Goal: Information Seeking & Learning: Find specific fact

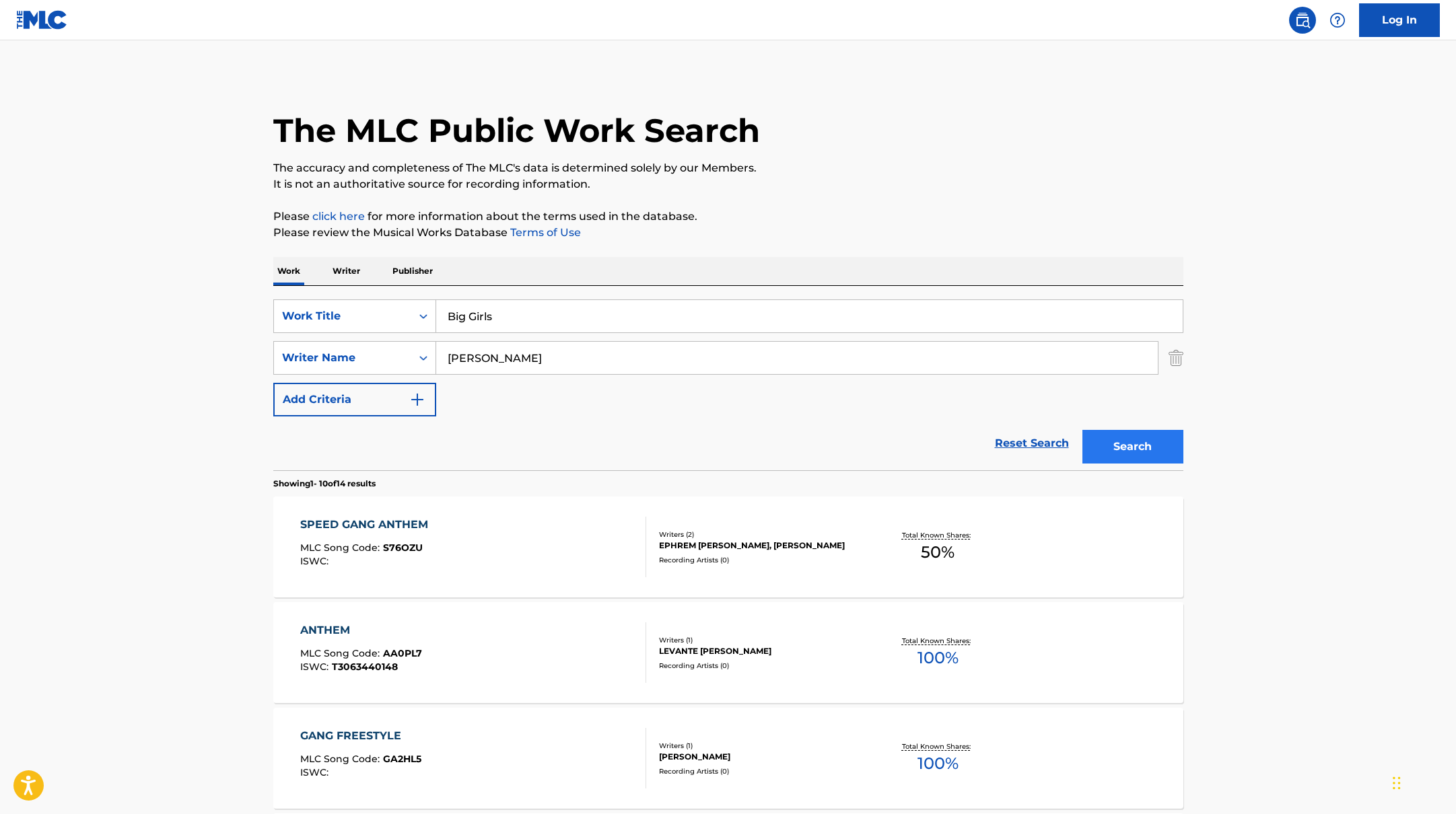
type input "Big Girls"
click at [1139, 439] on button "Search" at bounding box center [1133, 447] width 101 height 34
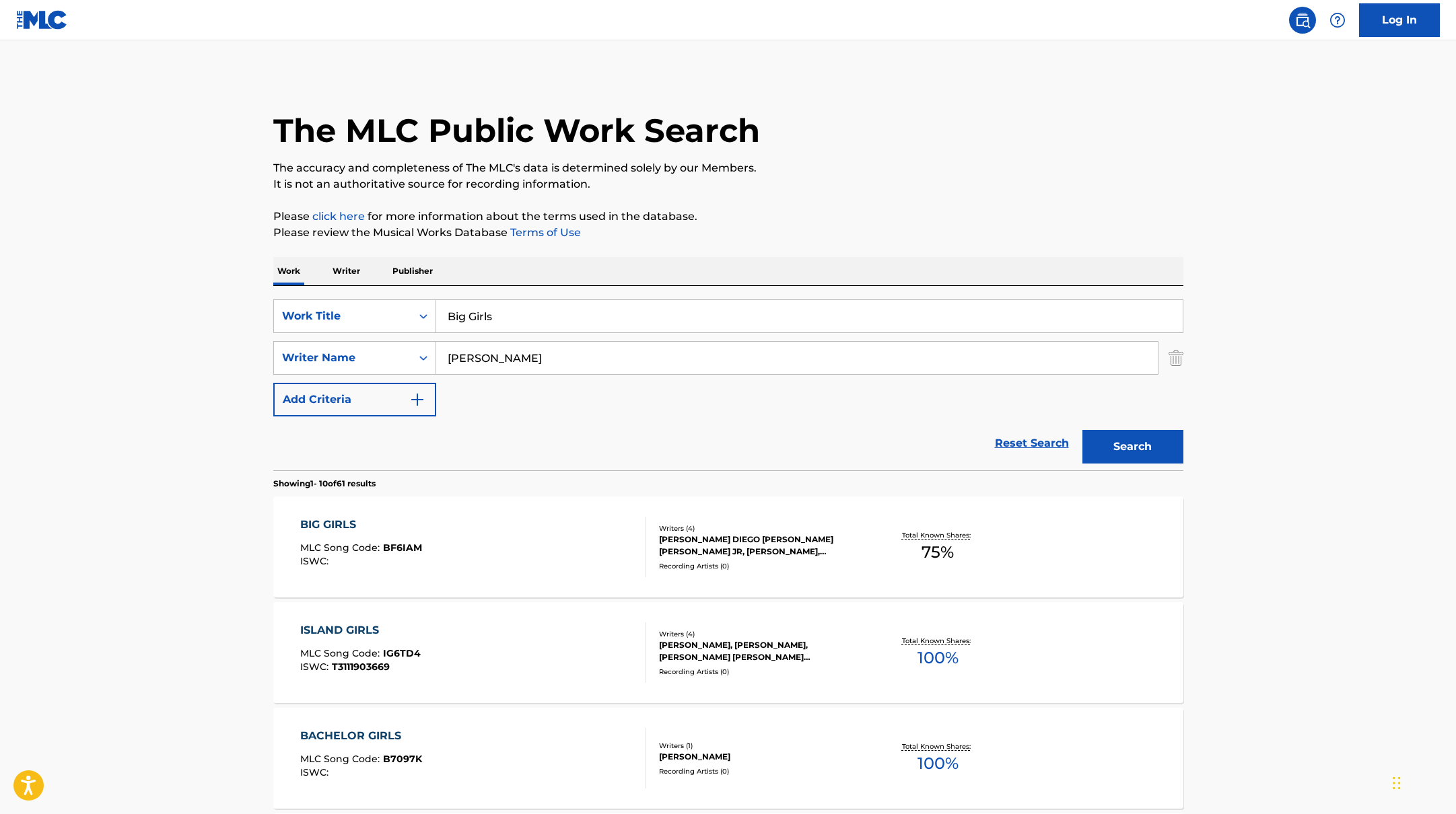
click at [544, 520] on div "BIG GIRLS MLC Song Code : BF6IAM ISWC :" at bounding box center [473, 547] width 346 height 61
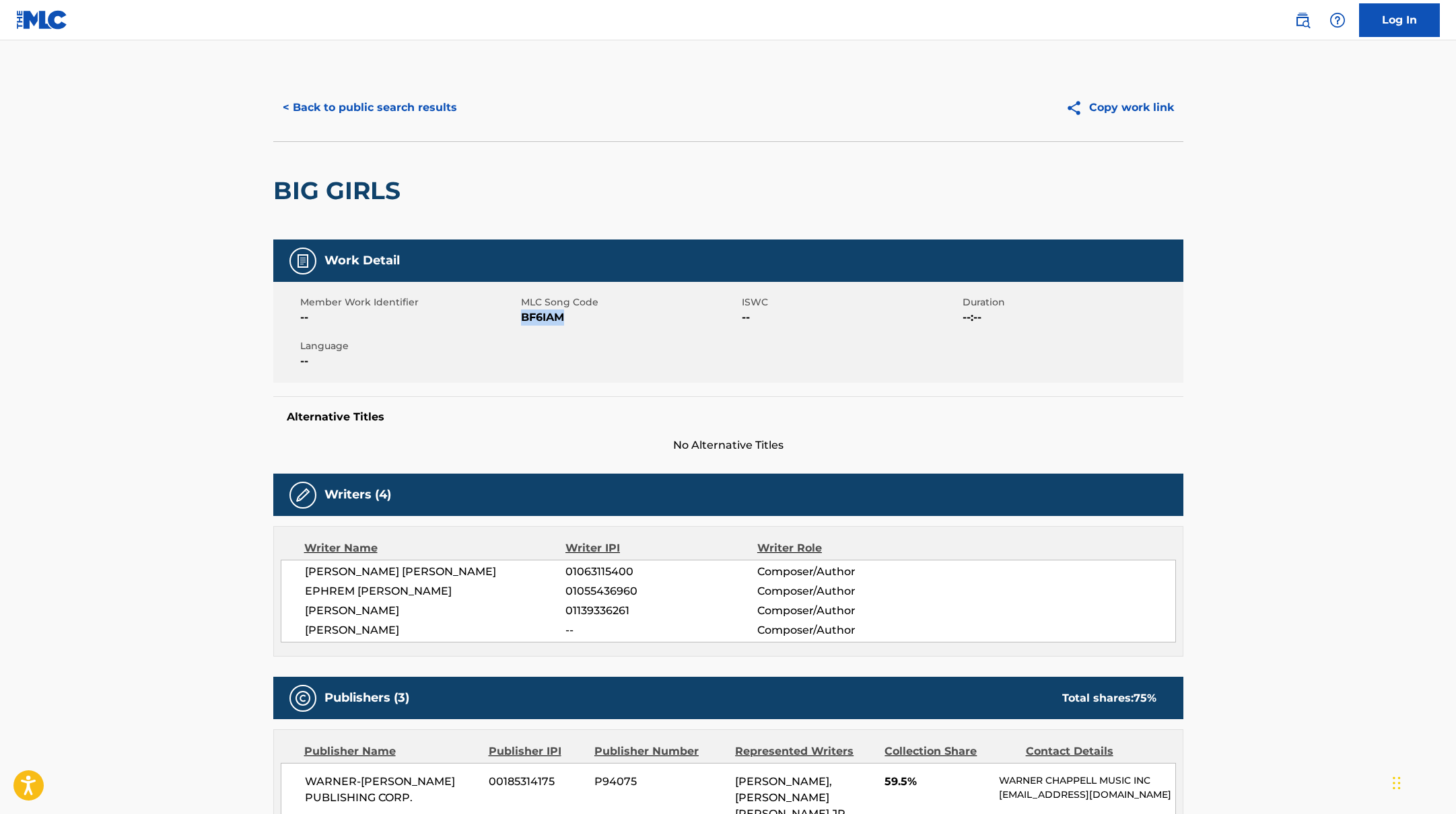
drag, startPoint x: 523, startPoint y: 318, endPoint x: 610, endPoint y: 312, distance: 87.2
click at [610, 312] on span "BF6IAM" at bounding box center [629, 318] width 217 height 16
copy span "BF6IAM"
click at [366, 118] on button "< Back to public search results" at bounding box center [369, 107] width 193 height 34
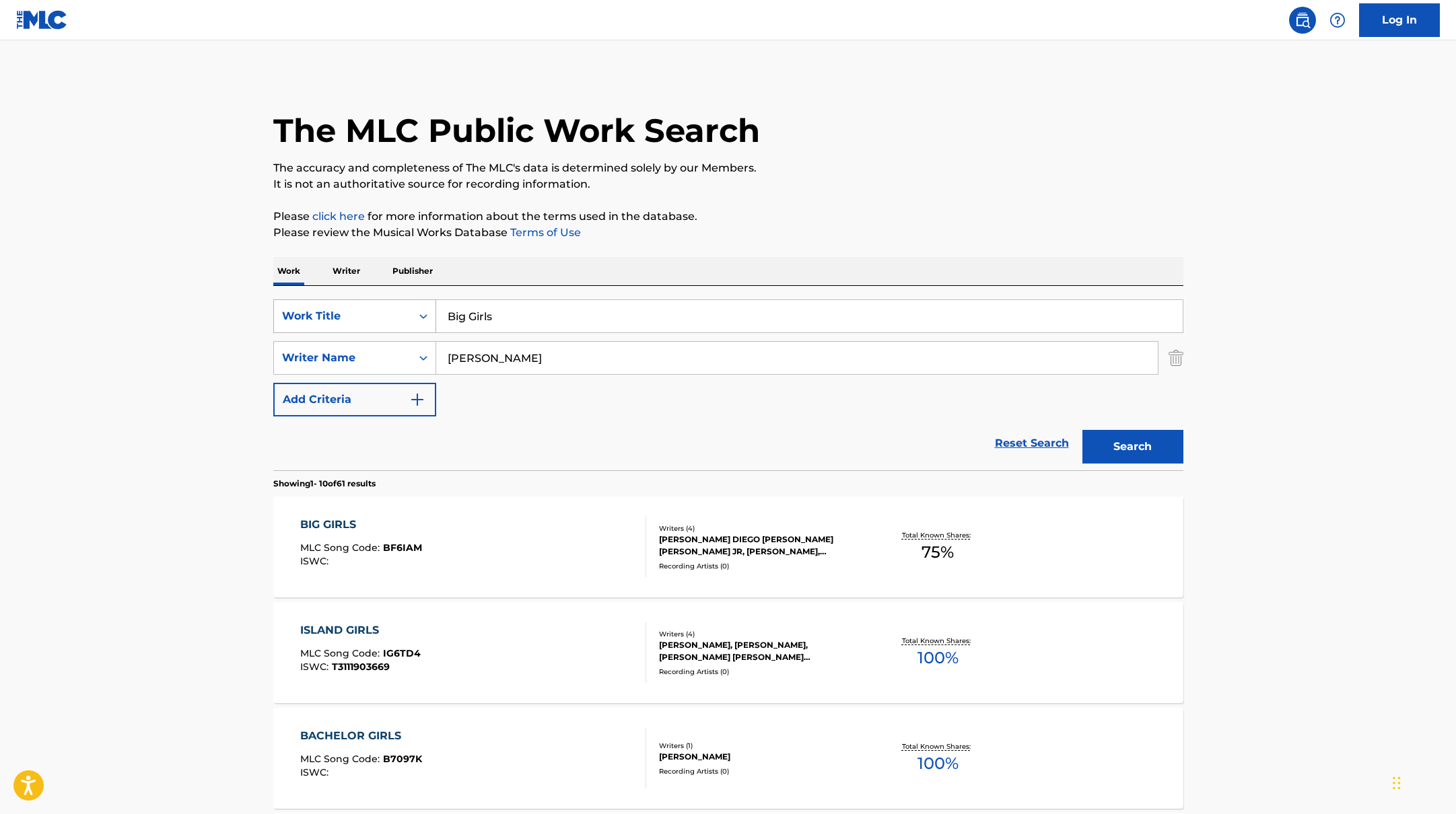
drag, startPoint x: 504, startPoint y: 313, endPoint x: 415, endPoint y: 307, distance: 89.2
click at [415, 307] on div "SearchWithCriteria10771601-4324-4cc8-ab46-06b0d7057aec Work Title Big Girls" at bounding box center [728, 316] width 910 height 34
paste input "Fight To Win"
type input "Fight To Win"
click at [856, 229] on p "Please review the Musical Works Database Terms of Use" at bounding box center [728, 233] width 910 height 16
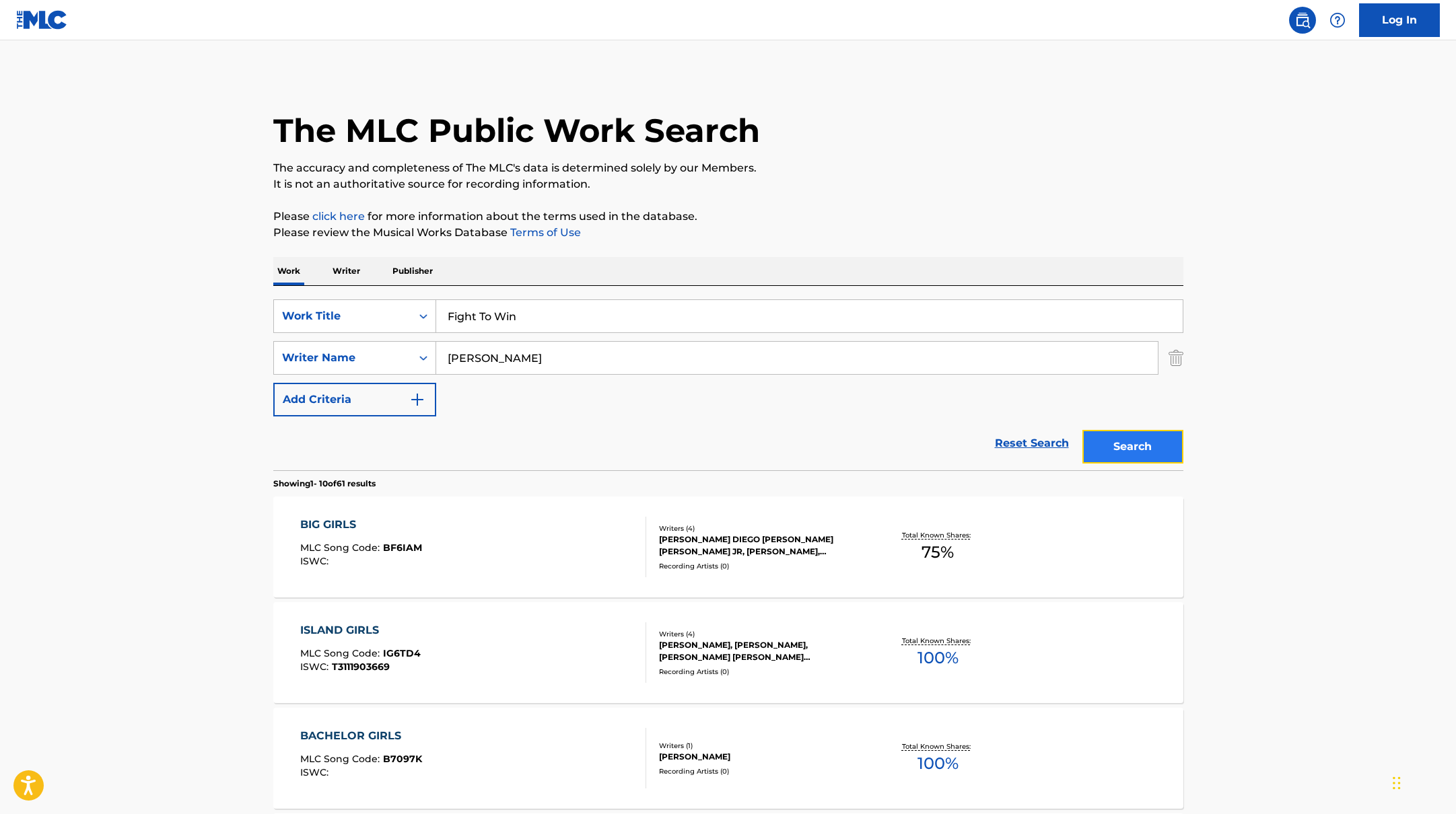
click at [1169, 438] on button "Search" at bounding box center [1133, 447] width 101 height 34
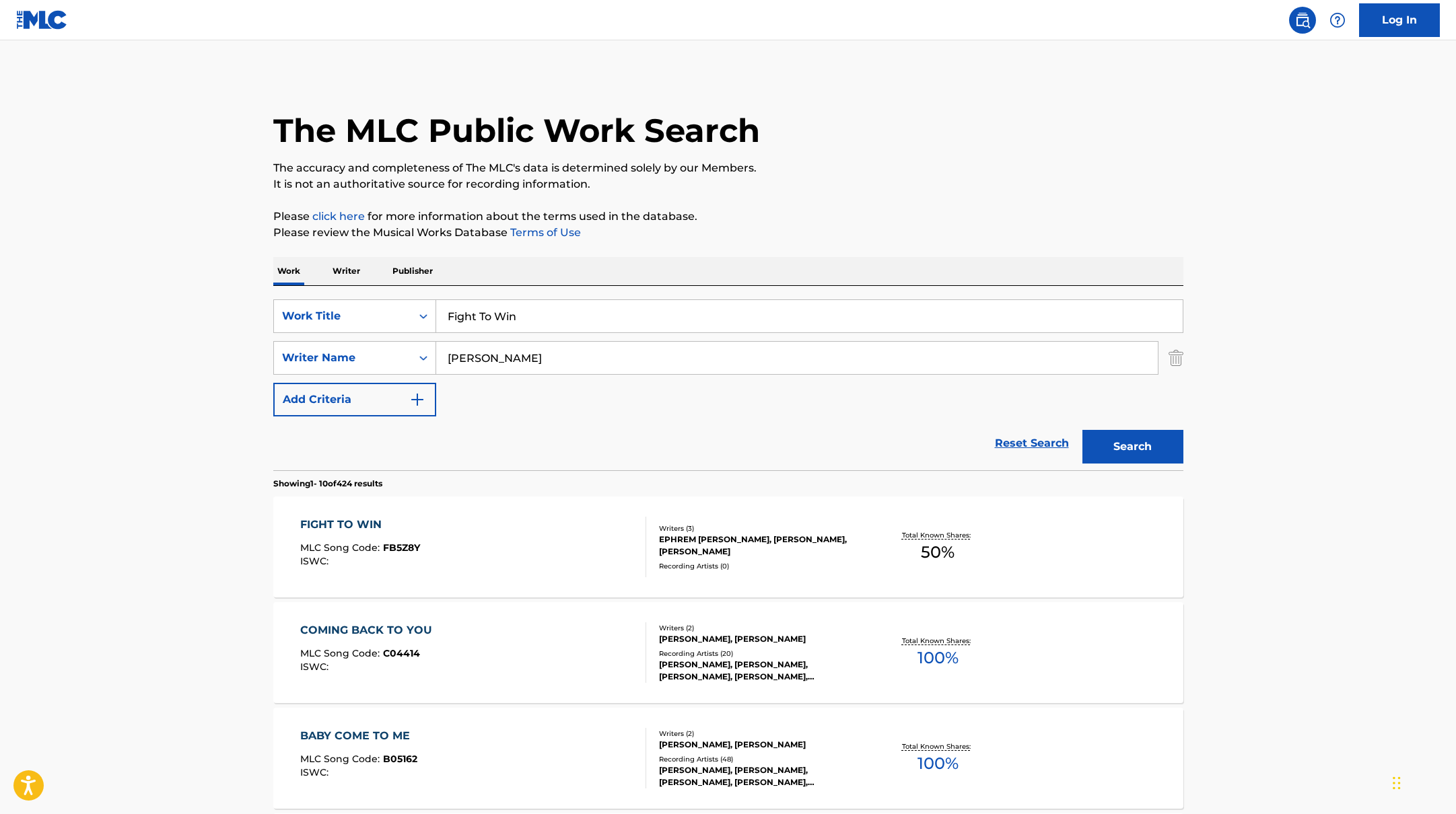
click at [633, 554] on div "FIGHT TO WIN MLC Song Code : FB5Z8Y ISWC :" at bounding box center [473, 547] width 346 height 61
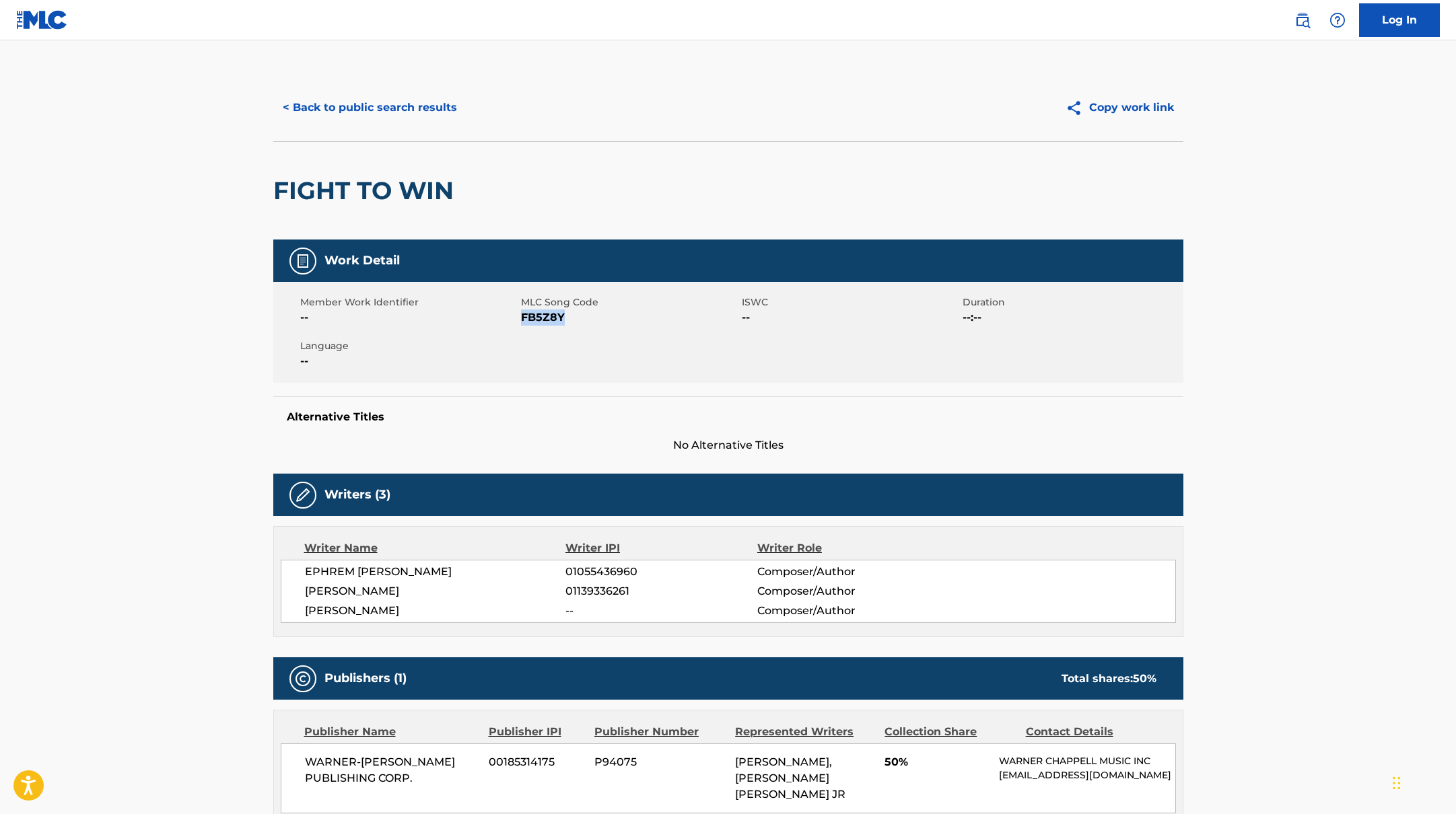
drag, startPoint x: 523, startPoint y: 318, endPoint x: 618, endPoint y: 318, distance: 95.0
click at [618, 318] on span "FB5Z8Y" at bounding box center [629, 318] width 217 height 16
copy span "FB5Z8Y"
click at [361, 110] on button "< Back to public search results" at bounding box center [369, 107] width 193 height 34
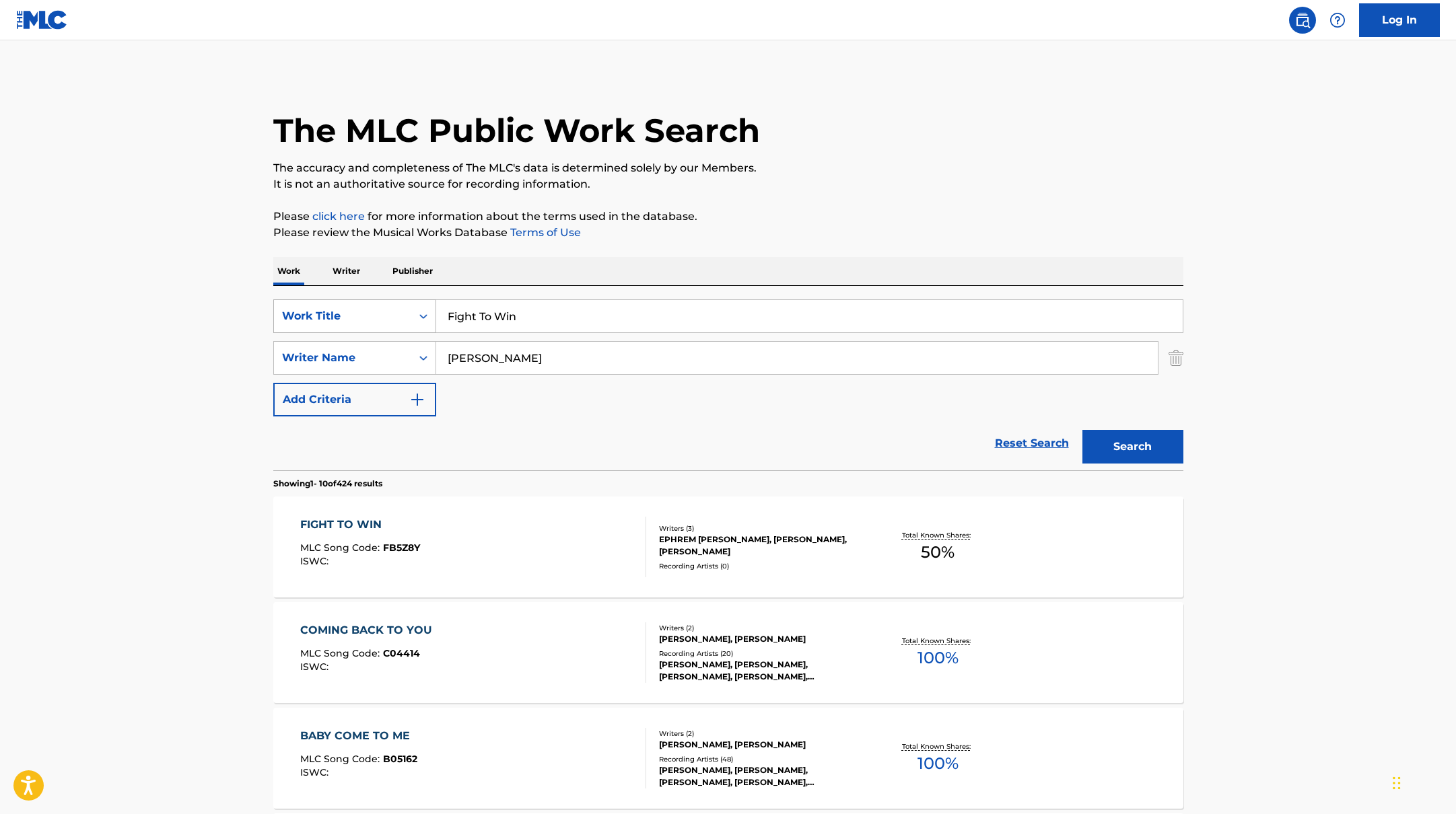
drag, startPoint x: 526, startPoint y: 317, endPoint x: 394, endPoint y: 315, distance: 132.0
click at [394, 315] on div "SearchWithCriteria10771601-4324-4cc8-ab46-06b0d7057aec Work Title Fight To Win" at bounding box center [728, 316] width 910 height 34
paste input "I Know"
type input "I Know"
click at [694, 225] on p "Please review the Musical Works Database Terms of Use" at bounding box center [728, 233] width 910 height 16
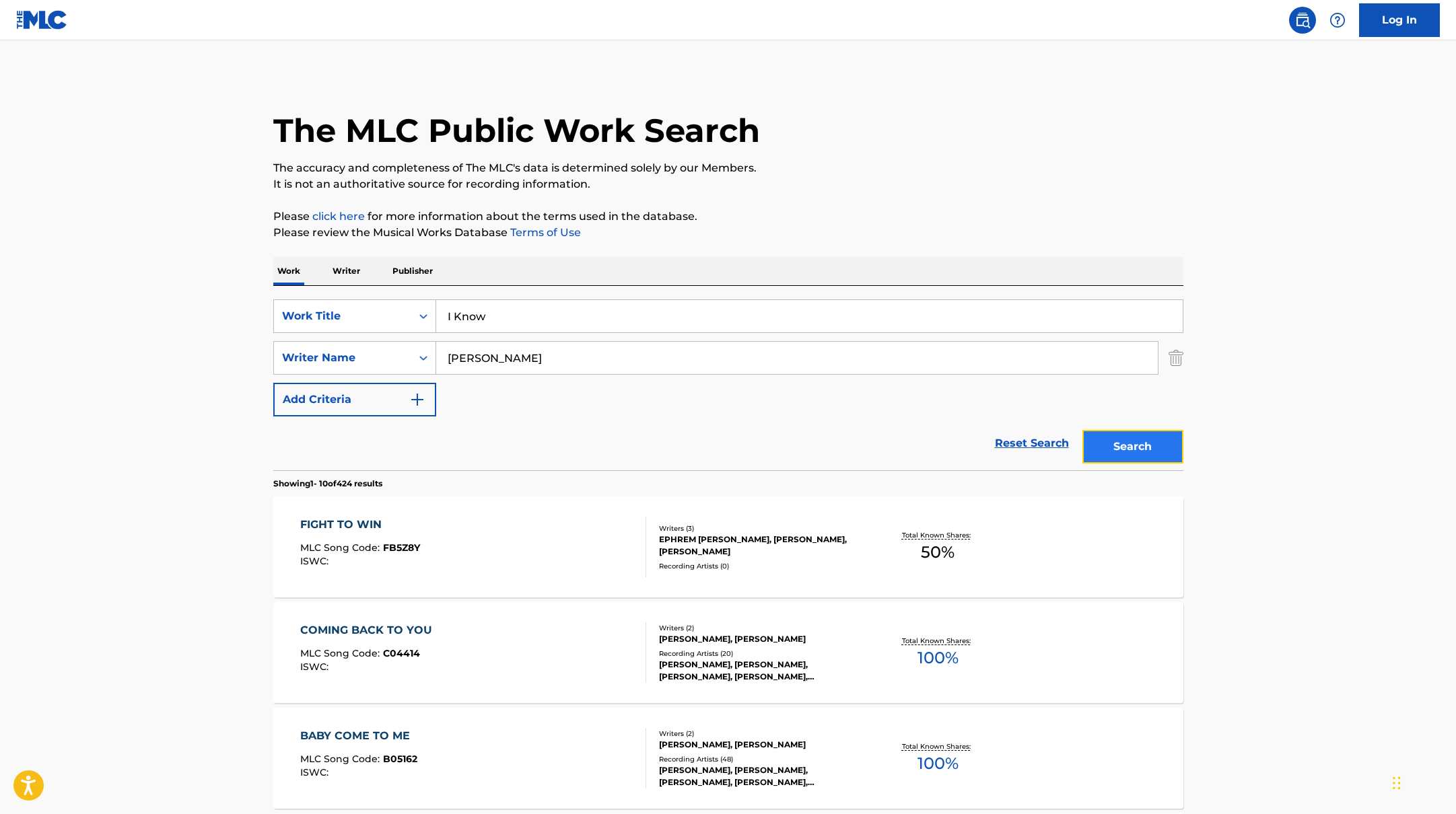
click at [1136, 442] on button "Search" at bounding box center [1133, 447] width 101 height 34
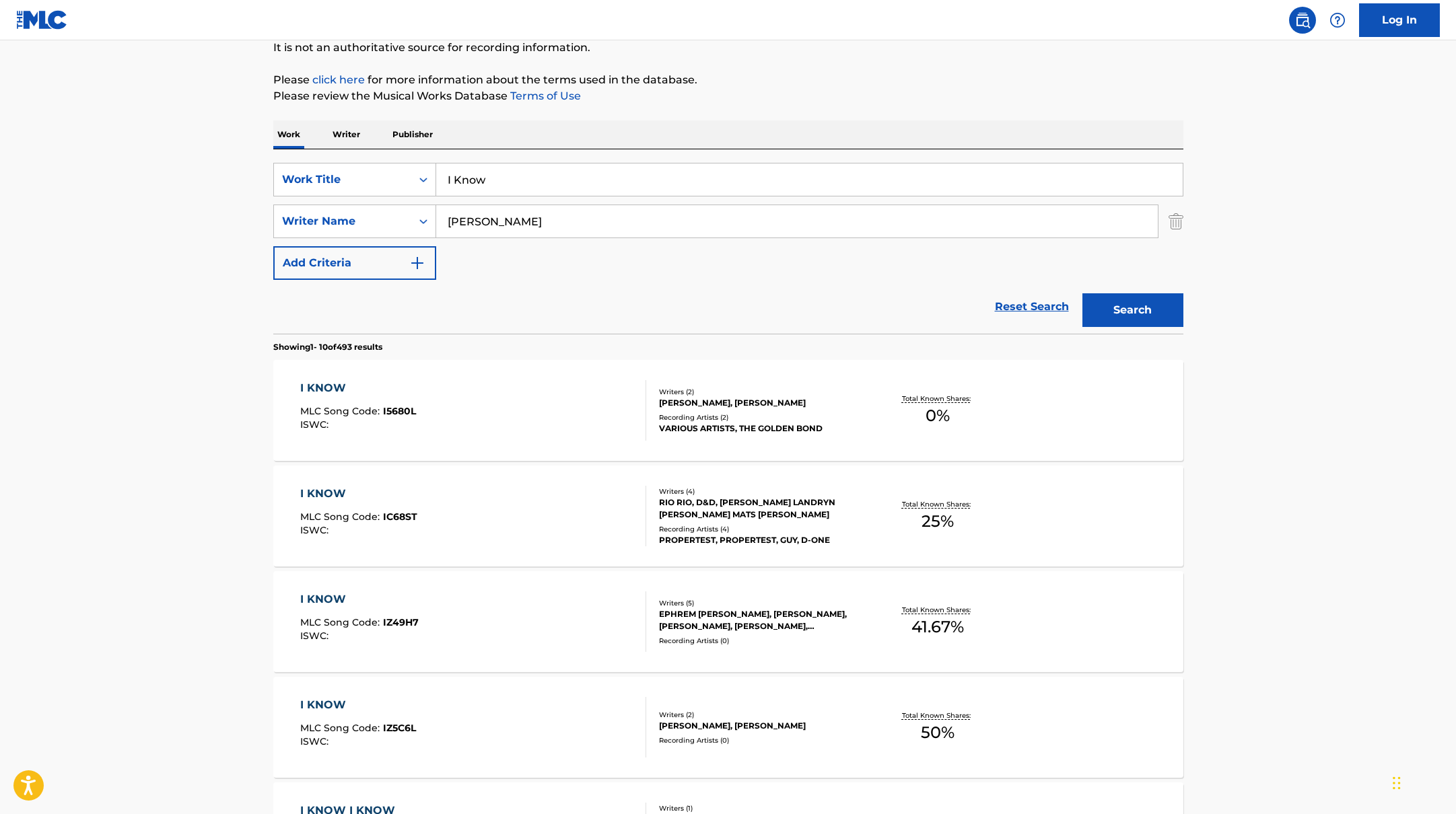
scroll to position [181, 0]
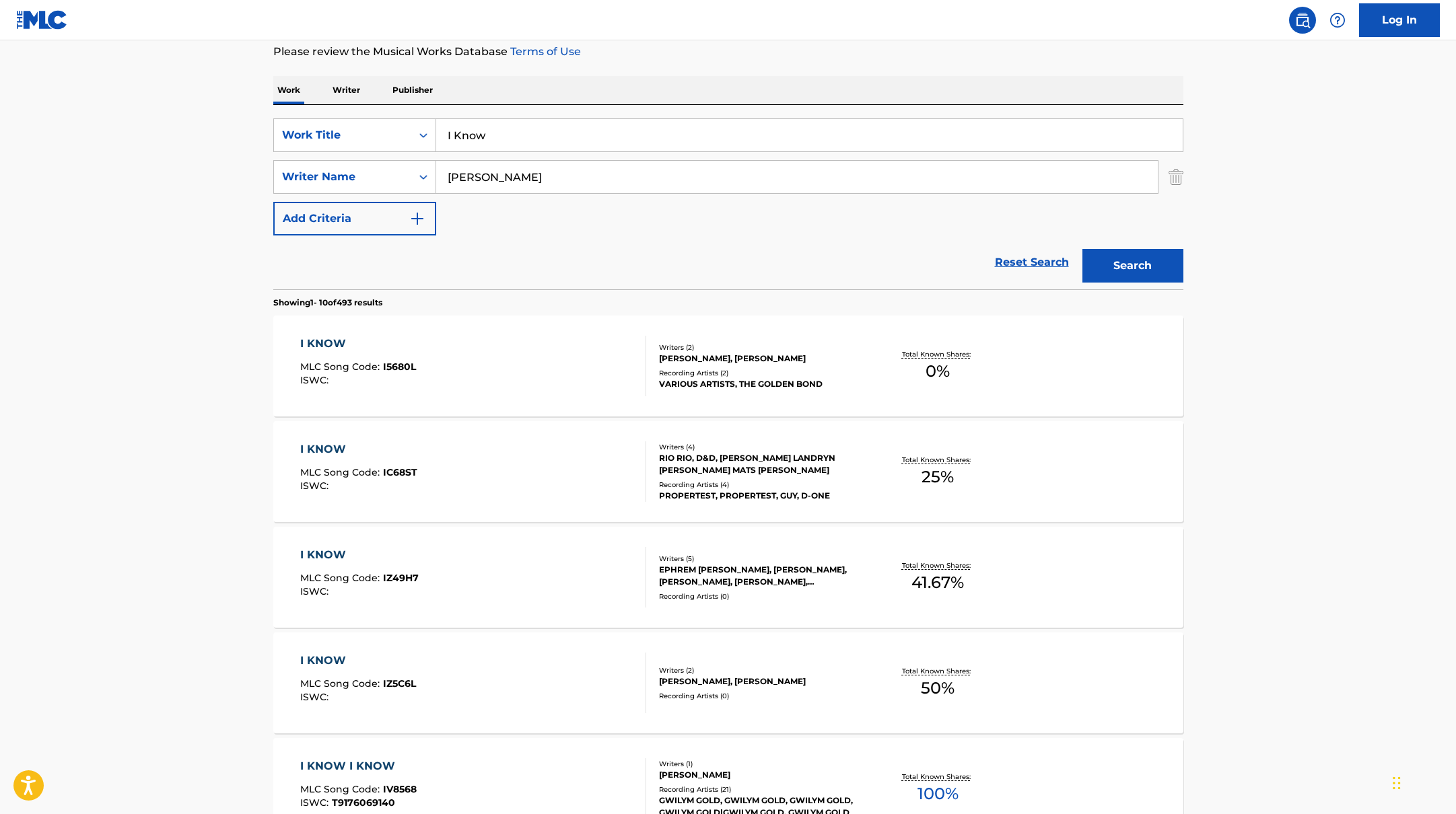
click at [567, 563] on div "I KNOW MLC Song Code : IZ49H7 ISWC :" at bounding box center [473, 578] width 346 height 61
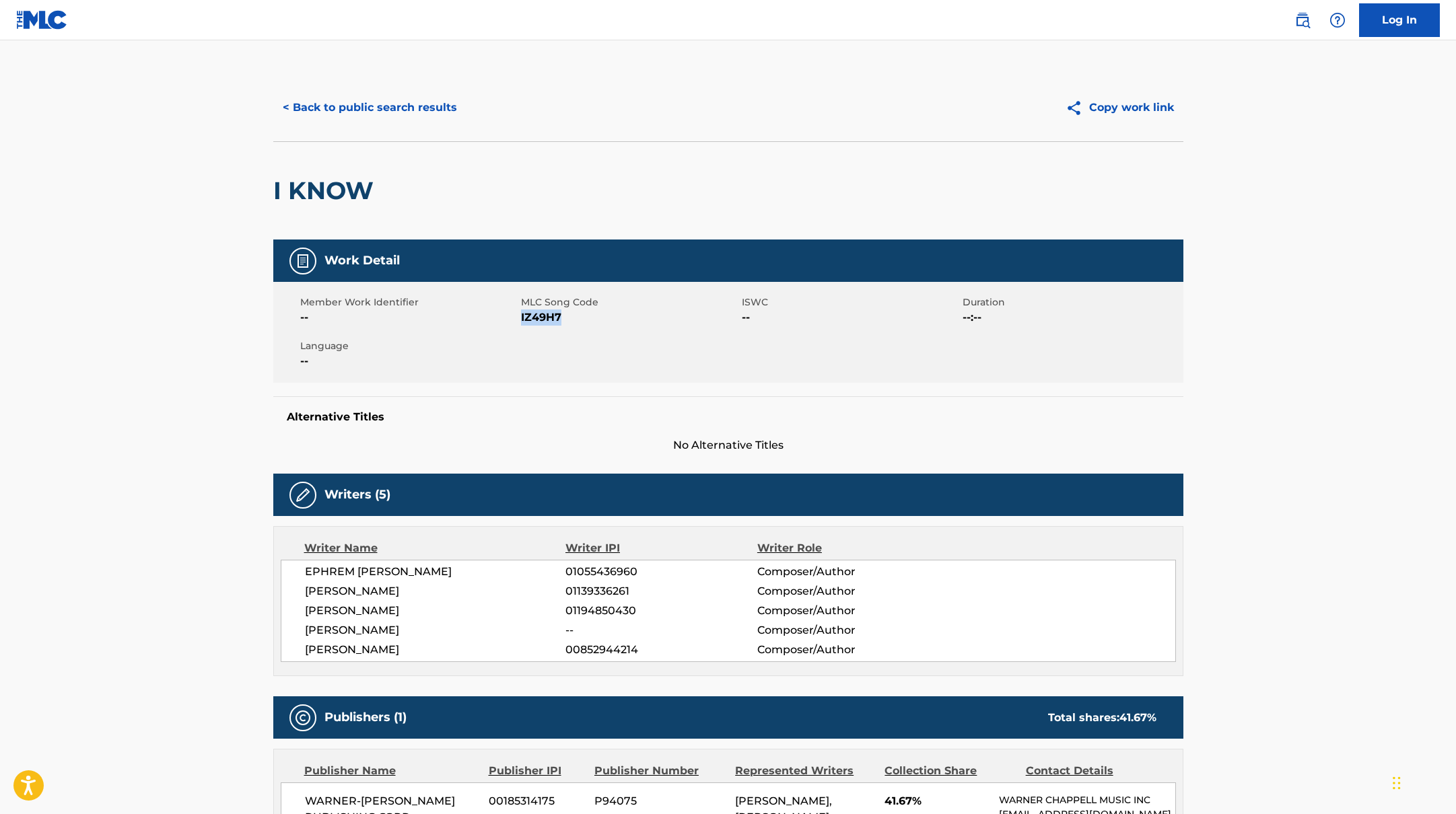
drag, startPoint x: 521, startPoint y: 318, endPoint x: 568, endPoint y: 318, distance: 47.0
click at [568, 318] on span "IZ49H7" at bounding box center [629, 318] width 217 height 16
copy span "IZ49H7"
click at [406, 112] on button "< Back to public search results" at bounding box center [369, 107] width 193 height 34
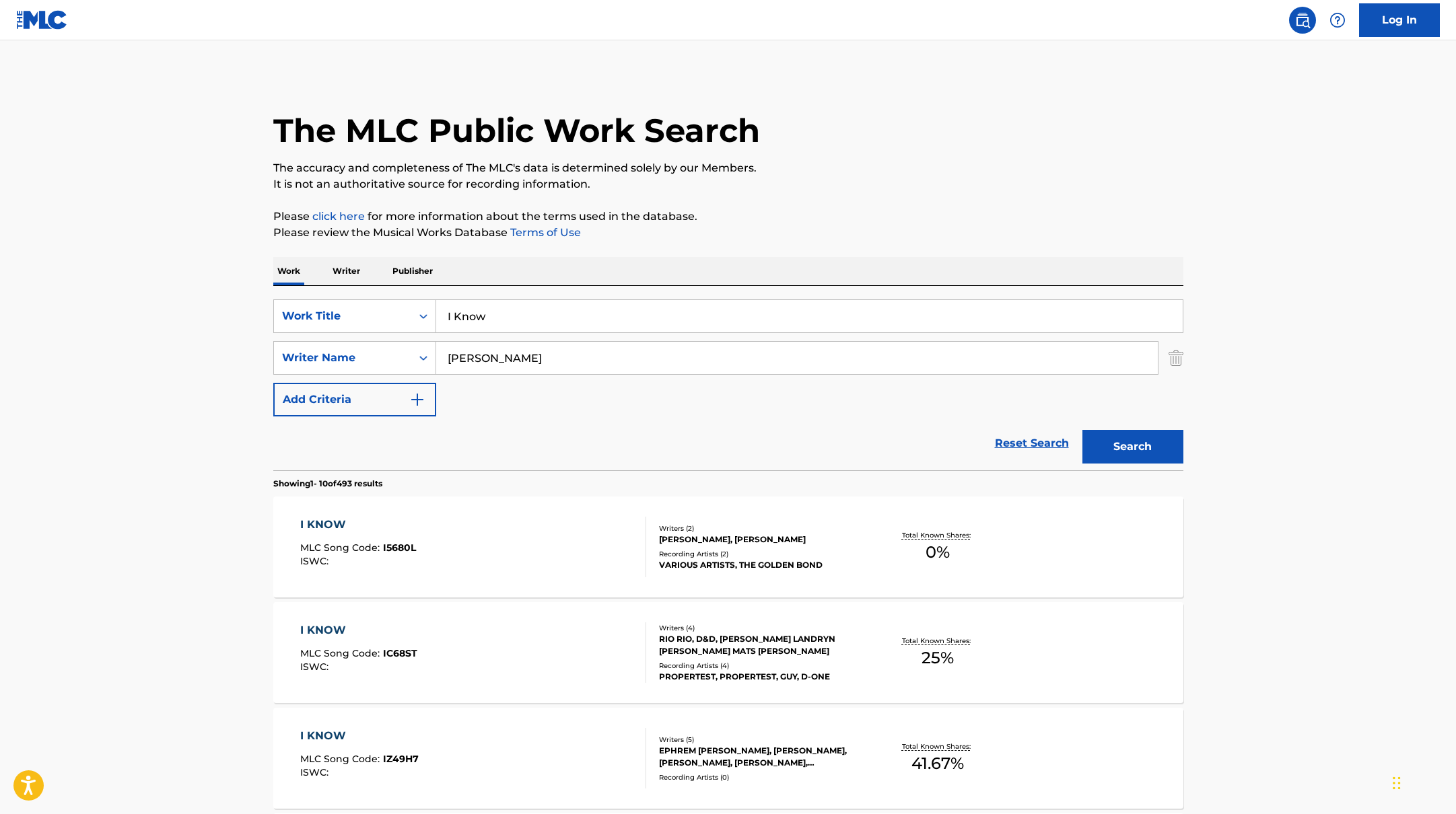
scroll to position [181, 0]
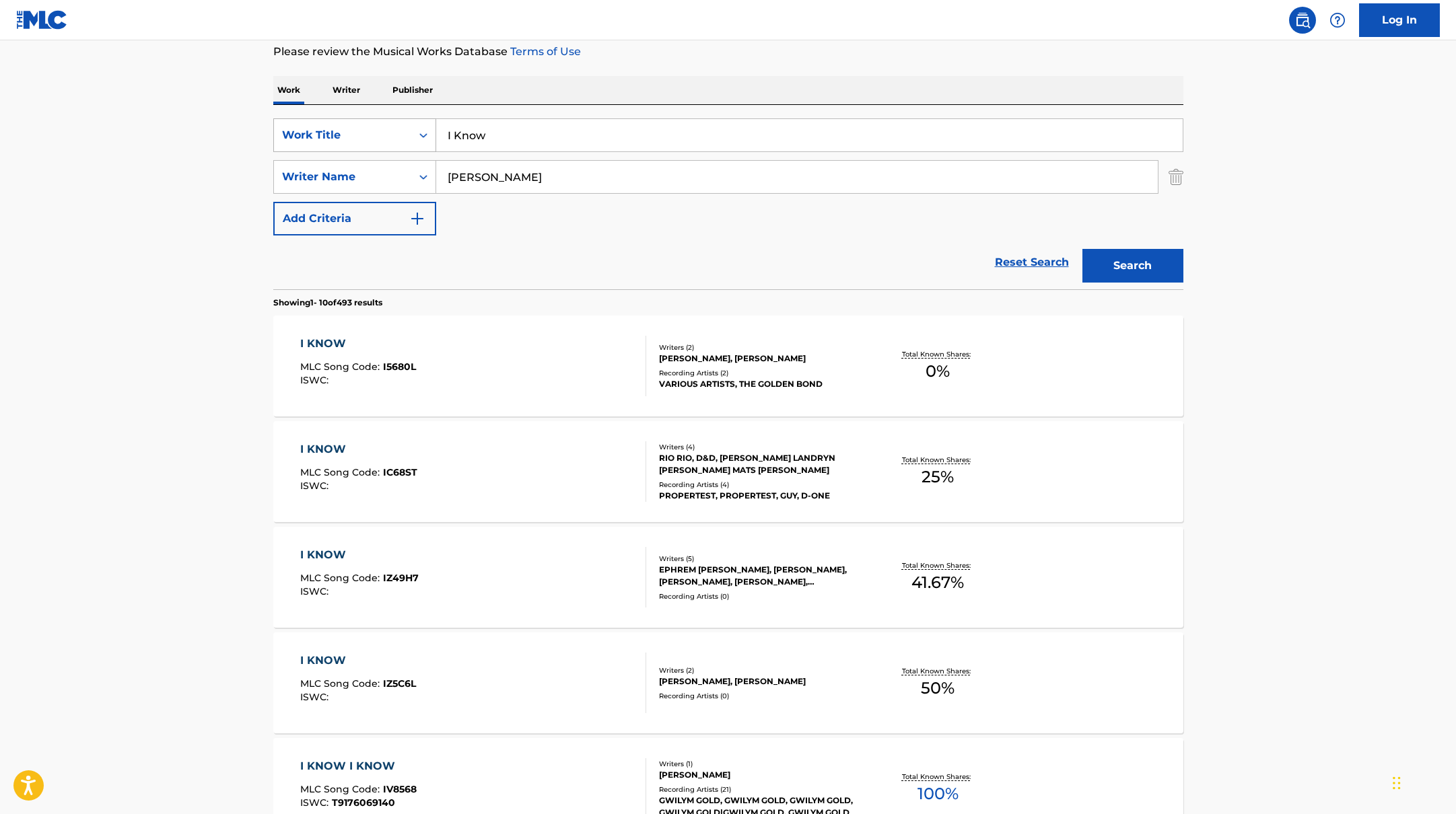
drag, startPoint x: 492, startPoint y: 134, endPoint x: 424, endPoint y: 129, distance: 68.2
click at [424, 129] on div "SearchWithCriteria10771601-4324-4cc8-ab46-06b0d7057aec Work Title I Know" at bounding box center [728, 135] width 910 height 34
paste input "Can You Be All Mine?"
type input "Can You Be All Mine?"
click at [641, 66] on div "The MLC Public Work Search The accuracy and completeness of The MLC's data is d…" at bounding box center [728, 665] width 942 height 1544
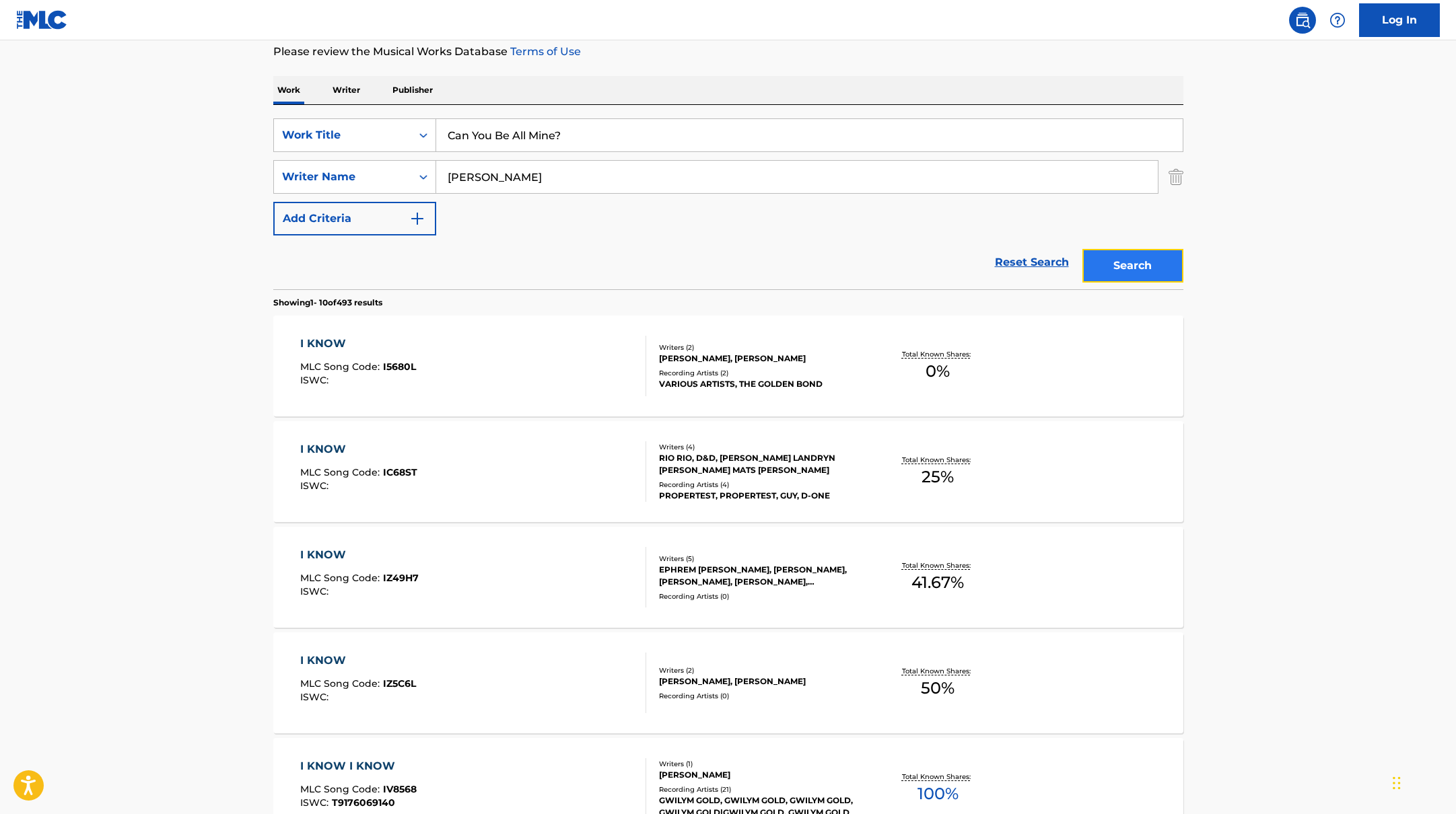
click at [1157, 263] on button "Search" at bounding box center [1133, 266] width 101 height 34
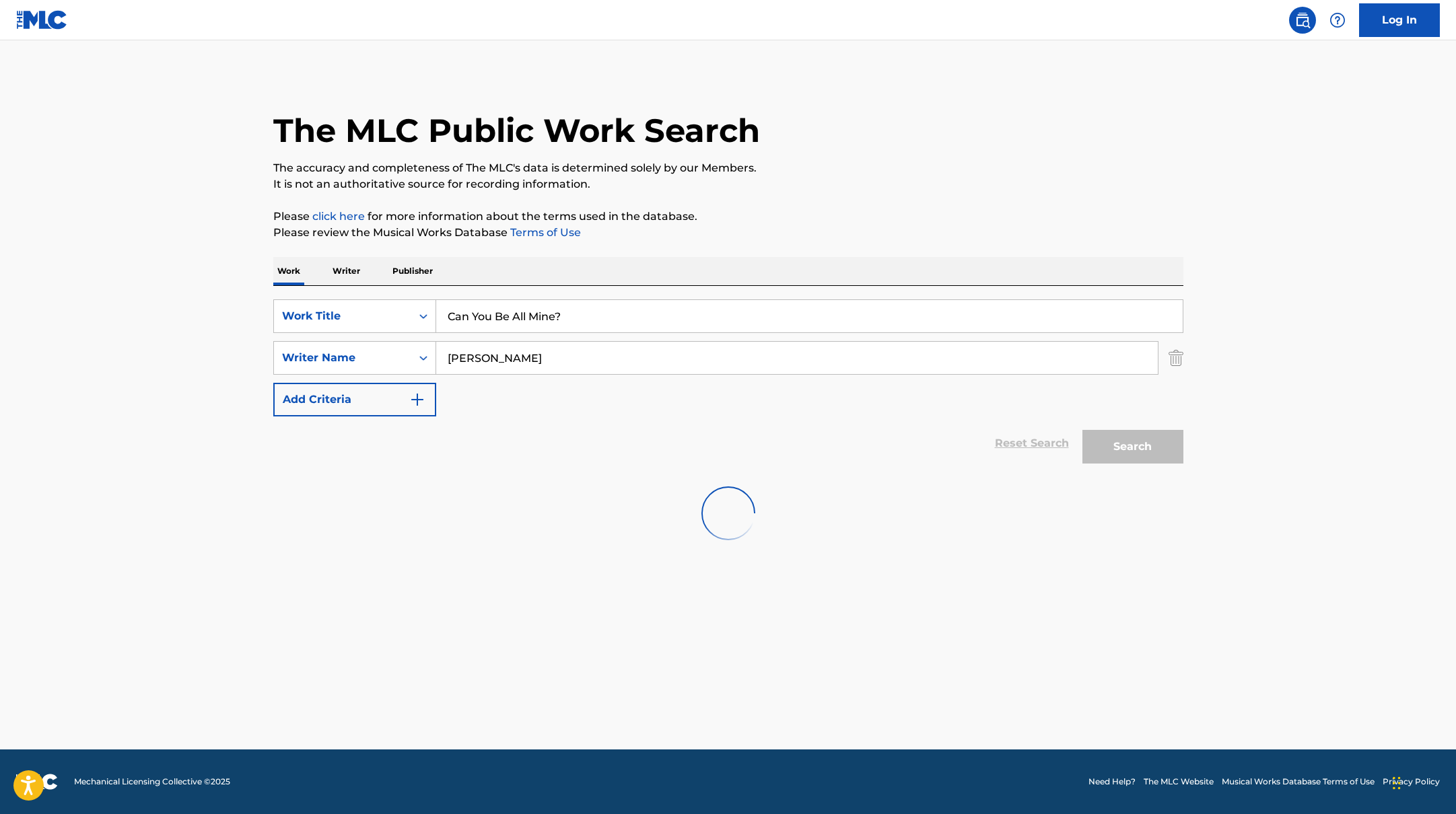
scroll to position [0, 0]
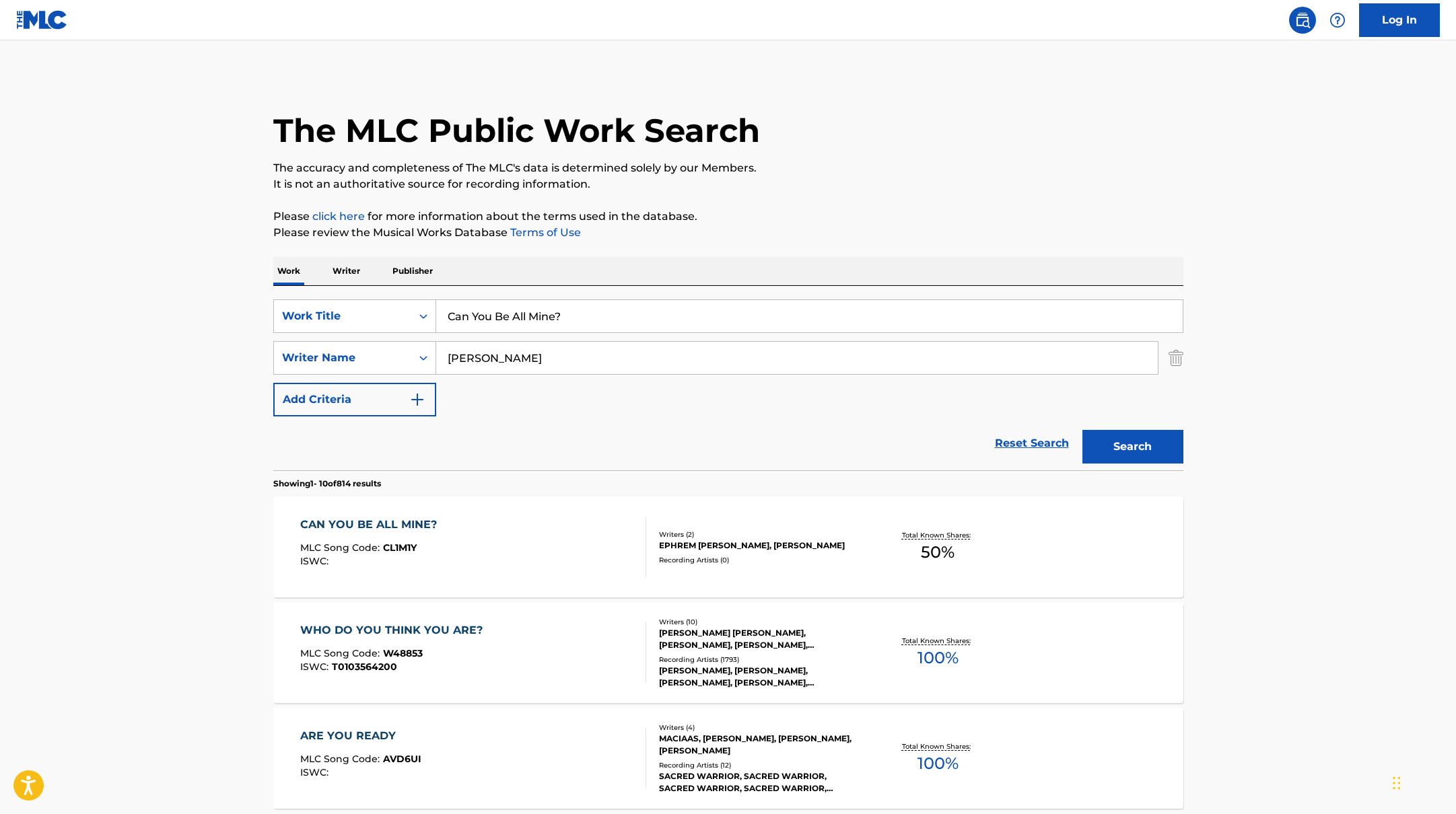
click at [524, 562] on div "CAN YOU BE ALL MINE? MLC Song Code : CL1M1Y ISWC :" at bounding box center [473, 547] width 346 height 61
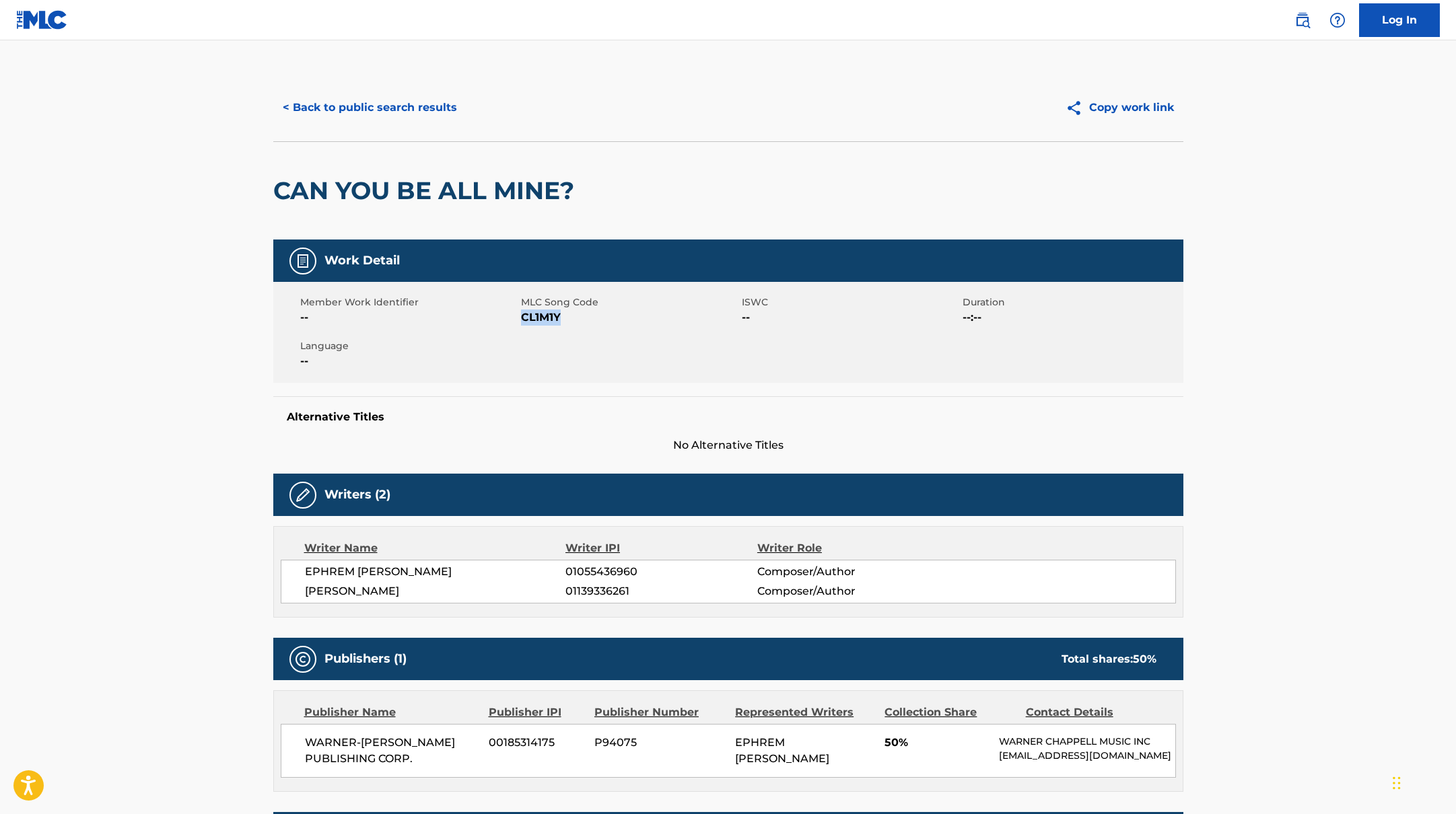
drag, startPoint x: 522, startPoint y: 316, endPoint x: 611, endPoint y: 316, distance: 89.0
click at [611, 316] on span "CL1M1Y" at bounding box center [629, 318] width 217 height 16
copy span "CL1M1Y"
click at [424, 108] on button "< Back to public search results" at bounding box center [369, 107] width 193 height 34
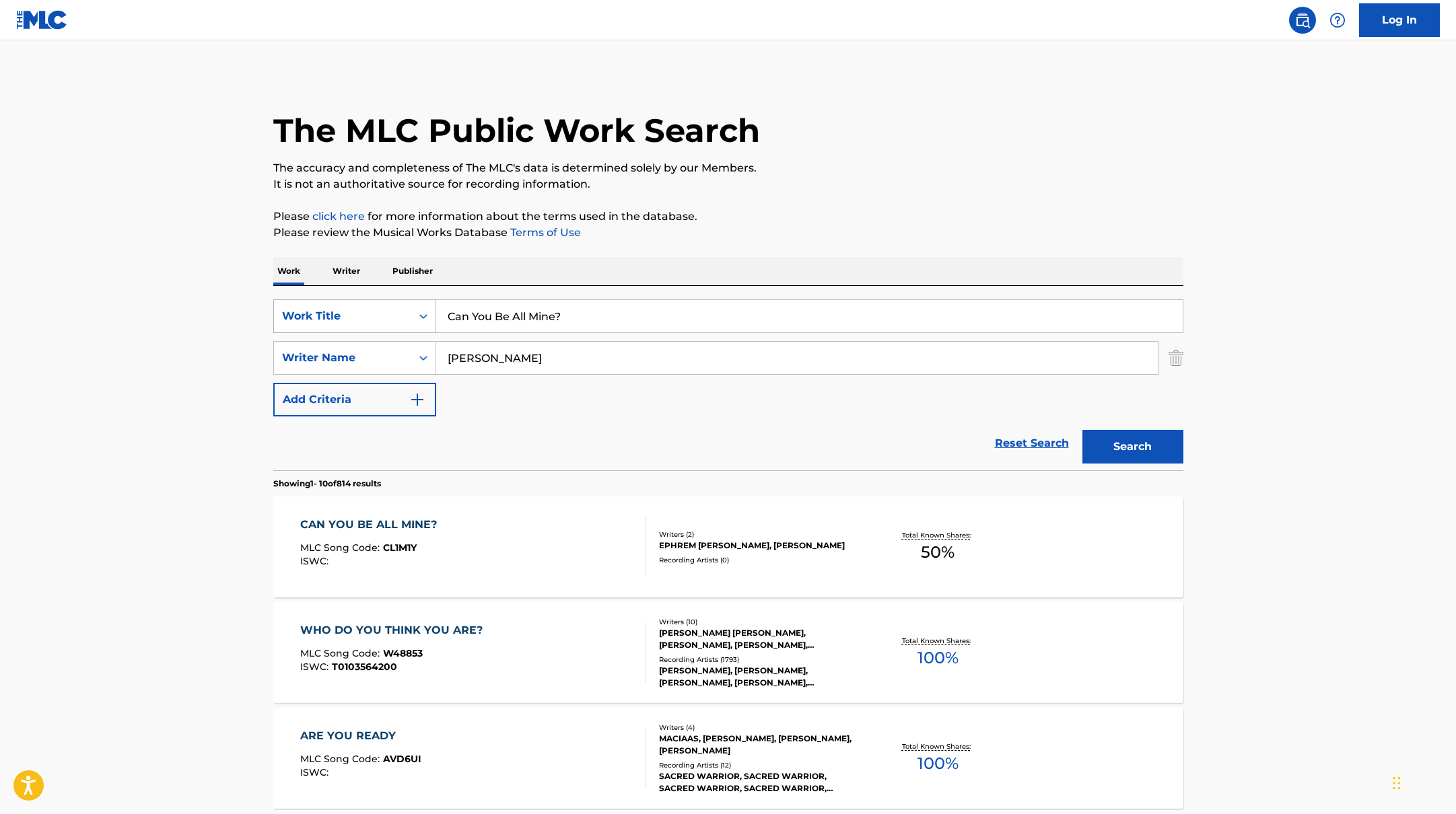
drag, startPoint x: 580, startPoint y: 314, endPoint x: 420, endPoint y: 313, distance: 160.0
click at [420, 313] on div "SearchWithCriteria10771601-4324-4cc8-ab46-06b0d7057aec Work Title Can You Be Al…" at bounding box center [728, 316] width 910 height 34
click at [444, 533] on div "CAN YOU BE ALL MINE? MLC Song Code : CL1M1Y ISWC :" at bounding box center [473, 547] width 346 height 61
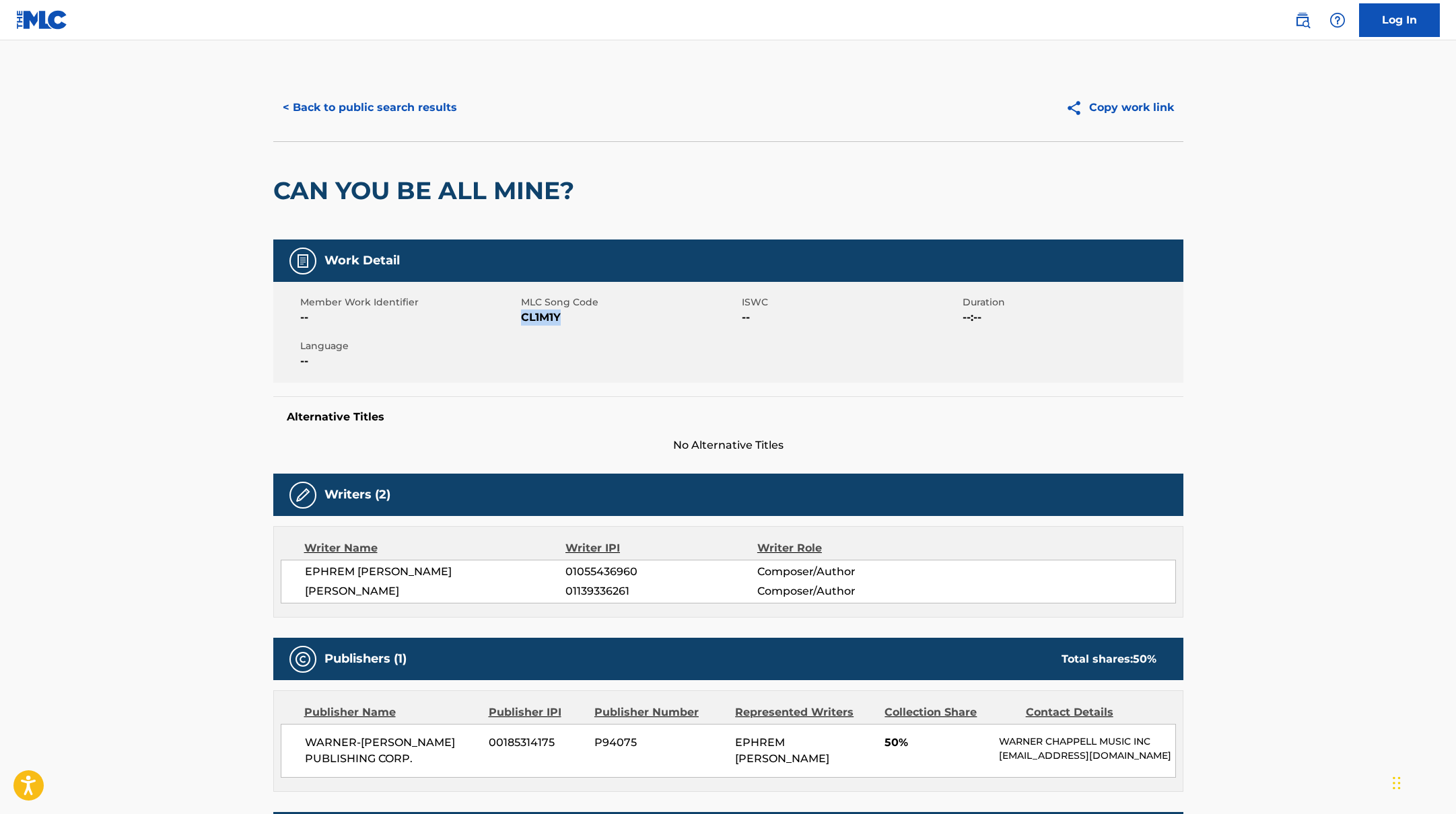
drag, startPoint x: 521, startPoint y: 314, endPoint x: 572, endPoint y: 315, distance: 51.0
click at [572, 315] on span "CL1M1Y" at bounding box center [629, 318] width 217 height 16
copy span "CL1M1Y"
click at [409, 110] on button "< Back to public search results" at bounding box center [369, 107] width 193 height 34
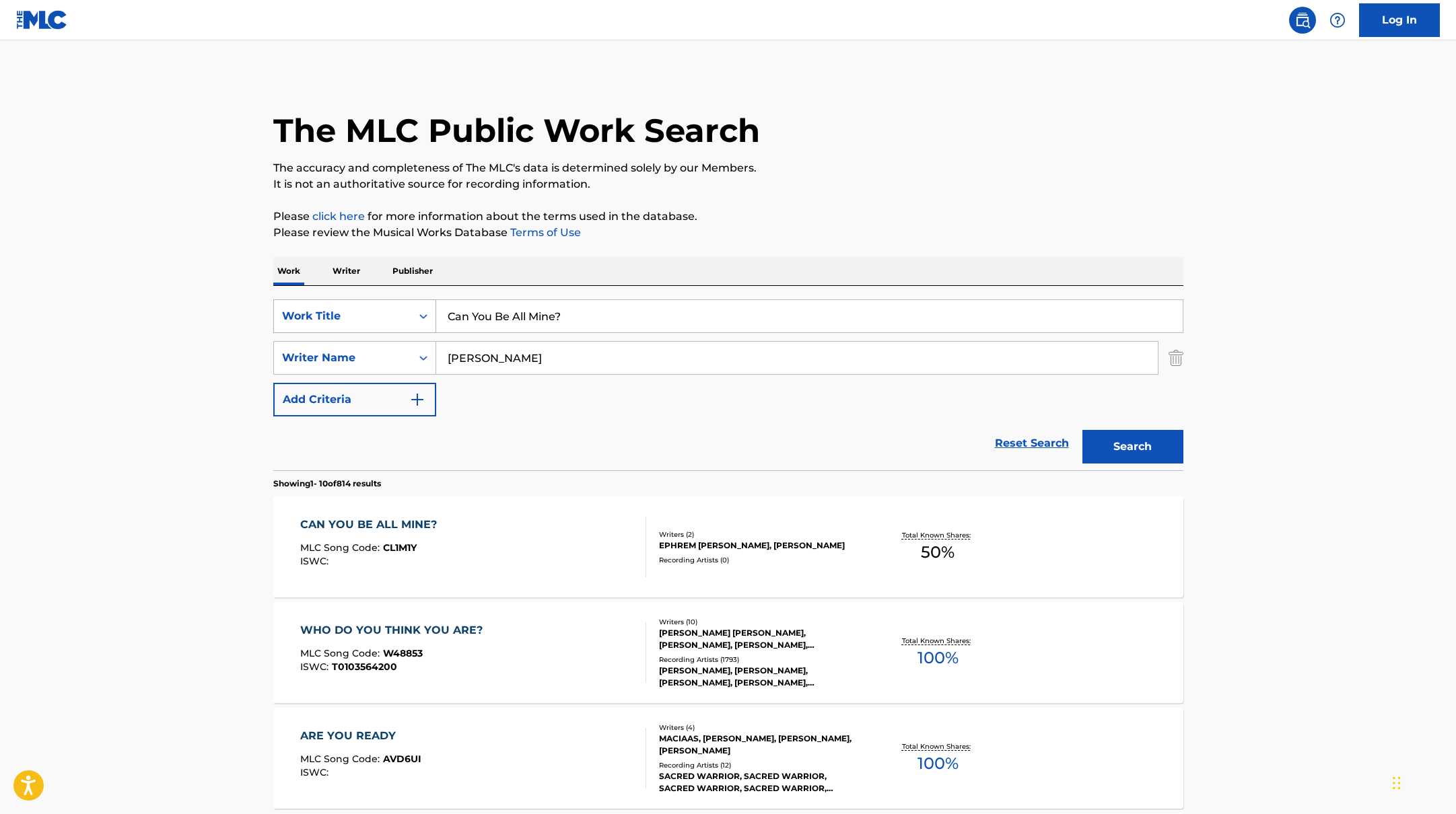
paste input "The Plane That Never Lands"
drag, startPoint x: 576, startPoint y: 320, endPoint x: 587, endPoint y: 248, distance: 72.8
type input "The Plane That Never Lands"
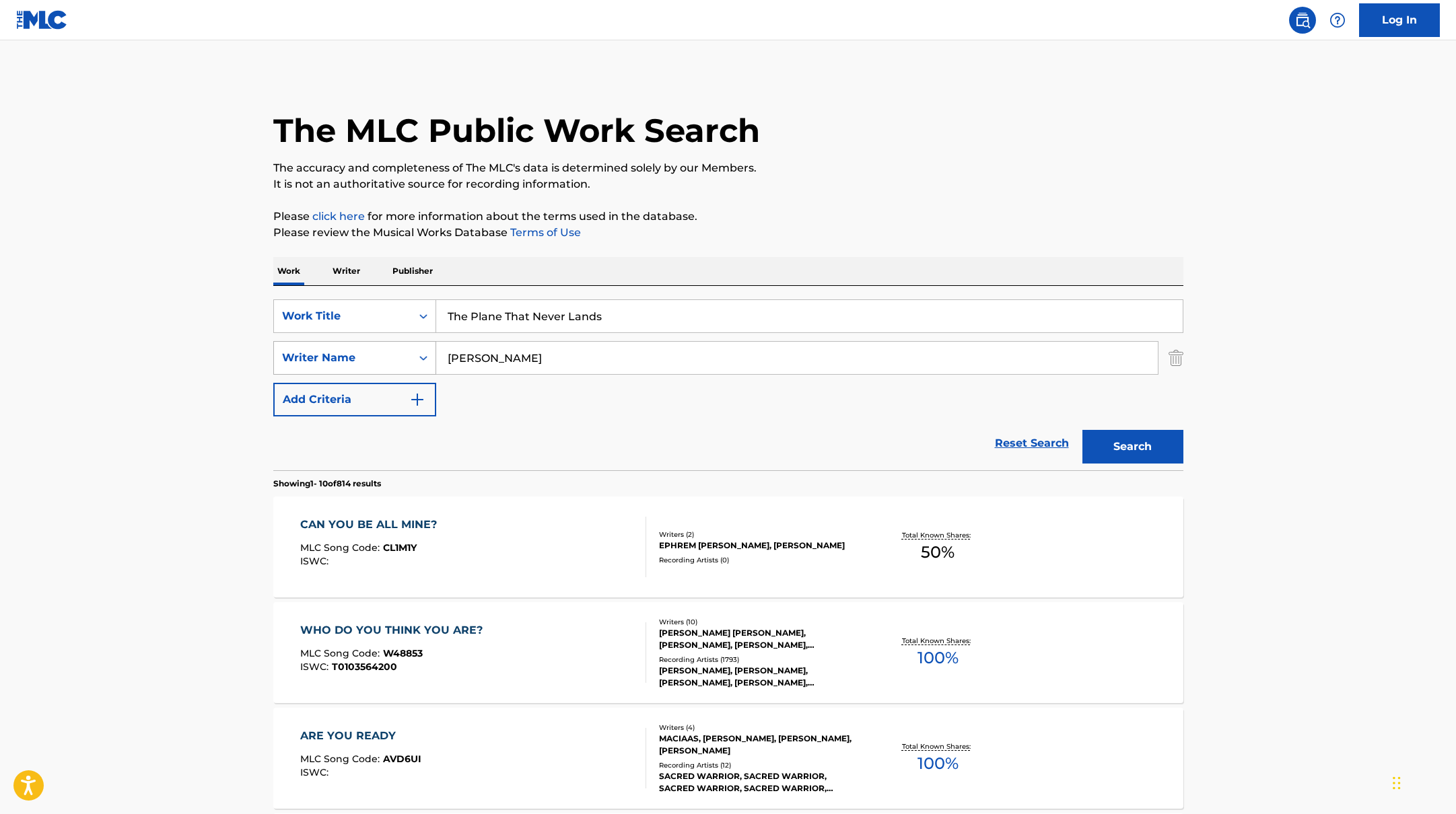
drag, startPoint x: 512, startPoint y: 361, endPoint x: 388, endPoint y: 351, distance: 124.4
click at [393, 353] on div "SearchWithCriteria17b139b1-9d92-4180-9b1a-8426ad8e22ea Writer Name [PERSON_NAME]" at bounding box center [728, 358] width 910 height 34
click at [1082, 430] on button "Search" at bounding box center [1133, 447] width 101 height 34
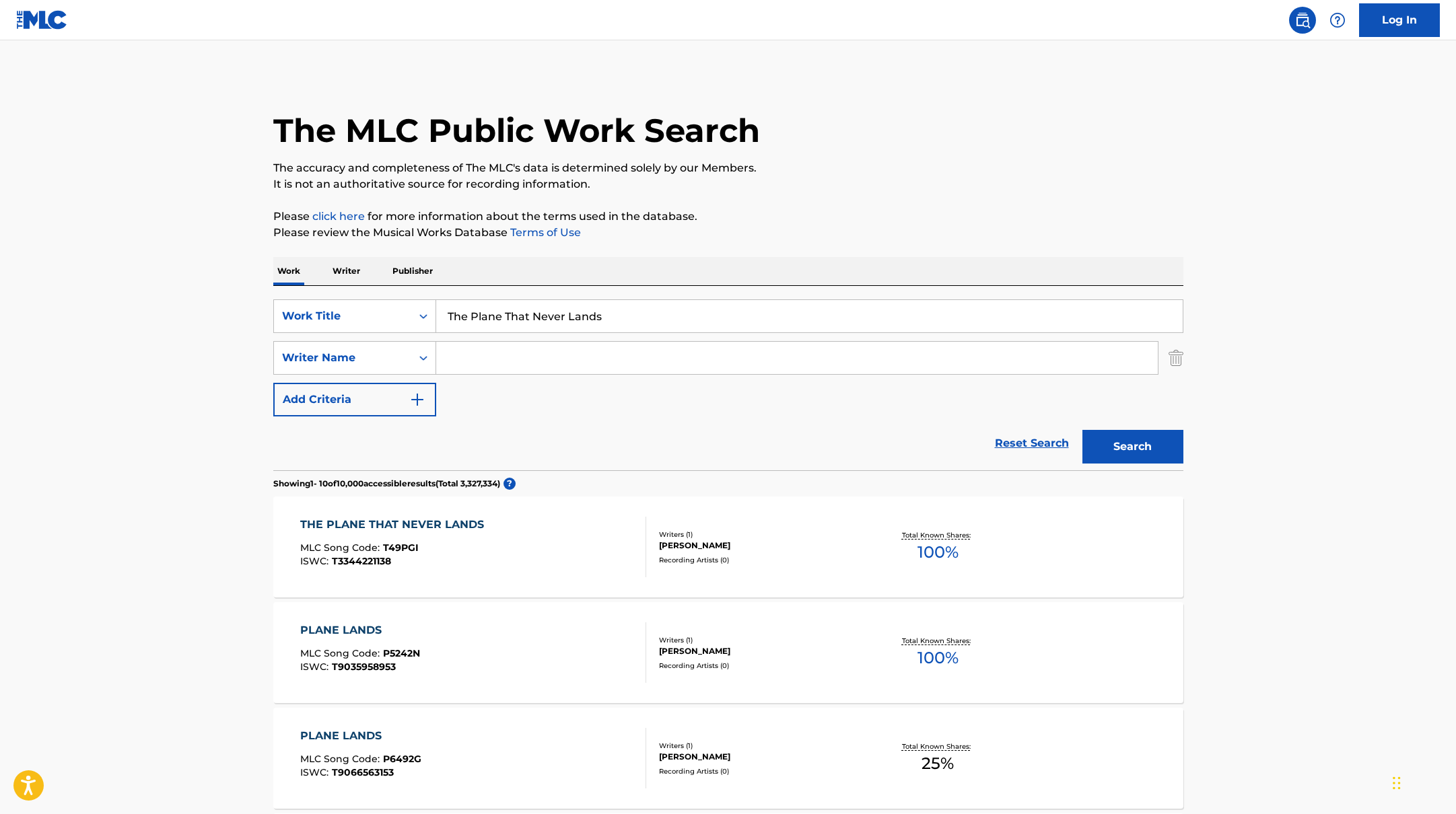
click at [543, 544] on div "THE PLANE THAT NEVER LANDS MLC Song Code : T49PGI ISWC : T3344221138" at bounding box center [473, 547] width 346 height 61
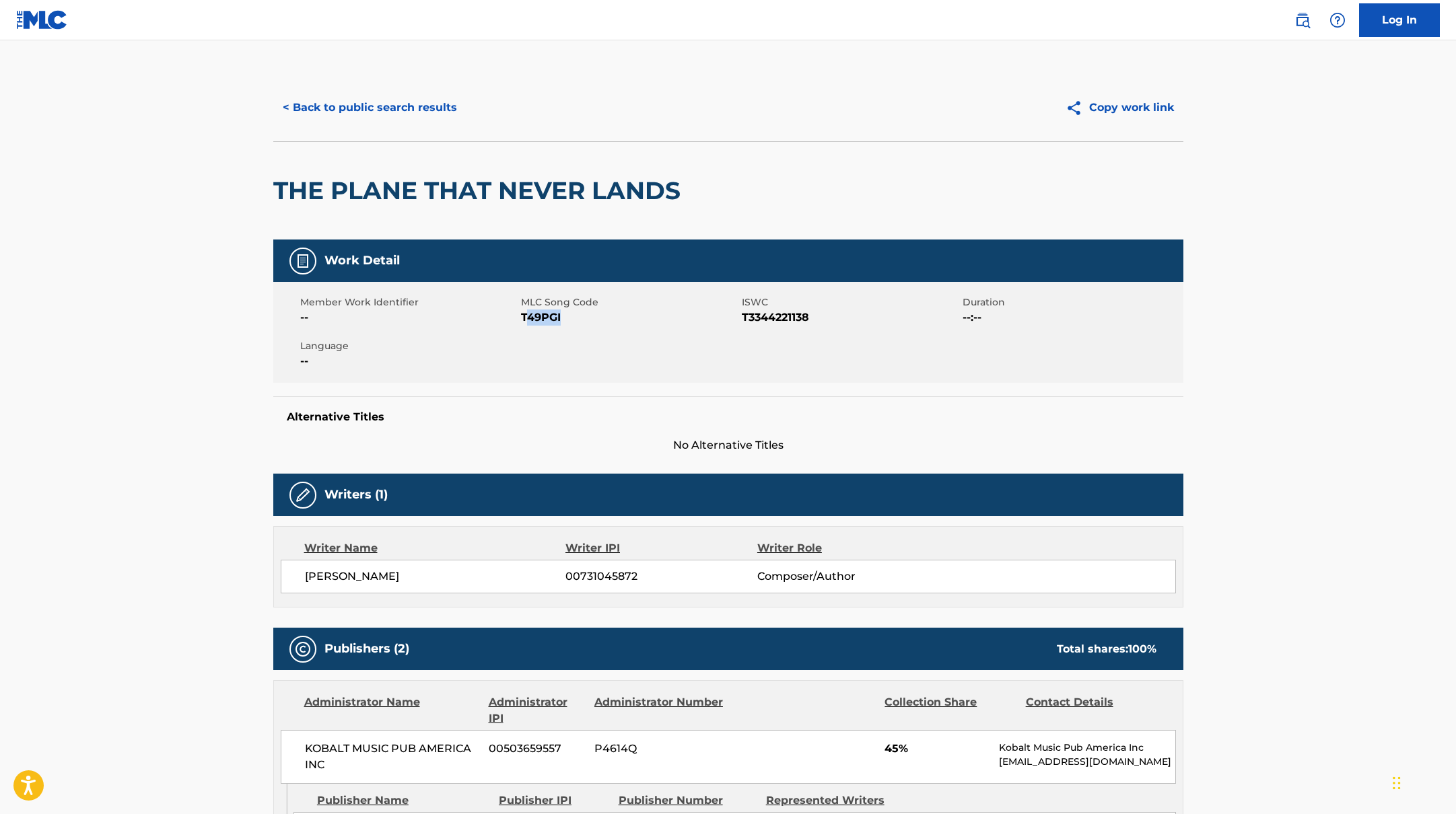
drag, startPoint x: 524, startPoint y: 318, endPoint x: 594, endPoint y: 318, distance: 70.0
click at [594, 318] on span "T49PGI" at bounding box center [629, 318] width 217 height 16
copy span "49PGI"
drag, startPoint x: 521, startPoint y: 318, endPoint x: 574, endPoint y: 318, distance: 53.0
click at [574, 318] on span "T49PGI" at bounding box center [629, 318] width 217 height 16
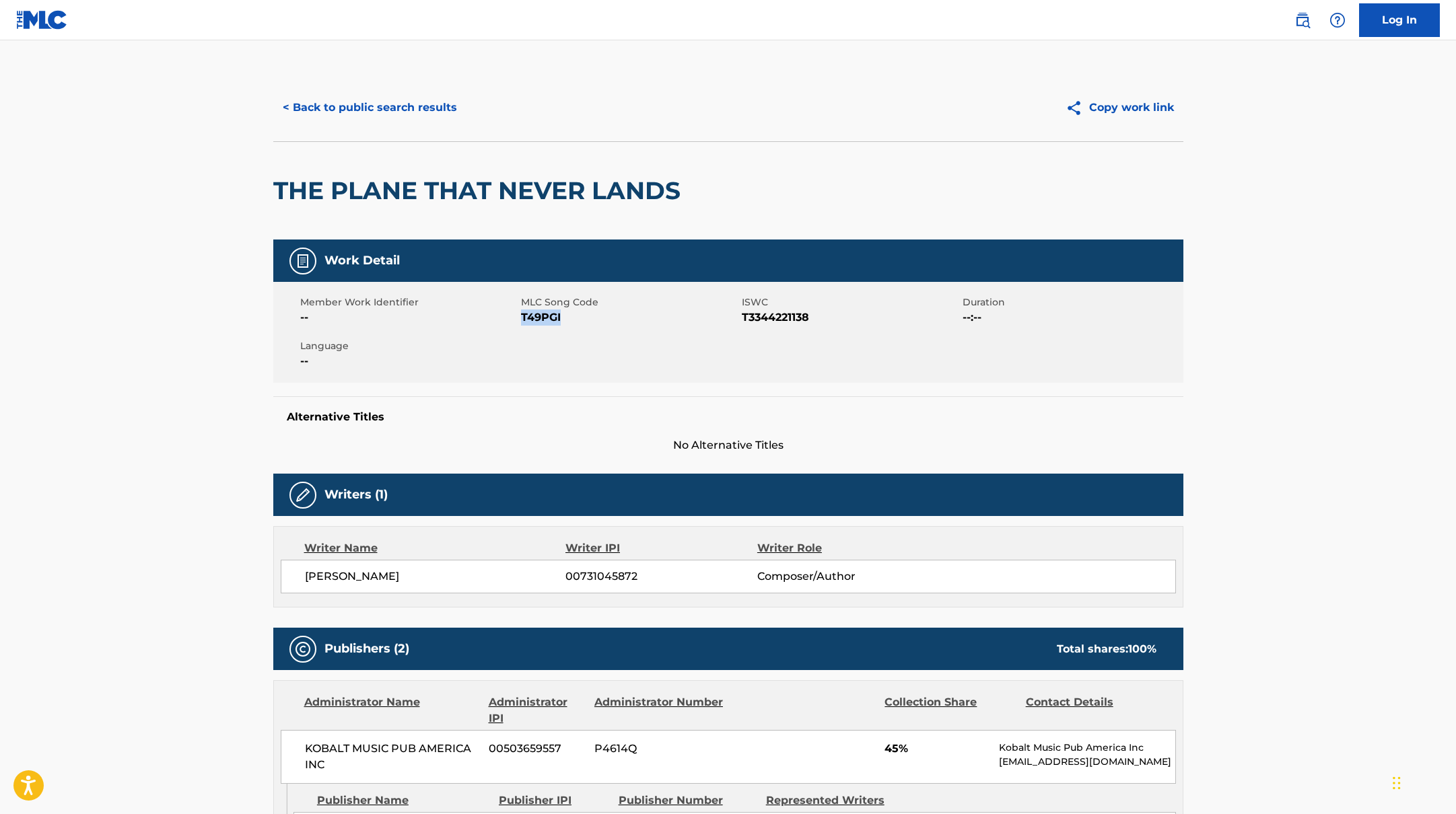
copy span "T49PGI"
click at [407, 103] on button "< Back to public search results" at bounding box center [369, 107] width 193 height 34
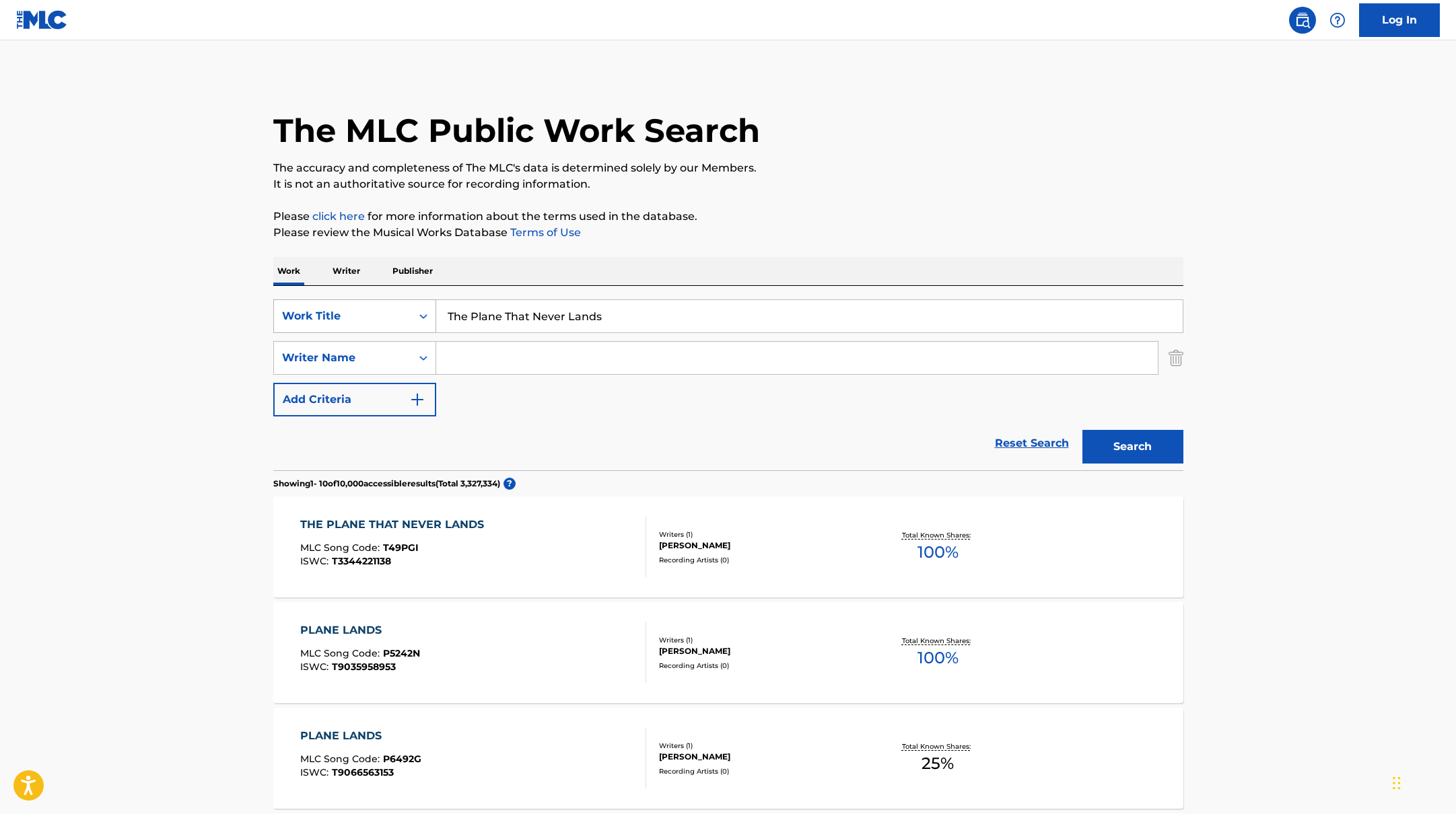
drag, startPoint x: 612, startPoint y: 319, endPoint x: 371, endPoint y: 318, distance: 241.0
click at [371, 318] on div "SearchWithCriteria10771601-4324-4cc8-ab46-06b0d7057aec Work Title The Plane Tha…" at bounding box center [728, 316] width 910 height 34
click at [550, 559] on div "THE PLANE THAT NEVER LANDS MLC Song Code : T49PGI ISWC : T3344221138" at bounding box center [473, 547] width 346 height 61
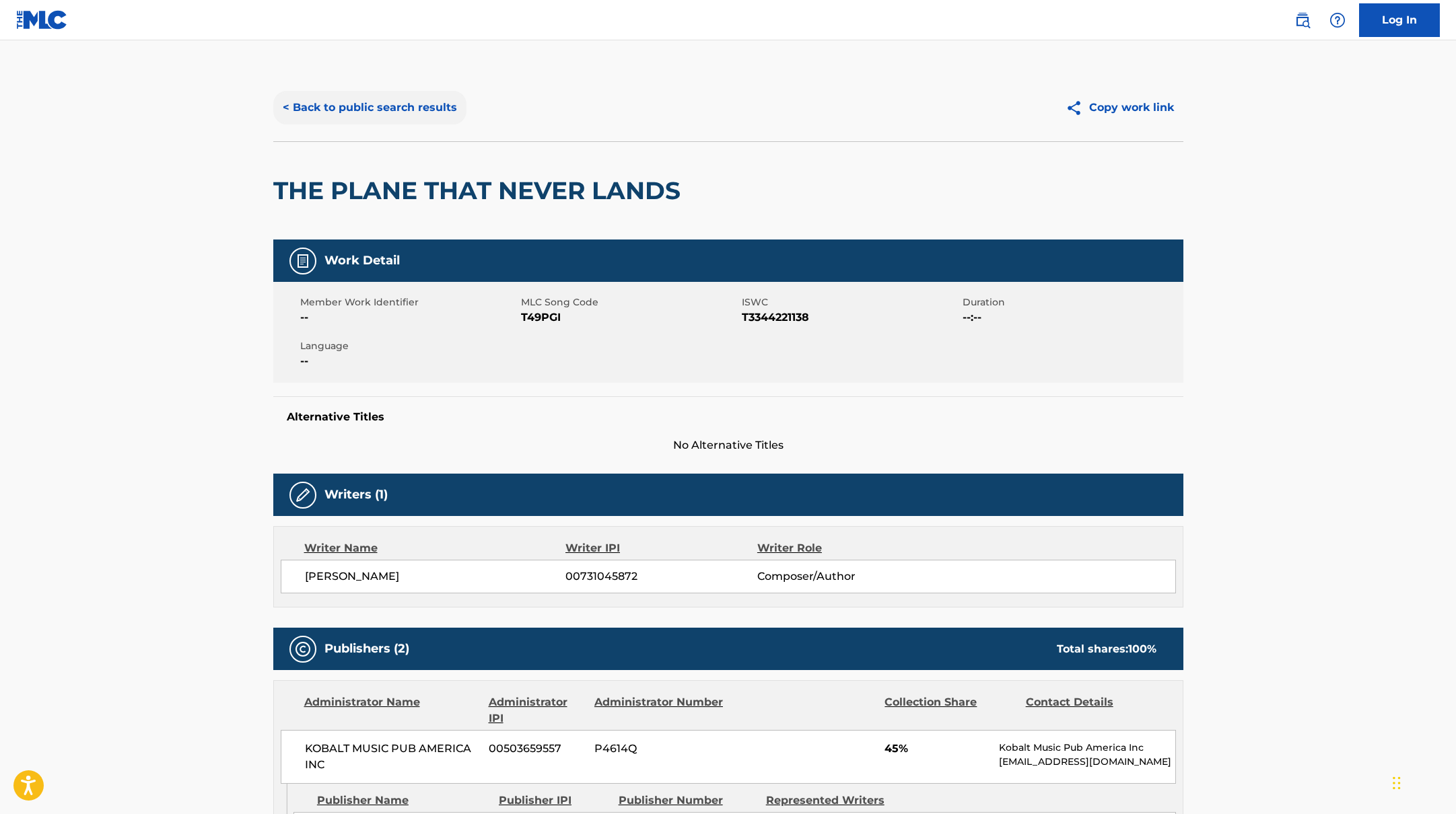
click at [403, 99] on button "< Back to public search results" at bounding box center [369, 107] width 193 height 34
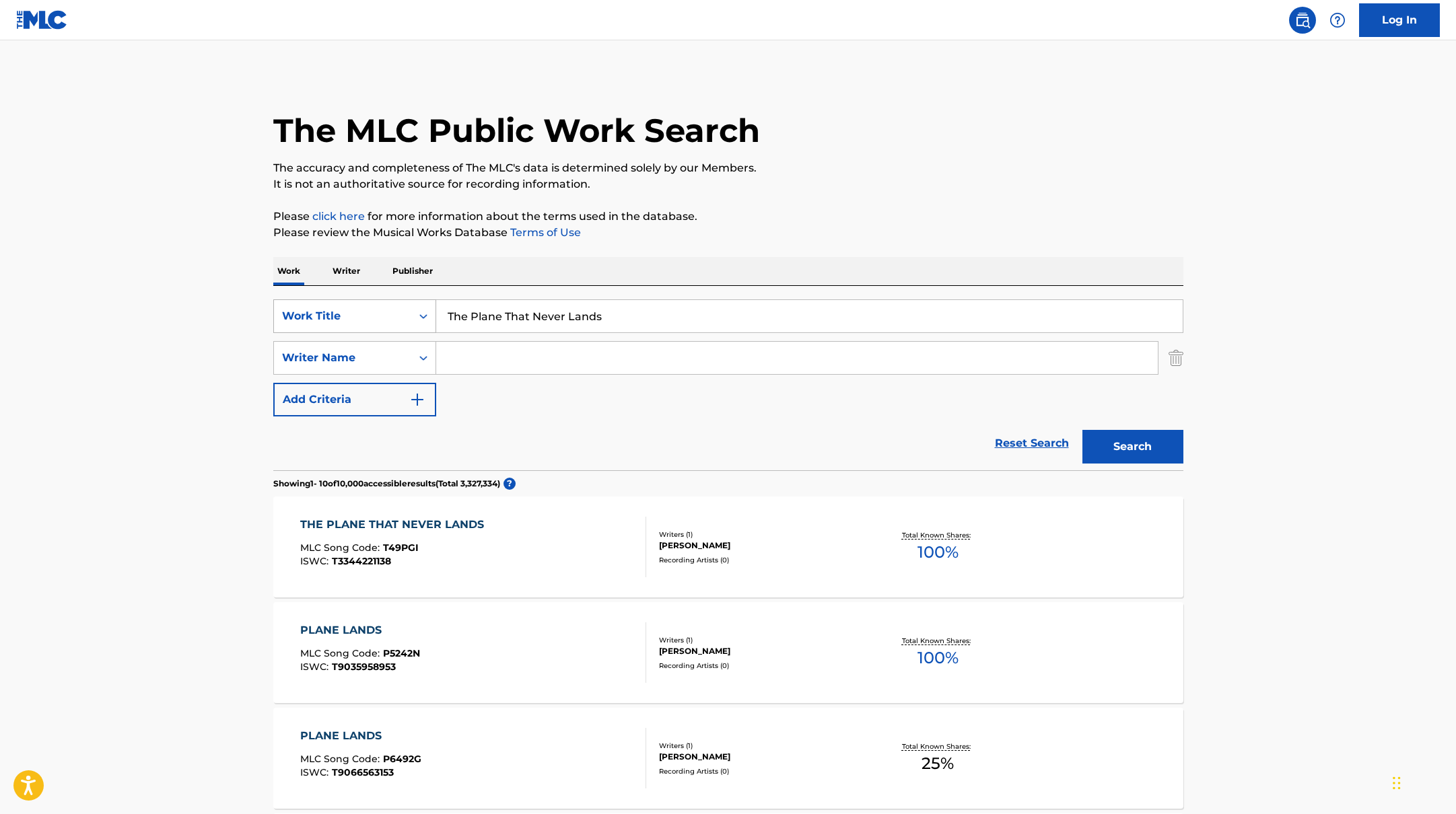
drag, startPoint x: 618, startPoint y: 319, endPoint x: 382, endPoint y: 319, distance: 236.0
click at [382, 319] on div "SearchWithCriteria10771601-4324-4cc8-ab46-06b0d7057aec Work Title The Plane Tha…" at bounding box center [728, 316] width 910 height 34
paste input "AJR"
drag, startPoint x: 514, startPoint y: 318, endPoint x: 435, endPoint y: 315, distance: 79.1
click at [435, 315] on div "SearchWithCriteria10771601-4324-4cc8-ab46-06b0d7057aec Work Title AJR" at bounding box center [728, 316] width 910 height 34
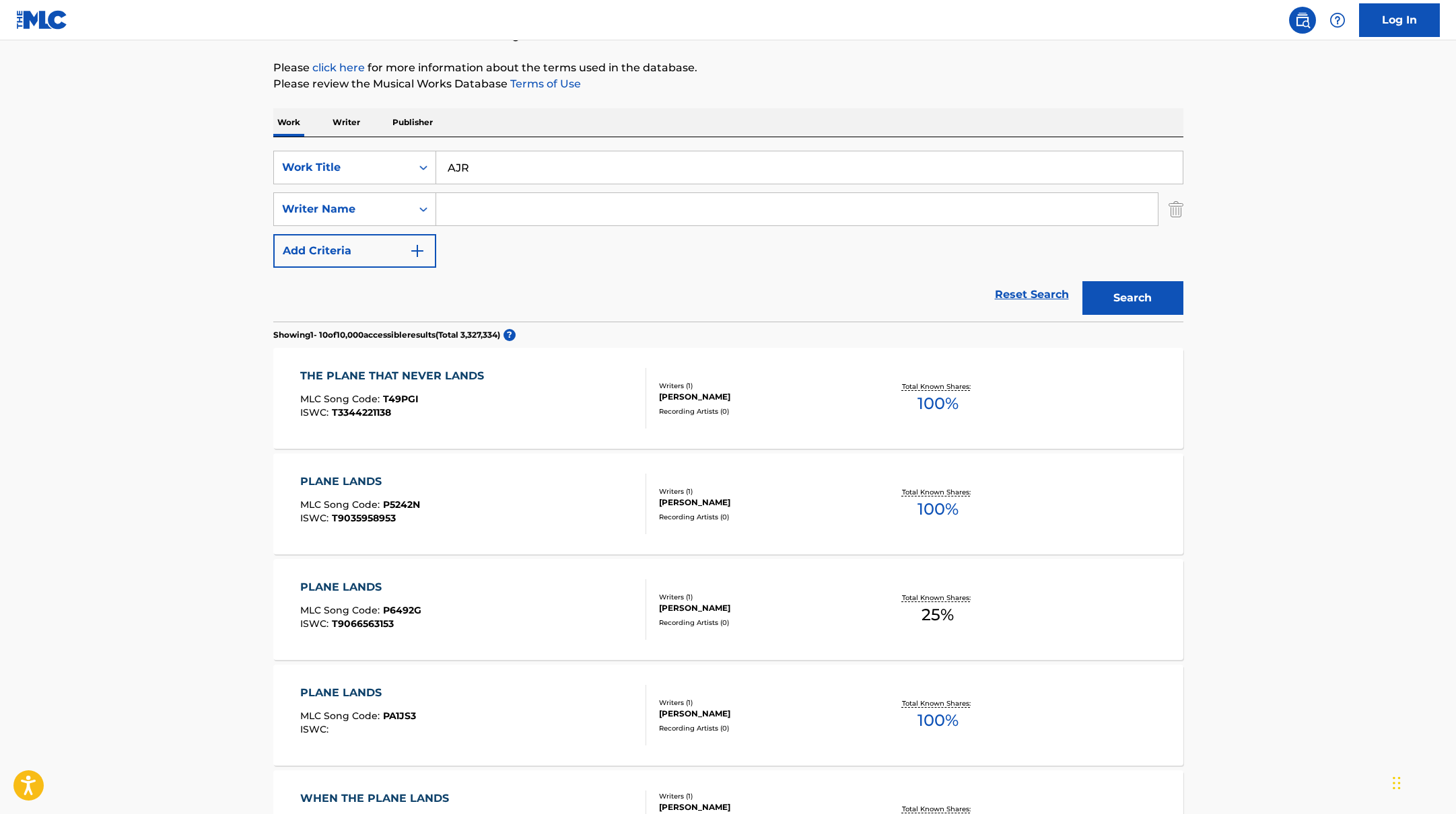
scroll to position [161, 0]
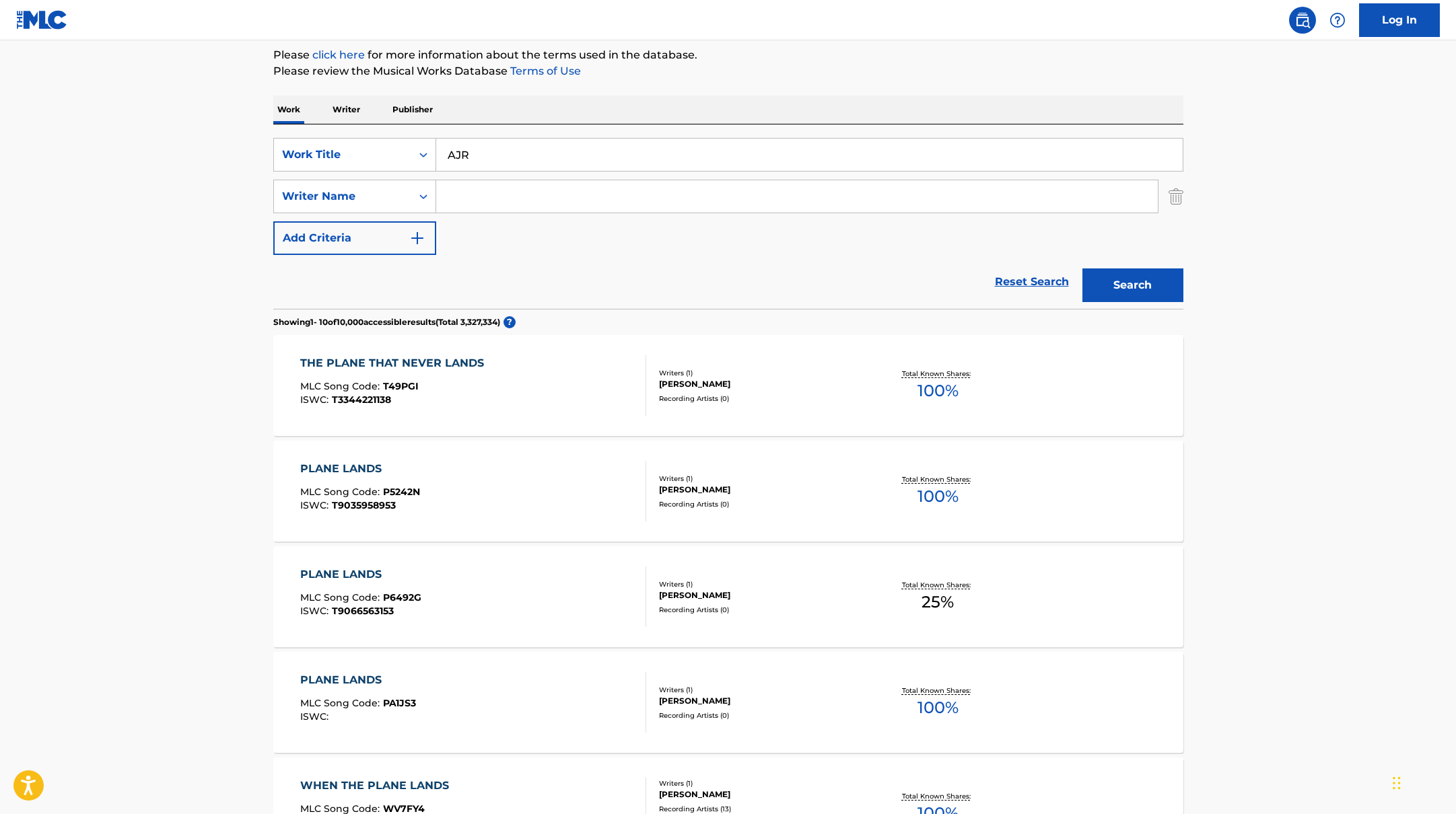
paste input "Dog Song"
type input "A Dog Song"
click at [677, 93] on div "The MLC Public Work Search The accuracy and completeness of The MLC's data is d…" at bounding box center [728, 684] width 942 height 1544
click at [490, 204] on input "Search Form" at bounding box center [797, 197] width 722 height 33
type input "じ"
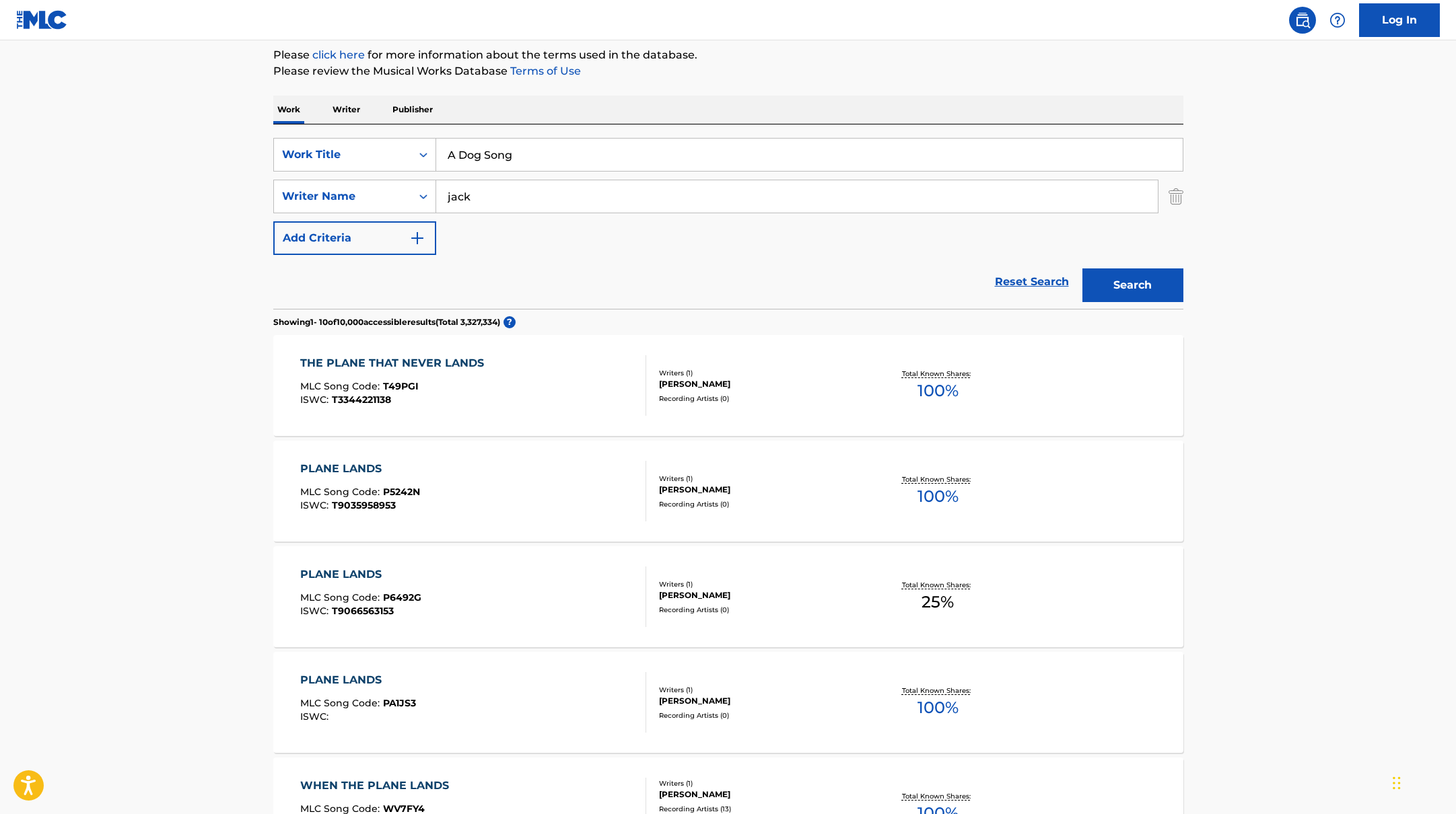
type input "jack"
click at [1082, 269] on button "Search" at bounding box center [1133, 286] width 101 height 34
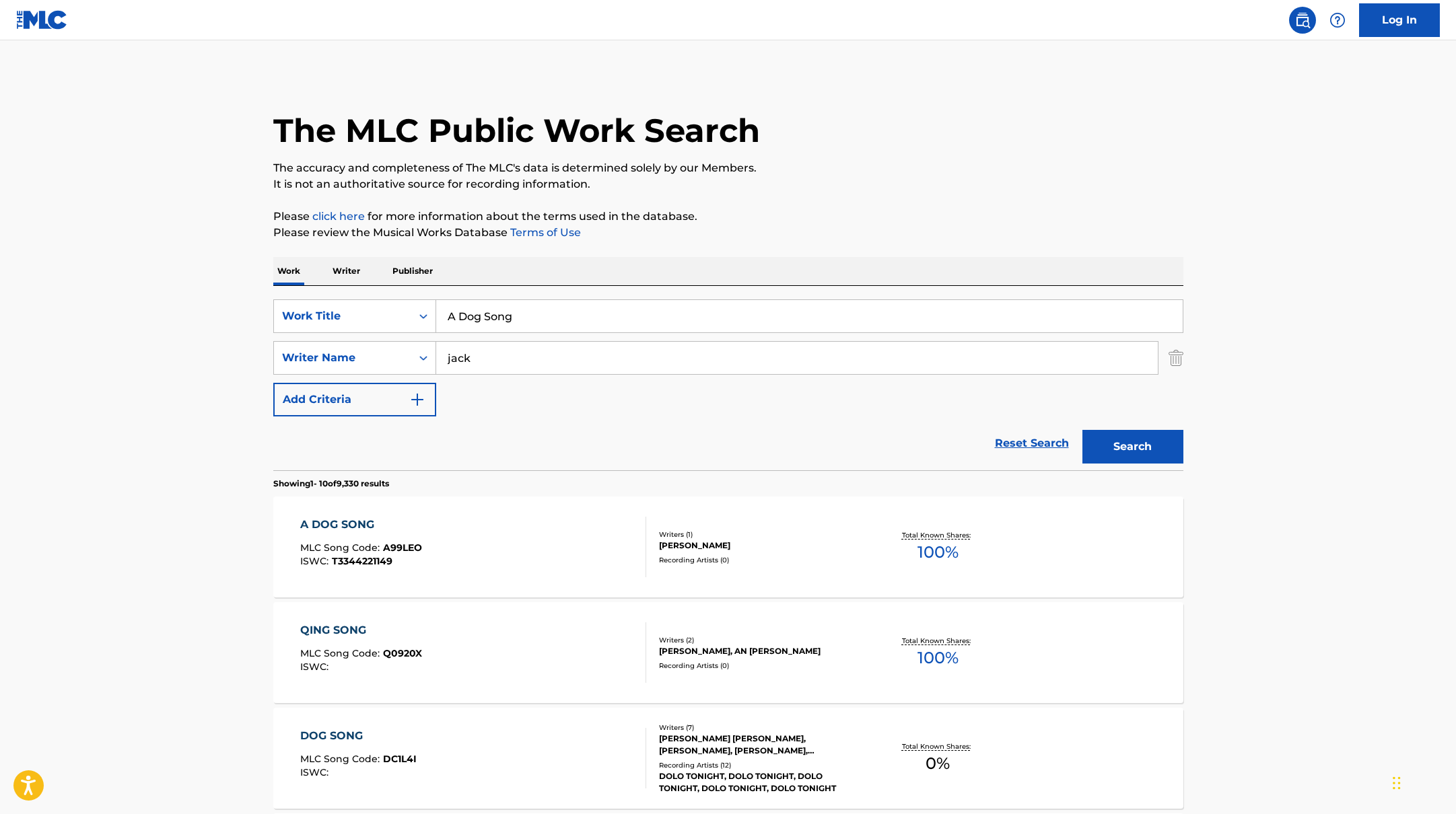
click at [521, 507] on div "A DOG SONG MLC Song Code : A99LEO ISWC : T3344221149 Writers ( 1 ) [PERSON_NAME…" at bounding box center [728, 547] width 910 height 101
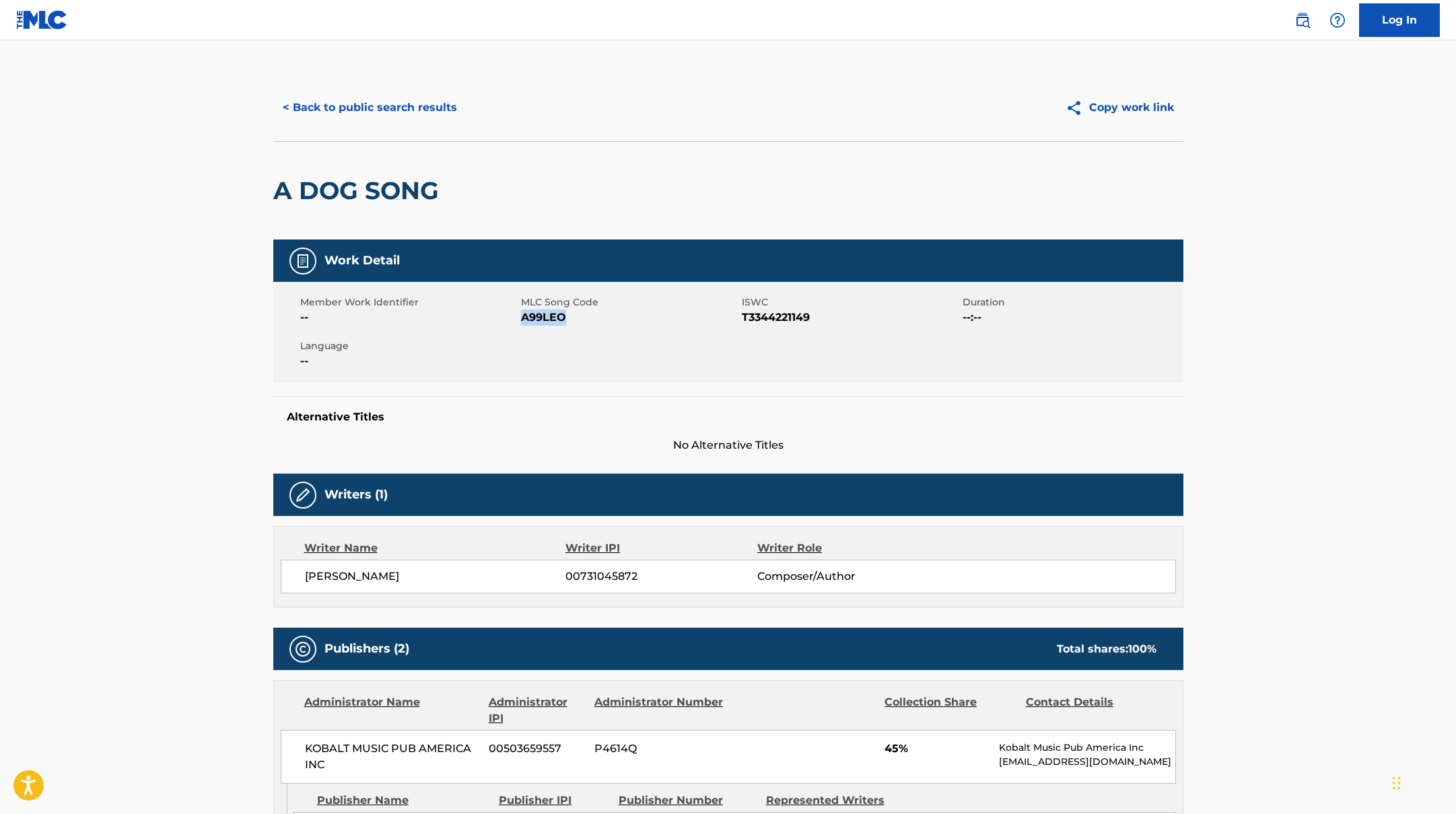
drag, startPoint x: 522, startPoint y: 318, endPoint x: 590, endPoint y: 317, distance: 68.0
click at [590, 317] on span "A99LEO" at bounding box center [629, 318] width 217 height 16
copy span "A99LEO"
click at [375, 102] on button "< Back to public search results" at bounding box center [369, 107] width 193 height 34
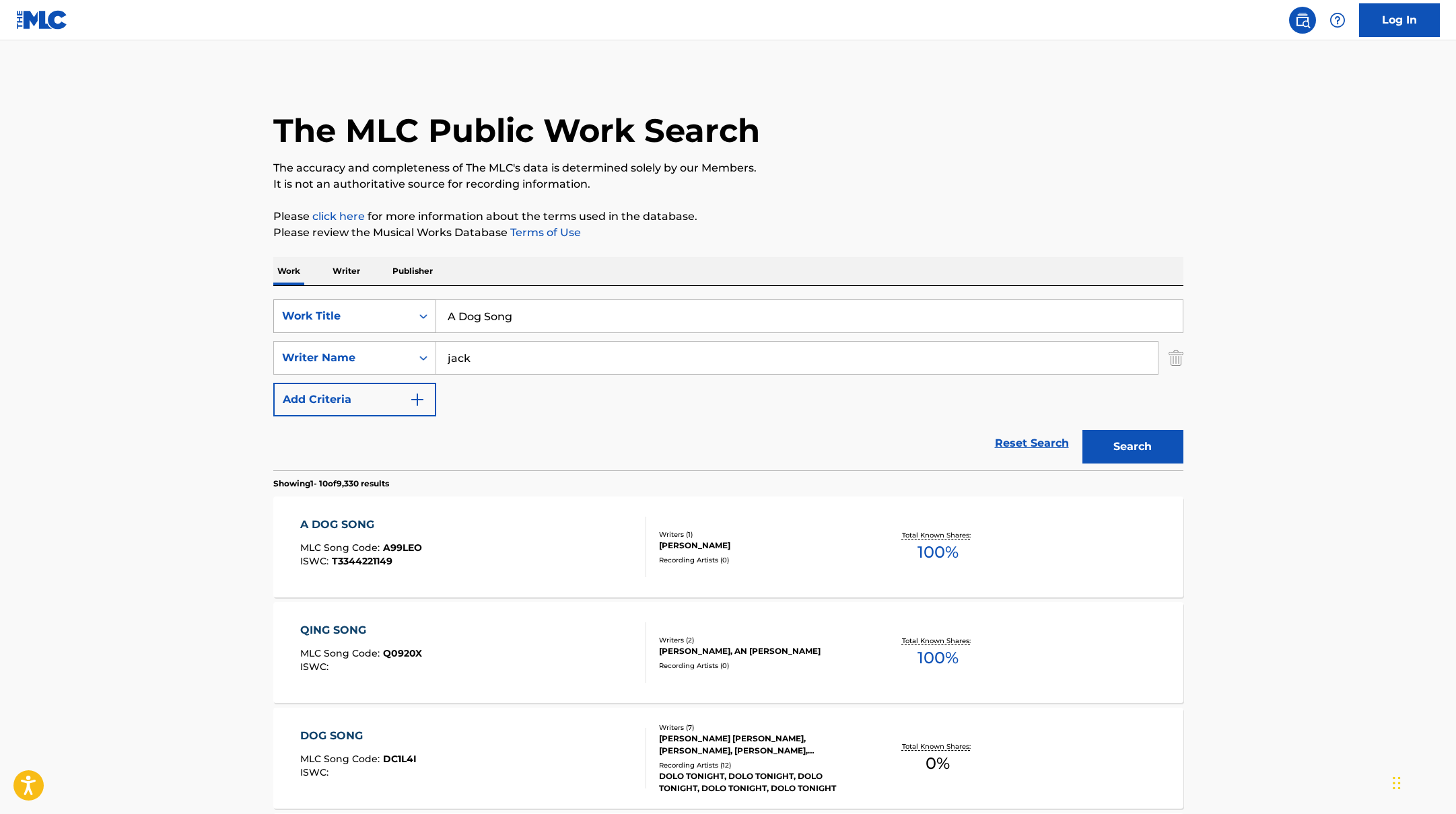
drag, startPoint x: 531, startPoint y: 315, endPoint x: 414, endPoint y: 313, distance: 117.0
click at [414, 313] on div "SearchWithCriteria10771601-4324-4cc8-ab46-06b0d7057aec Work Title A Dog Song" at bounding box center [728, 316] width 910 height 34
paste input "[PERSON_NAME]"
type input "[PERSON_NAME]"
click at [665, 230] on p "Please review the Musical Works Database Terms of Use" at bounding box center [728, 233] width 910 height 16
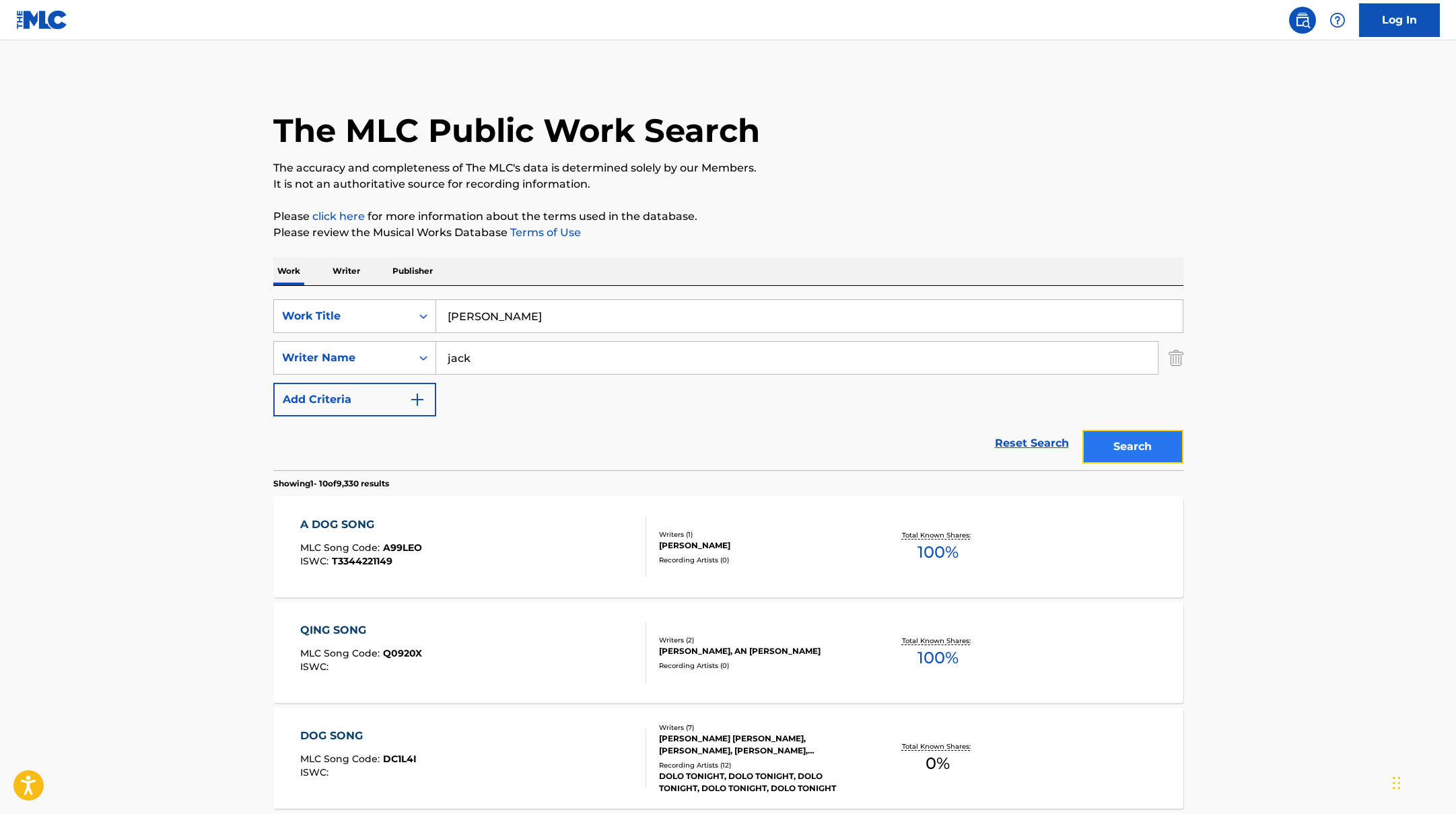
click at [1126, 451] on button "Search" at bounding box center [1133, 447] width 101 height 34
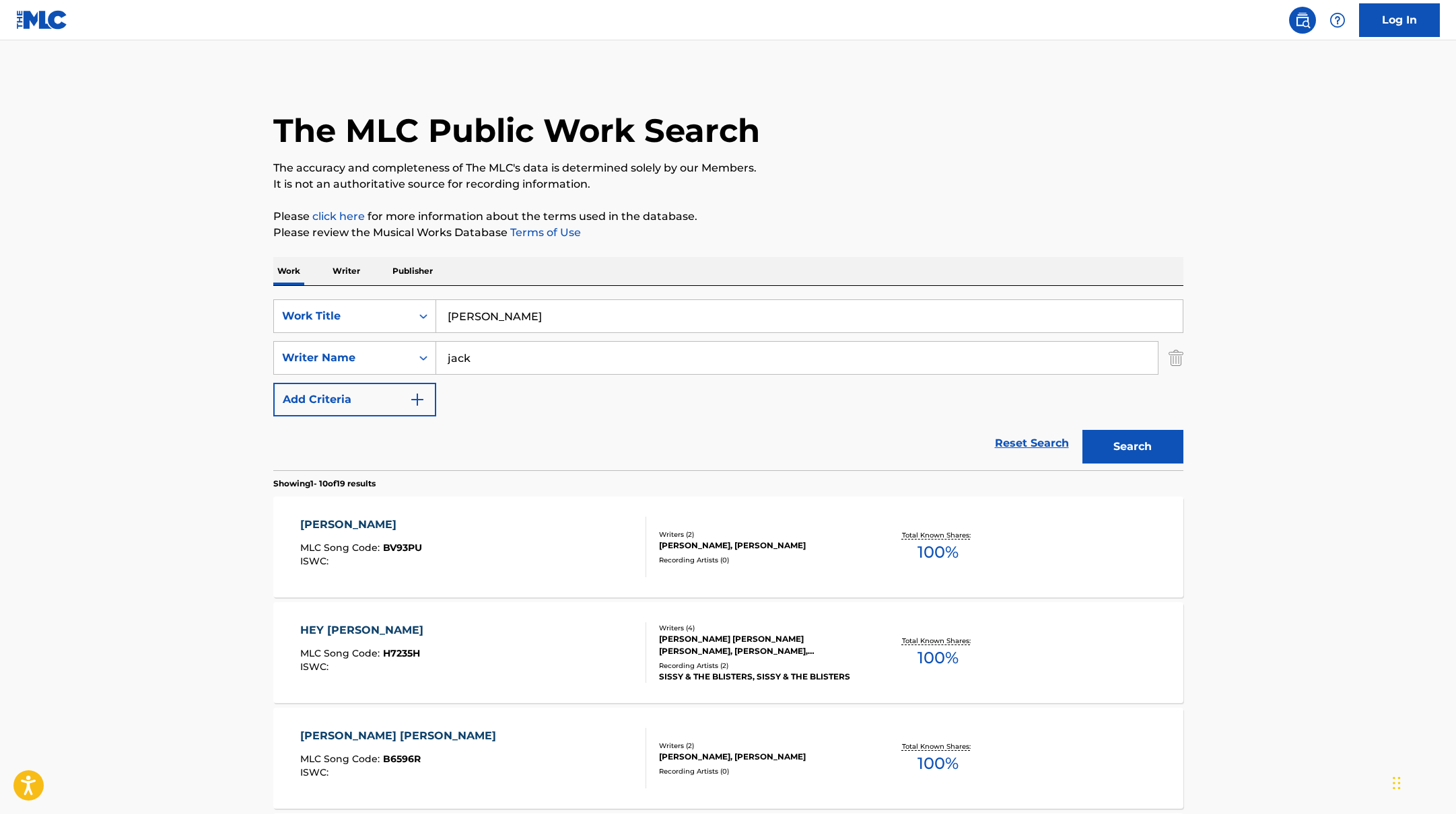
click at [521, 559] on div "[PERSON_NAME] MLC Song Code : BV93PU ISWC :" at bounding box center [473, 547] width 346 height 61
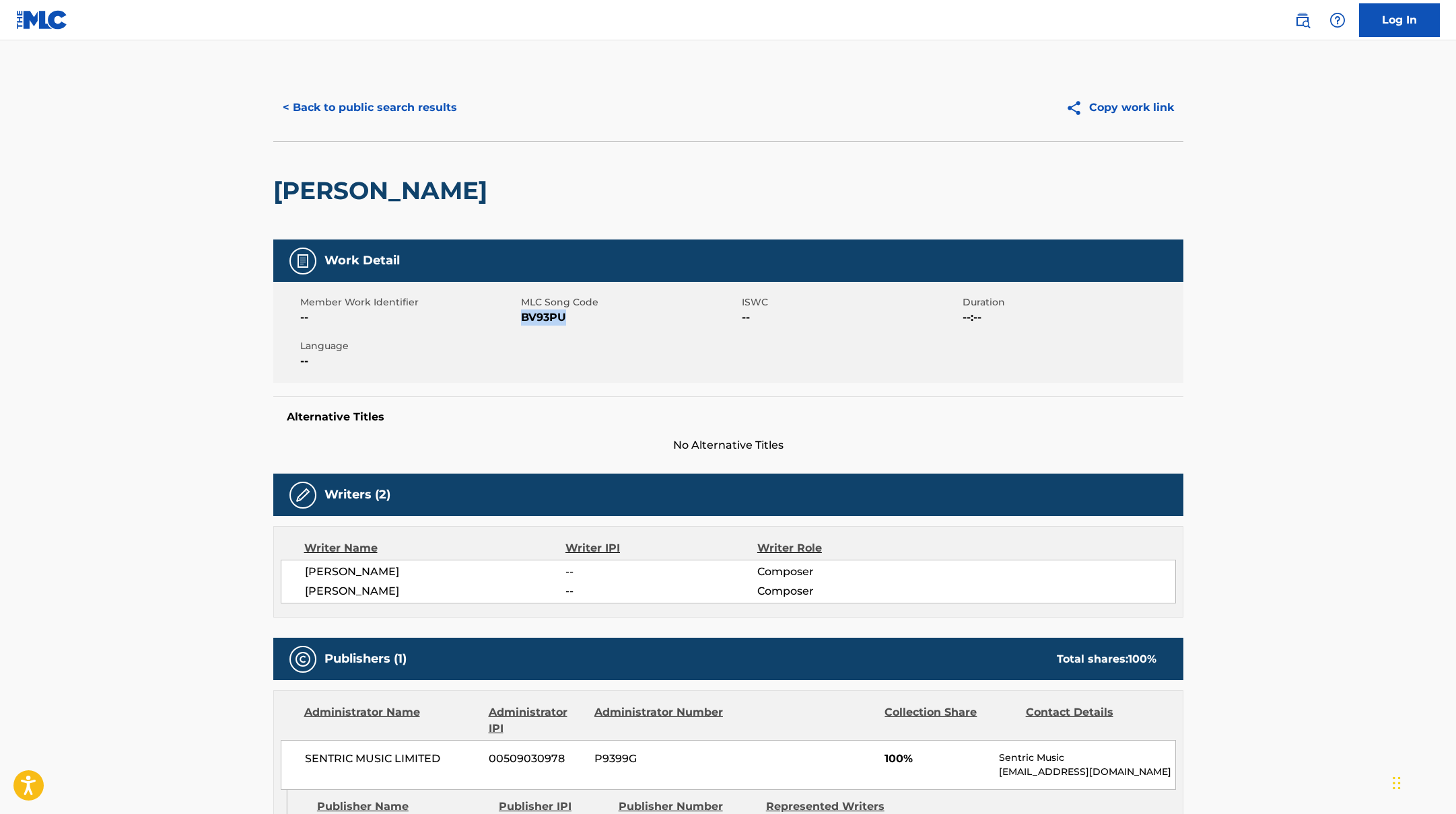
drag, startPoint x: 523, startPoint y: 318, endPoint x: 590, endPoint y: 318, distance: 67.0
click at [590, 318] on span "BV93PU" at bounding box center [629, 318] width 217 height 16
copy span "BV93PU"
click at [368, 117] on button "< Back to public search results" at bounding box center [369, 107] width 193 height 34
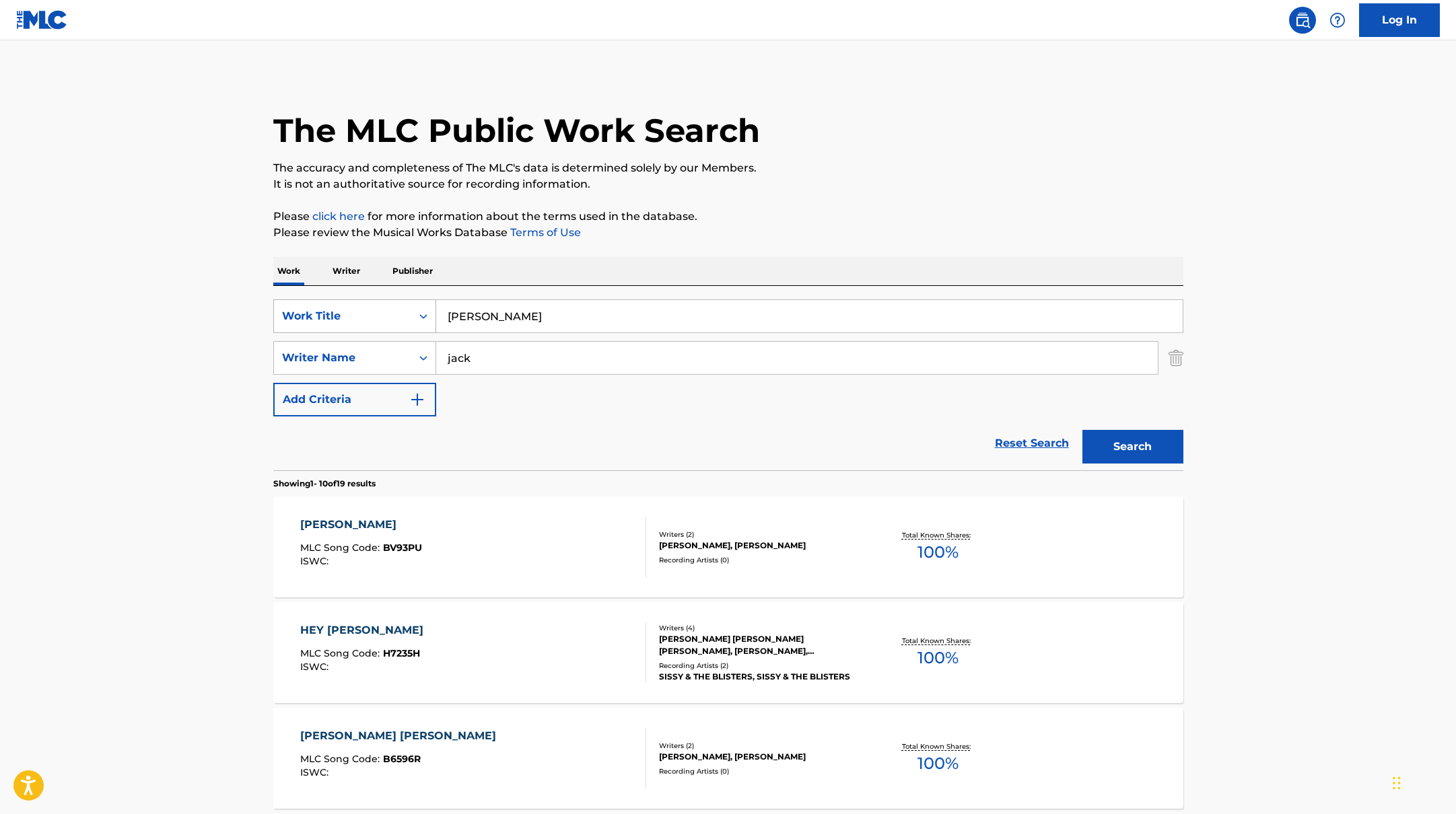
drag, startPoint x: 499, startPoint y: 321, endPoint x: 419, endPoint y: 318, distance: 80.1
click at [419, 318] on div "SearchWithCriteria10771601-4324-4cc8-ab46-06b0d7057aec Work Title [PERSON_NAME]" at bounding box center [728, 316] width 910 height 34
paste input "I'm Sorry You [PERSON_NAME]"
type input "I'm Sorry You Went Crazy"
click at [775, 233] on p "Please review the Musical Works Database Terms of Use" at bounding box center [728, 233] width 910 height 16
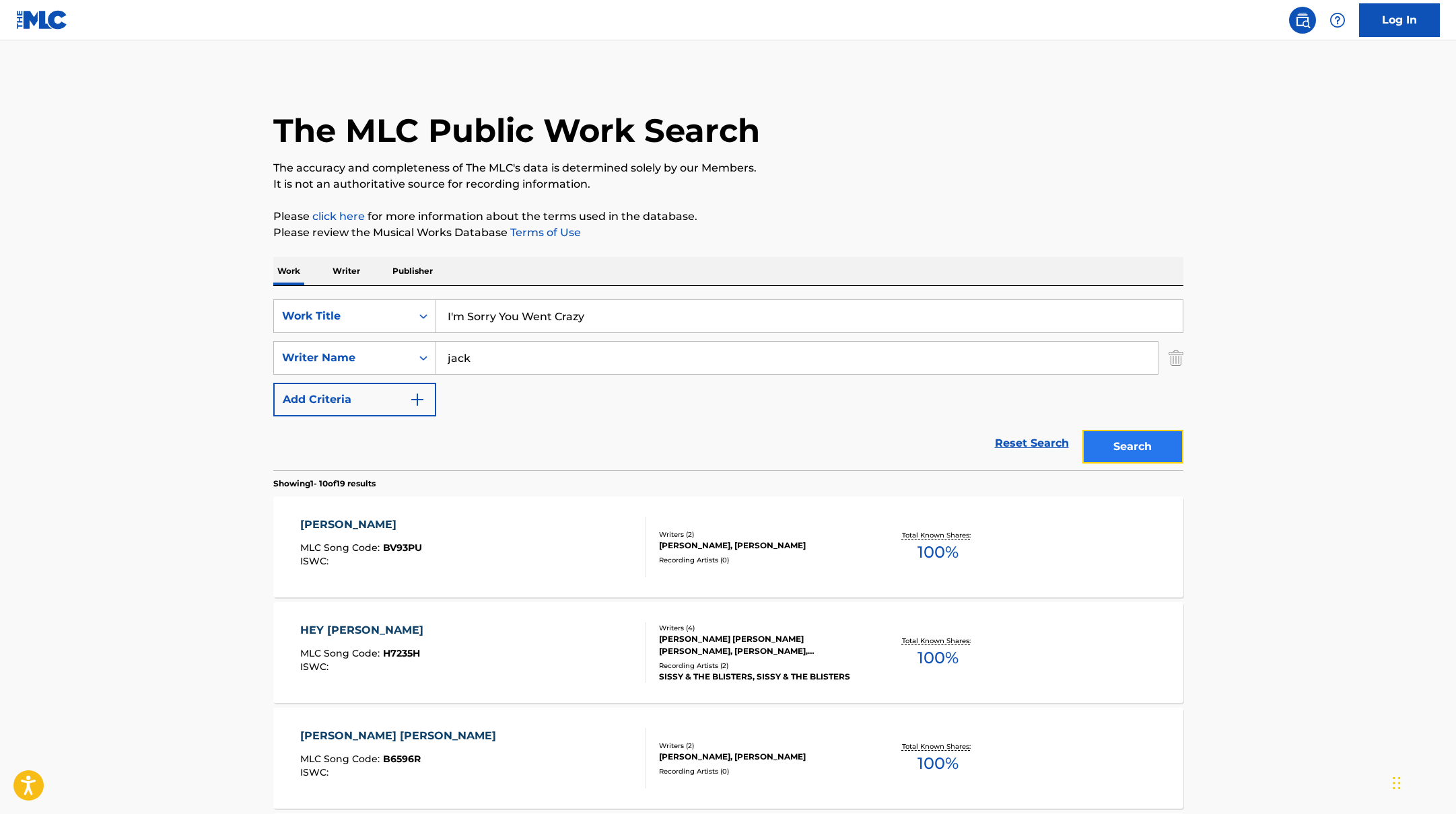
click at [1116, 452] on button "Search" at bounding box center [1133, 447] width 101 height 34
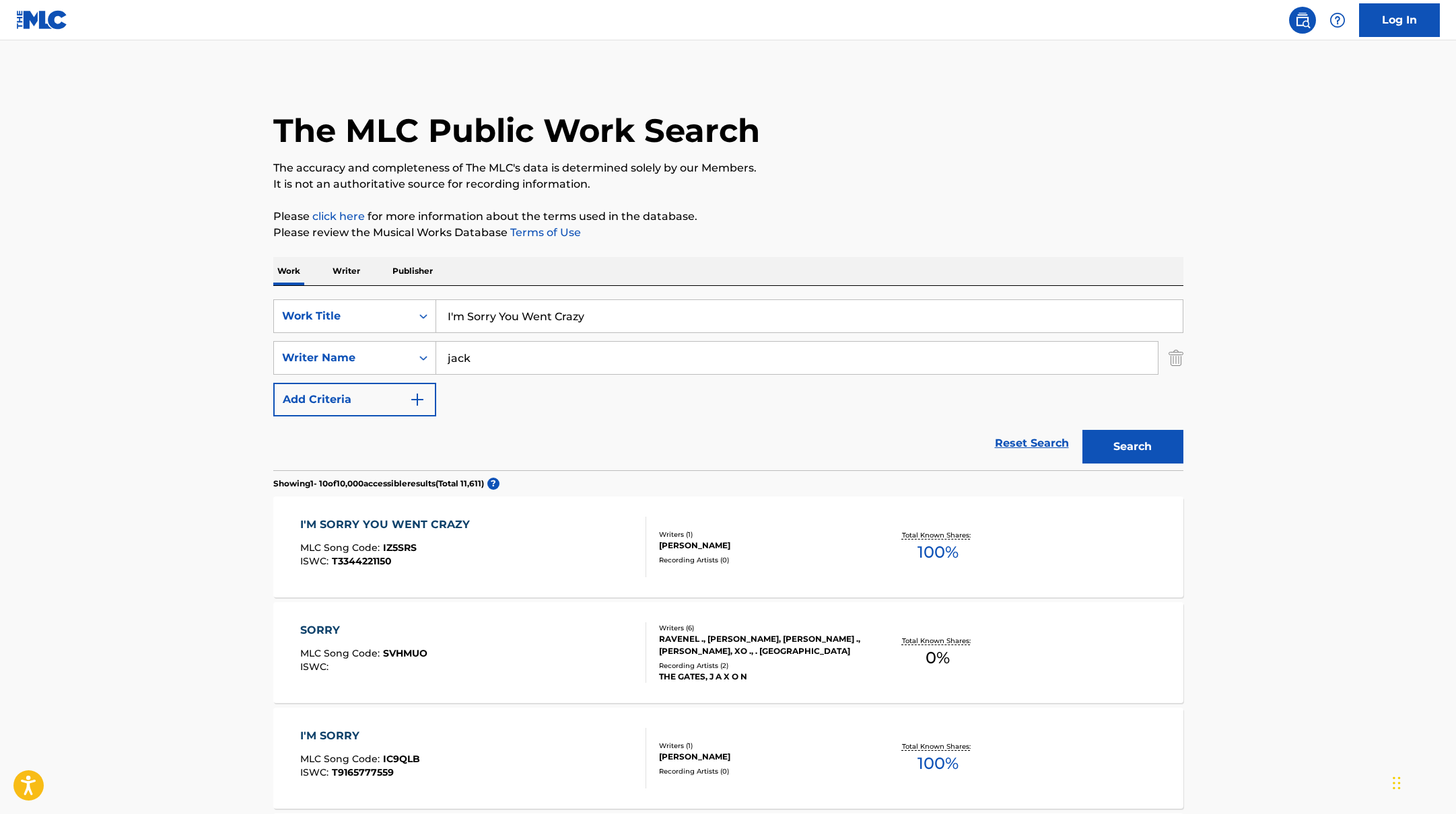
click at [523, 540] on div "I'M SORRY YOU WENT CRAZY MLC Song Code : IZ5SRS ISWC : T3344221150" at bounding box center [473, 547] width 346 height 61
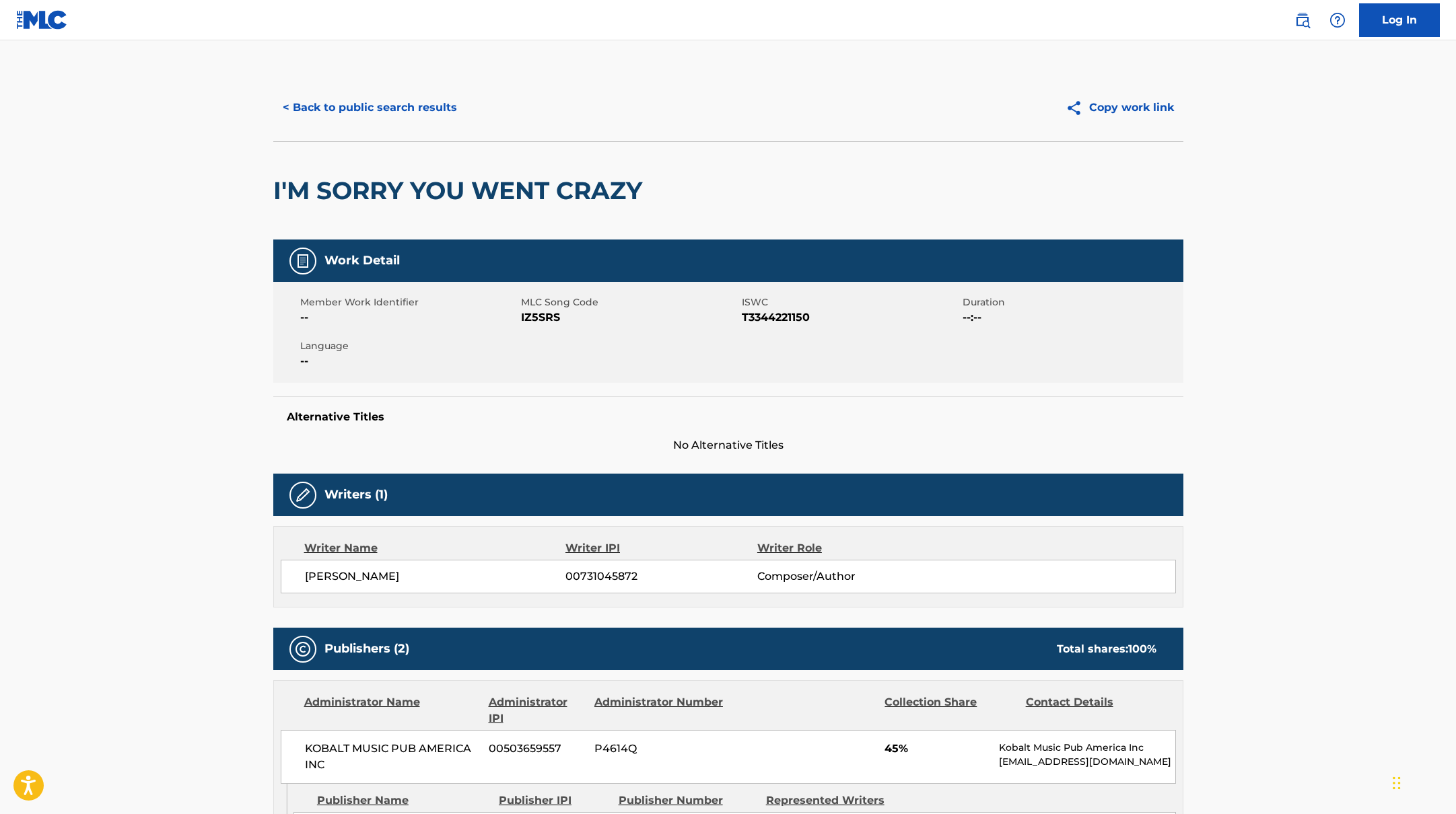
drag, startPoint x: 522, startPoint y: 318, endPoint x: 599, endPoint y: 321, distance: 77.1
click at [599, 321] on span "IZ5SRS" at bounding box center [629, 318] width 217 height 16
drag, startPoint x: 521, startPoint y: 318, endPoint x: 572, endPoint y: 317, distance: 51.0
click at [572, 317] on span "IZ5SRS" at bounding box center [629, 318] width 217 height 16
copy span "IZ5SRS"
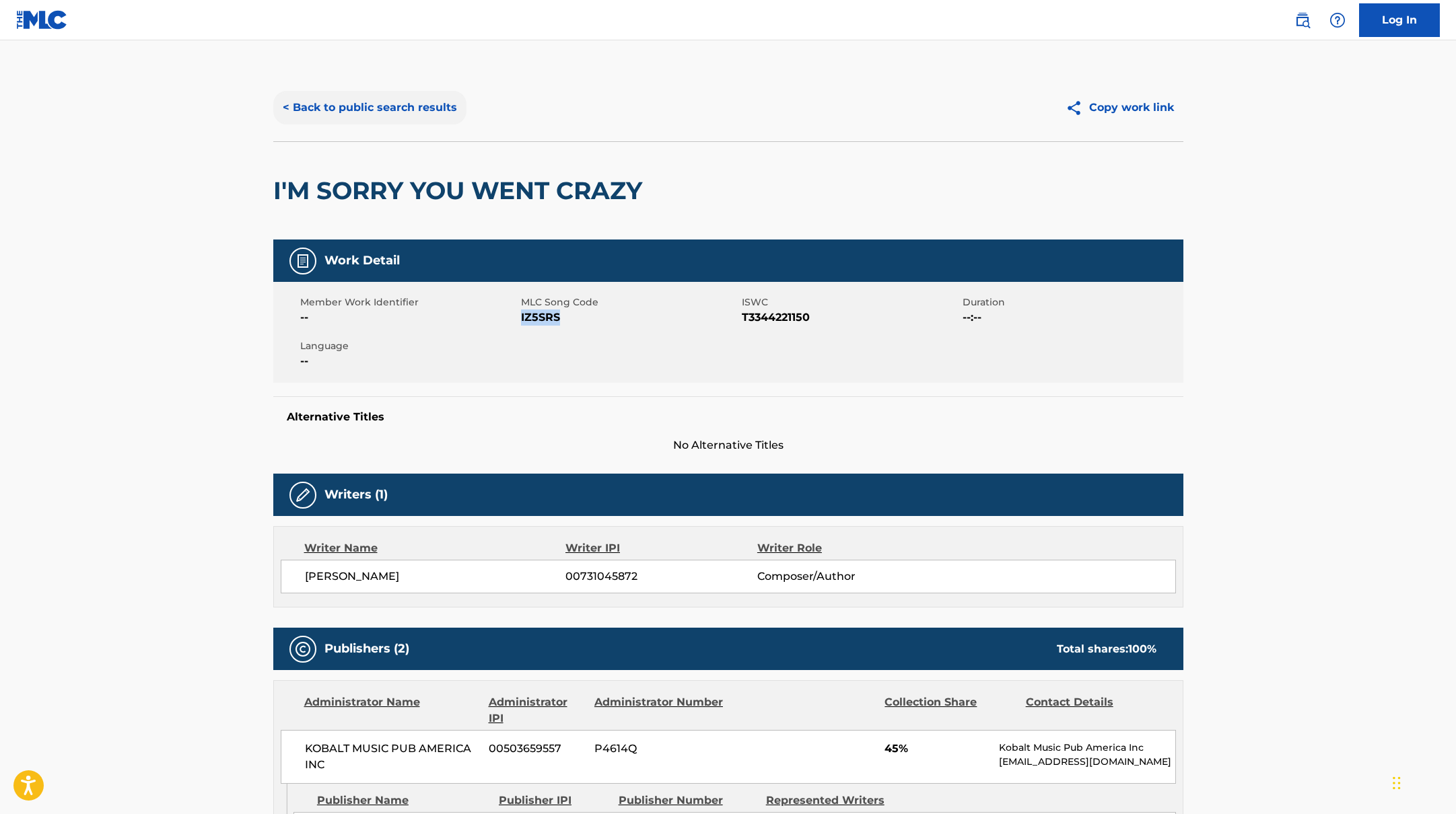
click at [359, 115] on button "< Back to public search results" at bounding box center [369, 107] width 193 height 34
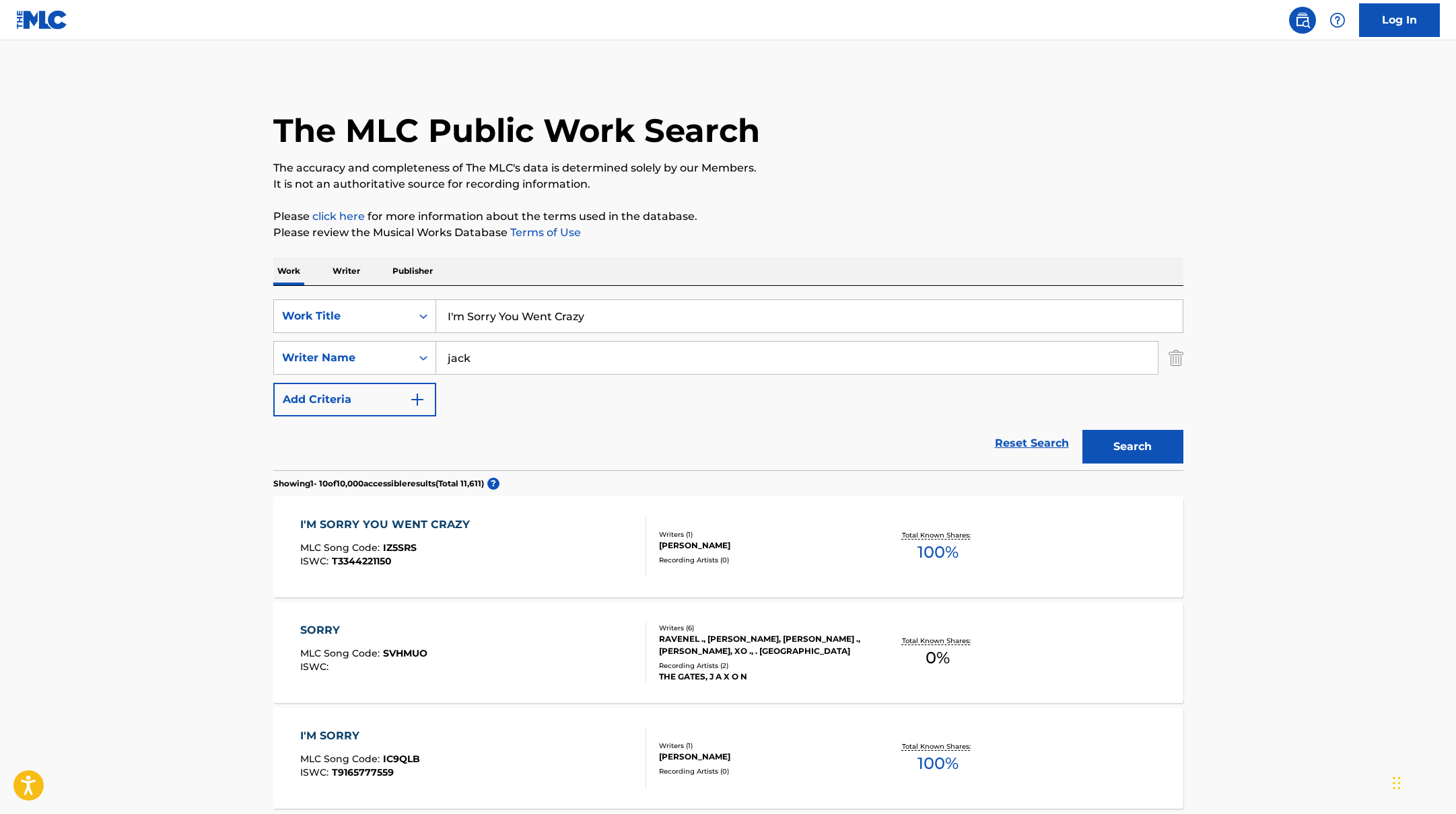
drag, startPoint x: 603, startPoint y: 320, endPoint x: 446, endPoint y: 318, distance: 157.0
click at [446, 318] on input "I'm Sorry You Went Crazy" at bounding box center [809, 316] width 746 height 33
paste input "This Ain't You Leaving"
type input "This Ain't You Leaving"
click at [744, 237] on p "Please review the Musical Works Database Terms of Use" at bounding box center [728, 233] width 910 height 16
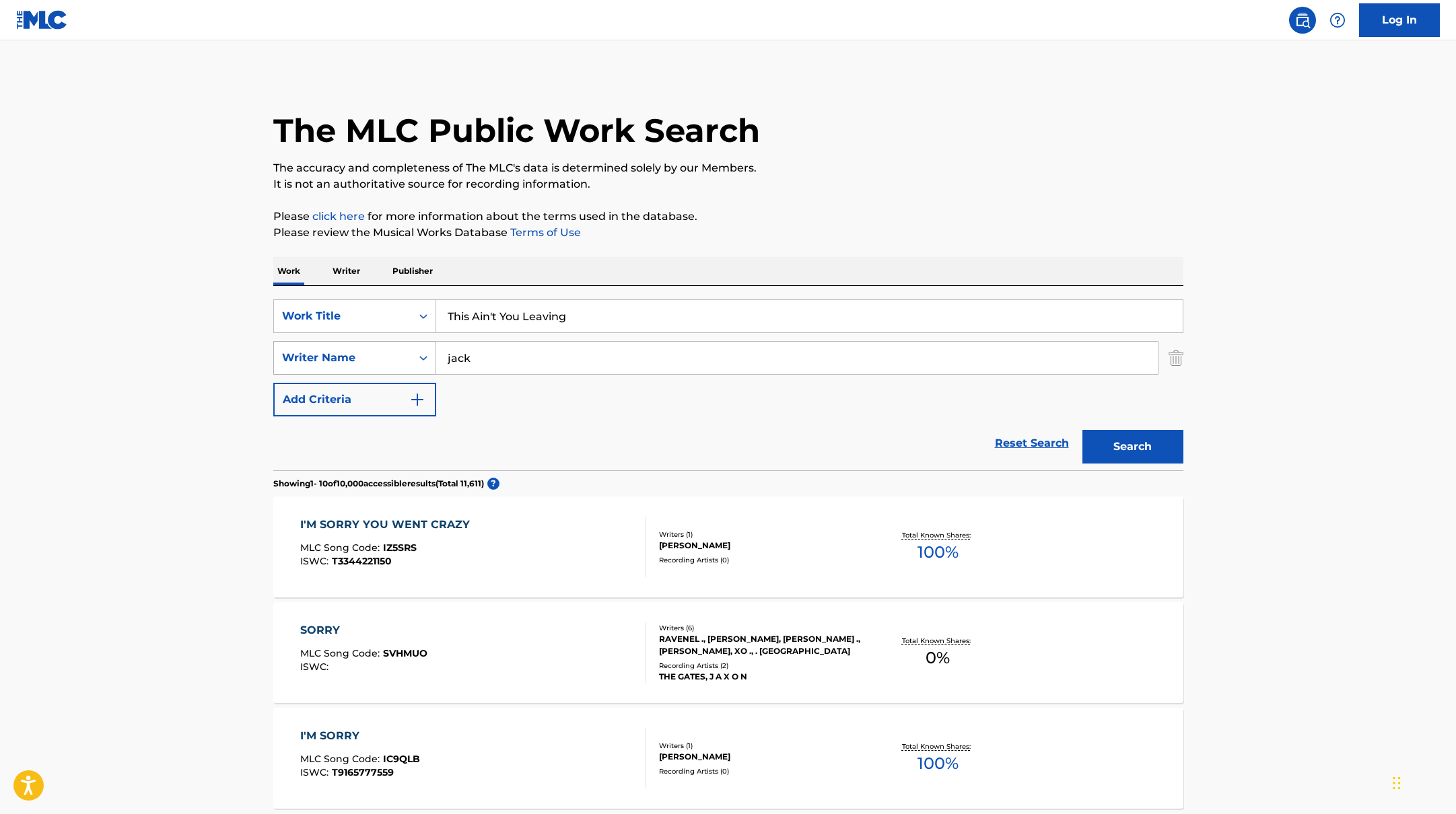
drag, startPoint x: 498, startPoint y: 356, endPoint x: 389, endPoint y: 362, distance: 109.2
click at [394, 362] on div "SearchWithCriteria17b139b1-9d92-4180-9b1a-8426ad8e22ea Writer Name [PERSON_NAME]" at bounding box center [728, 358] width 910 height 34
paste input "[PERSON_NAME]"
type input "[PERSON_NAME]"
click at [1121, 451] on button "Search" at bounding box center [1133, 447] width 101 height 34
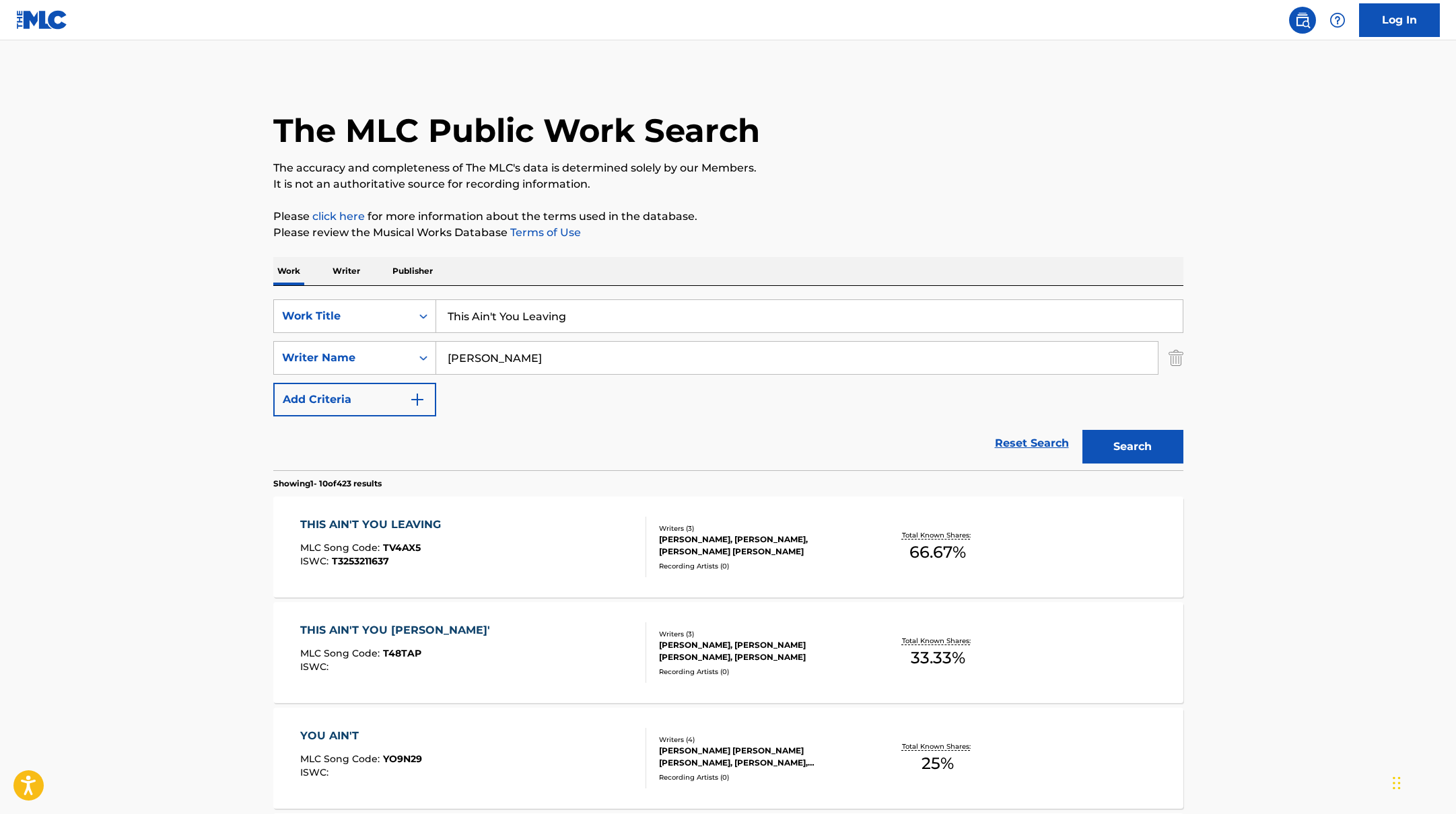
click at [523, 545] on div "THIS AIN'T YOU LEAVING MLC Song Code : TV4AX5 ISWC : T3253211637" at bounding box center [473, 547] width 346 height 61
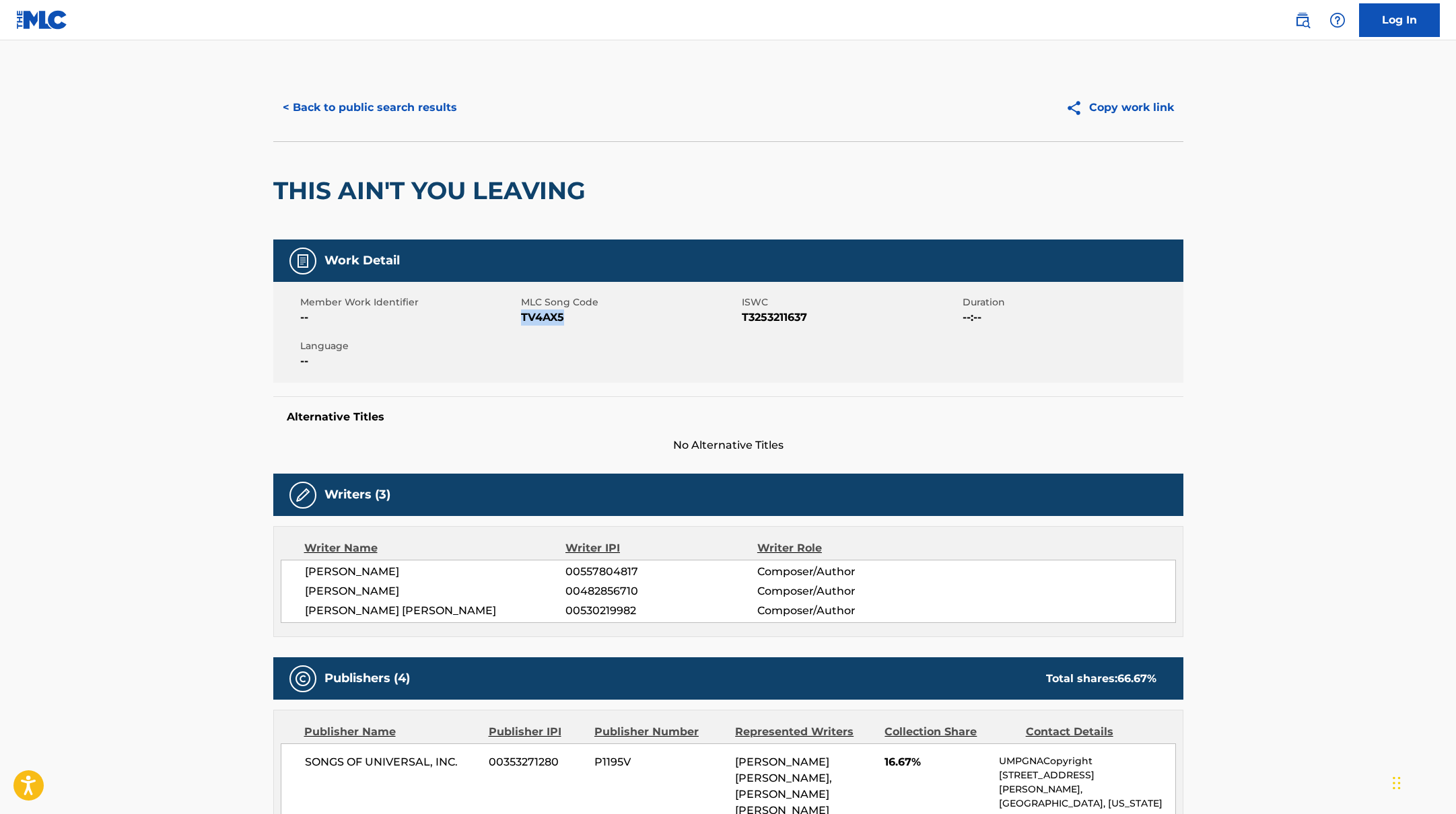
drag, startPoint x: 523, startPoint y: 315, endPoint x: 604, endPoint y: 313, distance: 81.0
click at [604, 313] on span "TV4AX5" at bounding box center [629, 318] width 217 height 16
click at [393, 105] on button "< Back to public search results" at bounding box center [369, 107] width 193 height 34
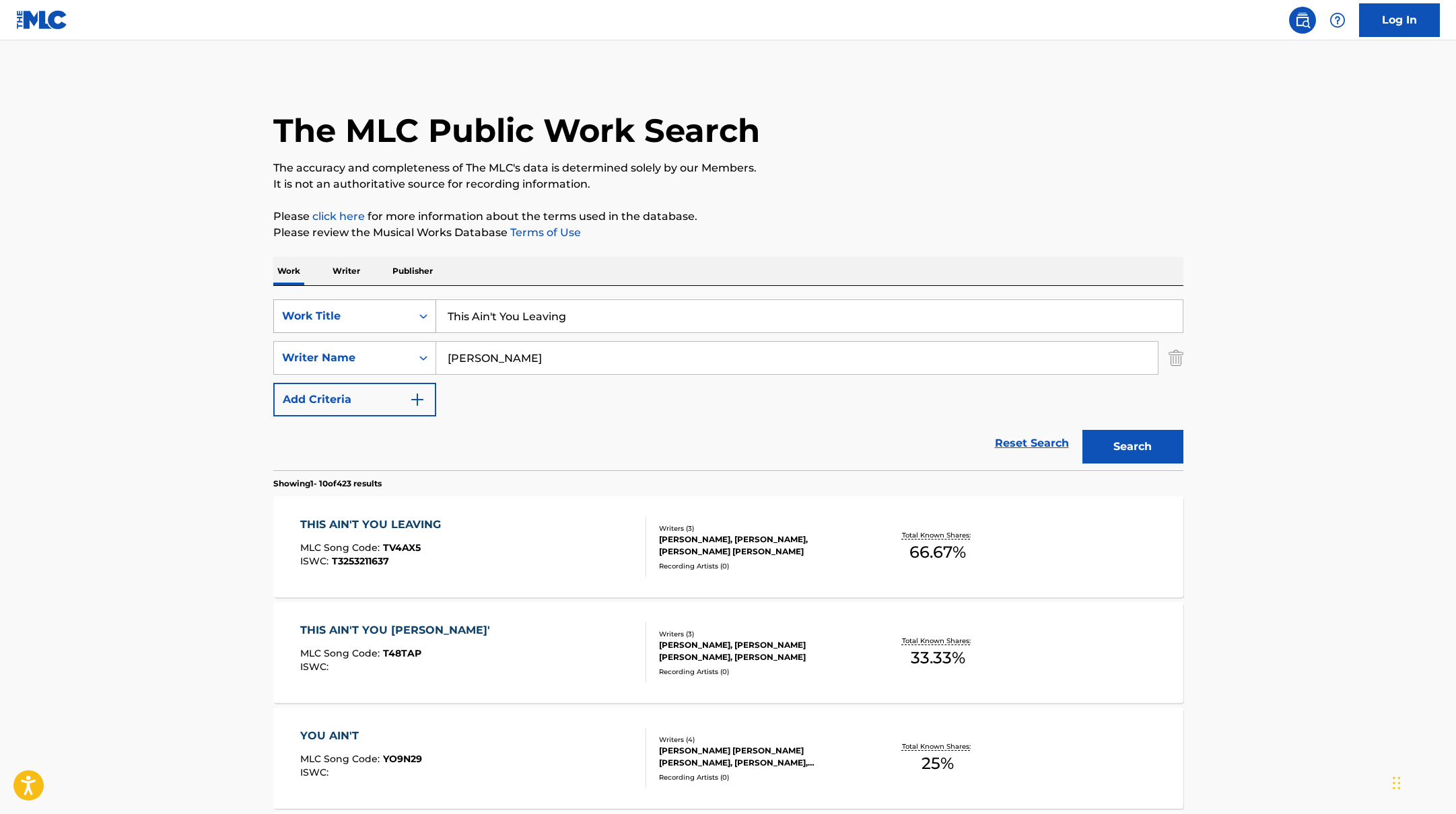
drag, startPoint x: 577, startPoint y: 318, endPoint x: 426, endPoint y: 318, distance: 151.0
click at [426, 318] on div "SearchWithCriteria10771601-4324-4cc8-ab46-06b0d7057aec Work Title This Ain't Yo…" at bounding box center [728, 316] width 910 height 34
paste input "[PERSON_NAME]"
drag, startPoint x: 531, startPoint y: 320, endPoint x: 427, endPoint y: 319, distance: 104.0
click at [427, 319] on div "SearchWithCriteria10771601-4324-4cc8-ab46-06b0d7057aec Work Title [PERSON_NAME]" at bounding box center [728, 316] width 910 height 34
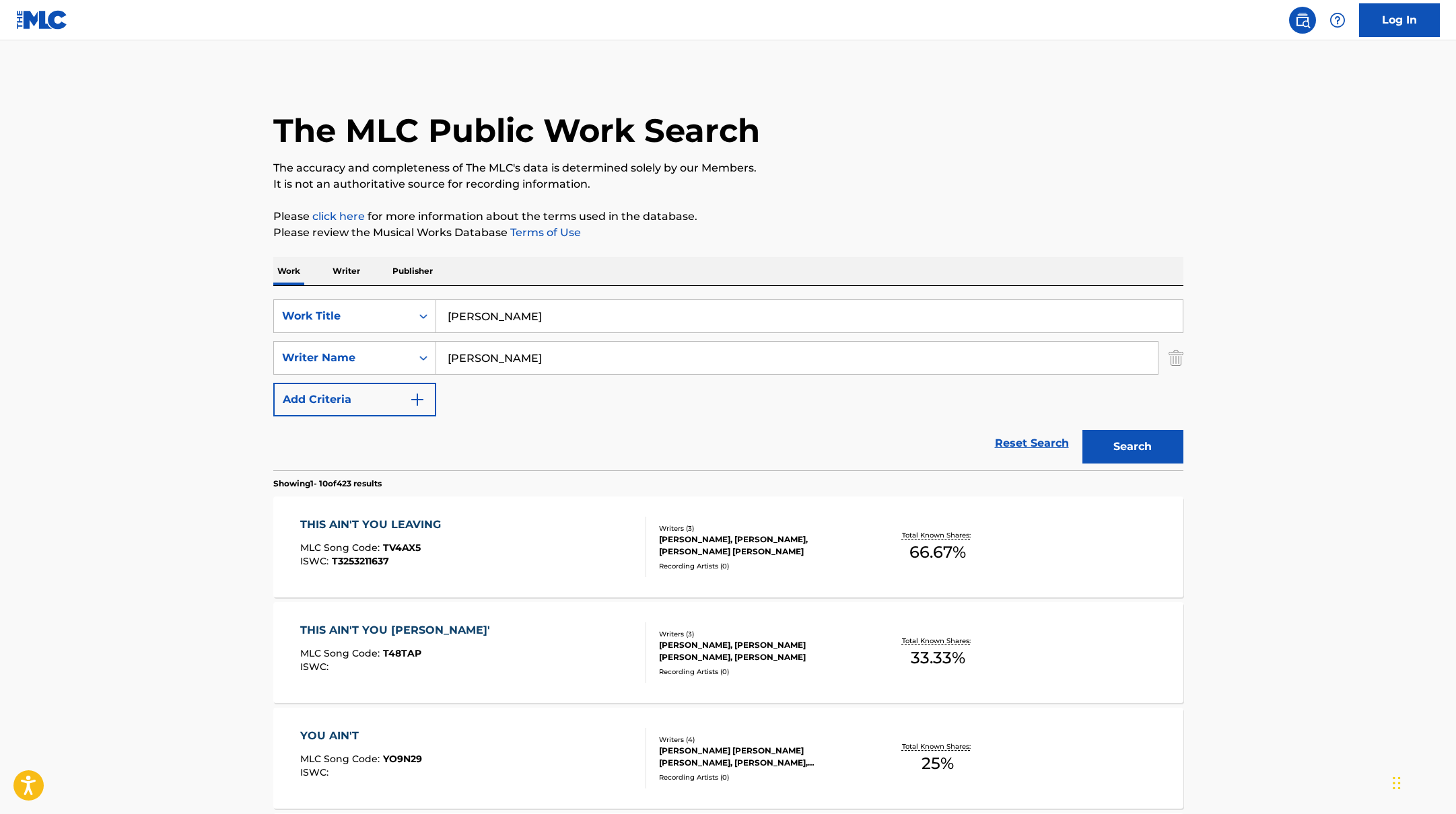
paste input "Nothin’ But Neon"
type input "Nothin’ But Neon"
click at [735, 225] on p "Please review the Musical Works Database Terms of Use" at bounding box center [728, 233] width 910 height 16
click at [1124, 450] on button "Search" at bounding box center [1133, 447] width 101 height 34
drag, startPoint x: 493, startPoint y: 361, endPoint x: 392, endPoint y: 354, distance: 101.2
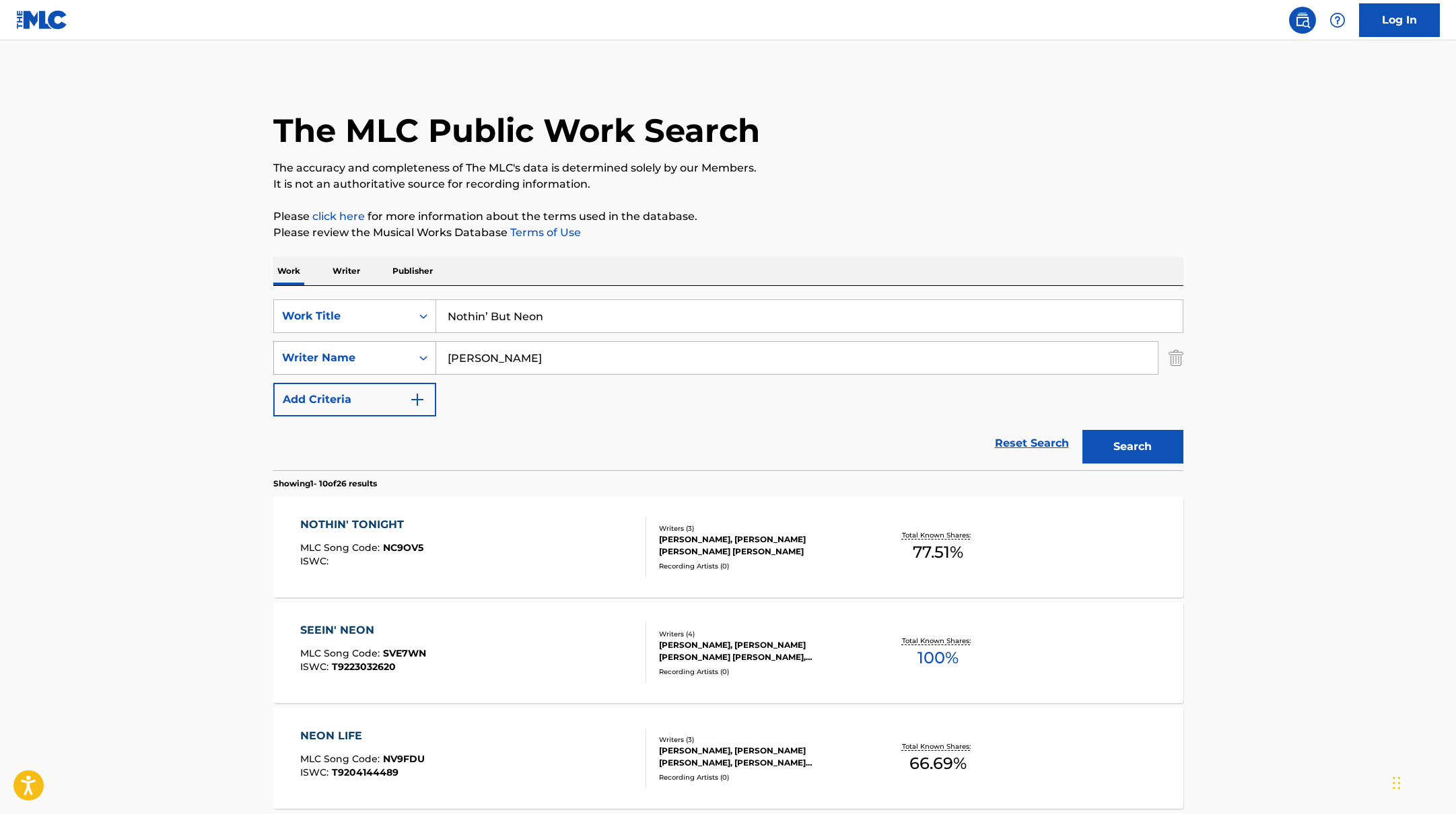
click at [392, 356] on div "SearchWithCriteria17b139b1-9d92-4180-9b1a-8426ad8e22ea Writer Name [PERSON_NAME]" at bounding box center [728, 358] width 910 height 34
paste input "Holder"
type input "Holder"
click at [848, 217] on p "Please click here for more information about the terms used in the database." at bounding box center [728, 216] width 910 height 16
click at [1143, 448] on button "Search" at bounding box center [1133, 447] width 101 height 34
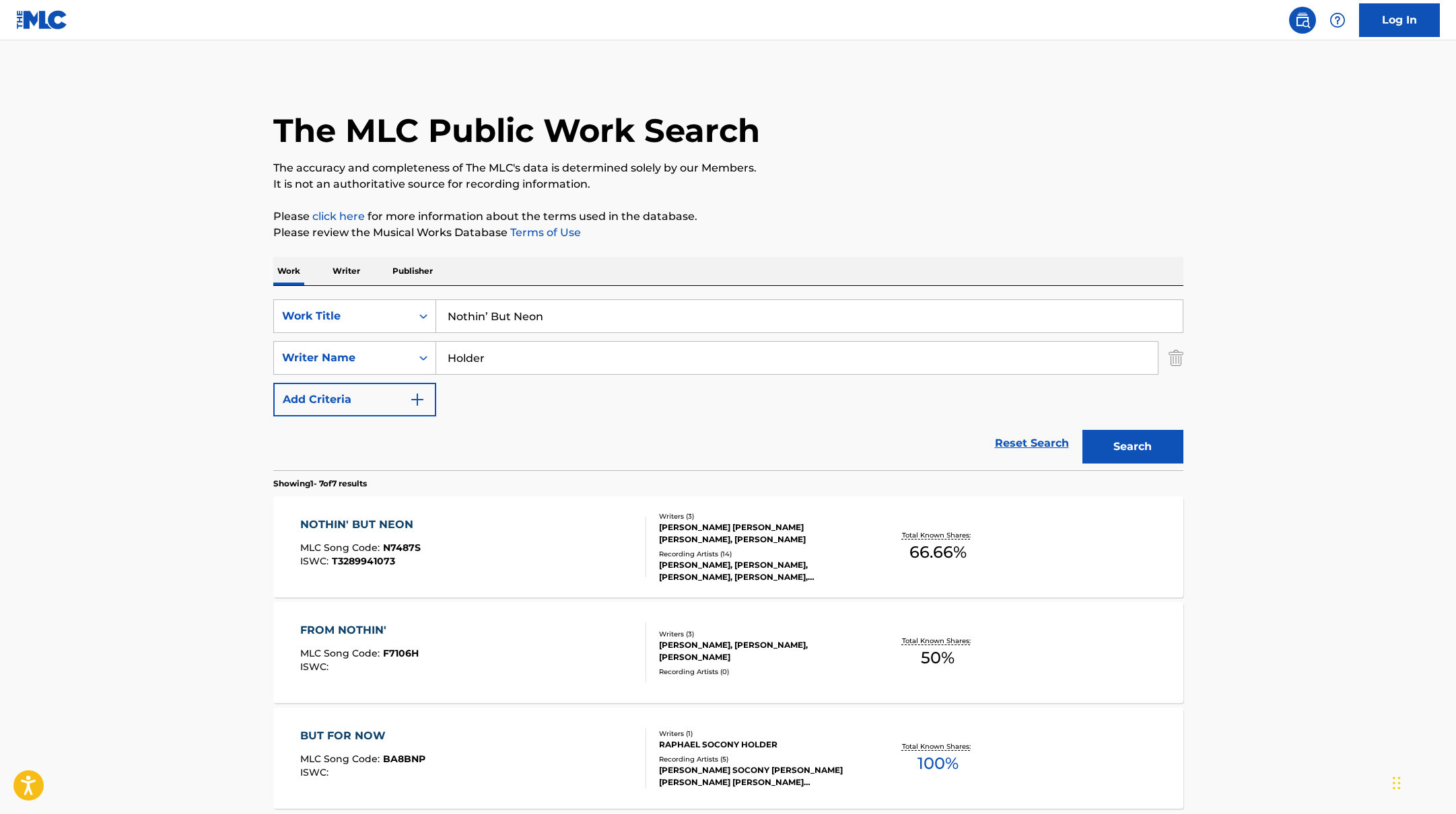
click at [603, 554] on div "NOTHIN' BUT NEON MLC Song Code : N7487S ISWC : T3289941073" at bounding box center [473, 547] width 346 height 61
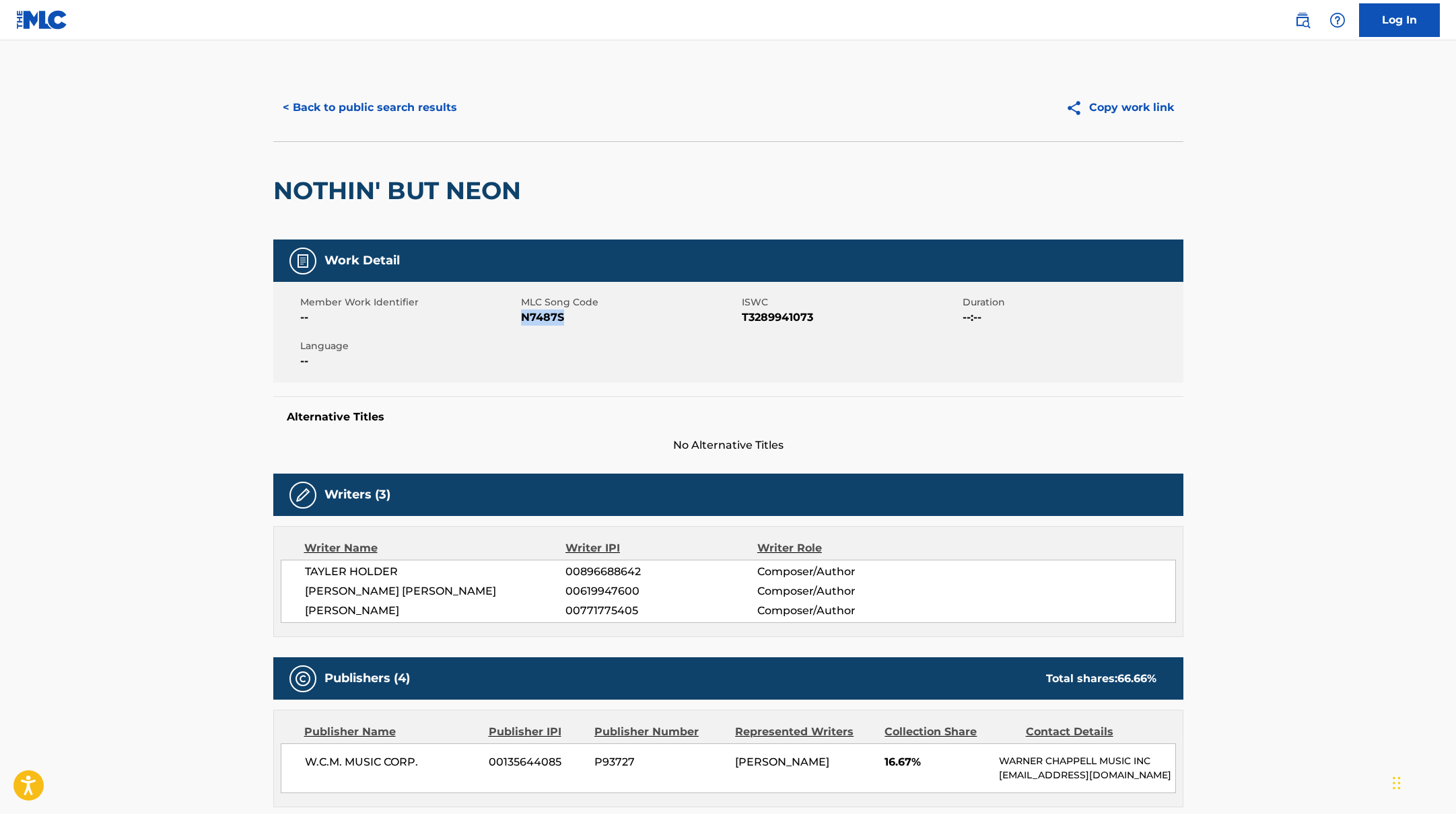
drag, startPoint x: 522, startPoint y: 318, endPoint x: 590, endPoint y: 318, distance: 68.0
click at [590, 318] on span "N7487S" at bounding box center [629, 318] width 217 height 16
click at [412, 103] on button "< Back to public search results" at bounding box center [369, 107] width 193 height 34
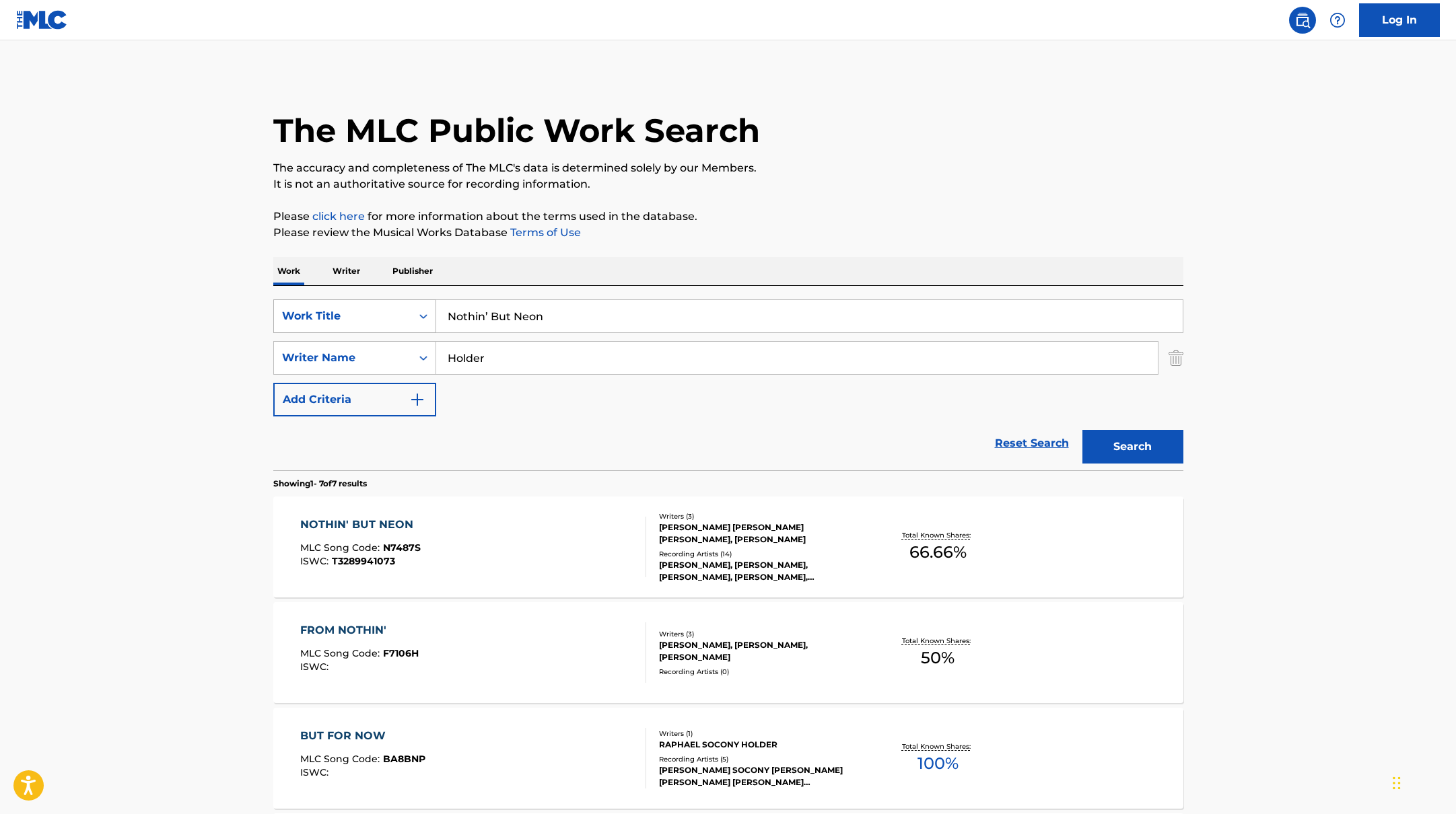
drag, startPoint x: 551, startPoint y: 317, endPoint x: 428, endPoint y: 313, distance: 123.1
click at [428, 313] on div "SearchWithCriteria10771601-4324-4cc8-ab46-06b0d7057aec Work Title Nothin’ But N…" at bounding box center [728, 316] width 910 height 34
paste input "BETTER MAN"
type input "BETTER MAN"
click at [707, 247] on div "The MLC Public Work Search The accuracy and completeness of The MLC's data is d…" at bounding box center [728, 685] width 942 height 1221
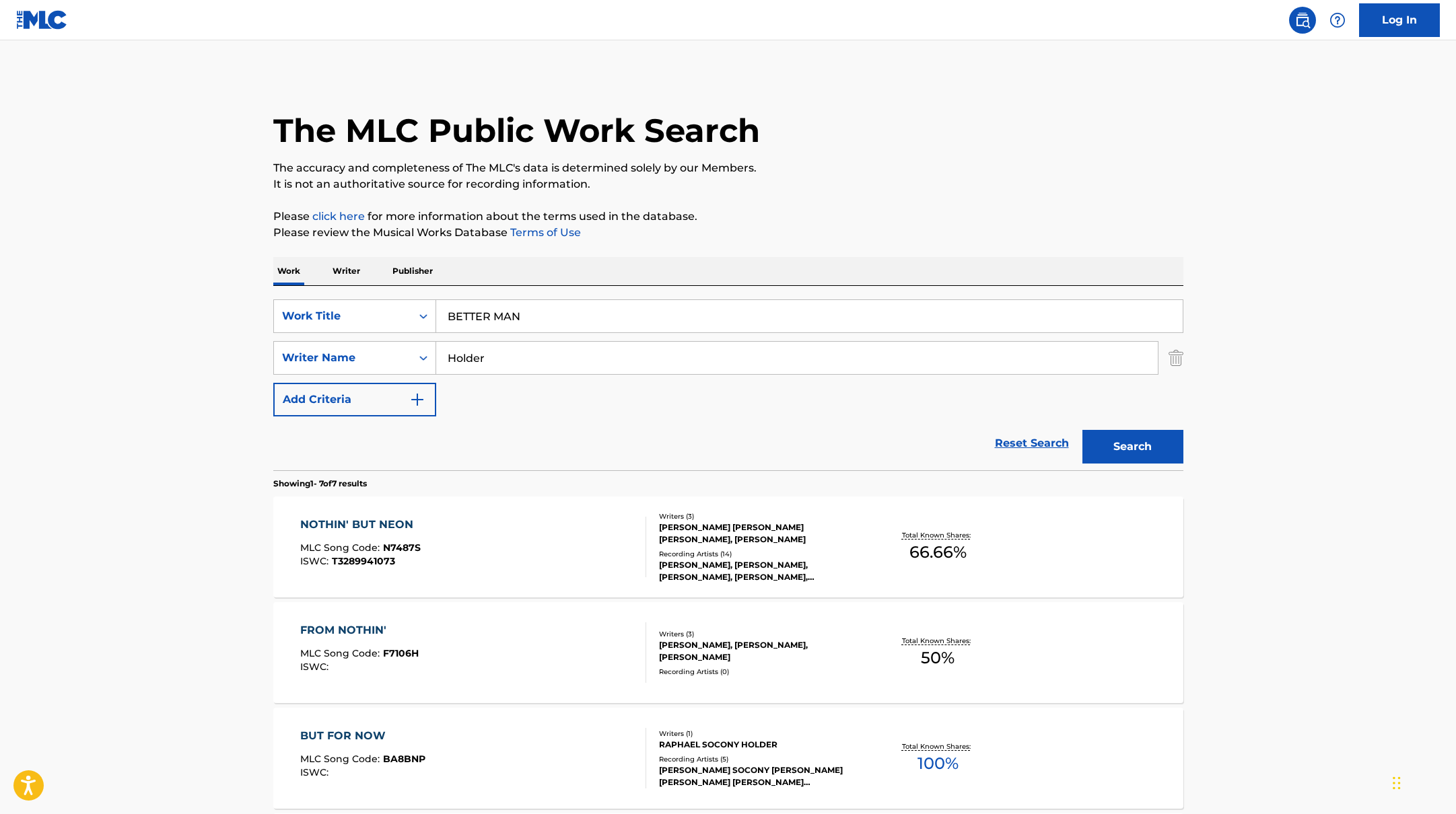
drag, startPoint x: 504, startPoint y: 365, endPoint x: 514, endPoint y: 303, distance: 62.8
click at [381, 351] on div "SearchWithCriteria17b139b1-9d92-4180-9b1a-8426ad8e22ea Writer Name [PERSON_NAME]" at bounding box center [728, 358] width 910 height 34
paste input "Bieb"
type input "[PERSON_NAME]"
click at [813, 214] on p "Please click here for more information about the terms used in the database." at bounding box center [728, 216] width 910 height 16
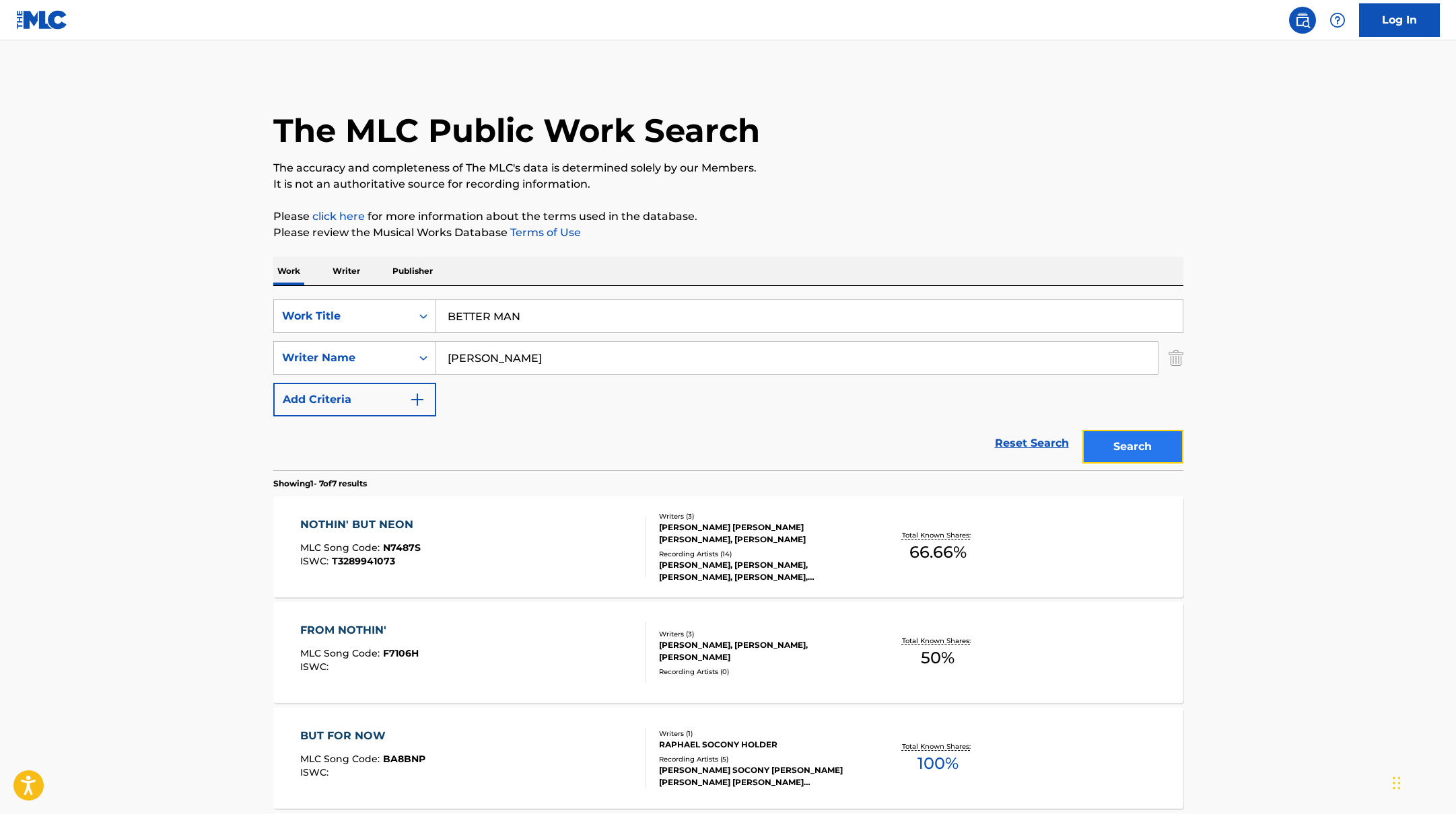
click at [1132, 436] on button "Search" at bounding box center [1133, 447] width 101 height 34
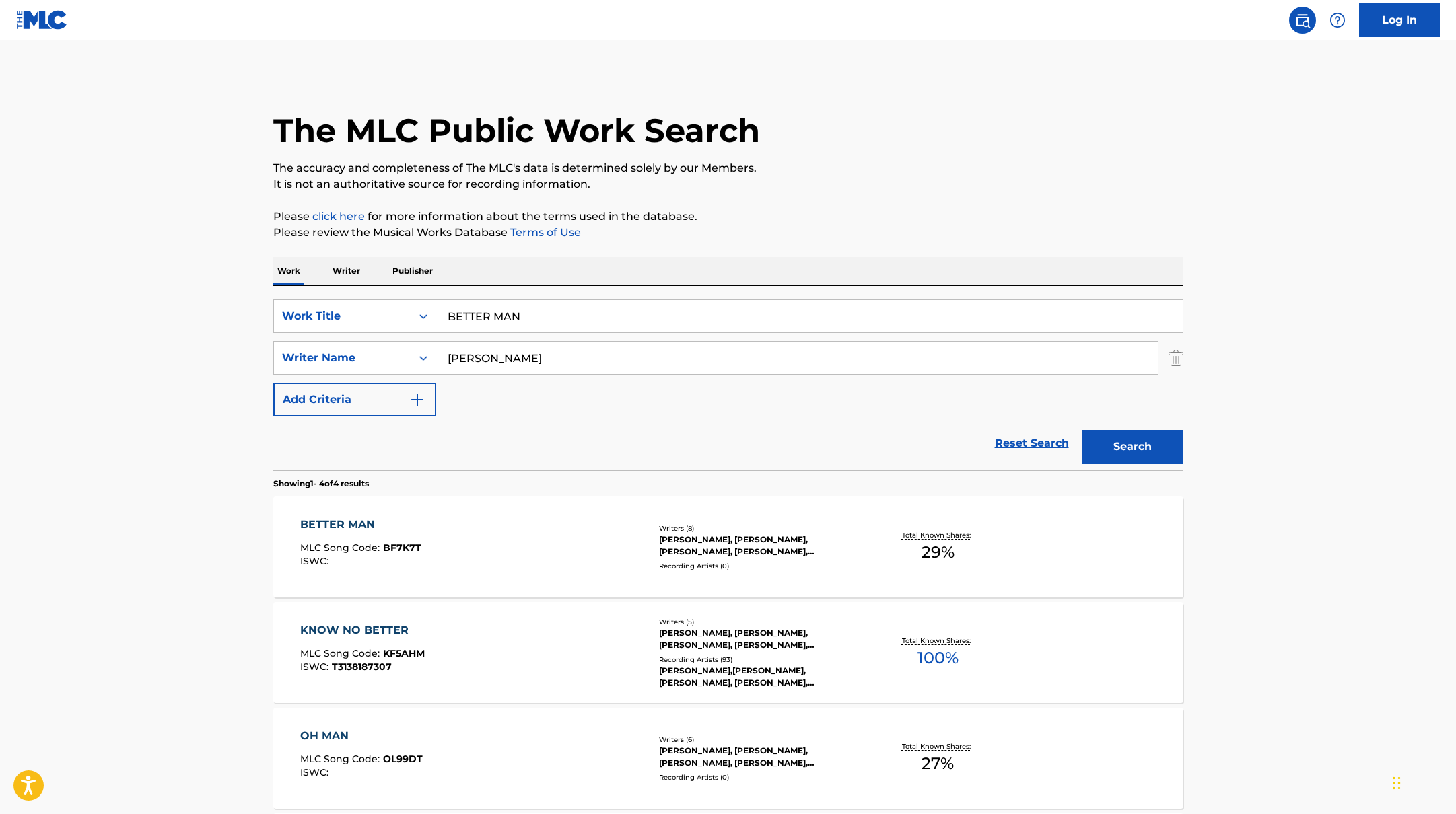
click at [584, 535] on div "BETTER MAN MLC Song Code : BF7K7T ISWC :" at bounding box center [473, 547] width 346 height 61
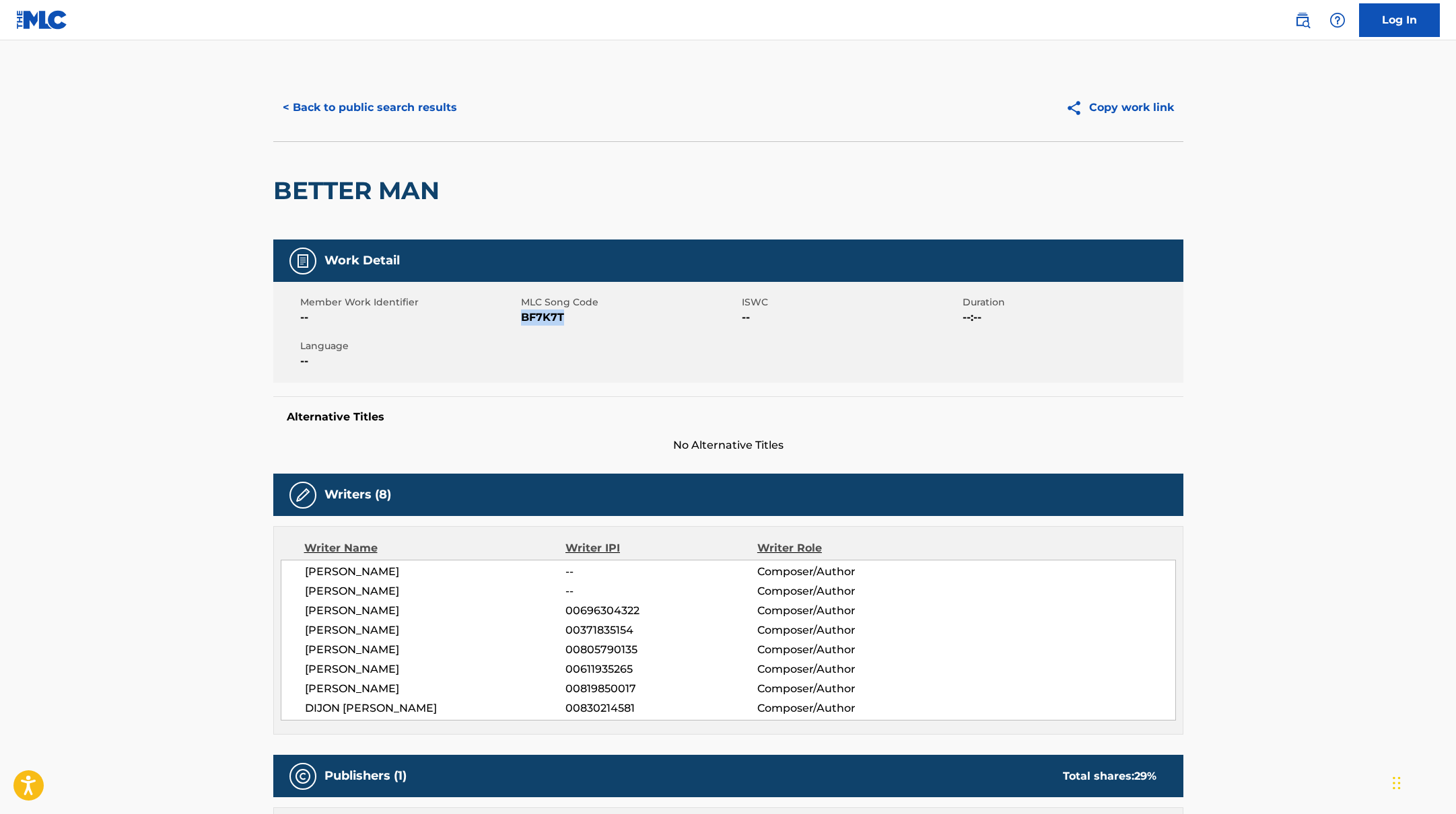
drag, startPoint x: 523, startPoint y: 317, endPoint x: 596, endPoint y: 317, distance: 73.0
click at [596, 317] on span "BF7K7T" at bounding box center [629, 318] width 217 height 16
click at [395, 103] on button "< Back to public search results" at bounding box center [369, 107] width 193 height 34
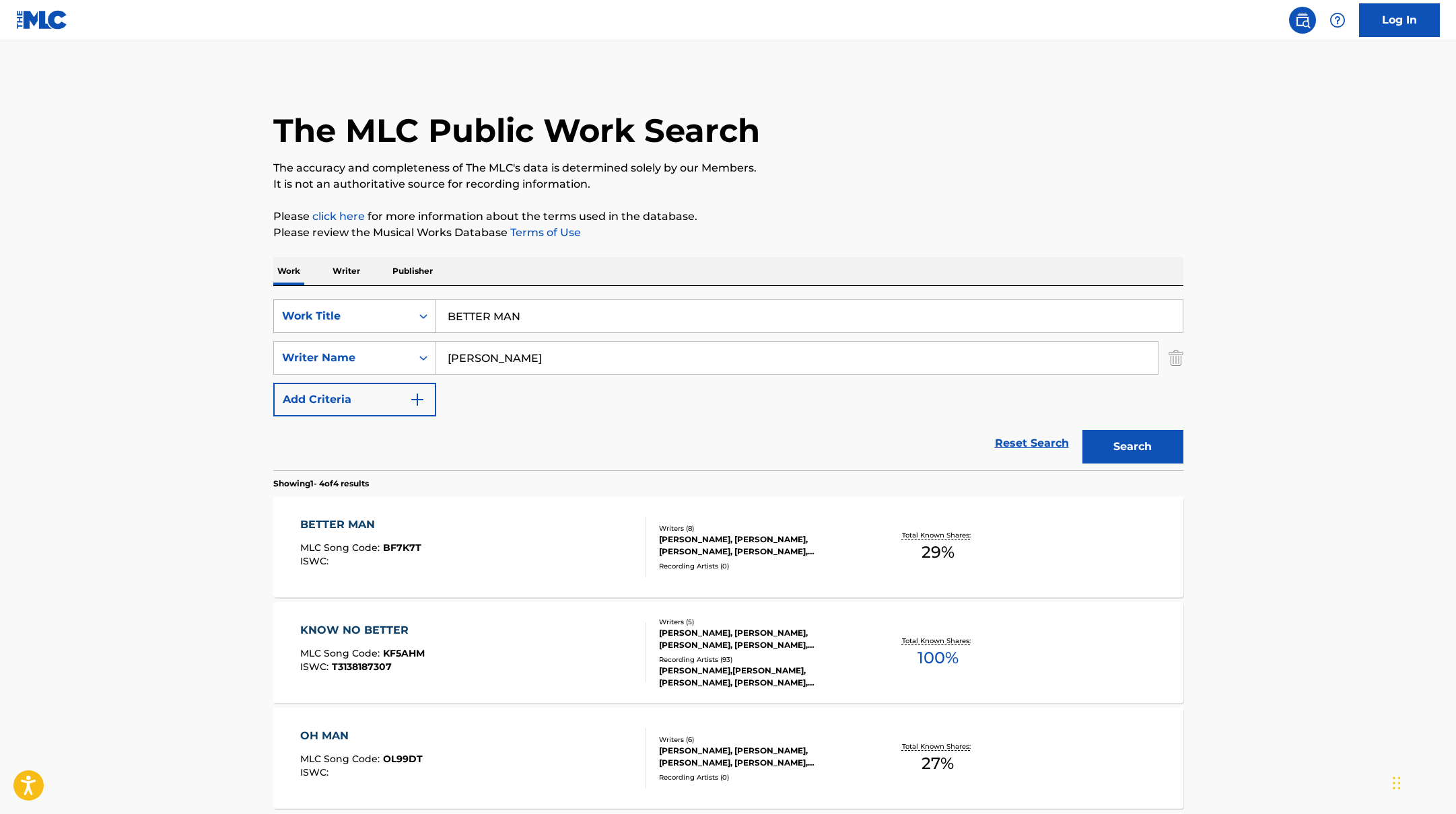
drag, startPoint x: 474, startPoint y: 314, endPoint x: 432, endPoint y: 311, distance: 42.1
click at [429, 311] on div "SearchWithCriteria10771601-4324-4cc8-ab46-06b0d7057aec Work Title BETTER MAN" at bounding box center [728, 316] width 910 height 34
paste input "[PERSON_NAME]"
drag, startPoint x: 534, startPoint y: 318, endPoint x: 424, endPoint y: 314, distance: 110.1
click at [424, 314] on div "SearchWithCriteria10771601-4324-4cc8-ab46-06b0d7057aec Work Title [PERSON_NAME]" at bounding box center [728, 316] width 910 height 34
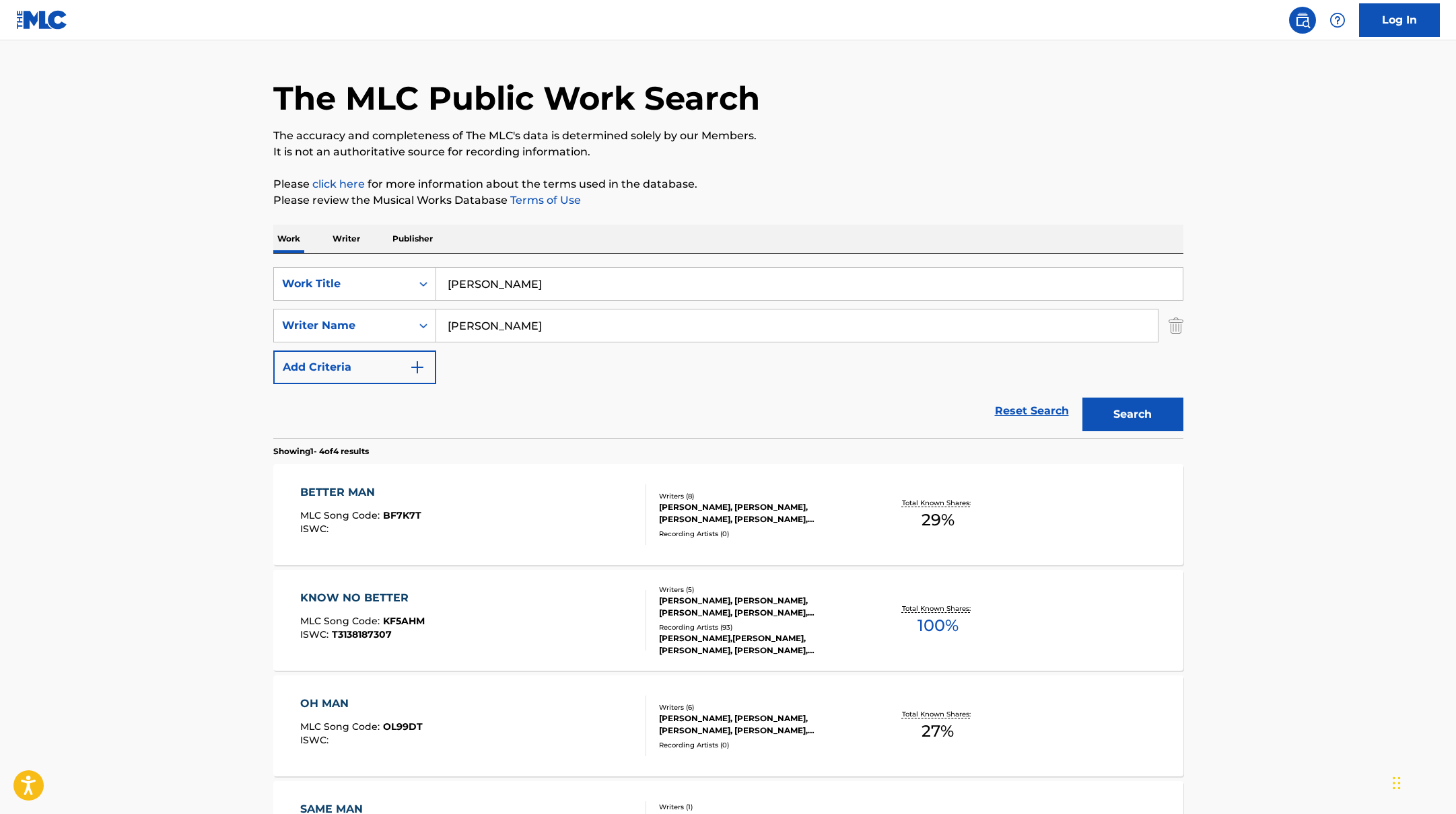
scroll to position [38, 0]
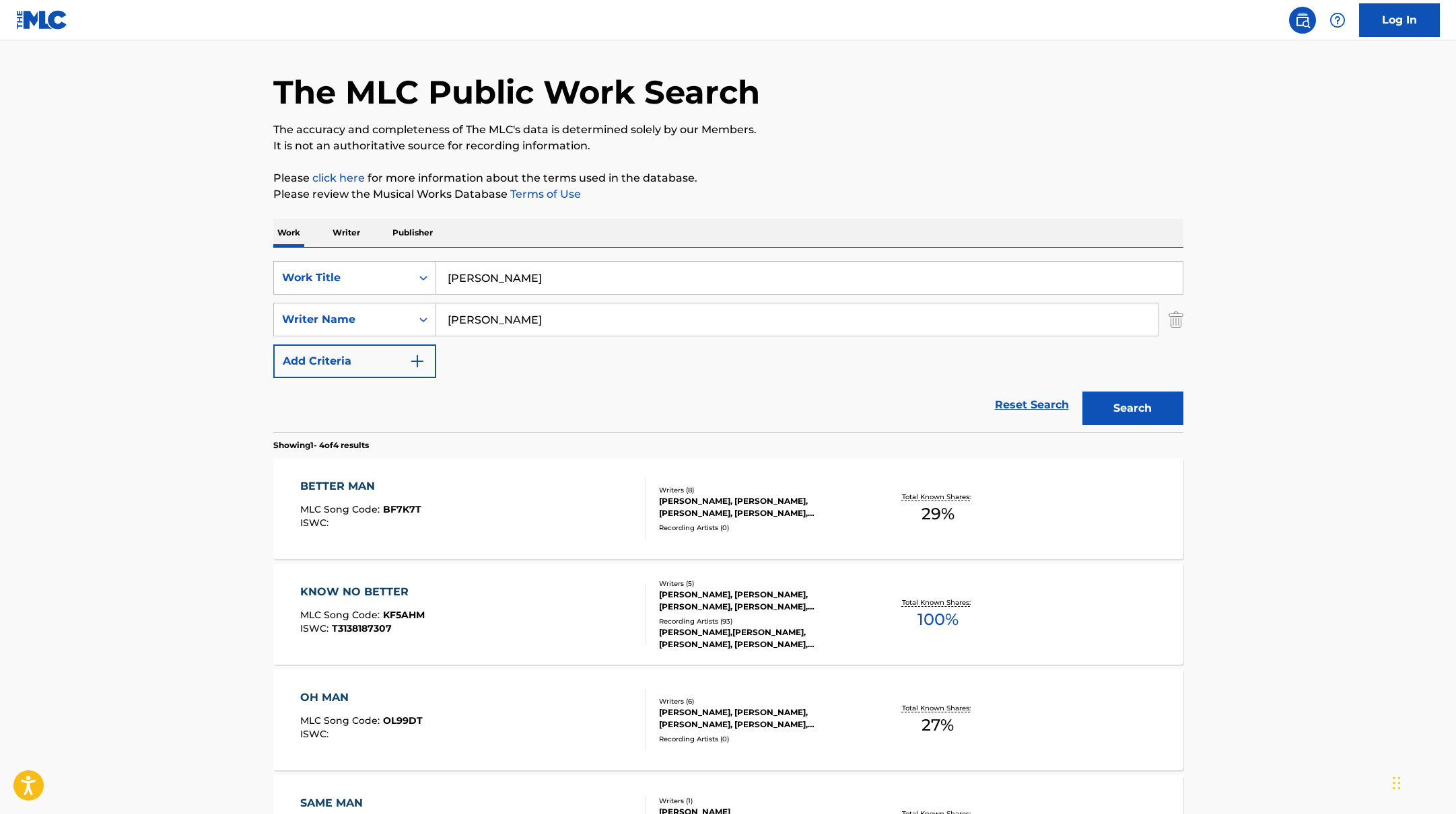
paste input "LOVE SONG"
type input "LOVE SONG"
click at [884, 181] on p "Please click here for more information about the terms used in the database." at bounding box center [728, 178] width 910 height 16
click at [1138, 413] on button "Search" at bounding box center [1133, 409] width 101 height 34
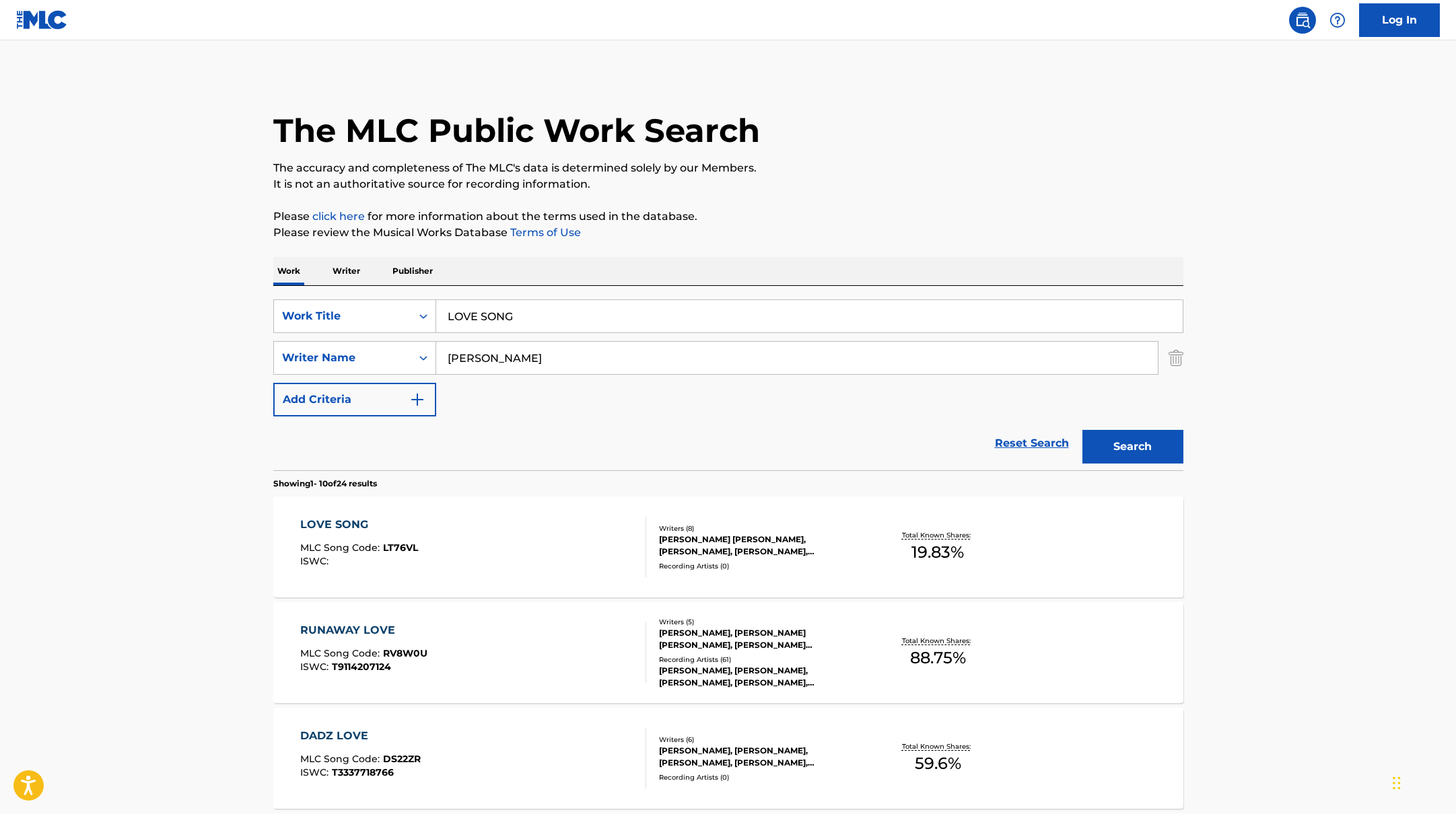
click at [571, 537] on div "LOVE SONG MLC Song Code : LT76VL ISWC :" at bounding box center [473, 547] width 346 height 61
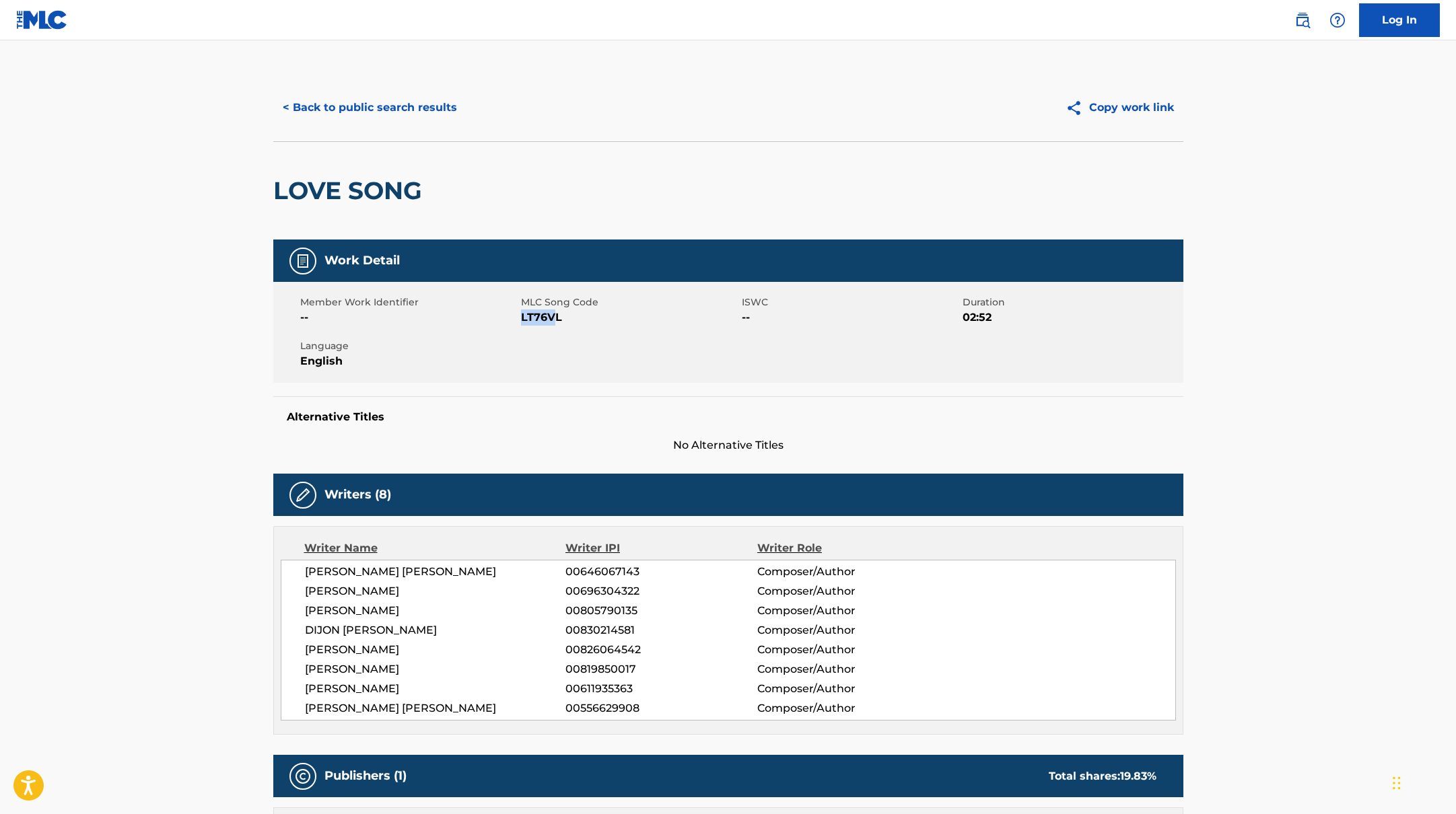
drag, startPoint x: 522, startPoint y: 318, endPoint x: 609, endPoint y: 326, distance: 87.4
click at [609, 326] on div "Member Work Identifier -- MLC Song Code LT76VL ISWC -- Duration 02:52 Language …" at bounding box center [728, 332] width 910 height 101
click at [405, 110] on button "< Back to public search results" at bounding box center [369, 107] width 193 height 34
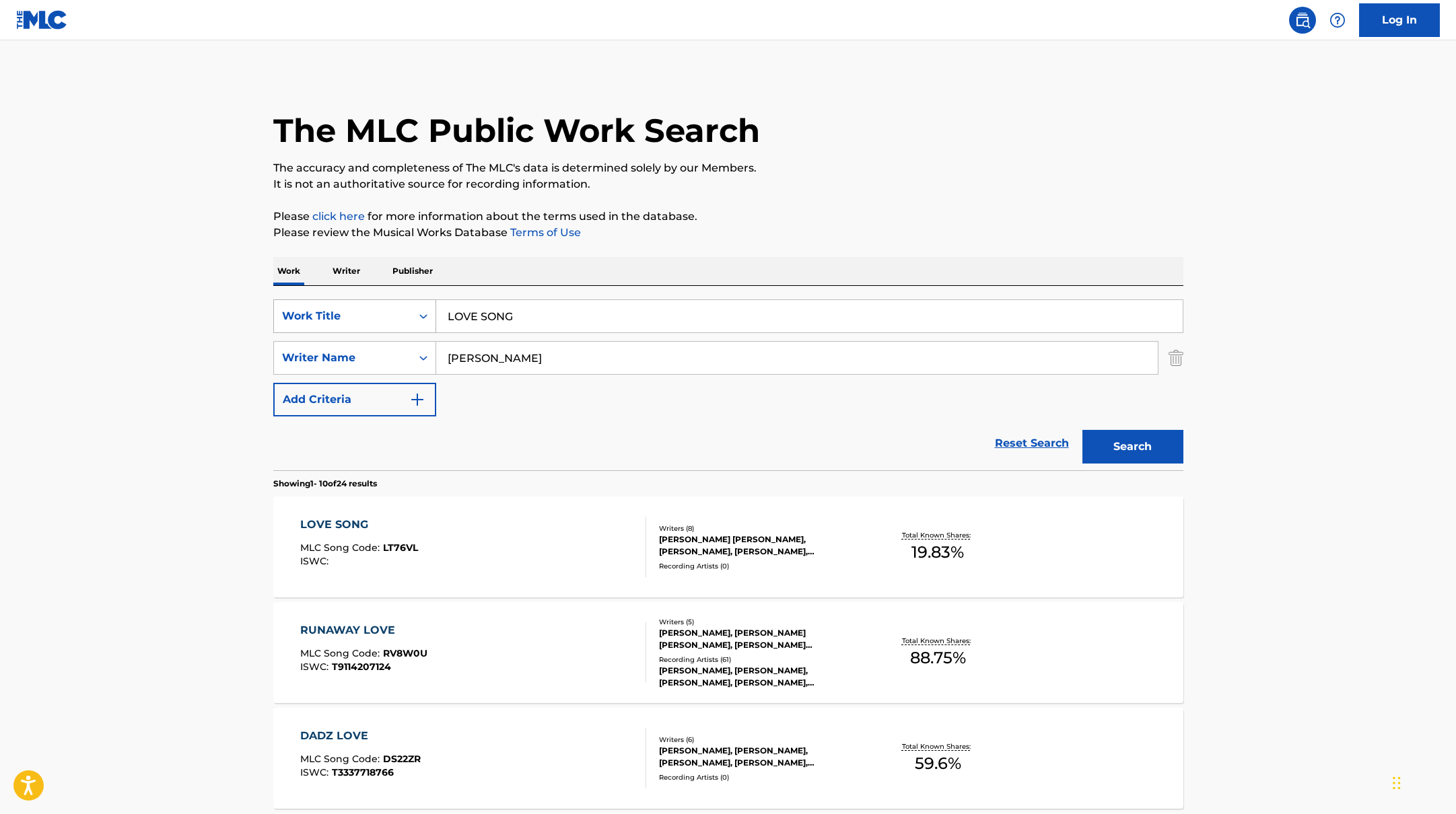
drag, startPoint x: 536, startPoint y: 315, endPoint x: 395, endPoint y: 313, distance: 141.0
click at [405, 310] on div "SearchWithCriteria10771601-4324-4cc8-ab46-06b0d7057aec Work Title LOVE SONG" at bounding box center [728, 316] width 910 height 34
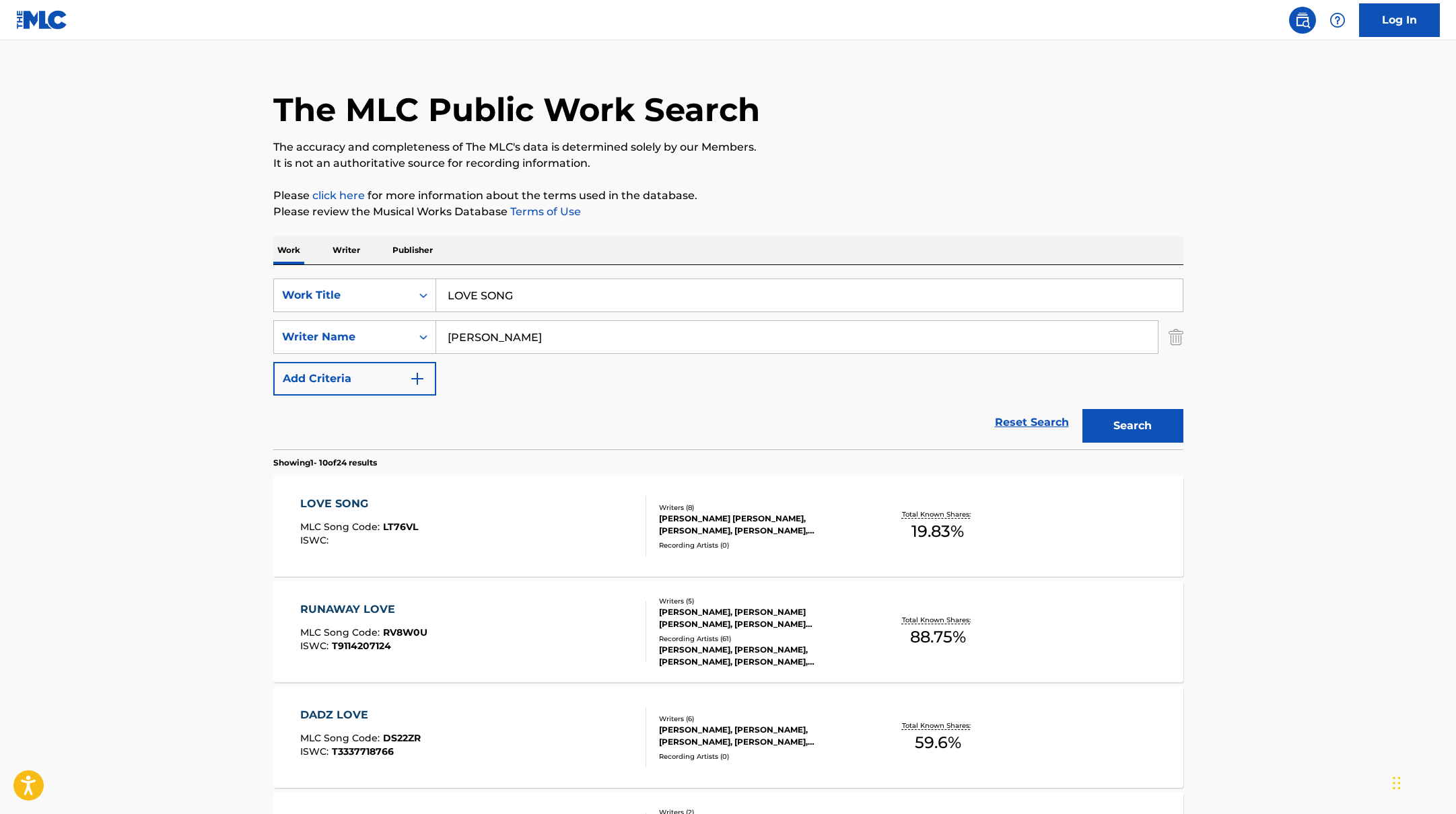
scroll to position [24, 0]
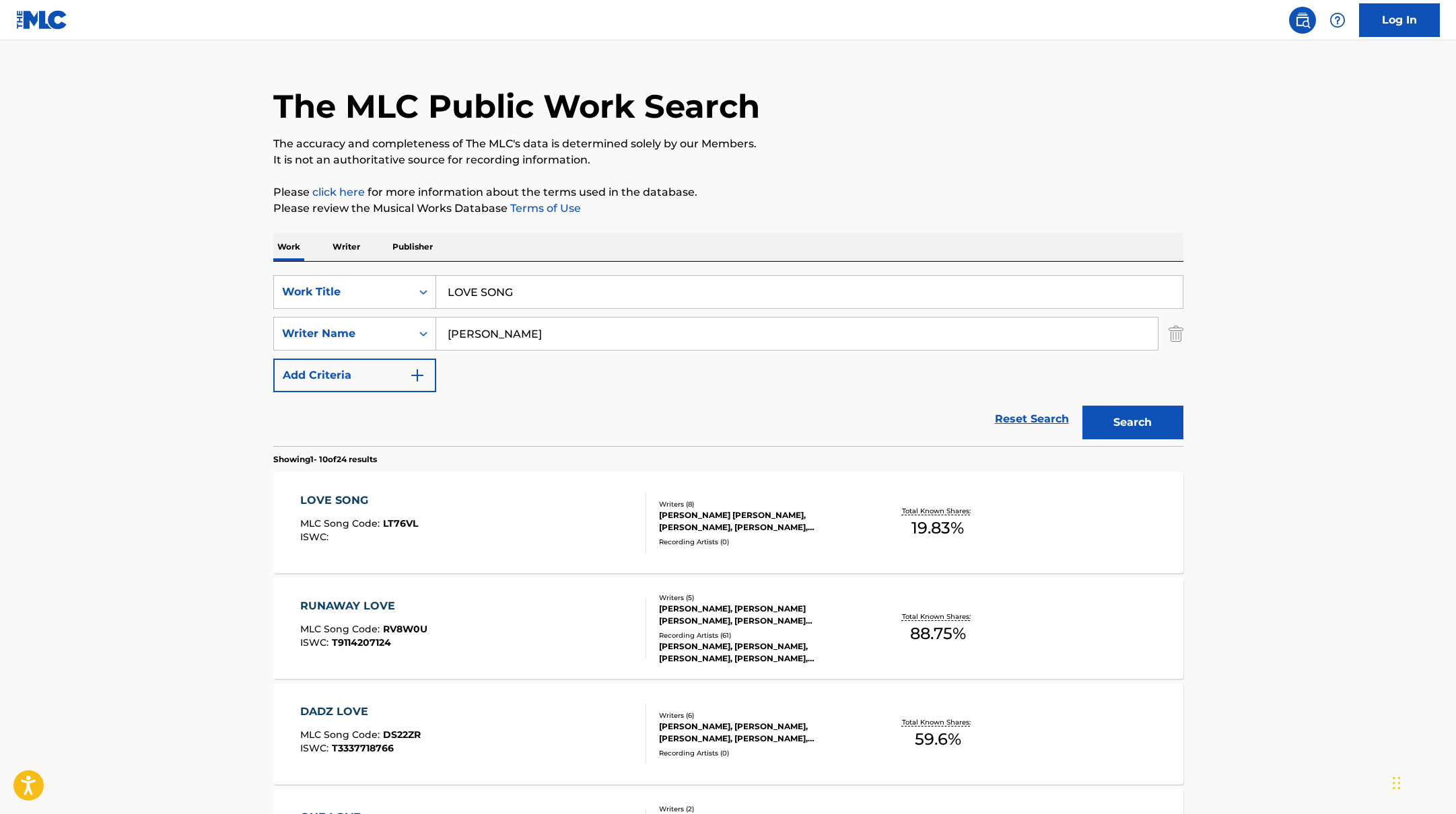
paste input "I DO"
type input "I DO"
click at [813, 181] on div "The MLC Public Work Search The accuracy and completeness of The MLC's data is d…" at bounding box center [728, 821] width 942 height 1544
click at [1143, 426] on button "Search" at bounding box center [1133, 423] width 101 height 34
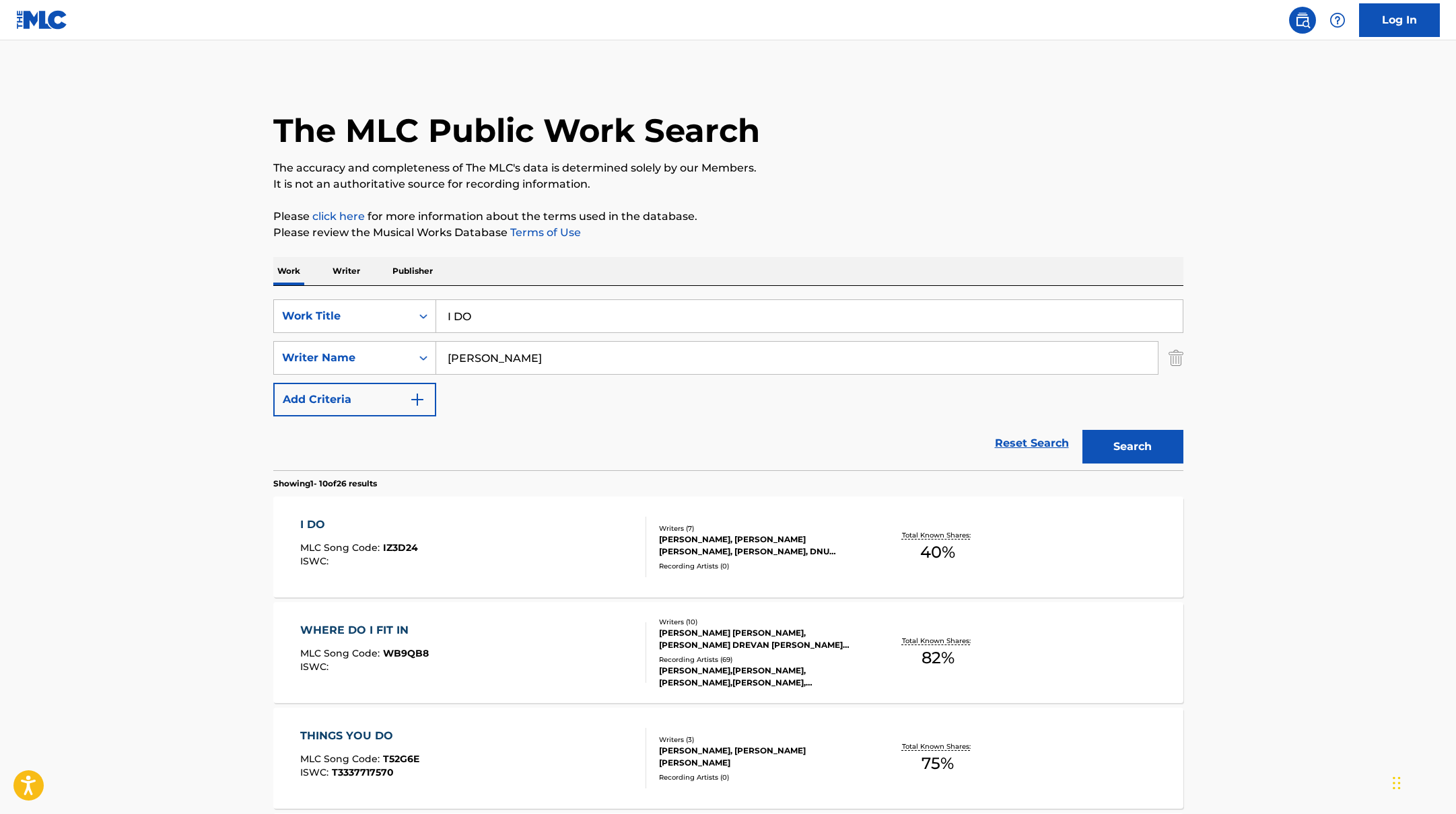
click at [497, 540] on div "I DO MLC Song Code : IZ3D24 ISWC :" at bounding box center [473, 547] width 346 height 61
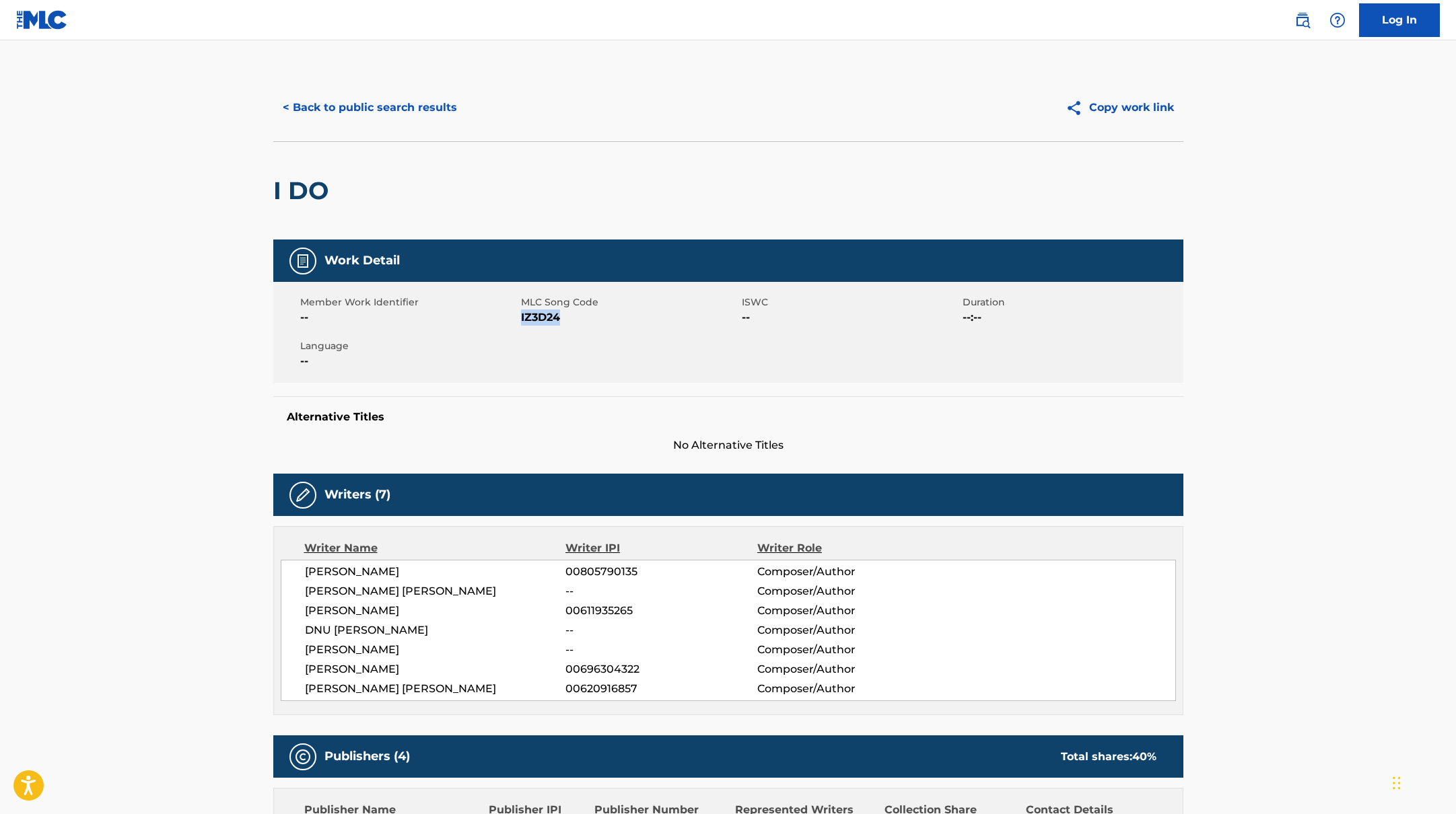
drag, startPoint x: 521, startPoint y: 317, endPoint x: 589, endPoint y: 317, distance: 68.0
click at [589, 317] on span "IZ3D24" at bounding box center [629, 318] width 217 height 16
click at [379, 109] on button "< Back to public search results" at bounding box center [369, 107] width 193 height 34
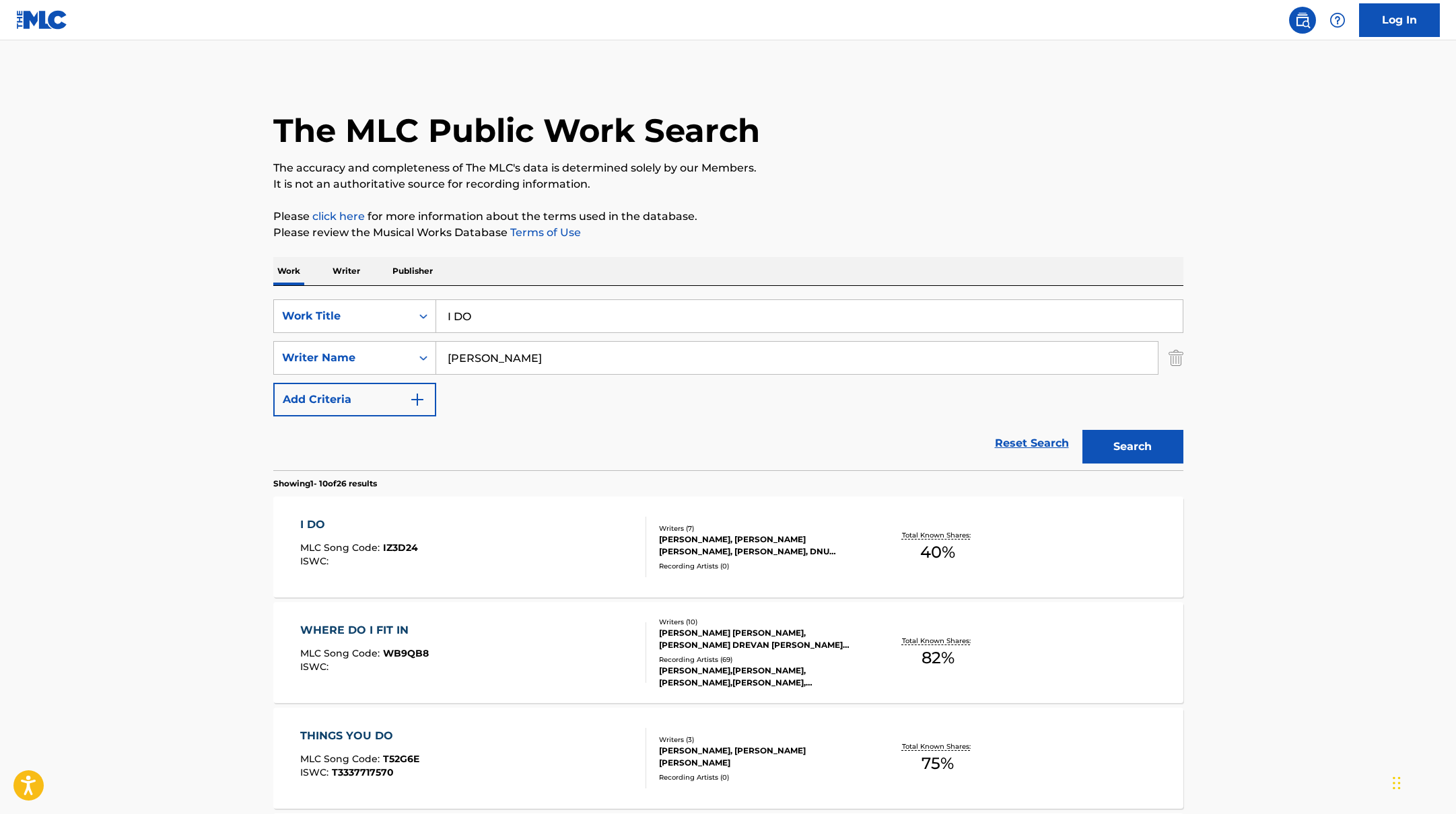
drag, startPoint x: 482, startPoint y: 313, endPoint x: 444, endPoint y: 313, distance: 38.0
click at [444, 313] on input "I DO" at bounding box center [809, 316] width 746 height 33
paste input "[URL][DOMAIN_NAME]"
paste input "I THINK YOU'RE SPECIAL"
drag, startPoint x: 783, startPoint y: 315, endPoint x: 428, endPoint y: 318, distance: 355.0
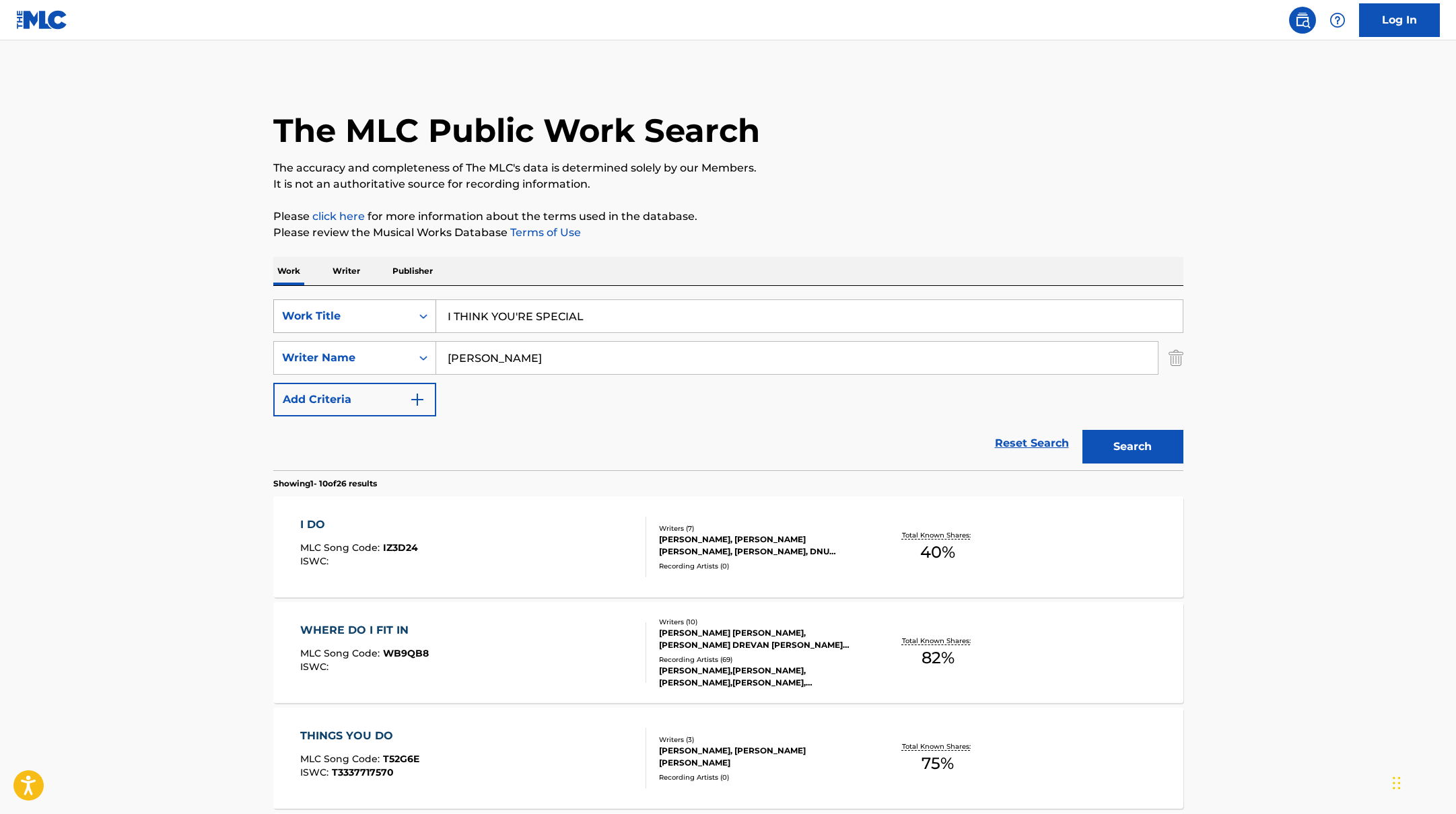
click at [428, 318] on div "SearchWithCriteria10771601-4324-4cc8-ab46-06b0d7057aec Work Title I THINK YOU'R…" at bounding box center [728, 316] width 910 height 34
type input "I THINK YOU'RE SPECIAL"
click at [1139, 436] on button "Search" at bounding box center [1133, 447] width 101 height 34
click at [583, 550] on div "I THINK YOU'RE SPECIAL MLC Song Code : IZ30IZ ISWC :" at bounding box center [473, 547] width 346 height 61
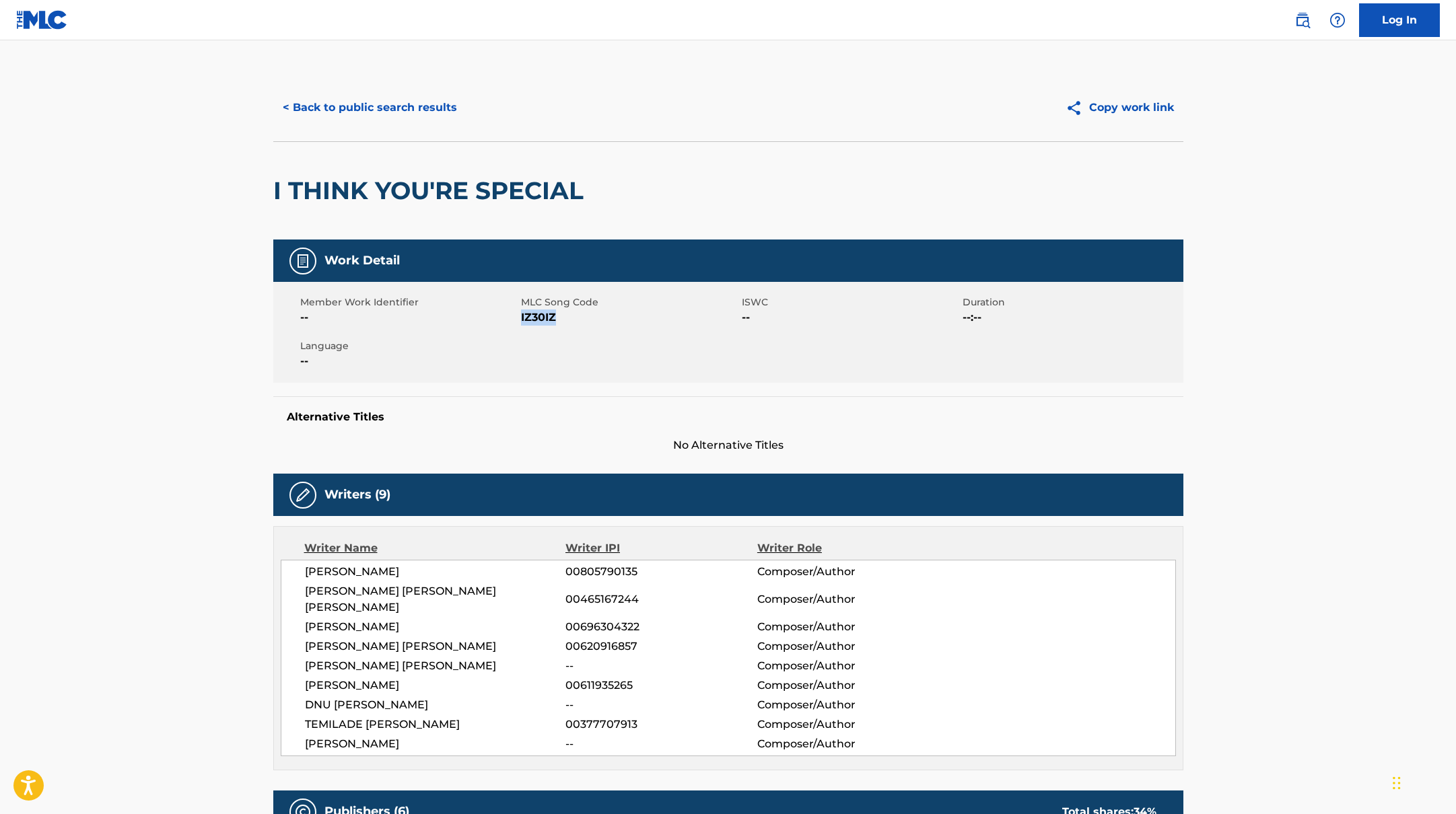
drag, startPoint x: 521, startPoint y: 318, endPoint x: 562, endPoint y: 318, distance: 41.0
click at [562, 318] on span "IZ30IZ" at bounding box center [629, 318] width 217 height 16
click at [415, 104] on button "< Back to public search results" at bounding box center [369, 107] width 193 height 34
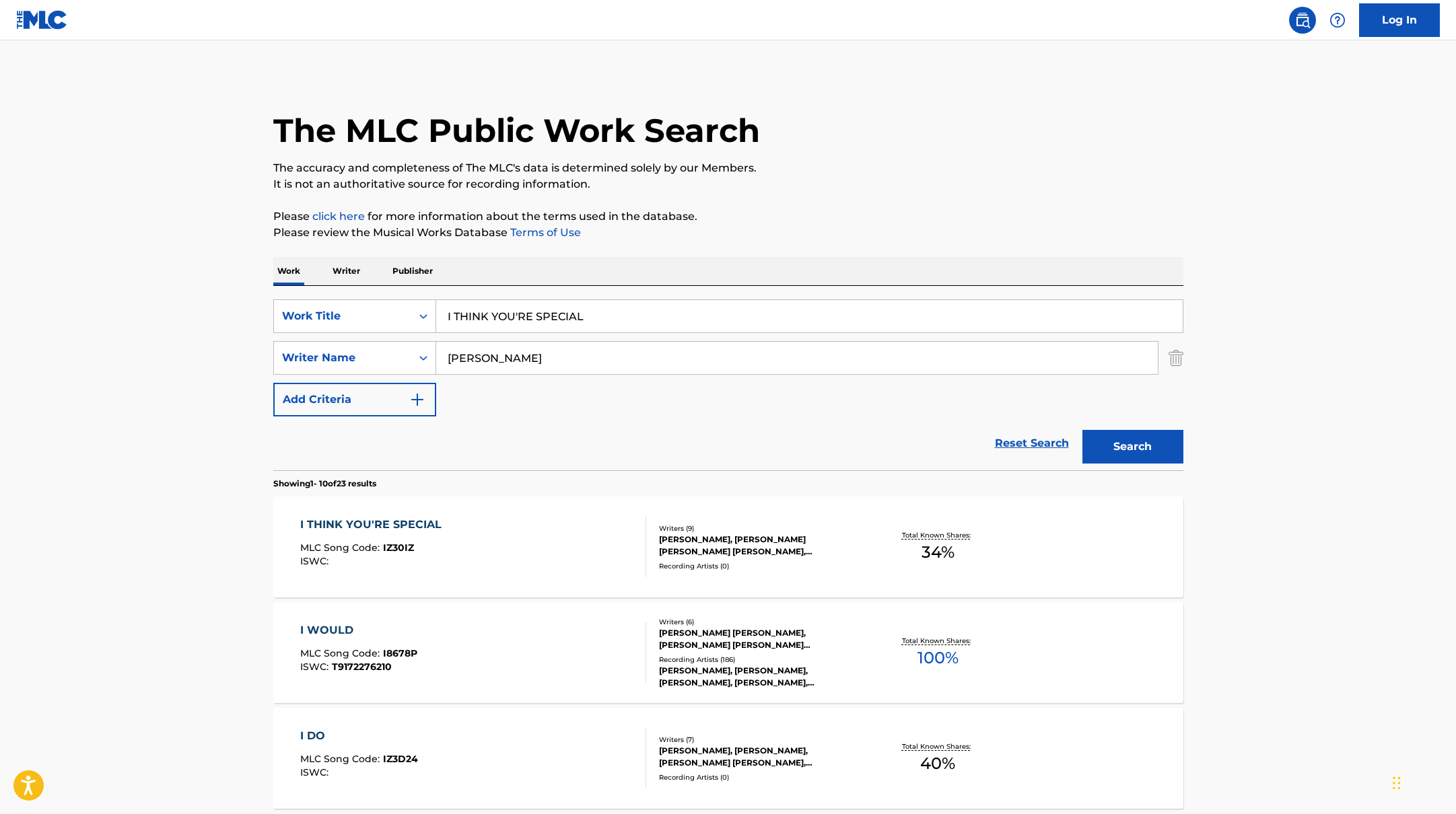
drag, startPoint x: 602, startPoint y: 316, endPoint x: 444, endPoint y: 313, distance: 158.0
click at [444, 313] on input "I THINK YOU'RE SPECIAL" at bounding box center [809, 316] width 746 height 33
paste input "MOTHER IN YOU"
type input "MOTHER IN YOU"
click at [887, 179] on p "It is not an authoritative source for recording information." at bounding box center [728, 184] width 910 height 16
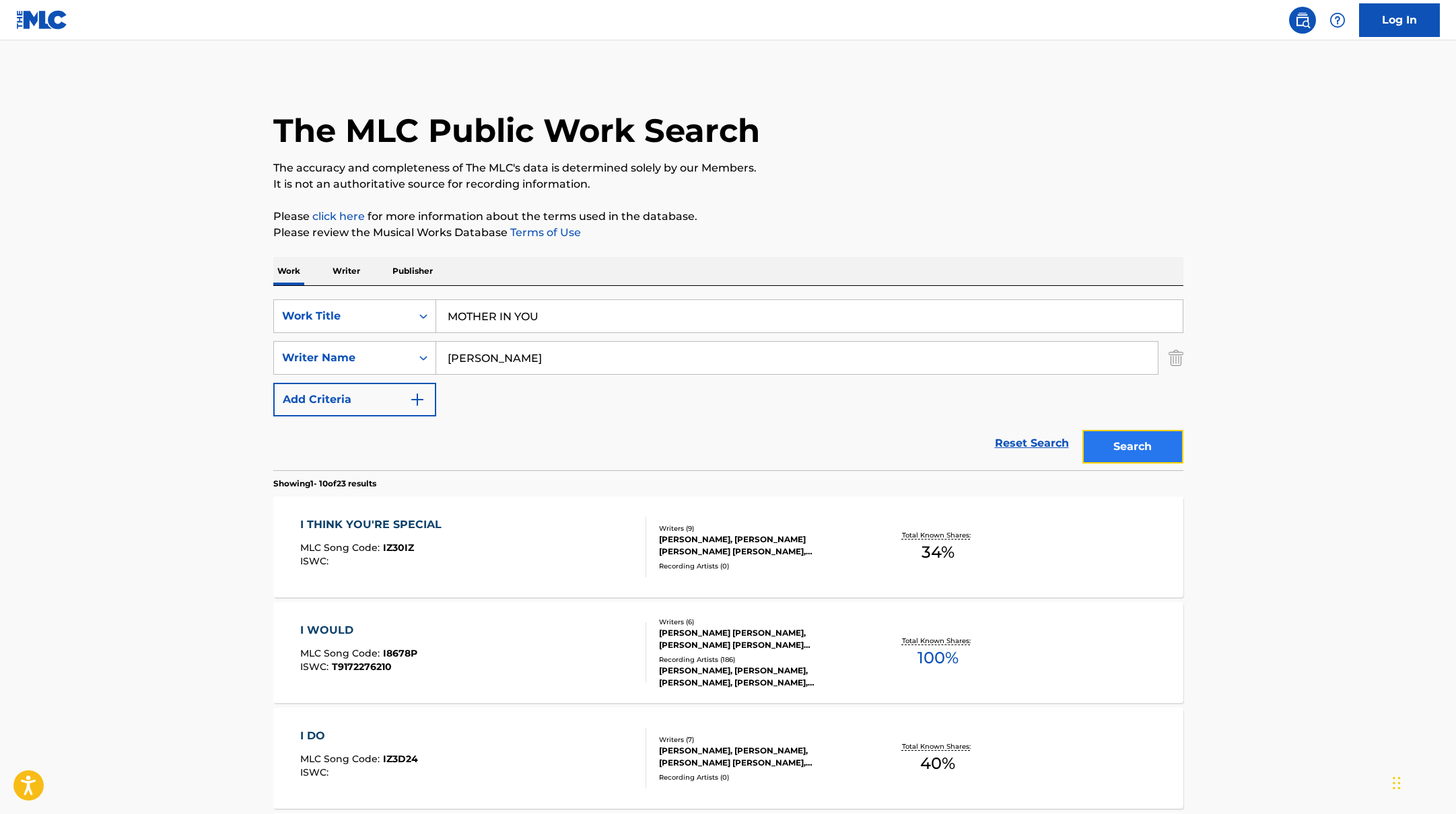
click at [1126, 437] on button "Search" at bounding box center [1133, 447] width 101 height 34
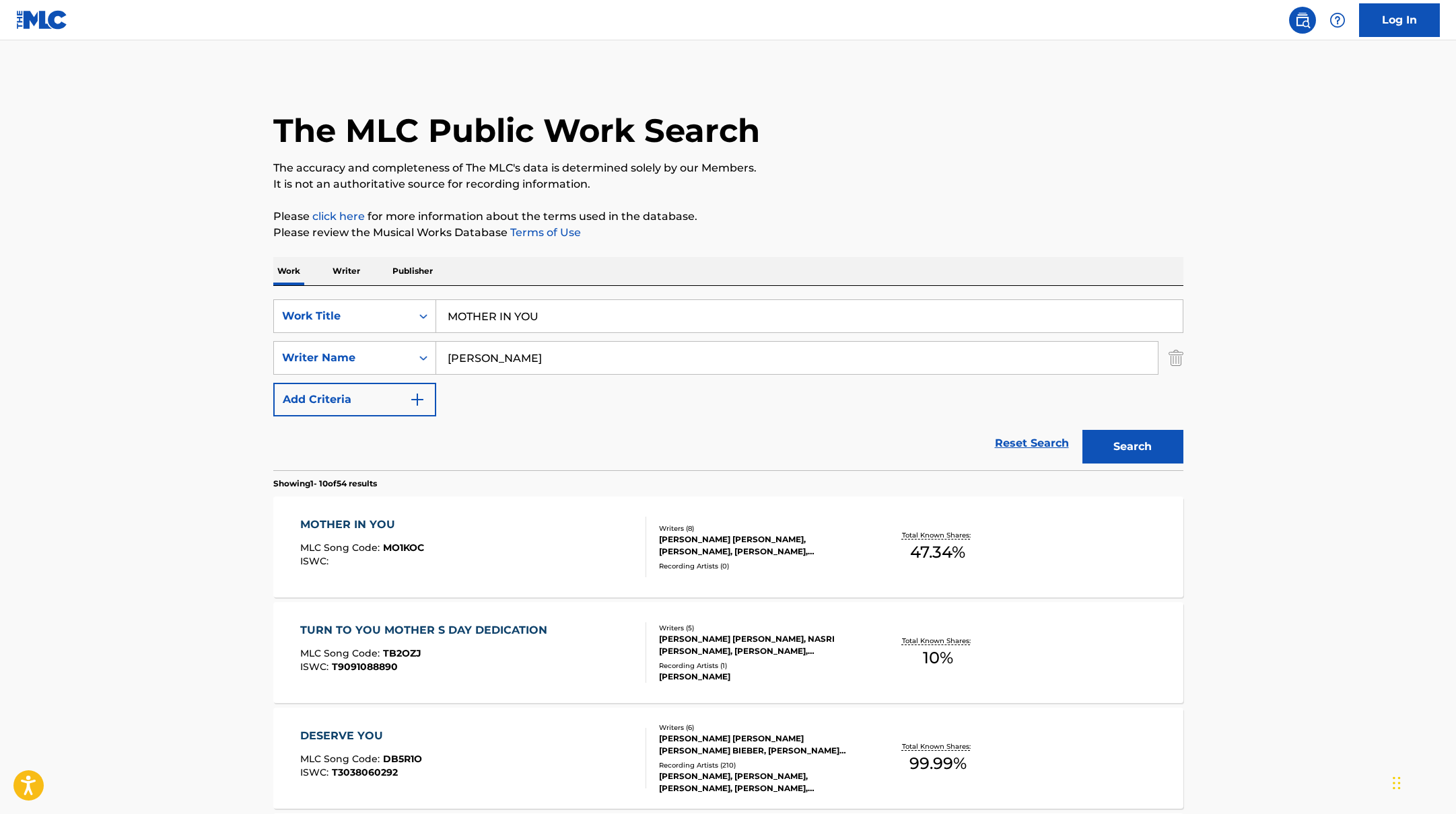
click at [528, 549] on div "MOTHER IN YOU MLC Song Code : MO1KOC ISWC :" at bounding box center [473, 547] width 346 height 61
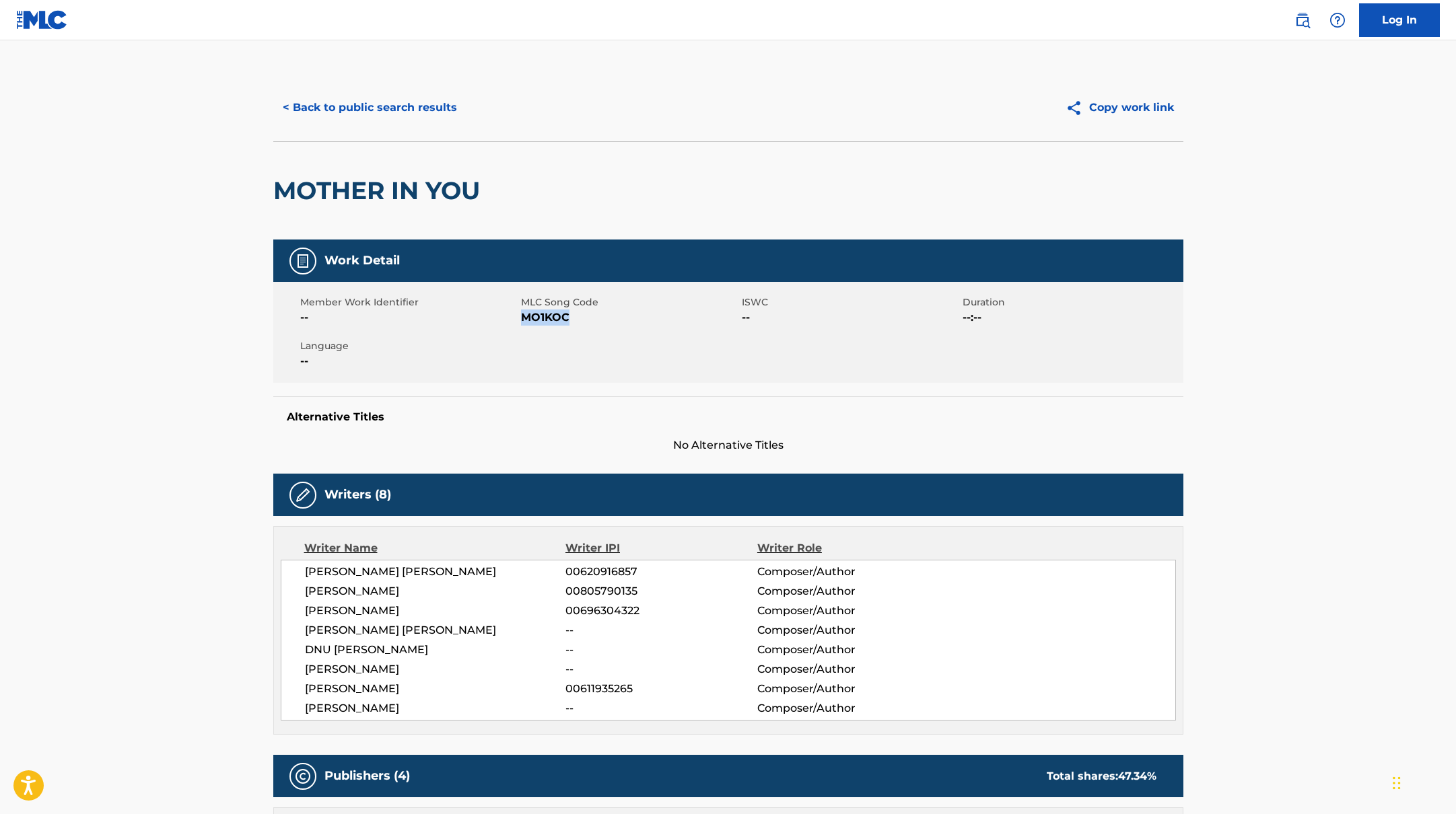
drag, startPoint x: 521, startPoint y: 318, endPoint x: 603, endPoint y: 318, distance: 82.0
click at [588, 318] on span "MO1KOC" at bounding box center [629, 318] width 217 height 16
click at [440, 105] on button "< Back to public search results" at bounding box center [369, 107] width 193 height 34
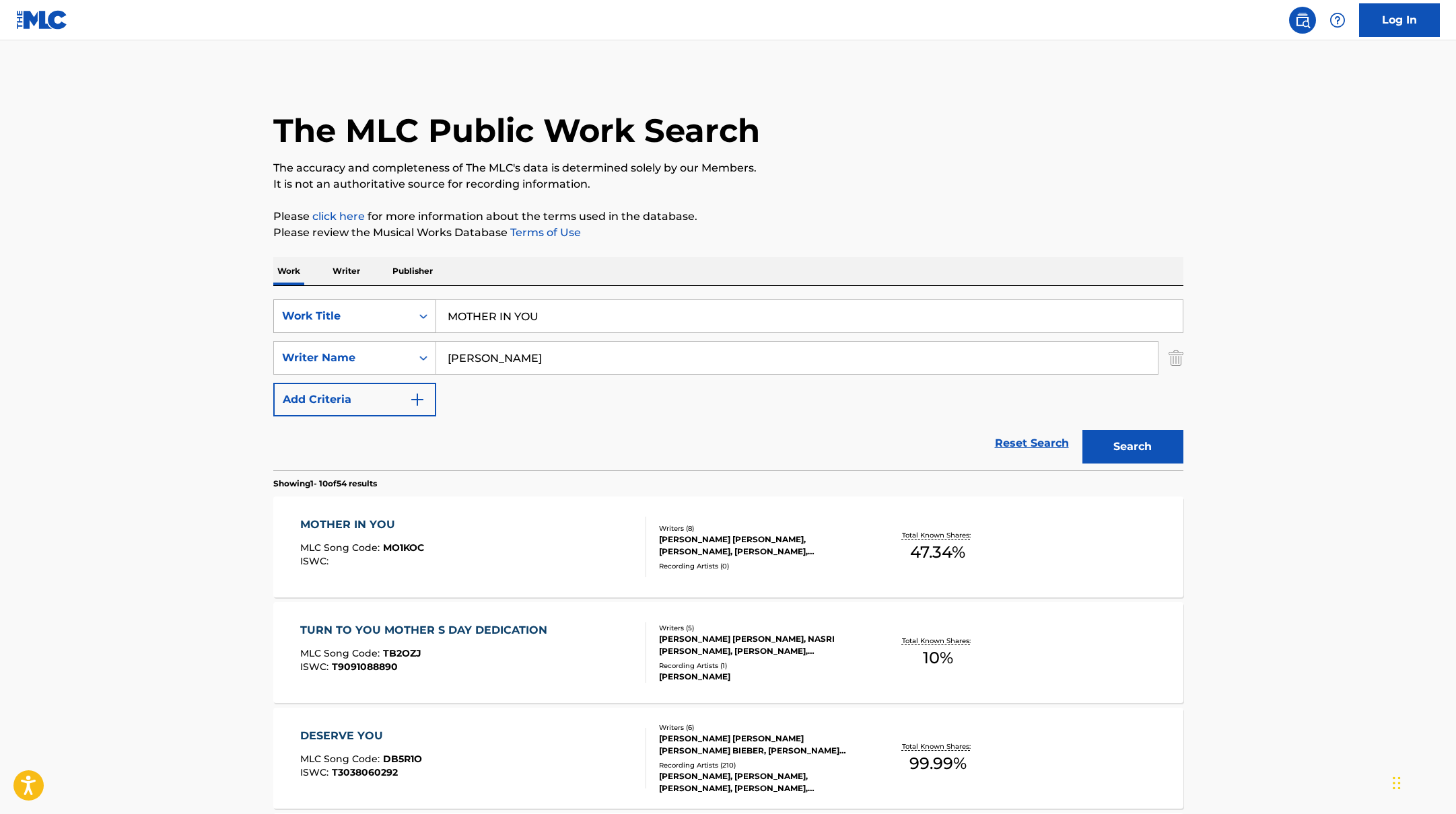
drag, startPoint x: 548, startPoint y: 320, endPoint x: 413, endPoint y: 307, distance: 135.6
click at [413, 307] on div "SearchWithCriteria10771601-4324-4cc8-ab46-06b0d7057aec Work Title MOTHER IN YOU" at bounding box center [728, 316] width 910 height 34
paste input "WITCHYA"
type input "WITCHYA"
click at [866, 211] on p "Please click here for more information about the terms used in the database." at bounding box center [728, 216] width 910 height 16
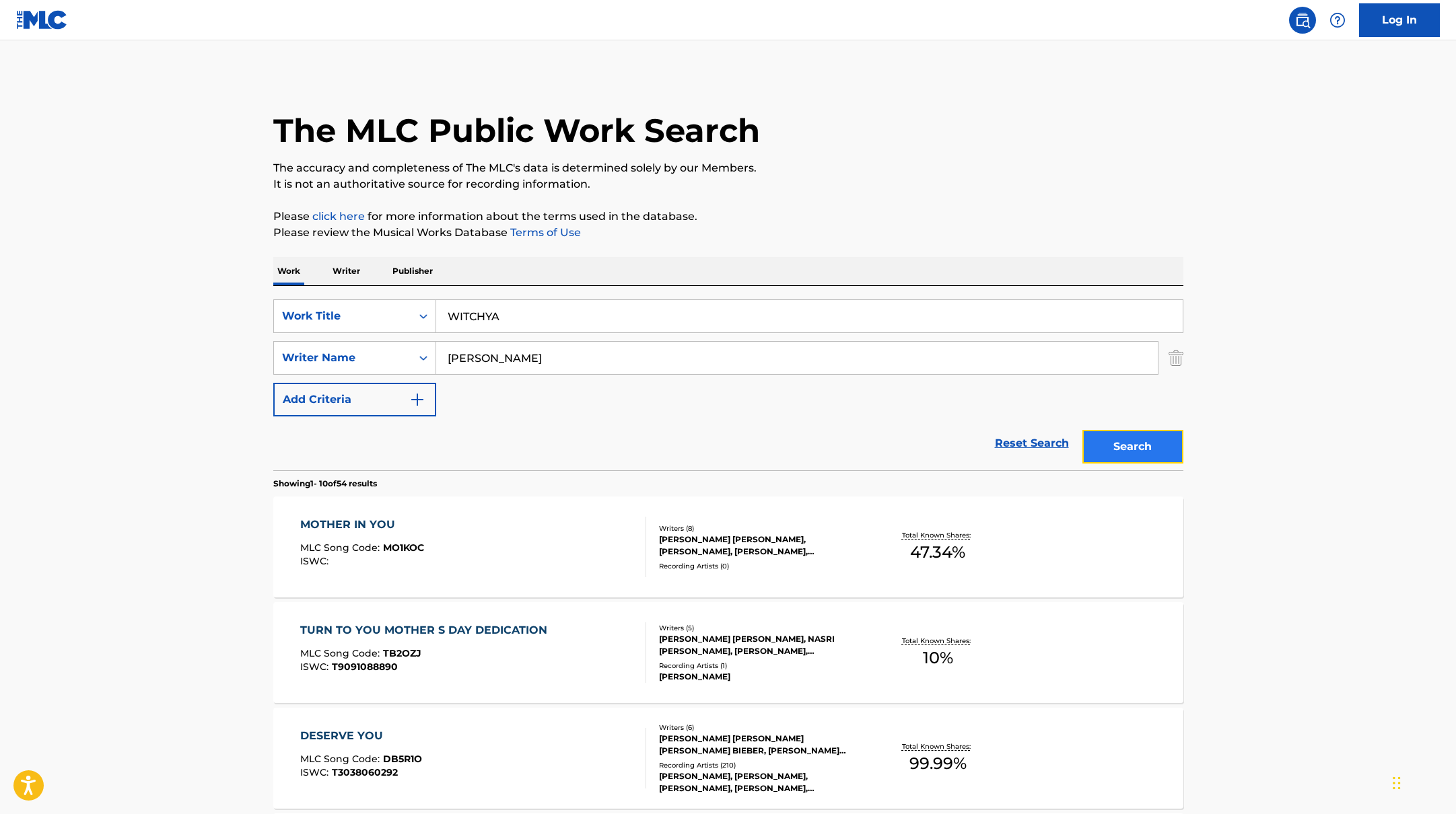
click at [1125, 448] on button "Search" at bounding box center [1133, 447] width 101 height 34
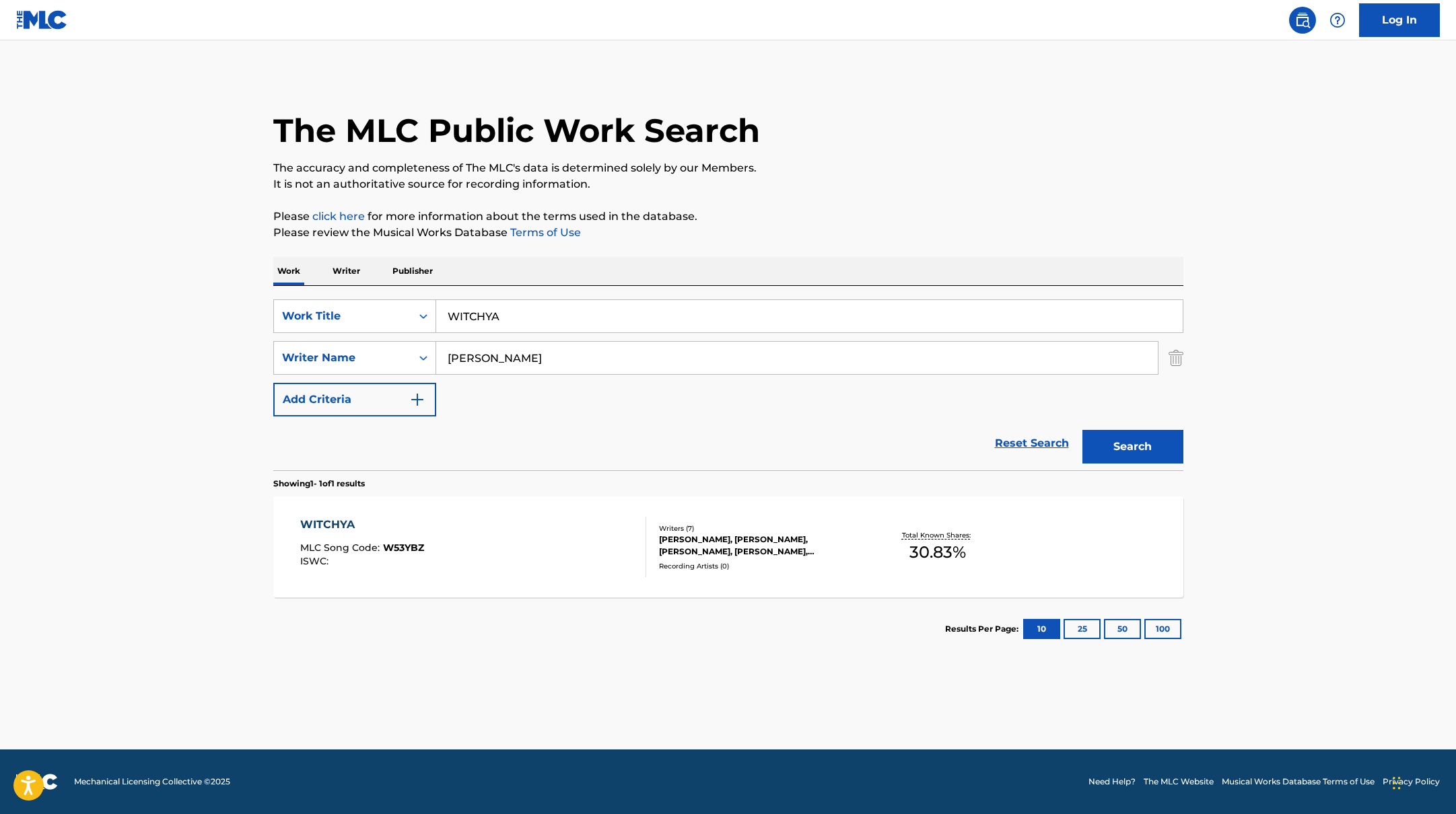
click at [583, 550] on div "WITCHYA MLC Song Code : W53YBZ ISWC :" at bounding box center [473, 547] width 346 height 61
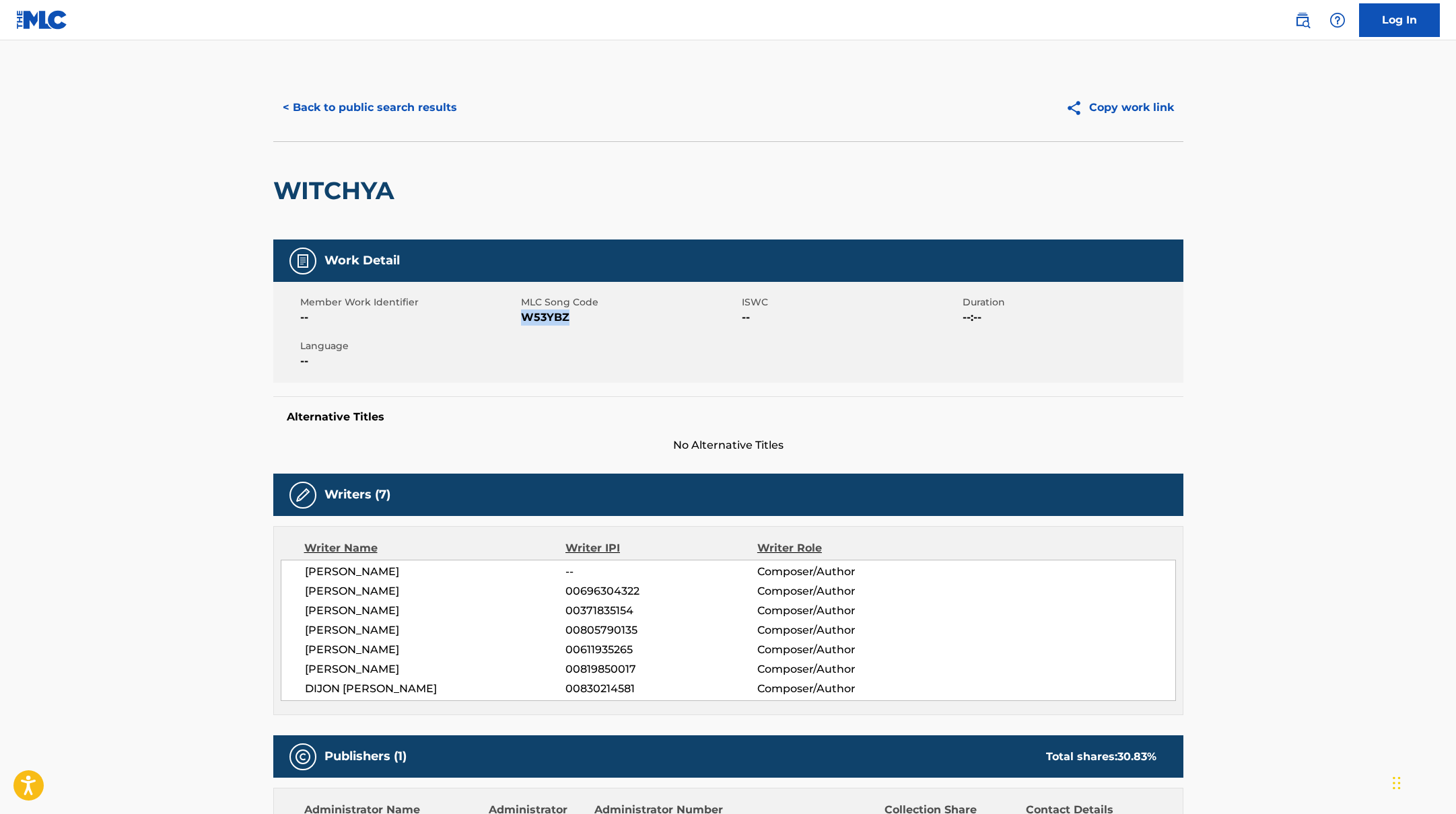
drag, startPoint x: 524, startPoint y: 318, endPoint x: 625, endPoint y: 322, distance: 101.1
click at [625, 322] on span "W53YBZ" at bounding box center [629, 318] width 217 height 16
click at [415, 105] on button "< Back to public search results" at bounding box center [369, 107] width 193 height 34
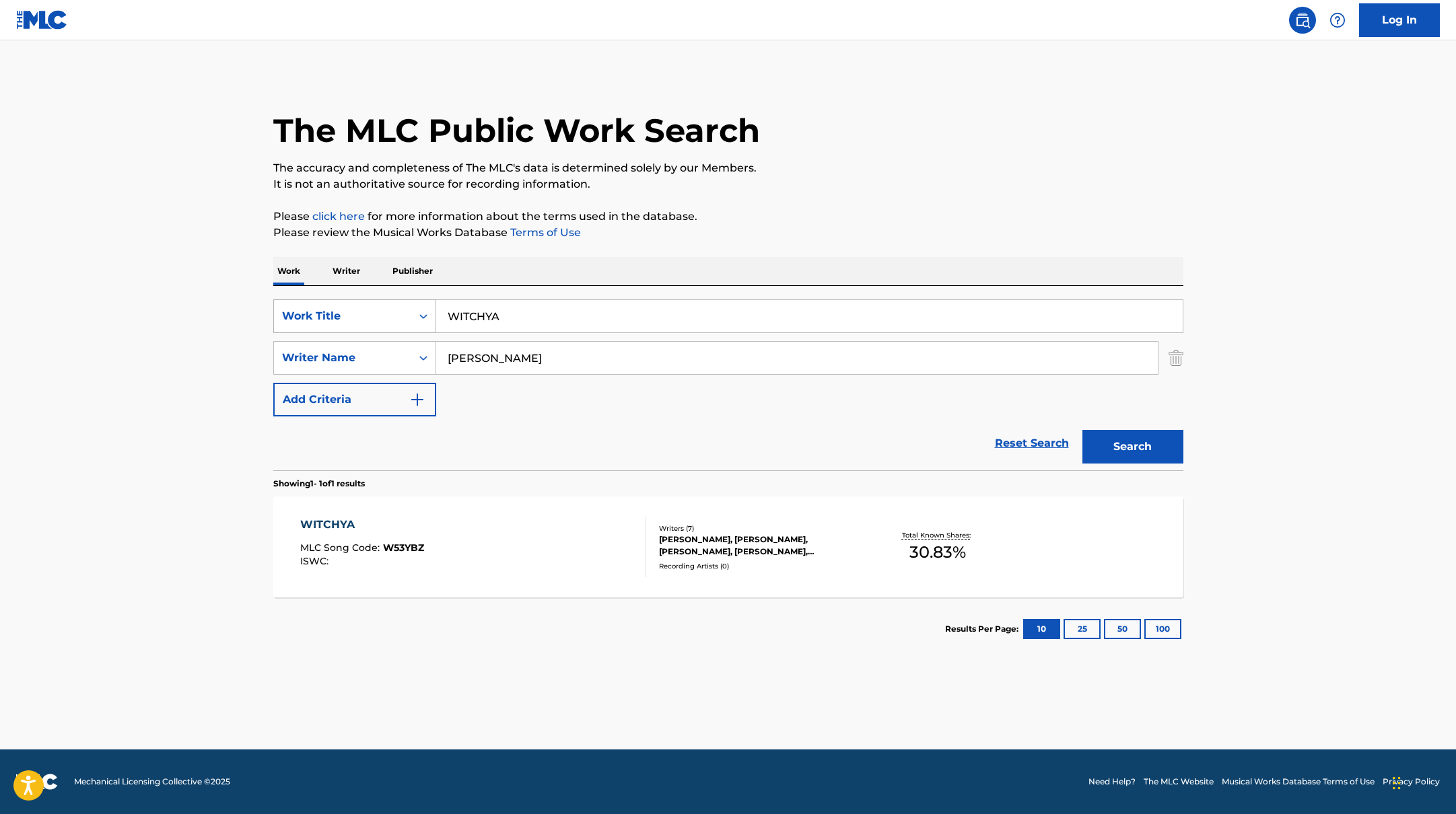
drag, startPoint x: 521, startPoint y: 316, endPoint x: 393, endPoint y: 308, distance: 128.2
click at [393, 308] on div "SearchWithCriteria10771601-4324-4cc8-ab46-06b0d7057aec Work Title WITCHYA" at bounding box center [728, 316] width 910 height 34
paste input "EYE CANDY"
type input "EYE CANDY"
click at [865, 231] on p "Please review the Musical Works Database Terms of Use" at bounding box center [728, 233] width 910 height 16
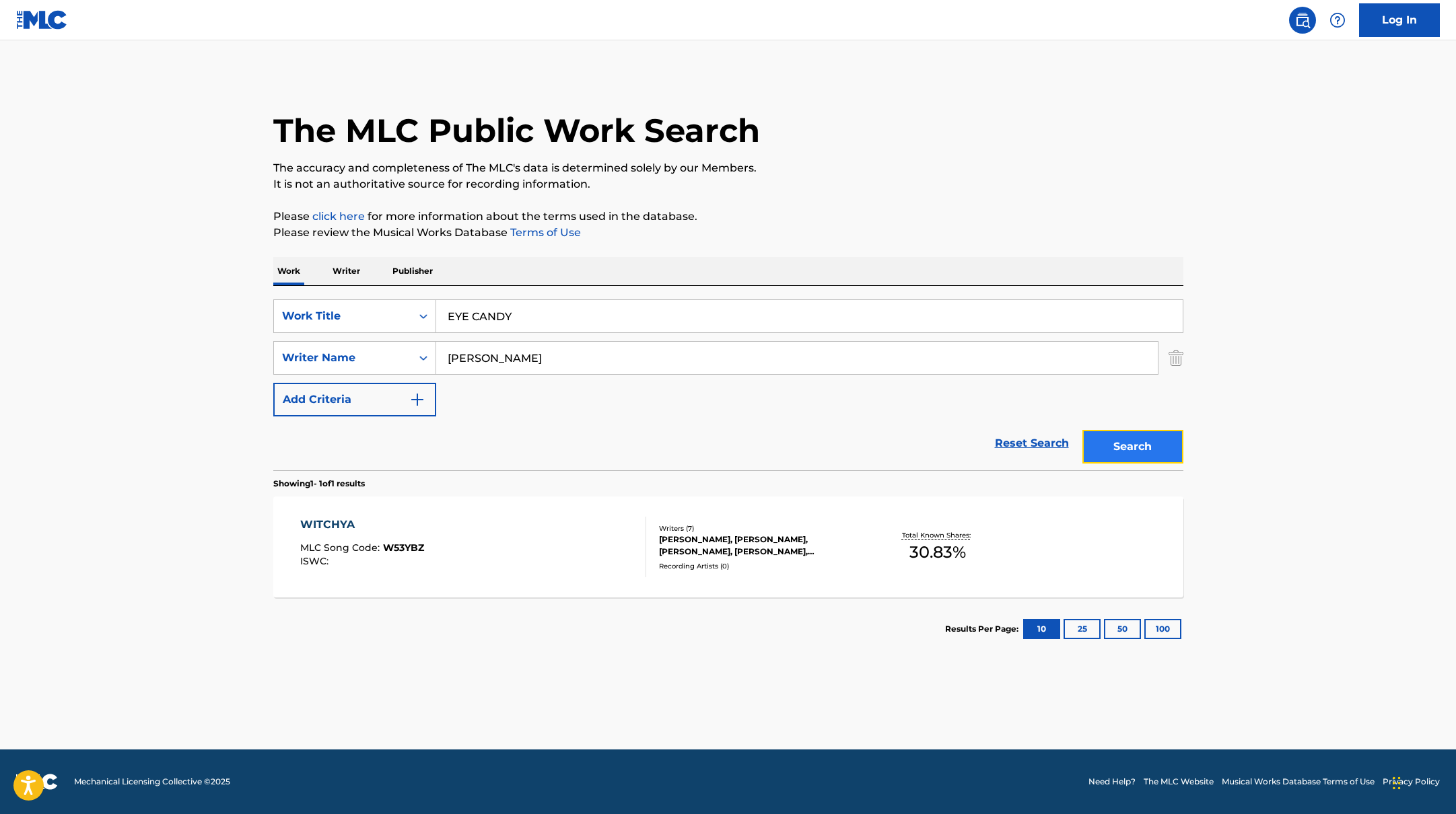
click at [1126, 442] on button "Search" at bounding box center [1133, 447] width 101 height 34
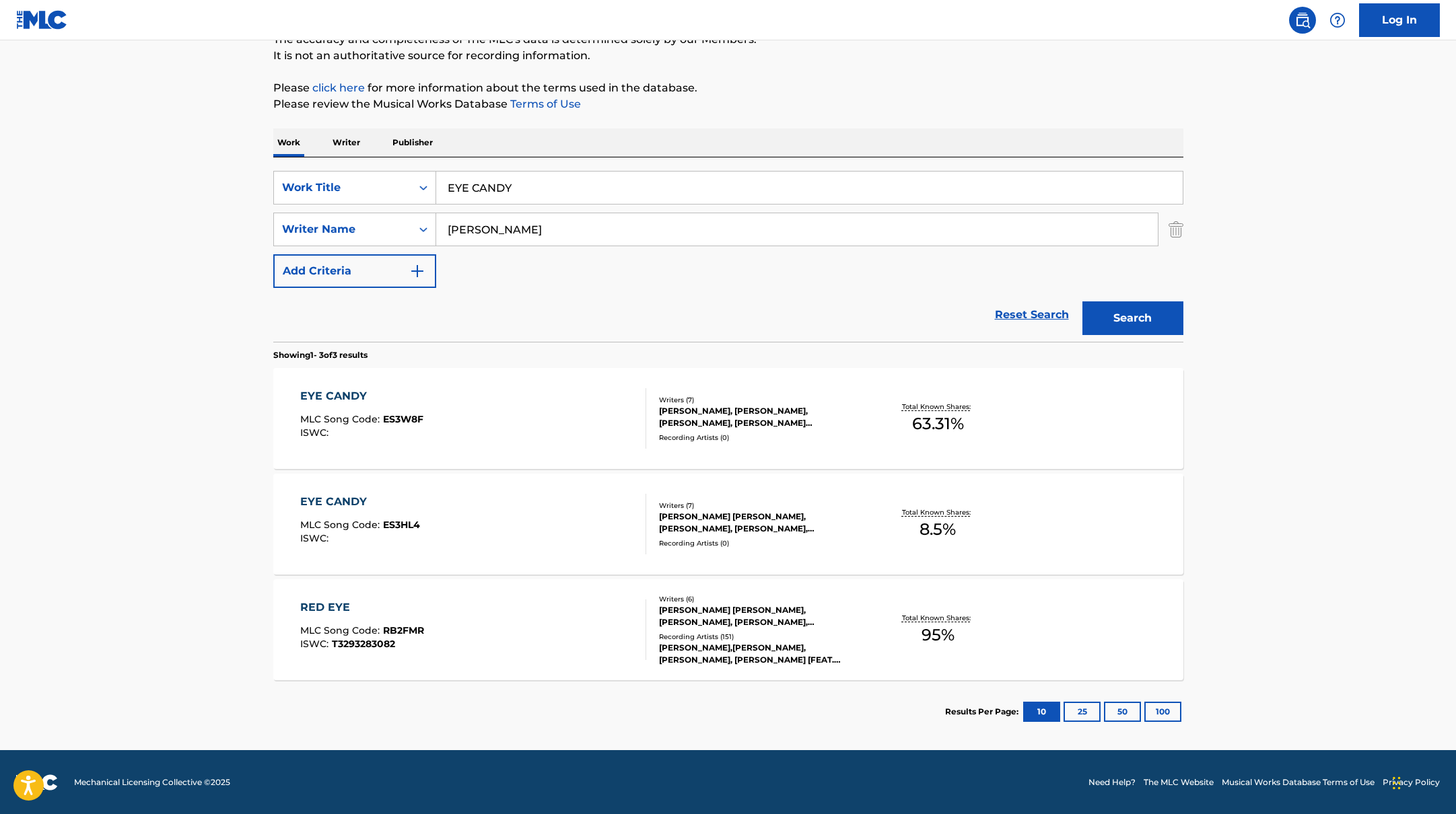
scroll to position [129, 0]
click at [599, 436] on div "EYE CANDY MLC Song Code : ES3W8F ISWC :" at bounding box center [473, 418] width 346 height 61
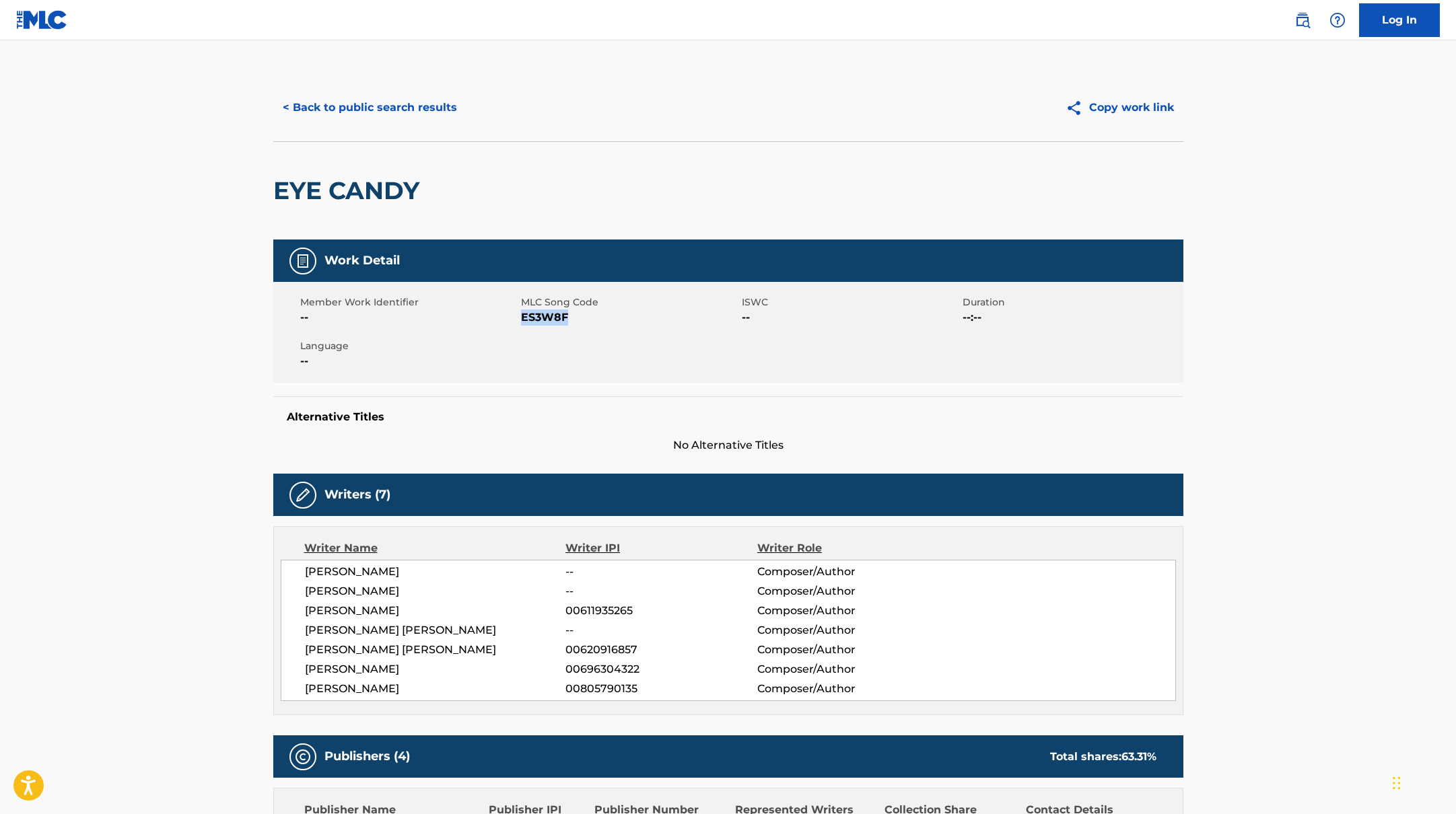
drag, startPoint x: 522, startPoint y: 318, endPoint x: 595, endPoint y: 318, distance: 73.0
click at [595, 318] on span "ES3W8F" at bounding box center [629, 318] width 217 height 16
click at [427, 105] on button "< Back to public search results" at bounding box center [369, 107] width 193 height 34
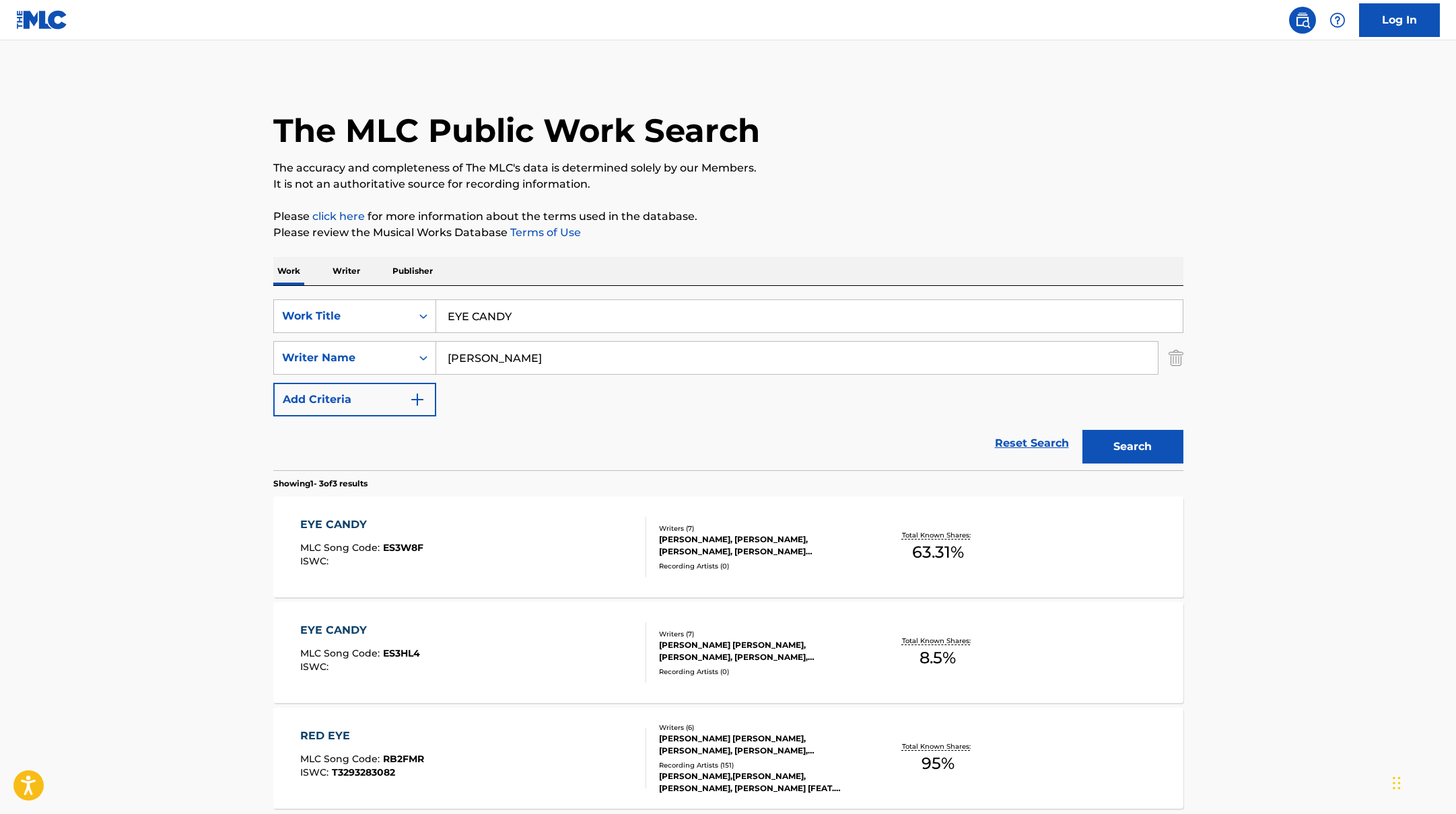
scroll to position [52, 0]
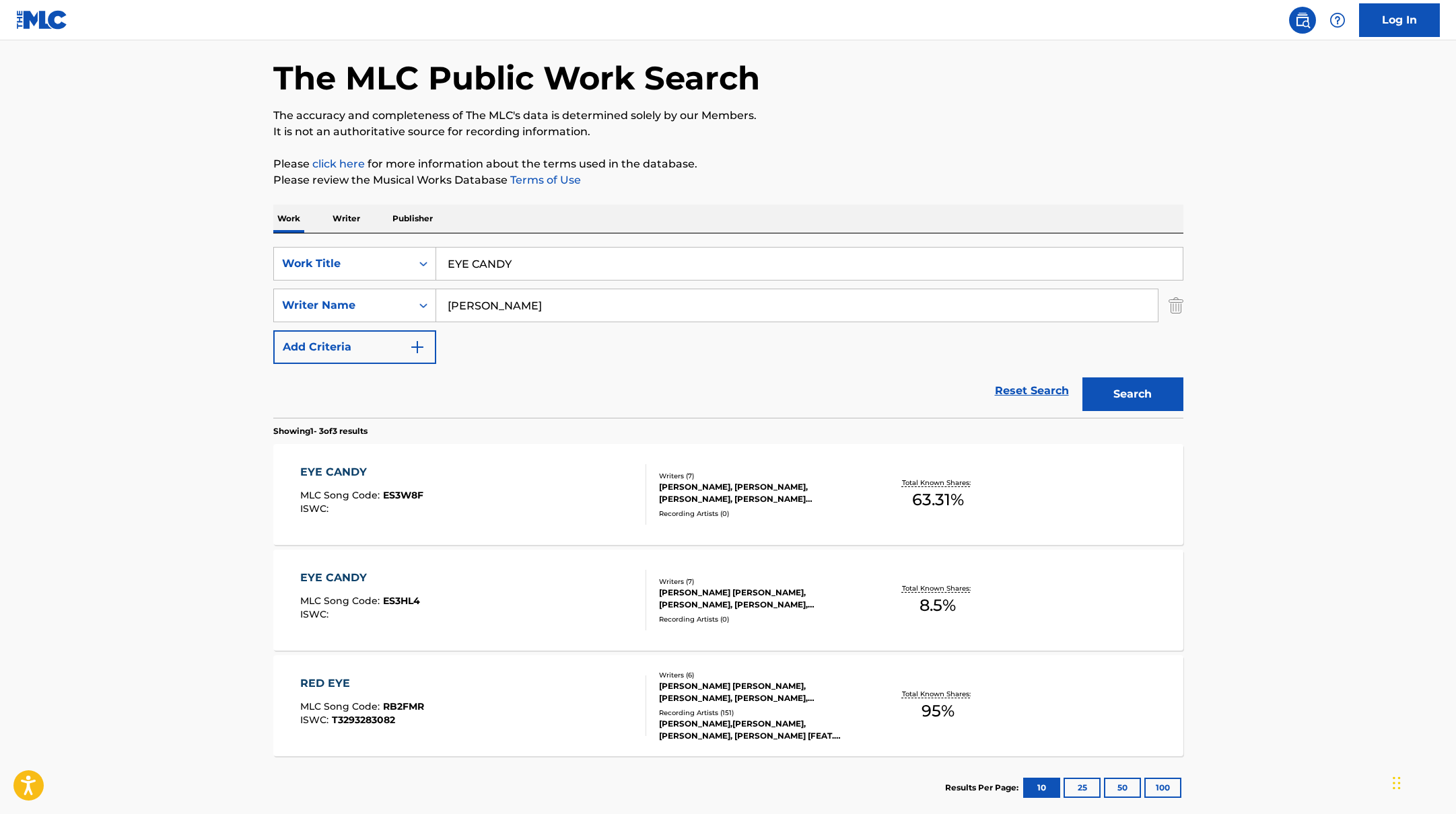
click at [453, 585] on div "EYE CANDY MLC Song Code : ES3HL4 ISWC :" at bounding box center [473, 600] width 346 height 61
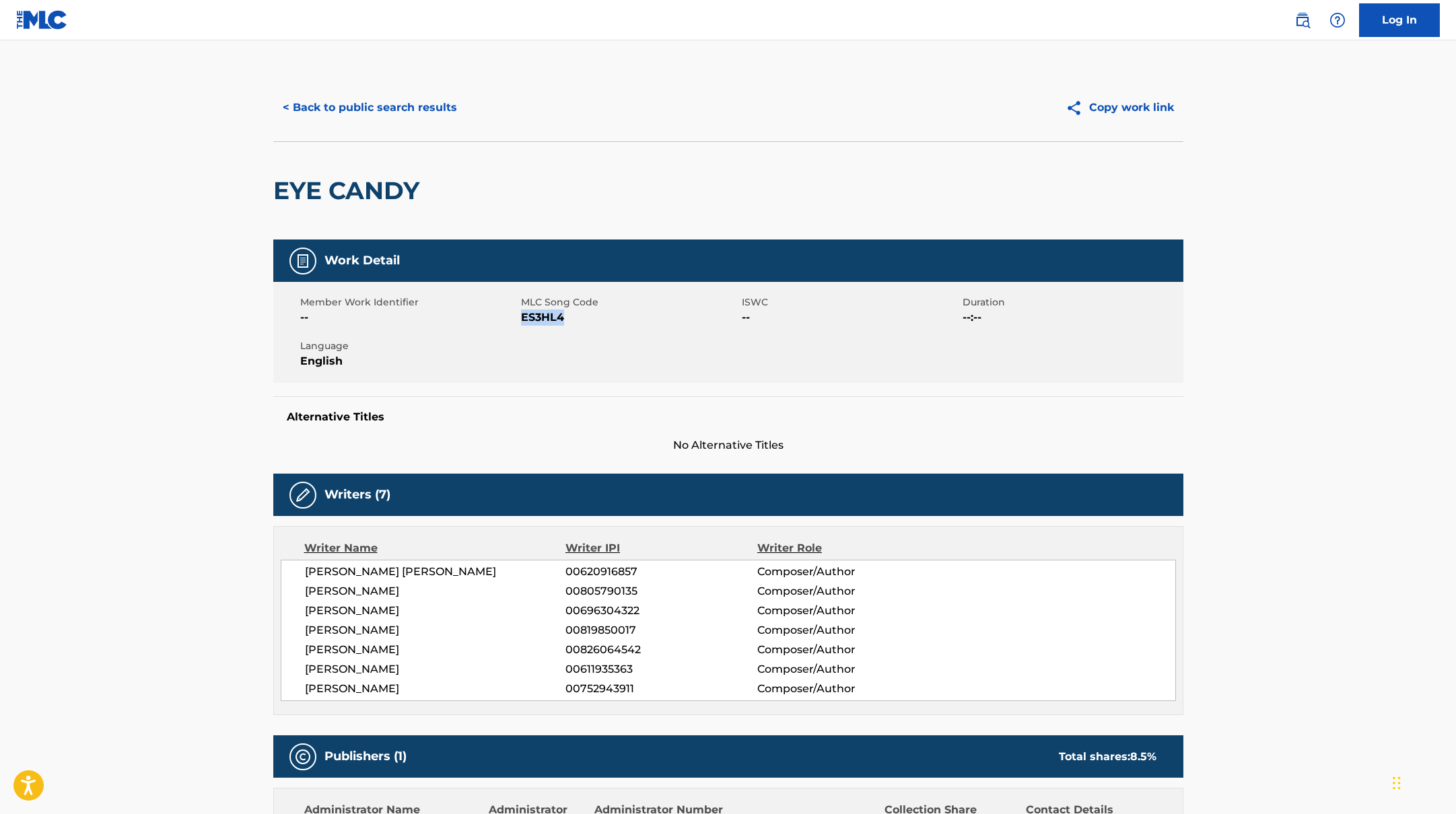
drag, startPoint x: 523, startPoint y: 317, endPoint x: 588, endPoint y: 318, distance: 65.0
click at [588, 318] on span "ES3HL4" at bounding box center [629, 318] width 217 height 16
click at [374, 101] on button "< Back to public search results" at bounding box center [369, 107] width 193 height 34
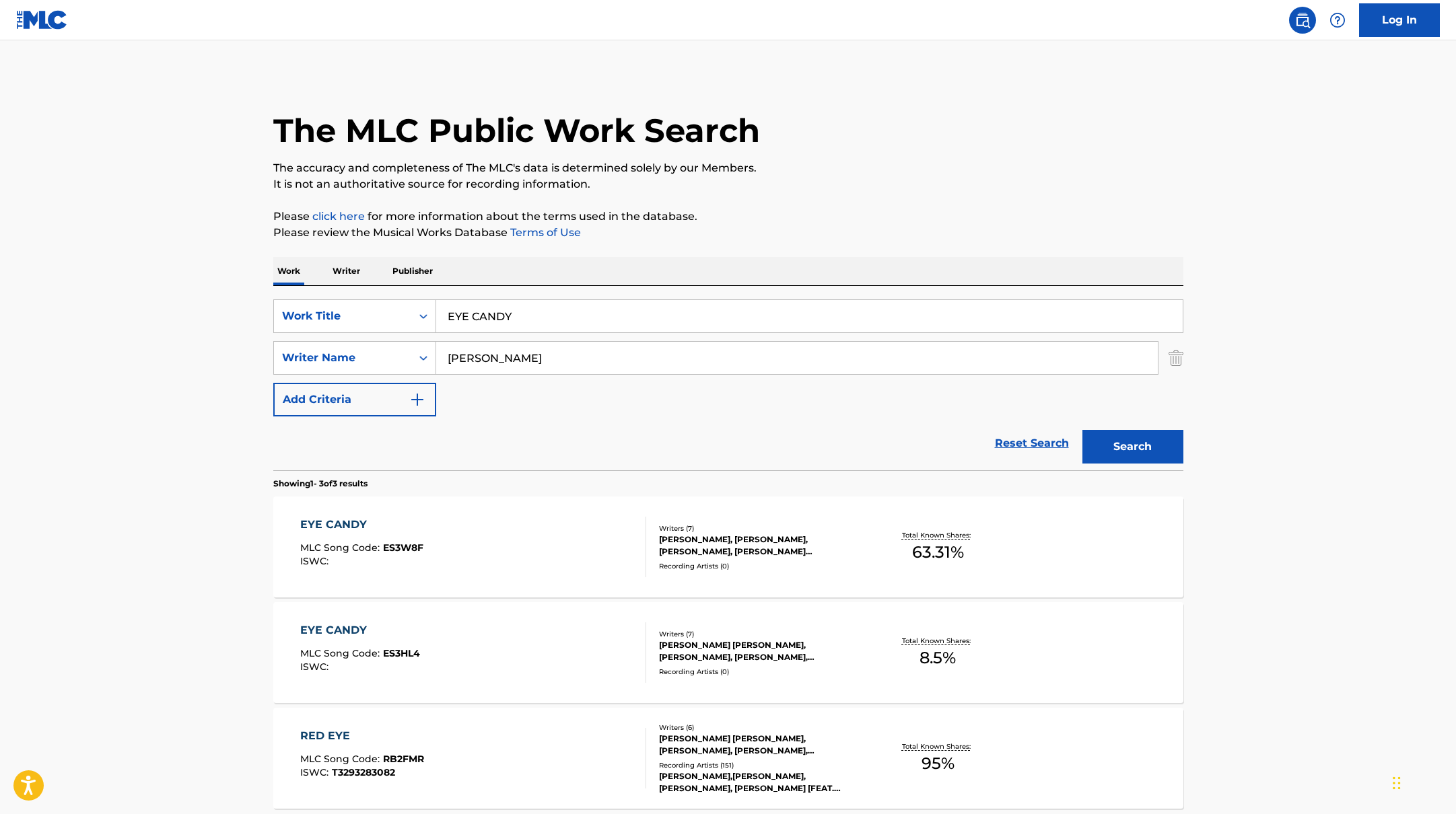
scroll to position [52, 0]
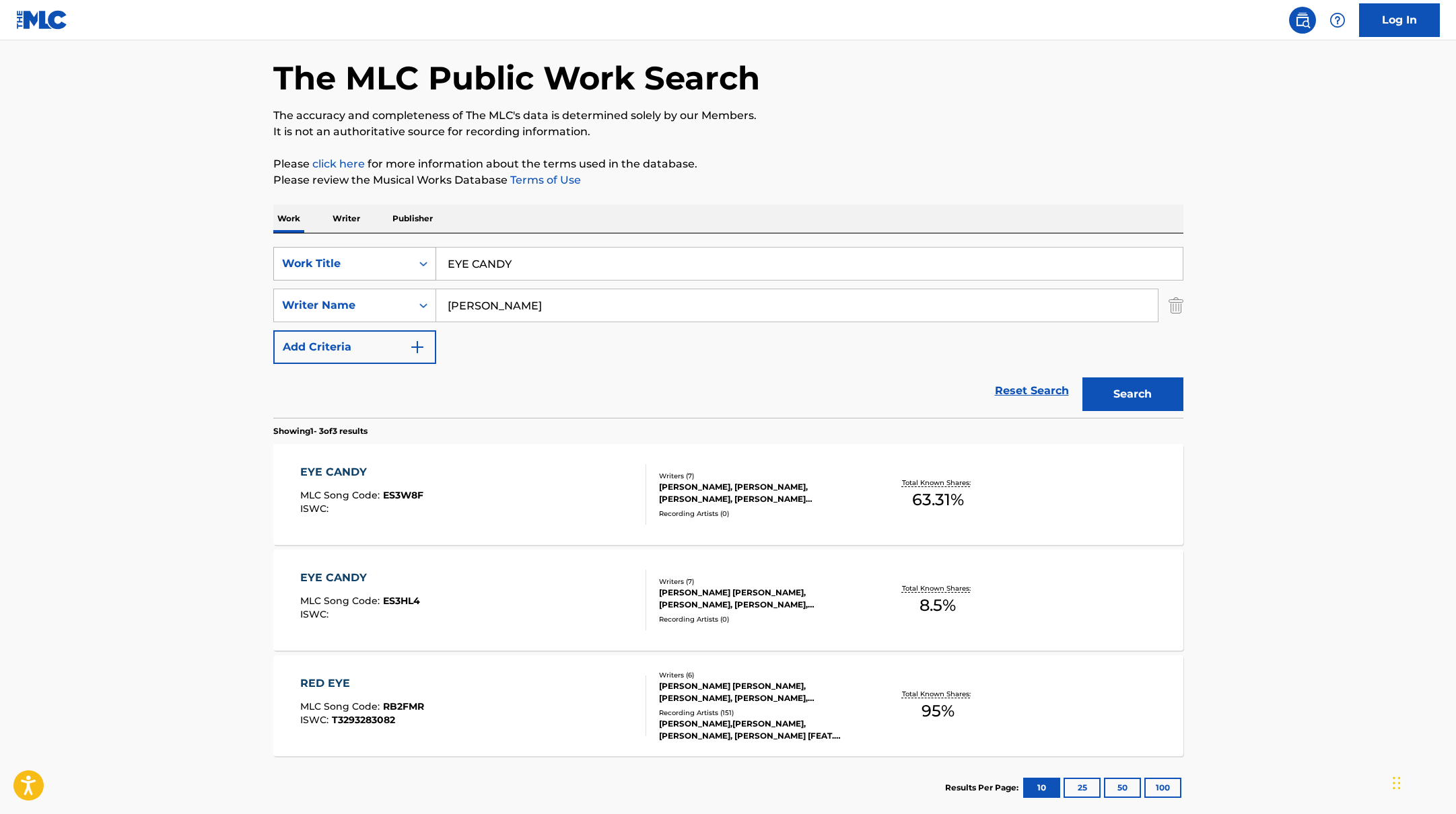
drag, startPoint x: 525, startPoint y: 259, endPoint x: 402, endPoint y: 252, distance: 123.2
click at [402, 252] on div "SearchWithCriteria10771601-4324-4cc8-ab46-06b0d7057aec Work Title EYE CANDY" at bounding box center [728, 264] width 910 height 34
paste input "DON'T WANNA"
type input "DON'T WANNA"
click at [913, 115] on p "The accuracy and completeness of The MLC's data is determined solely by our Mem…" at bounding box center [728, 115] width 910 height 16
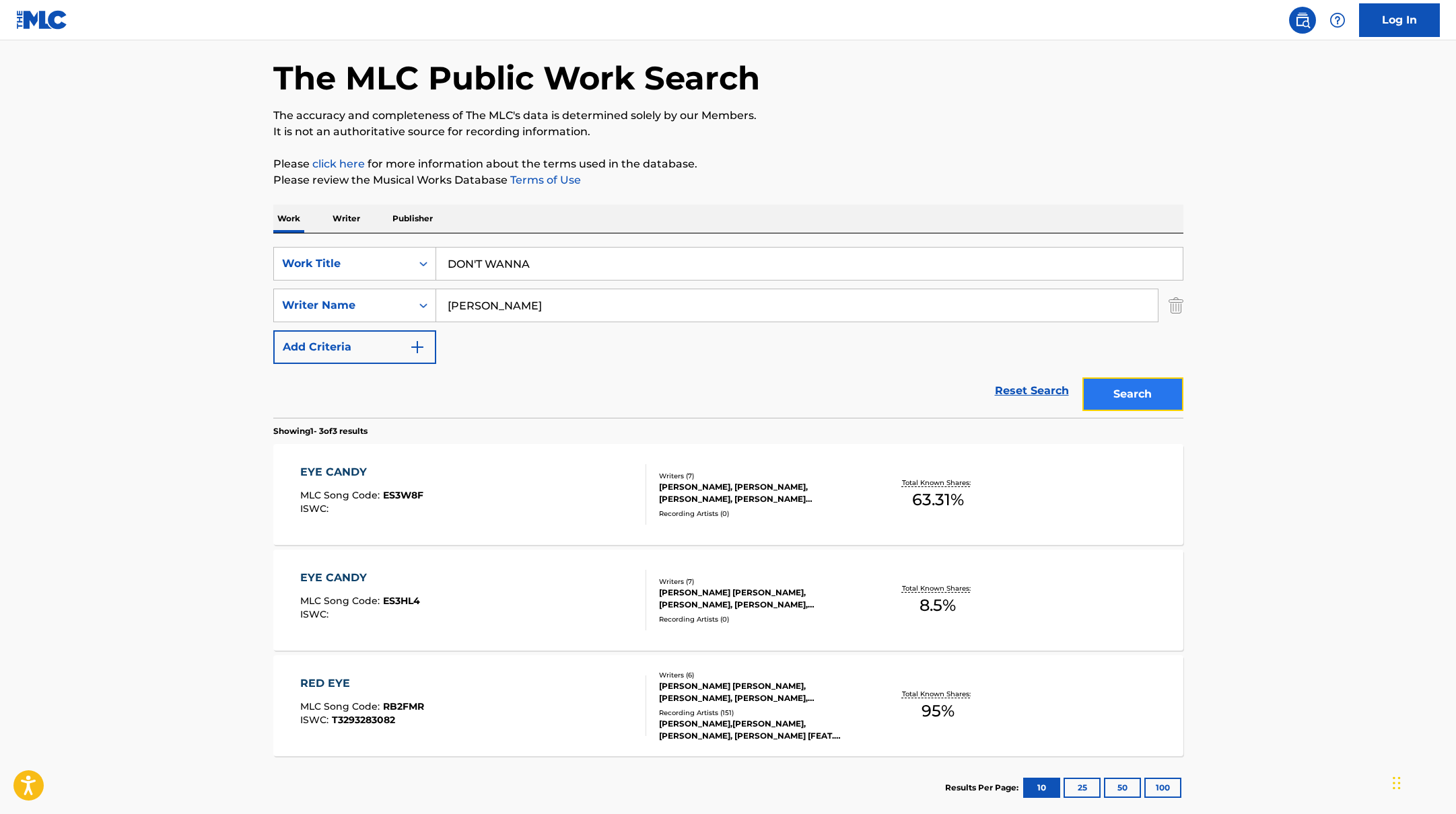
click at [1119, 395] on button "Search" at bounding box center [1133, 395] width 101 height 34
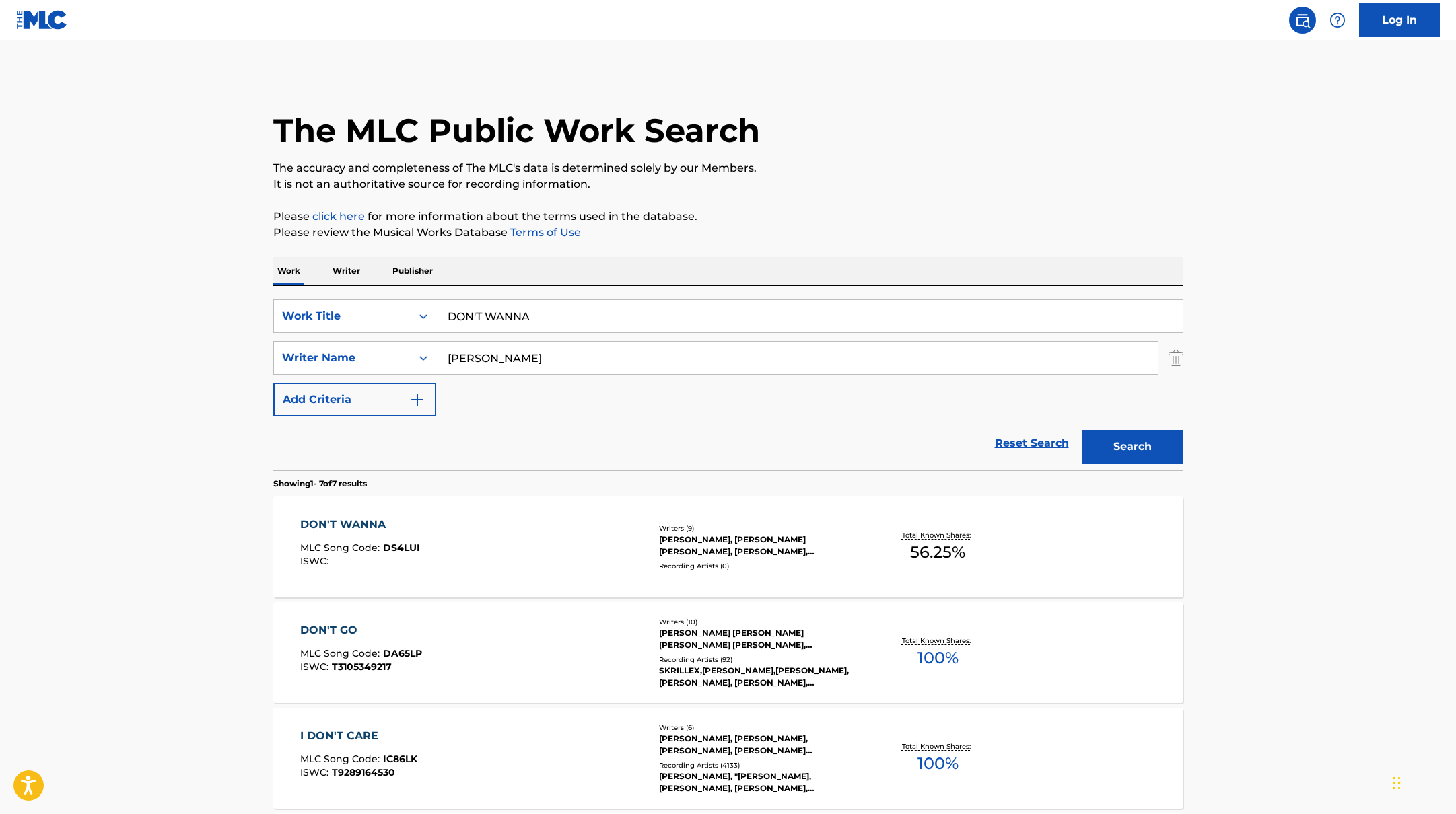
click at [463, 529] on div "DON'T WANNA MLC Song Code : DS4LUI ISWC :" at bounding box center [473, 547] width 346 height 61
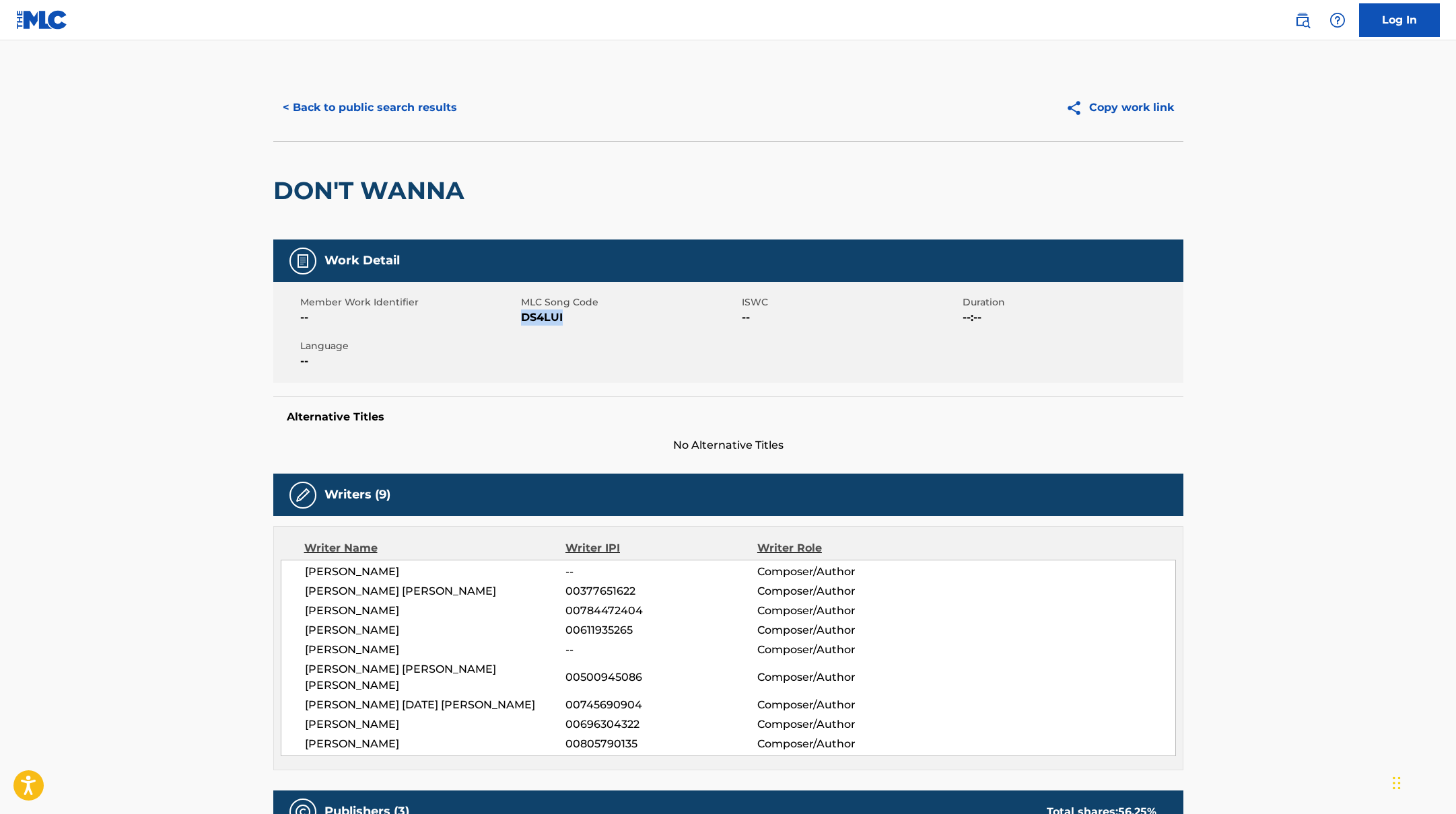
drag, startPoint x: 523, startPoint y: 314, endPoint x: 606, endPoint y: 326, distance: 83.9
click at [606, 326] on div "Member Work Identifier -- MLC Song Code DS4LUI ISWC -- Duration --:-- Language …" at bounding box center [728, 332] width 910 height 101
click at [426, 103] on button "< Back to public search results" at bounding box center [369, 107] width 193 height 34
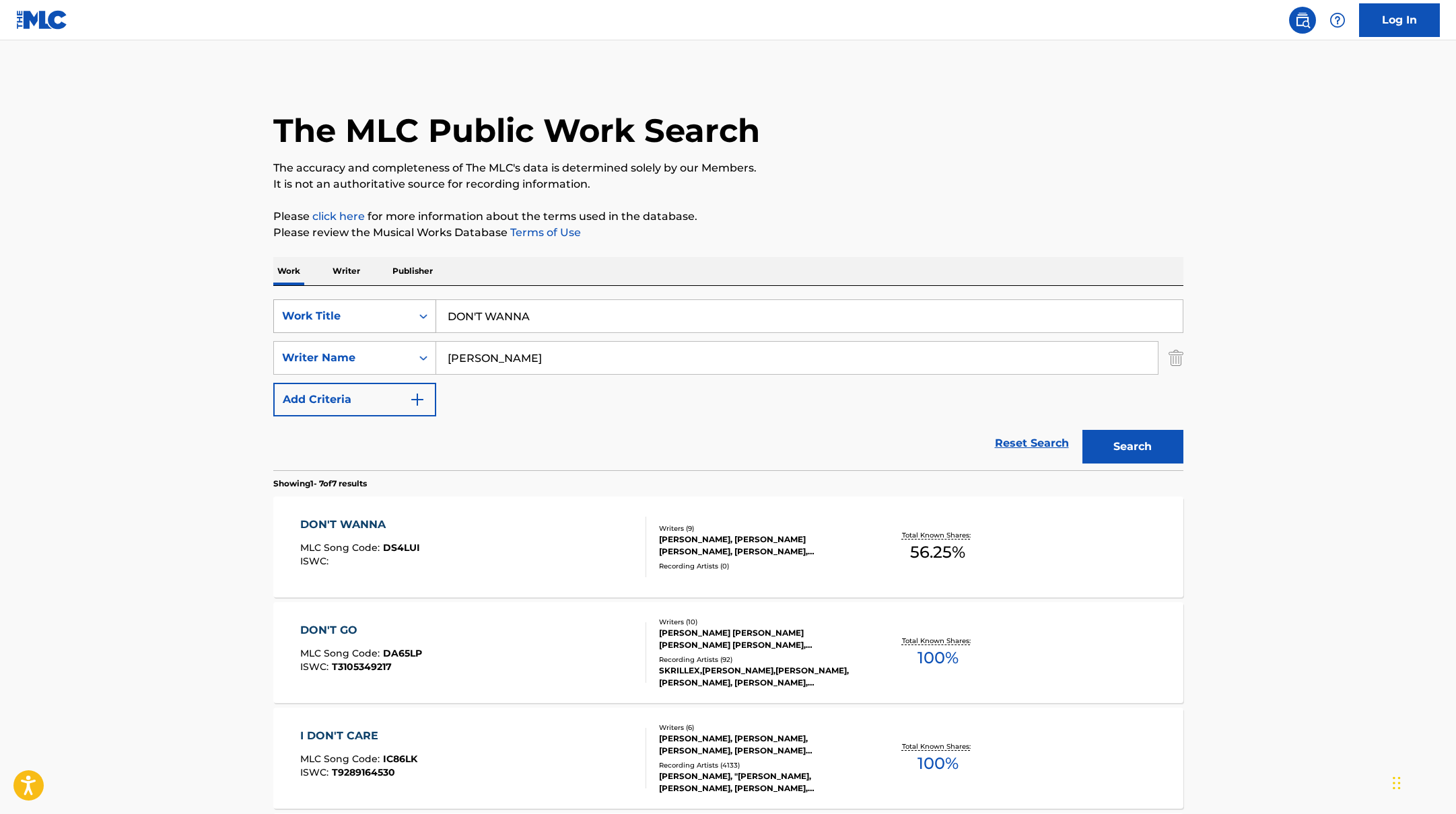
drag, startPoint x: 556, startPoint y: 319, endPoint x: 396, endPoint y: 299, distance: 161.2
click at [398, 300] on div "SearchWithCriteria10771601-4324-4cc8-ab46-06b0d7057aec Work Title DON'T WANNA" at bounding box center [728, 316] width 910 height 34
paste input "BAD HONEY"
type input "BAD HONEY"
click at [856, 211] on p "Please click here for more information about the terms used in the database." at bounding box center [728, 216] width 910 height 16
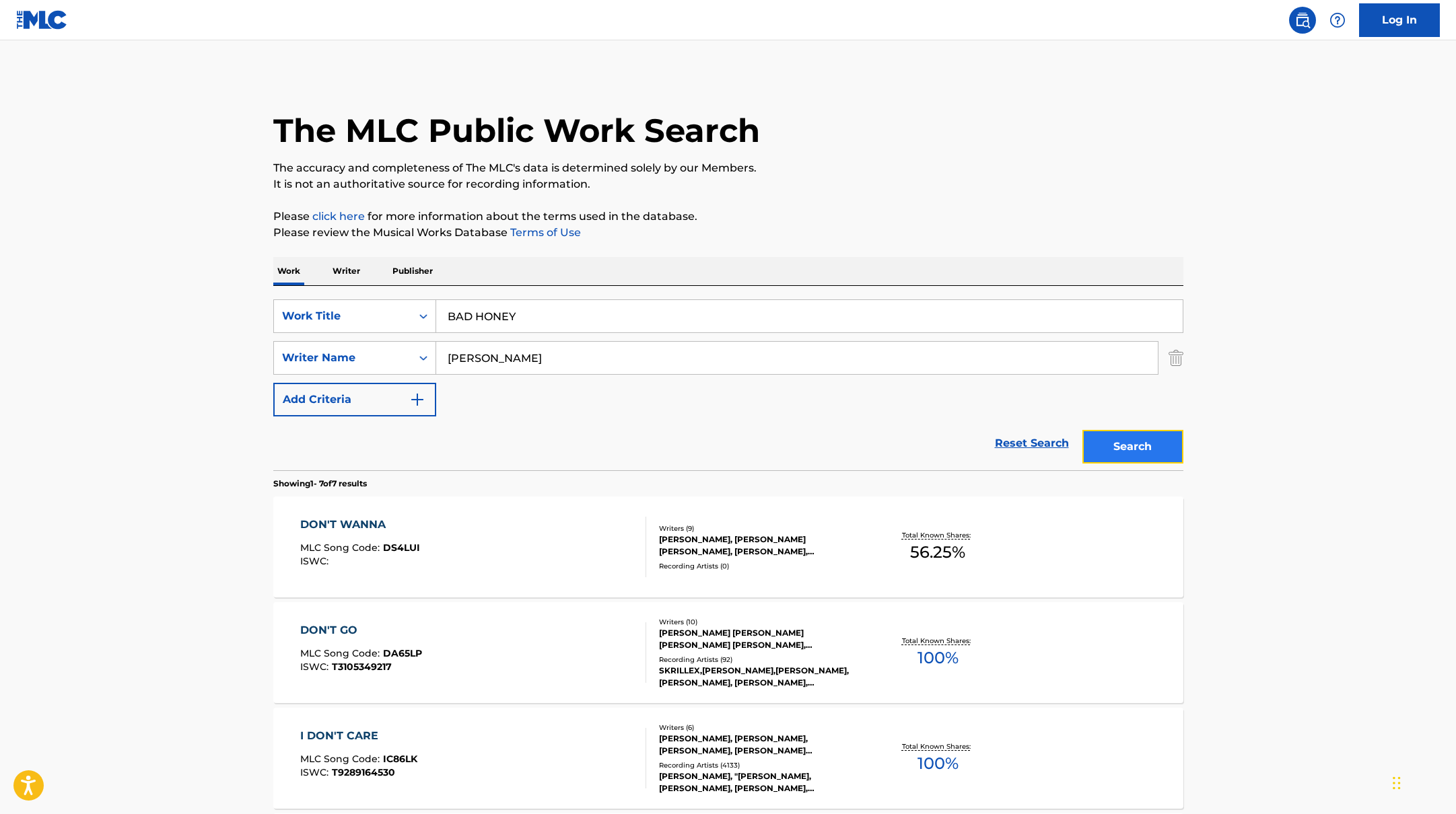
click at [1160, 435] on button "Search" at bounding box center [1133, 447] width 101 height 34
click at [601, 533] on div "BAD HONEY MLC Song Code : BF7D0N ISWC :" at bounding box center [473, 547] width 346 height 61
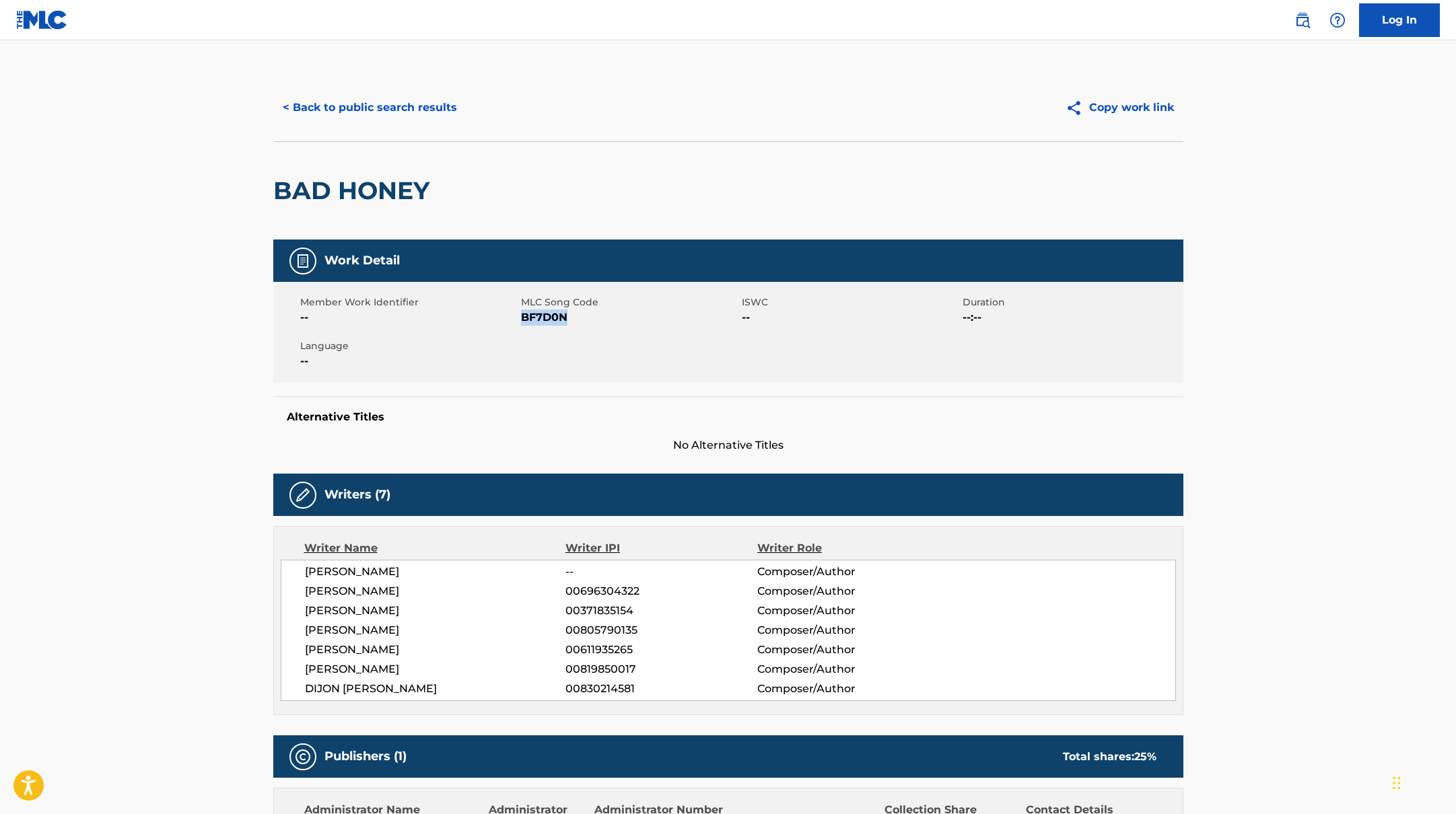
drag, startPoint x: 522, startPoint y: 316, endPoint x: 595, endPoint y: 316, distance: 73.0
click at [595, 316] on span "BF7D0N" at bounding box center [629, 318] width 217 height 16
click at [404, 110] on button "< Back to public search results" at bounding box center [369, 107] width 193 height 34
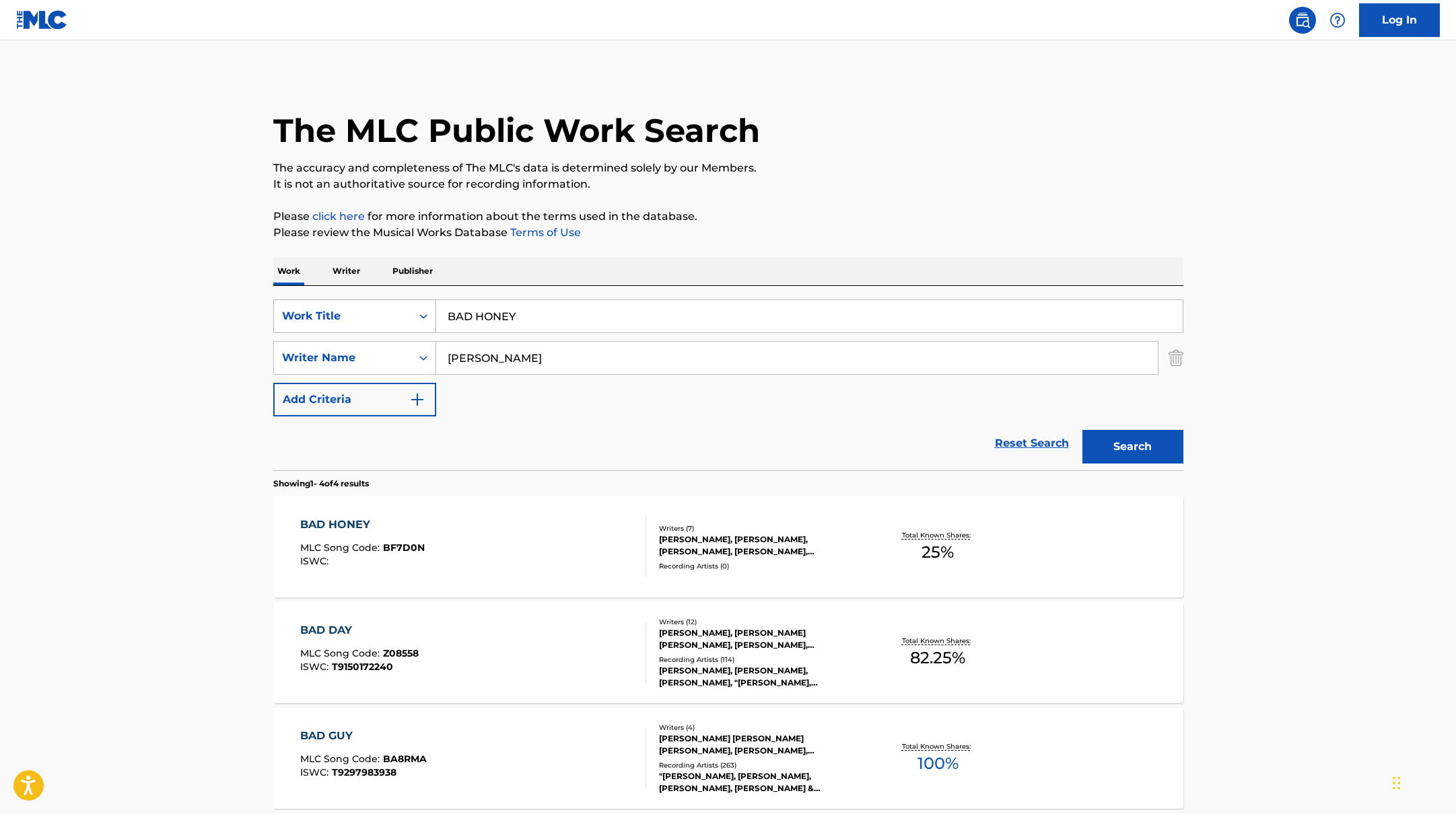
drag, startPoint x: 526, startPoint y: 316, endPoint x: 415, endPoint y: 310, distance: 111.2
click at [415, 310] on div "SearchWithCriteria10771601-4324-4cc8-ab46-06b0d7057aec Work Title BAD HONEY" at bounding box center [728, 316] width 910 height 34
paste input "NEED IT"
type input "NEED IT"
click at [876, 219] on p "Please click here for more information about the terms used in the database." at bounding box center [728, 216] width 910 height 16
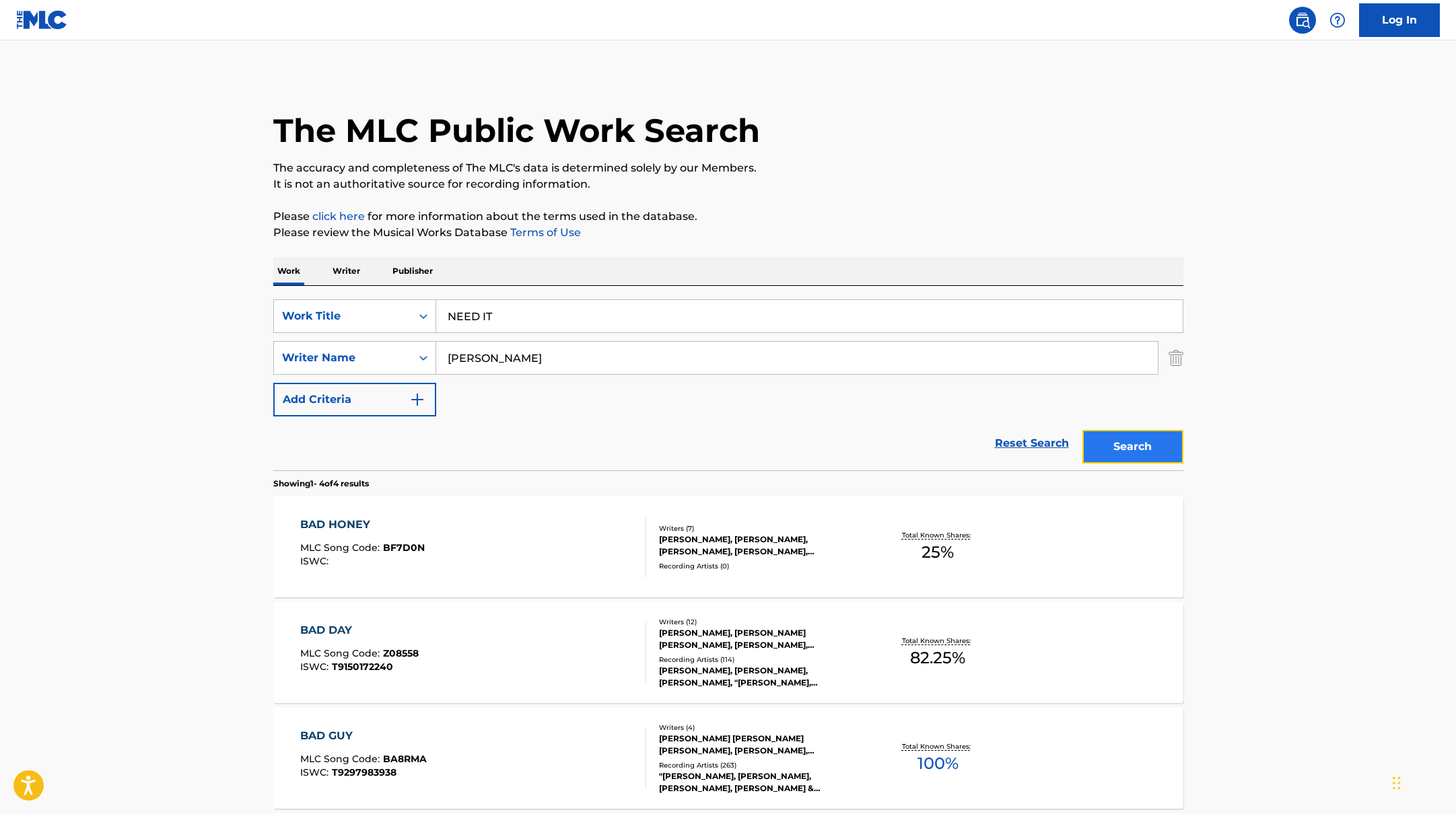
click at [1116, 441] on button "Search" at bounding box center [1133, 447] width 101 height 34
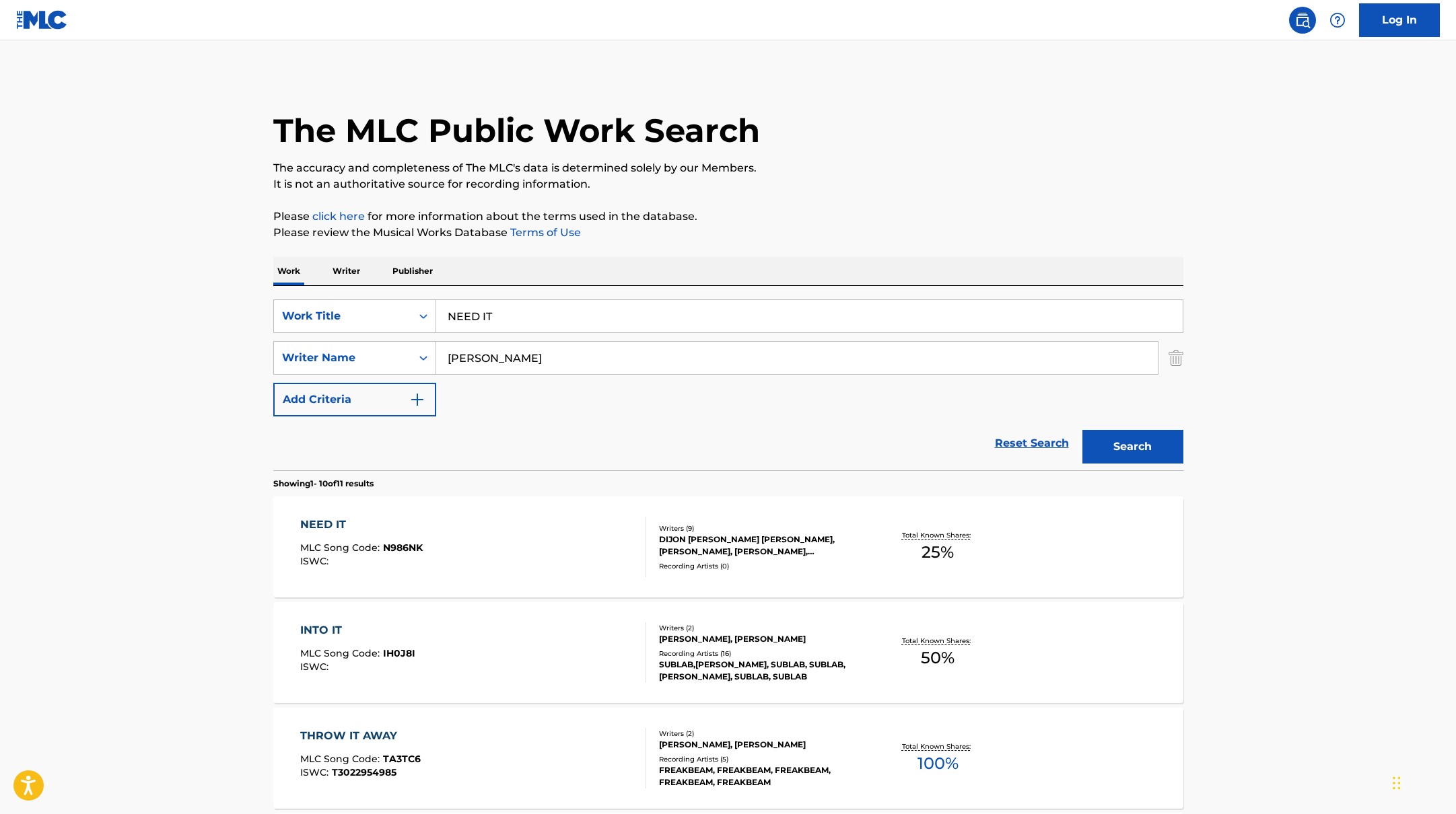
click at [567, 541] on div "NEED IT MLC Song Code : N986NK ISWC :" at bounding box center [473, 547] width 346 height 61
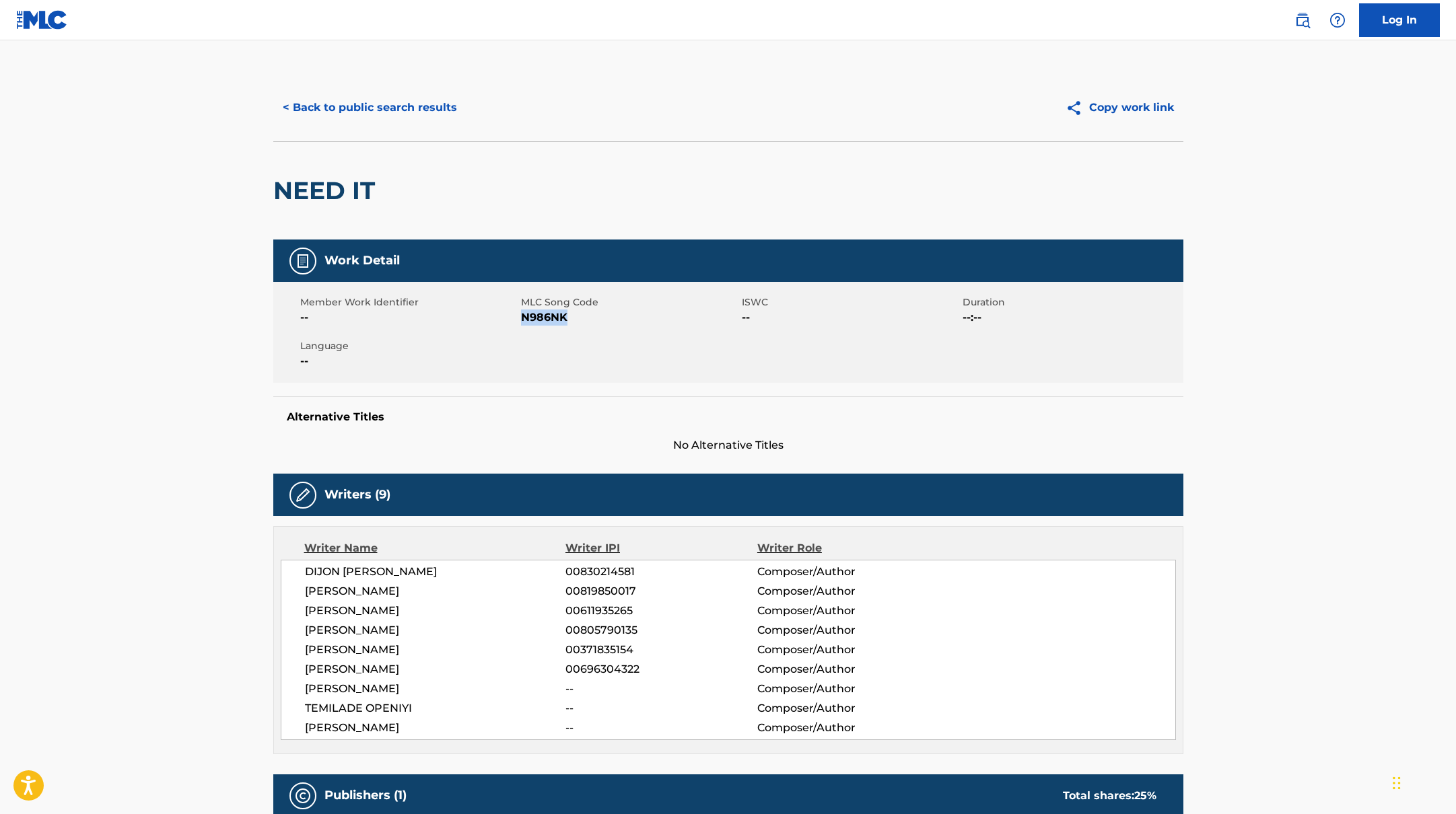
drag, startPoint x: 521, startPoint y: 319, endPoint x: 608, endPoint y: 319, distance: 87.0
click at [608, 319] on span "N986NK" at bounding box center [629, 318] width 217 height 16
click at [392, 104] on button "< Back to public search results" at bounding box center [369, 107] width 193 height 34
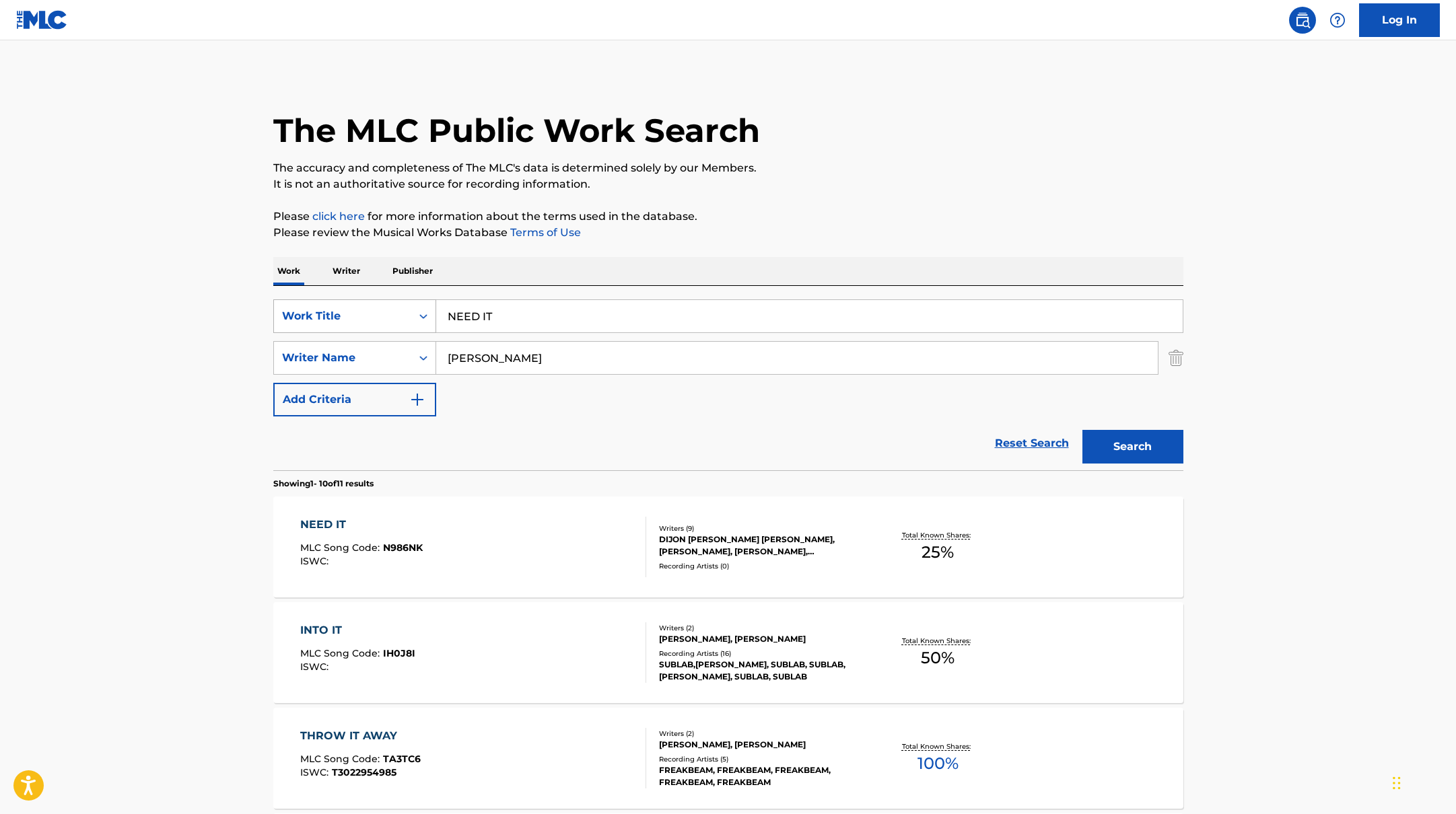
drag, startPoint x: 499, startPoint y: 322, endPoint x: 393, endPoint y: 306, distance: 107.2
click at [393, 306] on div "SearchWithCriteria10771601-4324-4cc8-ab46-06b0d7057aec Work Title NEED IT" at bounding box center [728, 316] width 910 height 34
paste input "[URL][DOMAIN_NAME]"
click at [906, 214] on p "Please click here for more information about the terms used in the database." at bounding box center [728, 216] width 910 height 16
paste input "OH MAN"
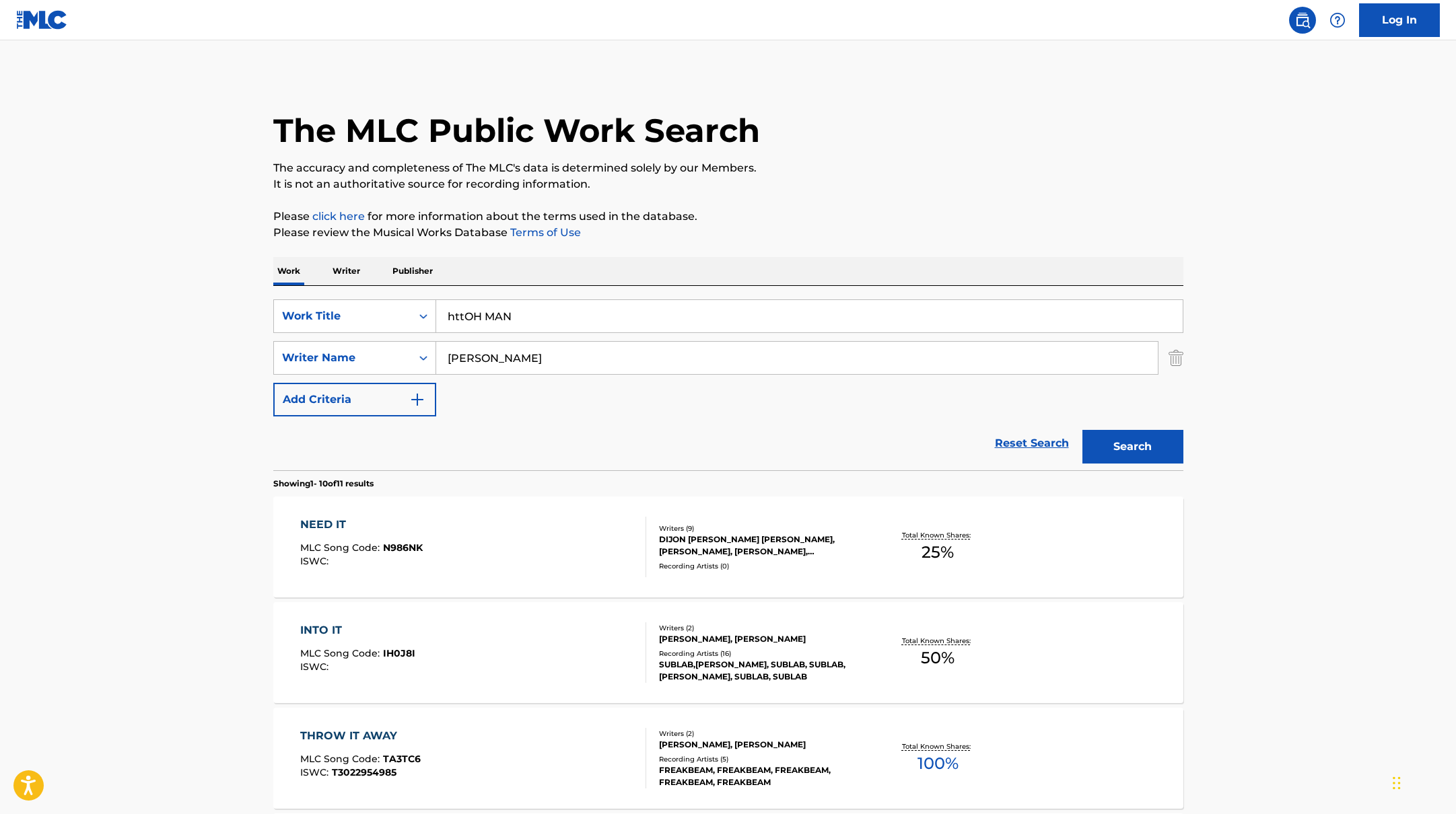
drag, startPoint x: 763, startPoint y: 320, endPoint x: 466, endPoint y: 314, distance: 297.1
click at [466, 314] on input "httOH MAN" at bounding box center [809, 316] width 746 height 33
drag, startPoint x: 527, startPoint y: 313, endPoint x: 405, endPoint y: 313, distance: 122.0
click at [405, 313] on div "SearchWithCriteria10771601-4324-4cc8-ab46-06b0d7057aec Work Title httOH MAN" at bounding box center [728, 316] width 910 height 34
paste input "Search Form"
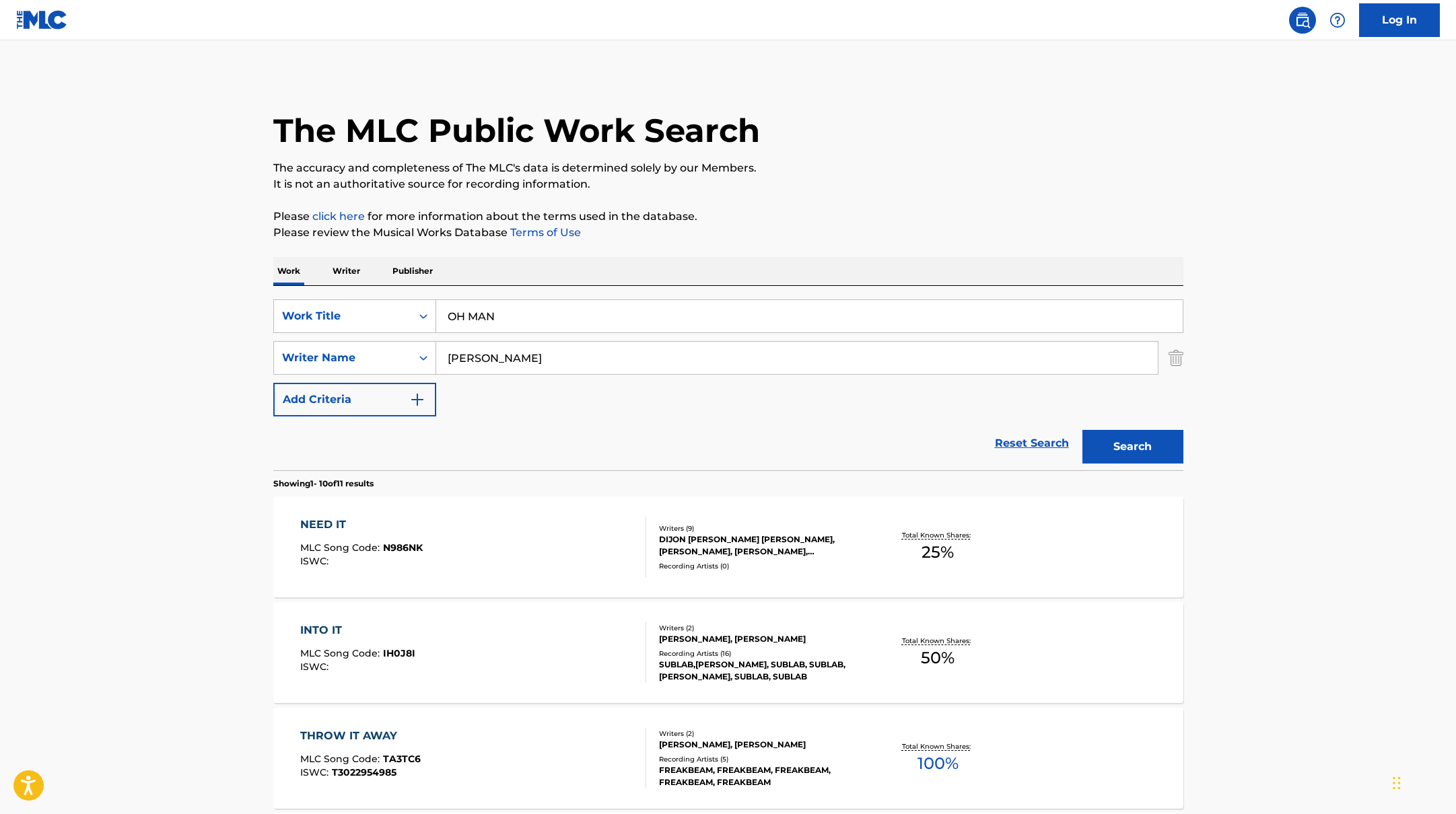
type input "OH MAN"
click at [729, 228] on p "Please review the Musical Works Database Terms of Use" at bounding box center [728, 233] width 910 height 16
click at [1104, 431] on button "Search" at bounding box center [1133, 447] width 101 height 34
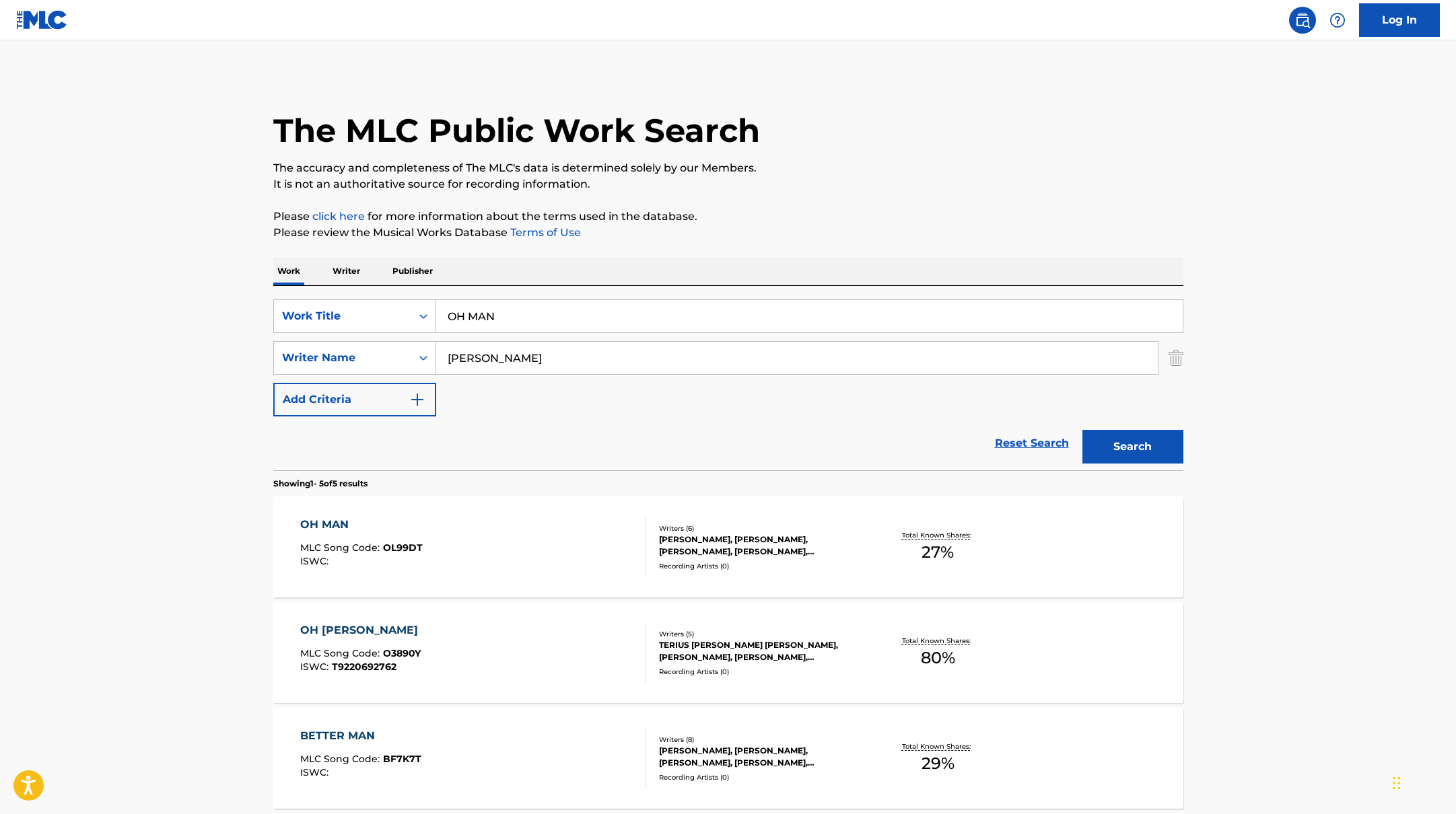
click at [577, 556] on div "OH MAN MLC Song Code : OL99DT ISWC :" at bounding box center [473, 547] width 346 height 61
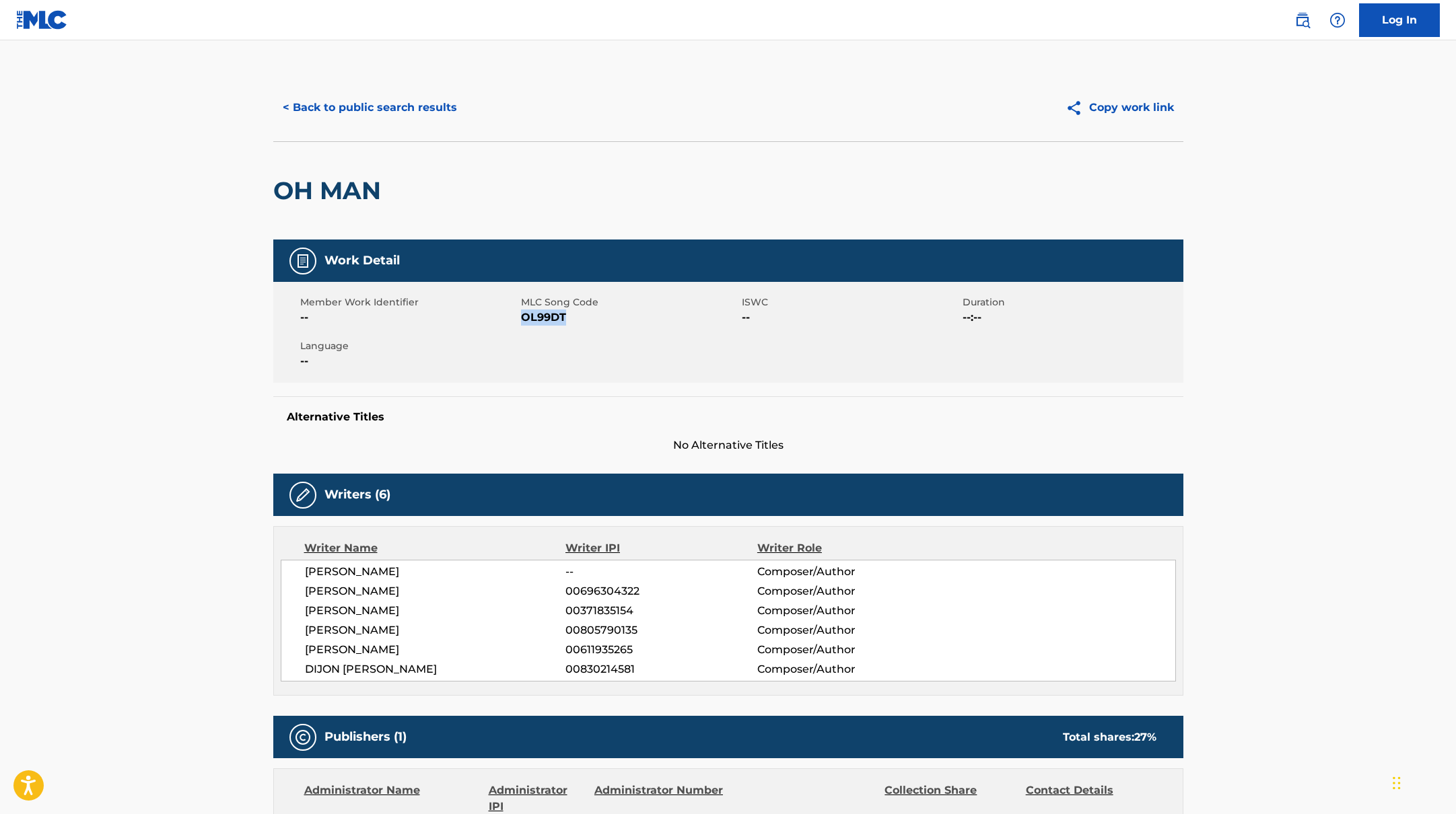
drag, startPoint x: 521, startPoint y: 318, endPoint x: 587, endPoint y: 318, distance: 66.0
click at [587, 318] on span "OL99DT" at bounding box center [629, 318] width 217 height 16
click at [436, 112] on button "< Back to public search results" at bounding box center [369, 107] width 193 height 34
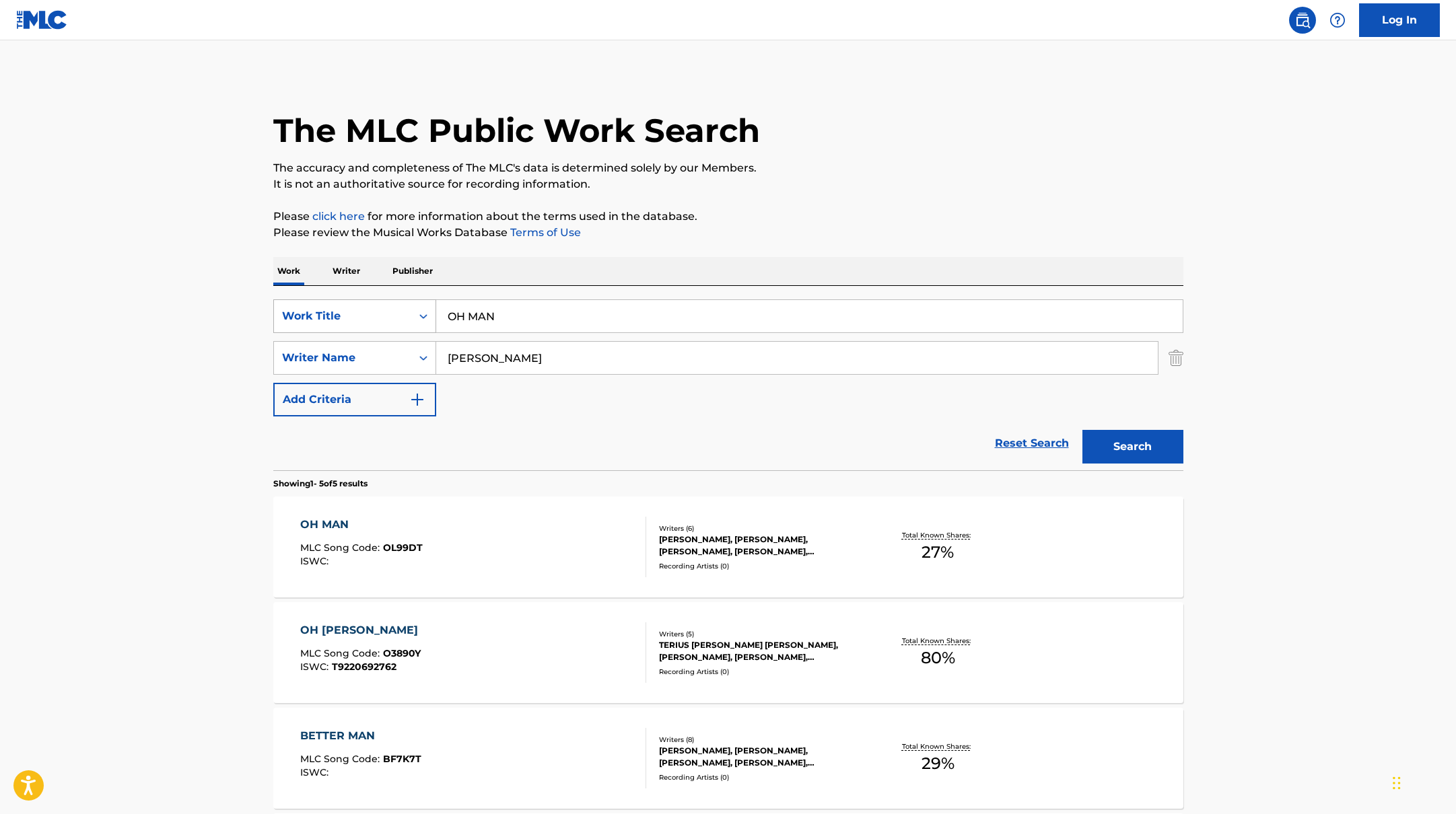
drag, startPoint x: 507, startPoint y: 319, endPoint x: 424, endPoint y: 311, distance: 83.4
click at [424, 311] on div "SearchWithCriteria10771601-4324-4cc8-ab46-06b0d7057aec Work Title OH MAN" at bounding box center [728, 316] width 910 height 34
paste input "POPPIN’ MY S***"
type input "POPPIN’ MY S***"
click at [869, 210] on p "Please click here for more information about the terms used in the database." at bounding box center [728, 216] width 910 height 16
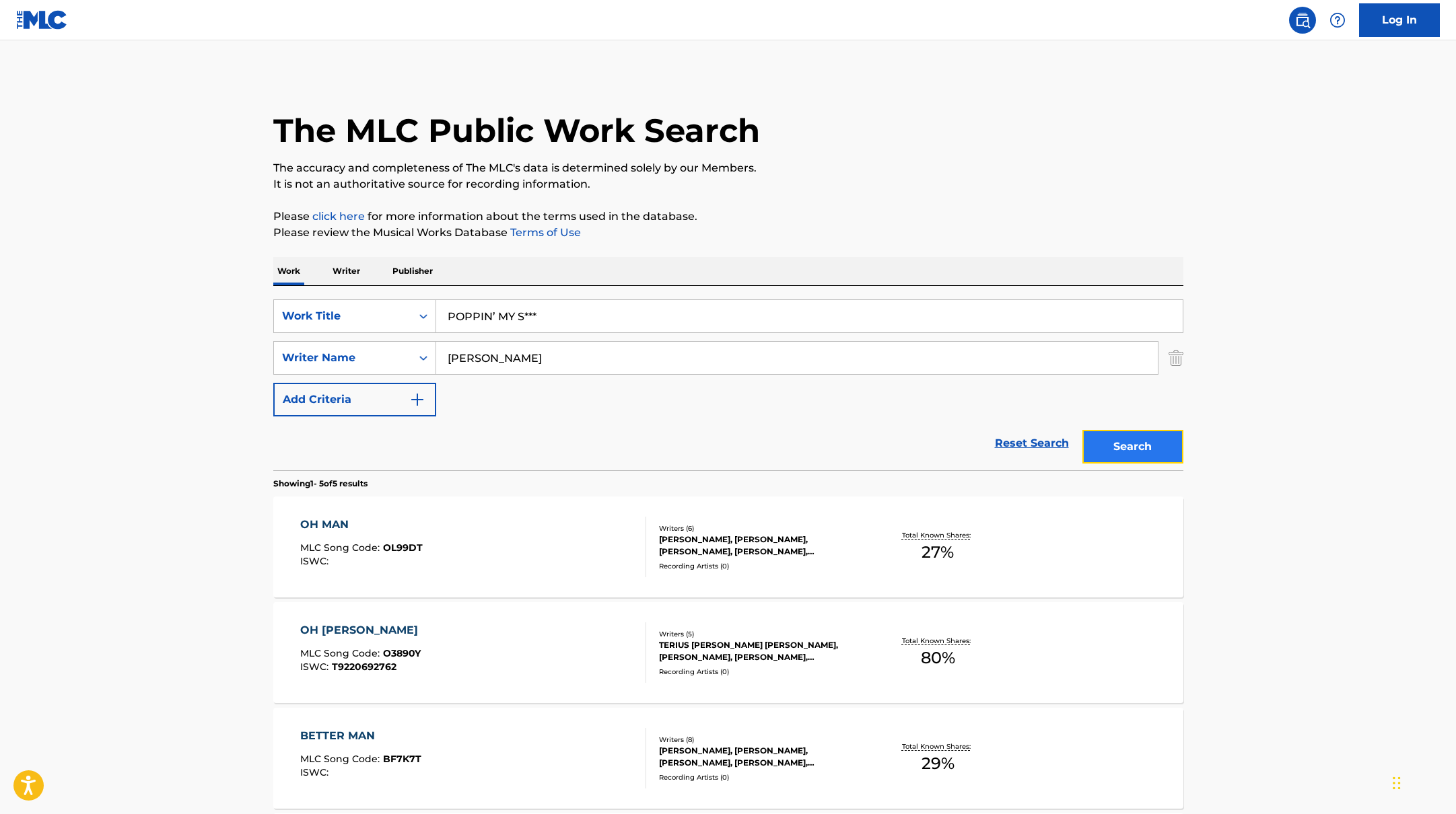
click at [1143, 448] on button "Search" at bounding box center [1133, 447] width 101 height 34
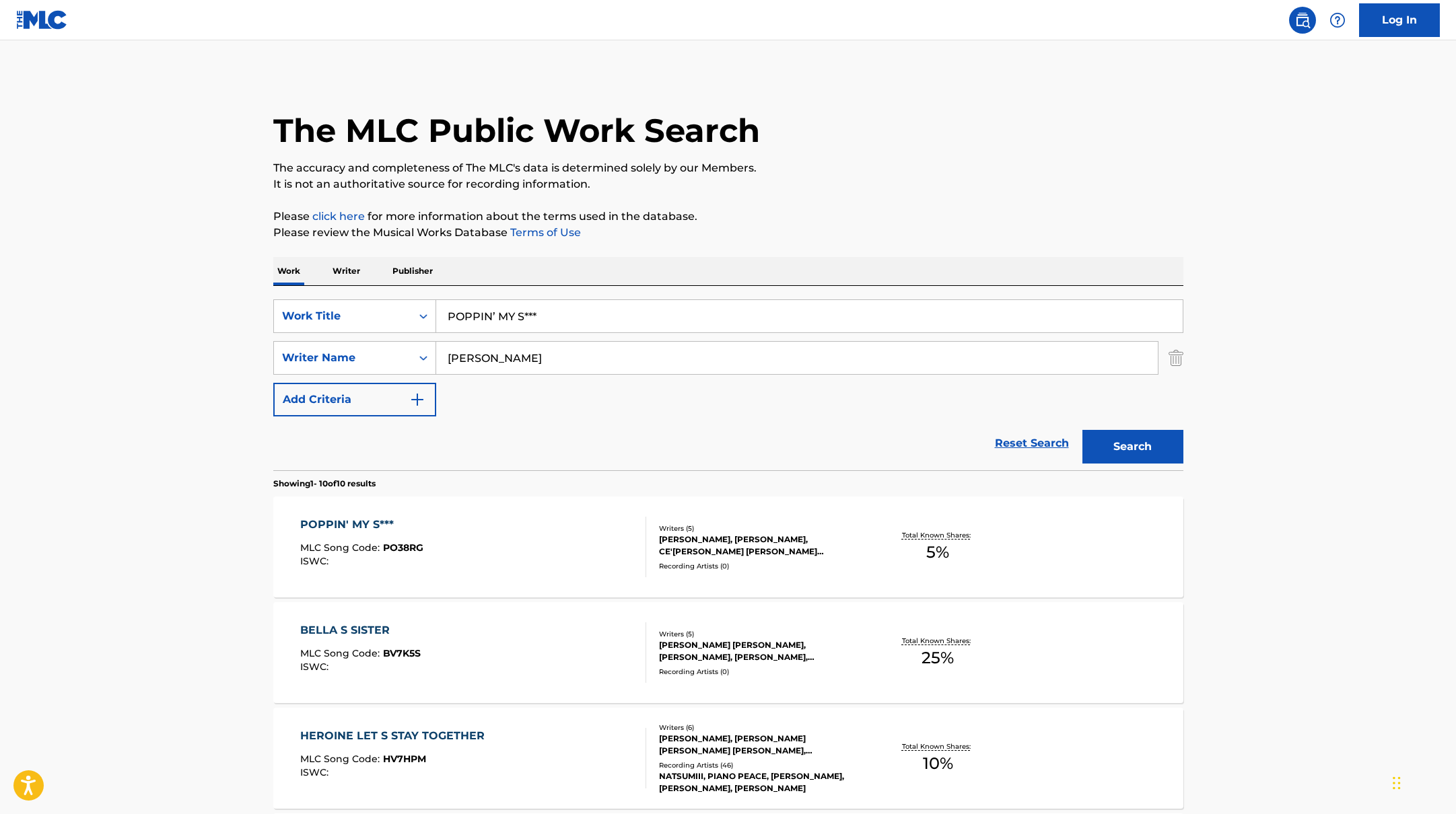
click at [497, 559] on div "POPPIN' MY S*** MLC Song Code : PO38RG ISWC :" at bounding box center [473, 547] width 346 height 61
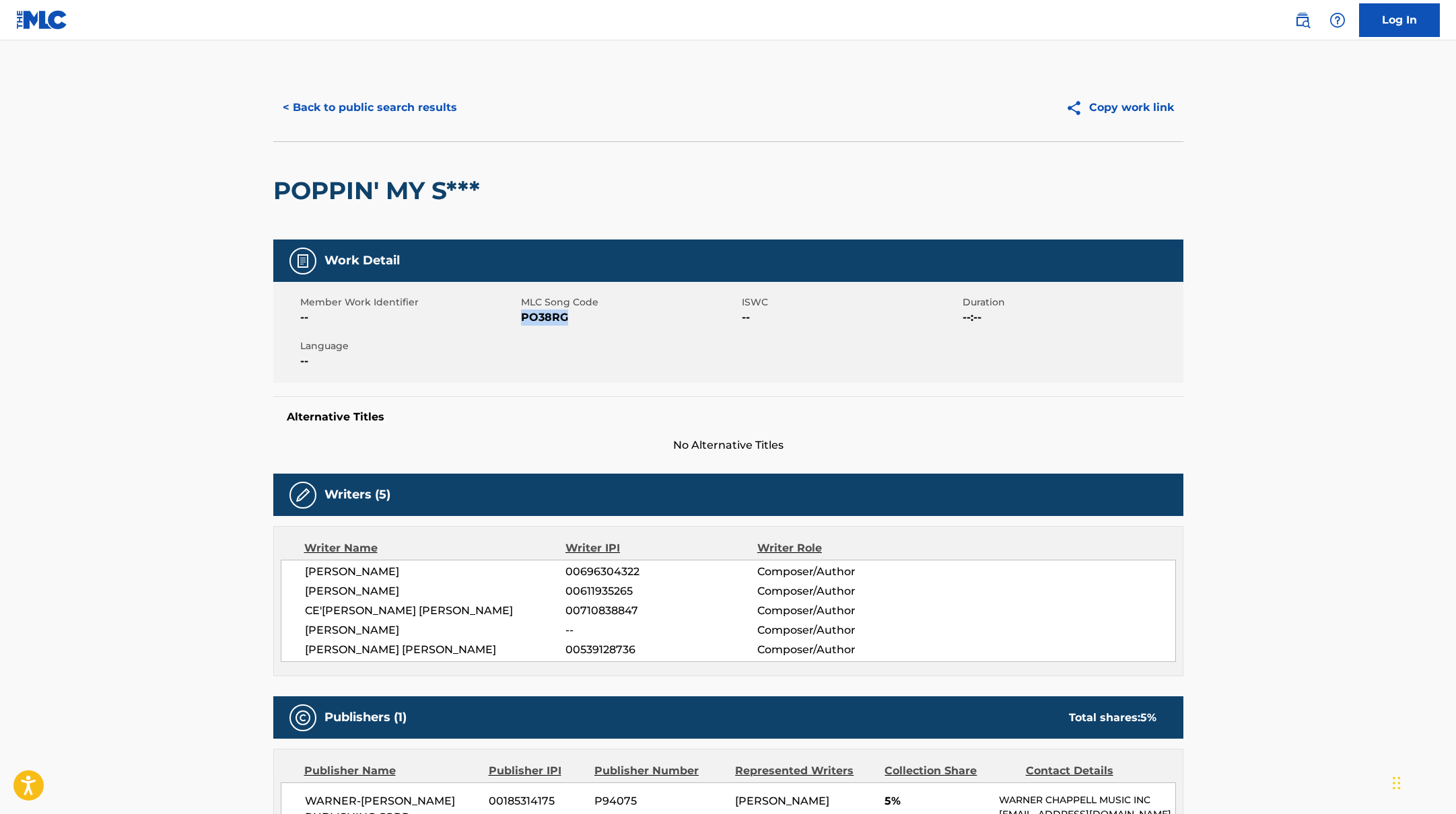
drag, startPoint x: 524, startPoint y: 318, endPoint x: 581, endPoint y: 317, distance: 57.0
click at [581, 317] on span "PO38RG" at bounding box center [629, 318] width 217 height 16
click at [427, 114] on button "< Back to public search results" at bounding box center [369, 107] width 193 height 34
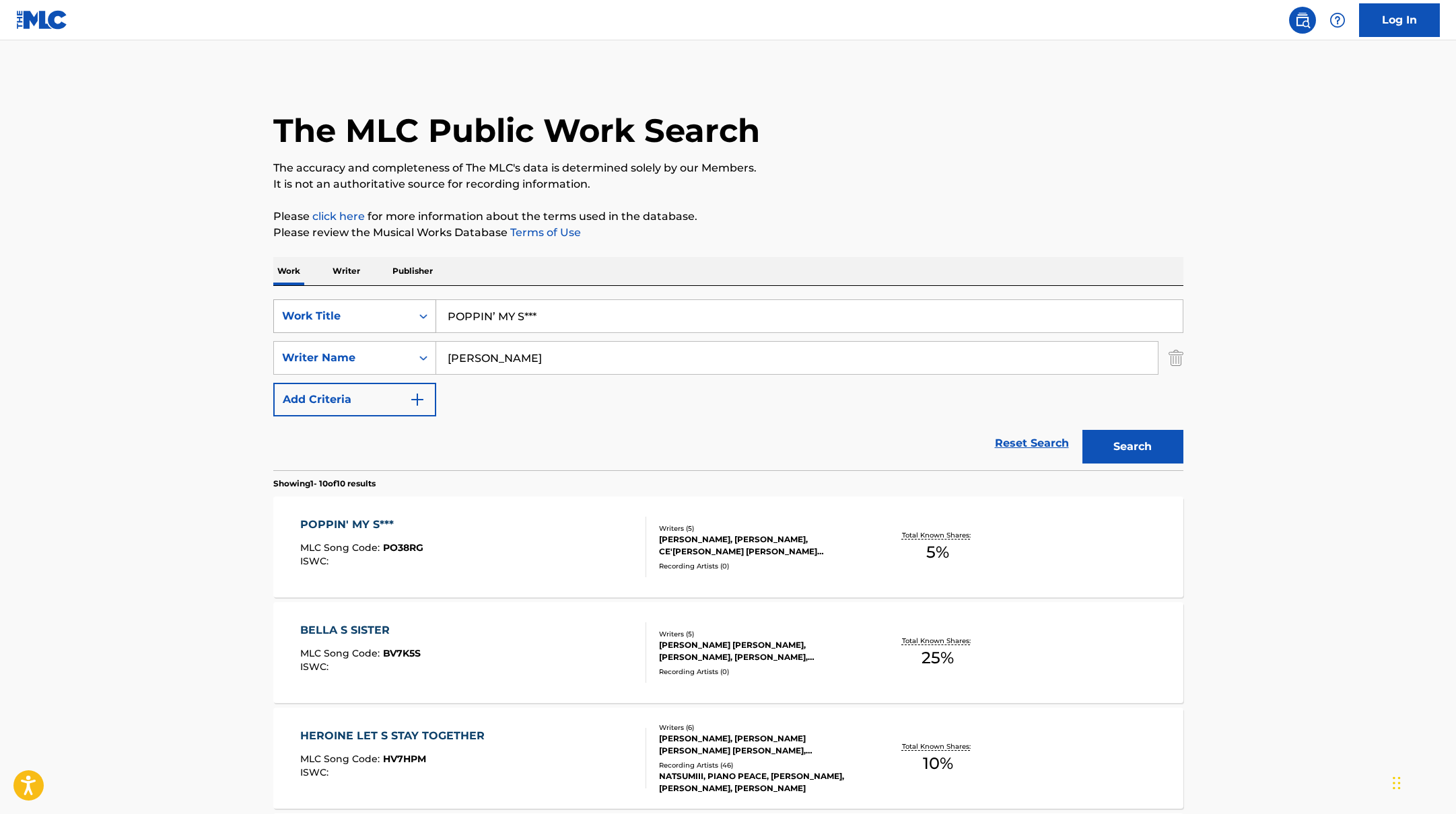
drag, startPoint x: 561, startPoint y: 314, endPoint x: 434, endPoint y: 310, distance: 127.1
click at [434, 310] on div "SearchWithCriteria10771601-4324-4cc8-ab46-06b0d7057aec Work Title POPPIN’ MY S*…" at bounding box center [728, 316] width 910 height 34
paste input "ALL THE WAY"
type input "ALL THE WAY"
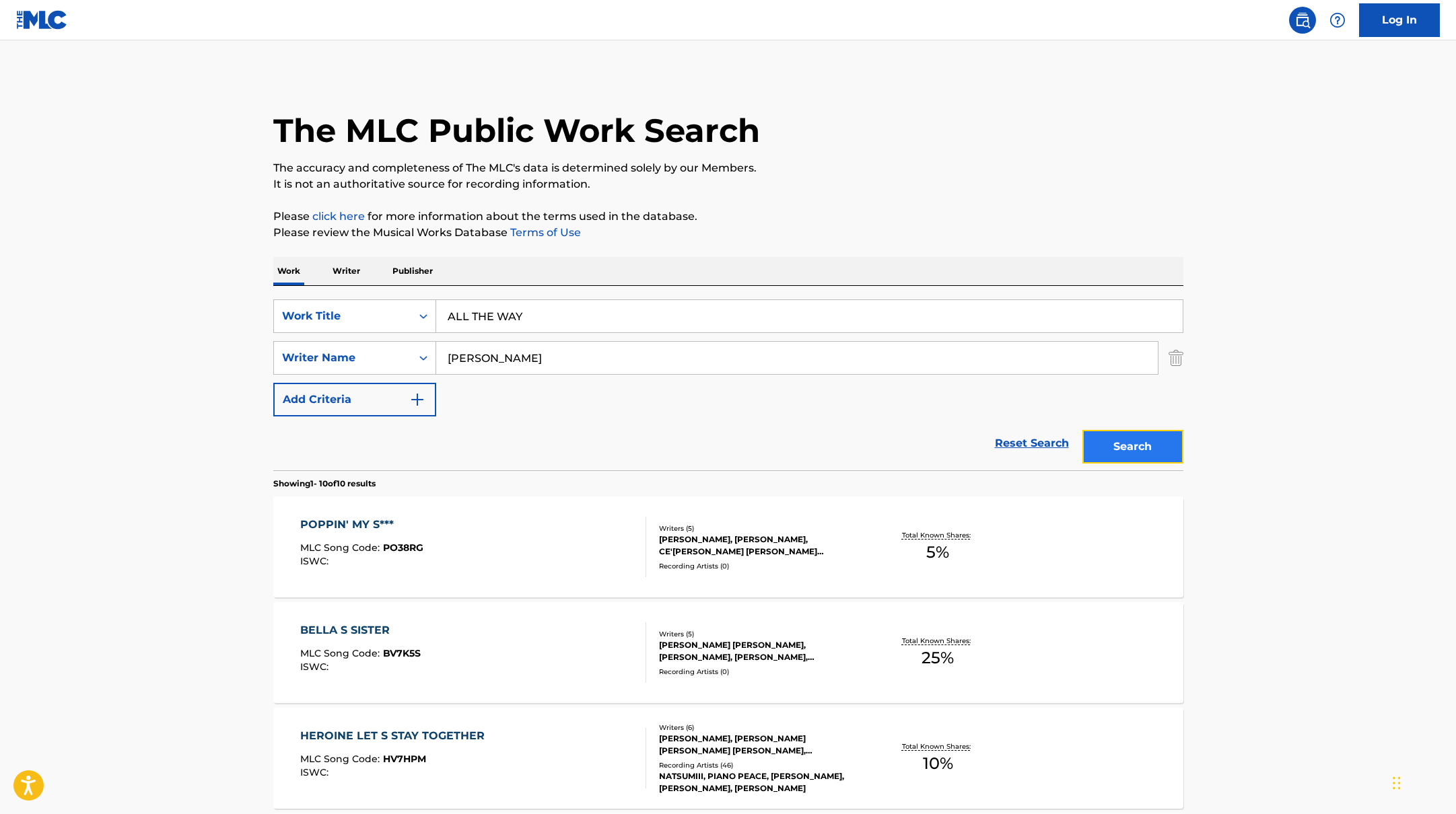
click at [1133, 443] on button "Search" at bounding box center [1133, 447] width 101 height 34
click at [596, 540] on div "ALL THE WAY MLC Song Code : AY8R4N ISWC :" at bounding box center [473, 547] width 346 height 61
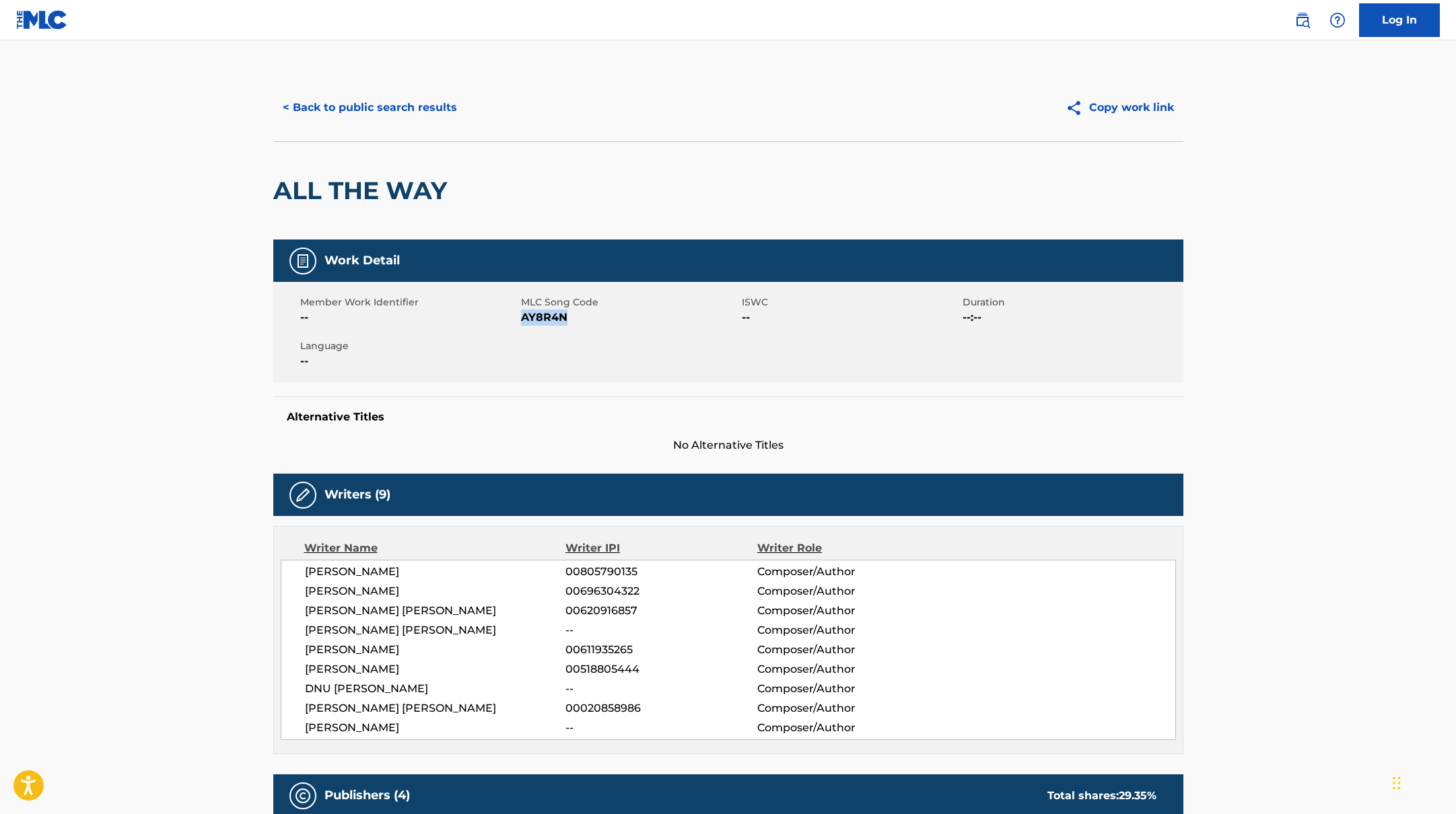
drag, startPoint x: 522, startPoint y: 317, endPoint x: 576, endPoint y: 316, distance: 54.0
click at [576, 316] on span "AY8R4N" at bounding box center [629, 318] width 217 height 16
click at [408, 108] on button "< Back to public search results" at bounding box center [369, 107] width 193 height 34
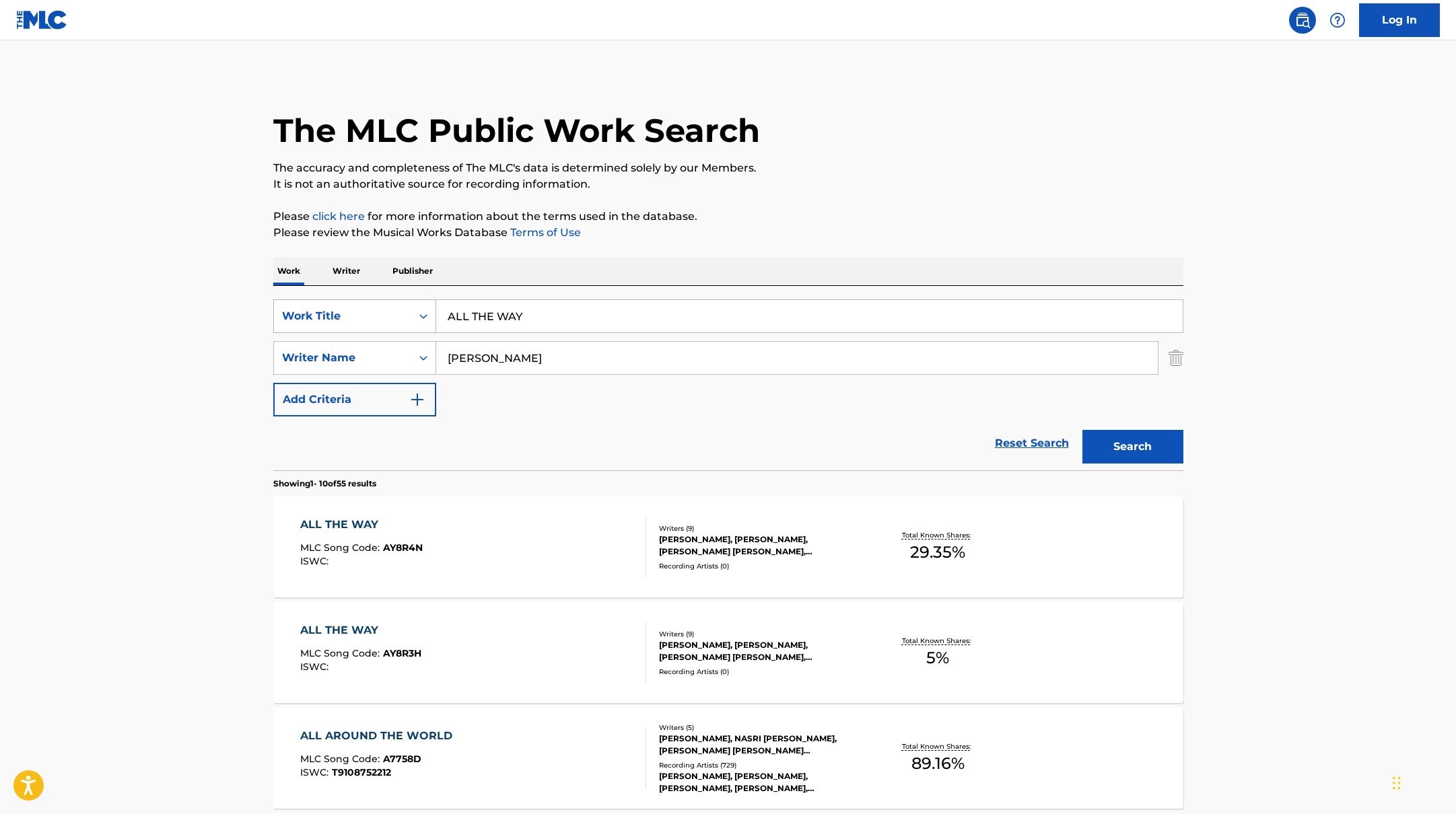
drag, startPoint x: 523, startPoint y: 315, endPoint x: 422, endPoint y: 310, distance: 101.1
click at [422, 310] on div "SearchWithCriteria10771601-4324-4cc8-ab46-06b0d7057aec Work Title ALL THE WAY" at bounding box center [728, 316] width 910 height 34
paste input "PETTING ZOO"
type input "PETTING ZOO"
click at [906, 223] on p "Please click here for more information about the terms used in the database." at bounding box center [728, 216] width 910 height 16
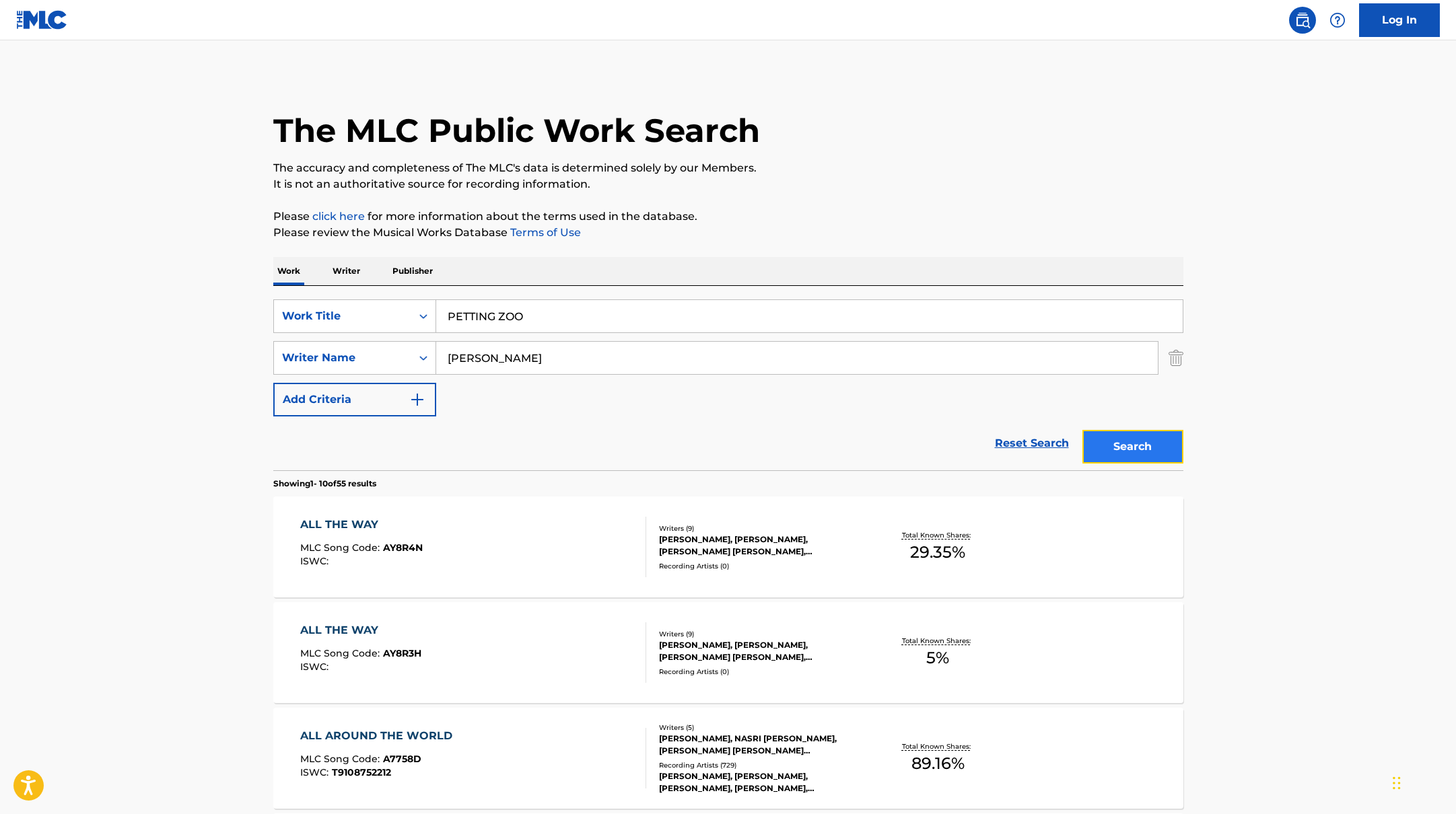
click at [1132, 438] on button "Search" at bounding box center [1133, 447] width 101 height 34
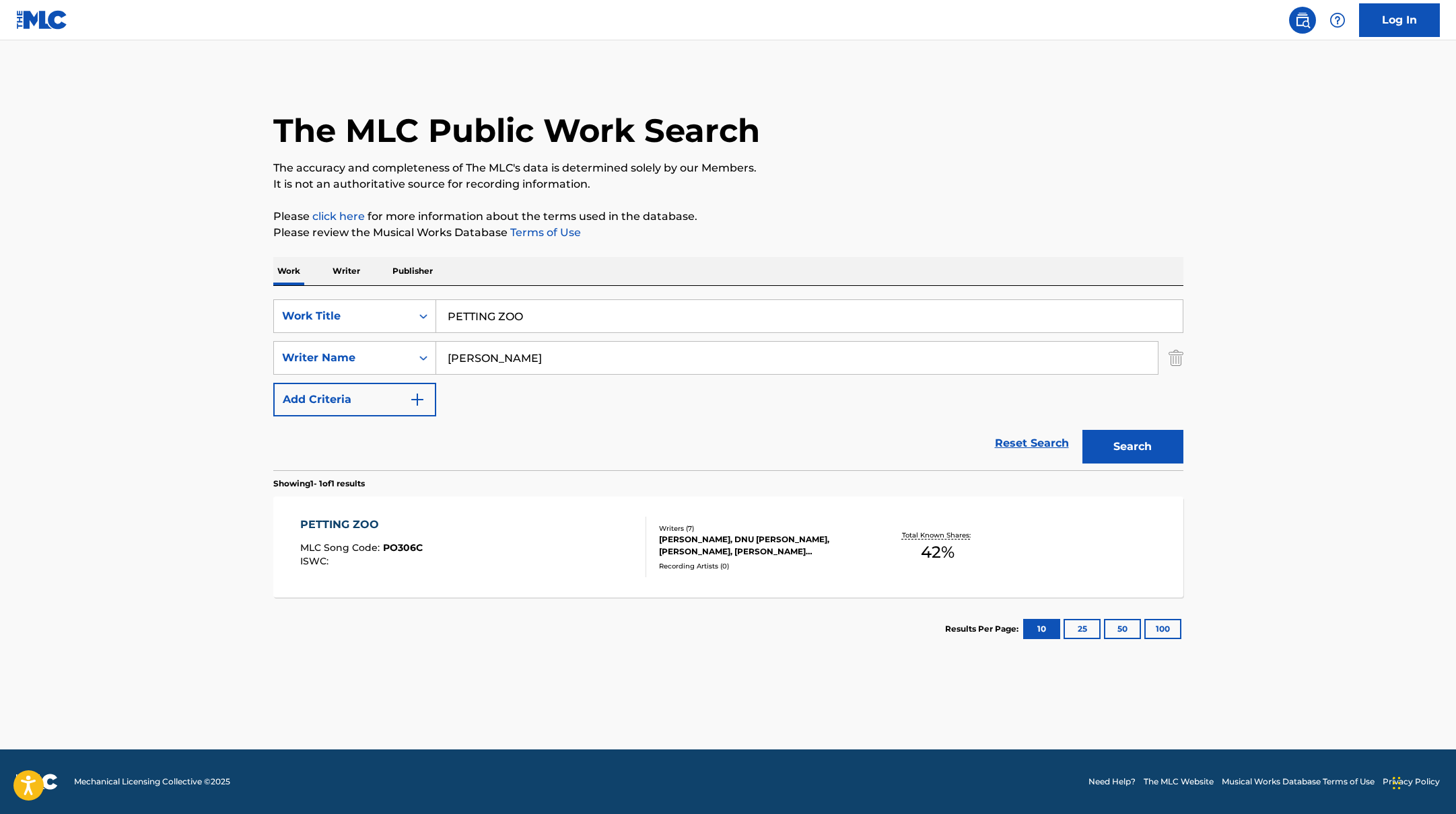
click at [546, 550] on div "PETTING ZOO MLC Song Code : PO306C ISWC :" at bounding box center [473, 547] width 346 height 61
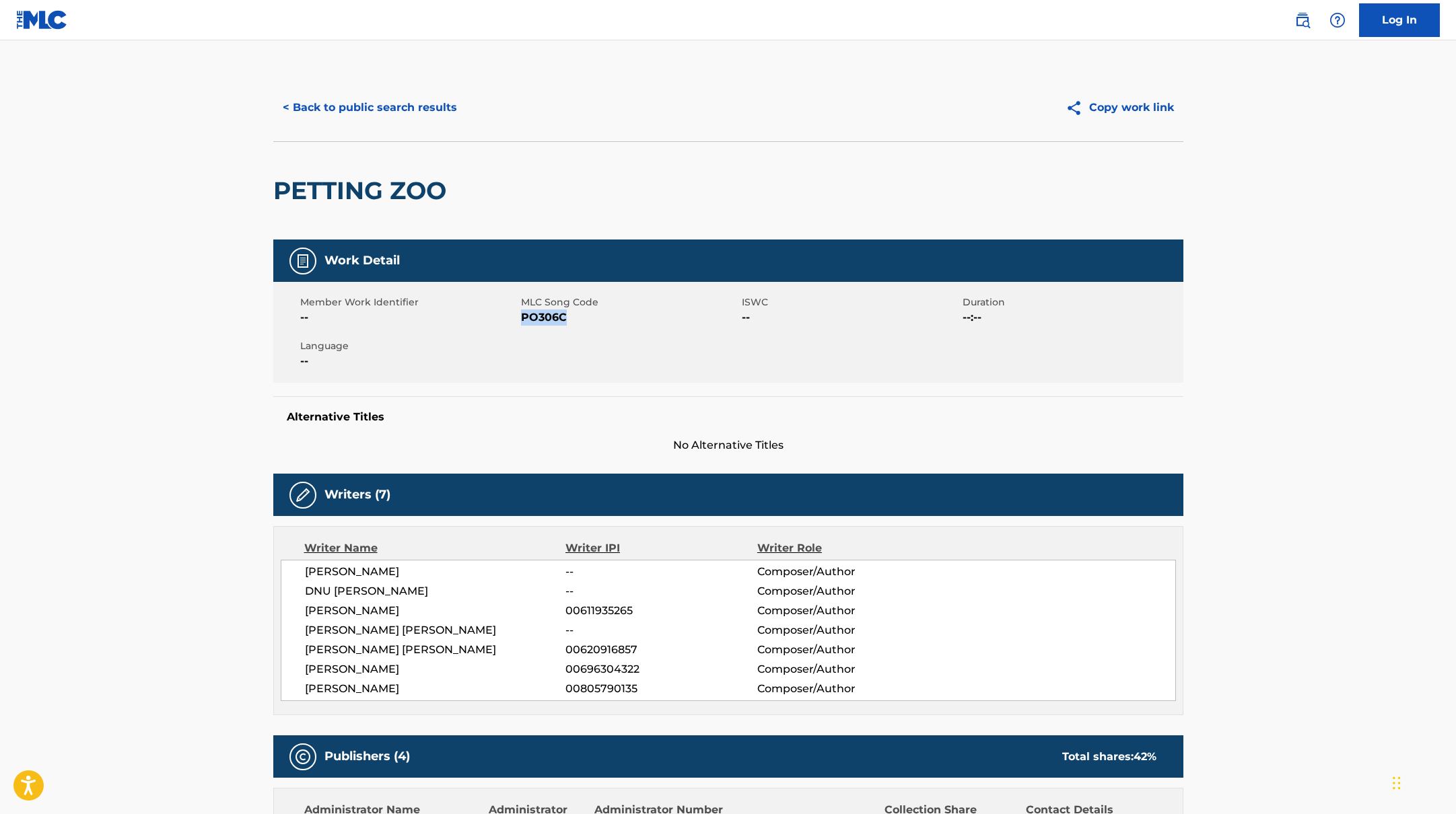
drag, startPoint x: 523, startPoint y: 320, endPoint x: 618, endPoint y: 327, distance: 95.3
click at [618, 327] on div "Member Work Identifier -- MLC Song Code PO306C ISWC -- Duration --:-- Language …" at bounding box center [728, 332] width 910 height 101
click at [355, 107] on button "< Back to public search results" at bounding box center [369, 107] width 193 height 34
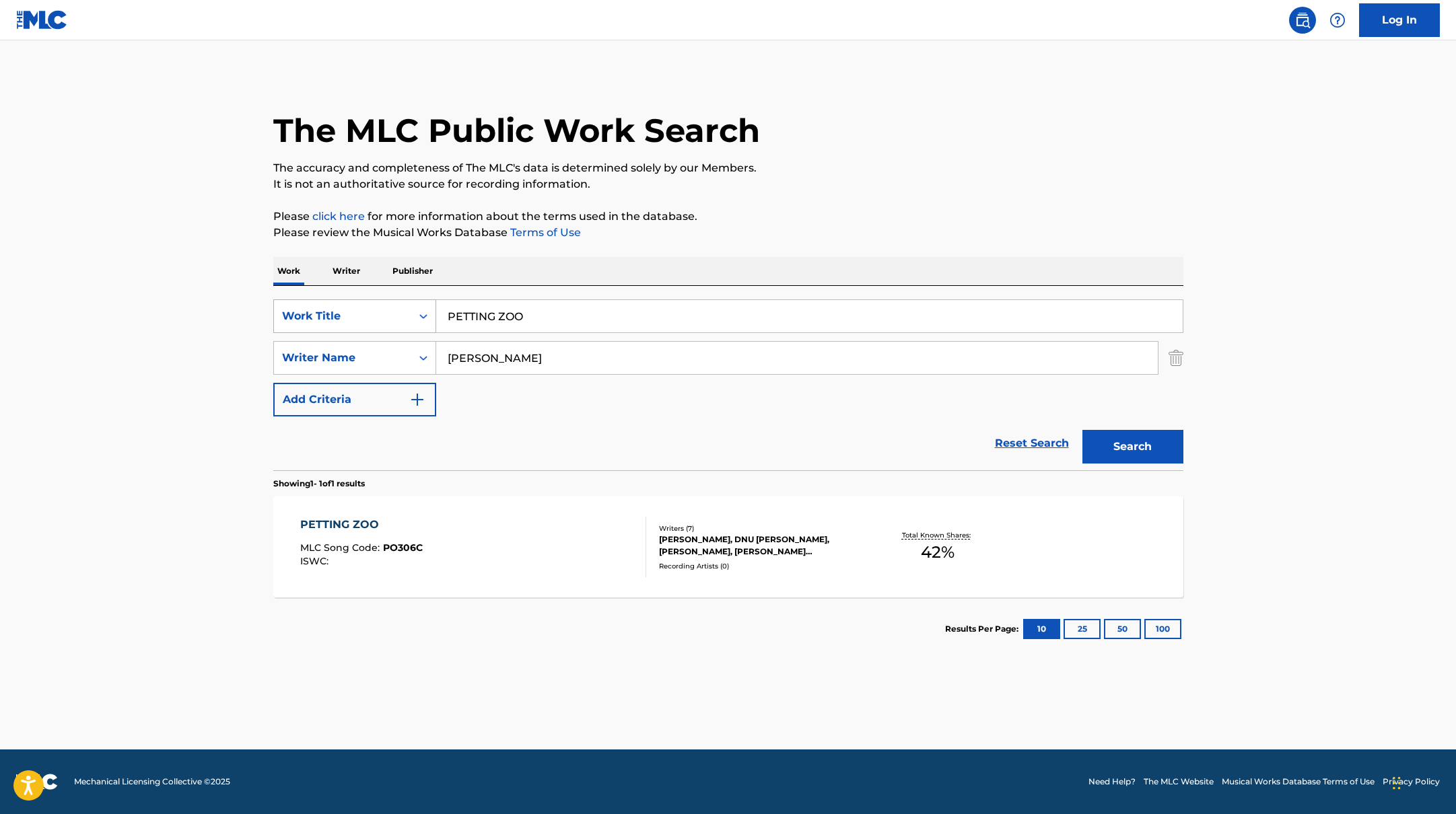
drag, startPoint x: 536, startPoint y: 317, endPoint x: 432, endPoint y: 313, distance: 104.1
click at [437, 313] on input "PETTING ZOO" at bounding box center [809, 316] width 746 height 33
paste input "MOVING FAST"
type input "MOVING FAST"
click at [942, 187] on p "It is not an authoritative source for recording information." at bounding box center [728, 184] width 910 height 16
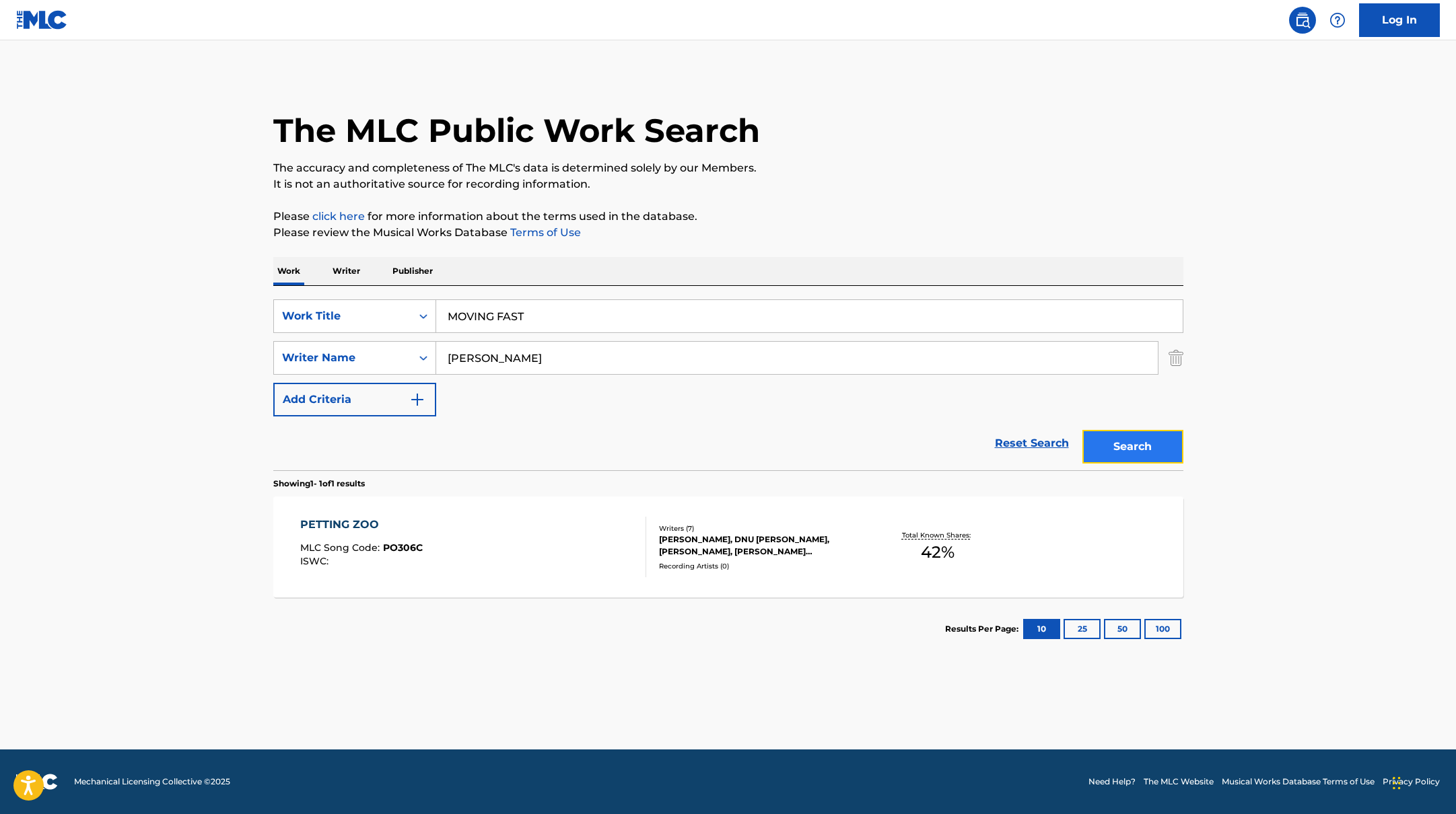
click at [1140, 448] on button "Search" at bounding box center [1133, 447] width 101 height 34
click at [523, 533] on div "MOVING FAST MLC Song Code : MO2ZD1 ISWC :" at bounding box center [473, 547] width 346 height 61
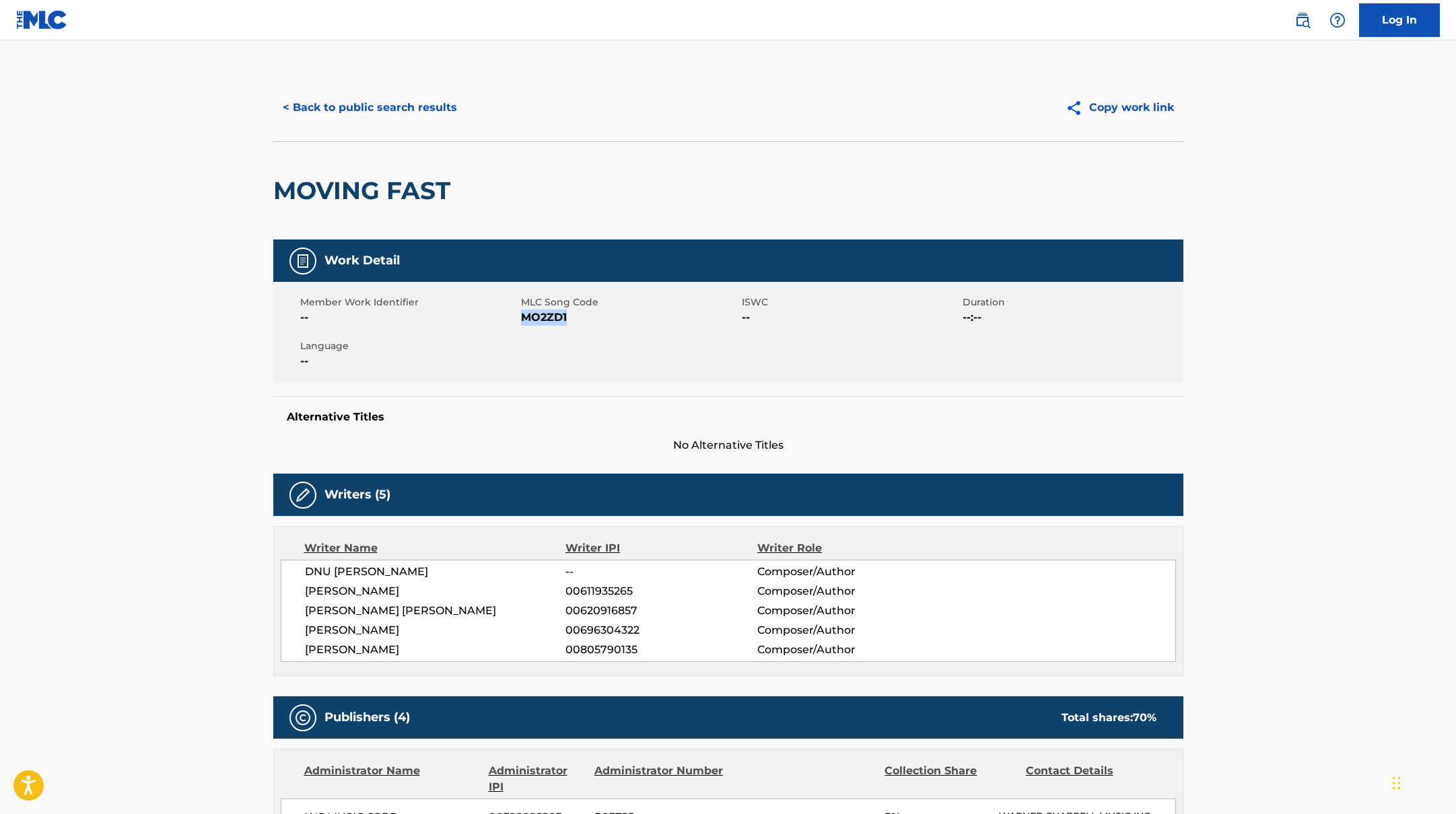
drag, startPoint x: 521, startPoint y: 318, endPoint x: 616, endPoint y: 318, distance: 95.0
click at [616, 318] on span "MO2ZD1" at bounding box center [629, 318] width 217 height 16
click at [341, 98] on button "< Back to public search results" at bounding box center [369, 107] width 193 height 34
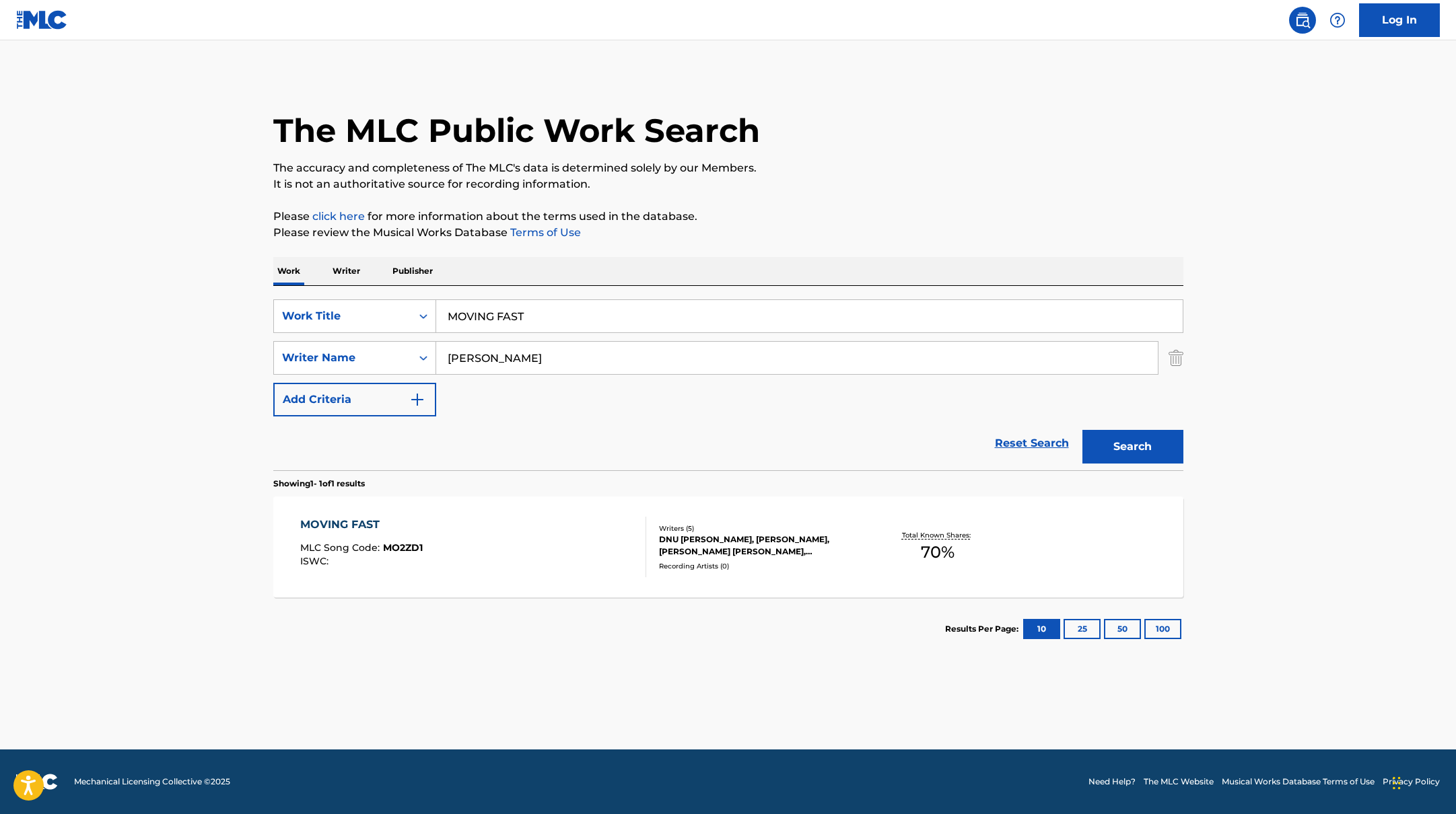
drag, startPoint x: 534, startPoint y: 318, endPoint x: 439, endPoint y: 311, distance: 95.3
click at [442, 312] on input "MOVING FAST" at bounding box center [809, 316] width 746 height 33
paste input "SAFE SPACE"
type input "SAFE SPACE"
click at [804, 209] on p "Please click here for more information about the terms used in the database." at bounding box center [728, 216] width 910 height 16
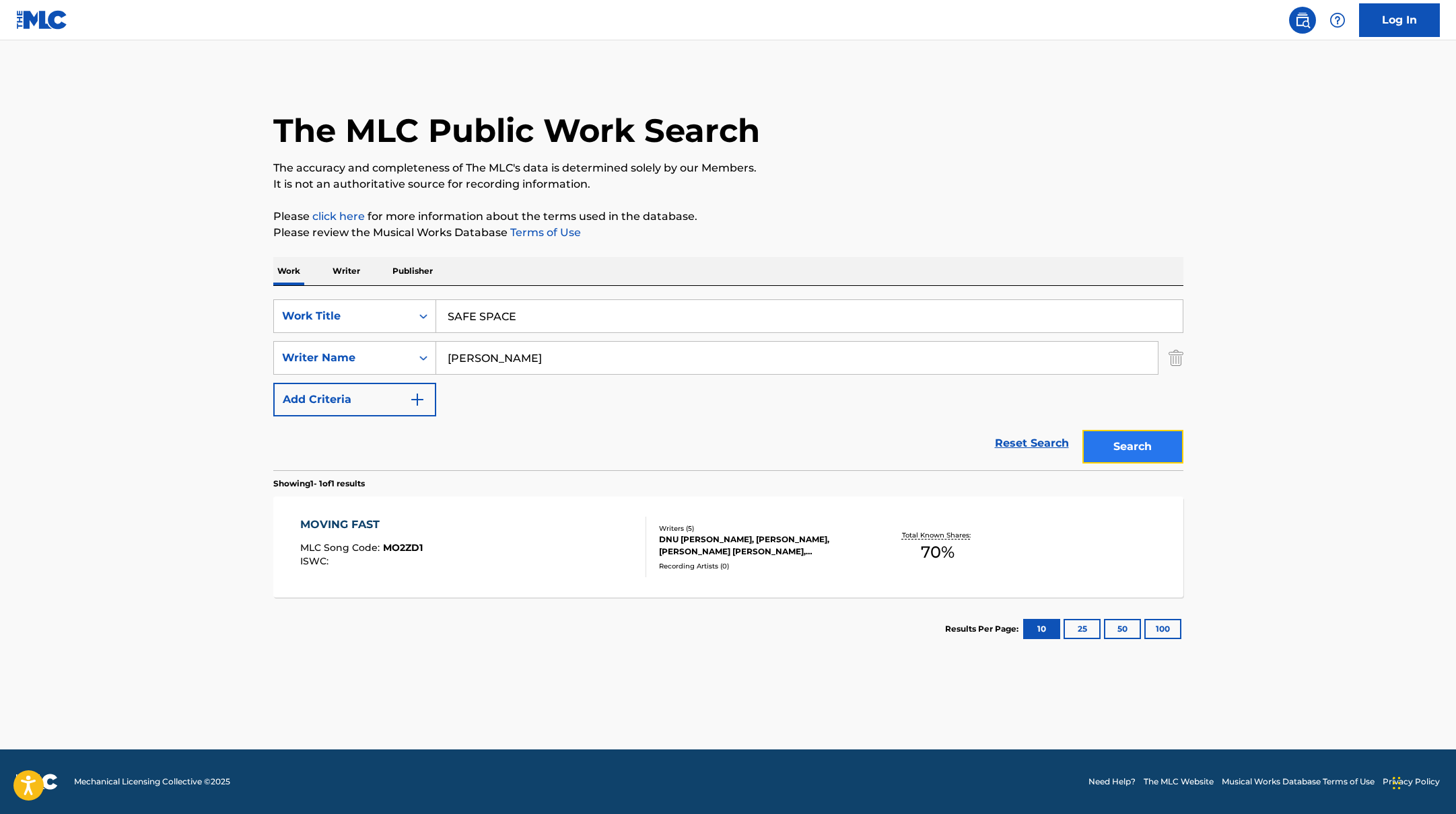
click at [1142, 437] on button "Search" at bounding box center [1133, 447] width 101 height 34
click at [508, 522] on div "SAFE SPACE MLC Song Code : S752EQ ISWC :" at bounding box center [473, 547] width 346 height 61
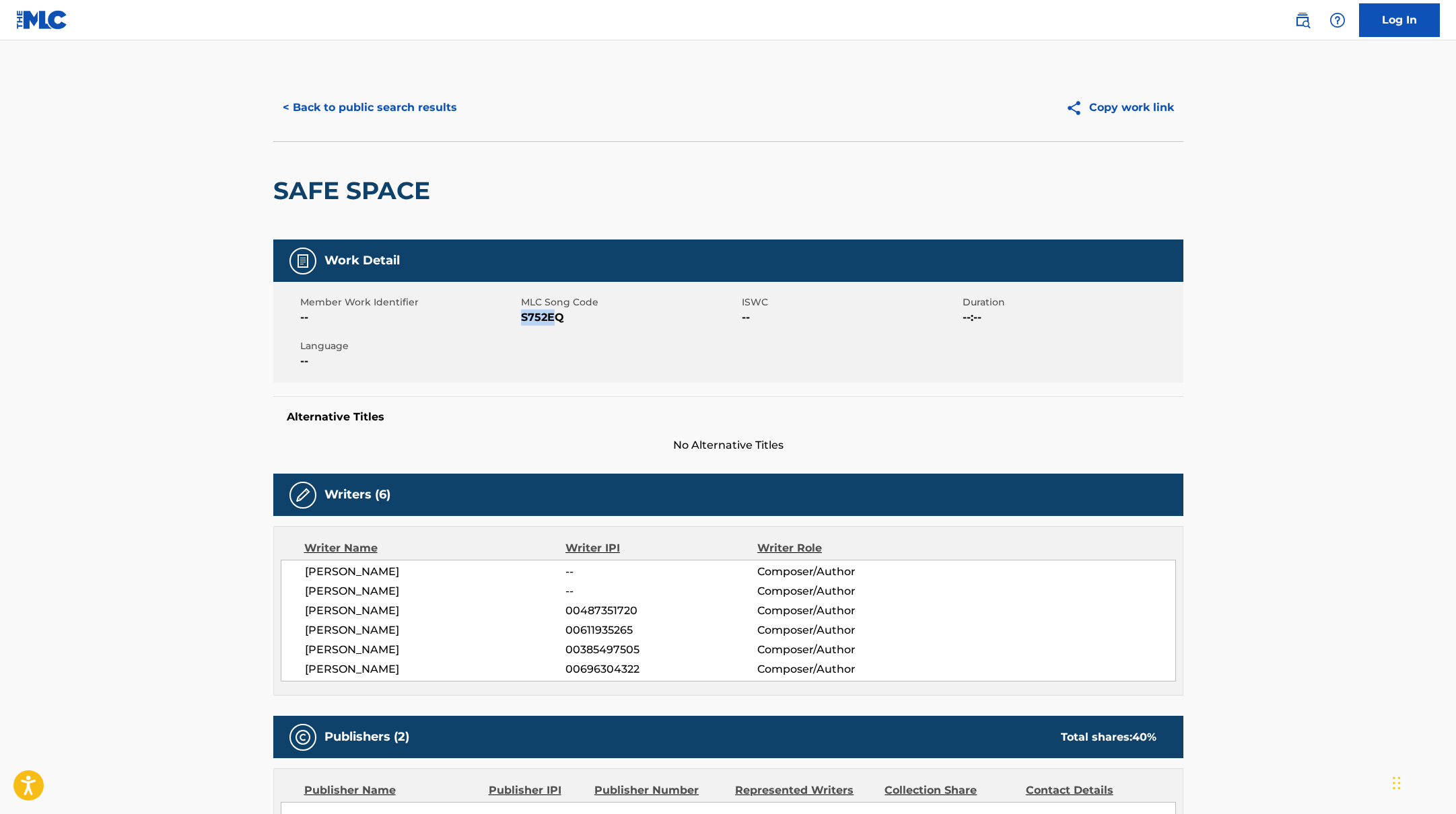
drag, startPoint x: 521, startPoint y: 319, endPoint x: 582, endPoint y: 319, distance: 61.0
click at [582, 319] on span "S752EQ" at bounding box center [629, 318] width 217 height 16
click at [429, 97] on button "< Back to public search results" at bounding box center [369, 107] width 193 height 34
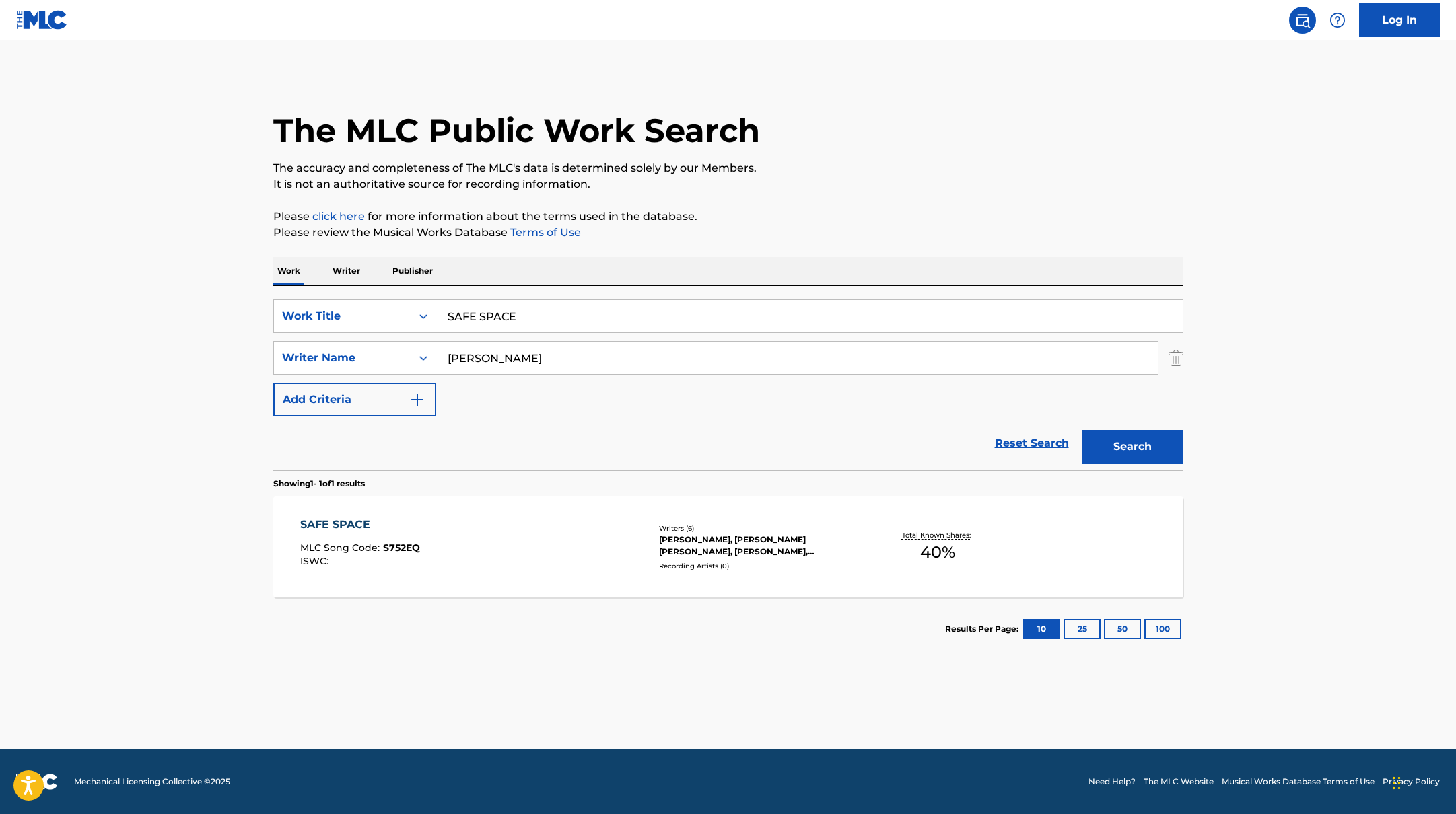
drag, startPoint x: 541, startPoint y: 320, endPoint x: 439, endPoint y: 313, distance: 102.2
click at [439, 313] on input "SAFE SPACE" at bounding box center [809, 316] width 746 height 33
paste input "LYIN'"
type input "LYIN'"
click at [905, 250] on div "The MLC Public Work Search The accuracy and completeness of The MLC's data is d…" at bounding box center [728, 368] width 942 height 587
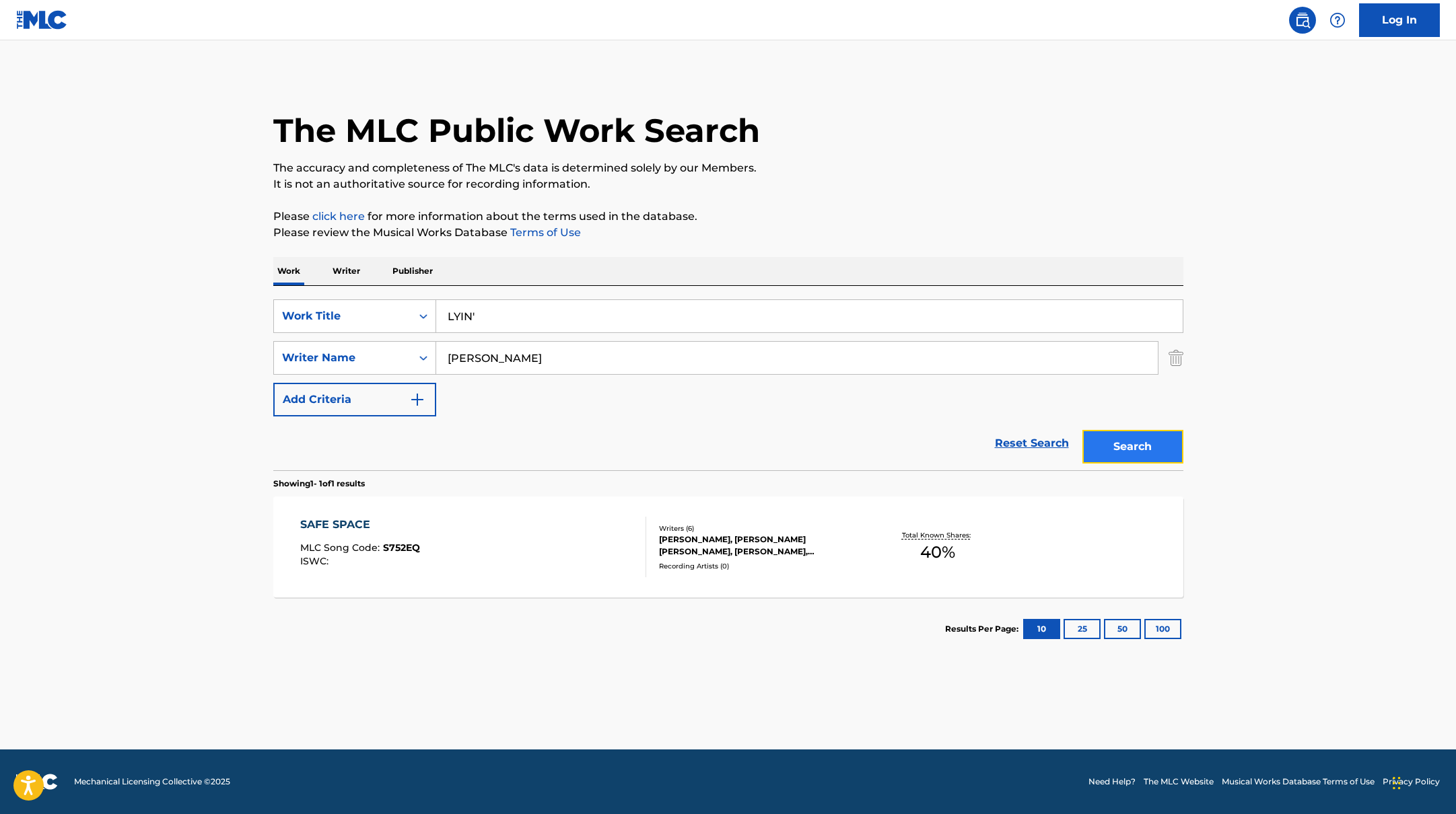
click at [1150, 451] on button "Search" at bounding box center [1133, 447] width 101 height 34
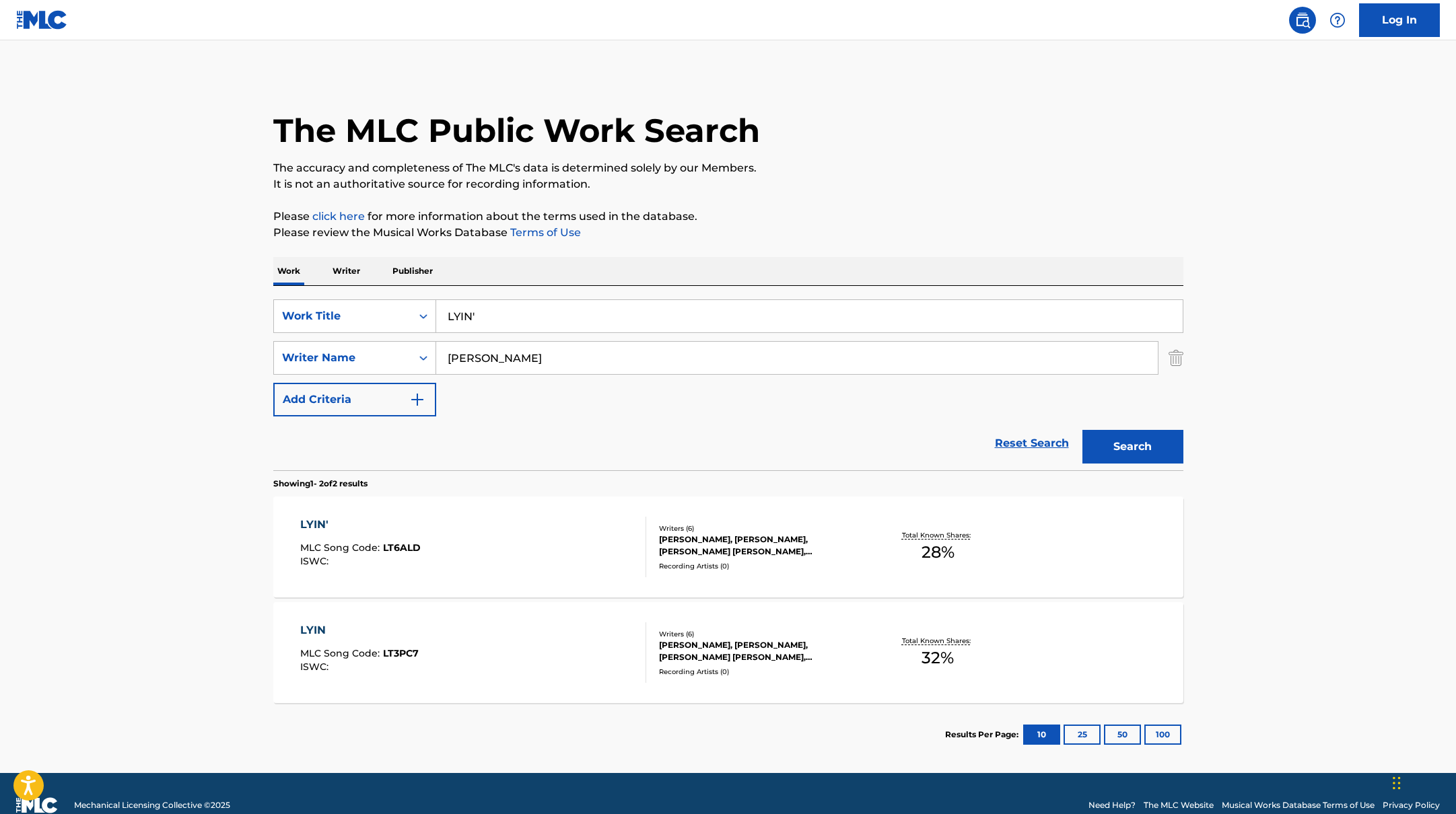
click at [572, 529] on div "LYIN' MLC Song Code : LT6ALD ISWC :" at bounding box center [473, 547] width 346 height 61
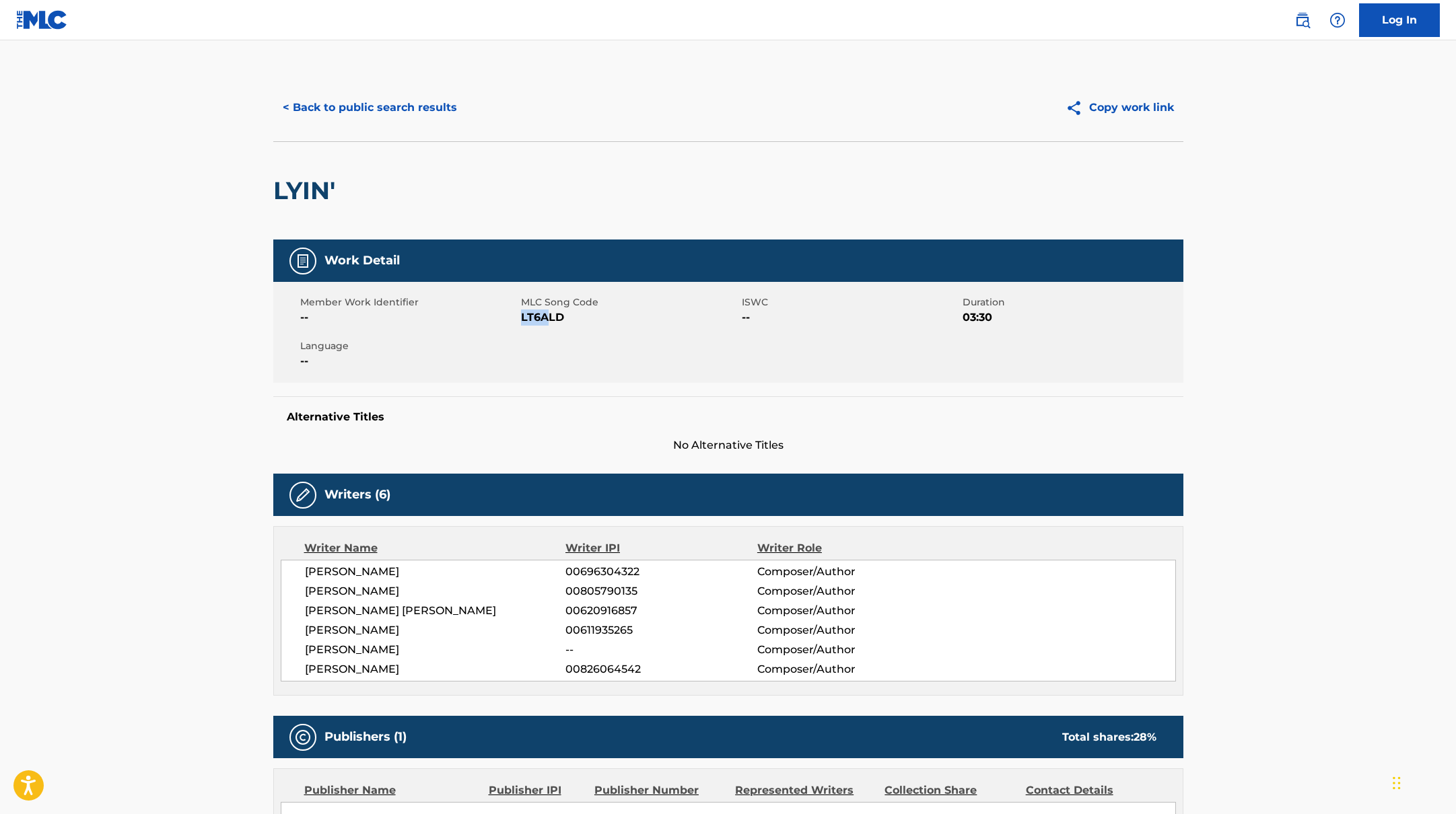
drag, startPoint x: 521, startPoint y: 318, endPoint x: 597, endPoint y: 324, distance: 76.2
click at [594, 324] on span "LT6ALD" at bounding box center [629, 318] width 217 height 16
click at [386, 114] on button "< Back to public search results" at bounding box center [369, 107] width 193 height 34
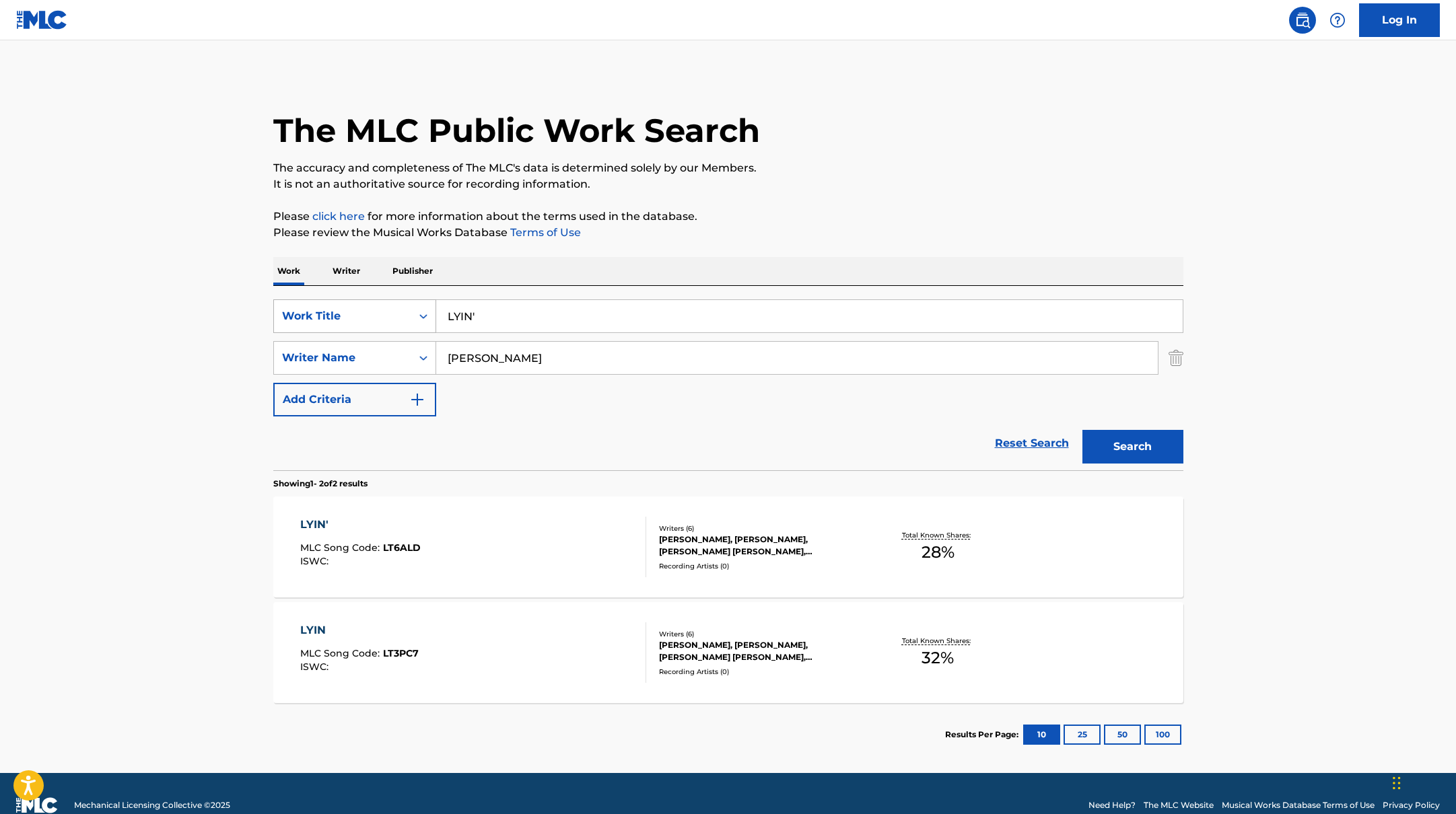
drag, startPoint x: 488, startPoint y: 320, endPoint x: 429, endPoint y: 312, distance: 59.5
click at [429, 312] on div "SearchWithCriteria10771601-4324-4cc8-ab46-06b0d7057aec Work Title LYIN'" at bounding box center [728, 316] width 910 height 34
click at [531, 642] on div "LYIN MLC Song Code : LT3PC7 ISWC :" at bounding box center [473, 653] width 346 height 61
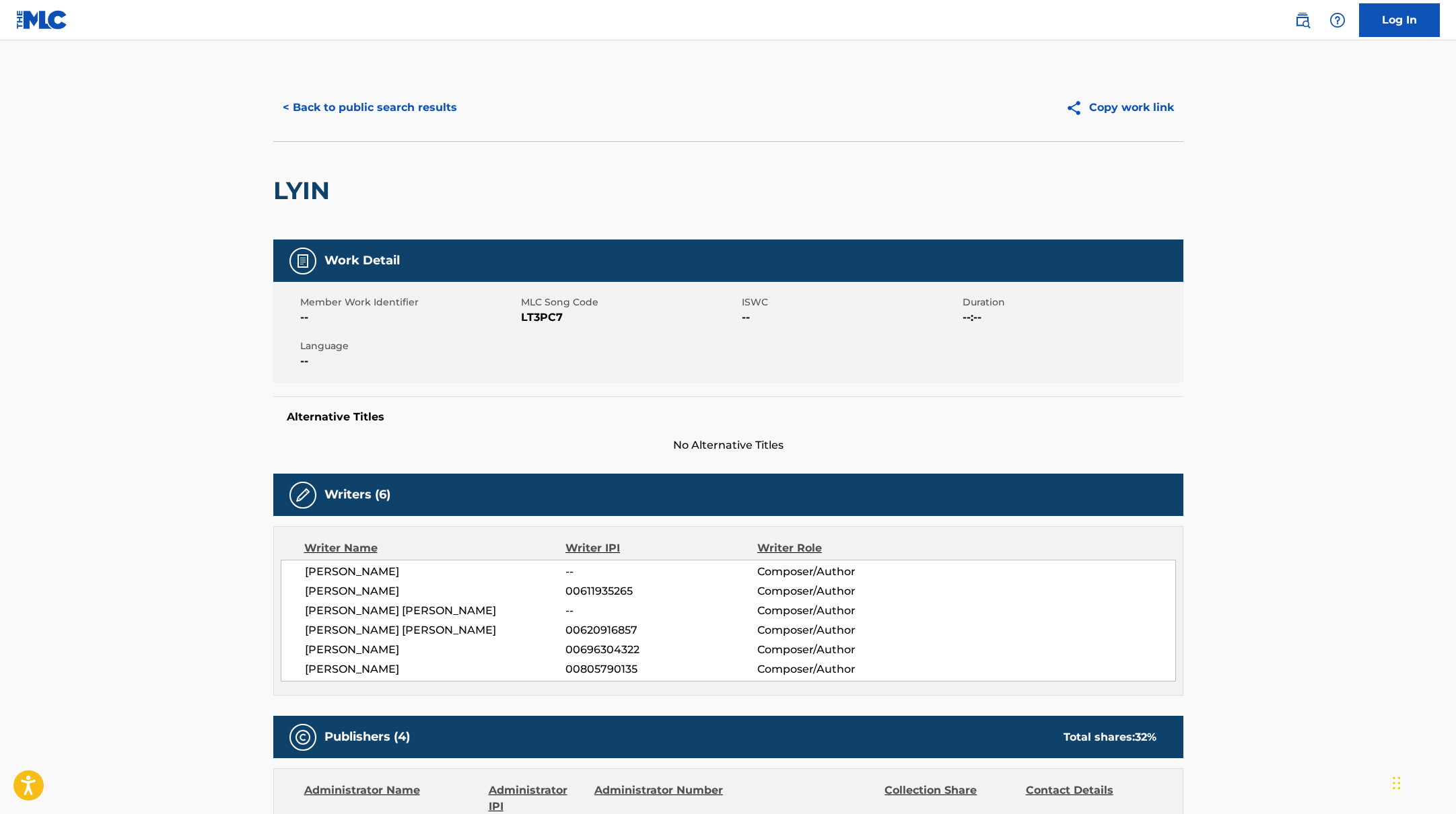
drag, startPoint x: 520, startPoint y: 318, endPoint x: 583, endPoint y: 317, distance: 63.0
click at [583, 317] on span "LT3PC7" at bounding box center [629, 318] width 217 height 16
drag, startPoint x: 524, startPoint y: 318, endPoint x: 618, endPoint y: 318, distance: 94.0
click at [618, 318] on span "LT3PC7" at bounding box center [629, 318] width 217 height 16
drag, startPoint x: 523, startPoint y: 317, endPoint x: 602, endPoint y: 317, distance: 79.0
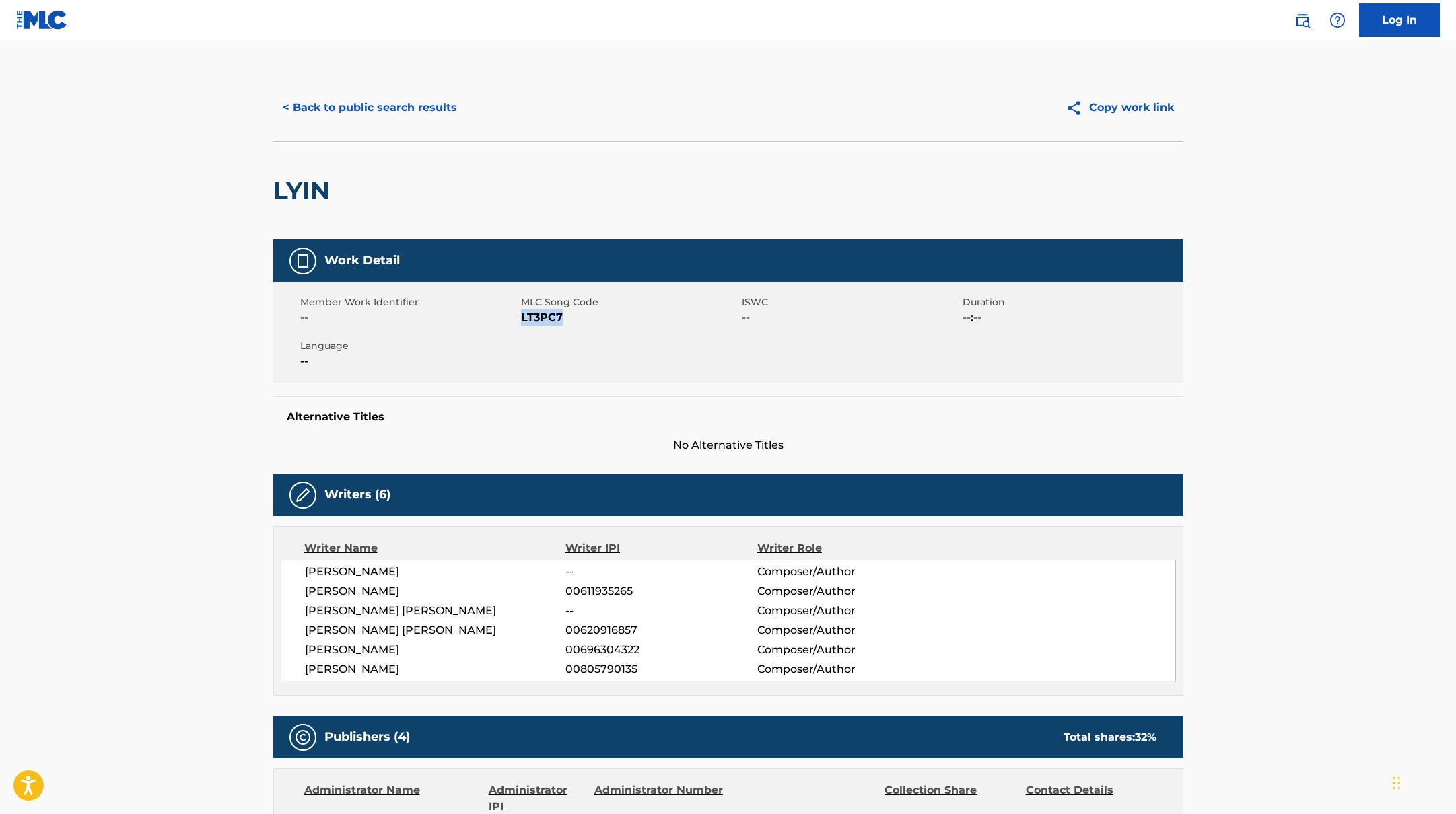
click at [602, 317] on span "LT3PC7" at bounding box center [629, 318] width 217 height 16
click at [412, 113] on button "< Back to public search results" at bounding box center [369, 107] width 193 height 34
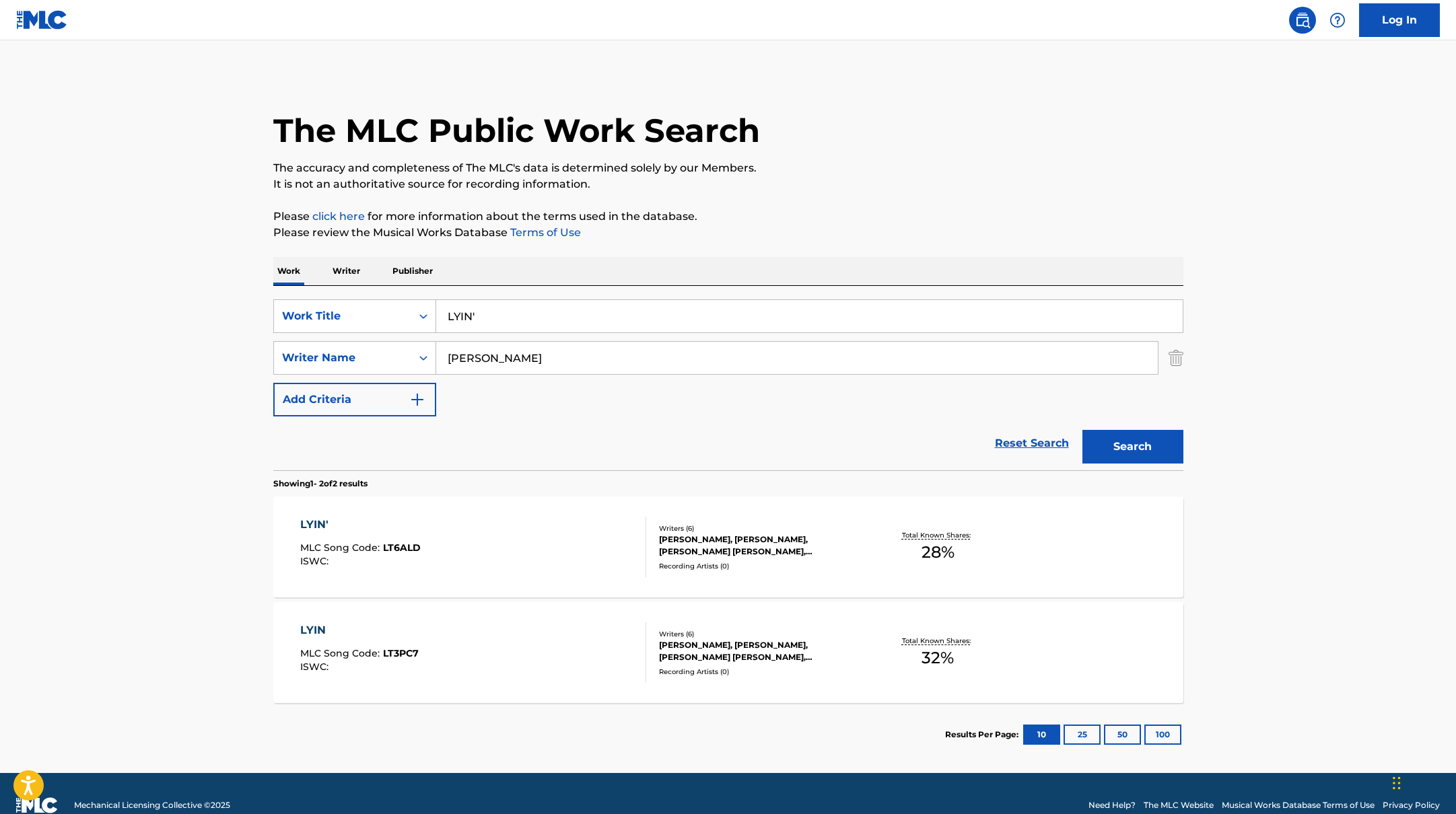
drag, startPoint x: 531, startPoint y: 314, endPoint x: 580, endPoint y: 233, distance: 94.7
click at [353, 302] on div "SearchWithCriteria10771601-4324-4cc8-ab46-06b0d7057aec Work Title LYIN'" at bounding box center [728, 316] width 910 height 34
paste input "DOTTED LINE"
type input "DOTTED LINE"
click at [877, 193] on div "The MLC Public Work Search The accuracy and completeness of The MLC's data is d…" at bounding box center [728, 420] width 942 height 692
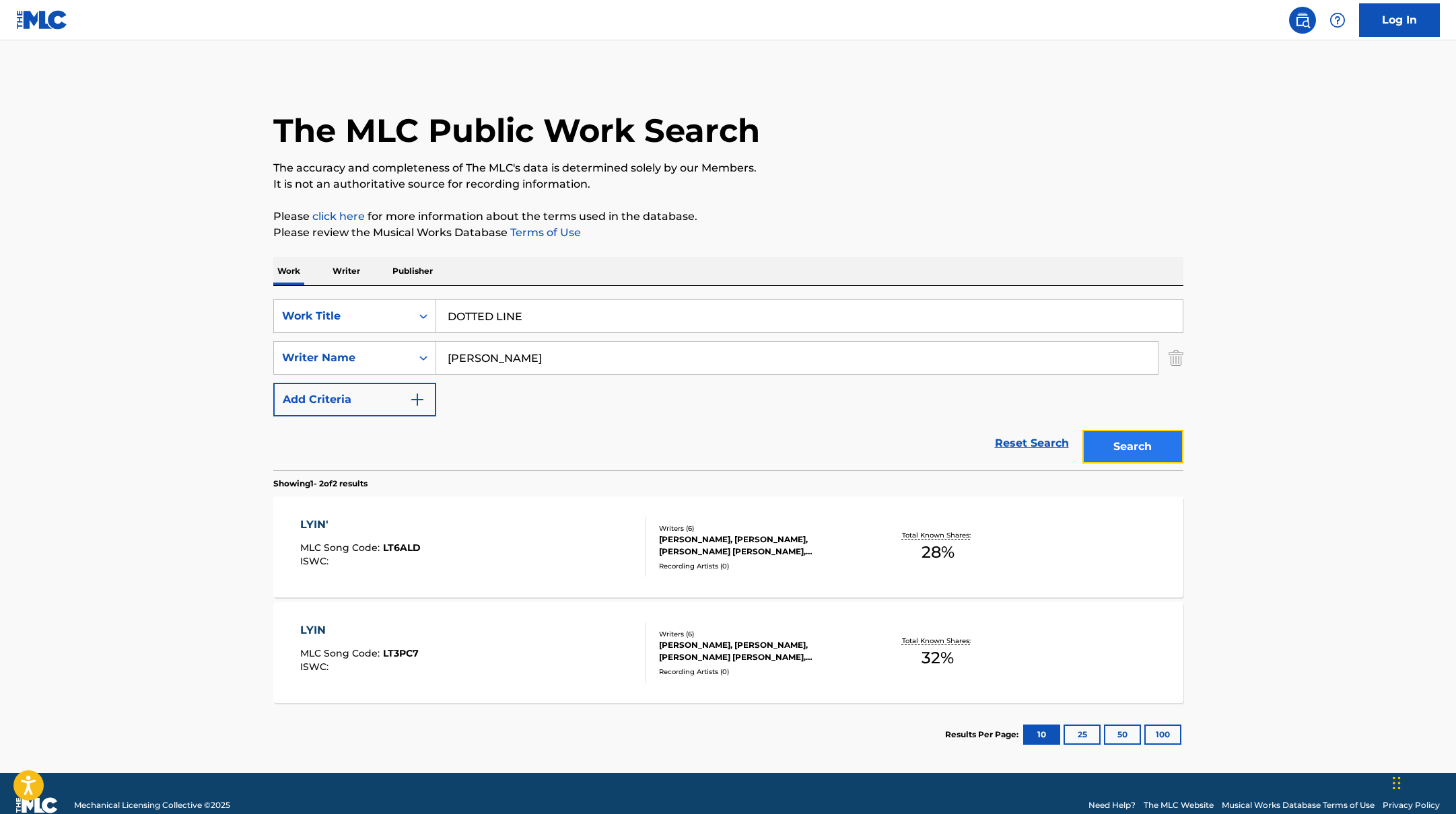
click at [1121, 455] on button "Search" at bounding box center [1133, 447] width 101 height 34
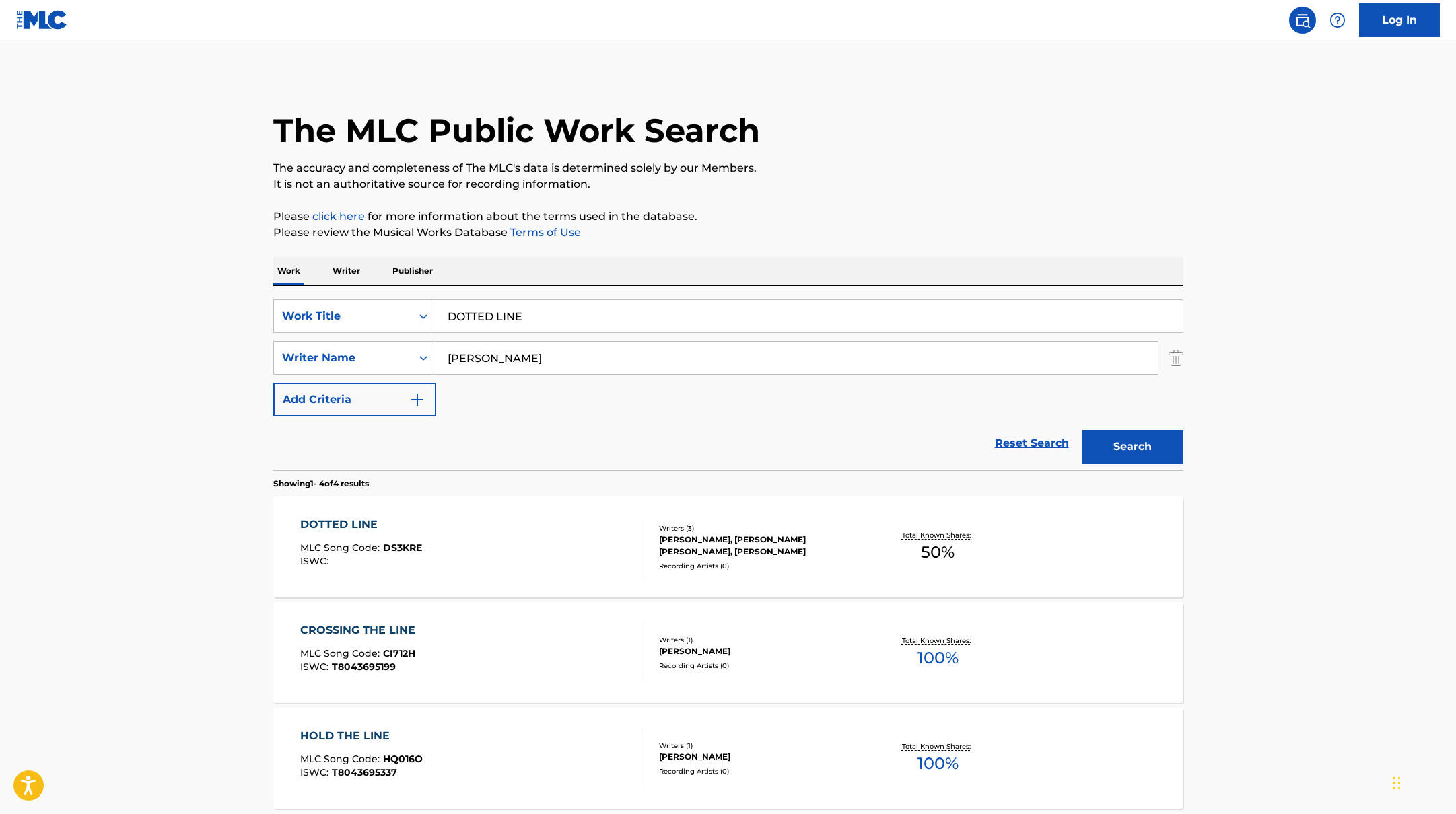
click at [529, 529] on div "DOTTED LINE MLC Song Code : DS3KRE ISWC :" at bounding box center [473, 547] width 346 height 61
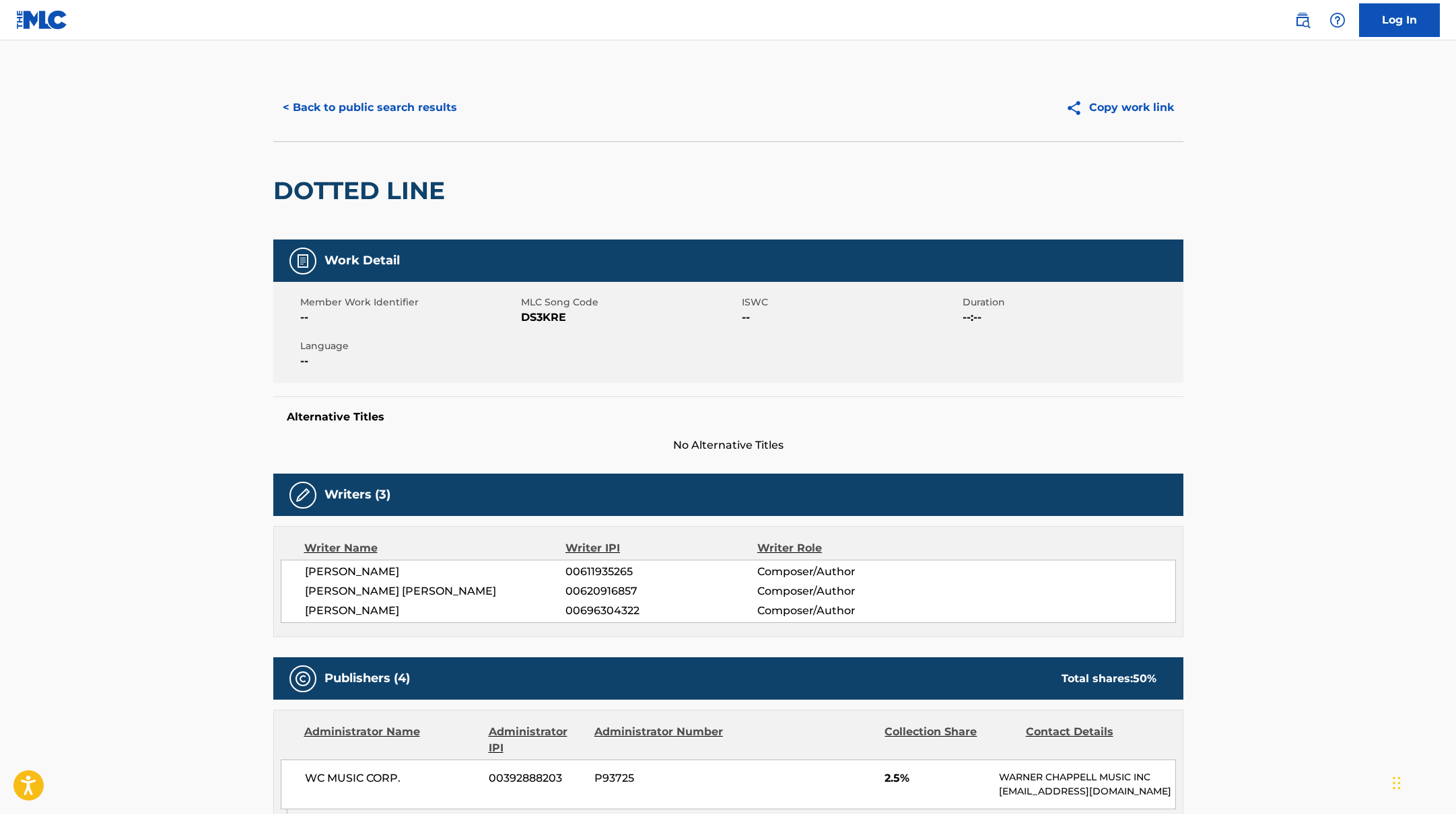
drag, startPoint x: 522, startPoint y: 315, endPoint x: 577, endPoint y: 315, distance: 55.0
click at [561, 315] on span "DS3KRE" at bounding box center [629, 318] width 217 height 16
click at [534, 321] on span "DS3KRE" at bounding box center [629, 318] width 217 height 16
drag, startPoint x: 534, startPoint y: 317, endPoint x: 597, endPoint y: 317, distance: 63.0
click at [597, 317] on span "DS3KRE" at bounding box center [629, 318] width 217 height 16
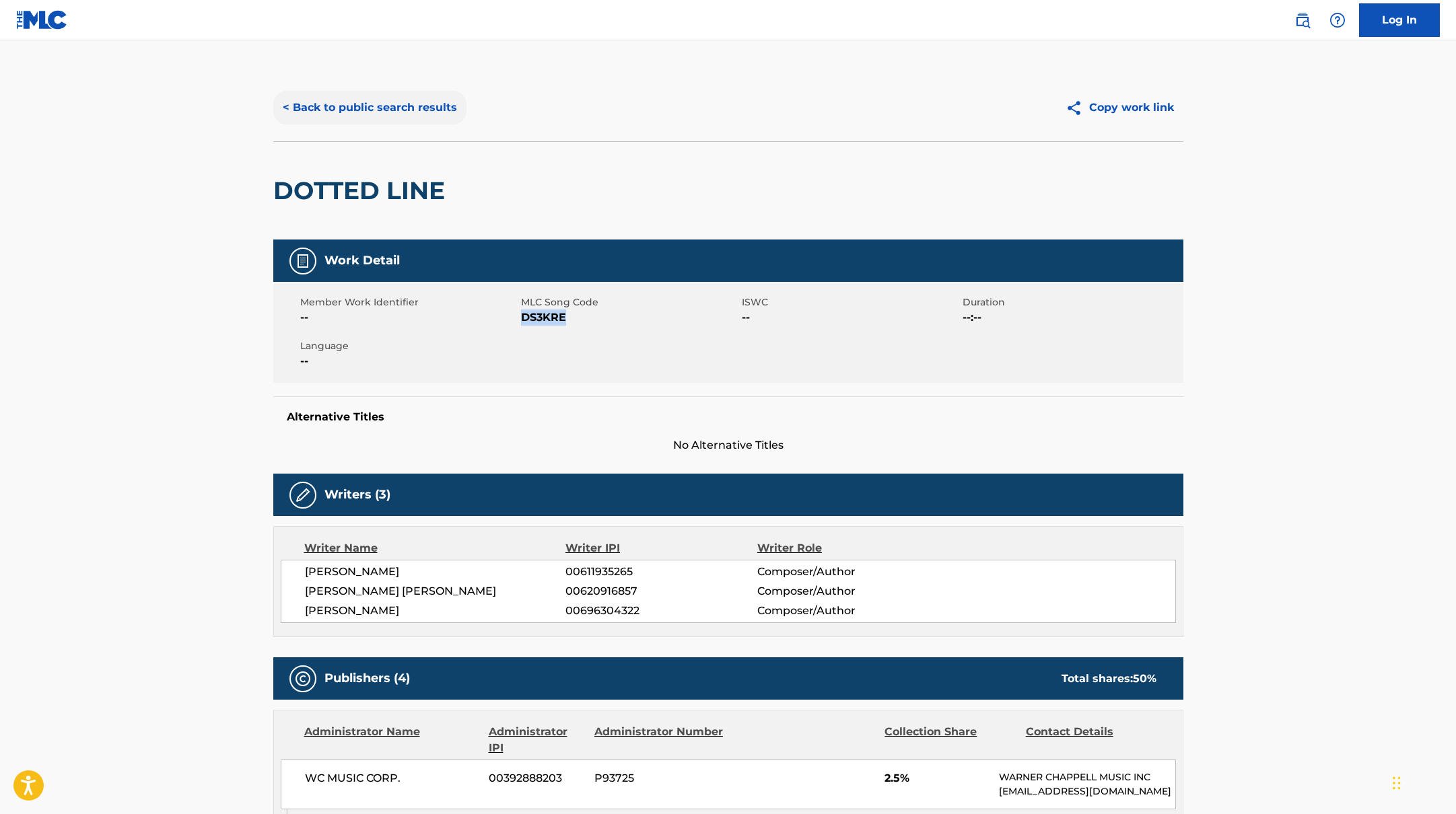
click at [422, 112] on button "< Back to public search results" at bounding box center [369, 107] width 193 height 34
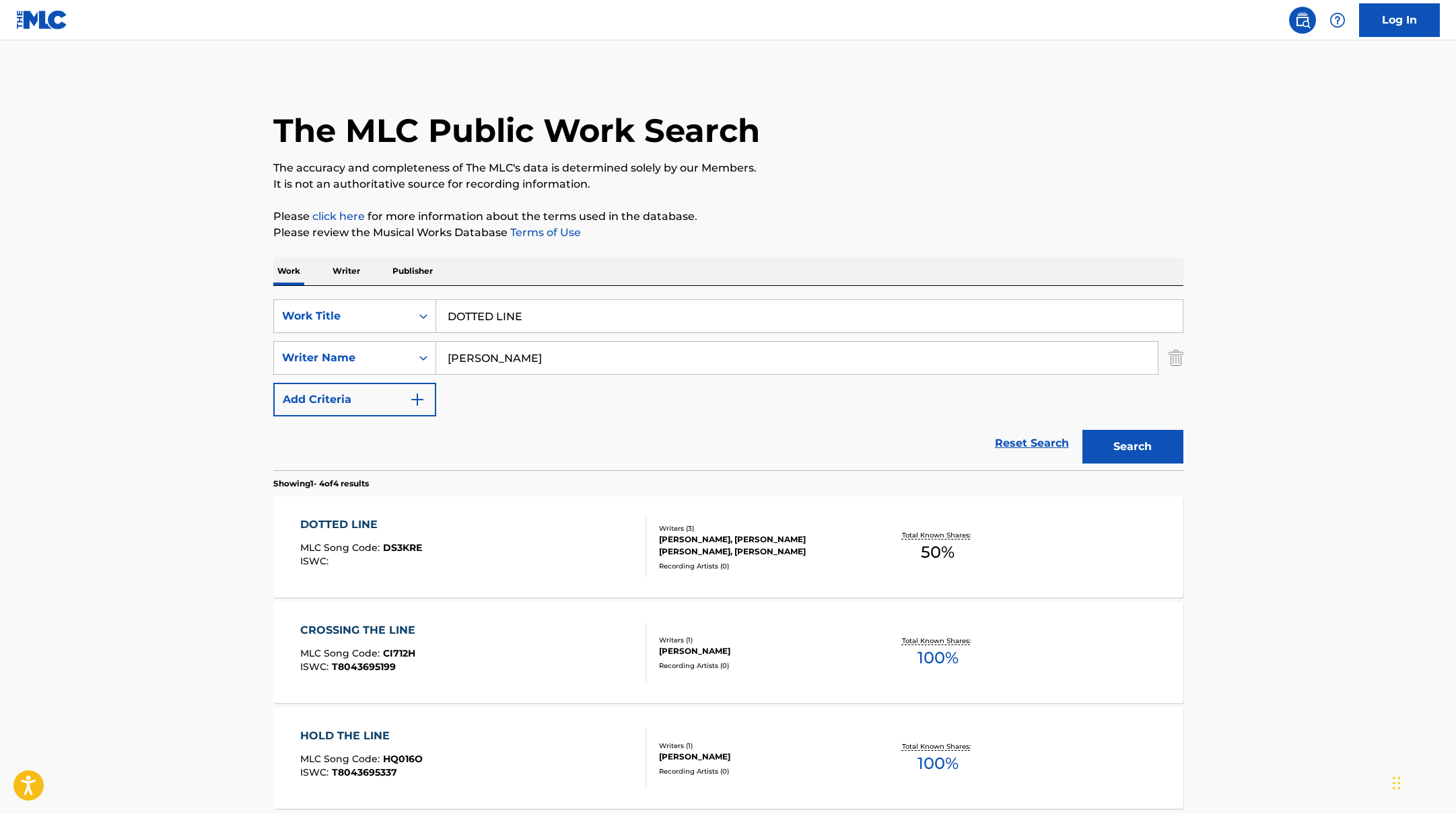
drag, startPoint x: 548, startPoint y: 313, endPoint x: 387, endPoint y: 292, distance: 162.4
click at [387, 292] on div "SearchWithCriteria10771601-4324-4cc8-ab46-06b0d7057aec Work Title DOTTED LINE S…" at bounding box center [728, 378] width 910 height 185
paste input "OPEN UP YOUR HEART"
type input "OPEN UP YOUR HEART"
click at [857, 248] on div "The MLC Public Work Search The accuracy and completeness of The MLC's data is d…" at bounding box center [728, 526] width 942 height 904
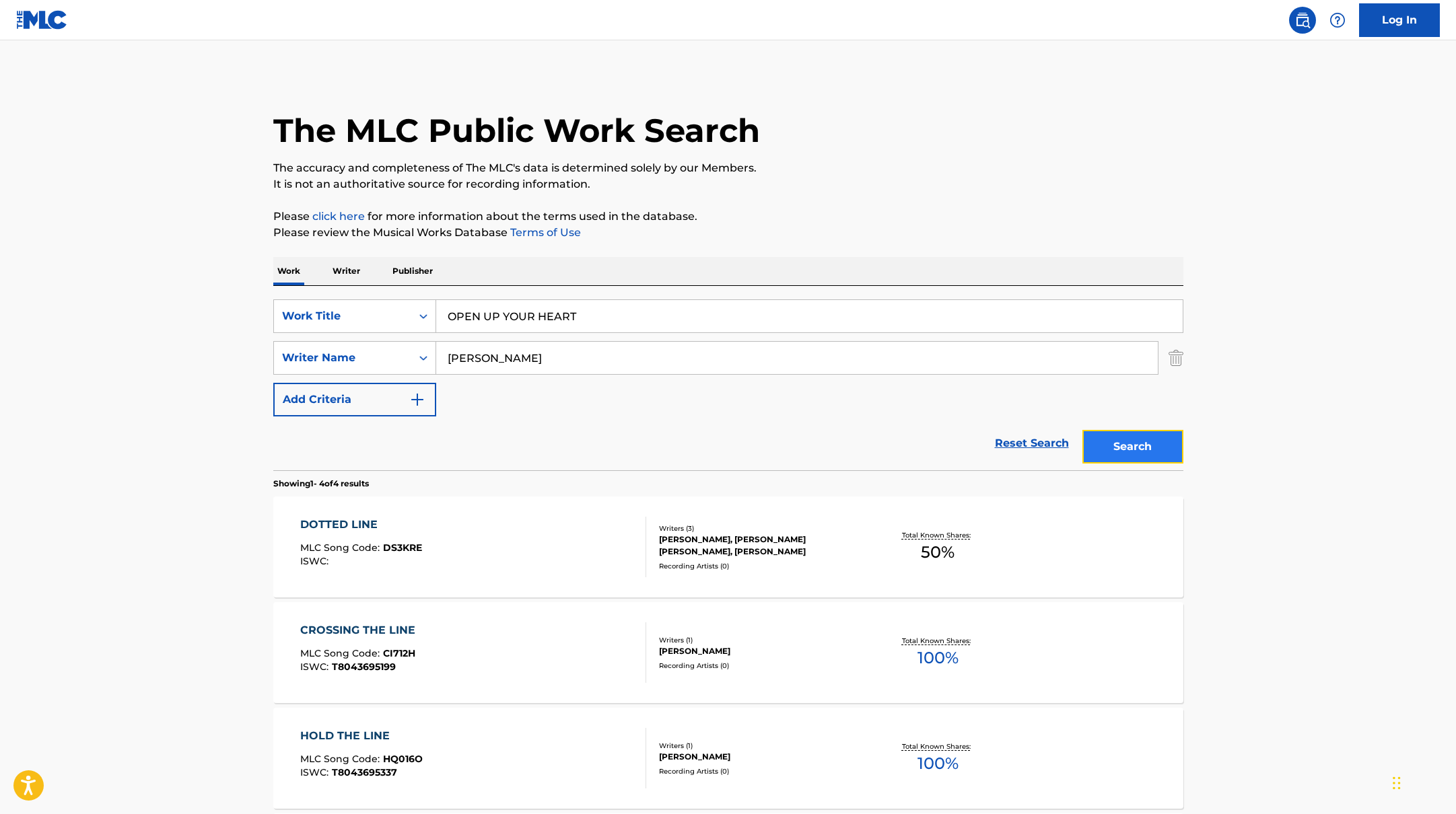
click at [1145, 453] on button "Search" at bounding box center [1133, 447] width 101 height 34
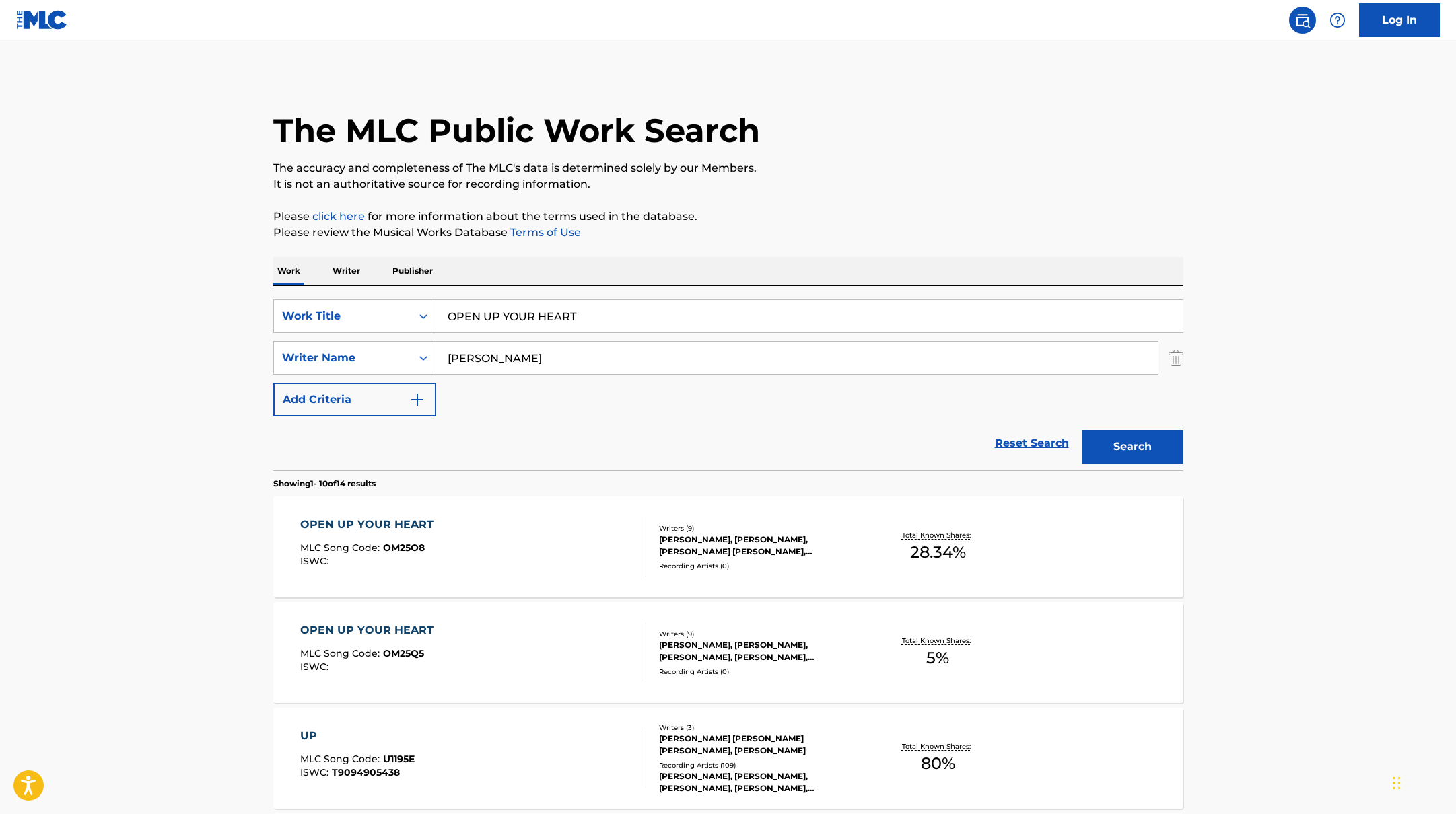
click at [573, 545] on div "OPEN UP YOUR HEART MLC Song Code : OM25O8 ISWC :" at bounding box center [473, 547] width 346 height 61
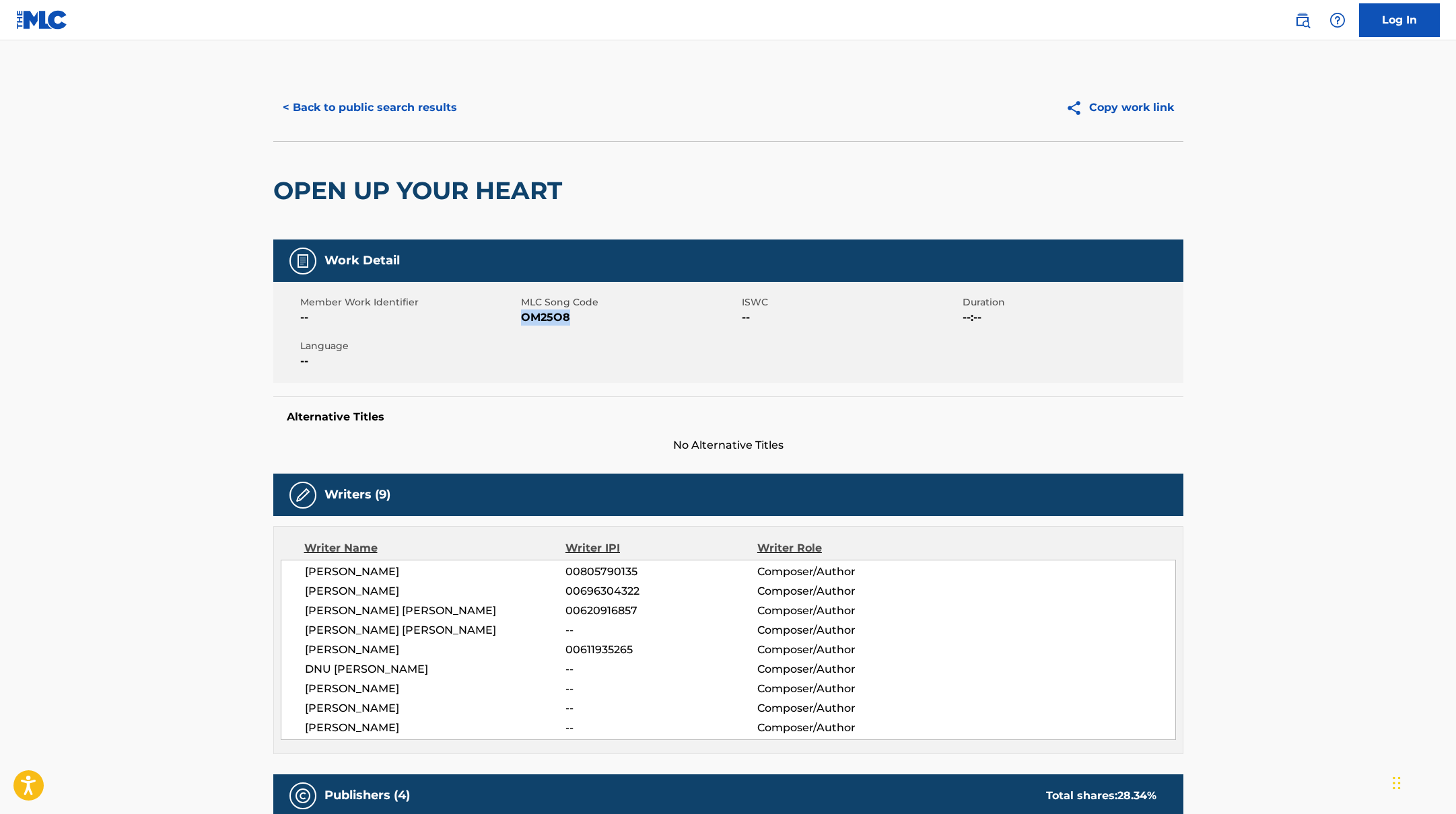
drag, startPoint x: 523, startPoint y: 316, endPoint x: 632, endPoint y: 318, distance: 109.0
click at [632, 318] on span "OM25O8" at bounding box center [629, 318] width 217 height 16
click at [395, 124] on button "< Back to public search results" at bounding box center [369, 107] width 193 height 34
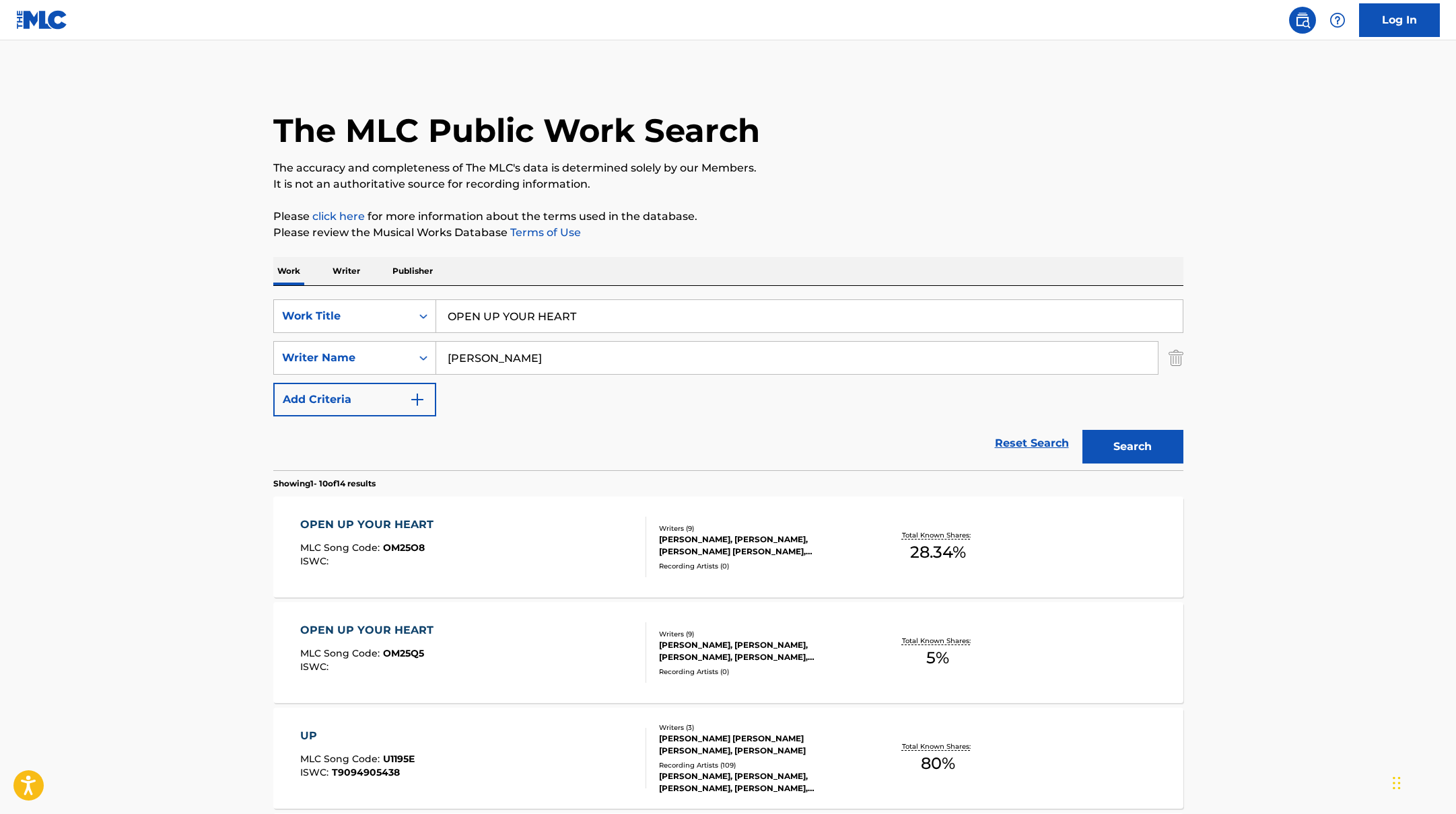
click at [466, 646] on div "OPEN UP YOUR HEART MLC Song Code : OM25Q5 ISWC :" at bounding box center [473, 653] width 346 height 61
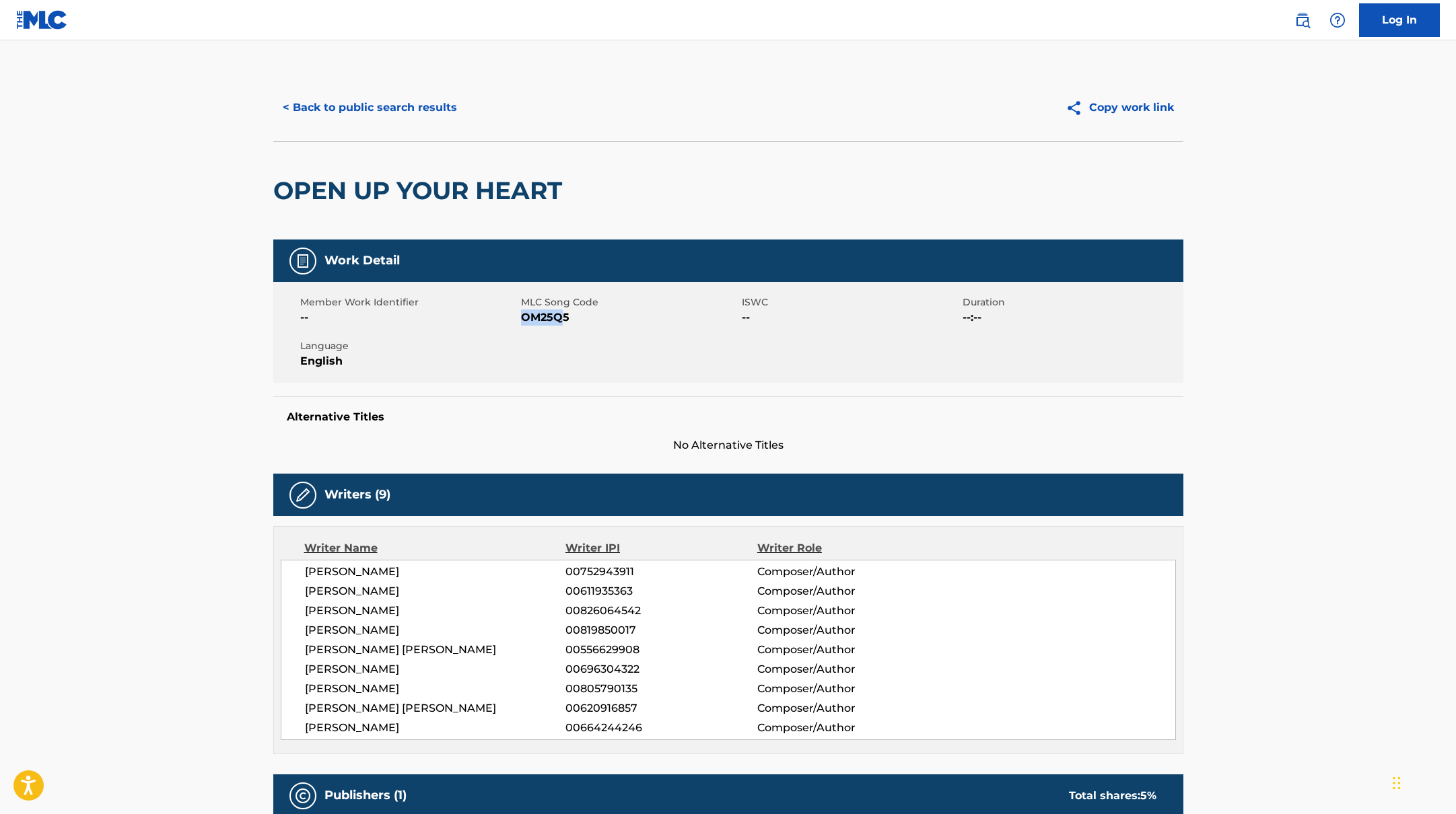
drag, startPoint x: 521, startPoint y: 317, endPoint x: 622, endPoint y: 326, distance: 101.4
click at [622, 326] on div "Member Work Identifier -- MLC Song Code OM25Q5 ISWC -- Duration --:-- Language …" at bounding box center [728, 332] width 910 height 101
click at [347, 116] on button "< Back to public search results" at bounding box center [369, 107] width 193 height 34
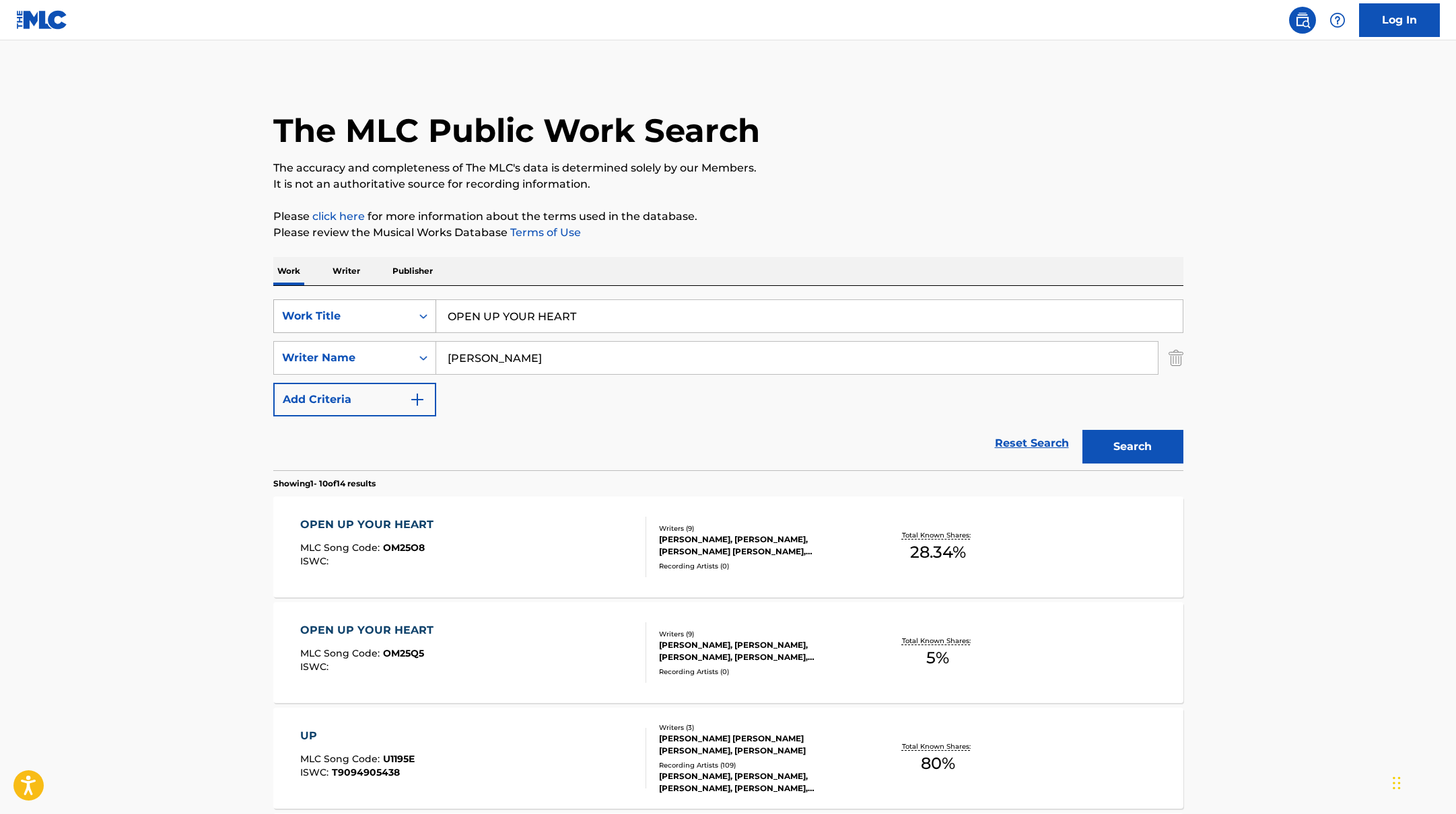
drag, startPoint x: 591, startPoint y: 319, endPoint x: 404, endPoint y: 309, distance: 187.3
click at [403, 309] on div "SearchWithCriteria10771601-4324-4cc8-ab46-06b0d7057aec Work Title OPEN UP YOUR …" at bounding box center [728, 316] width 910 height 34
paste input "WHEN IT'S OVER"
type input "WHEN IT'S OVER"
click at [855, 239] on p "Please review the Musical Works Database Terms of Use" at bounding box center [728, 233] width 910 height 16
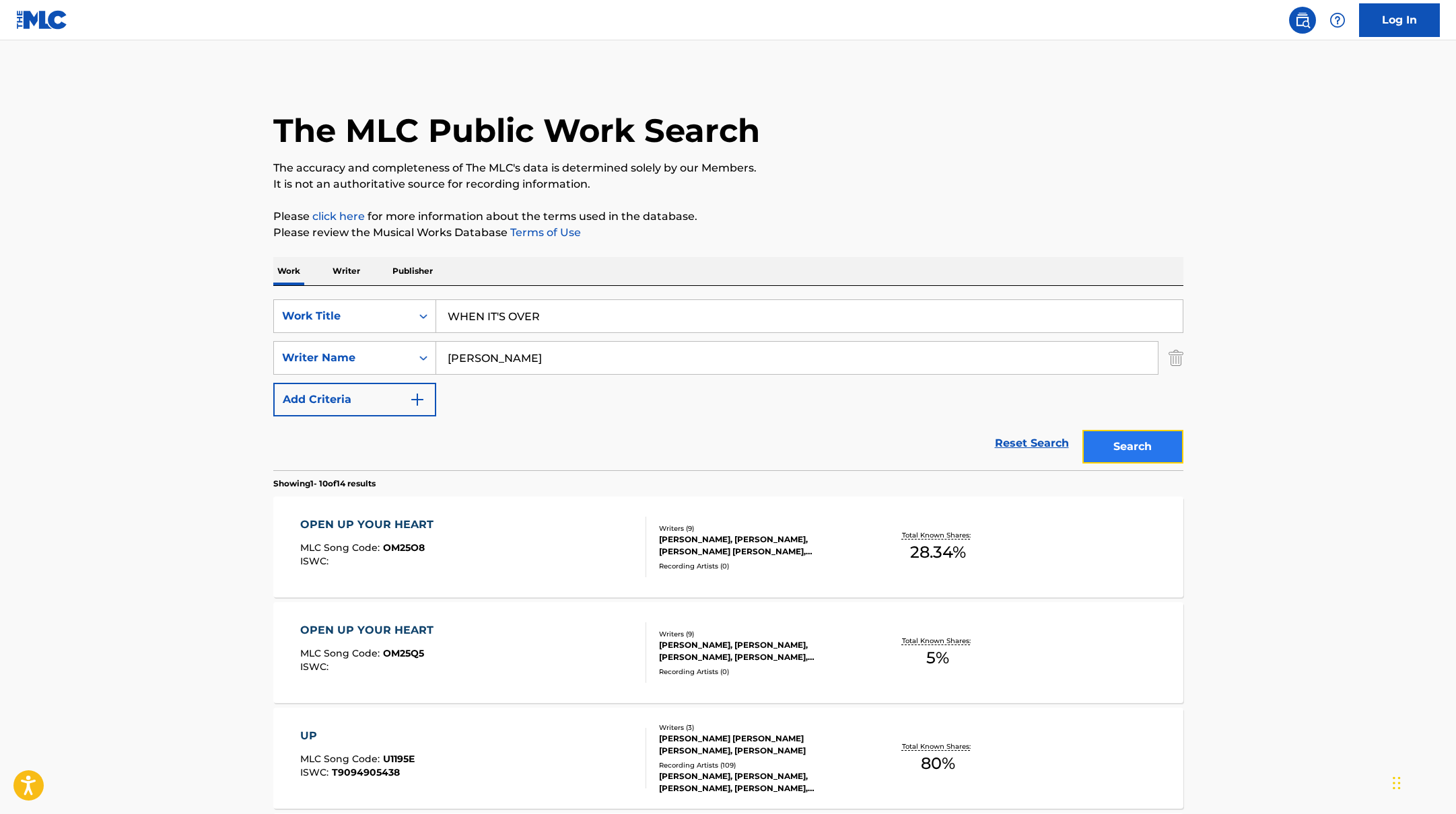
click at [1147, 451] on button "Search" at bounding box center [1133, 447] width 101 height 34
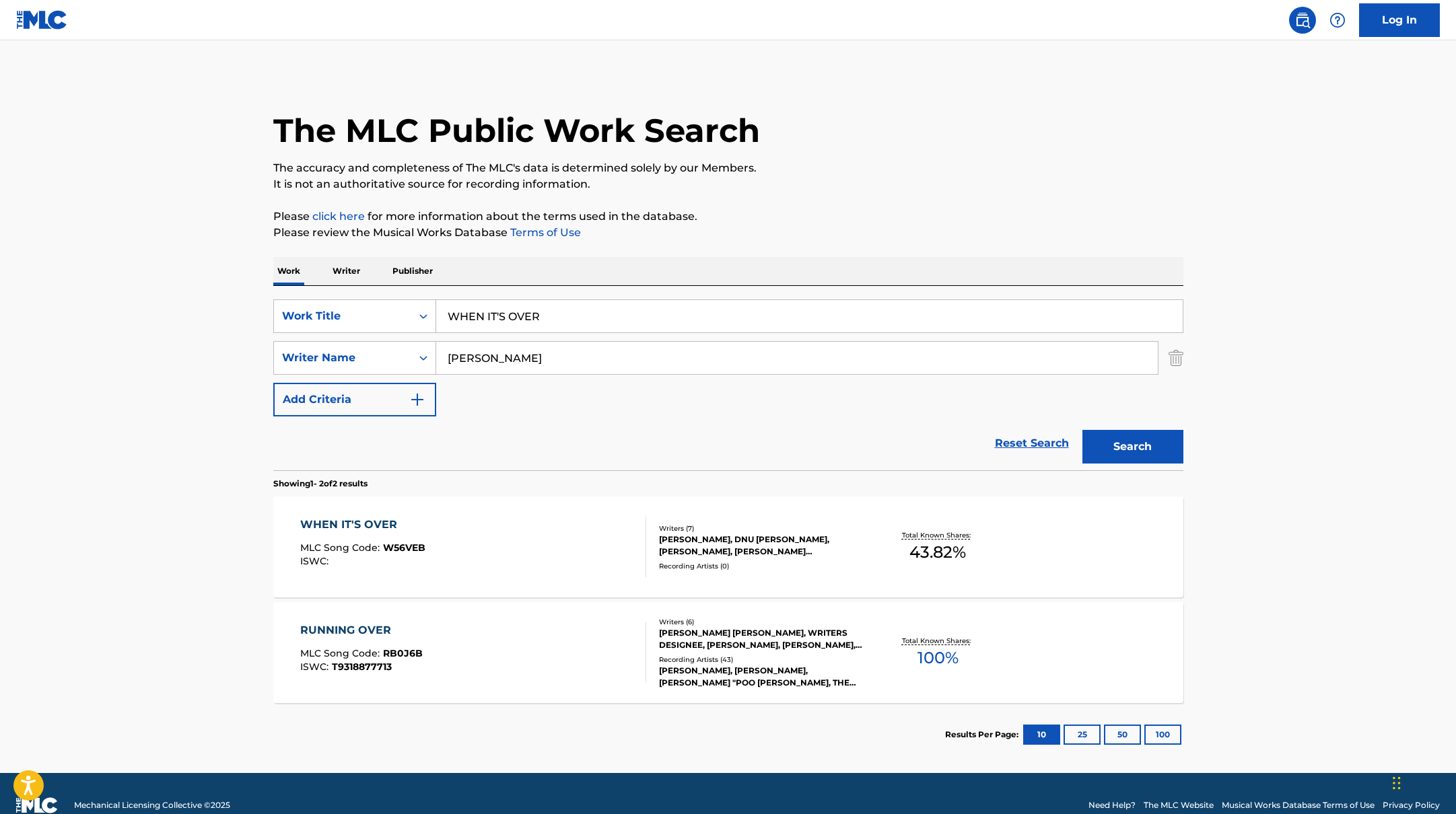
click at [508, 557] on div "WHEN IT'S OVER MLC Song Code : W56VEB ISWC :" at bounding box center [473, 547] width 346 height 61
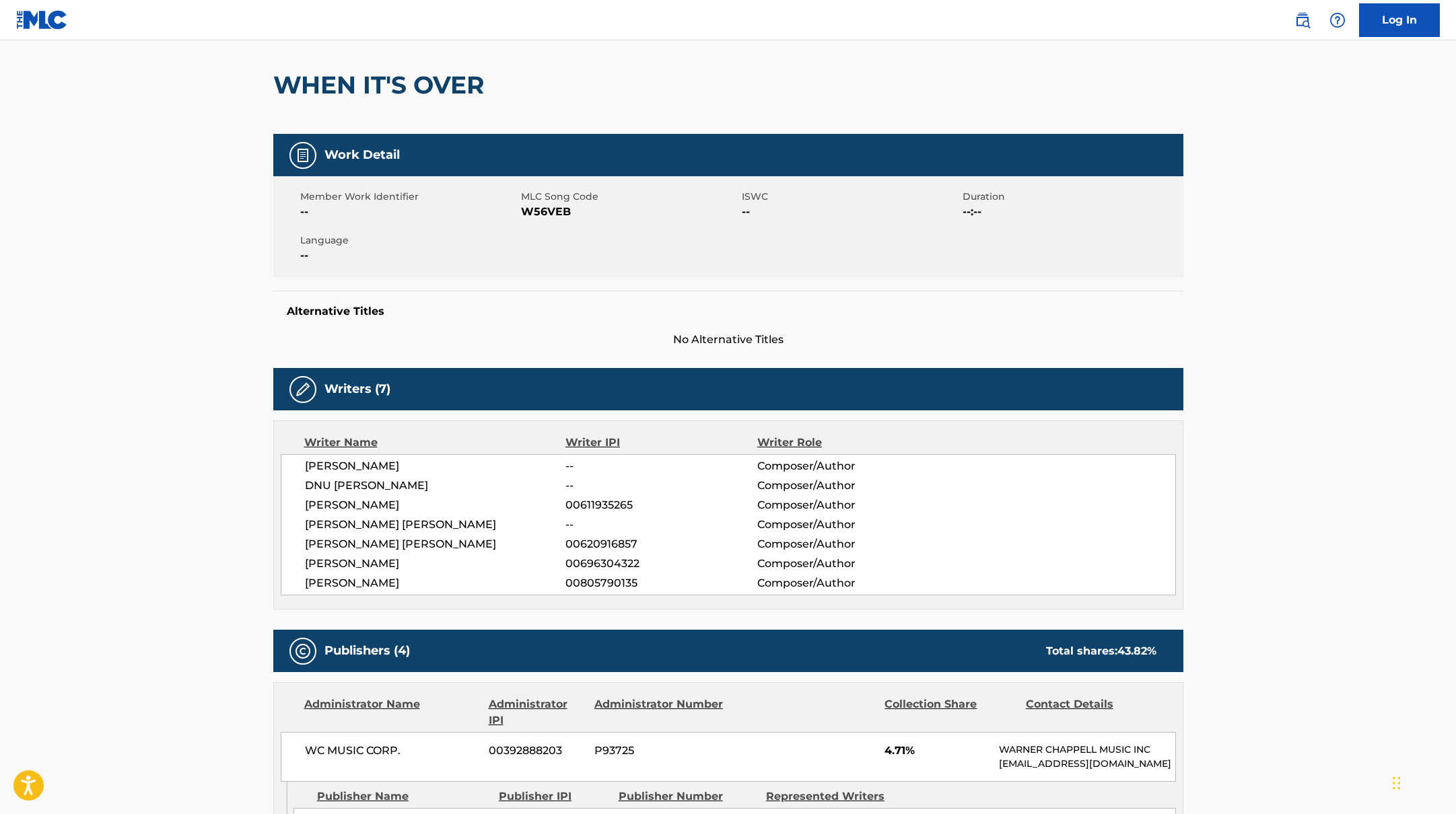
scroll to position [48, 0]
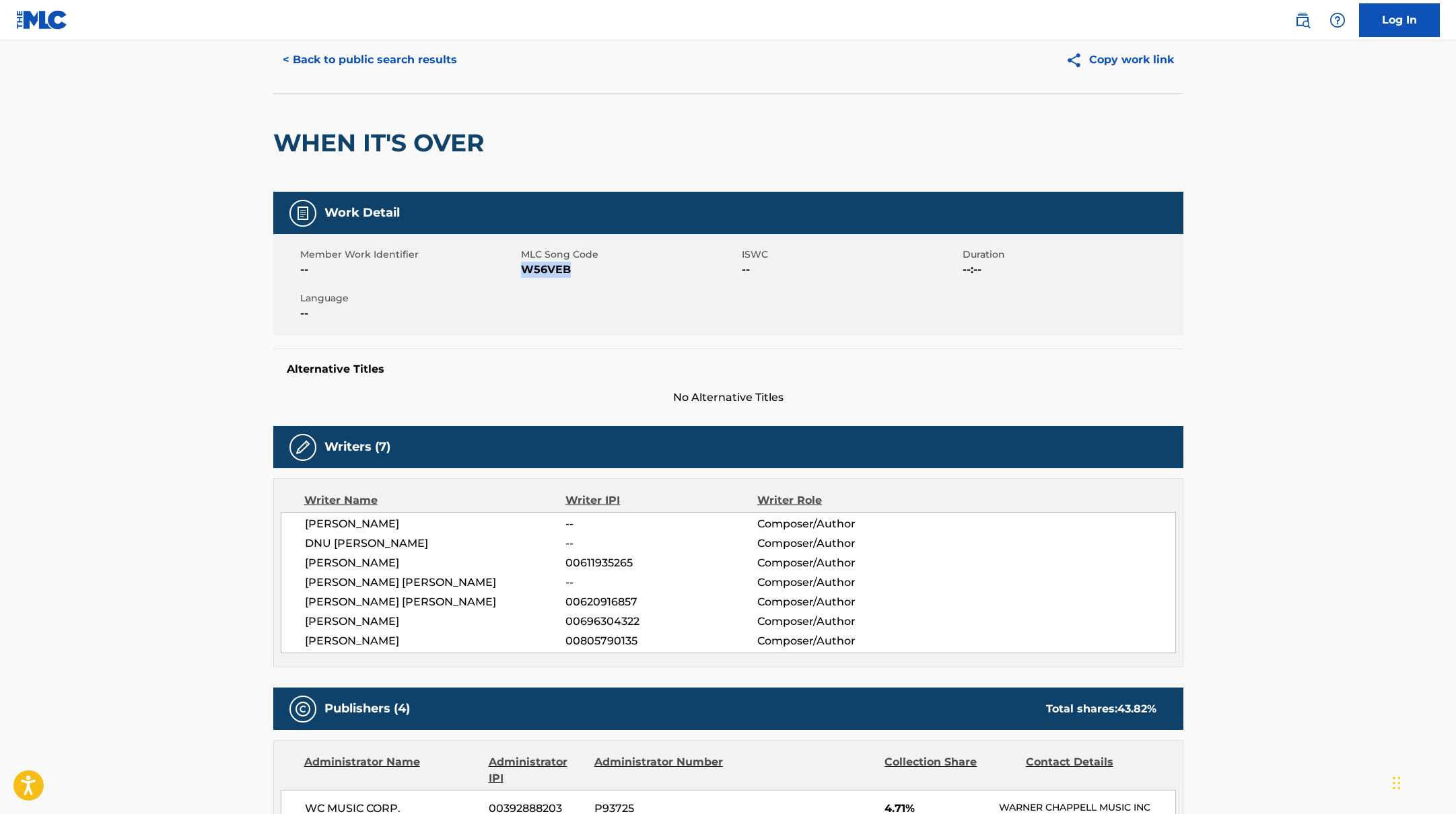
drag, startPoint x: 523, startPoint y: 268, endPoint x: 590, endPoint y: 281, distance: 68.2
click at [590, 281] on div "Member Work Identifier -- MLC Song Code W56VEB ISWC -- Duration --:-- Language …" at bounding box center [728, 284] width 910 height 101
click at [430, 62] on button "< Back to public search results" at bounding box center [369, 60] width 193 height 34
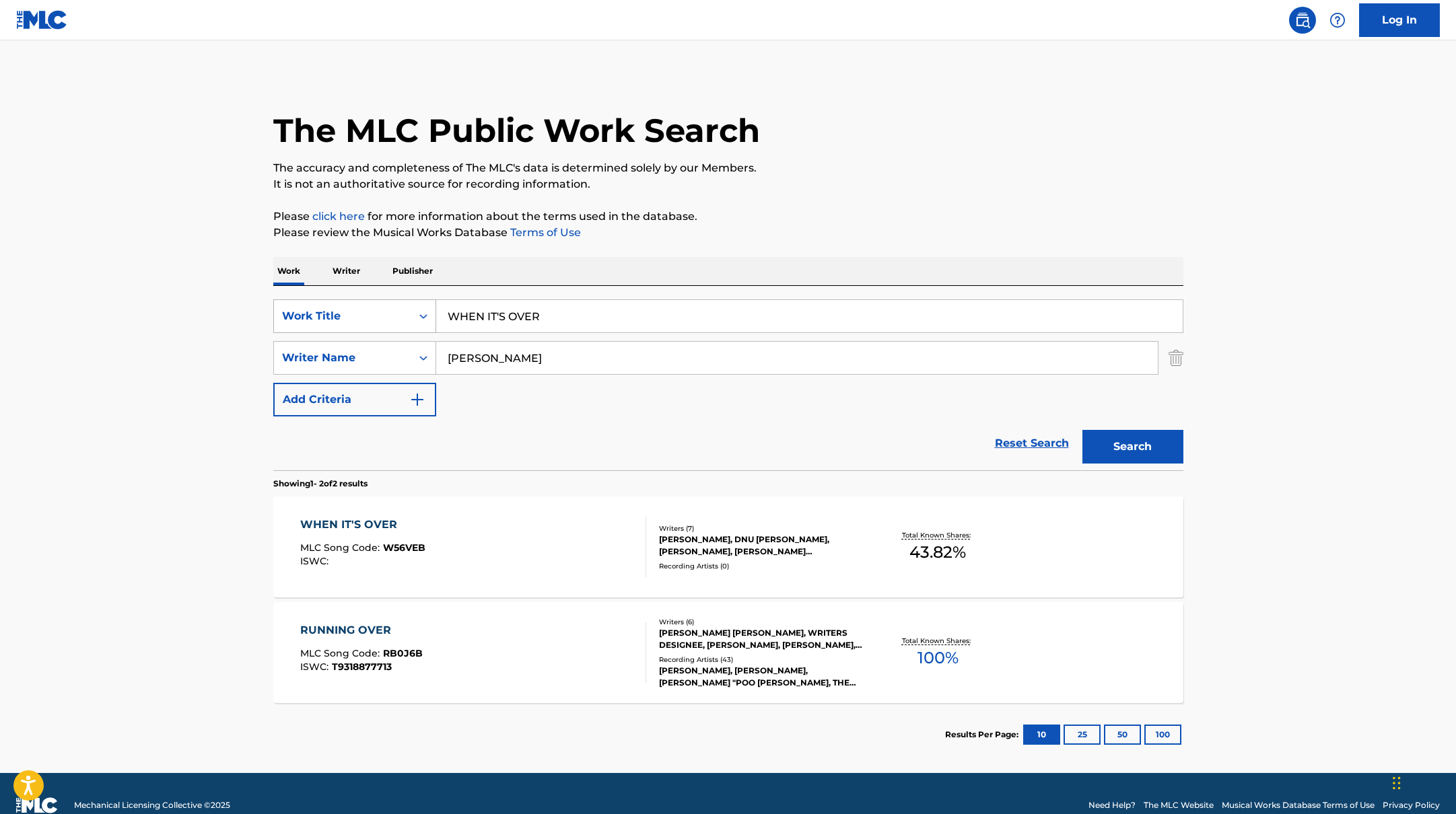
drag, startPoint x: 559, startPoint y: 319, endPoint x: 412, endPoint y: 301, distance: 148.1
click at [412, 301] on div "SearchWithCriteria10771601-4324-4cc8-ab46-06b0d7057aec Work Title WHEN IT'S OVER" at bounding box center [728, 316] width 910 height 34
paste input "EVERYTHING HALLELUJAH"
type input "EVERYTHING HALLELUJAH"
click at [901, 211] on p "Please click here for more information about the terms used in the database." at bounding box center [728, 216] width 910 height 16
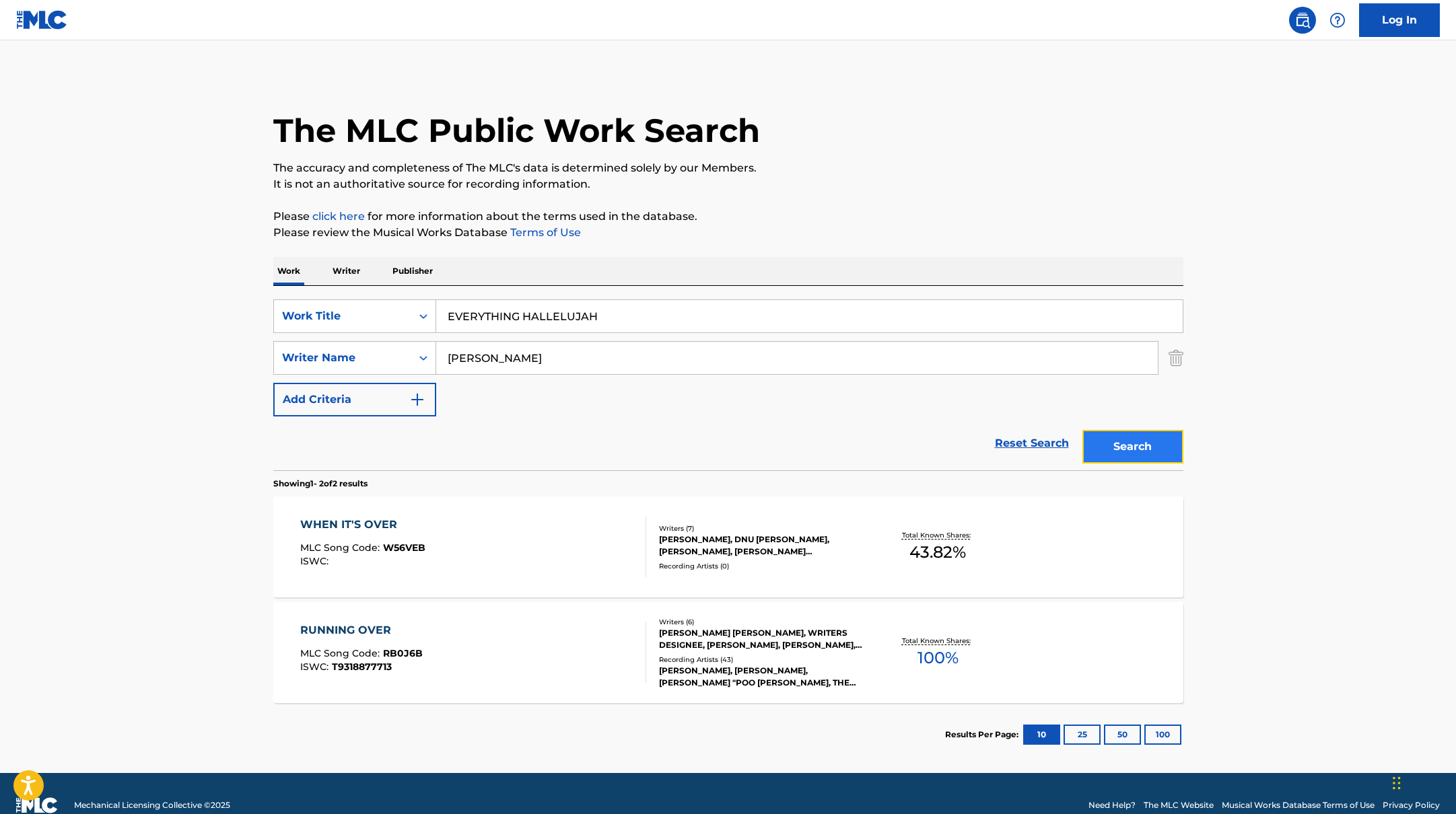
click at [1150, 443] on button "Search" at bounding box center [1133, 447] width 101 height 34
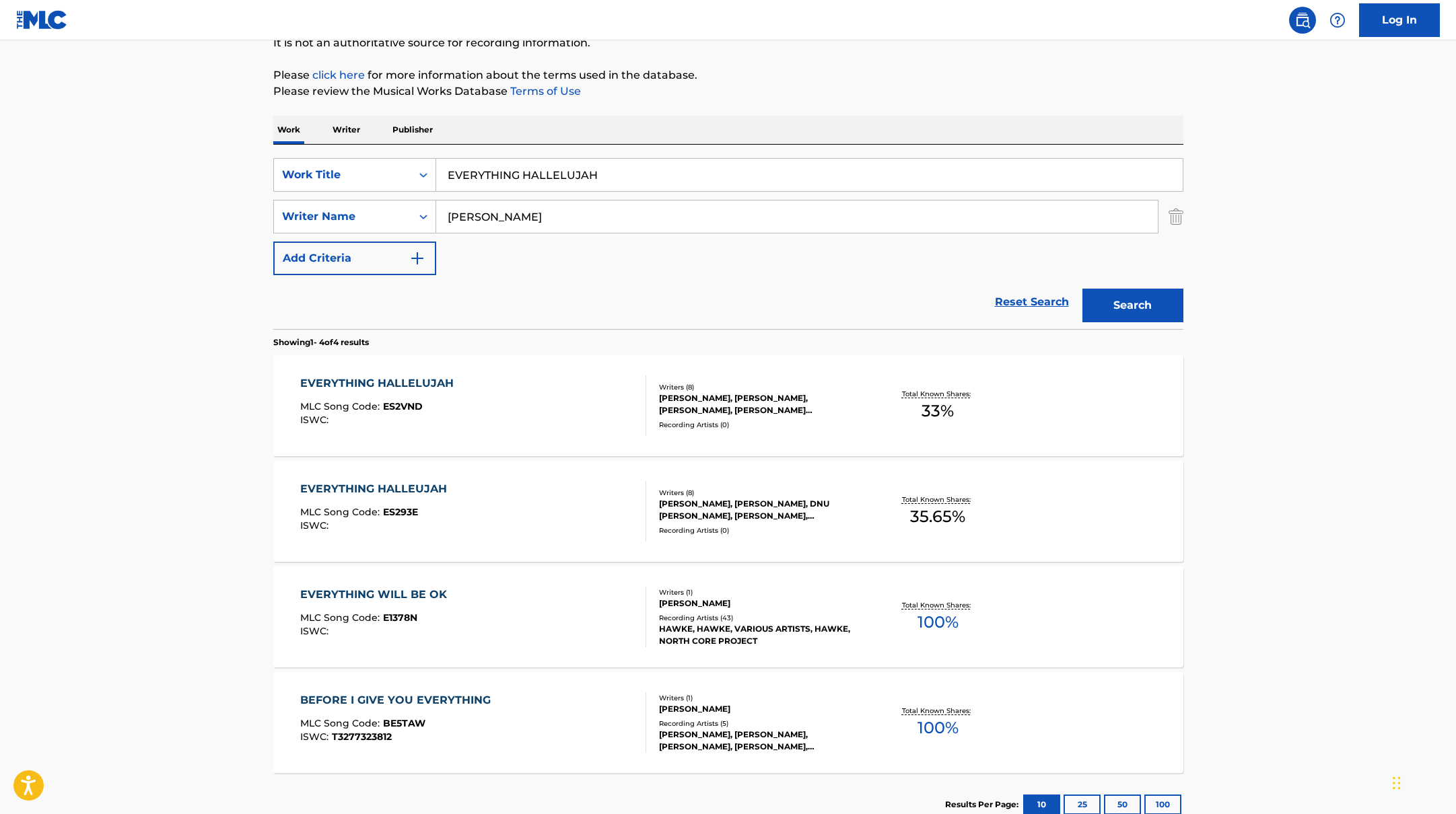
scroll to position [149, 0]
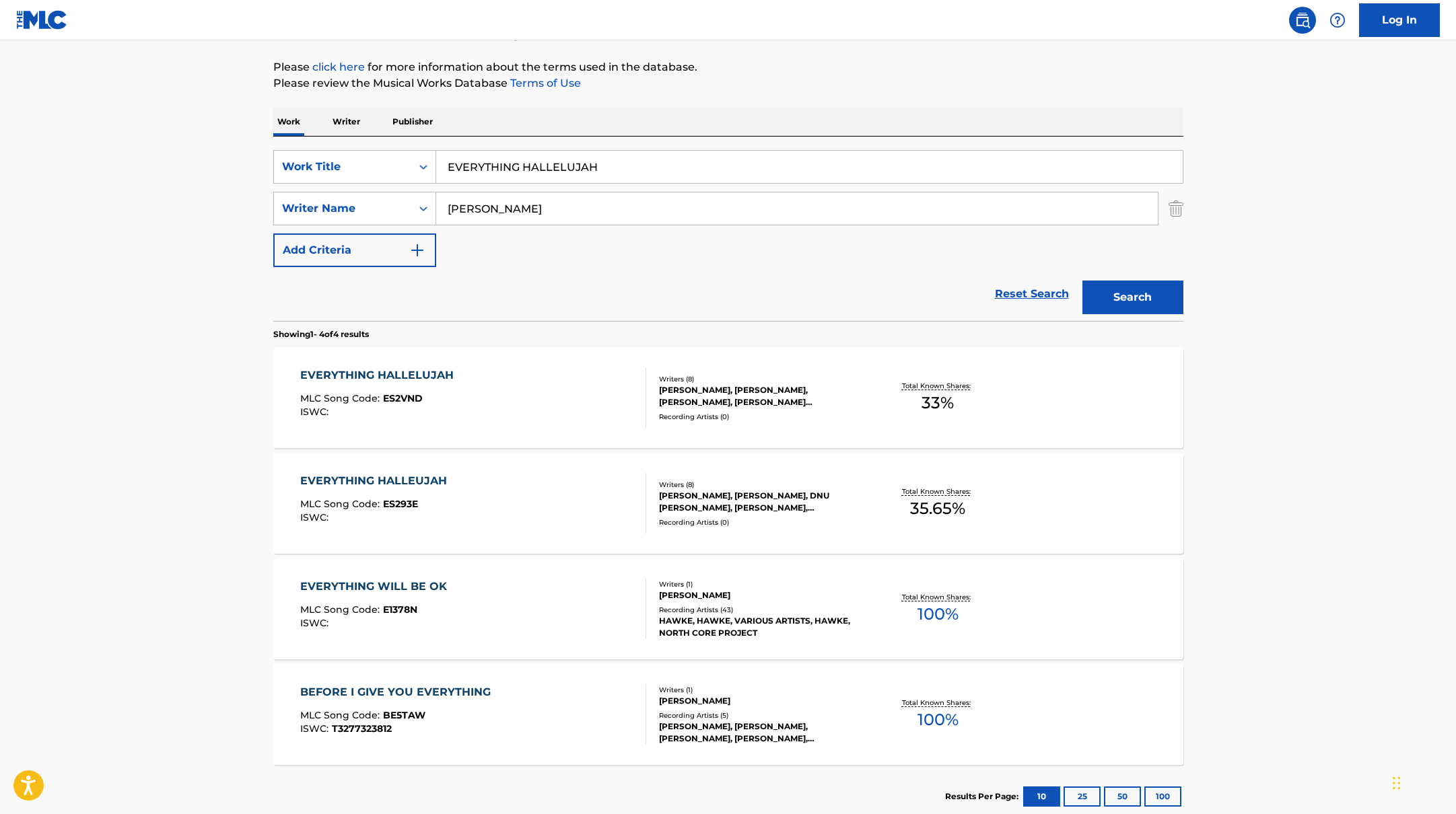
click at [564, 401] on div "EVERYTHING HALLELUJAH MLC Song Code : ES2VND ISWC :" at bounding box center [473, 398] width 346 height 61
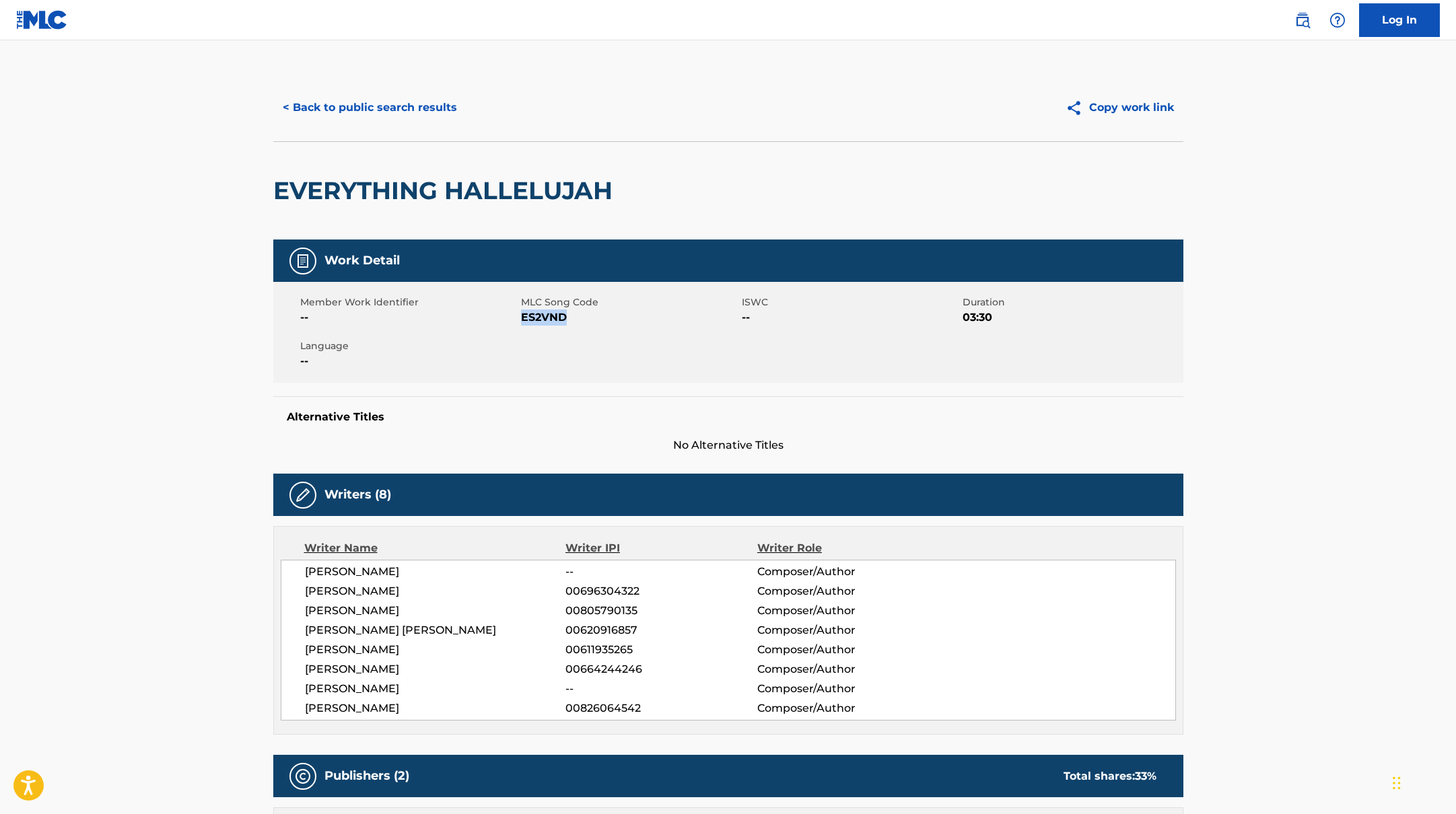
drag, startPoint x: 521, startPoint y: 318, endPoint x: 608, endPoint y: 320, distance: 87.0
click at [608, 320] on span "ES2VND" at bounding box center [629, 318] width 217 height 16
click at [411, 105] on button "< Back to public search results" at bounding box center [369, 107] width 193 height 34
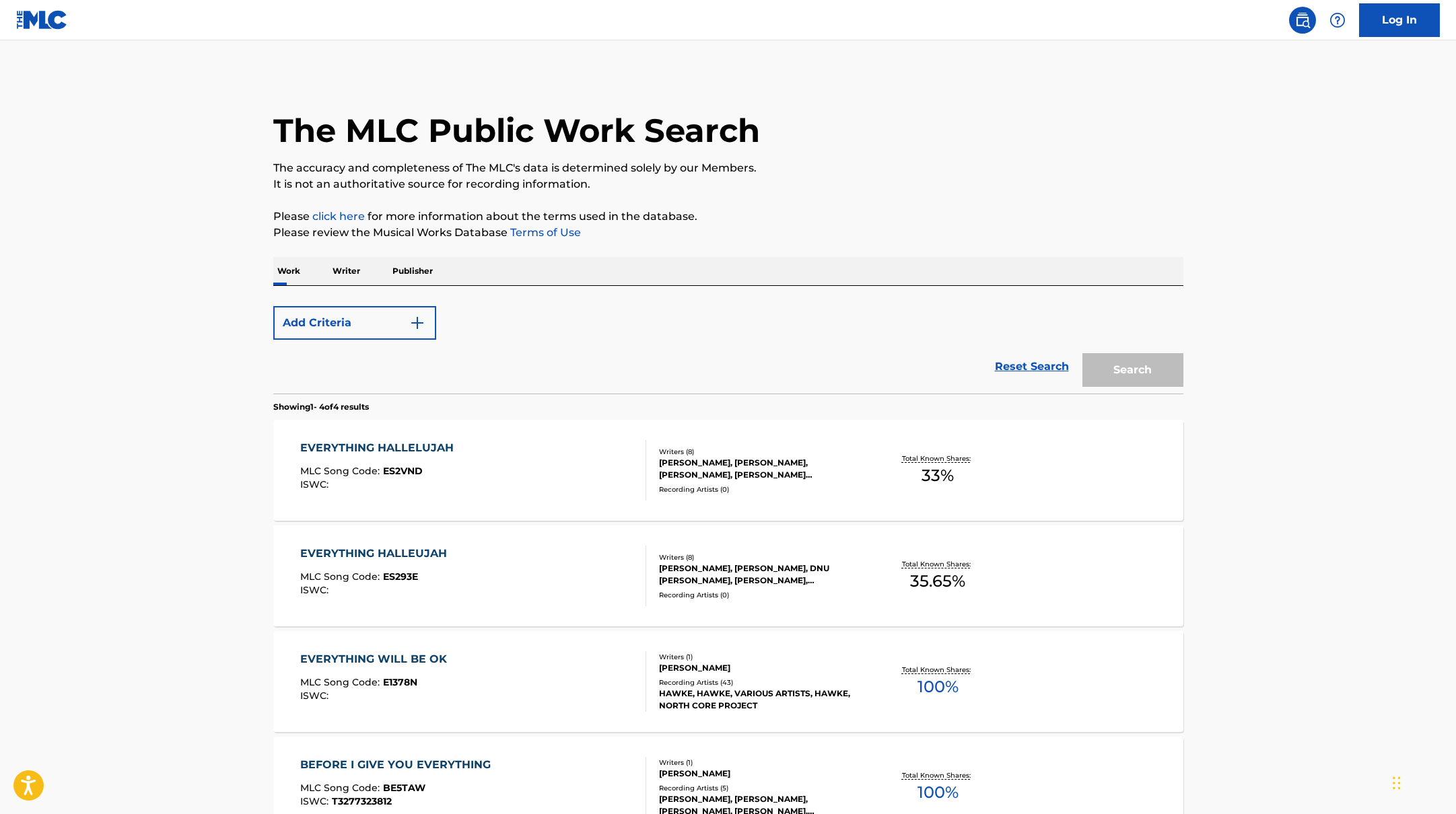
scroll to position [149, 0]
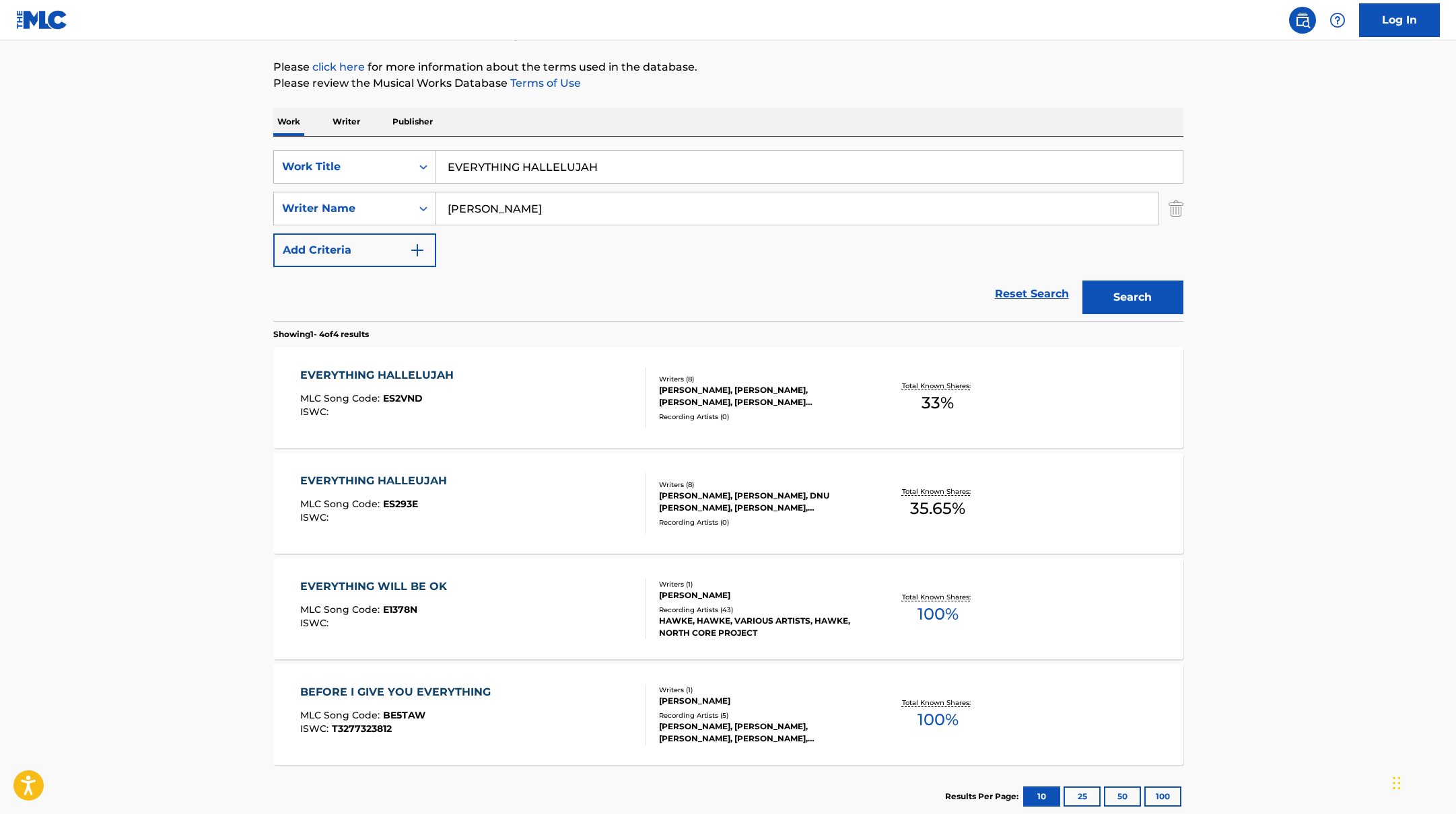
click at [474, 508] on div "EVERYTHING HALLEUJAH MLC Song Code : ES293E ISWC :" at bounding box center [473, 504] width 346 height 61
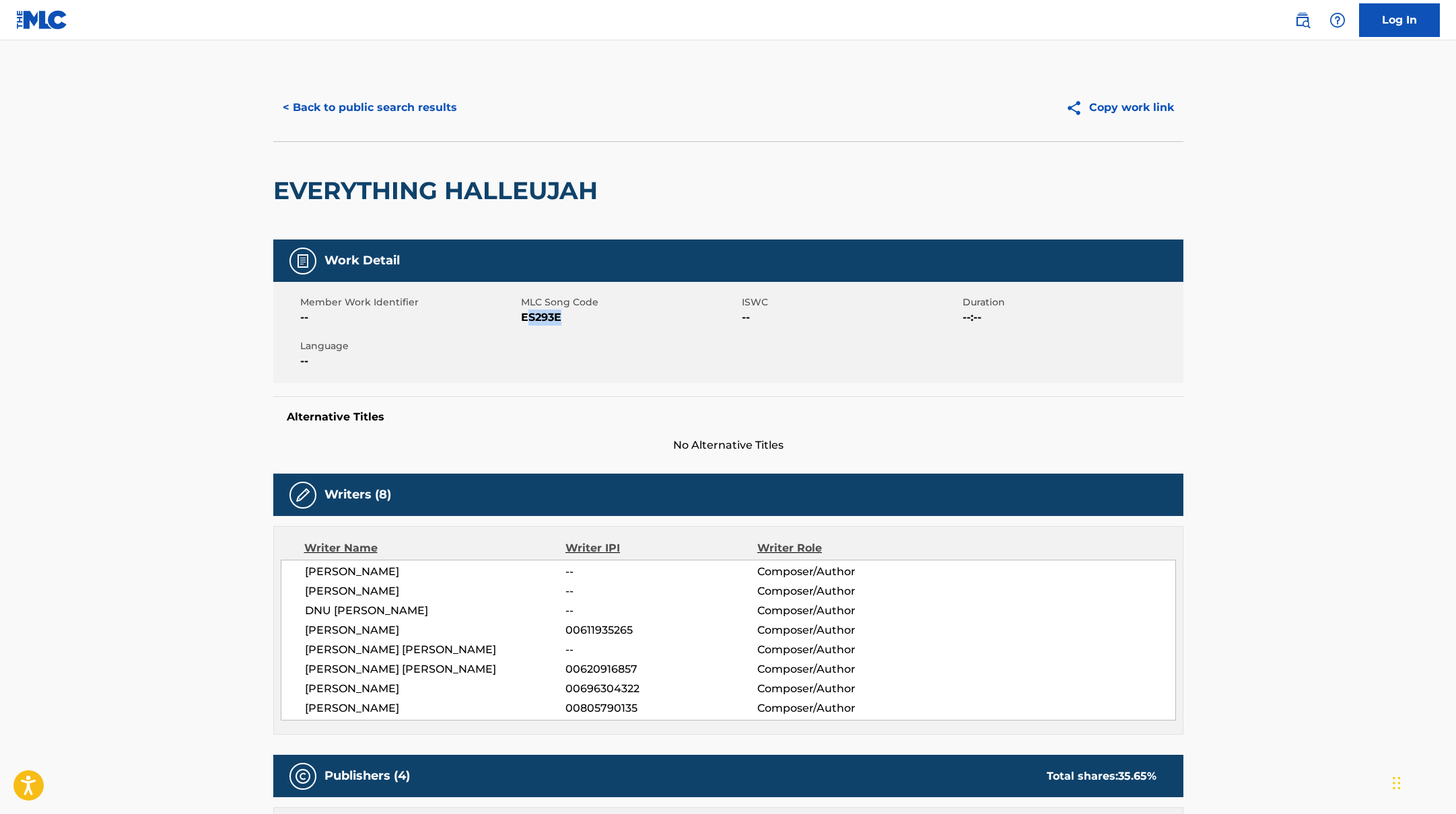
drag, startPoint x: 524, startPoint y: 318, endPoint x: 622, endPoint y: 320, distance: 98.0
click at [622, 320] on span "ES293E" at bounding box center [629, 318] width 217 height 16
drag, startPoint x: 522, startPoint y: 315, endPoint x: 601, endPoint y: 317, distance: 79.0
click at [601, 317] on span "ES293E" at bounding box center [629, 318] width 217 height 16
click at [393, 116] on button "< Back to public search results" at bounding box center [369, 107] width 193 height 34
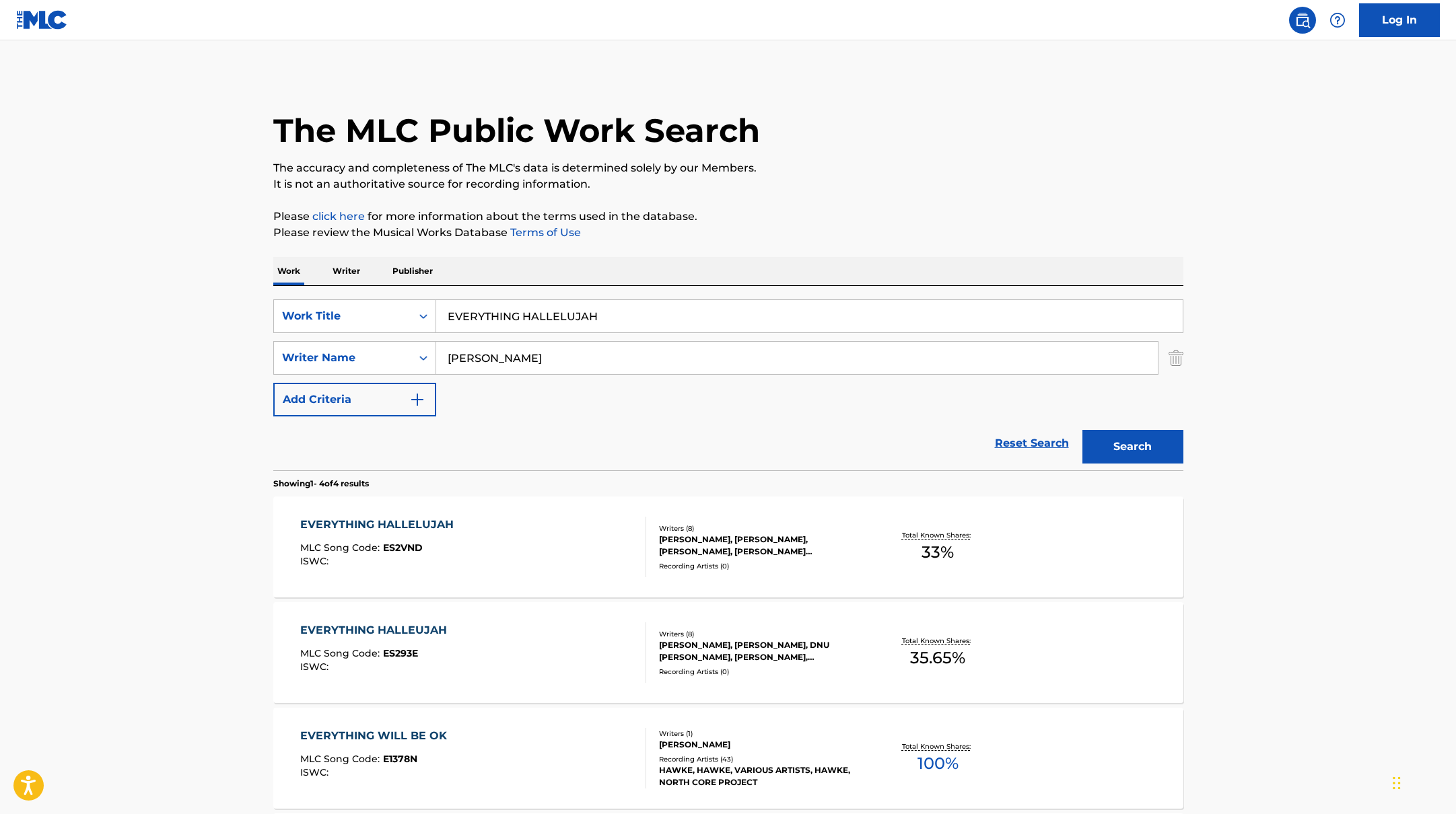
scroll to position [149, 0]
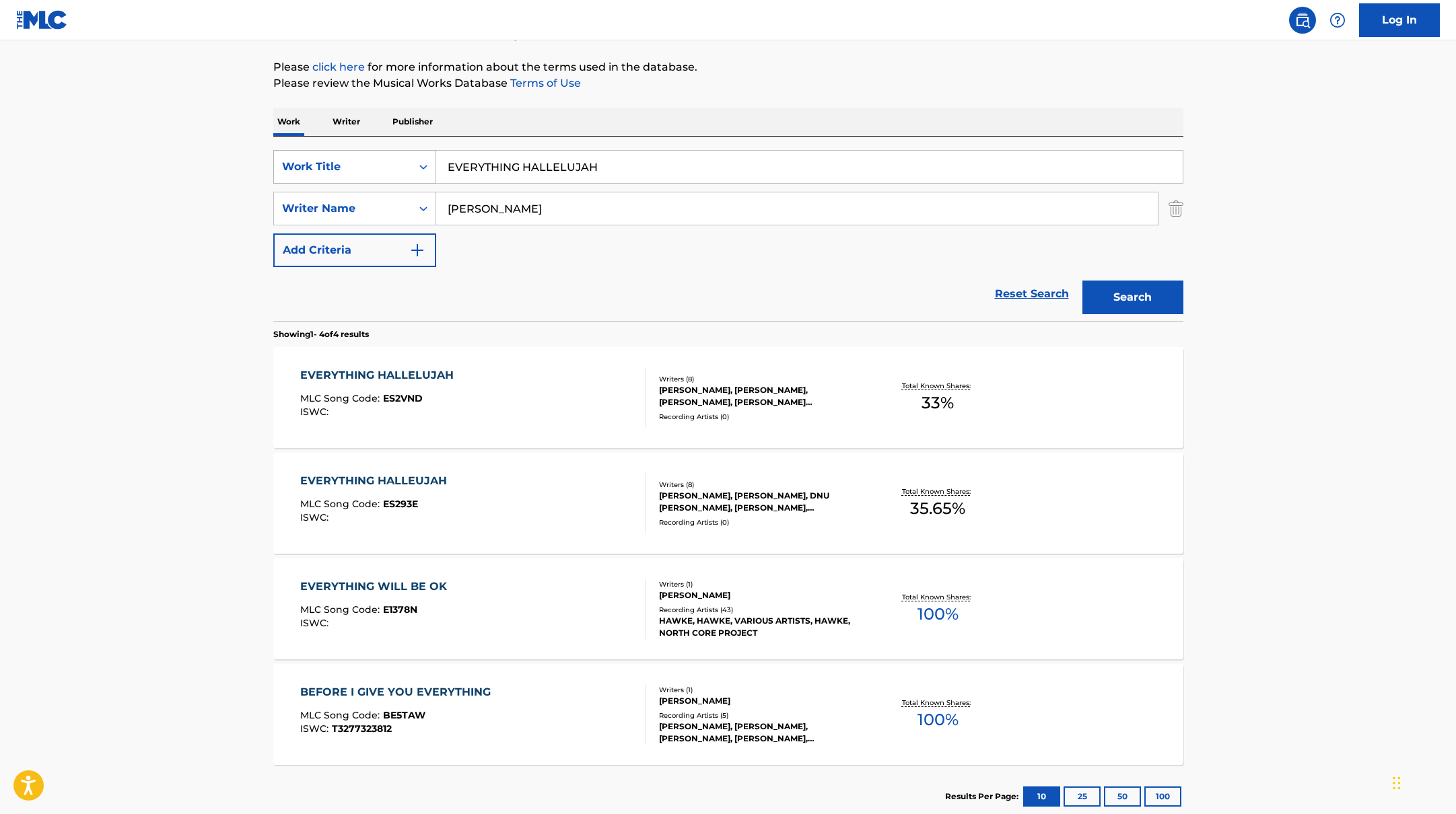
drag, startPoint x: 599, startPoint y: 173, endPoint x: 383, endPoint y: 153, distance: 216.9
click at [383, 153] on div "SearchWithCriteria10771601-4324-4cc8-ab46-06b0d7057aec Work Title EVERYTHING HA…" at bounding box center [728, 167] width 910 height 34
paste input "STORY OF [DEMOGRAPHIC_DATA]"
type input "STORY OF [DEMOGRAPHIC_DATA]"
click at [837, 76] on p "Please review the Musical Works Database Terms of Use" at bounding box center [728, 83] width 910 height 16
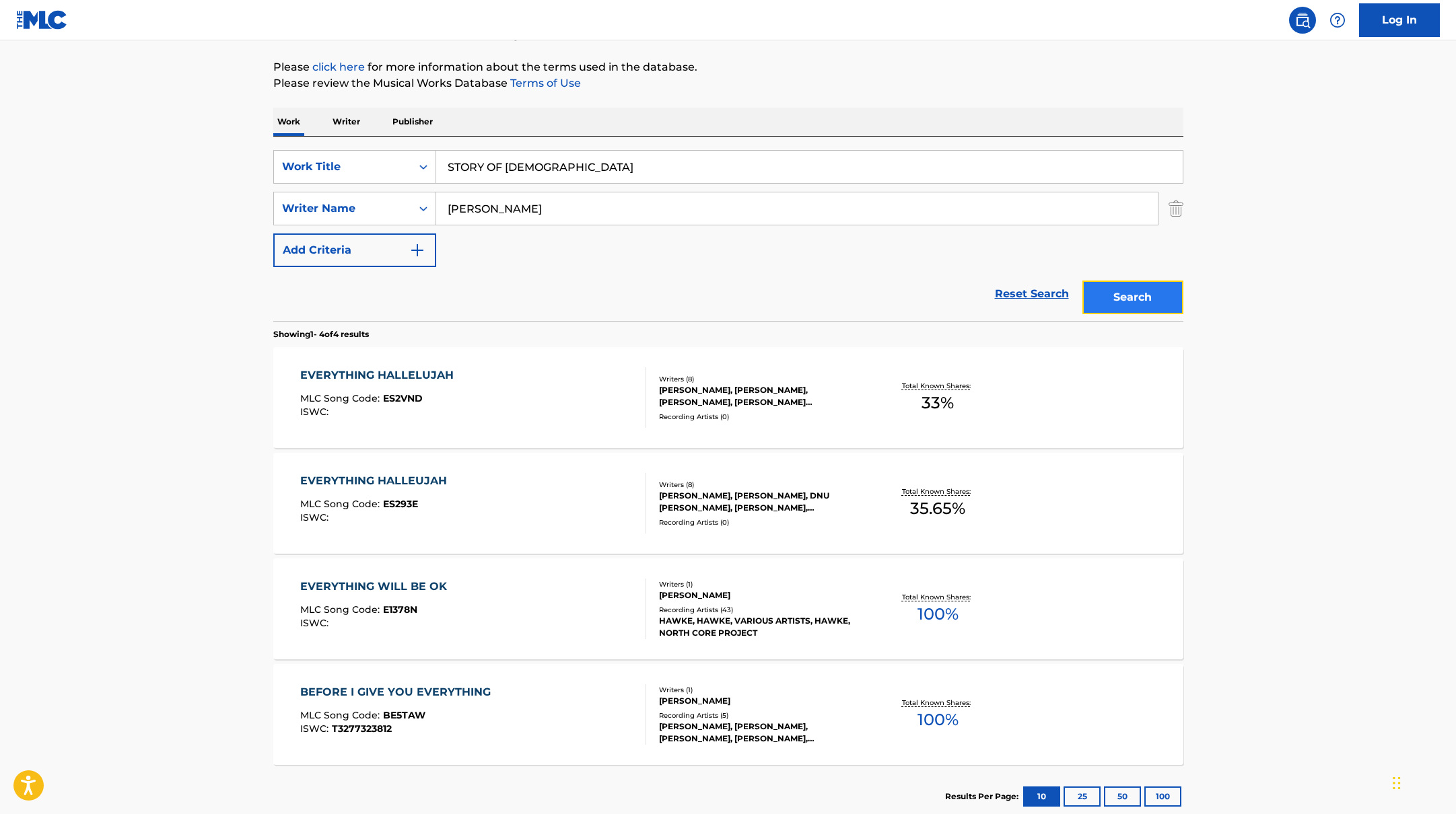
click at [1126, 294] on button "Search" at bounding box center [1133, 298] width 101 height 34
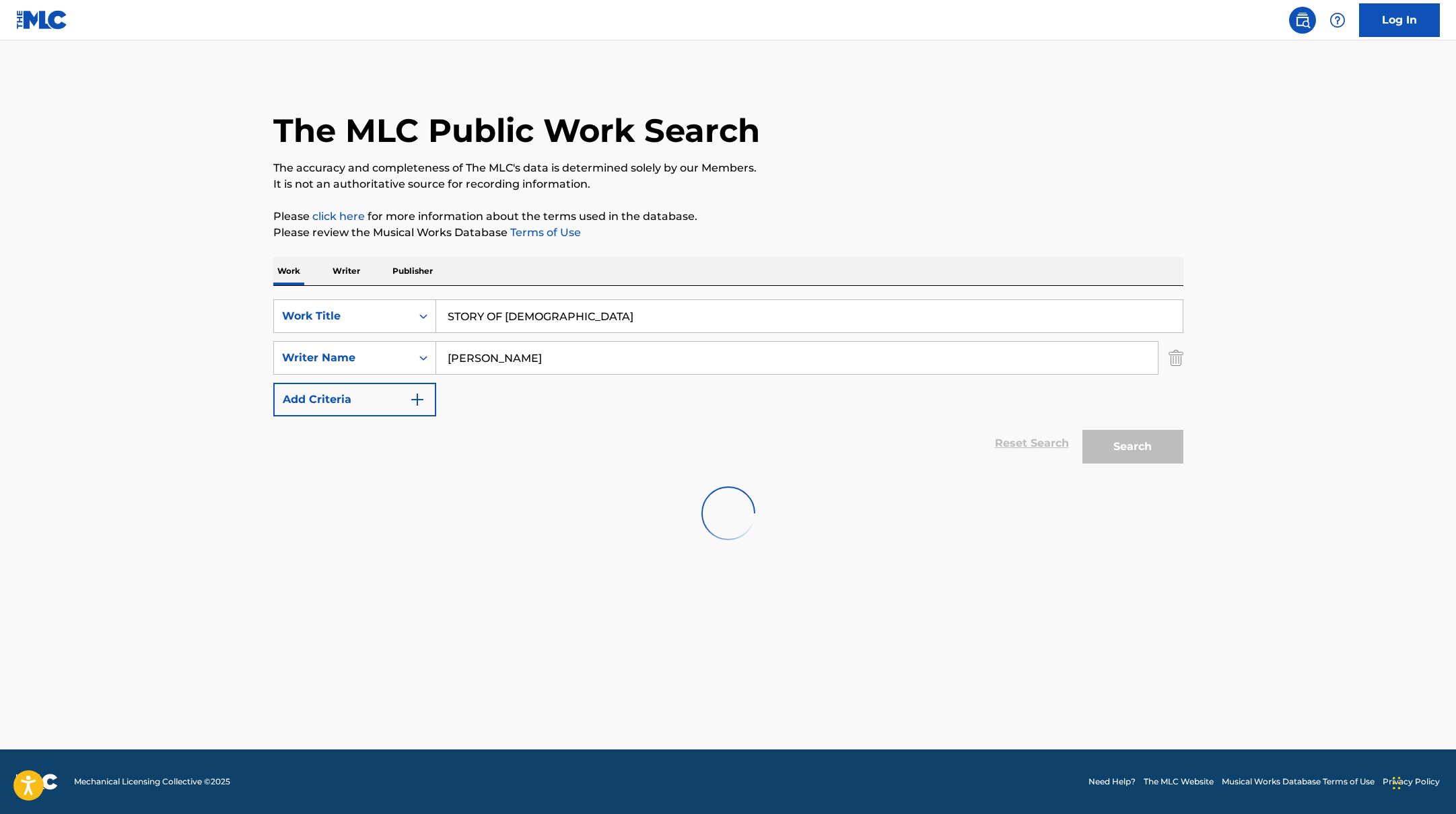
scroll to position [0, 0]
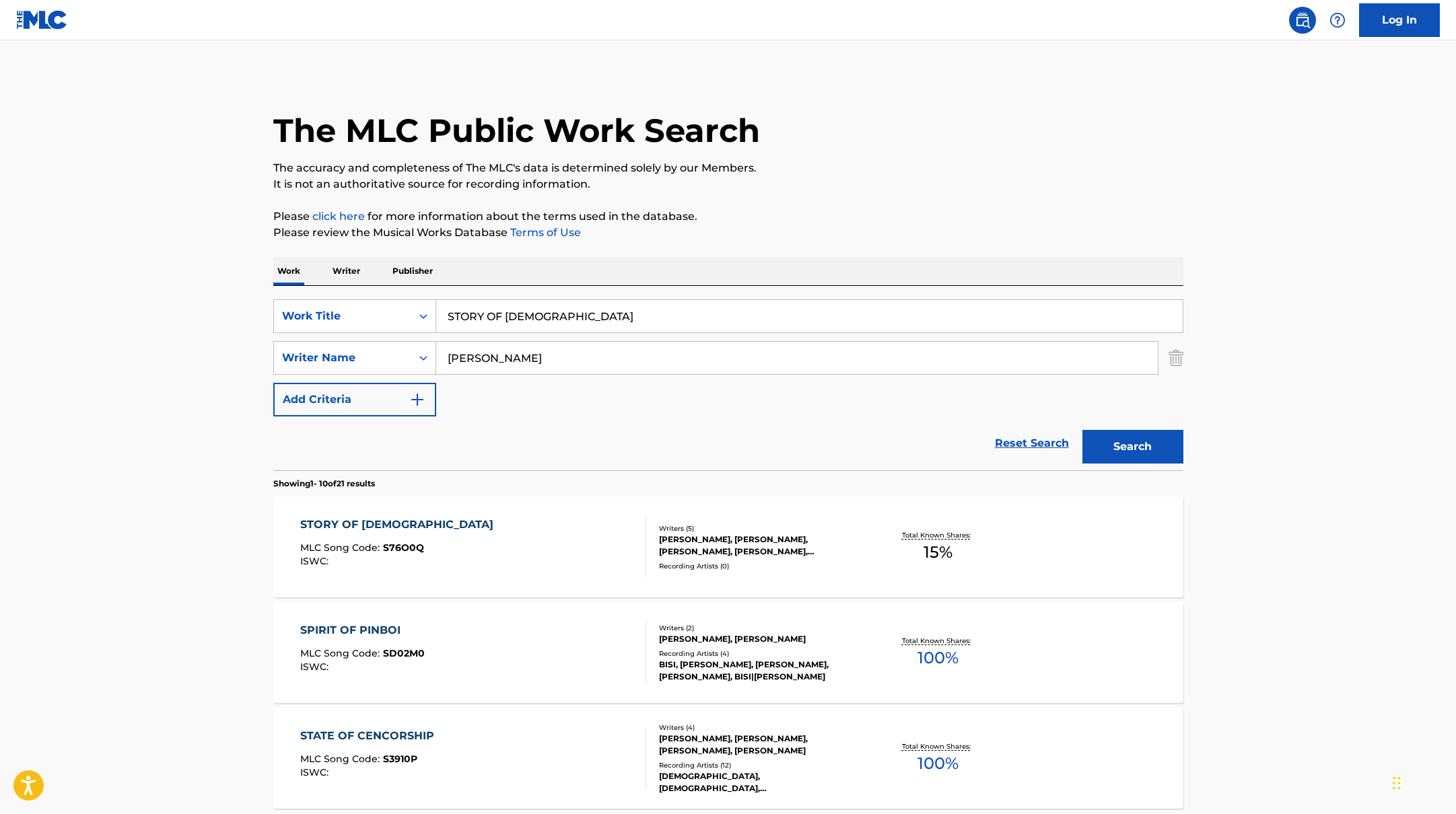
click at [556, 530] on div "STORY OF [DEMOGRAPHIC_DATA] MLC Song Code : S76O0Q ISWC :" at bounding box center [473, 547] width 346 height 61
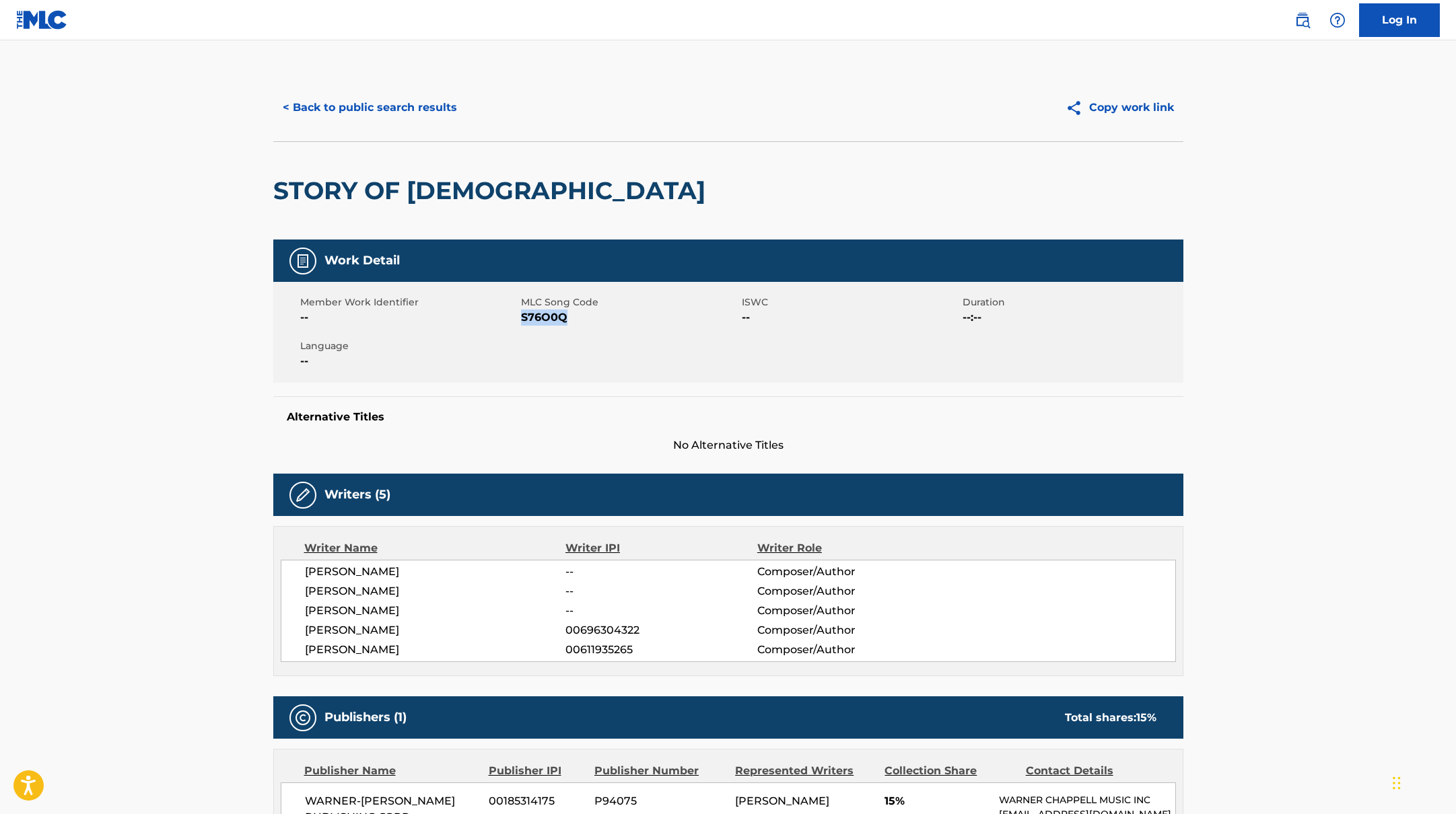
drag, startPoint x: 521, startPoint y: 318, endPoint x: 583, endPoint y: 319, distance: 62.0
click at [583, 319] on span "S76O0Q" at bounding box center [629, 318] width 217 height 16
click at [427, 105] on button "< Back to public search results" at bounding box center [369, 107] width 193 height 34
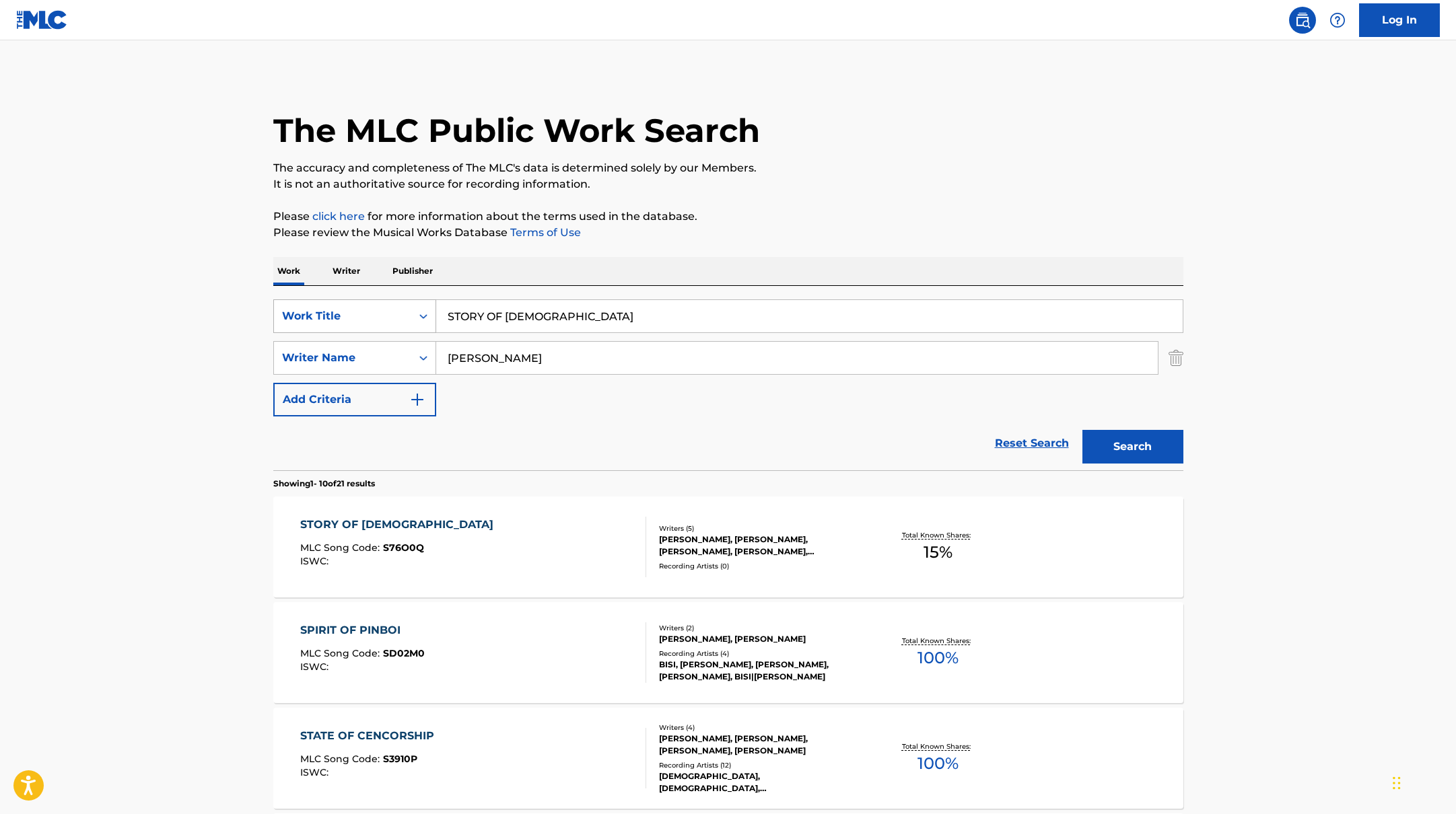
drag, startPoint x: 552, startPoint y: 319, endPoint x: 429, endPoint y: 307, distance: 123.6
click at [429, 308] on div "SearchWithCriteria10771601-4324-4cc8-ab46-06b0d7057aec Work Title STORY OF GOD" at bounding box center [728, 316] width 910 height 34
paste input "how long will it take to walk a mile? (interlude)"
type input "how long will it take to walk a mile? (interlude)"
drag, startPoint x: 487, startPoint y: 354, endPoint x: 405, endPoint y: 343, distance: 82.7
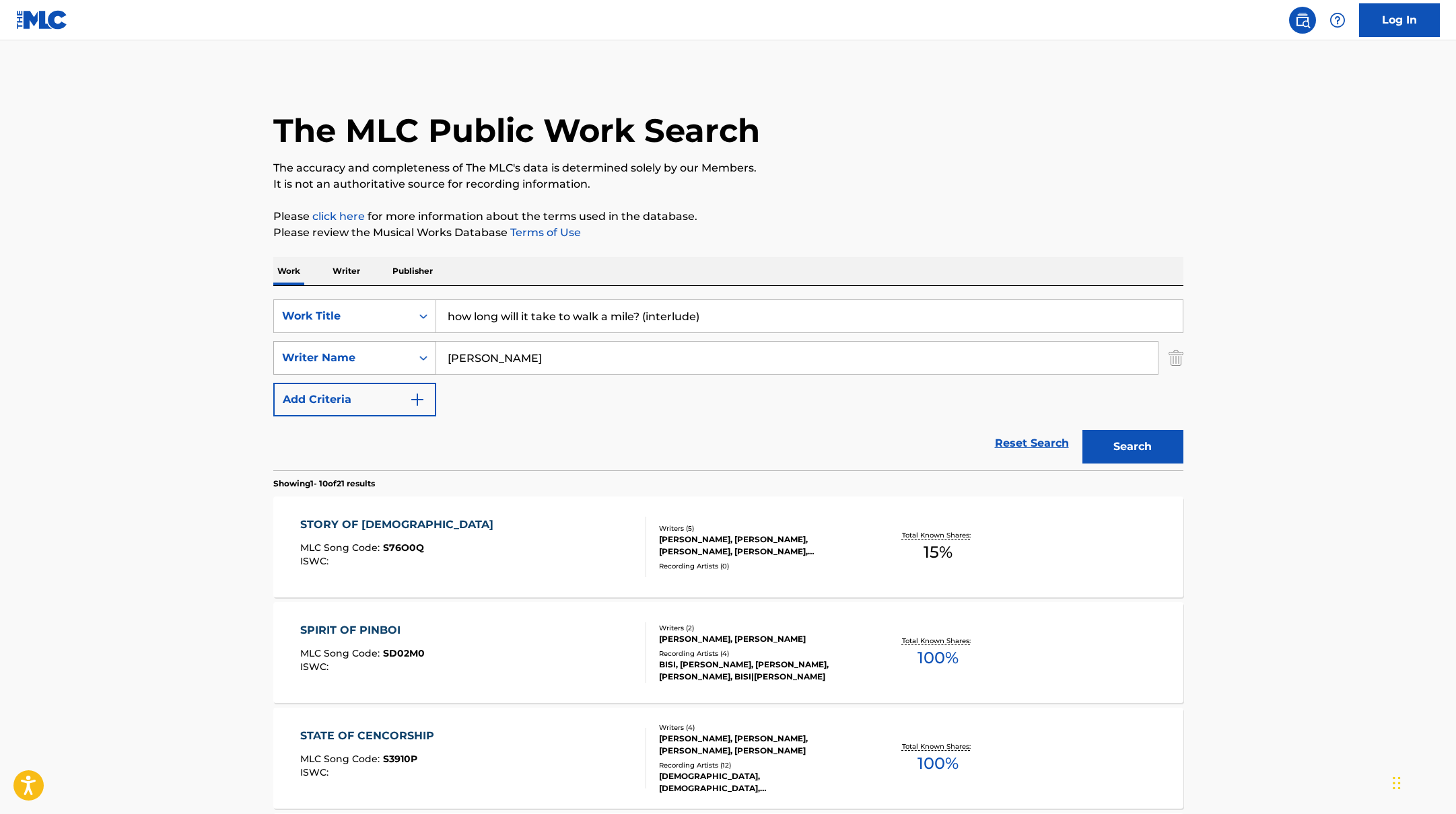
click at [405, 343] on div "SearchWithCriteria17b139b1-9d92-4180-9b1a-8426ad8e22ea Writer Name [PERSON_NAME]" at bounding box center [728, 358] width 910 height 34
click at [1082, 430] on button "Search" at bounding box center [1133, 447] width 101 height 34
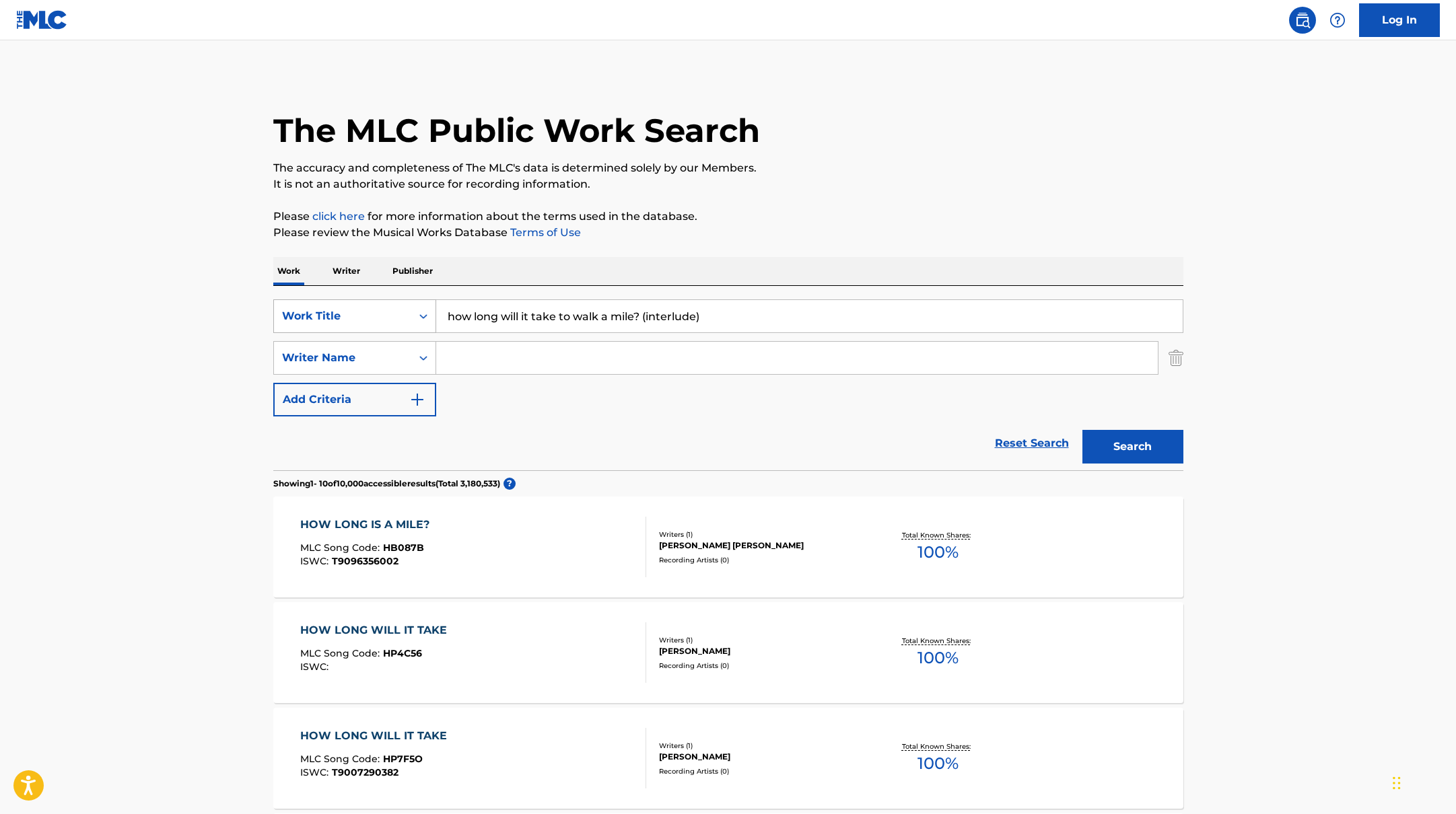
drag, startPoint x: 722, startPoint y: 314, endPoint x: 410, endPoint y: 314, distance: 312.0
click at [410, 314] on div "SearchWithCriteria10771601-4324-4cc8-ab46-06b0d7057aec Work Title how long will…" at bounding box center [728, 316] width 910 height 34
paste input "F**K EVERYONE"
type input "F**K EVERYONE"
click at [512, 365] on input "Search Form" at bounding box center [797, 358] width 722 height 33
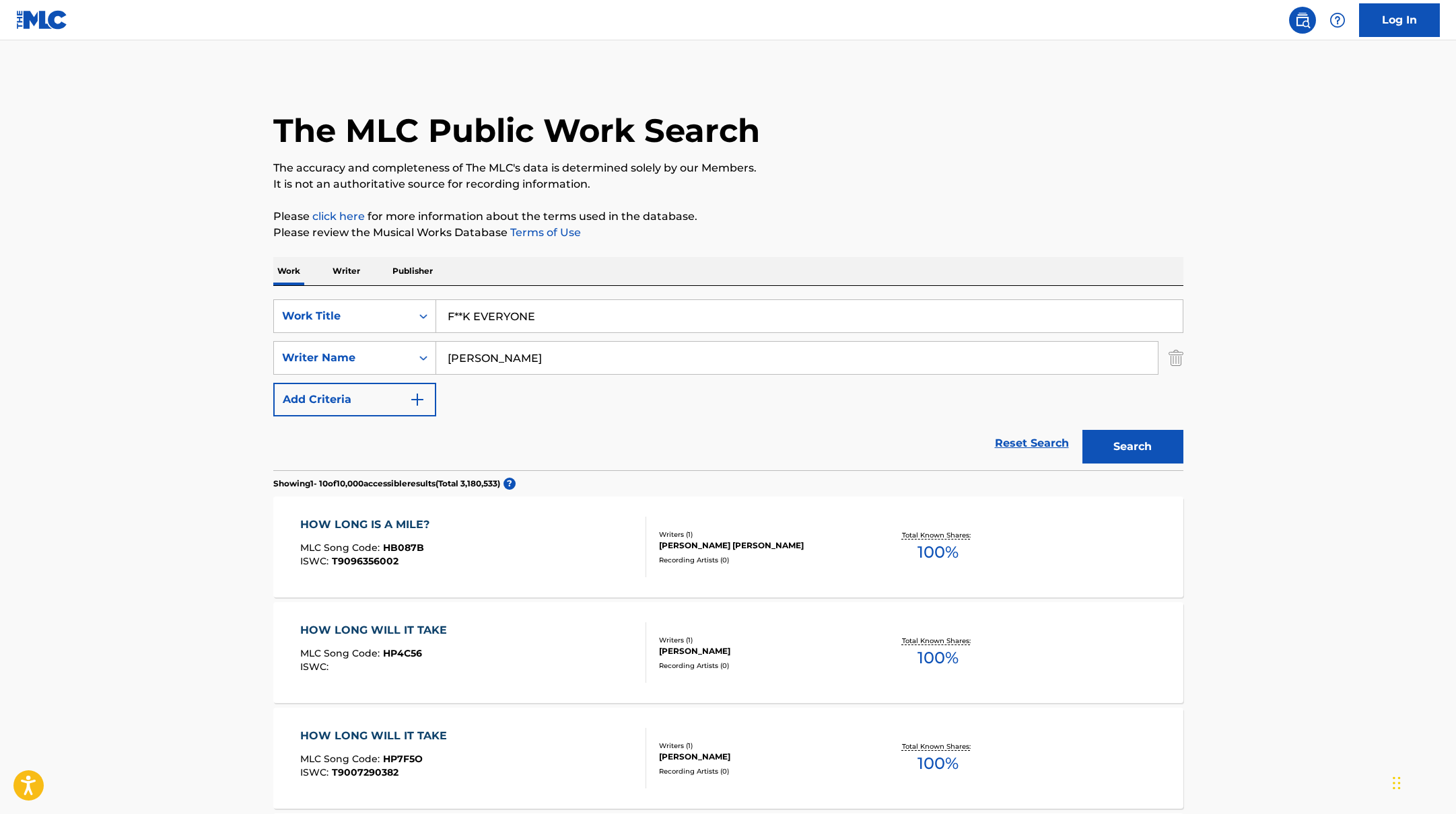
type input "[PERSON_NAME]"
click at [1082, 430] on button "Search" at bounding box center [1133, 447] width 101 height 34
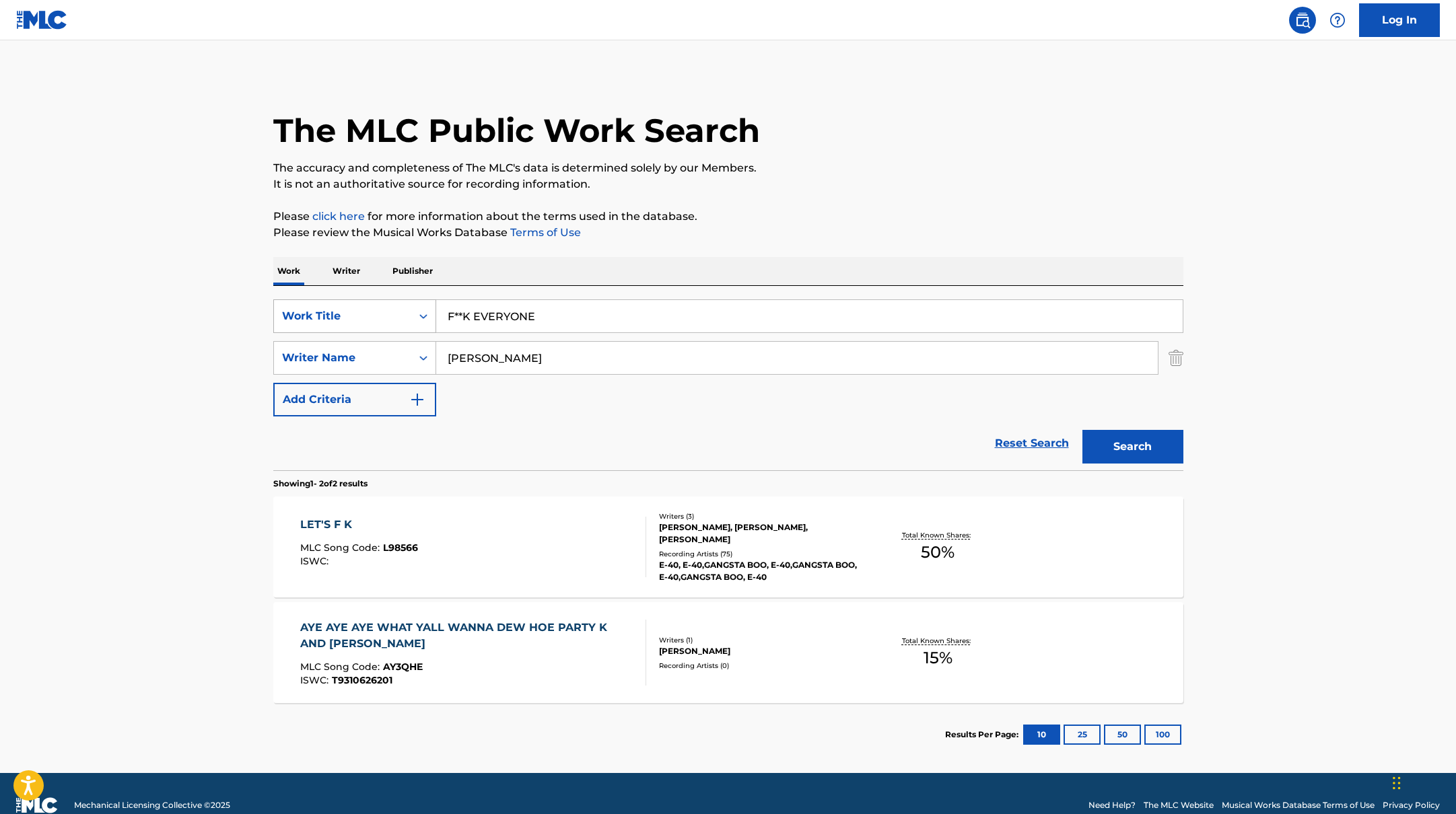
drag, startPoint x: 557, startPoint y: 322, endPoint x: 392, endPoint y: 303, distance: 166.1
click at [395, 303] on div "SearchWithCriteria10771601-4324-4cc8-ab46-06b0d7057aec Work Title F**K EVERYONE" at bounding box center [728, 316] width 910 height 34
paste input "Crazy"
type input "Crazy"
drag, startPoint x: 519, startPoint y: 359, endPoint x: 305, endPoint y: 361, distance: 214.0
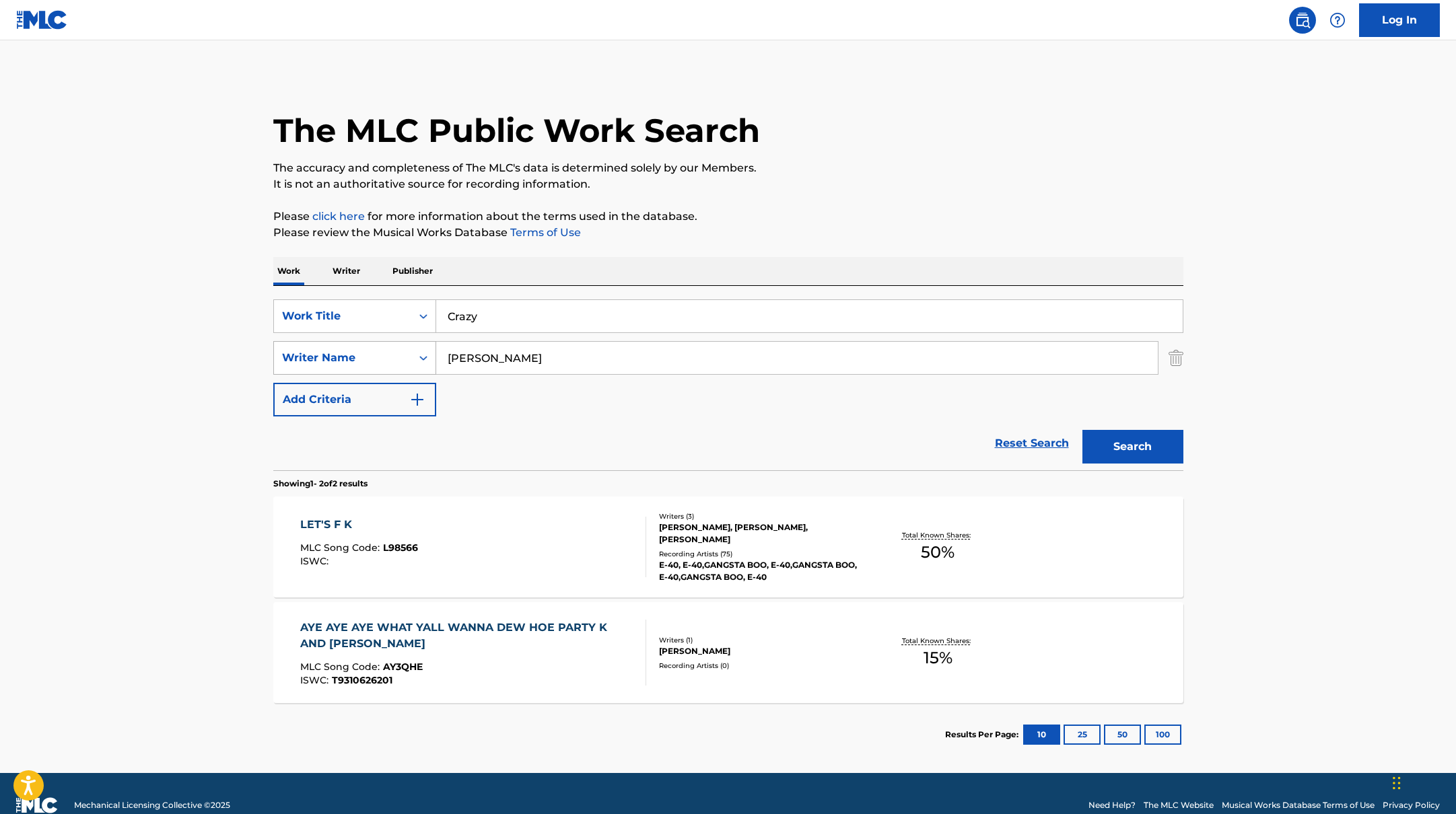
click at [312, 361] on div "SearchWithCriteria17b139b1-9d92-4180-9b1a-8426ad8e22ea Writer Name [PERSON_NAME]" at bounding box center [728, 358] width 910 height 34
paste input "[PERSON_NAME]"
type input "[PERSON_NAME]"
click at [1000, 200] on div "The MLC Public Work Search The accuracy and completeness of The MLC's data is d…" at bounding box center [728, 420] width 942 height 692
click at [1158, 448] on button "Search" at bounding box center [1133, 447] width 101 height 34
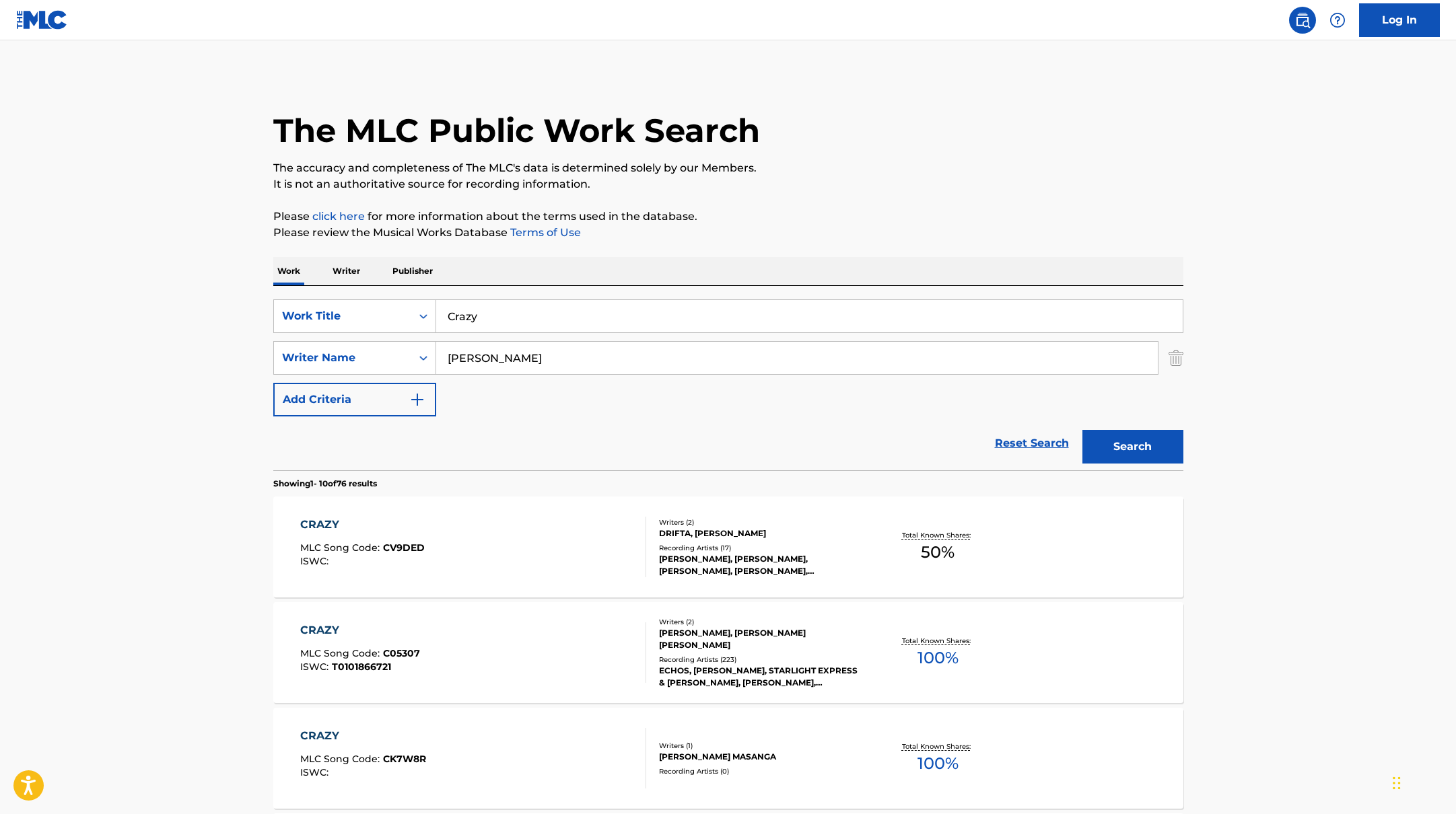
paste input "User Guide"
drag, startPoint x: 495, startPoint y: 309, endPoint x: 563, endPoint y: 318, distance: 68.6
click at [563, 318] on input "User GuideCrazy" at bounding box center [809, 316] width 746 height 33
paste input "Search Form"
type input "User Guide"
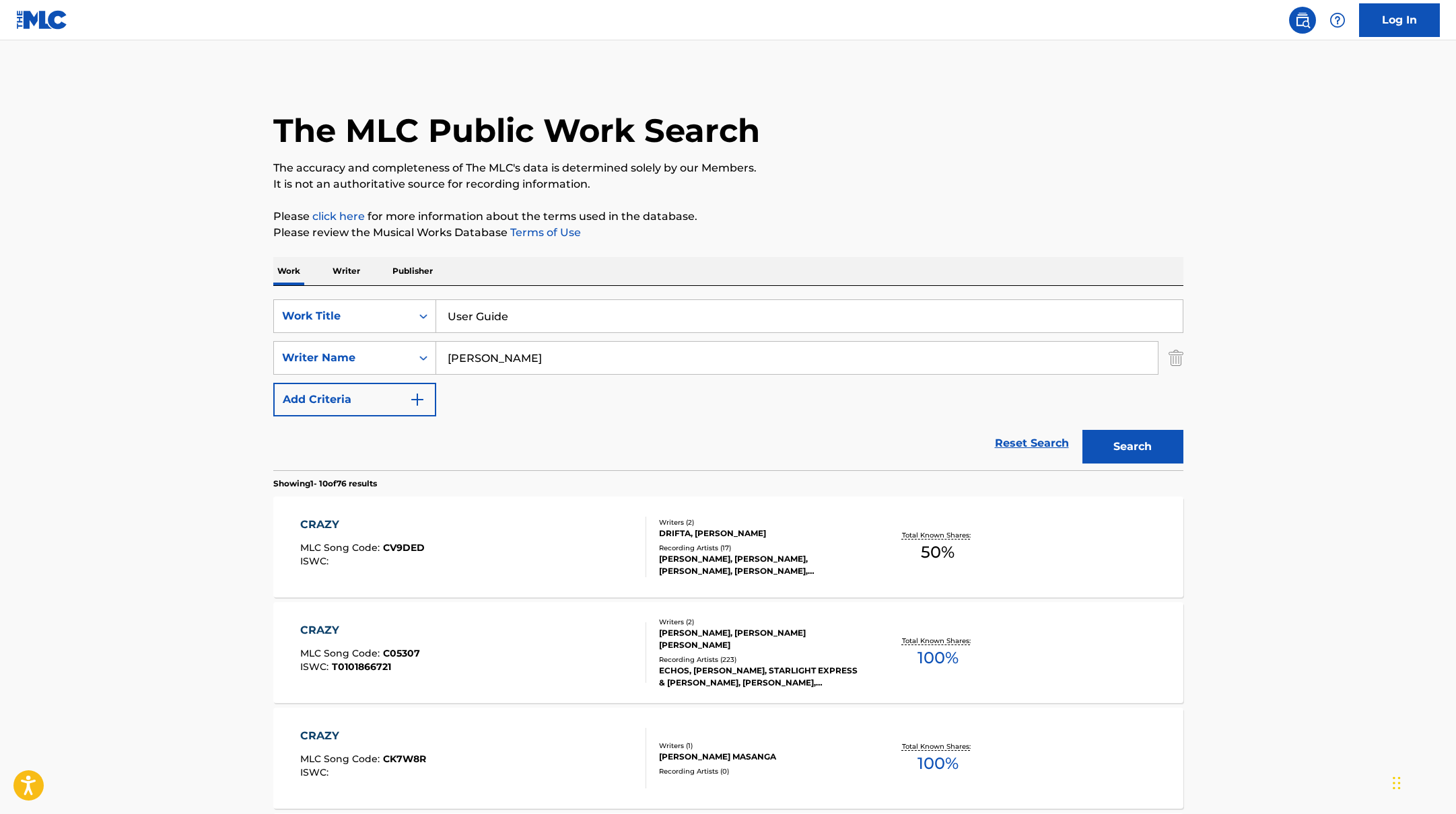
click at [973, 134] on div "The MLC Public Work Search" at bounding box center [728, 123] width 910 height 98
drag, startPoint x: 508, startPoint y: 359, endPoint x: 363, endPoint y: 342, distance: 146.0
click at [360, 343] on div "SearchWithCriteria17b139b1-9d92-4180-9b1a-8426ad8e22ea Writer Name [PERSON_NAME]" at bounding box center [728, 358] width 910 height 34
paste input "[PERSON_NAME]"
click at [801, 228] on p "Please review the Musical Works Database Terms of Use" at bounding box center [728, 233] width 910 height 16
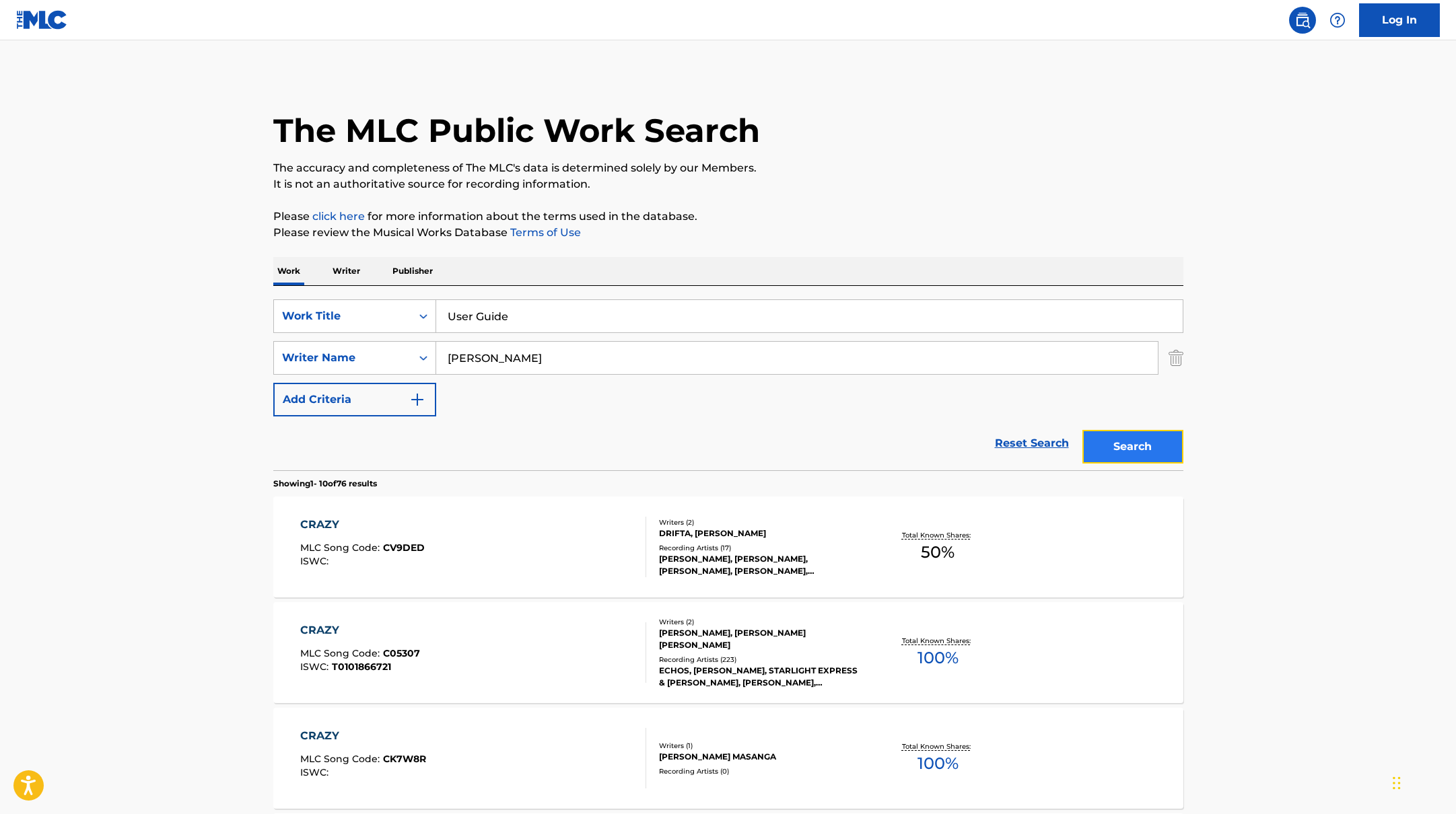
click at [1162, 445] on button "Search" at bounding box center [1133, 447] width 101 height 34
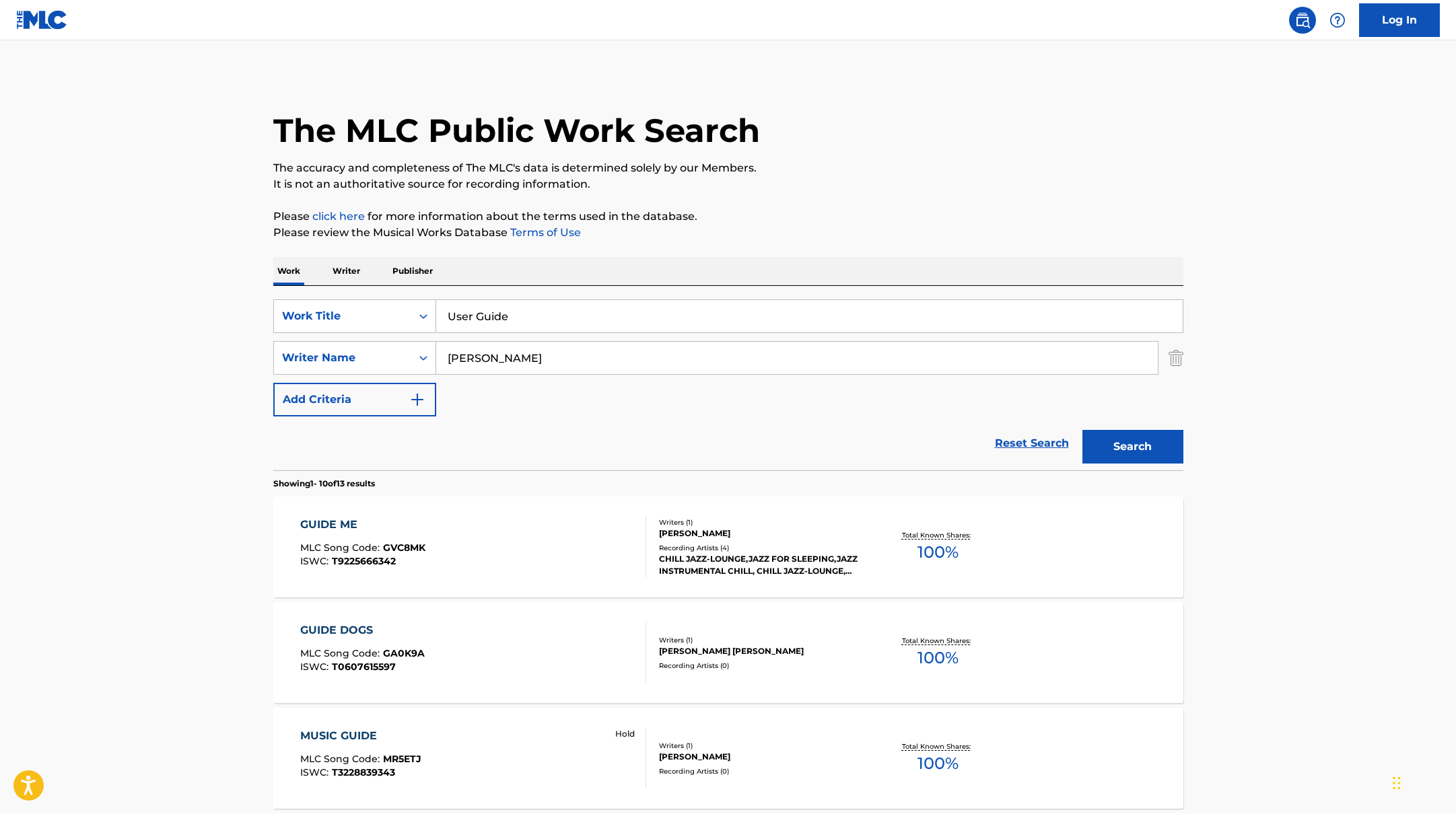
paste input "[PERSON_NAME]"
drag, startPoint x: 520, startPoint y: 362, endPoint x: 801, endPoint y: 204, distance: 322.4
type input "[PERSON_NAME]"
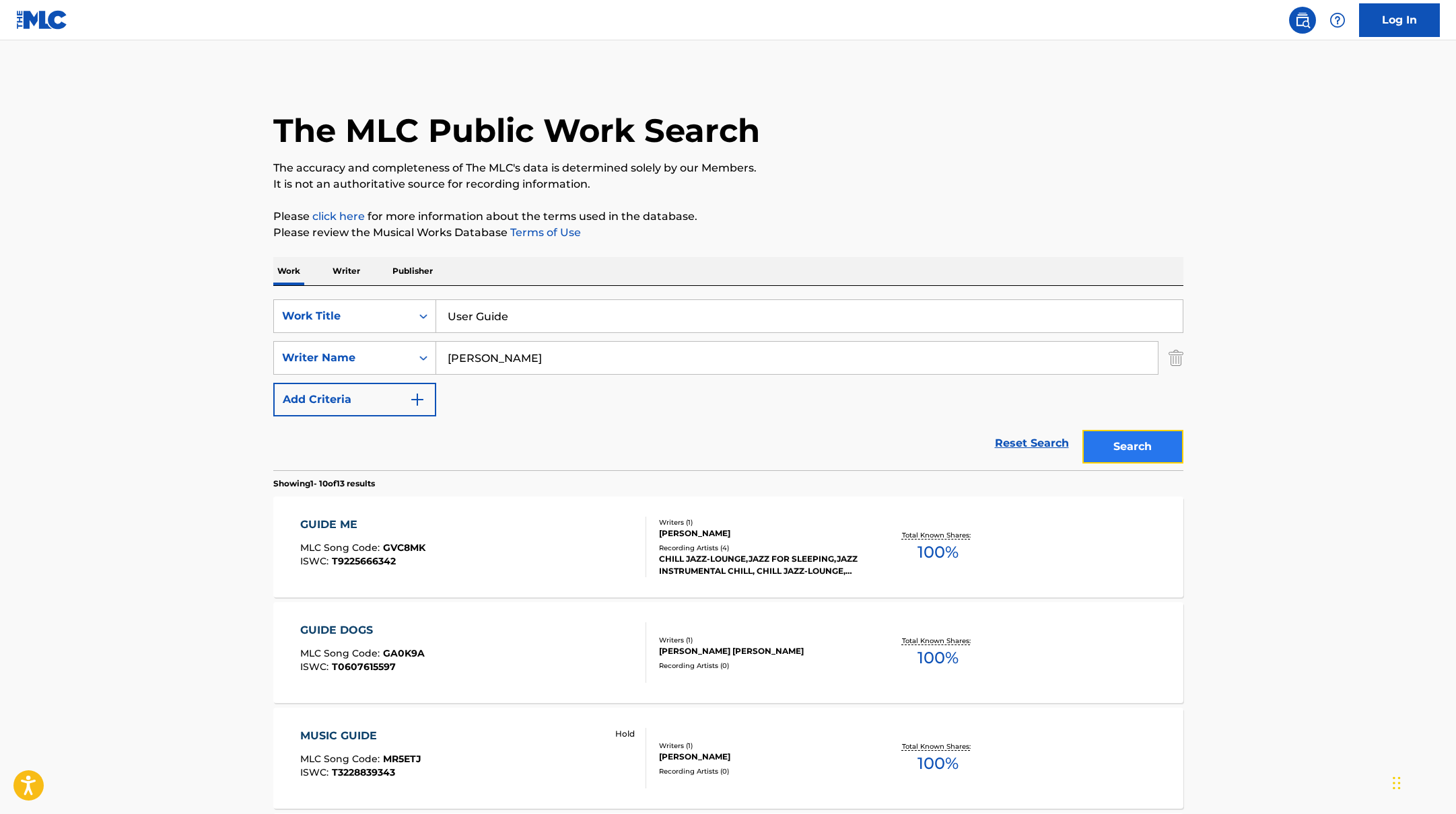
click at [1123, 439] on button "Search" at bounding box center [1133, 447] width 101 height 34
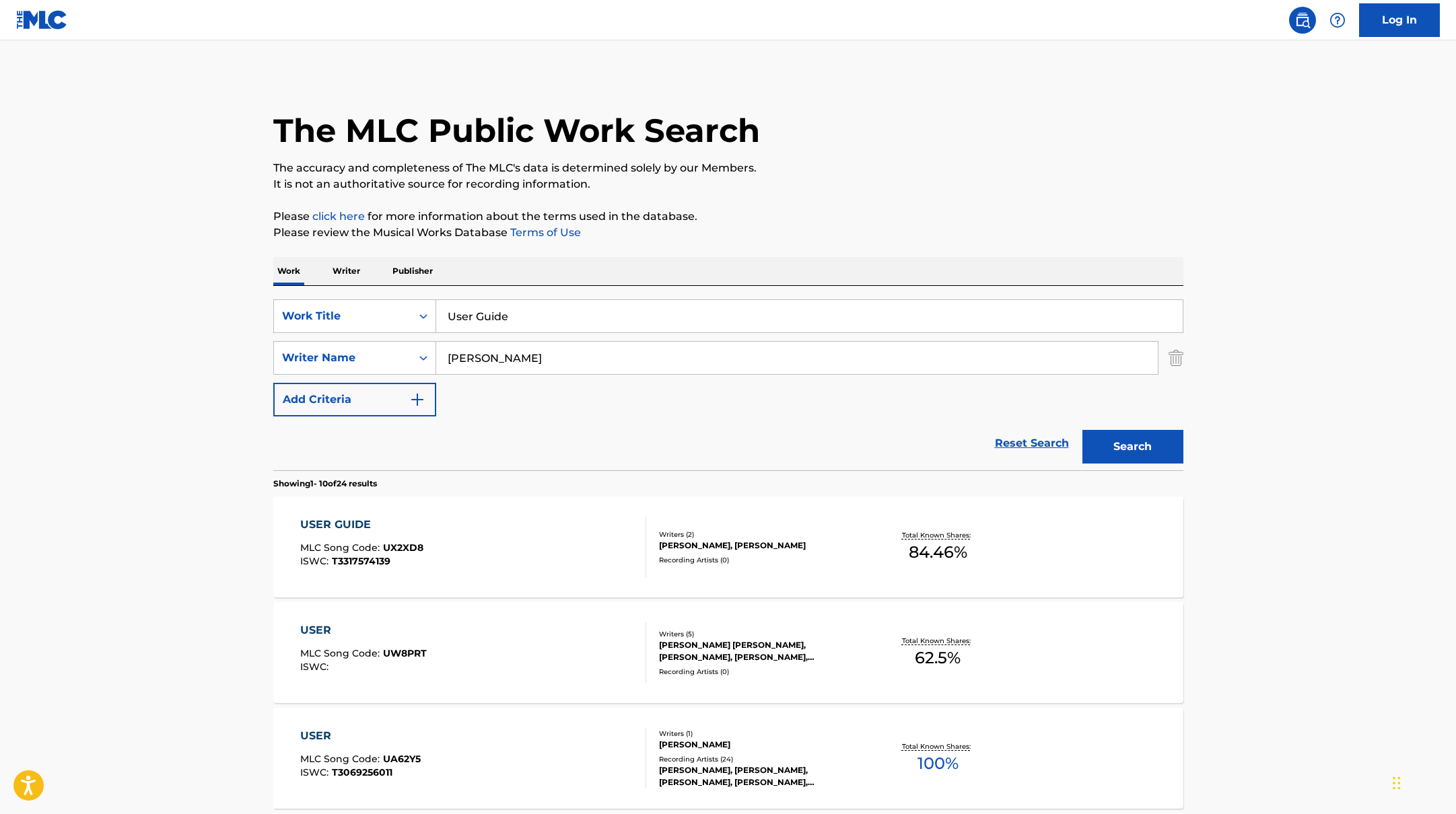
click at [573, 541] on div "USER GUIDE MLC Song Code : UX2XD8 ISWC : T3317574139" at bounding box center [473, 547] width 346 height 61
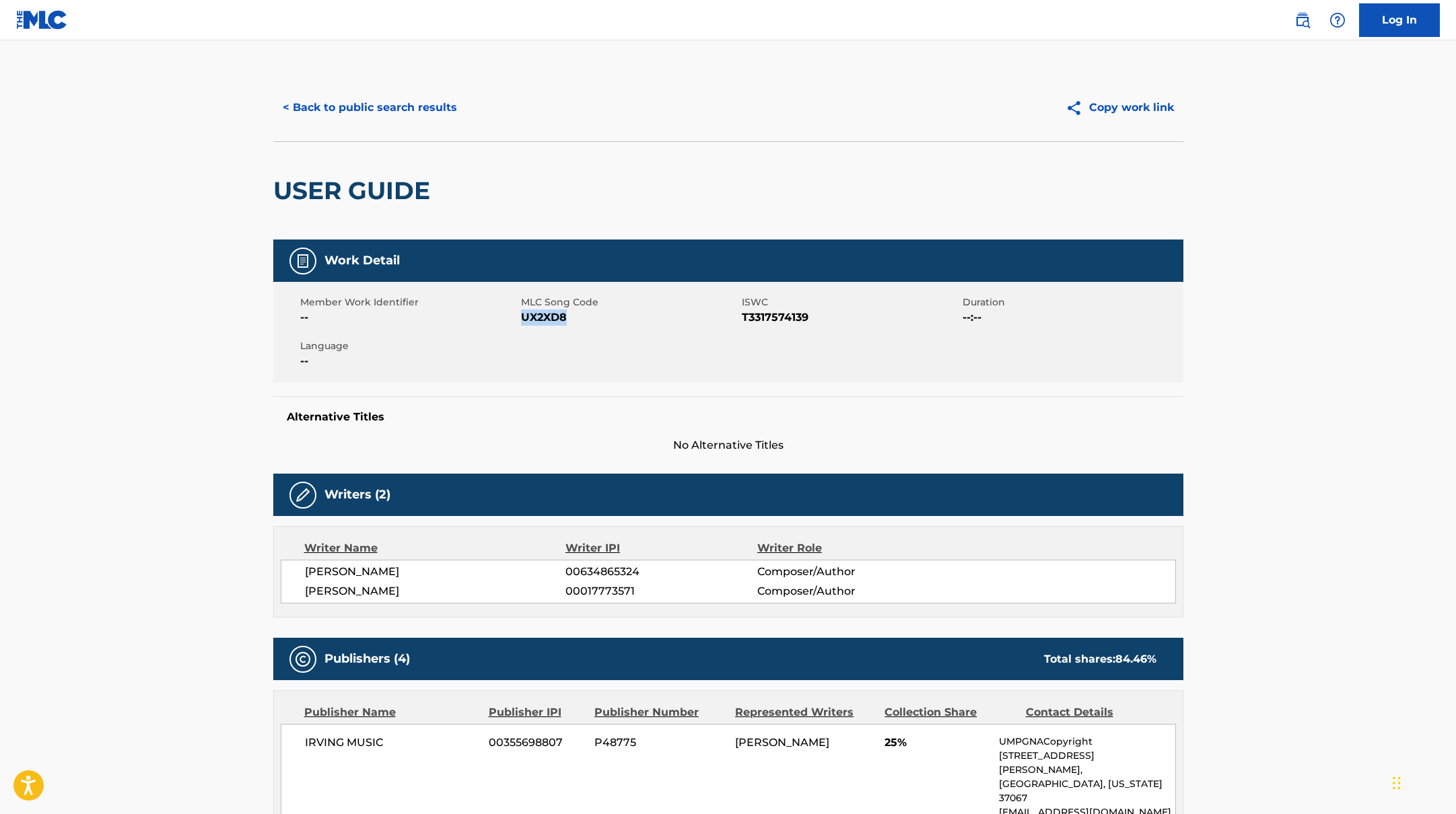
drag, startPoint x: 524, startPoint y: 318, endPoint x: 596, endPoint y: 318, distance: 72.0
click at [596, 318] on span "UX2XD8" at bounding box center [629, 318] width 217 height 16
click at [388, 101] on button "< Back to public search results" at bounding box center [369, 107] width 193 height 34
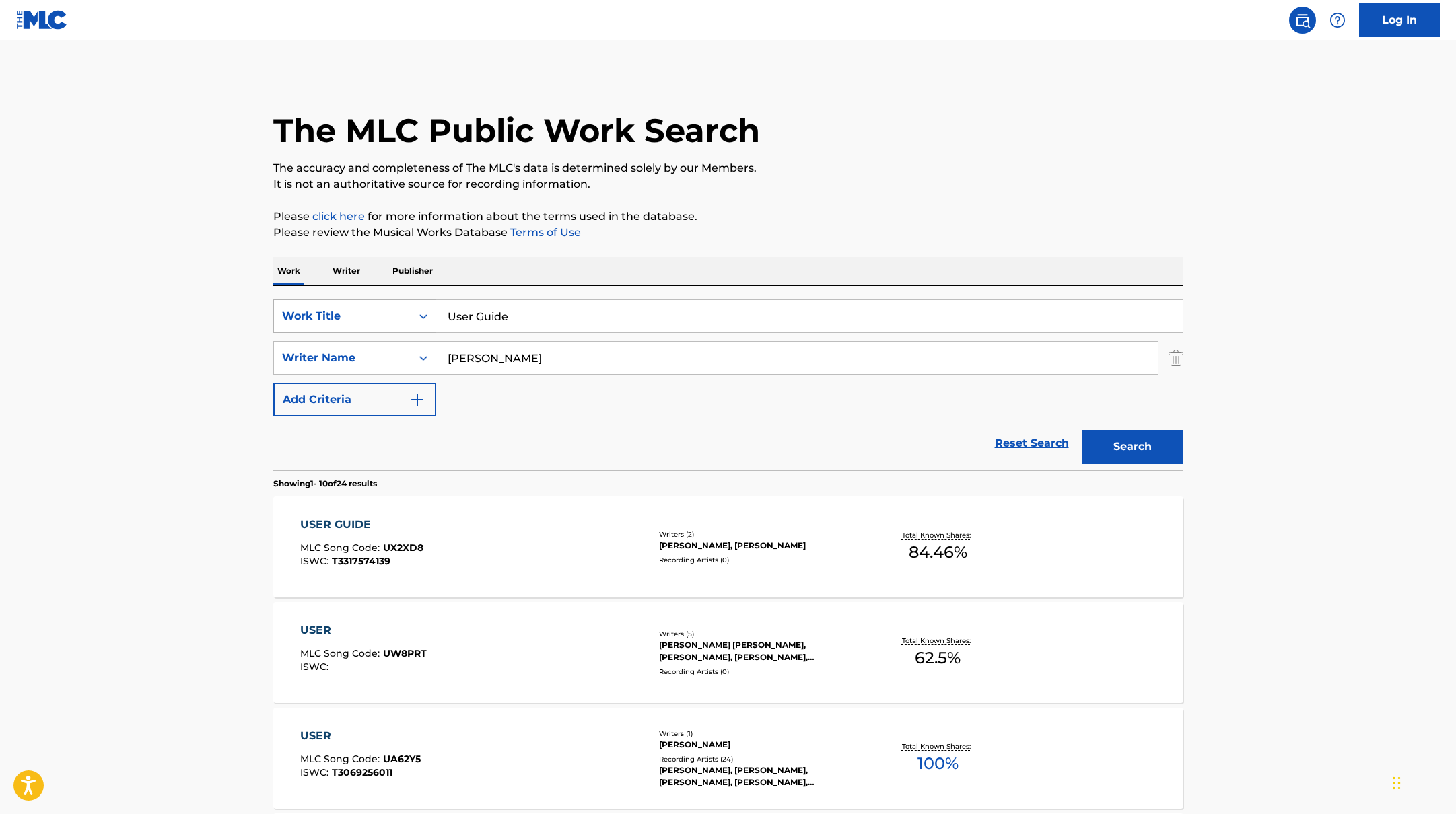
drag, startPoint x: 526, startPoint y: 316, endPoint x: 404, endPoint y: 307, distance: 122.3
click at [407, 309] on div "SearchWithCriteria10771601-4324-4cc8-ab46-06b0d7057aec Work Title User Guide" at bounding box center [728, 316] width 910 height 34
paste input "[PERSON_NAME]"
drag, startPoint x: 510, startPoint y: 317, endPoint x: 417, endPoint y: 310, distance: 93.3
click at [415, 310] on div "SearchWithCriteria10771601-4324-4cc8-ab46-06b0d7057aec Work Title [PERSON_NAME]" at bounding box center [728, 316] width 910 height 34
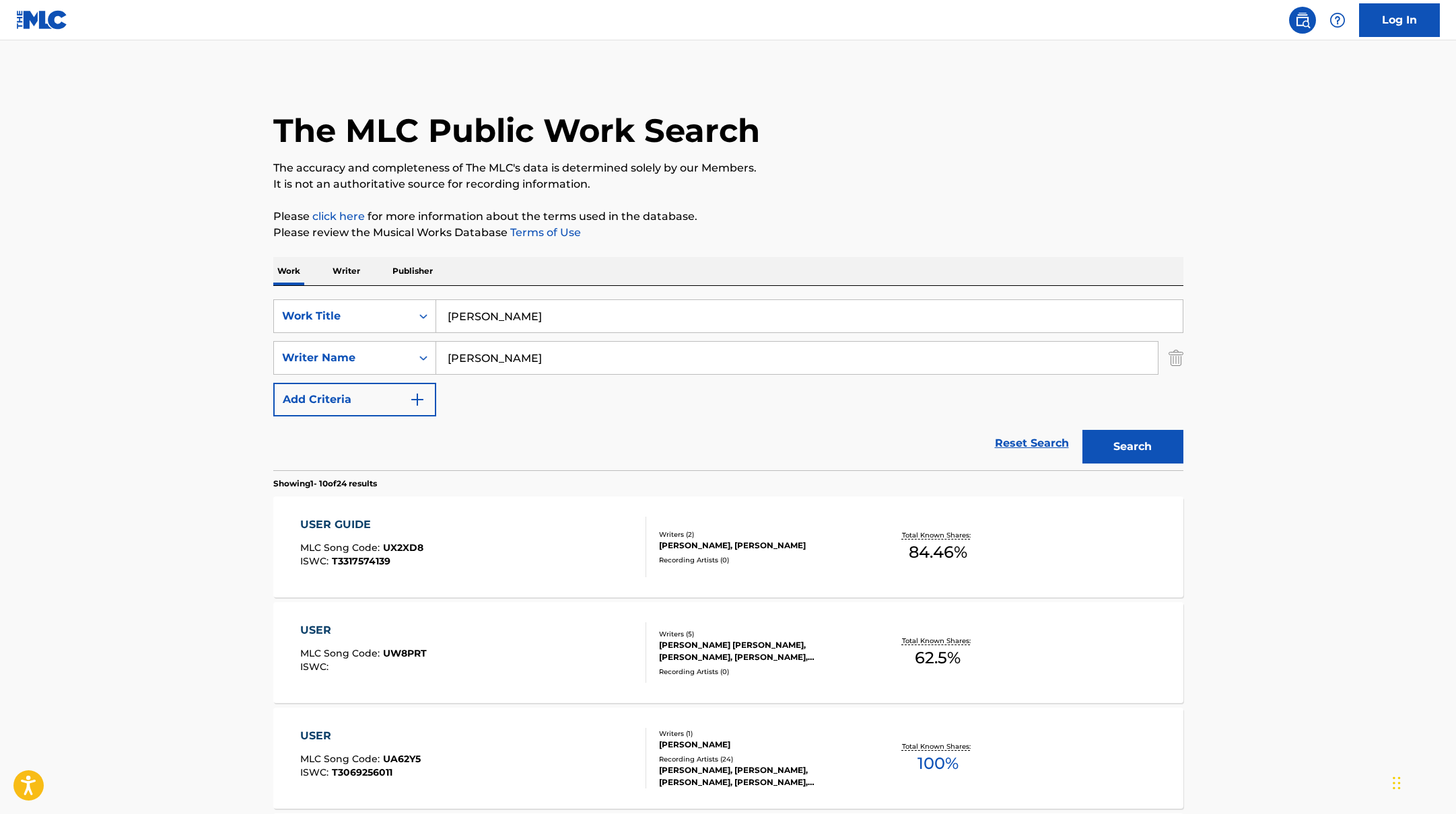
paste input "[DATE]"
type input "[DATE]"
click at [863, 192] on p "It is not an authoritative source for recording information." at bounding box center [728, 184] width 910 height 16
paste input "[PERSON_NAME]"
drag, startPoint x: 501, startPoint y: 352, endPoint x: 411, endPoint y: 337, distance: 91.2
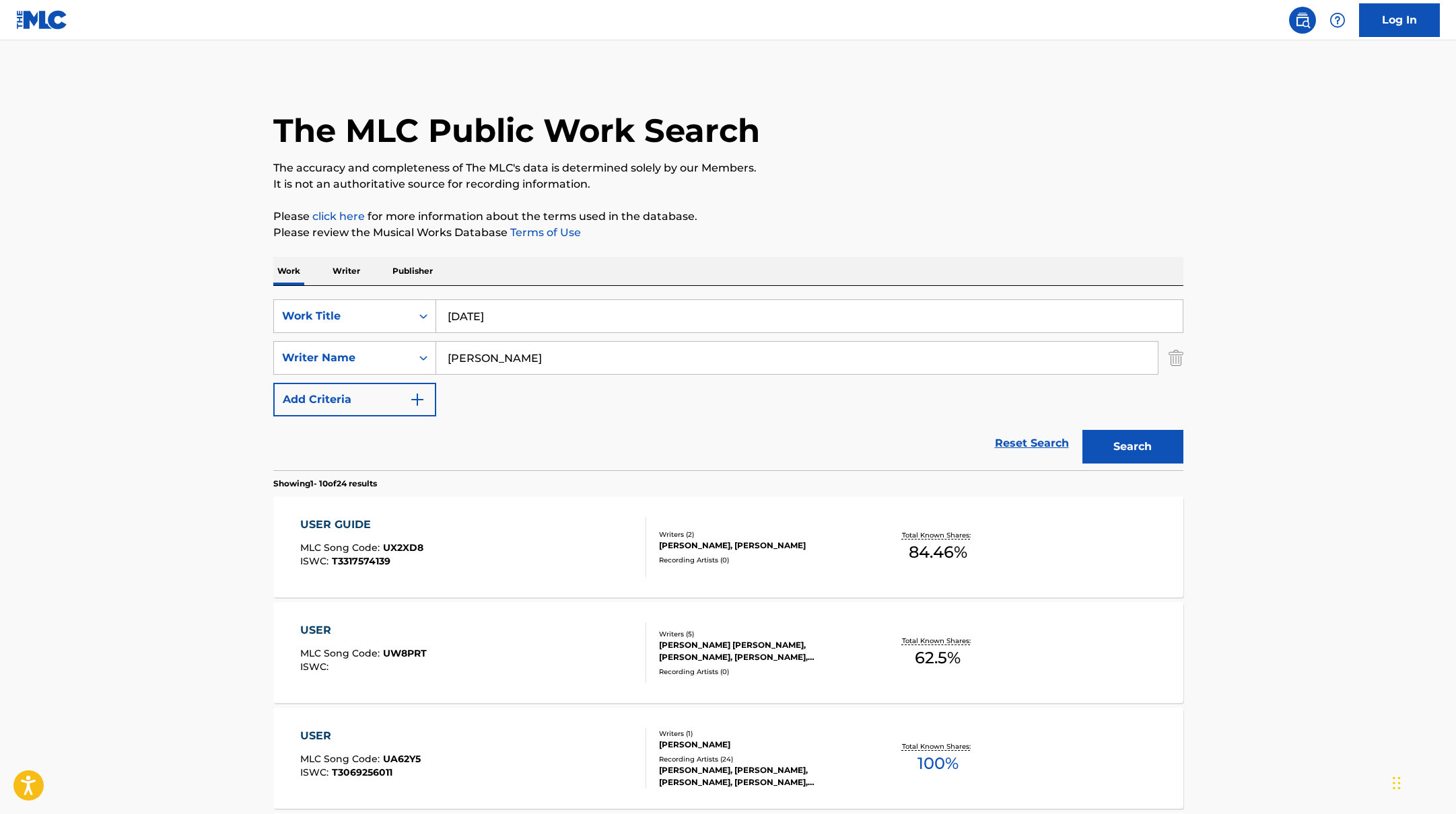
click at [389, 339] on div "SearchWithCriteria10771601-4324-4cc8-ab46-06b0d7057aec Work Title [DATE] Search…" at bounding box center [728, 358] width 910 height 117
type input "[PERSON_NAME]"
click at [1128, 442] on button "Search" at bounding box center [1133, 447] width 101 height 34
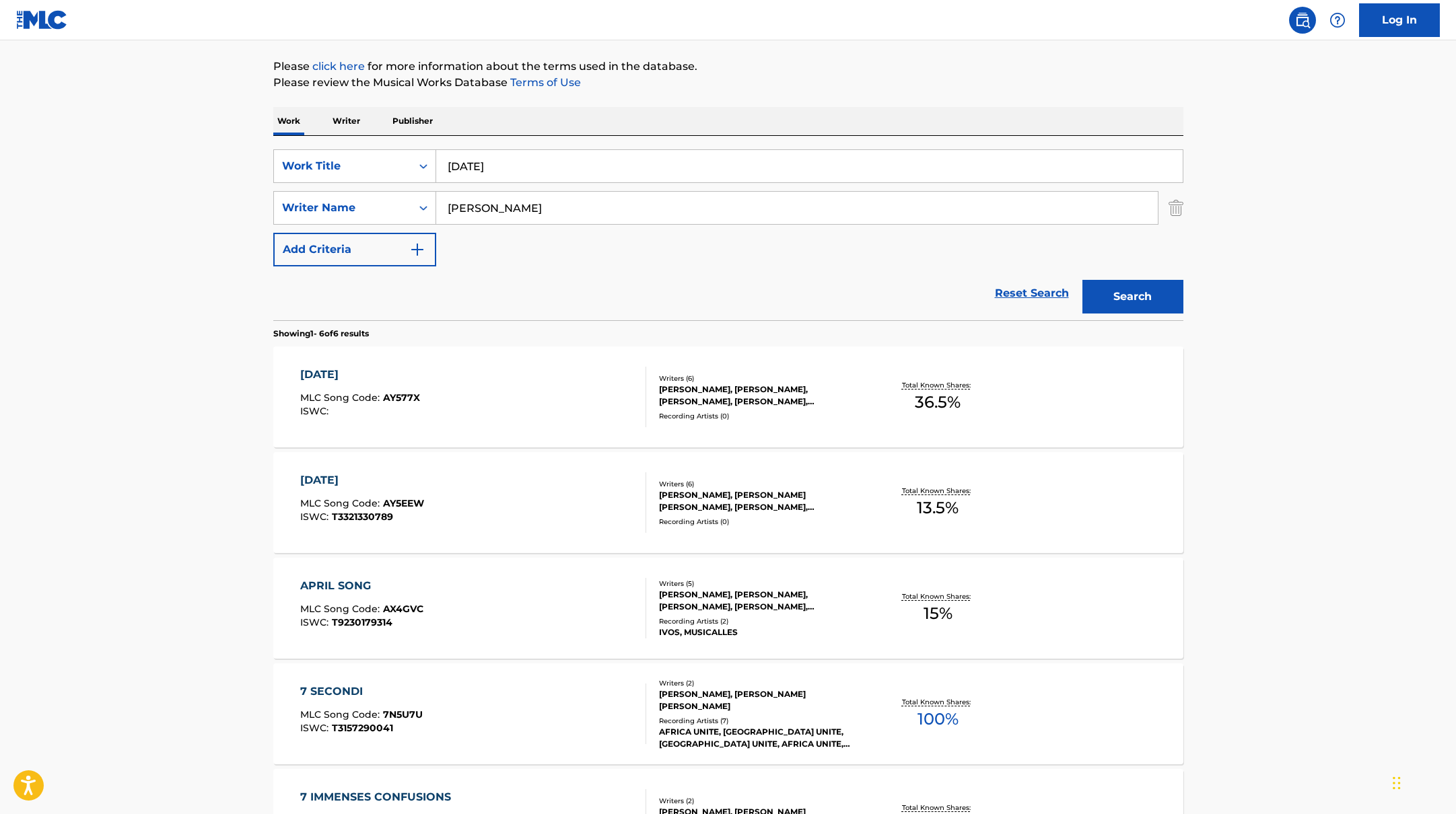
scroll to position [161, 0]
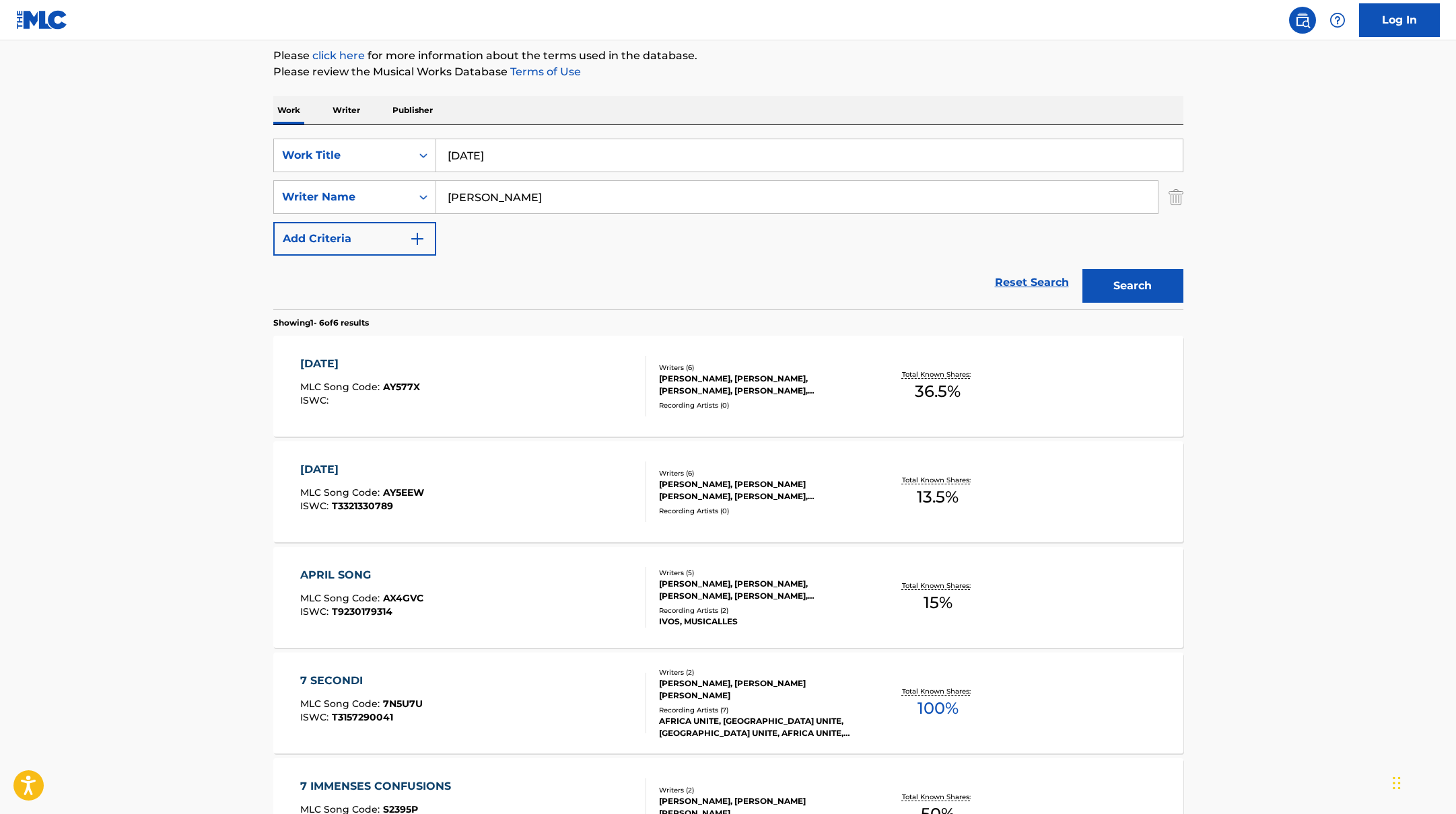
click at [603, 402] on div "[DATE] MLC Song Code : AY577X ISWC :" at bounding box center [473, 386] width 346 height 61
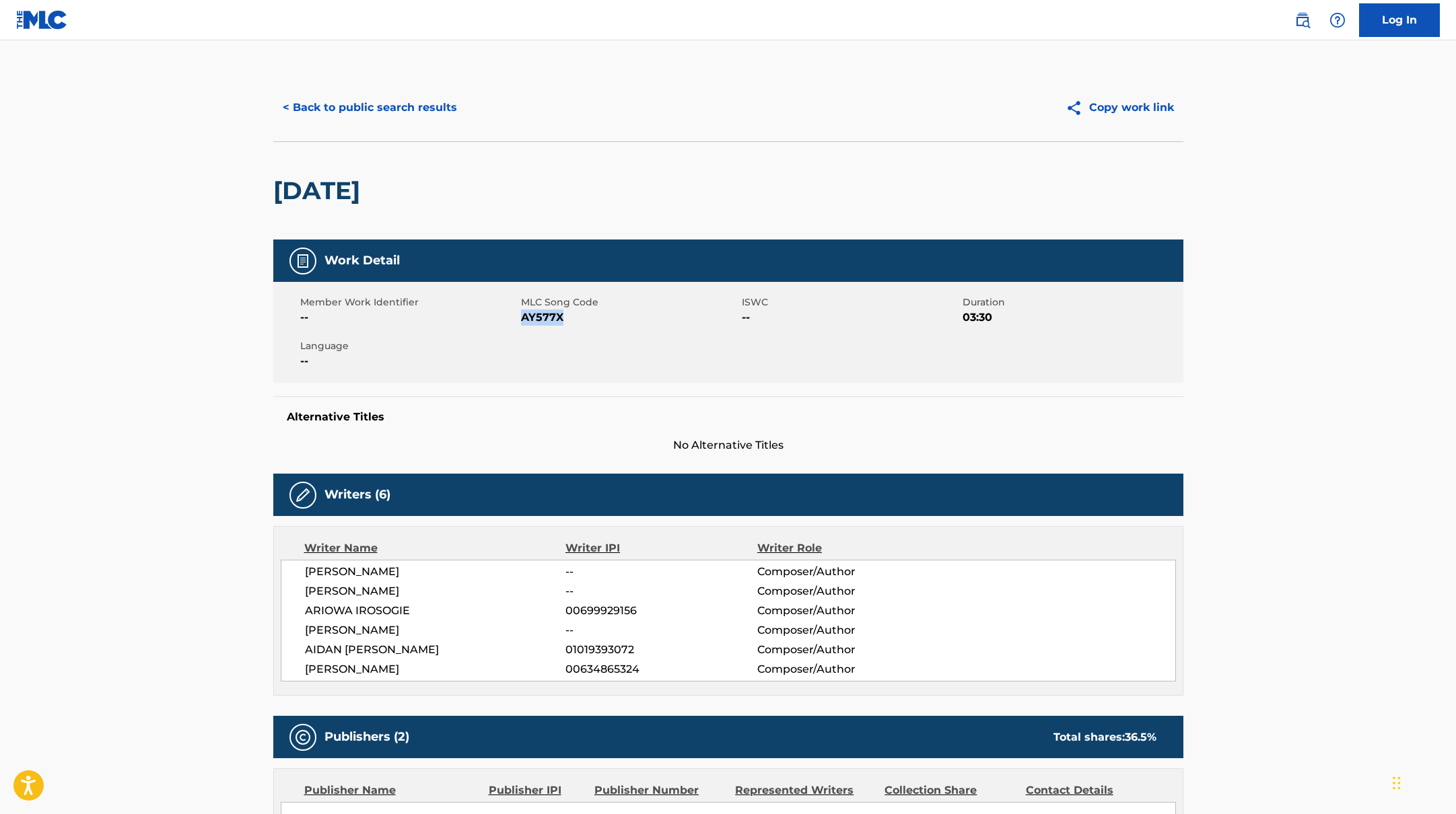
drag, startPoint x: 528, startPoint y: 315, endPoint x: 633, endPoint y: 315, distance: 105.0
click at [633, 315] on span "AY577X" at bounding box center [629, 318] width 217 height 16
click at [442, 115] on button "< Back to public search results" at bounding box center [369, 107] width 193 height 34
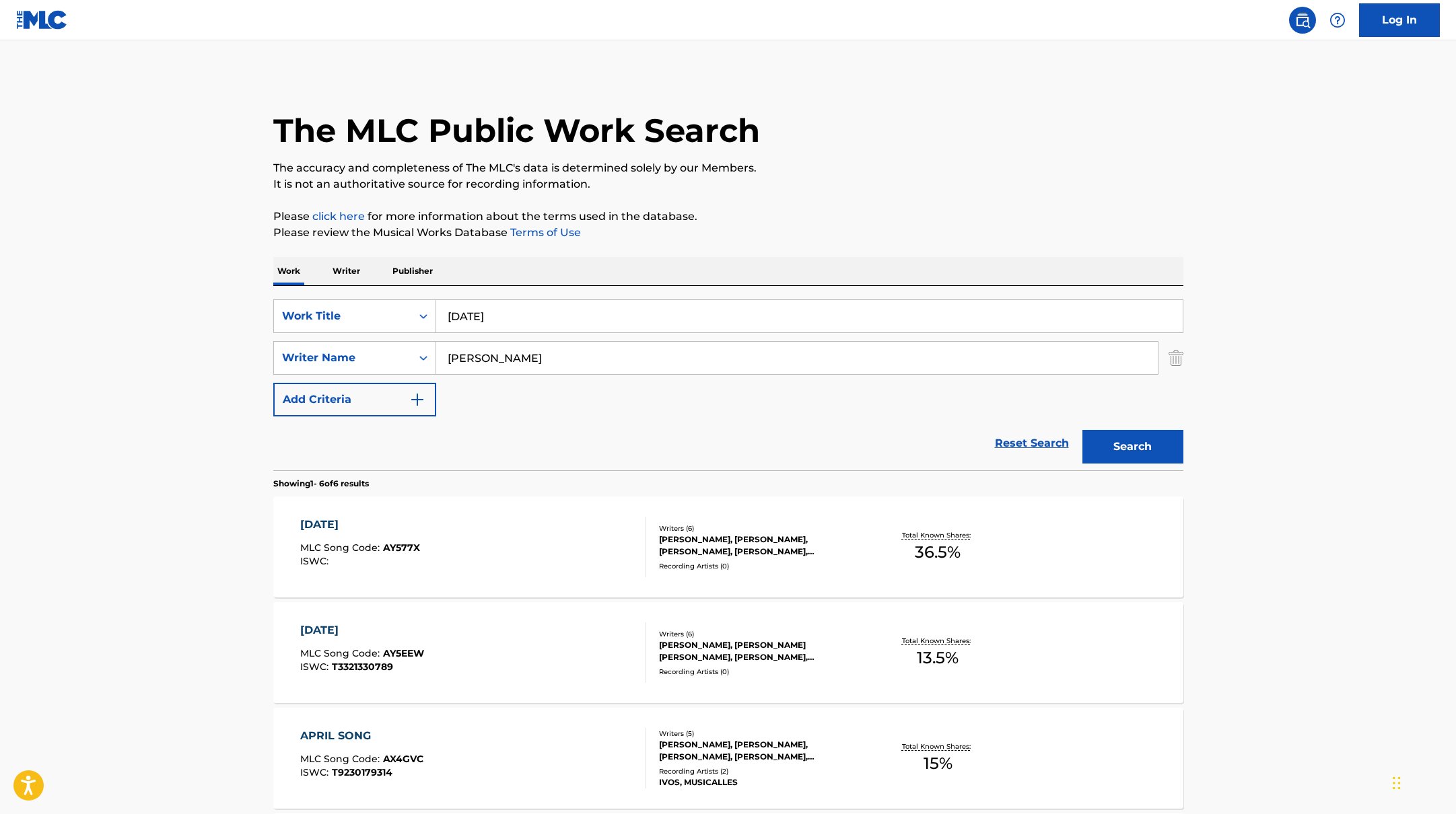
scroll to position [161, 0]
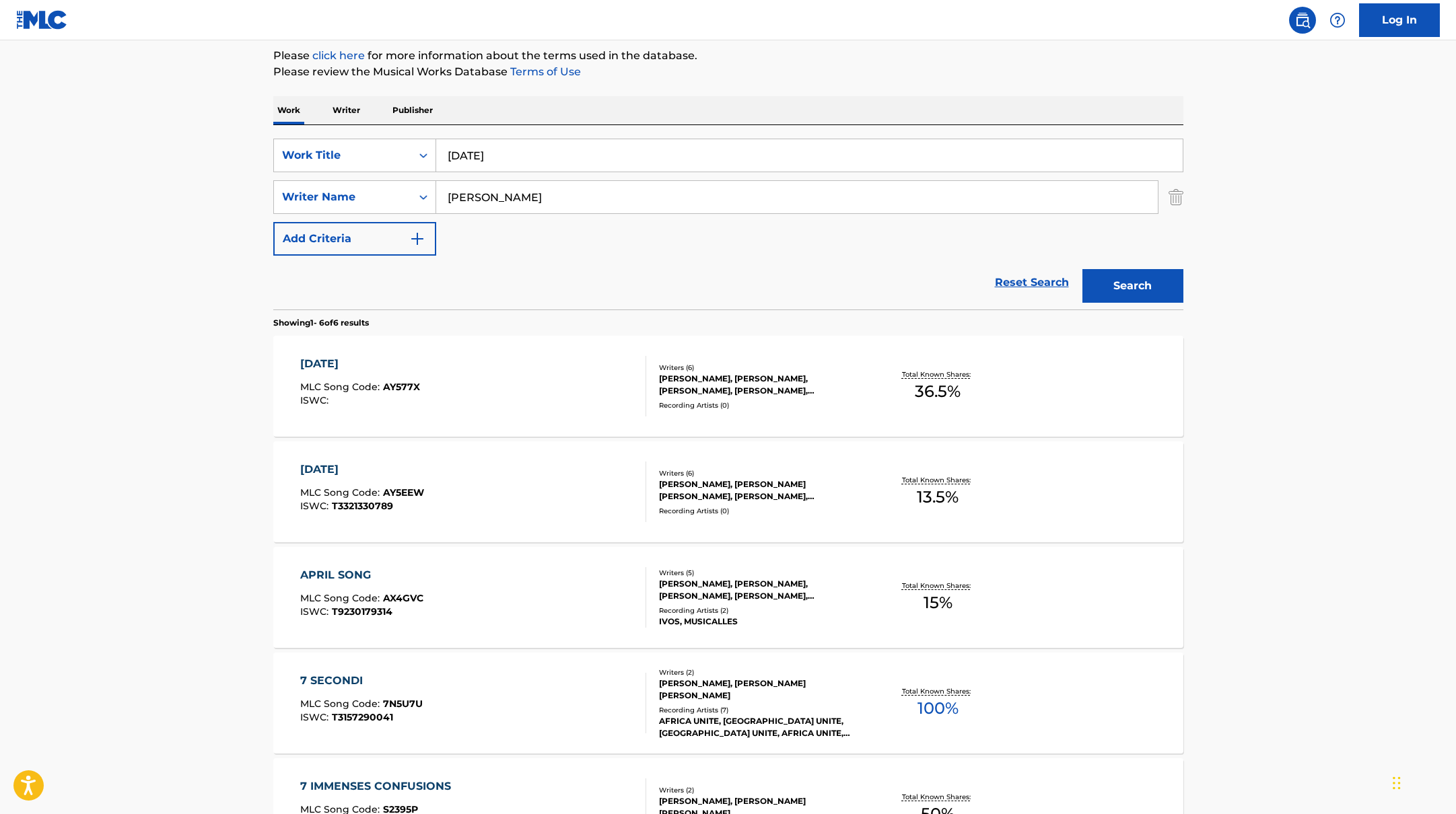
click at [500, 502] on div "[DATE] MLC Song Code : AY5EEW ISWC : T3321330789" at bounding box center [473, 492] width 346 height 61
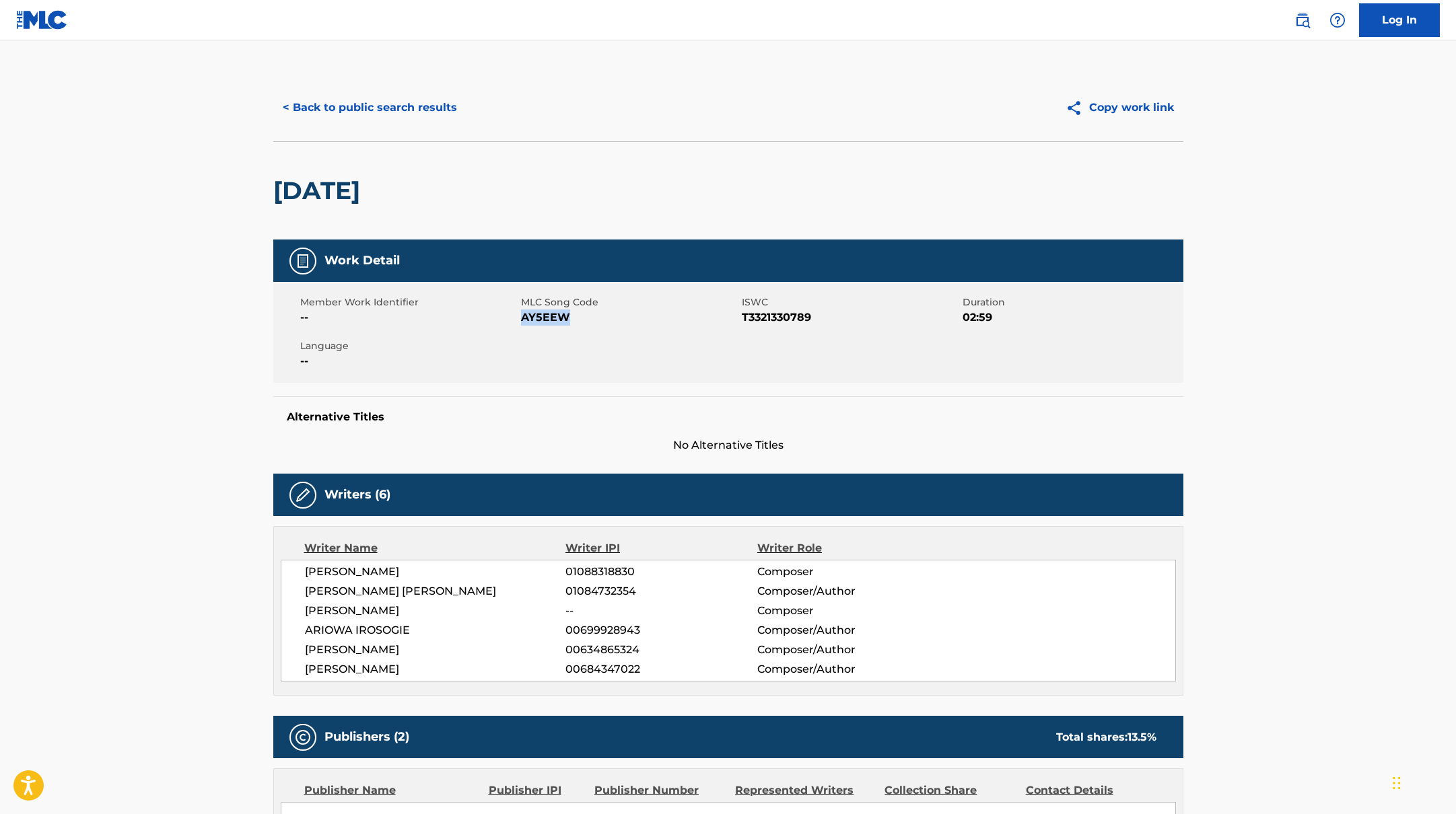
drag, startPoint x: 521, startPoint y: 316, endPoint x: 621, endPoint y: 318, distance: 100.0
click at [621, 318] on span "AY5EEW" at bounding box center [629, 318] width 217 height 16
click at [409, 103] on button "< Back to public search results" at bounding box center [369, 107] width 193 height 34
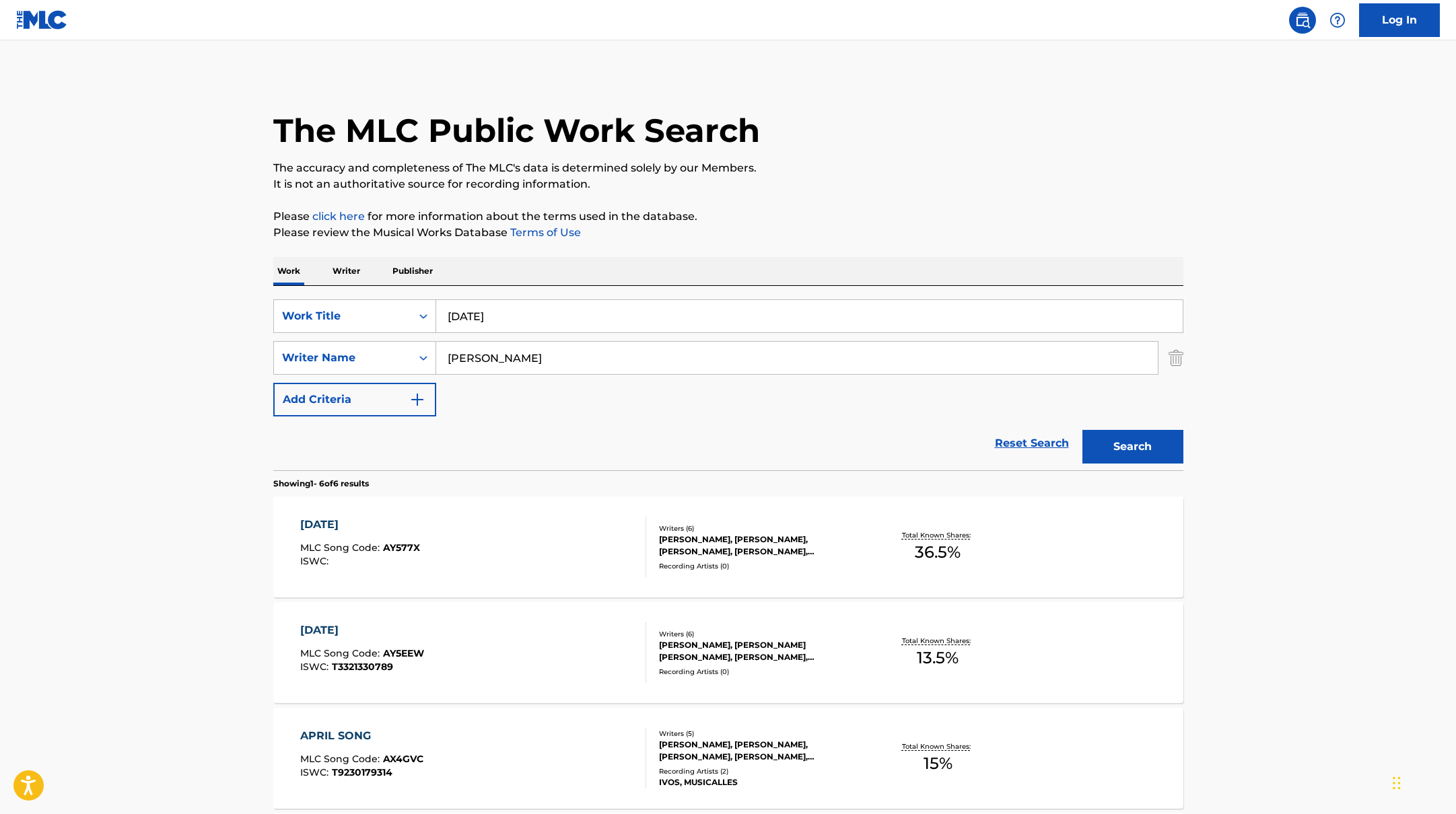
scroll to position [161, 0]
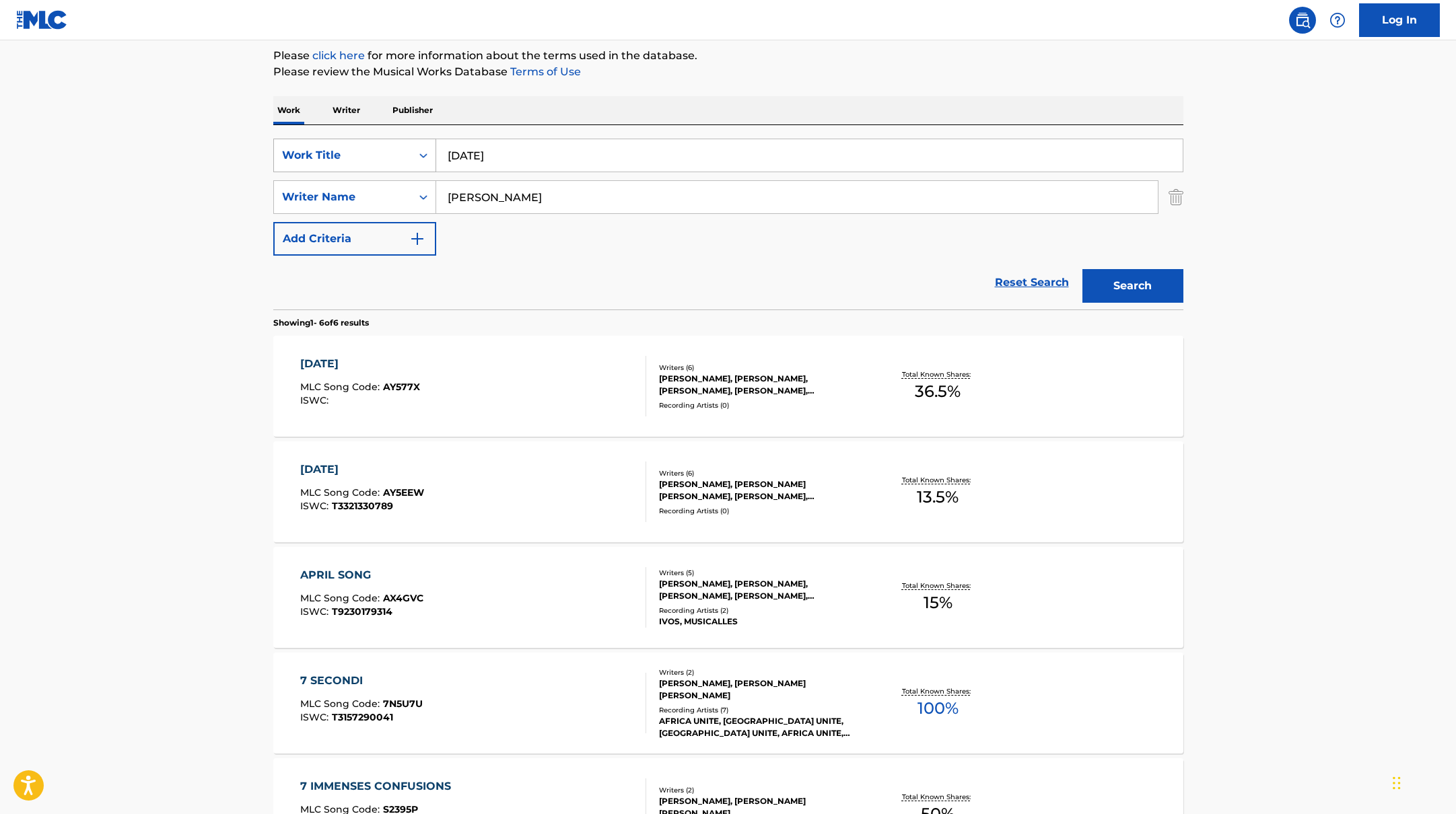
drag, startPoint x: 507, startPoint y: 156, endPoint x: 412, endPoint y: 146, distance: 95.5
click at [412, 146] on div "SearchWithCriteria10771601-4324-4cc8-ab46-06b0d7057aec Work Title [DATE]" at bounding box center [728, 156] width 910 height 34
paste input "Pent Up in a Penthouse"
type input "Pent Up in a Penthouse"
click at [1132, 284] on button "Search" at bounding box center [1133, 286] width 101 height 34
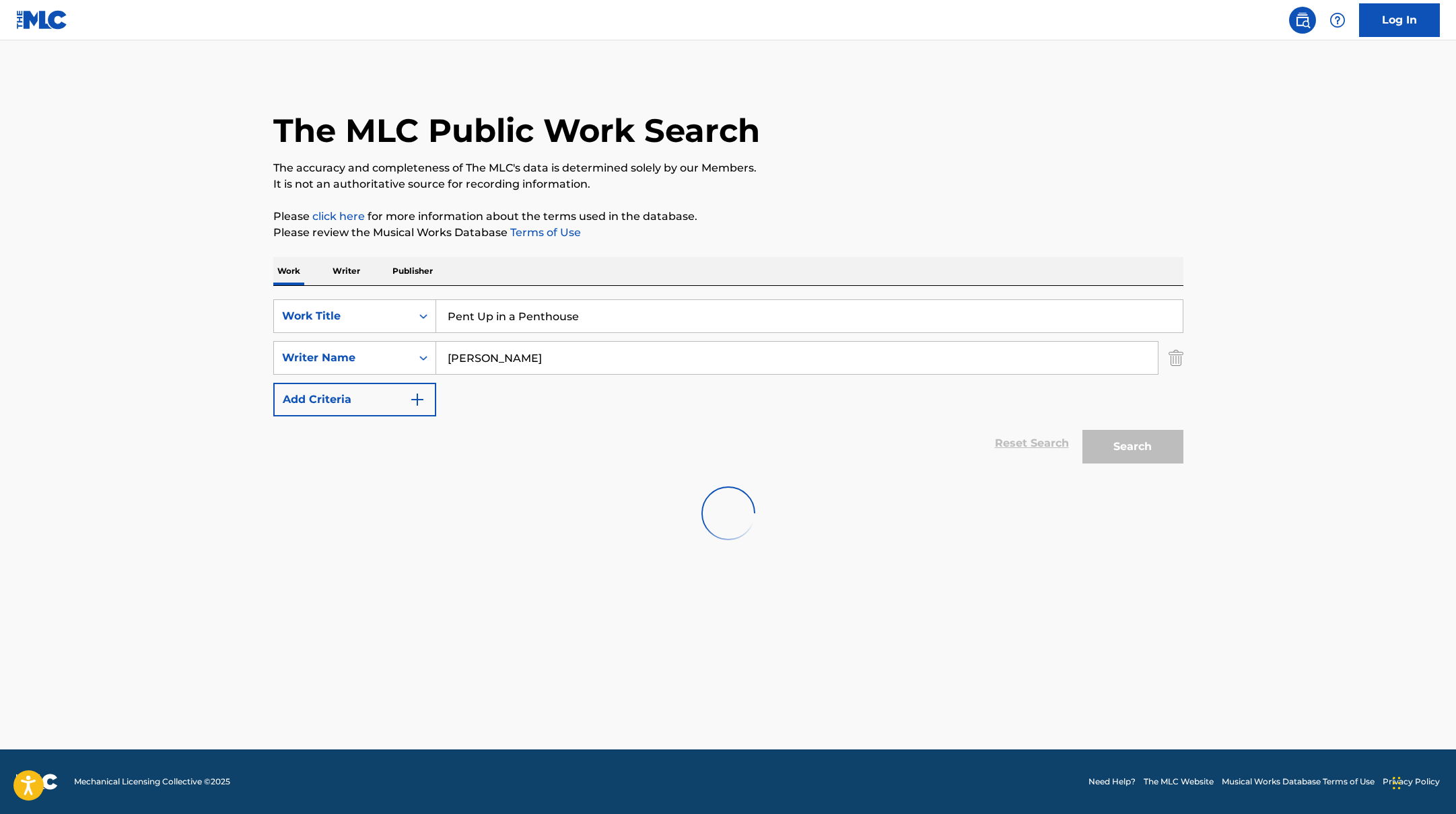
scroll to position [0, 0]
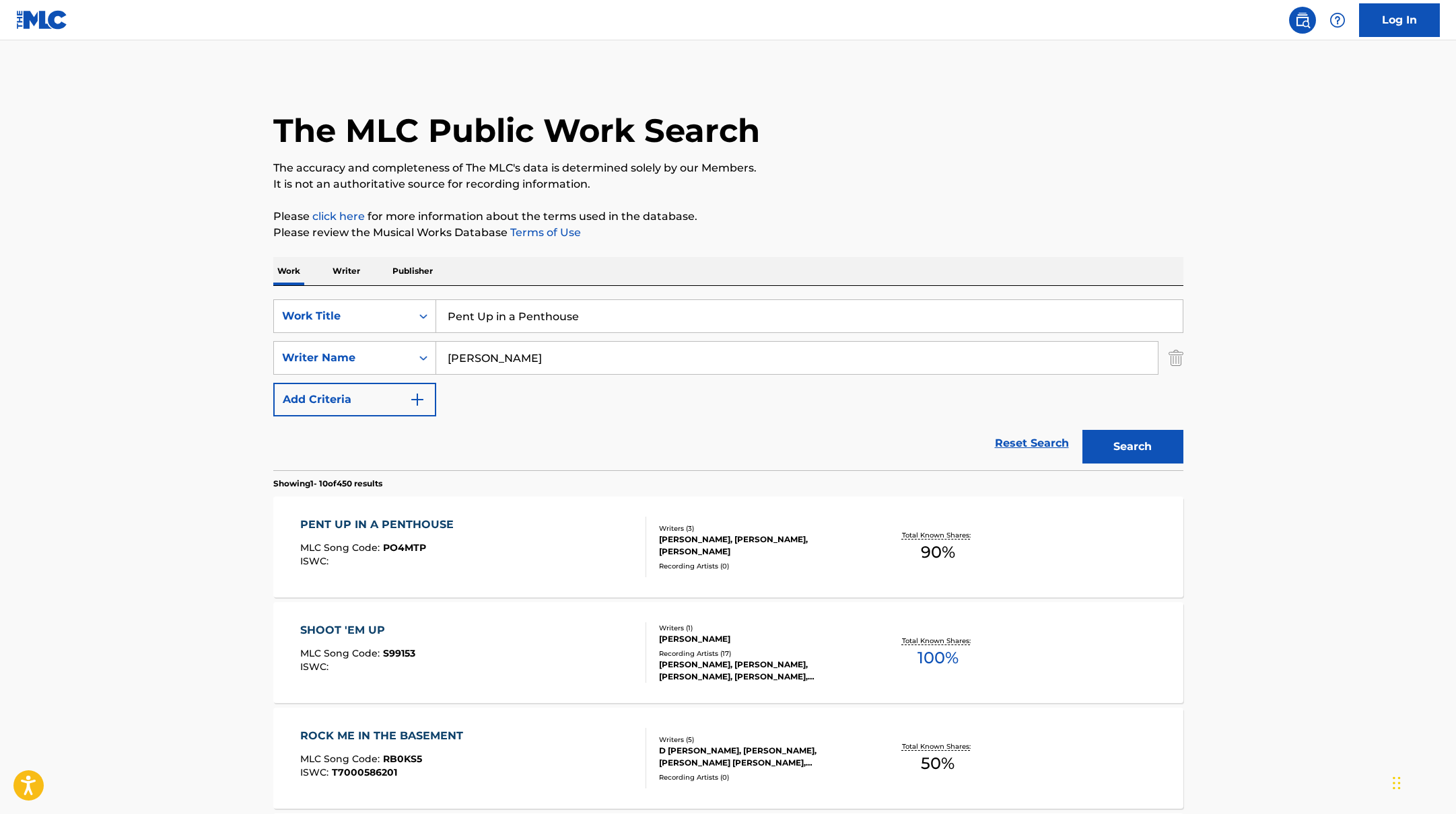
click at [562, 551] on div "PENT UP IN A PENTHOUSE MLC Song Code : PO4MTP ISWC :" at bounding box center [473, 547] width 346 height 61
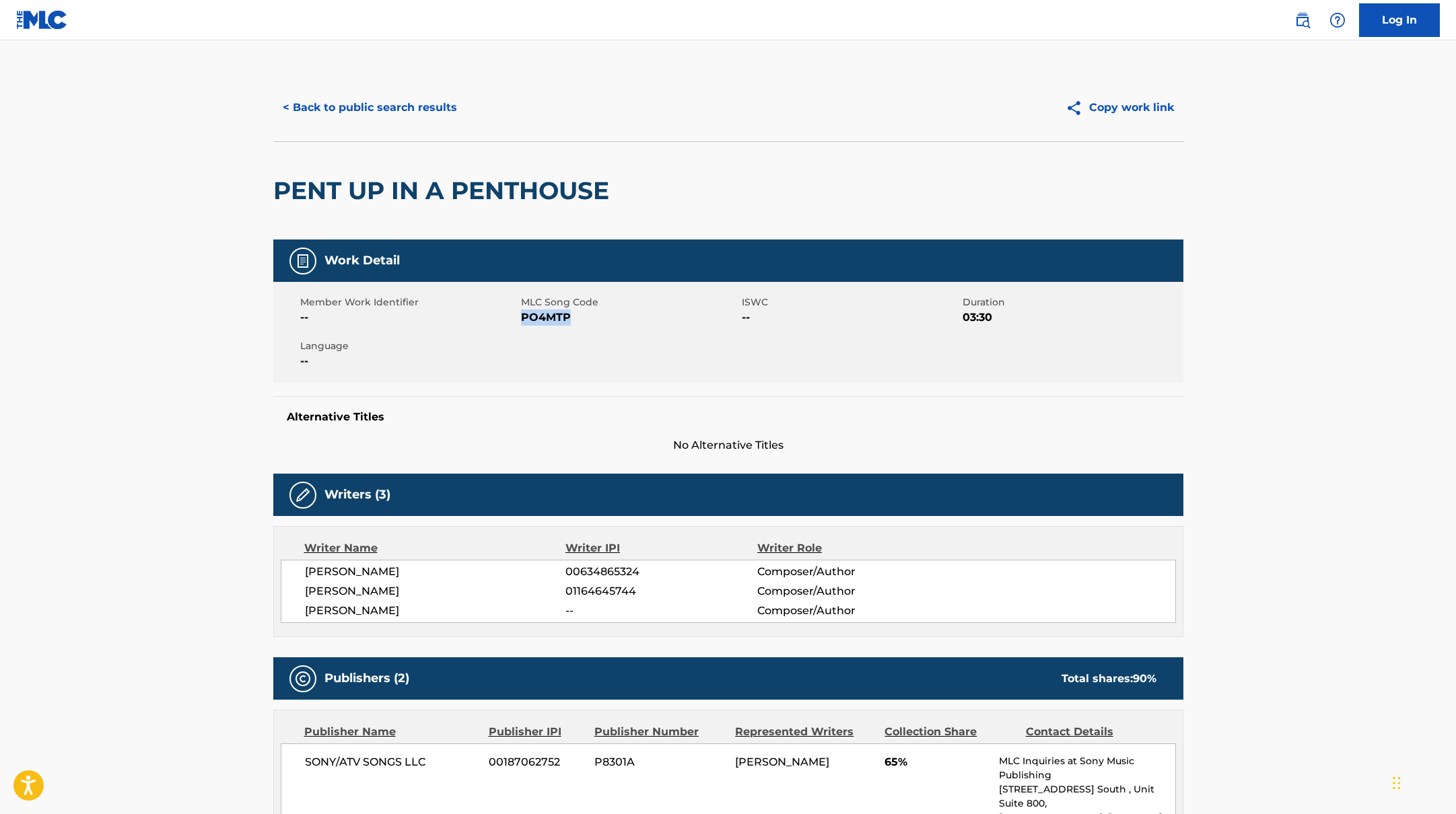
drag, startPoint x: 523, startPoint y: 317, endPoint x: 622, endPoint y: 318, distance: 99.0
click at [622, 318] on span "PO4MTP" at bounding box center [629, 318] width 217 height 16
click at [385, 105] on button "< Back to public search results" at bounding box center [369, 107] width 193 height 34
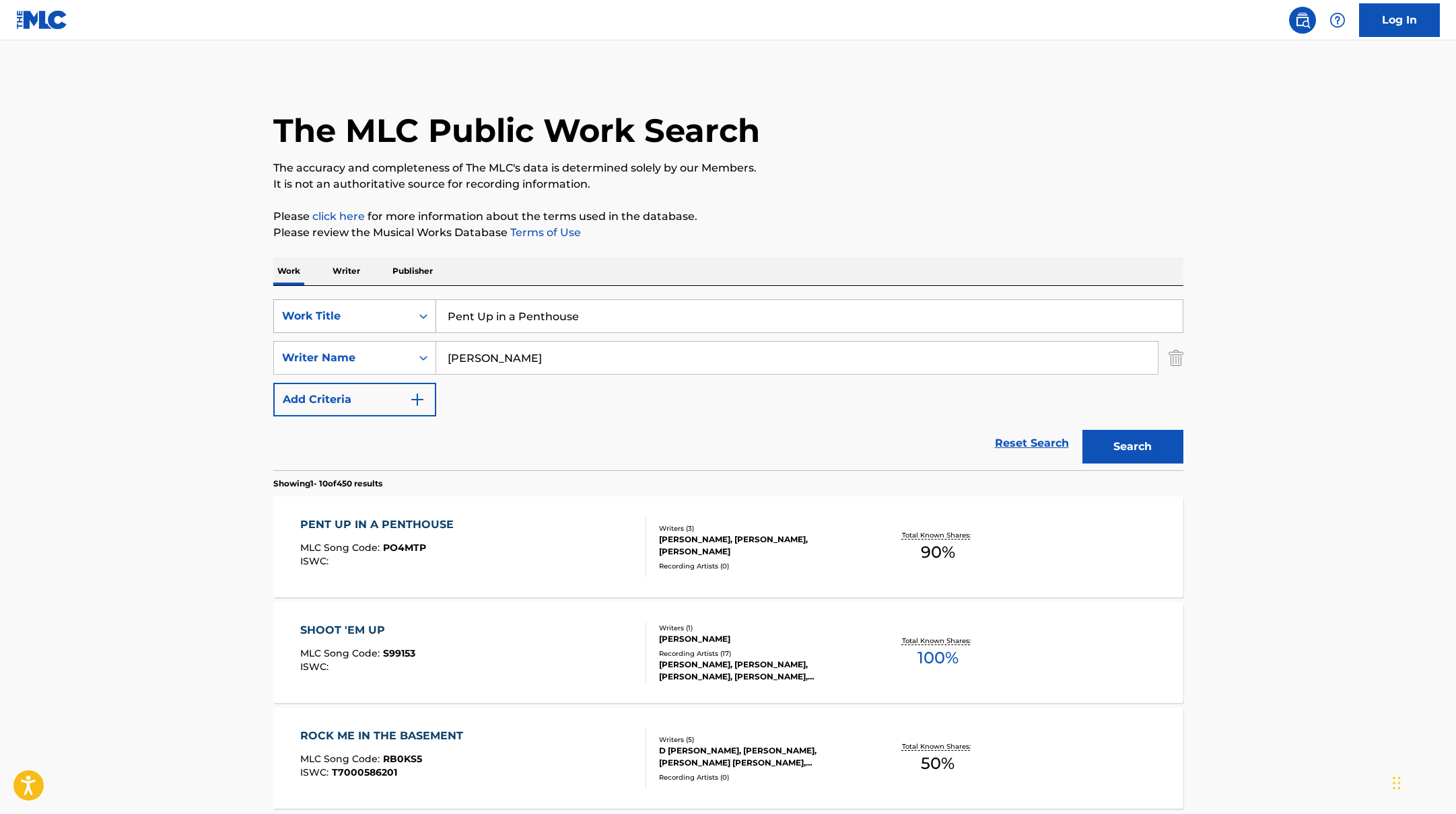
drag, startPoint x: 599, startPoint y: 320, endPoint x: 372, endPoint y: 305, distance: 227.5
click at [381, 306] on div "SearchWithCriteria10771601-4324-4cc8-ab46-06b0d7057aec Work Title Pent Up in a …" at bounding box center [728, 316] width 910 height 34
paste input "[URL][DOMAIN_NAME]"
click at [882, 228] on p "Please review the Musical Works Database Terms of Use" at bounding box center [728, 233] width 910 height 16
paste input "Gettin To It"
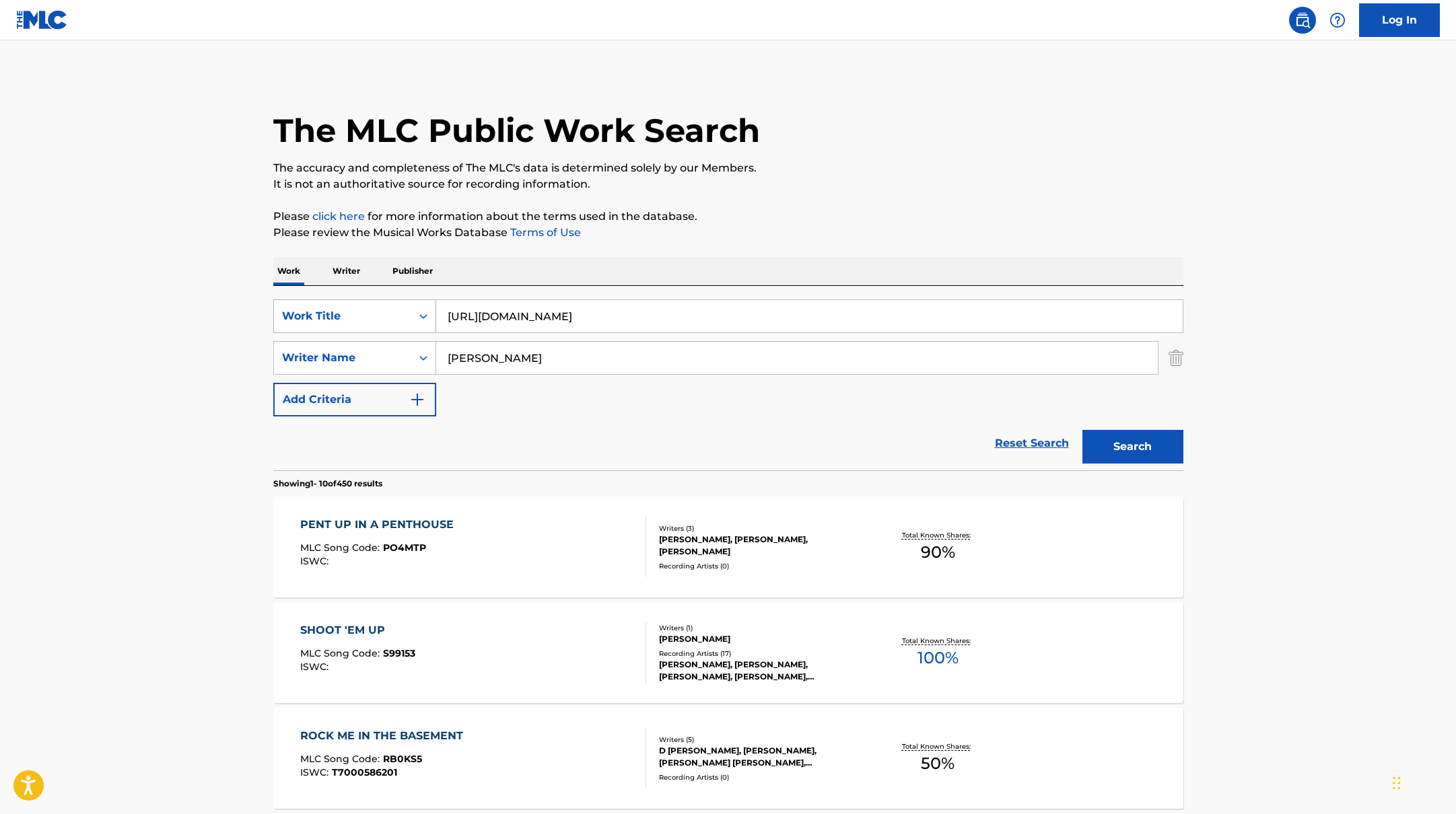
drag, startPoint x: 799, startPoint y: 313, endPoint x: 349, endPoint y: 306, distance: 450.1
click at [349, 306] on div "SearchWithCriteria10771601-4324-4cc8-ab46-06b0d7057aec Work Title [URL][DOMAIN_…" at bounding box center [728, 316] width 910 height 34
type input "Gettin To It"
click at [931, 227] on p "Please review the Musical Works Database Terms of Use" at bounding box center [728, 233] width 910 height 16
click at [1131, 438] on button "Search" at bounding box center [1133, 447] width 101 height 34
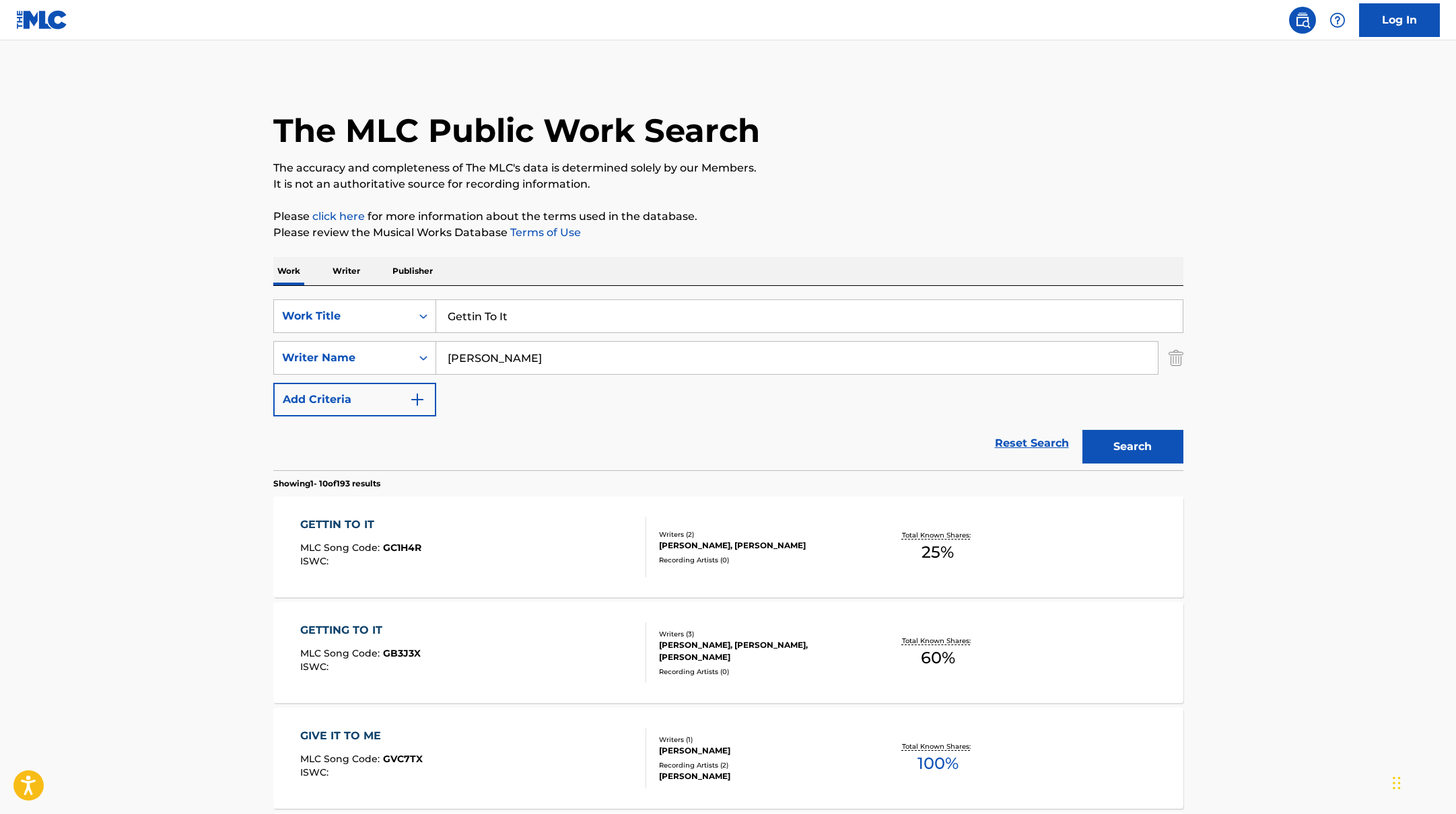
click at [533, 545] on div "GETTIN TO IT MLC Song Code : GC1H4R ISWC :" at bounding box center [473, 547] width 346 height 61
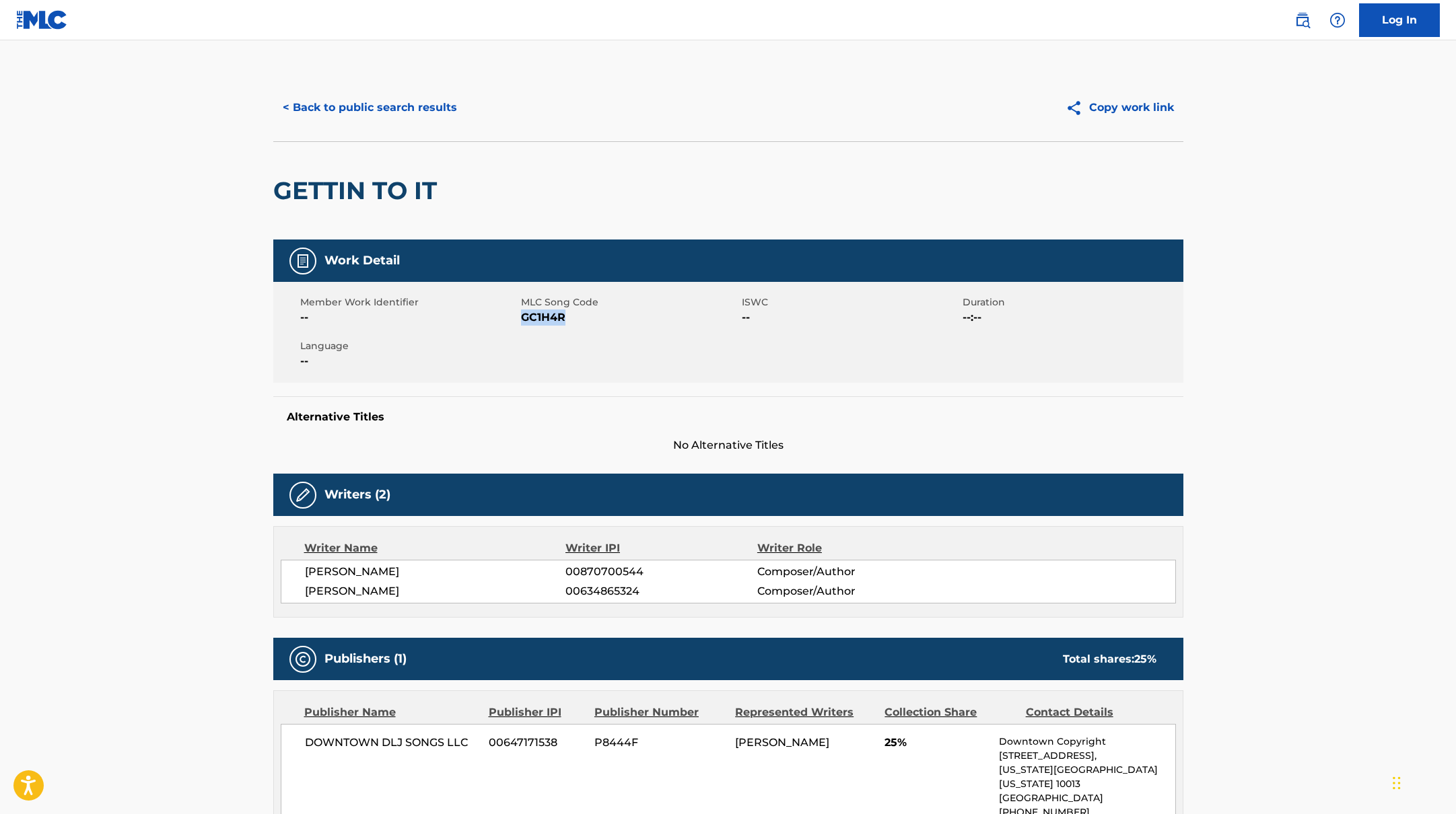
drag, startPoint x: 524, startPoint y: 317, endPoint x: 593, endPoint y: 316, distance: 69.0
click at [593, 316] on span "GC1H4R" at bounding box center [629, 318] width 217 height 16
click at [420, 106] on button "< Back to public search results" at bounding box center [369, 107] width 193 height 34
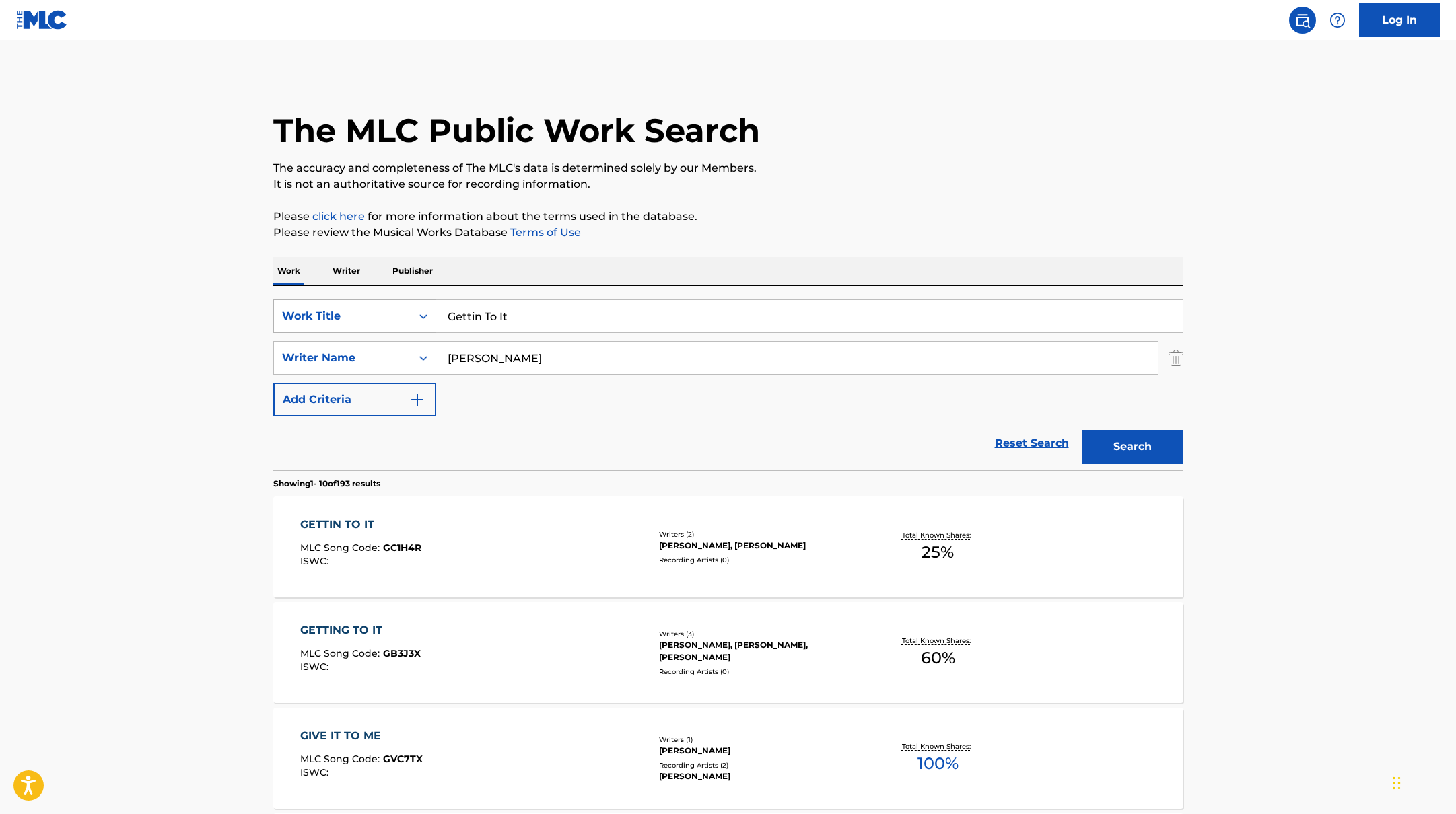
drag, startPoint x: 535, startPoint y: 318, endPoint x: 426, endPoint y: 302, distance: 110.2
click at [426, 302] on div "SearchWithCriteria10771601-4324-4cc8-ab46-06b0d7057aec Work Title Gettin To It" at bounding box center [728, 316] width 910 height 34
click at [550, 636] on div "GETTING TO IT MLC Song Code : GB3J3X ISWC :" at bounding box center [473, 653] width 346 height 61
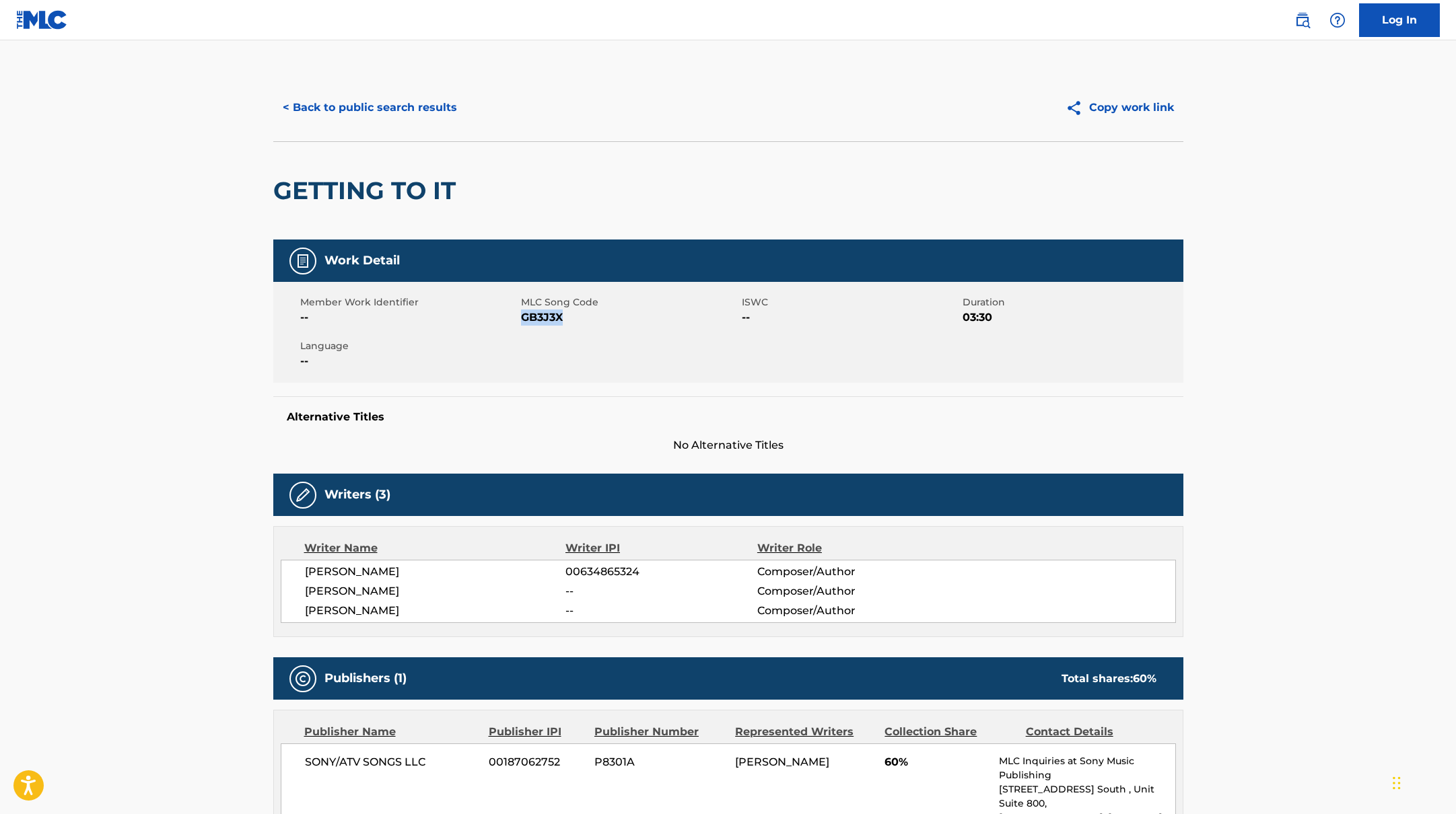
drag, startPoint x: 524, startPoint y: 317, endPoint x: 574, endPoint y: 318, distance: 50.0
click at [574, 318] on span "GB3J3X" at bounding box center [629, 318] width 217 height 16
click at [390, 115] on button "< Back to public search results" at bounding box center [369, 107] width 193 height 34
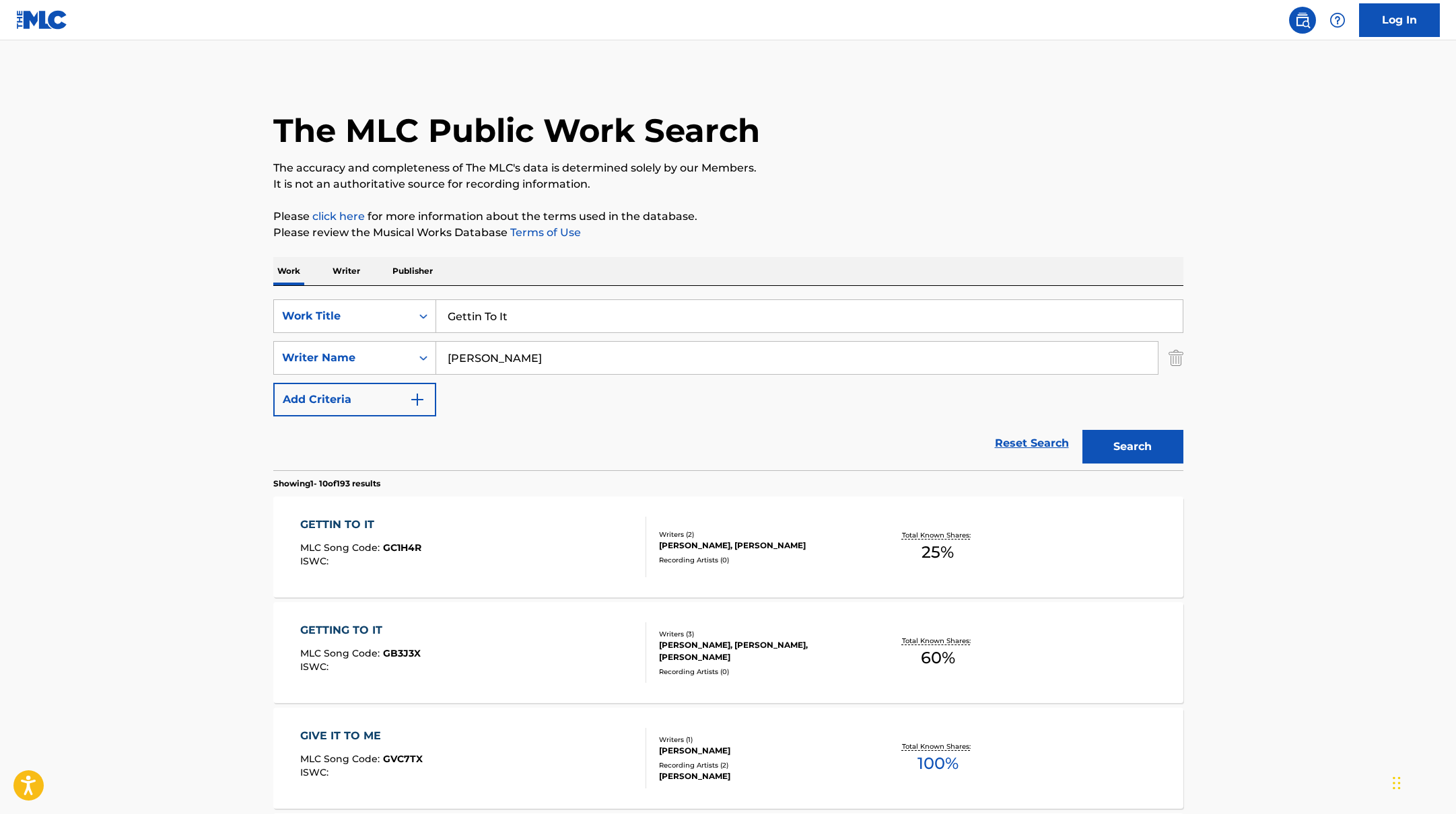
paste input "o Up"
drag, startPoint x: 528, startPoint y: 322, endPoint x: 1132, endPoint y: 372, distance: 606.1
click at [1129, 371] on div "SearchWithCriteria10771601-4324-4cc8-ab46-06b0d7057aec Work Title Go Up SearchW…" at bounding box center [728, 358] width 910 height 117
type input "Go Up"
click at [1158, 455] on button "Search" at bounding box center [1133, 447] width 101 height 34
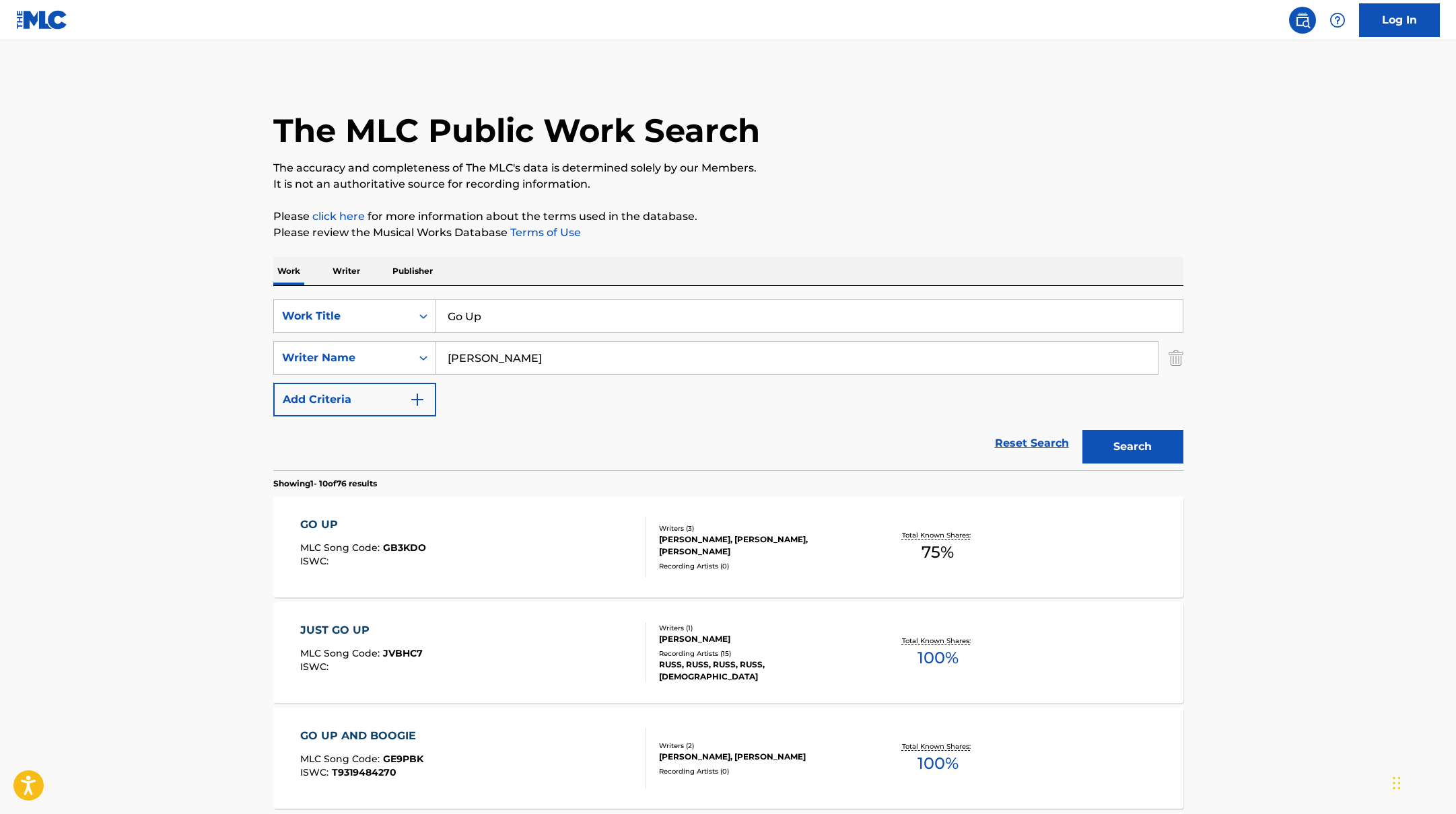
click at [425, 543] on div "GO UP MLC Song Code : GB3KDO ISWC :" at bounding box center [473, 547] width 346 height 61
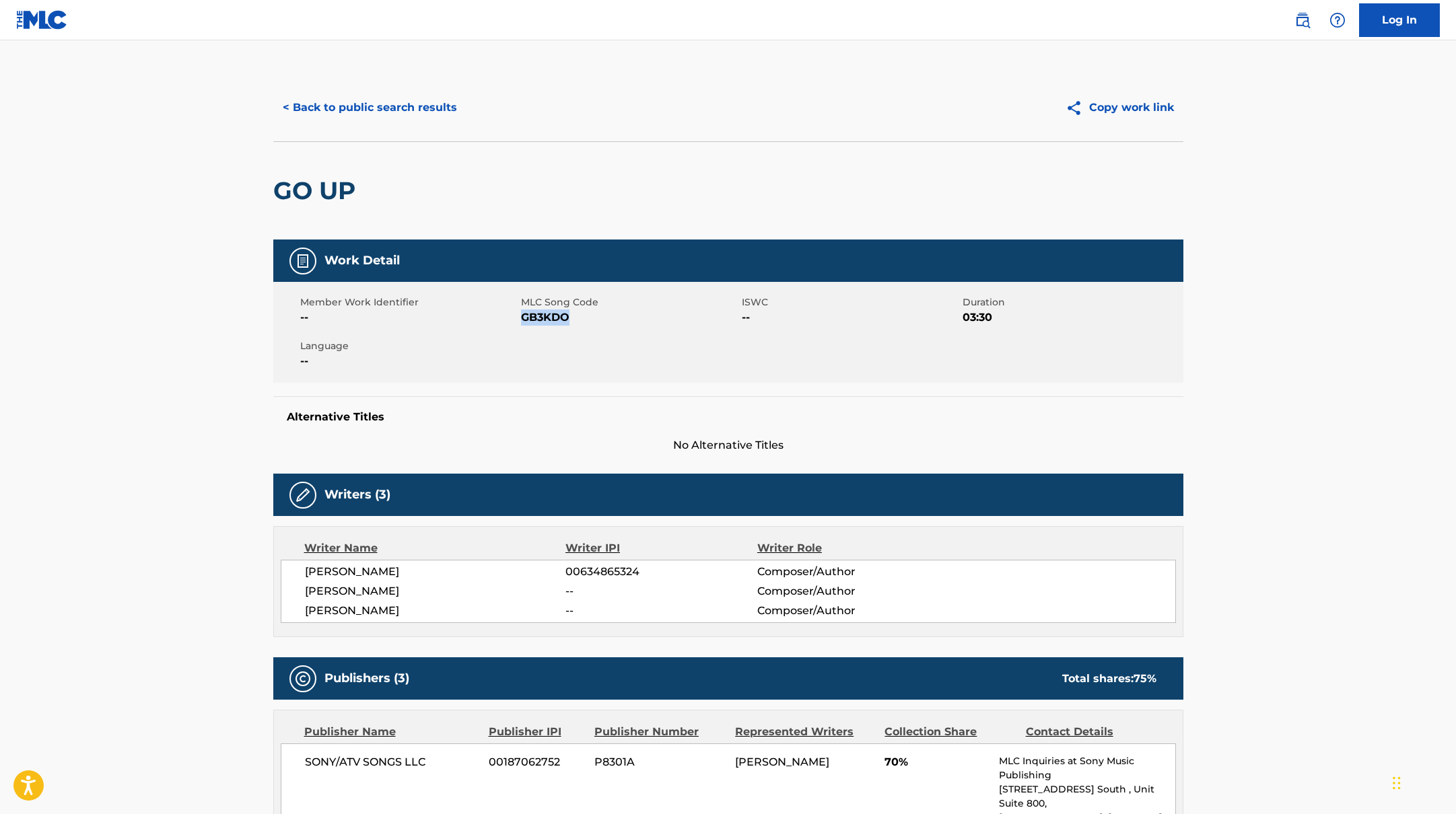
drag, startPoint x: 524, startPoint y: 316, endPoint x: 592, endPoint y: 316, distance: 68.0
click at [592, 316] on span "GB3KDO" at bounding box center [629, 318] width 217 height 16
click at [416, 111] on button "< Back to public search results" at bounding box center [369, 107] width 193 height 34
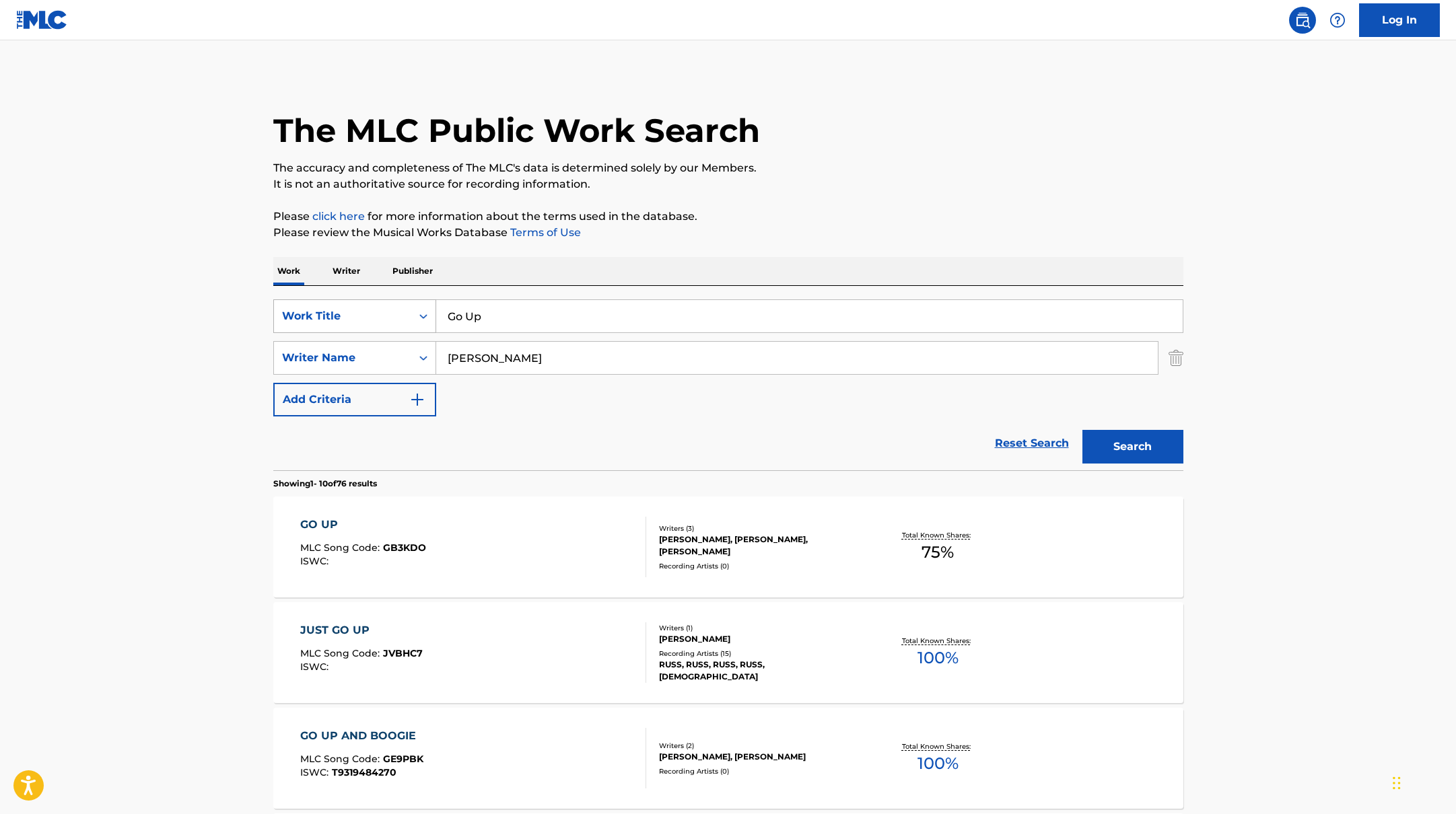
drag, startPoint x: 496, startPoint y: 318, endPoint x: 434, endPoint y: 305, distance: 63.3
click at [434, 305] on div "SearchWithCriteria10771601-4324-4cc8-ab46-06b0d7057aec Work Title Go Up" at bounding box center [728, 316] width 910 height 34
paste input "Movin"
type input "Movin"
click at [828, 225] on p "Please review the Musical Works Database Terms of Use" at bounding box center [728, 233] width 910 height 16
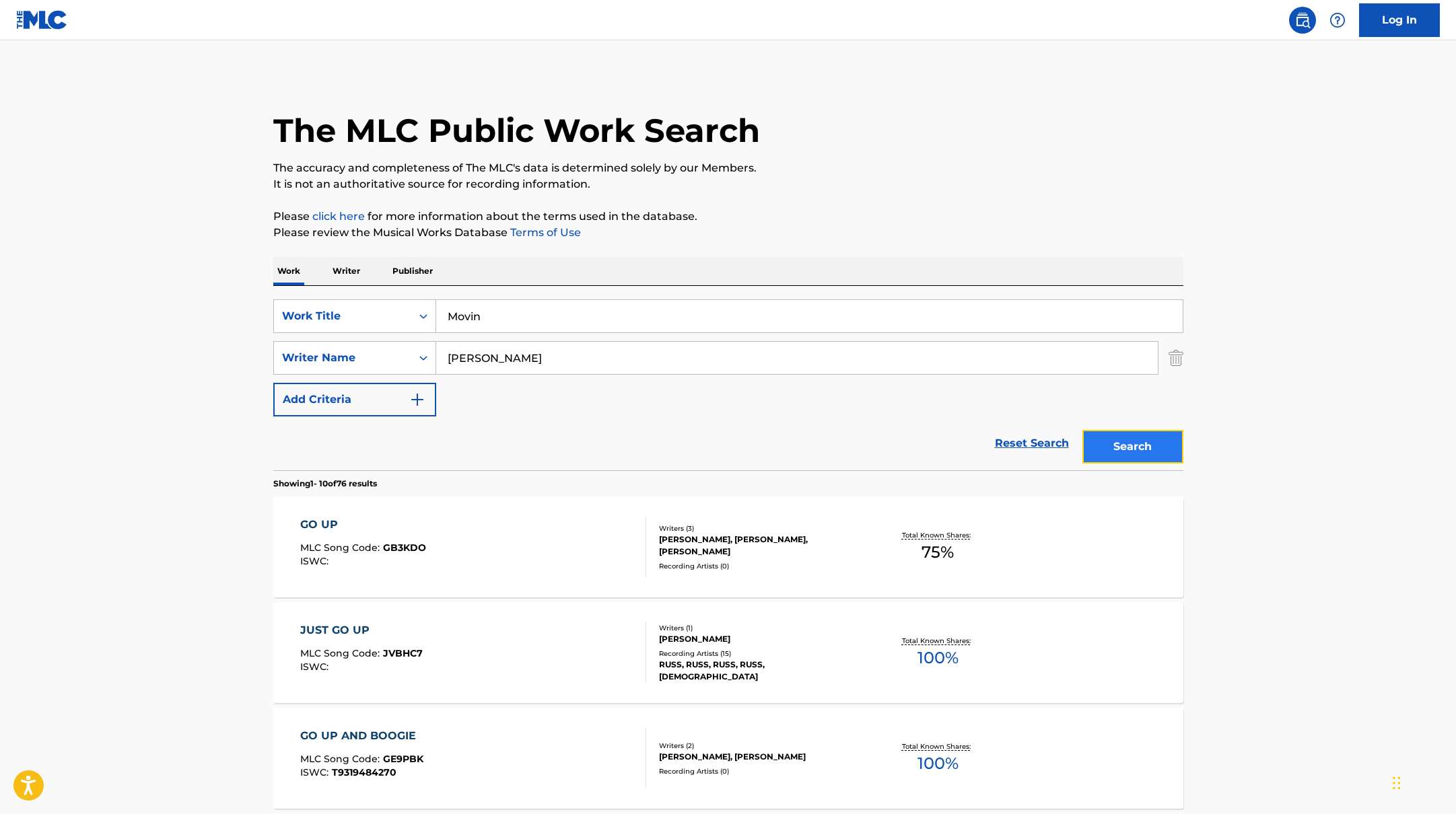
click at [1123, 442] on button "Search" at bounding box center [1133, 447] width 101 height 34
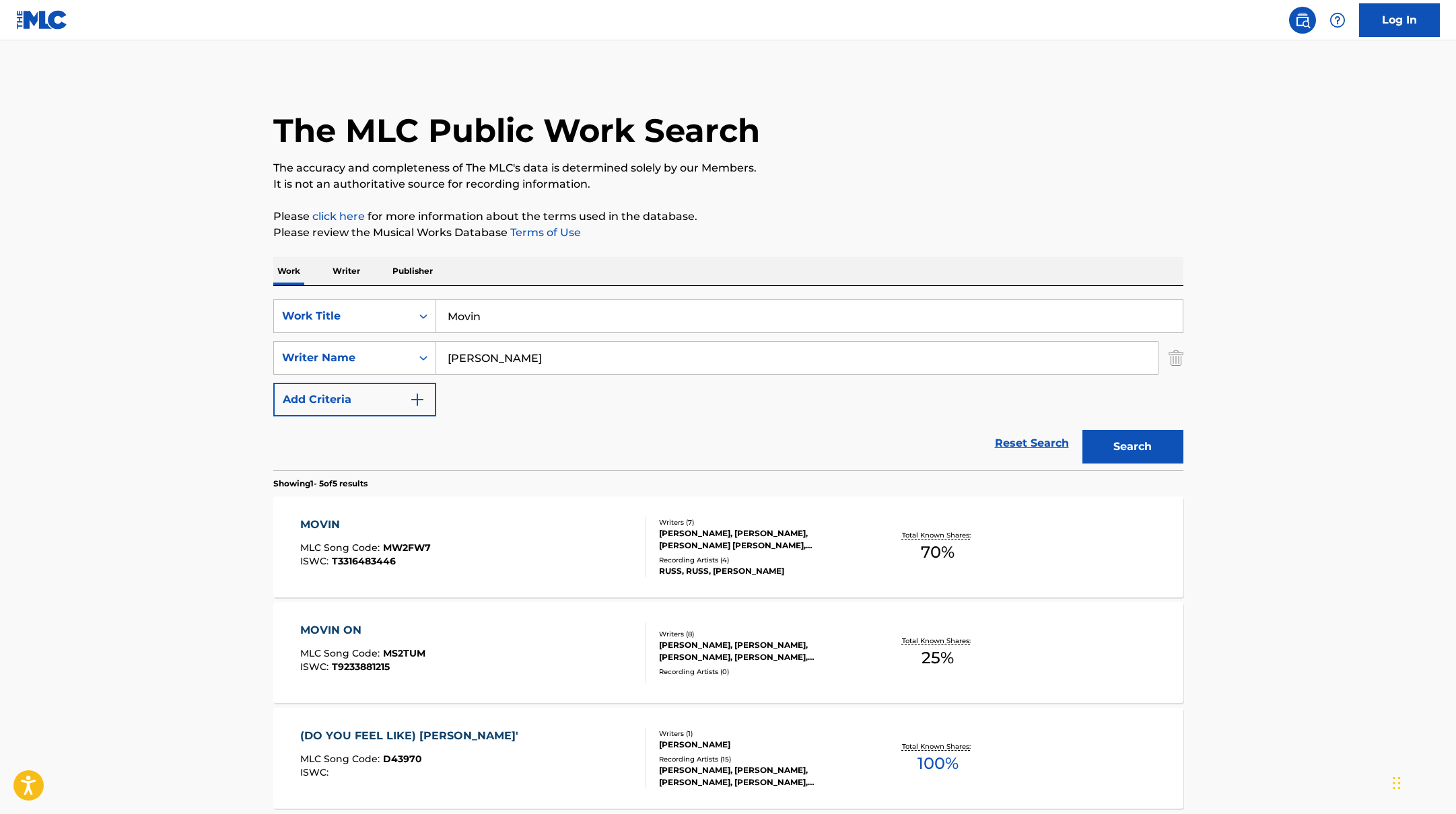
click at [584, 545] on div "MOVIN MLC Song Code : MW2FW7 ISWC : T3316483446" at bounding box center [473, 547] width 346 height 61
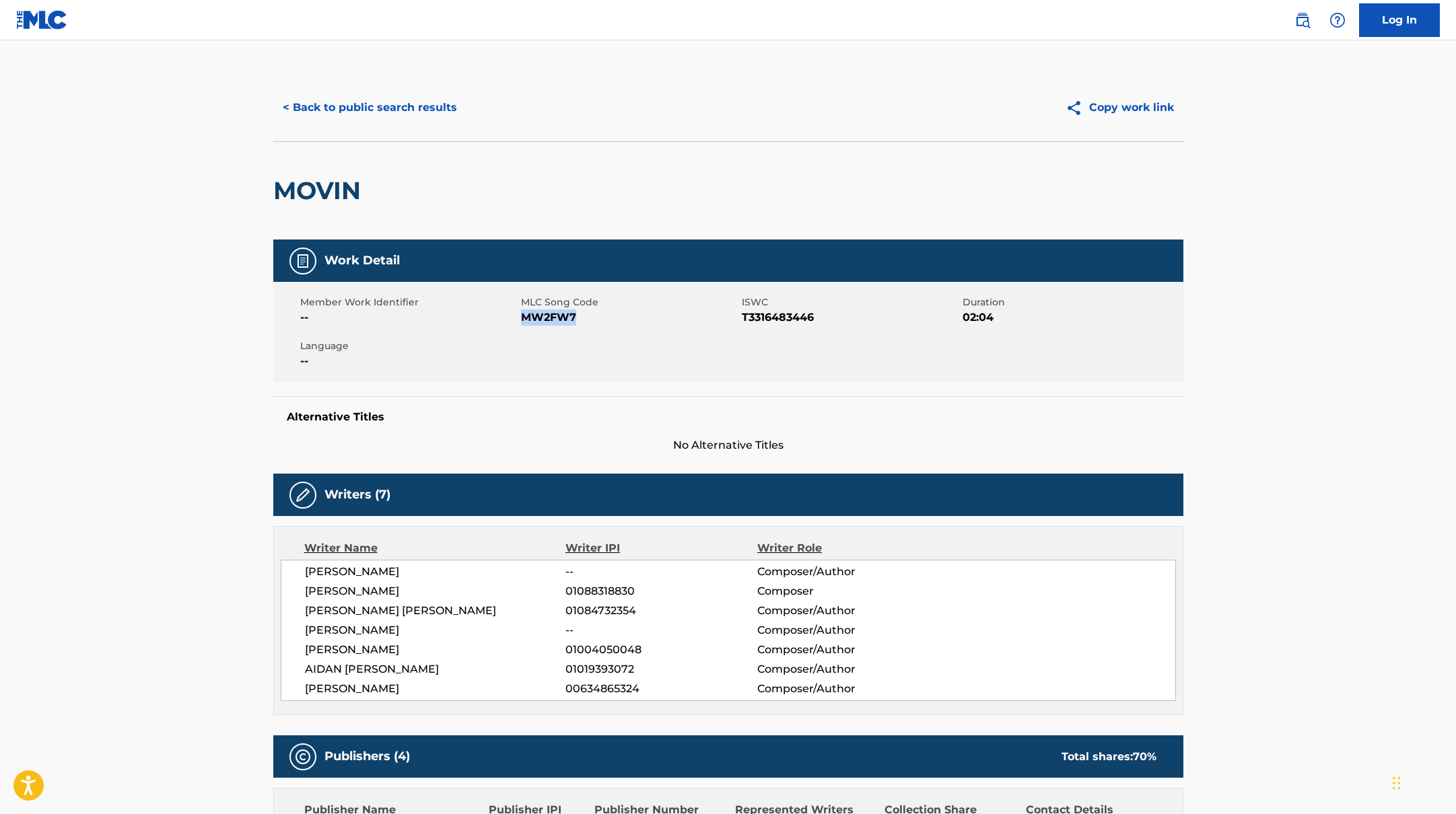
drag, startPoint x: 521, startPoint y: 318, endPoint x: 595, endPoint y: 319, distance: 74.0
click at [595, 319] on span "MW2FW7" at bounding box center [629, 318] width 217 height 16
click at [420, 120] on button "< Back to public search results" at bounding box center [369, 107] width 193 height 34
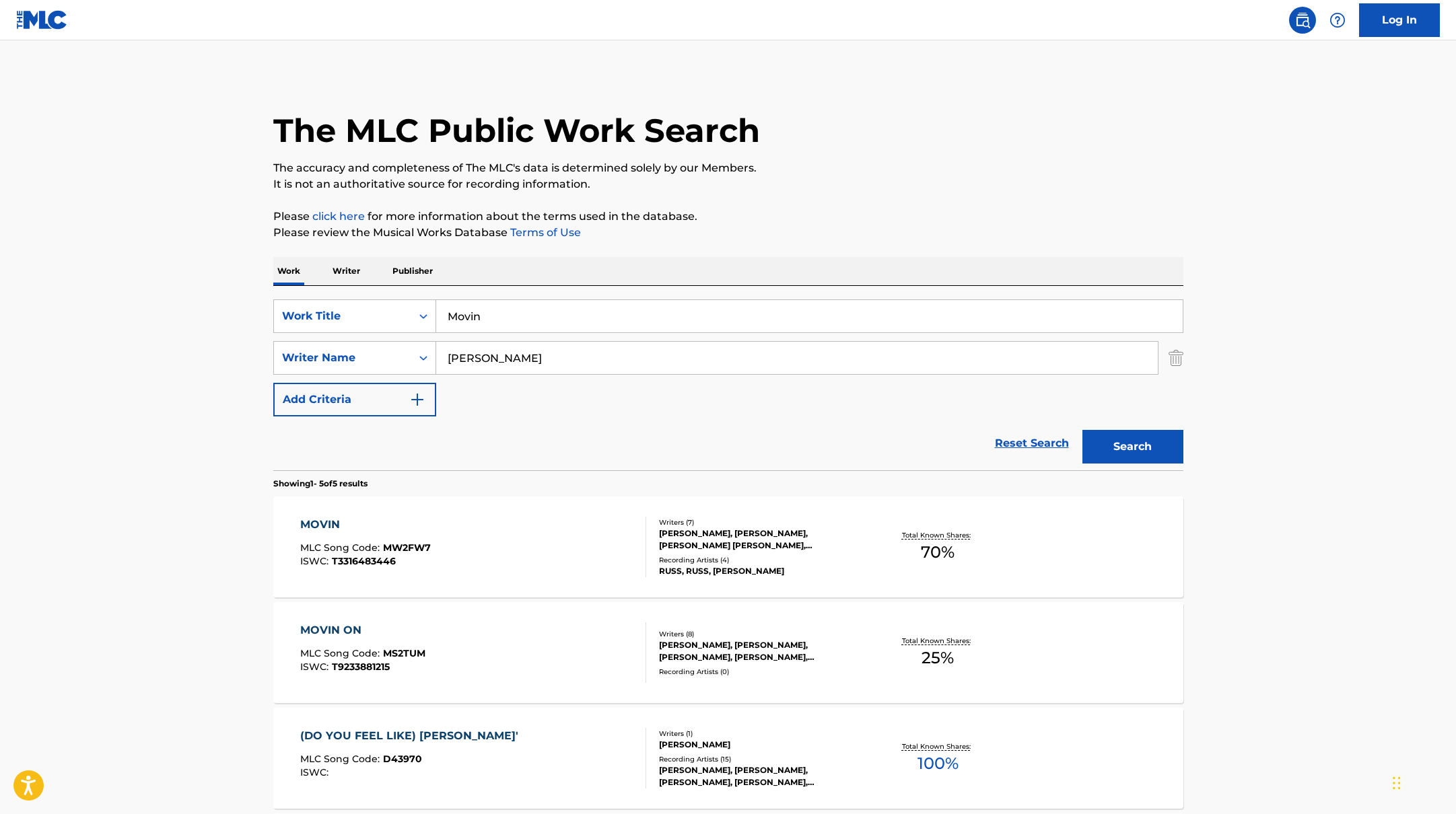
drag, startPoint x: 504, startPoint y: 322, endPoint x: 438, endPoint y: 308, distance: 67.5
click at [438, 308] on input "Movin" at bounding box center [809, 316] width 746 height 33
paste input "La La La"
type input "La La La"
click at [1128, 448] on button "Search" at bounding box center [1133, 447] width 101 height 34
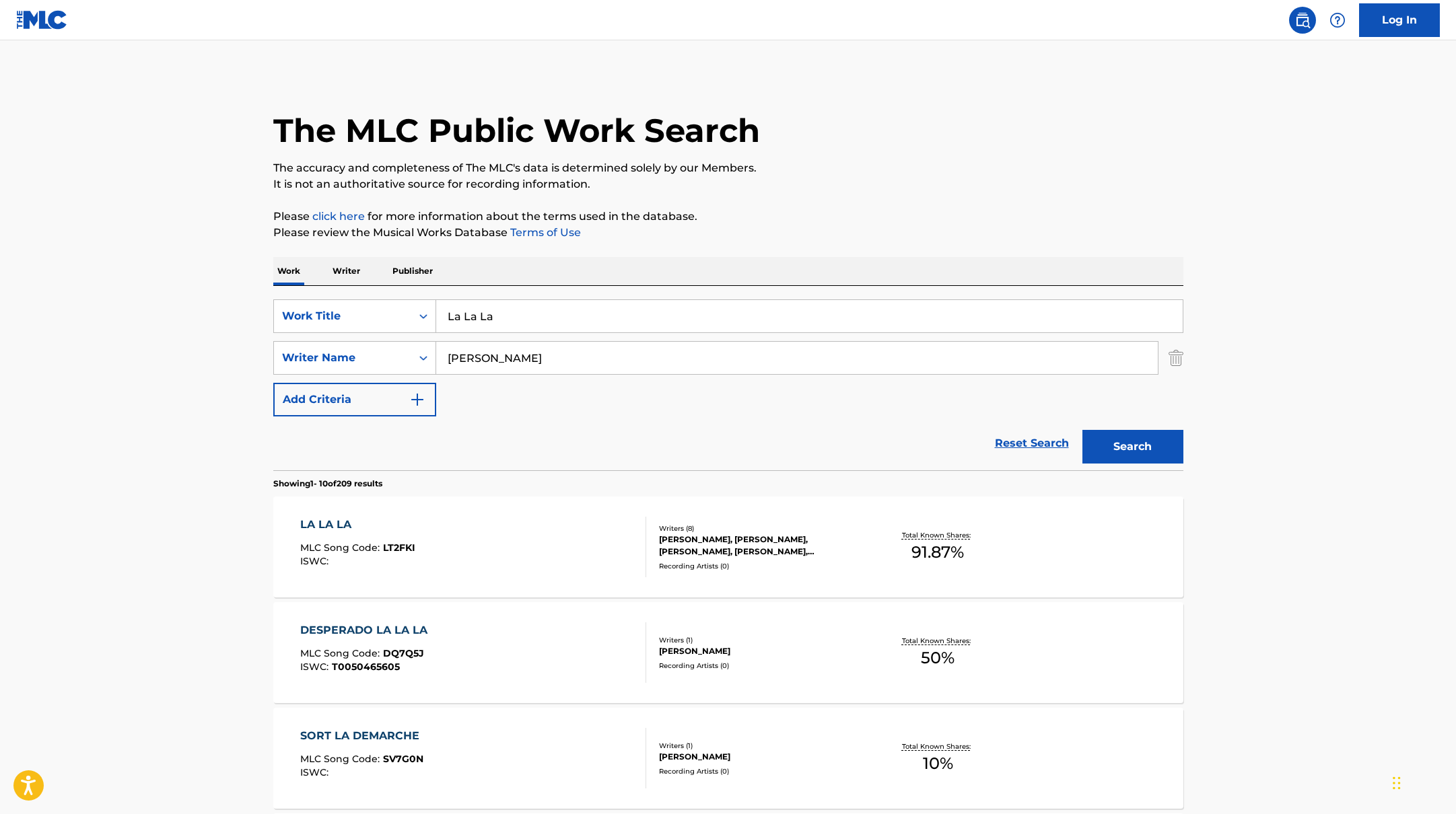
click at [548, 547] on div "LA LA LA MLC Song Code : LT2FKI ISWC :" at bounding box center [473, 547] width 346 height 61
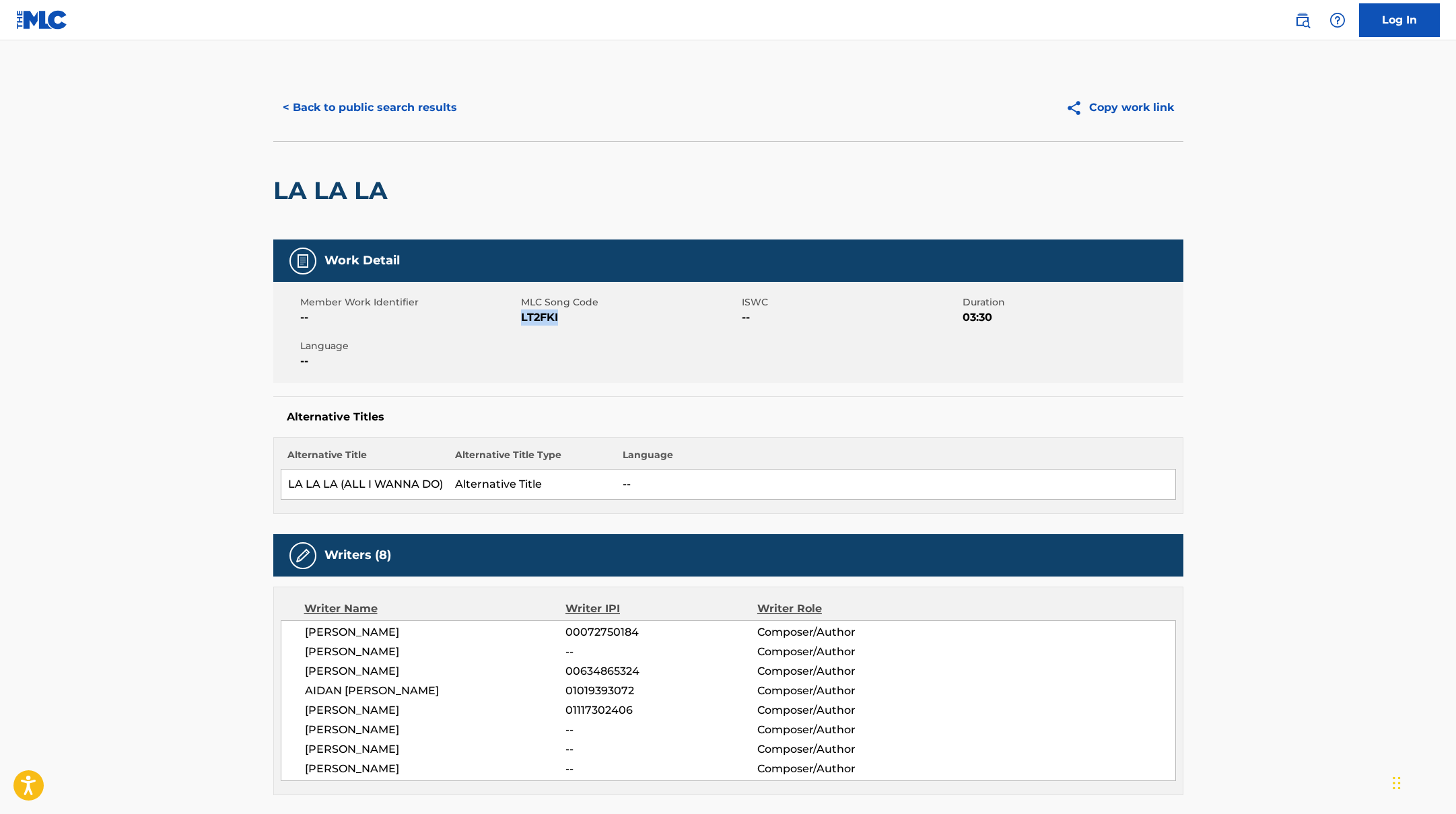
drag, startPoint x: 522, startPoint y: 317, endPoint x: 581, endPoint y: 317, distance: 59.0
click at [581, 317] on span "LT2FKI" at bounding box center [629, 318] width 217 height 16
click at [424, 94] on button "< Back to public search results" at bounding box center [369, 107] width 193 height 34
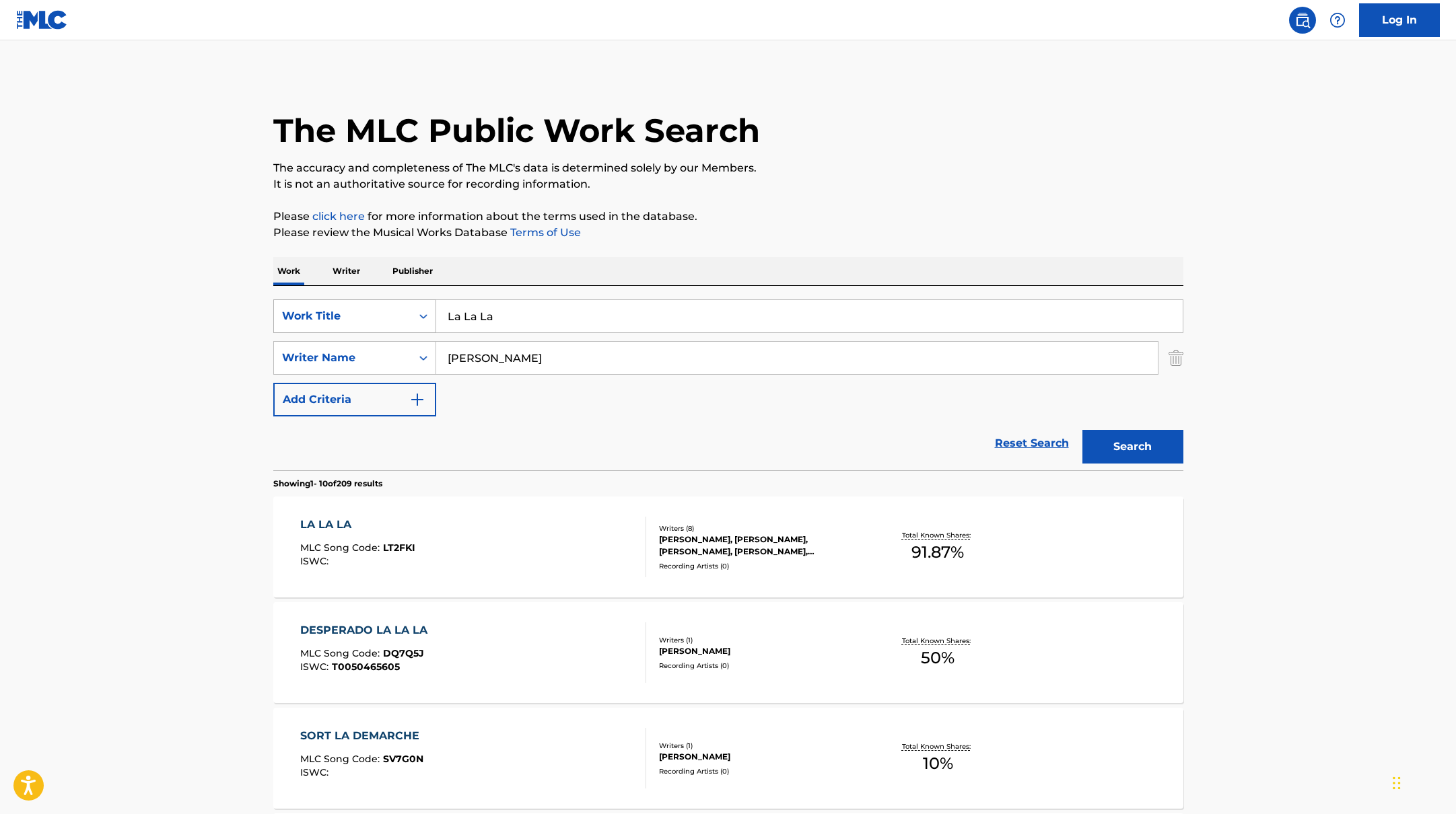
drag, startPoint x: 504, startPoint y: 314, endPoint x: 429, endPoint y: 308, distance: 75.2
click at [430, 308] on div "SearchWithCriteria10771601-4324-4cc8-ab46-06b0d7057aec Work Title La La La" at bounding box center [728, 316] width 910 height 34
paste input "Trying"
type input "Trying"
click at [852, 257] on div "Work Writer Publisher" at bounding box center [728, 271] width 910 height 28
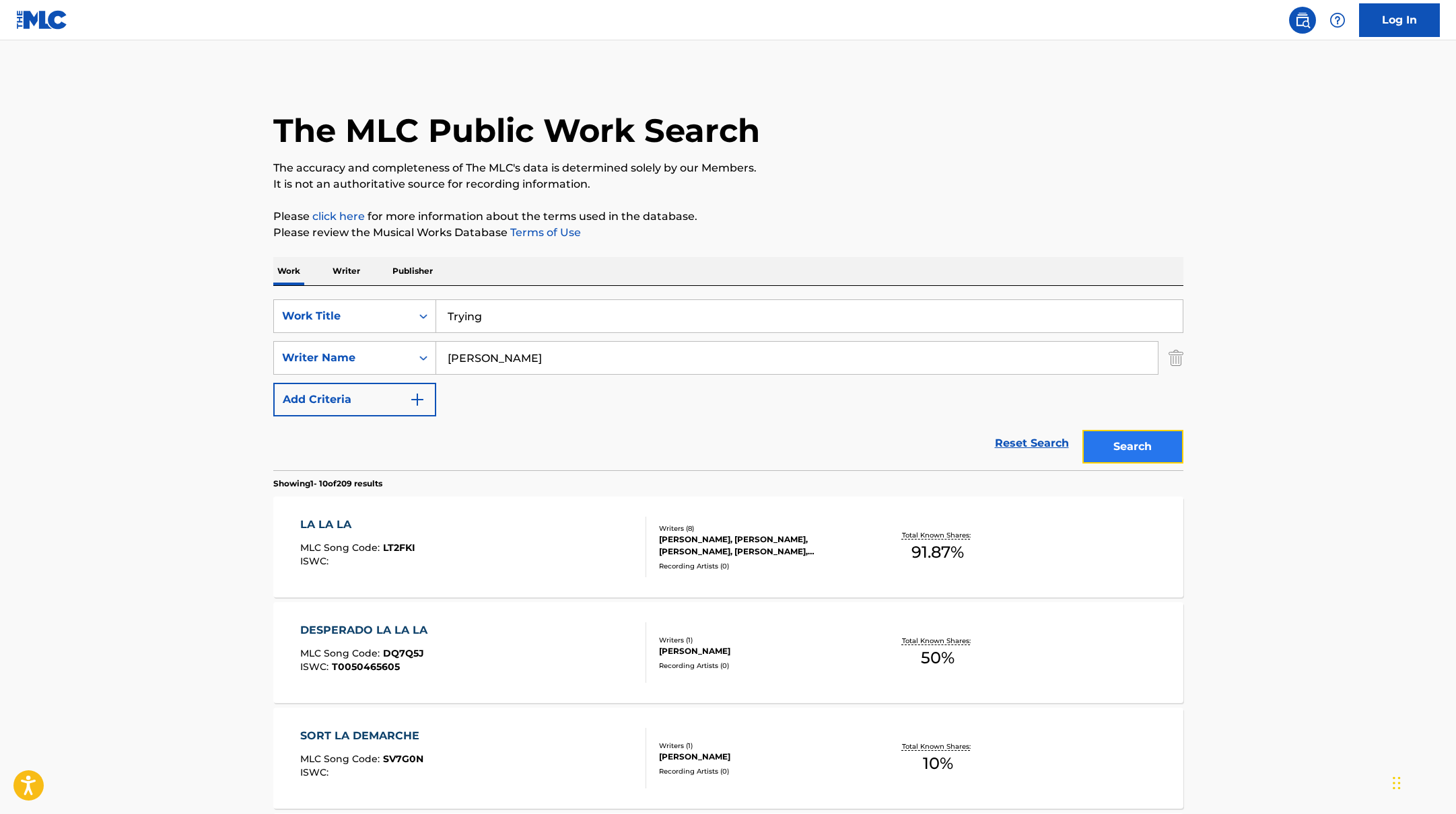
click at [1120, 438] on button "Search" at bounding box center [1133, 447] width 101 height 34
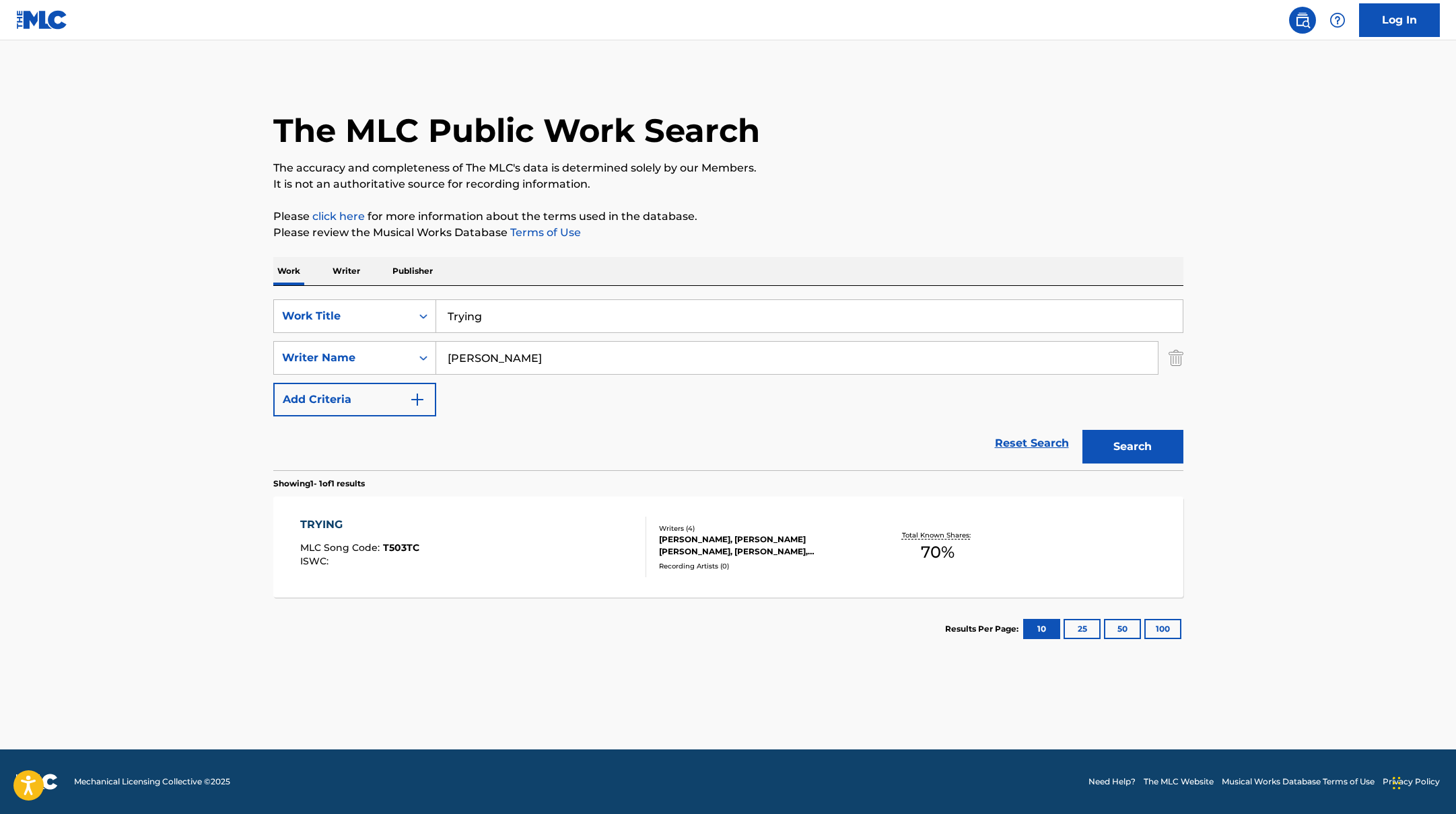
click at [506, 556] on div "TRYING MLC Song Code : T503TC ISWC :" at bounding box center [473, 547] width 346 height 61
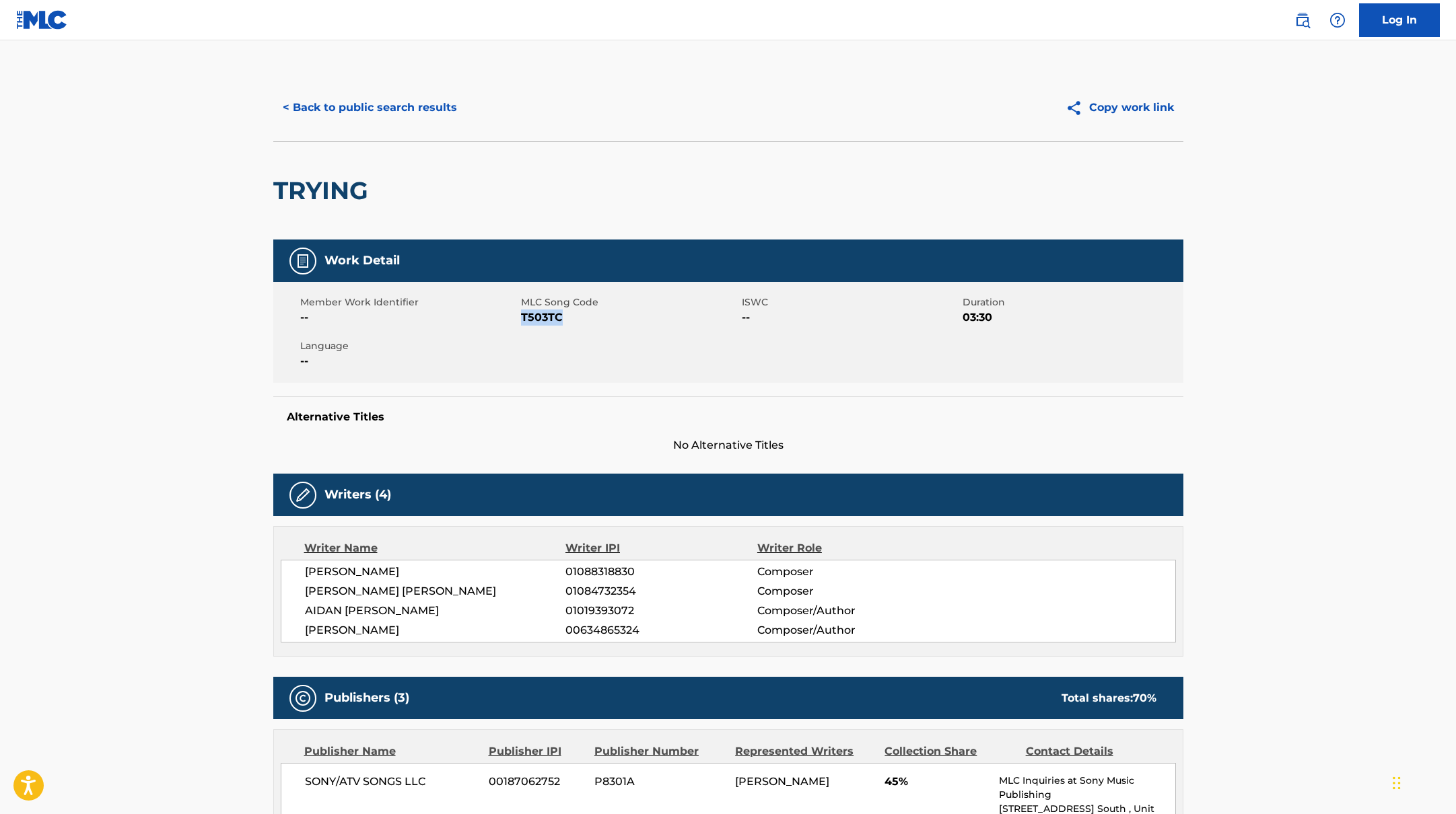
drag, startPoint x: 521, startPoint y: 314, endPoint x: 580, endPoint y: 314, distance: 59.0
click at [580, 314] on span "T503TC" at bounding box center [629, 318] width 217 height 16
click at [393, 105] on button "< Back to public search results" at bounding box center [369, 107] width 193 height 34
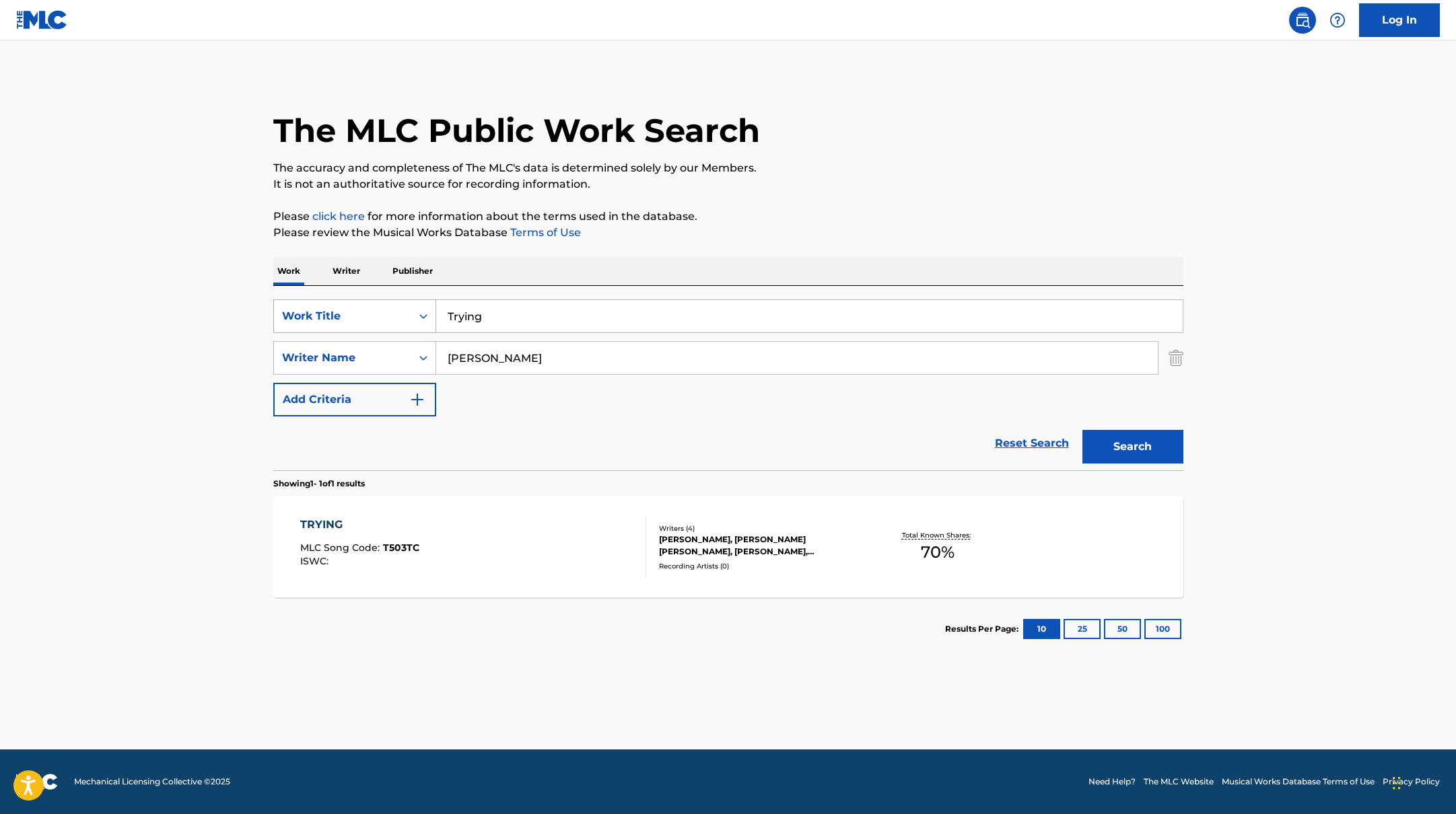
drag, startPoint x: 486, startPoint y: 317, endPoint x: 415, endPoint y: 307, distance: 71.7
click at [415, 307] on div "SearchWithCriteria10771601-4324-4cc8-ab46-06b0d7057aec Work Title Trying" at bounding box center [728, 316] width 910 height 34
paste input "Superman"
type input "Superman"
click at [1131, 444] on button "Search" at bounding box center [1133, 447] width 101 height 34
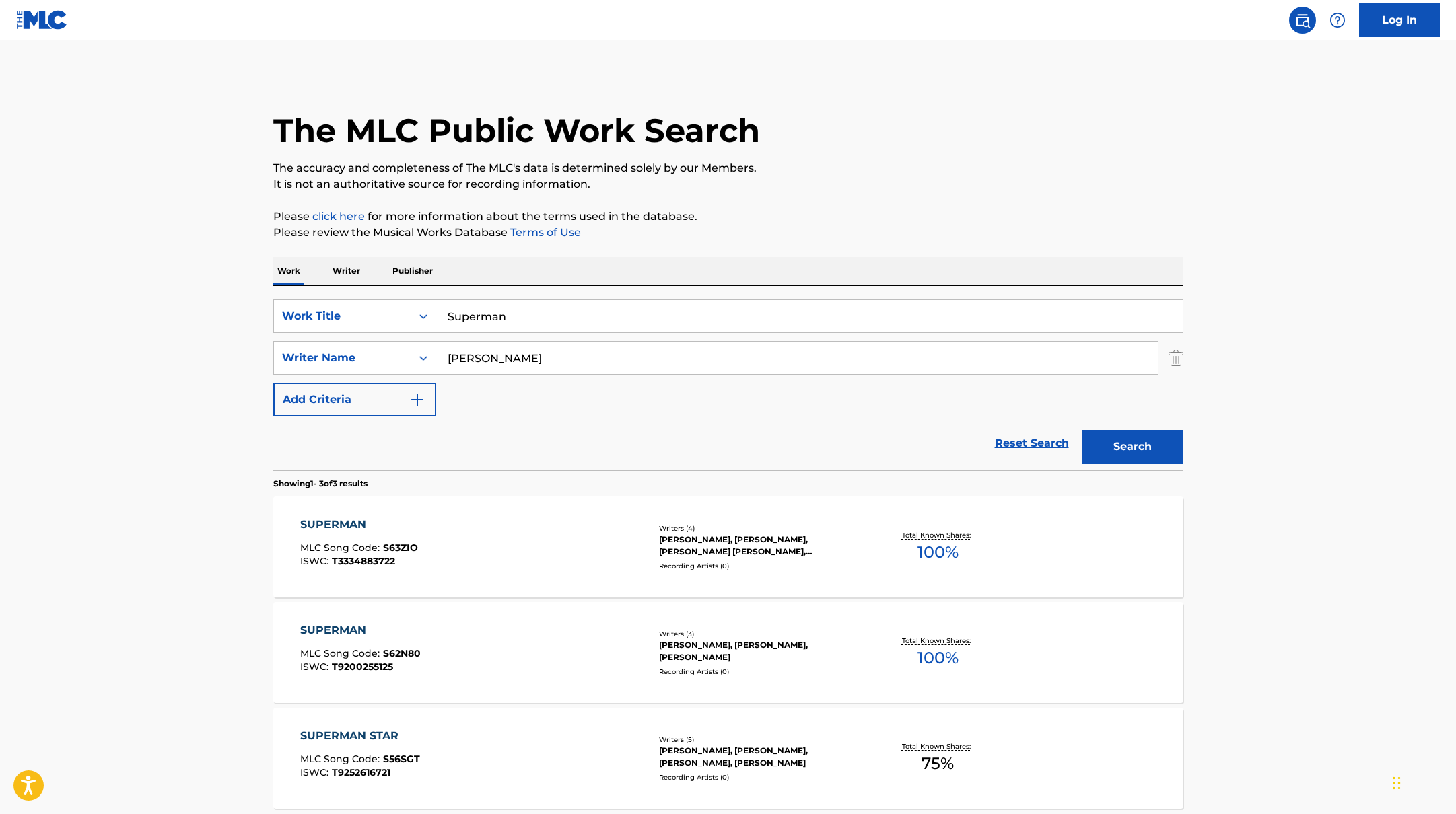
click at [562, 538] on div "SUPERMAN MLC Song Code : S63ZIO ISWC : T3334883722" at bounding box center [473, 547] width 346 height 61
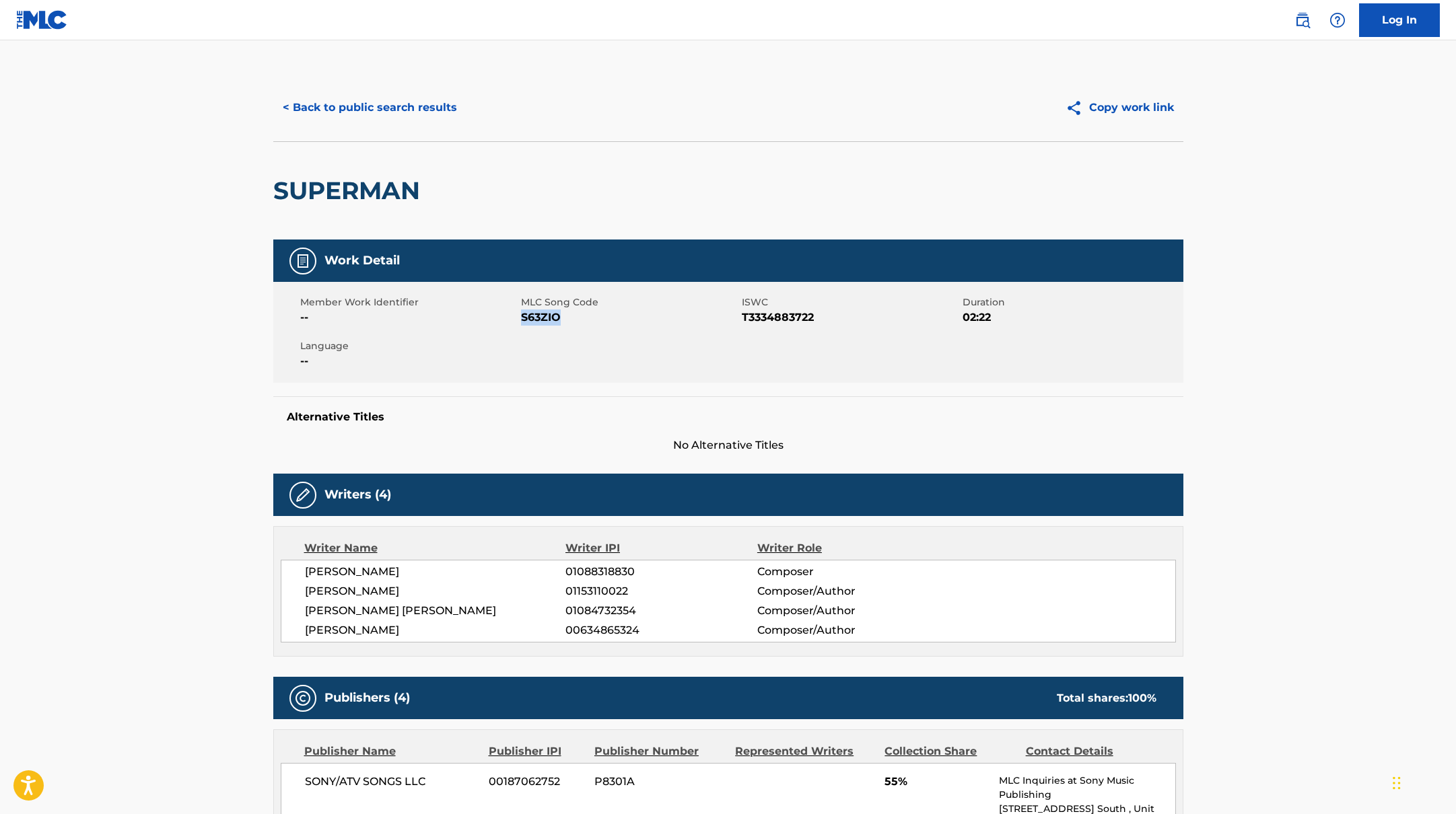
drag, startPoint x: 521, startPoint y: 317, endPoint x: 595, endPoint y: 320, distance: 74.1
click at [595, 320] on span "S63ZIO" at bounding box center [629, 318] width 217 height 16
click at [382, 107] on button "< Back to public search results" at bounding box center [369, 107] width 193 height 34
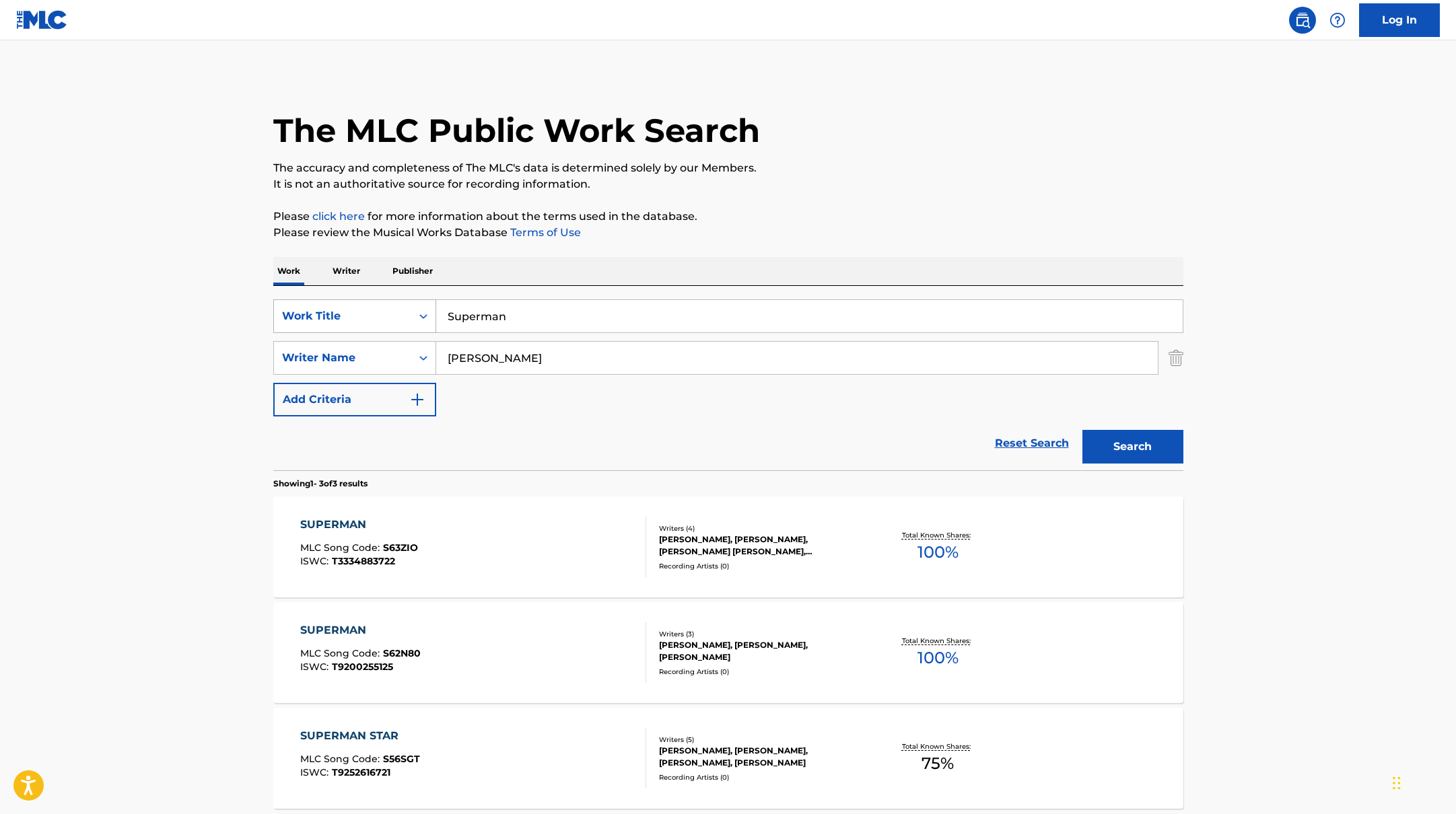
drag, startPoint x: 523, startPoint y: 325, endPoint x: 391, endPoint y: 301, distance: 134.2
click at [391, 301] on div "SearchWithCriteria10771601-4324-4cc8-ab46-06b0d7057aec Work Title Superman" at bounding box center [728, 316] width 910 height 34
paste input "How’d You Do It"
type input "How’d You Do It"
click at [798, 244] on div "The MLC Public Work Search The accuracy and completeness of The MLC's data is d…" at bounding box center [728, 473] width 942 height 798
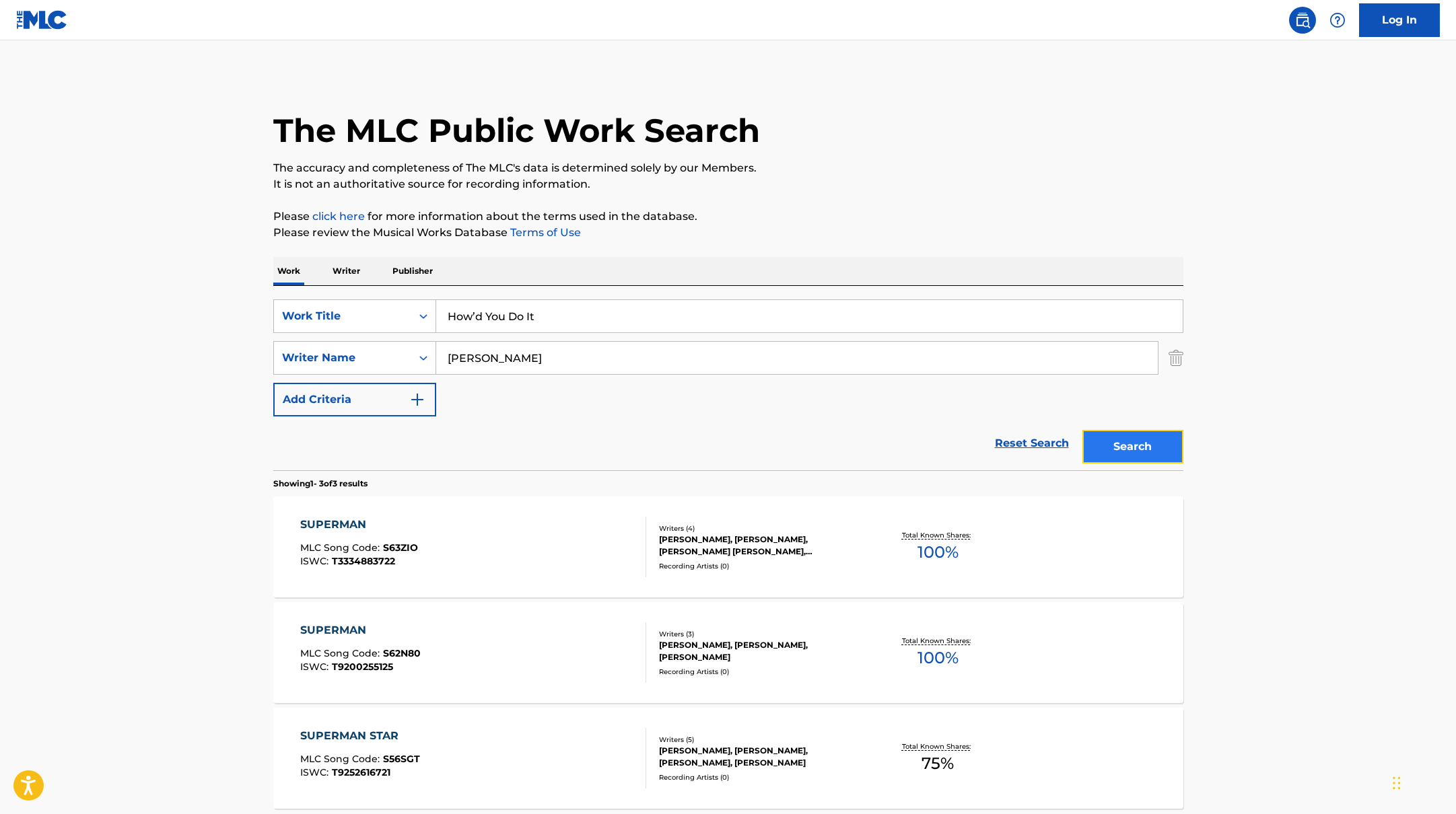
click at [1128, 439] on button "Search" at bounding box center [1133, 447] width 101 height 34
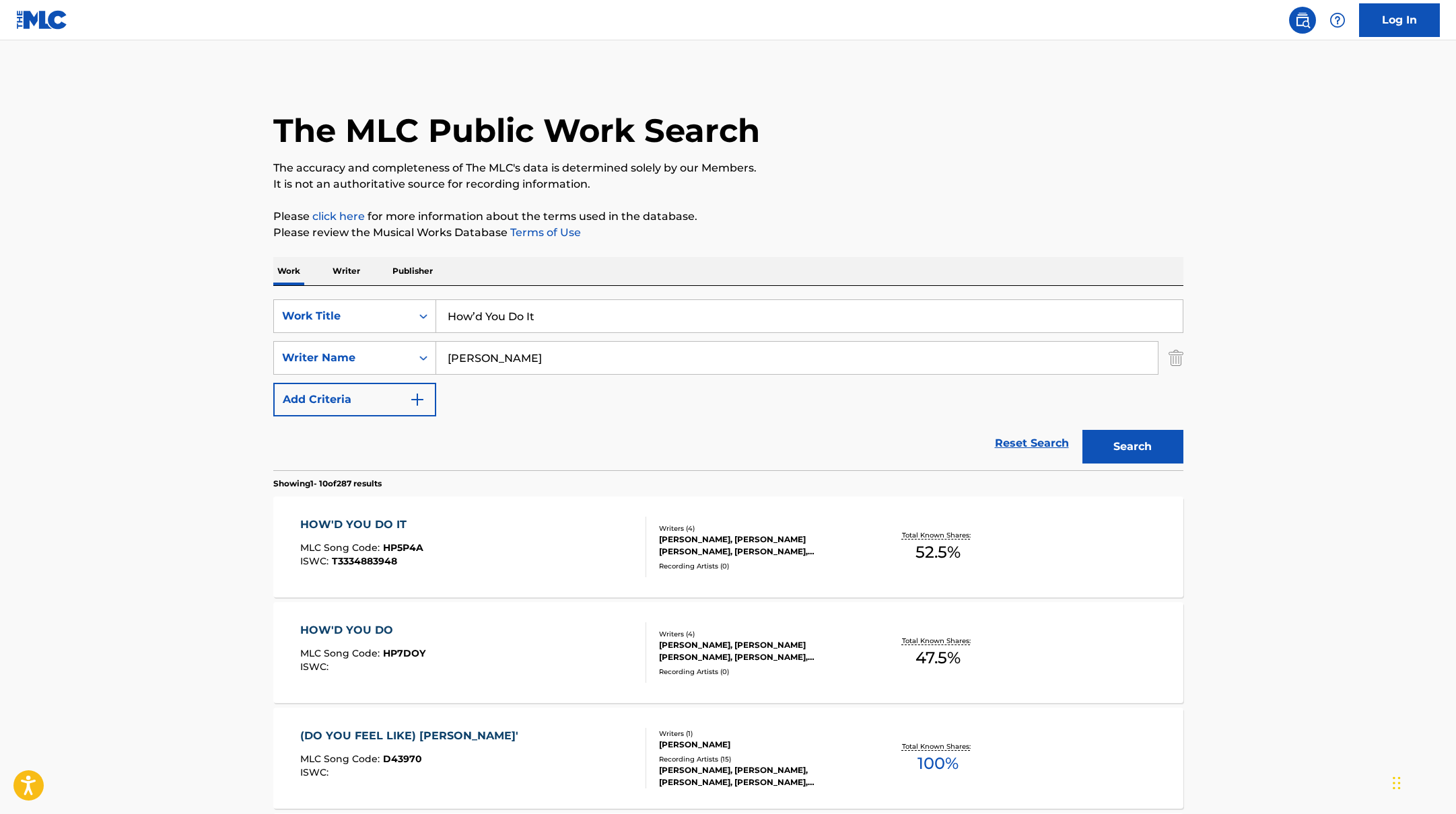
click at [562, 537] on div "HOW'D YOU DO IT MLC Song Code : HP5P4A ISWC : T3334883948" at bounding box center [473, 547] width 346 height 61
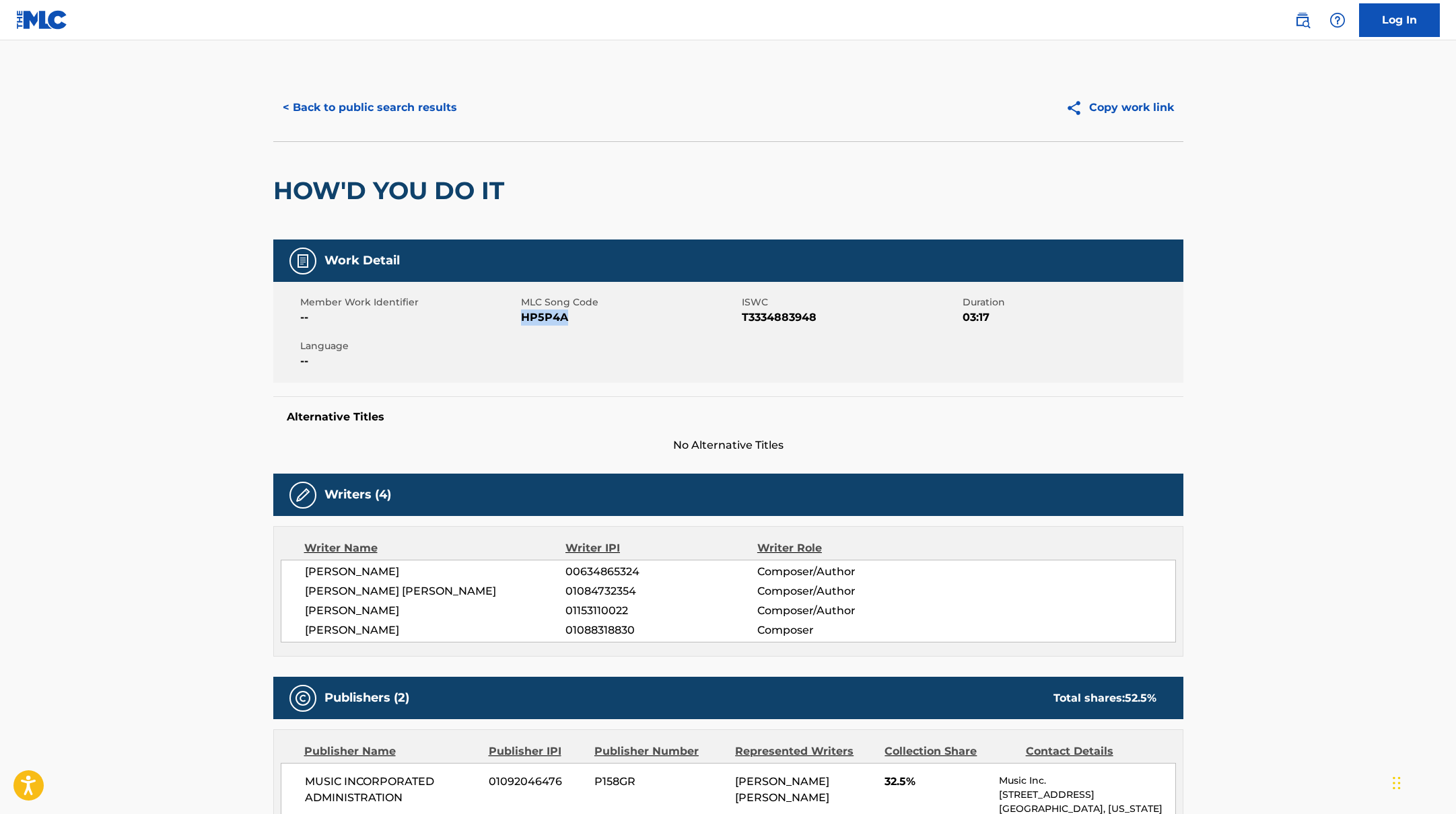
drag, startPoint x: 523, startPoint y: 317, endPoint x: 618, endPoint y: 322, distance: 95.1
click at [618, 322] on span "HP5P4A" at bounding box center [629, 318] width 217 height 16
click at [427, 95] on button "< Back to public search results" at bounding box center [369, 107] width 193 height 34
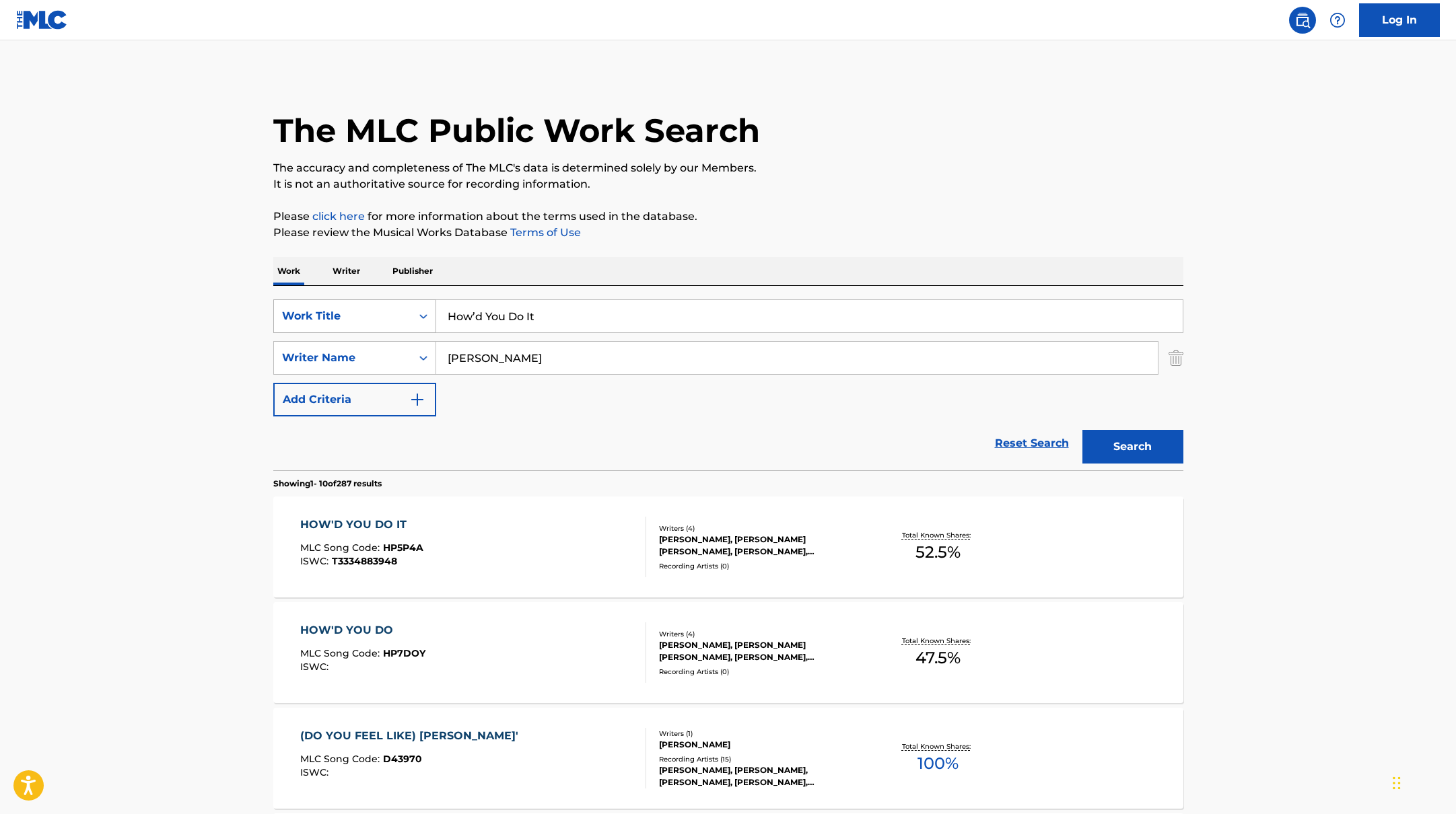
drag, startPoint x: 558, startPoint y: 317, endPoint x: 383, endPoint y: 308, distance: 175.2
click at [383, 308] on div "SearchWithCriteria10771601-4324-4cc8-ab46-06b0d7057aec Work Title How’d You Do …" at bounding box center [728, 316] width 910 height 34
paste input "Tell Me Who"
type input "Tell Me Who"
click at [931, 219] on p "Please click here for more information about the terms used in the database." at bounding box center [728, 216] width 910 height 16
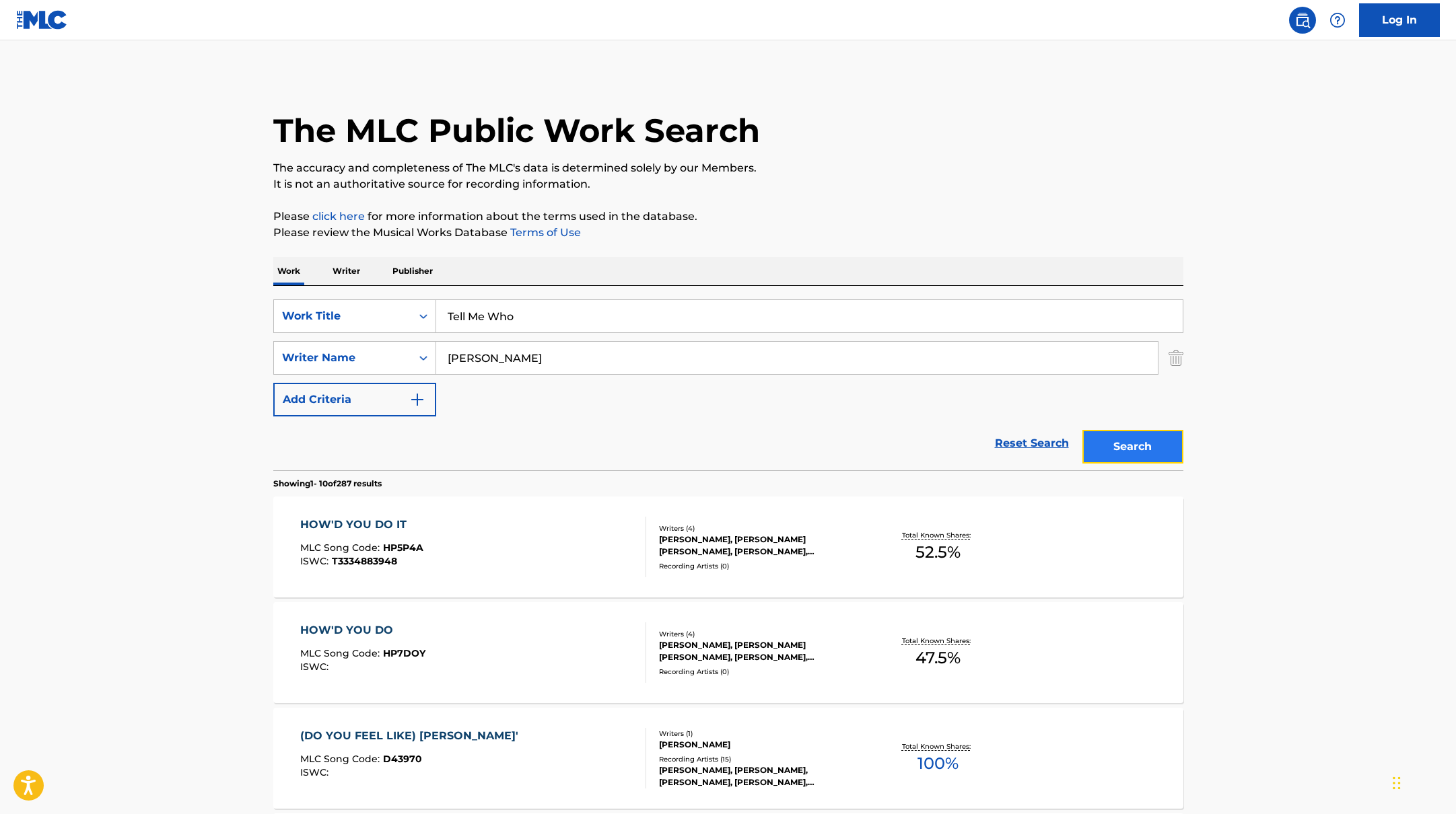
click at [1124, 453] on button "Search" at bounding box center [1133, 447] width 101 height 34
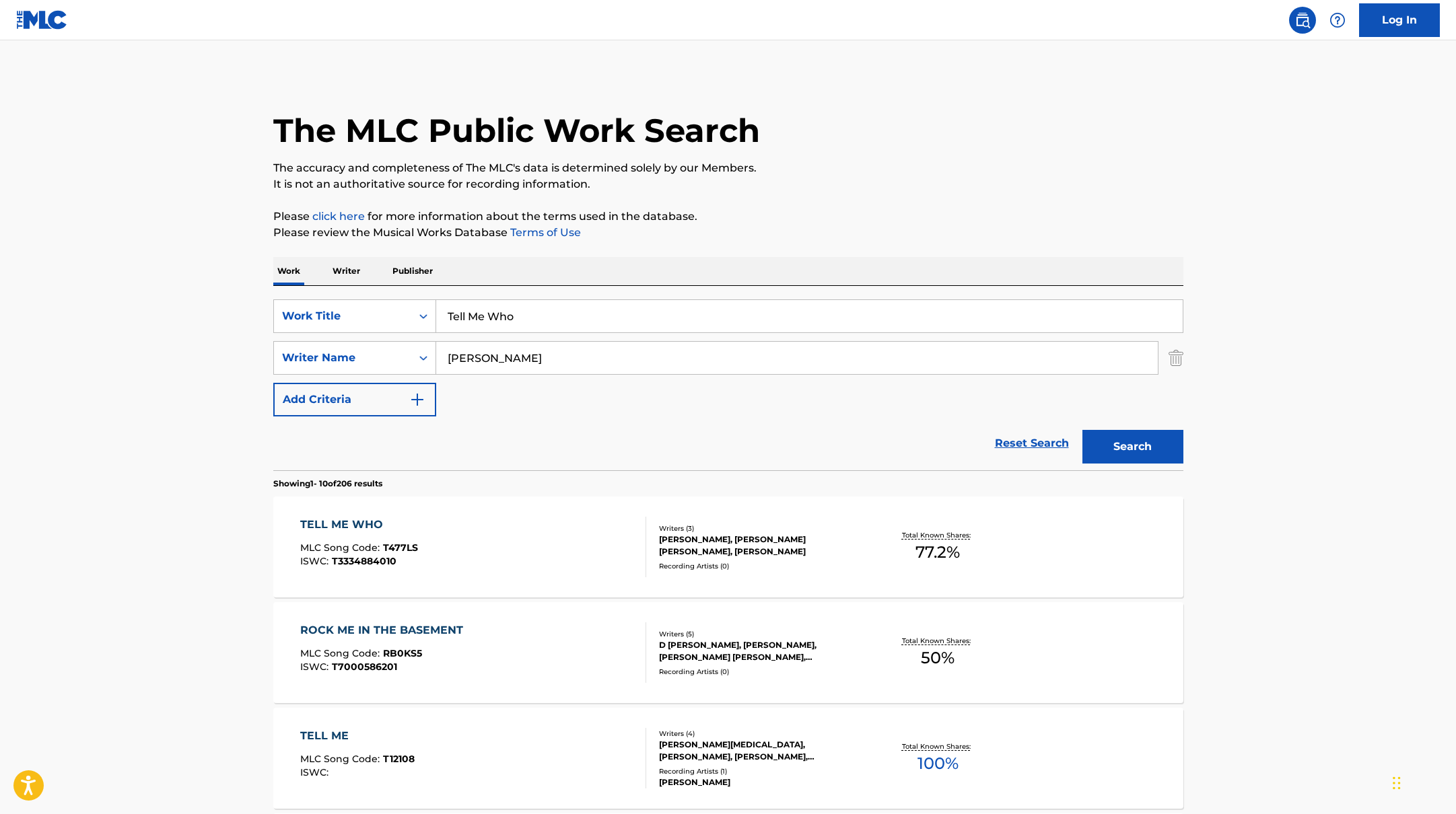
click at [553, 541] on div "TELL ME WHO MLC Song Code : T477LS ISWC : T3334884010" at bounding box center [473, 547] width 346 height 61
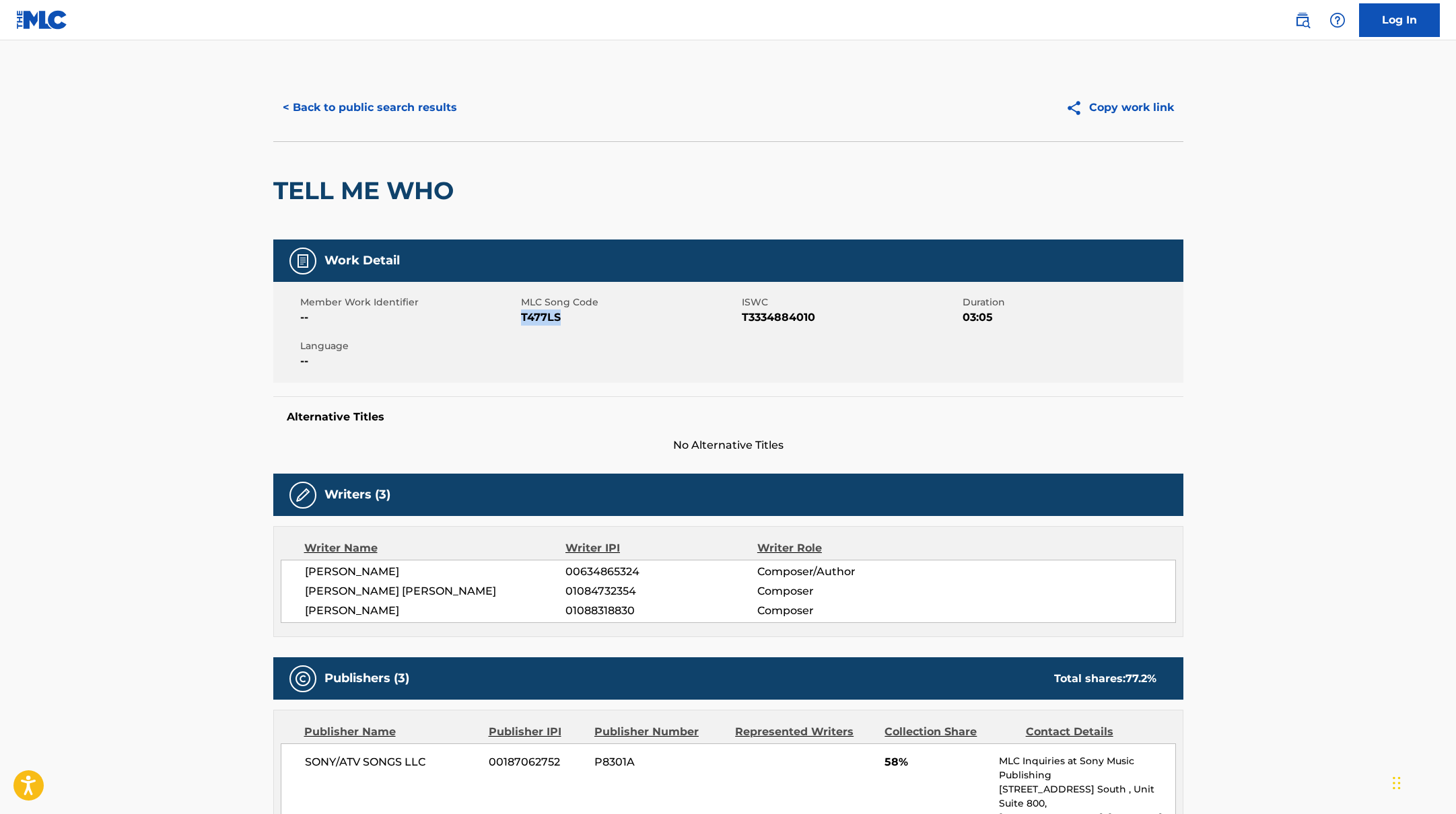
drag, startPoint x: 521, startPoint y: 318, endPoint x: 603, endPoint y: 318, distance: 82.0
click at [603, 318] on span "T477LS" at bounding box center [629, 318] width 217 height 16
click at [398, 107] on button "< Back to public search results" at bounding box center [369, 107] width 193 height 34
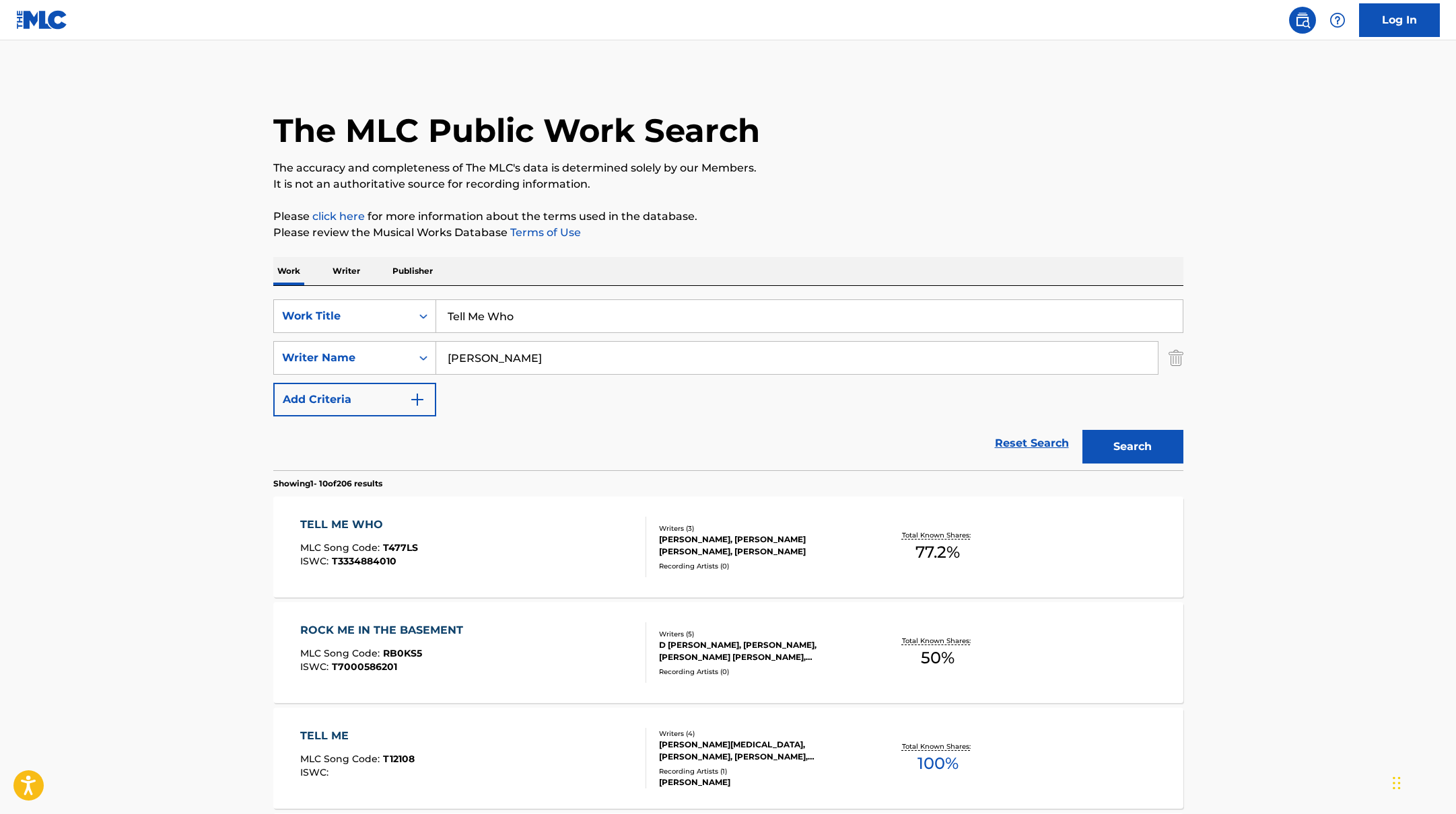
drag, startPoint x: 534, startPoint y: 316, endPoint x: 382, endPoint y: 296, distance: 153.3
click at [381, 296] on div "SearchWithCriteria10771601-4324-4cc8-ab46-06b0d7057aec Work Title Tell Me Who S…" at bounding box center [728, 378] width 910 height 185
paste input "Worried"
type input "Worried"
click at [1118, 450] on button "Search" at bounding box center [1133, 447] width 101 height 34
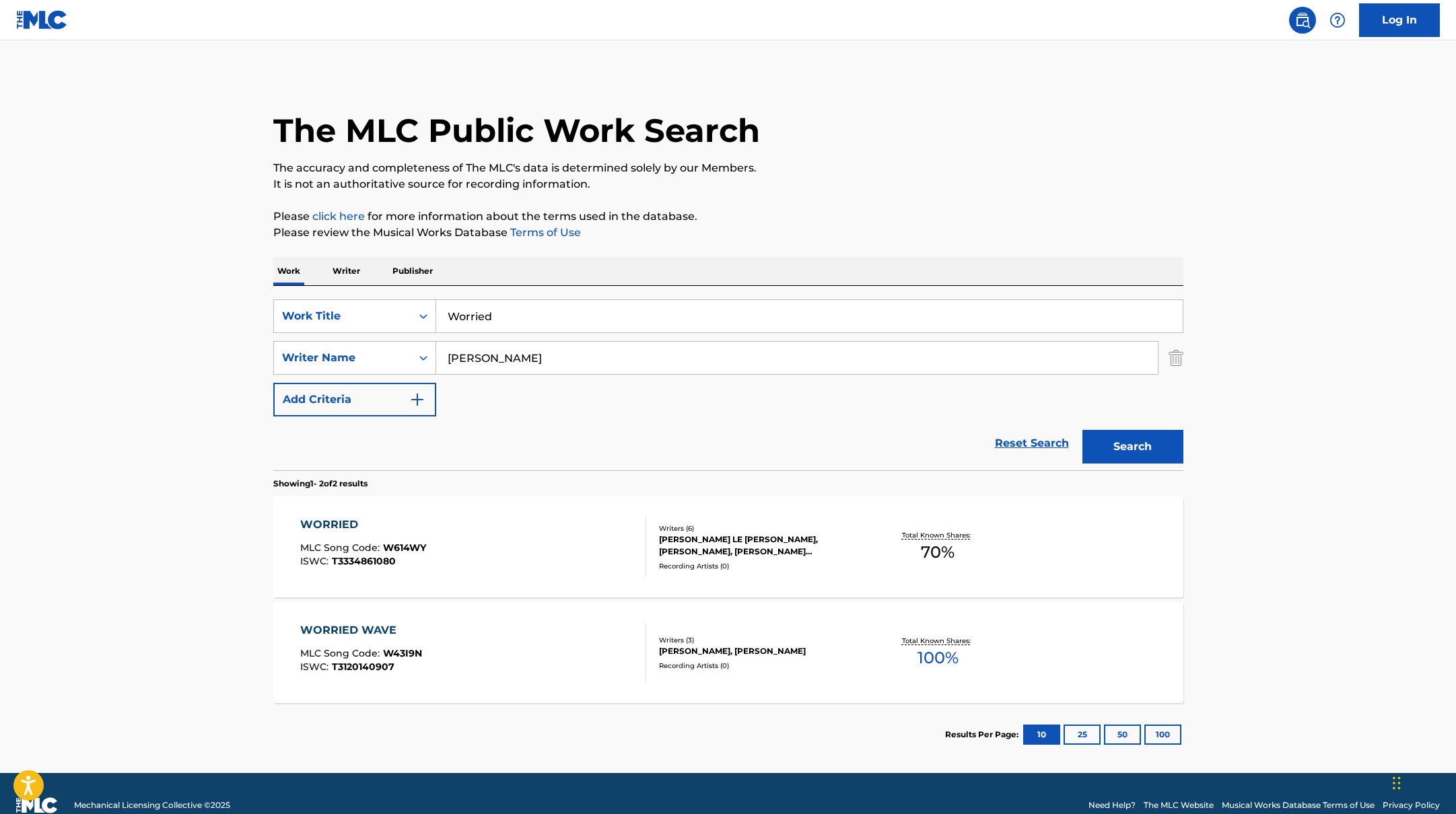
click at [560, 547] on div "WORRIED MLC Song Code : W614WY ISWC : T3334861080" at bounding box center [473, 547] width 346 height 61
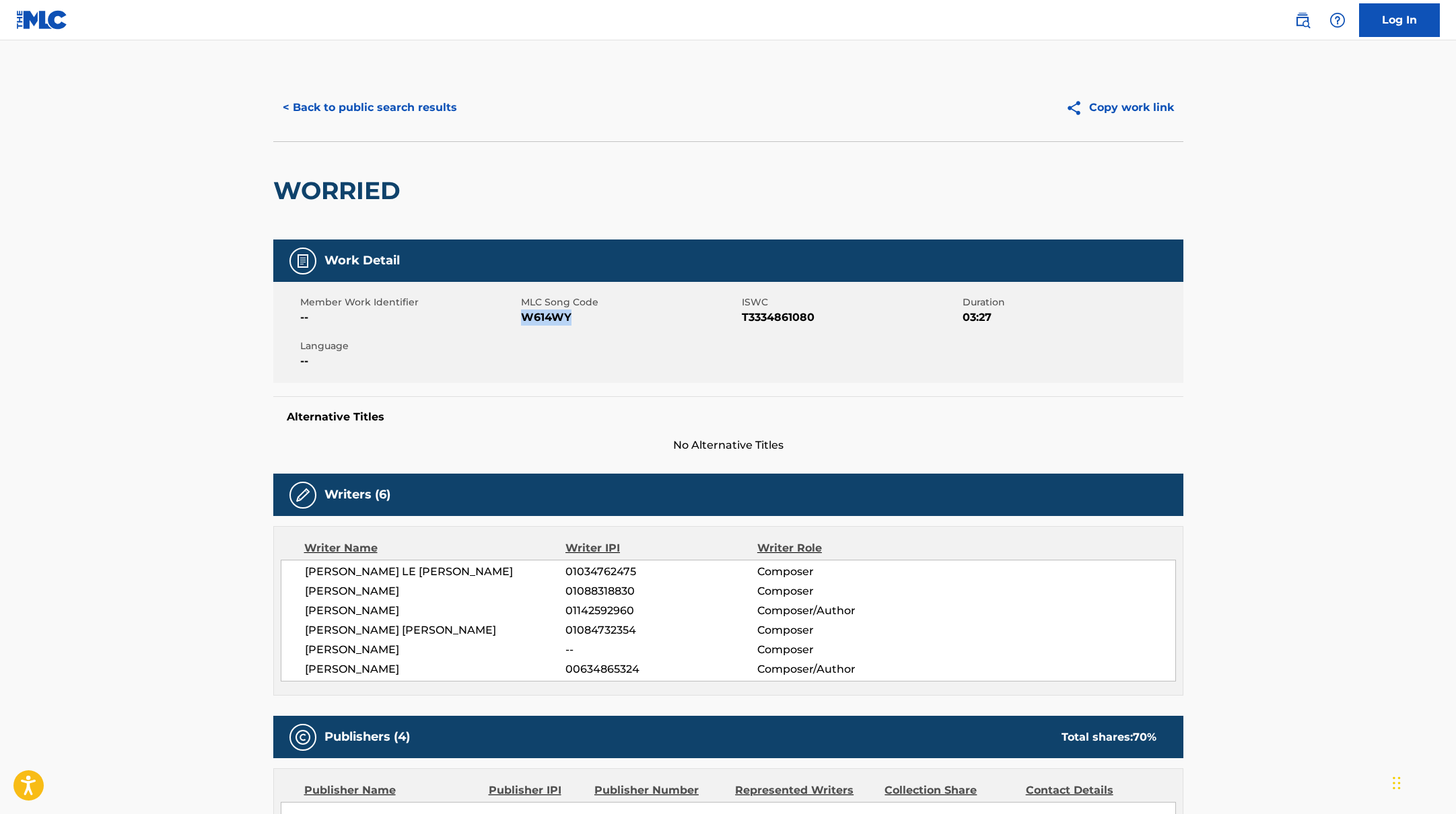
drag, startPoint x: 522, startPoint y: 317, endPoint x: 603, endPoint y: 317, distance: 81.0
click at [603, 317] on span "W614WY" at bounding box center [629, 318] width 217 height 16
click at [427, 105] on button "< Back to public search results" at bounding box center [369, 107] width 193 height 34
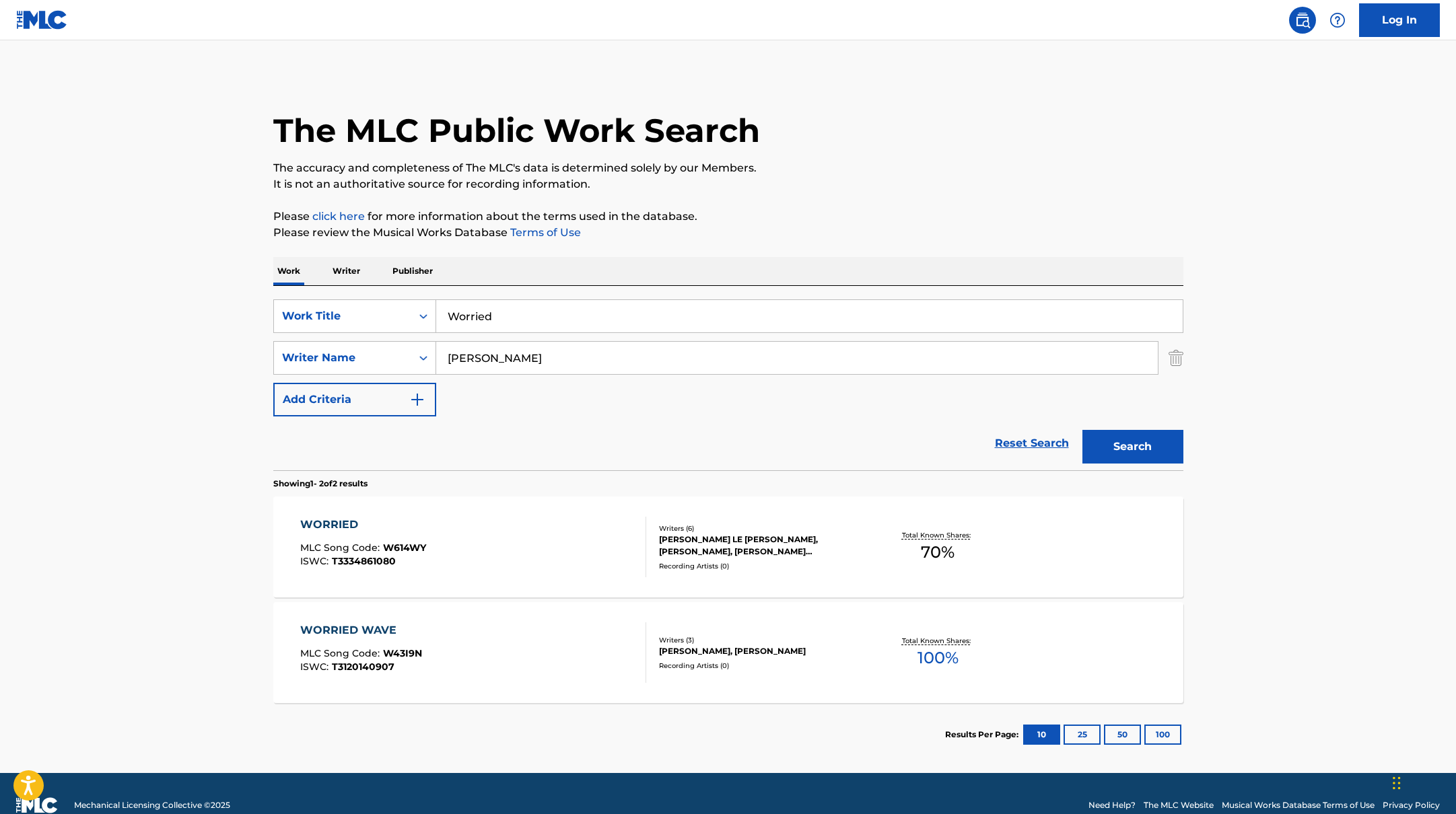
drag, startPoint x: 502, startPoint y: 321, endPoint x: 437, endPoint y: 320, distance: 65.0
click at [437, 320] on input "Worried" at bounding box center [809, 316] width 746 height 33
click at [523, 570] on div "WORRIED MLC Song Code : W614WY ISWC : T3334861080" at bounding box center [473, 547] width 346 height 61
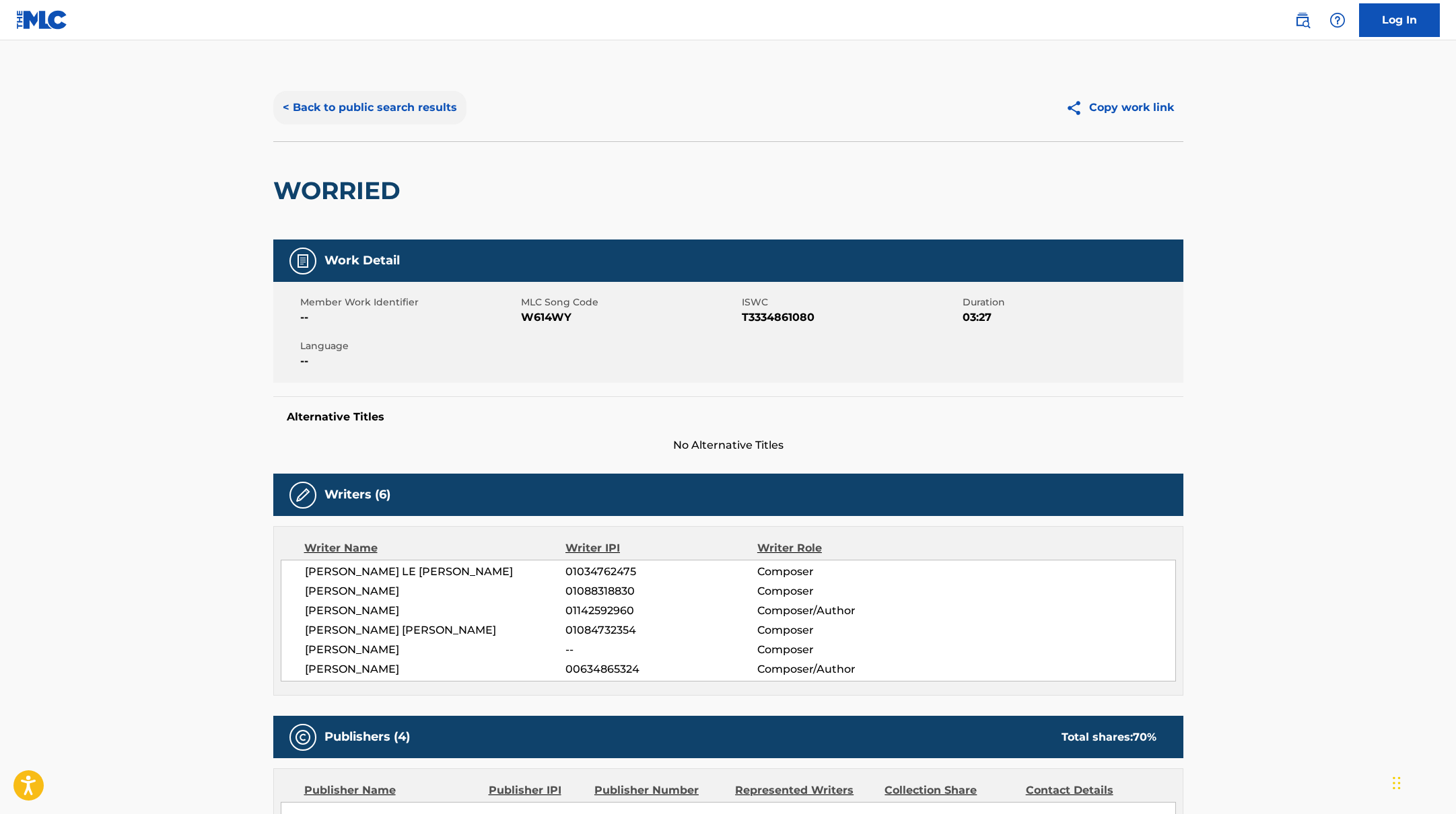
click at [410, 120] on button "< Back to public search results" at bounding box center [369, 107] width 193 height 34
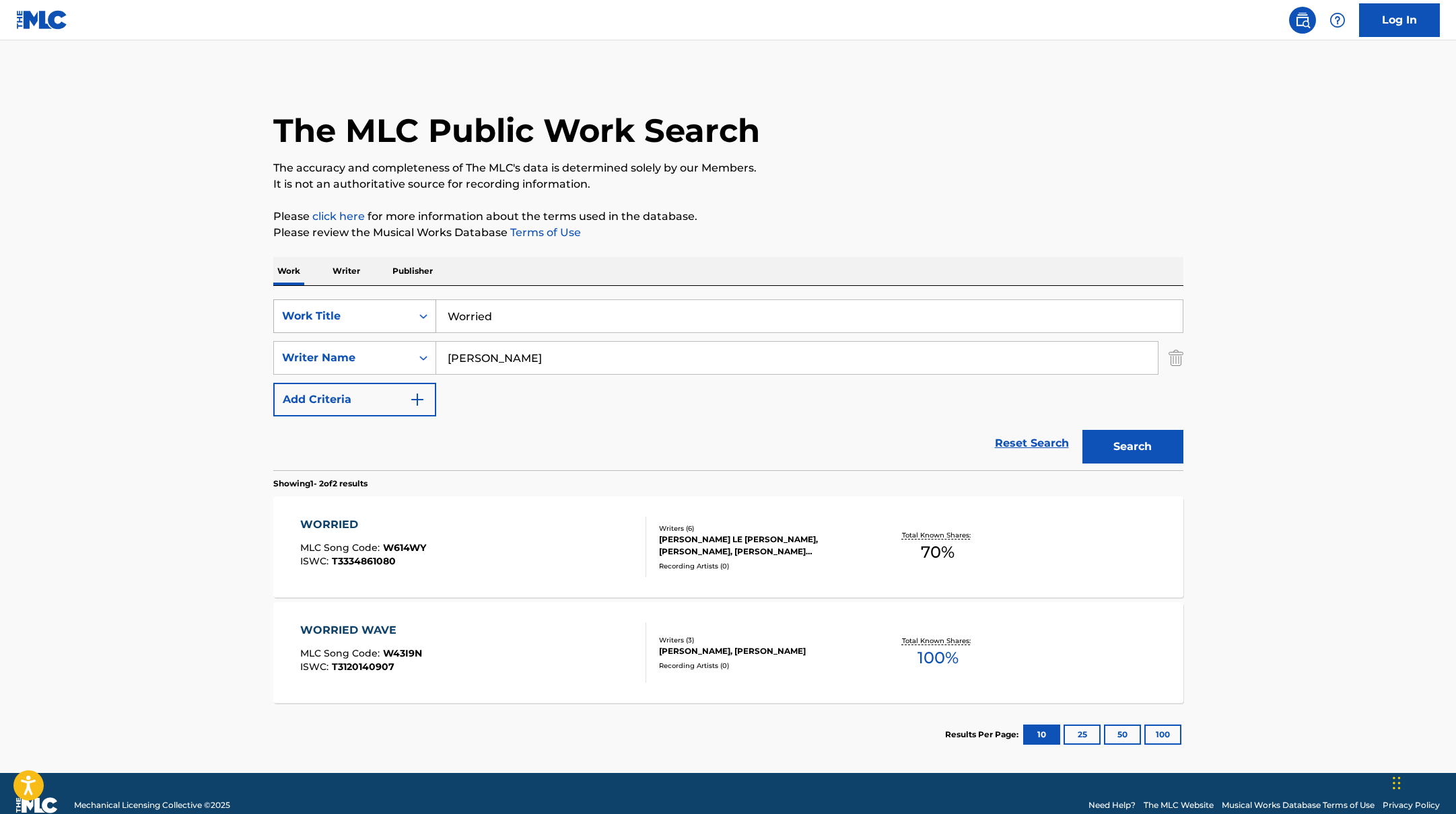
paste input "Embrace"
drag, startPoint x: 504, startPoint y: 326, endPoint x: 397, endPoint y: 306, distance: 108.9
click at [397, 306] on div "SearchWithCriteria10771601-4324-4cc8-ab46-06b0d7057aec Work Title Embrace" at bounding box center [728, 316] width 910 height 34
type input "Embrace"
click at [884, 204] on div "The MLC Public Work Search The accuracy and completeness of The MLC's data is d…" at bounding box center [728, 420] width 942 height 692
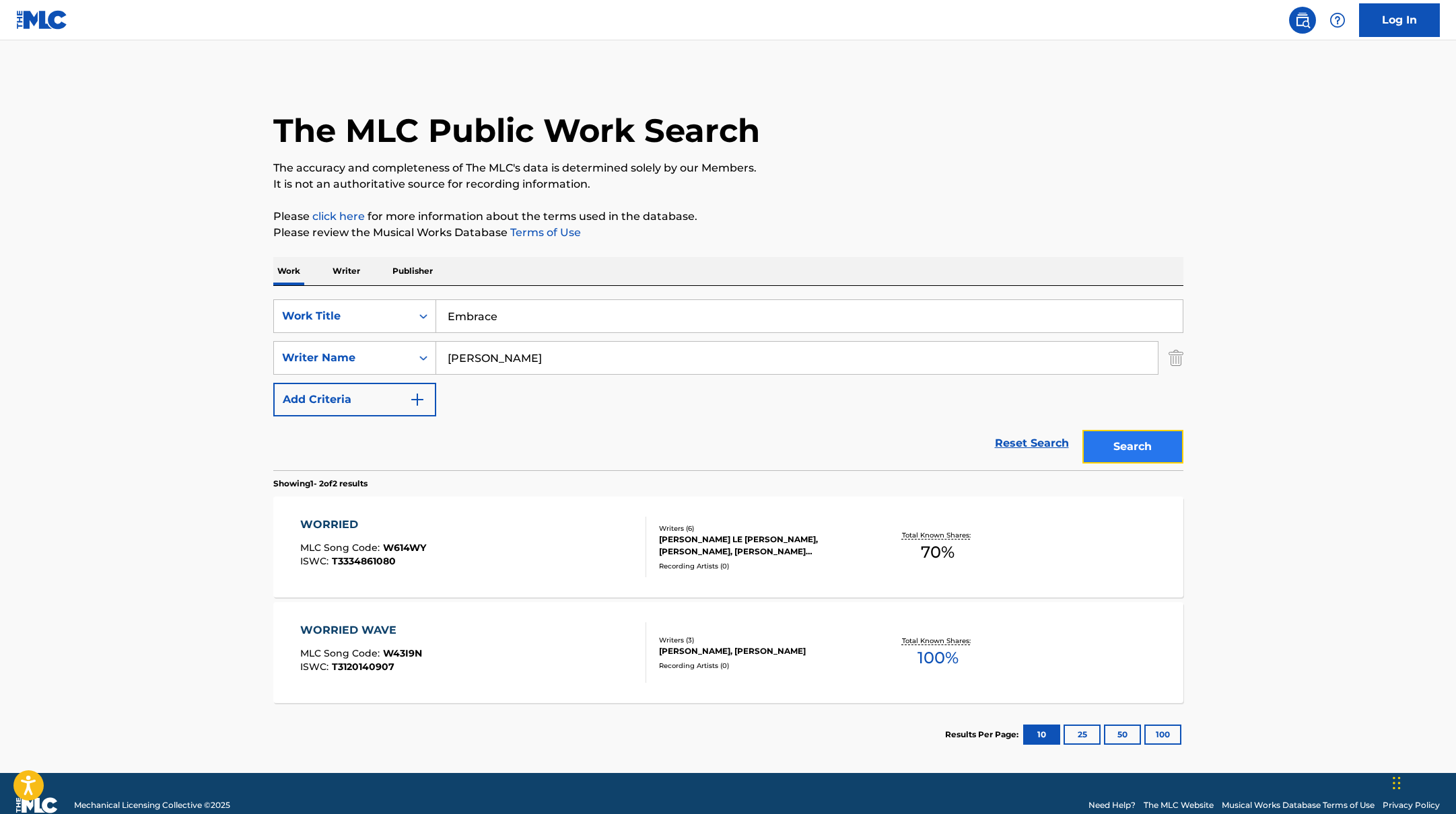
click at [1131, 443] on button "Search" at bounding box center [1133, 447] width 101 height 34
click at [458, 551] on div "EMBRACE MLC Song Code : ES3M4F ISWC :" at bounding box center [473, 547] width 346 height 61
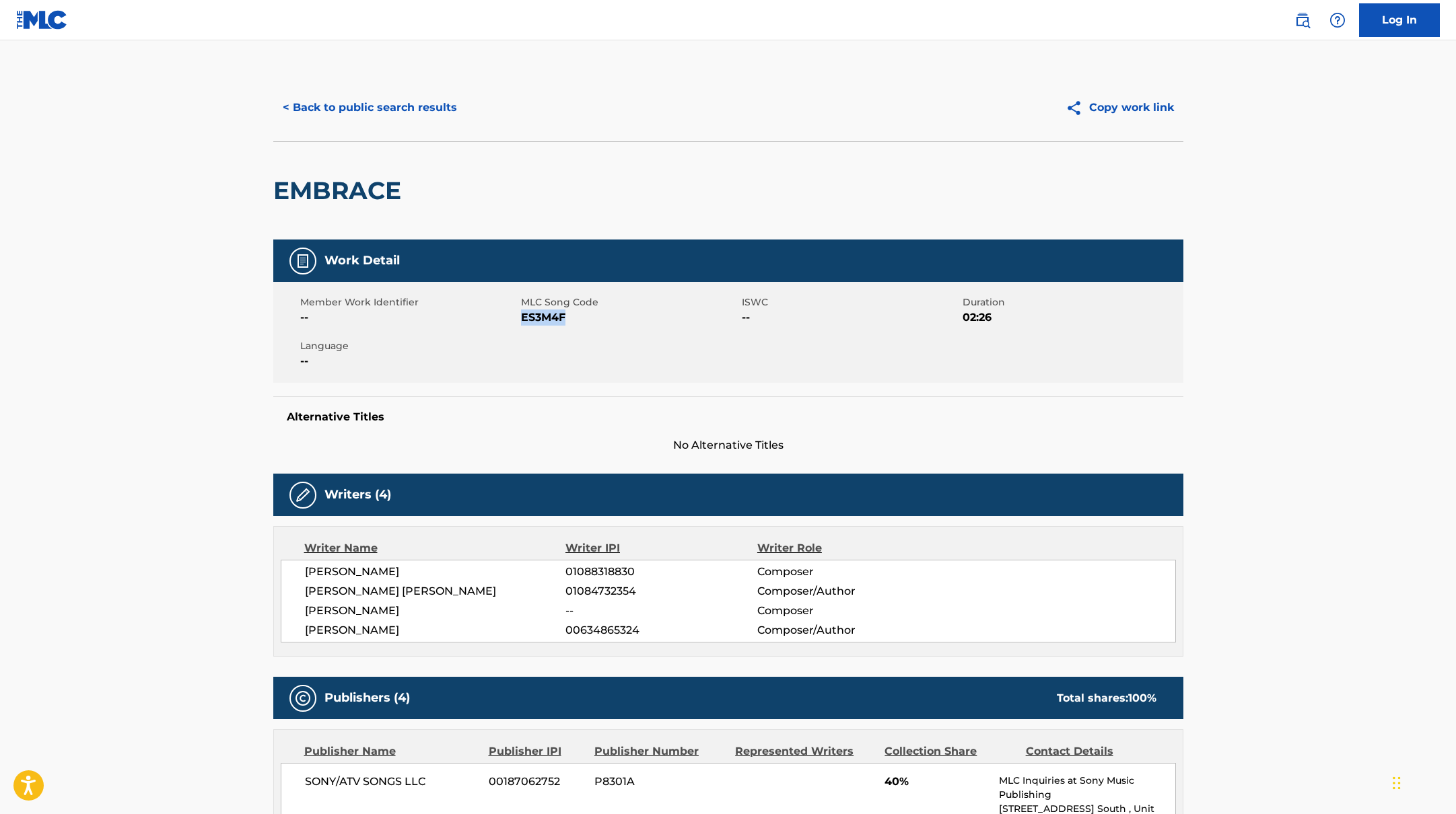
drag, startPoint x: 523, startPoint y: 318, endPoint x: 587, endPoint y: 318, distance: 64.0
click at [587, 318] on span "ES3M4F" at bounding box center [629, 318] width 217 height 16
click at [420, 103] on button "< Back to public search results" at bounding box center [369, 107] width 193 height 34
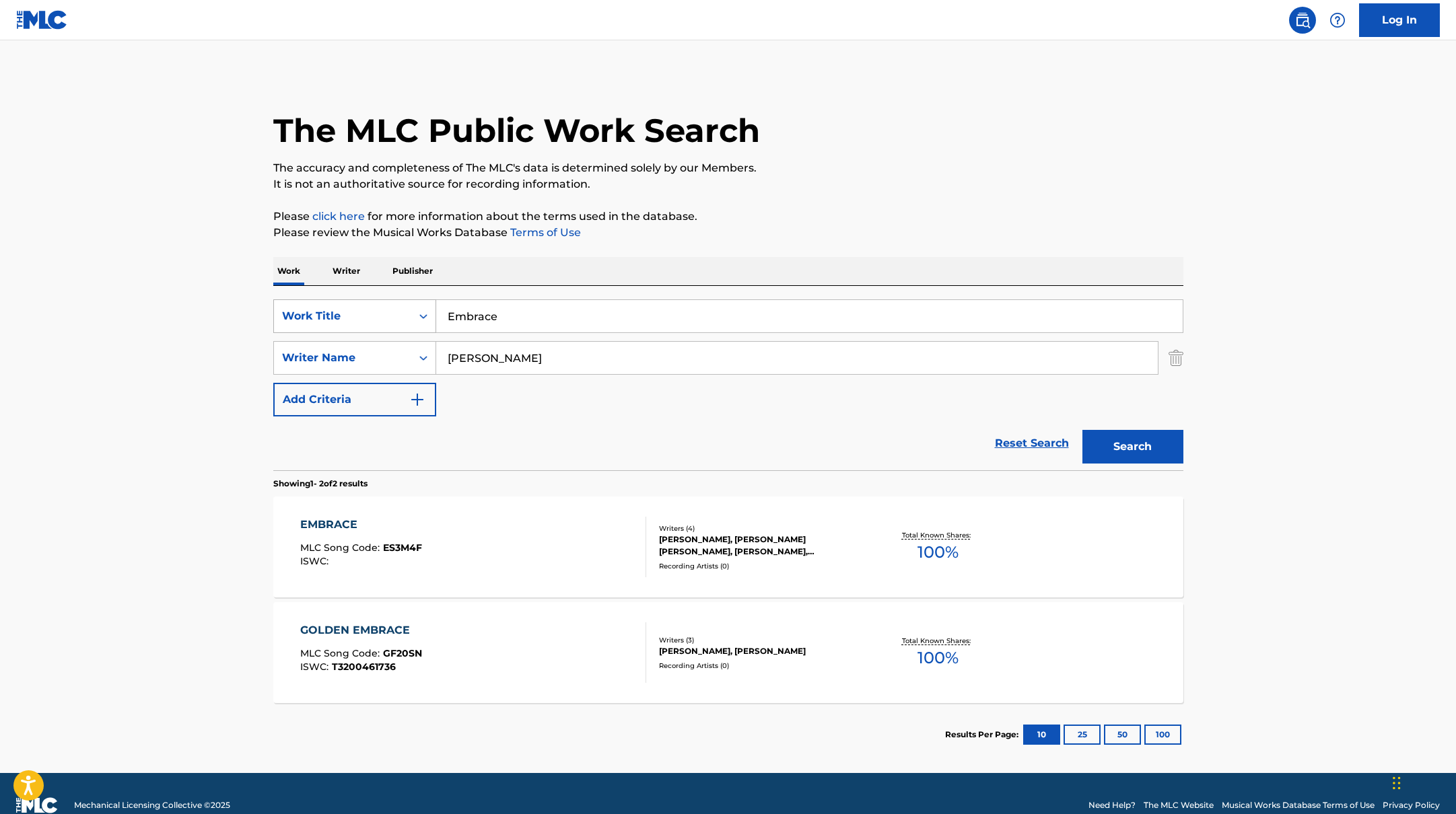
drag, startPoint x: 513, startPoint y: 317, endPoint x: 404, endPoint y: 313, distance: 109.1
click at [404, 313] on div "SearchWithCriteria10771601-4324-4cc8-ab46-06b0d7057aec Work Title Embrace" at bounding box center [728, 316] width 910 height 34
paste input "Right Now"
type input "Right Now"
click at [1123, 441] on button "Search" at bounding box center [1133, 447] width 101 height 34
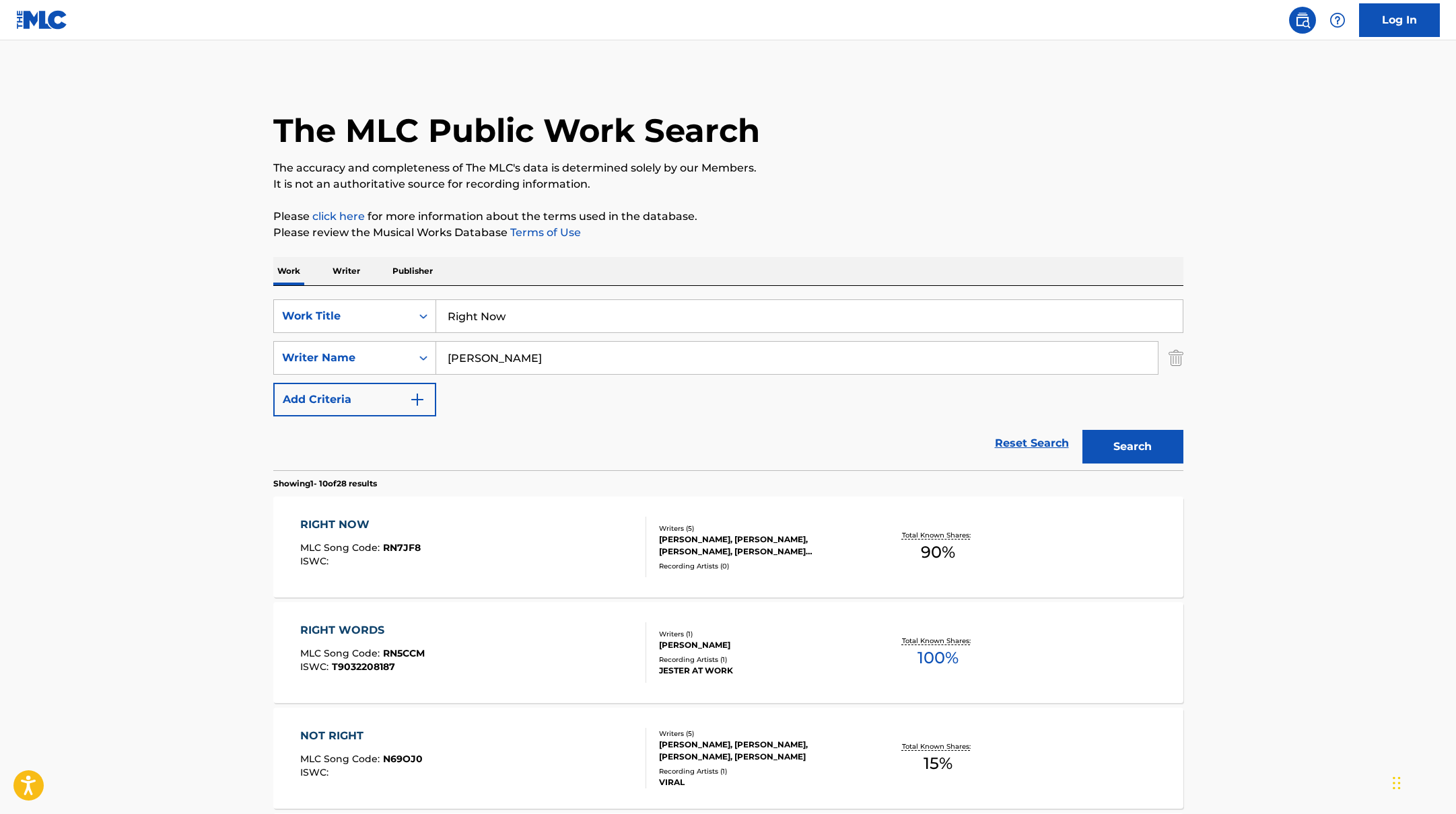
click at [505, 533] on div "RIGHT NOW MLC Song Code : RN7JF8 ISWC :" at bounding box center [473, 547] width 346 height 61
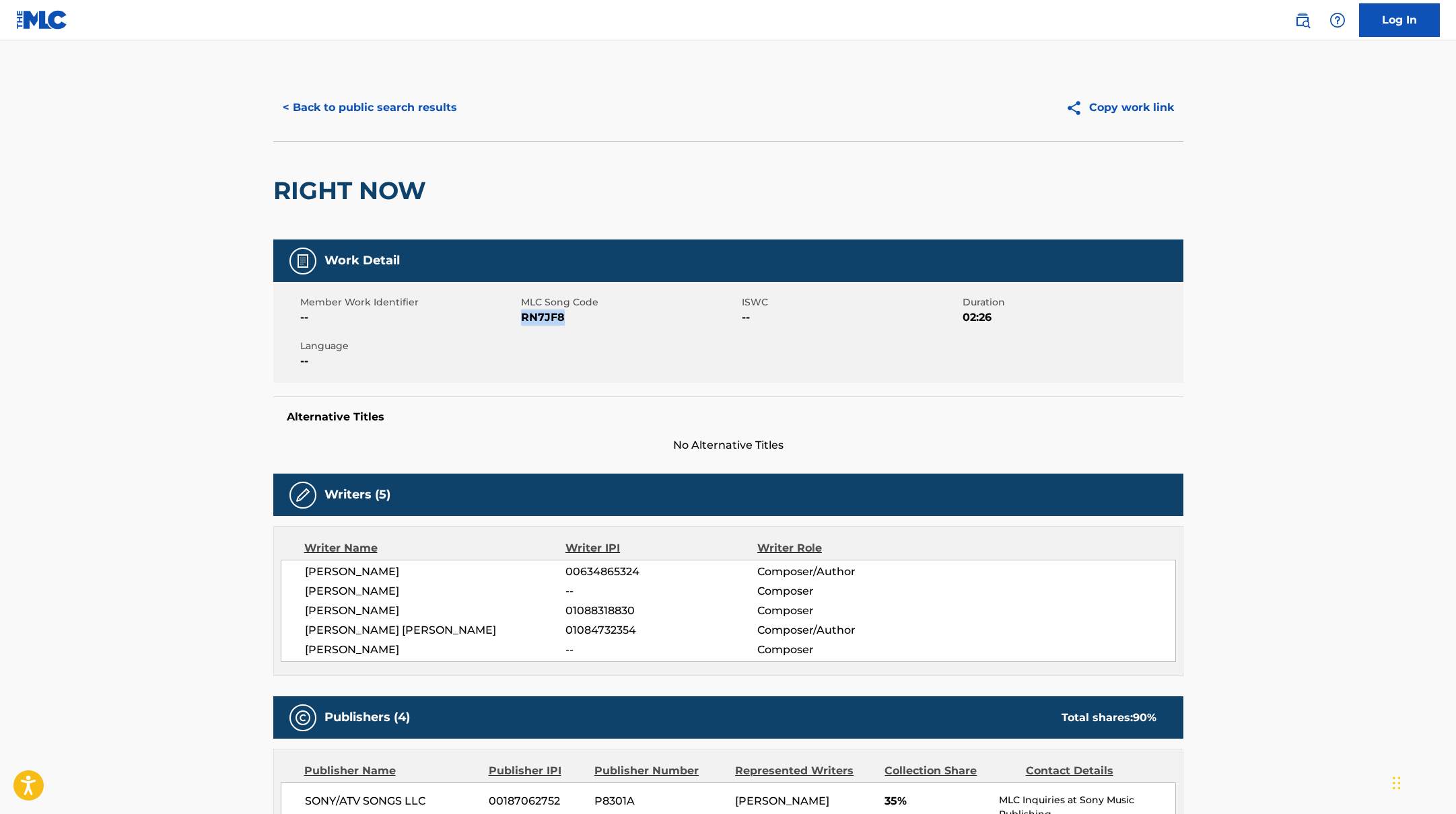
drag, startPoint x: 521, startPoint y: 317, endPoint x: 601, endPoint y: 317, distance: 80.0
click at [601, 317] on span "RN7JF8" at bounding box center [629, 318] width 217 height 16
click at [417, 110] on button "< Back to public search results" at bounding box center [369, 107] width 193 height 34
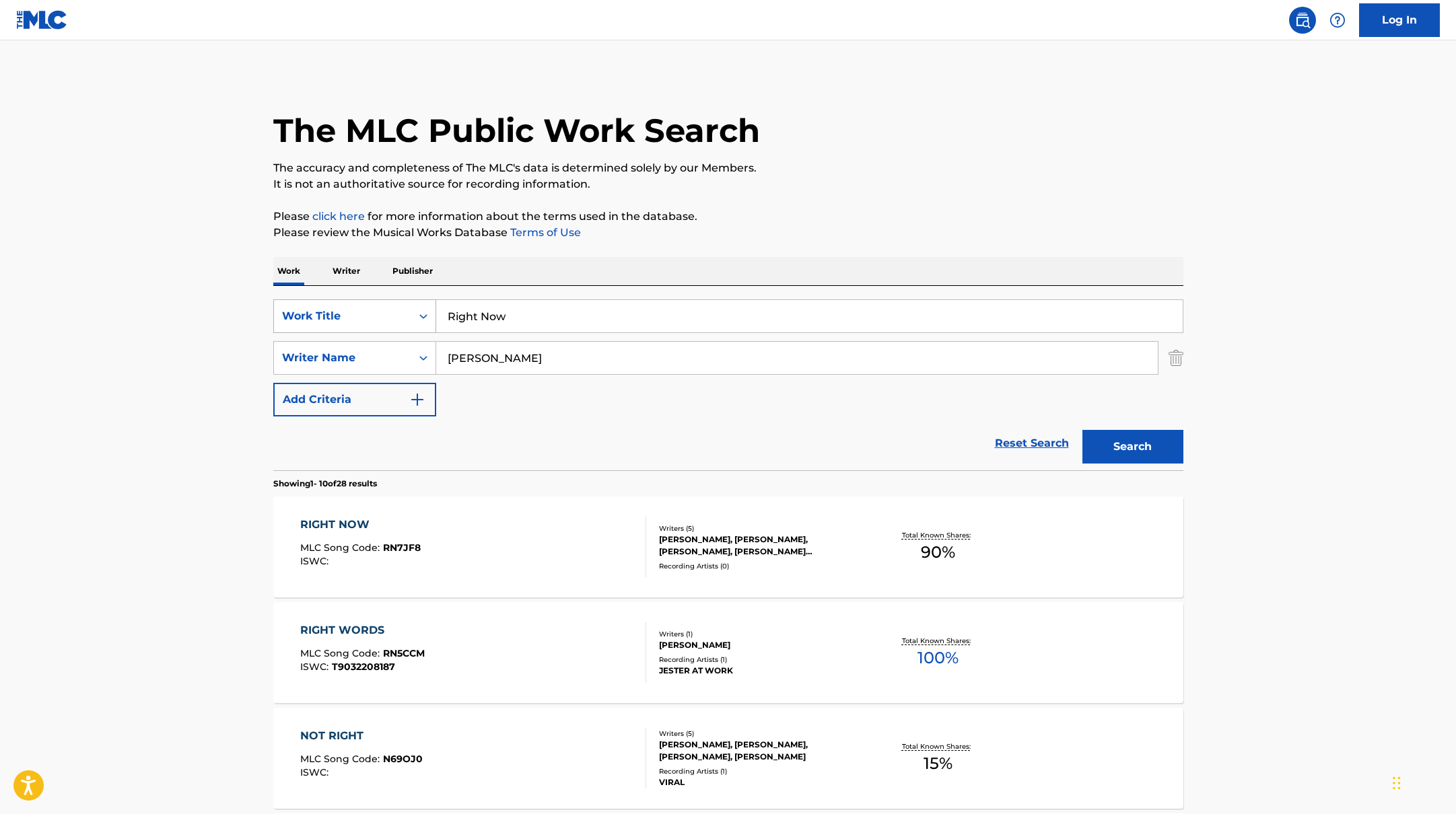
drag, startPoint x: 510, startPoint y: 325, endPoint x: 426, endPoint y: 311, distance: 85.2
click at [426, 311] on div "SearchWithCriteria10771601-4324-4cc8-ab46-06b0d7057aec Work Title Right Now" at bounding box center [728, 316] width 910 height 34
paste input "Forever"
type input "Forever"
click at [1110, 455] on button "Search" at bounding box center [1133, 447] width 101 height 34
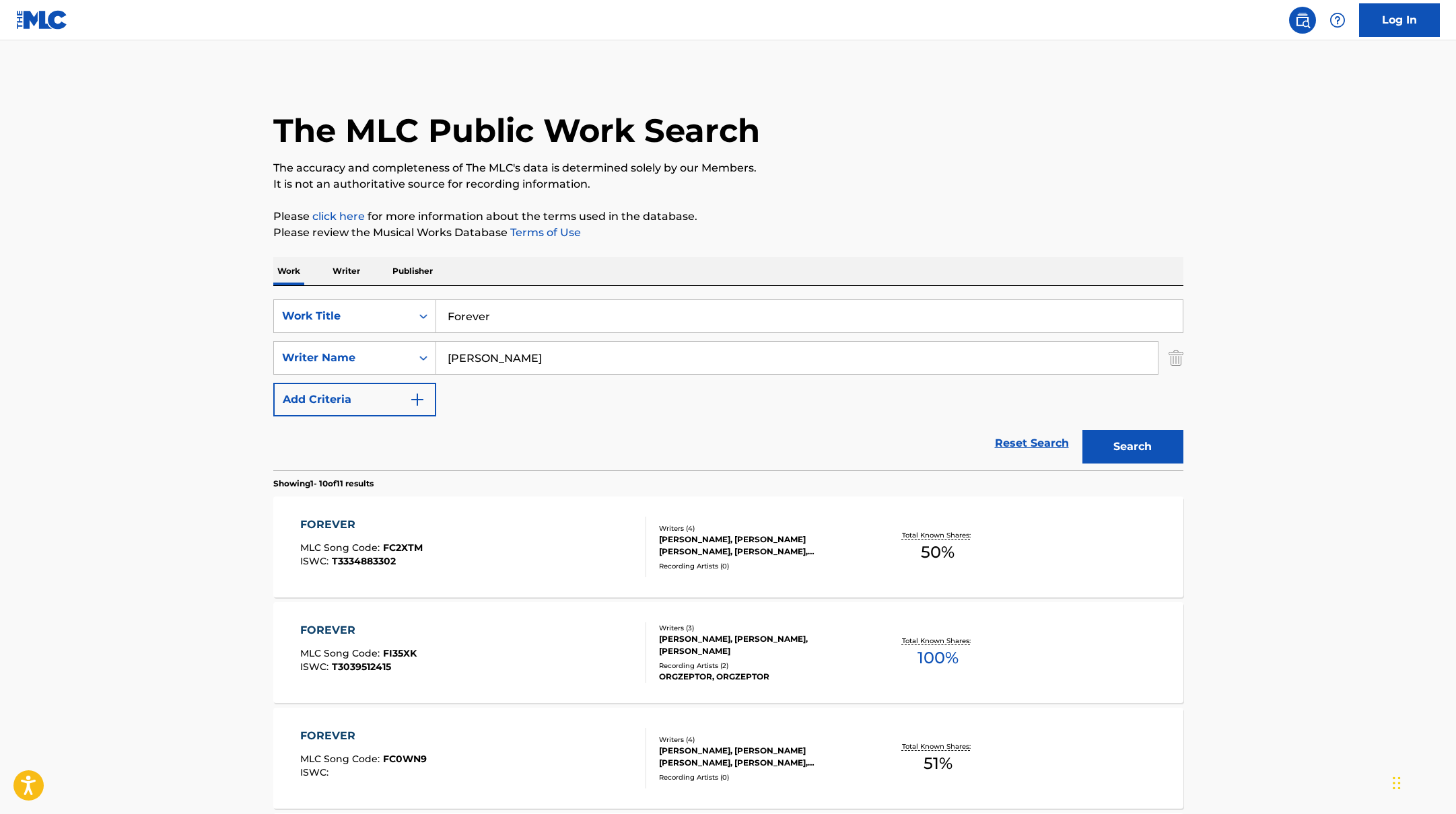
click at [562, 534] on div "FOREVER MLC Song Code : FC2XTM ISWC : T3334883302" at bounding box center [473, 547] width 346 height 61
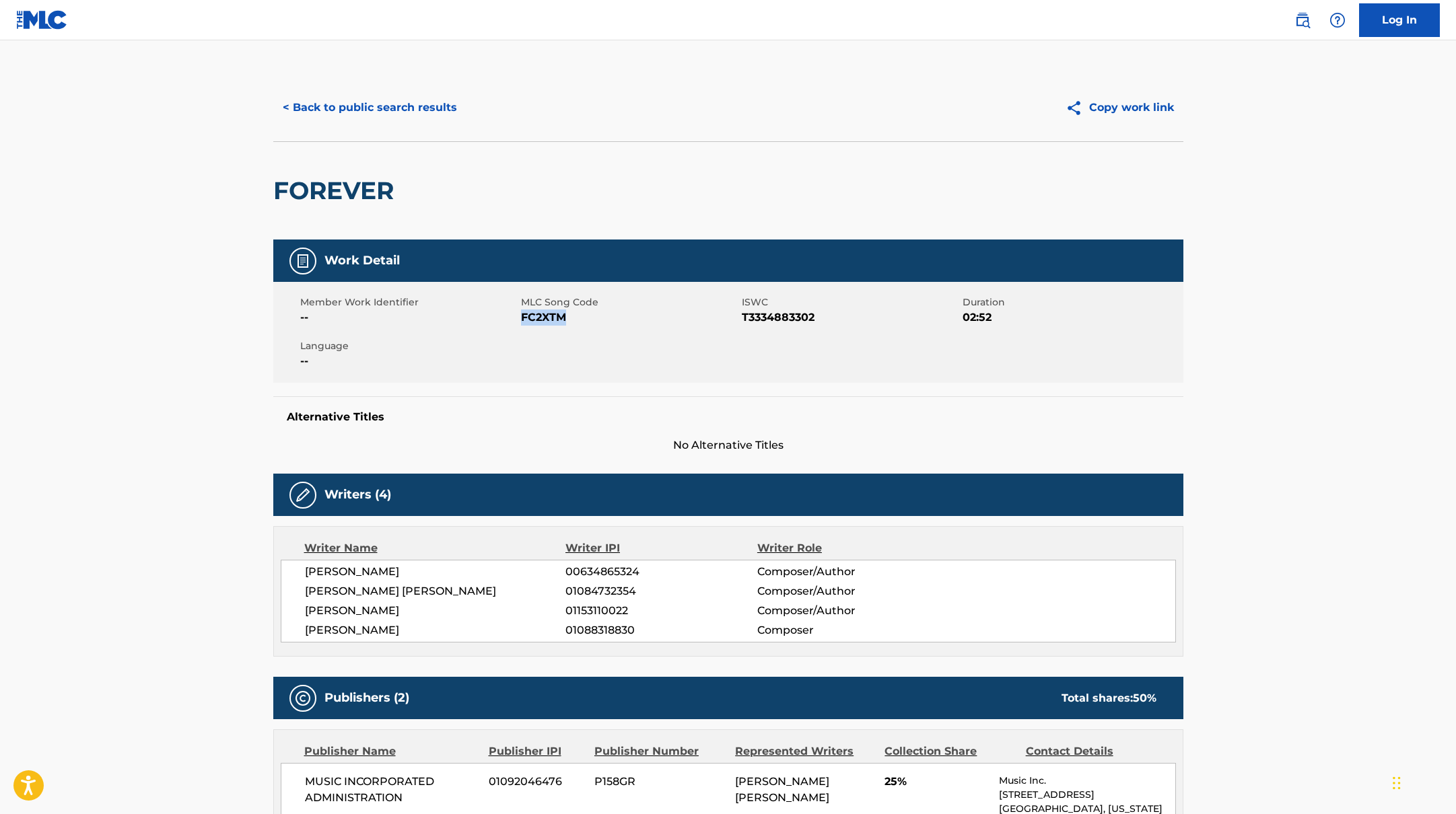
drag, startPoint x: 521, startPoint y: 316, endPoint x: 611, endPoint y: 316, distance: 90.0
click at [611, 316] on span "FC2XTM" at bounding box center [629, 318] width 217 height 16
click at [433, 113] on button "< Back to public search results" at bounding box center [369, 107] width 193 height 34
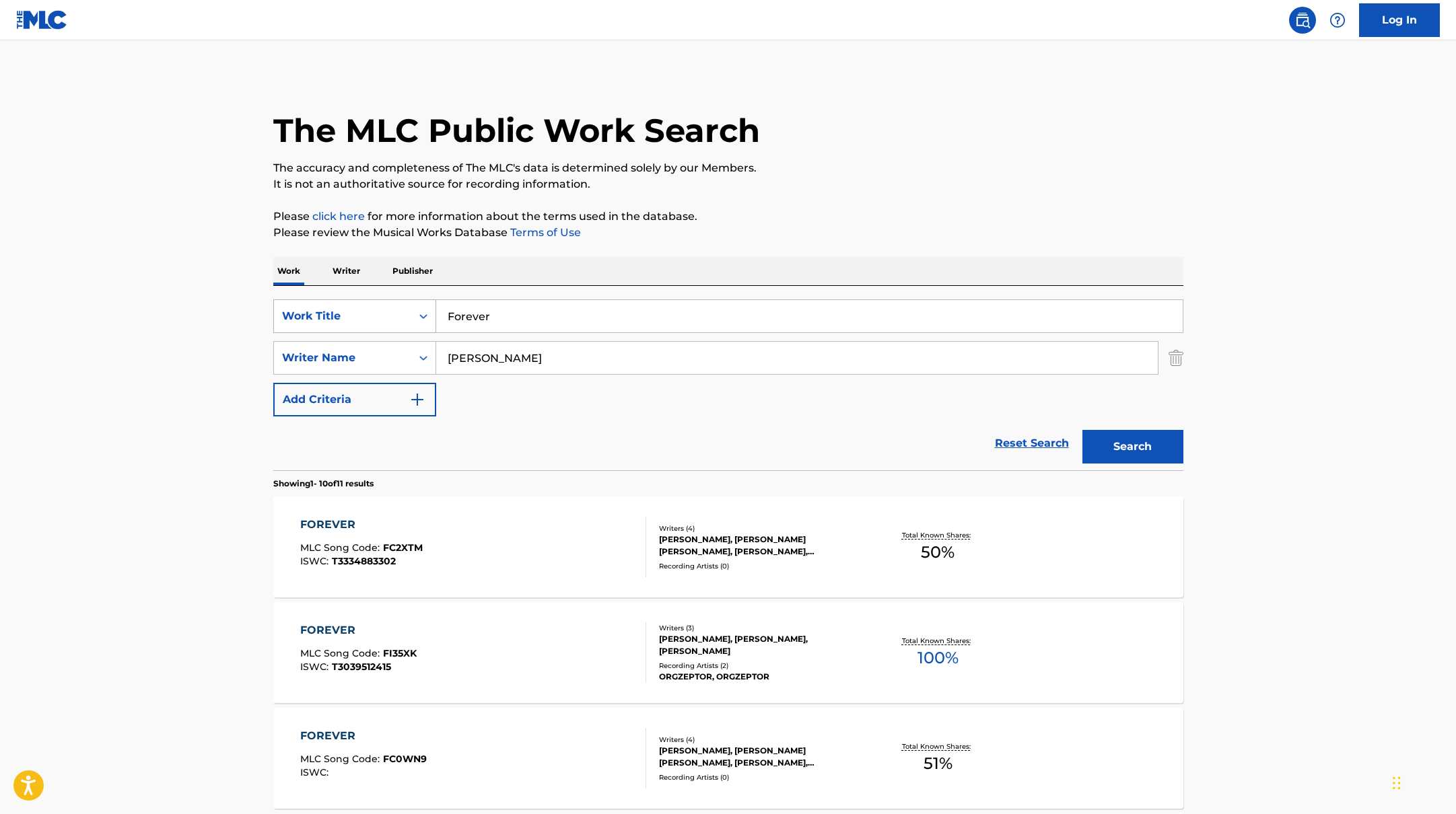
drag, startPoint x: 514, startPoint y: 323, endPoint x: 415, endPoint y: 299, distance: 101.9
click at [415, 299] on div "SearchWithCriteria10771601-4324-4cc8-ab46-06b0d7057aec Work Title Forever" at bounding box center [728, 316] width 910 height 34
paste input "Cyclone"
type input "Cyclone"
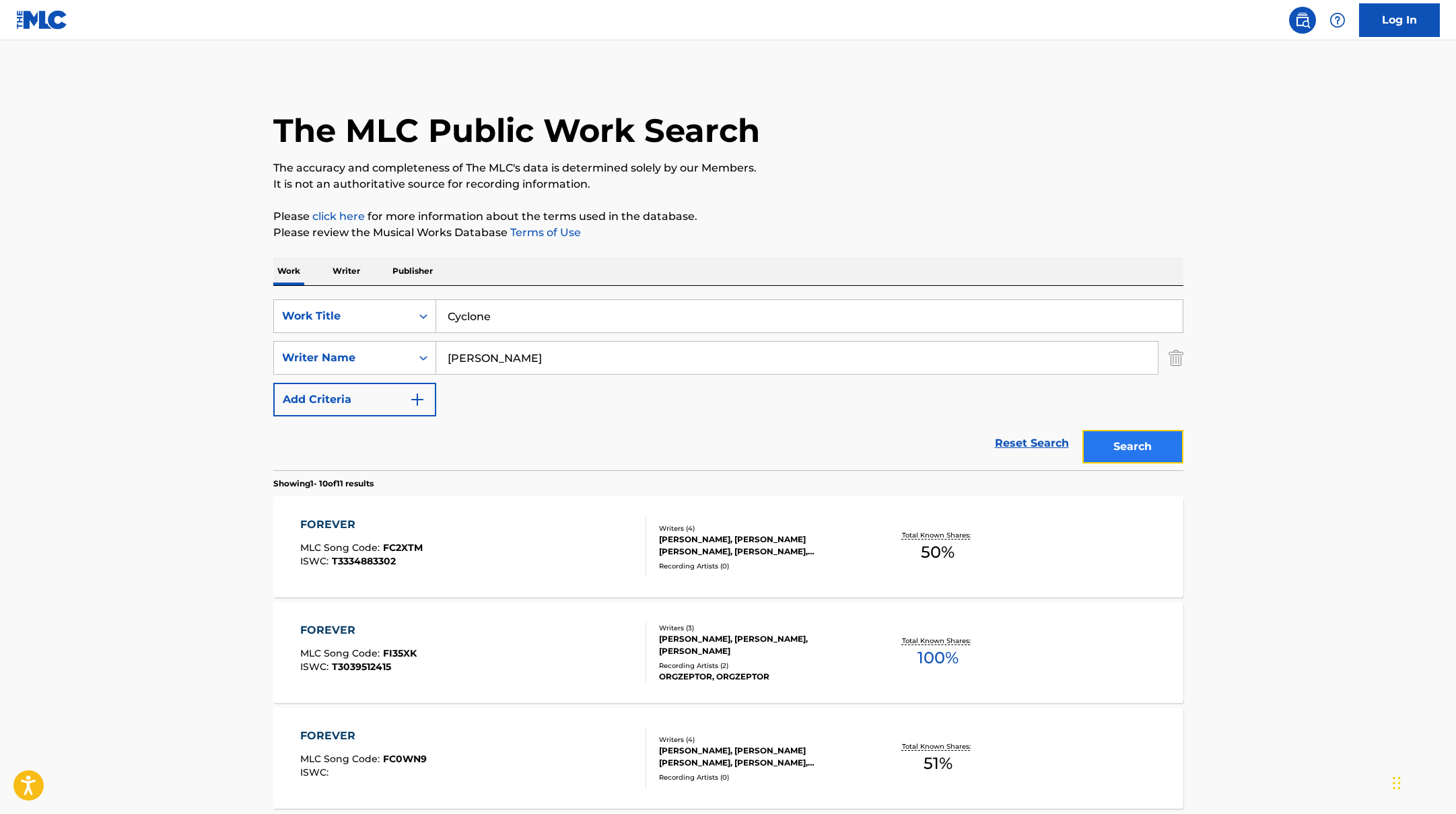
click at [1142, 440] on button "Search" at bounding box center [1133, 447] width 101 height 34
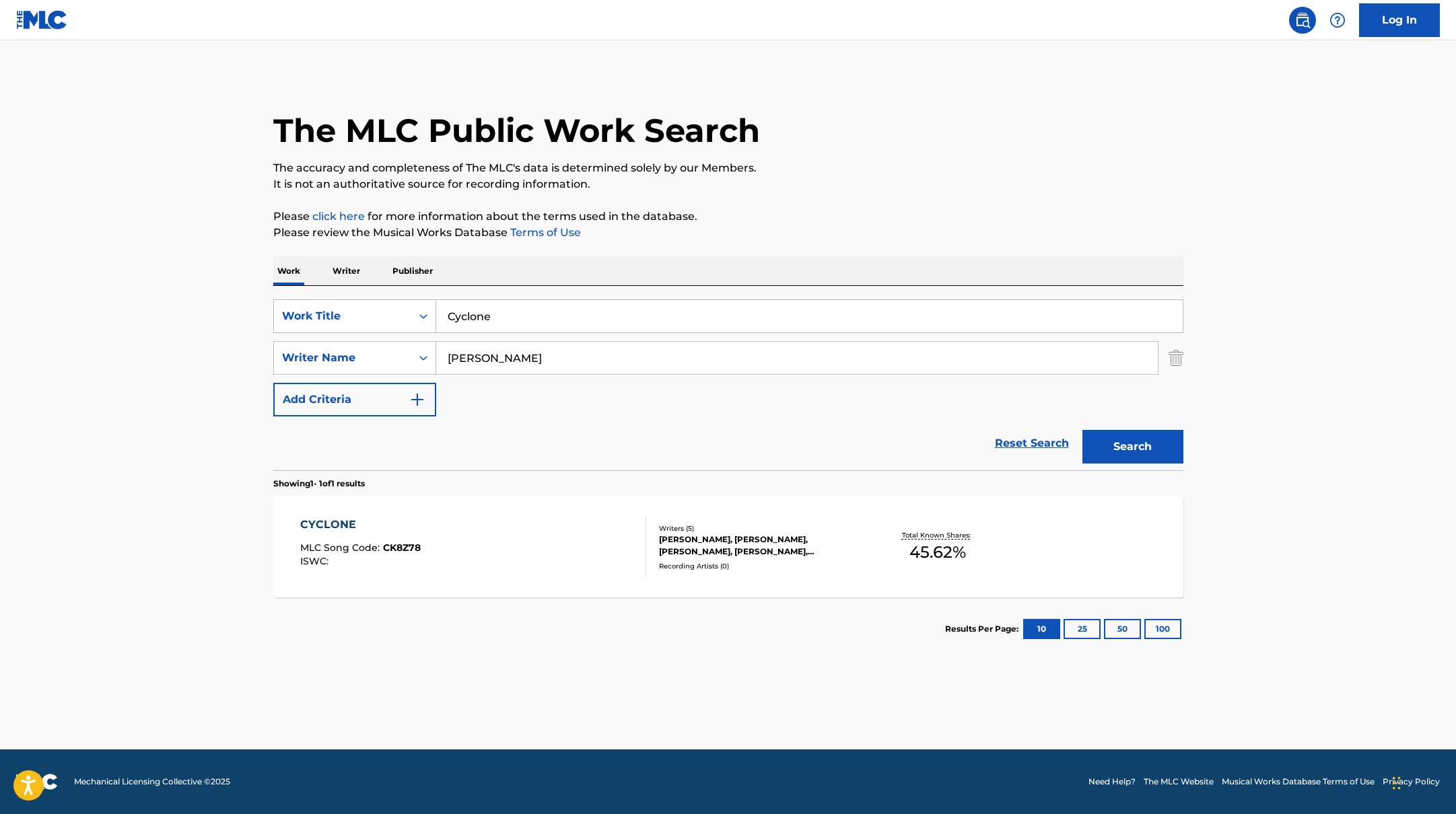
click at [492, 521] on div "CYCLONE MLC Song Code : CK8Z78 ISWC :" at bounding box center [473, 547] width 346 height 61
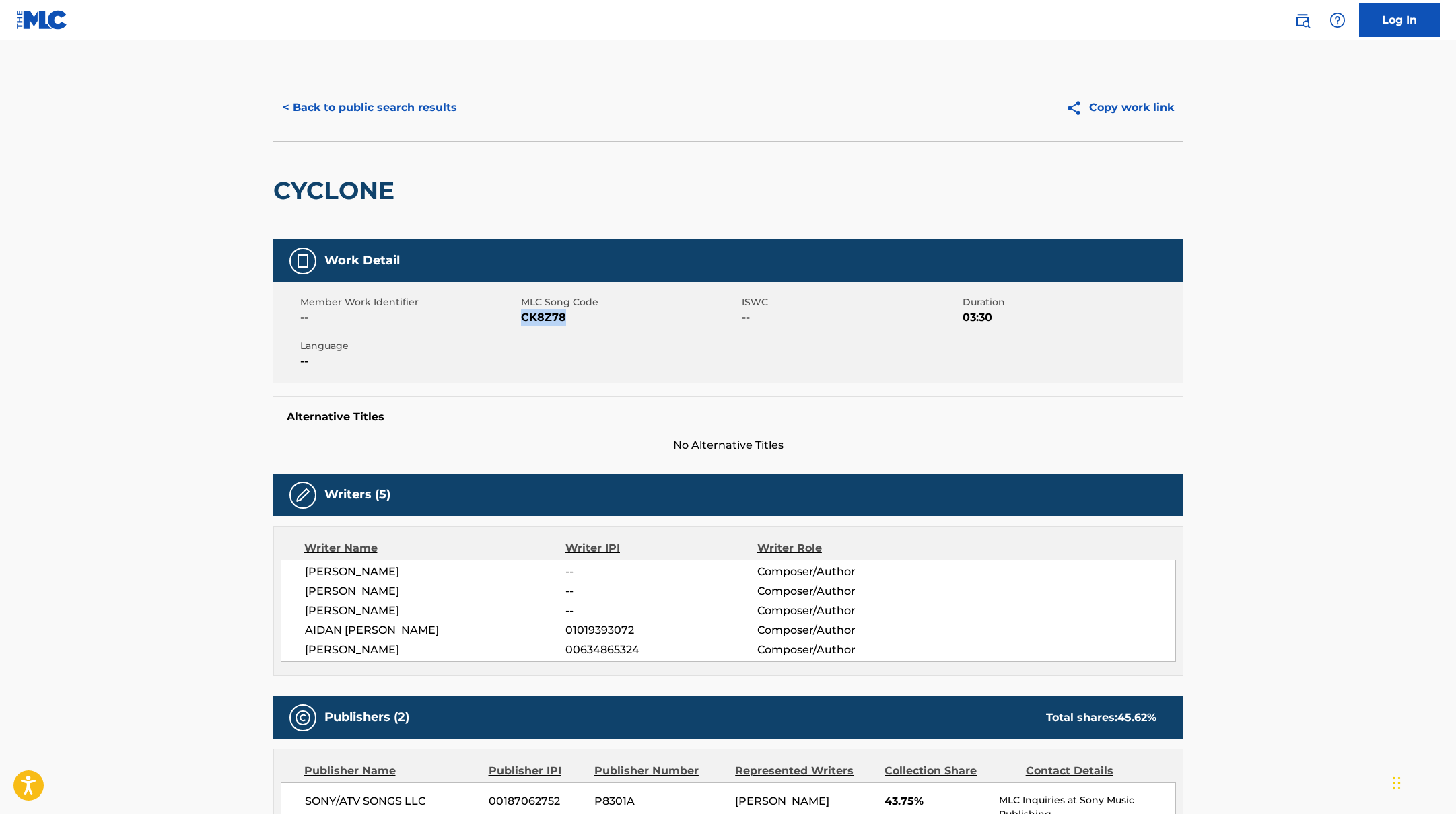
drag, startPoint x: 521, startPoint y: 318, endPoint x: 613, endPoint y: 321, distance: 92.0
click at [613, 321] on span "CK8Z78" at bounding box center [629, 318] width 217 height 16
click at [437, 107] on button "< Back to public search results" at bounding box center [369, 107] width 193 height 34
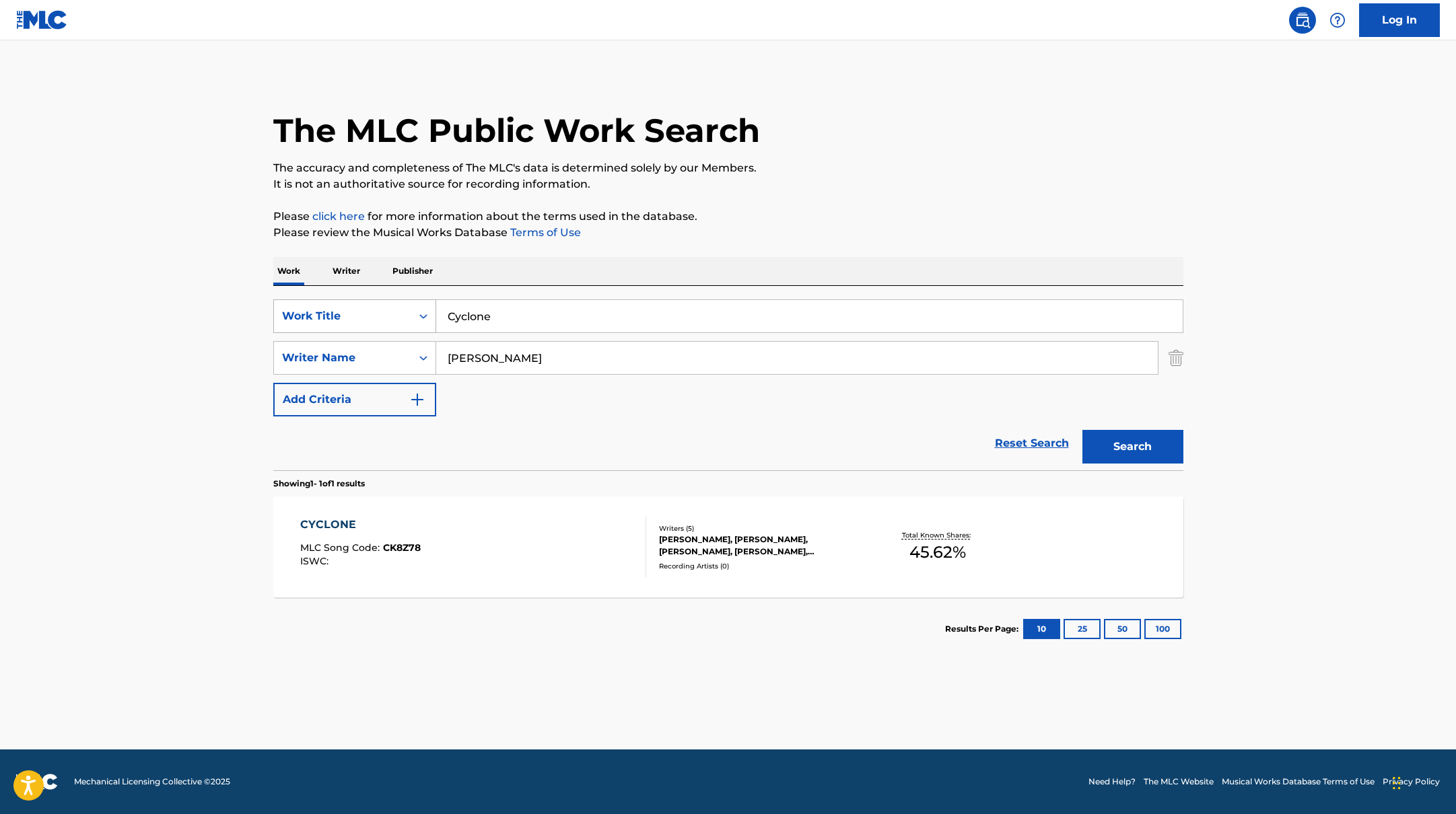
drag, startPoint x: 507, startPoint y: 318, endPoint x: 417, endPoint y: 312, distance: 90.2
click at [417, 312] on div "SearchWithCriteria10771601-4324-4cc8-ab46-06b0d7057aec Work Title Cyclone" at bounding box center [728, 316] width 910 height 34
paste input "Lonely Road"
type input "Lonely Road"
click at [927, 225] on p "Please review the Musical Works Database Terms of Use" at bounding box center [728, 233] width 910 height 16
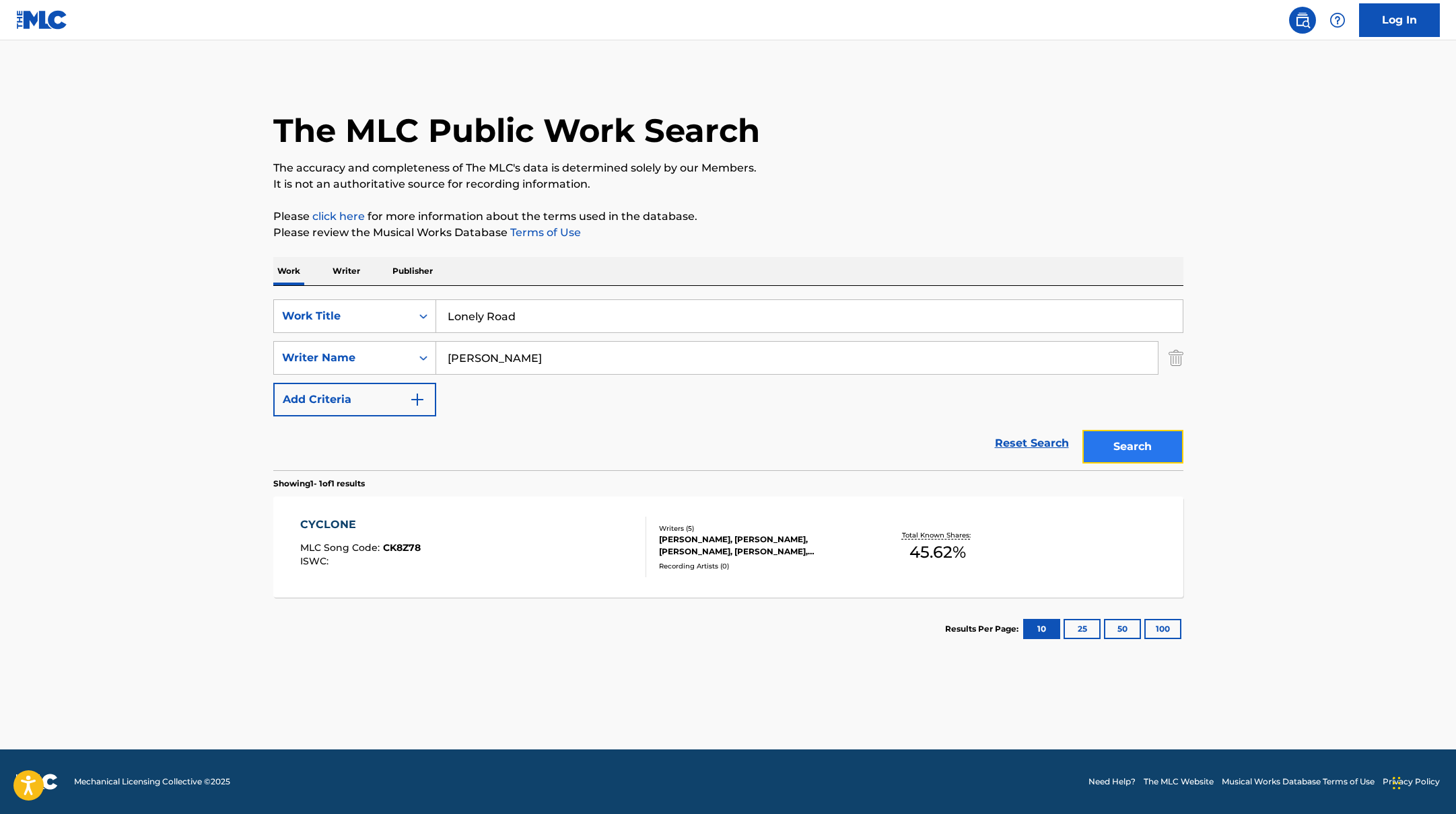
click at [1138, 436] on button "Search" at bounding box center [1133, 447] width 101 height 34
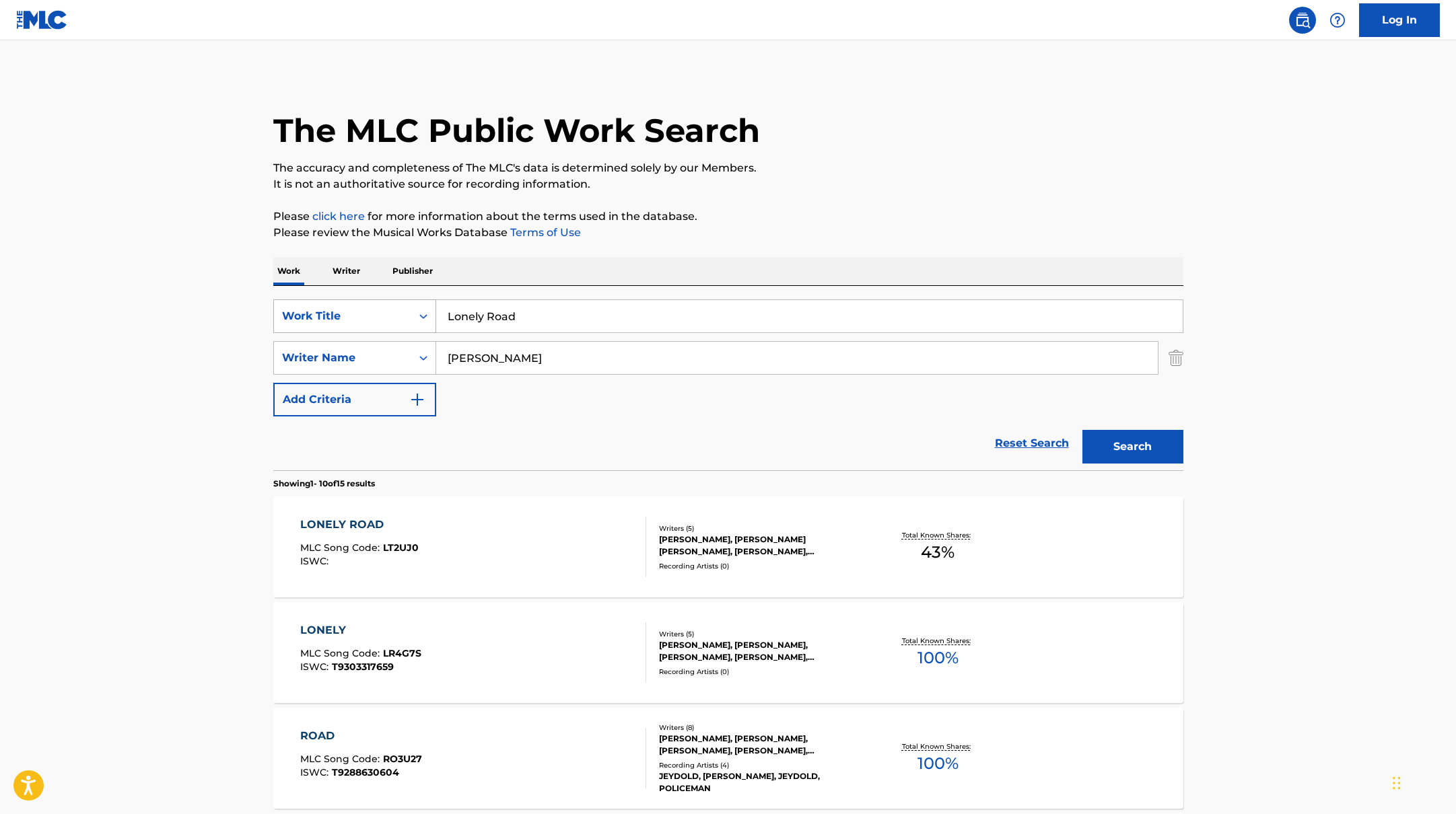
drag, startPoint x: 535, startPoint y: 317, endPoint x: 421, endPoint y: 314, distance: 114.0
click at [421, 314] on div "SearchWithCriteria10771601-4324-4cc8-ab46-06b0d7057aec Work Title Lonely Road" at bounding box center [728, 316] width 910 height 34
click at [524, 531] on div "LONELY ROAD MLC Song Code : LT2UJ0 ISWC :" at bounding box center [473, 547] width 346 height 61
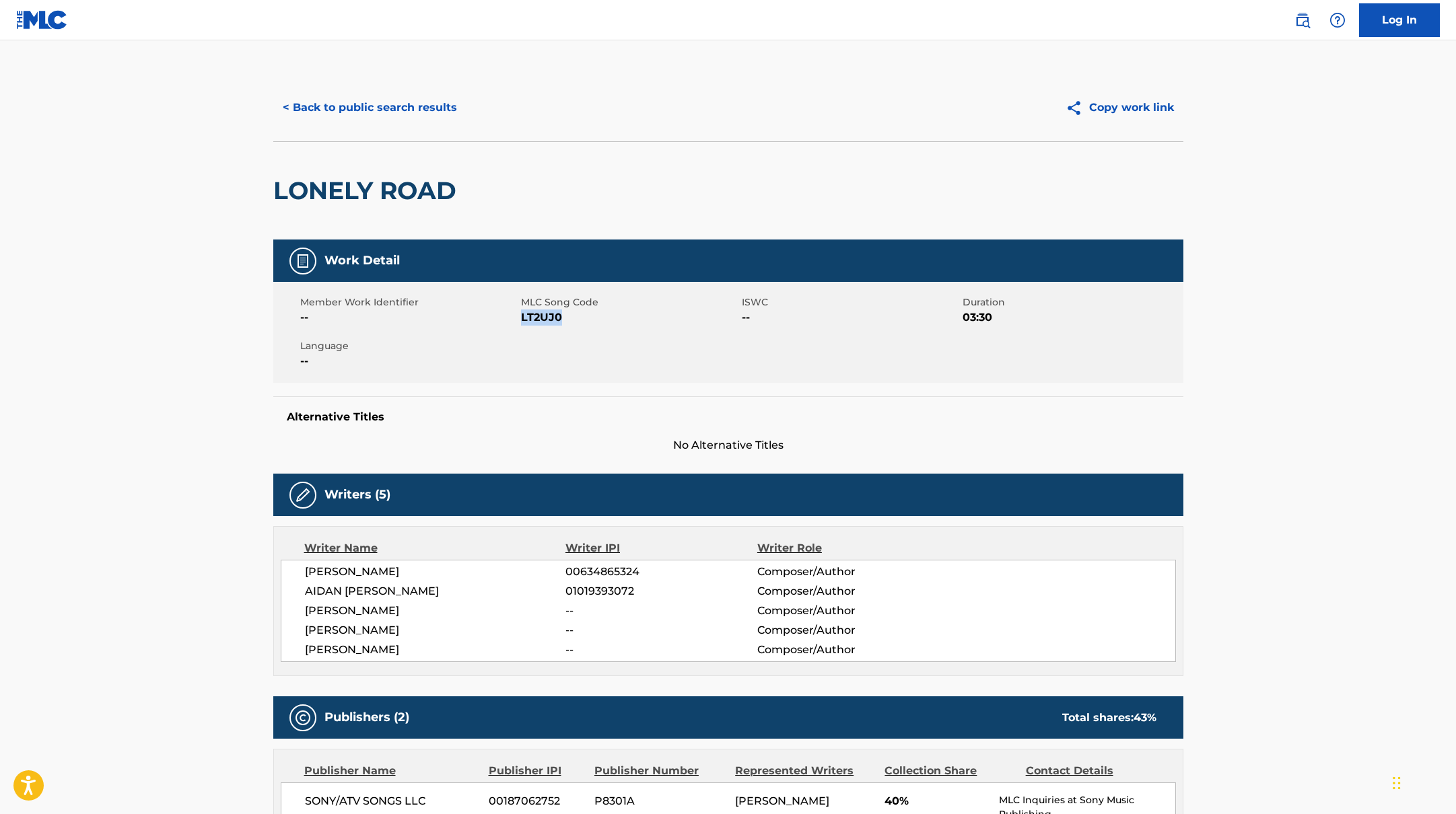
drag, startPoint x: 523, startPoint y: 320, endPoint x: 606, endPoint y: 320, distance: 83.0
click at [606, 320] on span "LT2UJ0" at bounding box center [629, 318] width 217 height 16
click at [372, 109] on button "< Back to public search results" at bounding box center [369, 107] width 193 height 34
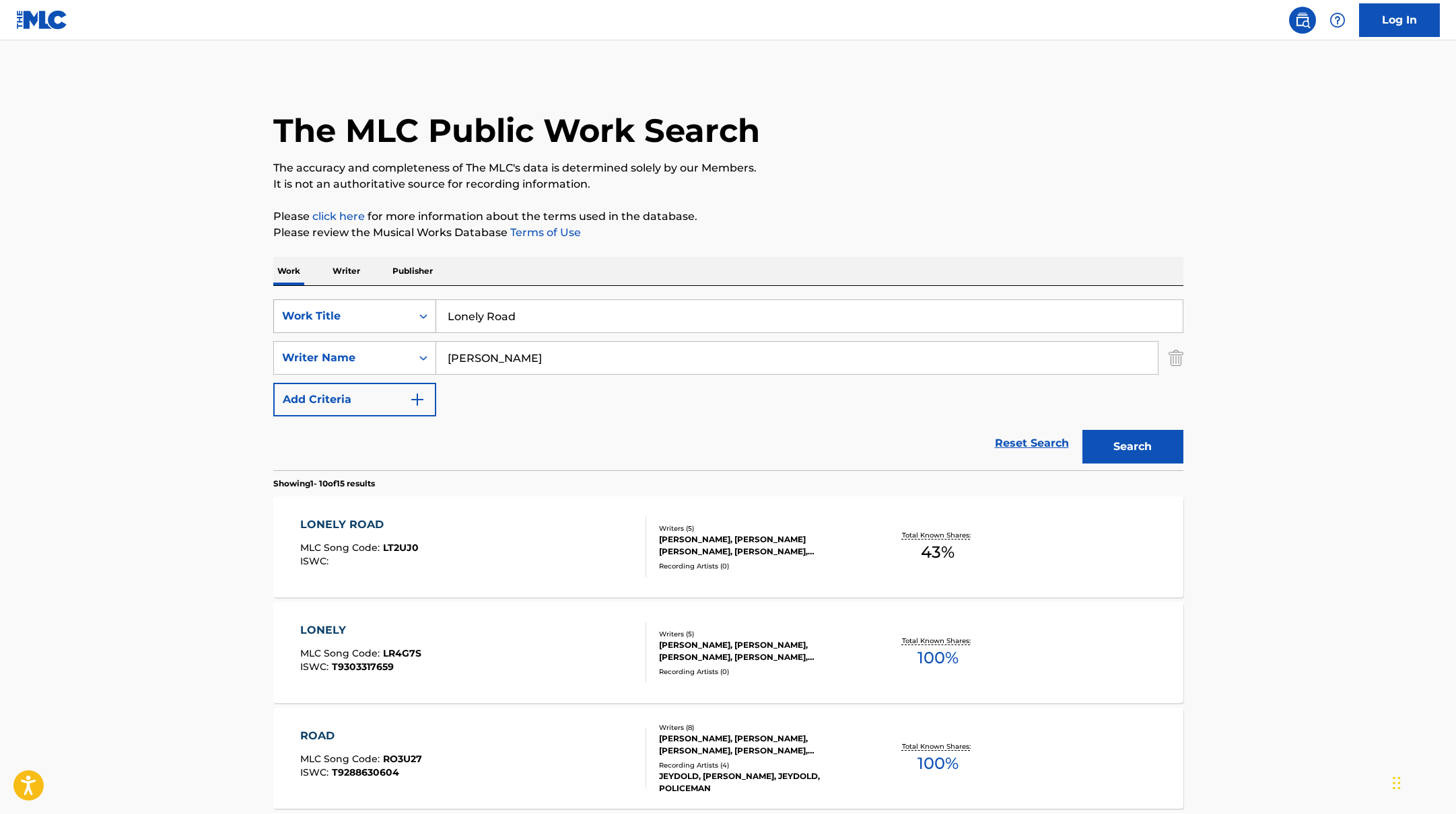
drag, startPoint x: 508, startPoint y: 318, endPoint x: 380, endPoint y: 310, distance: 128.2
click at [380, 310] on div "SearchWithCriteria10771601-4324-4cc8-ab46-06b0d7057aec Work Title Lonely Road" at bounding box center [728, 316] width 910 height 34
paste input "How Was I supposed to Know?"
type input "How Was I supposed to Know?"
paste input "[PERSON_NAME]"
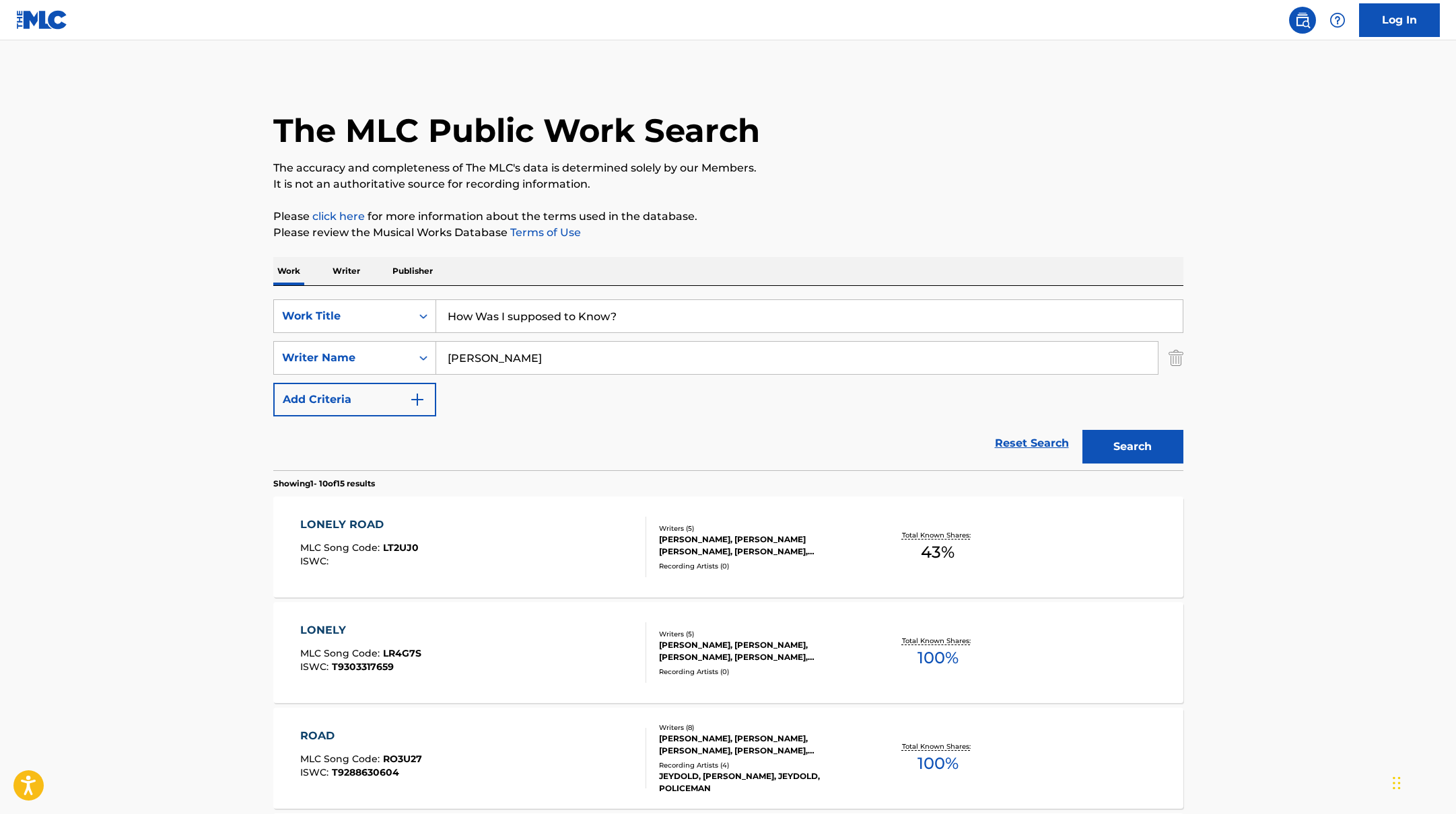
drag, startPoint x: 497, startPoint y: 359, endPoint x: 910, endPoint y: 207, distance: 440.1
type input "[PERSON_NAME]"
click at [1140, 443] on button "Search" at bounding box center [1133, 447] width 101 height 34
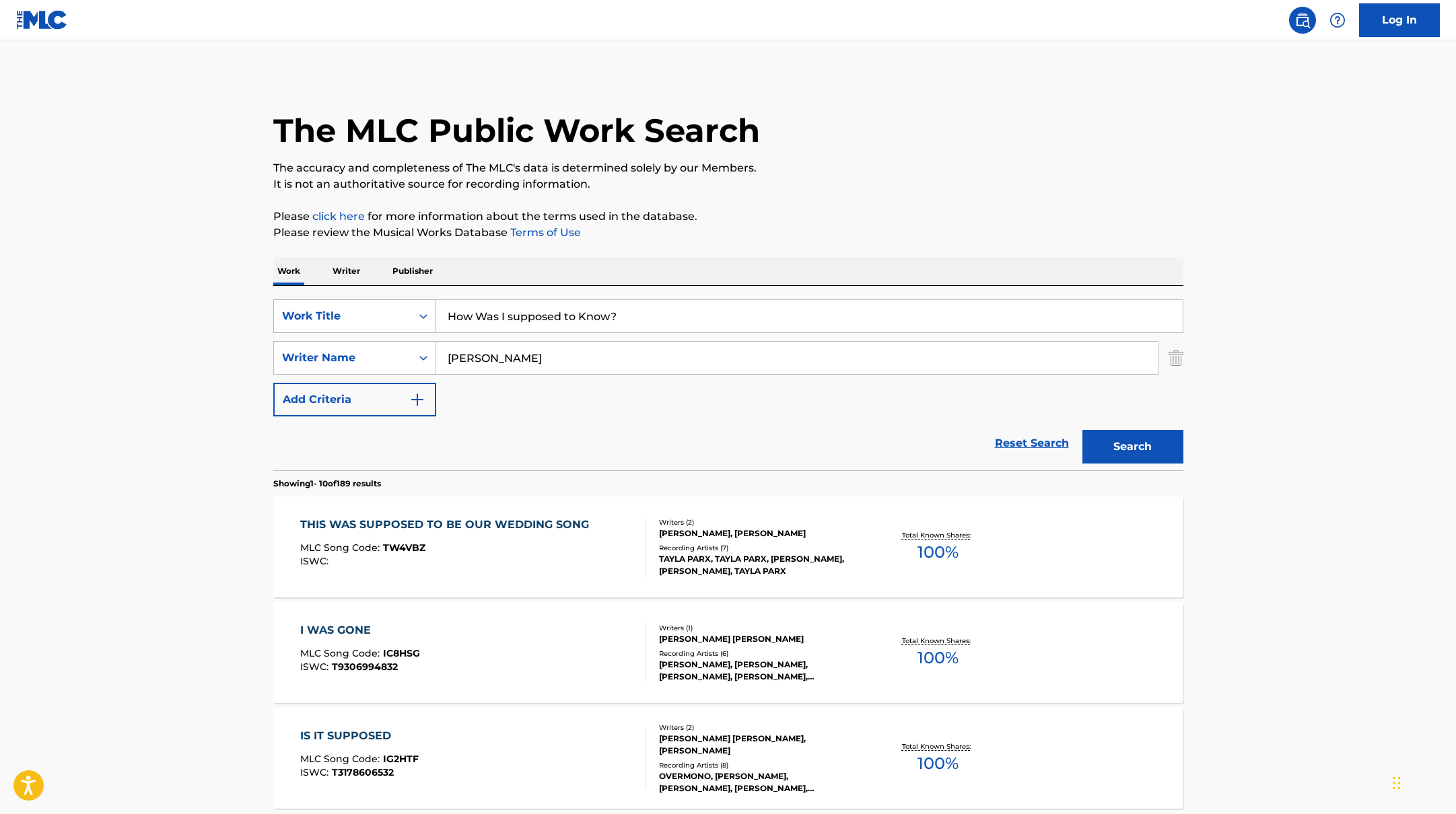
drag, startPoint x: 628, startPoint y: 316, endPoint x: 356, endPoint y: 304, distance: 272.3
click at [365, 304] on div "SearchWithCriteria10771601-4324-4cc8-ab46-06b0d7057aec Work Title How Was I sup…" at bounding box center [728, 316] width 910 height 34
paste input "Black Beatles"
type input "Black Beatles"
click at [780, 225] on p "Please review the Musical Works Database Terms of Use" at bounding box center [728, 233] width 910 height 16
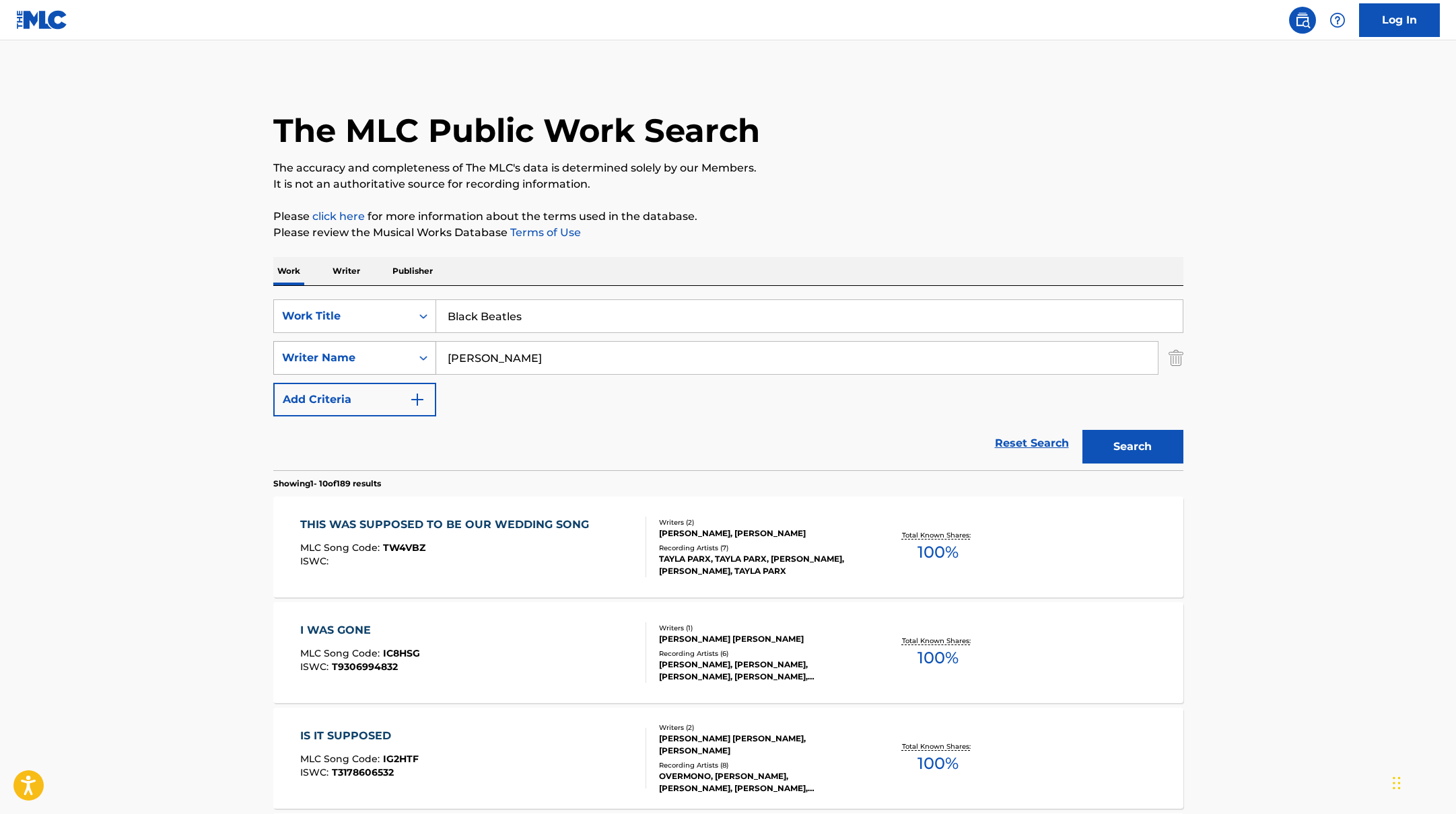
paste input "Brown,"
drag, startPoint x: 507, startPoint y: 355, endPoint x: 354, endPoint y: 342, distance: 153.6
click at [354, 342] on div "SearchWithCriteria17b139b1-9d92-4180-9b1a-8426ad8e22ea Writer Name [PERSON_NAME]" at bounding box center [728, 358] width 910 height 34
type input "Brown,"
click at [916, 233] on p "Please review the Musical Works Database Terms of Use" at bounding box center [728, 233] width 910 height 16
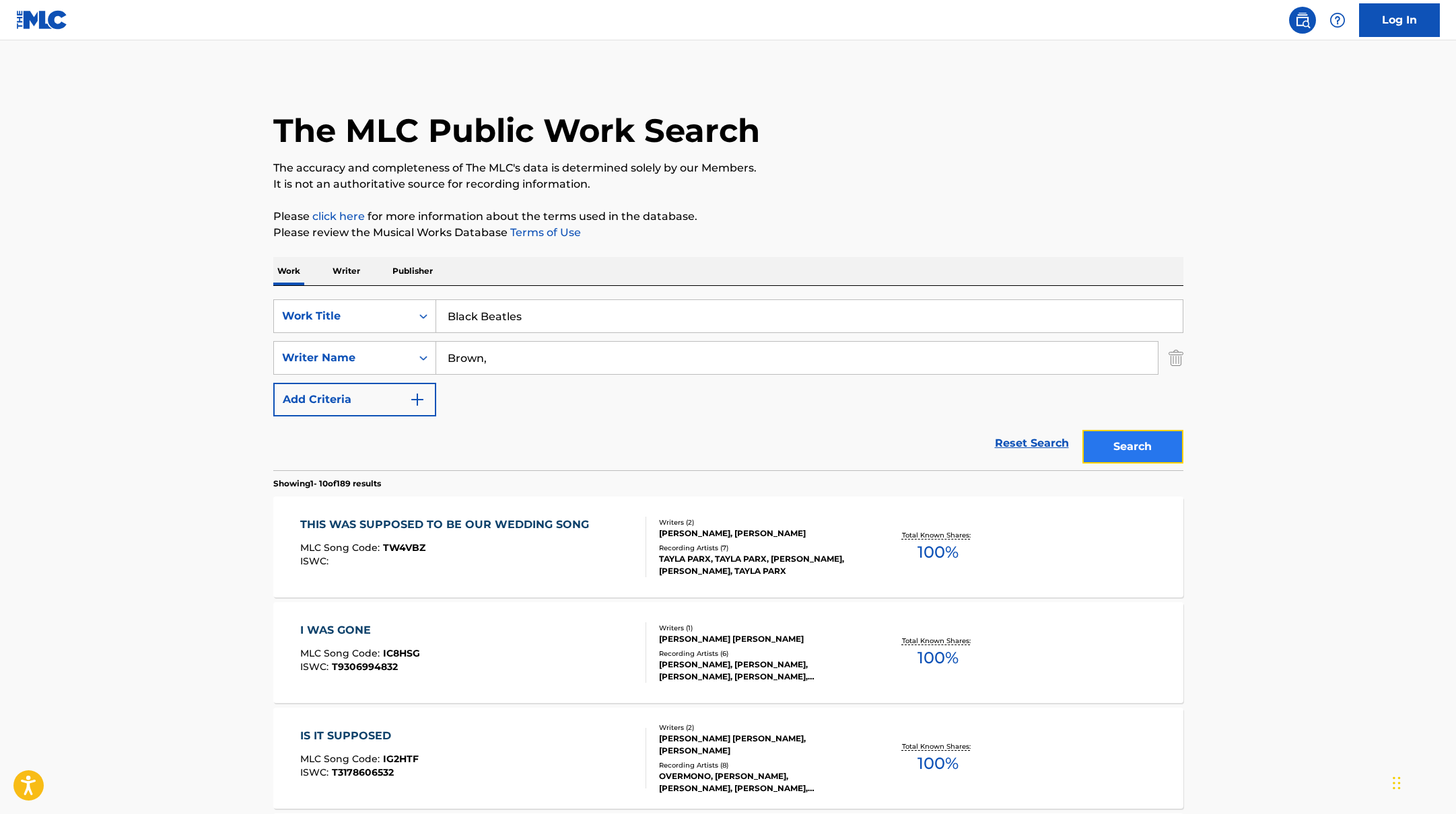
click at [1152, 441] on button "Search" at bounding box center [1133, 447] width 101 height 34
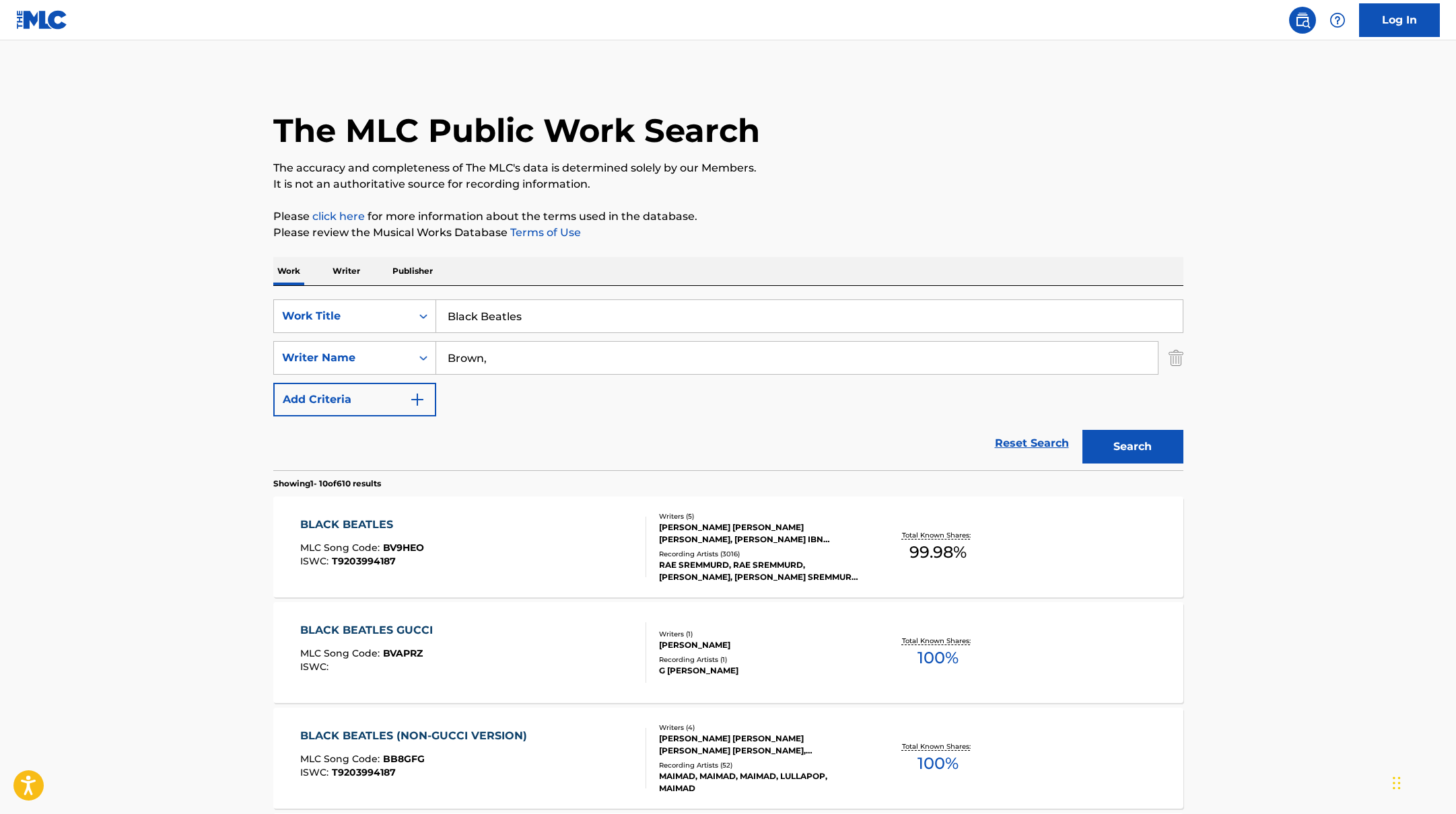
click at [577, 542] on div "BLACK BEATLES MLC Song Code : BV9HEO ISWC : T9203994187" at bounding box center [473, 547] width 346 height 61
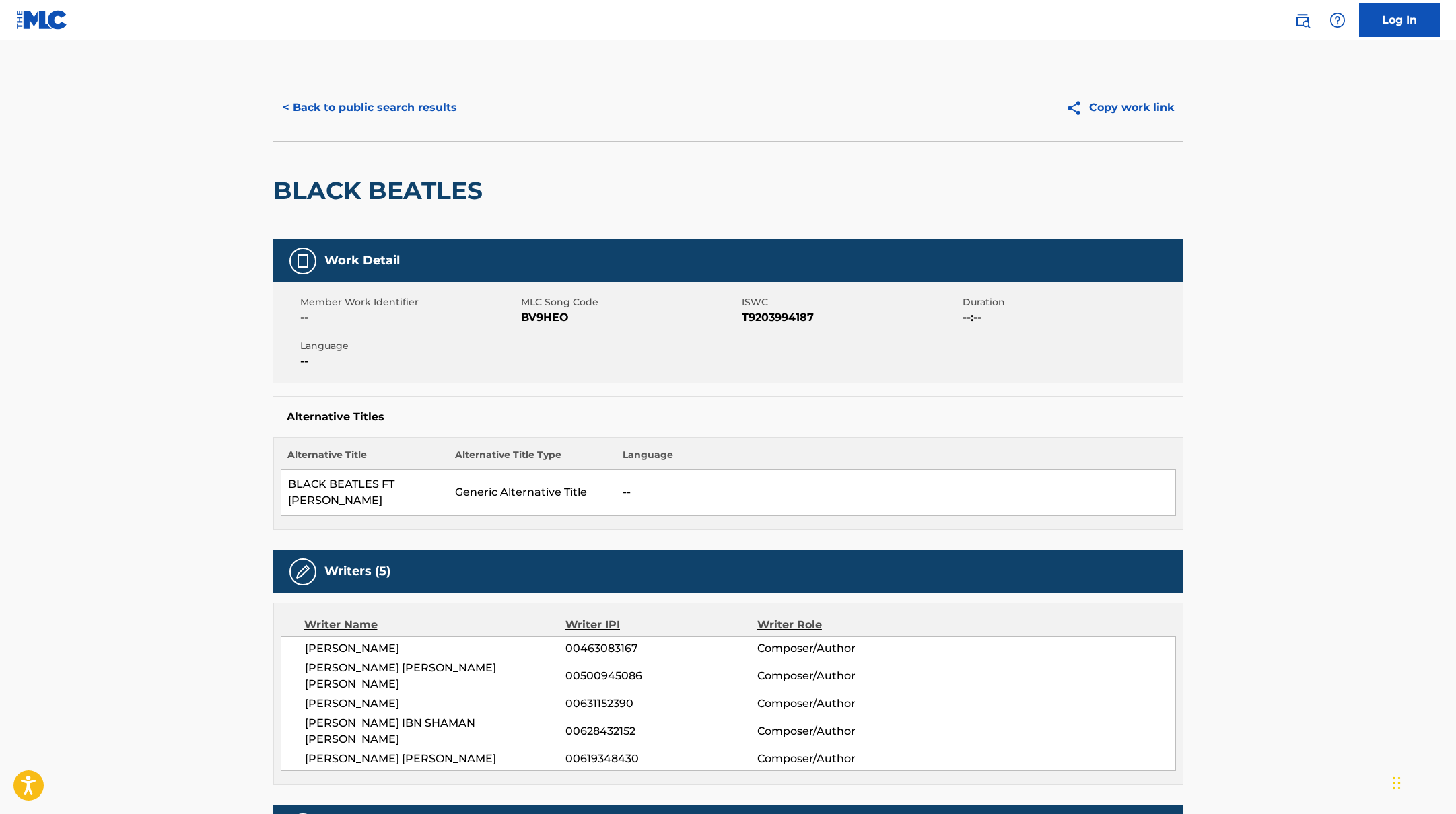
click at [422, 129] on div "< Back to public search results Copy work link" at bounding box center [728, 107] width 910 height 67
click at [437, 107] on button "< Back to public search results" at bounding box center [369, 107] width 193 height 34
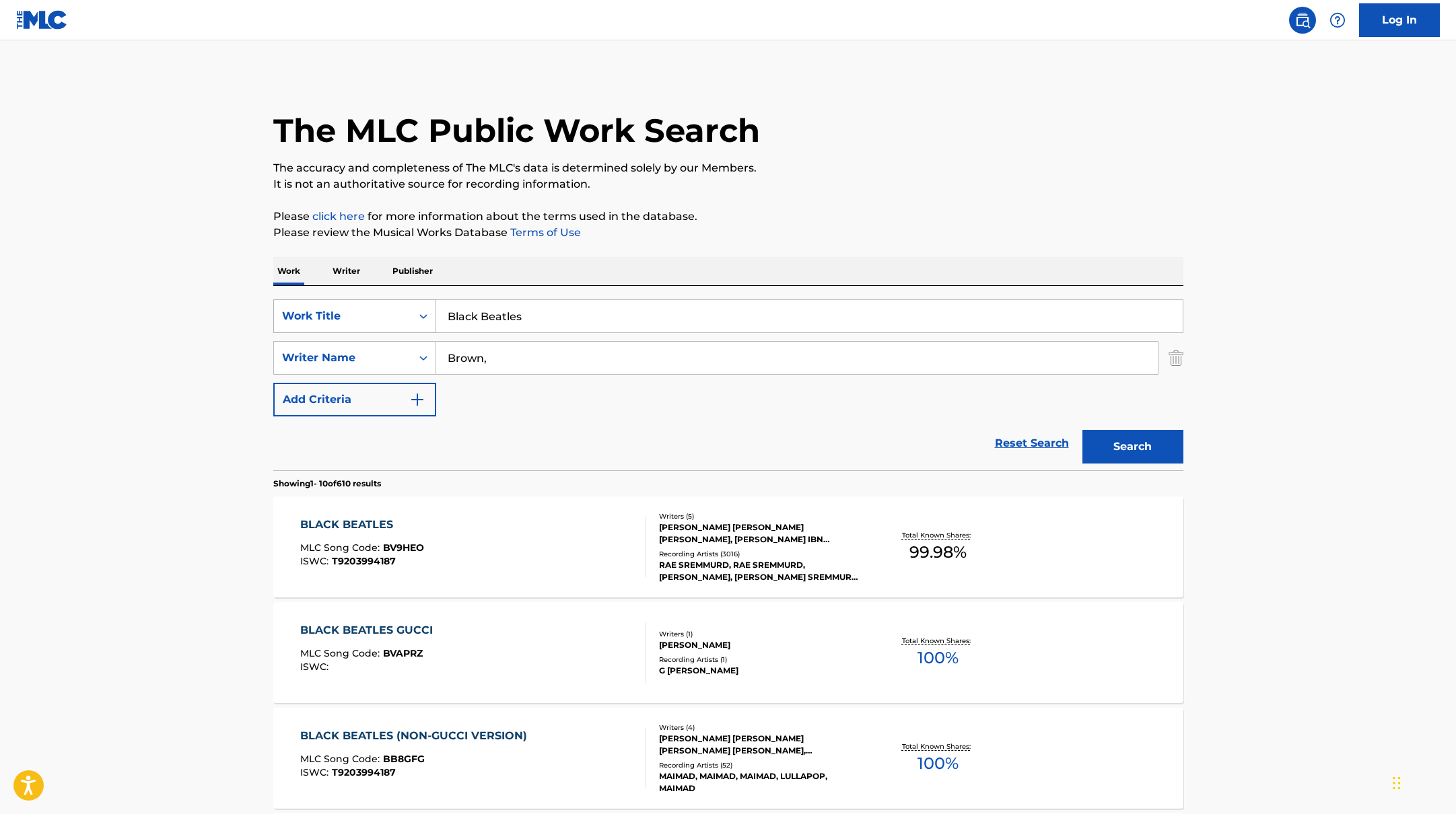
paste input "GO!"
drag, startPoint x: 536, startPoint y: 317, endPoint x: 868, endPoint y: 193, distance: 354.4
type input "GO!"
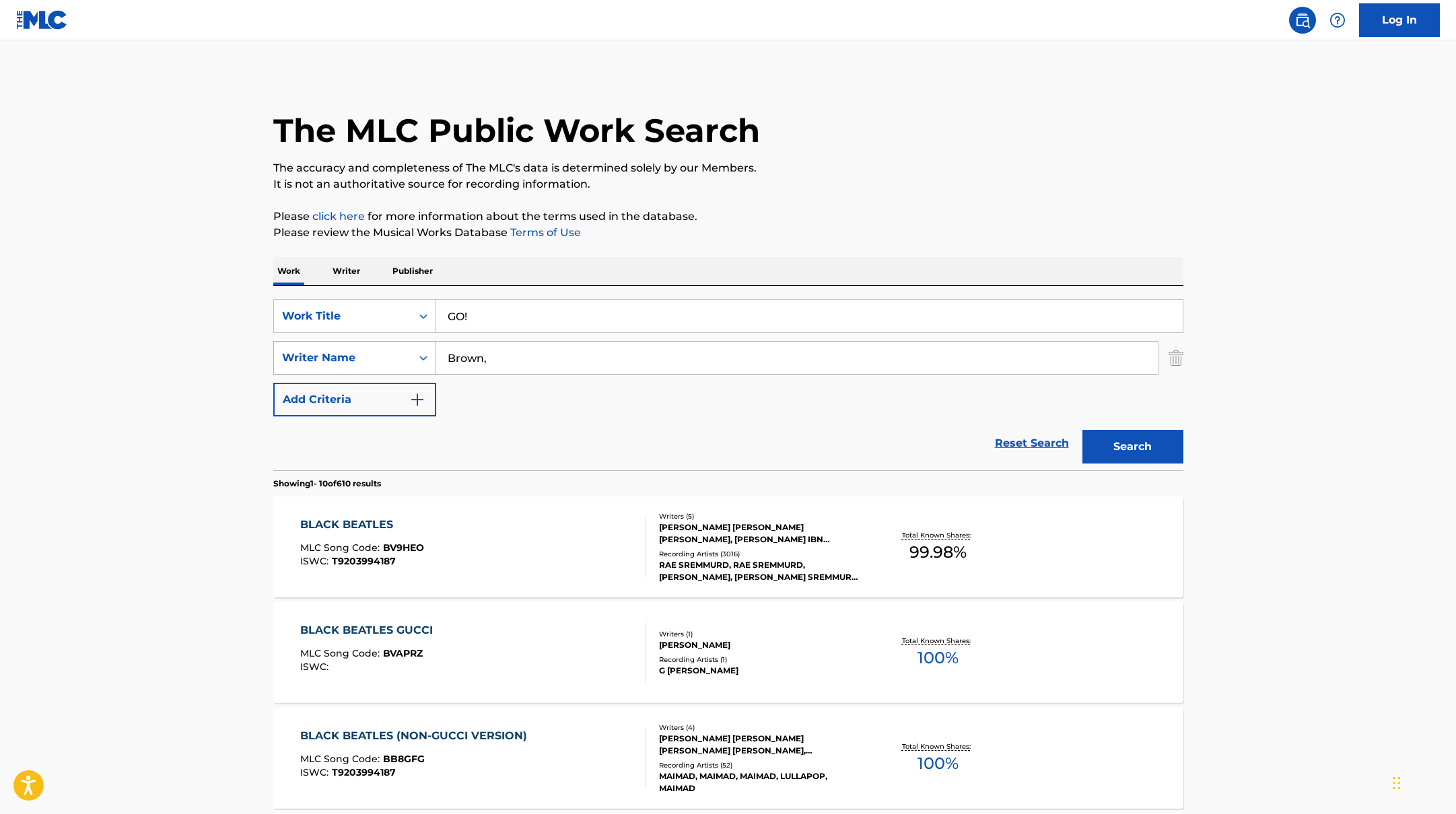
drag, startPoint x: 513, startPoint y: 365, endPoint x: 376, endPoint y: 348, distance: 138.1
click at [376, 348] on div "SearchWithCriteria17b139b1-9d92-4180-9b1a-8426ad8e22ea Writer Name [PERSON_NAME…" at bounding box center [728, 358] width 910 height 34
paste input "[PERSON_NAME],"
type input "[PERSON_NAME],"
click at [815, 234] on p "Please review the Musical Works Database Terms of Use" at bounding box center [728, 233] width 910 height 16
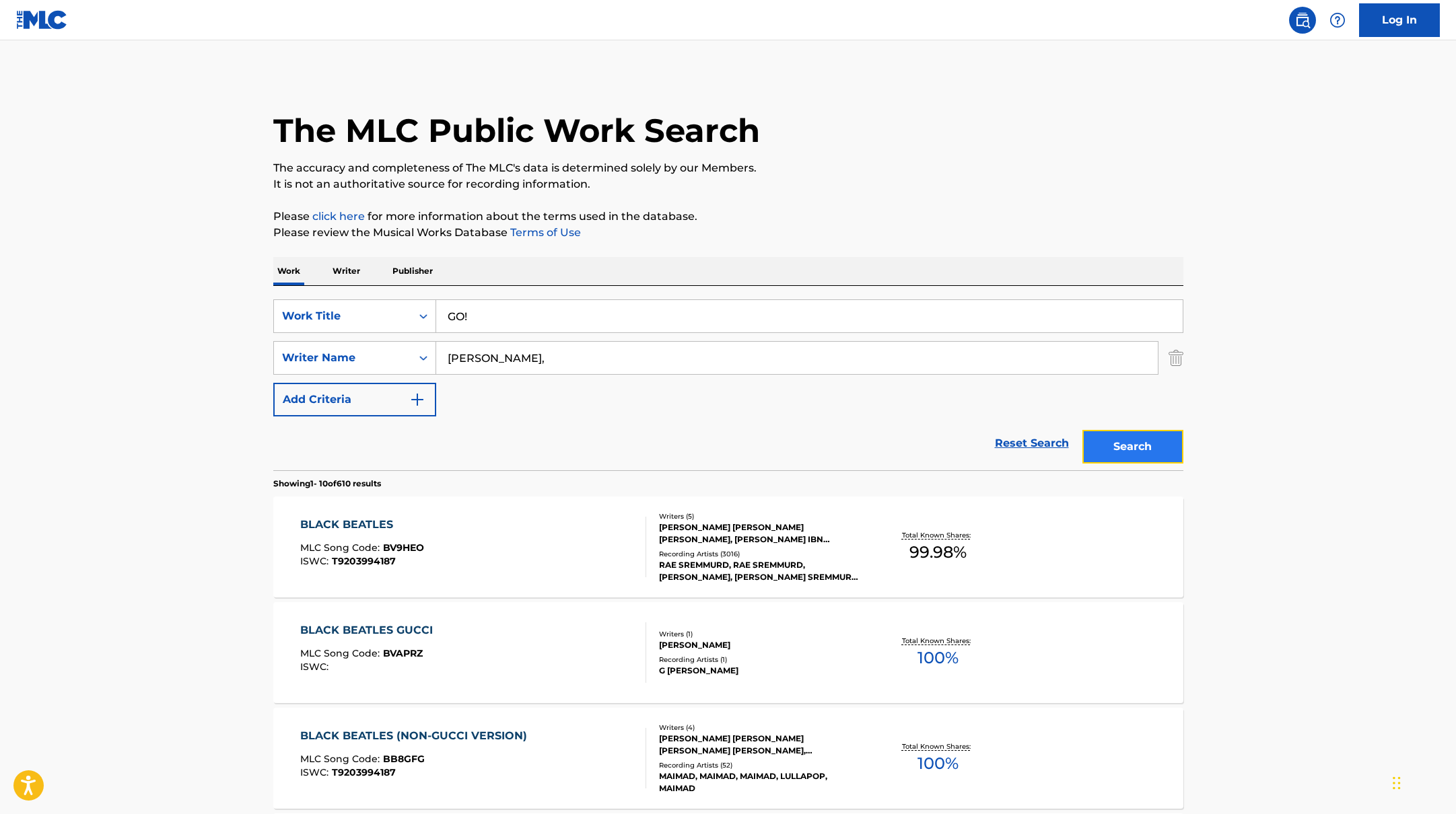
click at [1139, 453] on button "Search" at bounding box center [1133, 447] width 101 height 34
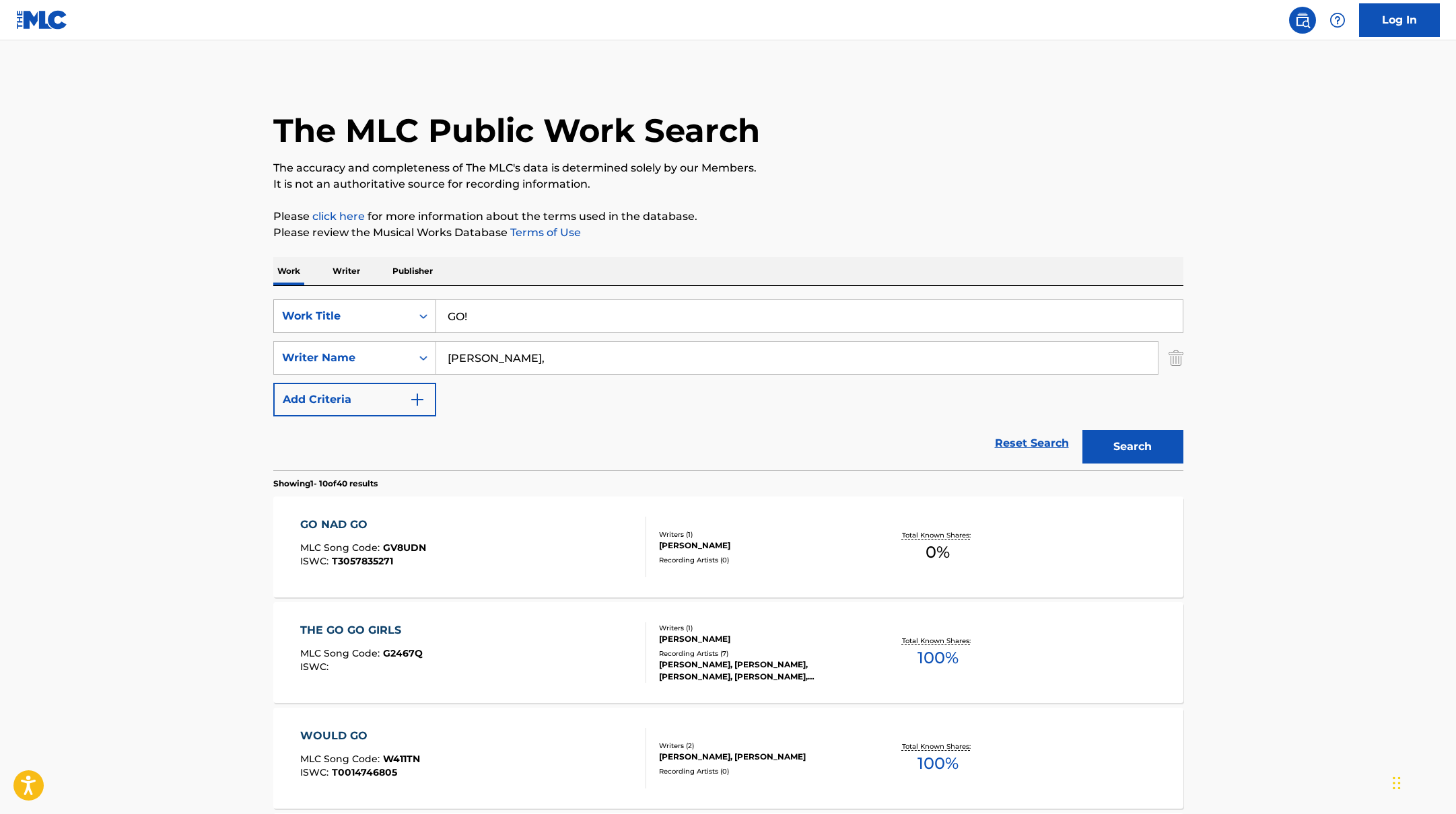
paste input "Mr. Fantasy"
drag, startPoint x: 479, startPoint y: 324, endPoint x: 845, endPoint y: 216, distance: 381.6
type input "Mr. Fantasy"
drag, startPoint x: 513, startPoint y: 359, endPoint x: 376, endPoint y: 349, distance: 137.4
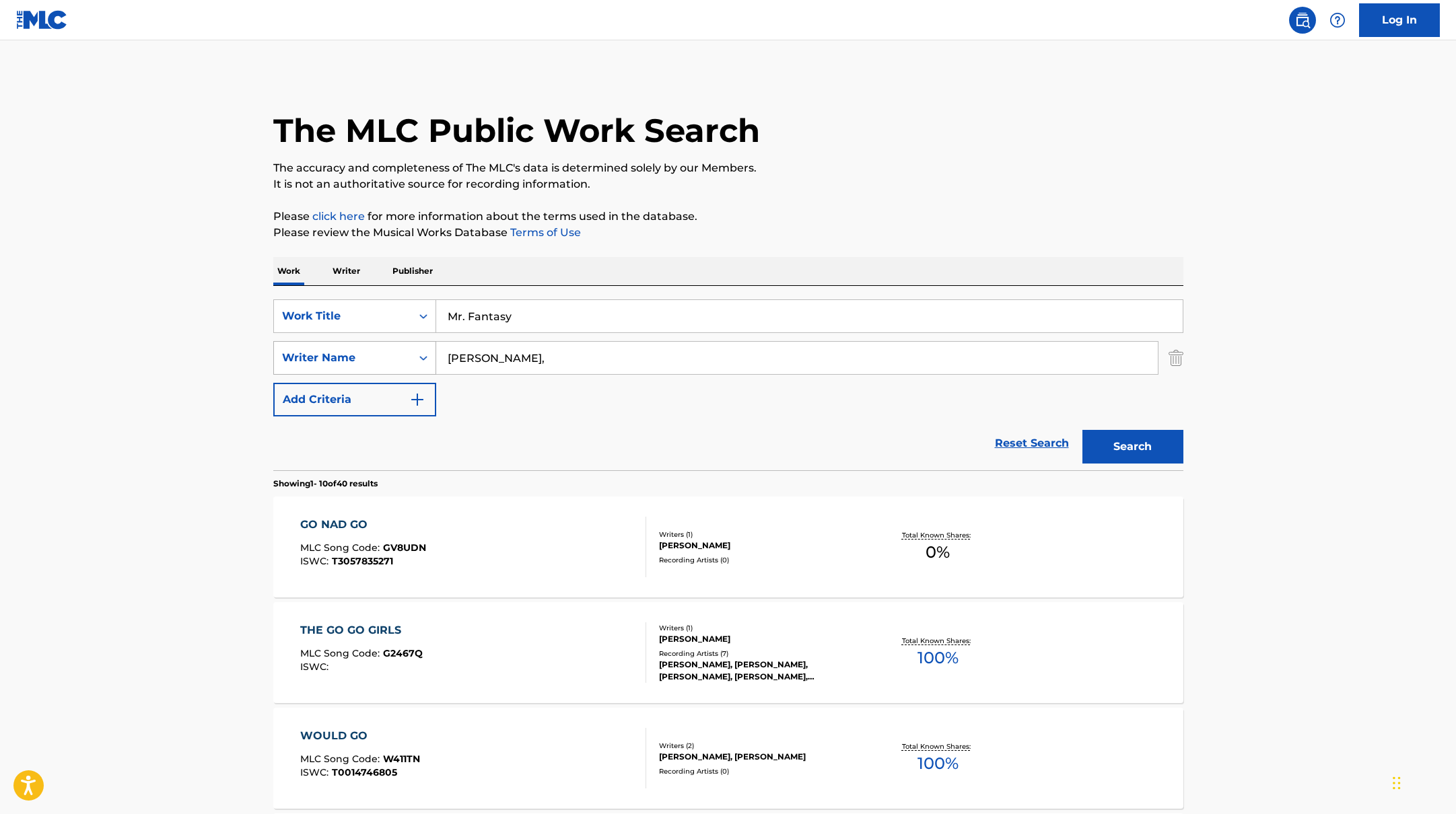
click at [394, 354] on div "SearchWithCriteria17b139b1-9d92-4180-9b1a-8426ad8e22ea Writer Name [PERSON_NAME…" at bounding box center [728, 358] width 910 height 34
click at [1082, 430] on button "Search" at bounding box center [1133, 447] width 101 height 34
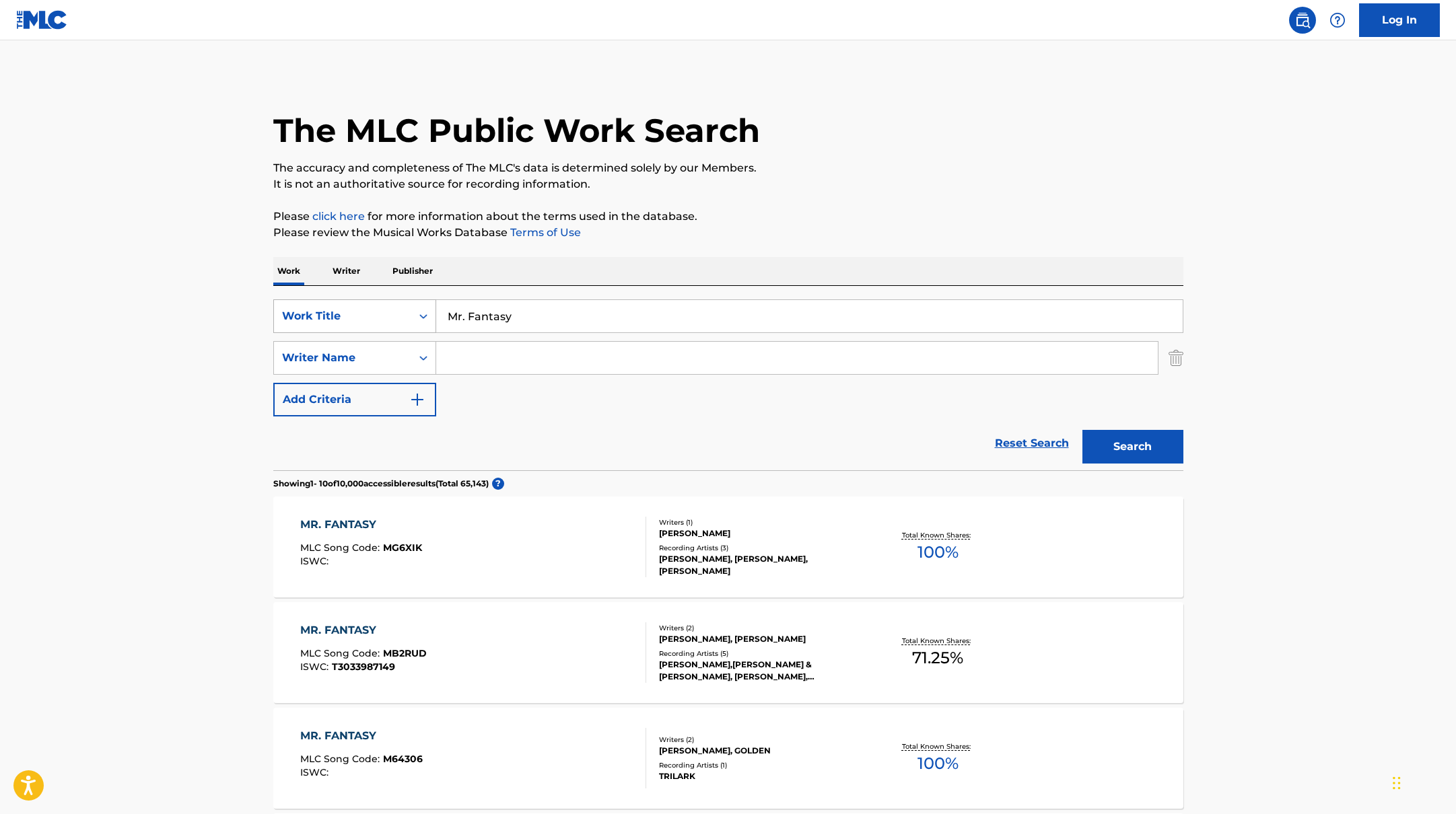
paste input "Catching Bodies"
drag, startPoint x: 505, startPoint y: 310, endPoint x: 845, endPoint y: 180, distance: 364.0
type input "Catching Bodies"
click at [845, 180] on p "It is not an authoritative source for recording information." at bounding box center [728, 184] width 910 height 16
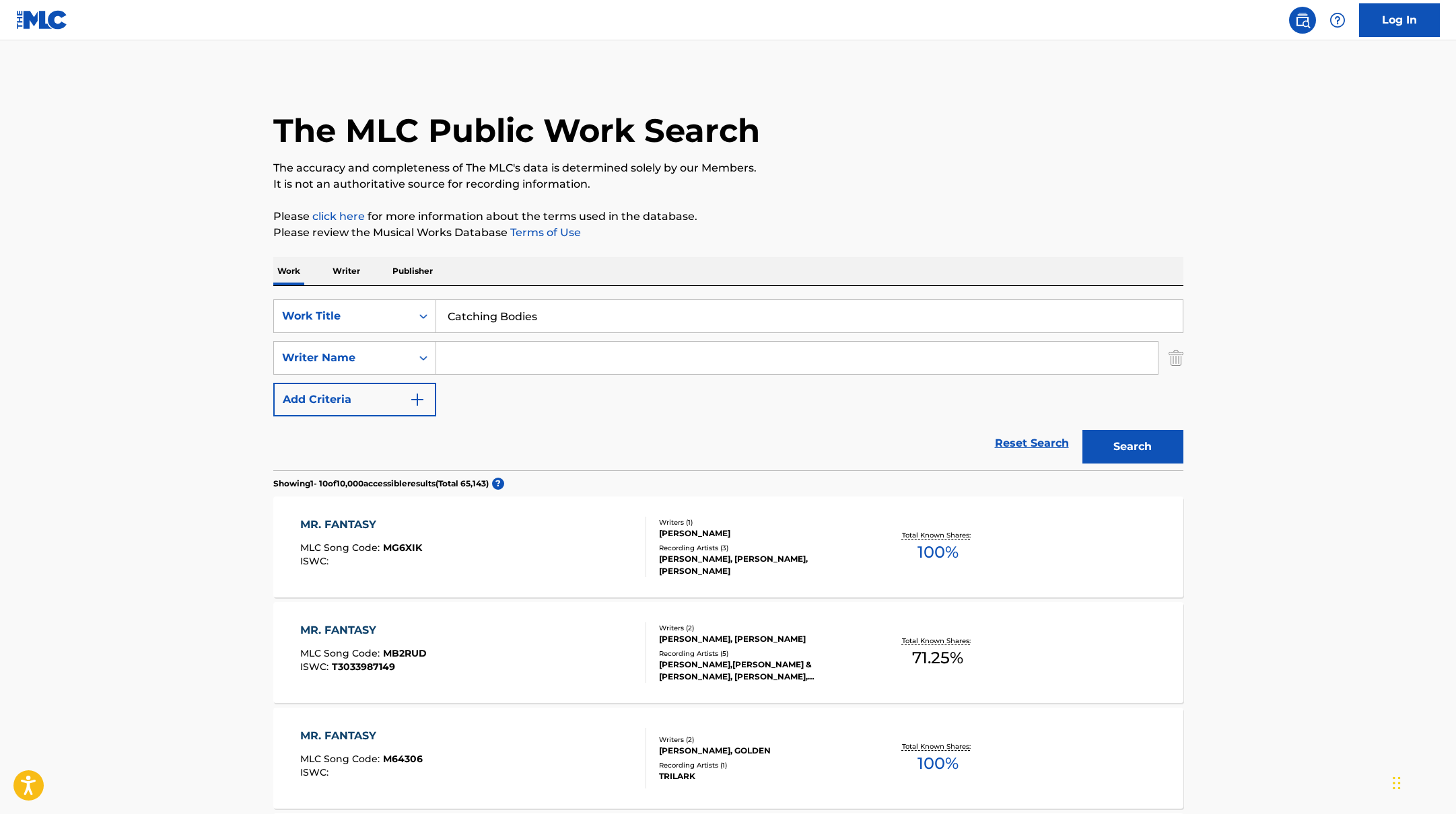
click at [466, 359] on input "Search Form" at bounding box center [797, 358] width 722 height 33
paste input "[PERSON_NAME],"
type input "[PERSON_NAME],"
click at [1133, 444] on button "Search" at bounding box center [1133, 447] width 101 height 34
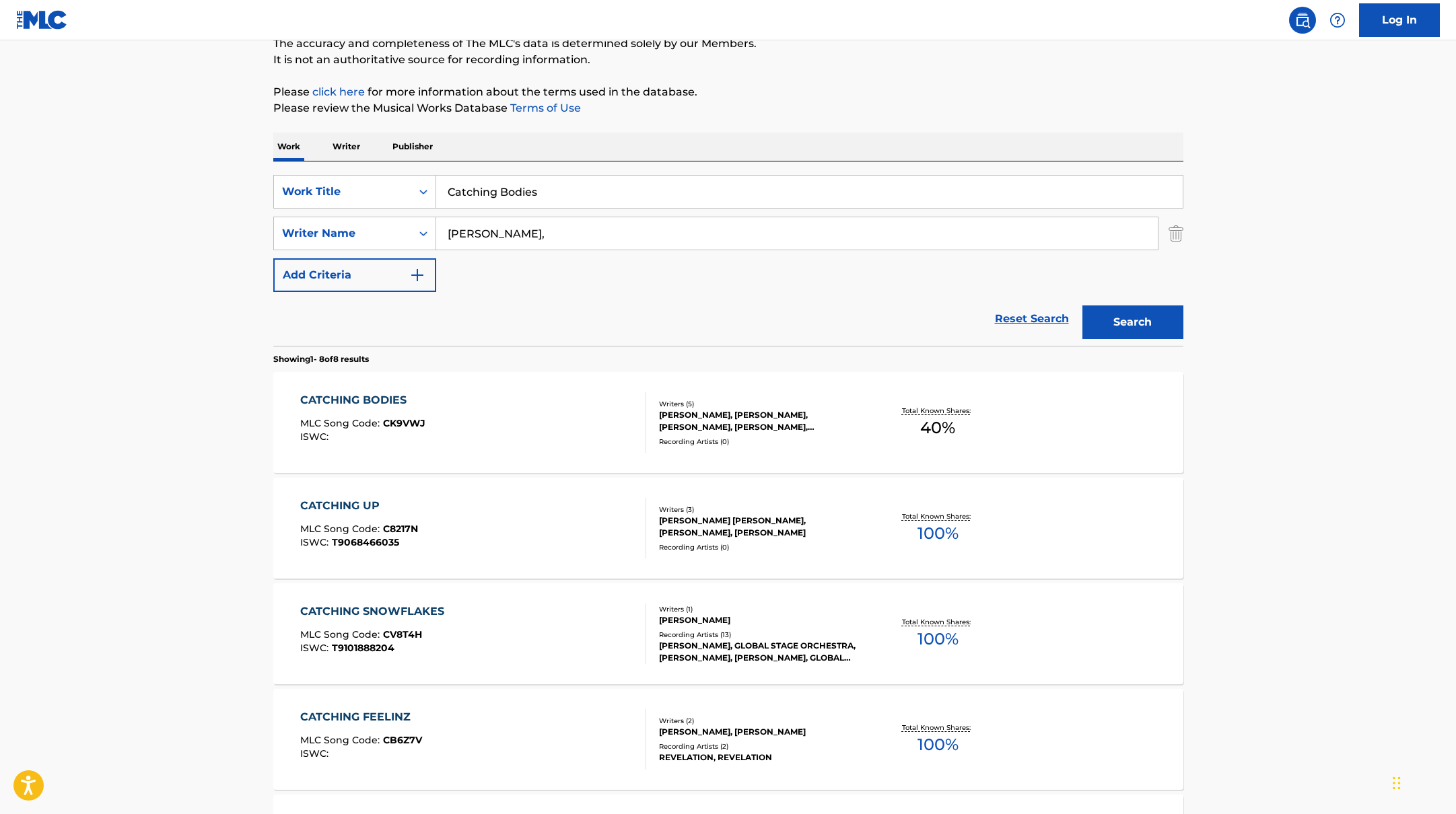
scroll to position [137, 0]
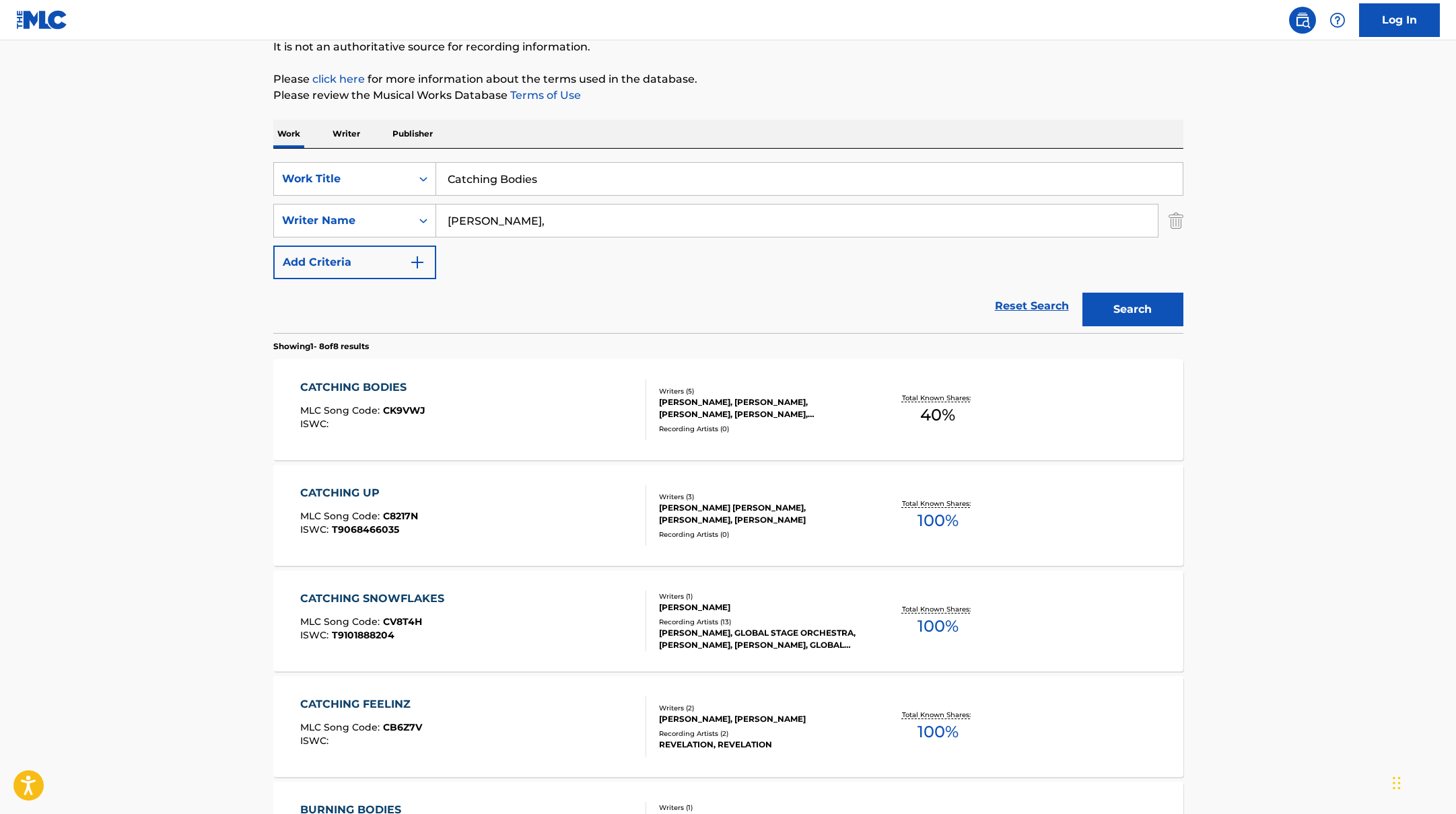
click at [561, 406] on div "CATCHING BODIES MLC Song Code : CK9VWJ ISWC :" at bounding box center [473, 410] width 346 height 61
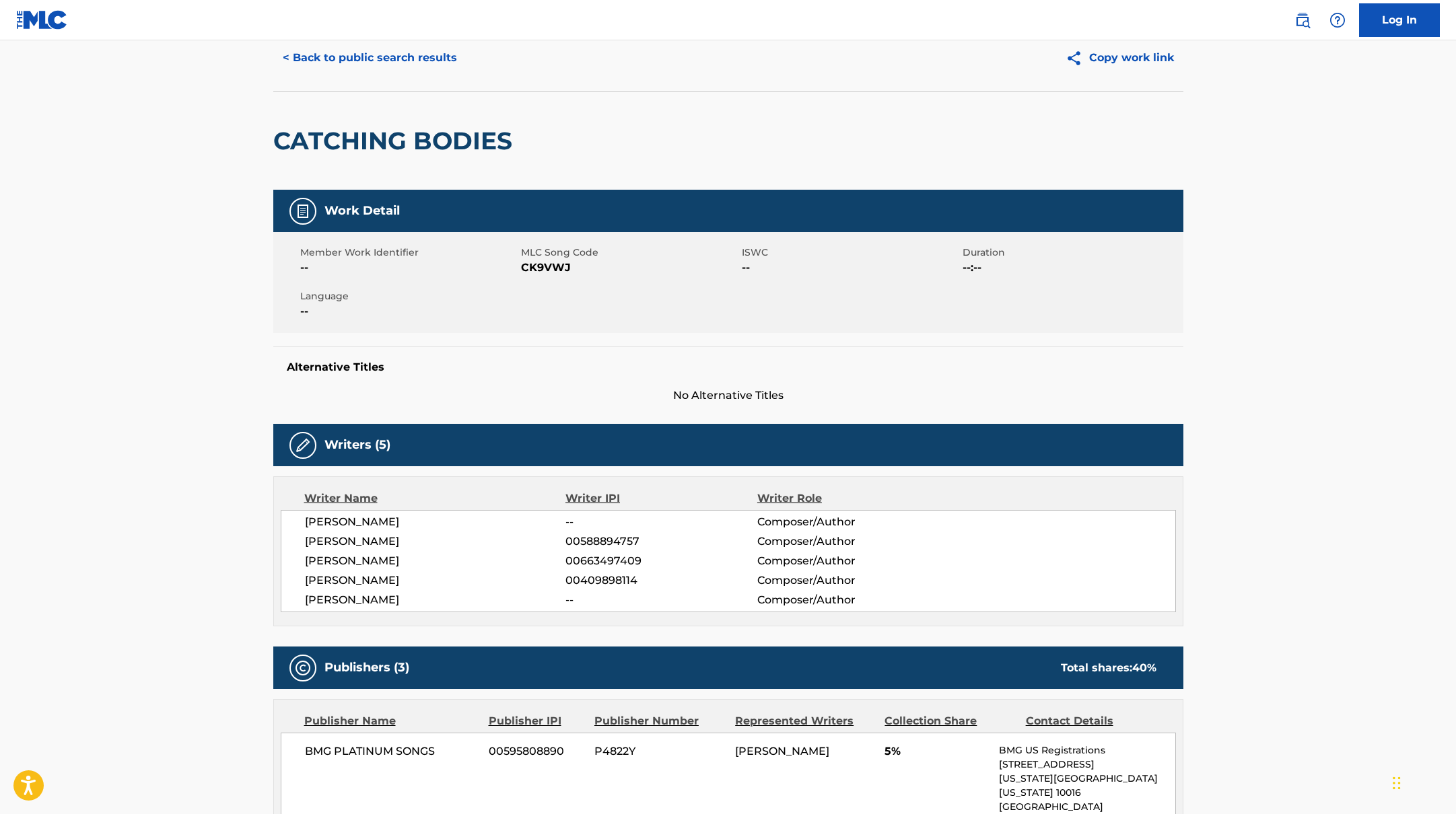
scroll to position [29, 0]
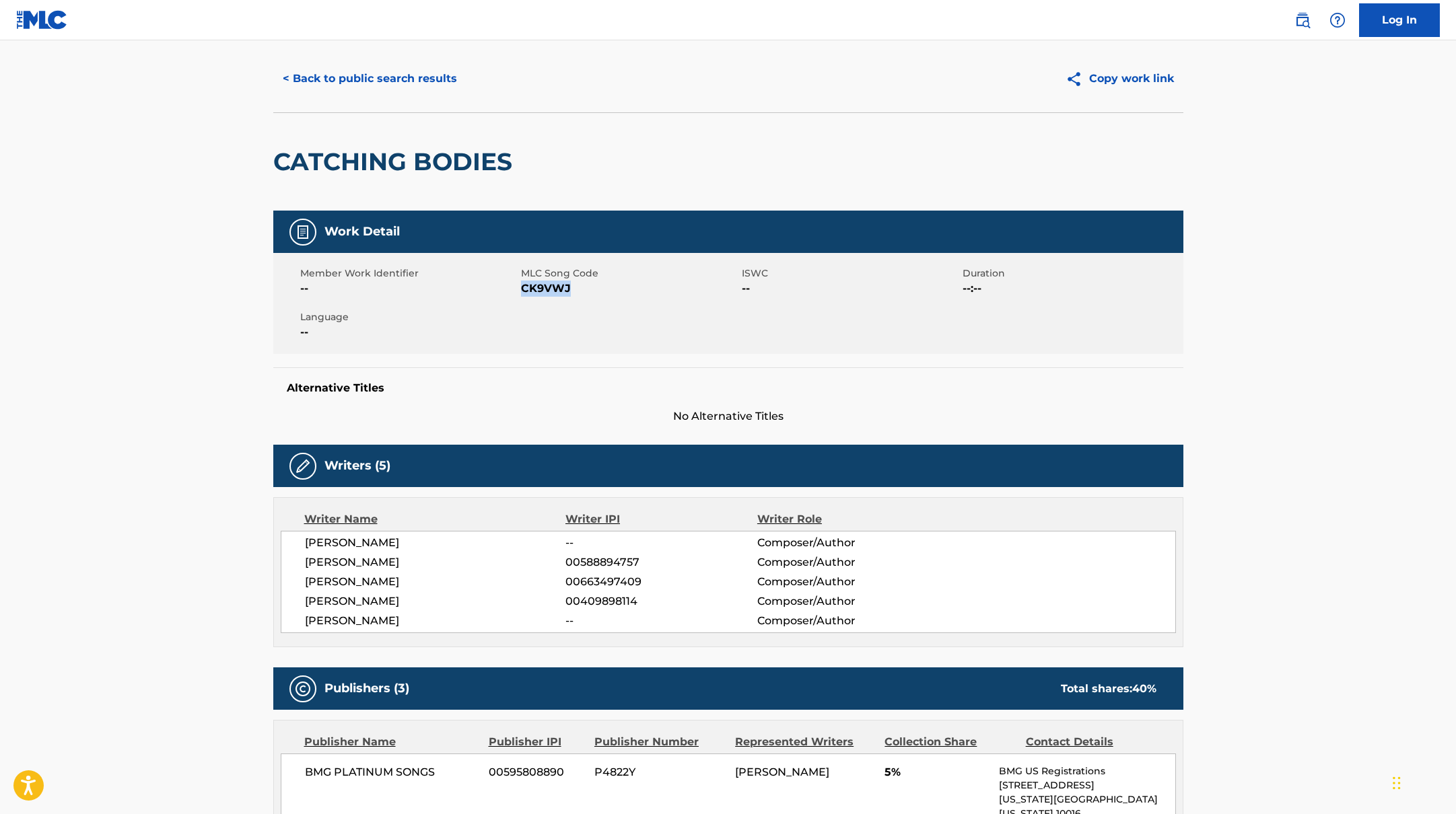
drag, startPoint x: 521, startPoint y: 286, endPoint x: 611, endPoint y: 286, distance: 90.0
click at [611, 286] on span "CK9VWJ" at bounding box center [629, 289] width 217 height 16
click at [442, 72] on button "< Back to public search results" at bounding box center [369, 79] width 193 height 34
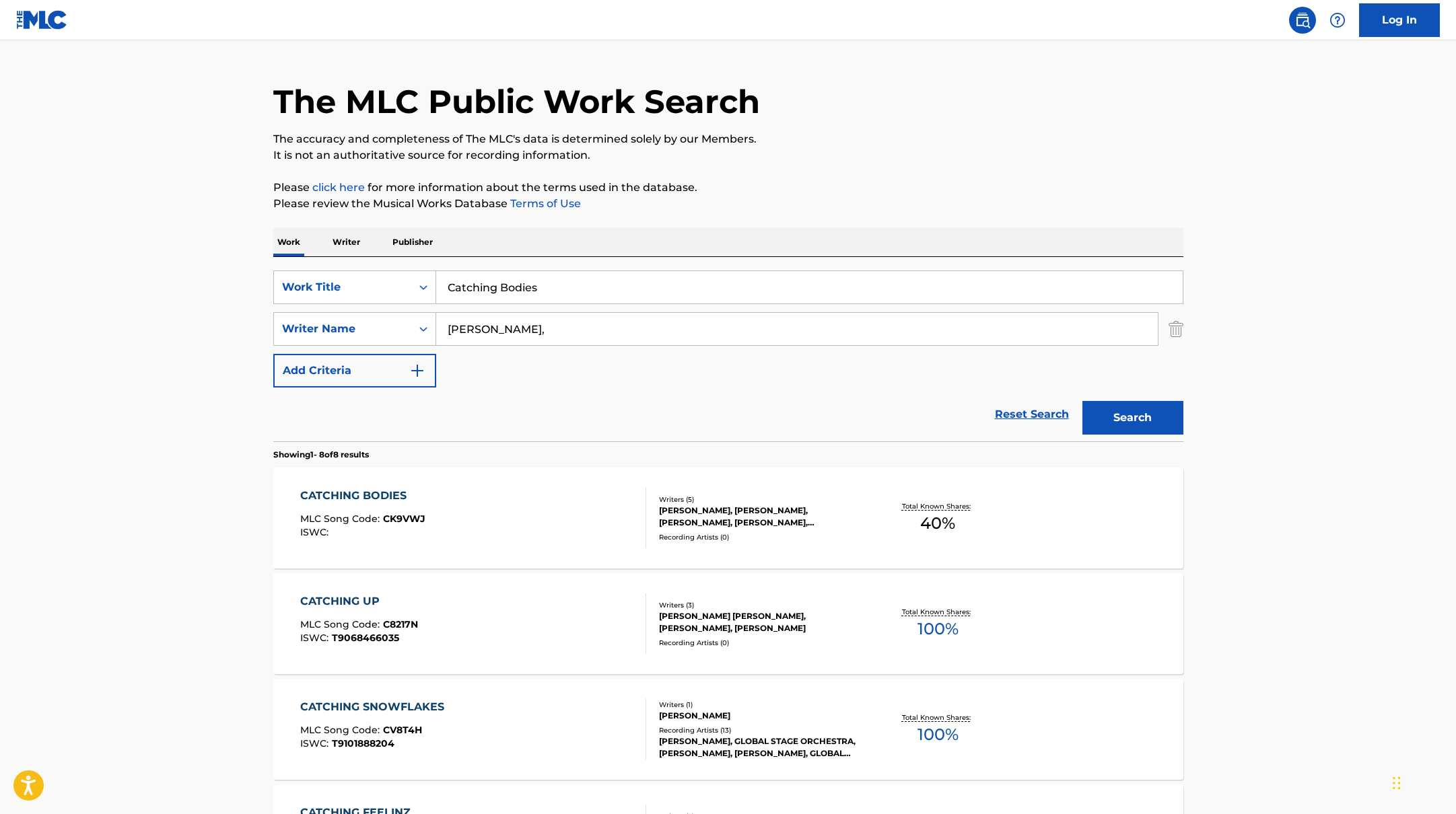
scroll to position [137, 0]
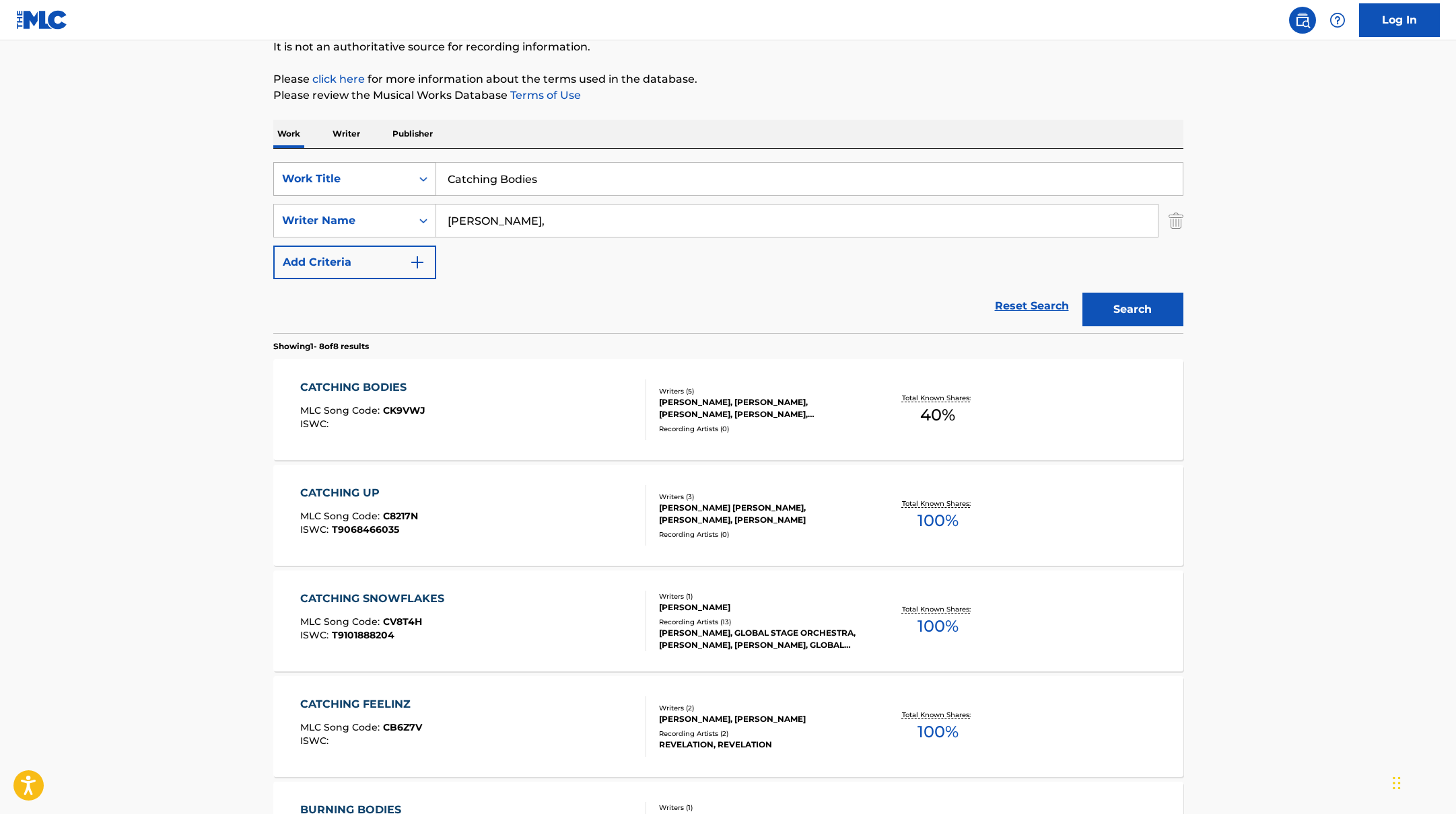
drag, startPoint x: 555, startPoint y: 184, endPoint x: 400, endPoint y: 173, distance: 155.4
click at [400, 173] on div "SearchWithCriteria10771601-4324-4cc8-ab46-06b0d7057aec Work Title Catching Bodi…" at bounding box center [728, 179] width 910 height 34
paste input "Sekou"
drag, startPoint x: 528, startPoint y: 183, endPoint x: 420, endPoint y: 171, distance: 108.7
click at [420, 171] on div "SearchWithCriteria10771601-4324-4cc8-ab46-06b0d7057aec Work Title Sekou" at bounding box center [728, 179] width 910 height 34
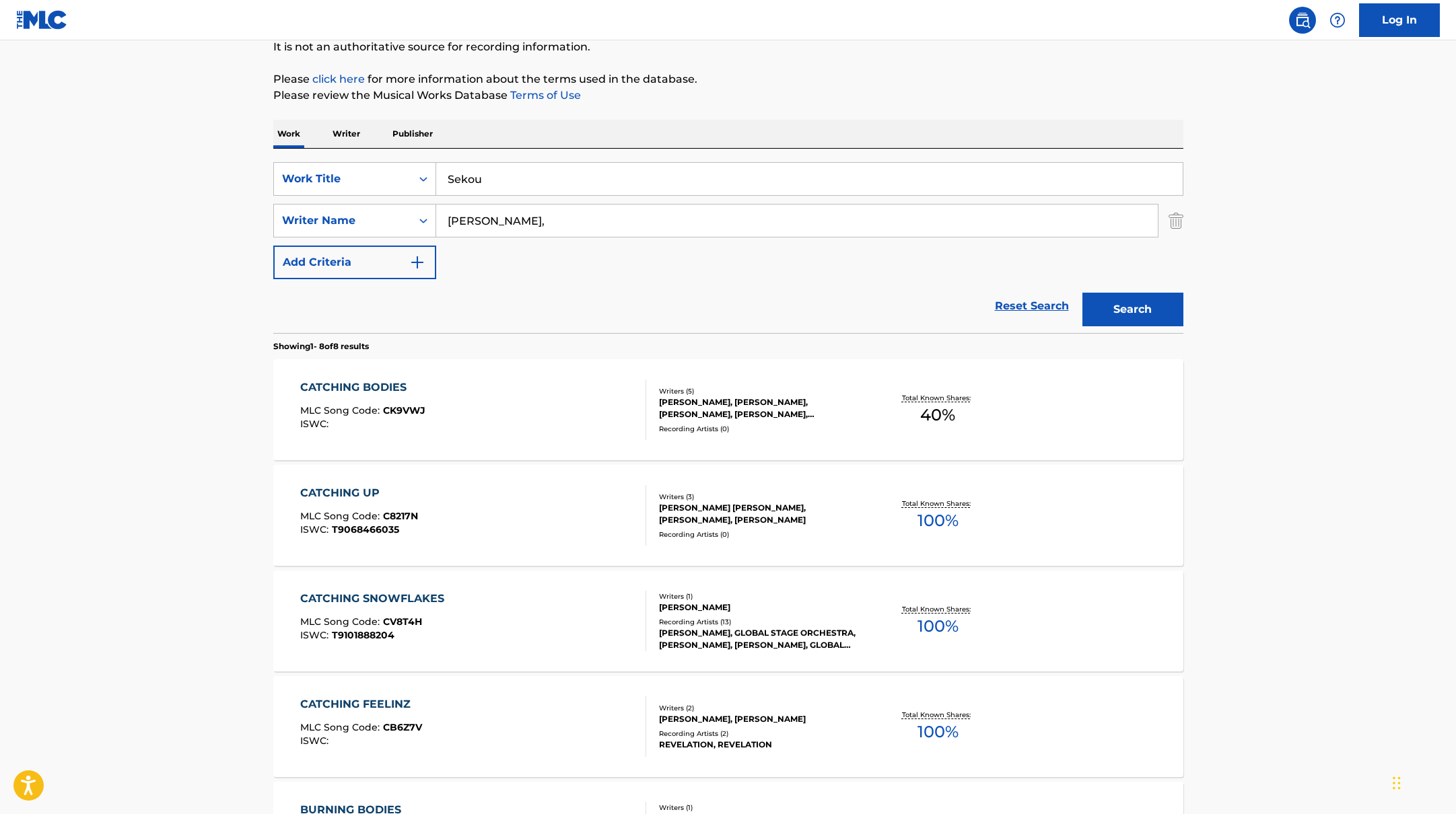
paste input "let go of me slowly"
type input "let go of me slowly"
click at [1150, 309] on button "Search" at bounding box center [1133, 310] width 101 height 34
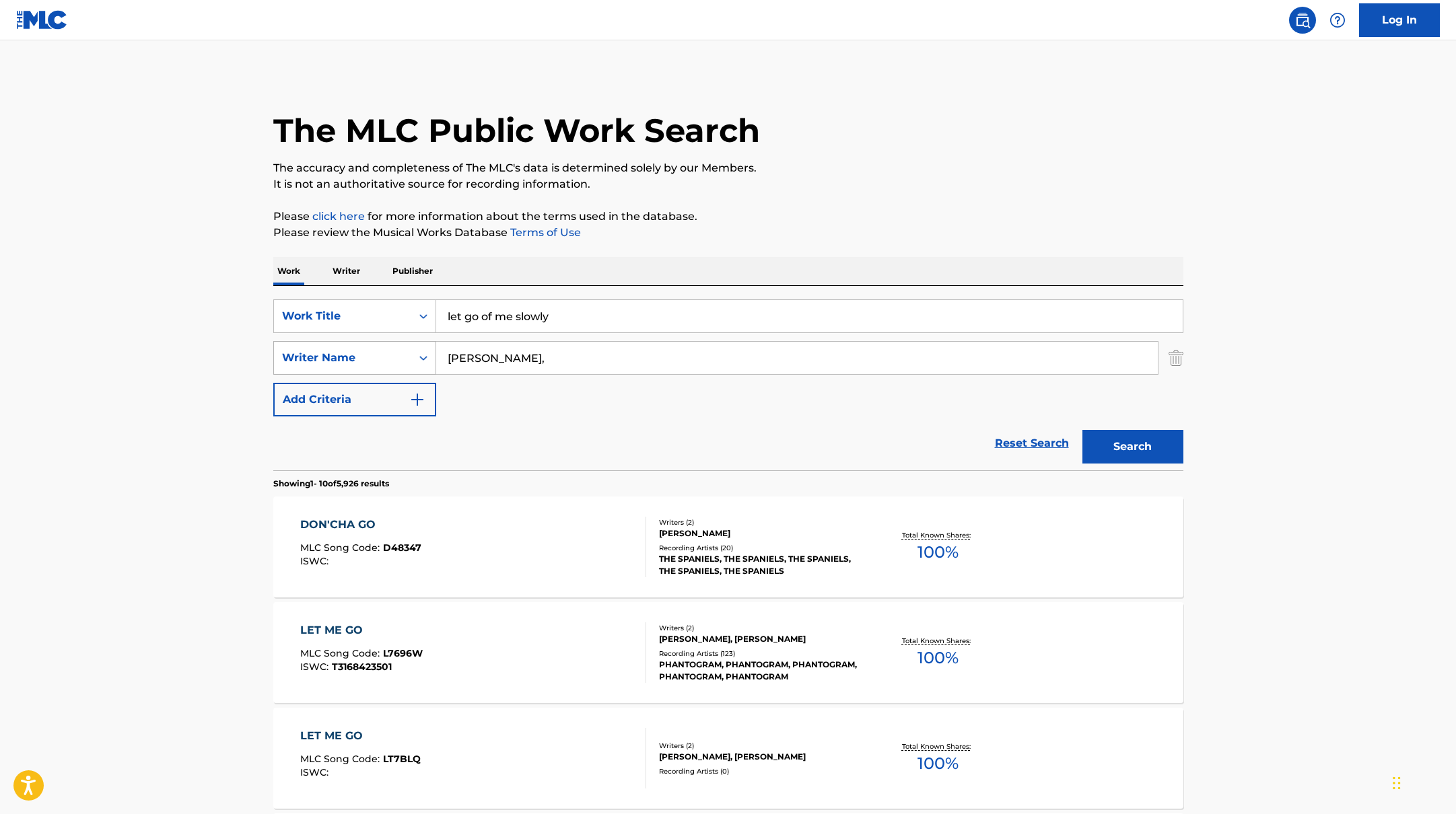
drag, startPoint x: 503, startPoint y: 354, endPoint x: 417, endPoint y: 340, distance: 87.1
click at [398, 347] on div "SearchWithCriteria17b139b1-9d92-4180-9b1a-8426ad8e22ea Writer Name [PERSON_NAME…" at bounding box center [728, 358] width 910 height 34
paste input "[PERSON_NAME]"
type input "[PERSON_NAME]"
click at [854, 228] on p "Please review the Musical Works Database Terms of Use" at bounding box center [728, 233] width 910 height 16
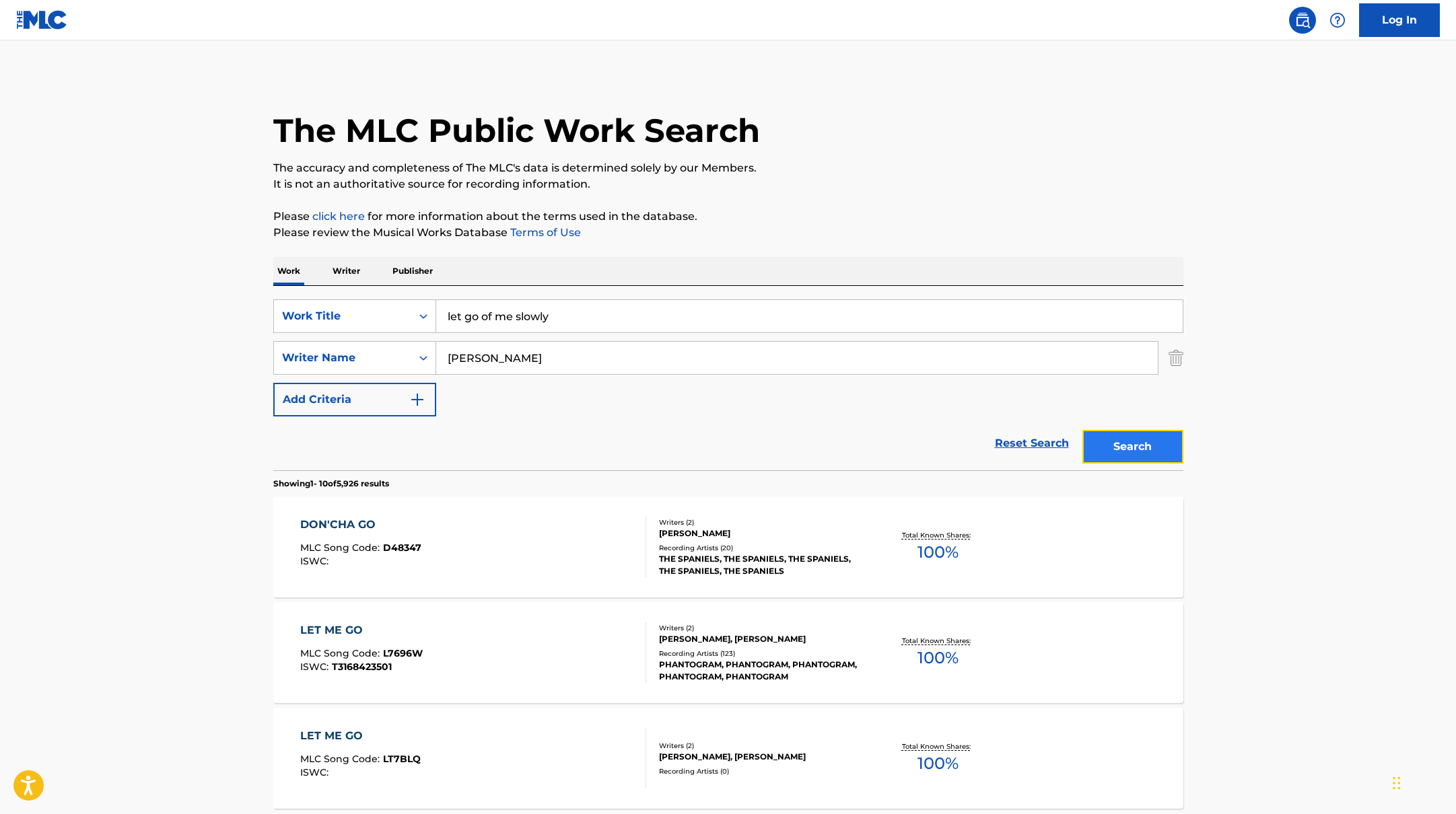
click at [1135, 438] on button "Search" at bounding box center [1133, 447] width 101 height 34
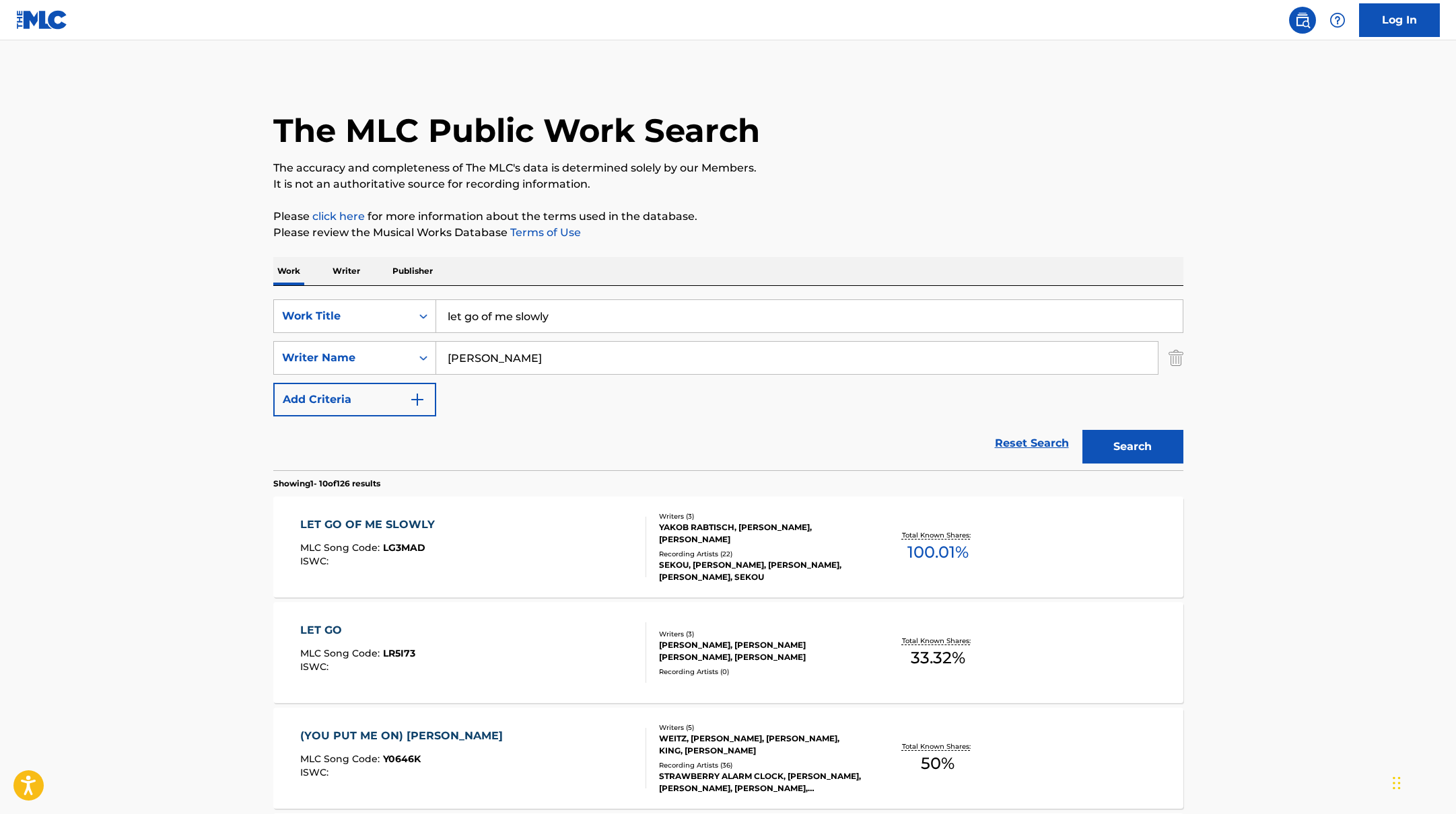
click at [562, 545] on div "LET GO OF ME SLOWLY MLC Song Code : LG3MAD ISWC :" at bounding box center [473, 547] width 346 height 61
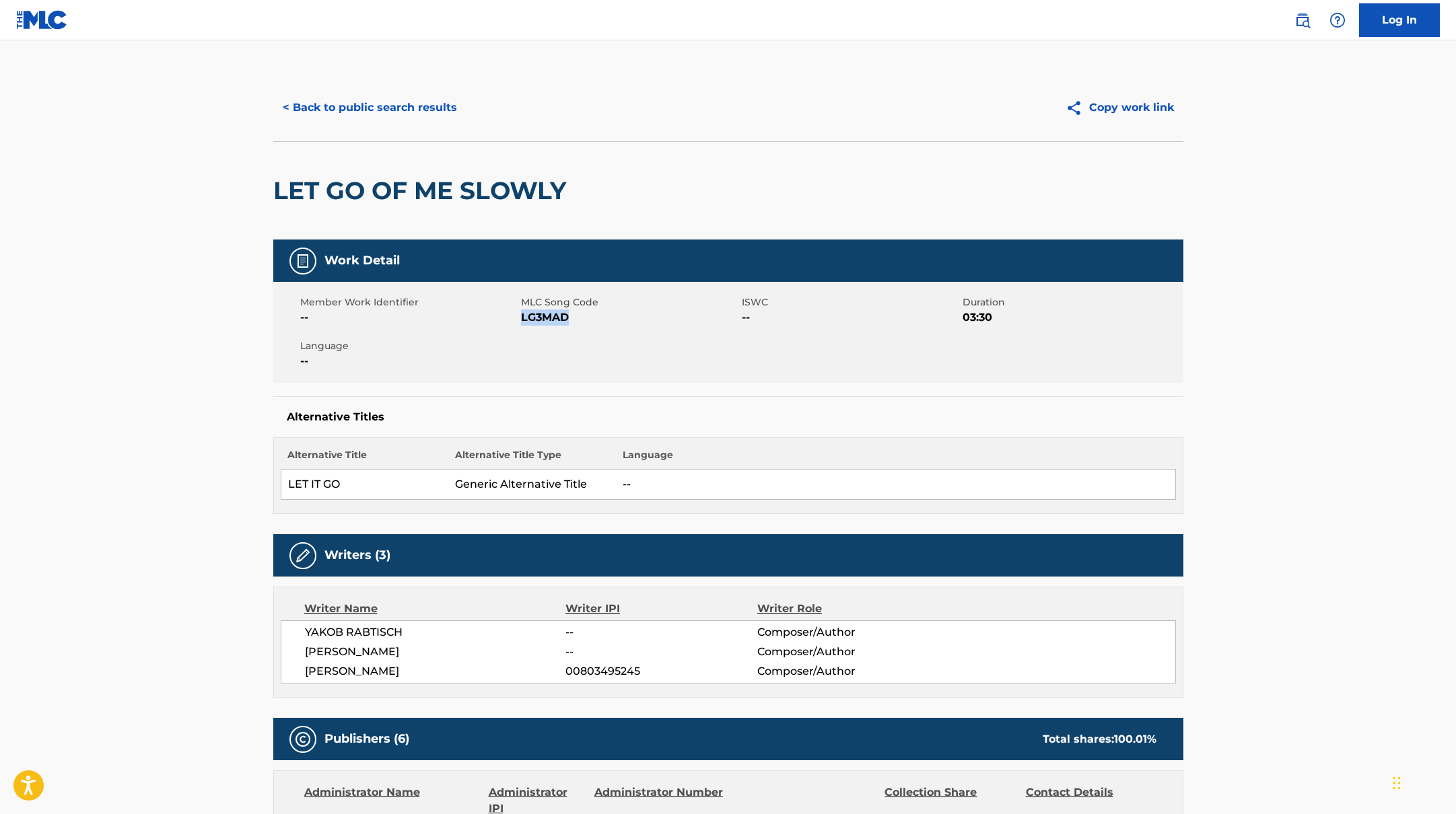
drag, startPoint x: 520, startPoint y: 320, endPoint x: 608, endPoint y: 322, distance: 88.0
click at [608, 322] on span "LG3MAD" at bounding box center [629, 318] width 217 height 16
click at [368, 100] on button "< Back to public search results" at bounding box center [369, 107] width 193 height 34
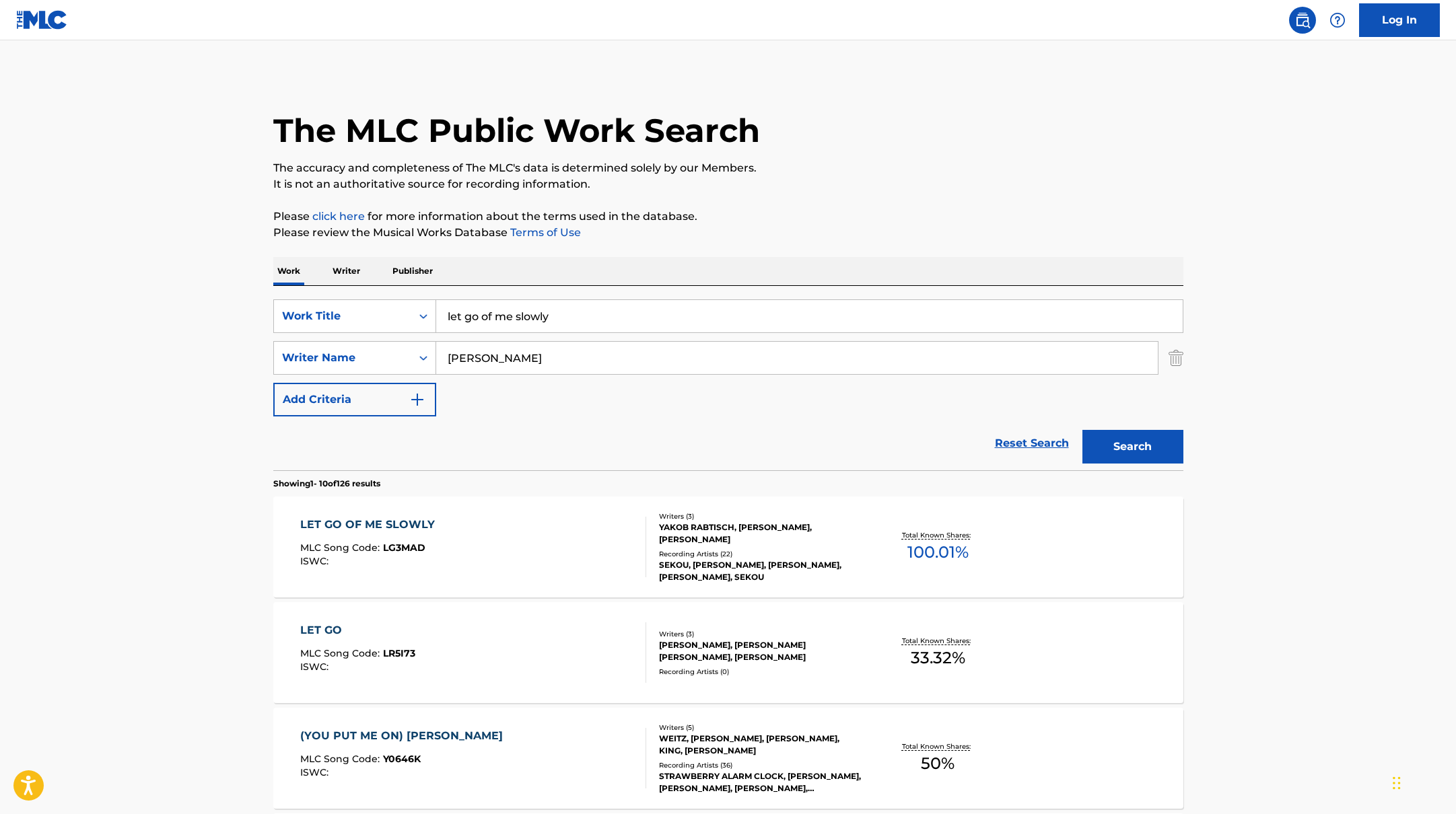
drag, startPoint x: 567, startPoint y: 317, endPoint x: 391, endPoint y: 291, distance: 177.9
click at [393, 291] on div "SearchWithCriteria10771601-4324-4cc8-ab46-06b0d7057aec Work Title let go of me …" at bounding box center [728, 378] width 910 height 185
paste input "Destroy Me"
drag, startPoint x: 536, startPoint y: 311, endPoint x: 555, endPoint y: 255, distance: 59.1
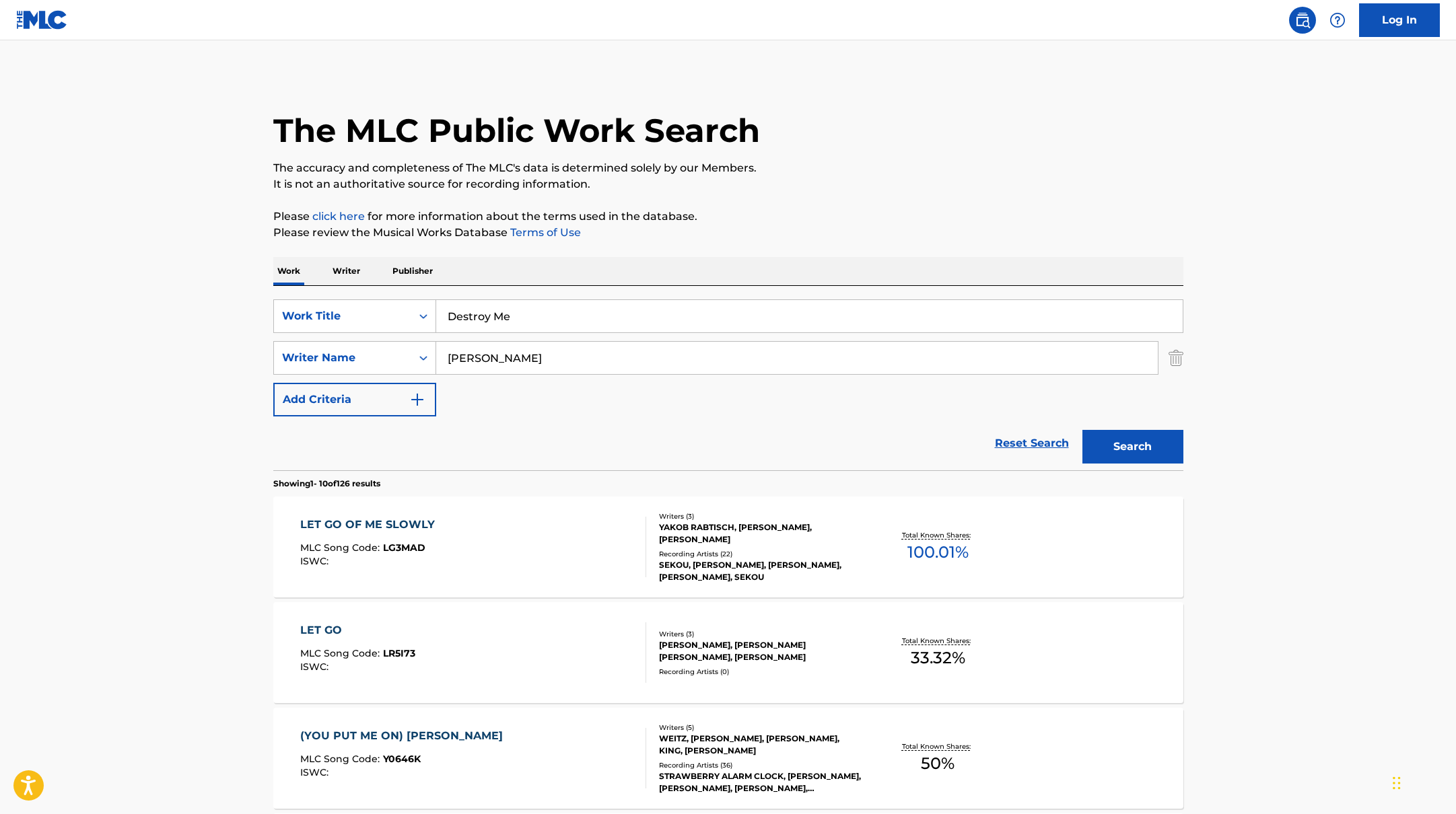
click at [340, 302] on div "SearchWithCriteria10771601-4324-4cc8-ab46-06b0d7057aec Work Title Destroy Me" at bounding box center [728, 316] width 910 height 34
paste input "Sakura"
type input "Sakura"
click at [890, 176] on p "It is not an authoritative source for recording information." at bounding box center [728, 184] width 910 height 16
drag, startPoint x: 514, startPoint y: 364, endPoint x: 335, endPoint y: 345, distance: 180.0
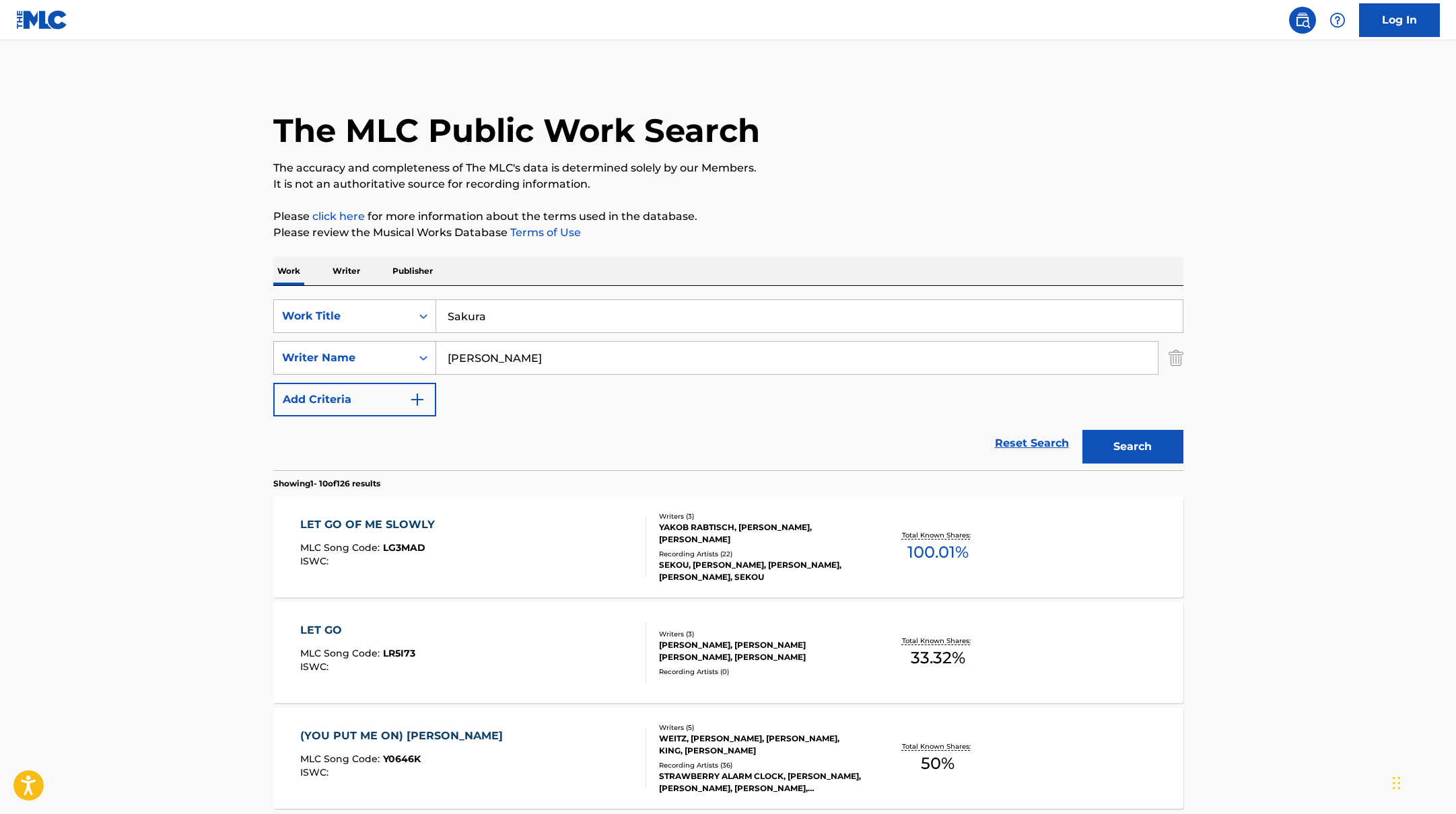
click at [335, 345] on div "SearchWithCriteria17b139b1-9d92-4180-9b1a-8426ad8e22ea Writer Name [PERSON_NAME]" at bounding box center [728, 358] width 910 height 34
paste input "[PERSON_NAME]"
type input "[PERSON_NAME]"
click at [879, 236] on p "Please review the Musical Works Database Terms of Use" at bounding box center [728, 233] width 910 height 16
click at [1144, 438] on button "Search" at bounding box center [1133, 447] width 101 height 34
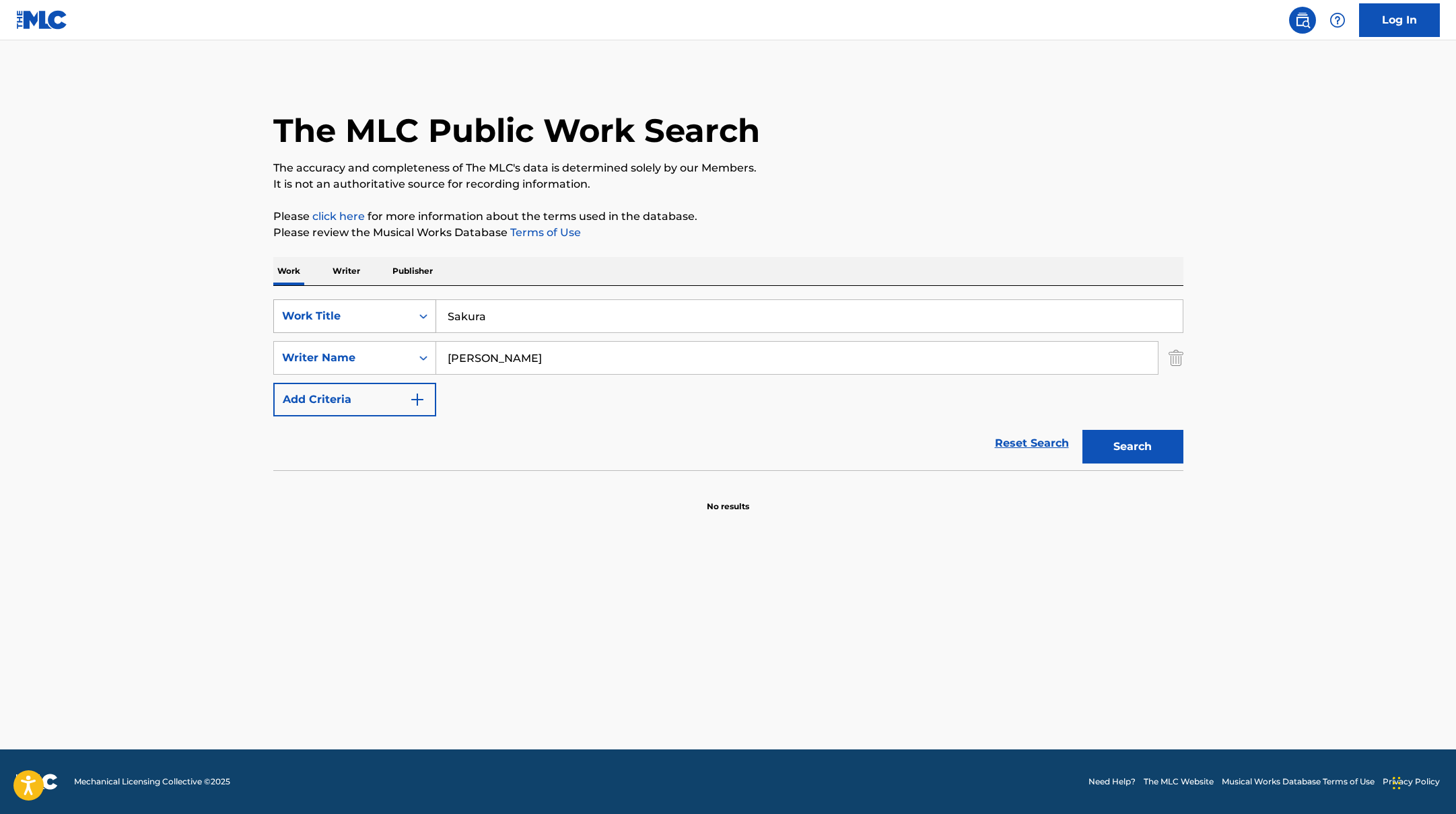
paste input "The One Before"
drag, startPoint x: 514, startPoint y: 315, endPoint x: 376, endPoint y: 313, distance: 138.0
click at [376, 313] on div "SearchWithCriteria10771601-4324-4cc8-ab46-06b0d7057aec Work Title The One Before" at bounding box center [728, 316] width 910 height 34
type input "The One Before"
click at [746, 231] on p "Please review the Musical Works Database Terms of Use" at bounding box center [728, 233] width 910 height 16
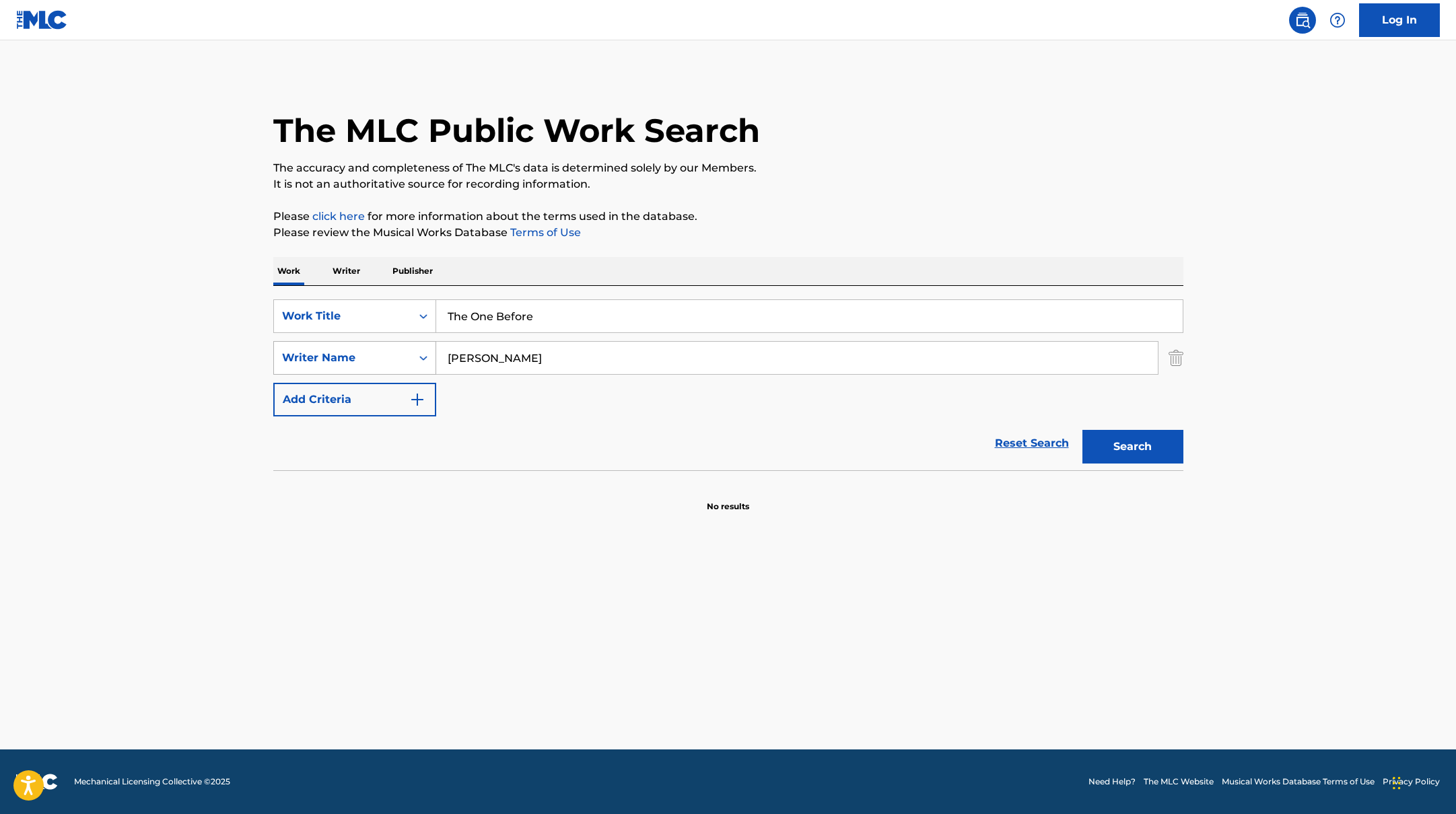
paste input "[PERSON_NAME]"
drag, startPoint x: 509, startPoint y: 355, endPoint x: 969, endPoint y: 202, distance: 484.8
click at [969, 202] on div "The MLC Public Work Search The accuracy and completeness of The MLC's data is d…" at bounding box center [728, 293] width 942 height 438
type input "[PERSON_NAME]"
click at [969, 202] on div "The MLC Public Work Search The accuracy and completeness of The MLC's data is d…" at bounding box center [728, 293] width 942 height 438
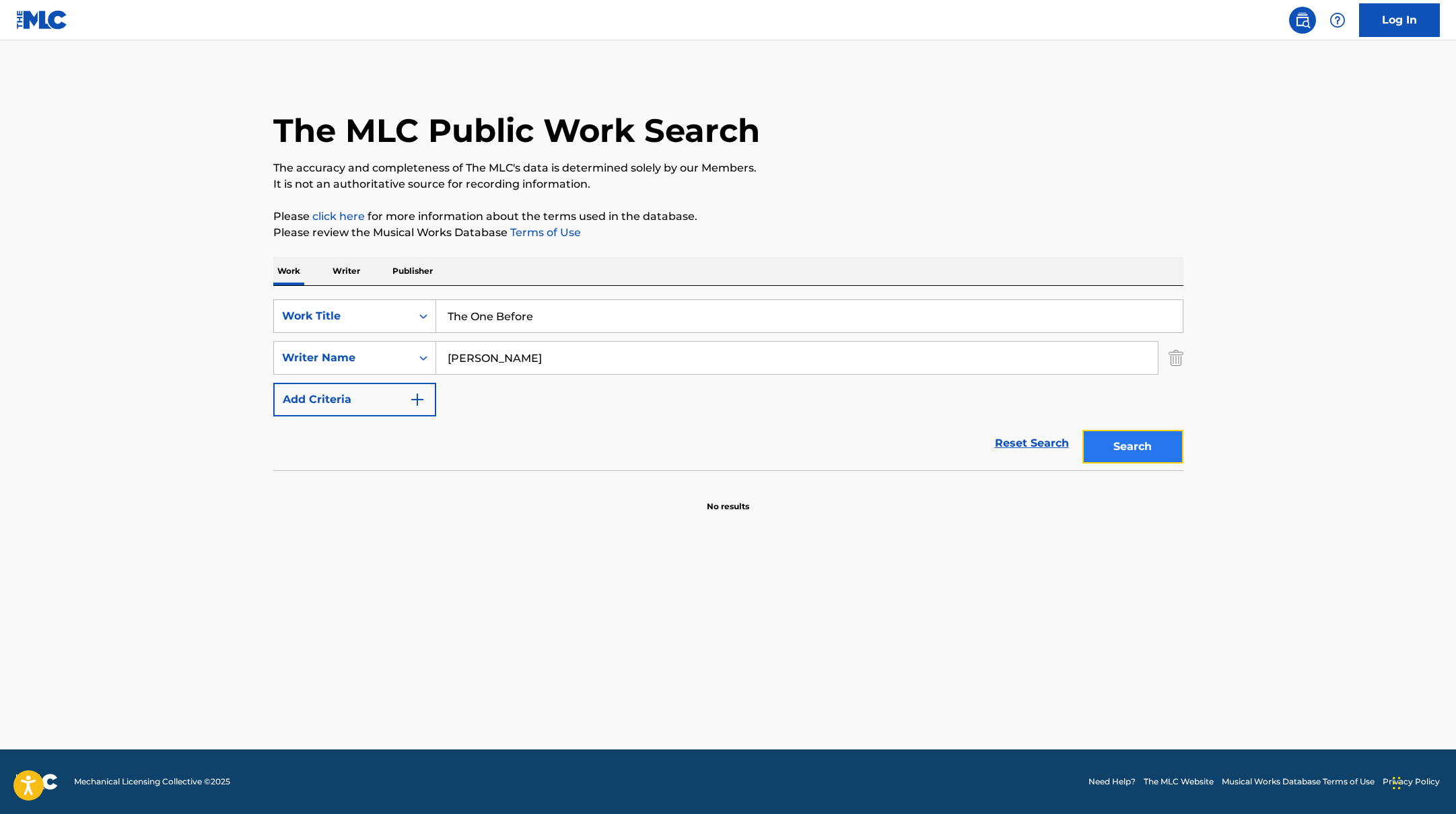
click at [1117, 461] on button "Search" at bounding box center [1133, 447] width 101 height 34
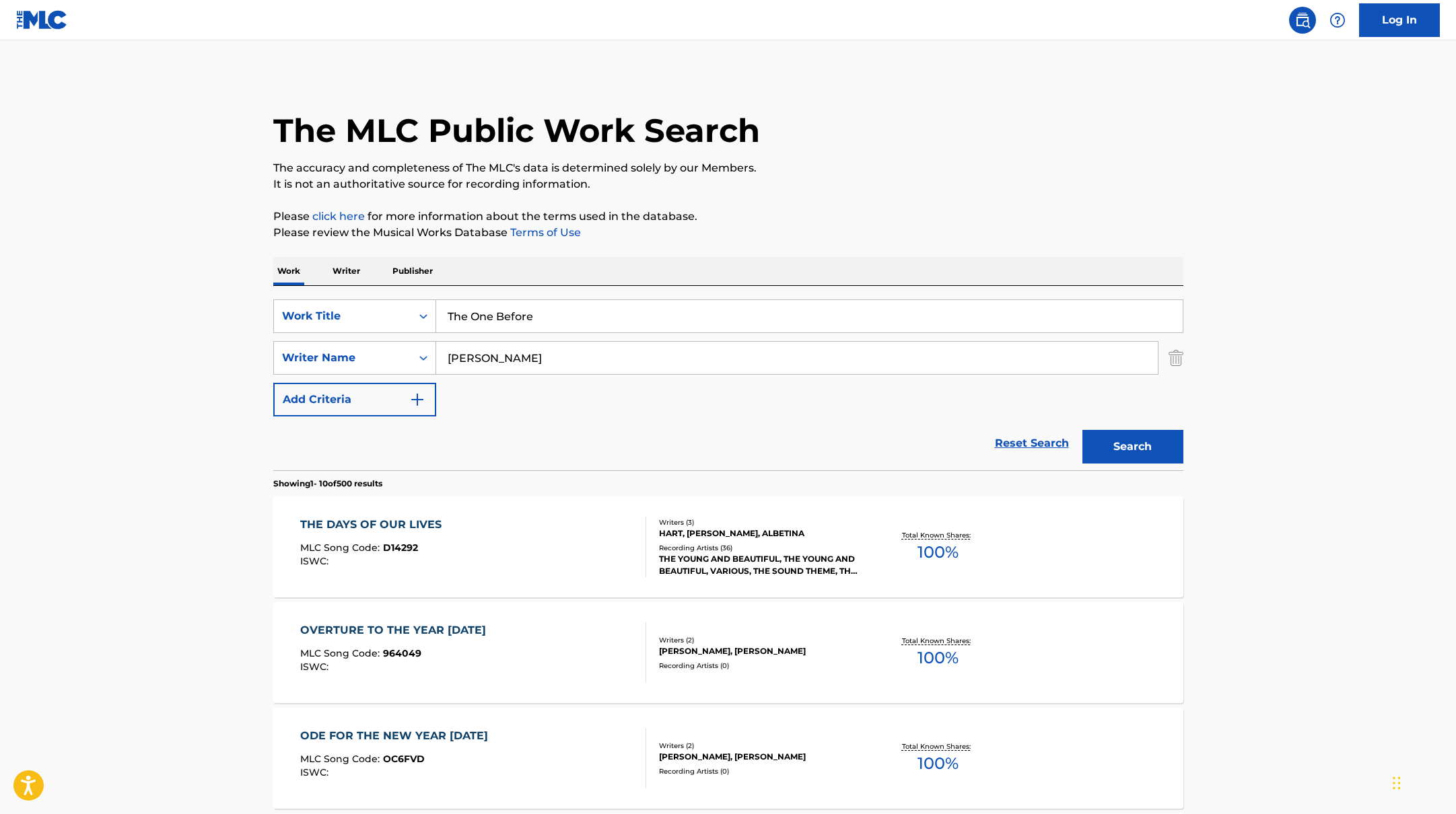
paste input "If He Wanted To He Would"
drag, startPoint x: 559, startPoint y: 316, endPoint x: 805, endPoint y: 182, distance: 280.1
type input "If He Wanted To He Would"
click at [805, 182] on p "It is not an authoritative source for recording information." at bounding box center [728, 184] width 910 height 16
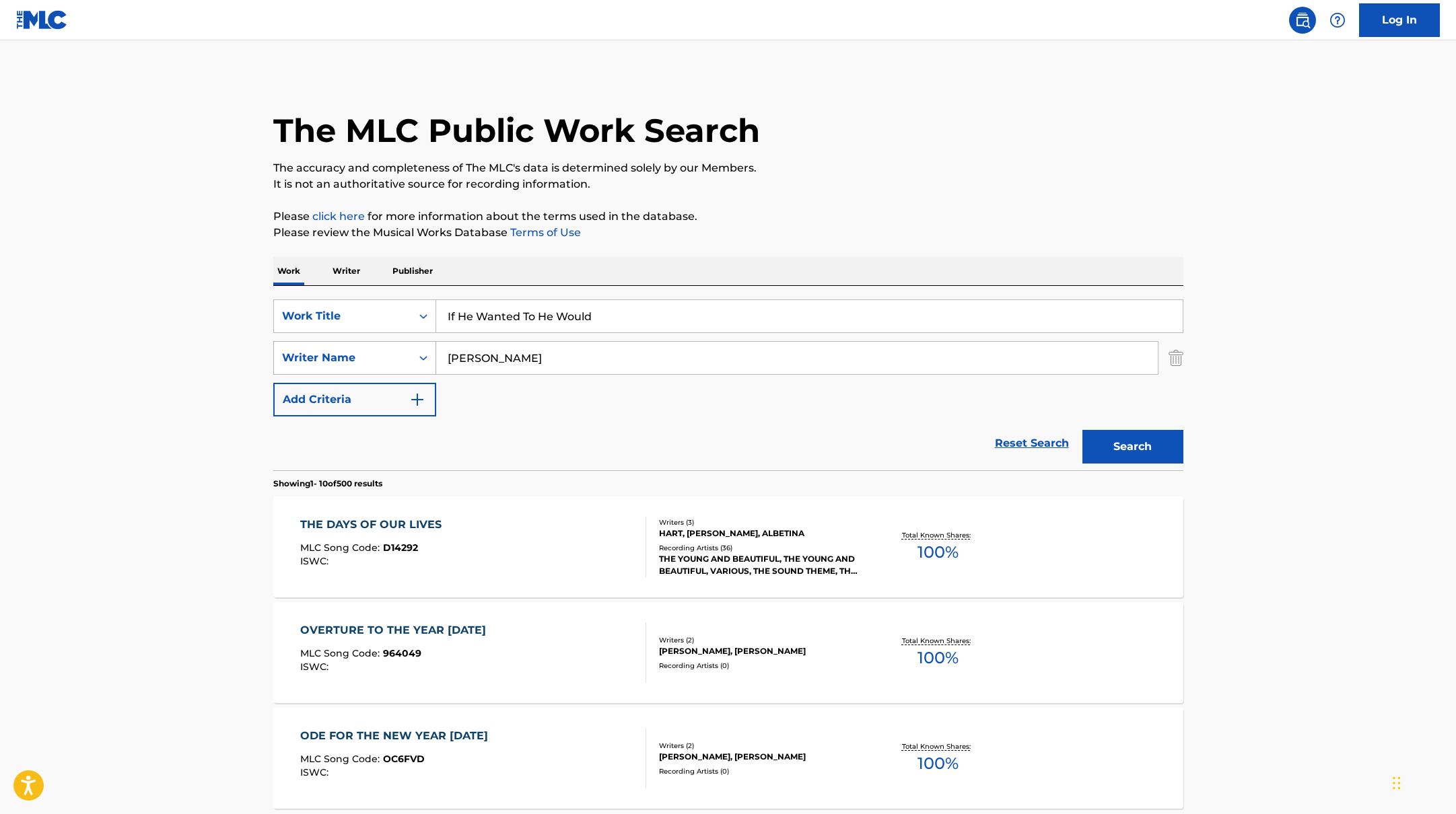
drag, startPoint x: 505, startPoint y: 366, endPoint x: 388, endPoint y: 355, distance: 117.5
click at [391, 355] on div "SearchWithCriteria17b139b1-9d92-4180-9b1a-8426ad8e22ea Writer Name [PERSON_NAME]" at bounding box center [728, 358] width 910 height 34
paste input "[PERSON_NAME],"
type input "[PERSON_NAME],"
click at [930, 226] on p "Please review the Musical Works Database Terms of Use" at bounding box center [728, 233] width 910 height 16
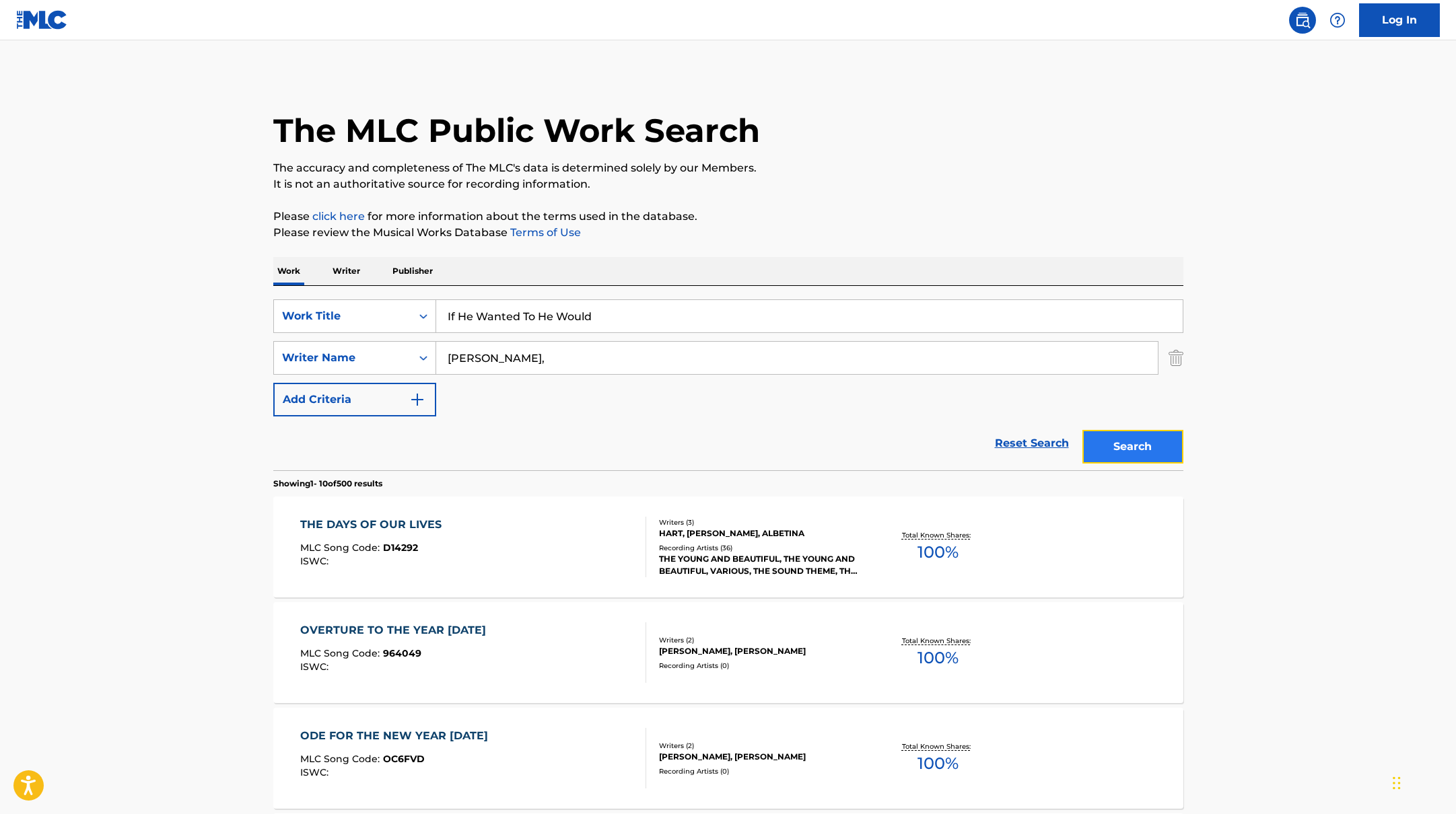
click at [1140, 458] on button "Search" at bounding box center [1133, 447] width 101 height 34
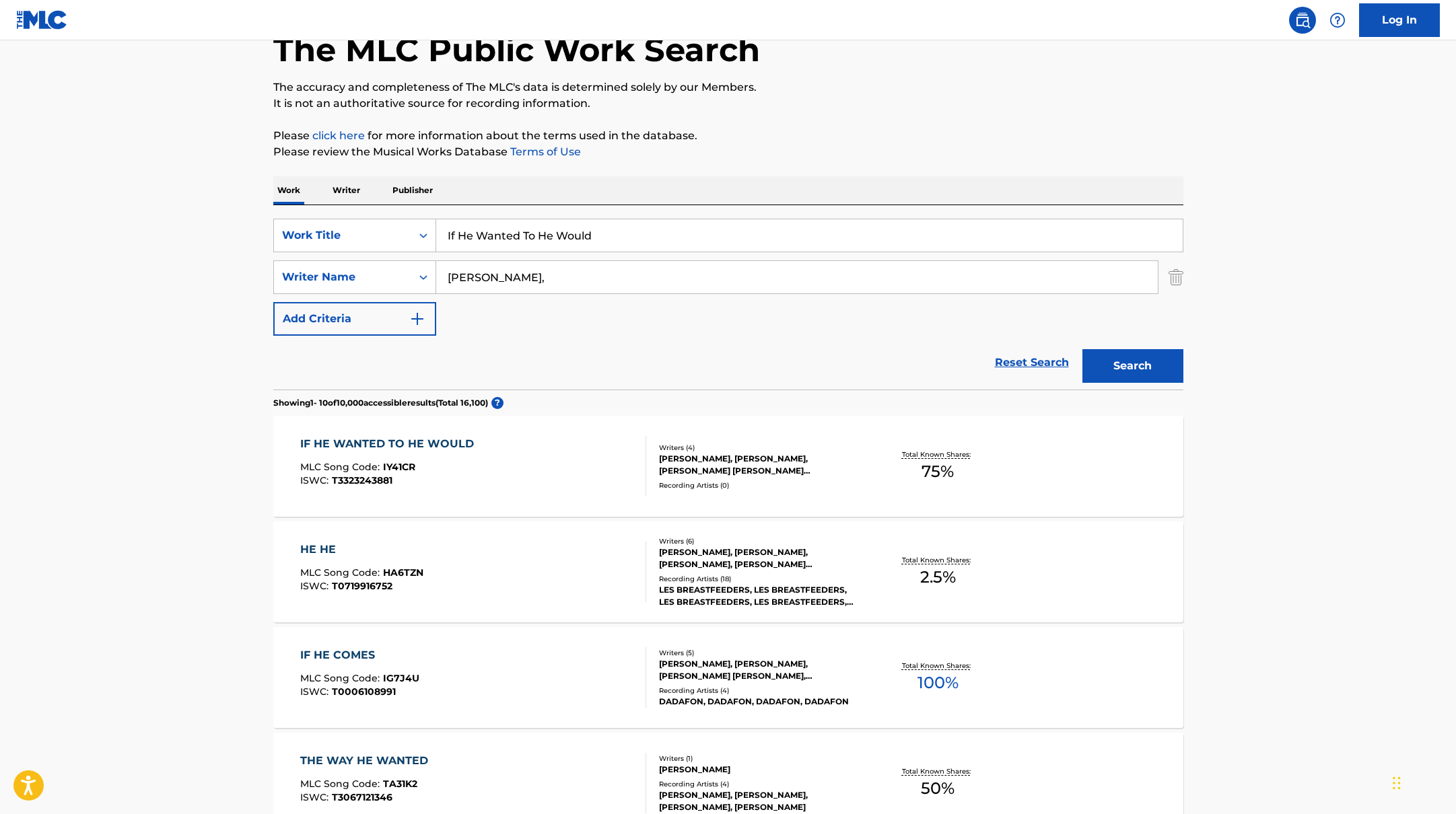
scroll to position [102, 0]
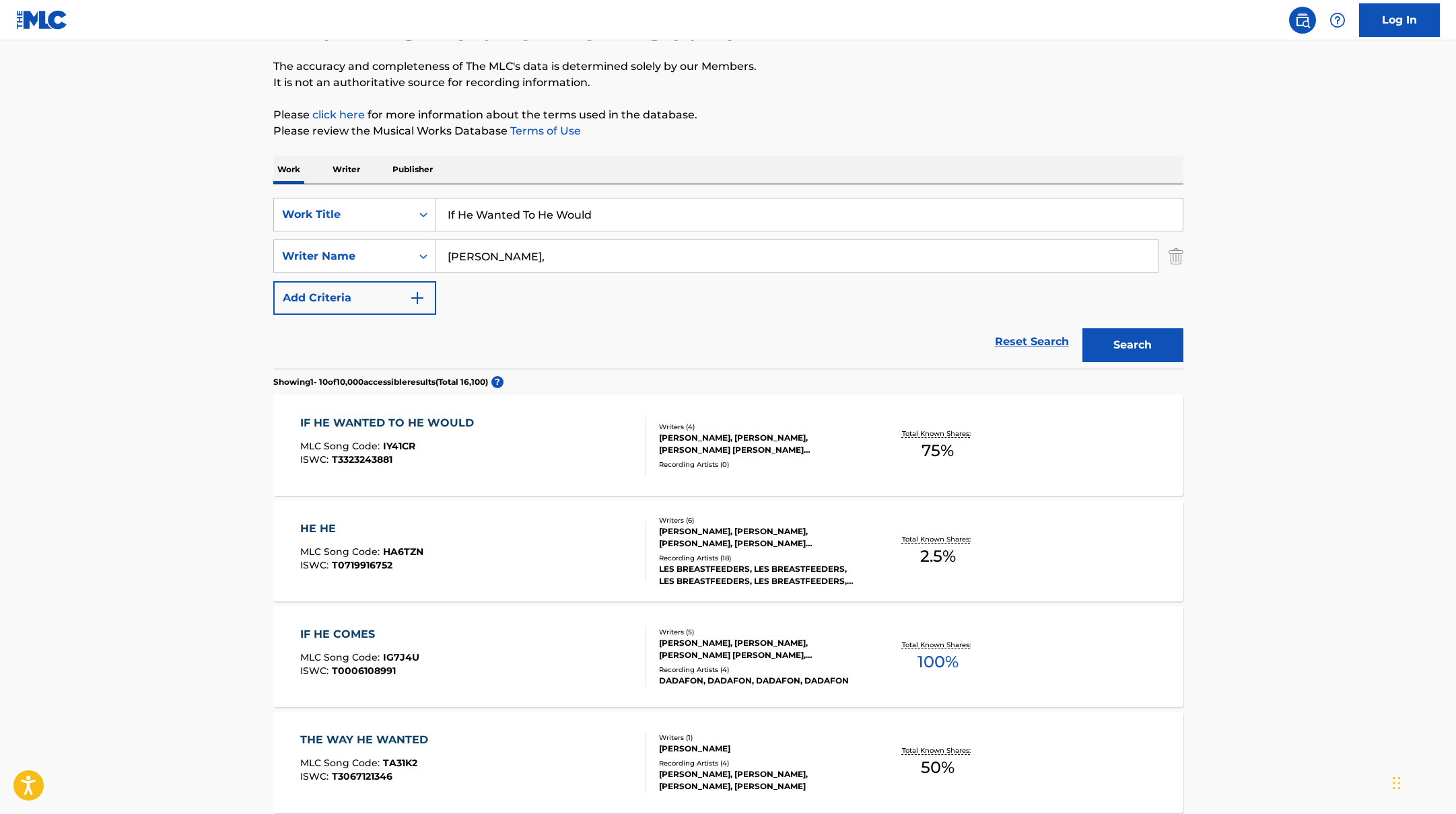
click at [587, 451] on div "IF HE WANTED TO HE WOULD MLC Song Code : IY41CR ISWC : T3323243881" at bounding box center [473, 446] width 346 height 61
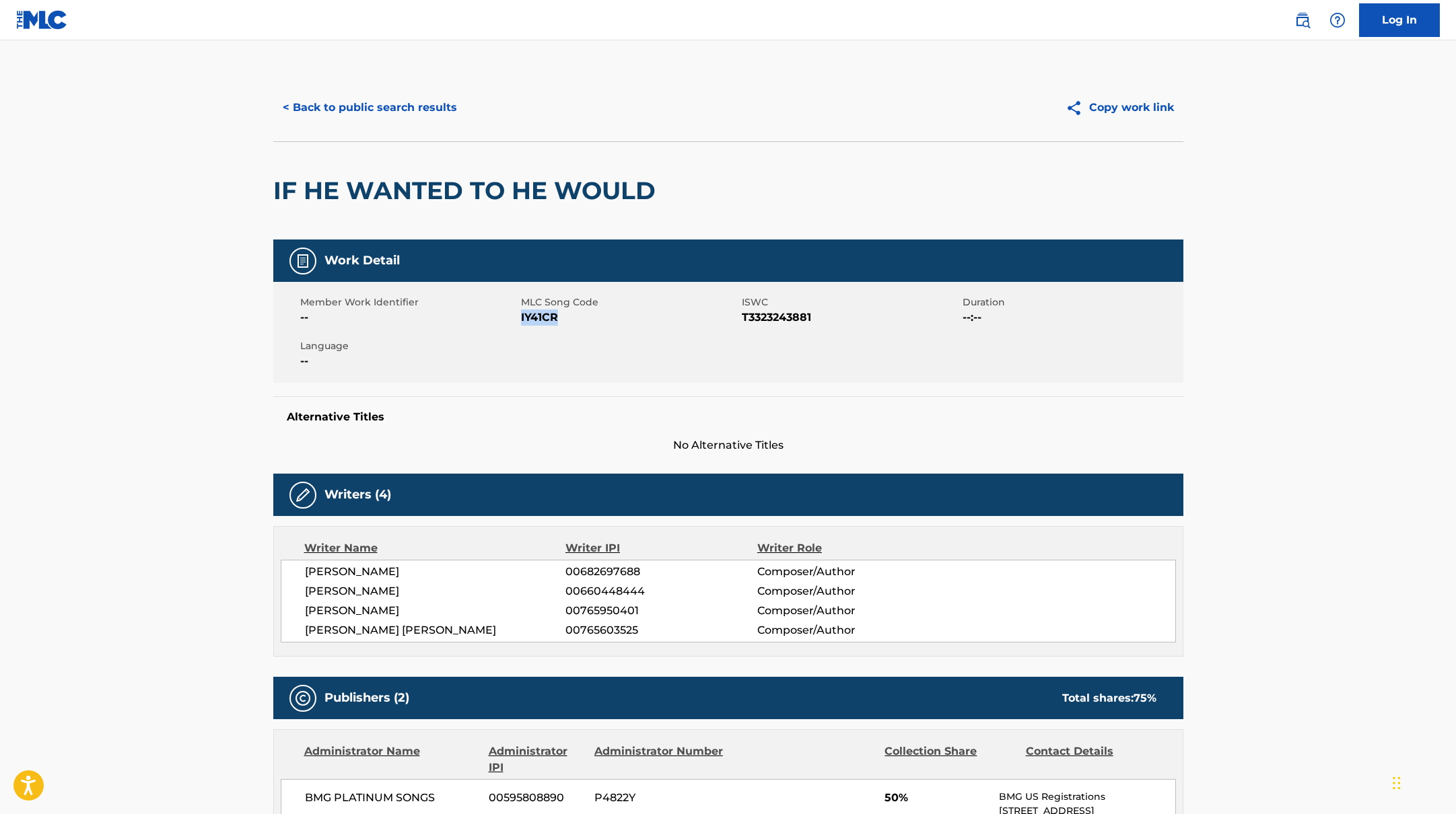
drag, startPoint x: 521, startPoint y: 318, endPoint x: 603, endPoint y: 318, distance: 82.0
click at [603, 318] on span "IY41CR" at bounding box center [629, 318] width 217 height 16
click at [434, 83] on div "< Back to public search results Copy work link" at bounding box center [728, 107] width 910 height 67
click at [429, 104] on button "< Back to public search results" at bounding box center [369, 107] width 193 height 34
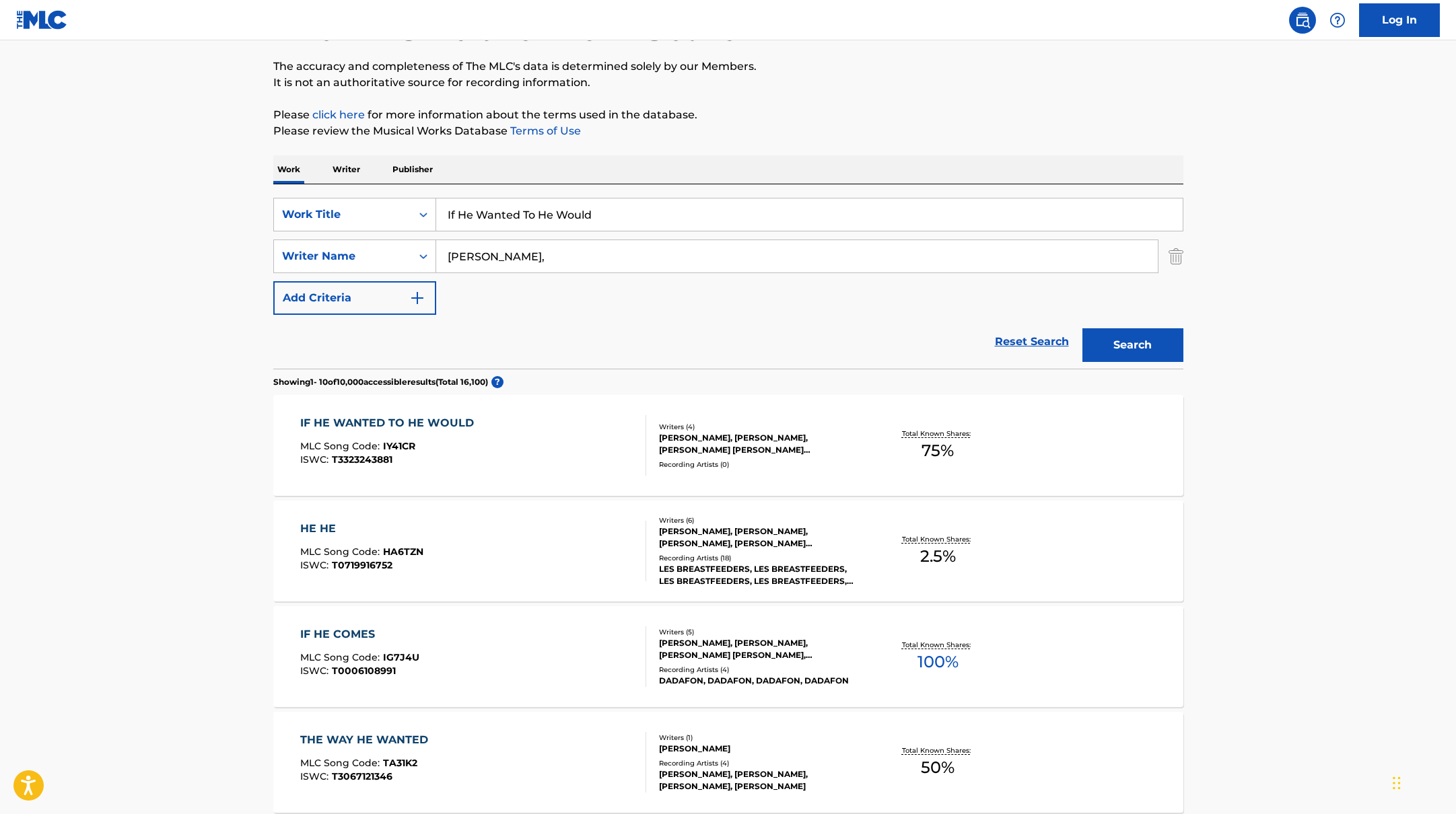
drag, startPoint x: 625, startPoint y: 208, endPoint x: 398, endPoint y: 194, distance: 227.4
click at [398, 194] on div "SearchWithCriteria10771601-4324-4cc8-ab46-06b0d7057aec Work Title If He Wanted …" at bounding box center [728, 277] width 910 height 185
drag, startPoint x: 623, startPoint y: 223, endPoint x: 368, endPoint y: 193, distance: 256.8
click at [368, 193] on div "SearchWithCriteria10771601-4324-4cc8-ab46-06b0d7057aec Work Title If He Wanted …" at bounding box center [728, 277] width 910 height 185
paste input "[PERSON_NAME]"
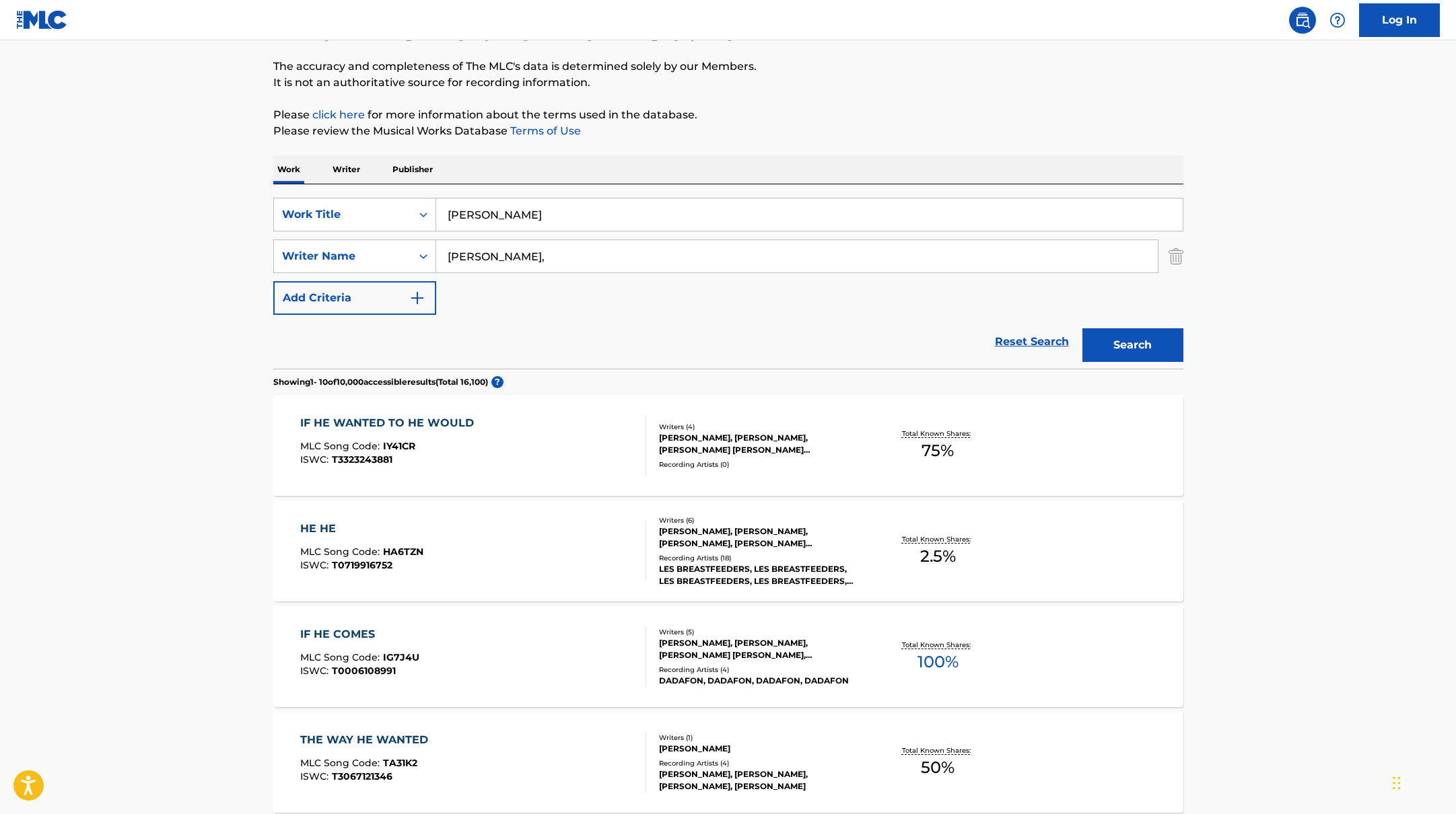
drag, startPoint x: 543, startPoint y: 223, endPoint x: 395, endPoint y: 194, distance: 150.8
click at [395, 194] on div "SearchWithCriteria10771601-4324-4cc8-ab46-06b0d7057aec Work Title [PERSON_NAME]…" at bounding box center [728, 277] width 910 height 185
paste input "Cute Aggression"
type input "Cute Aggression"
click at [1126, 347] on button "Search" at bounding box center [1133, 345] width 101 height 34
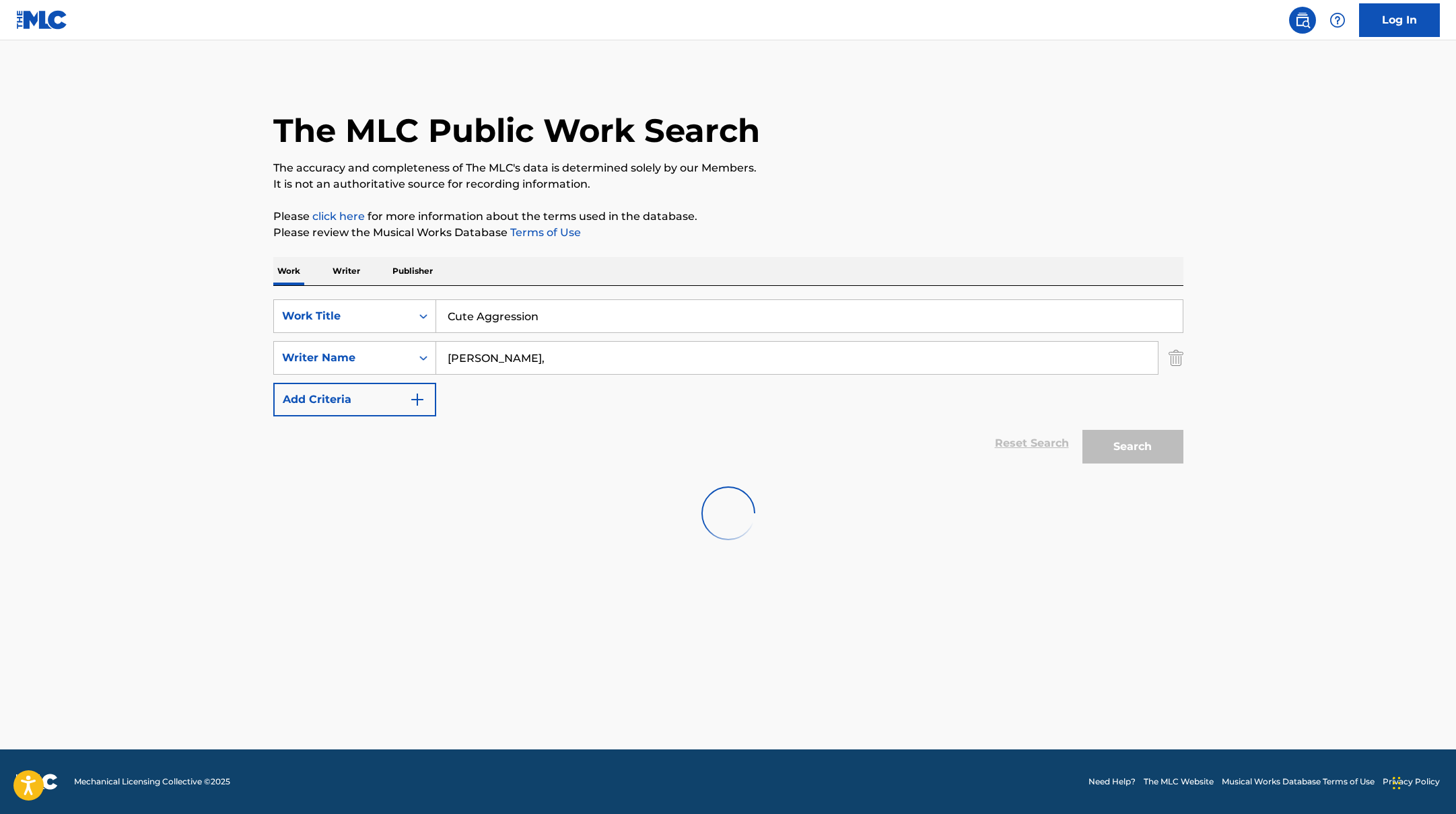
scroll to position [0, 0]
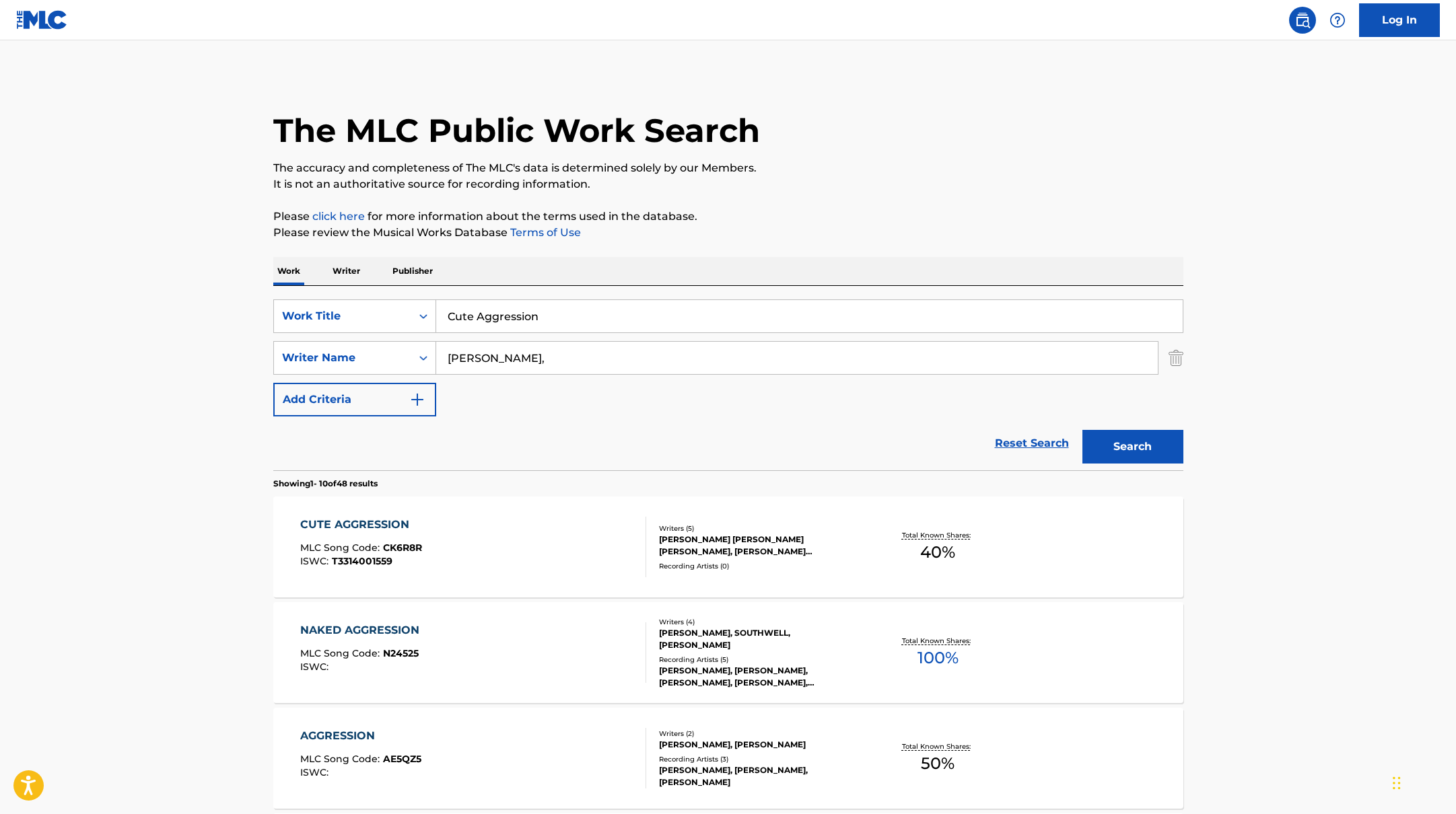
click at [560, 540] on div "CUTE AGGRESSION MLC Song Code : CK6R8R ISWC : T3314001559" at bounding box center [473, 547] width 346 height 61
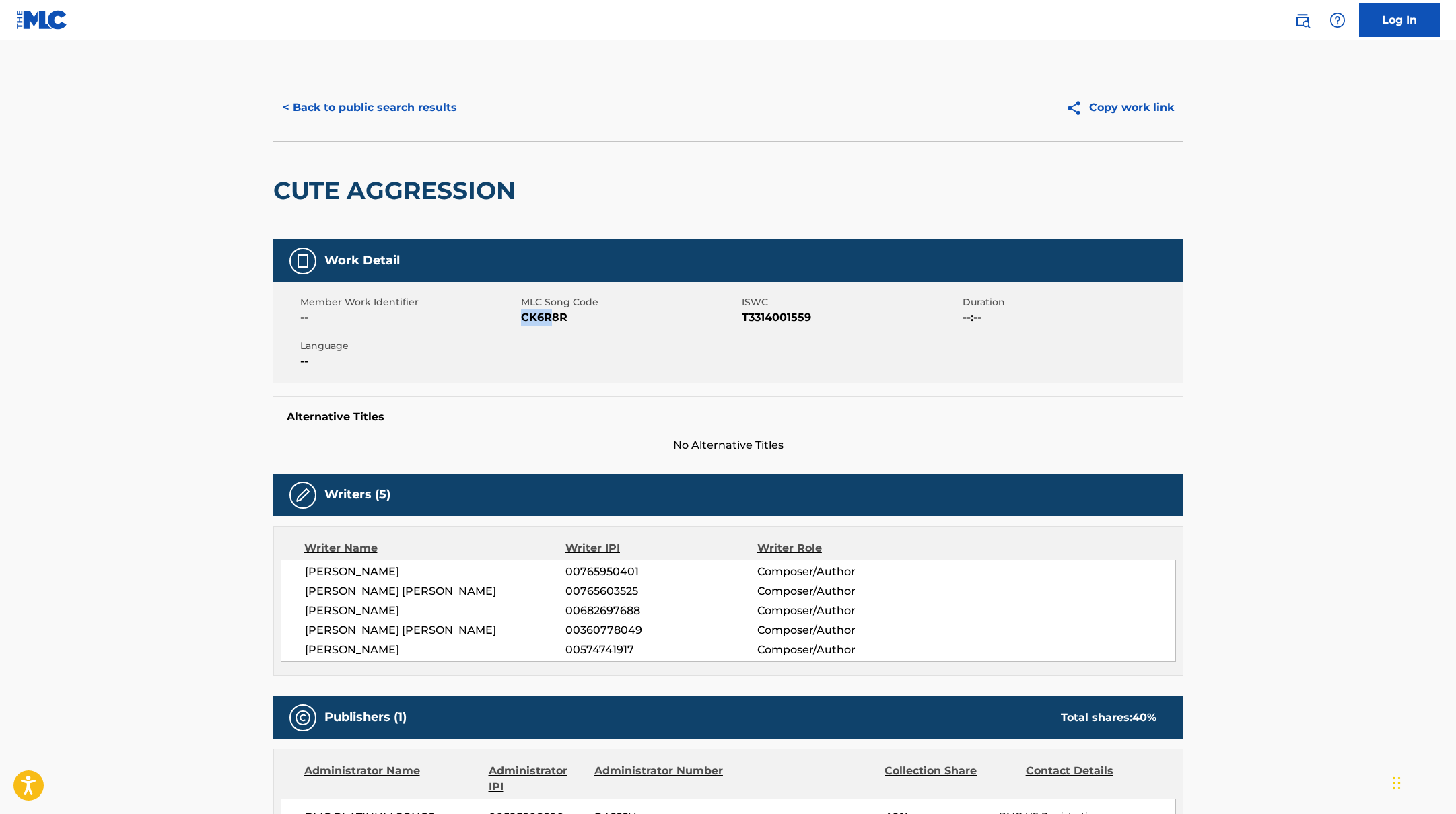
drag, startPoint x: 523, startPoint y: 320, endPoint x: 591, endPoint y: 320, distance: 68.0
click at [590, 320] on span "CK6R8R" at bounding box center [629, 318] width 217 height 16
click at [451, 105] on button "< Back to public search results" at bounding box center [369, 107] width 193 height 34
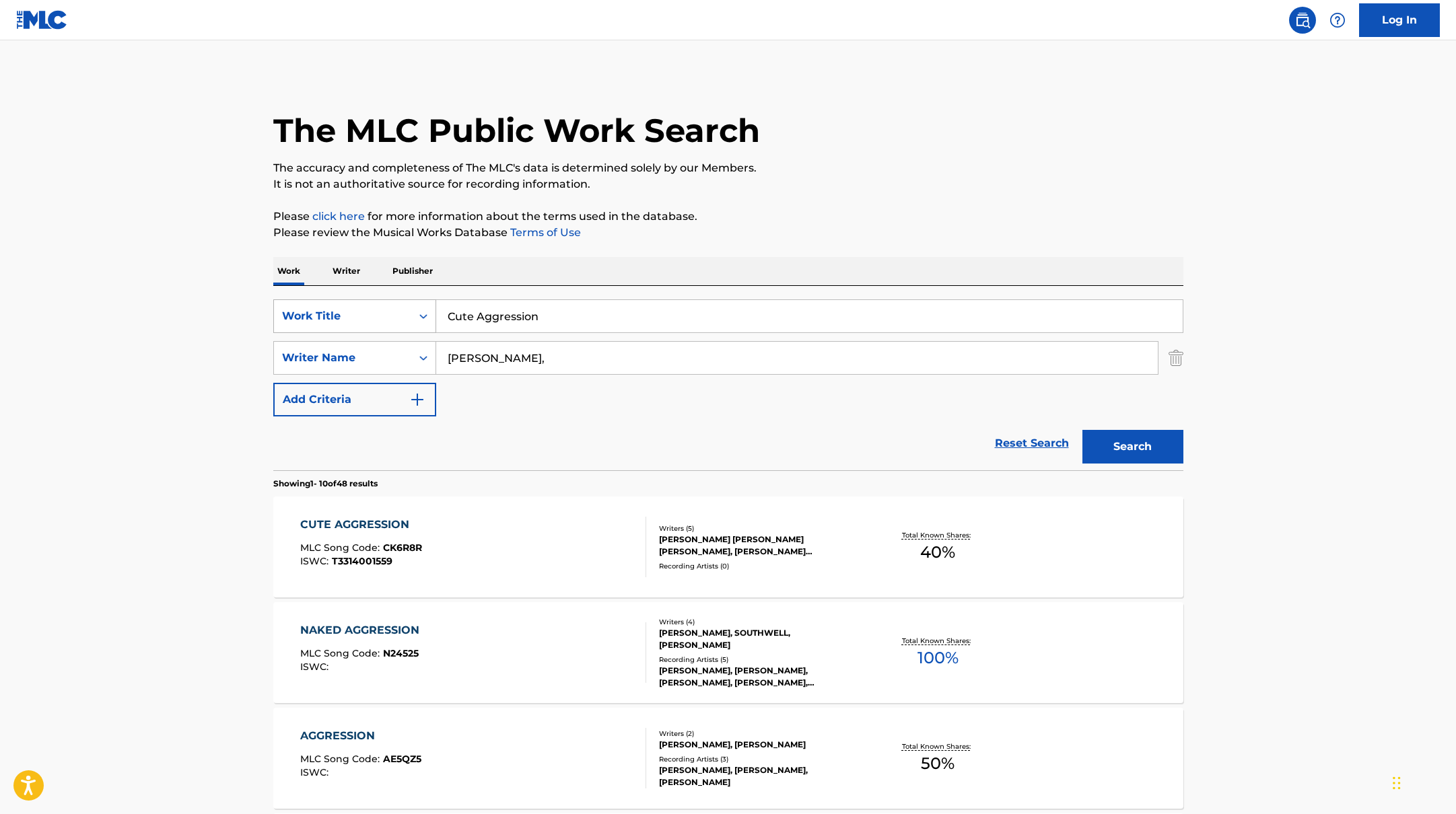
drag, startPoint x: 560, startPoint y: 324, endPoint x: 433, endPoint y: 309, distance: 127.9
click at [420, 309] on div "SearchWithCriteria10771601-4324-4cc8-ab46-06b0d7057aec Work Title Cute Aggressi…" at bounding box center [728, 316] width 910 height 34
paste input "Miss You"
type input "Miss You"
click at [1154, 446] on button "Search" at bounding box center [1133, 447] width 101 height 34
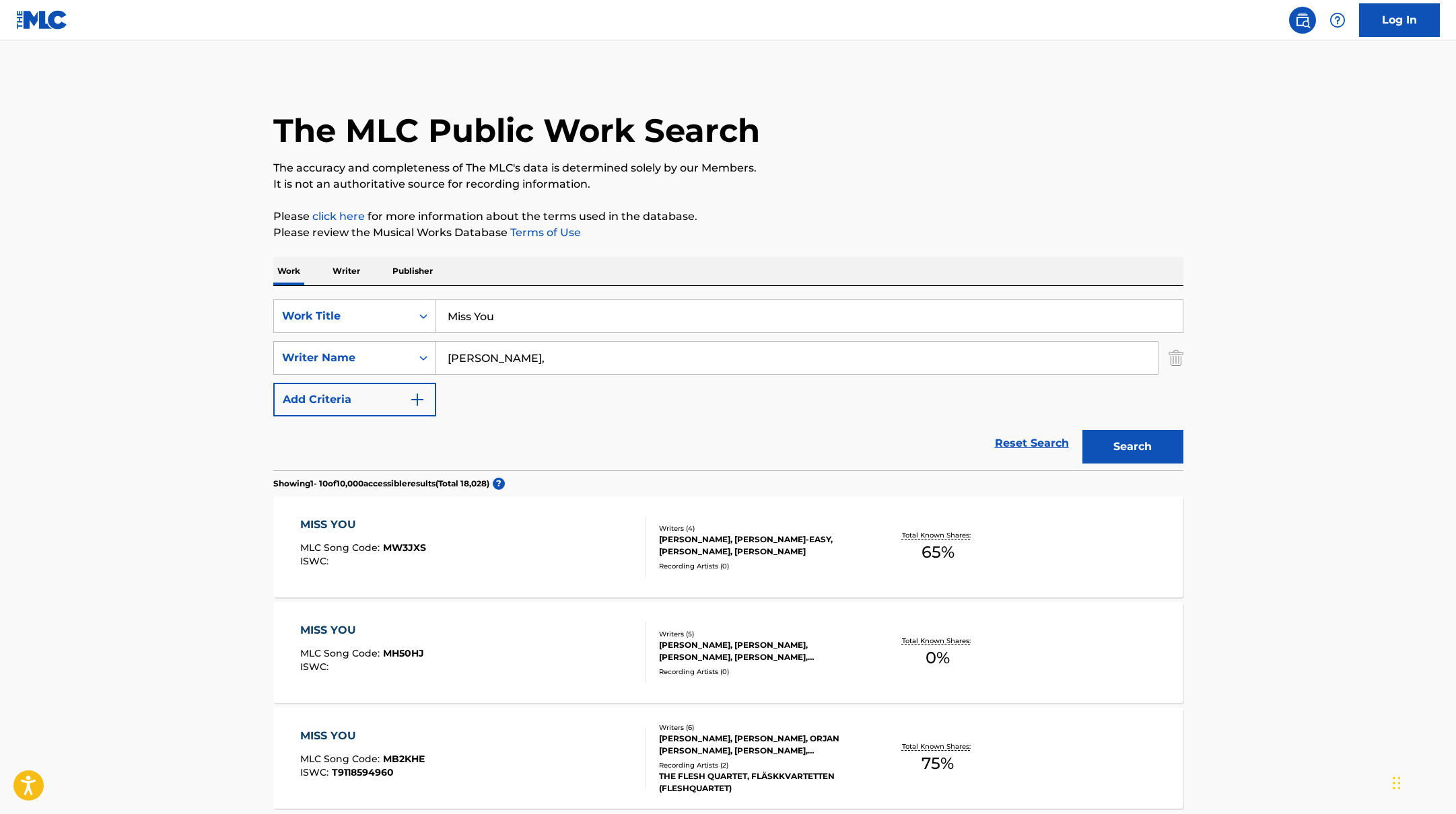
drag, startPoint x: 510, startPoint y: 360, endPoint x: 390, endPoint y: 357, distance: 120.0
click at [390, 357] on div "SearchWithCriteria17b139b1-9d92-4180-9b1a-8426ad8e22ea Writer Name [PERSON_NAME…" at bounding box center [728, 358] width 910 height 34
type input "emenike"
click at [1082, 430] on button "Search" at bounding box center [1133, 447] width 101 height 34
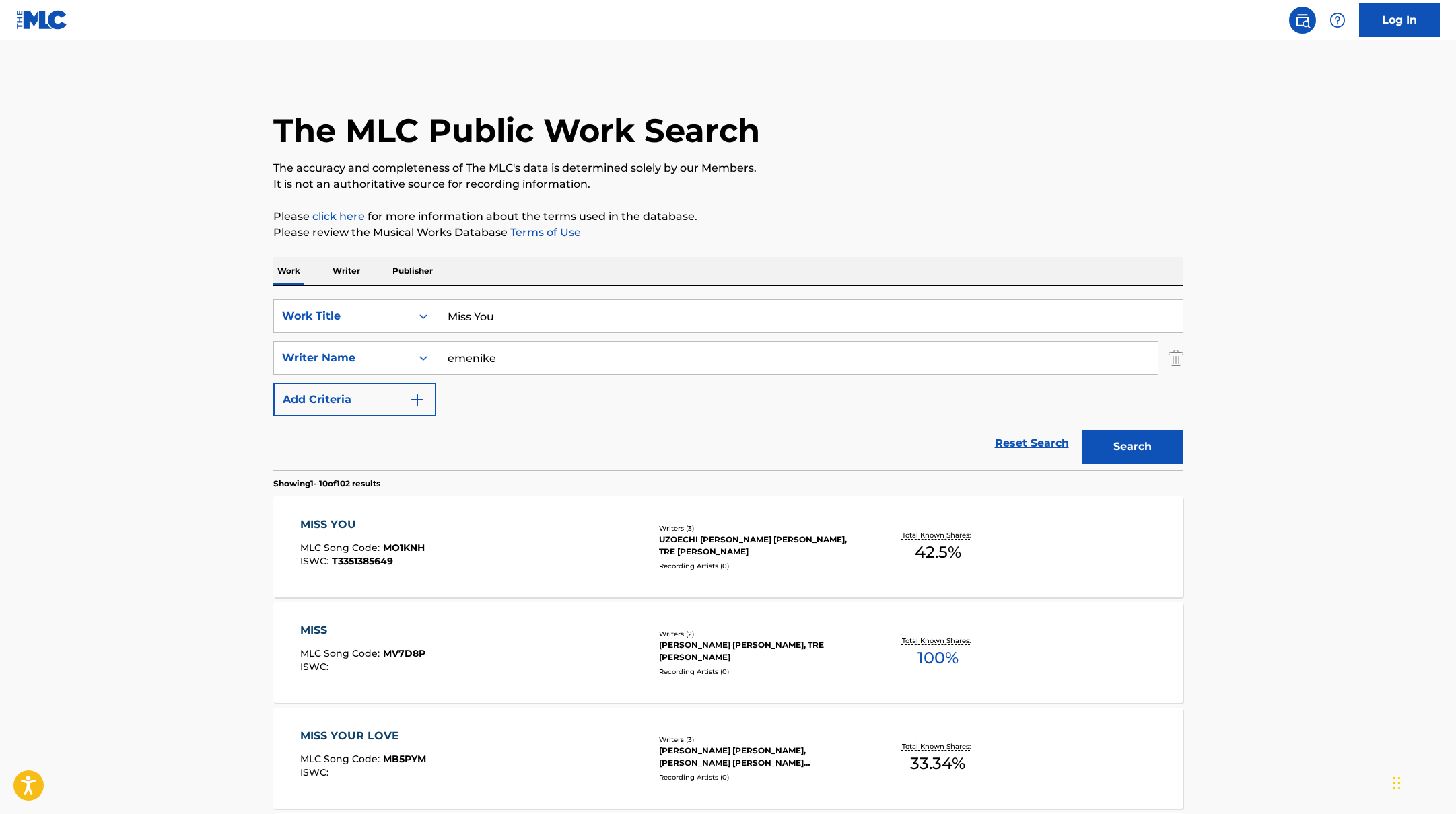
click at [472, 557] on div "MISS YOU MLC Song Code : MO1KNH ISWC : T3351385649" at bounding box center [473, 547] width 346 height 61
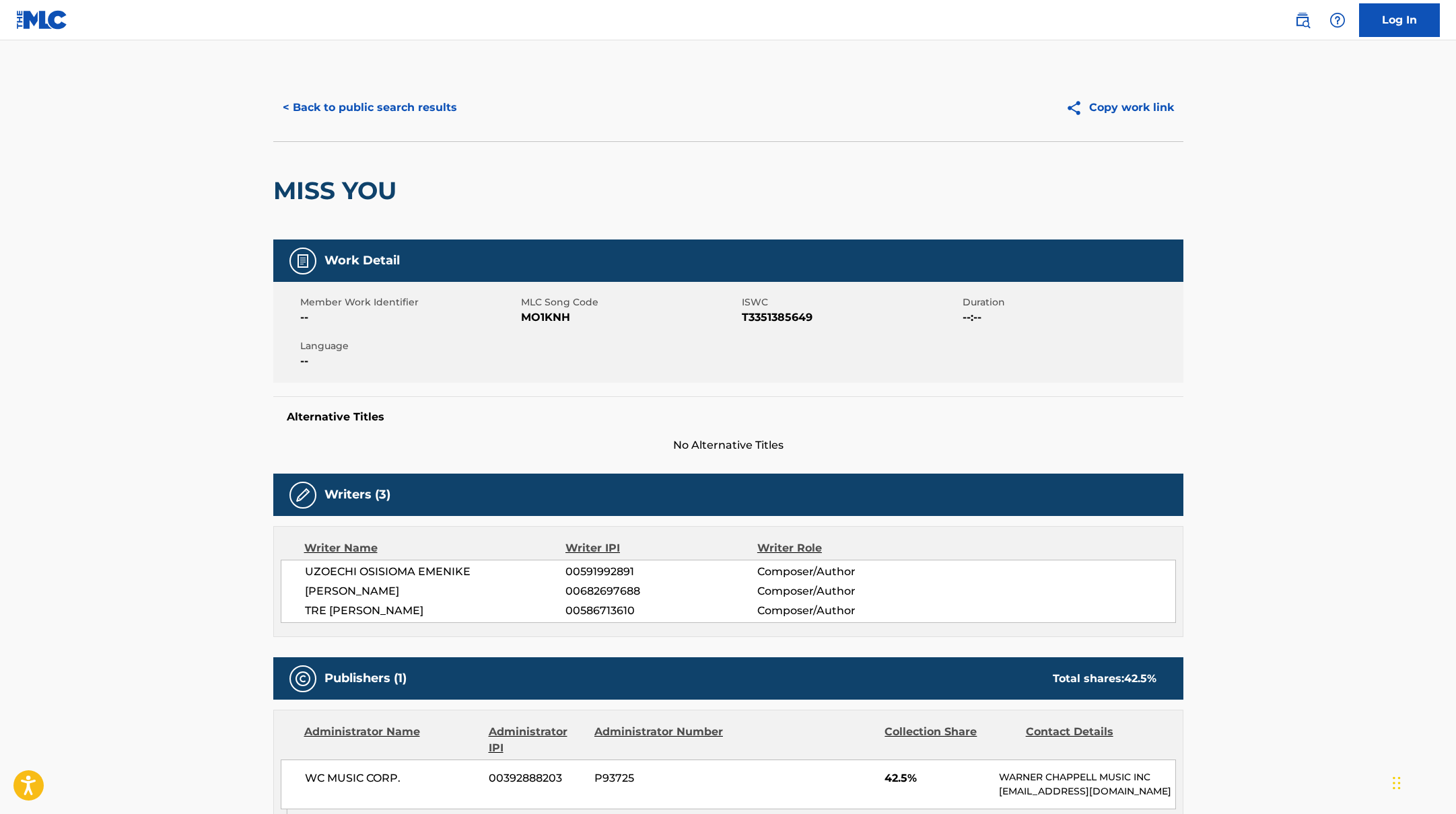
click at [524, 315] on span "MO1KNH" at bounding box center [629, 318] width 217 height 16
drag, startPoint x: 524, startPoint y: 315, endPoint x: 579, endPoint y: 318, distance: 55.1
click at [579, 318] on span "MO1KNH" at bounding box center [629, 318] width 217 height 16
click at [429, 95] on button "< Back to public search results" at bounding box center [369, 107] width 193 height 34
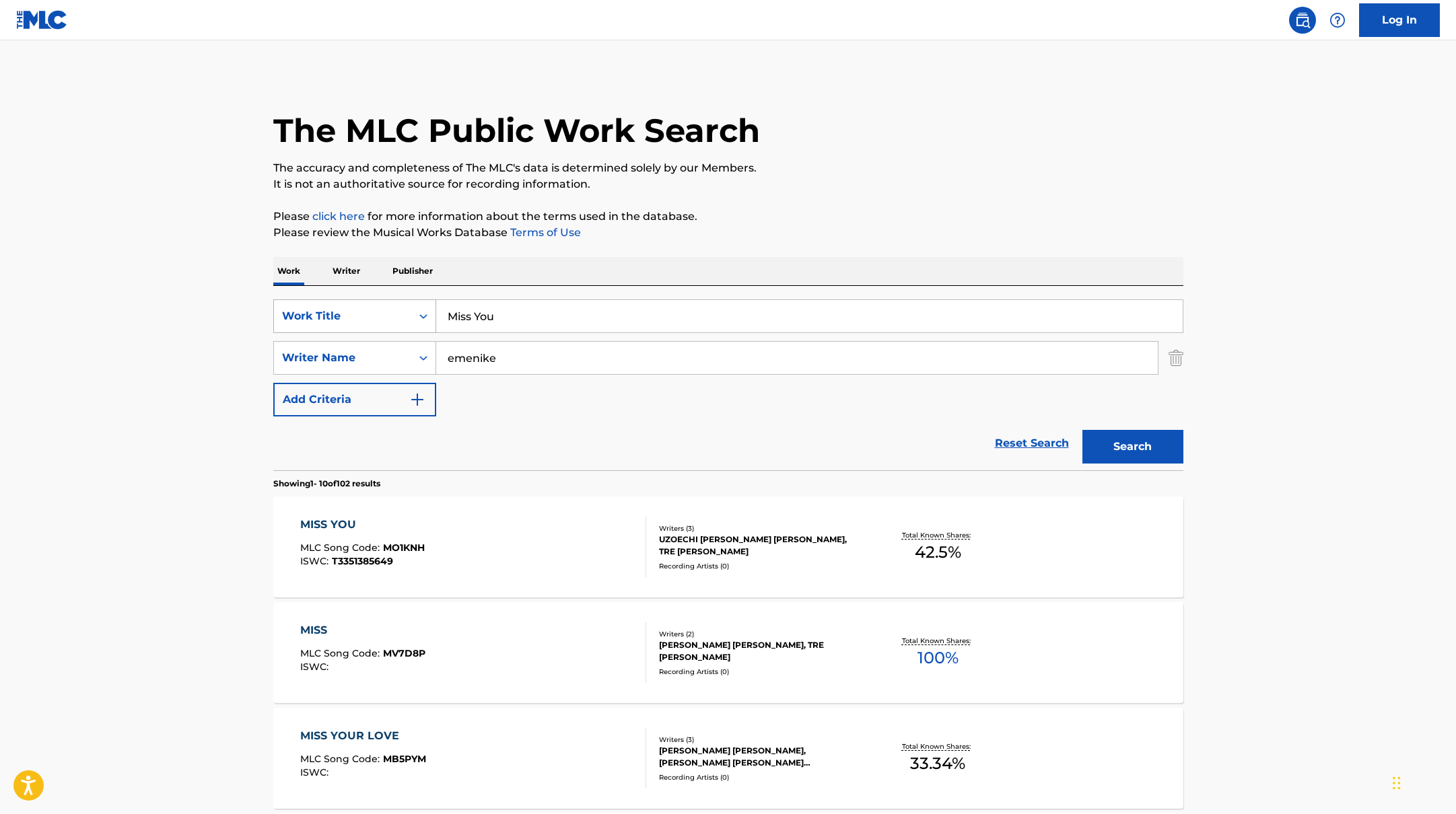
drag, startPoint x: 499, startPoint y: 315, endPoint x: 425, endPoint y: 306, distance: 74.5
click at [425, 307] on div "SearchWithCriteria10771601-4324-4cc8-ab46-06b0d7057aec Work Title Miss You" at bounding box center [728, 316] width 910 height 34
paste input "Forget About Us"
type input "Forget About Us"
drag, startPoint x: 516, startPoint y: 360, endPoint x: 376, endPoint y: 350, distance: 140.4
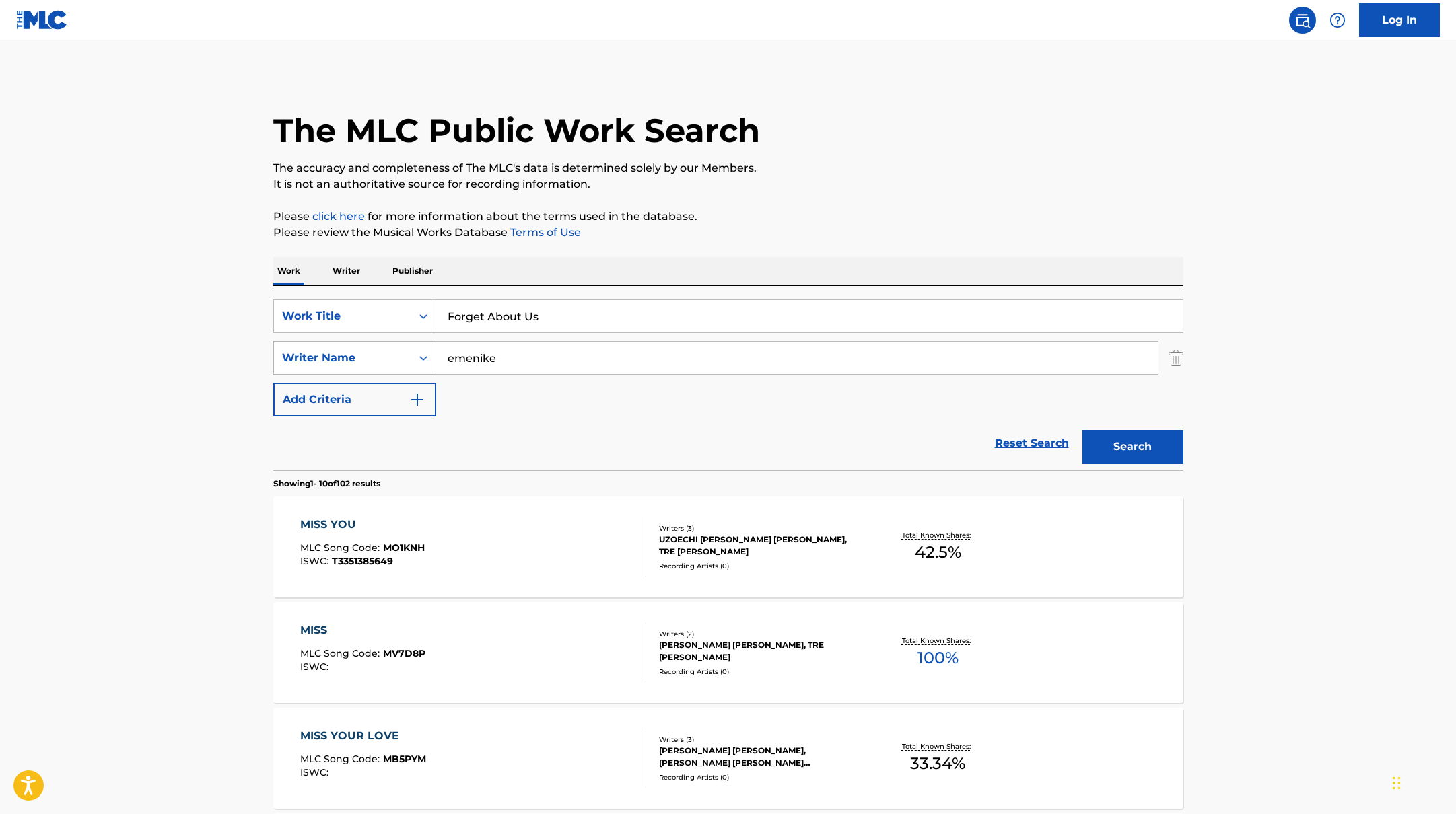
click at [376, 350] on div "SearchWithCriteria17b139b1-9d92-4180-9b1a-8426ad8e22ea Writer Name emenike" at bounding box center [728, 358] width 910 height 34
type input "d"
type input "[PERSON_NAME]"
click at [1082, 430] on button "Search" at bounding box center [1133, 447] width 101 height 34
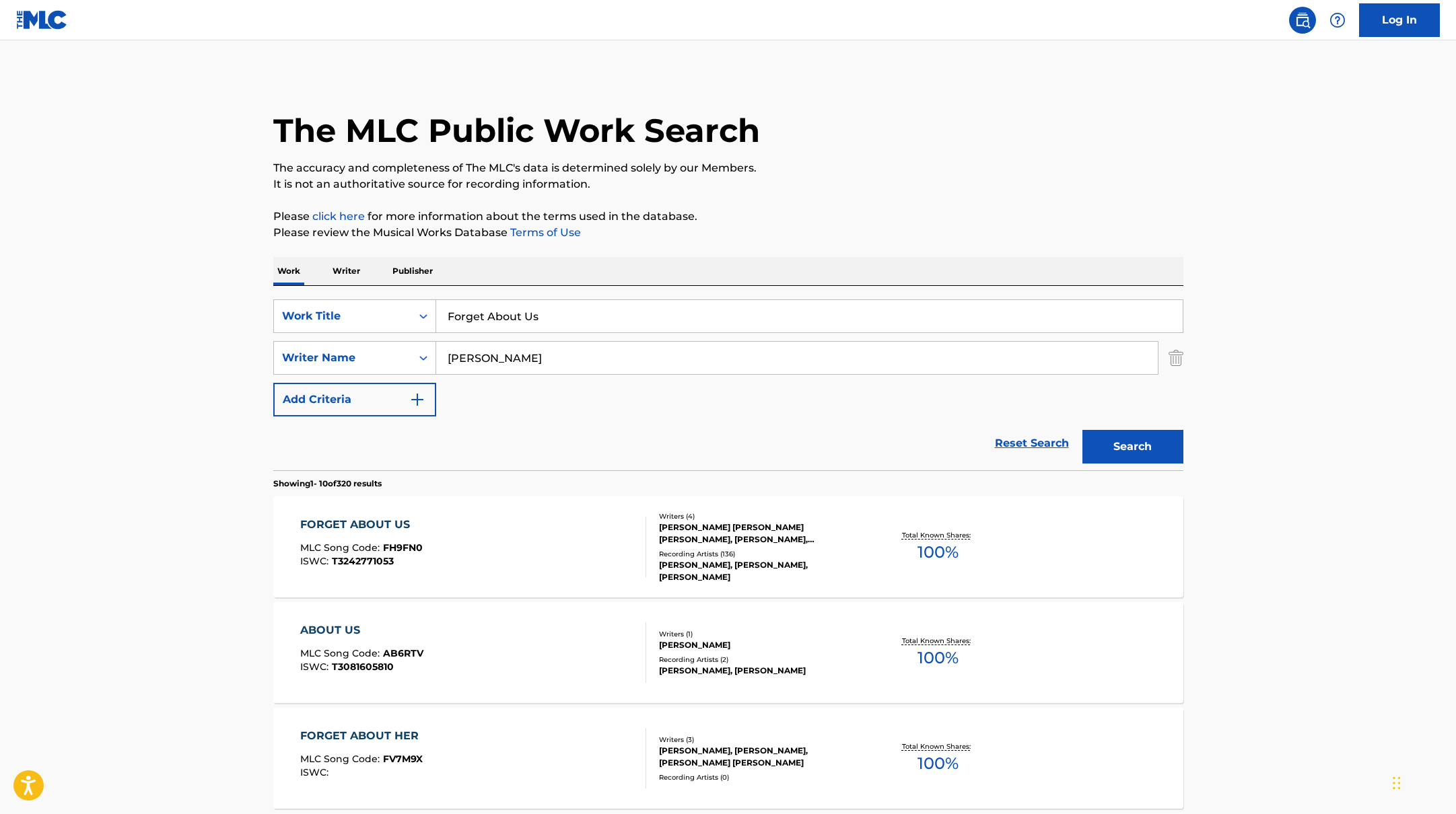
click at [536, 537] on div "FORGET ABOUT US MLC Song Code : FH9FN0 ISWC : T3242771053" at bounding box center [473, 547] width 346 height 61
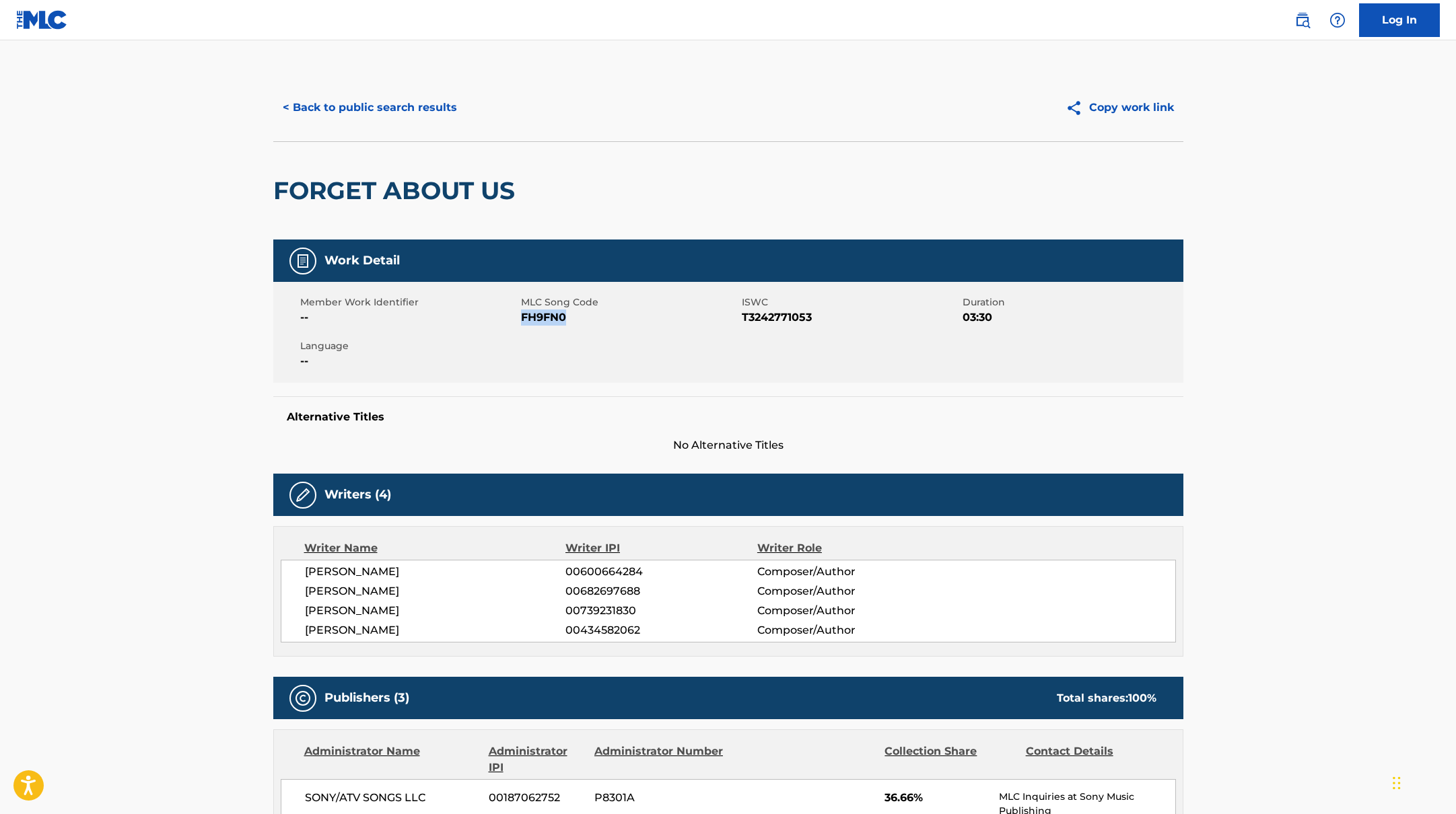
drag, startPoint x: 521, startPoint y: 320, endPoint x: 600, endPoint y: 325, distance: 79.2
click at [600, 325] on span "FH9FN0" at bounding box center [629, 318] width 217 height 16
click at [361, 110] on button "< Back to public search results" at bounding box center [369, 107] width 193 height 34
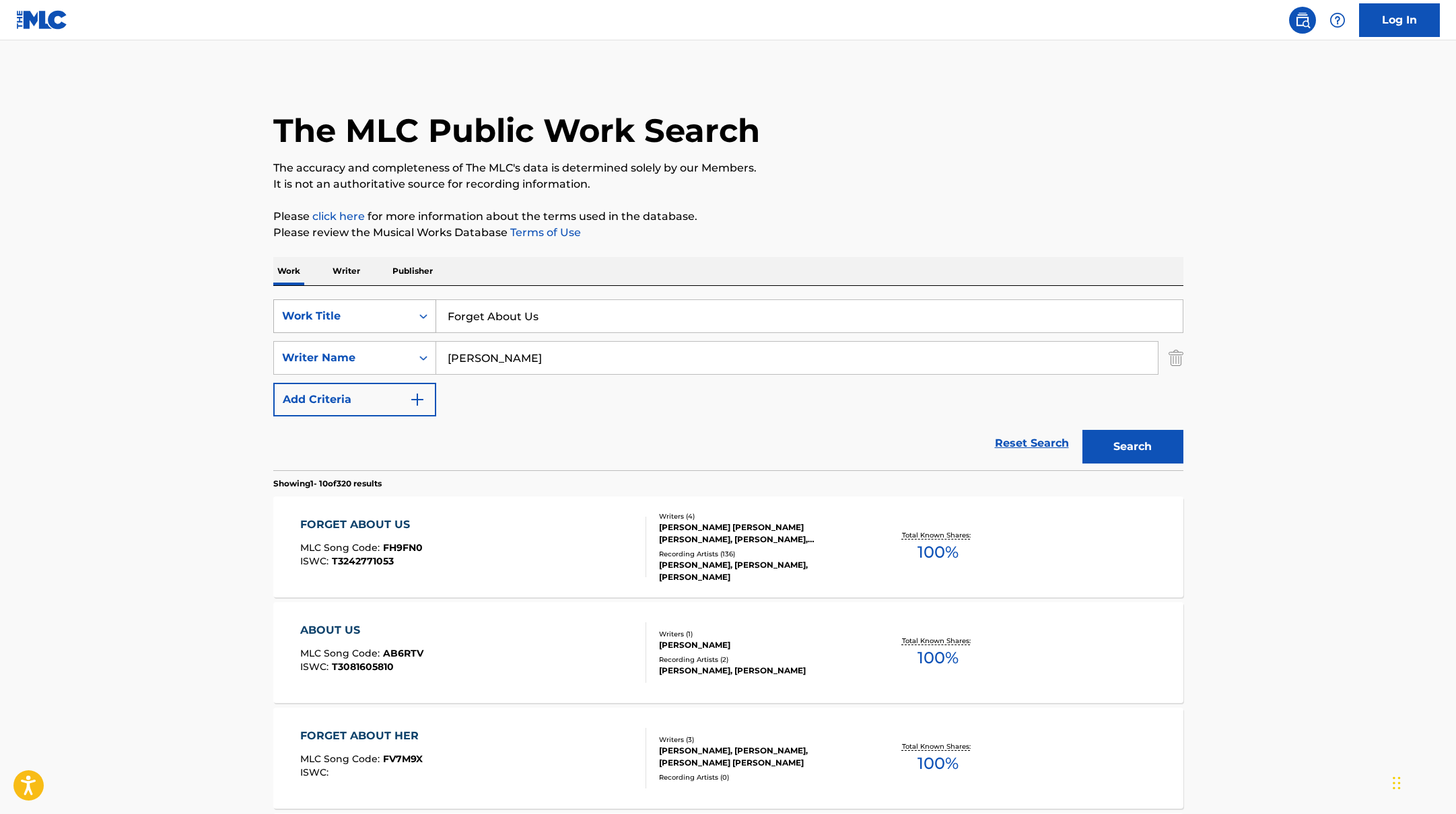
drag, startPoint x: 553, startPoint y: 315, endPoint x: 391, endPoint y: 300, distance: 162.7
click at [391, 300] on div "SearchWithCriteria10771601-4324-4cc8-ab46-06b0d7057aec Work Title Forget About …" at bounding box center [728, 316] width 910 height 34
paste input "You Go Your Way"
type input "You Go Your Way"
click at [1133, 448] on button "Search" at bounding box center [1133, 447] width 101 height 34
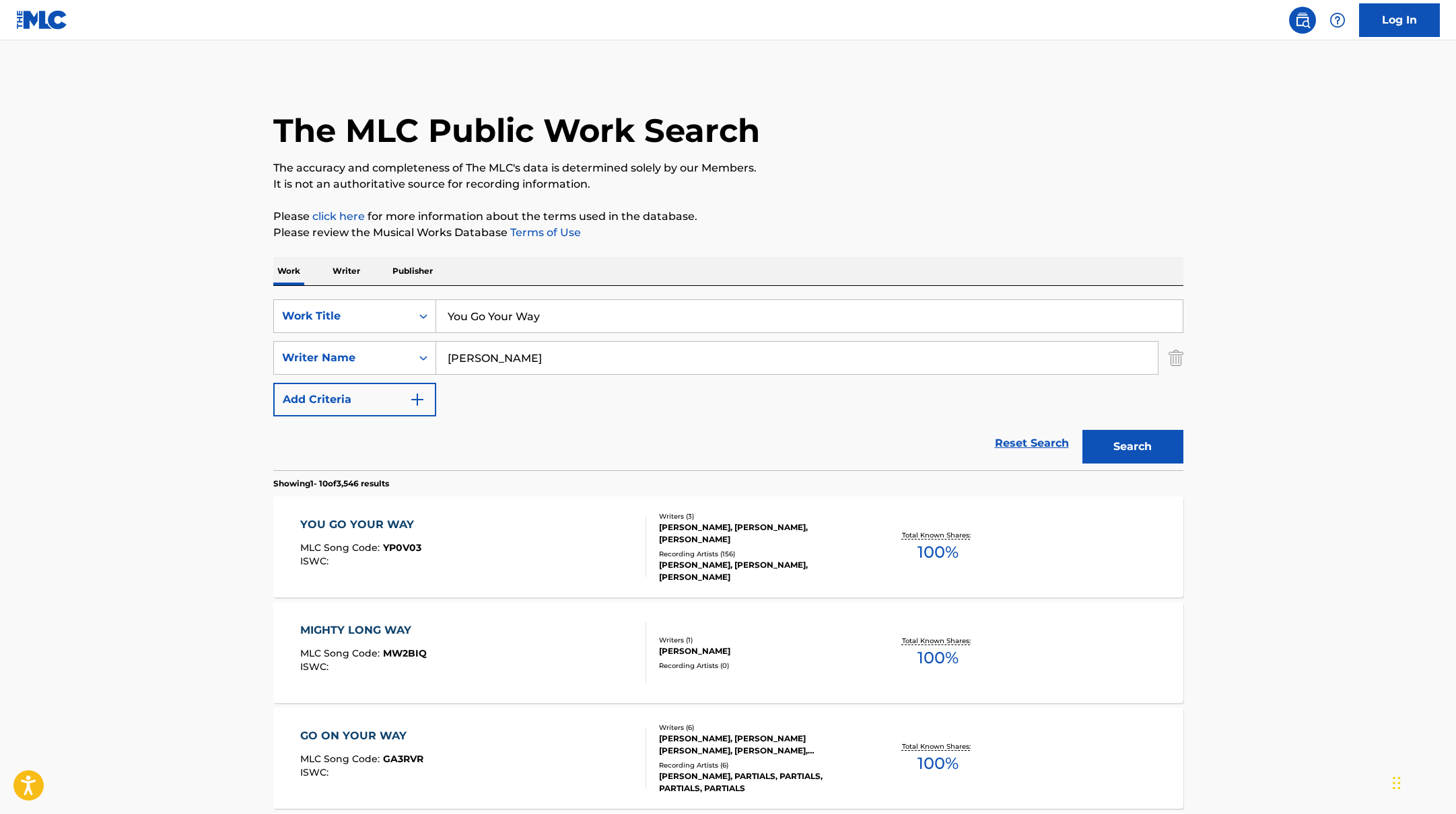
click at [473, 528] on div "YOU GO YOUR WAY MLC Song Code : YP0V03 ISWC :" at bounding box center [473, 547] width 346 height 61
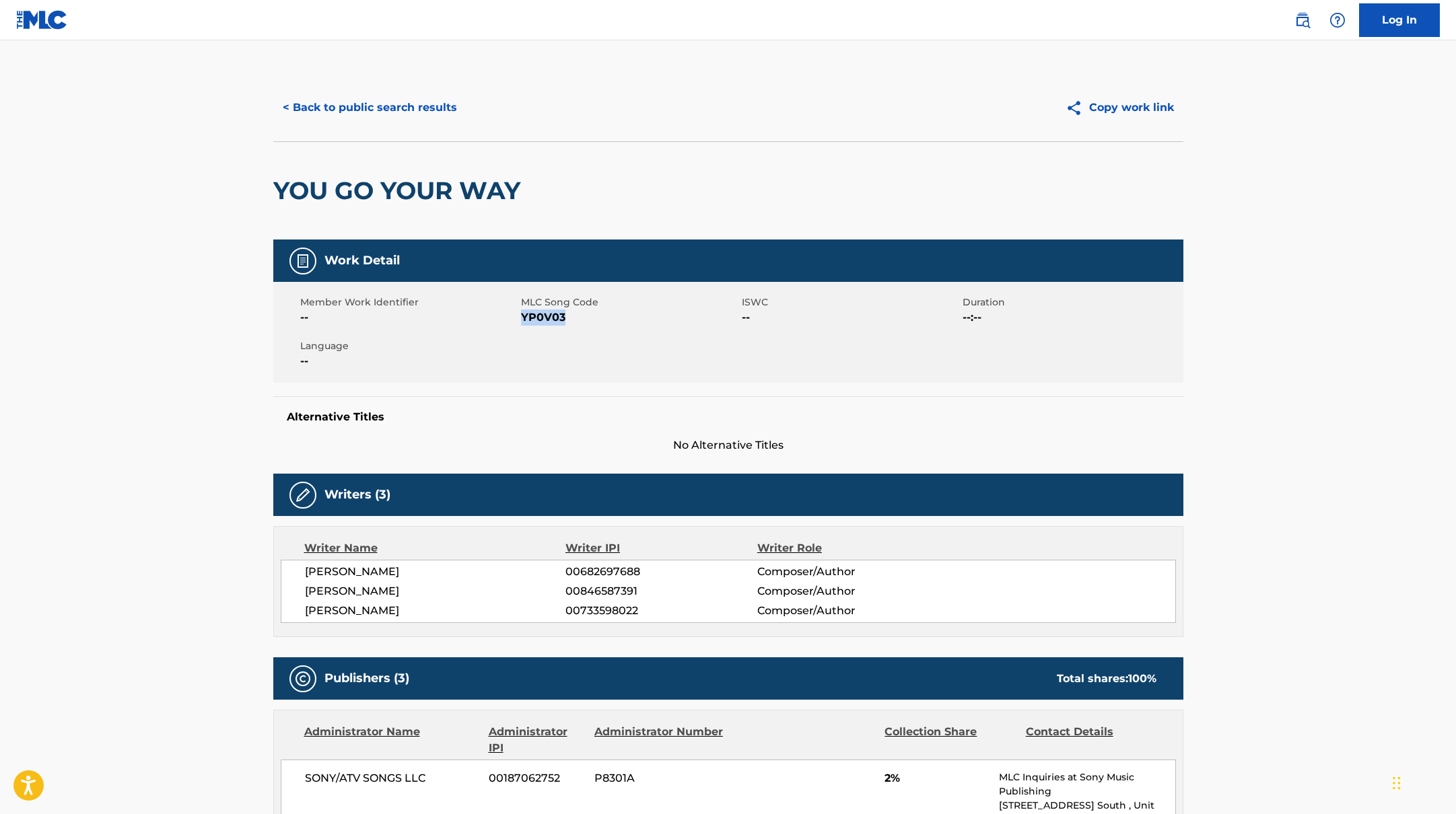
drag, startPoint x: 521, startPoint y: 318, endPoint x: 605, endPoint y: 326, distance: 84.4
click at [605, 326] on div "Member Work Identifier -- MLC Song Code YP0V03 ISWC -- Duration --:-- Language …" at bounding box center [728, 332] width 910 height 101
click at [367, 107] on button "< Back to public search results" at bounding box center [369, 107] width 193 height 34
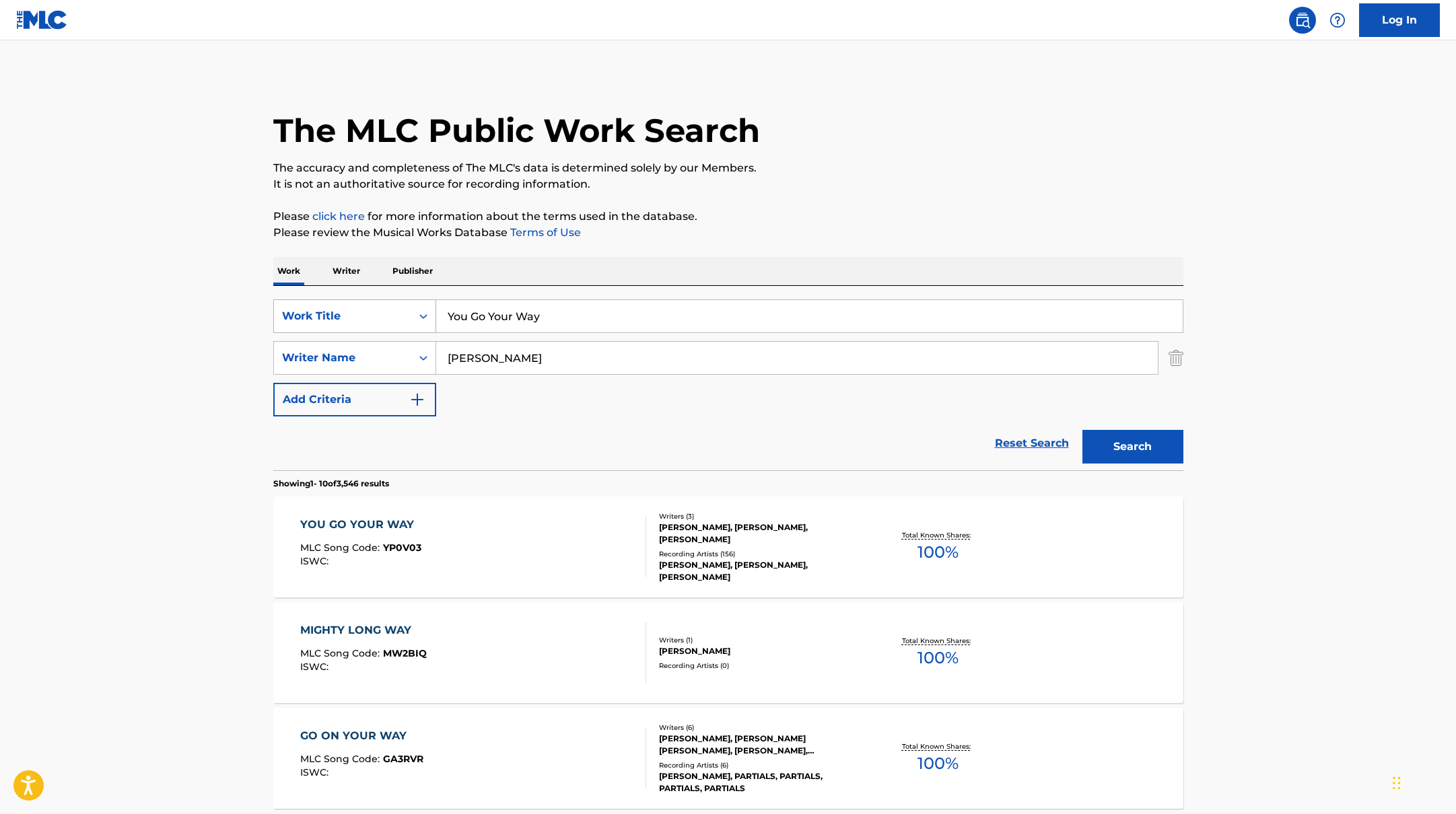
drag, startPoint x: 554, startPoint y: 321, endPoint x: 395, endPoint y: 310, distance: 159.4
click at [395, 310] on div "SearchWithCriteria10771601-4324-4cc8-ab46-06b0d7057aec Work Title You Go Your W…" at bounding box center [728, 316] width 910 height 34
paste input "Ice In My OJ"
type input "Ice In My OJ"
drag, startPoint x: 512, startPoint y: 366, endPoint x: 366, endPoint y: 359, distance: 146.2
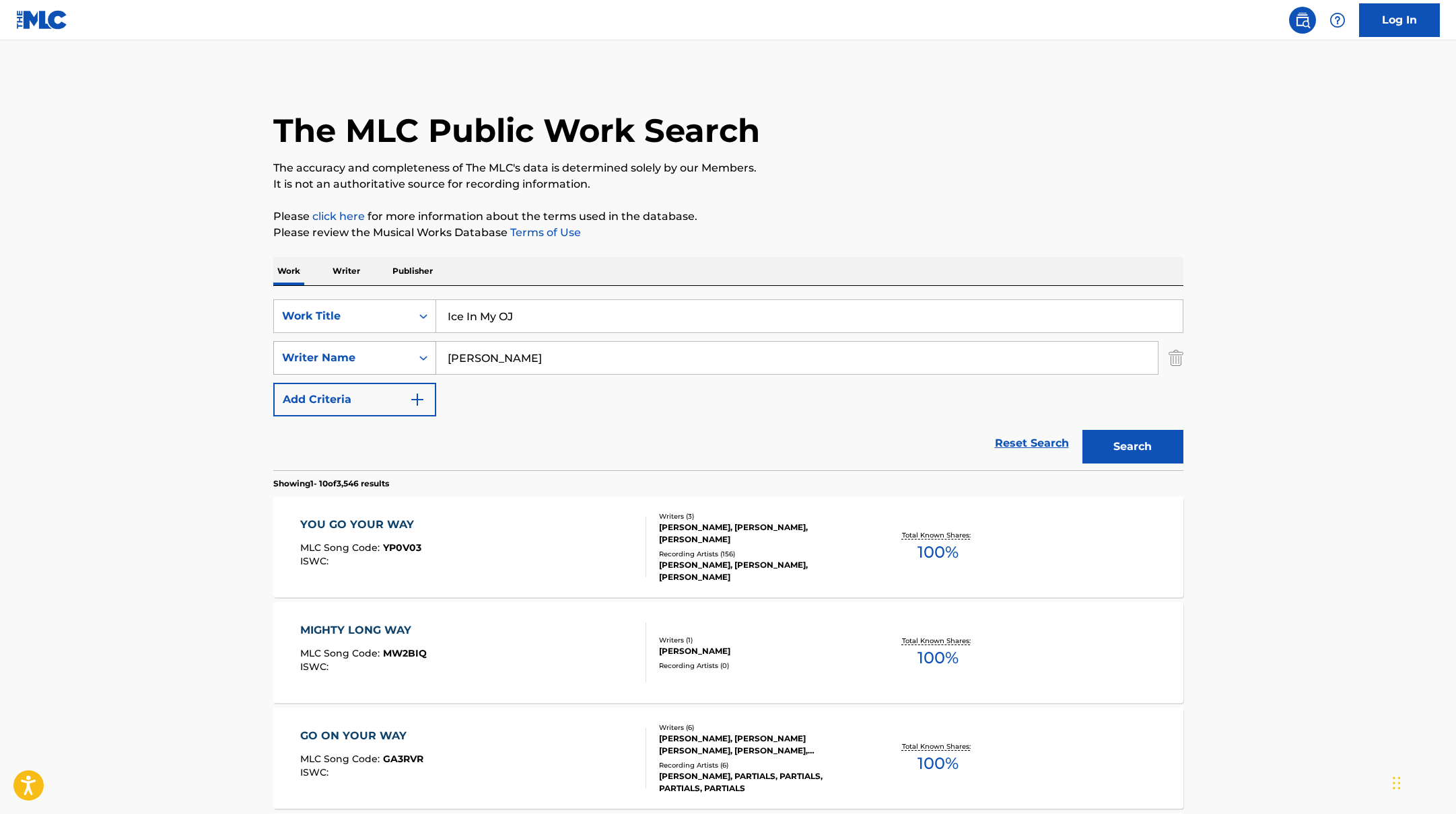
click at [366, 359] on div "SearchWithCriteria17b139b1-9d92-4180-9b1a-8426ad8e22ea Writer Name [PERSON_NAME]" at bounding box center [728, 358] width 910 height 34
paste input "JamesH"
type input "[PERSON_NAME]"
click at [1082, 430] on button "Search" at bounding box center [1133, 447] width 101 height 34
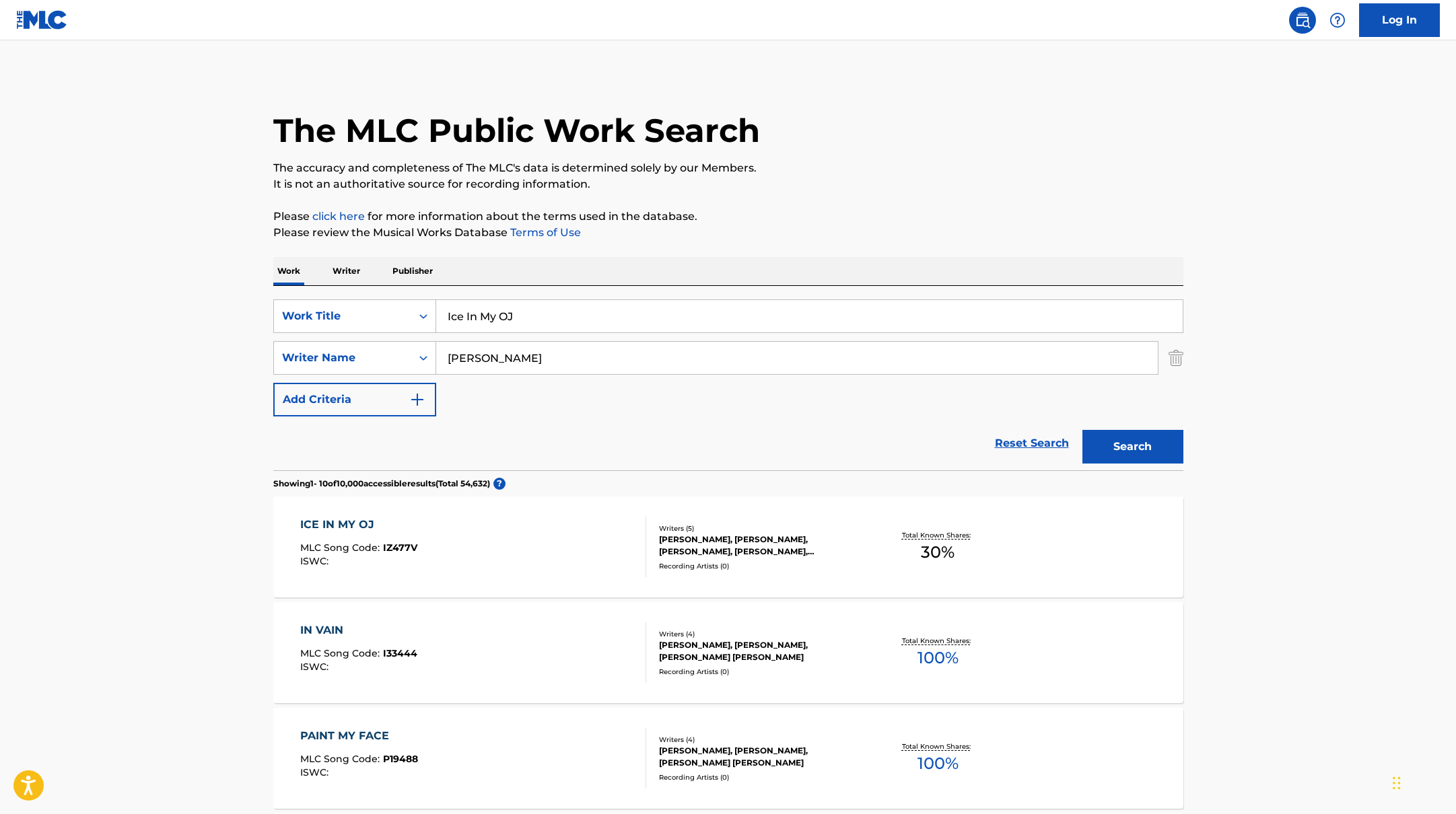
click at [571, 548] on div "ICE IN MY OJ MLC Song Code : IZ477V ISWC :" at bounding box center [473, 547] width 346 height 61
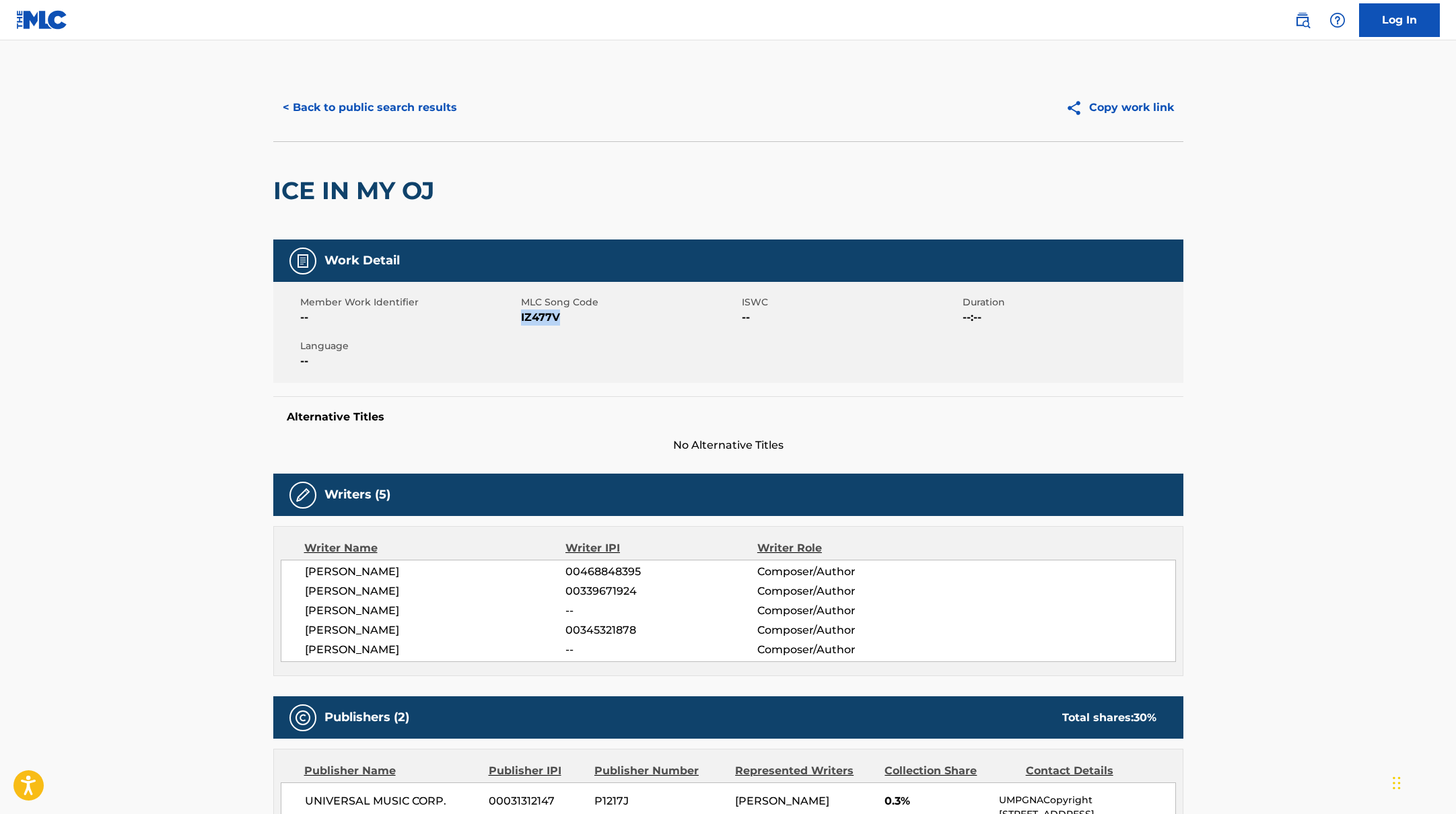
drag, startPoint x: 521, startPoint y: 317, endPoint x: 577, endPoint y: 319, distance: 56.0
click at [577, 319] on span "IZ477V" at bounding box center [629, 318] width 217 height 16
click at [399, 104] on button "< Back to public search results" at bounding box center [369, 107] width 193 height 34
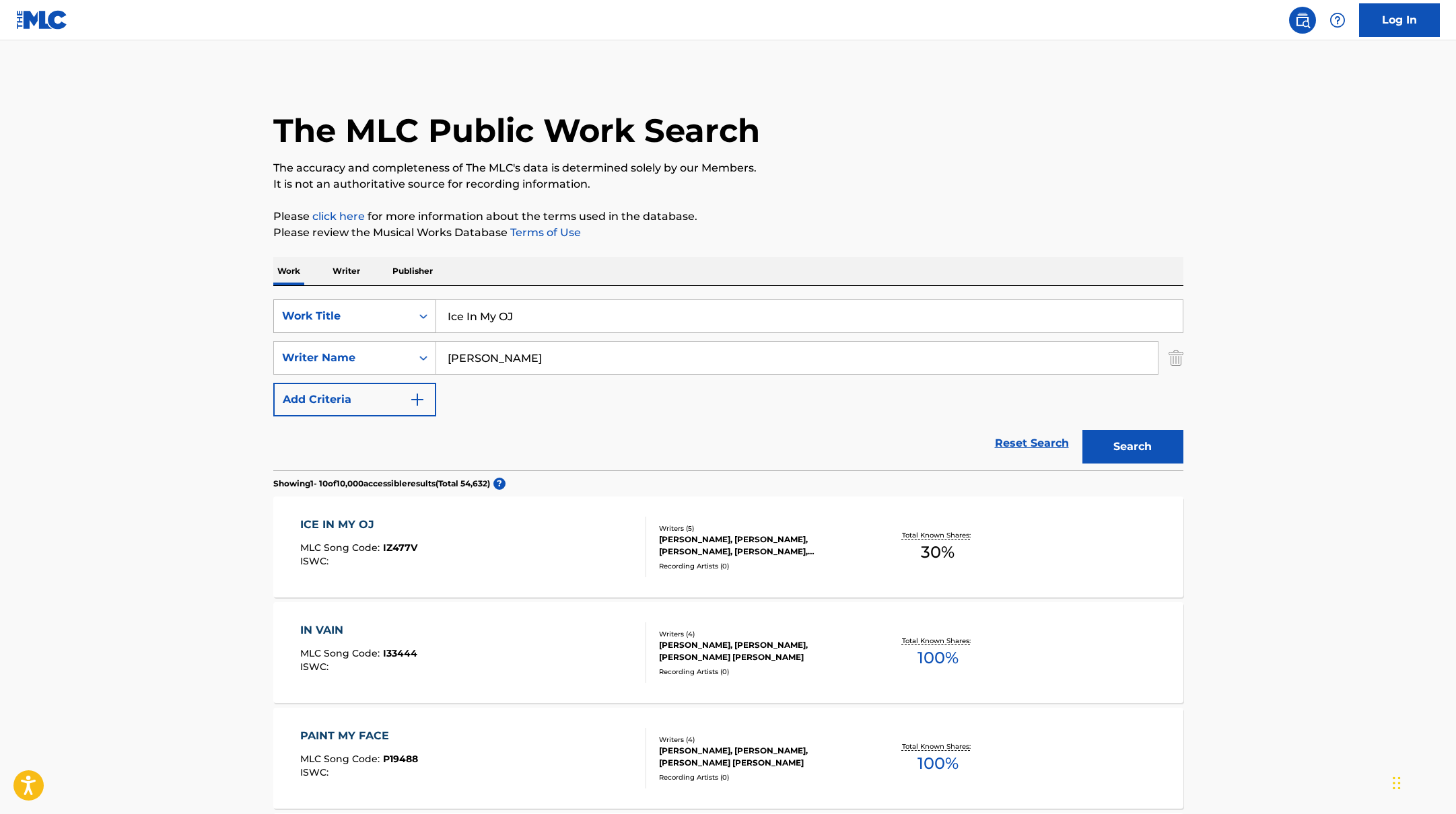
drag, startPoint x: 519, startPoint y: 317, endPoint x: 412, endPoint y: 308, distance: 107.4
click at [412, 308] on div "SearchWithCriteria10771601-4324-4cc8-ab46-06b0d7057aec Work Title Ice In My OJ" at bounding box center [728, 316] width 910 height 34
paste input "[PERSON_NAME]"
drag, startPoint x: 561, startPoint y: 317, endPoint x: 410, endPoint y: 298, distance: 152.2
click at [407, 298] on div "SearchWithCriteria10771601-4324-4cc8-ab46-06b0d7057aec Work Title [PERSON_NAME]…" at bounding box center [728, 378] width 910 height 185
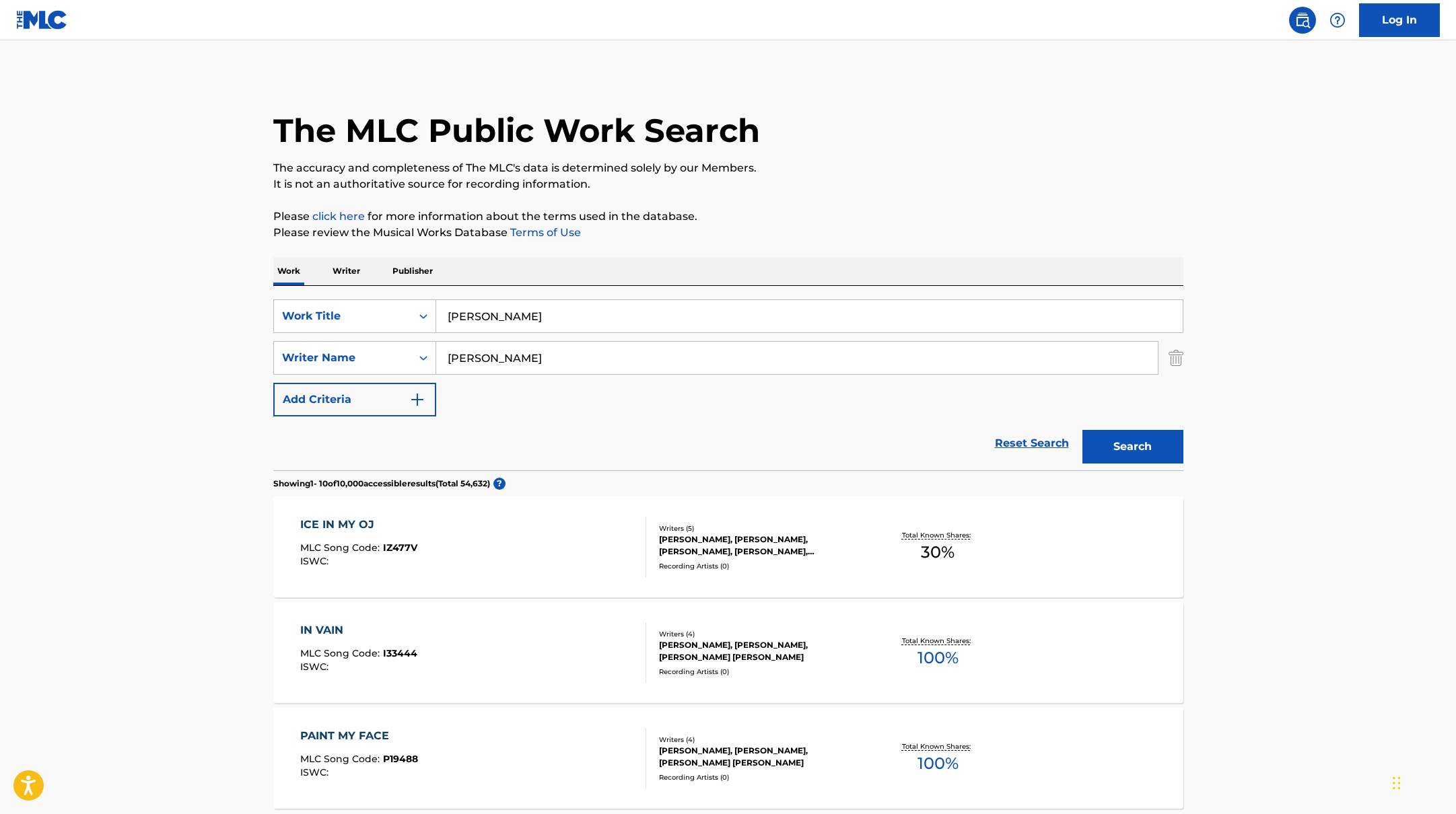
paste input "Glum"
type input "Glum"
click at [1147, 456] on button "Search" at bounding box center [1133, 447] width 101 height 34
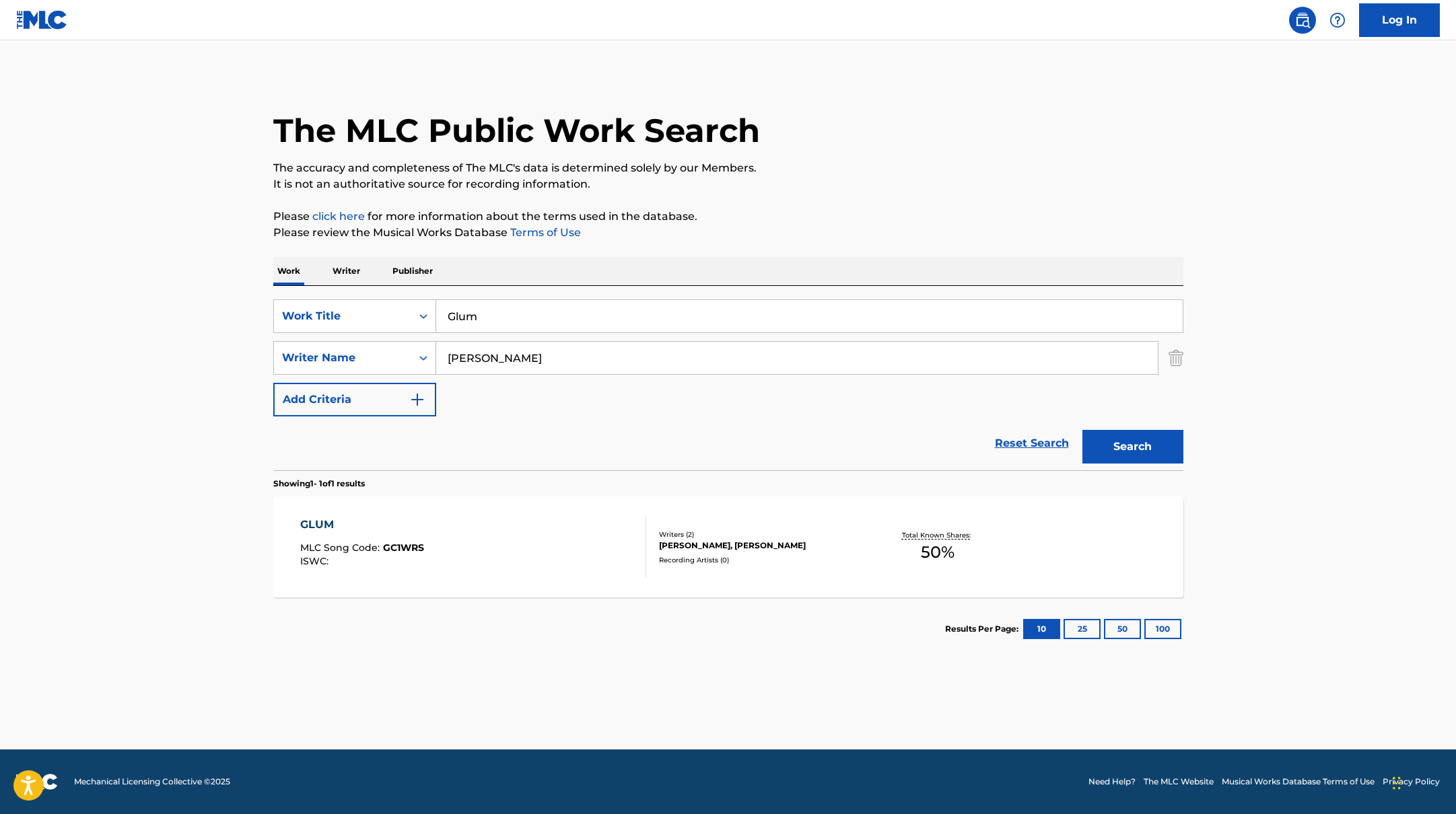
click at [550, 533] on div "GLUM MLC Song Code : GC1WRS ISWC :" at bounding box center [473, 547] width 346 height 61
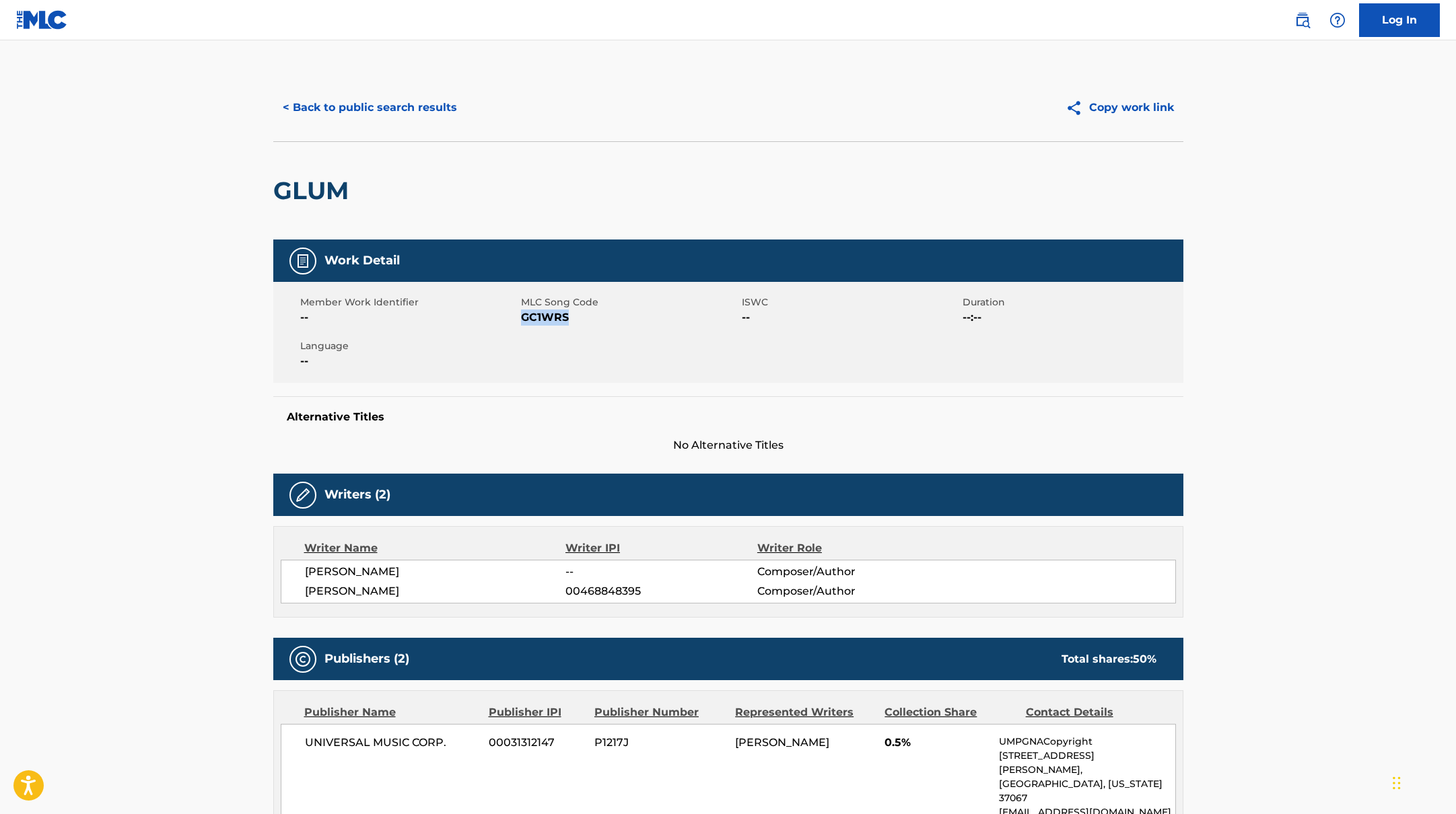
drag, startPoint x: 521, startPoint y: 316, endPoint x: 577, endPoint y: 318, distance: 56.0
click at [577, 318] on span "GC1WRS" at bounding box center [629, 318] width 217 height 16
click at [398, 107] on button "< Back to public search results" at bounding box center [369, 107] width 193 height 34
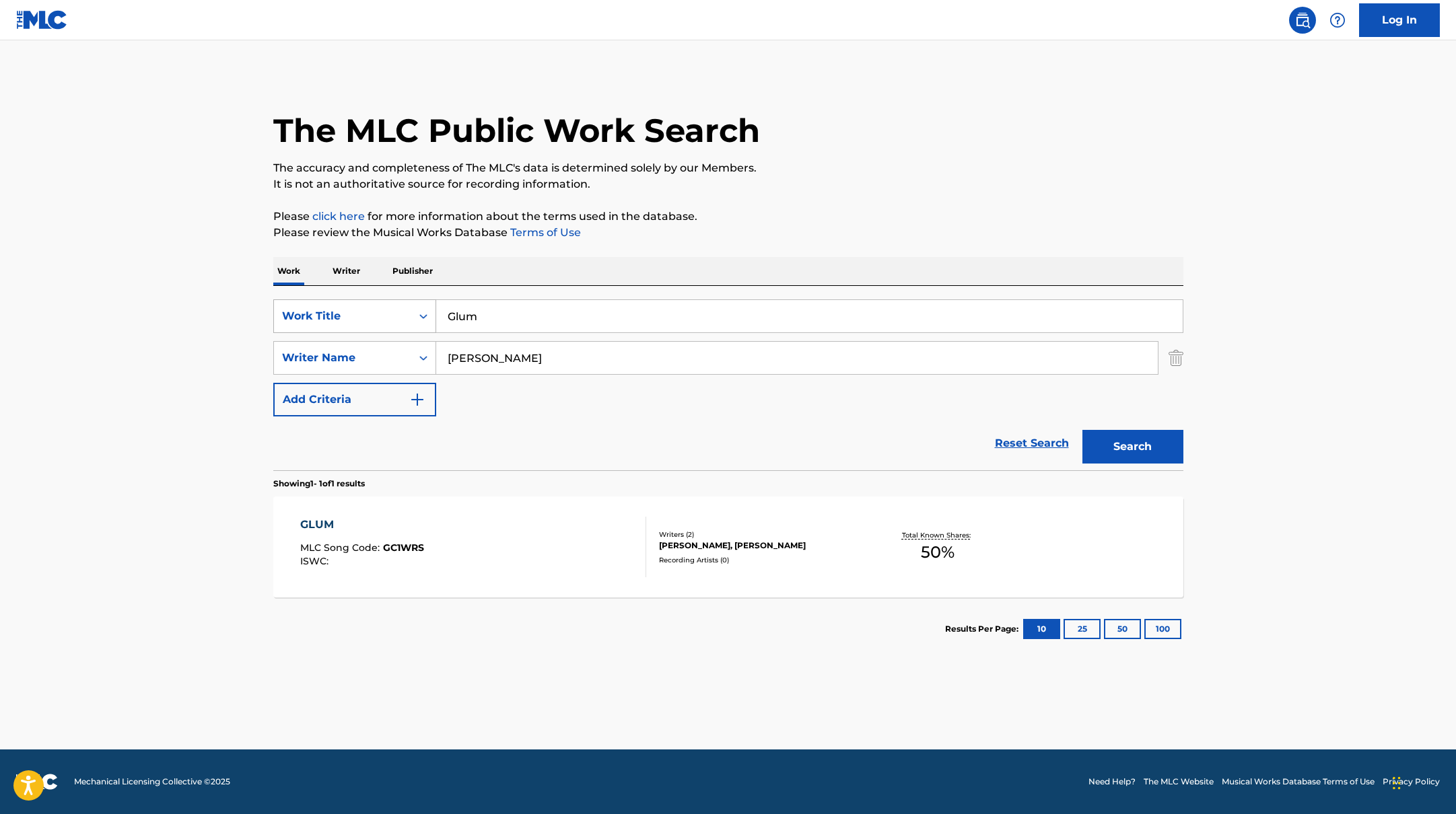
drag, startPoint x: 492, startPoint y: 318, endPoint x: 422, endPoint y: 306, distance: 71.0
click at [422, 306] on div "SearchWithCriteria10771601-4324-4cc8-ab46-06b0d7057aec Work Title Glum" at bounding box center [728, 316] width 910 height 34
paste input "Kill Me"
type input "Kill Me"
click at [896, 153] on div "The MLC Public Work Search" at bounding box center [728, 123] width 910 height 98
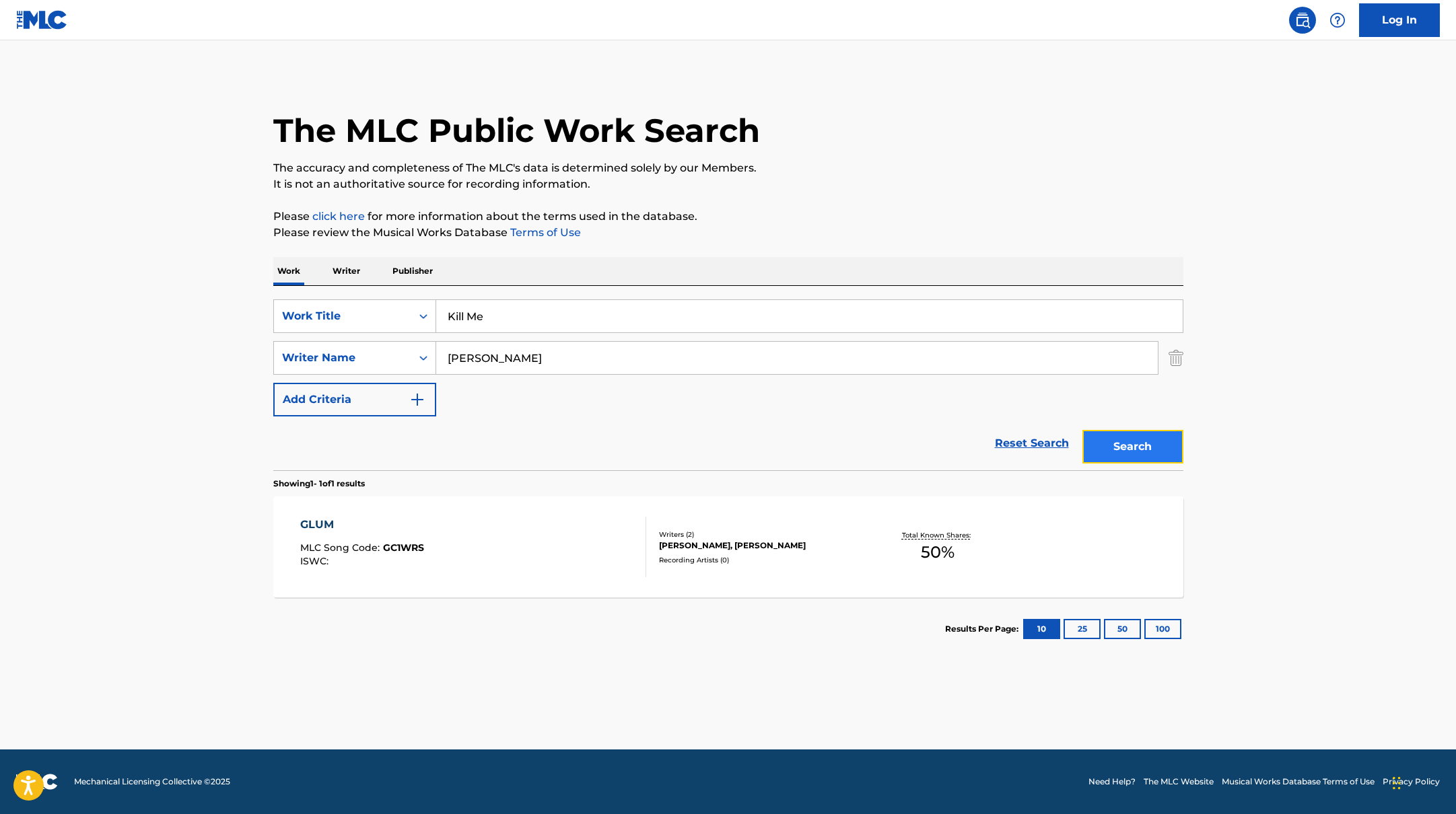
click at [1135, 449] on button "Search" at bounding box center [1133, 447] width 101 height 34
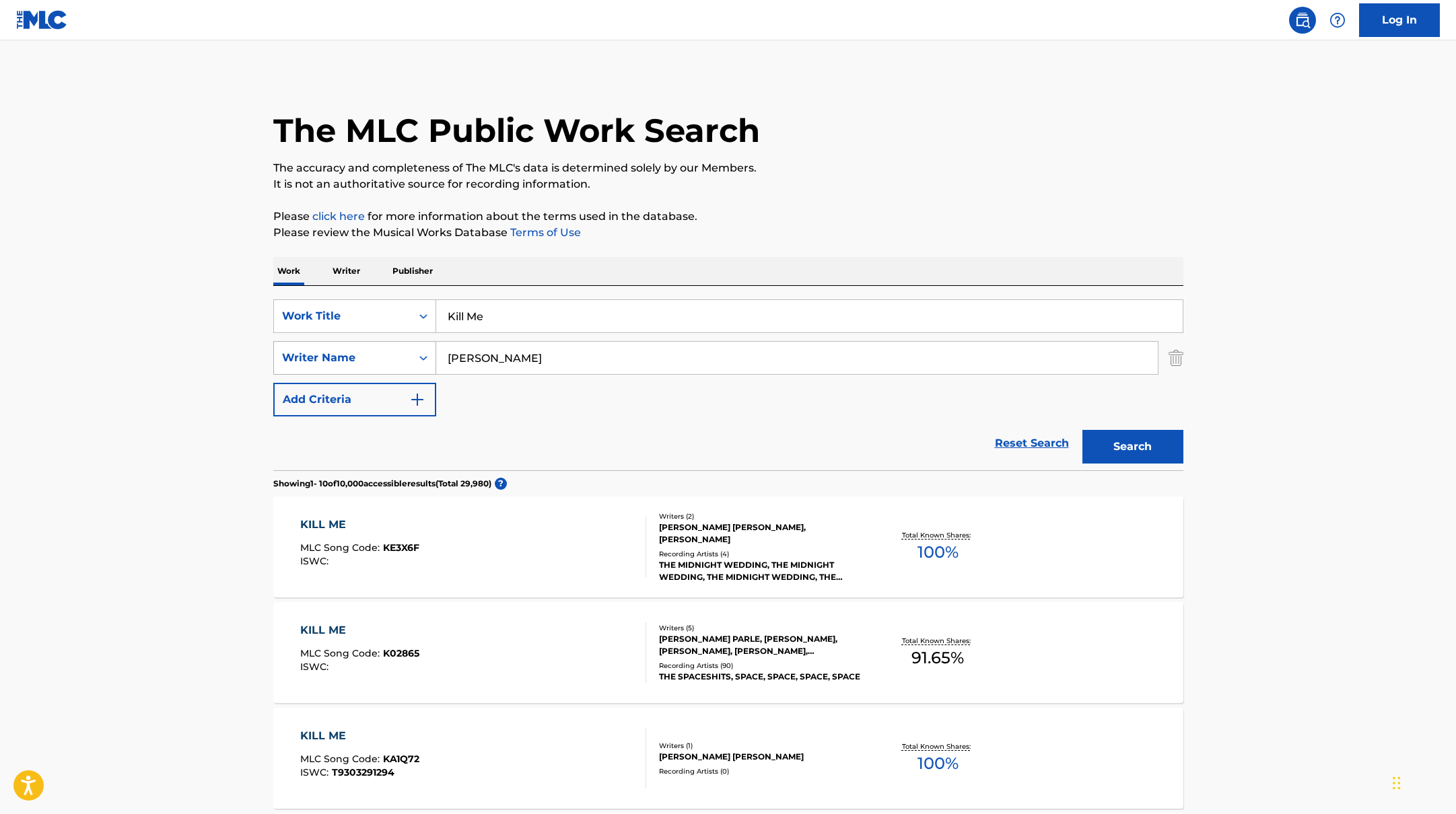
drag, startPoint x: 504, startPoint y: 359, endPoint x: 383, endPoint y: 351, distance: 121.3
click at [376, 351] on div "SearchWithCriteria17b139b1-9d92-4180-9b1a-8426ad8e22ea Writer Name [PERSON_NAME]" at bounding box center [728, 358] width 910 height 34
paste input "Hayley"
type input "Hayley"
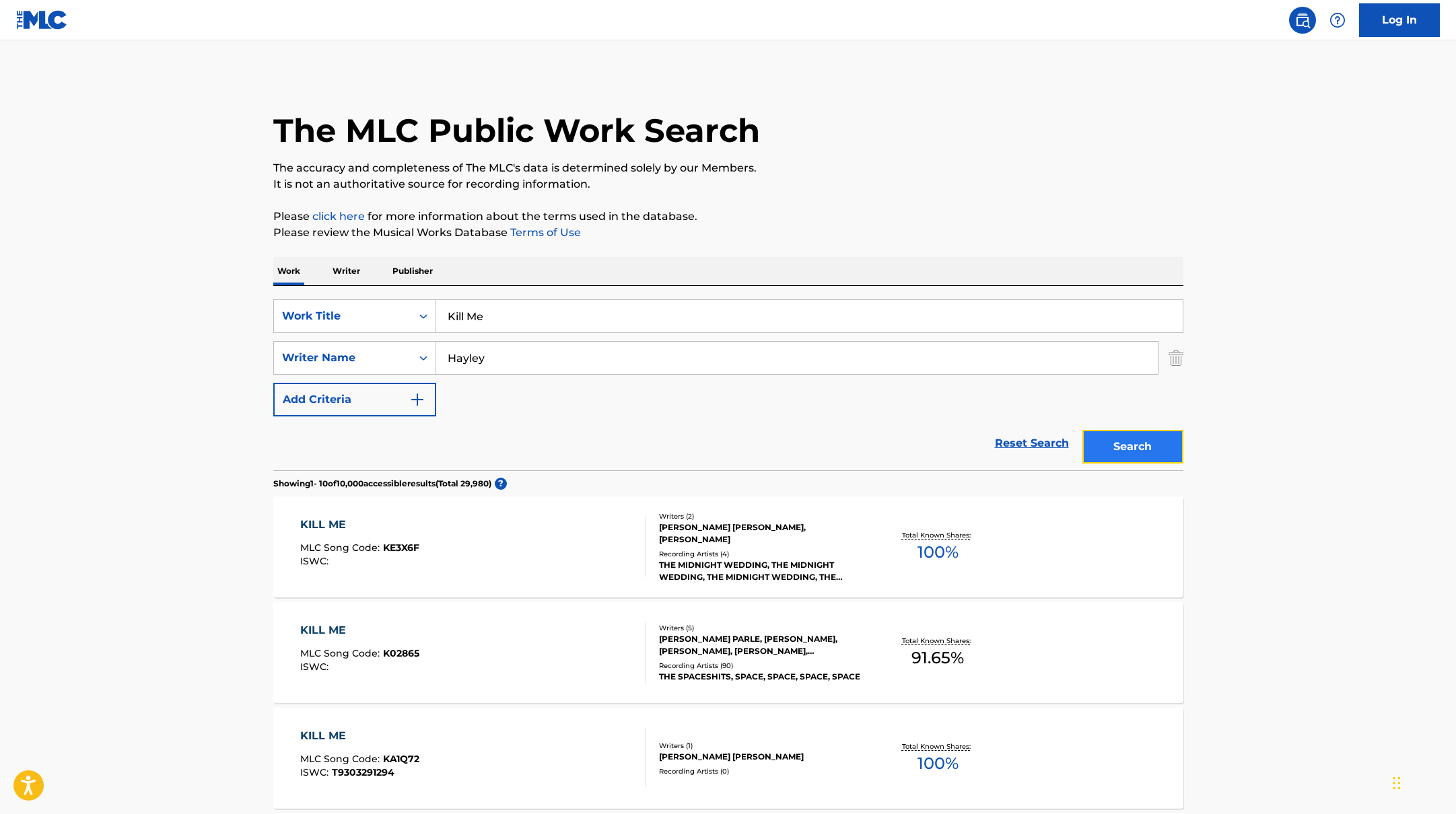
click at [1100, 447] on button "Search" at bounding box center [1133, 447] width 101 height 34
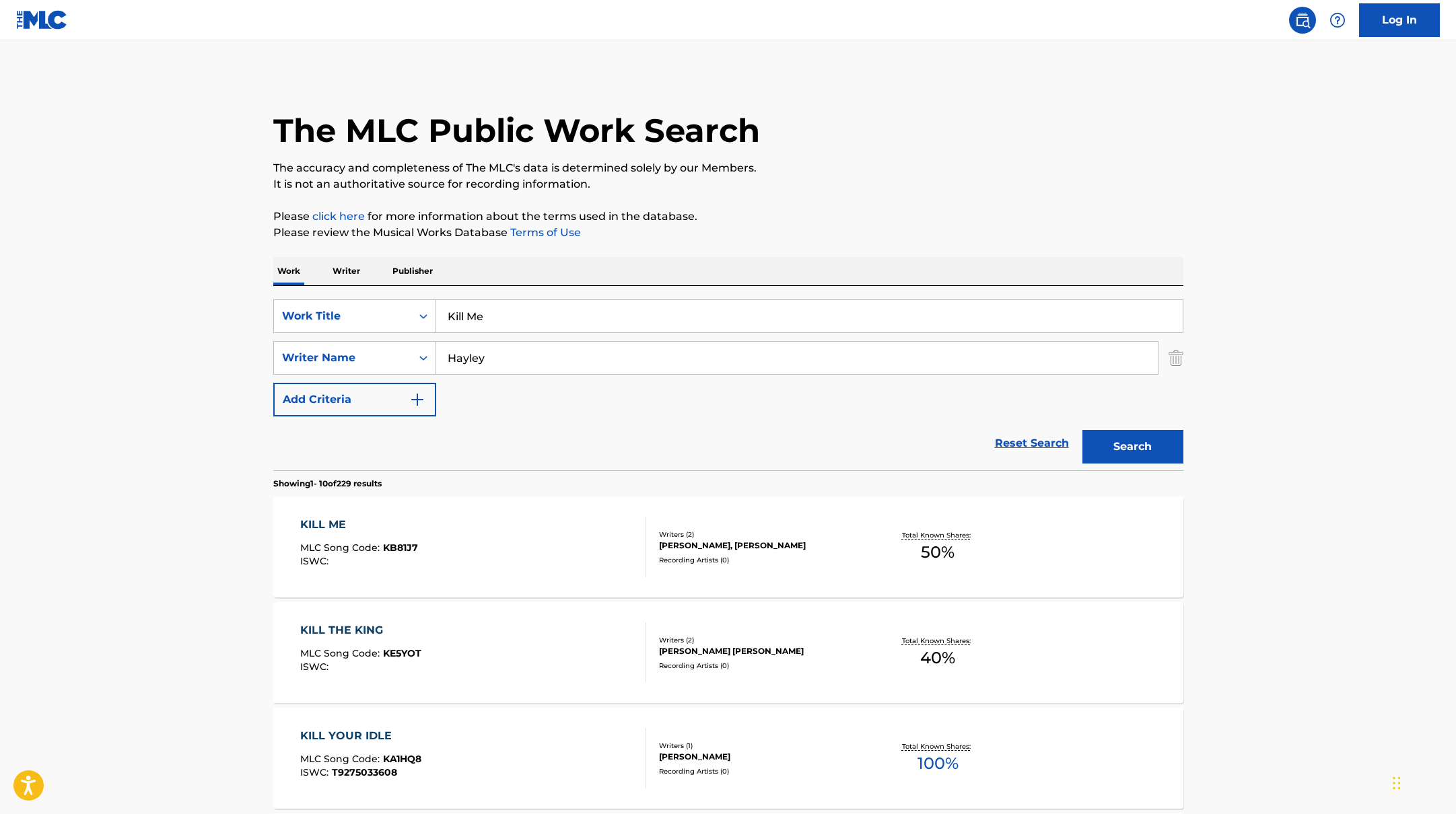
click at [596, 551] on div "KILL ME MLC Song Code : KB81J7 ISWC :" at bounding box center [473, 547] width 346 height 61
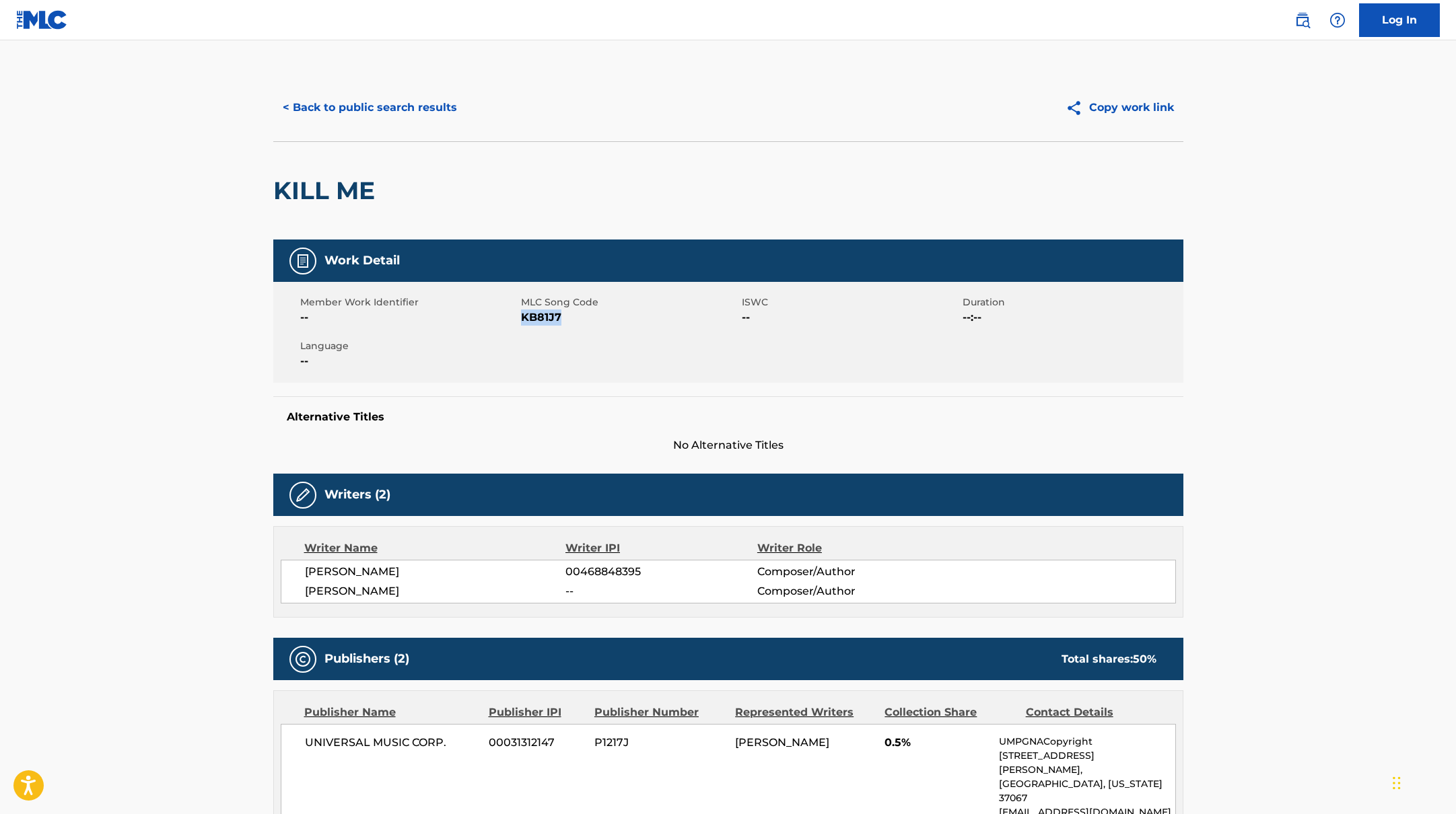
drag, startPoint x: 522, startPoint y: 321, endPoint x: 598, endPoint y: 321, distance: 76.0
click at [598, 321] on span "KB81J7" at bounding box center [629, 318] width 217 height 16
click at [408, 97] on button "< Back to public search results" at bounding box center [369, 107] width 193 height 34
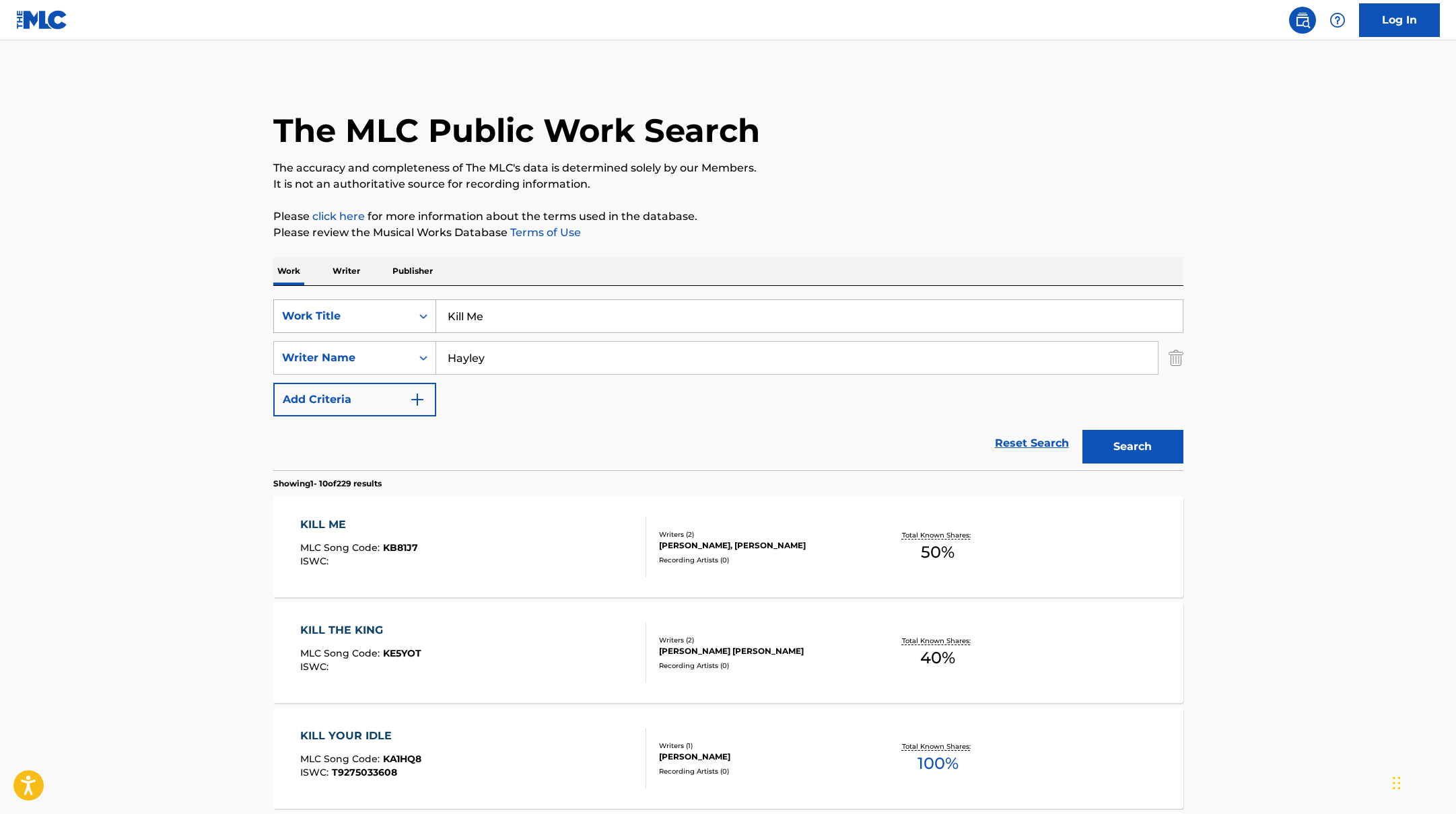
drag, startPoint x: 490, startPoint y: 322, endPoint x: 411, endPoint y: 308, distance: 80.2
click at [411, 308] on div "SearchWithCriteria10771601-4324-4cc8-ab46-06b0d7057aec Work Title Kill Me" at bounding box center [728, 316] width 910 height 34
paste input "Whim"
type input "Whim"
click at [883, 220] on p "Please click here for more information about the terms used in the database." at bounding box center [728, 216] width 910 height 16
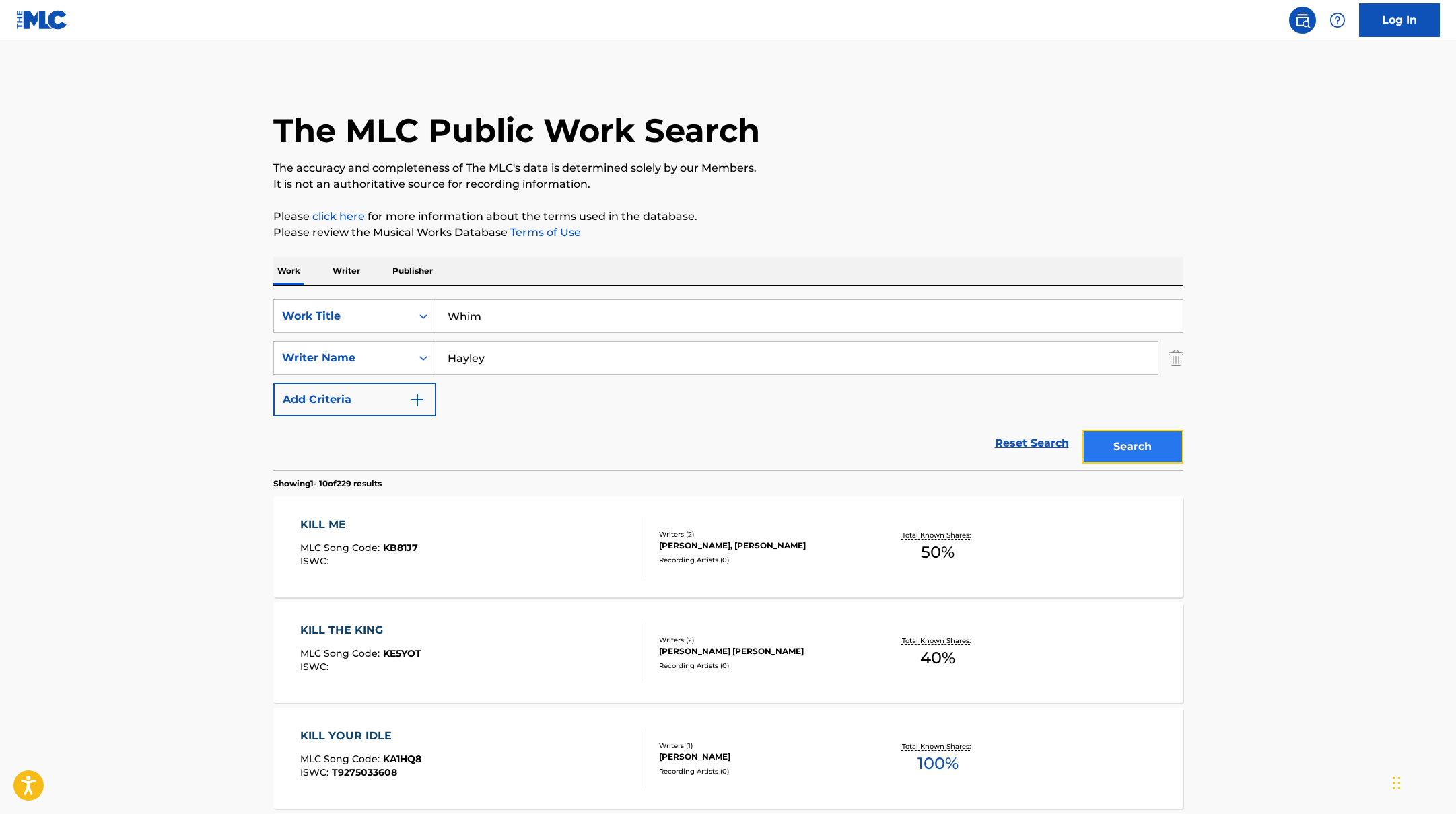
click at [1119, 448] on button "Search" at bounding box center [1133, 447] width 101 height 34
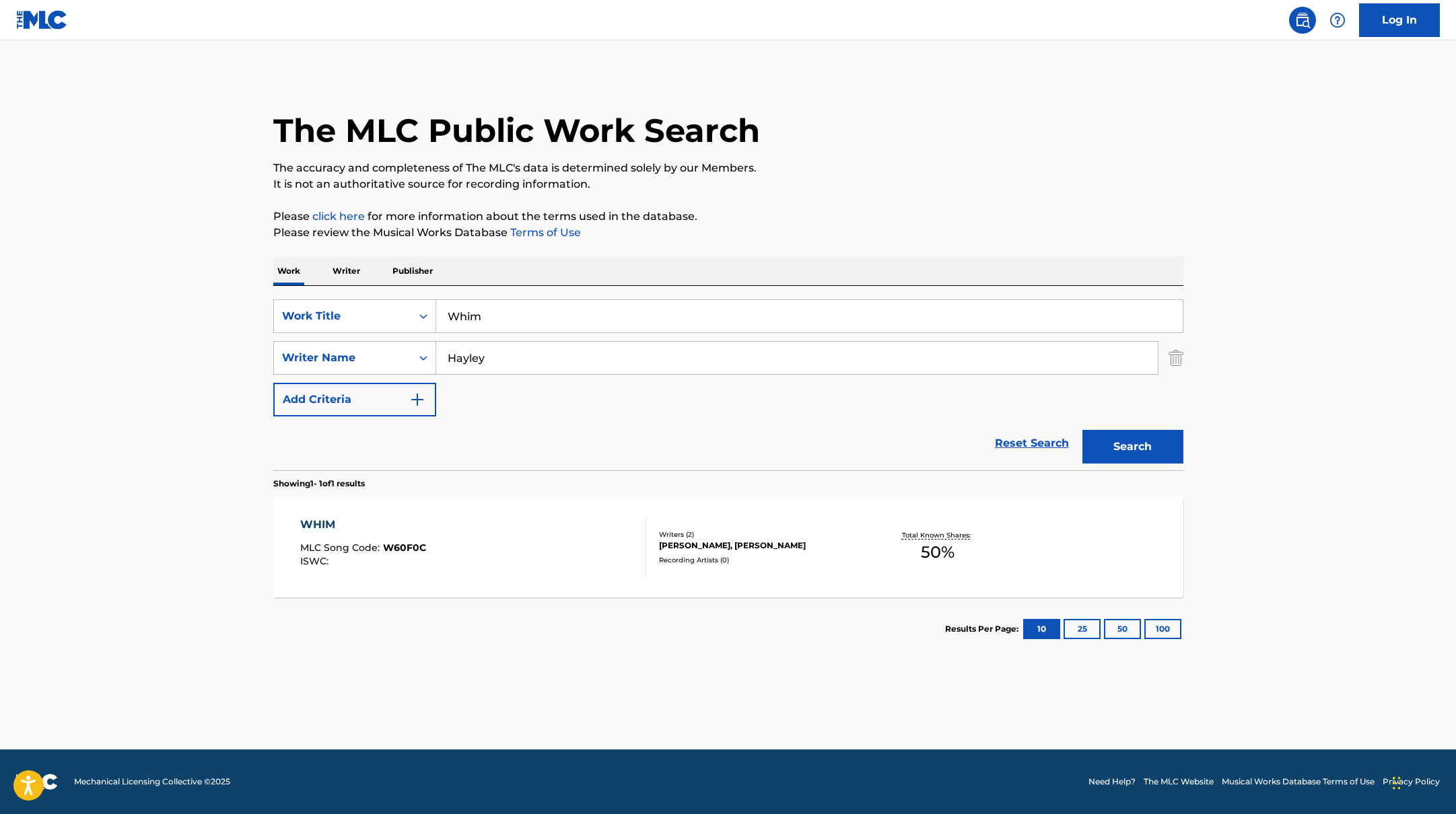
click at [545, 546] on div "WHIM MLC Song Code : W60F0C ISWC :" at bounding box center [473, 547] width 346 height 61
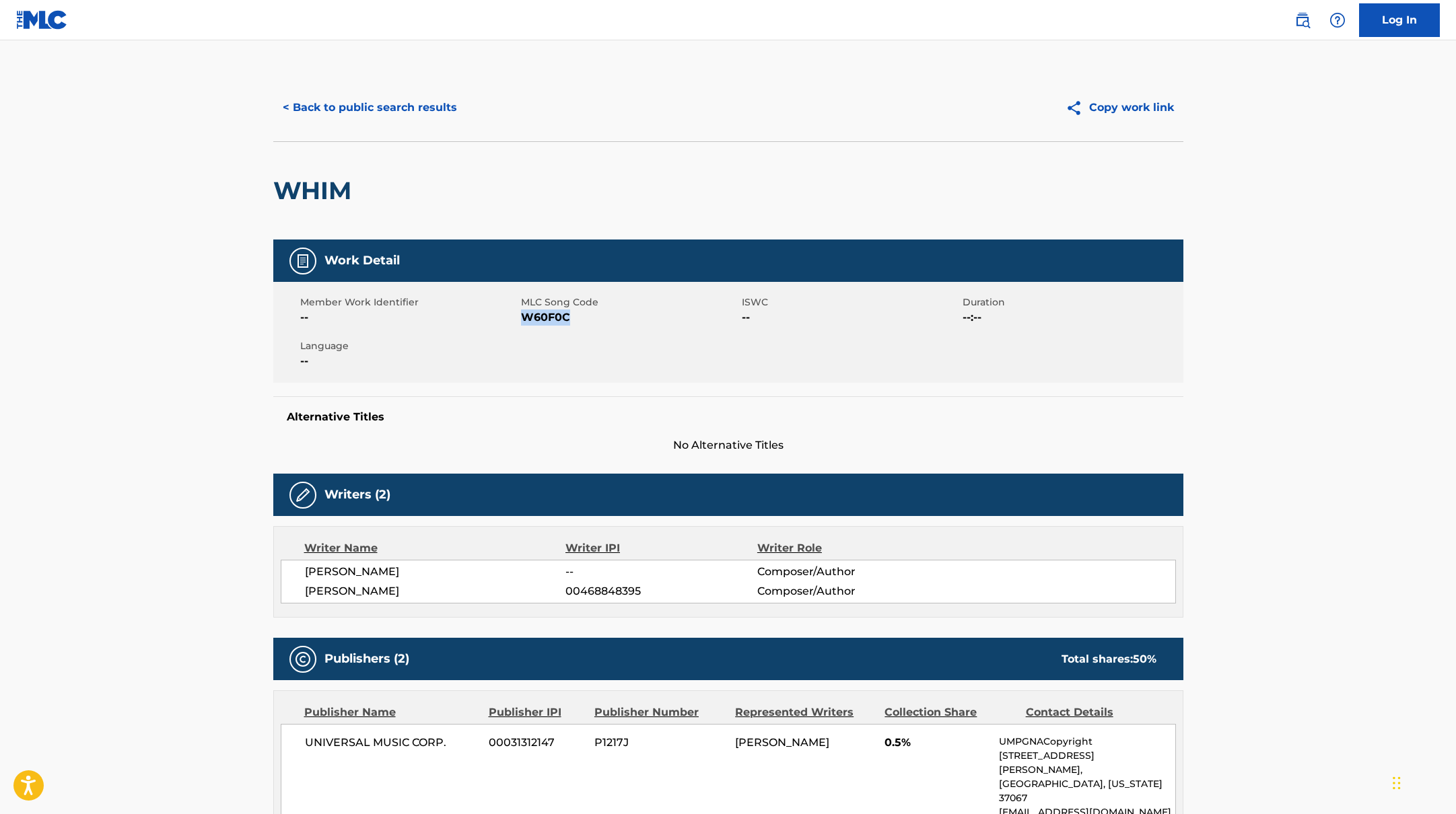
drag, startPoint x: 524, startPoint y: 314, endPoint x: 617, endPoint y: 319, distance: 93.1
click at [617, 319] on span "W60F0C" at bounding box center [629, 318] width 217 height 16
click at [384, 105] on button "< Back to public search results" at bounding box center [369, 107] width 193 height 34
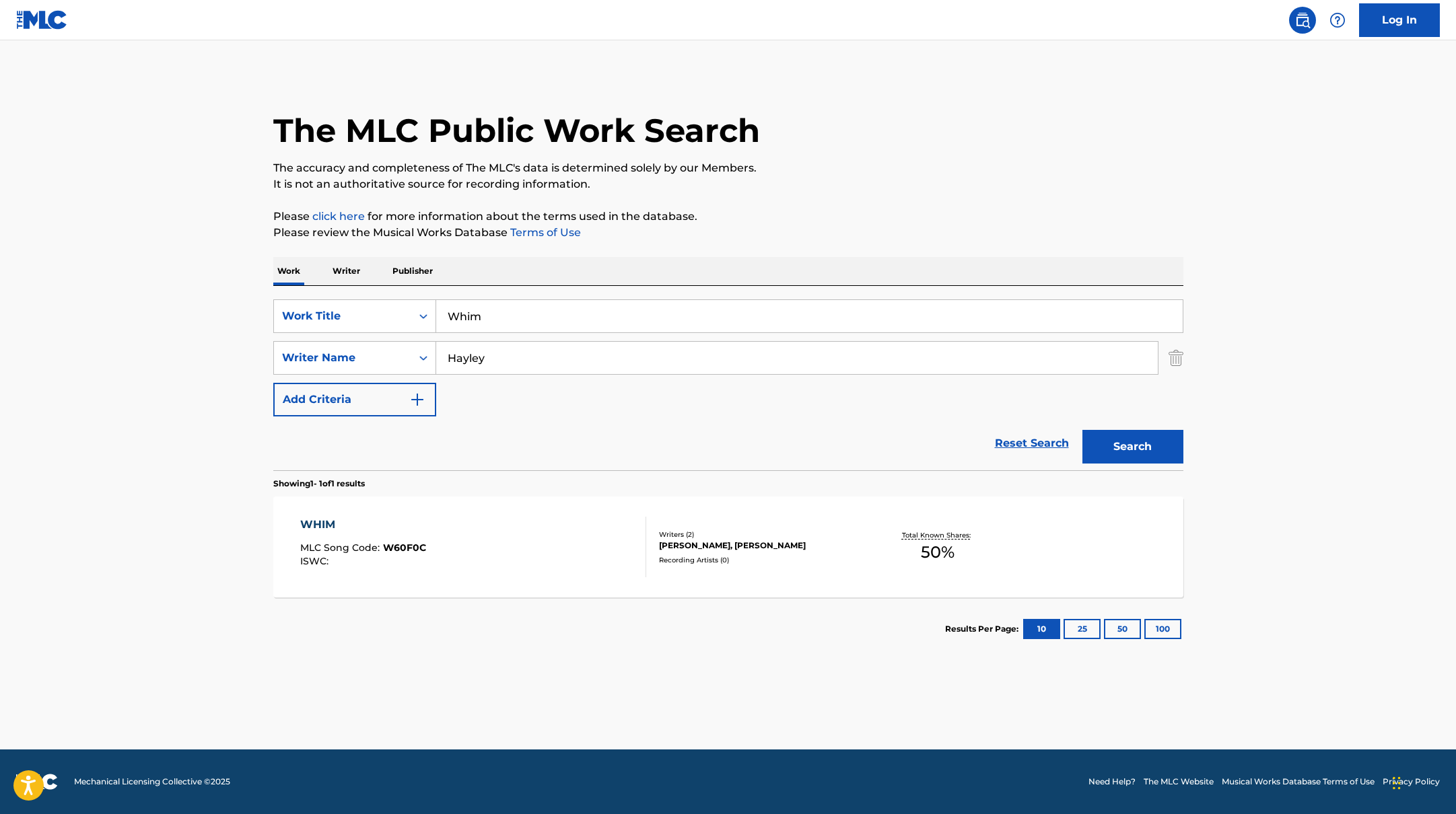
drag, startPoint x: 478, startPoint y: 322, endPoint x: 441, endPoint y: 320, distance: 37.1
click at [441, 320] on input "Whim" at bounding box center [809, 316] width 746 height 33
paste input "[MEDICAL_DATA]"
type input "[MEDICAL_DATA]"
click at [865, 212] on p "Please click here for more information about the terms used in the database." at bounding box center [728, 216] width 910 height 16
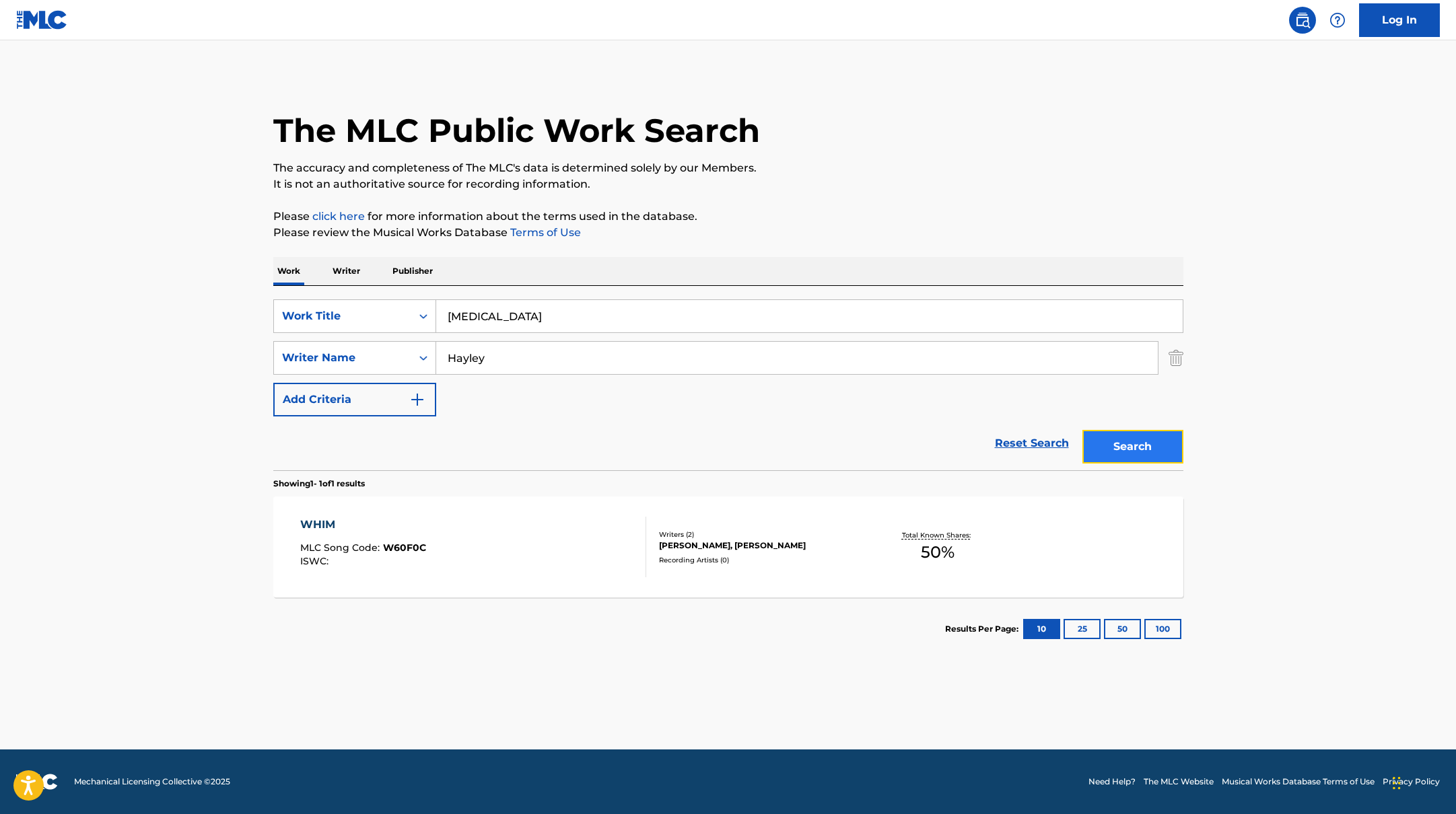
click at [1120, 449] on button "Search" at bounding box center [1133, 447] width 101 height 34
click at [469, 537] on div "[MEDICAL_DATA] MLC Song Code : MN7VRG ISWC :" at bounding box center [473, 547] width 346 height 61
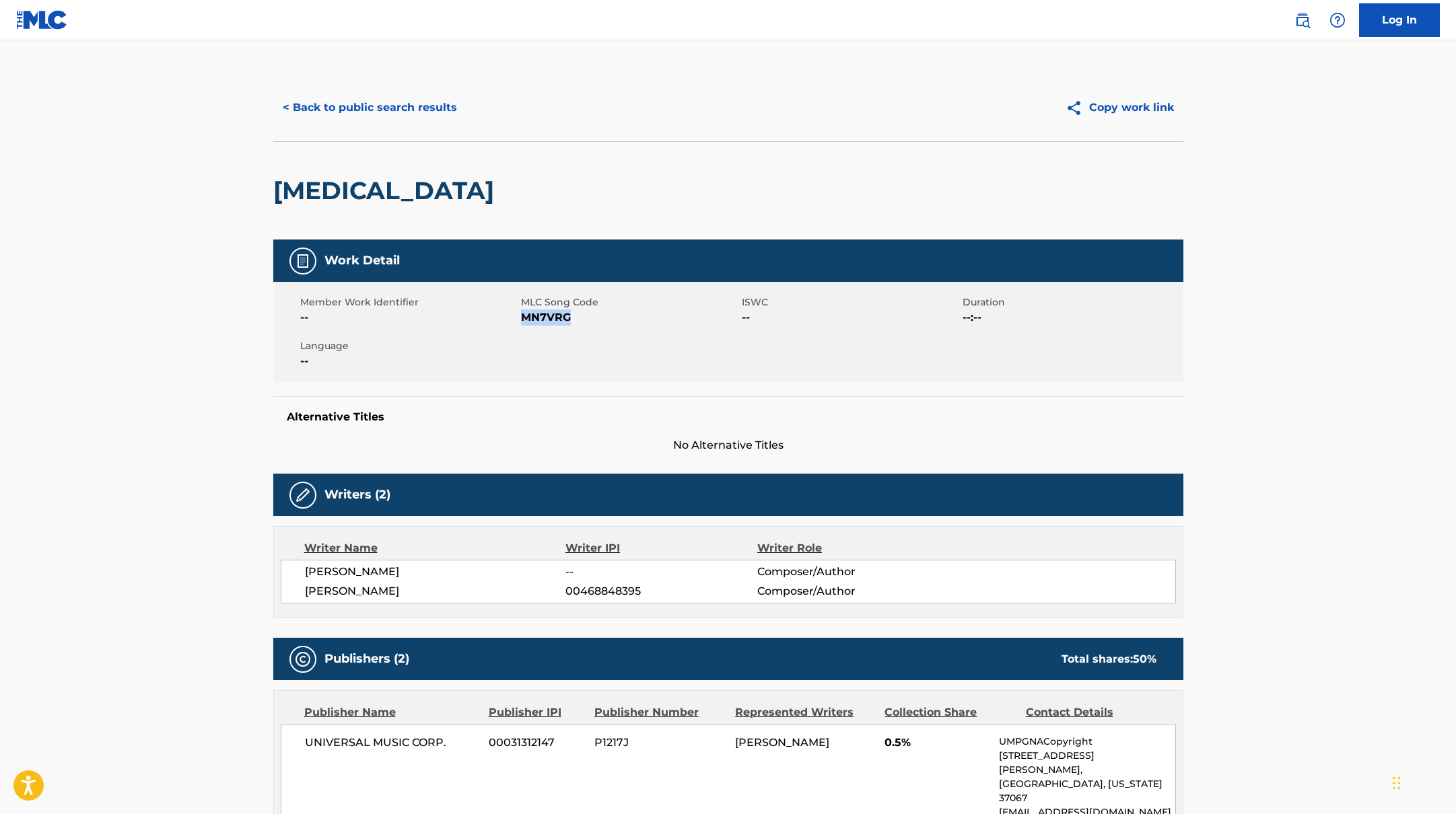
drag, startPoint x: 522, startPoint y: 317, endPoint x: 630, endPoint y: 320, distance: 108.0
click at [630, 320] on span "MN7VRG" at bounding box center [629, 318] width 217 height 16
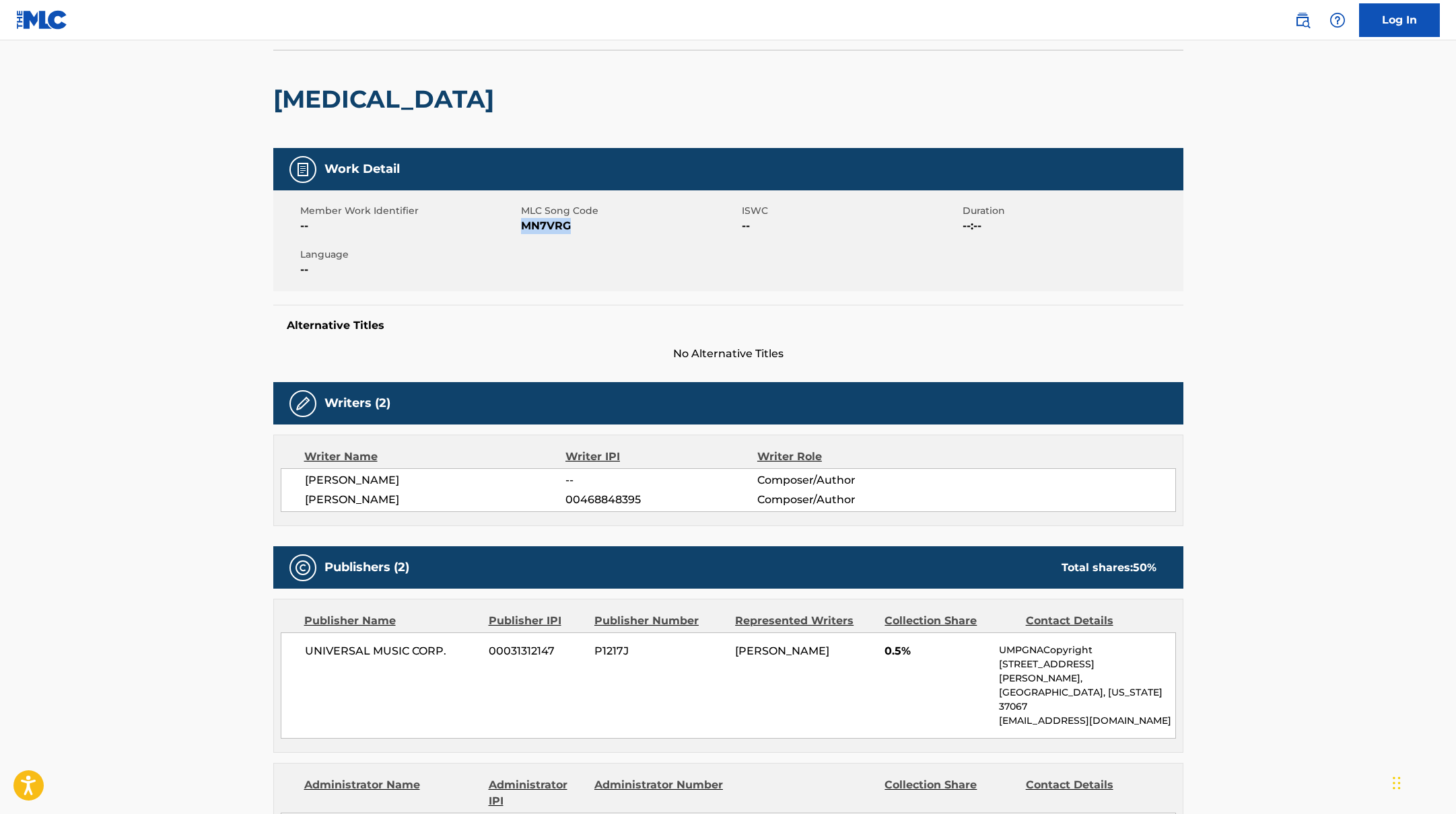
scroll to position [35, 0]
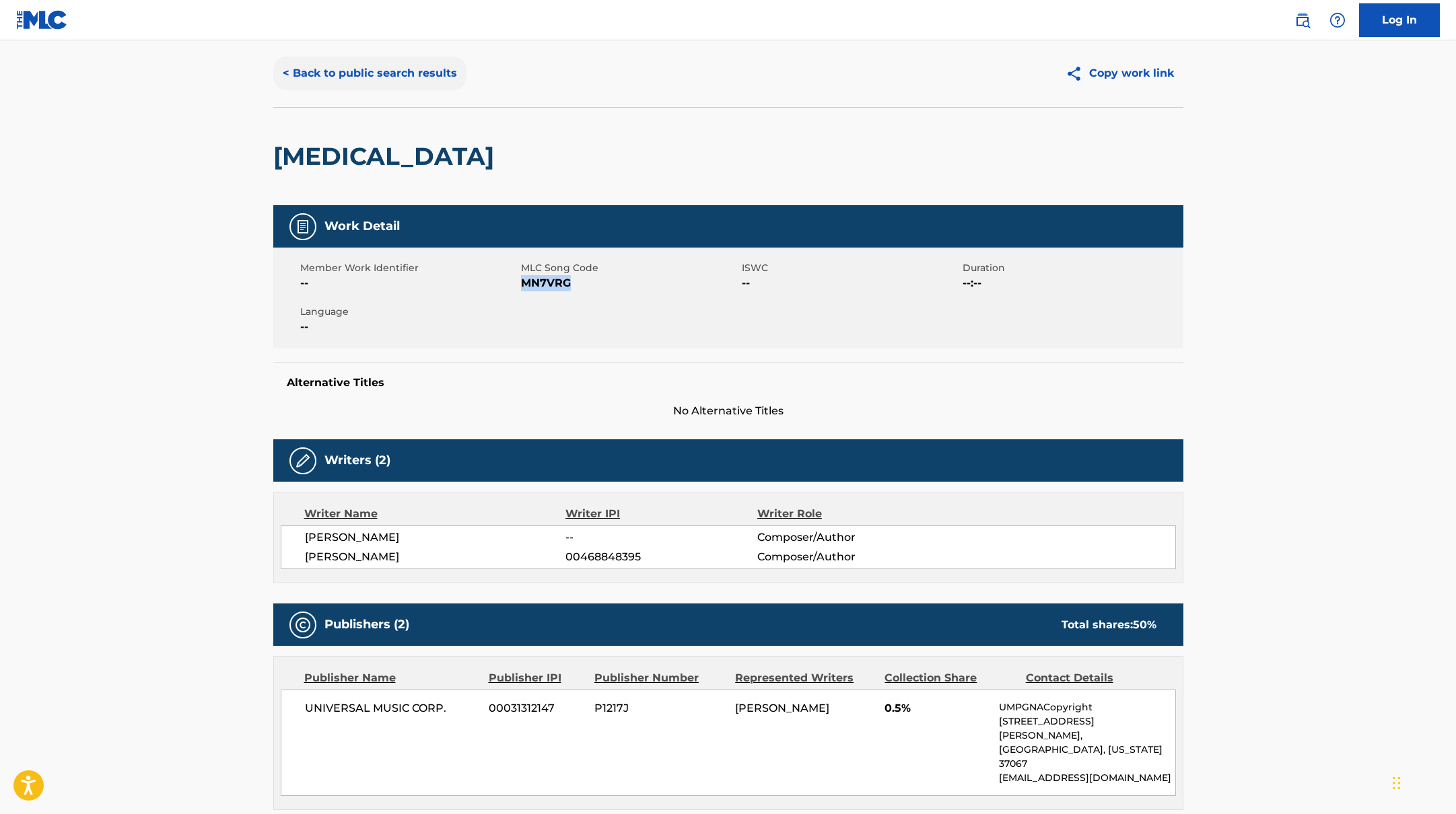
click at [417, 69] on button "< Back to public search results" at bounding box center [369, 74] width 193 height 34
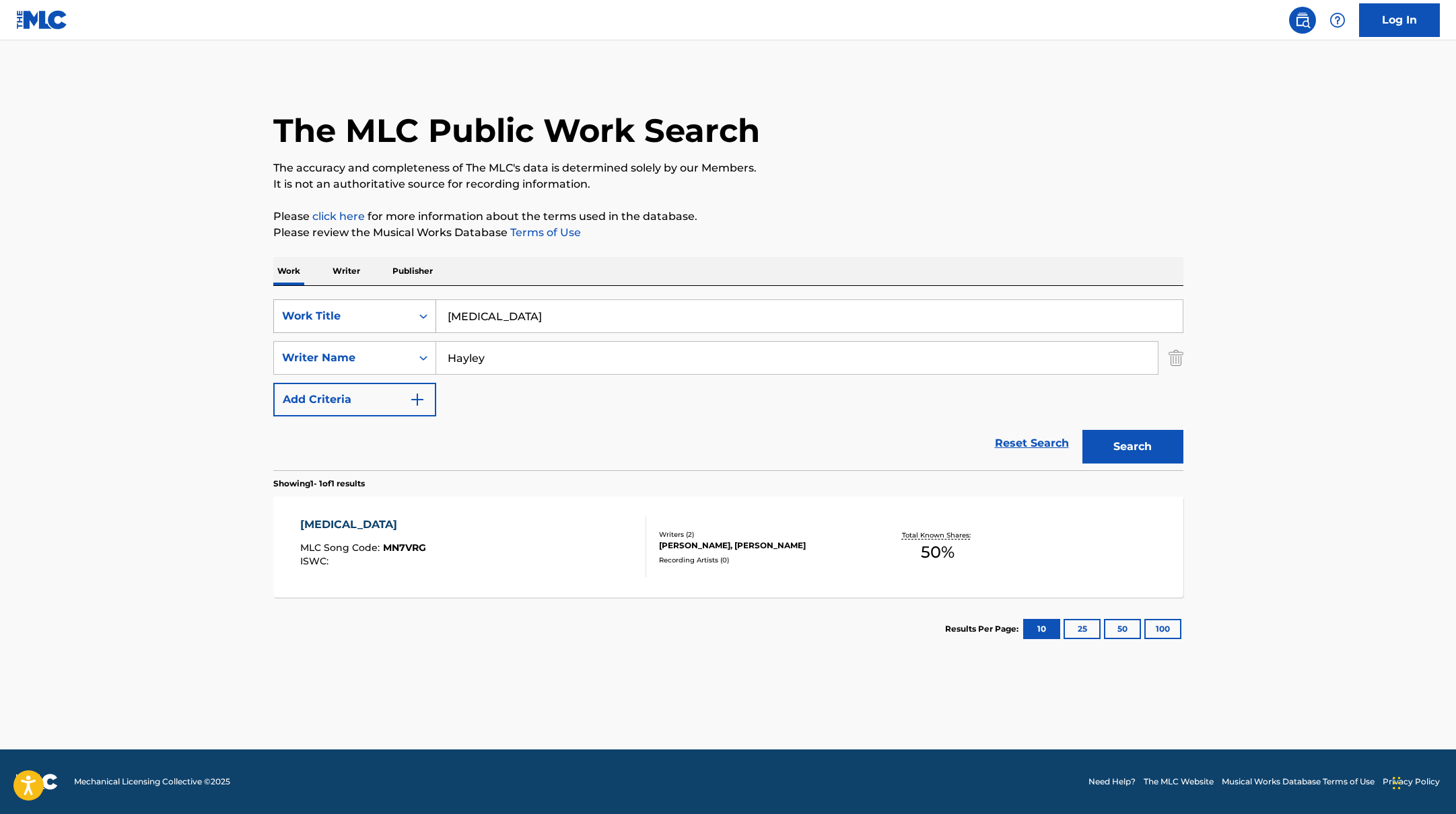
drag, startPoint x: 524, startPoint y: 318, endPoint x: 382, endPoint y: 306, distance: 142.5
click at [382, 306] on div "SearchWithCriteria10771601-4324-4cc8-ab46-06b0d7057aec Work Title [MEDICAL_DATA]" at bounding box center [728, 316] width 910 height 34
paste input "Disappearing Man"
type input "Disappearing Man"
click at [925, 229] on p "Please review the Musical Works Database Terms of Use" at bounding box center [728, 233] width 910 height 16
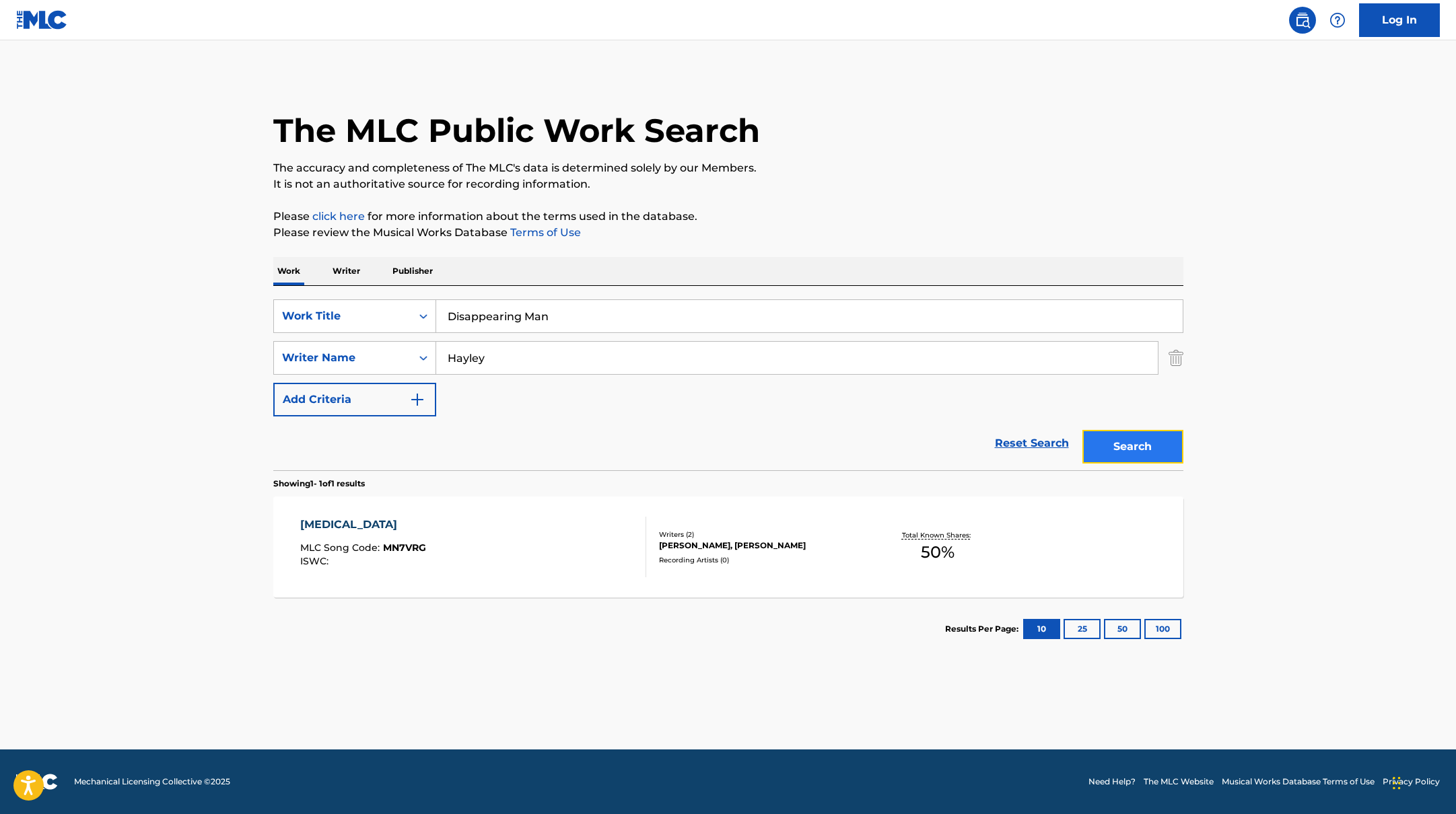
click at [1116, 448] on button "Search" at bounding box center [1133, 447] width 101 height 34
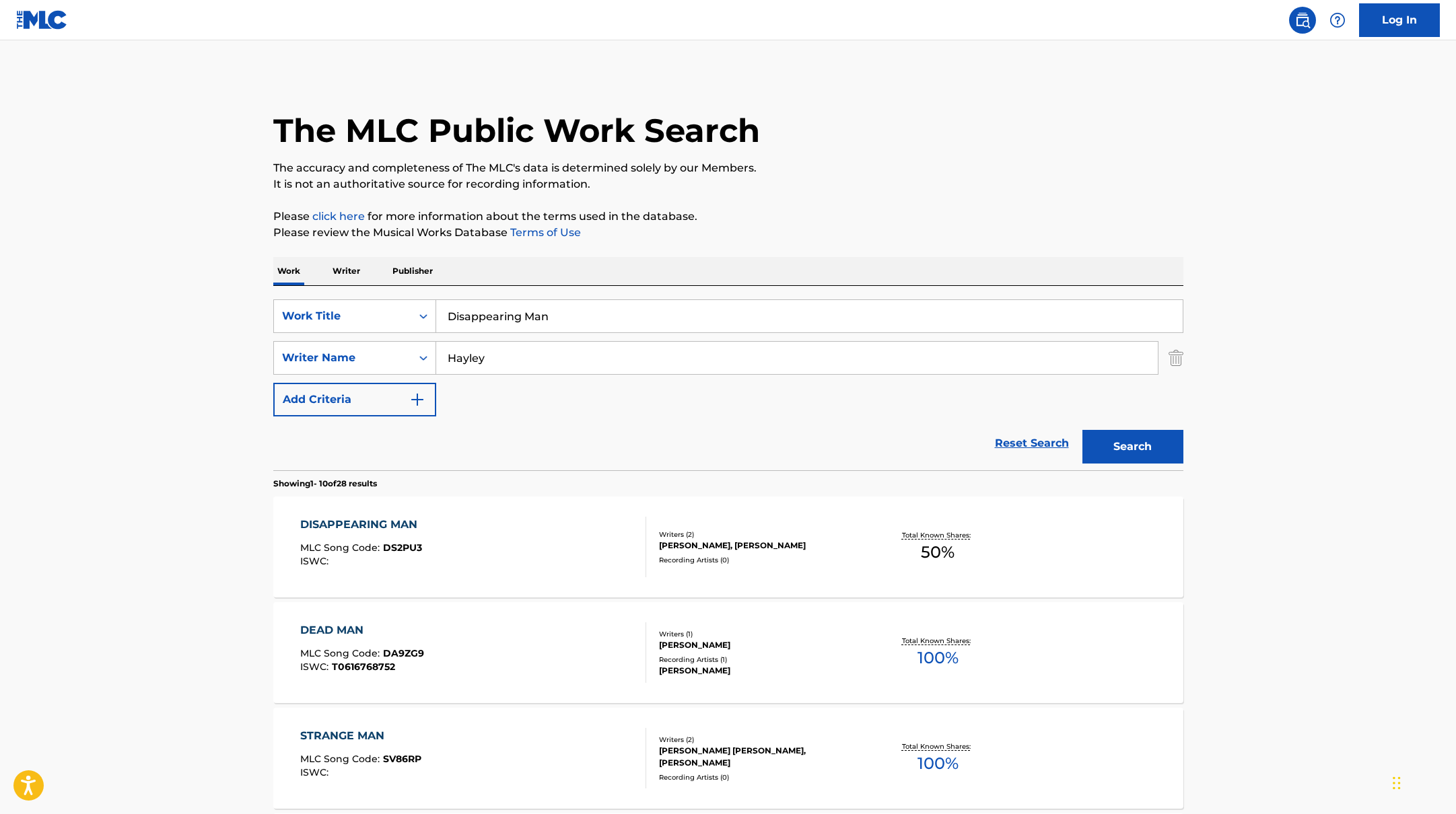
click at [548, 535] on div "DISAPPEARING MAN MLC Song Code : DS2PU3 ISWC :" at bounding box center [473, 547] width 346 height 61
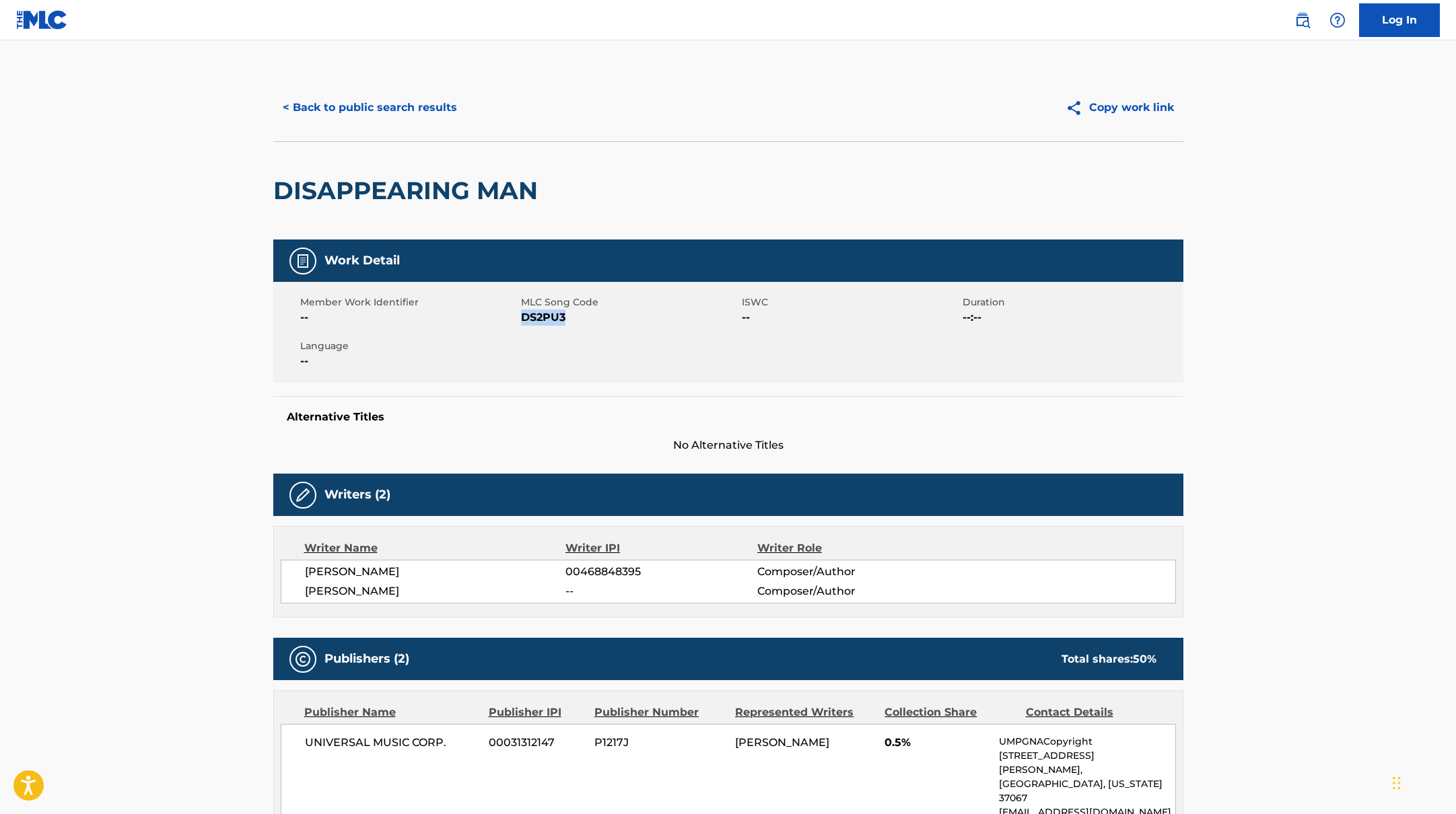
drag, startPoint x: 521, startPoint y: 315, endPoint x: 594, endPoint y: 317, distance: 73.0
click at [594, 317] on span "DS2PU3" at bounding box center [629, 318] width 217 height 16
click at [388, 107] on button "< Back to public search results" at bounding box center [369, 107] width 193 height 34
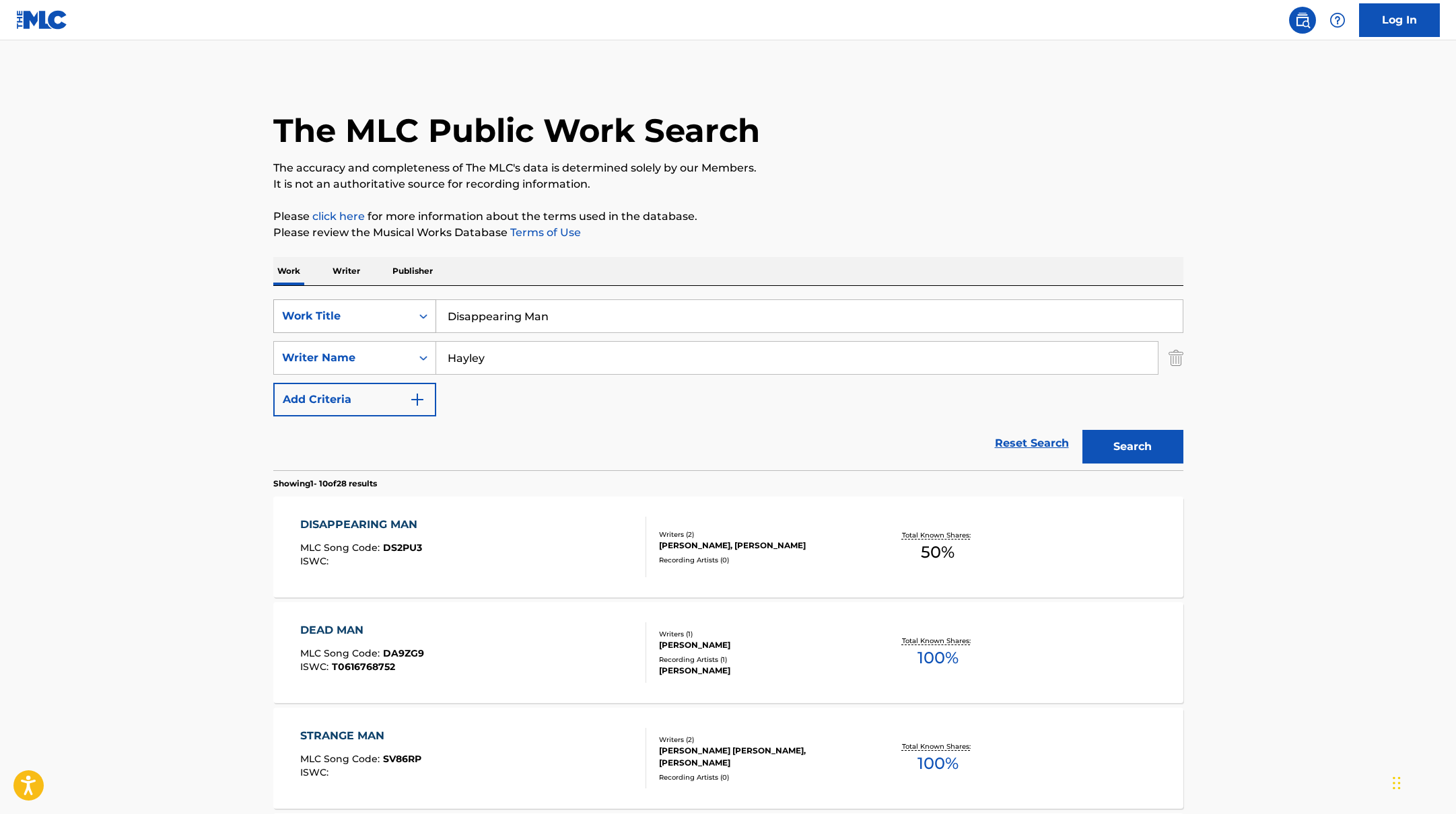
drag, startPoint x: 528, startPoint y: 319, endPoint x: 395, endPoint y: 309, distance: 133.4
click at [395, 309] on div "SearchWithCriteria10771601-4324-4cc8-ab46-06b0d7057aec Work Title Disappearing …" at bounding box center [728, 316] width 910 height 34
paste
type input "Love Me Different"
click at [1114, 453] on button "Search" at bounding box center [1133, 447] width 101 height 34
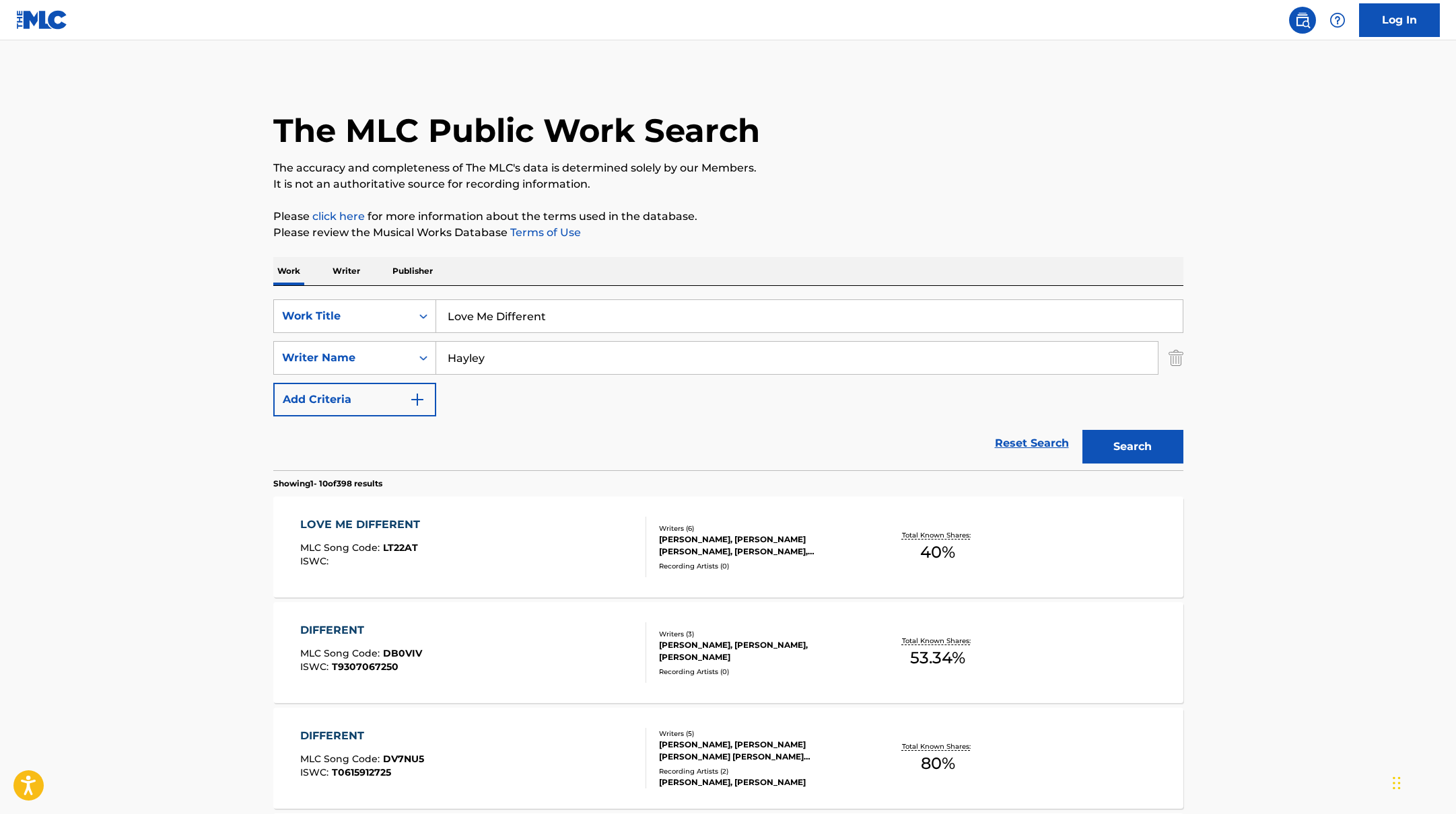
click at [577, 543] on div "LOVE ME DIFFERENT MLC Song Code : LT22AT ISWC :" at bounding box center [473, 547] width 346 height 61
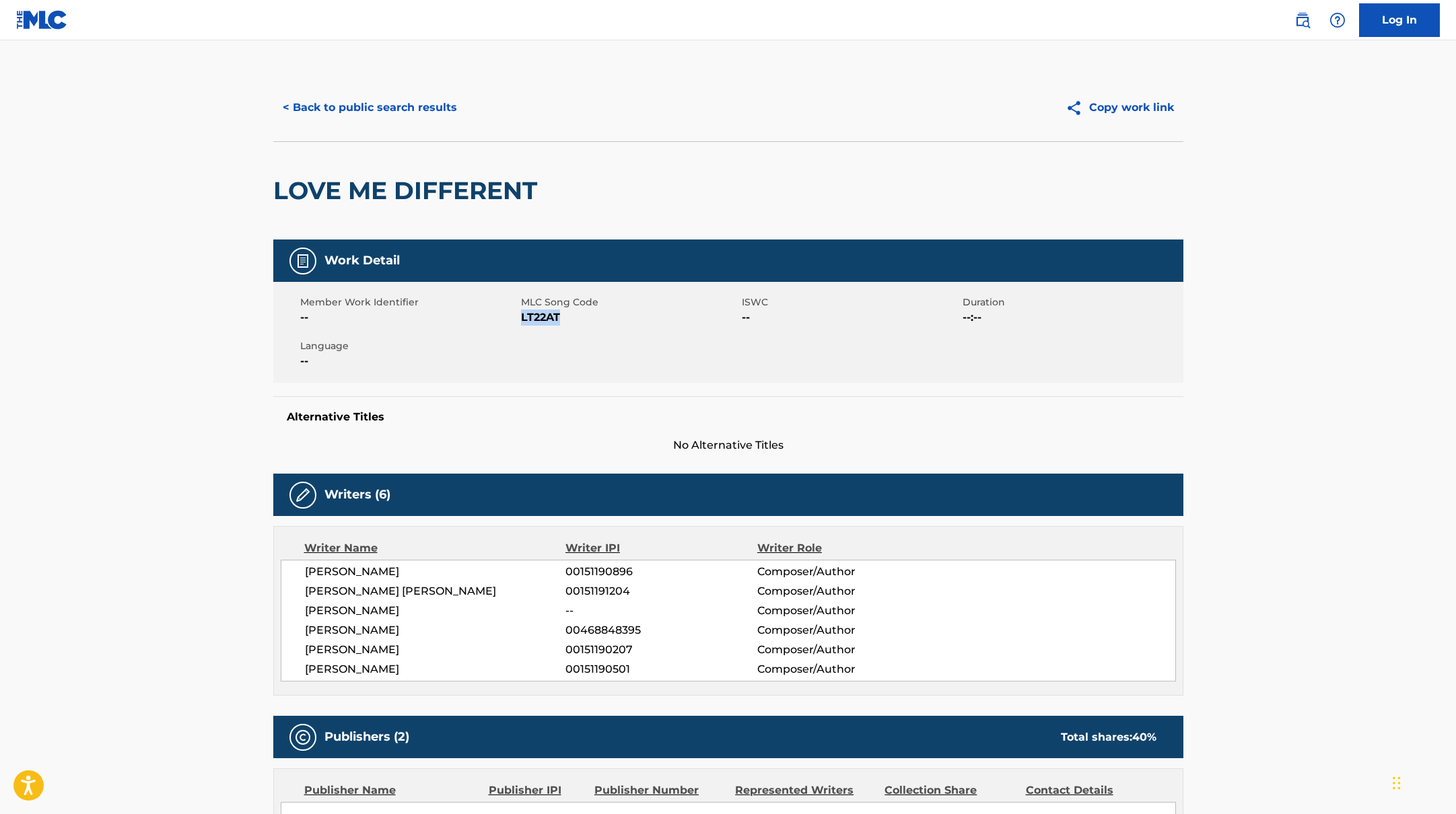
drag, startPoint x: 521, startPoint y: 320, endPoint x: 599, endPoint y: 320, distance: 78.0
click at [599, 320] on span "LT22AT" at bounding box center [629, 318] width 217 height 16
click at [405, 109] on button "< Back to public search results" at bounding box center [369, 107] width 193 height 34
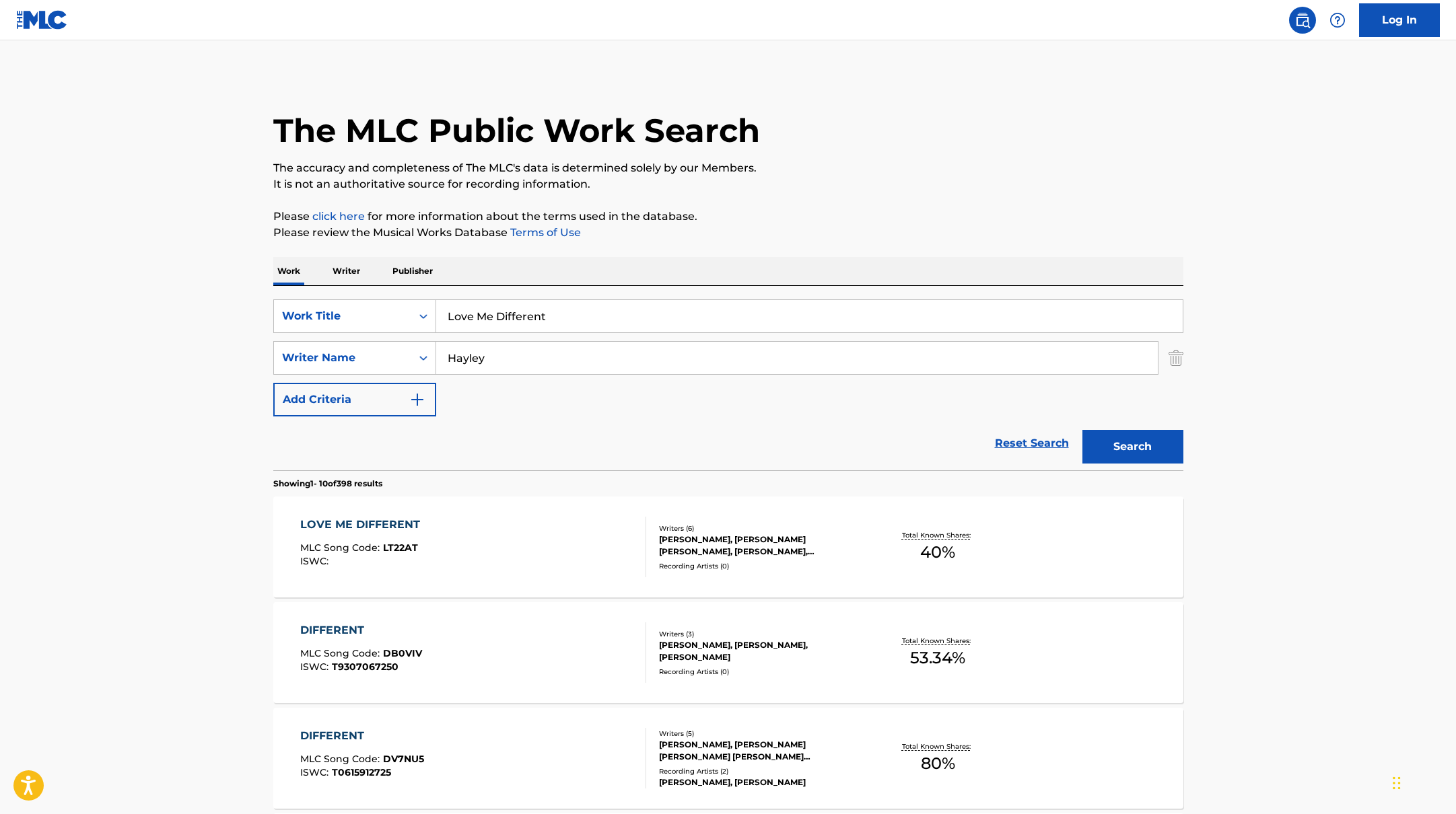
drag, startPoint x: 555, startPoint y: 315, endPoint x: 395, endPoint y: 289, distance: 162.1
click at [395, 289] on div "SearchWithCriteria10771601-4324-4cc8-ab46-06b0d7057aec Work Title Love Me Diffe…" at bounding box center [728, 378] width 910 height 185
type input "Brotherly Hate"
click at [1119, 446] on button "Search" at bounding box center [1133, 447] width 101 height 34
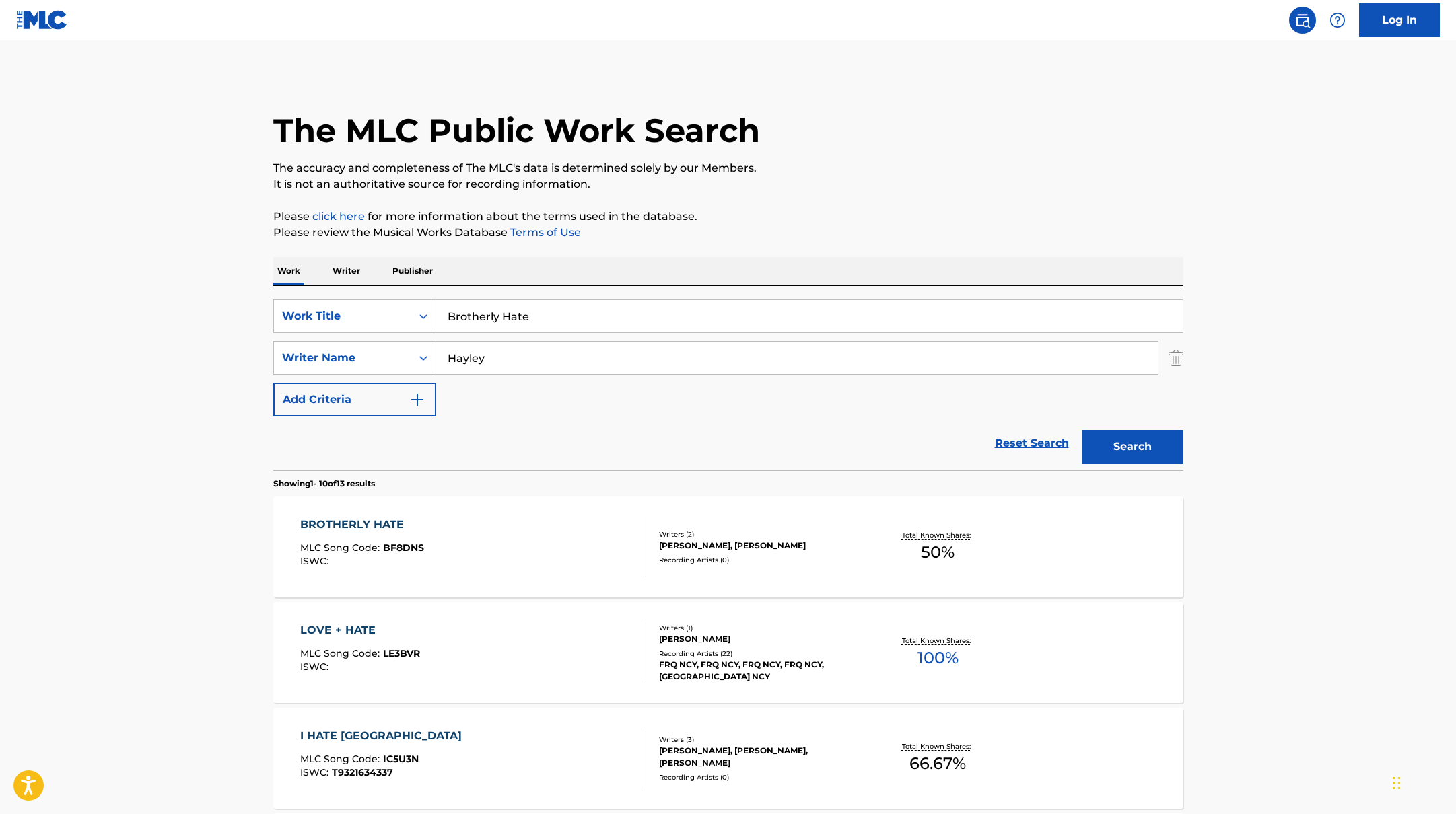
click at [480, 549] on div "BROTHERLY HATE MLC Song Code : BF8DNS ISWC :" at bounding box center [473, 547] width 346 height 61
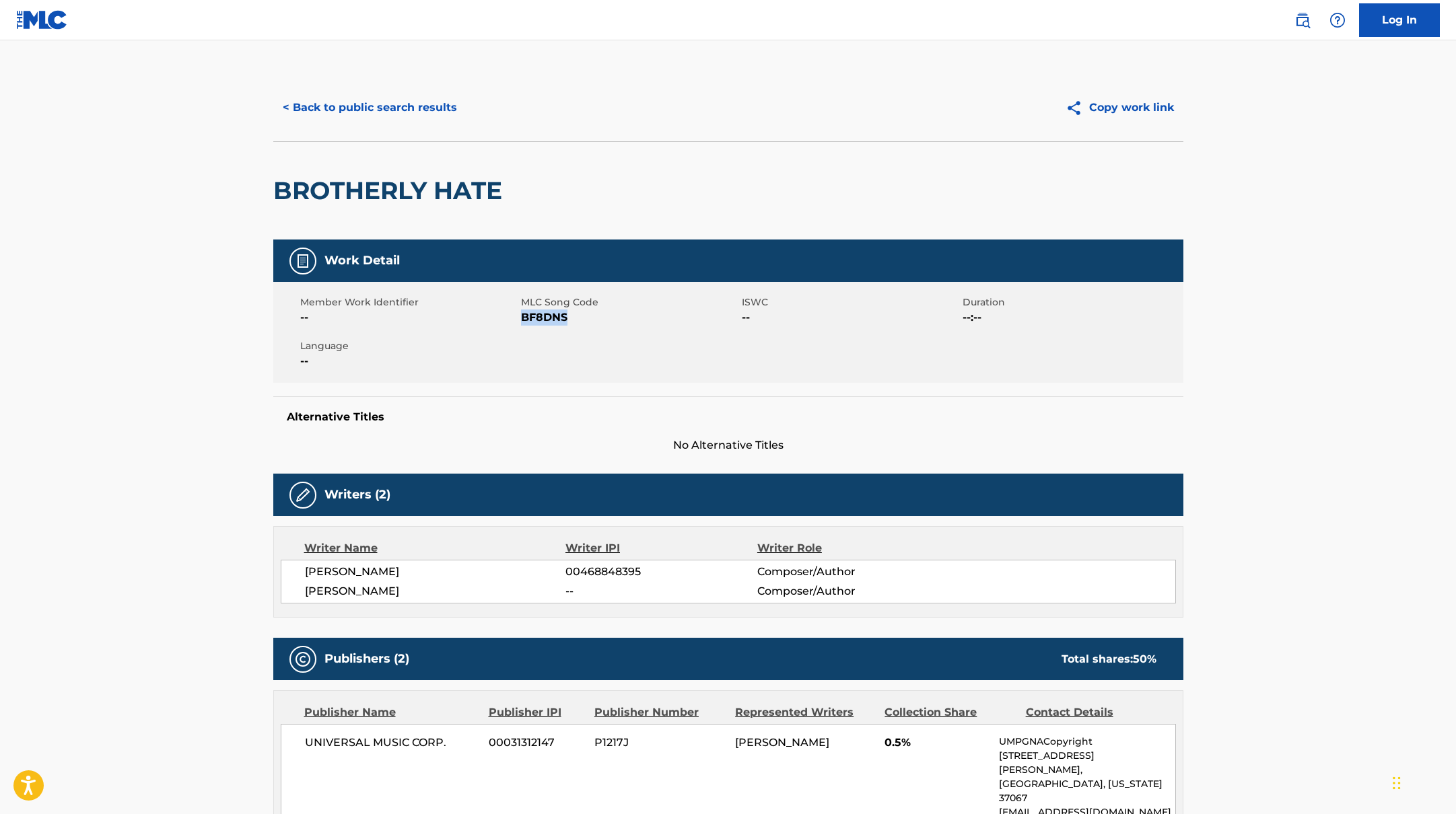
drag, startPoint x: 522, startPoint y: 319, endPoint x: 623, endPoint y: 319, distance: 101.0
click at [623, 319] on span "BF8DNS" at bounding box center [629, 318] width 217 height 16
click at [444, 99] on button "< Back to public search results" at bounding box center [369, 107] width 193 height 34
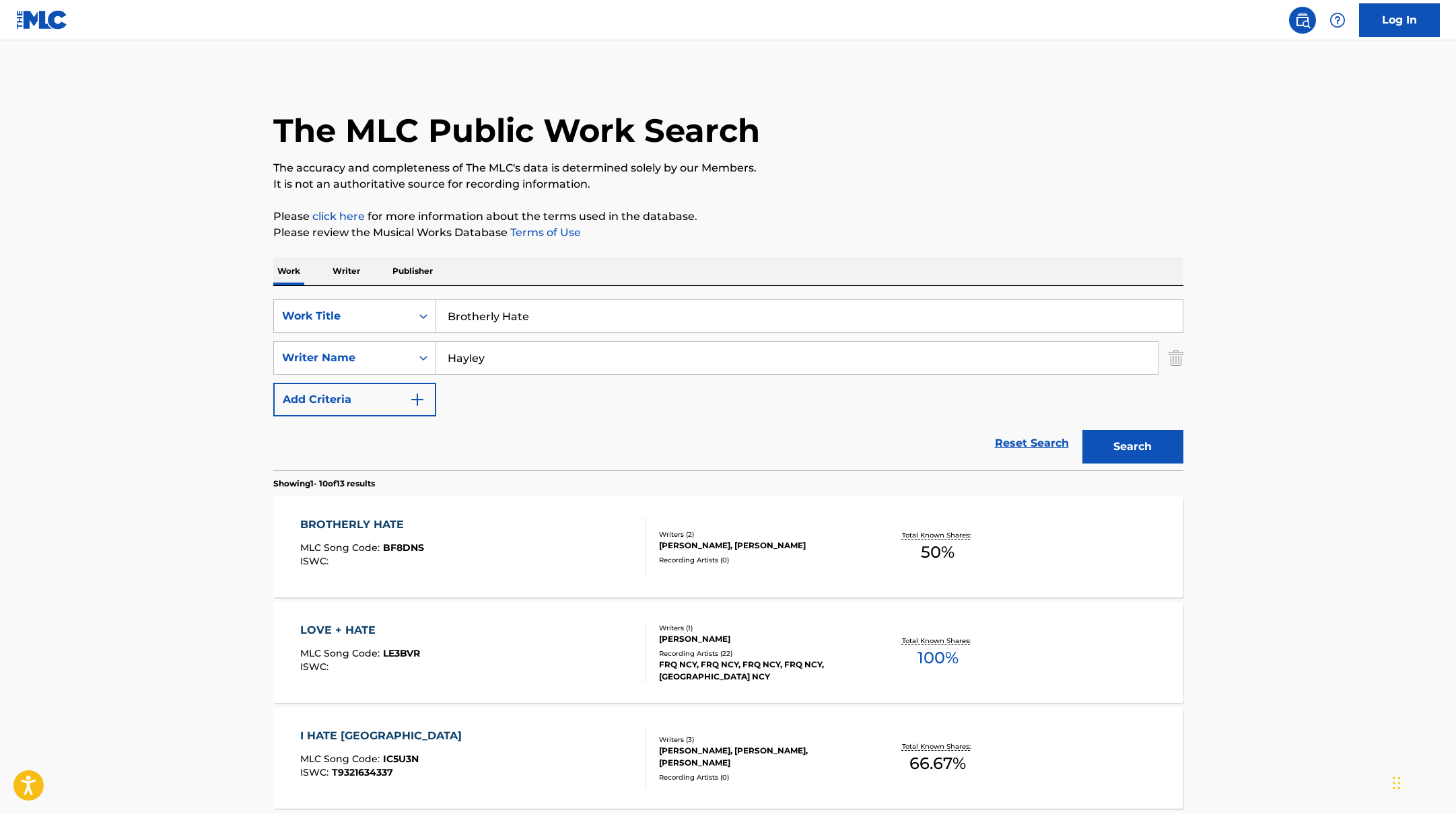
drag, startPoint x: 548, startPoint y: 317, endPoint x: 352, endPoint y: 276, distance: 200.2
type input "Negative Self Talk"
click at [844, 240] on p "Please review the Musical Works Database Terms of Use" at bounding box center [728, 233] width 910 height 16
click at [1145, 443] on button "Search" at bounding box center [1133, 447] width 101 height 34
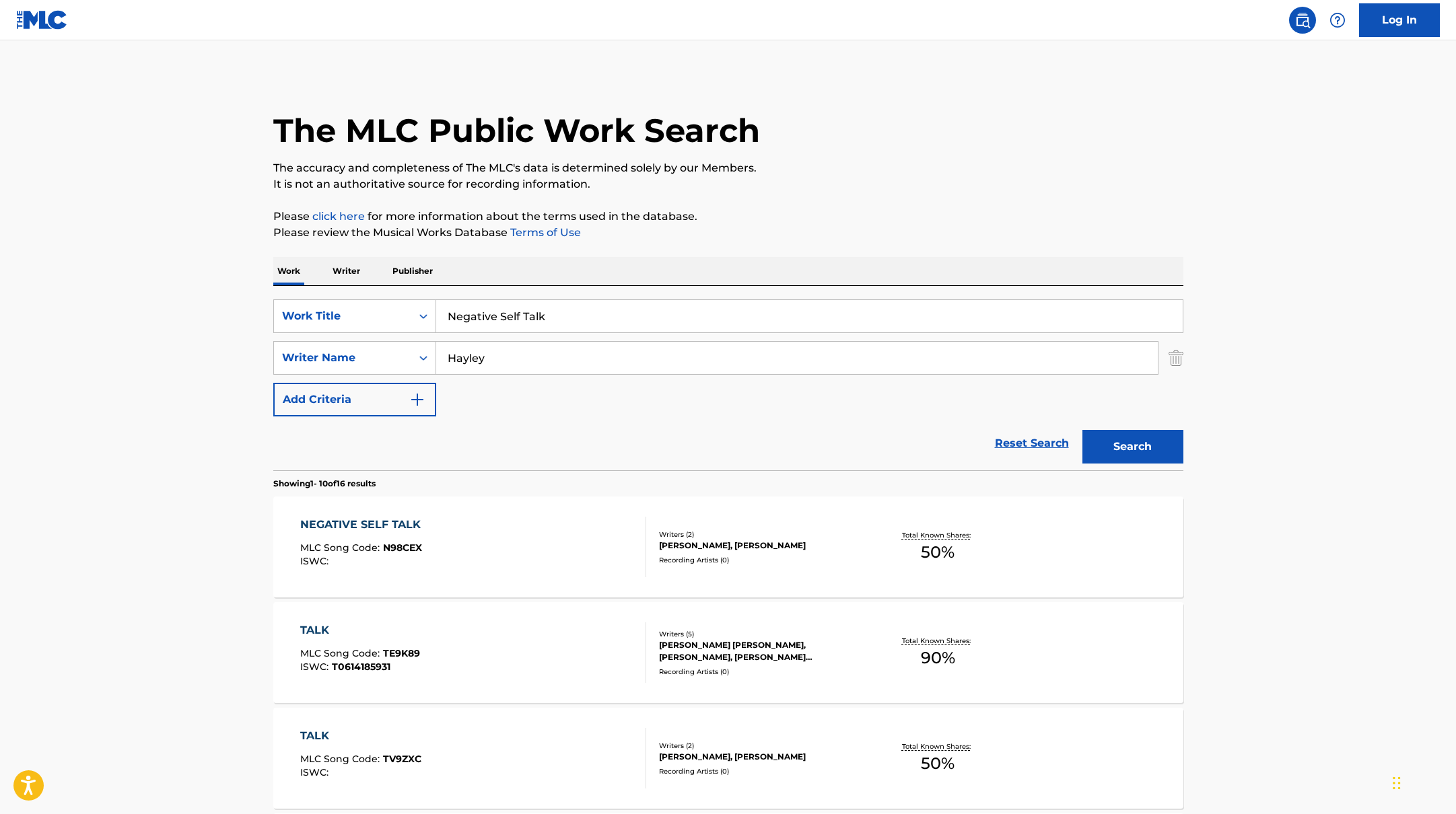
click at [568, 538] on div "NEGATIVE SELF TALK MLC Song Code : N98CEX ISWC :" at bounding box center [473, 547] width 346 height 61
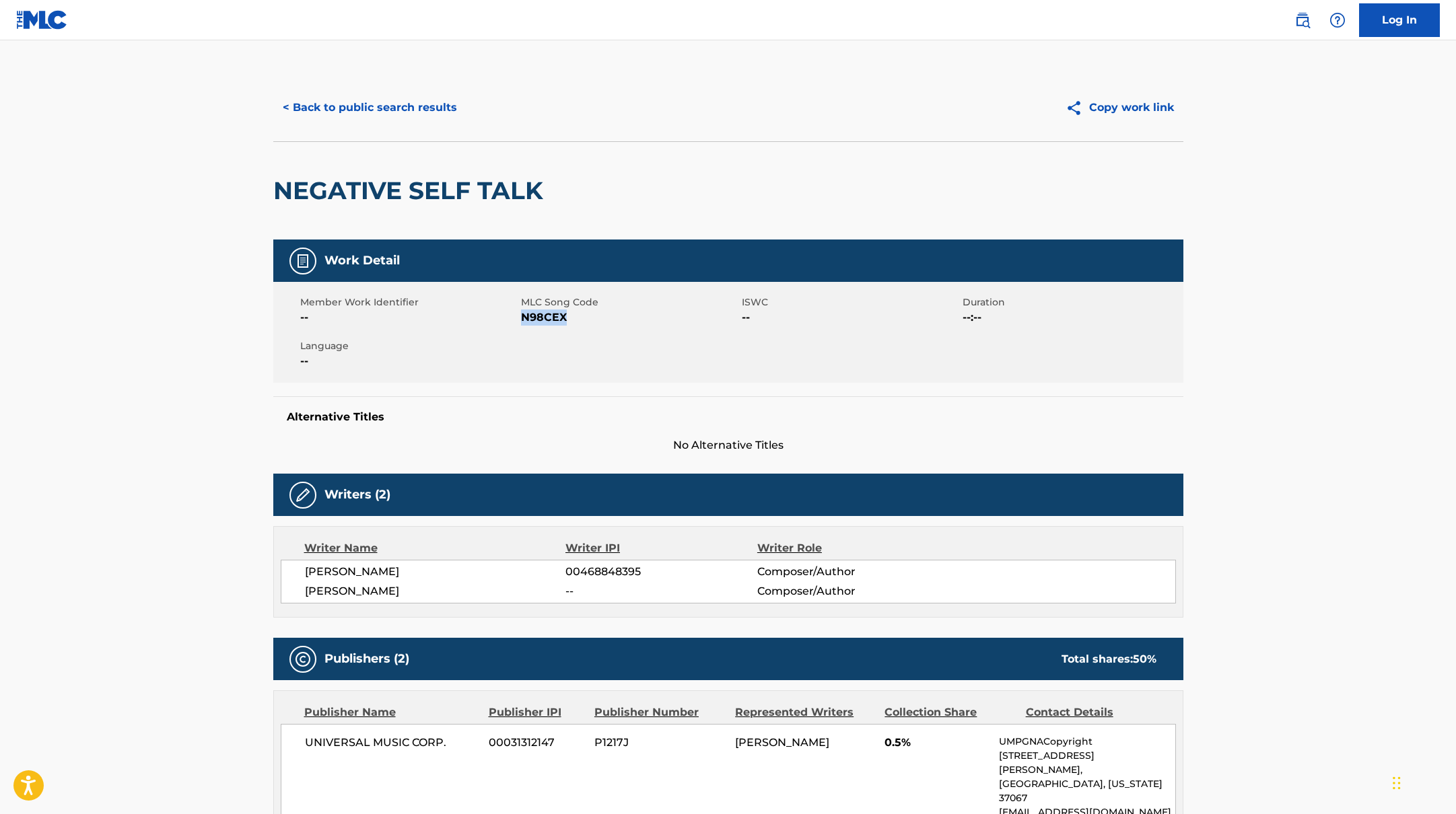
drag, startPoint x: 523, startPoint y: 315, endPoint x: 618, endPoint y: 321, distance: 95.2
click at [618, 321] on span "N98CEX" at bounding box center [629, 318] width 217 height 16
click at [414, 101] on button "< Back to public search results" at bounding box center [369, 107] width 193 height 34
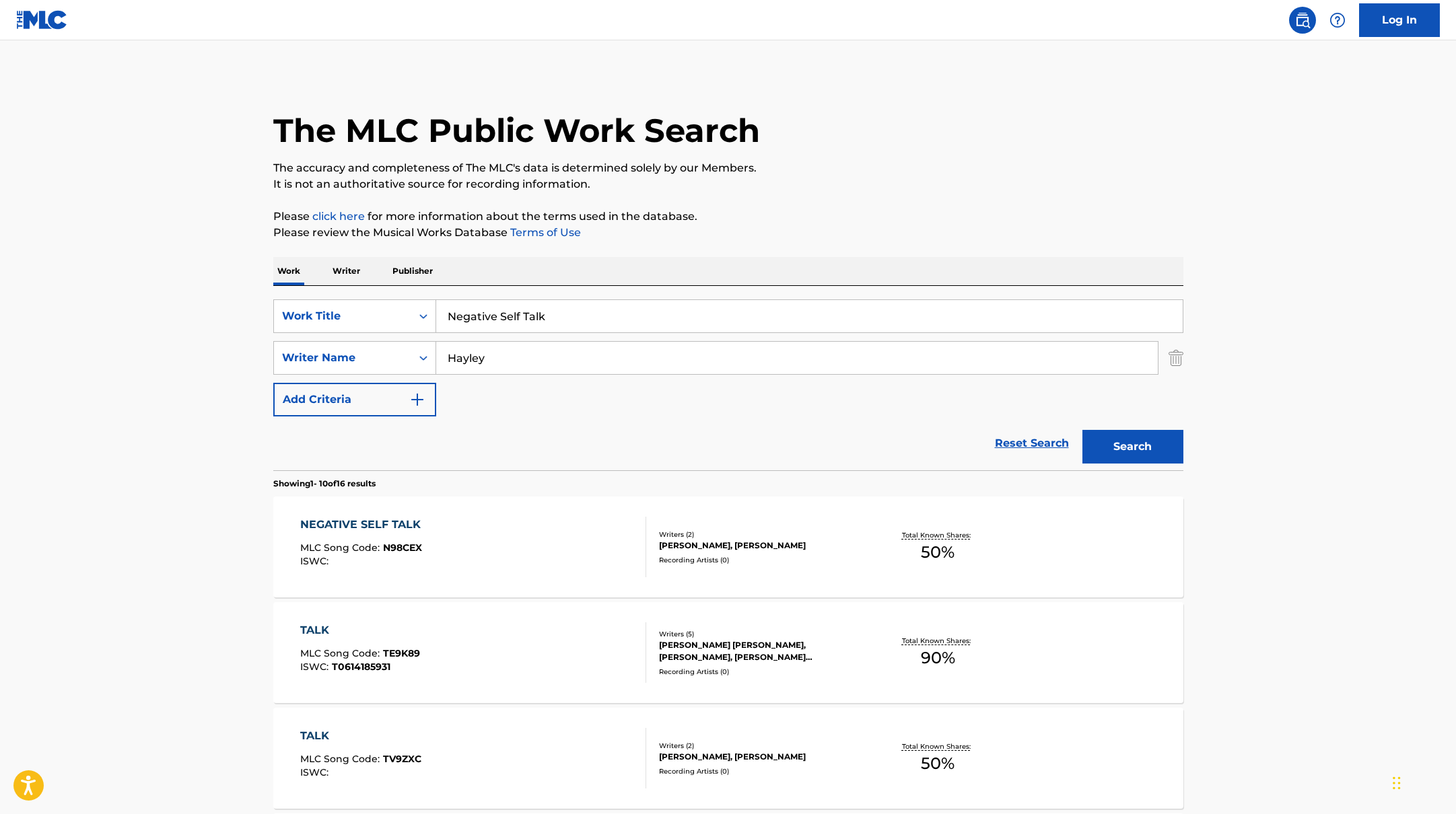
drag, startPoint x: 548, startPoint y: 313, endPoint x: 341, endPoint y: 289, distance: 208.4
click at [341, 289] on div "SearchWithCriteria10771601-4324-4cc8-ab46-06b0d7057aec Work Title Negative Self…" at bounding box center [728, 378] width 910 height 185
type input "Ego Death At A Bachelorette Party"
click at [1121, 448] on button "Search" at bounding box center [1133, 447] width 101 height 34
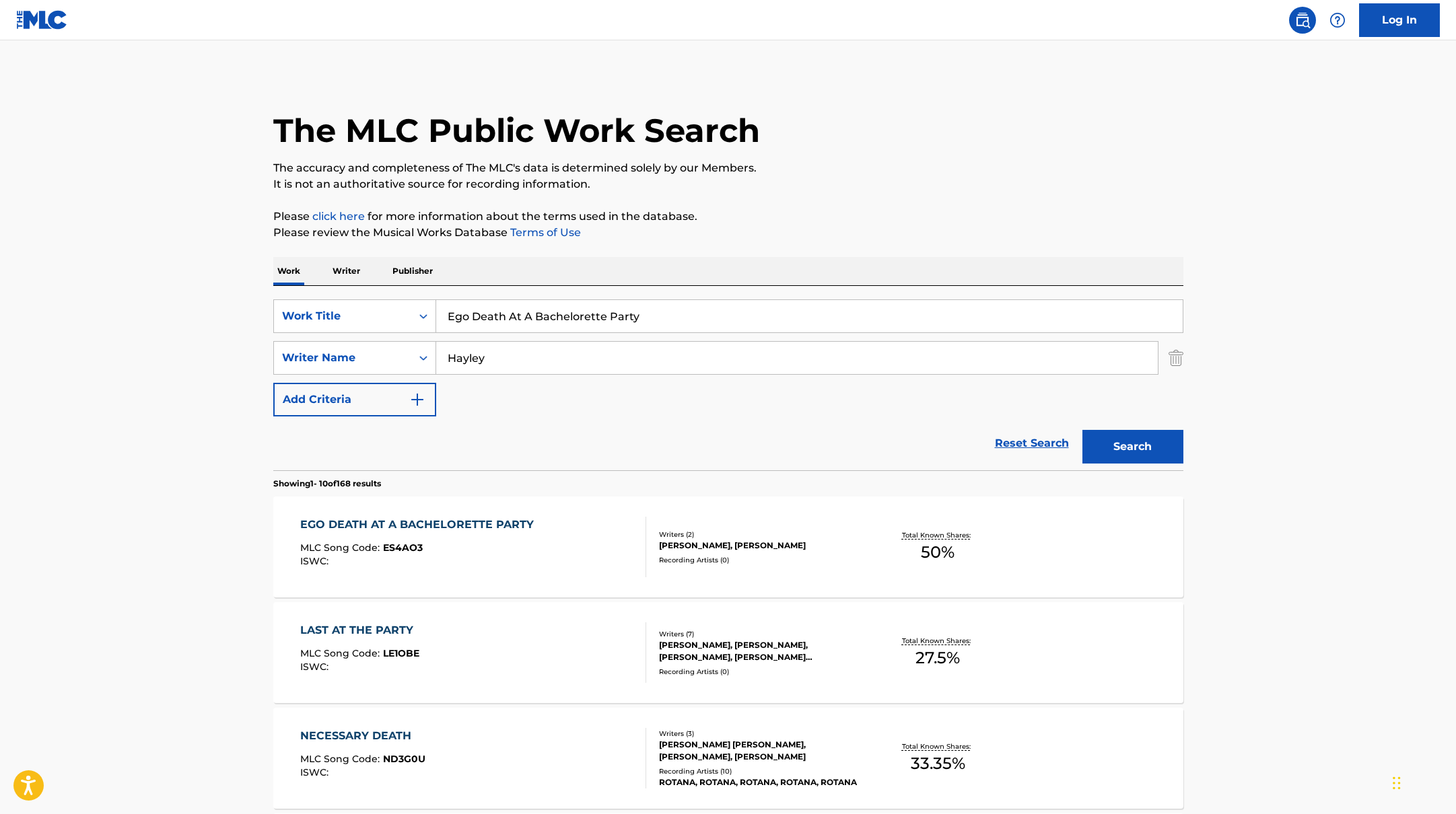
click at [556, 521] on div "EGO DEATH AT A BACHELORETTE PARTY MLC Song Code : ES4AO3 ISWC :" at bounding box center [473, 547] width 346 height 61
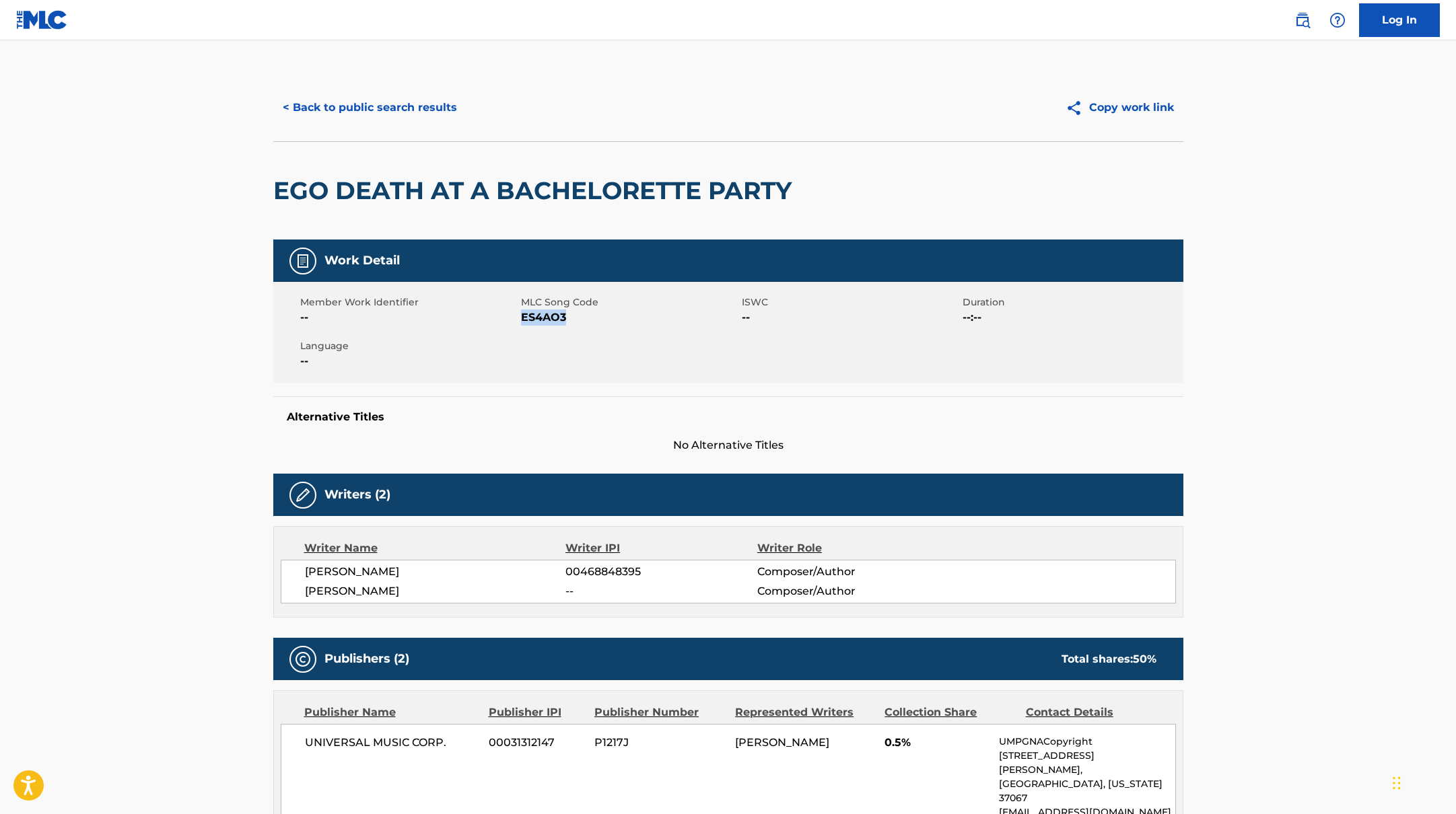
drag, startPoint x: 521, startPoint y: 318, endPoint x: 638, endPoint y: 325, distance: 117.2
click at [638, 325] on span "ES4AO3" at bounding box center [629, 318] width 217 height 16
click at [427, 98] on button "< Back to public search results" at bounding box center [369, 107] width 193 height 34
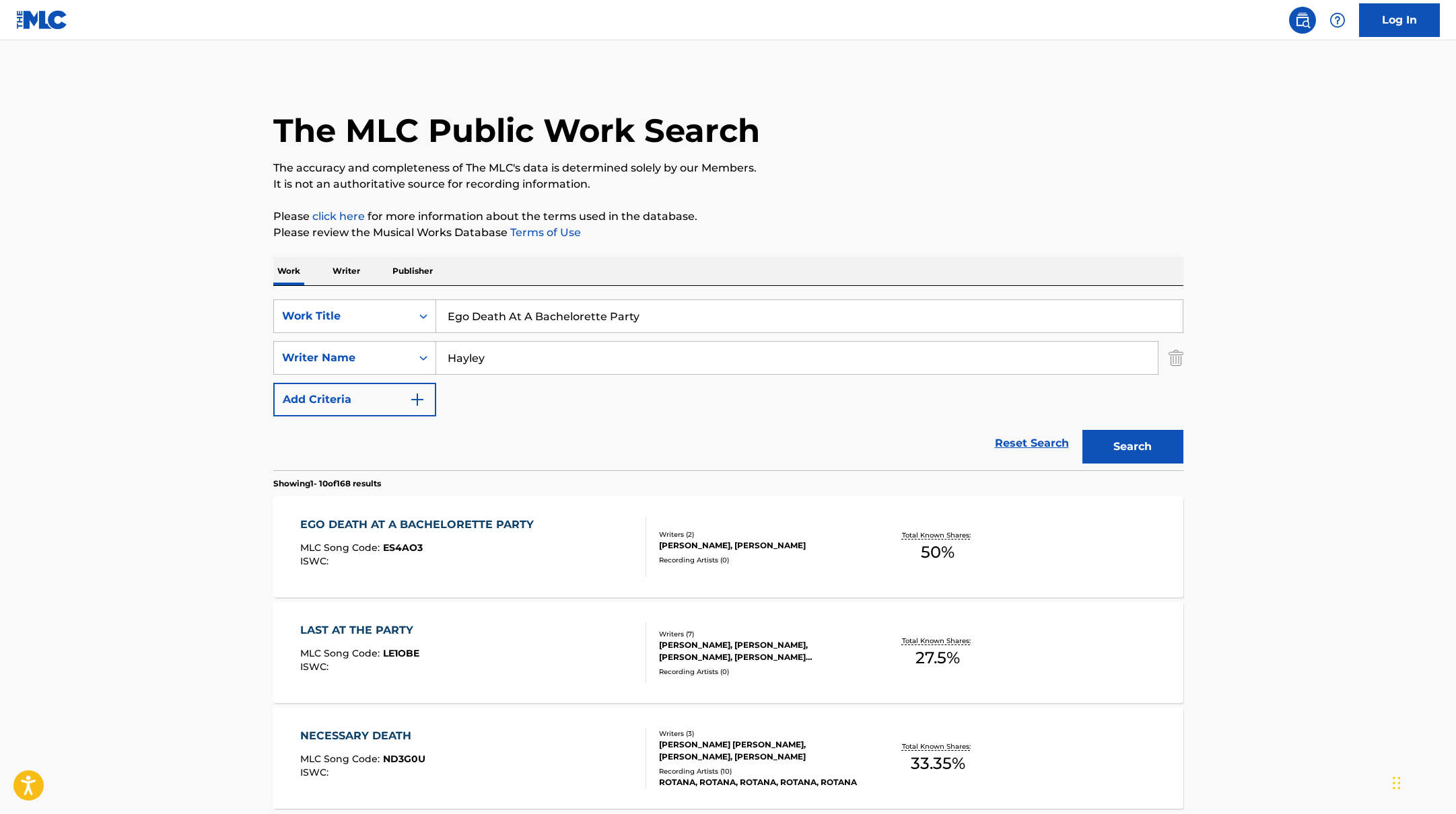
drag, startPoint x: 642, startPoint y: 329, endPoint x: 435, endPoint y: 306, distance: 208.3
click at [437, 306] on input "Ego Death At A Bachelorette Party" at bounding box center [809, 316] width 746 height 33
click at [893, 216] on p "Please click here for more information about the terms used in the database." at bounding box center [728, 216] width 910 height 16
drag, startPoint x: 752, startPoint y: 313, endPoint x: 344, endPoint y: 291, distance: 408.6
click at [344, 291] on div "SearchWithCriteria10771601-4324-4cc8-ab46-06b0d7057aec Work Title [URL][DOMAIN_…" at bounding box center [728, 378] width 910 height 185
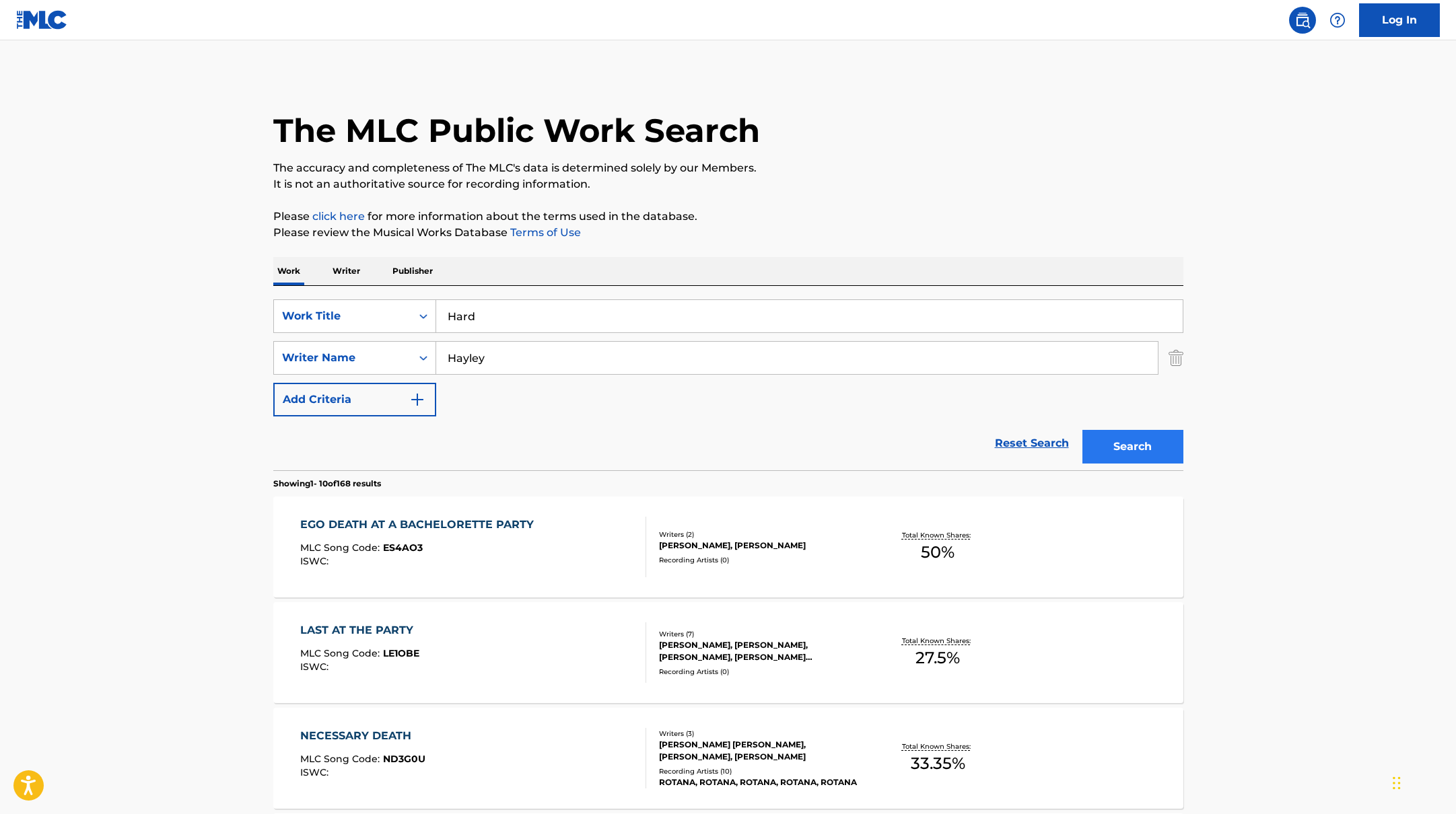
type input "Hard"
click at [1097, 438] on button "Search" at bounding box center [1133, 447] width 101 height 34
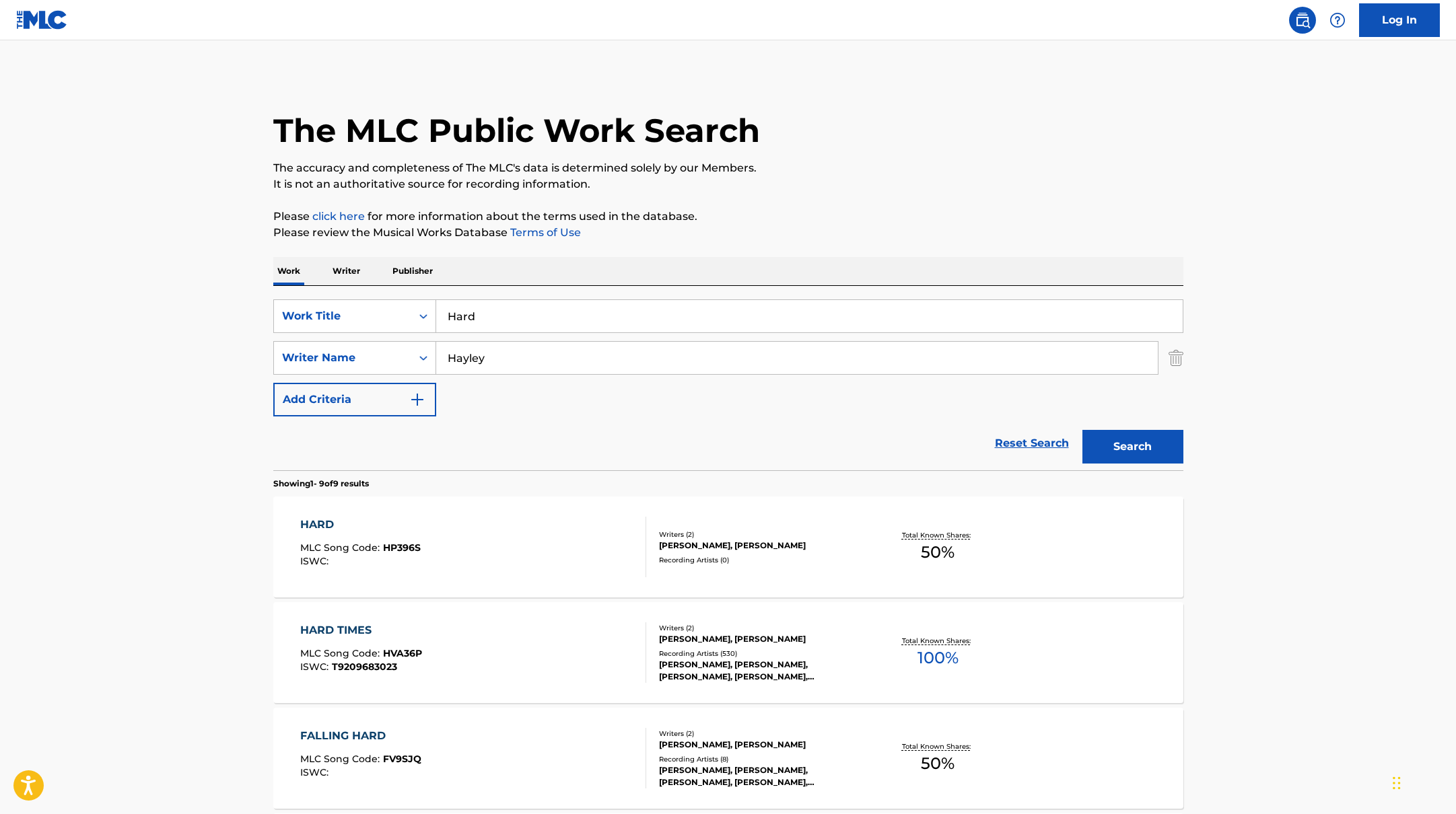
click at [518, 419] on div "Reset Search Search" at bounding box center [728, 443] width 910 height 54
click at [541, 521] on div "HARD MLC Song Code : HP396S ISWC :" at bounding box center [473, 547] width 346 height 61
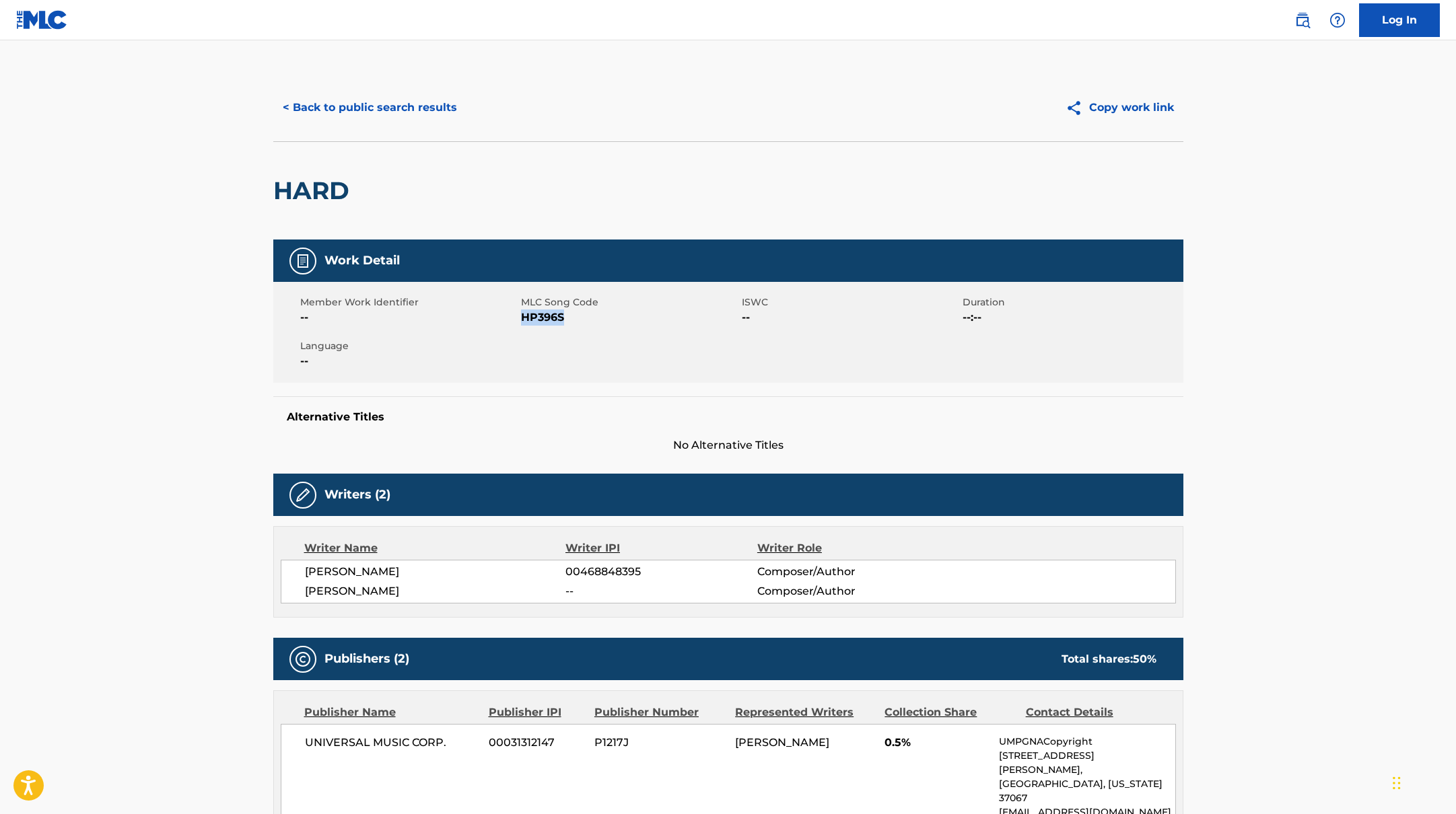
drag, startPoint x: 522, startPoint y: 315, endPoint x: 601, endPoint y: 320, distance: 79.2
click at [601, 320] on span "HP396S" at bounding box center [629, 318] width 217 height 16
click at [395, 107] on button "< Back to public search results" at bounding box center [369, 107] width 193 height 34
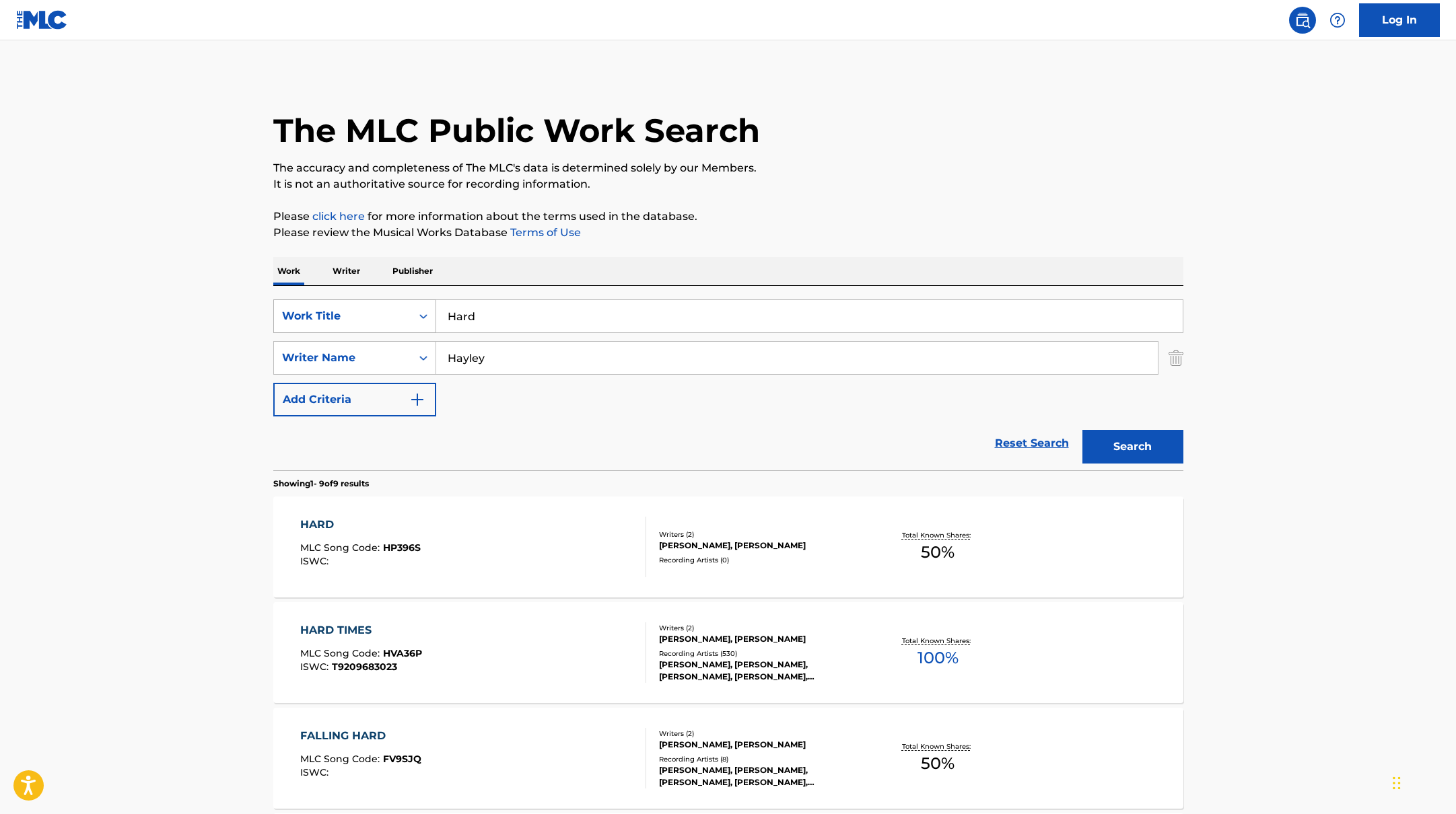
drag, startPoint x: 497, startPoint y: 320, endPoint x: 415, endPoint y: 315, distance: 82.2
click at [415, 315] on div "SearchWithCriteria10771601-4324-4cc8-ab46-06b0d7057aec Work Title Hard" at bounding box center [728, 316] width 910 height 34
type input "Discovery Channel"
click at [887, 212] on p "Please click here for more information about the terms used in the database." at bounding box center [728, 216] width 910 height 16
click at [1135, 438] on button "Search" at bounding box center [1133, 447] width 101 height 34
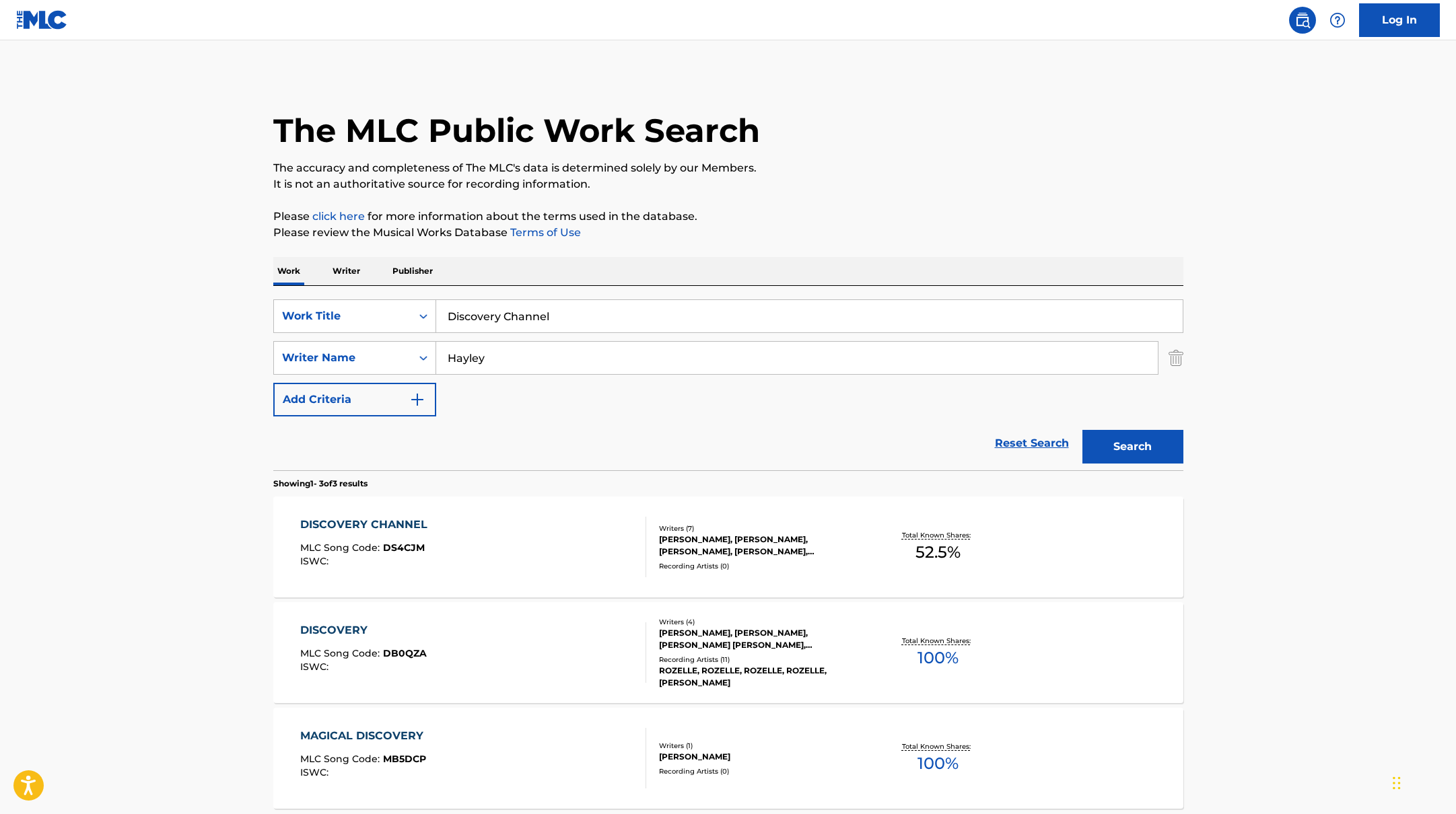
click at [538, 533] on div "DISCOVERY CHANNEL MLC Song Code : DS4CJM ISWC :" at bounding box center [473, 547] width 346 height 61
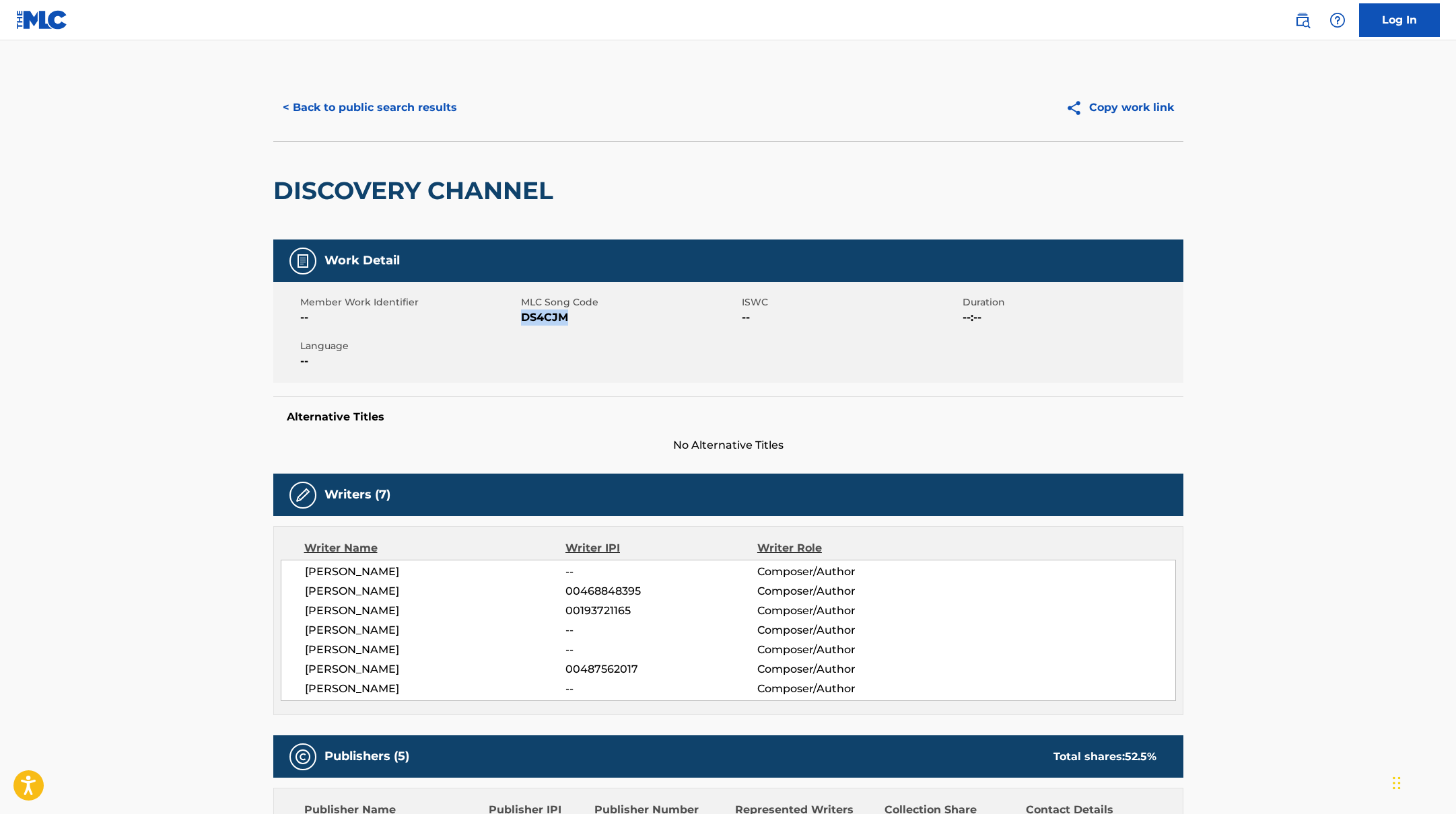
drag, startPoint x: 522, startPoint y: 318, endPoint x: 578, endPoint y: 318, distance: 56.0
click at [578, 318] on span "DS4CJM" at bounding box center [629, 318] width 217 height 16
click at [421, 106] on button "< Back to public search results" at bounding box center [369, 107] width 193 height 34
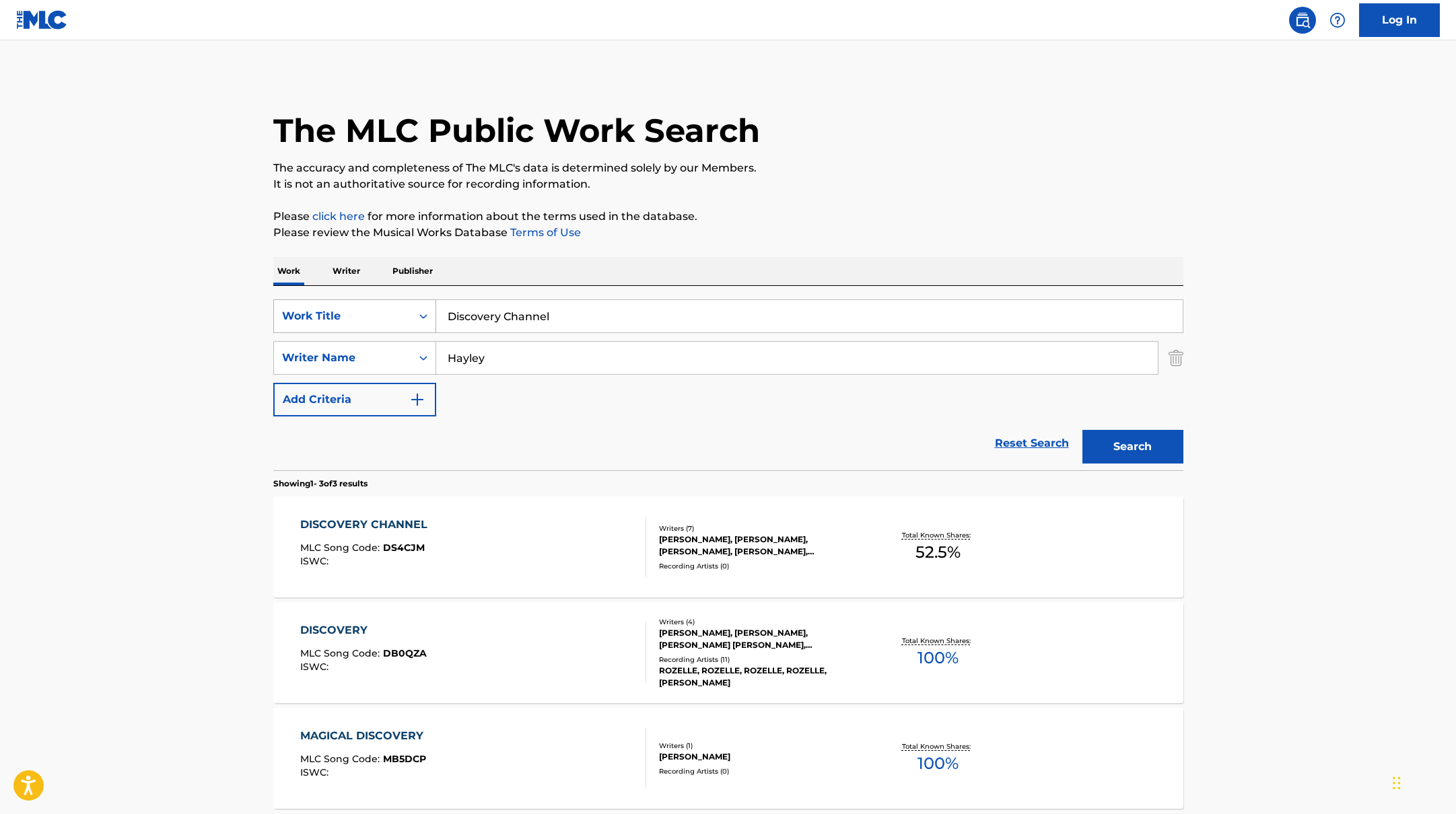
drag, startPoint x: 562, startPoint y: 320, endPoint x: 359, endPoint y: 312, distance: 203.2
click at [359, 312] on div "SearchWithCriteria10771601-4324-4cc8-ab46-06b0d7057aec Work Title Discovery Cha…" at bounding box center [728, 316] width 910 height 34
type input "True Believer"
click at [781, 252] on div "The MLC Public Work Search The accuracy and completeness of The MLC's data is d…" at bounding box center [728, 473] width 942 height 798
click at [1120, 438] on button "Search" at bounding box center [1133, 447] width 101 height 34
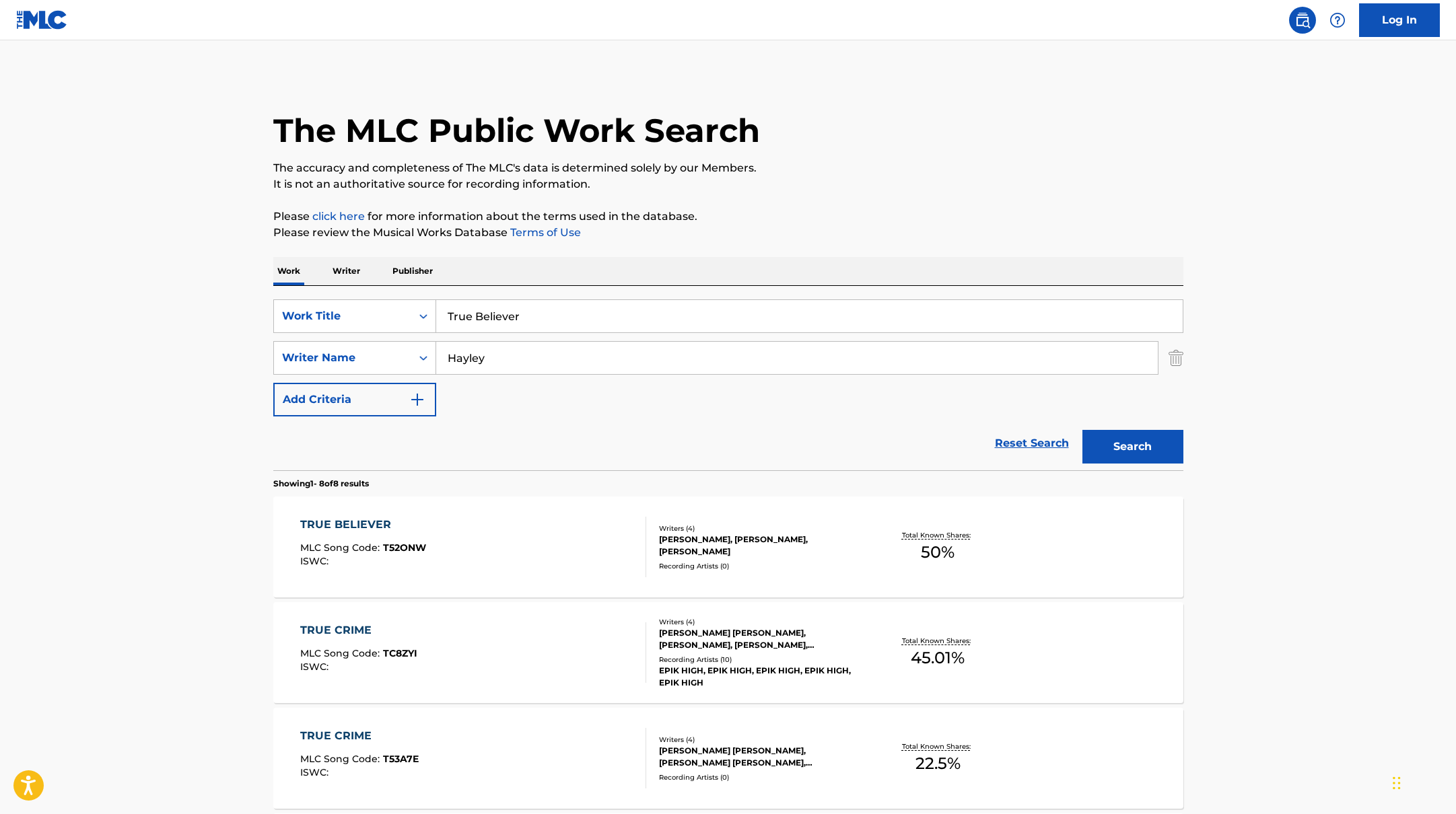
click at [538, 537] on div "TRUE BELIEVER MLC Song Code : T52ONW ISWC :" at bounding box center [473, 547] width 346 height 61
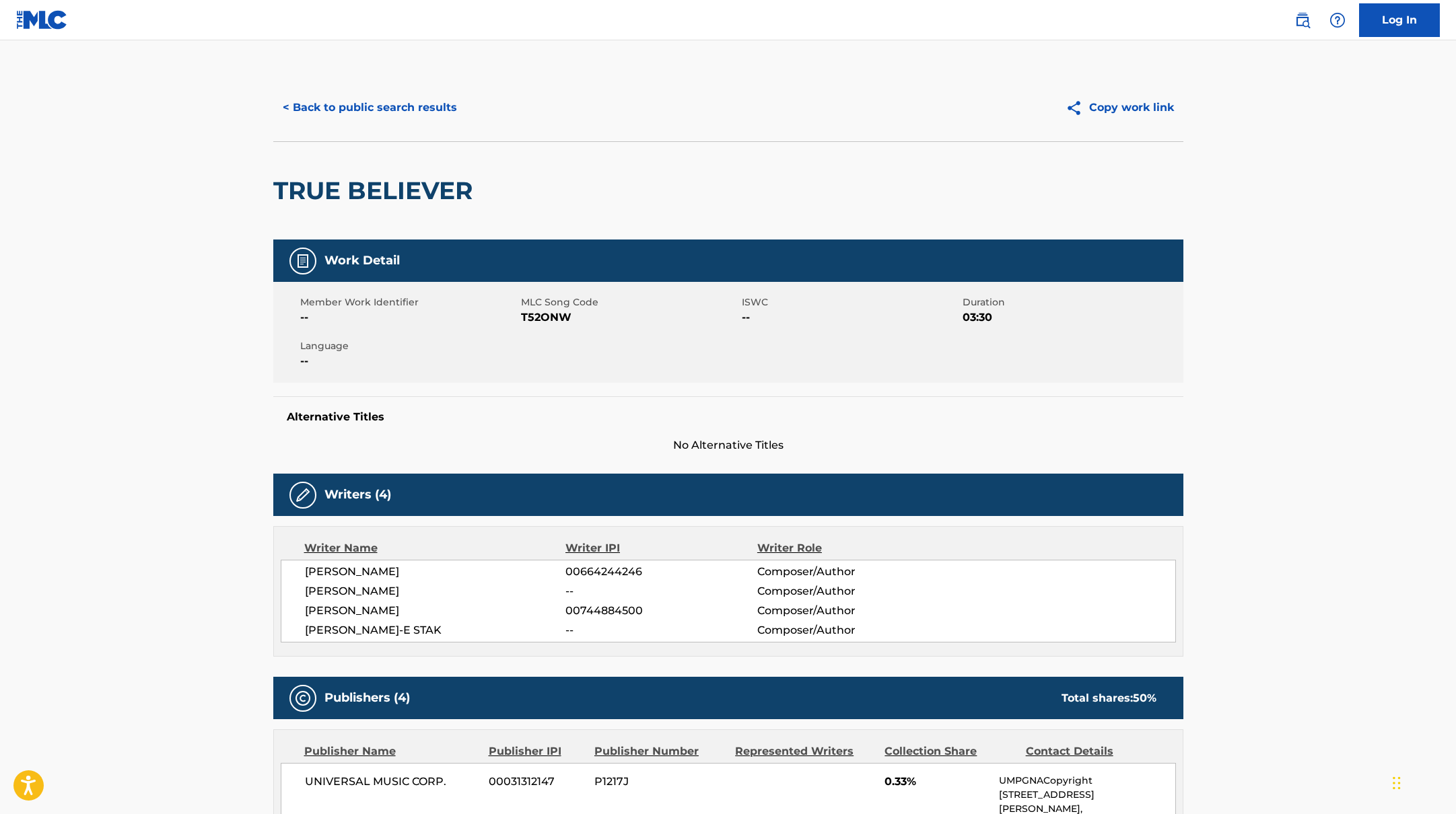
drag, startPoint x: 524, startPoint y: 319, endPoint x: 606, endPoint y: 318, distance: 82.0
click at [606, 318] on span "T52ONW" at bounding box center [629, 318] width 217 height 16
drag, startPoint x: 521, startPoint y: 318, endPoint x: 607, endPoint y: 316, distance: 86.0
click at [607, 316] on span "T52ONW" at bounding box center [629, 318] width 217 height 16
click at [427, 103] on button "< Back to public search results" at bounding box center [369, 107] width 193 height 34
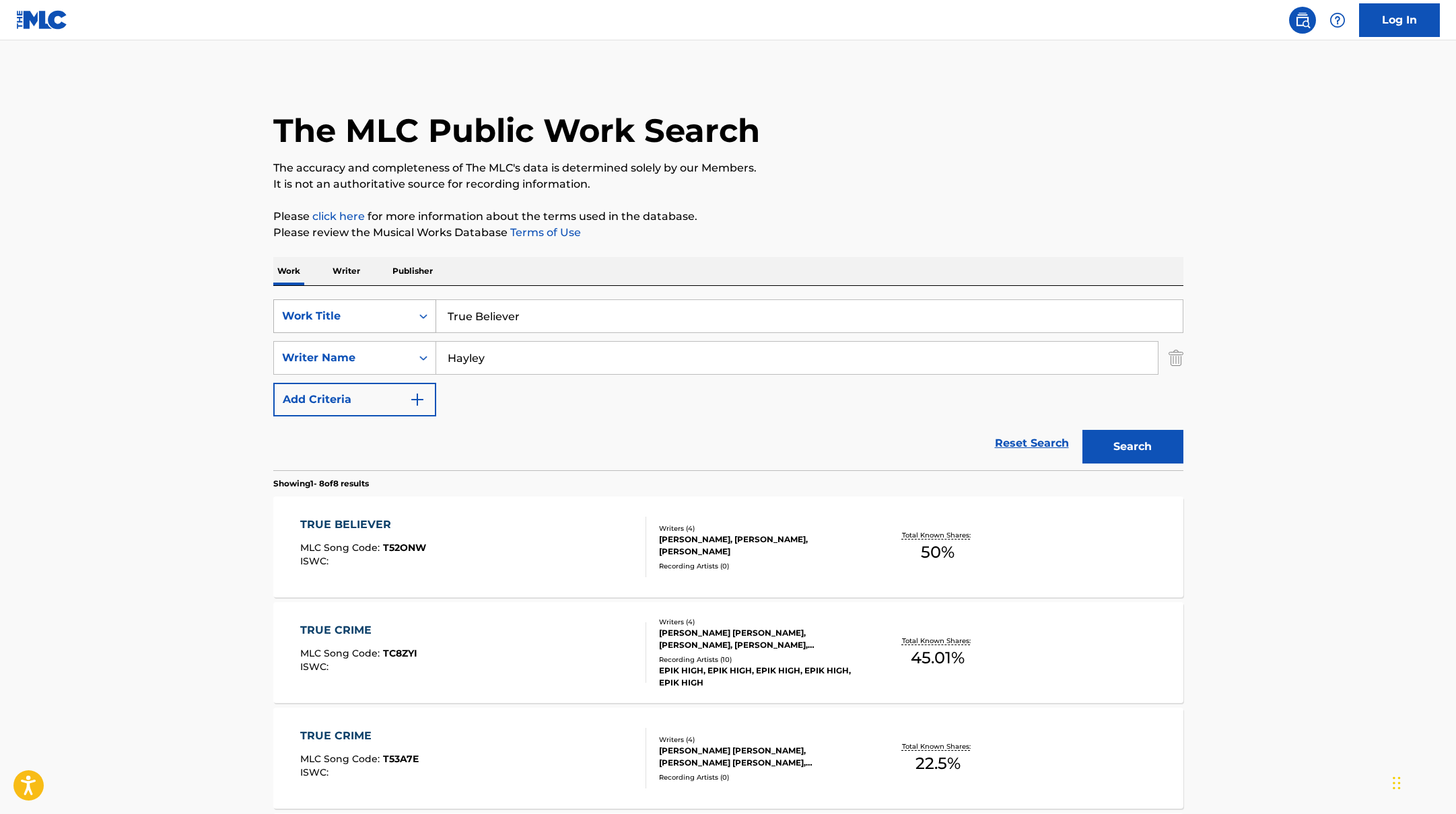
drag, startPoint x: 537, startPoint y: 314, endPoint x: 415, endPoint y: 304, distance: 122.4
click at [415, 304] on div "SearchWithCriteria10771601-4324-4cc8-ab46-06b0d7057aec Work Title True Believer" at bounding box center [728, 316] width 910 height 34
type input "Zissou"
click at [835, 257] on div "Work Writer Publisher" at bounding box center [728, 271] width 910 height 28
click at [1165, 450] on button "Search" at bounding box center [1133, 447] width 101 height 34
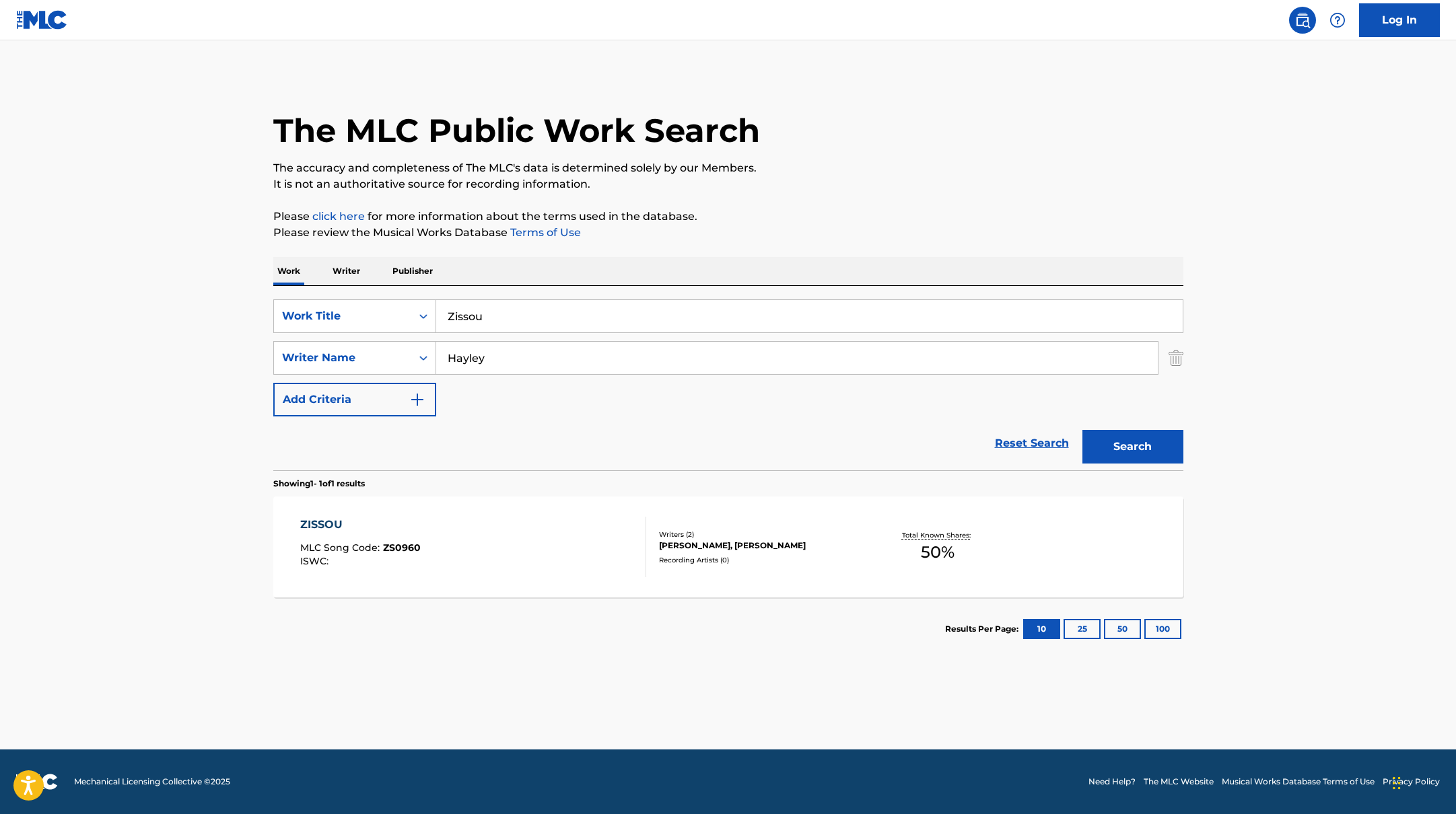
click at [461, 511] on div "ZISSOU MLC Song Code : ZS0960 ISWC : Writers ( 2 ) [PERSON_NAME], [PERSON_NAME]…" at bounding box center [728, 547] width 910 height 101
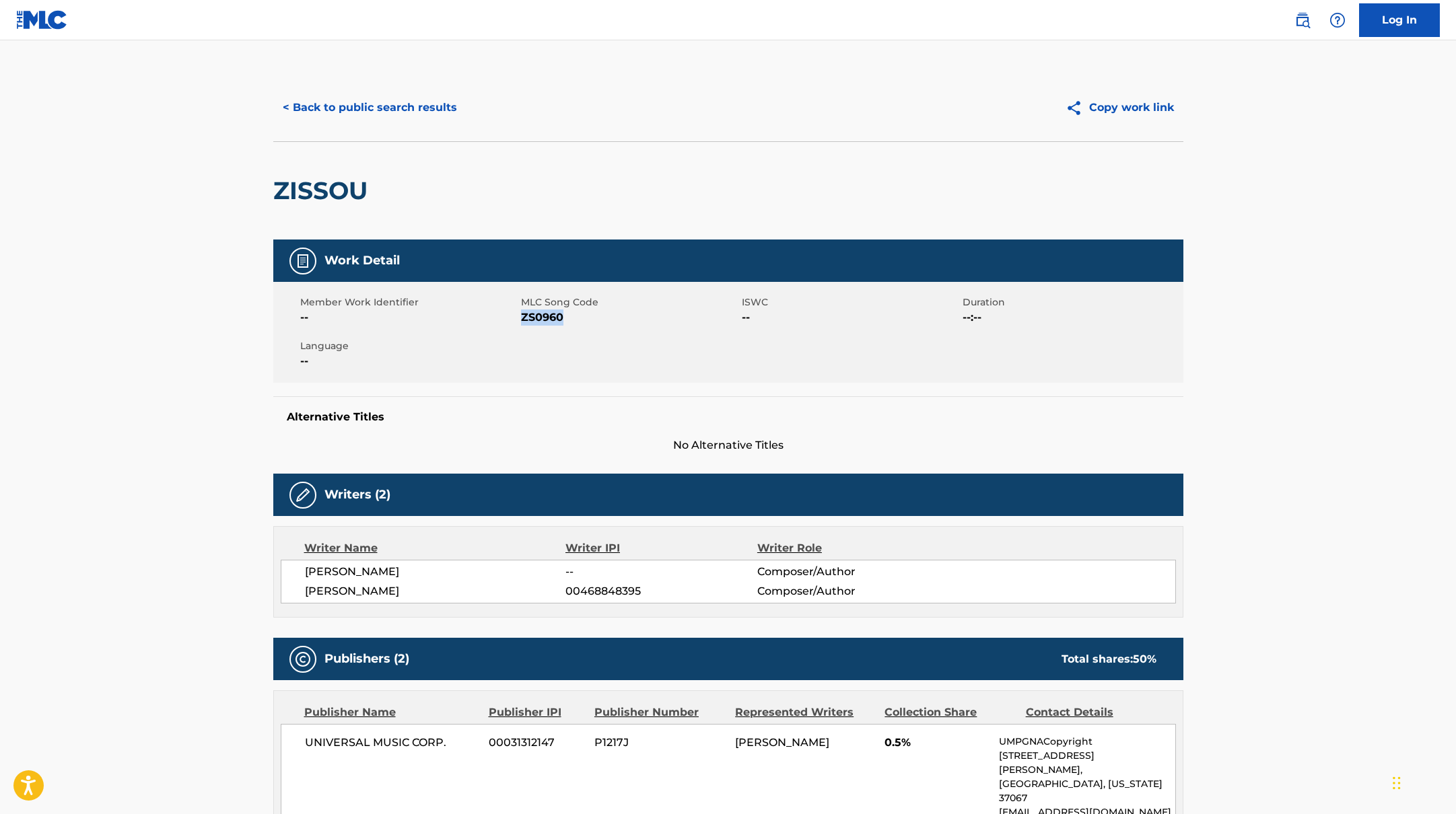
drag, startPoint x: 521, startPoint y: 318, endPoint x: 618, endPoint y: 318, distance: 97.0
click at [618, 318] on span "ZS0960" at bounding box center [629, 318] width 217 height 16
click at [396, 106] on button "< Back to public search results" at bounding box center [369, 107] width 193 height 34
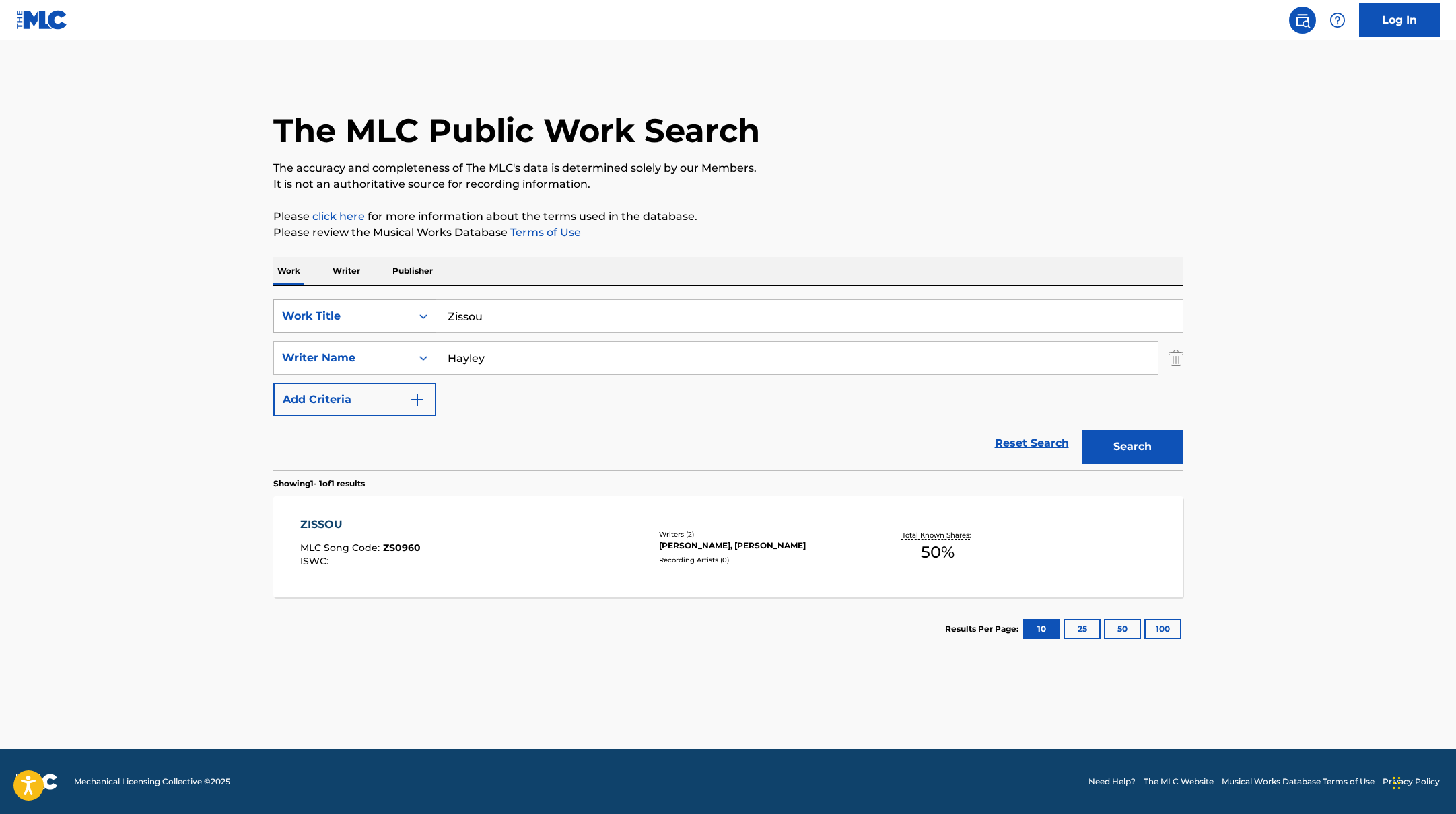
drag, startPoint x: 495, startPoint y: 321, endPoint x: 427, endPoint y: 306, distance: 69.6
click at [427, 306] on div "SearchWithCriteria10771601-4324-4cc8-ab46-06b0d7057aec Work Title Zissou" at bounding box center [728, 316] width 910 height 34
type input "Dream Girl In [GEOGRAPHIC_DATA]"
click at [1150, 448] on button "Search" at bounding box center [1133, 447] width 101 height 34
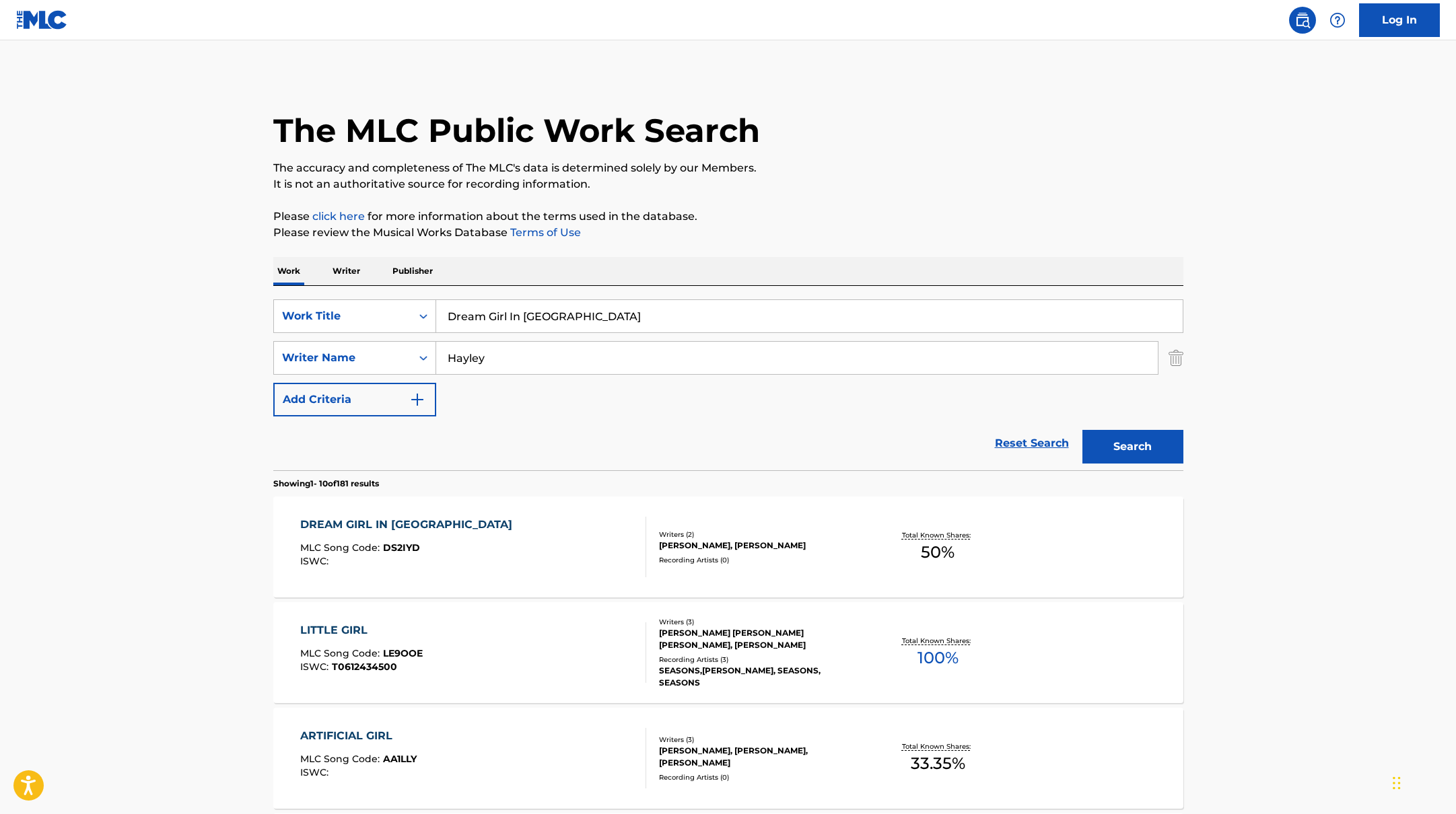
click at [573, 541] on div "DREAM GIRL IN SHIBUYA MLC Song Code : DS2IYD ISWC :" at bounding box center [473, 547] width 346 height 61
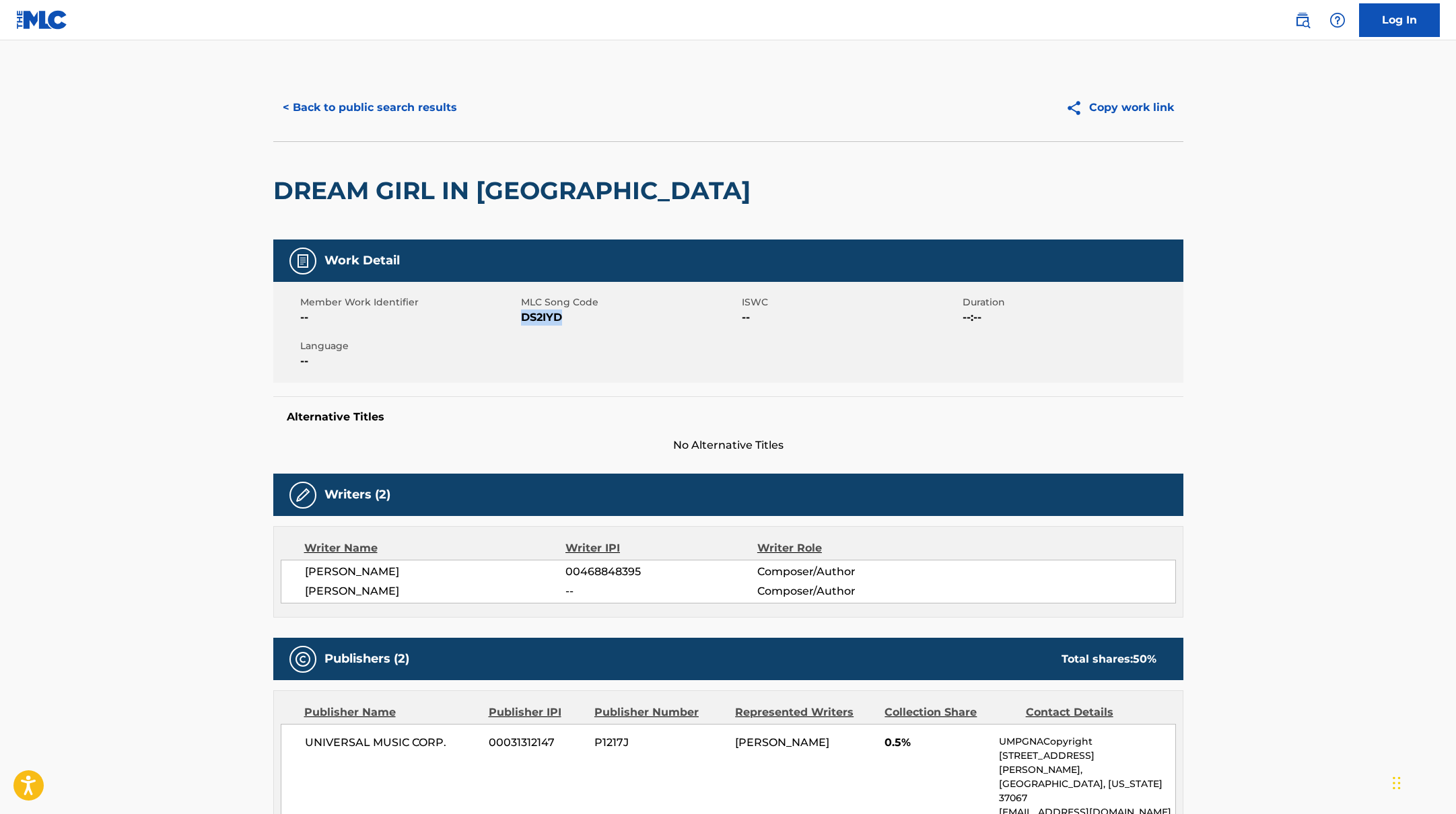
drag, startPoint x: 523, startPoint y: 318, endPoint x: 614, endPoint y: 326, distance: 91.4
click at [604, 325] on span "DS2IYD" at bounding box center [629, 318] width 217 height 16
click at [366, 111] on button "< Back to public search results" at bounding box center [369, 107] width 193 height 34
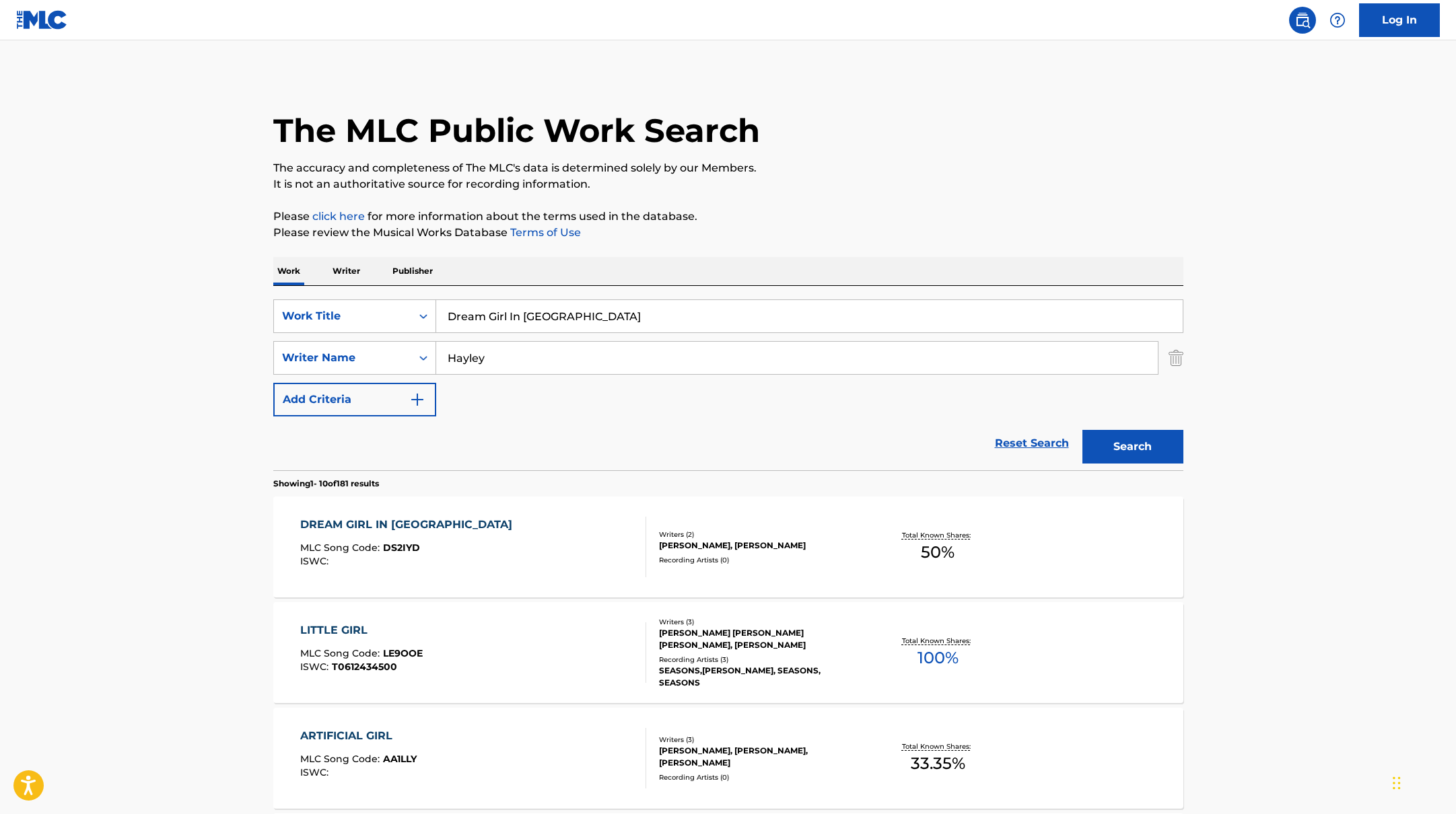
drag, startPoint x: 593, startPoint y: 318, endPoint x: 359, endPoint y: 291, distance: 235.6
click at [359, 291] on div "SearchWithCriteria10771601-4324-4cc8-ab46-06b0d7057aec Work Title Dream Girl In…" at bounding box center [728, 378] width 910 height 185
drag, startPoint x: 785, startPoint y: 313, endPoint x: 462, endPoint y: 291, distance: 323.7
click at [437, 297] on div "SearchWithCriteria10771601-4324-4cc8-ab46-06b0d7057aec Work Title Blood Bros Se…" at bounding box center [728, 378] width 910 height 185
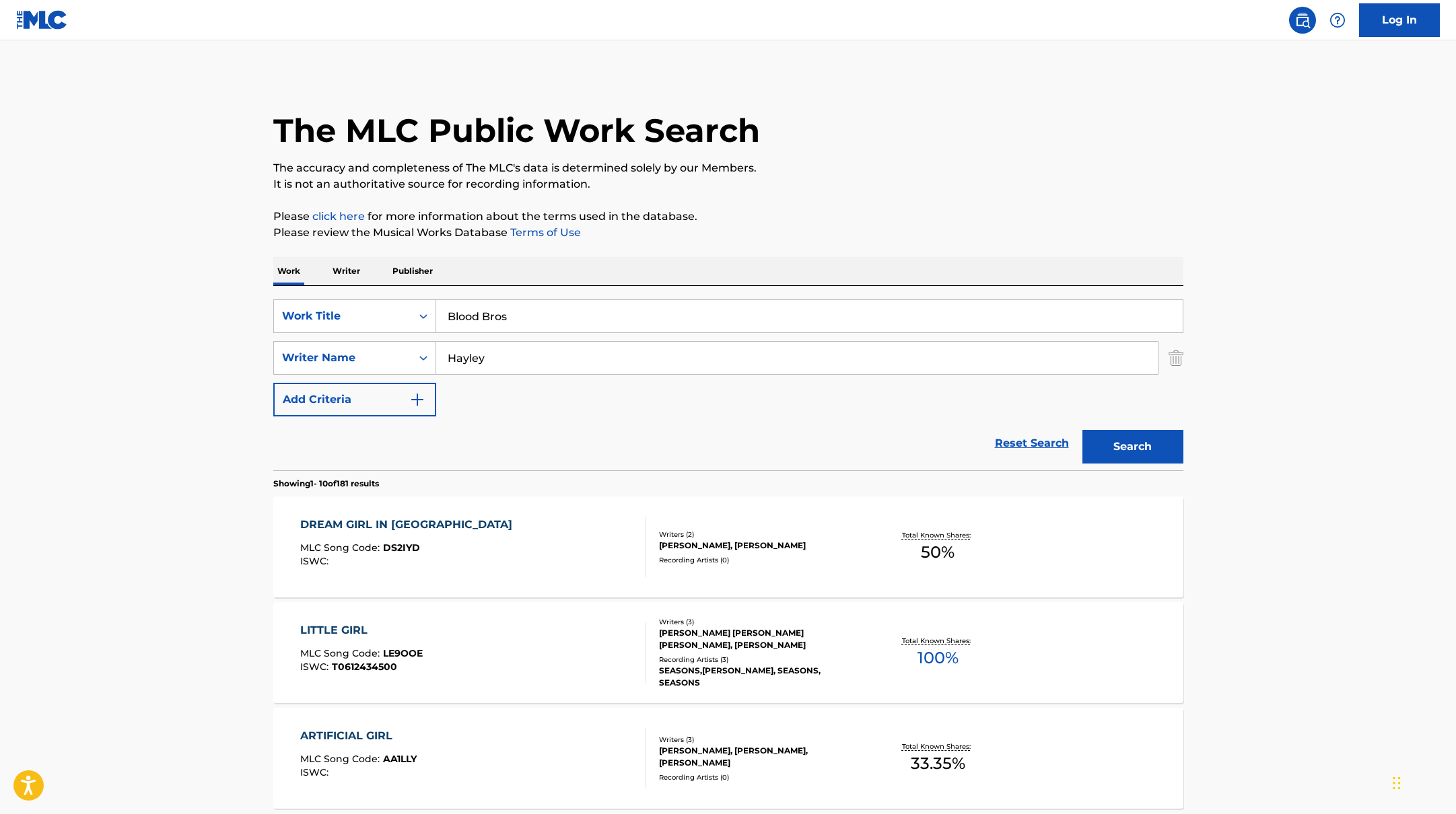
type input "Blood Bros"
click at [1146, 455] on button "Search" at bounding box center [1133, 447] width 101 height 34
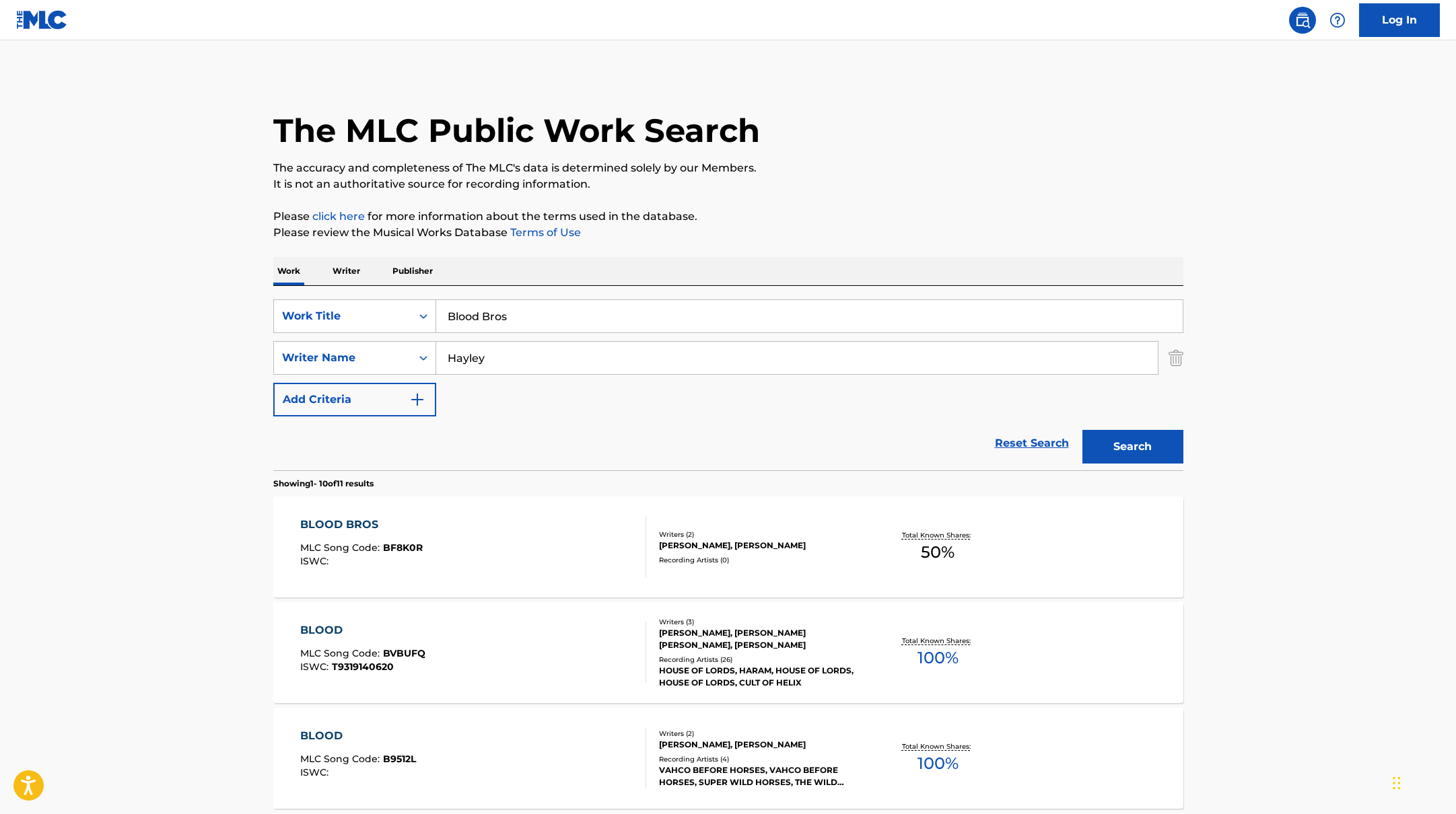
click at [567, 541] on div "BLOOD BROS MLC Song Code : BF8K0R ISWC :" at bounding box center [473, 547] width 346 height 61
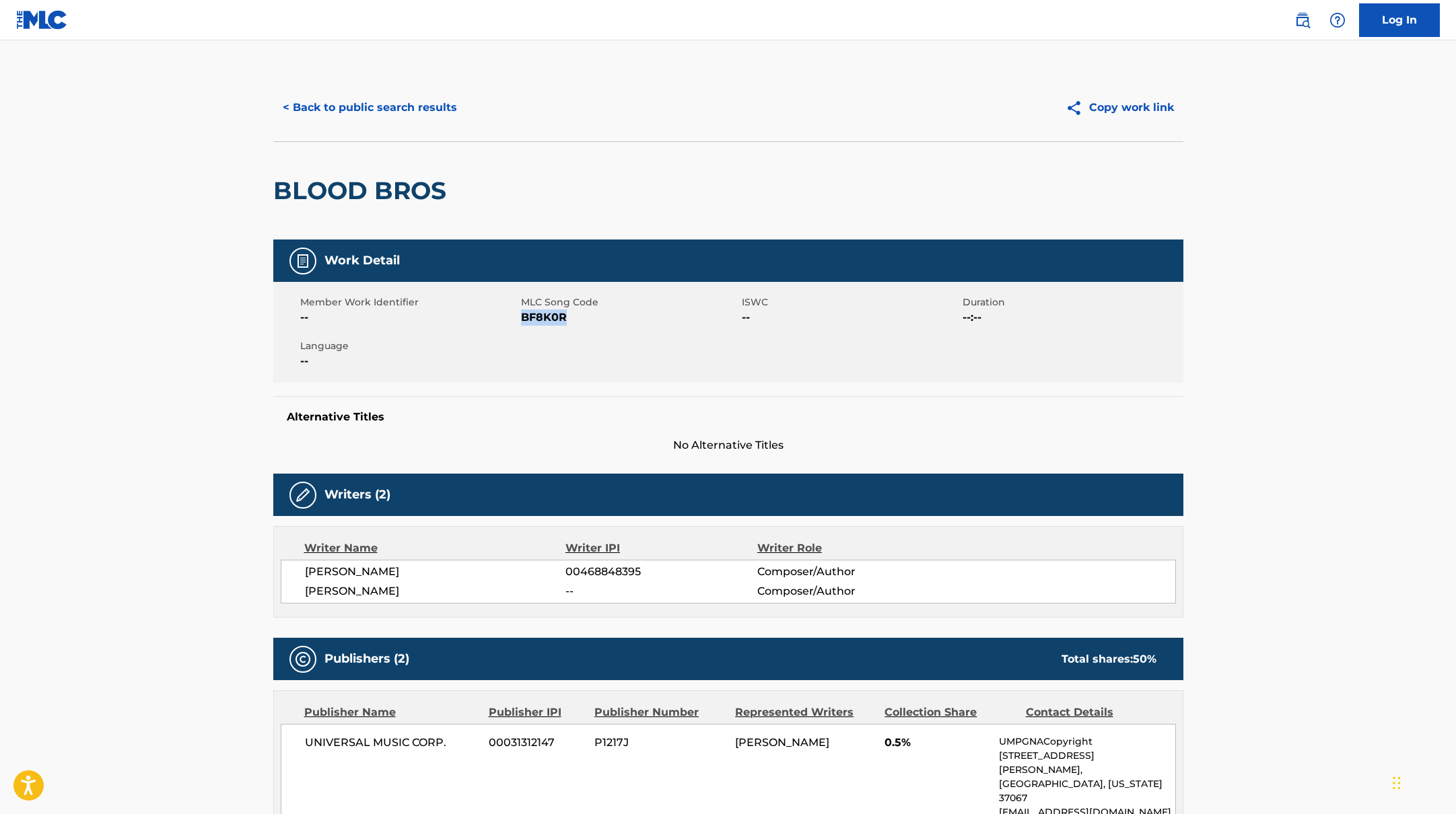
drag, startPoint x: 521, startPoint y: 318, endPoint x: 604, endPoint y: 320, distance: 83.0
click at [604, 320] on span "BF8K0R" at bounding box center [629, 318] width 217 height 16
click at [347, 108] on button "< Back to public search results" at bounding box center [369, 107] width 193 height 34
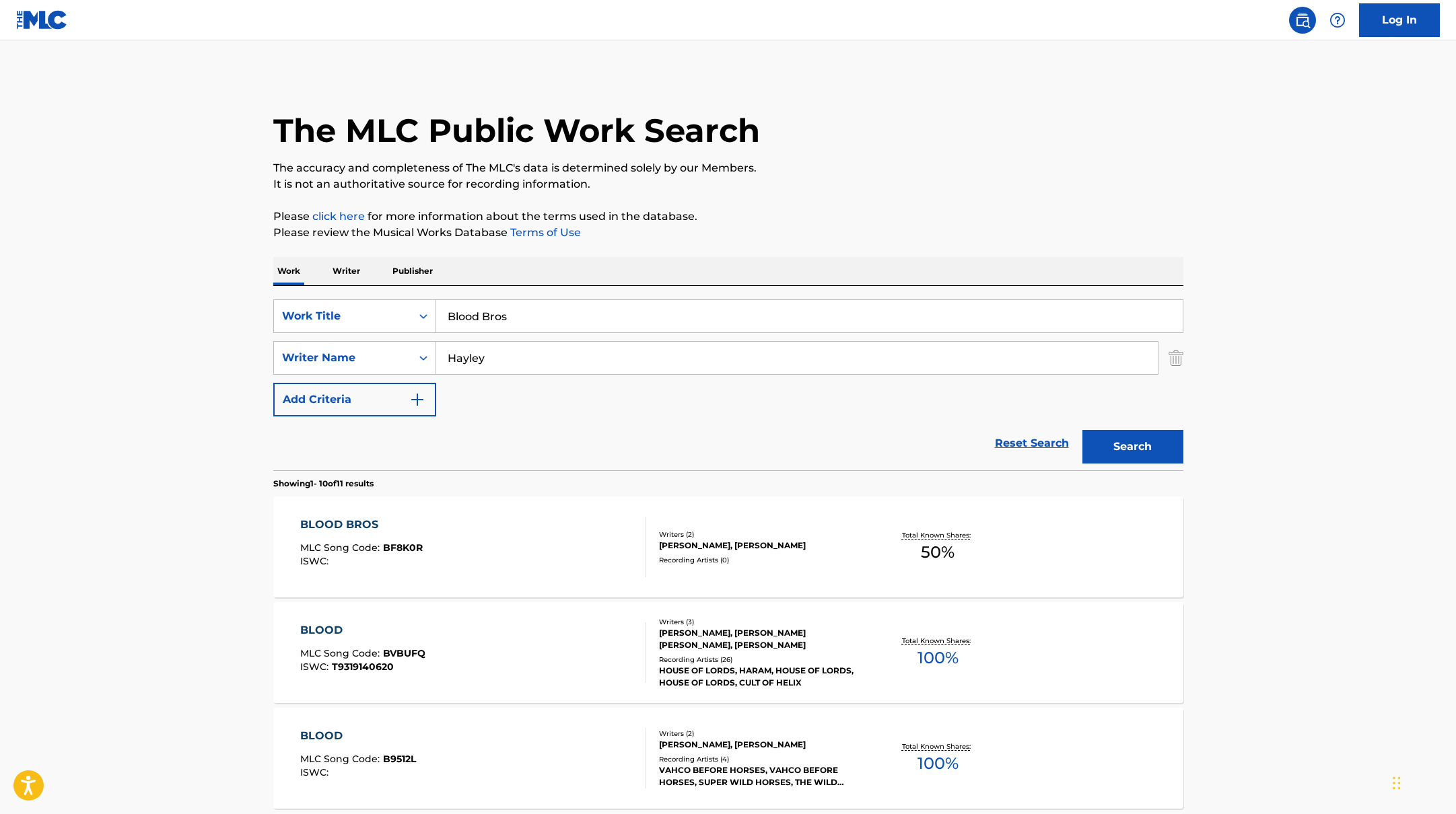
drag, startPoint x: 511, startPoint y: 320, endPoint x: 375, endPoint y: 296, distance: 138.1
click at [375, 296] on div "SearchWithCriteria10771601-4324-4cc8-ab46-06b0d7057aec Work Title Blood Bros Se…" at bounding box center [728, 378] width 910 height 185
type input "I Won't Quit On You"
click at [872, 215] on p "Please click here for more information about the terms used in the database." at bounding box center [728, 216] width 910 height 16
click at [1118, 450] on button "Search" at bounding box center [1133, 447] width 101 height 34
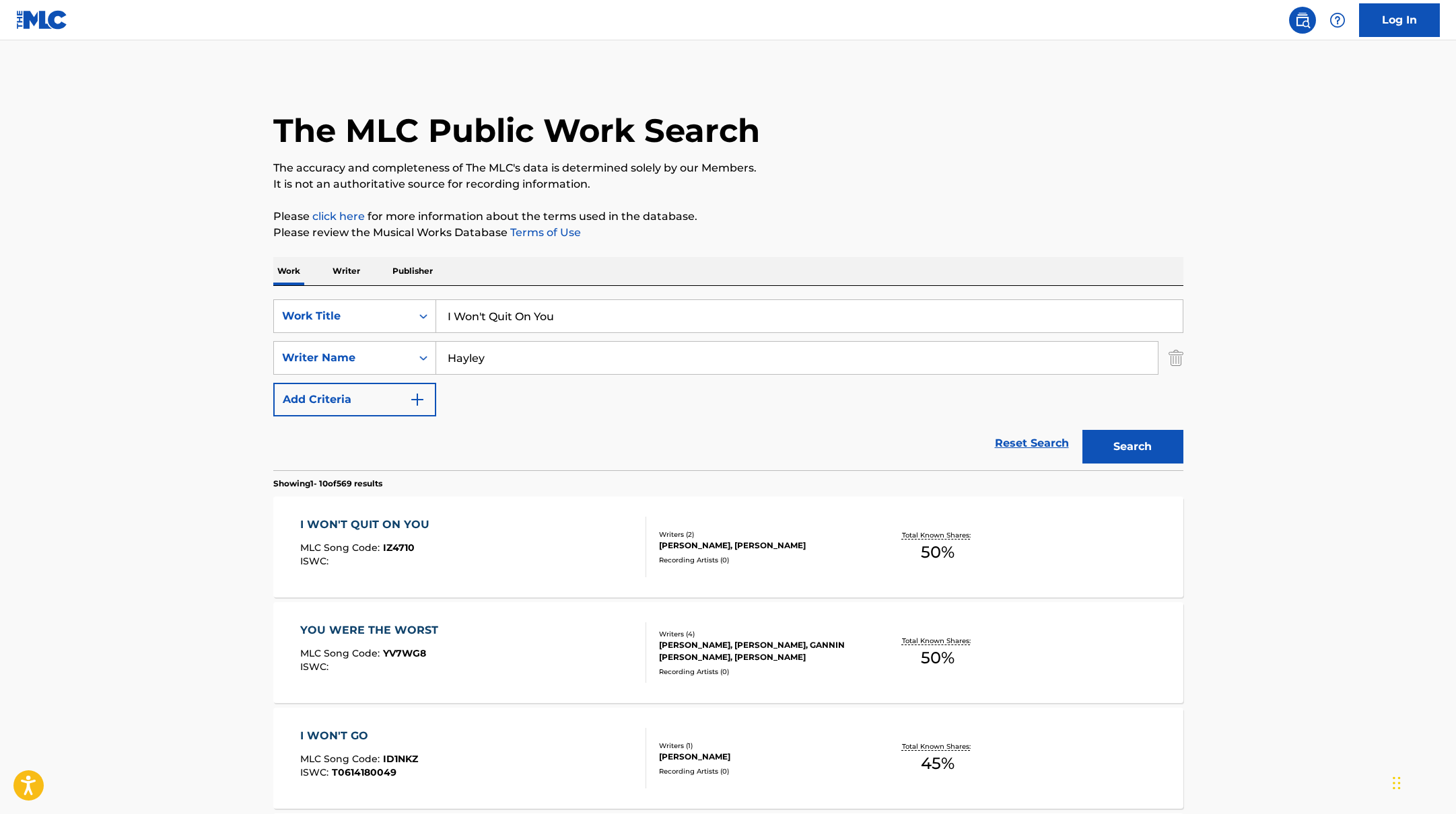
click at [559, 546] on div "I WON'T QUIT ON YOU MLC Song Code : IZ4710 ISWC :" at bounding box center [473, 547] width 346 height 61
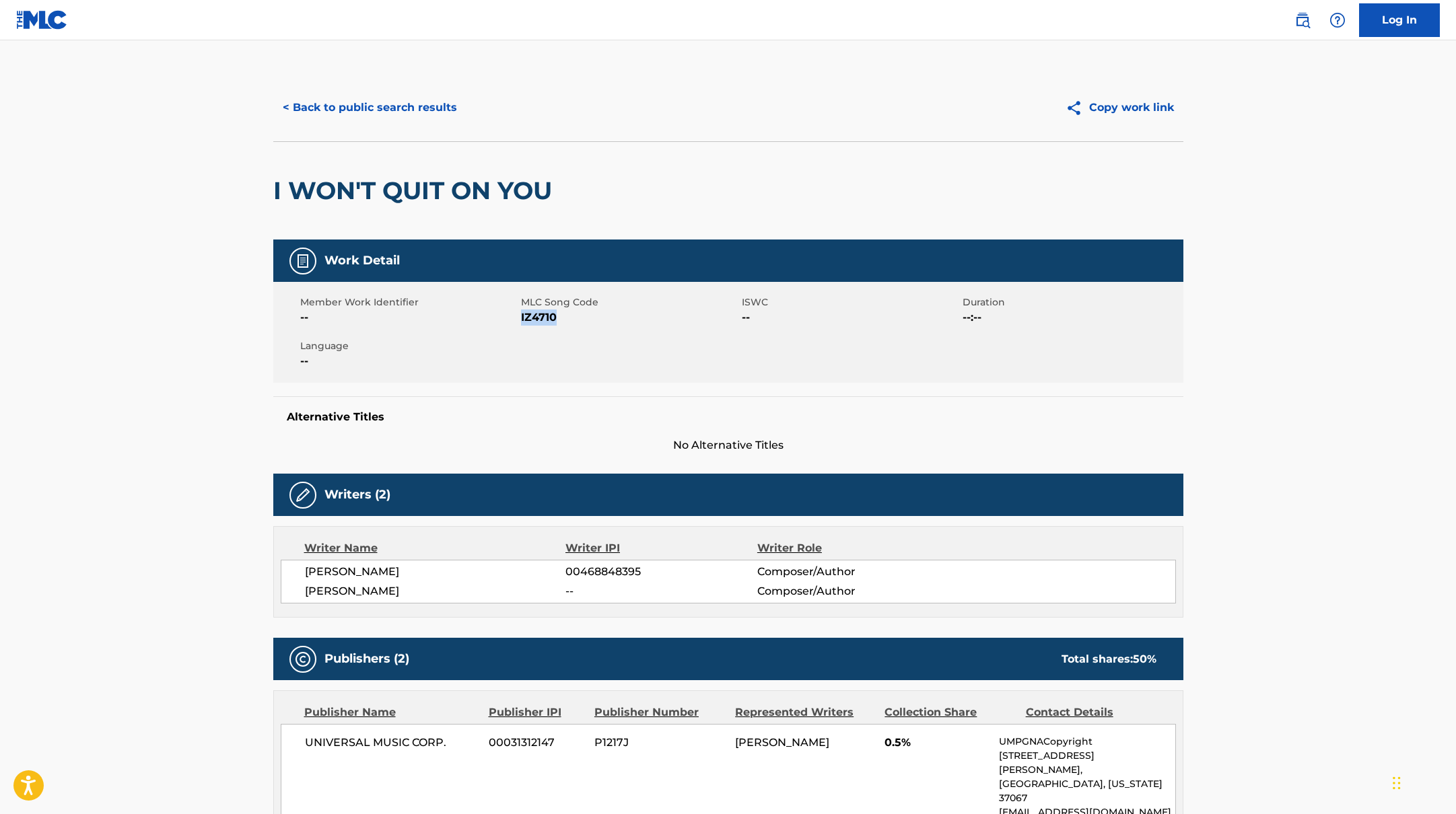
drag, startPoint x: 521, startPoint y: 315, endPoint x: 591, endPoint y: 315, distance: 70.0
click at [591, 315] on span "IZ4710" at bounding box center [629, 318] width 217 height 16
click at [405, 105] on button "< Back to public search results" at bounding box center [369, 107] width 193 height 34
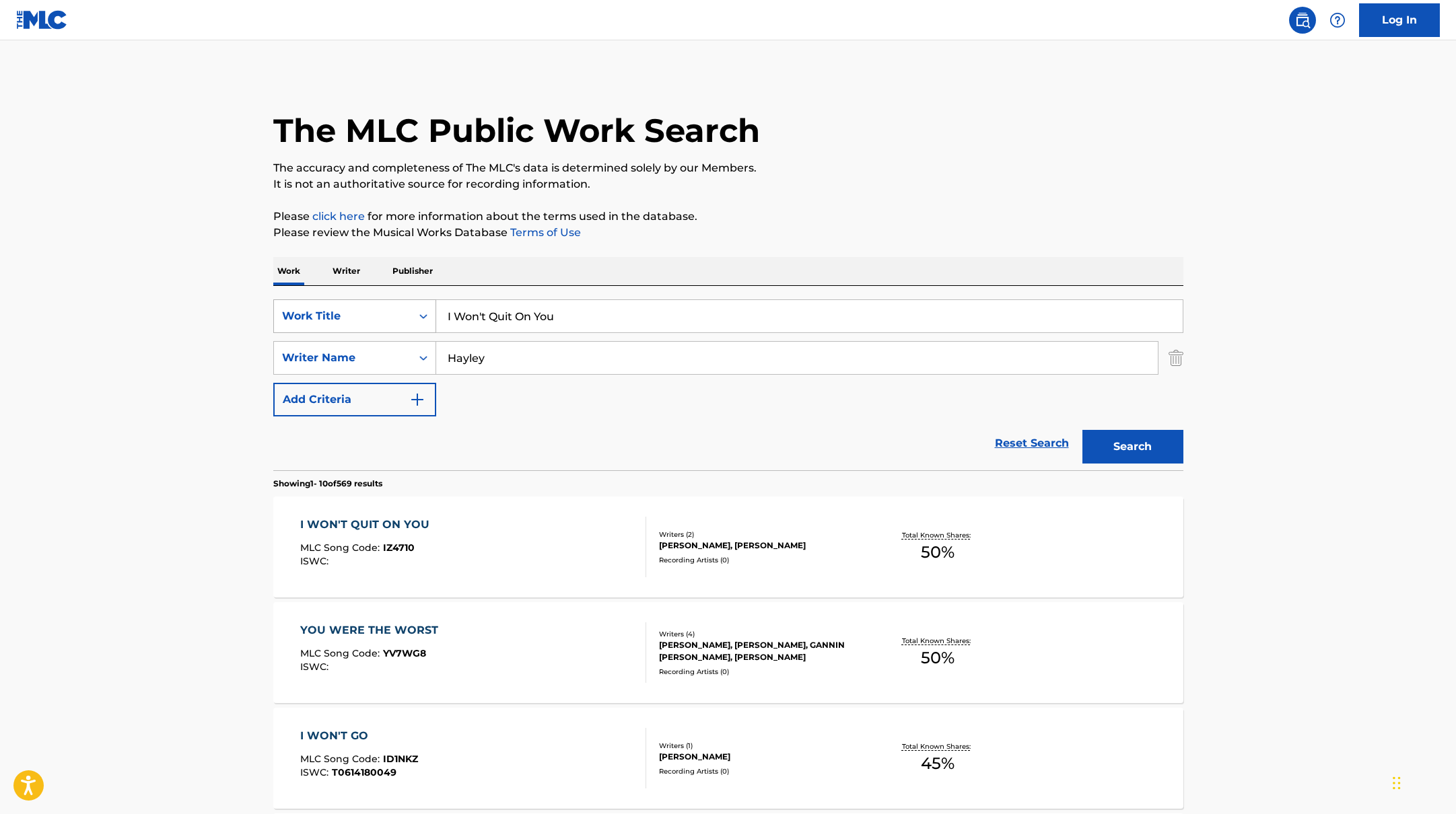
drag, startPoint x: 540, startPoint y: 313, endPoint x: 403, endPoint y: 307, distance: 137.1
click at [403, 307] on div "SearchWithCriteria10771601-4324-4cc8-ab46-06b0d7057aec Work Title I Won't Quit …" at bounding box center [728, 316] width 910 height 34
type input "If Your Girl"
click at [773, 216] on p "Please click here for more information about the terms used in the database." at bounding box center [728, 216] width 910 height 16
drag, startPoint x: 505, startPoint y: 358, endPoint x: 383, endPoint y: 337, distance: 123.8
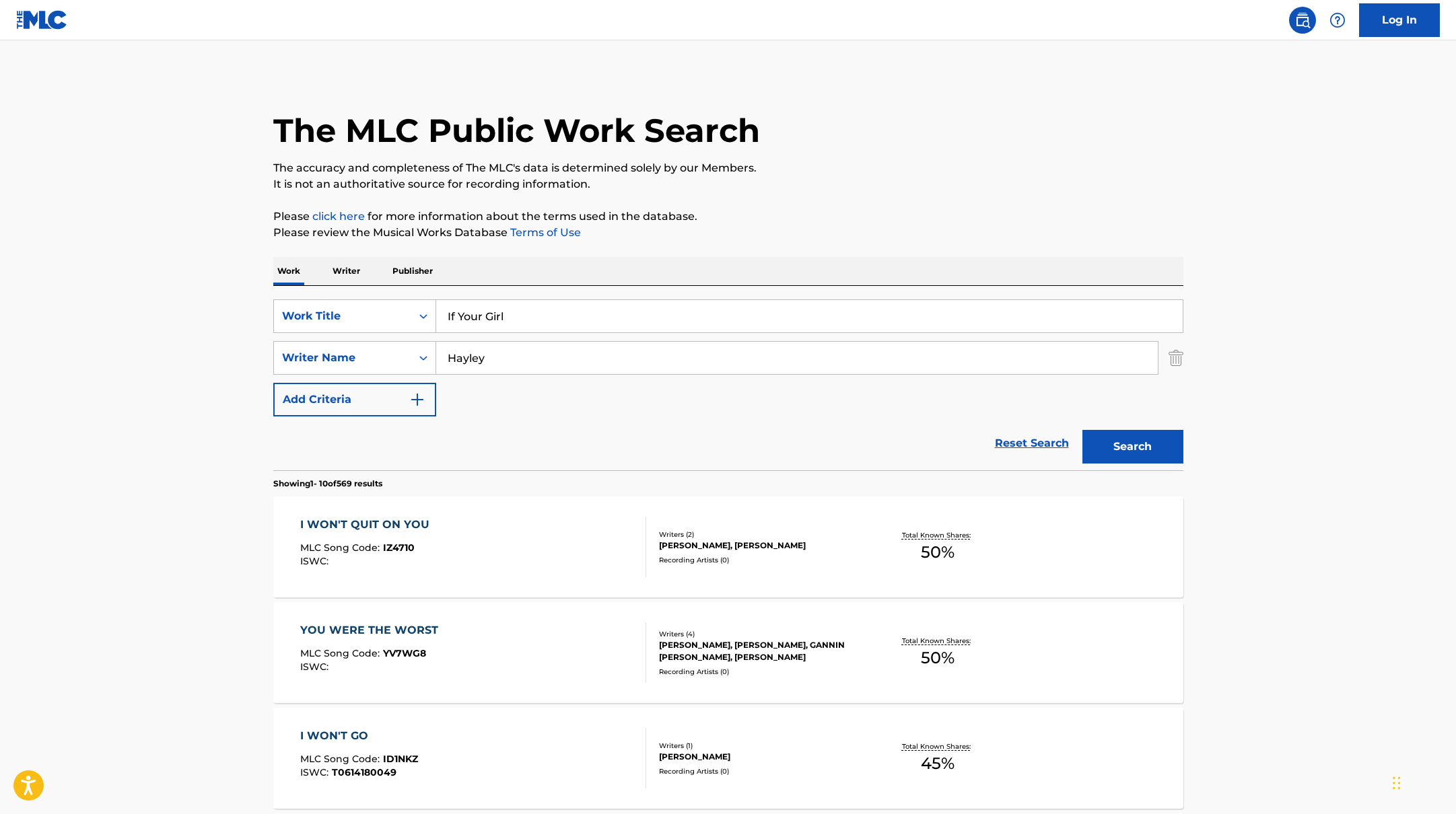
click at [386, 338] on div "SearchWithCriteria10771601-4324-4cc8-ab46-06b0d7057aec Work Title If Your Girl …" at bounding box center [728, 358] width 910 height 117
type input "[PERSON_NAME]"
click at [801, 219] on p "Please click here for more information about the terms used in the database." at bounding box center [728, 216] width 910 height 16
click at [1123, 453] on button "Search" at bounding box center [1133, 447] width 101 height 34
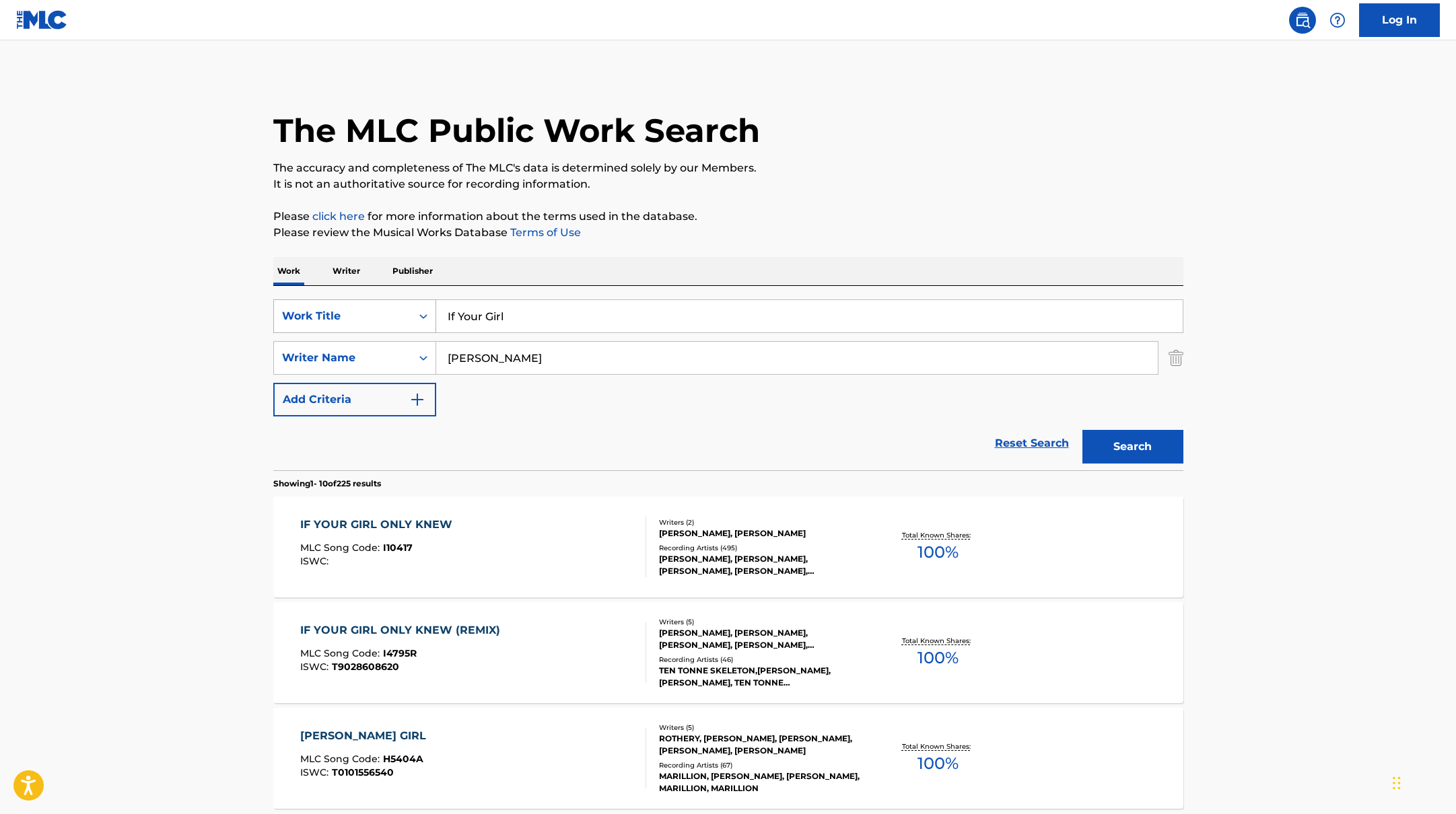
drag, startPoint x: 512, startPoint y: 320, endPoint x: 393, endPoint y: 309, distance: 119.5
click at [396, 310] on div "SearchWithCriteria10771601-4324-4cc8-ab46-06b0d7057aec Work Title If Your Girl" at bounding box center [728, 316] width 910 height 34
type input "Pumpin Jumpin"
click at [806, 169] on p "The accuracy and completeness of The MLC's data is determined solely by our Mem…" at bounding box center [728, 168] width 910 height 16
drag, startPoint x: 517, startPoint y: 358, endPoint x: 374, endPoint y: 344, distance: 143.7
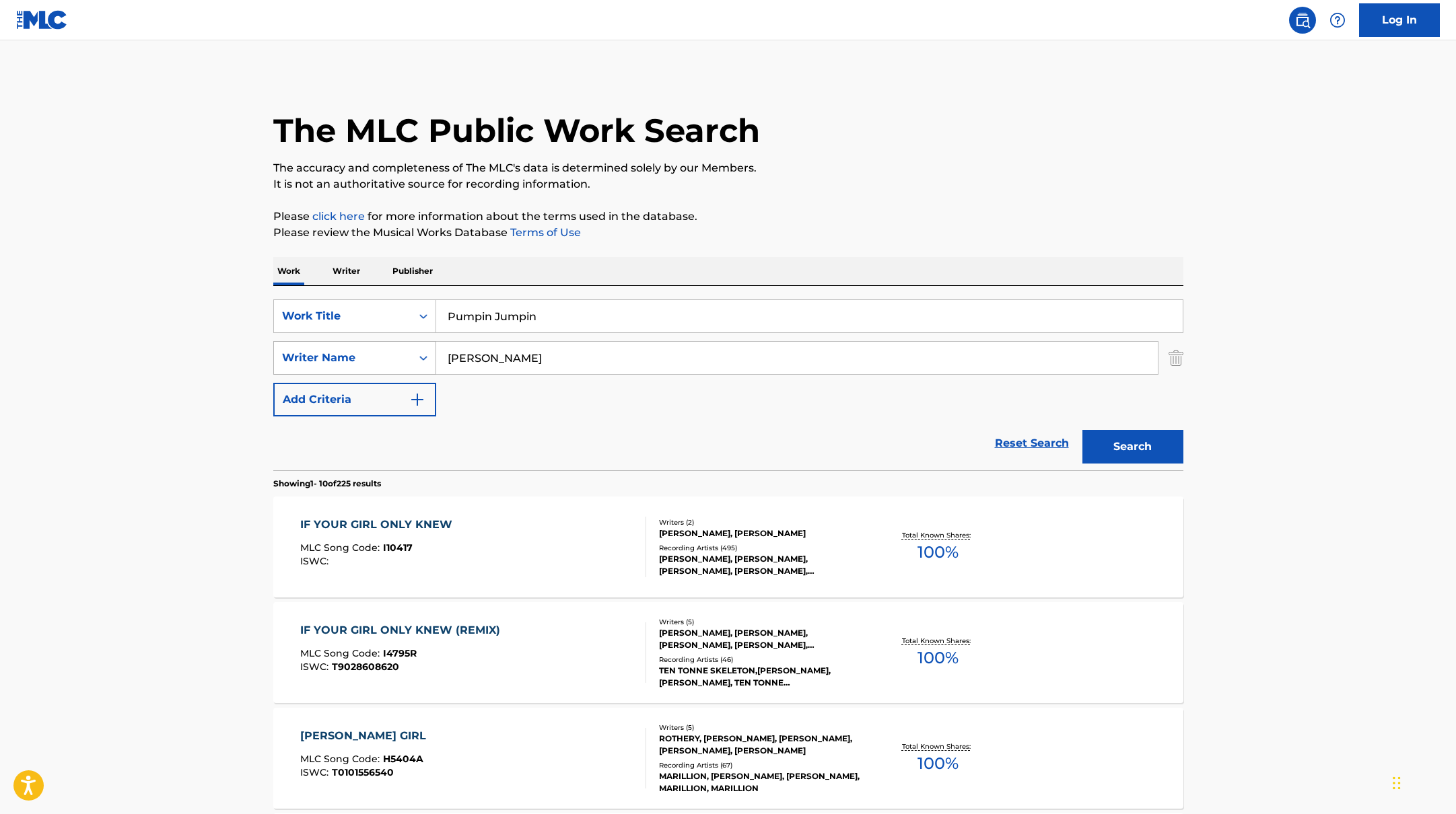
click at [374, 344] on div "SearchWithCriteria17b139b1-9d92-4180-9b1a-8426ad8e22ea Writer Name [PERSON_NAME]" at bounding box center [728, 358] width 910 height 34
click at [1158, 450] on button "Search" at bounding box center [1133, 447] width 101 height 34
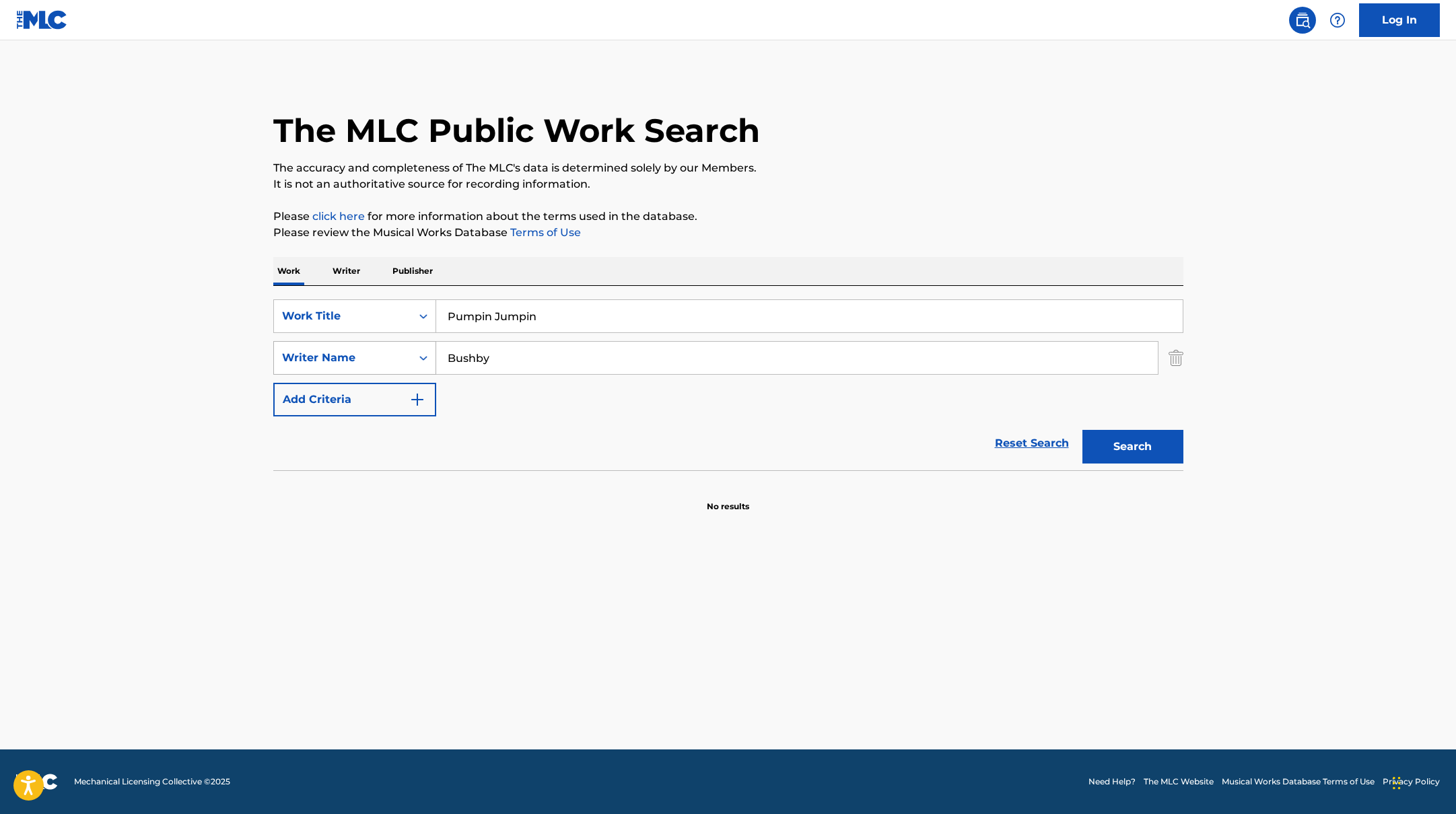
drag, startPoint x: 525, startPoint y: 356, endPoint x: 373, endPoint y: 353, distance: 152.0
click at [375, 354] on div "SearchWithCriteria17b139b1-9d92-4180-9b1a-8426ad8e22ea Writer Name [PERSON_NAME]" at bounding box center [728, 358] width 910 height 34
type input "[PERSON_NAME]"
click at [1136, 450] on button "Search" at bounding box center [1133, 447] width 101 height 34
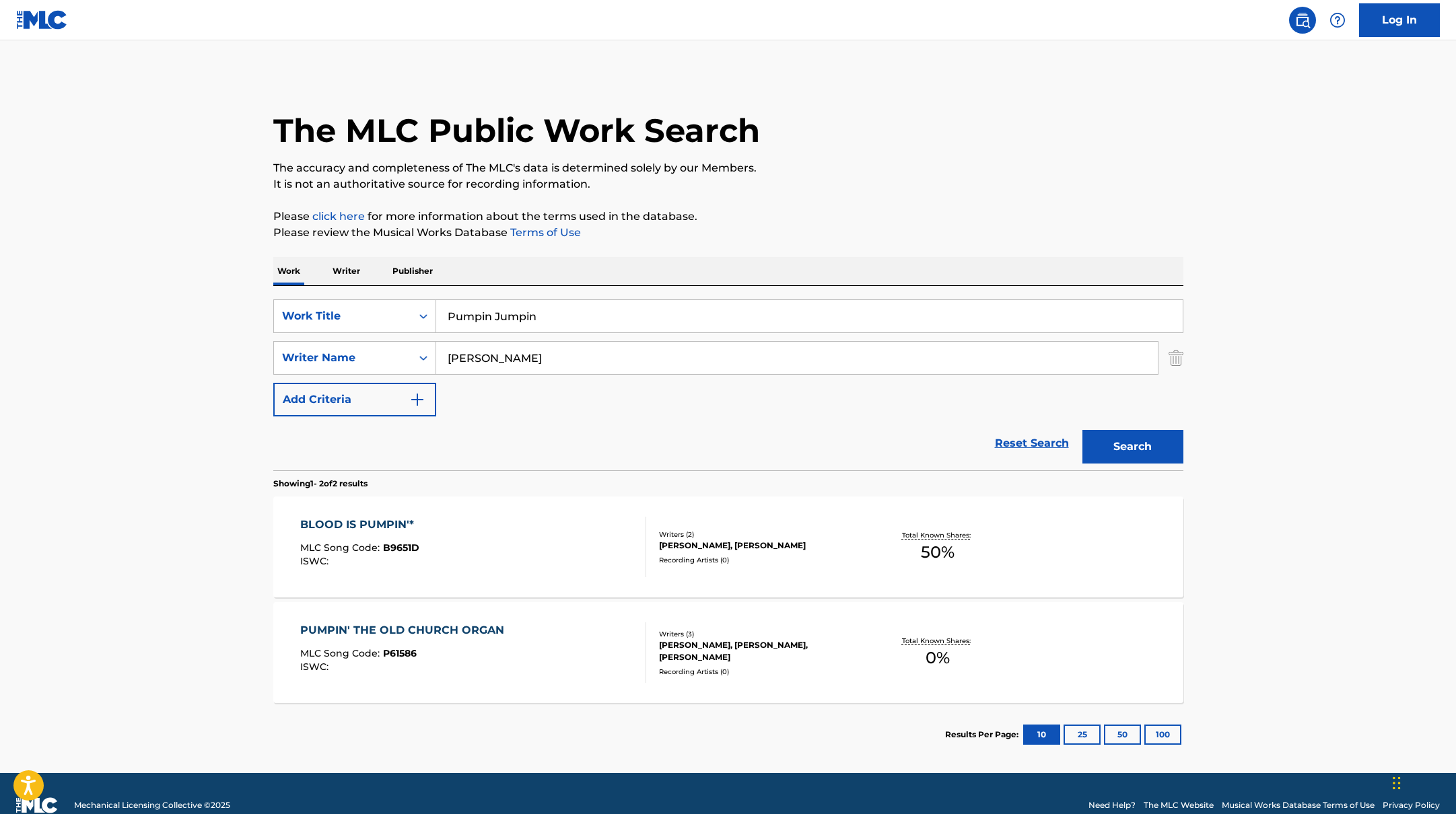
drag, startPoint x: 546, startPoint y: 315, endPoint x: 374, endPoint y: 295, distance: 173.2
click at [374, 296] on div "SearchWithCriteria10771601-4324-4cc8-ab46-06b0d7057aec Work Title Pumpin Jumpin…" at bounding box center [728, 378] width 910 height 185
type input "Where Have You Been x No Pole"
click at [815, 194] on div "The MLC Public Work Search The accuracy and completeness of The MLC's data is d…" at bounding box center [728, 420] width 942 height 692
drag, startPoint x: 516, startPoint y: 360, endPoint x: 434, endPoint y: 349, distance: 82.7
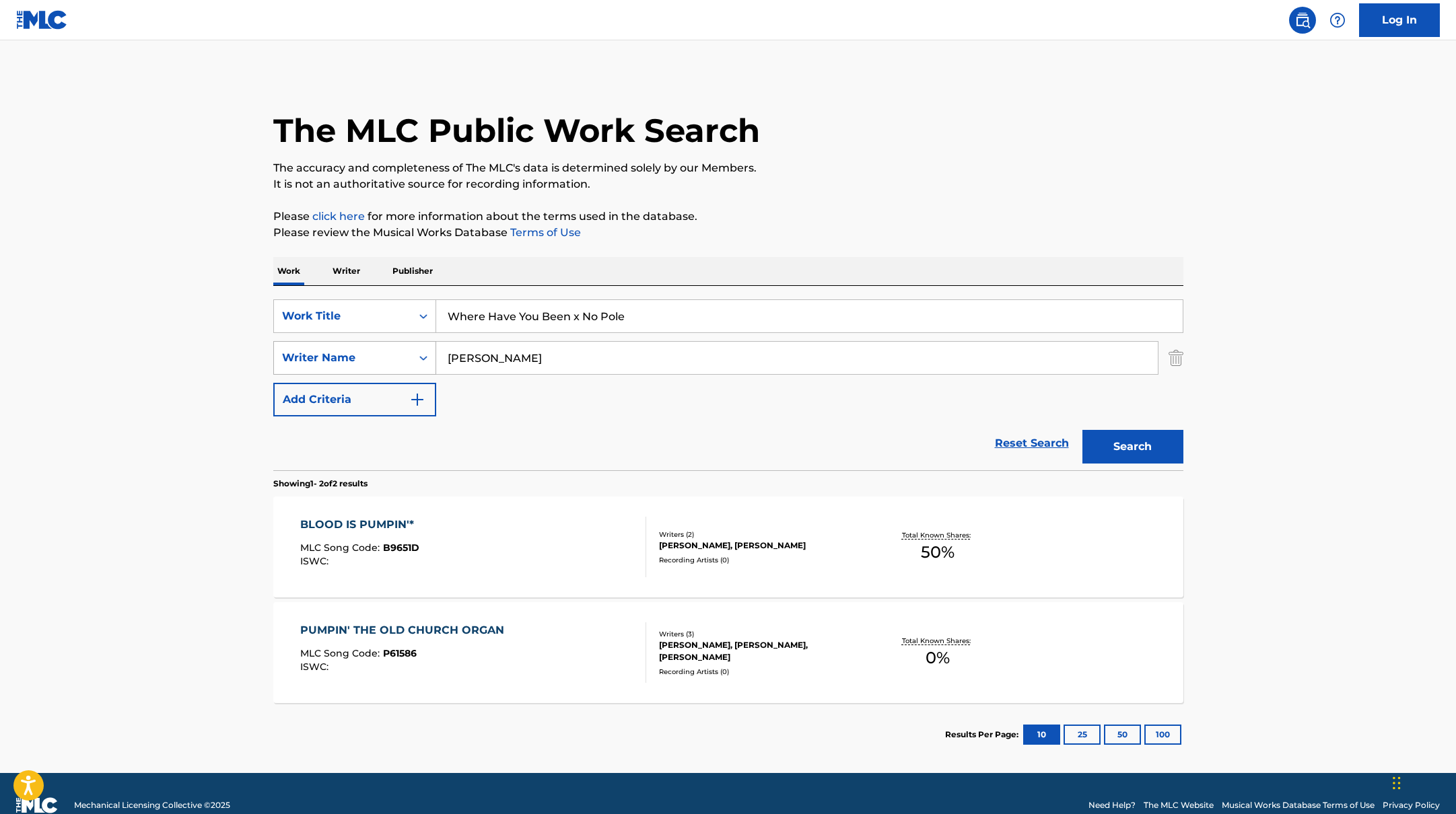
click at [434, 349] on div "SearchWithCriteria17b139b1-9d92-4180-9b1a-8426ad8e22ea Writer Name [PERSON_NAME]" at bounding box center [728, 358] width 910 height 34
click at [1082, 430] on button "Search" at bounding box center [1133, 447] width 101 height 34
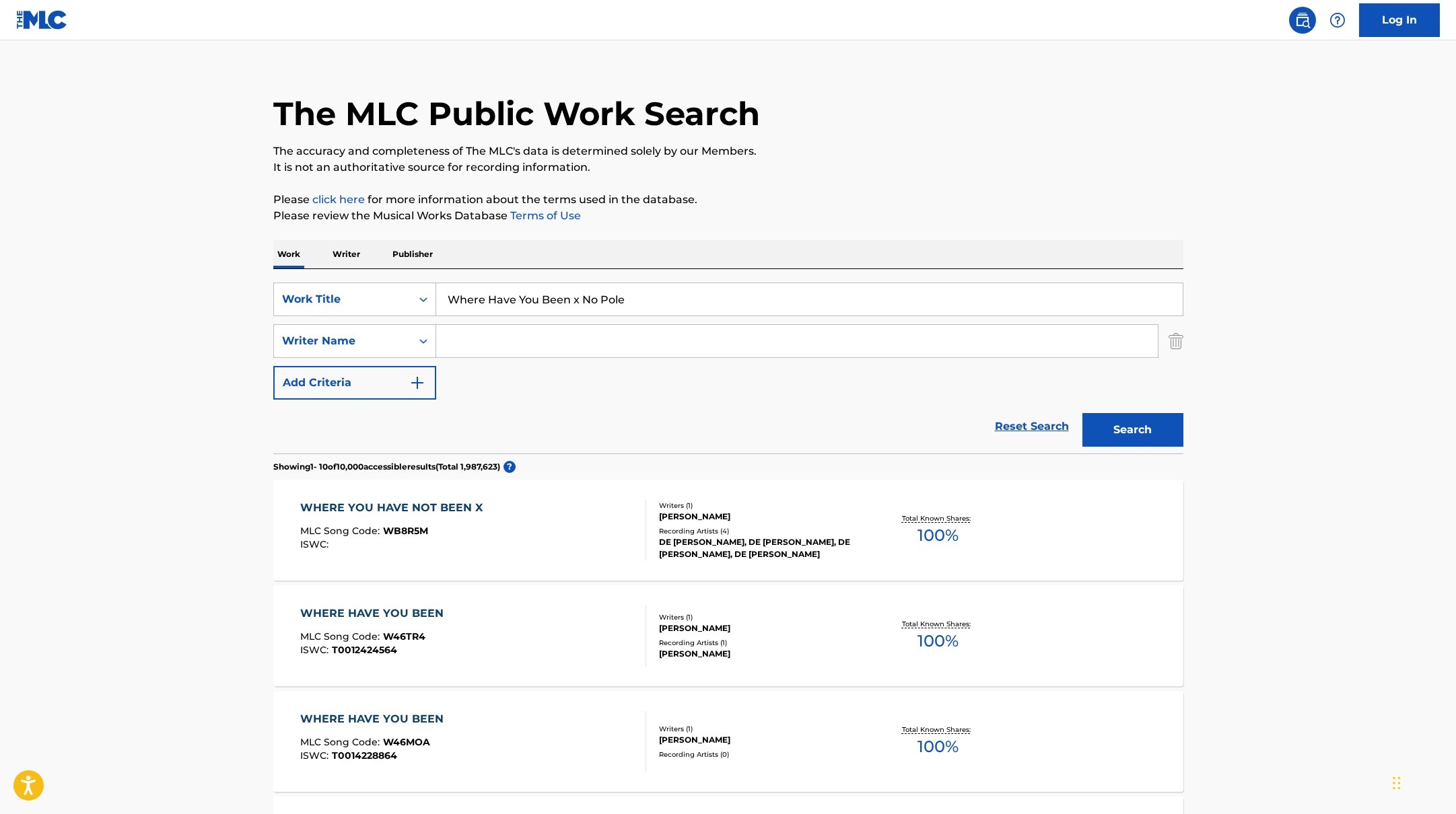
scroll to position [24, 0]
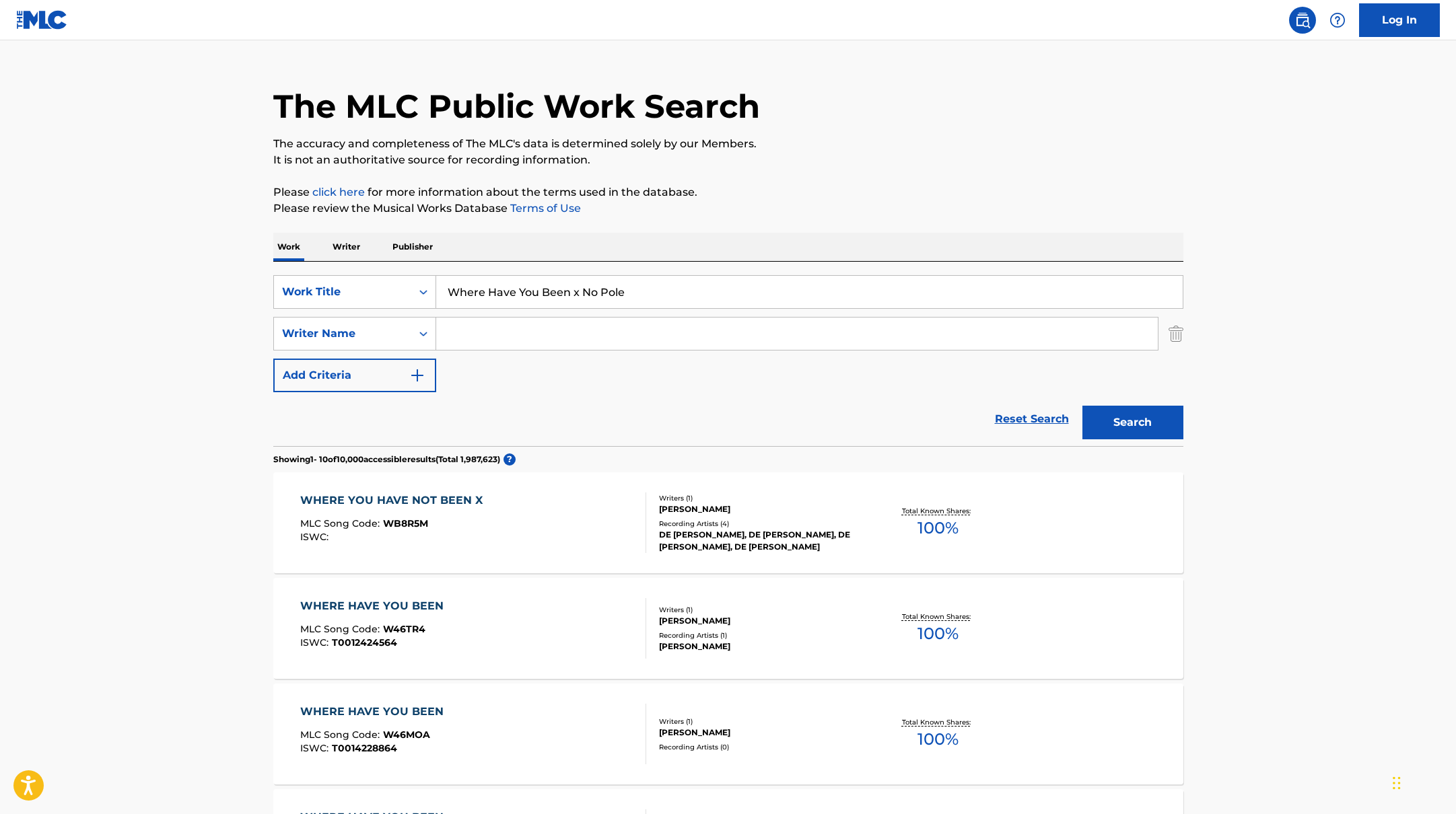
drag, startPoint x: 643, startPoint y: 299, endPoint x: 436, endPoint y: 281, distance: 207.8
click at [437, 281] on input "Where Have You Been x No Pole" at bounding box center [809, 292] width 746 height 33
type input "Loser"
click at [474, 330] on input "Search Form" at bounding box center [797, 334] width 722 height 33
click at [1123, 431] on button "Search" at bounding box center [1133, 423] width 101 height 34
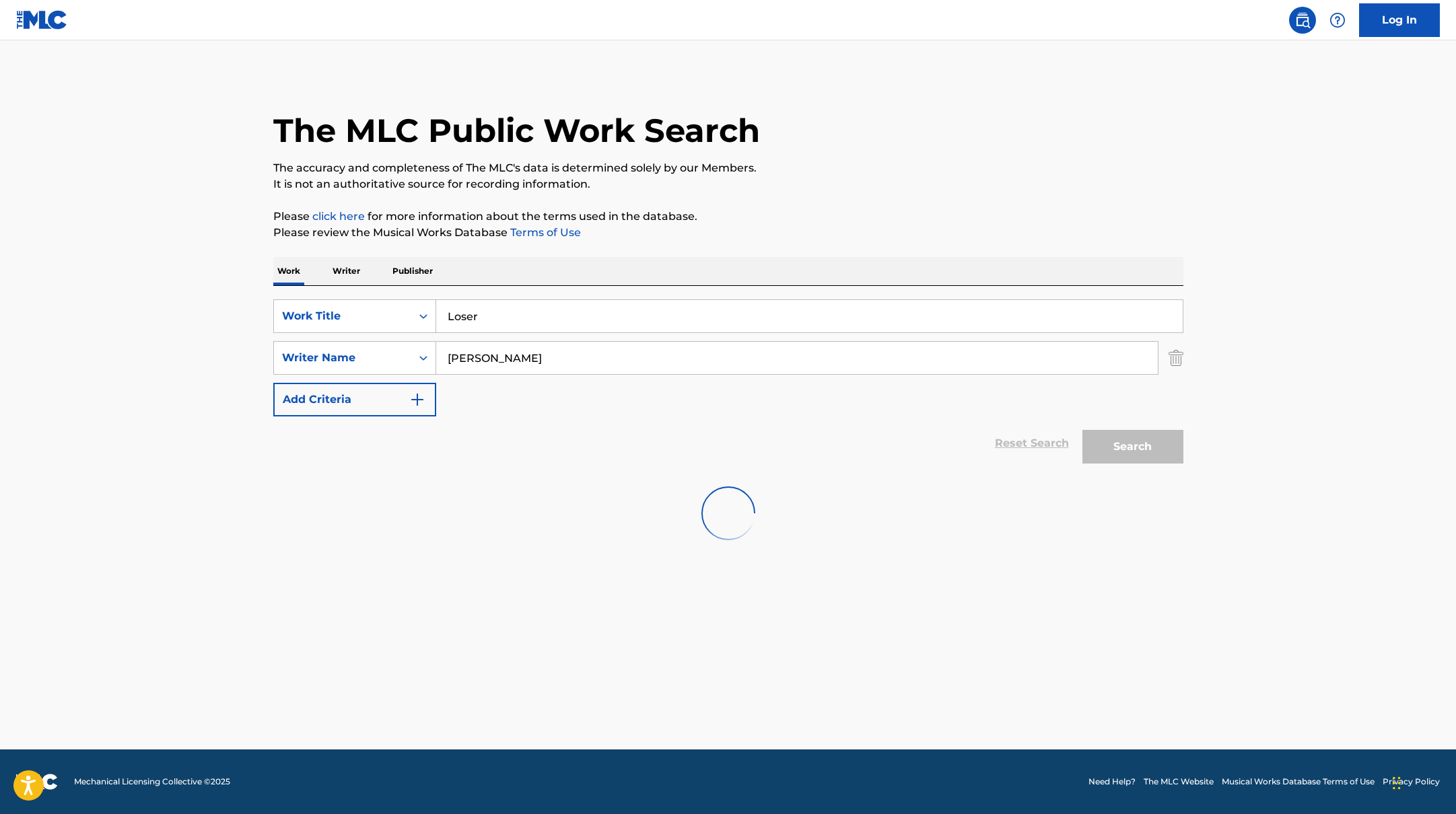
scroll to position [0, 0]
drag, startPoint x: 541, startPoint y: 361, endPoint x: 354, endPoint y: 344, distance: 187.8
click at [354, 344] on div "SearchWithCriteria17b139b1-9d92-4180-9b1a-8426ad8e22ea Writer Name [PERSON_NAME]" at bounding box center [728, 358] width 910 height 34
type input "[PERSON_NAME]"
click at [991, 120] on div "The MLC Public Work Search" at bounding box center [728, 123] width 910 height 98
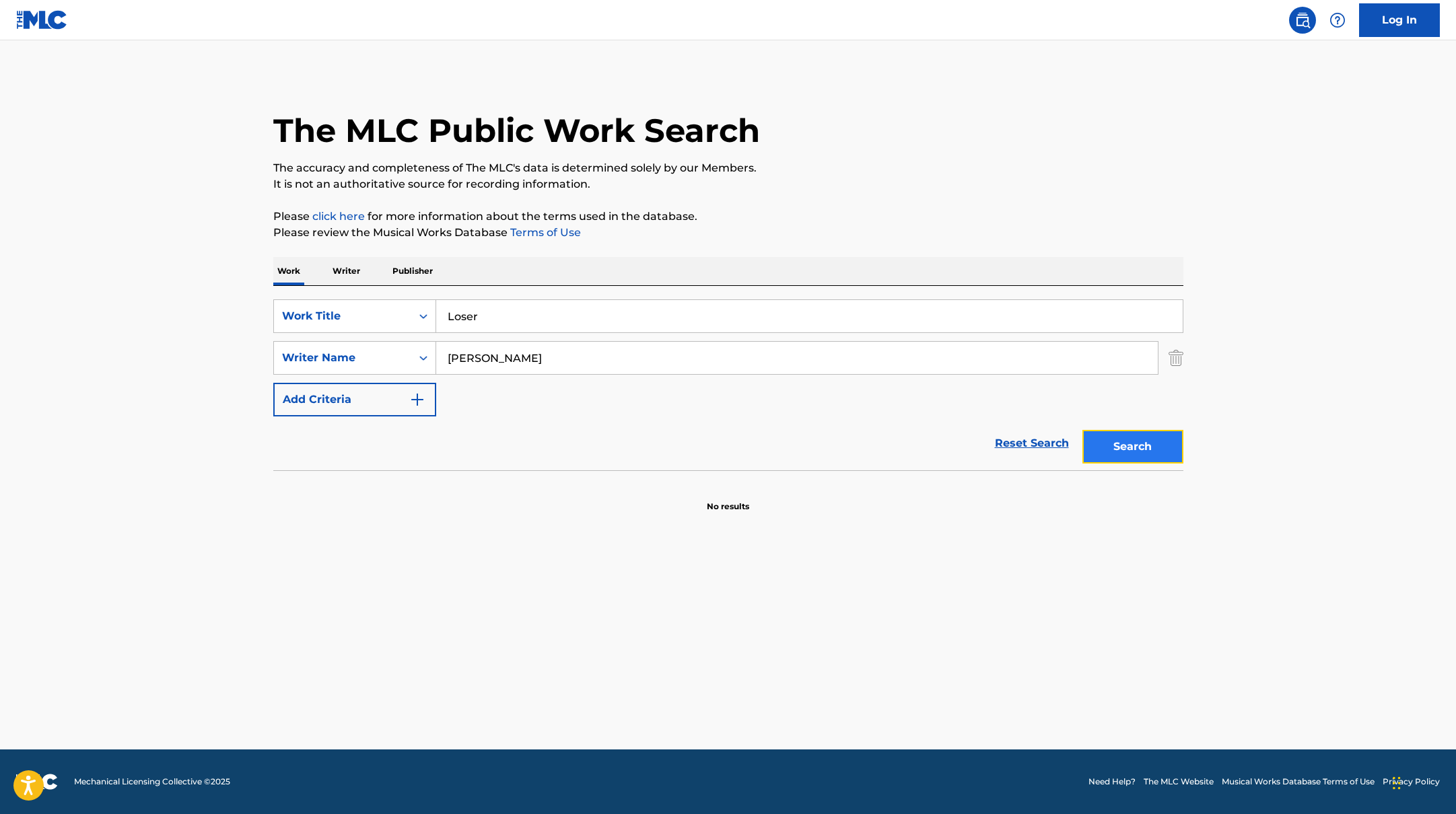
click at [1132, 443] on button "Search" at bounding box center [1133, 447] width 101 height 34
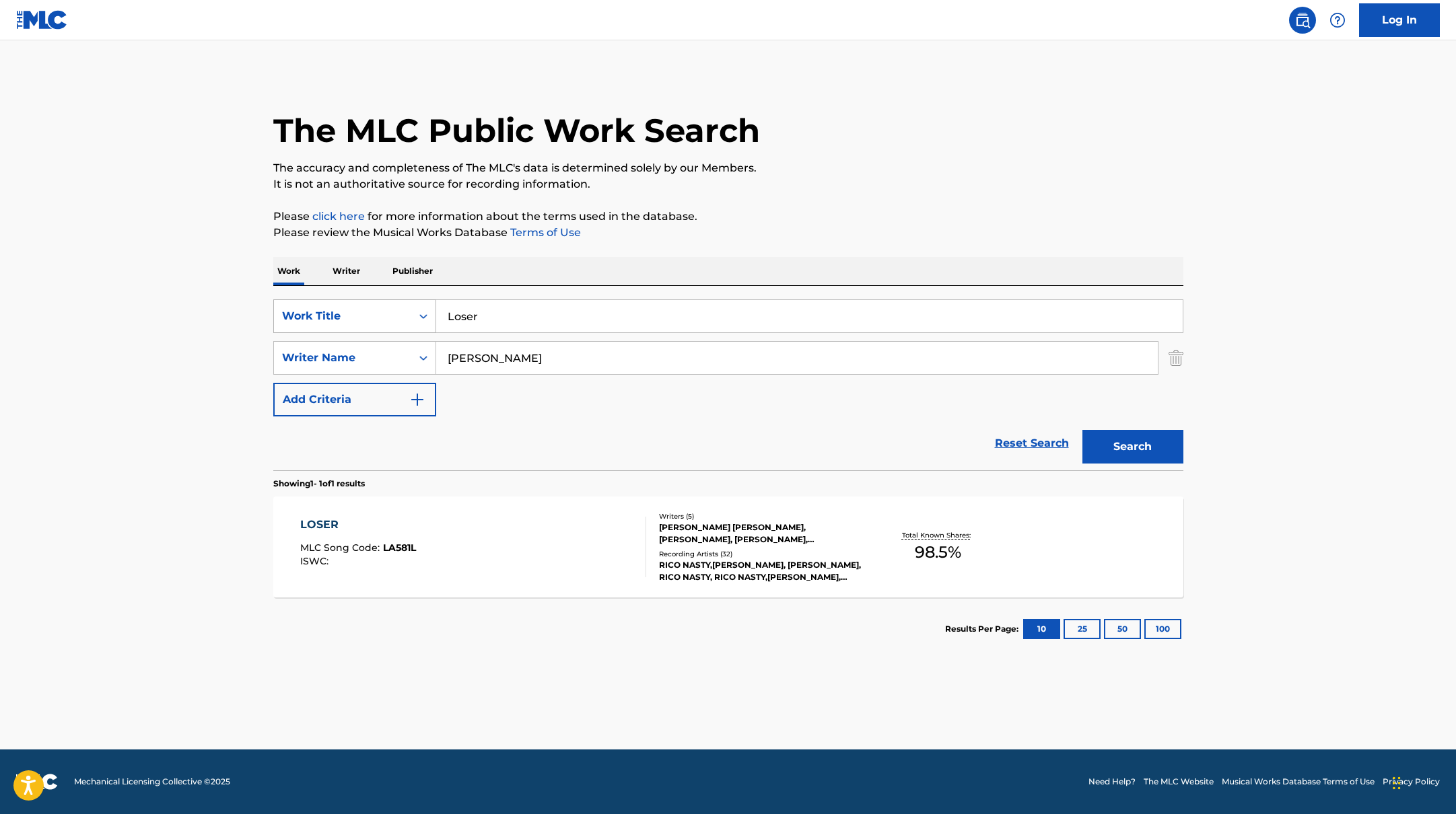
drag, startPoint x: 525, startPoint y: 310, endPoint x: 426, endPoint y: 307, distance: 99.0
click at [426, 307] on div "SearchWithCriteria10771601-4324-4cc8-ab46-06b0d7057aec Work Title Loser" at bounding box center [728, 316] width 910 height 34
type input "If We Ever"
click at [868, 181] on p "It is not an authoritative source for recording information." at bounding box center [728, 184] width 910 height 16
drag, startPoint x: 531, startPoint y: 364, endPoint x: 670, endPoint y: 246, distance: 182.3
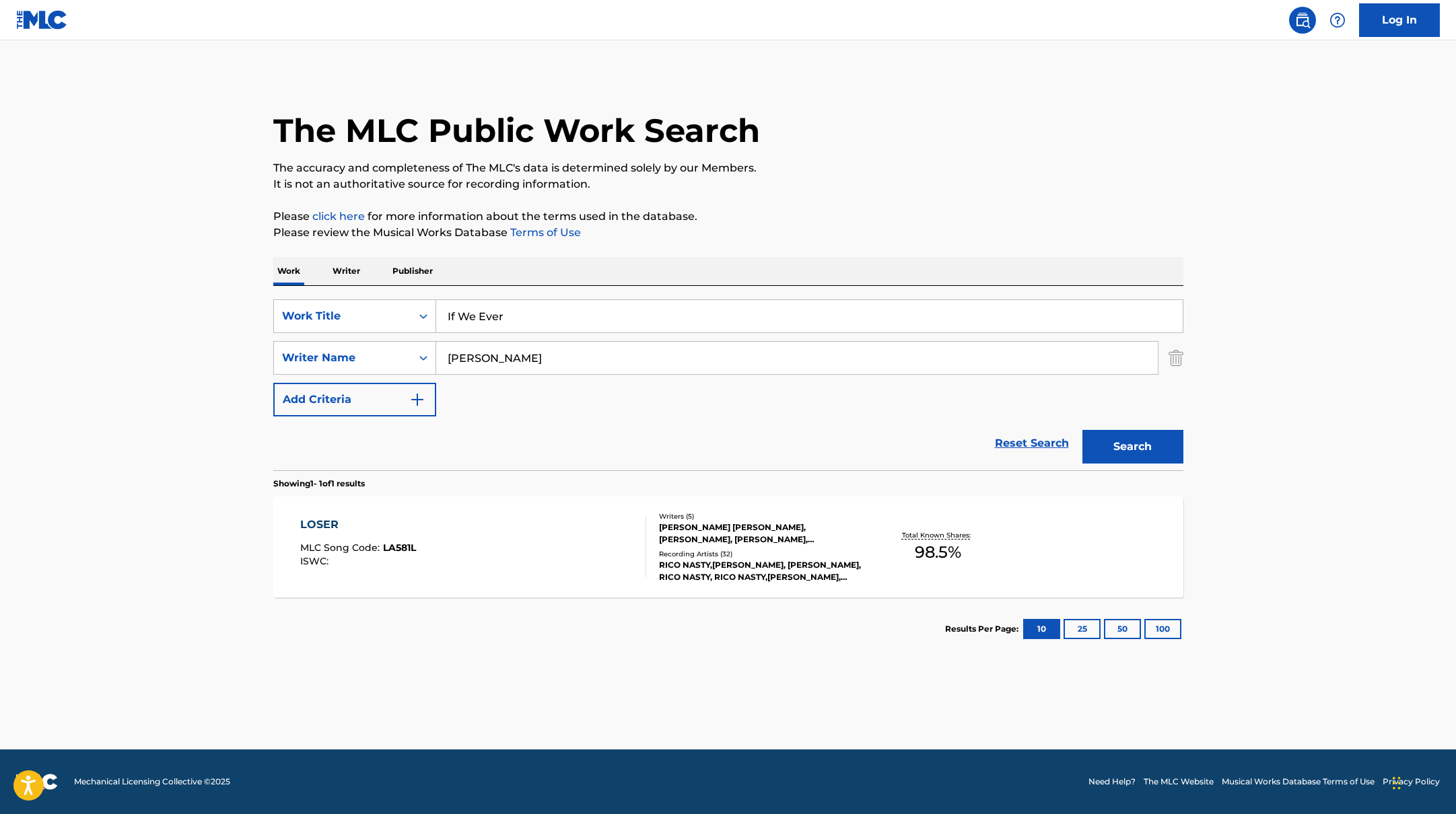
click at [386, 337] on div "SearchWithCriteria10771601-4324-4cc8-ab46-06b0d7057aec Work Title If We Ever Se…" at bounding box center [728, 358] width 910 height 117
type input "[PERSON_NAME]"
click at [1007, 188] on p "It is not an authoritative source for recording information." at bounding box center [728, 184] width 910 height 16
click at [1124, 449] on button "Search" at bounding box center [1133, 447] width 101 height 34
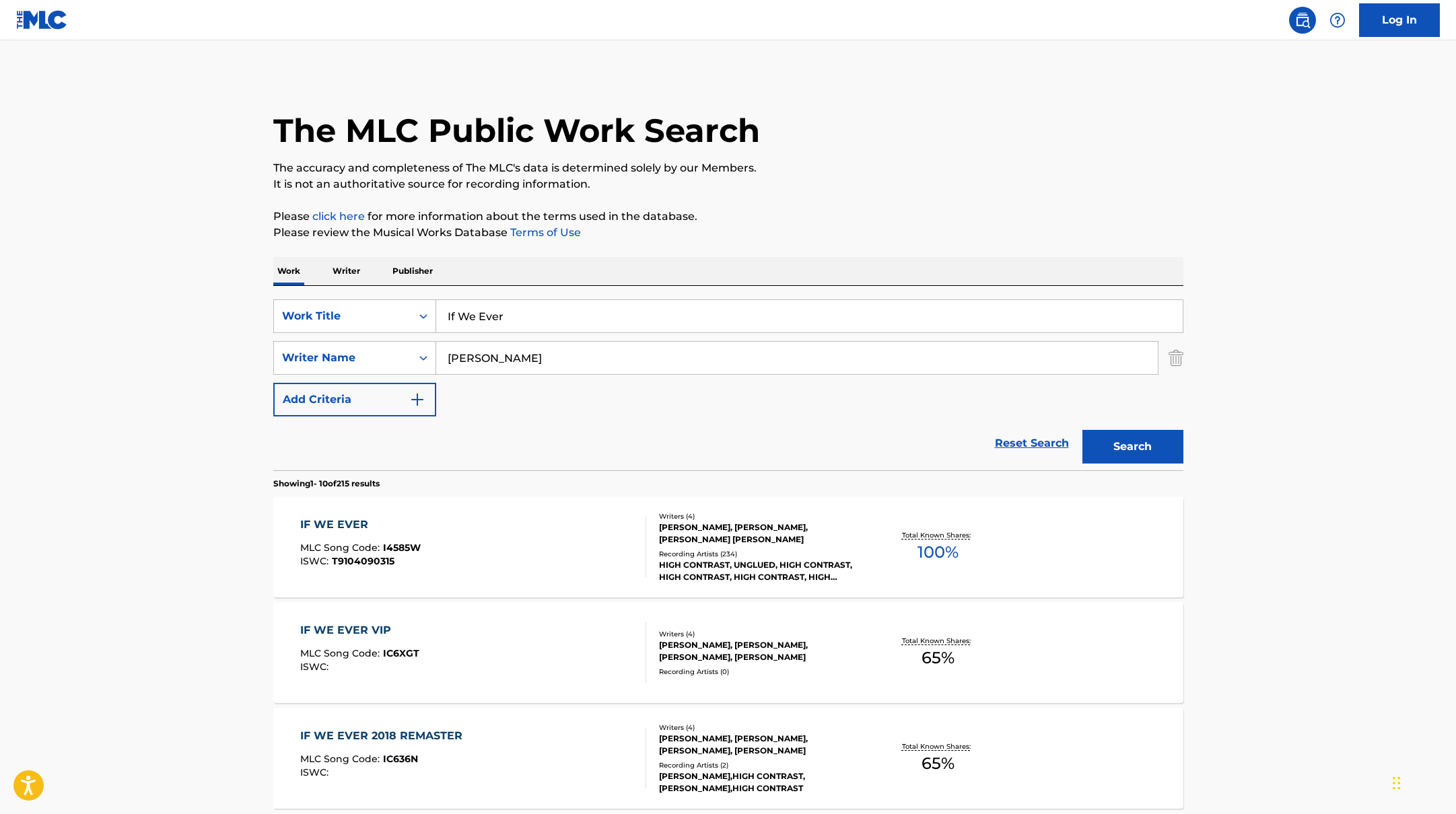
click at [550, 550] on div "IF WE EVER MLC Song Code : I4585W ISWC : T9104090315" at bounding box center [473, 547] width 346 height 61
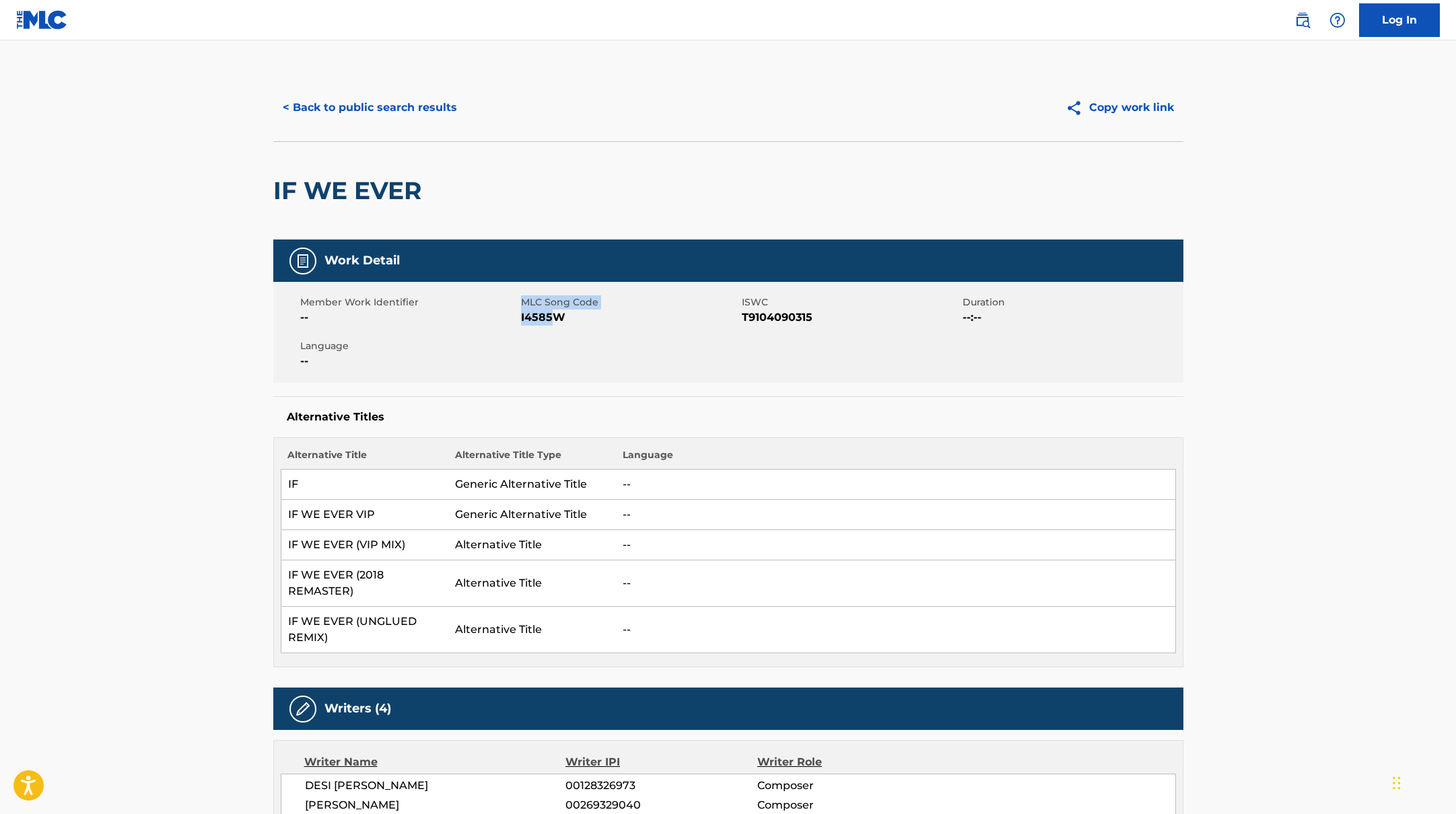
drag, startPoint x: 520, startPoint y: 318, endPoint x: 552, endPoint y: 318, distance: 32.0
click at [552, 318] on div "Member Work Identifier -- MLC Song Code I4585W ISWC T9104090315 Duration --:-- …" at bounding box center [728, 332] width 910 height 101
click at [552, 318] on span "I4585W" at bounding box center [629, 318] width 217 height 16
drag, startPoint x: 521, startPoint y: 317, endPoint x: 568, endPoint y: 317, distance: 47.0
click at [568, 317] on span "I4585W" at bounding box center [629, 318] width 217 height 16
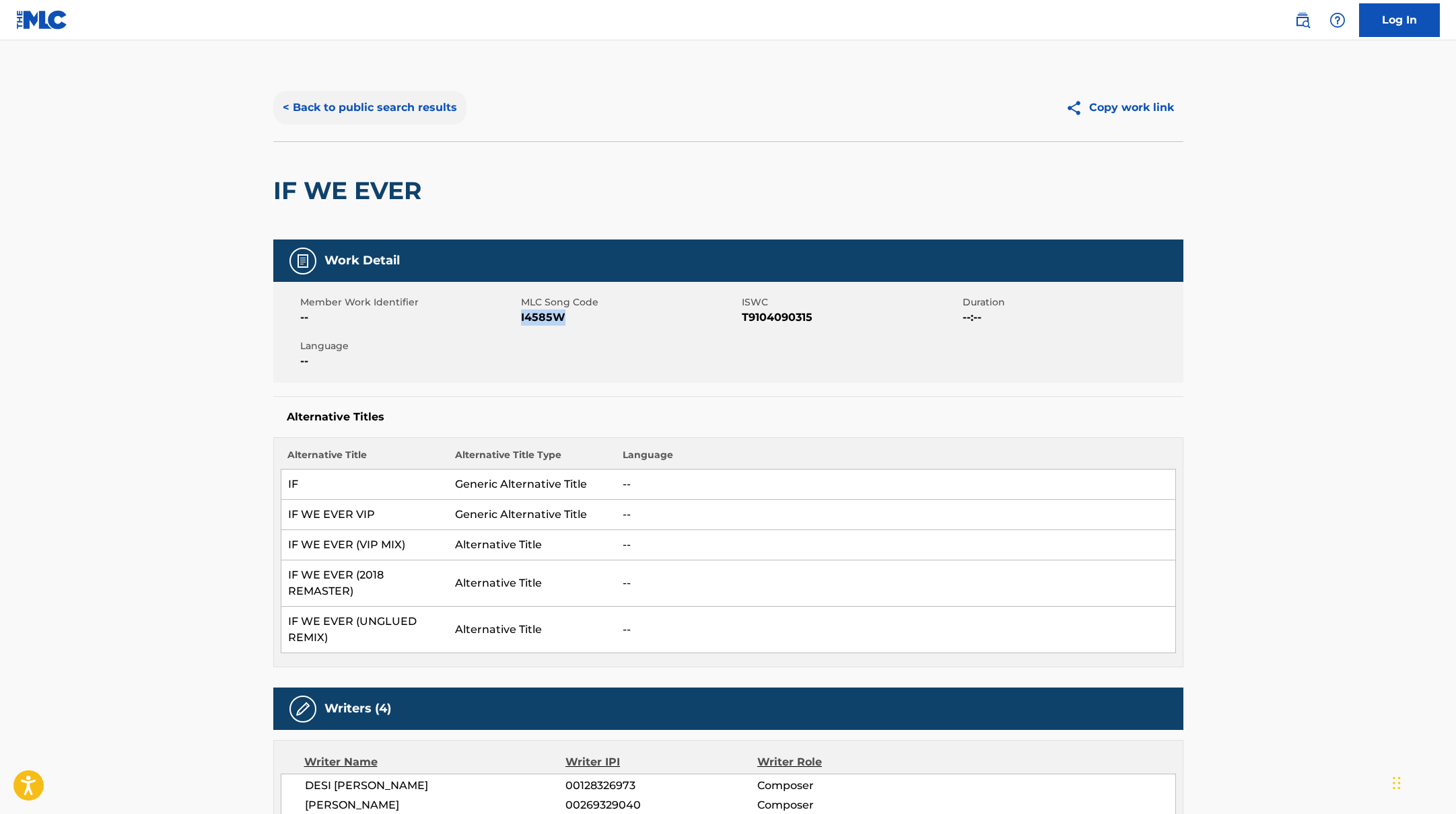
click at [422, 110] on button "< Back to public search results" at bounding box center [369, 107] width 193 height 34
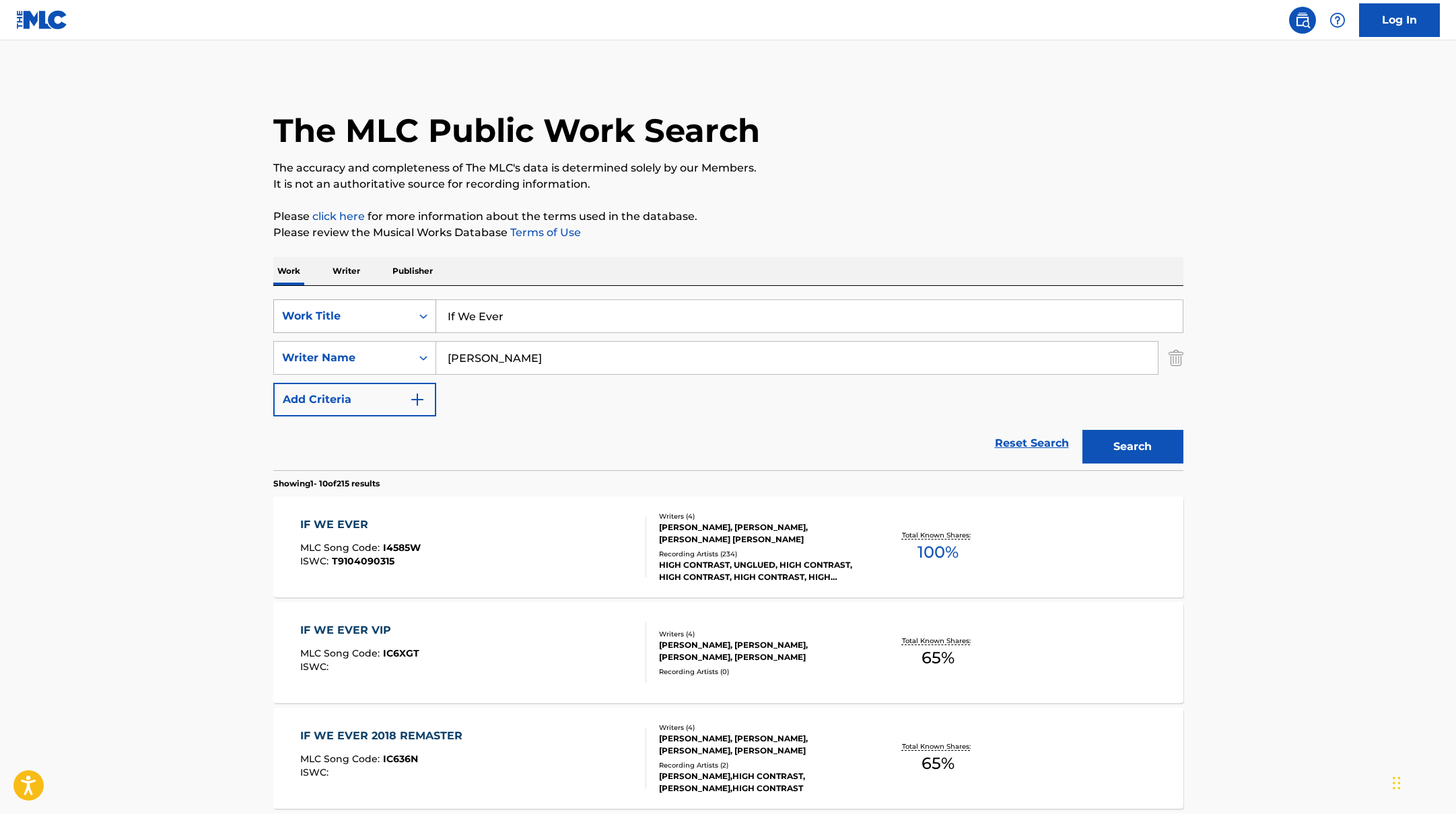
drag, startPoint x: 514, startPoint y: 321, endPoint x: 403, endPoint y: 299, distance: 113.2
click at [403, 299] on div "SearchWithCriteria10771601-4324-4cc8-ab46-06b0d7057aec Work Title If We Ever" at bounding box center [728, 316] width 910 height 34
drag, startPoint x: 596, startPoint y: 317, endPoint x: 388, endPoint y: 298, distance: 208.9
click at [388, 298] on div "SearchWithCriteria10771601-4324-4cc8-ab46-06b0d7057aec Work Title Overmono, Hig…" at bounding box center [728, 378] width 910 height 185
type input "[PERSON_NAME]"
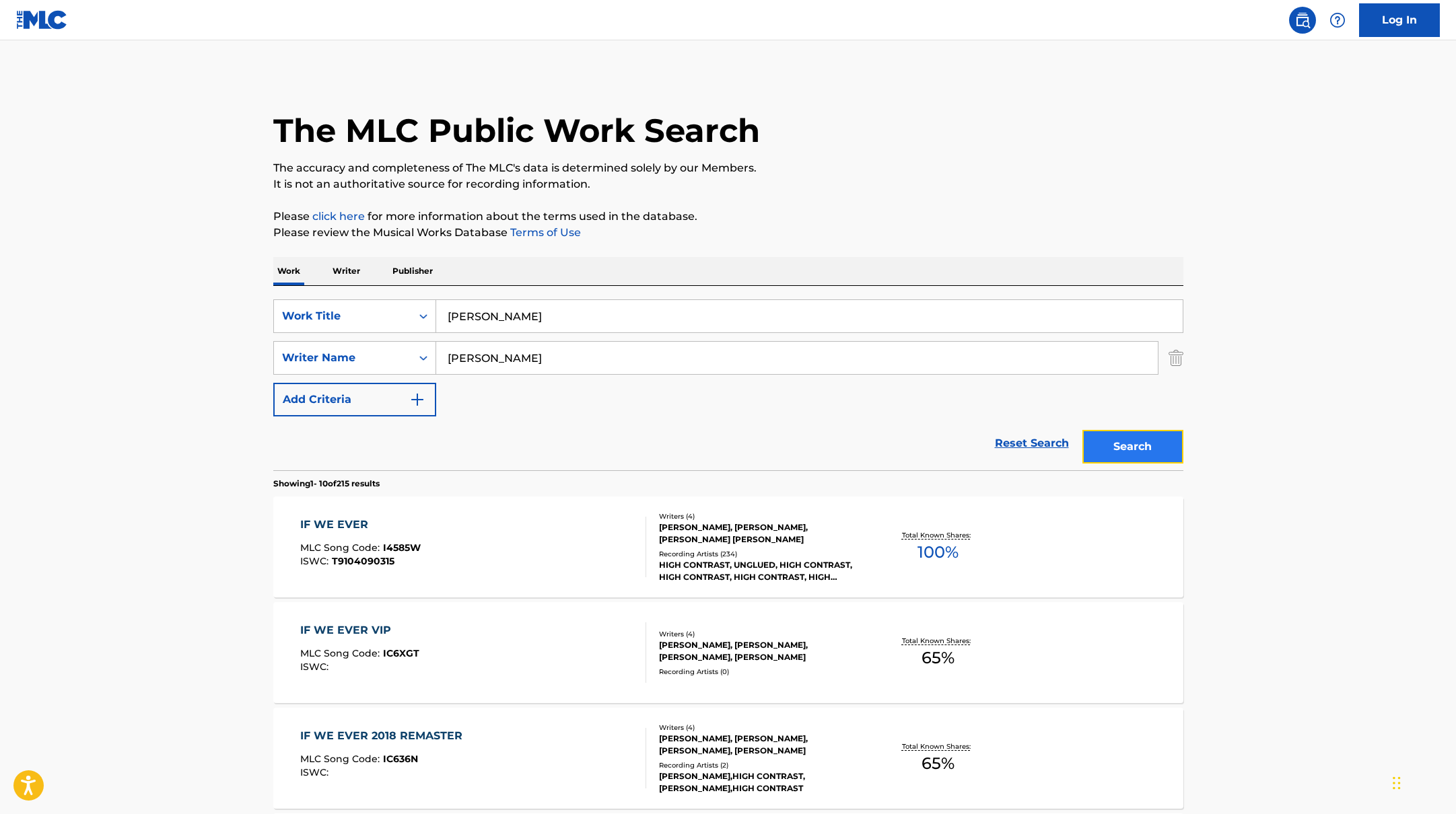
click at [1129, 447] on button "Search" at bounding box center [1133, 447] width 101 height 34
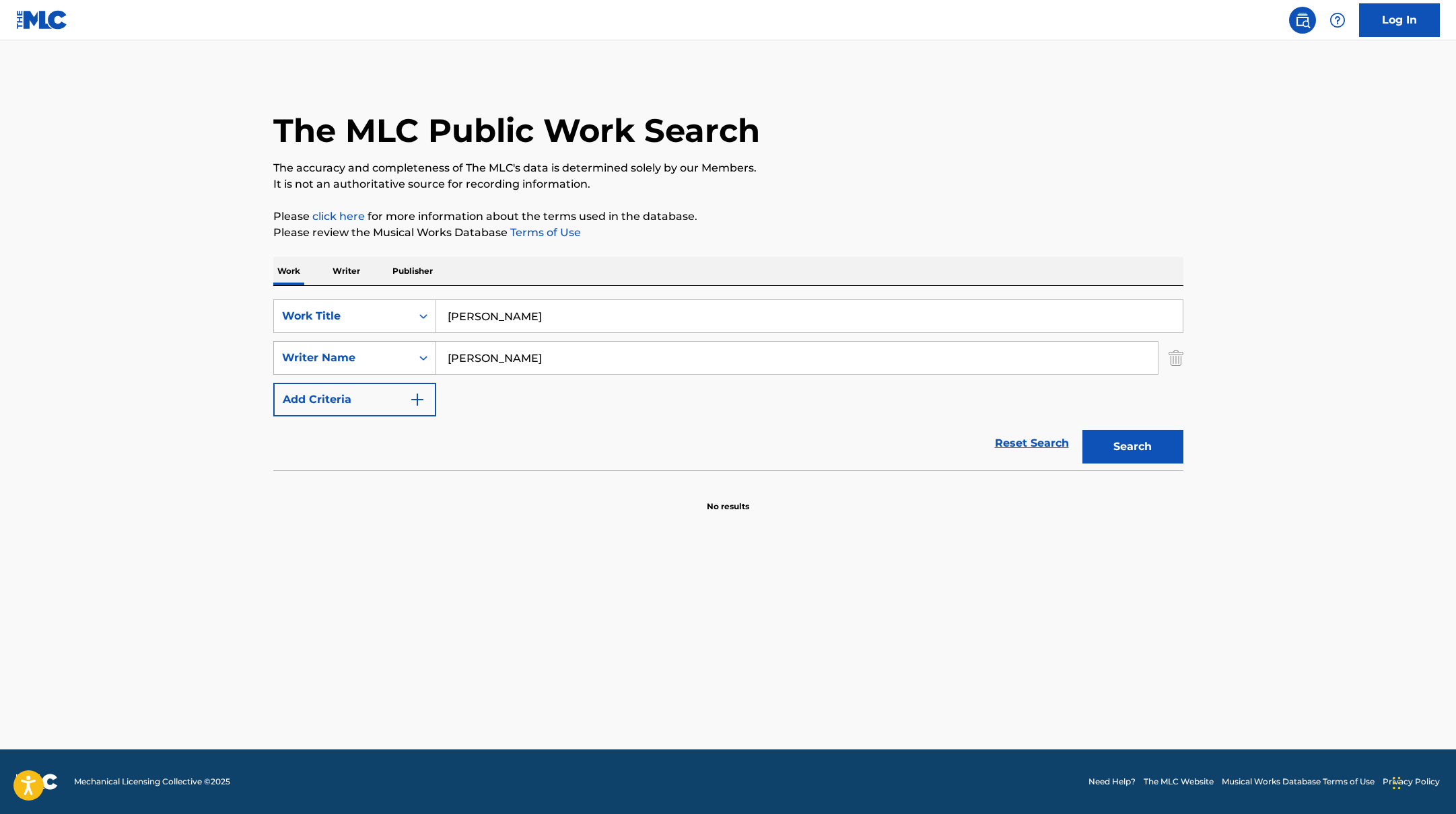
drag, startPoint x: 507, startPoint y: 358, endPoint x: 418, endPoint y: 344, distance: 90.1
click at [420, 344] on div "SearchWithCriteria17b139b1-9d92-4180-9b1a-8426ad8e22ea Writer Name [PERSON_NAME]" at bounding box center [728, 358] width 910 height 34
type input "[PERSON_NAME]"
click at [1082, 430] on button "Search" at bounding box center [1133, 447] width 101 height 34
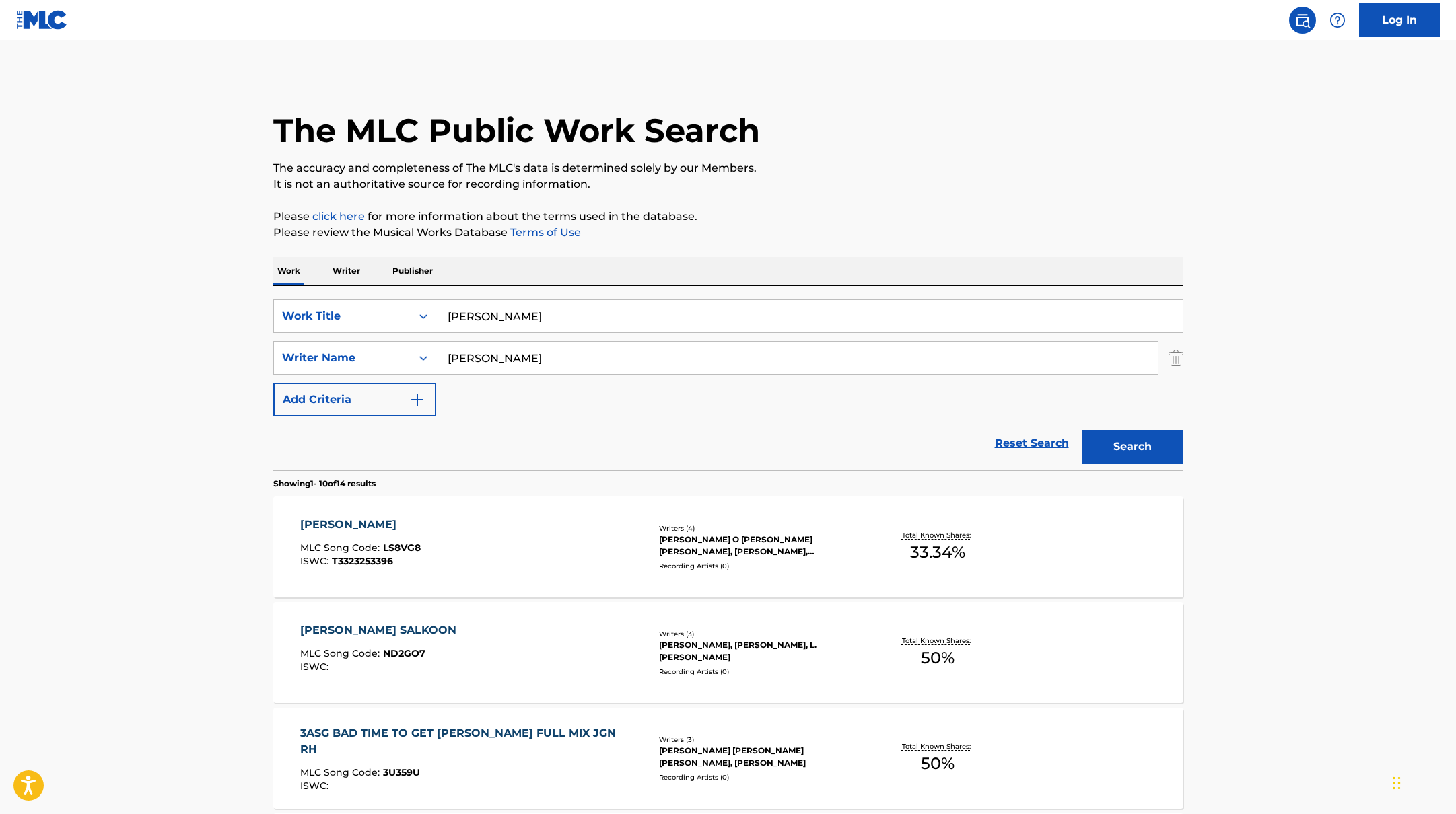
click at [509, 547] on div "[PERSON_NAME] MLC Song Code : LS8VG8 ISWC : T3323253396" at bounding box center [473, 547] width 346 height 61
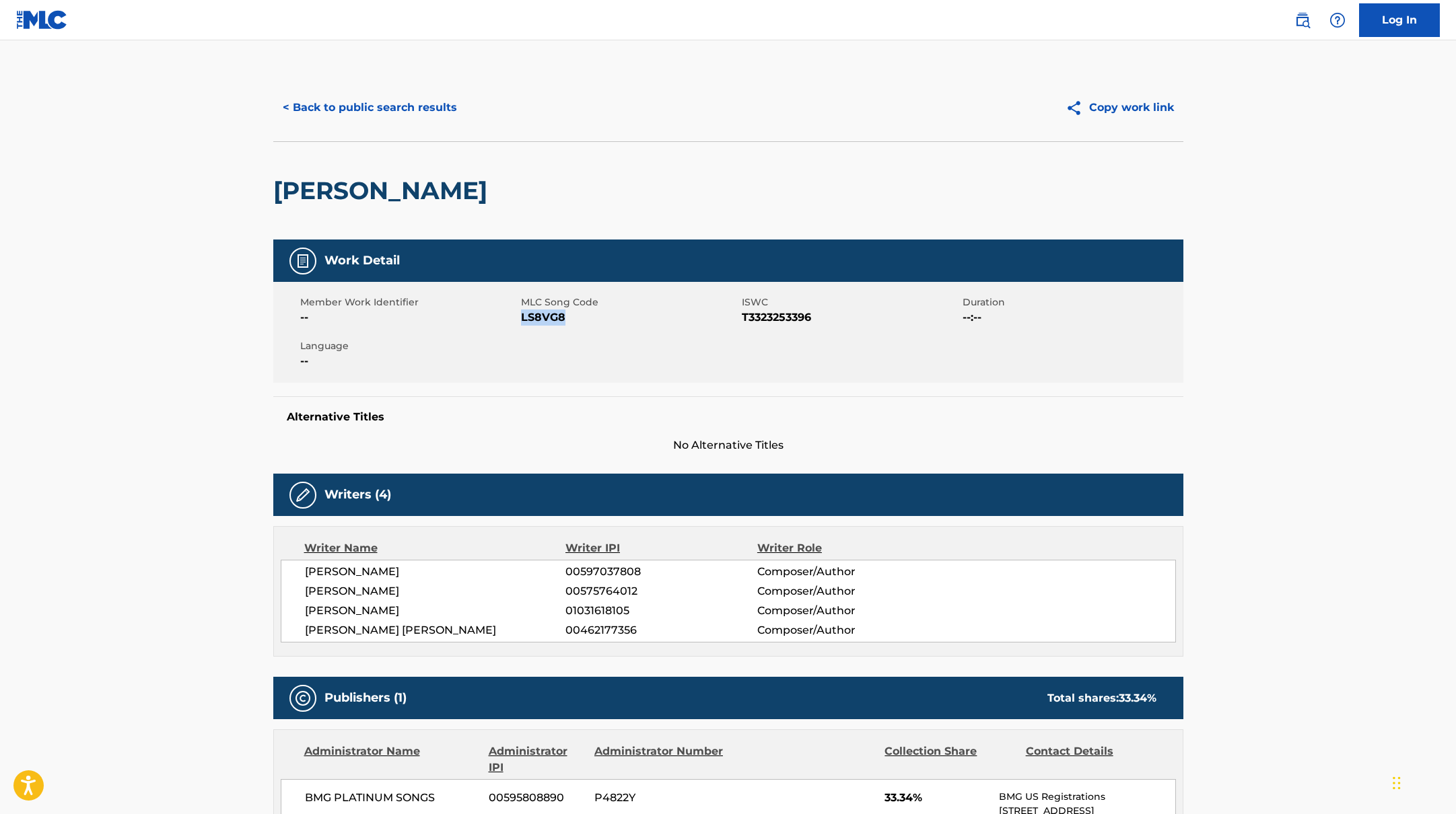
drag, startPoint x: 521, startPoint y: 318, endPoint x: 637, endPoint y: 322, distance: 116.1
click at [637, 322] on span "LS8VG8" at bounding box center [629, 318] width 217 height 16
click at [414, 118] on button "< Back to public search results" at bounding box center [369, 107] width 193 height 34
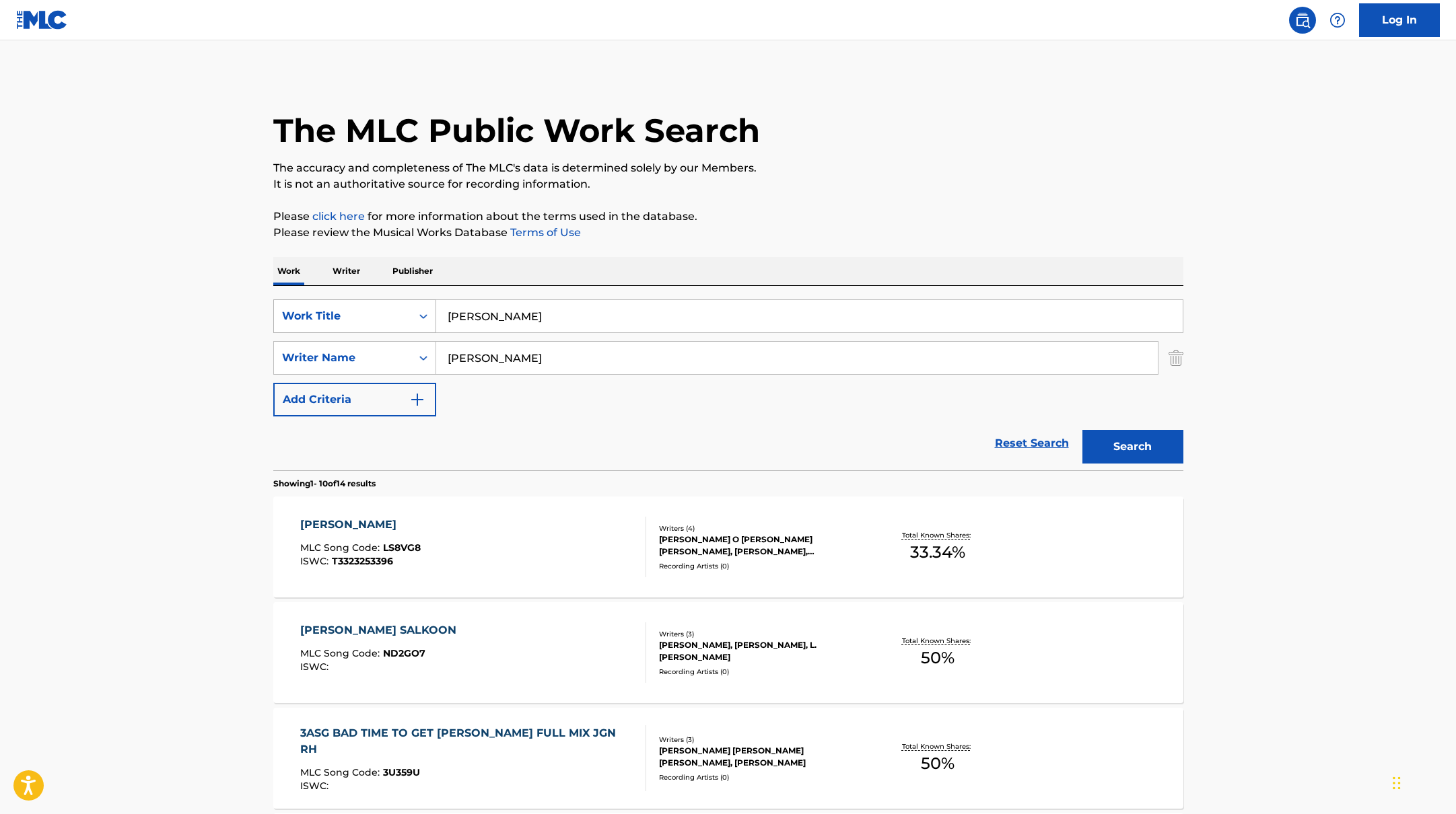
drag, startPoint x: 485, startPoint y: 317, endPoint x: 435, endPoint y: 311, distance: 50.4
click at [440, 312] on input "[PERSON_NAME]" at bounding box center [809, 316] width 746 height 33
drag, startPoint x: 785, startPoint y: 314, endPoint x: 362, endPoint y: 290, distance: 423.7
click at [362, 290] on div "SearchWithCriteria10771601-4324-4cc8-ab46-06b0d7057aec Work Title [URL][DOMAIN_…" at bounding box center [728, 378] width 910 height 185
click at [510, 318] on input "[PERSON_NAME]" at bounding box center [809, 316] width 746 height 33
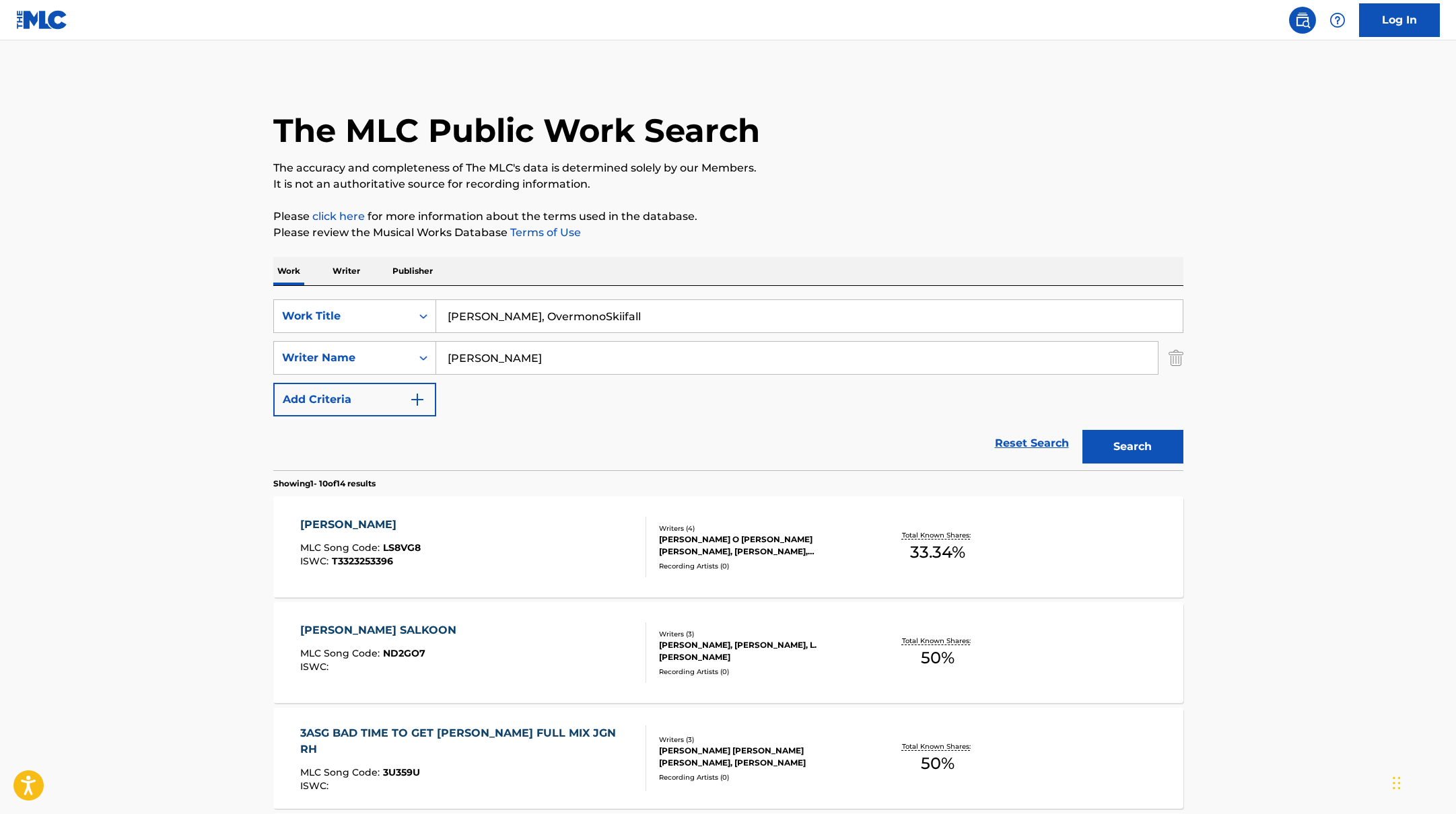
click at [577, 317] on input "[PERSON_NAME], OvermonoSkiifall" at bounding box center [809, 316] width 746 height 33
drag, startPoint x: 664, startPoint y: 318, endPoint x: 394, endPoint y: 301, distance: 270.5
click at [394, 301] on div "SearchWithCriteria10771601-4324-4cc8-ab46-06b0d7057aec Work Title [PERSON_NAME]…" at bounding box center [728, 316] width 910 height 34
type input "革命道中 - On The Way"
click at [921, 134] on div "The MLC Public Work Search" at bounding box center [728, 123] width 910 height 98
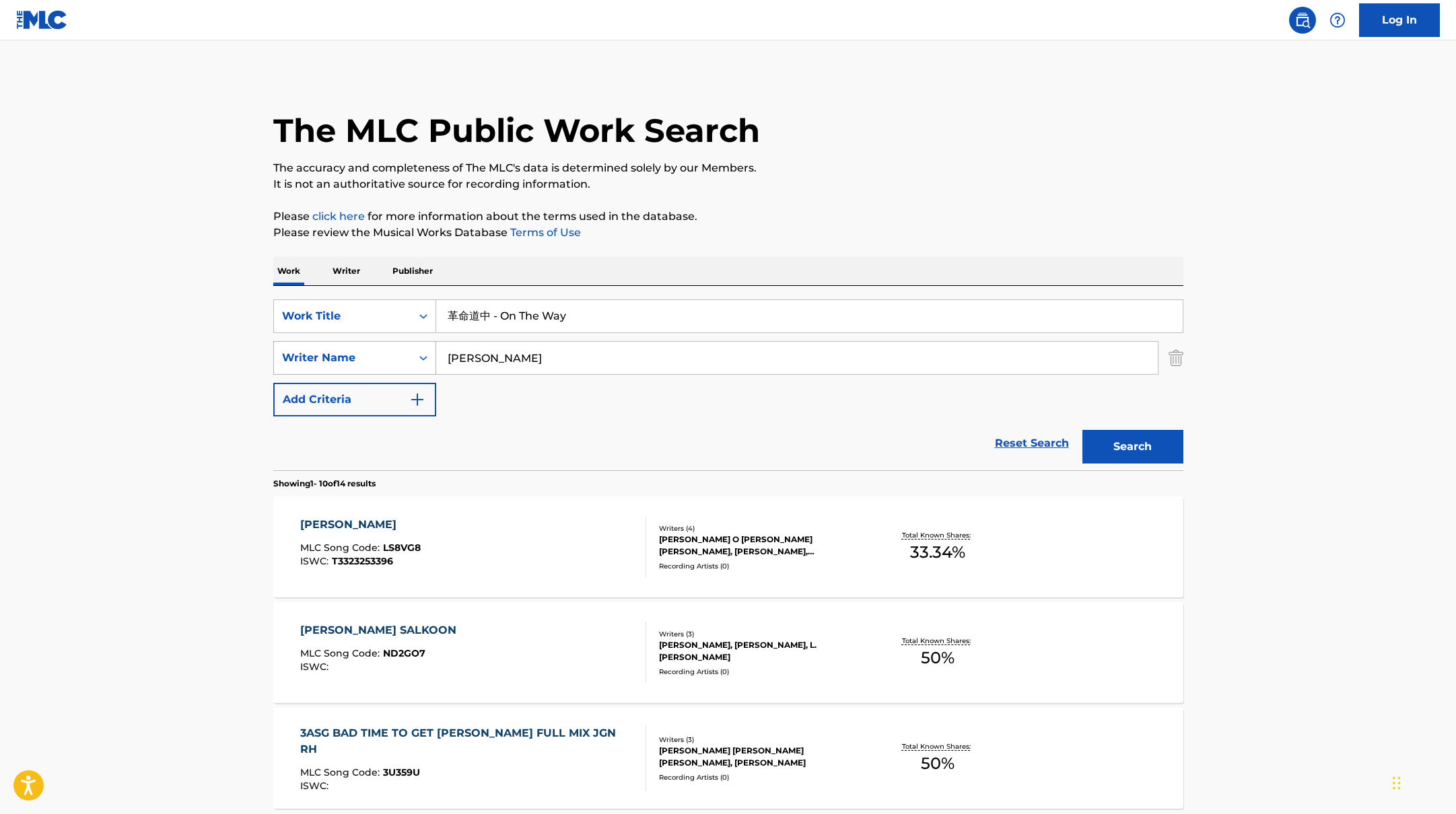
drag, startPoint x: 495, startPoint y: 358, endPoint x: 395, endPoint y: 351, distance: 100.2
click at [395, 351] on div "SearchWithCriteria17b139b1-9d92-4180-9b1a-8426ad8e22ea Writer Name [PERSON_NAME]" at bounding box center [728, 358] width 910 height 34
type input "Sakiura"
click at [1144, 452] on button "Search" at bounding box center [1133, 447] width 101 height 34
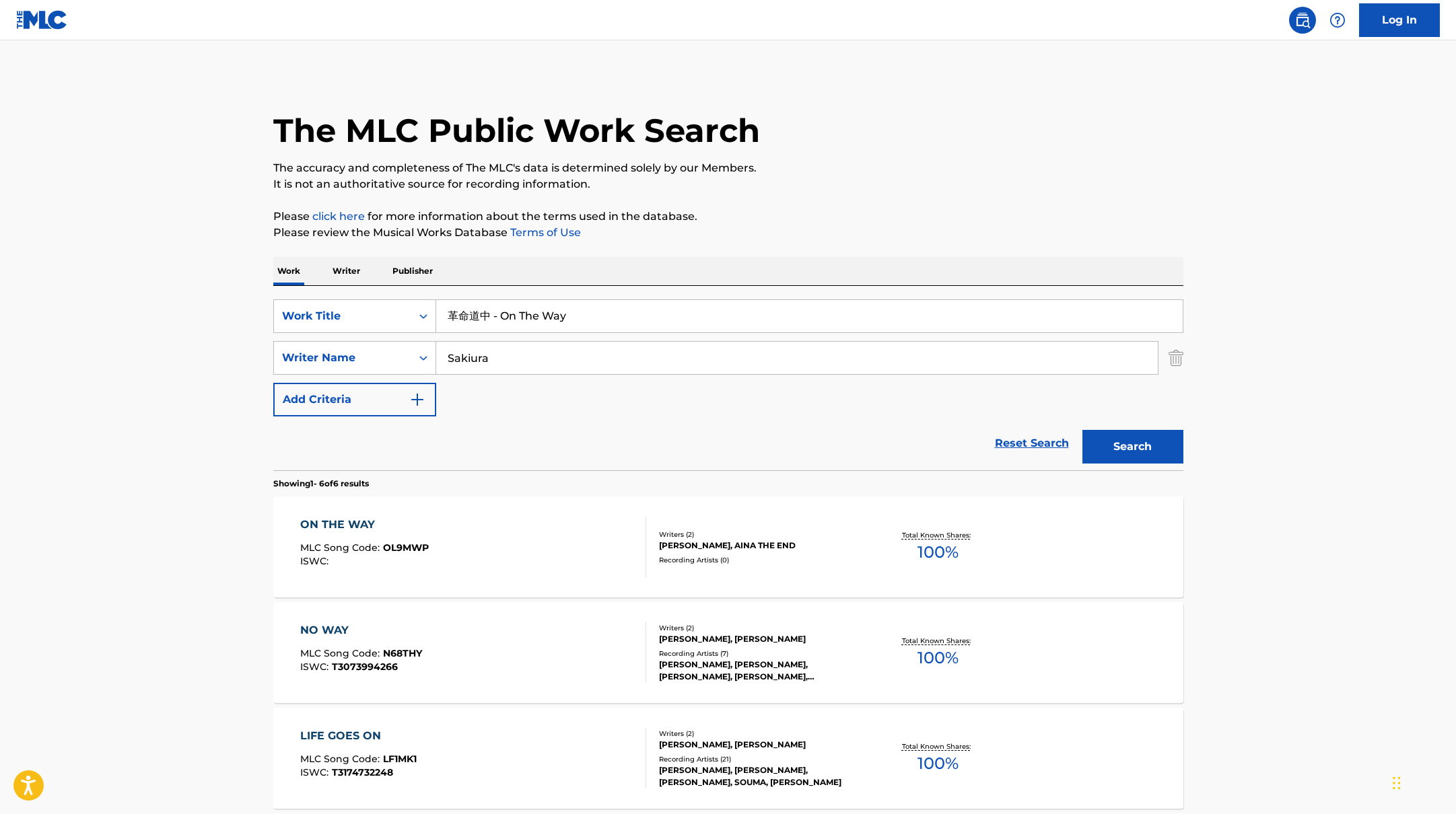
click at [545, 548] on div "ON THE WAY MLC Song Code : OL9MWP ISWC :" at bounding box center [473, 547] width 346 height 61
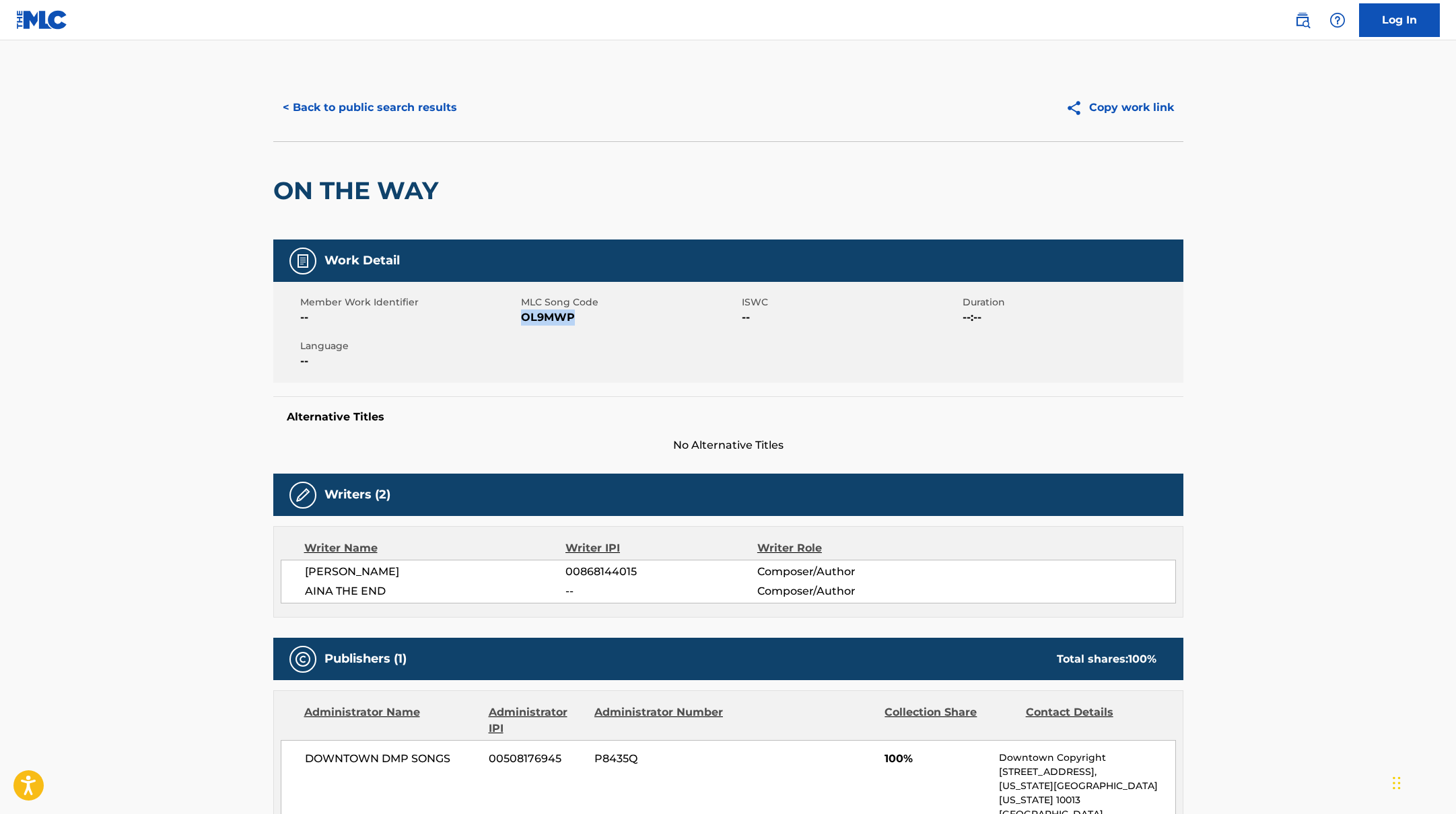
drag, startPoint x: 522, startPoint y: 315, endPoint x: 623, endPoint y: 320, distance: 101.1
click at [623, 320] on span "OL9MWP" at bounding box center [629, 318] width 217 height 16
click at [394, 111] on button "< Back to public search results" at bounding box center [369, 107] width 193 height 34
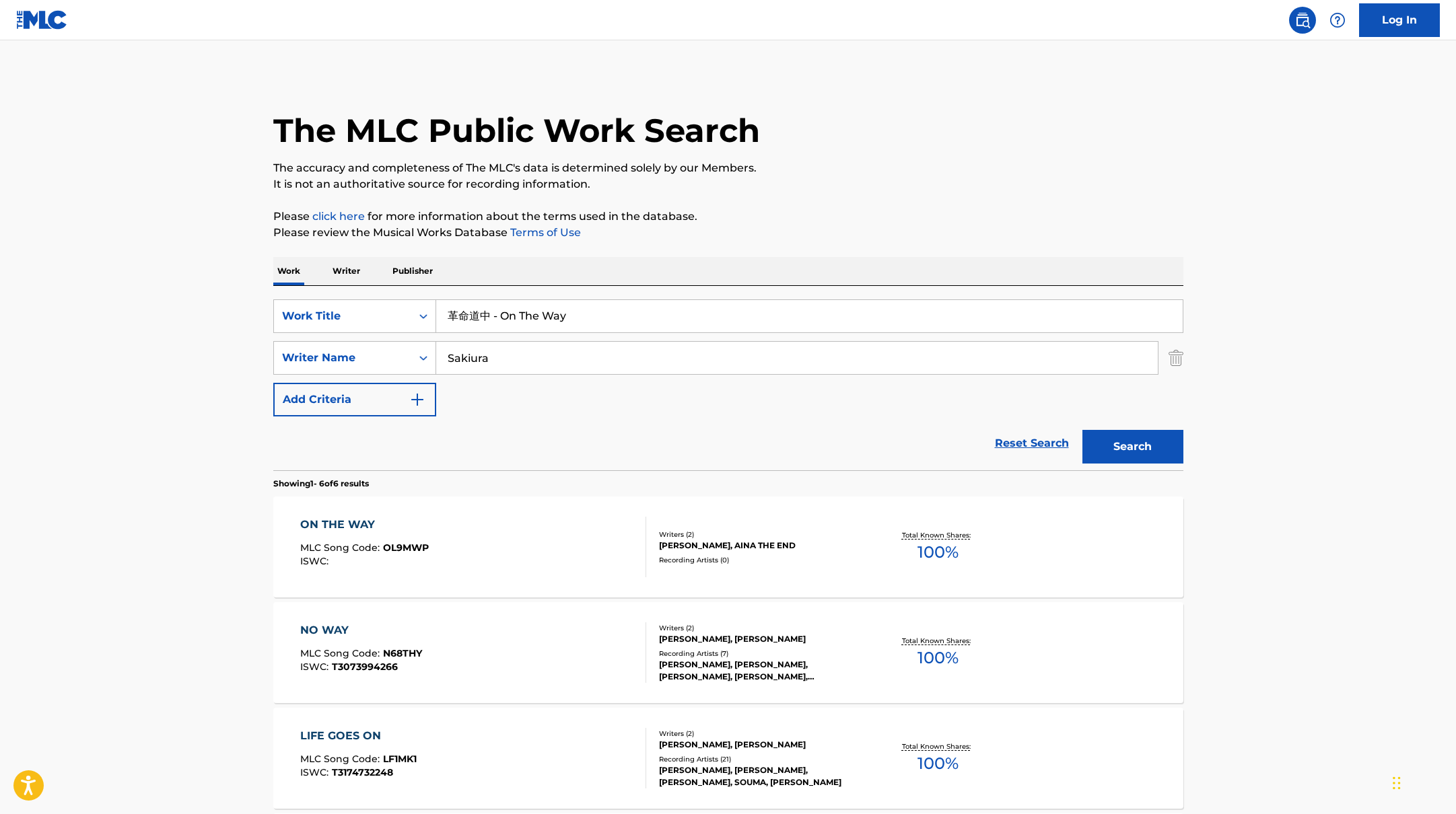
drag, startPoint x: 575, startPoint y: 318, endPoint x: 394, endPoint y: 298, distance: 182.1
click at [394, 298] on div "SearchWithCriteria10771601-4324-4cc8-ab46-06b0d7057aec Work Title 革命道中 - On The…" at bounding box center [728, 378] width 910 height 185
drag, startPoint x: 562, startPoint y: 313, endPoint x: 400, endPoint y: 308, distance: 162.1
click at [400, 308] on div "SearchWithCriteria10771601-4324-4cc8-ab46-06b0d7057aec Work Title AiNA THE END" at bounding box center [728, 316] width 910 height 34
type input "The Scythe"
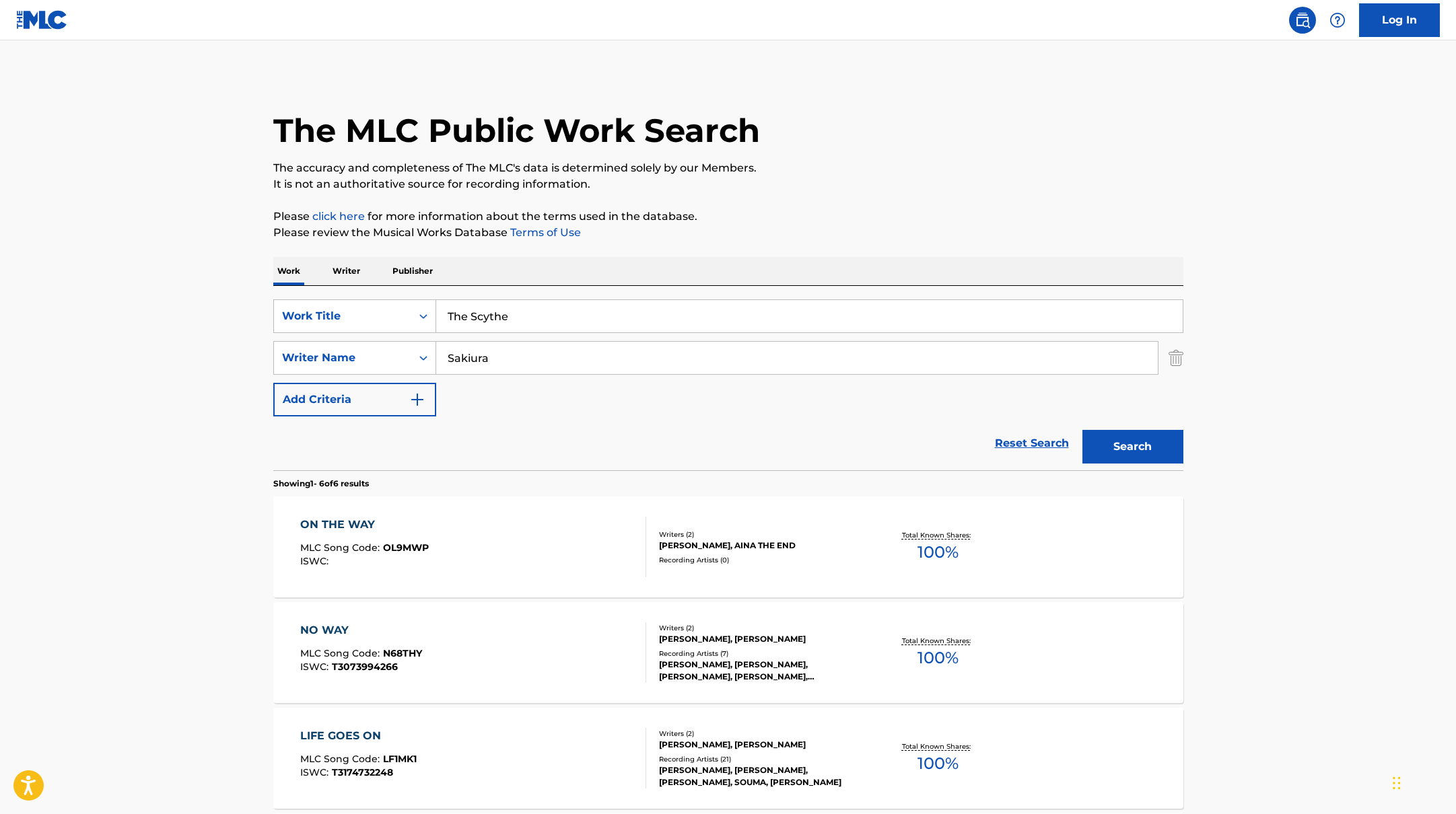
click at [841, 200] on div "The MLC Public Work Search The accuracy and completeness of The MLC's data is d…" at bounding box center [728, 632] width 942 height 1115
drag, startPoint x: 505, startPoint y: 359, endPoint x: 865, endPoint y: 200, distance: 393.5
click at [854, 200] on div "The MLC Public Work Search The accuracy and completeness of The MLC's data is d…" at bounding box center [728, 632] width 942 height 1115
click at [865, 200] on div "The MLC Public Work Search The accuracy and completeness of The MLC's data is d…" at bounding box center [728, 632] width 942 height 1115
click at [1104, 442] on button "Search" at bounding box center [1133, 447] width 101 height 34
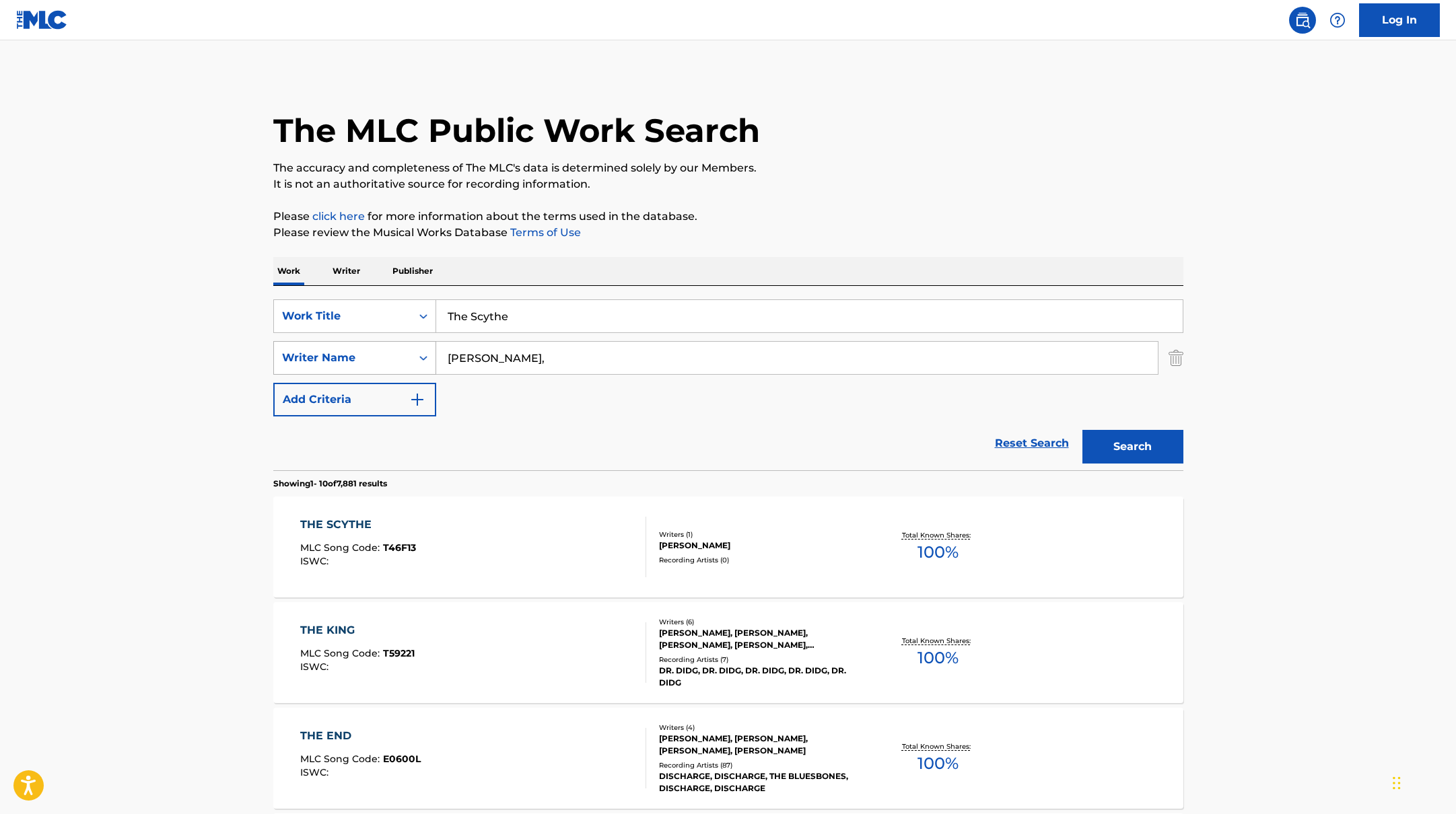
drag, startPoint x: 547, startPoint y: 361, endPoint x: 400, endPoint y: 355, distance: 147.1
click at [400, 355] on div "SearchWithCriteria17b139b1-9d92-4180-9b1a-8426ad8e22ea Writer Name [PERSON_NAME…" at bounding box center [728, 358] width 910 height 34
type input "[PERSON_NAME]"
click at [1129, 444] on button "Search" at bounding box center [1133, 447] width 101 height 34
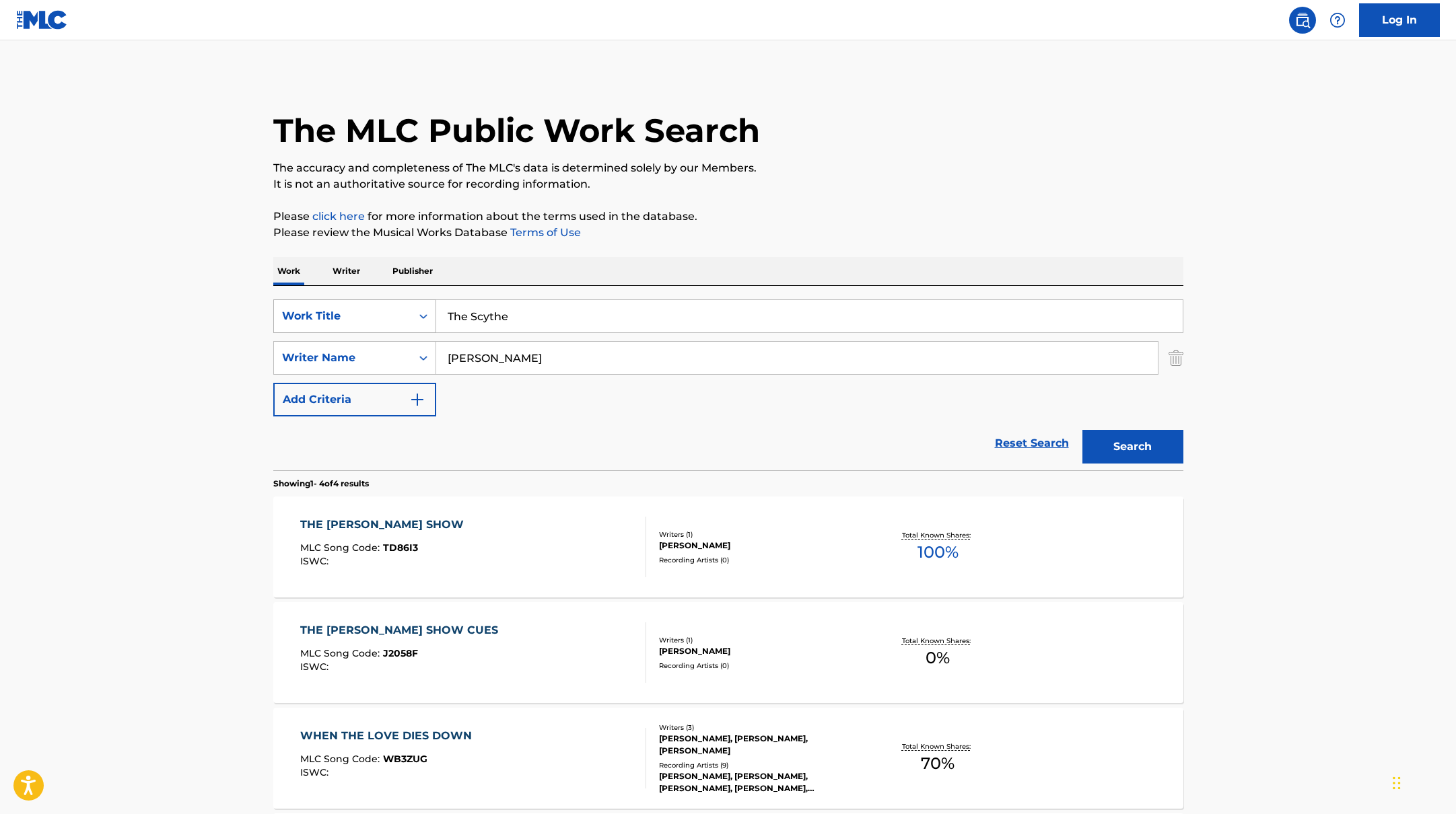
drag, startPoint x: 548, startPoint y: 321, endPoint x: 375, endPoint y: 307, distance: 173.6
click at [375, 307] on div "SearchWithCriteria10771601-4324-4cc8-ab46-06b0d7057aec Work Title The Scythe" at bounding box center [728, 316] width 910 height 34
type input "Escaladizzy"
click at [875, 152] on div "The MLC Public Work Search" at bounding box center [728, 123] width 910 height 98
drag, startPoint x: 502, startPoint y: 364, endPoint x: 383, endPoint y: 349, distance: 119.9
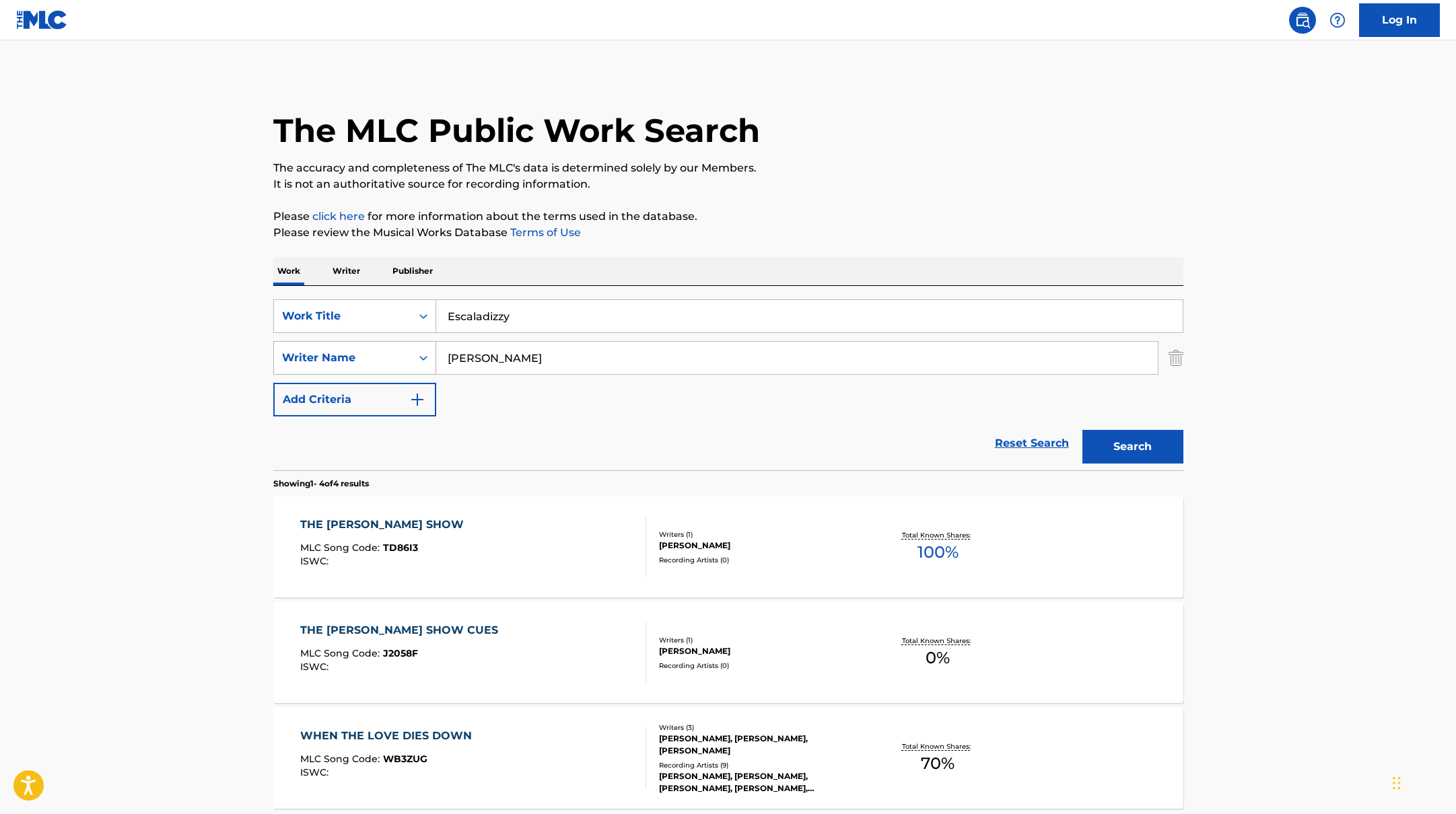
click at [373, 357] on div "SearchWithCriteria17b139b1-9d92-4180-9b1a-8426ad8e22ea Writer Name [PERSON_NAME]" at bounding box center [728, 358] width 910 height 34
type input "Okechukwu"
click at [891, 223] on p "Please click here for more information about the terms used in the database." at bounding box center [728, 216] width 910 height 16
click at [1104, 437] on button "Search" at bounding box center [1133, 447] width 101 height 34
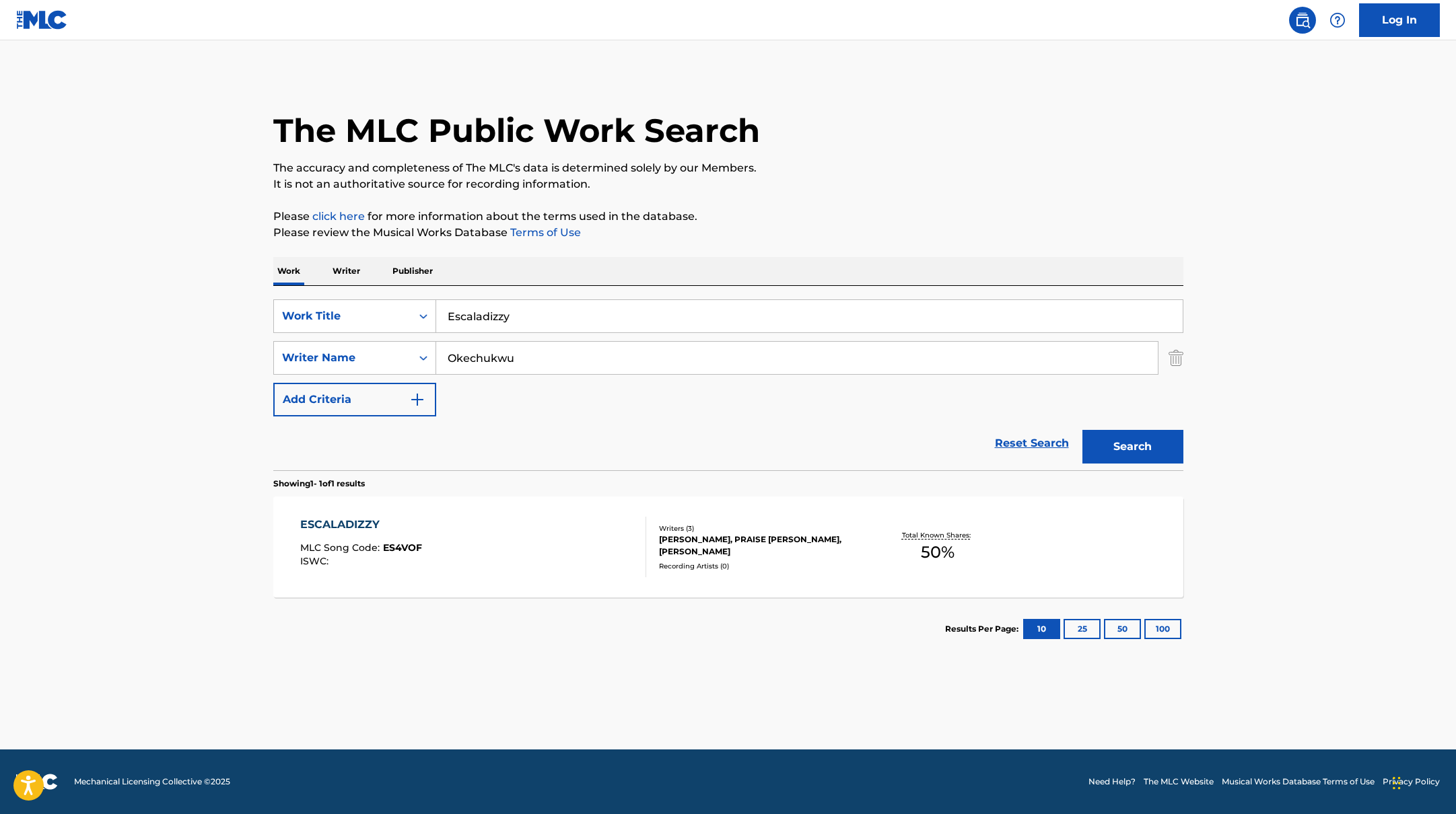
click at [584, 566] on div "ESCALADIZZY MLC Song Code : ES4VOF ISWC :" at bounding box center [473, 547] width 346 height 61
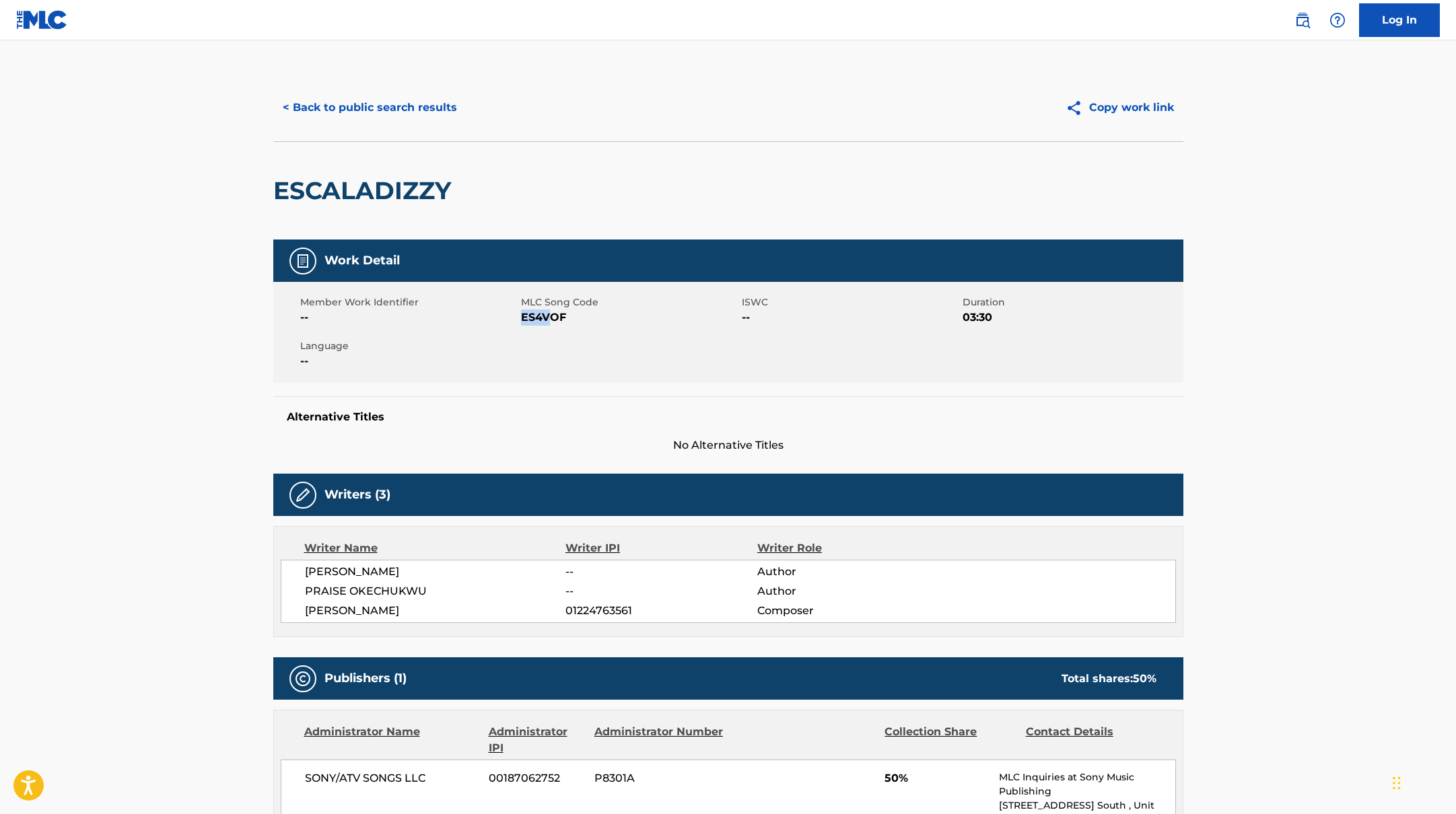
drag, startPoint x: 524, startPoint y: 316, endPoint x: 575, endPoint y: 322, distance: 51.4
click at [550, 319] on span "ES4VOF" at bounding box center [629, 318] width 217 height 16
click at [547, 342] on div "Member Work Identifier -- MLC Song Code ES4VOF ISWC -- Duration 03:30 Language …" at bounding box center [728, 332] width 910 height 101
drag, startPoint x: 521, startPoint y: 316, endPoint x: 590, endPoint y: 318, distance: 69.0
click at [590, 318] on span "ES4VOF" at bounding box center [629, 318] width 217 height 16
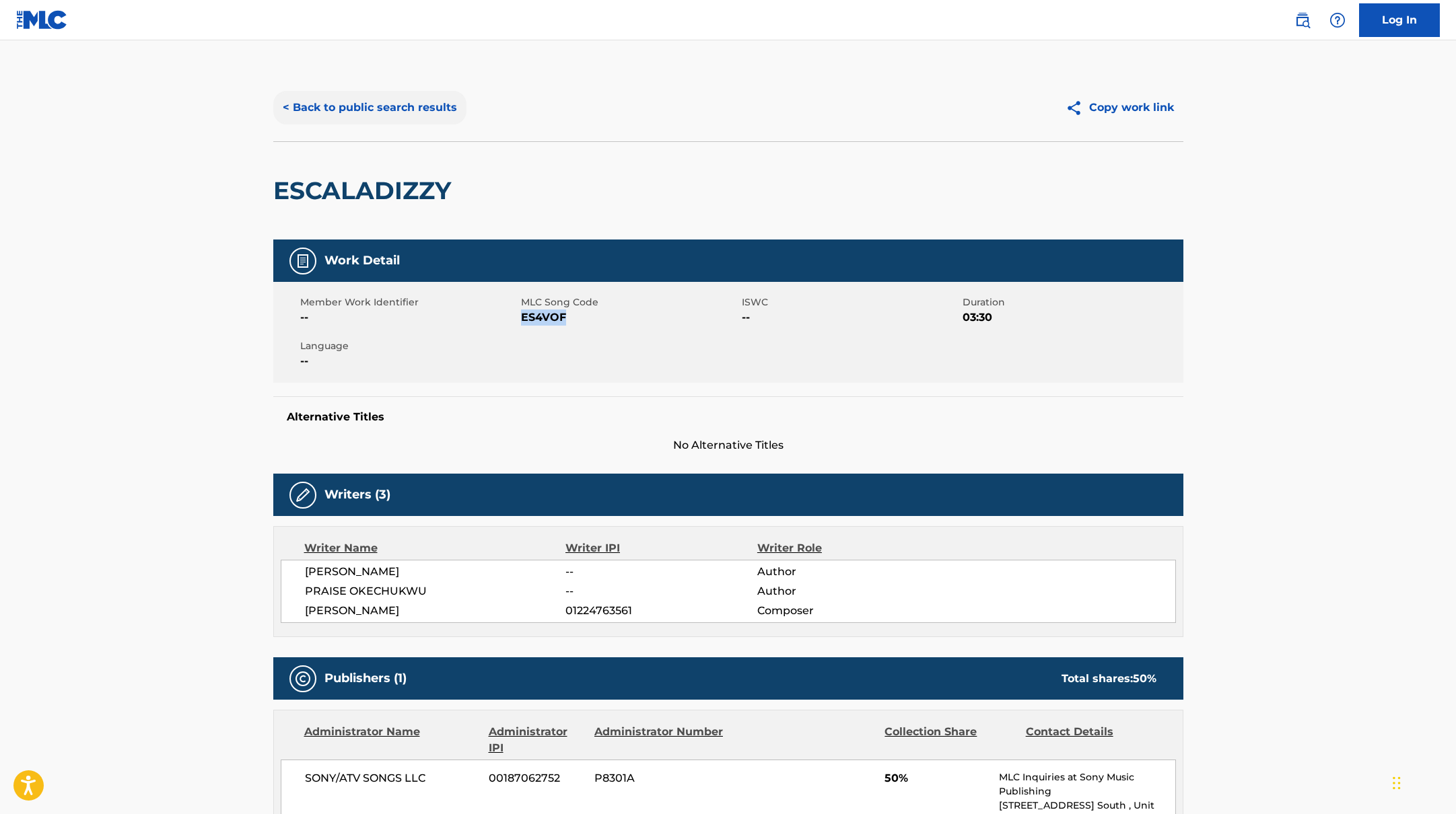
click at [422, 106] on button "< Back to public search results" at bounding box center [369, 107] width 193 height 34
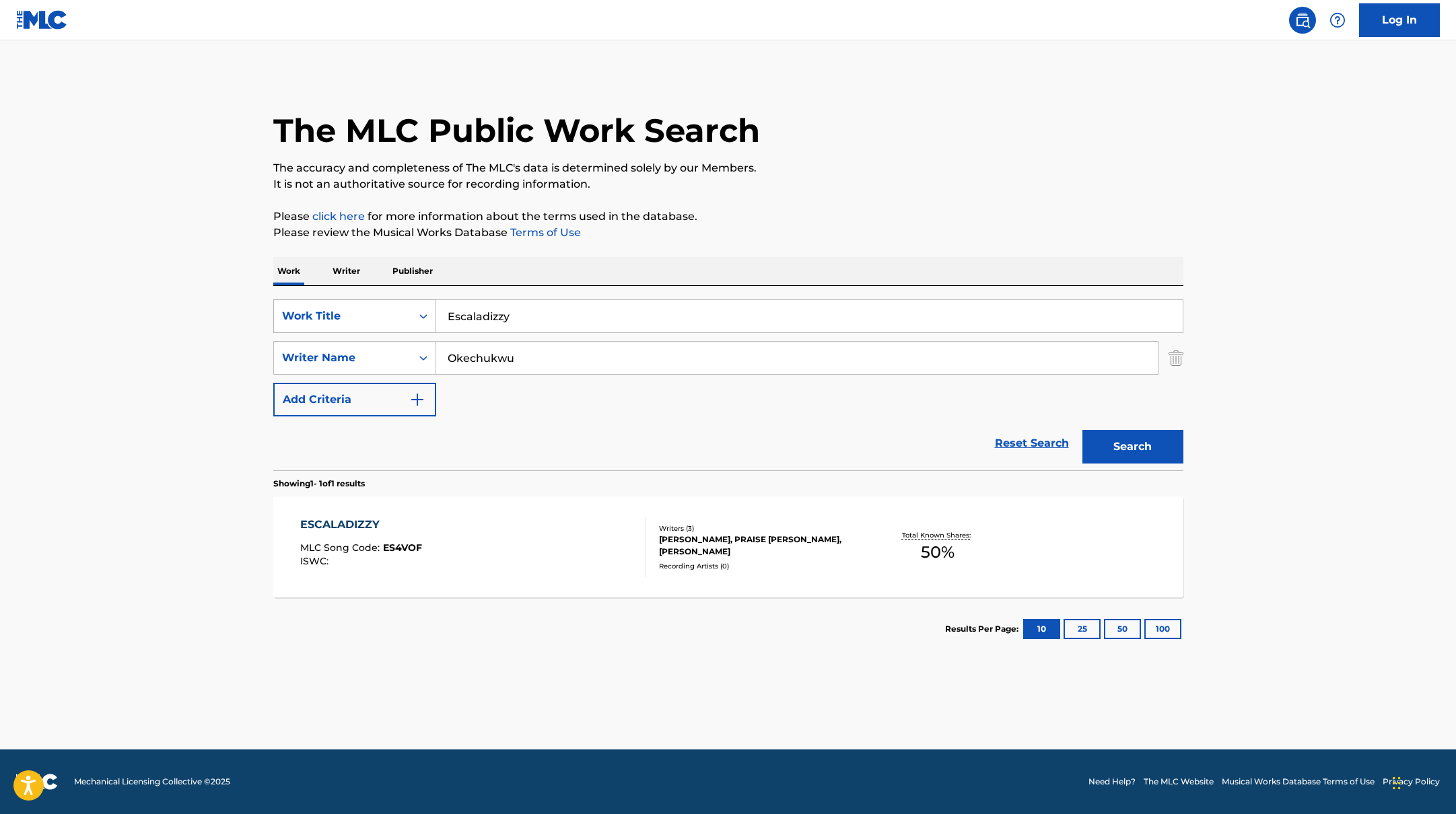
drag, startPoint x: 528, startPoint y: 317, endPoint x: 390, endPoint y: 303, distance: 138.7
click at [390, 303] on div "SearchWithCriteria10771601-4324-4cc8-ab46-06b0d7057aec Work Title Escaladizzy" at bounding box center [728, 316] width 910 height 34
drag, startPoint x: 555, startPoint y: 320, endPoint x: 380, endPoint y: 309, distance: 175.3
click at [380, 309] on div "SearchWithCriteria10771601-4324-4cc8-ab46-06b0d7057aec Work Title Mavo, WAVE$TAR" at bounding box center [728, 316] width 910 height 34
type input "[PERSON_NAME]"
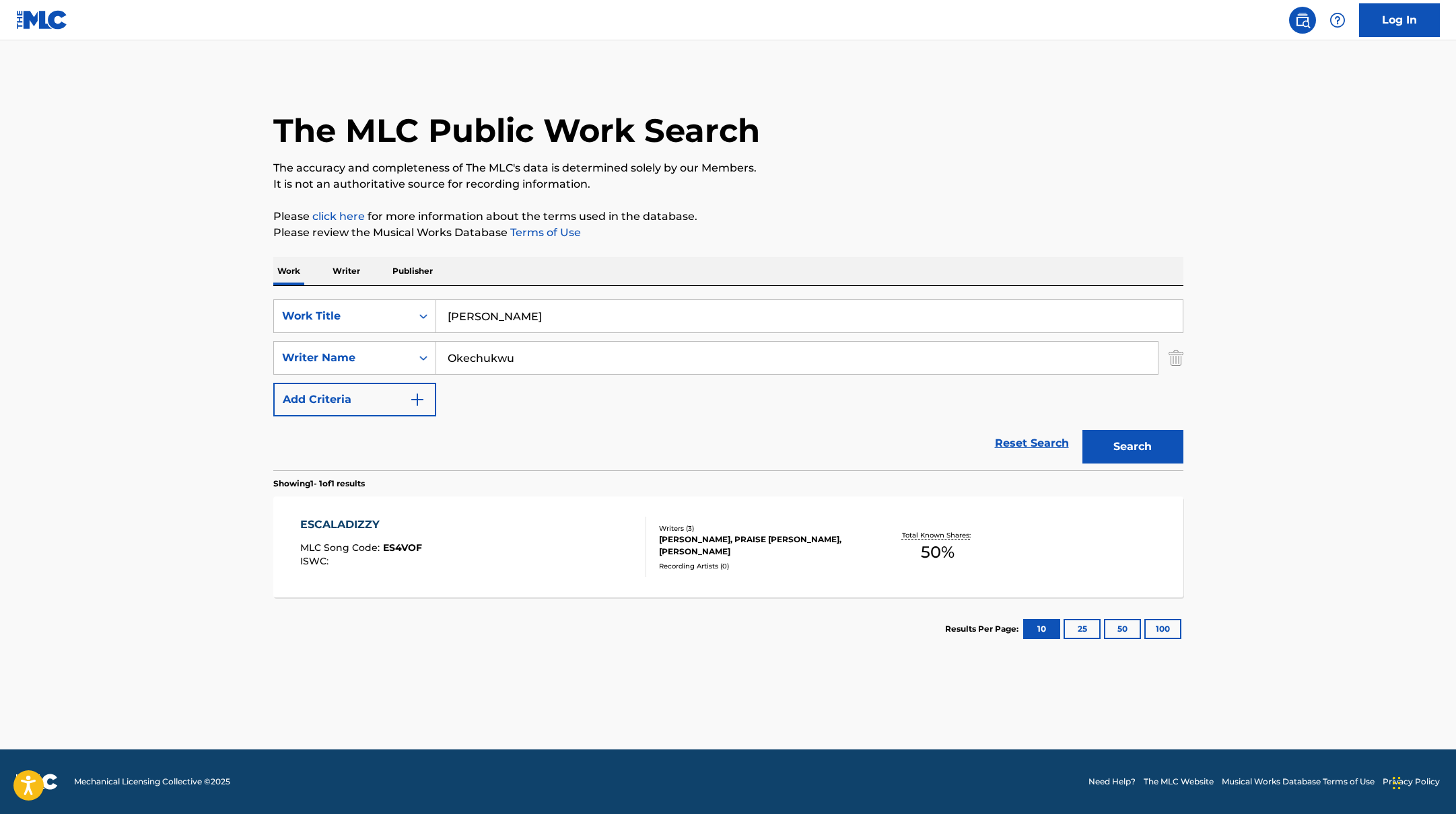
click at [821, 216] on p "Please click here for more information about the terms used in the database." at bounding box center [728, 216] width 910 height 16
drag, startPoint x: 499, startPoint y: 352, endPoint x: 385, endPoint y: 340, distance: 114.6
click at [390, 342] on div "SearchWithCriteria17b139b1-9d92-4180-9b1a-8426ad8e22ea Writer Name [PERSON_NAME]" at bounding box center [728, 358] width 910 height 34
type input "Oseremen"
click at [923, 211] on p "Please click here for more information about the terms used in the database." at bounding box center [728, 216] width 910 height 16
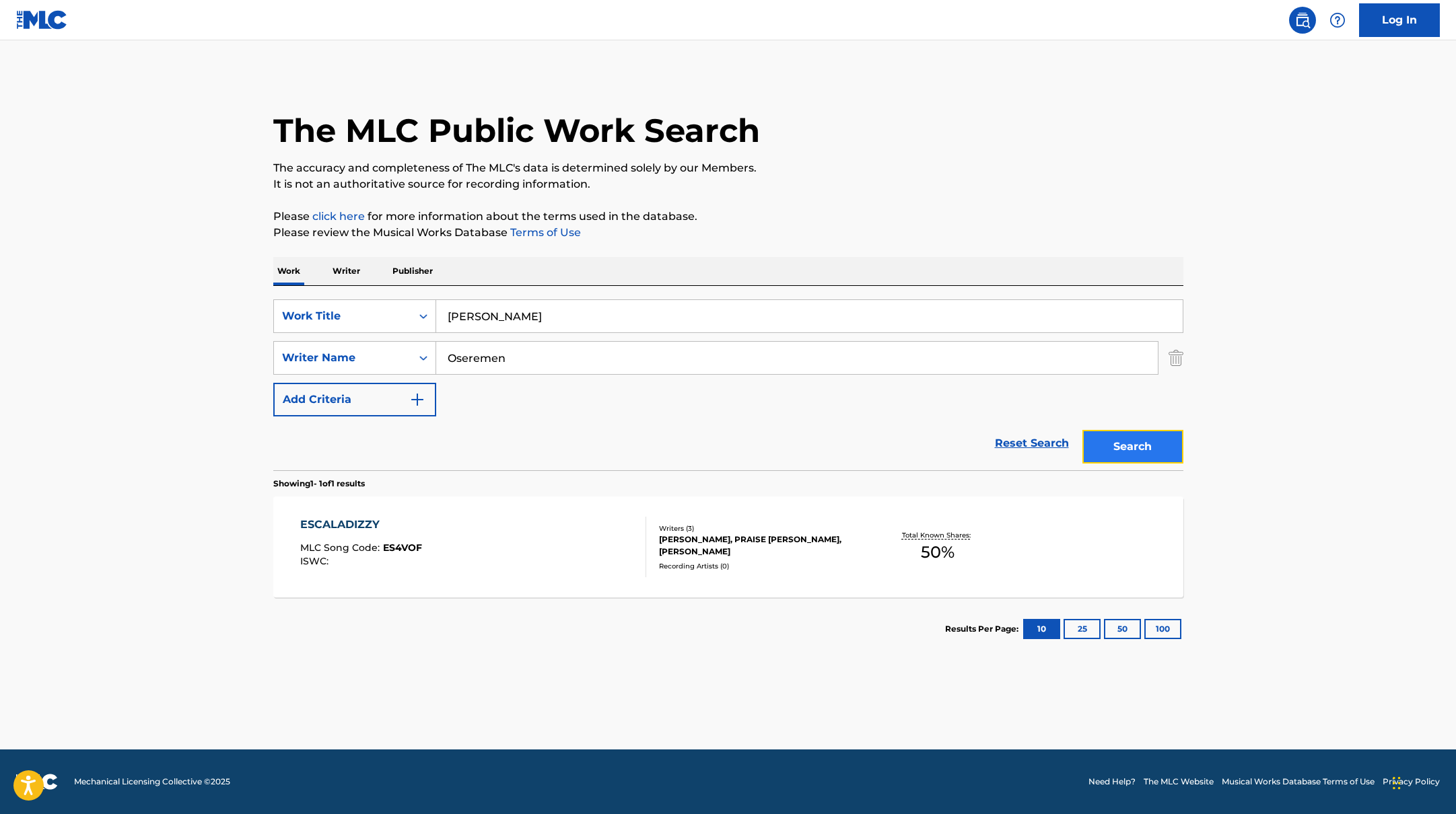
click at [1128, 452] on button "Search" at bounding box center [1133, 447] width 101 height 34
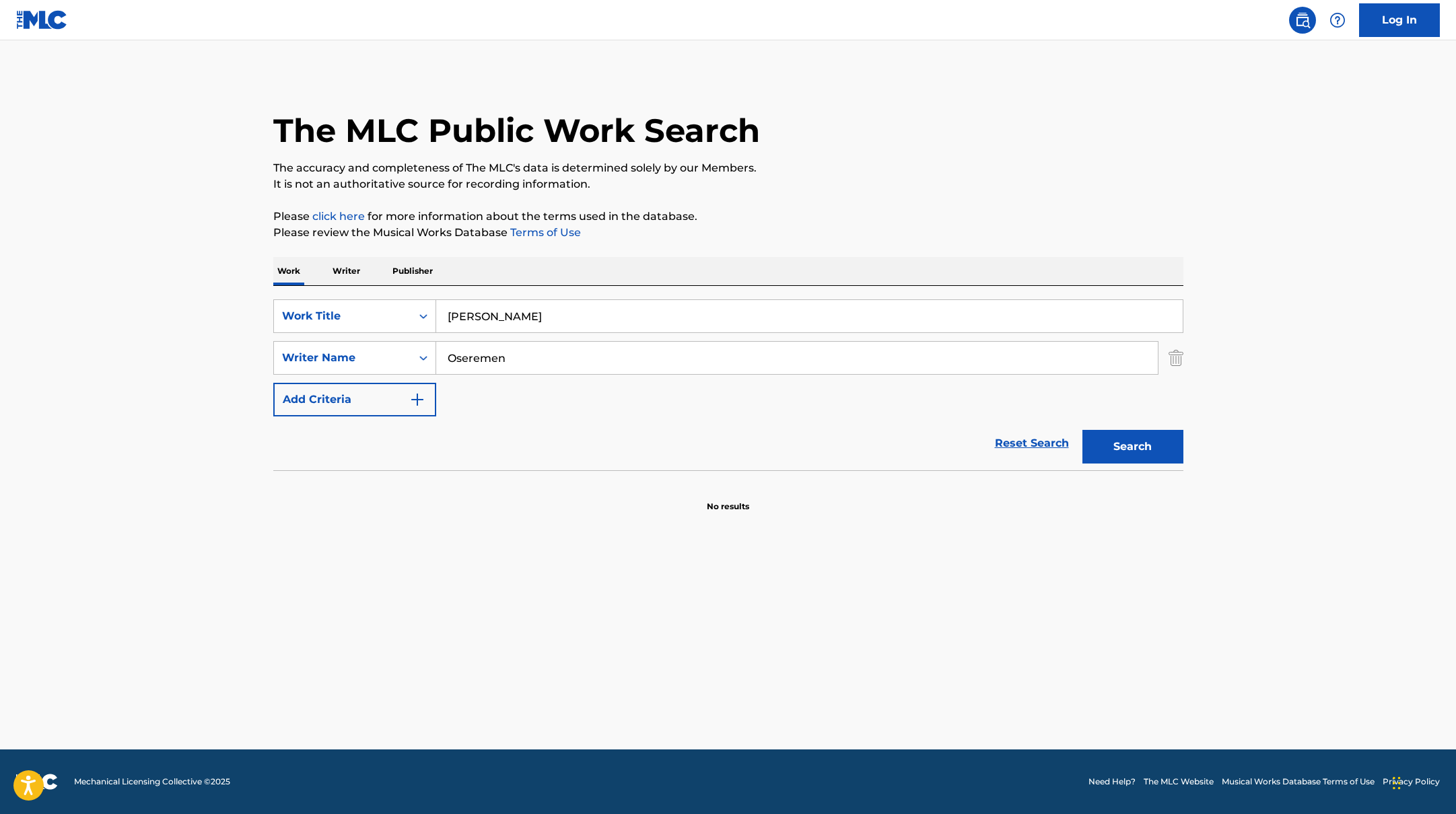
click at [514, 313] on input "[PERSON_NAME]" at bounding box center [809, 316] width 746 height 33
click at [811, 209] on p "Please click here for more information about the terms used in the database." at bounding box center [728, 216] width 910 height 16
click at [1124, 447] on button "Search" at bounding box center [1133, 447] width 101 height 34
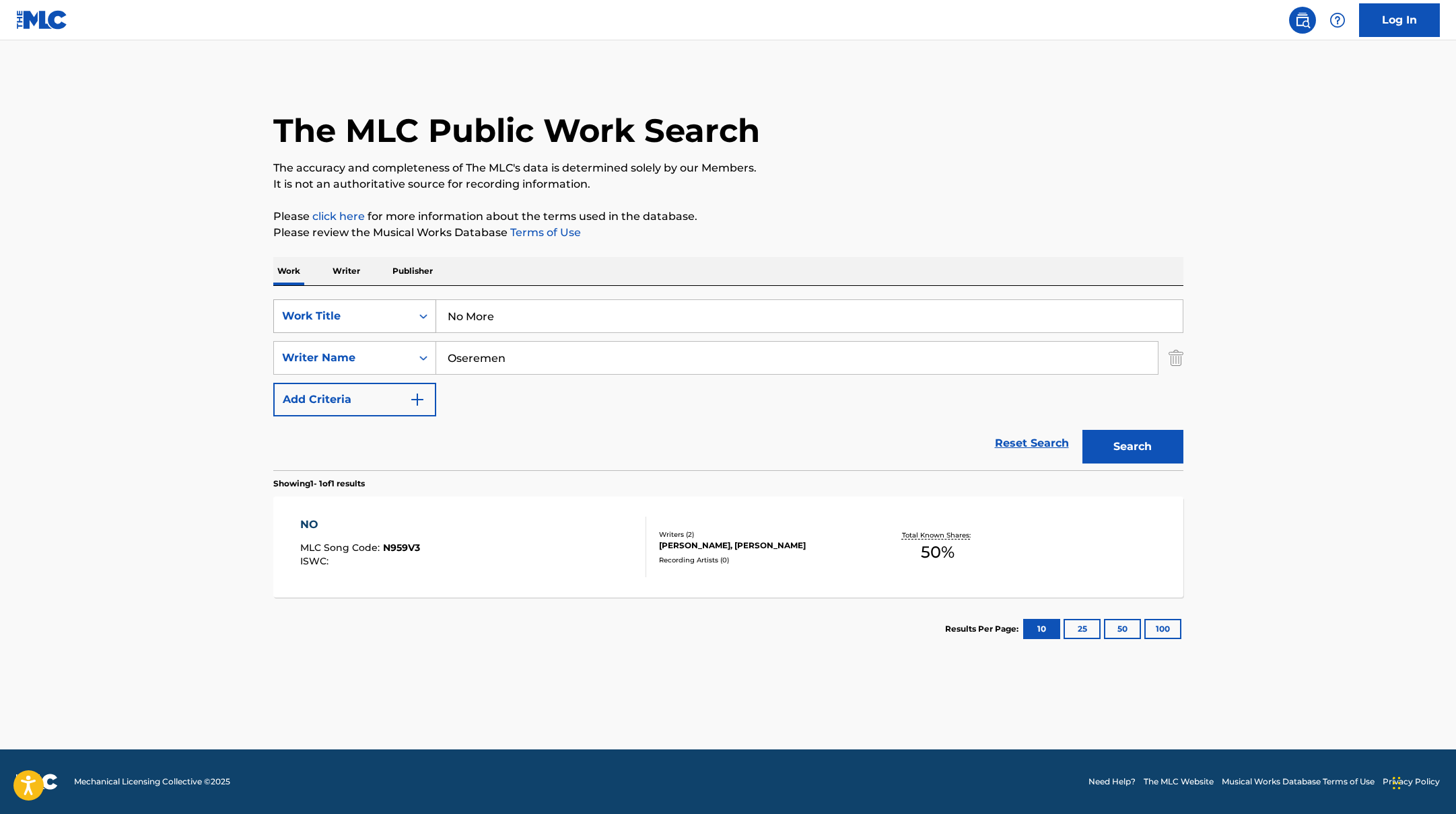
drag, startPoint x: 544, startPoint y: 320, endPoint x: 415, endPoint y: 313, distance: 129.2
click at [411, 315] on div "SearchWithCriteria10771601-4324-4cc8-ab46-06b0d7057aec Work Title No More" at bounding box center [728, 316] width 910 height 34
type input "Myself (feat. [PERSON_NAME])"
click at [969, 172] on p "The accuracy and completeness of The MLC's data is determined solely by our Mem…" at bounding box center [728, 168] width 910 height 16
drag, startPoint x: 530, startPoint y: 367, endPoint x: 382, endPoint y: 350, distance: 149.0
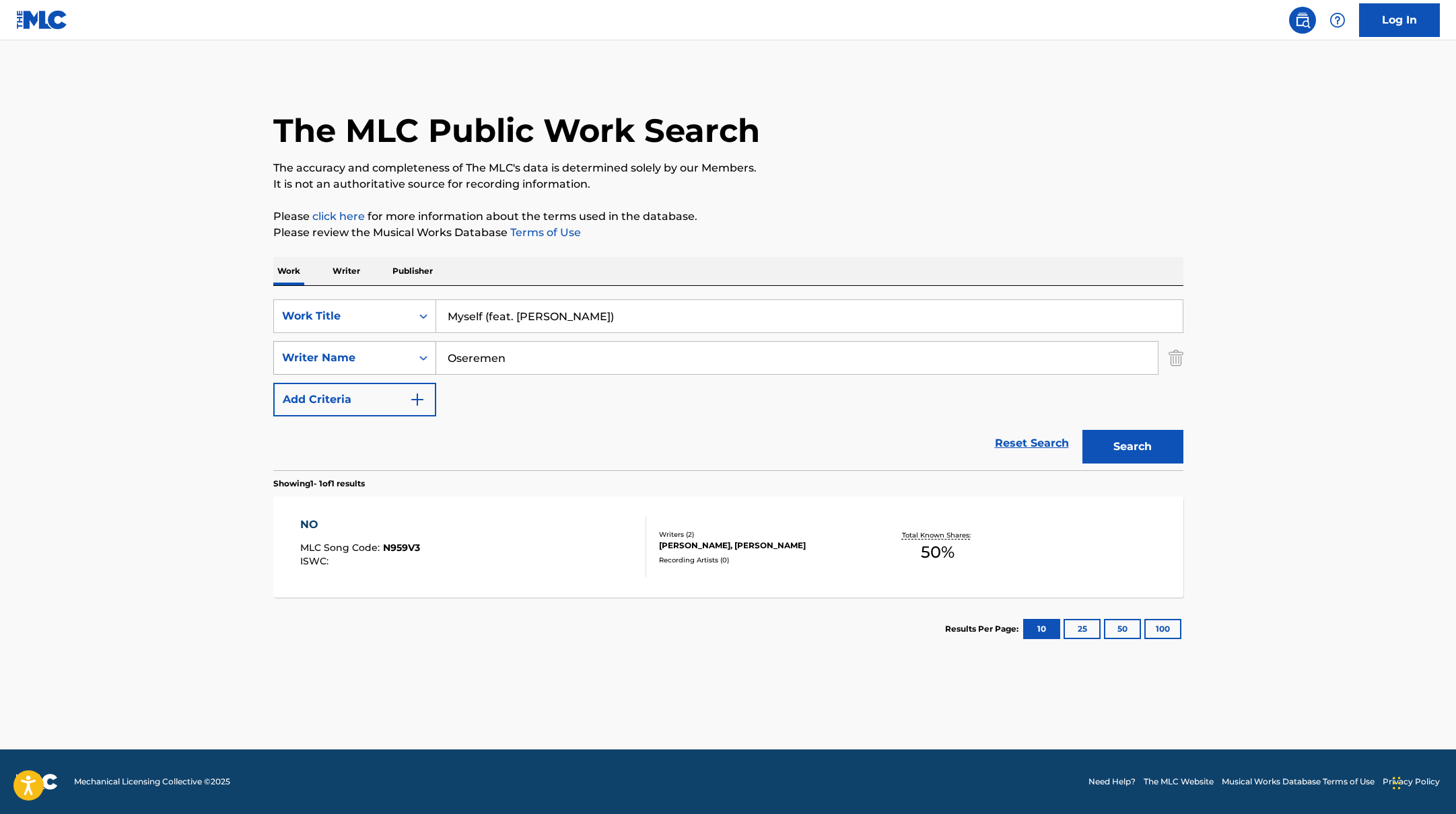
click at [379, 350] on div "SearchWithCriteria17b139b1-9d92-4180-9b1a-8426ad8e22ea Writer Name Oseremen" at bounding box center [728, 358] width 910 height 34
type input "Fox"
drag, startPoint x: 608, startPoint y: 316, endPoint x: 483, endPoint y: 320, distance: 125.1
click at [483, 320] on input "Myself (feat. [PERSON_NAME])" at bounding box center [809, 316] width 746 height 33
type input "Myself"
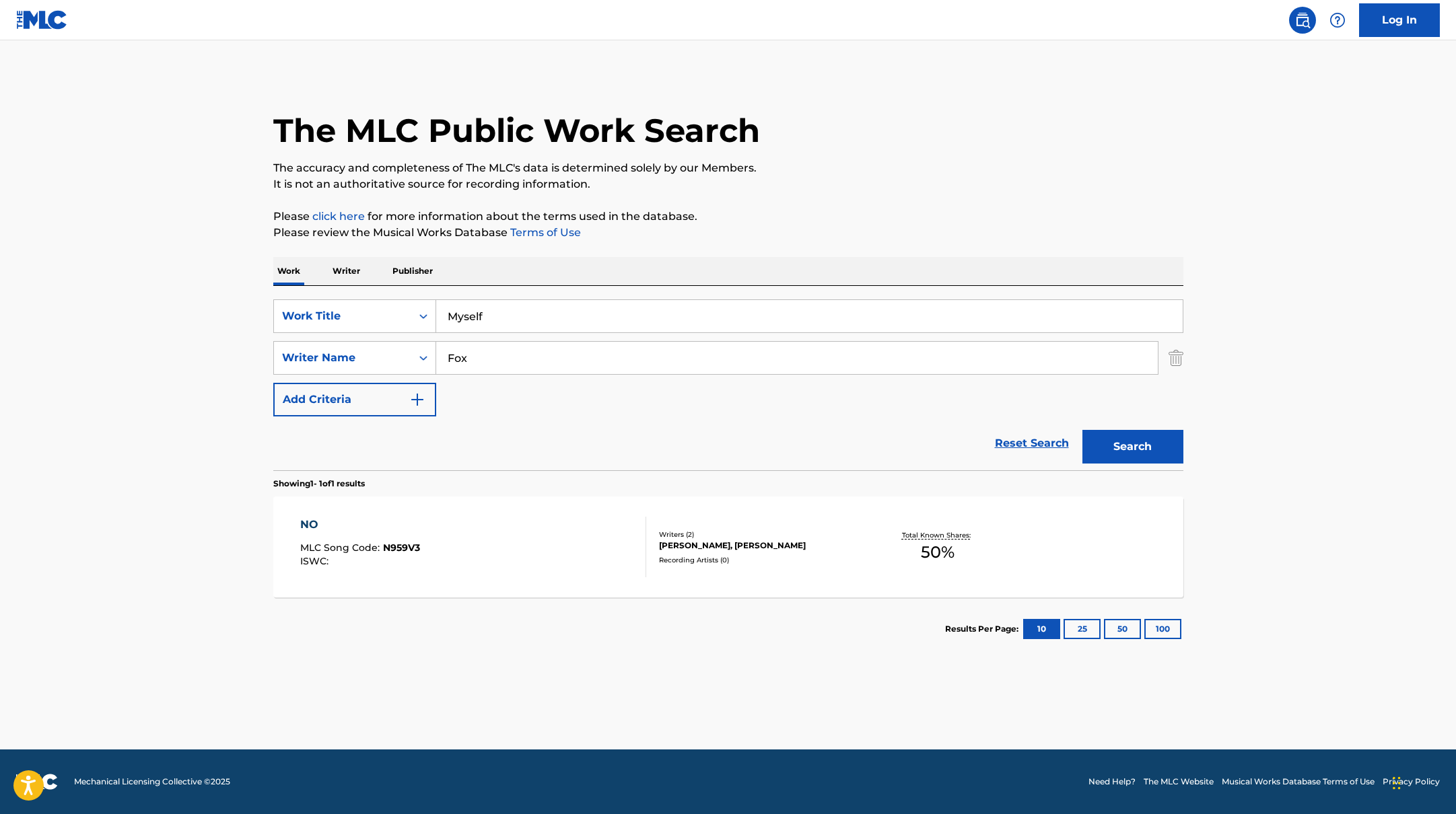
click at [851, 223] on p "Please click here for more information about the terms used in the database." at bounding box center [728, 216] width 910 height 16
click at [1112, 436] on button "Search" at bounding box center [1133, 447] width 101 height 34
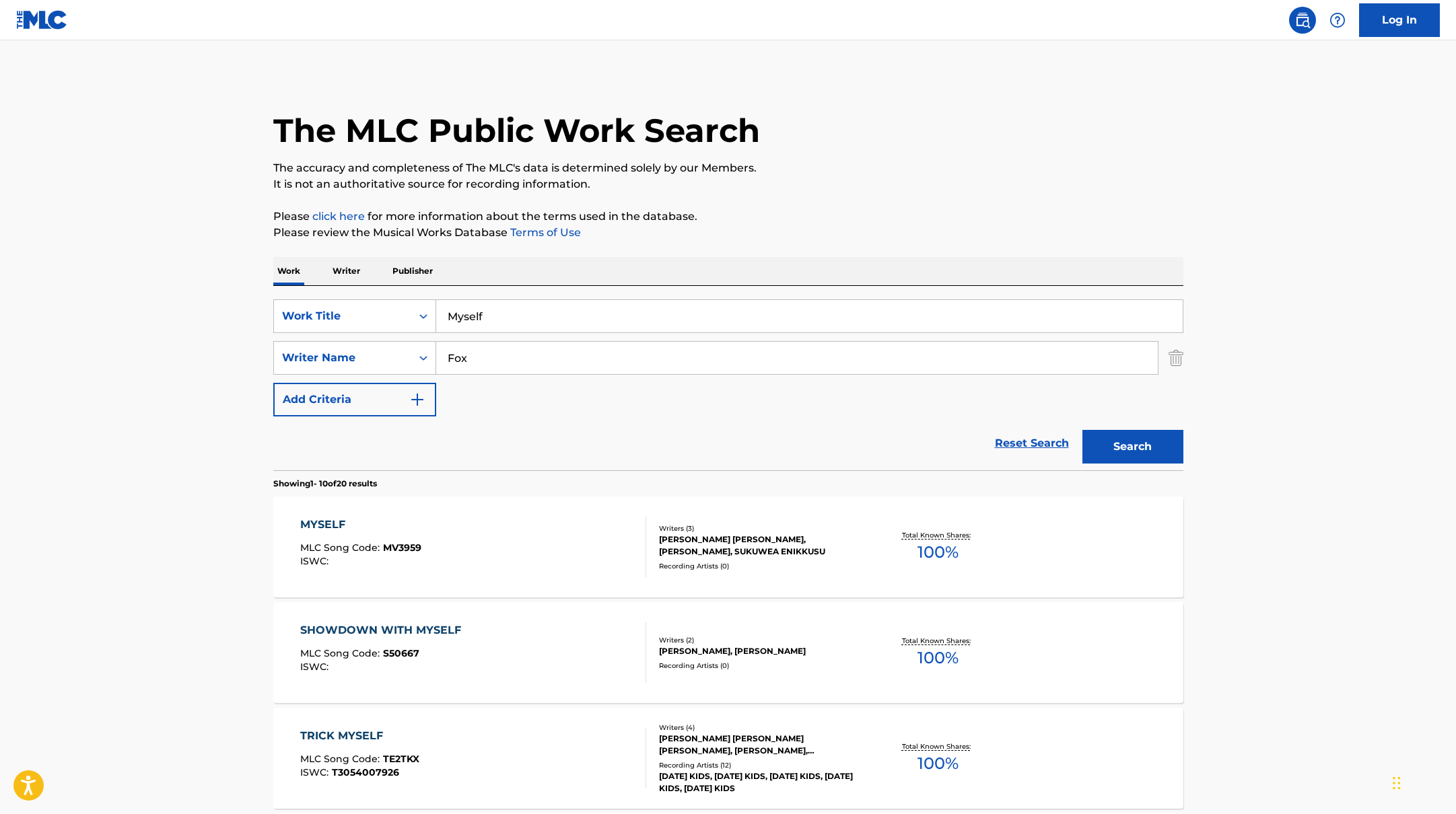
click at [520, 556] on div "MYSELF MLC Song Code : MV3959 ISWC :" at bounding box center [473, 547] width 346 height 61
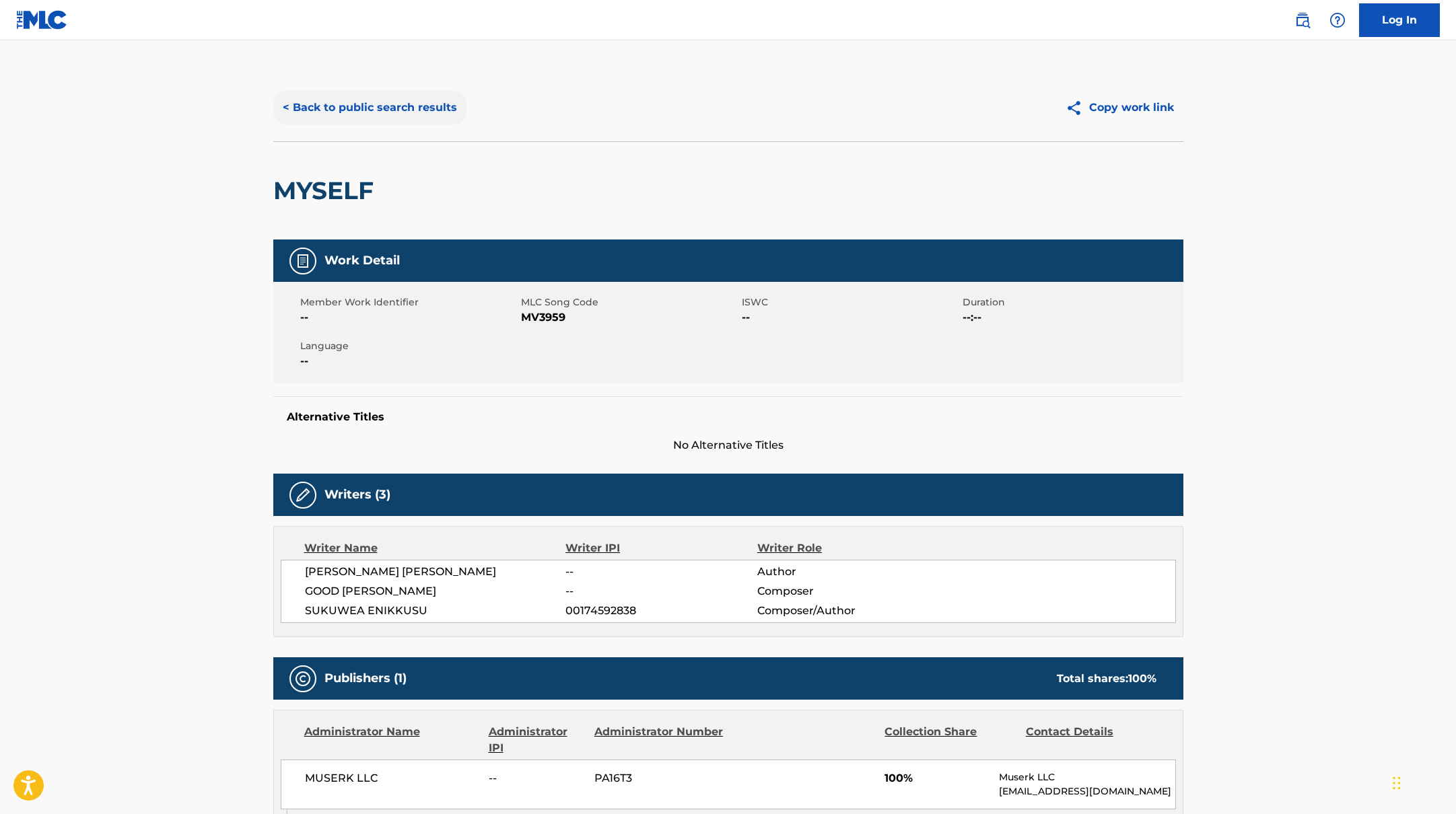
click at [413, 104] on button "< Back to public search results" at bounding box center [369, 107] width 193 height 34
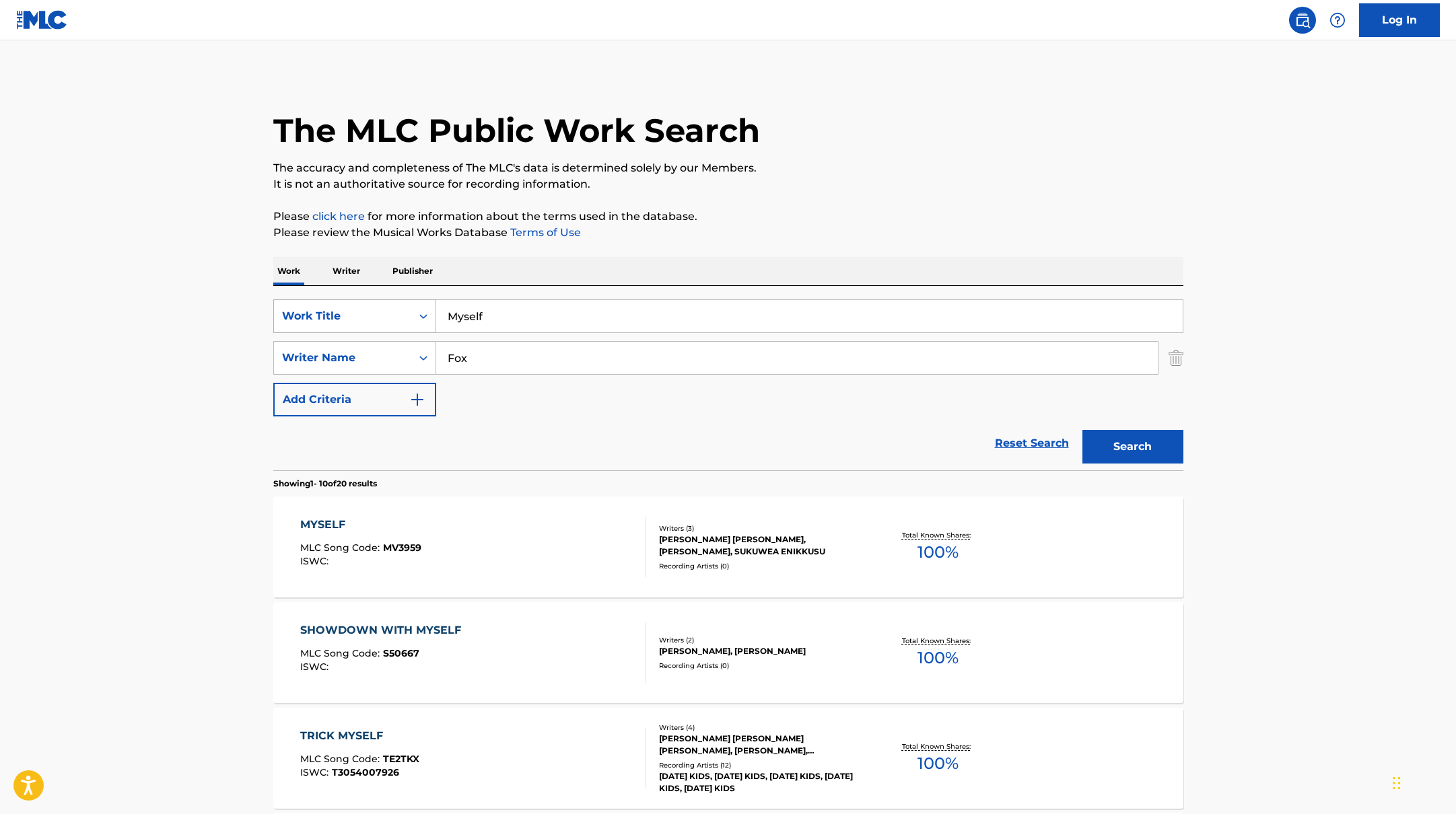
drag, startPoint x: 504, startPoint y: 320, endPoint x: 385, endPoint y: 313, distance: 119.2
click at [386, 313] on div "SearchWithCriteria10771601-4324-4cc8-ab46-06b0d7057aec Work Title Myself" at bounding box center [728, 316] width 910 height 34
type input "True Believer"
click at [882, 171] on p "The accuracy and completeness of The MLC's data is determined solely by our Mem…" at bounding box center [728, 168] width 910 height 16
drag, startPoint x: 529, startPoint y: 364, endPoint x: 387, endPoint y: 349, distance: 142.8
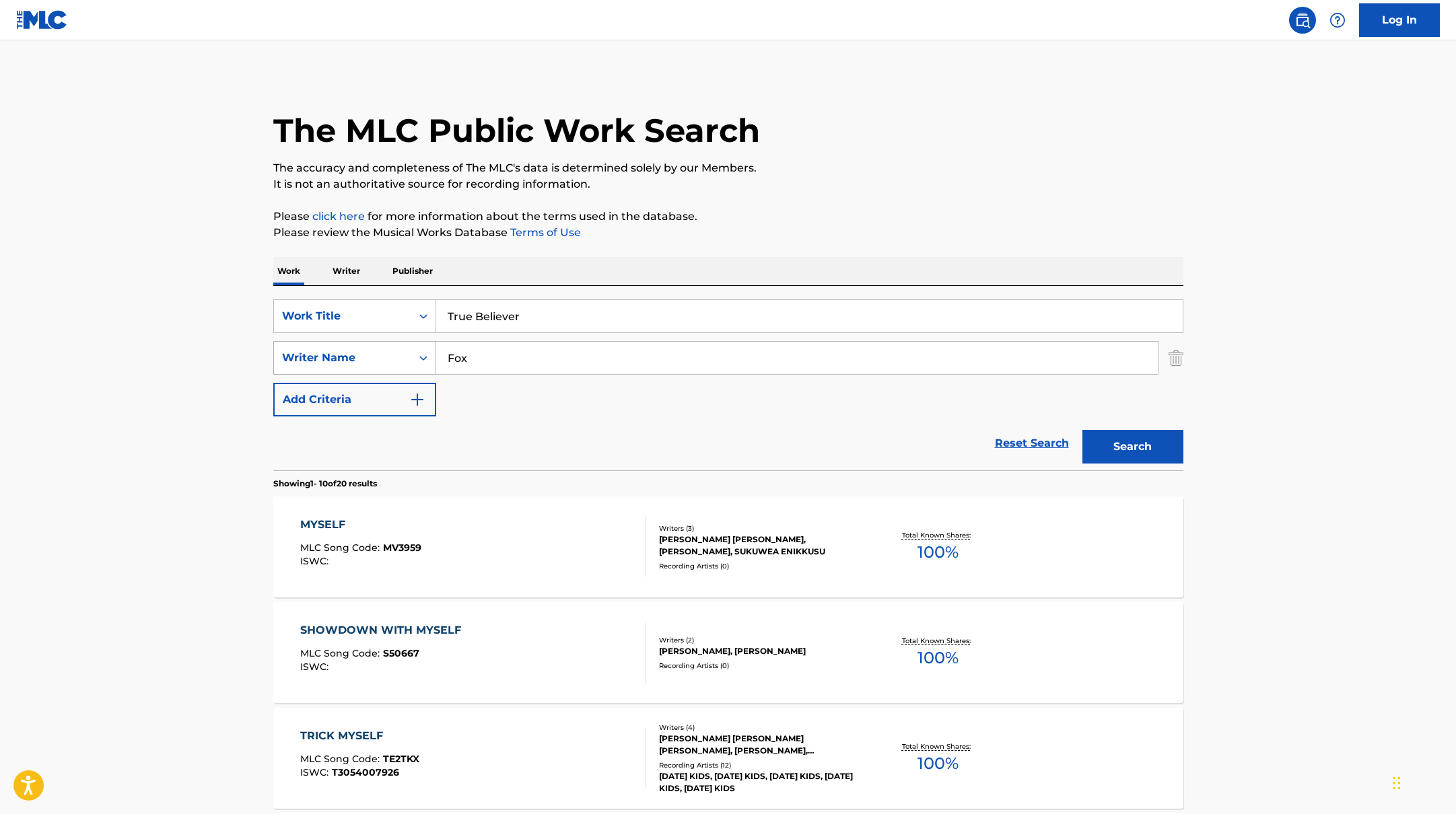
click at [387, 349] on div "SearchWithCriteria17b139b1-9d92-4180-9b1a-8426ad8e22ea Writer Name [PERSON_NAME]" at bounding box center [728, 358] width 910 height 34
type input "[PERSON_NAME]"
click at [1152, 447] on button "Search" at bounding box center [1133, 447] width 101 height 34
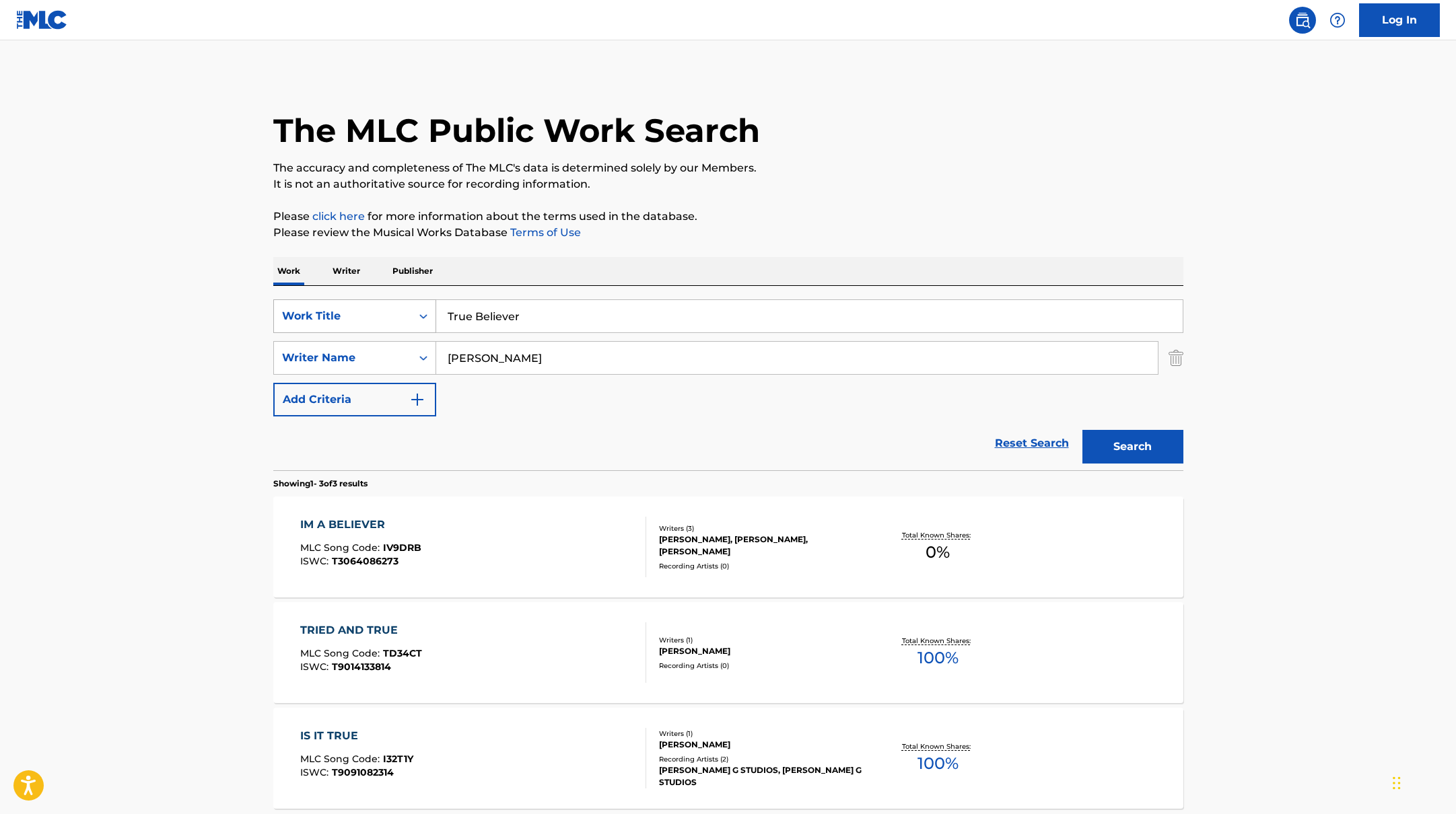
drag, startPoint x: 543, startPoint y: 321, endPoint x: 374, endPoint y: 314, distance: 169.1
click at [374, 314] on div "SearchWithCriteria10771601-4324-4cc8-ab46-06b0d7057aec Work Title True Believer" at bounding box center [728, 316] width 910 height 34
type input "Flowers"
click at [760, 185] on p "It is not an authoritative source for recording information." at bounding box center [728, 184] width 910 height 16
drag, startPoint x: 515, startPoint y: 368, endPoint x: 376, endPoint y: 344, distance: 141.1
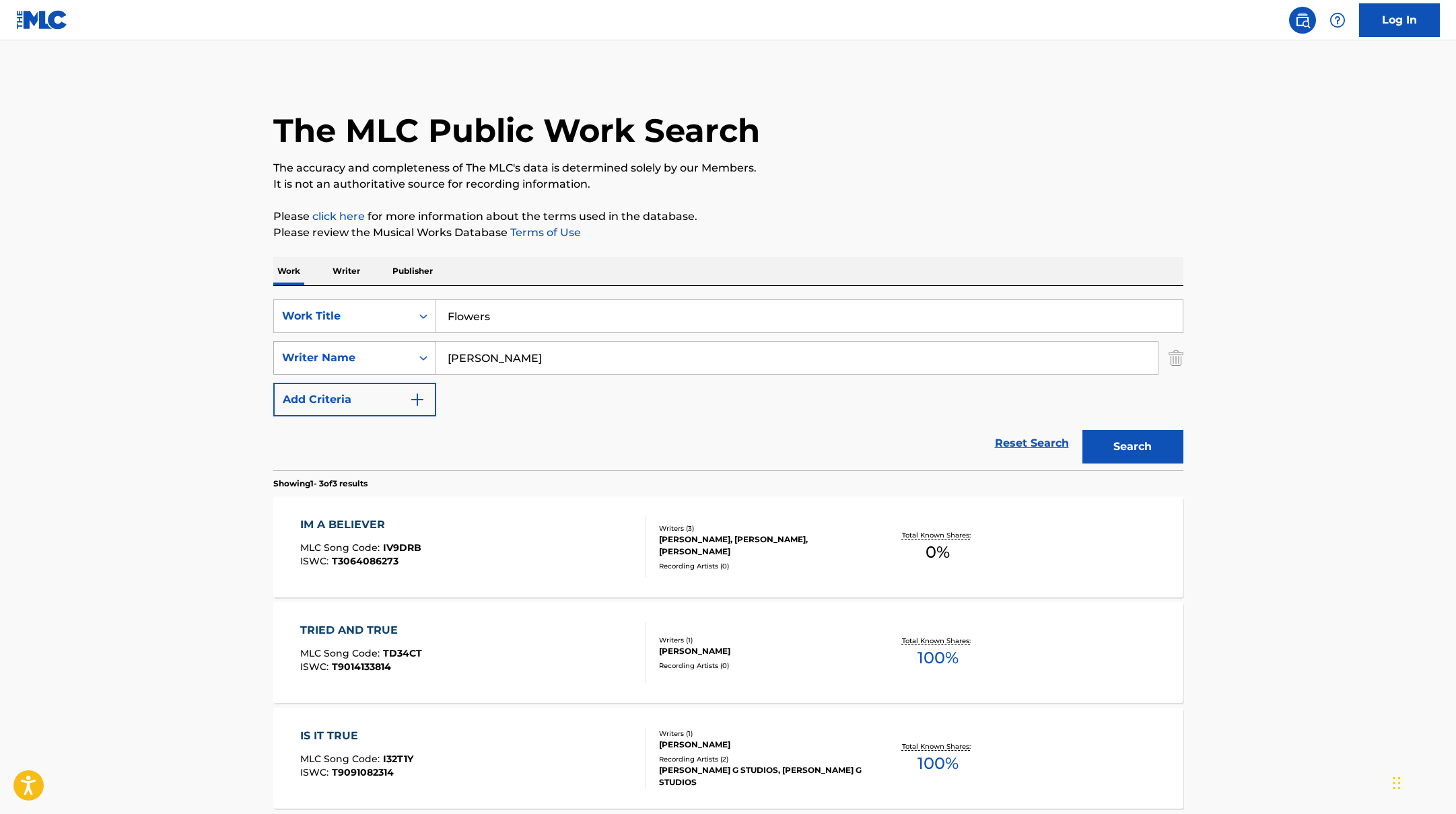
click at [376, 344] on div "SearchWithCriteria17b139b1-9d92-4180-9b1a-8426ad8e22ea Writer Name [PERSON_NAME]" at bounding box center [728, 358] width 910 height 34
type input "[PERSON_NAME]"
click at [951, 190] on p "It is not an authoritative source for recording information." at bounding box center [728, 184] width 910 height 16
click at [1138, 445] on button "Search" at bounding box center [1133, 447] width 101 height 34
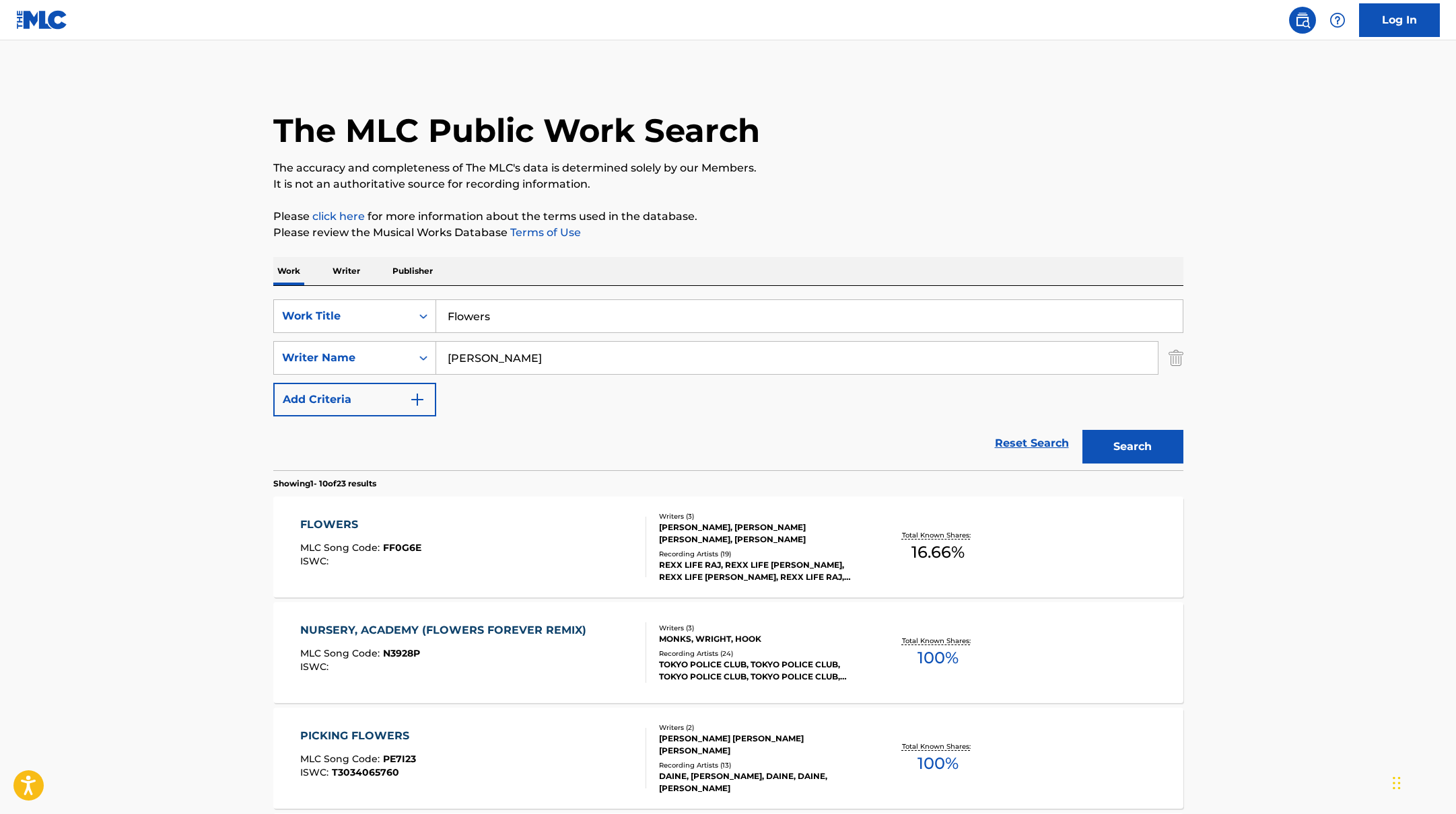
drag, startPoint x: 507, startPoint y: 322, endPoint x: 366, endPoint y: 296, distance: 143.4
click at [366, 296] on div "SearchWithCriteria10771601-4324-4cc8-ab46-06b0d7057aec Work Title Flowers Searc…" at bounding box center [728, 378] width 910 height 185
type input "They're called 110s"
click at [722, 238] on p "Please review the Musical Works Database Terms of Use" at bounding box center [728, 233] width 910 height 16
drag, startPoint x: 499, startPoint y: 359, endPoint x: 420, endPoint y: 354, distance: 79.2
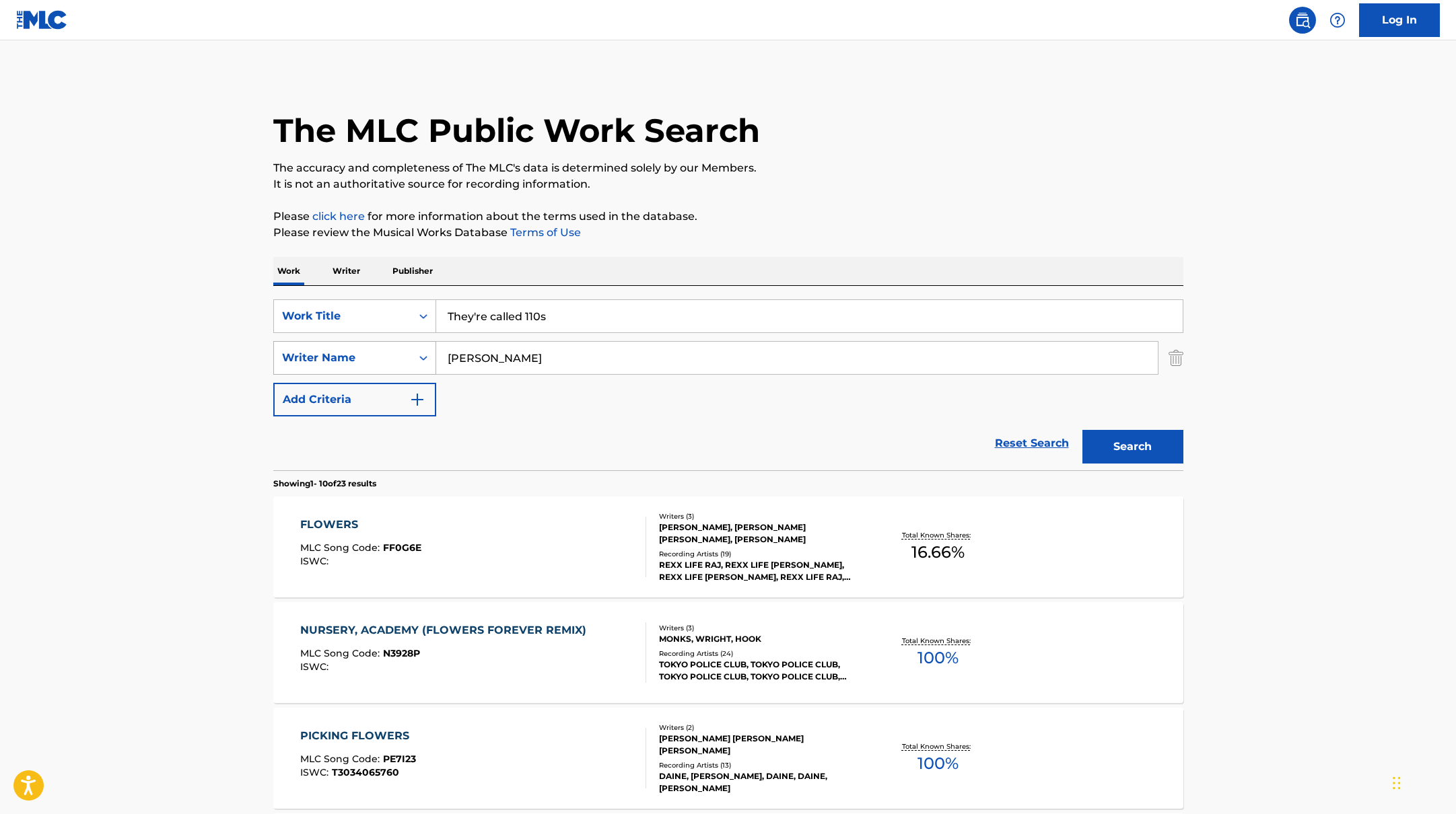
click at [420, 354] on div "SearchWithCriteria17b139b1-9d92-4180-9b1a-8426ad8e22ea Writer Name [PERSON_NAME]" at bounding box center [728, 358] width 910 height 34
click at [1082, 430] on button "Search" at bounding box center [1133, 447] width 101 height 34
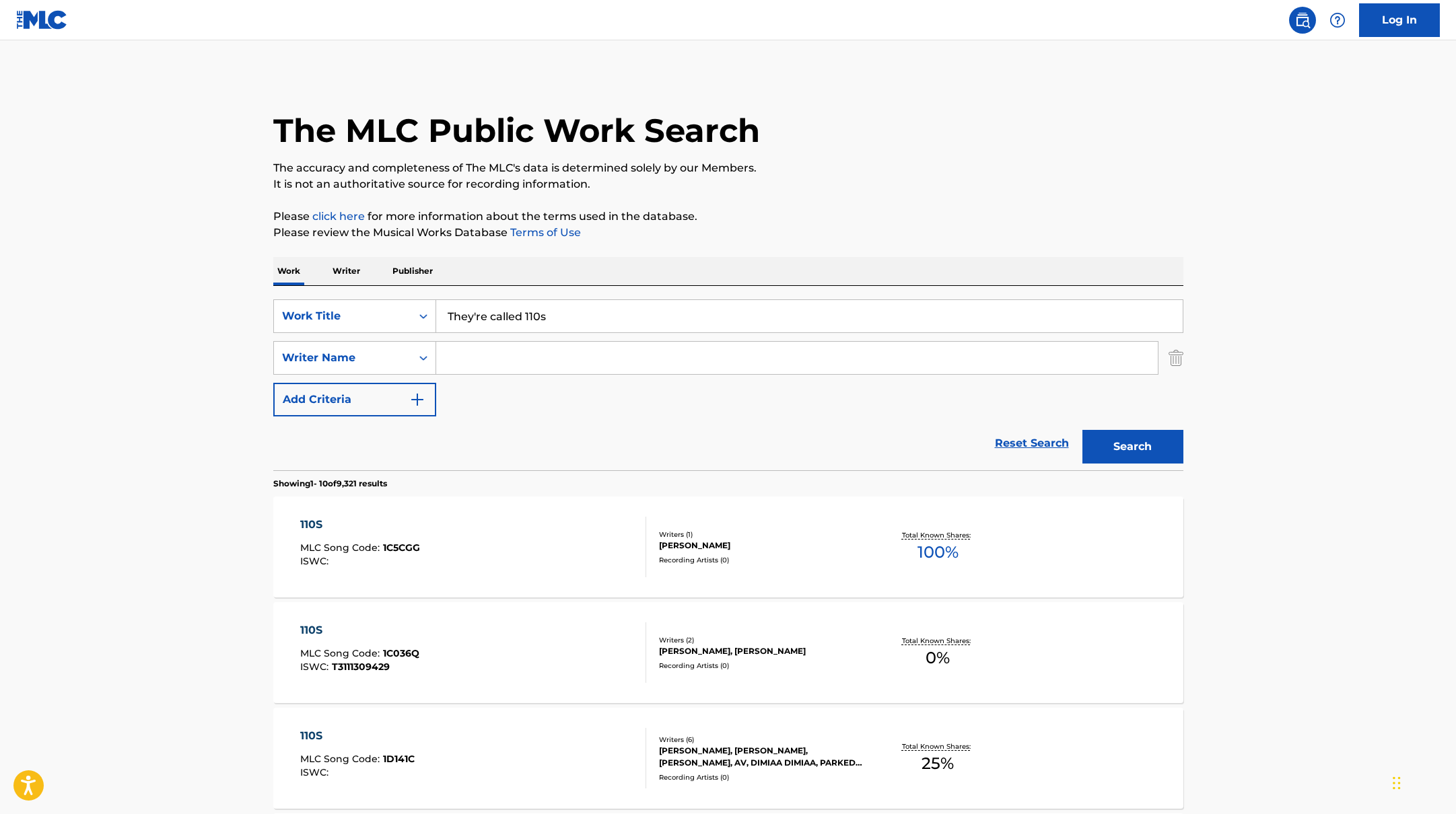
drag, startPoint x: 557, startPoint y: 324, endPoint x: 374, endPoint y: 289, distance: 186.3
click at [373, 287] on div "SearchWithCriteria10771601-4324-4cc8-ab46-06b0d7057aec Work Title They're calle…" at bounding box center [728, 378] width 910 height 185
type input "Same Cycle"
click at [799, 223] on p "Please click here for more information about the terms used in the database." at bounding box center [728, 216] width 910 height 16
click at [472, 361] on input "Search Form" at bounding box center [797, 358] width 722 height 33
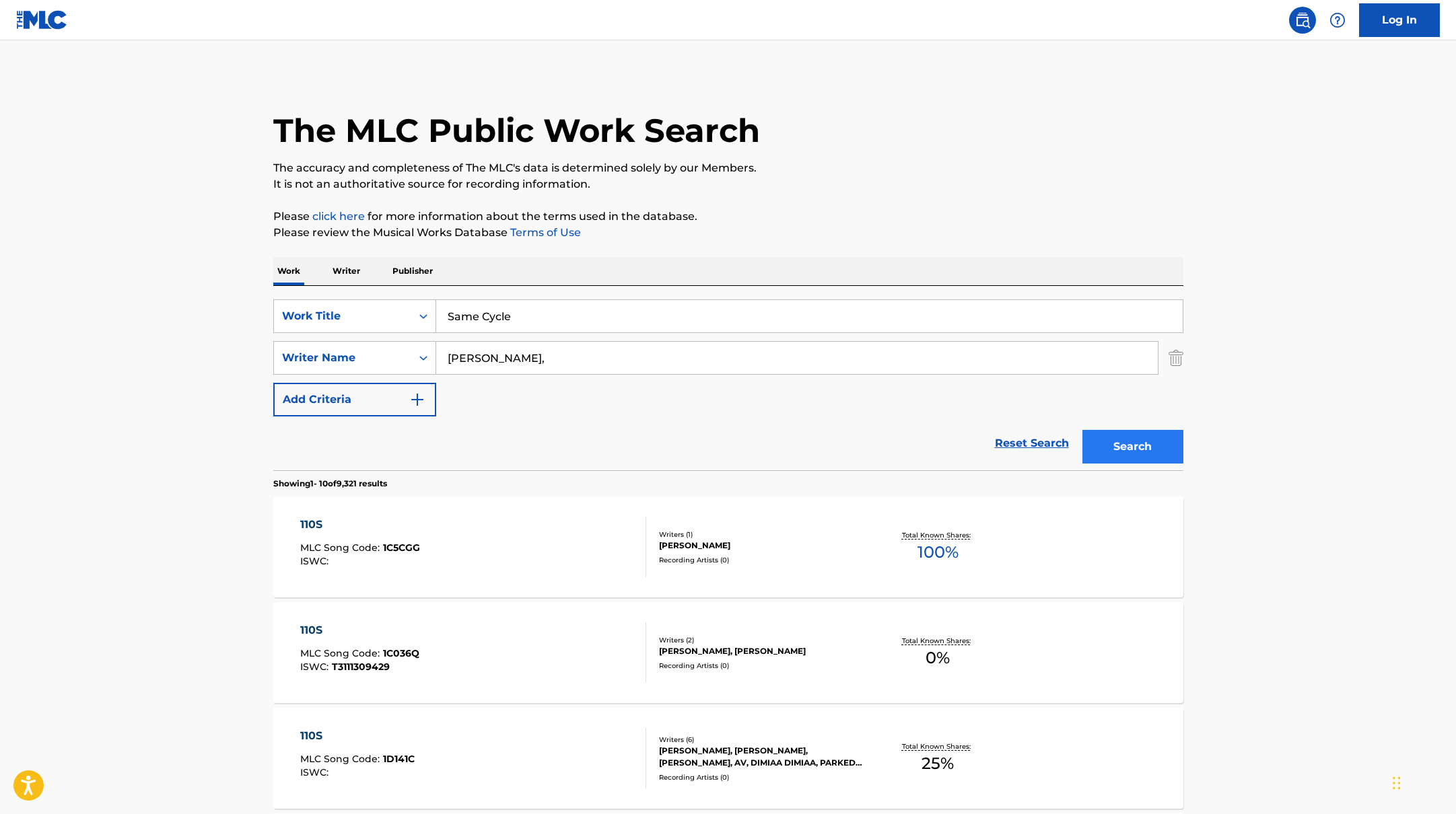
type input "[PERSON_NAME],"
click at [1154, 440] on button "Search" at bounding box center [1133, 447] width 101 height 34
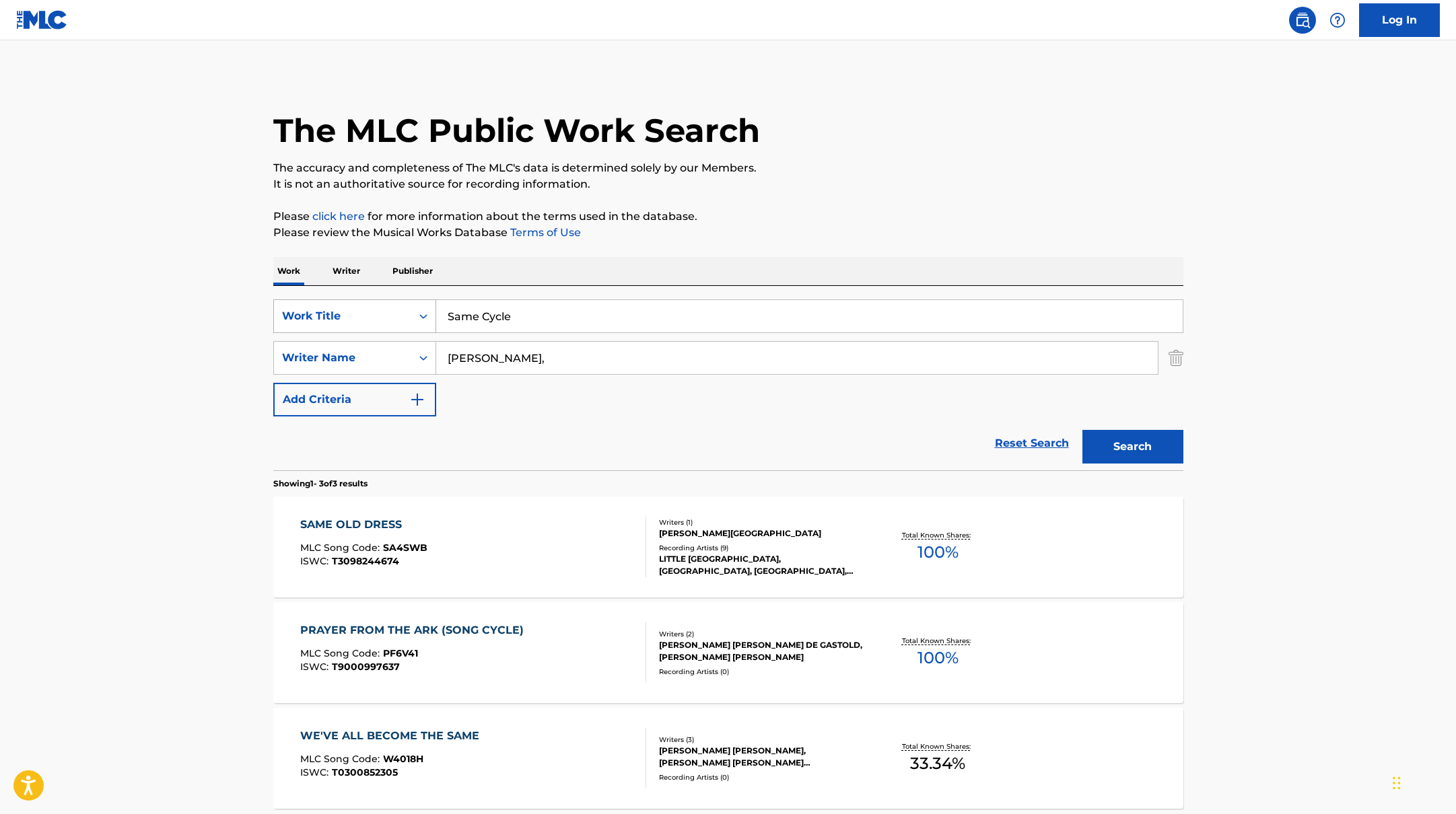
drag, startPoint x: 530, startPoint y: 319, endPoint x: 376, endPoint y: 300, distance: 155.2
click at [381, 300] on div "SearchWithCriteria10771601-4324-4cc8-ab46-06b0d7057aec Work Title Same Cycle" at bounding box center [728, 316] width 910 height 34
type input "Tiramisu"
drag, startPoint x: 506, startPoint y: 358, endPoint x: 601, endPoint y: 273, distance: 127.5
click at [383, 352] on div "SearchWithCriteria17b139b1-9d92-4180-9b1a-8426ad8e22ea Writer Name [PERSON_NAME…" at bounding box center [728, 358] width 910 height 34
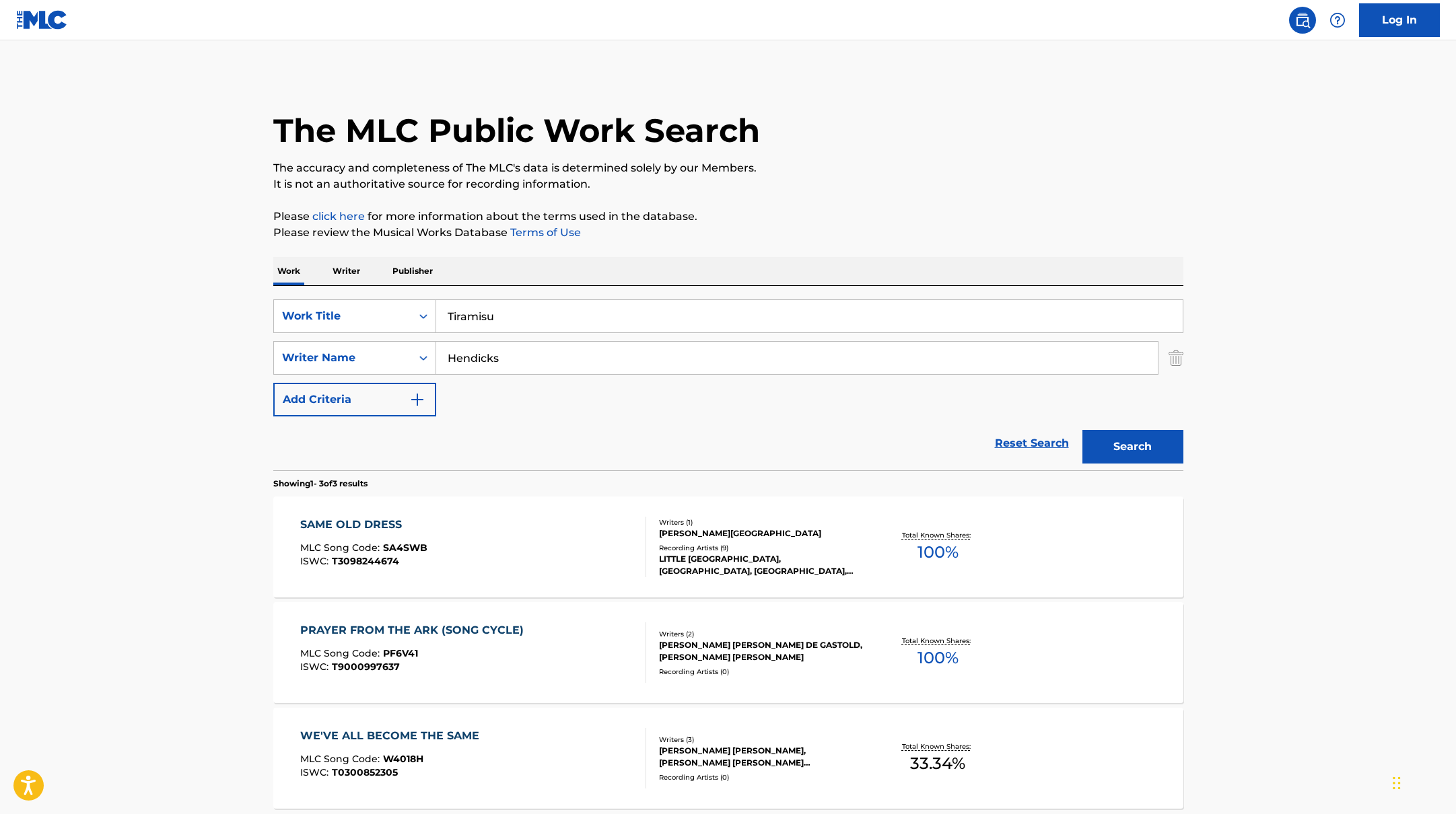
type input "Hendicks"
click at [998, 166] on p "The accuracy and completeness of The MLC's data is determined solely by our Mem…" at bounding box center [728, 168] width 910 height 16
click at [1148, 456] on button "Search" at bounding box center [1133, 447] width 101 height 34
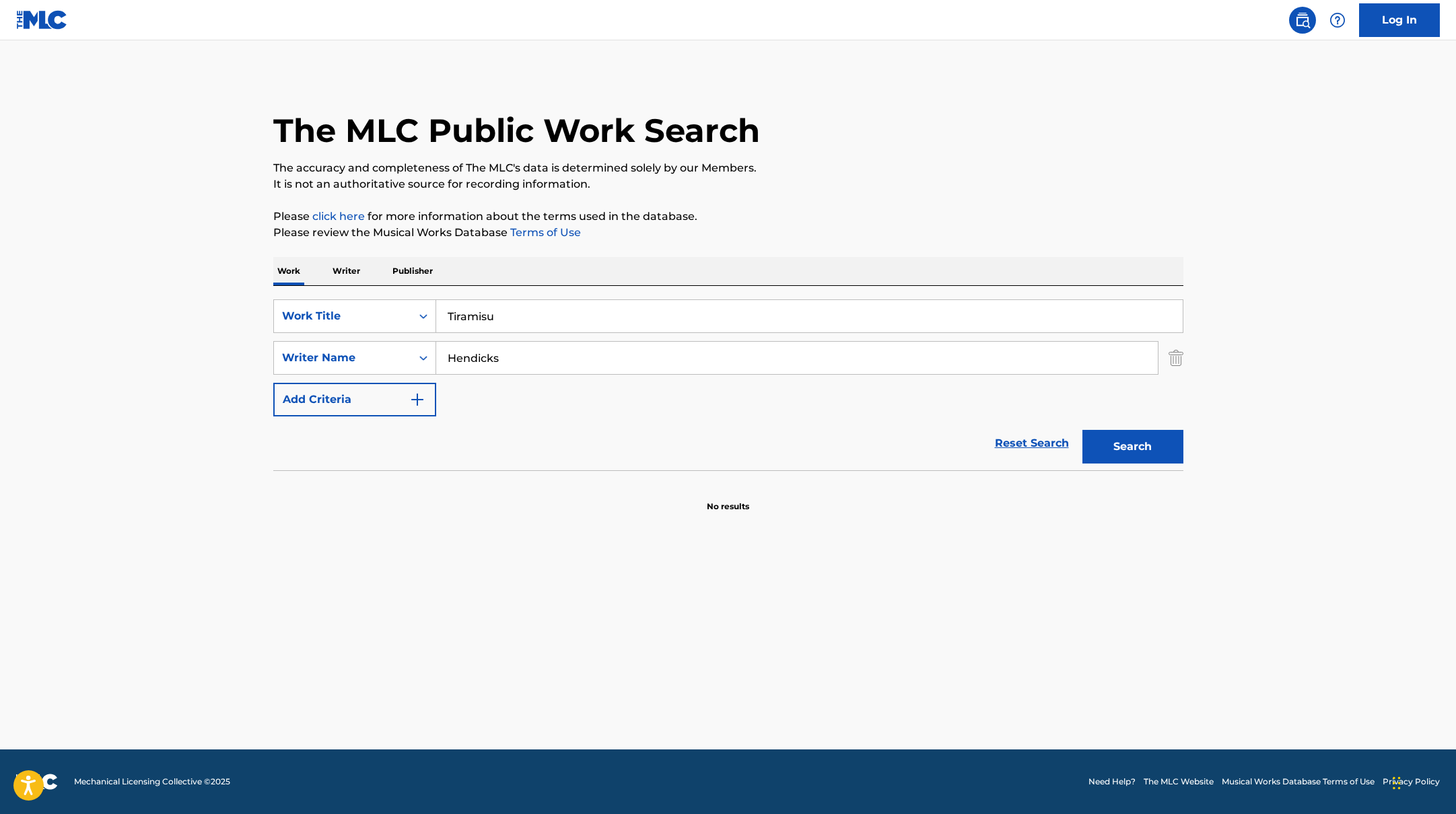
drag, startPoint x: 538, startPoint y: 323, endPoint x: 590, endPoint y: 236, distance: 101.4
click at [357, 299] on div "SearchWithCriteria10771601-4324-4cc8-ab46-06b0d7057aec Work Title Tiramisu" at bounding box center [728, 316] width 910 height 34
type input "For A Reason"
click at [832, 185] on p "It is not an authoritative source for recording information." at bounding box center [728, 184] width 910 height 16
drag, startPoint x: 521, startPoint y: 365, endPoint x: 366, endPoint y: 347, distance: 156.0
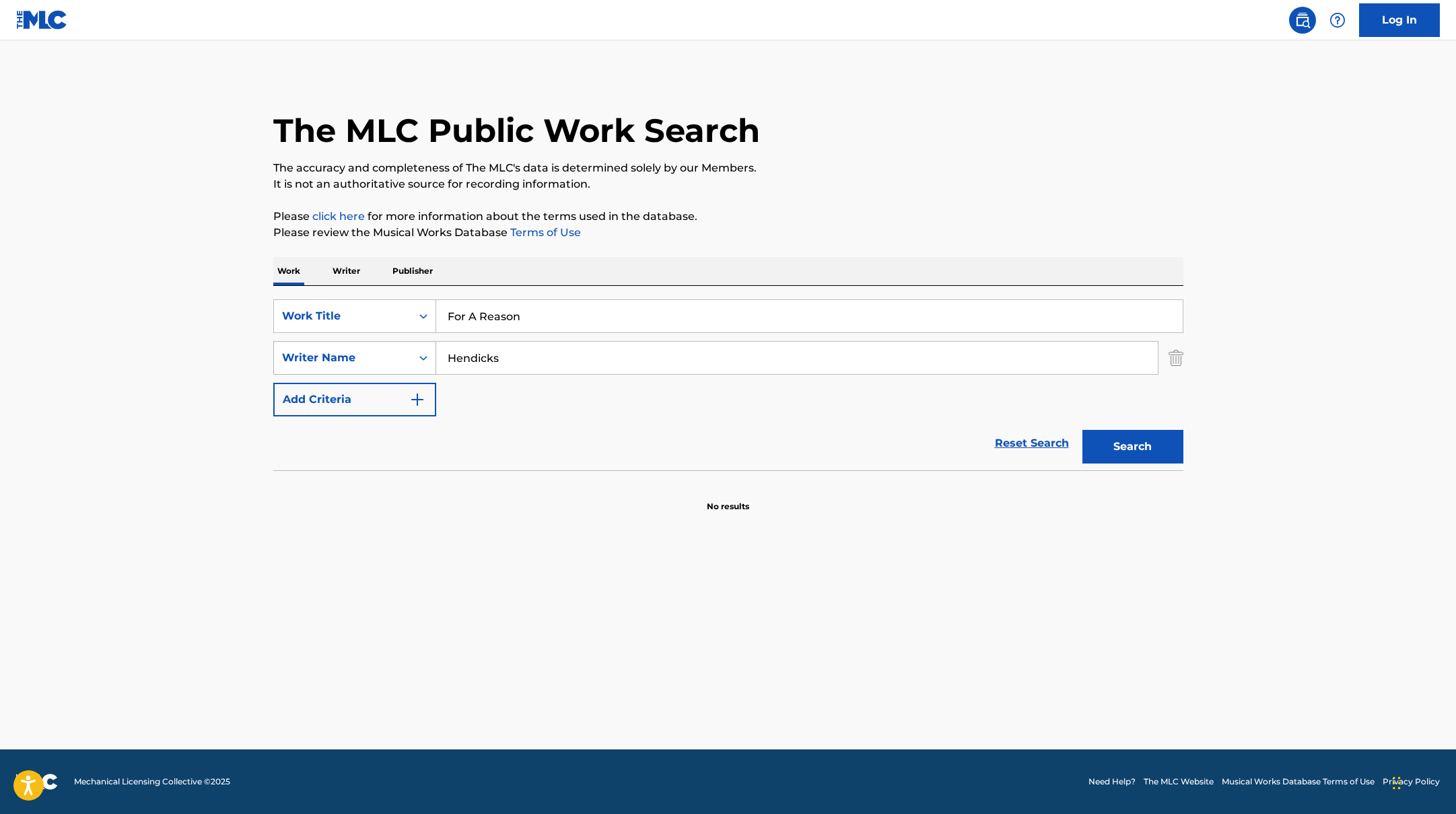
click at [366, 347] on div "SearchWithCriteria17b139b1-9d92-4180-9b1a-8426ad8e22ea Writer Name [PERSON_NAME]" at bounding box center [728, 358] width 910 height 34
type input "[PERSON_NAME]"
click at [879, 233] on p "Please review the Musical Works Database Terms of Use" at bounding box center [728, 233] width 910 height 16
click at [1114, 446] on button "Search" at bounding box center [1133, 447] width 101 height 34
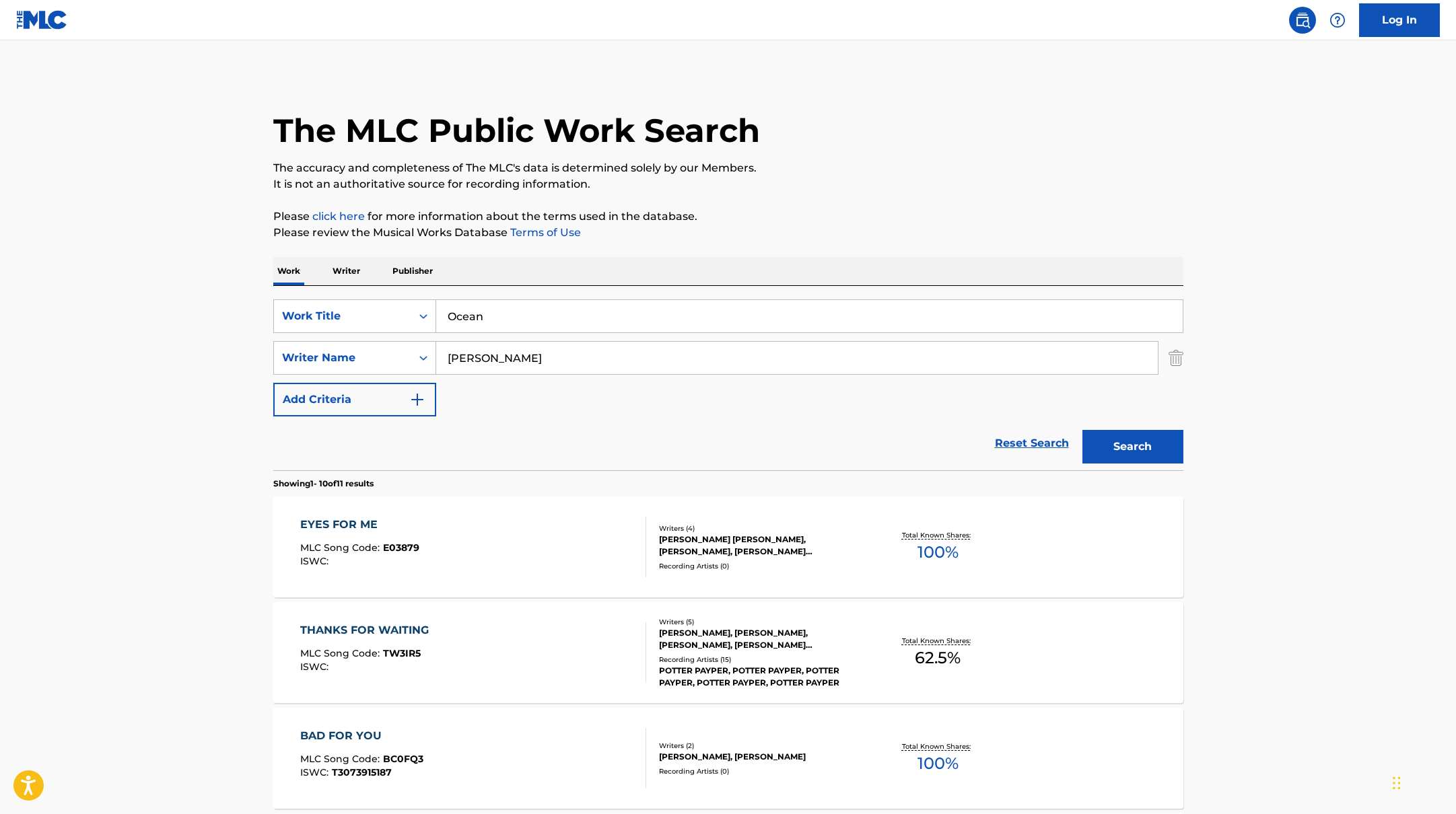
drag, startPoint x: 541, startPoint y: 325, endPoint x: 877, endPoint y: 137, distance: 385.0
type input "Ocean"
click at [879, 137] on div "The MLC Public Work Search" at bounding box center [728, 123] width 910 height 98
drag, startPoint x: 500, startPoint y: 359, endPoint x: 451, endPoint y: 327, distance: 58.5
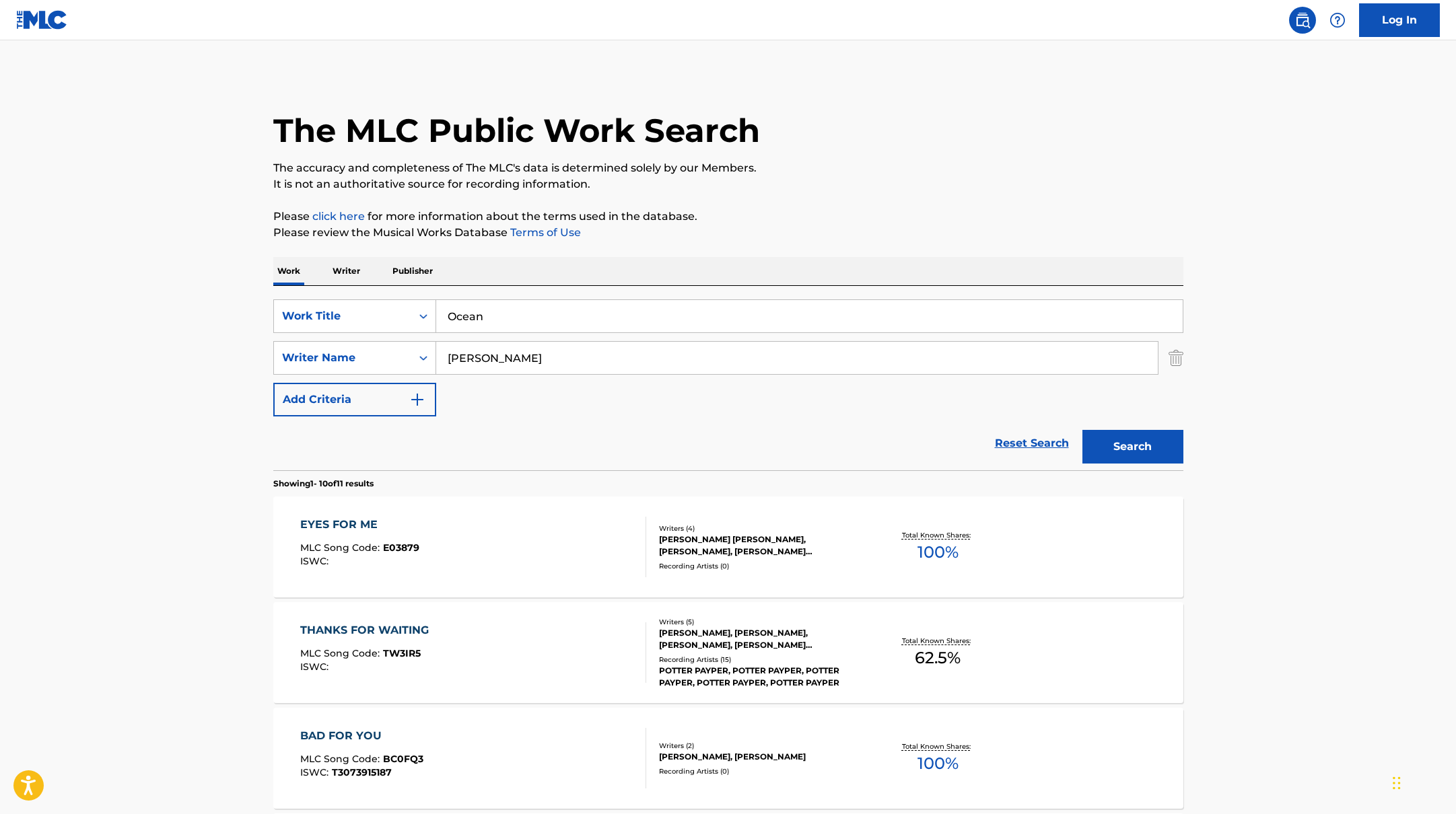
click at [369, 357] on div "SearchWithCriteria17b139b1-9d92-4180-9b1a-8426ad8e22ea Writer Name [PERSON_NAME]" at bounding box center [728, 358] width 910 height 34
type input "[PERSON_NAME],"
click at [983, 186] on p "It is not an authoritative source for recording information." at bounding box center [728, 184] width 910 height 16
click at [1136, 443] on button "Search" at bounding box center [1133, 447] width 101 height 34
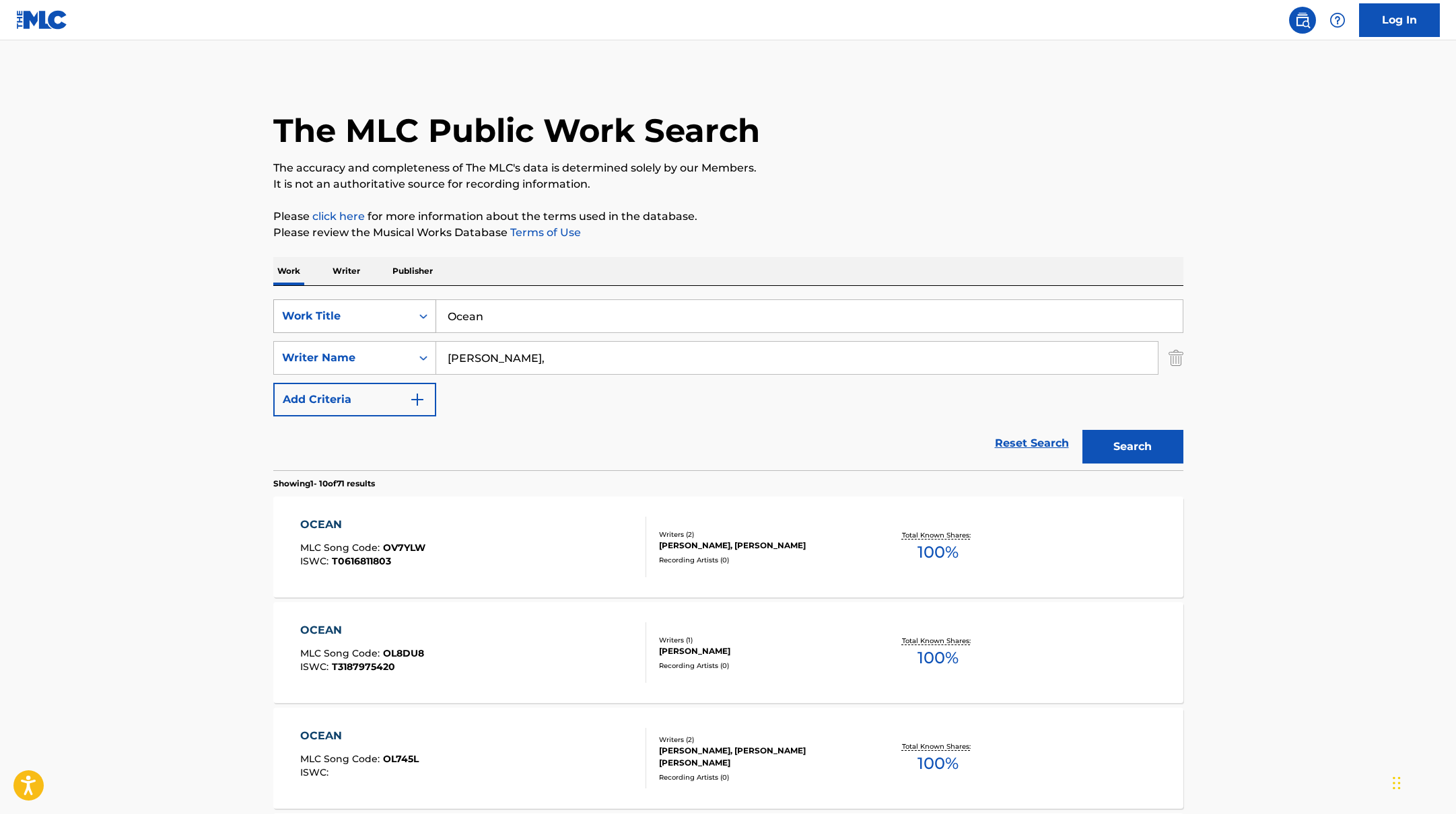
drag, startPoint x: 512, startPoint y: 315, endPoint x: 393, endPoint y: 308, distance: 119.2
click at [391, 310] on div "SearchWithCriteria10771601-4324-4cc8-ab46-06b0d7057aec Work Title Ocean" at bounding box center [728, 316] width 910 height 34
type input "BUSY"
click at [855, 173] on p "The accuracy and completeness of The MLC's data is determined solely by our Mem…" at bounding box center [728, 168] width 910 height 16
drag, startPoint x: 499, startPoint y: 360, endPoint x: 386, endPoint y: 345, distance: 114.0
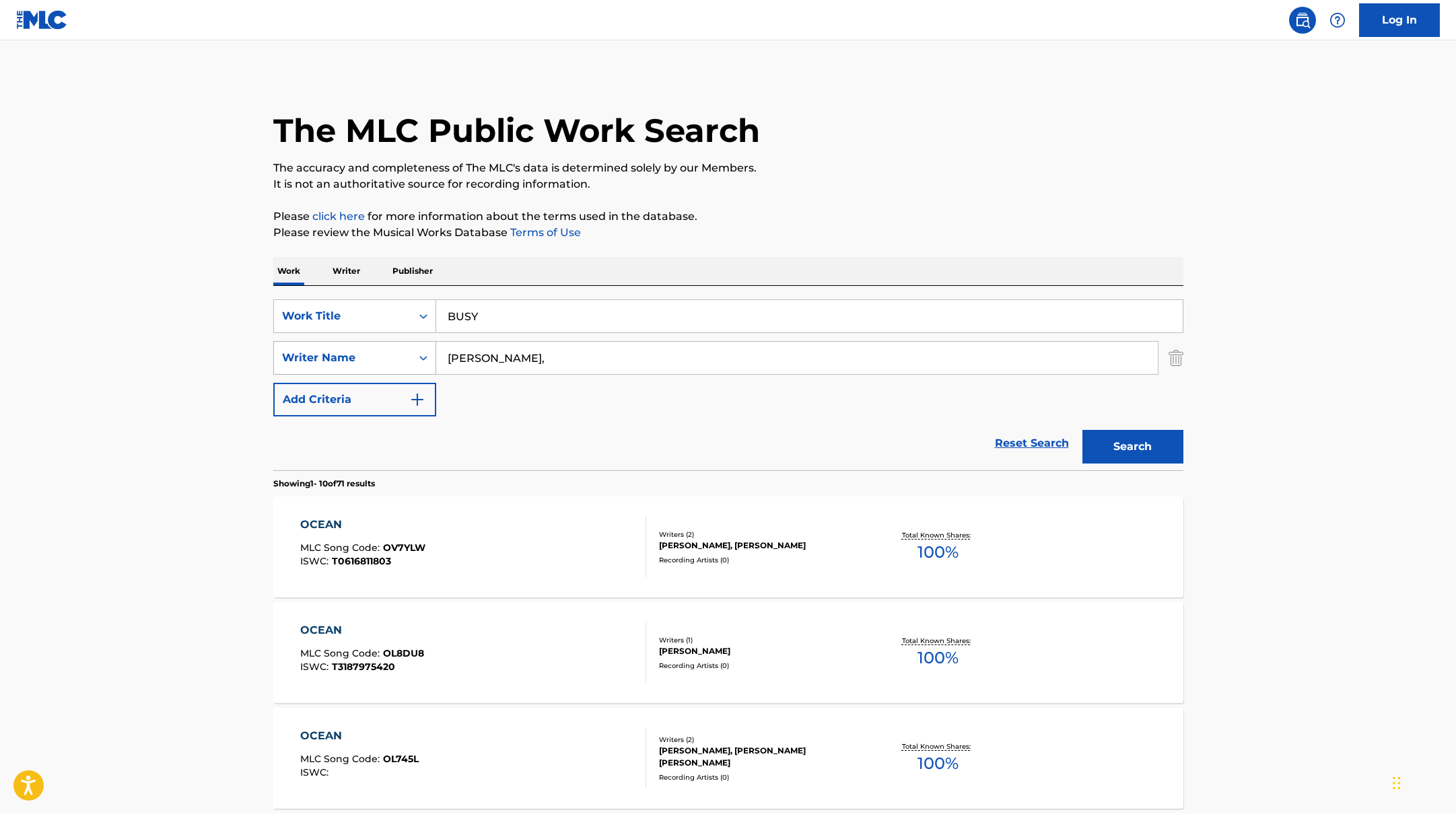
click at [388, 347] on div "SearchWithCriteria17b139b1-9d92-4180-9b1a-8426ad8e22ea Writer Name [PERSON_NAME…" at bounding box center [728, 358] width 910 height 34
type input "[PERSON_NAME]"
click at [1142, 440] on button "Search" at bounding box center [1133, 447] width 101 height 34
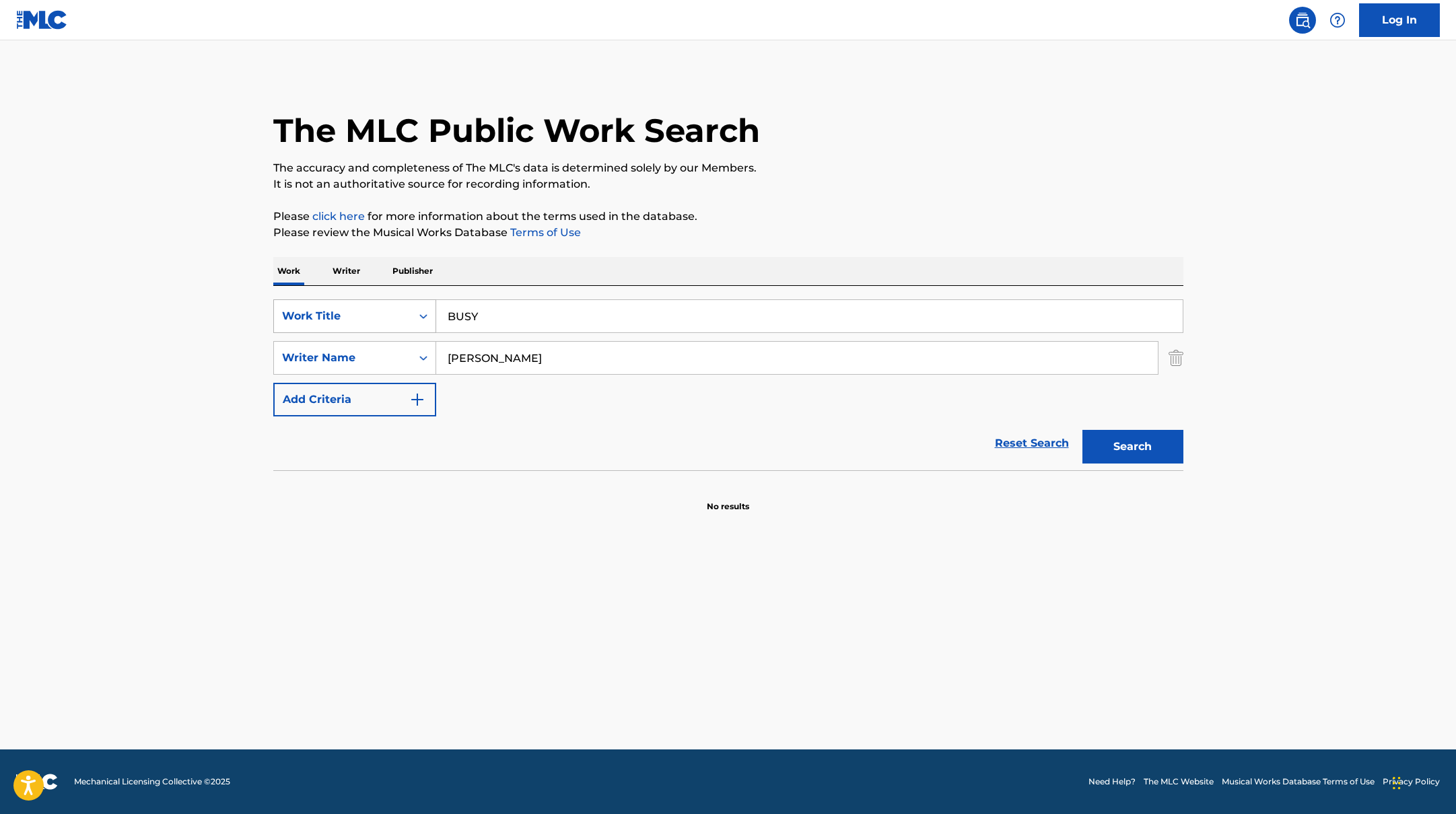
drag, startPoint x: 497, startPoint y: 315, endPoint x: 385, endPoint y: 302, distance: 112.8
click at [394, 305] on div "SearchWithCriteria10771601-4324-4cc8-ab46-06b0d7057aec Work Title BUSY" at bounding box center [728, 316] width 910 height 34
type input "BROWN SUGAH"
click at [838, 210] on p "Please click here for more information about the terms used in the database." at bounding box center [728, 216] width 910 height 16
drag, startPoint x: 507, startPoint y: 367, endPoint x: 478, endPoint y: 313, distance: 61.3
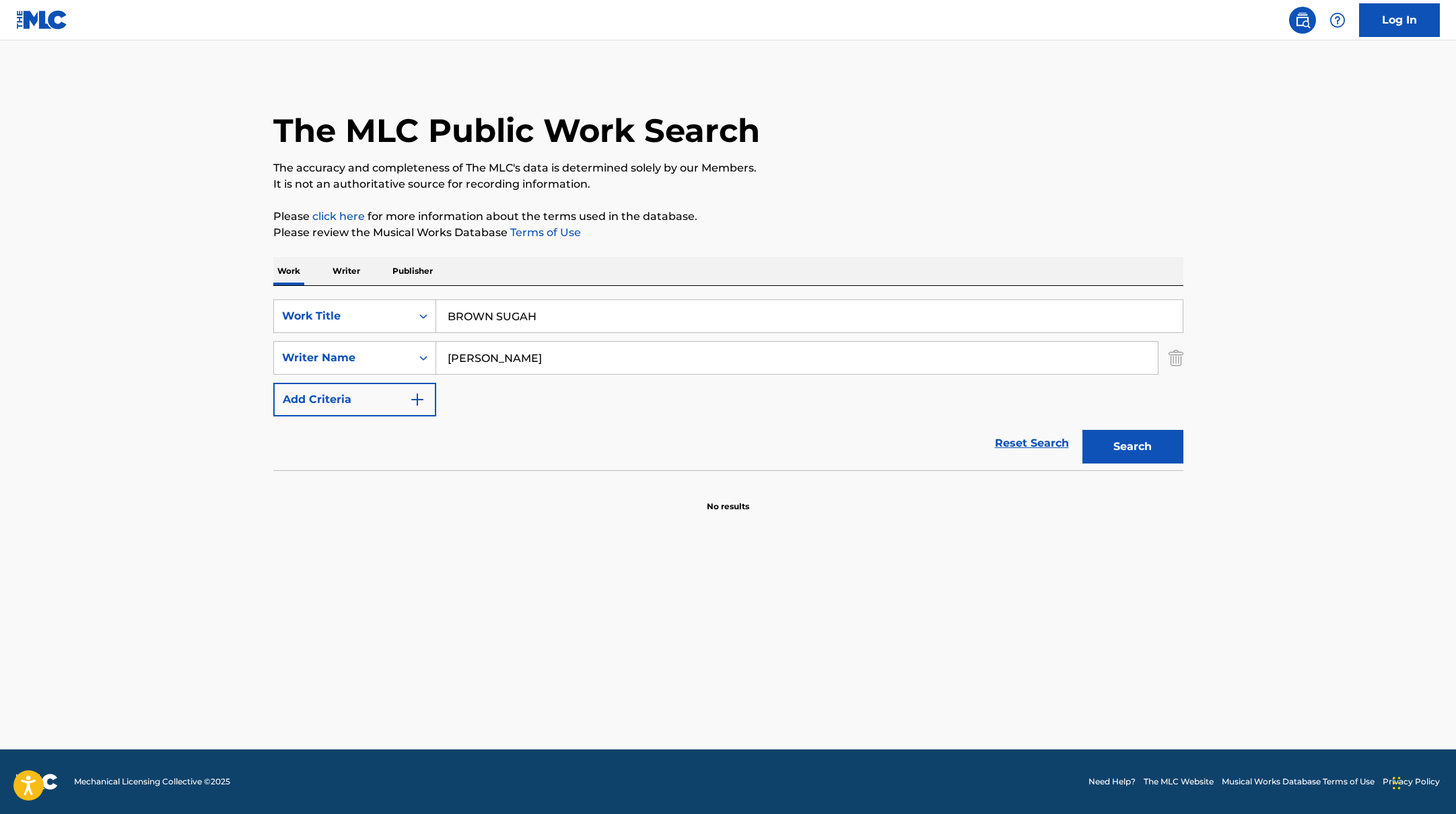
click at [382, 357] on div "SearchWithCriteria17b139b1-9d92-4180-9b1a-8426ad8e22ea Writer Name [PERSON_NAME]" at bounding box center [728, 358] width 910 height 34
type input "[PERSON_NAME]"
click at [964, 175] on p "The accuracy and completeness of The MLC's data is determined solely by our Mem…" at bounding box center [728, 168] width 910 height 16
click at [1137, 442] on button "Search" at bounding box center [1133, 447] width 101 height 34
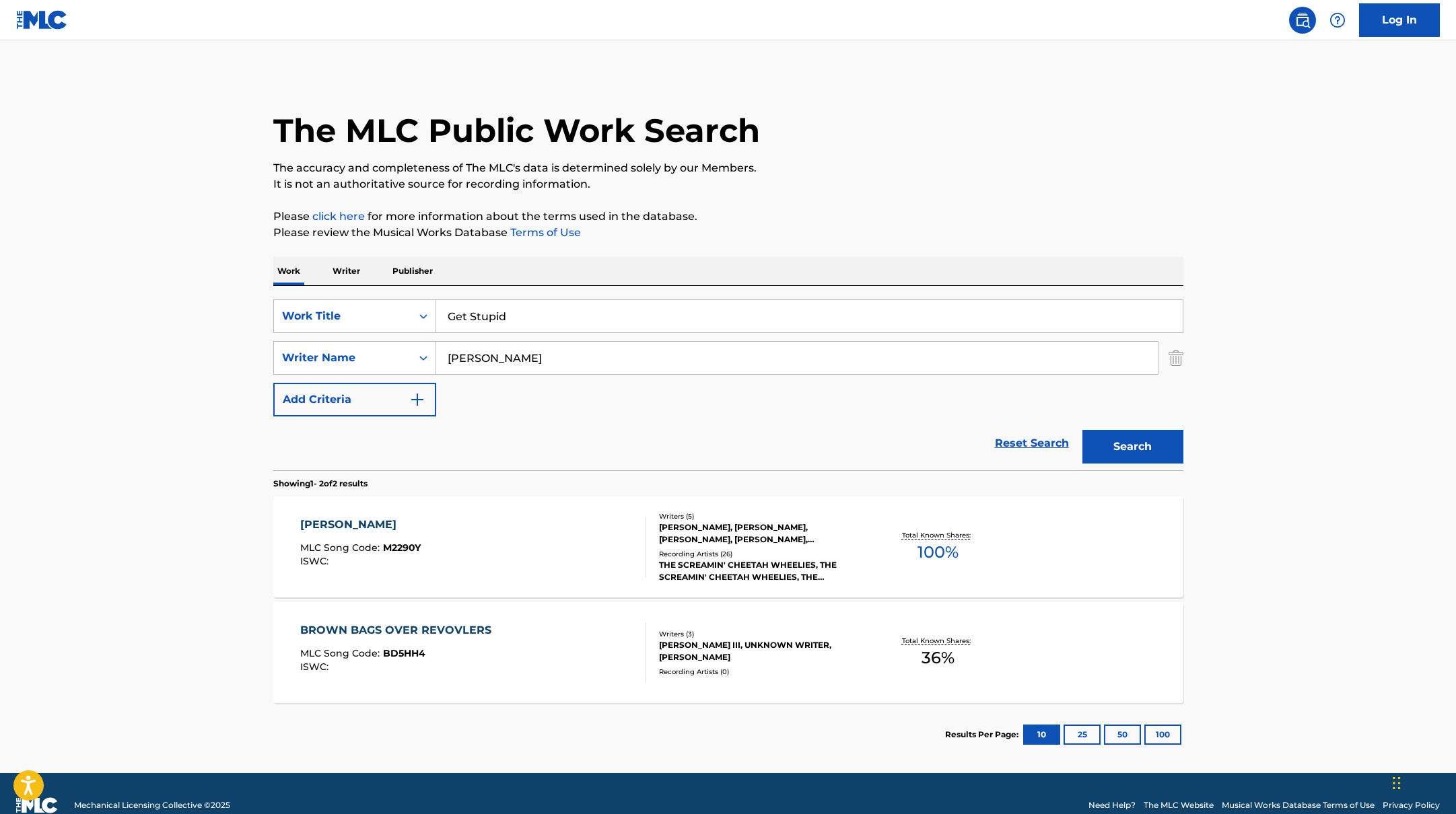
drag, startPoint x: 553, startPoint y: 318, endPoint x: 787, endPoint y: 194, distance: 264.8
click at [781, 196] on div "The MLC Public Work Search The accuracy and completeness of The MLC's data is d…" at bounding box center [728, 420] width 942 height 692
type input "Get Stupid"
click at [787, 194] on div "The MLC Public Work Search The accuracy and completeness of The MLC's data is d…" at bounding box center [728, 420] width 942 height 692
drag, startPoint x: 505, startPoint y: 357, endPoint x: 914, endPoint y: 194, distance: 440.3
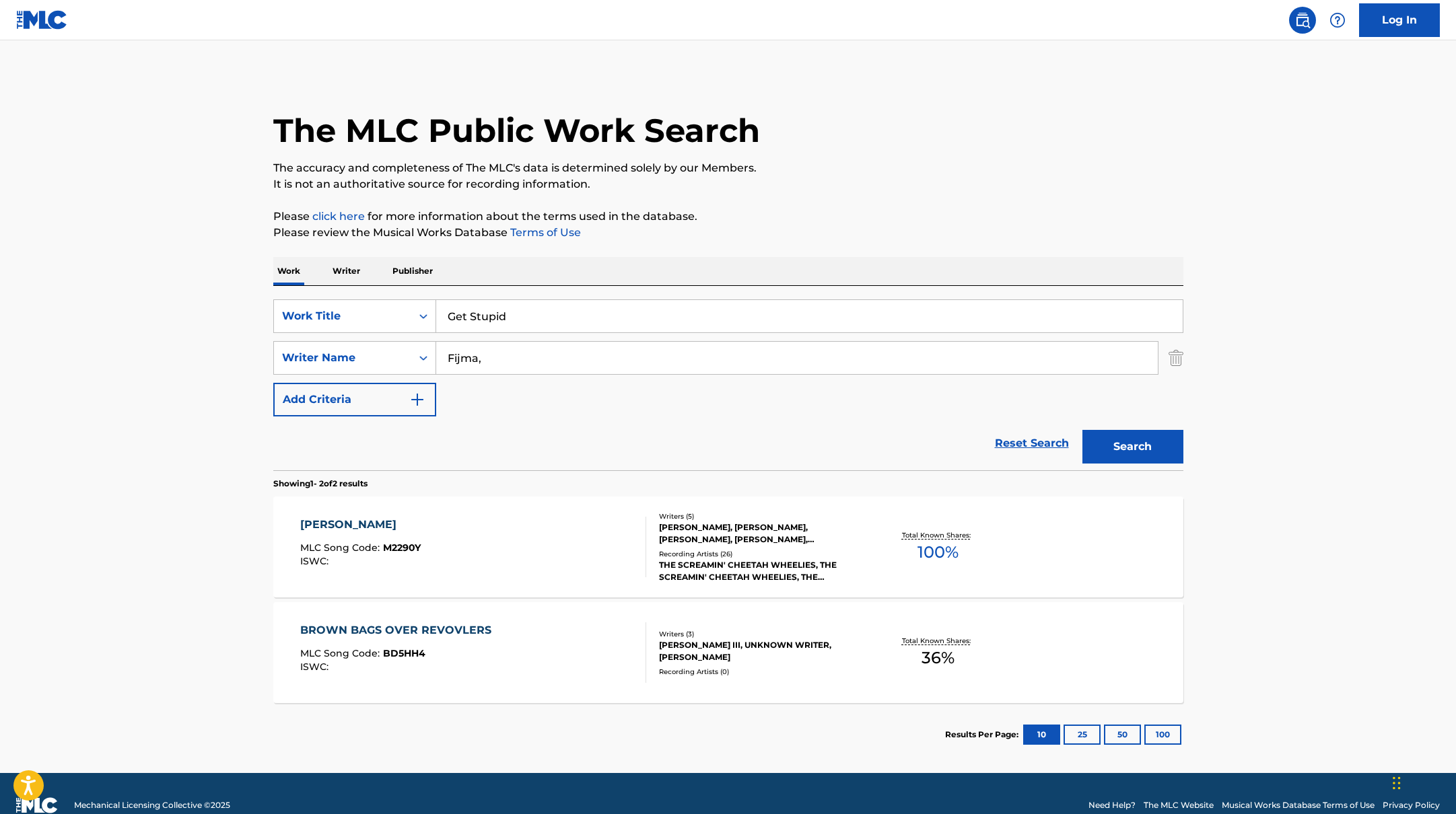
click at [913, 194] on div "The MLC Public Work Search The accuracy and completeness of The MLC's data is d…" at bounding box center [728, 420] width 942 height 692
click at [914, 194] on div "The MLC Public Work Search The accuracy and completeness of The MLC's data is d…" at bounding box center [728, 420] width 942 height 692
click at [1128, 448] on button "Search" at bounding box center [1133, 447] width 101 height 34
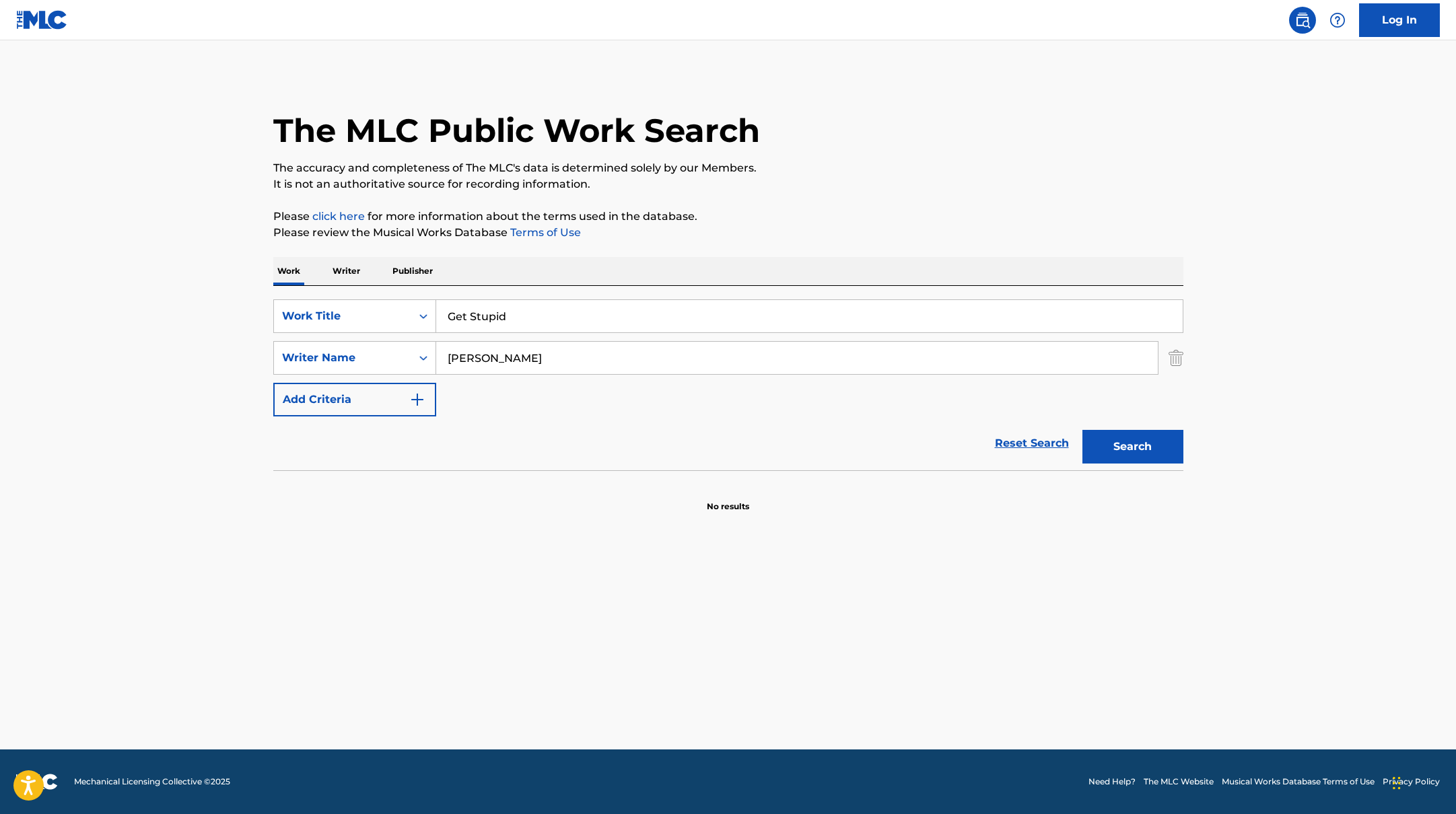
drag, startPoint x: 507, startPoint y: 367, endPoint x: 370, endPoint y: 340, distance: 139.6
click at [364, 342] on div "SearchWithCriteria17b139b1-9d92-4180-9b1a-8426ad8e22ea Writer Name [PERSON_NAME]" at bounding box center [728, 358] width 910 height 34
type input "[PERSON_NAME]"
click at [942, 201] on div "The MLC Public Work Search The accuracy and completeness of The MLC's data is d…" at bounding box center [728, 293] width 942 height 438
click at [1121, 447] on button "Search" at bounding box center [1133, 447] width 101 height 34
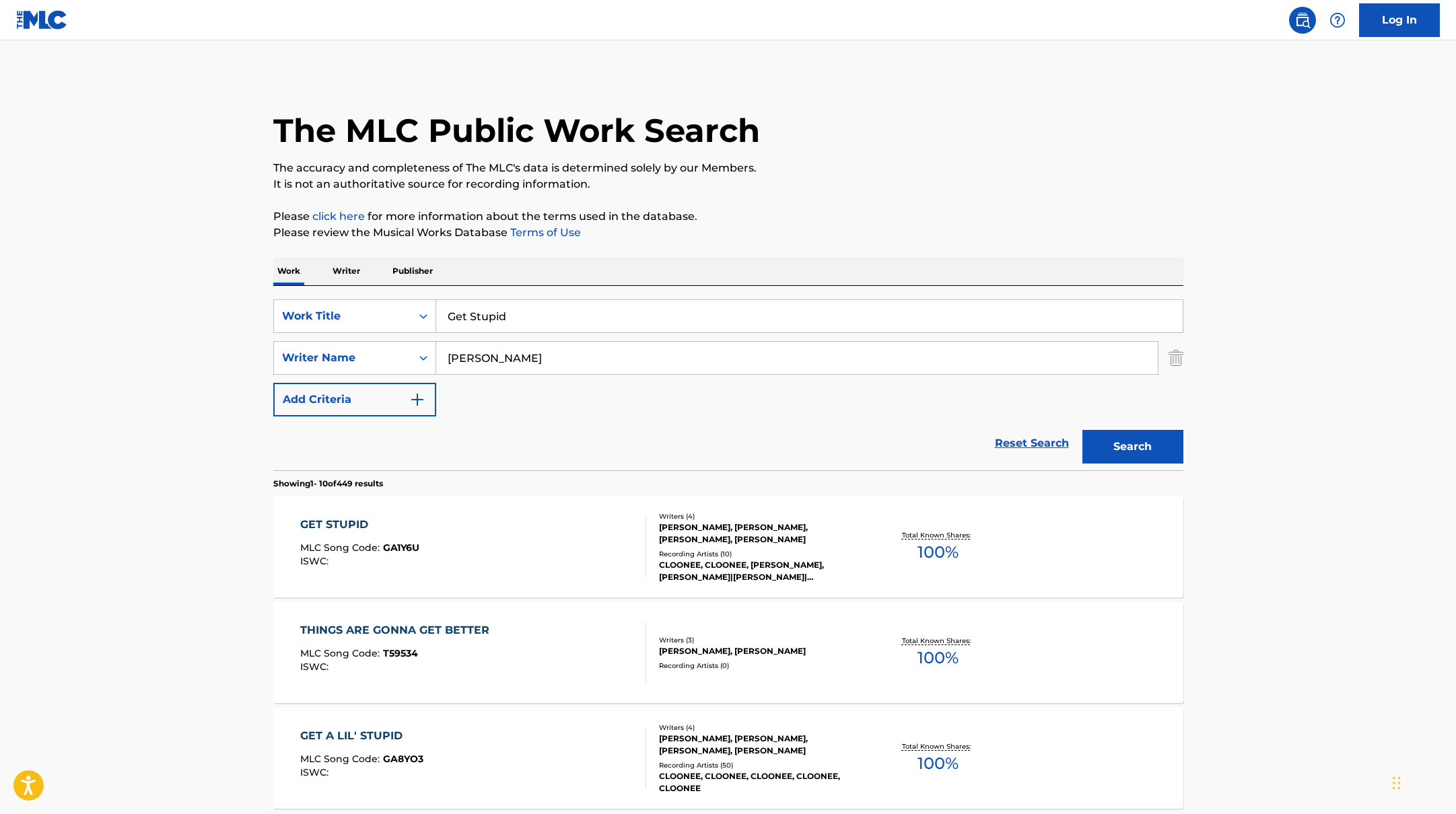
scroll to position [17, 0]
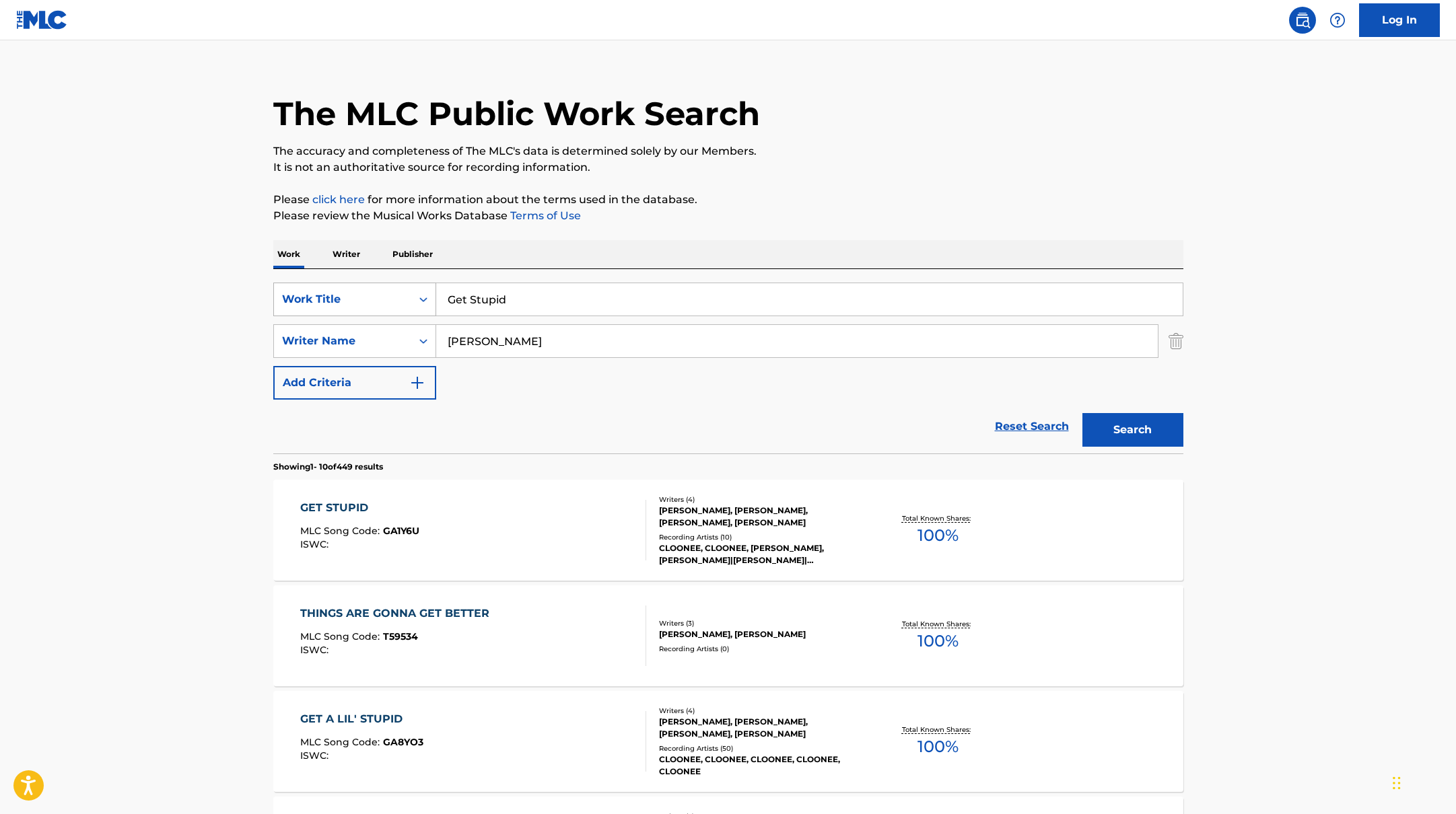
drag, startPoint x: 543, startPoint y: 298, endPoint x: 406, endPoint y: 272, distance: 139.4
click at [370, 283] on div "SearchWithCriteria10771601-4324-4cc8-ab46-06b0d7057aec Work Title Get Stupid" at bounding box center [728, 300] width 910 height 34
type input "Sayōnara"
click at [819, 187] on div "The MLC Public Work Search The accuracy and completeness of The MLC's data is d…" at bounding box center [728, 829] width 942 height 1544
drag, startPoint x: 520, startPoint y: 345, endPoint x: 902, endPoint y: 173, distance: 418.9
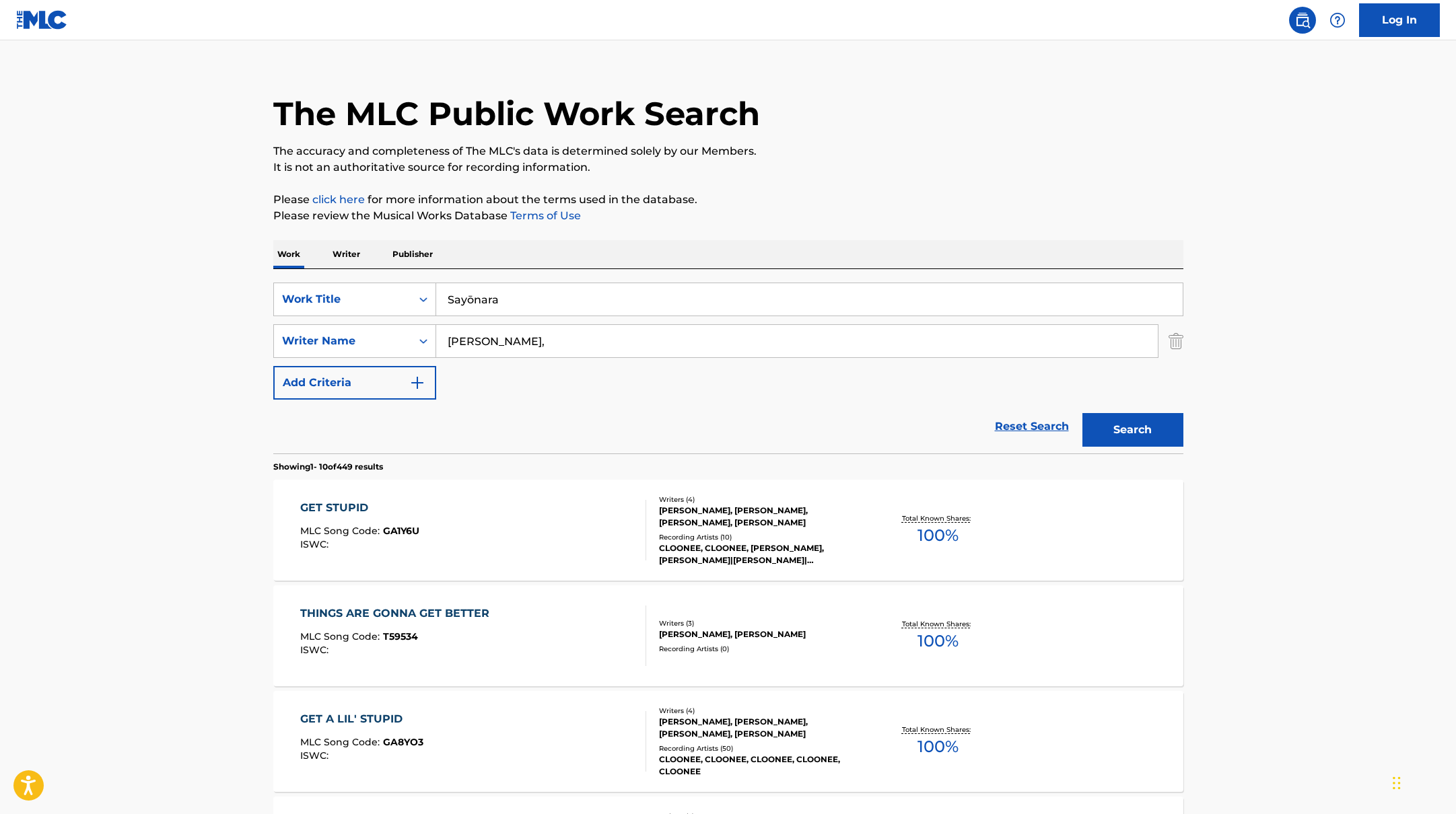
click at [899, 174] on div "The MLC Public Work Search The accuracy and completeness of The MLC's data is d…" at bounding box center [728, 829] width 942 height 1544
type input "[PERSON_NAME],"
click at [902, 173] on p "It is not an authoritative source for recording information." at bounding box center [728, 168] width 910 height 16
click at [1147, 430] on button "Search" at bounding box center [1133, 430] width 101 height 34
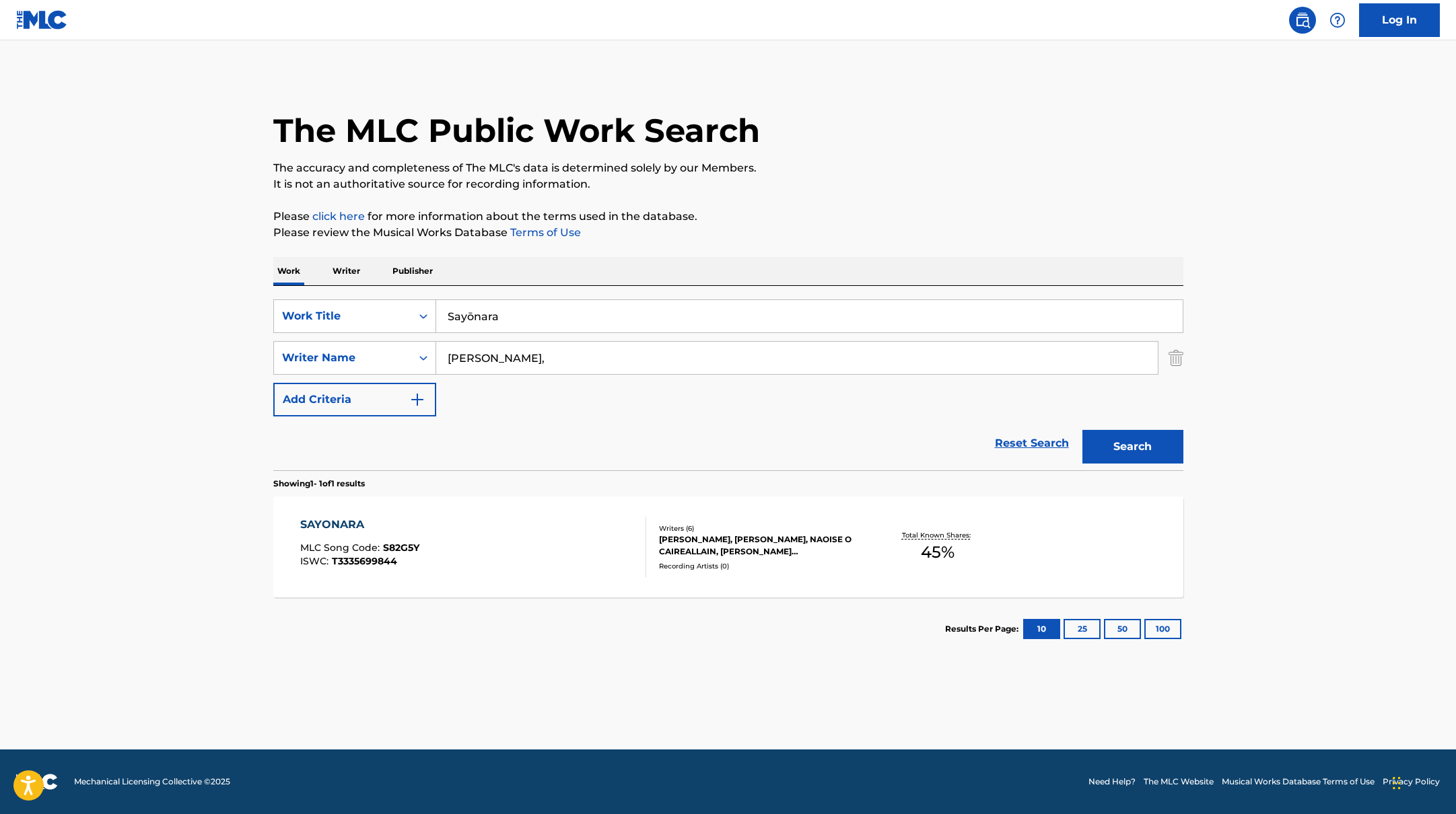
click at [519, 560] on div "SAYONARA MLC Song Code : S82G5Y ISWC : T3335699844" at bounding box center [473, 547] width 346 height 61
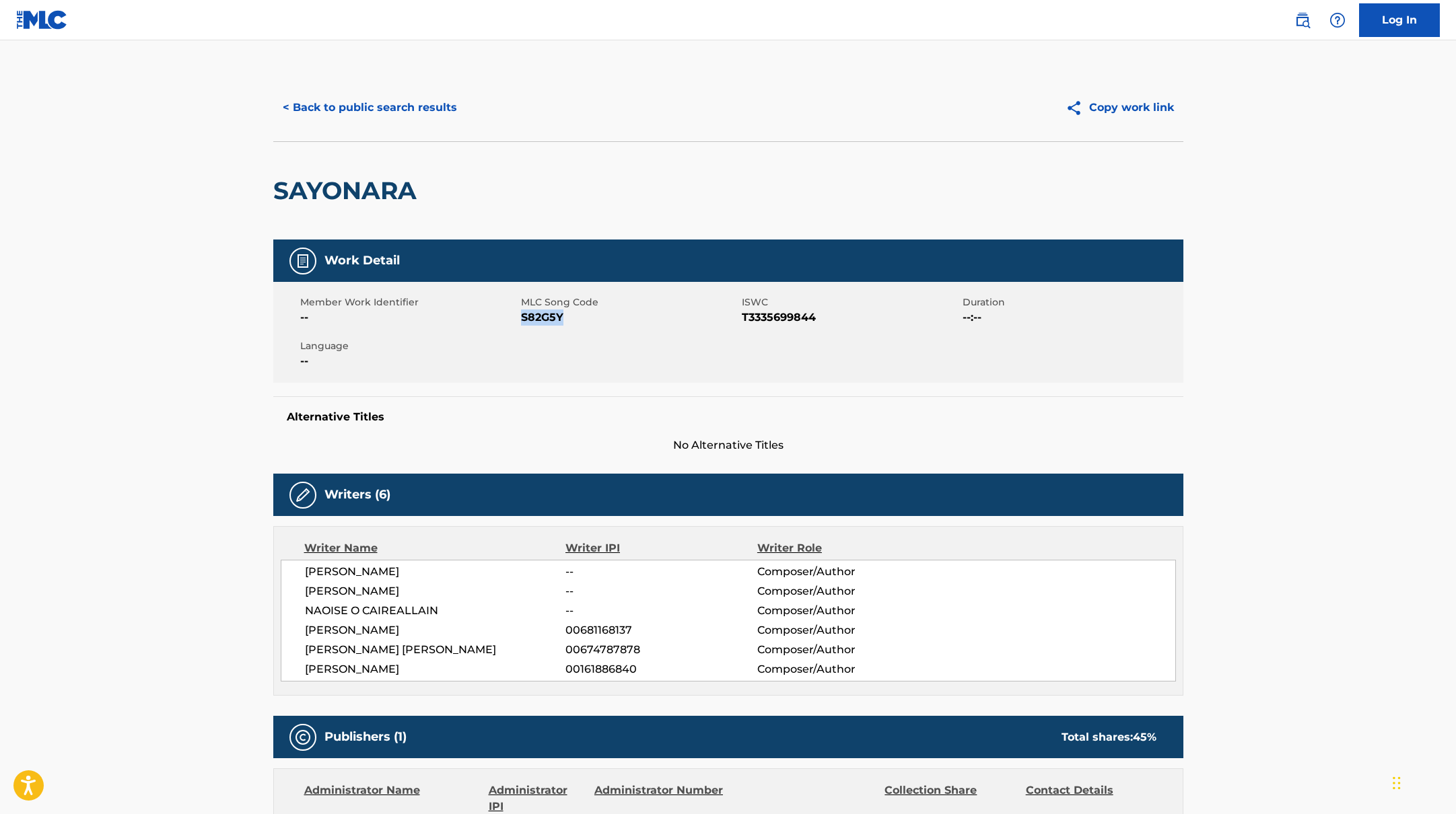
drag, startPoint x: 521, startPoint y: 316, endPoint x: 617, endPoint y: 316, distance: 96.0
click at [617, 316] on span "S82G5Y" at bounding box center [629, 318] width 217 height 16
click at [389, 105] on button "< Back to public search results" at bounding box center [369, 107] width 193 height 34
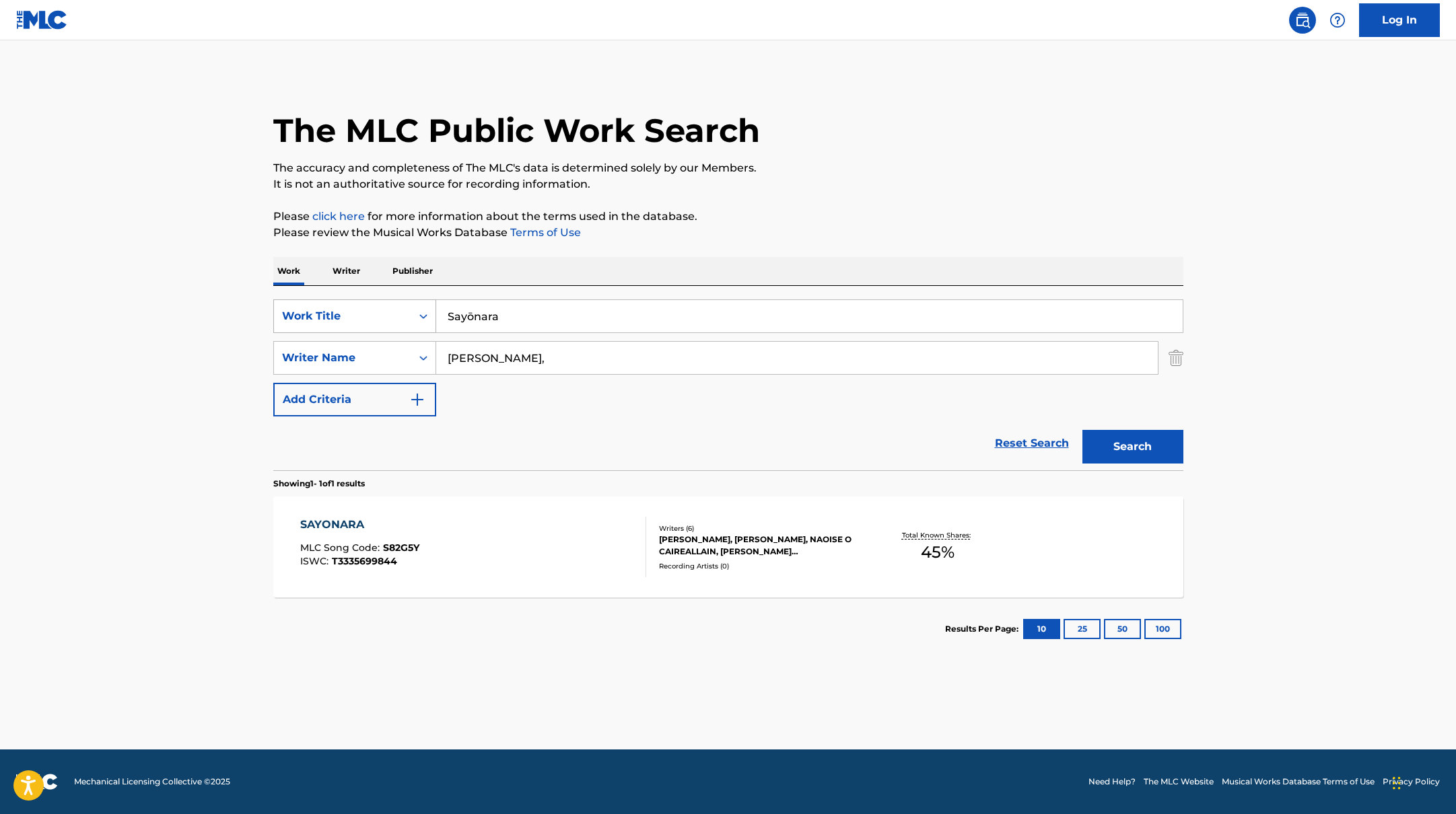
drag, startPoint x: 514, startPoint y: 320, endPoint x: 405, endPoint y: 306, distance: 109.9
click at [408, 306] on div "SearchWithCriteria10771601-4324-4cc8-ab46-06b0d7057aec Work Title Sayōnara" at bounding box center [728, 316] width 910 height 34
click at [500, 316] on input "KNEECAPPaul Hartnoll" at bounding box center [809, 316] width 746 height 33
drag, startPoint x: 628, startPoint y: 319, endPoint x: 407, endPoint y: 313, distance: 221.1
click at [407, 313] on div "SearchWithCriteria10771601-4324-4cc8-ab46-06b0d7057aec Work Title [MEDICAL_DATA…" at bounding box center [728, 316] width 910 height 34
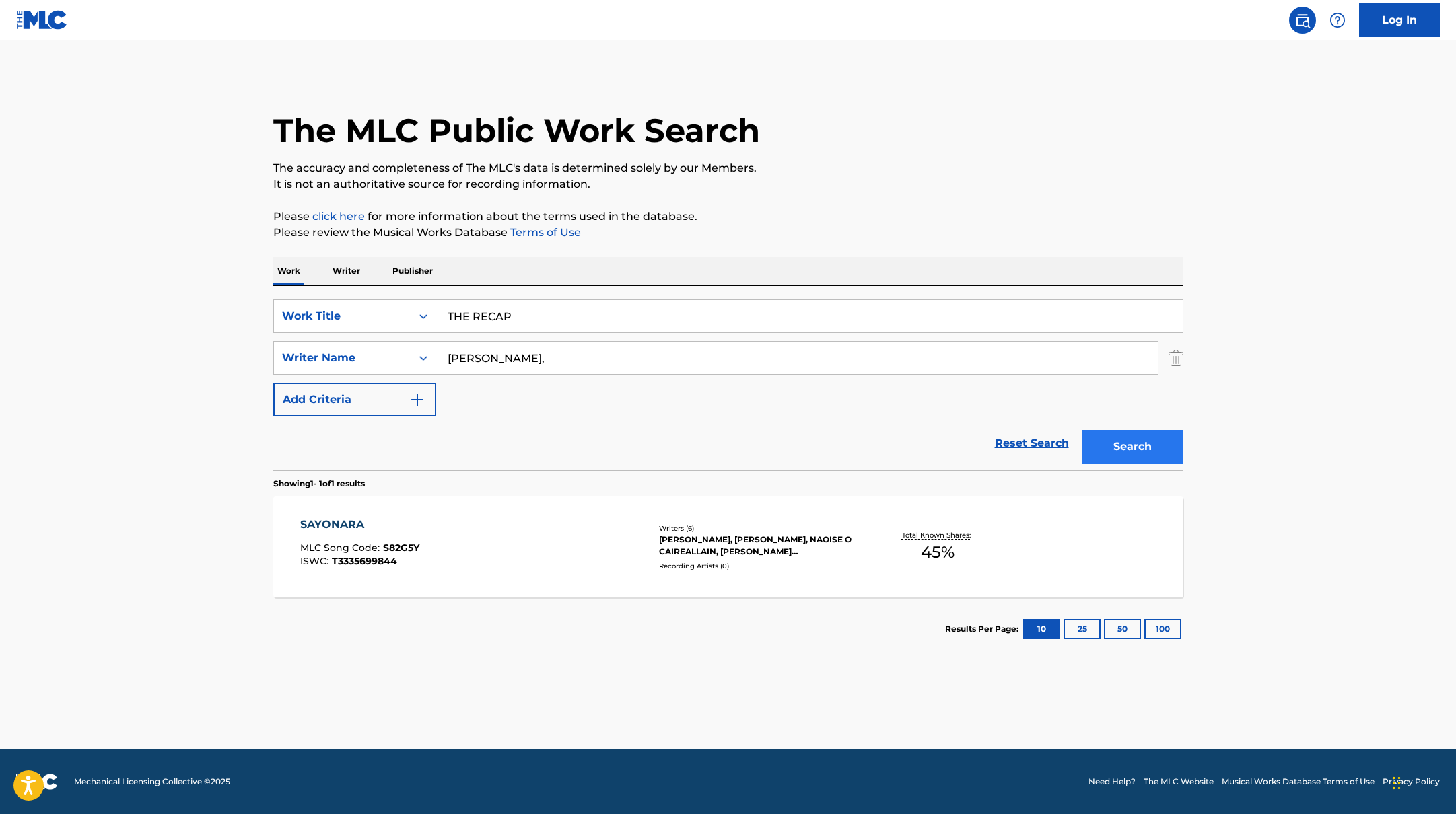
type input "THE RECAP"
click at [1116, 453] on button "Search" at bounding box center [1133, 447] width 101 height 34
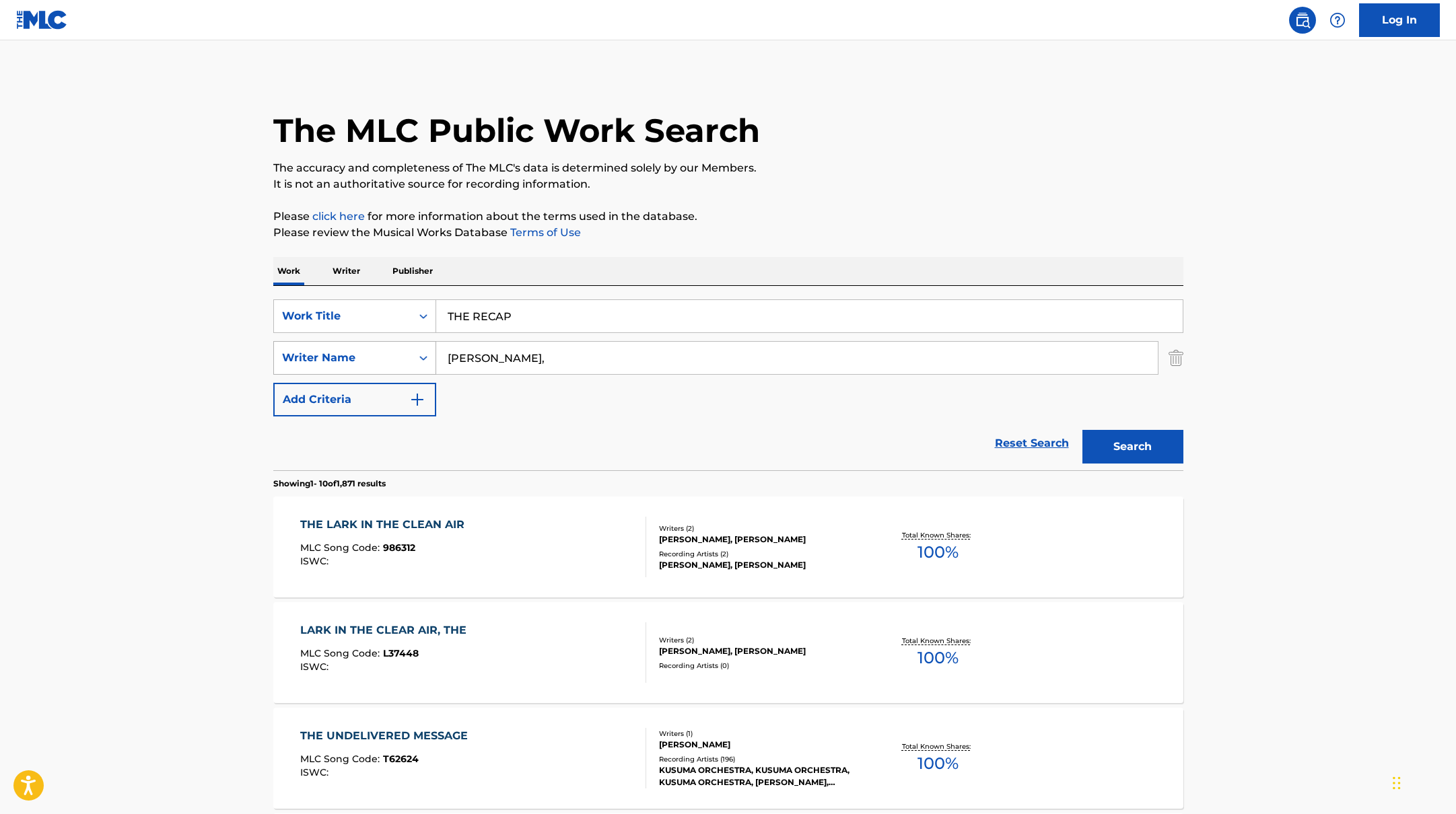
drag, startPoint x: 522, startPoint y: 359, endPoint x: 580, endPoint y: 291, distance: 89.4
click at [366, 351] on div "SearchWithCriteria17b139b1-9d92-4180-9b1a-8426ad8e22ea Writer Name [PERSON_NAME…" at bounding box center [728, 358] width 910 height 34
type input "Hitches"
click at [1128, 460] on button "Search" at bounding box center [1133, 447] width 101 height 34
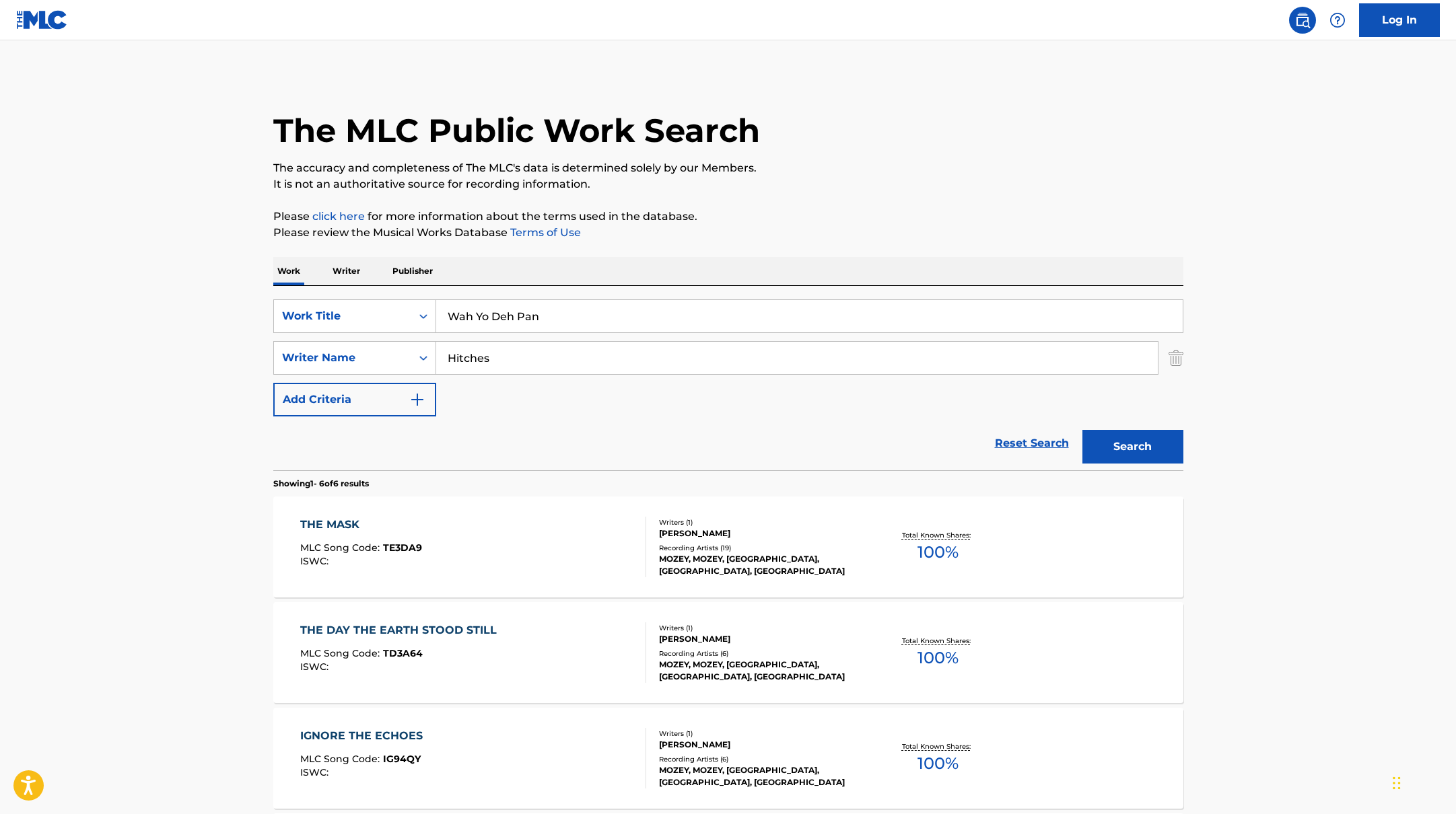
drag, startPoint x: 545, startPoint y: 317, endPoint x: 821, endPoint y: 212, distance: 295.3
click at [816, 213] on div "The MLC Public Work Search The accuracy and completeness of The MLC's data is d…" at bounding box center [728, 632] width 942 height 1115
type input "Wah Yo Deh Pan"
click at [821, 212] on p "Please click here for more information about the terms used in the database." at bounding box center [728, 216] width 910 height 16
drag, startPoint x: 509, startPoint y: 358, endPoint x: 405, endPoint y: 355, distance: 104.0
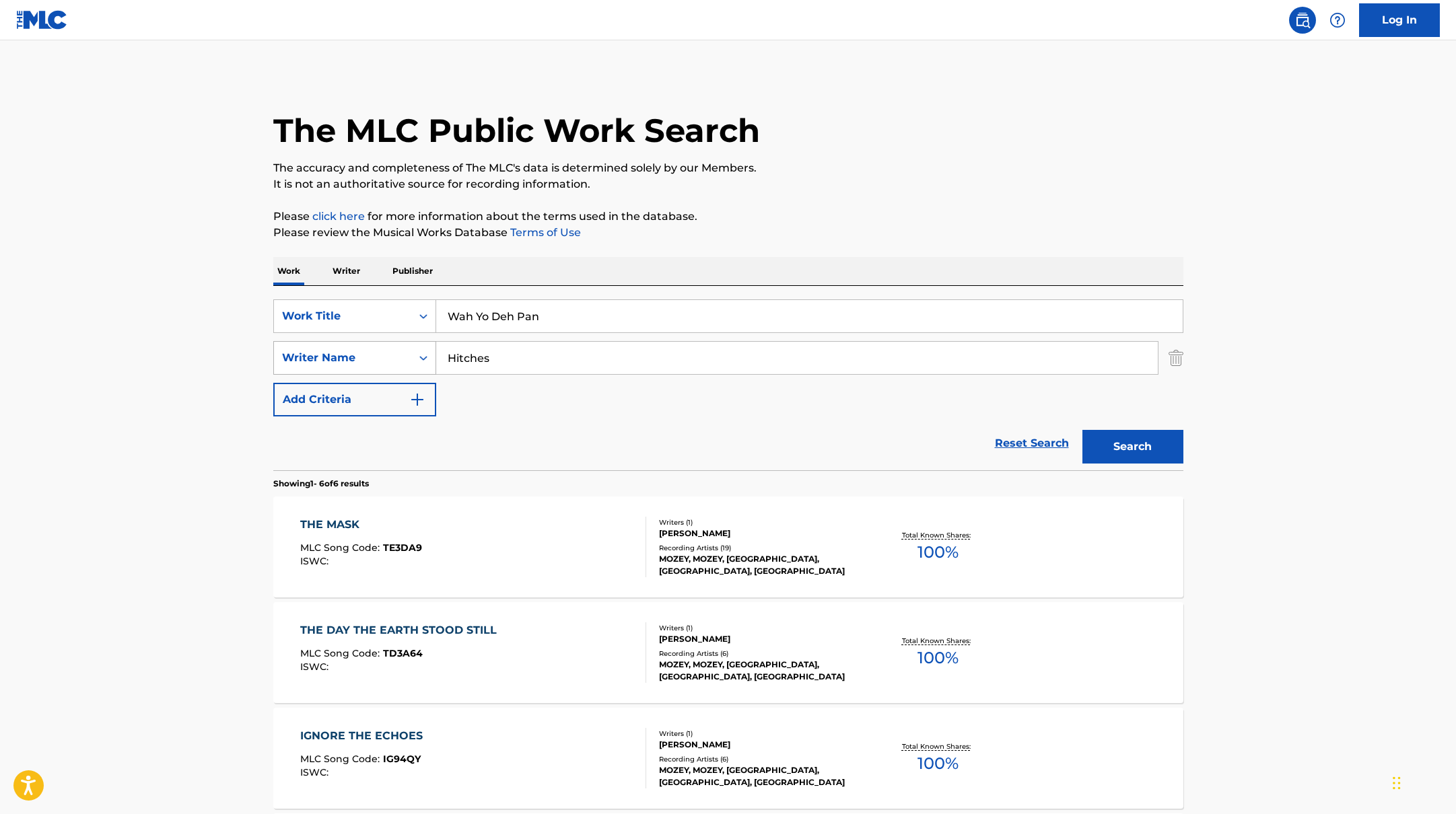
click at [405, 355] on div "SearchWithCriteria17b139b1-9d92-4180-9b1a-8426ad8e22ea Writer Name Hitches" at bounding box center [728, 358] width 910 height 34
click at [1082, 430] on button "Search" at bounding box center [1133, 447] width 101 height 34
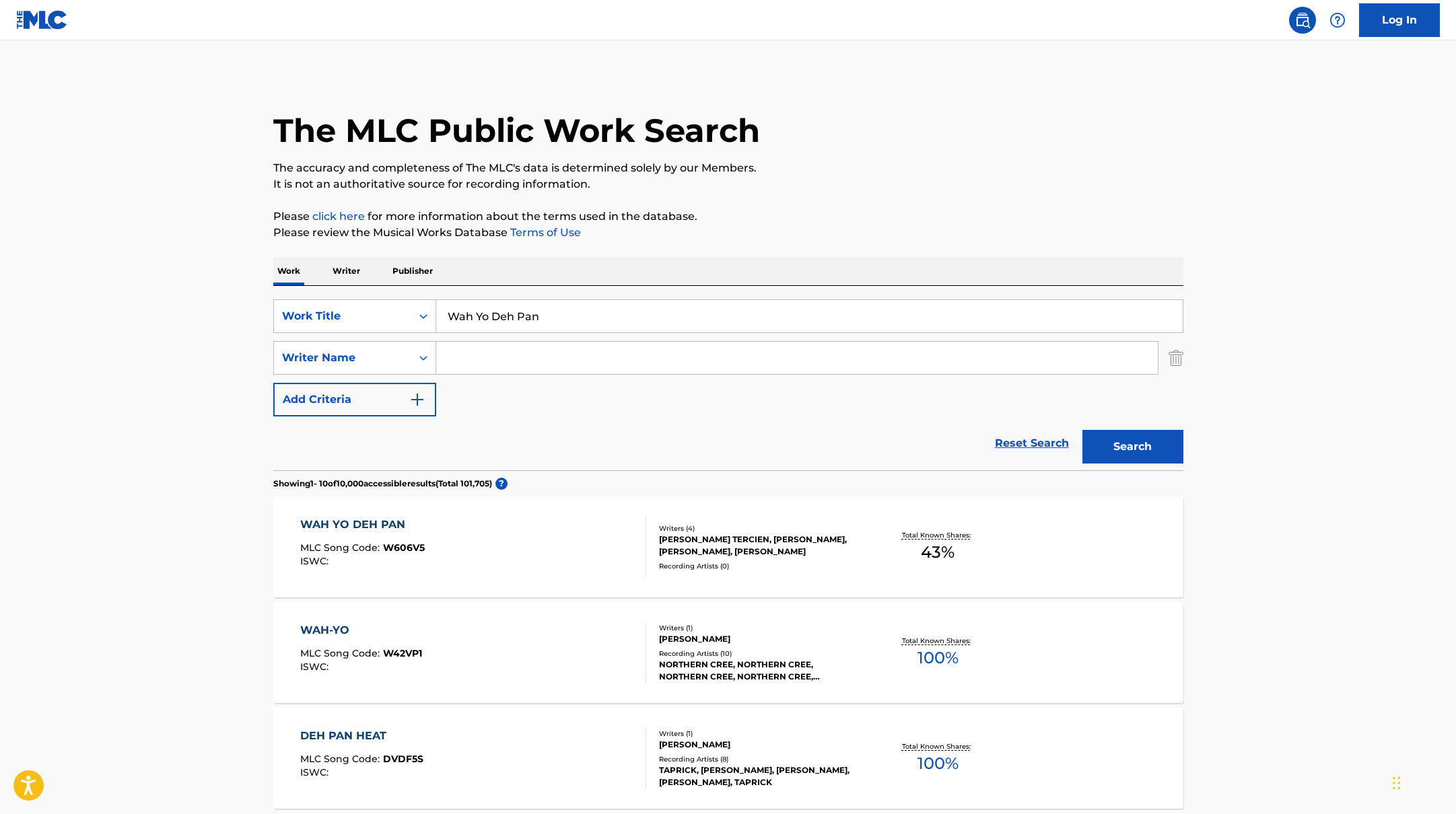
click at [561, 538] on div "WAH YO DEH PAN MLC Song Code : W606V5 ISWC :" at bounding box center [473, 547] width 346 height 61
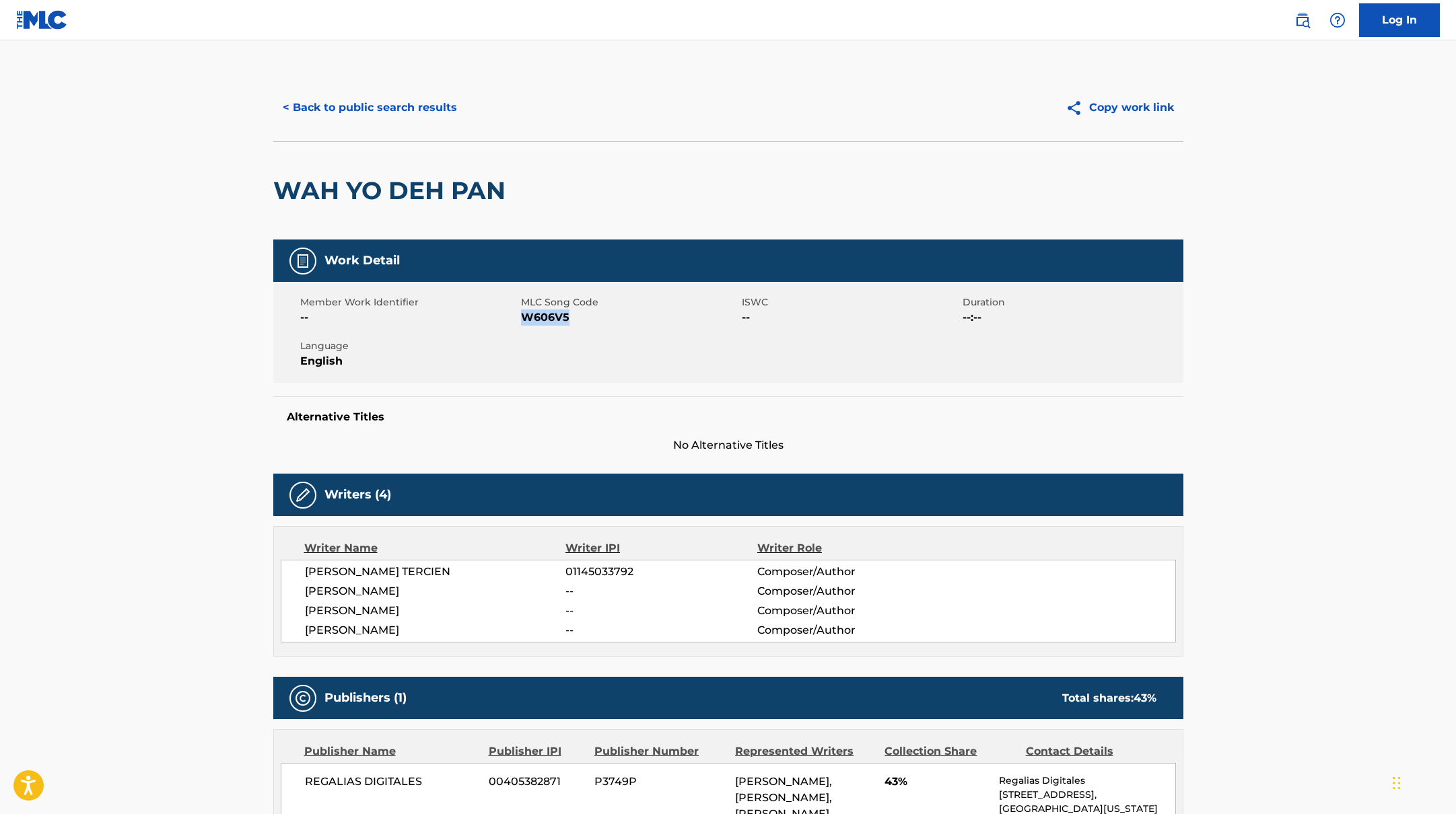
drag, startPoint x: 522, startPoint y: 319, endPoint x: 606, endPoint y: 319, distance: 84.0
click at [606, 319] on span "W606V5" at bounding box center [629, 318] width 217 height 16
click at [412, 113] on button "< Back to public search results" at bounding box center [369, 107] width 193 height 34
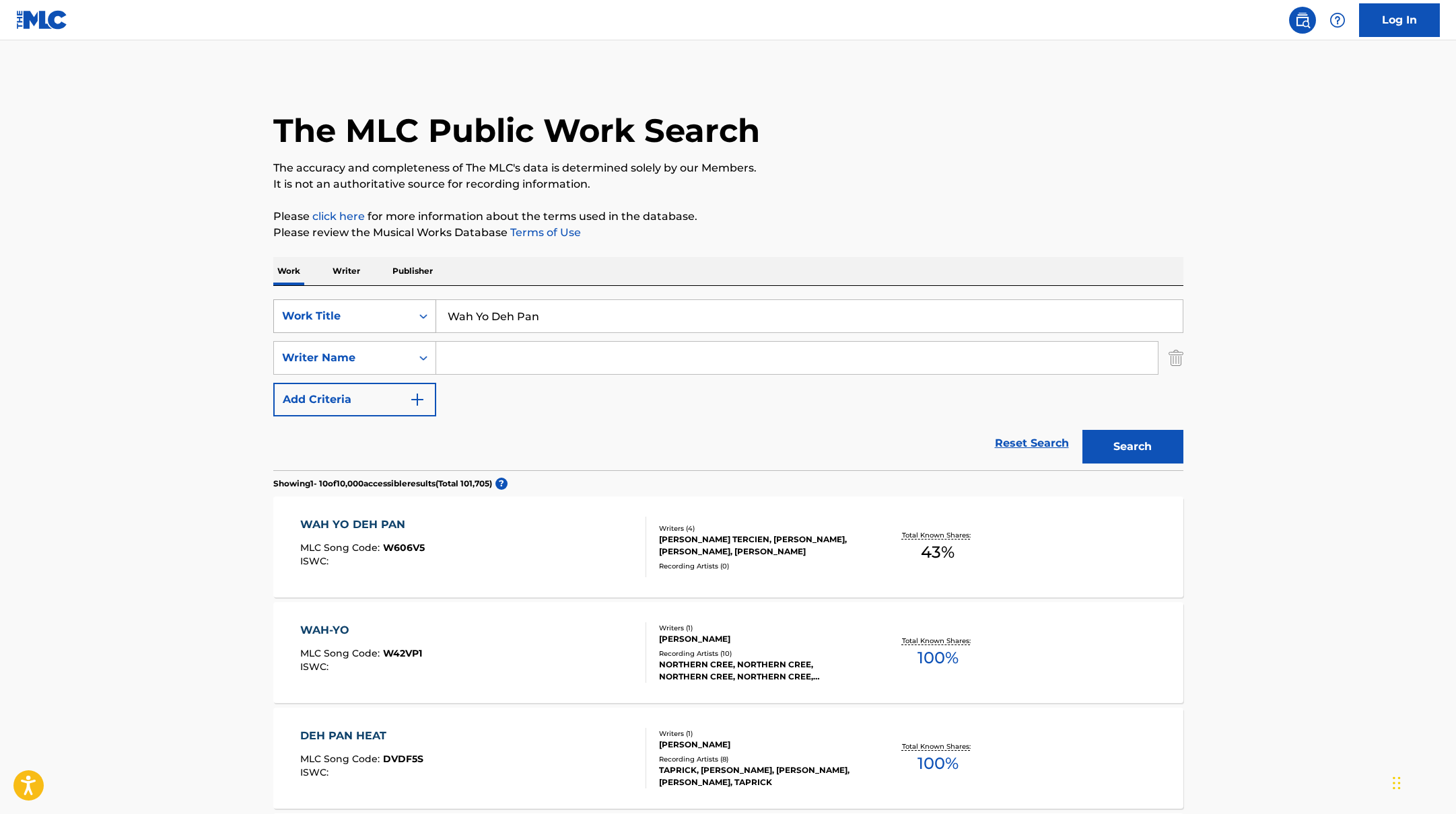
drag, startPoint x: 557, startPoint y: 316, endPoint x: 415, endPoint y: 301, distance: 142.8
click at [428, 303] on div "SearchWithCriteria10771601-4324-4cc8-ab46-06b0d7057aec Work Title Wah Yo Deh Pan" at bounding box center [728, 316] width 910 height 34
click at [488, 318] on input "AyetianGovanaNvtzz" at bounding box center [809, 316] width 746 height 33
click at [534, 320] on input "Ayetian, GovanaNvtzz" at bounding box center [809, 316] width 746 height 33
drag, startPoint x: 589, startPoint y: 320, endPoint x: 418, endPoint y: 307, distance: 171.5
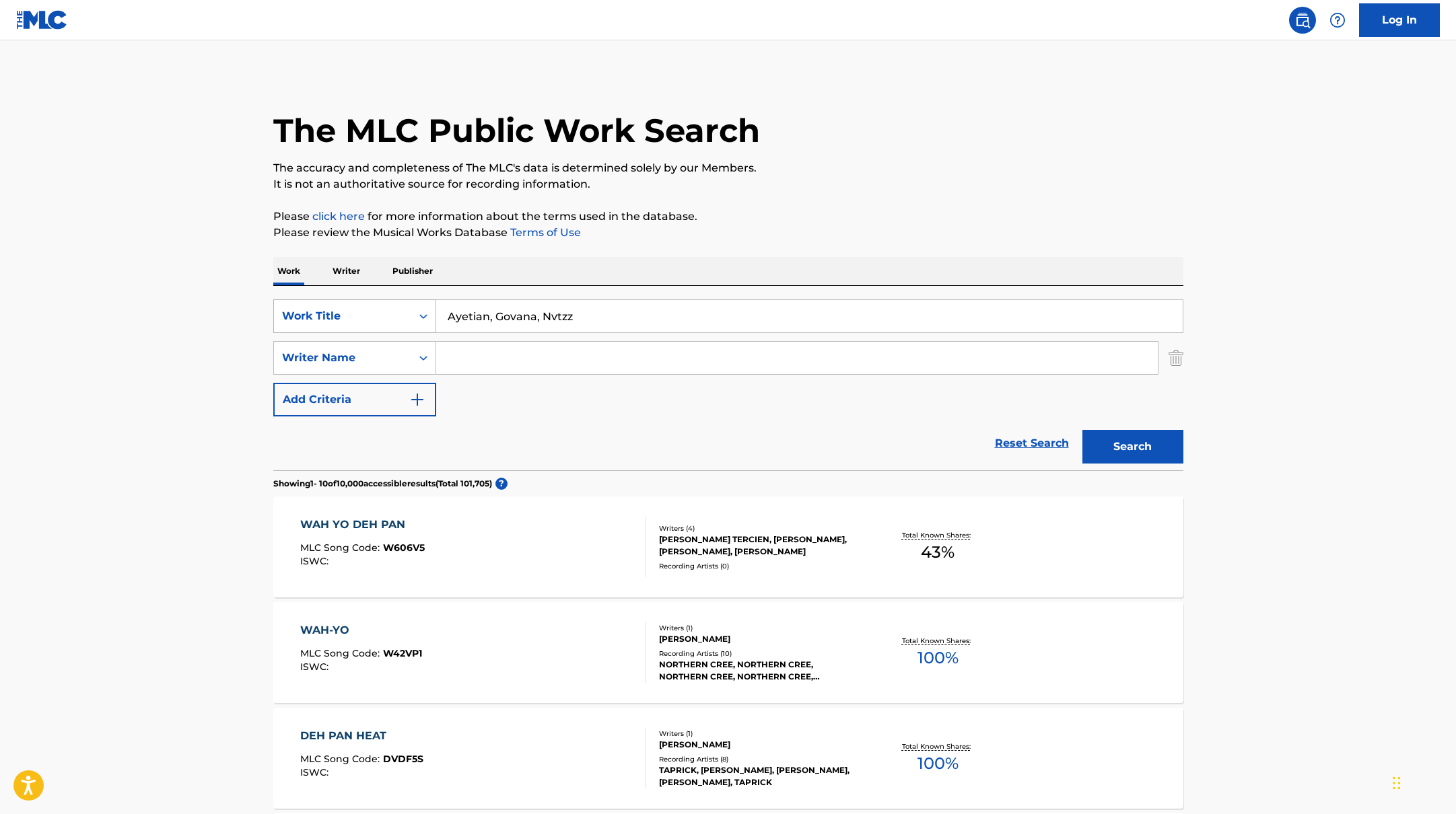
click at [418, 307] on div "SearchWithCriteria10771601-4324-4cc8-ab46-06b0d7057aec Work Title Ayetian, Gova…" at bounding box center [728, 316] width 910 height 34
type input "What a Difference a Day Makes (from the Netflix Limited Series "Black Rabbit")"
click at [473, 368] on input "Search Form" at bounding box center [797, 358] width 722 height 33
type input "[PERSON_NAME]"
drag, startPoint x: 621, startPoint y: 315, endPoint x: 895, endPoint y: 319, distance: 274.0
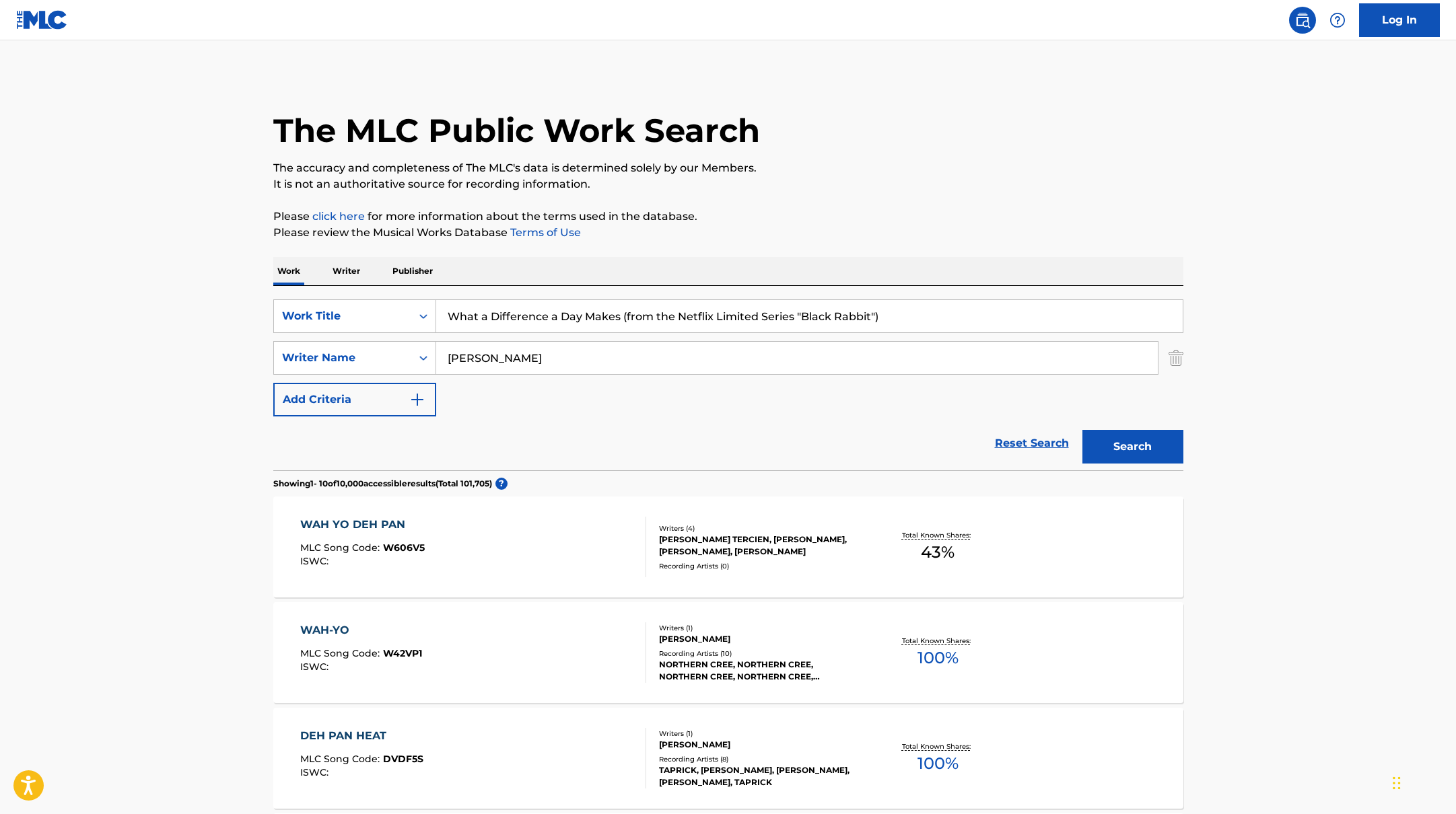
click at [895, 319] on input "What a Difference a Day Makes (from the Netflix Limited Series "Black Rabbit")" at bounding box center [809, 316] width 746 height 33
type input "What a Difference a Day Makes"
click at [1082, 430] on button "Search" at bounding box center [1133, 447] width 101 height 34
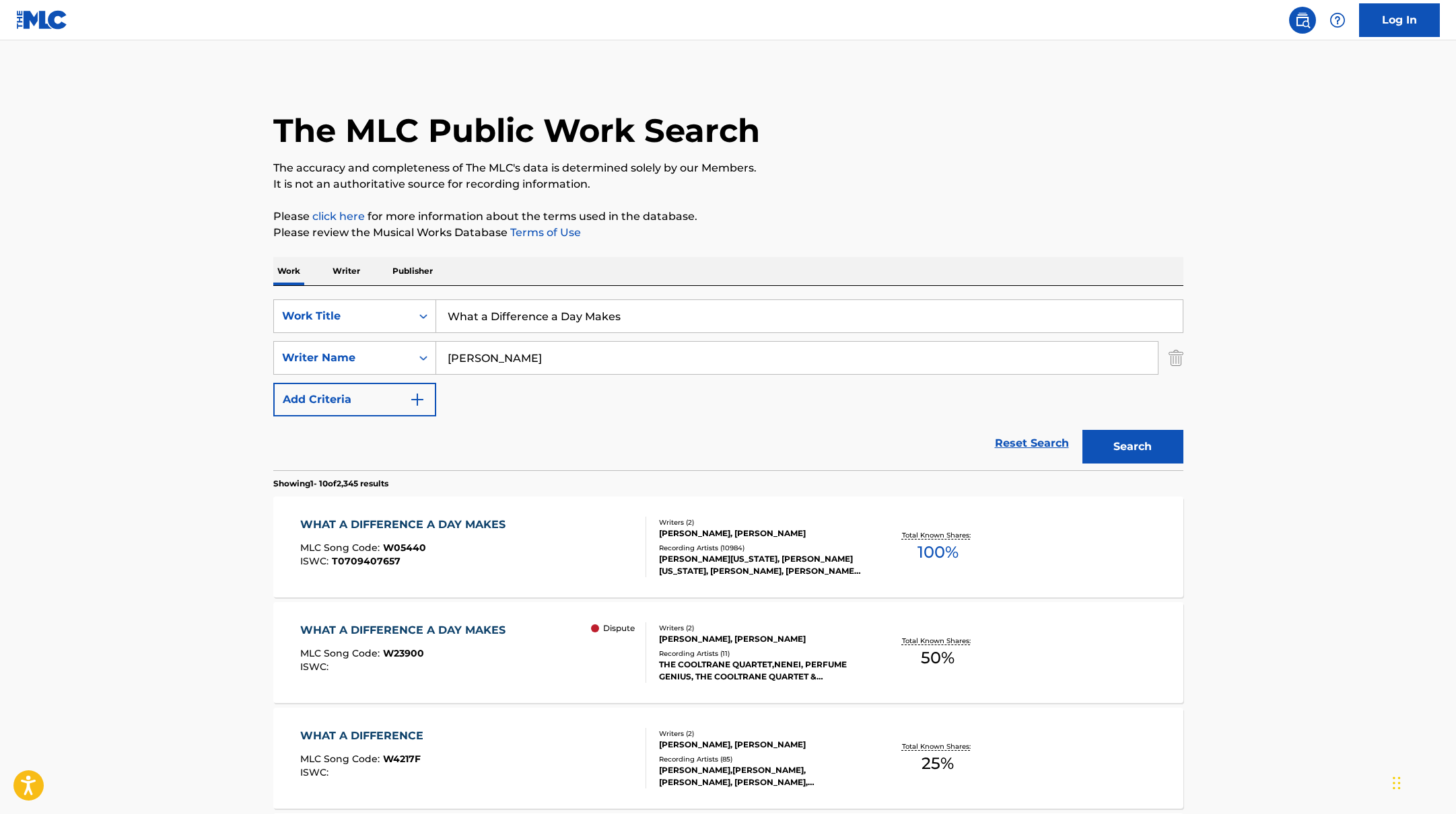
click at [560, 542] on div "WHAT A DIFFERENCE A DAY MAKES MLC Song Code : W05440 ISWC : T0709407657" at bounding box center [473, 547] width 346 height 61
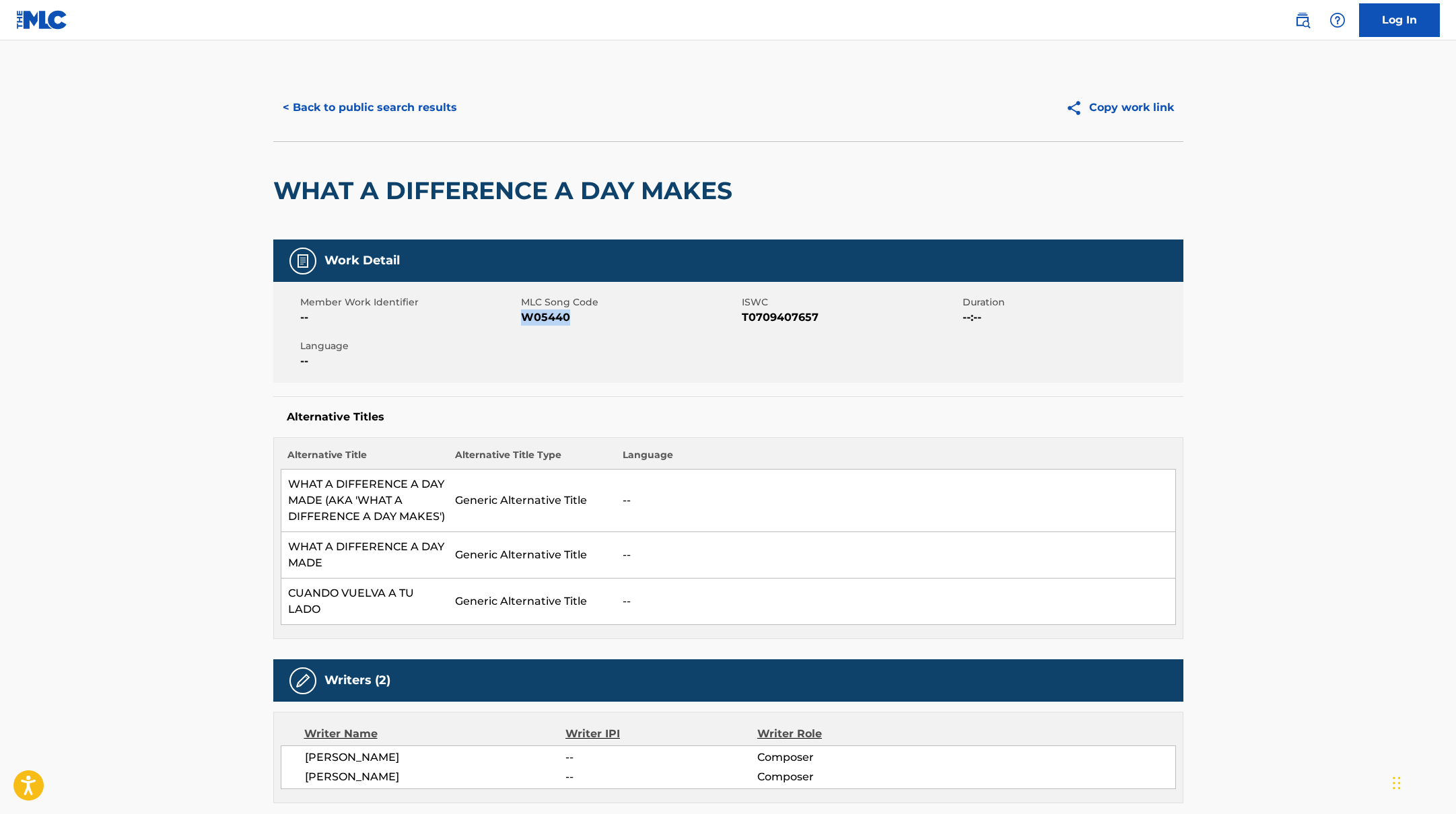
drag, startPoint x: 521, startPoint y: 315, endPoint x: 596, endPoint y: 320, distance: 75.2
click at [596, 320] on span "W05440" at bounding box center [629, 318] width 217 height 16
click at [401, 95] on button "< Back to public search results" at bounding box center [369, 107] width 193 height 34
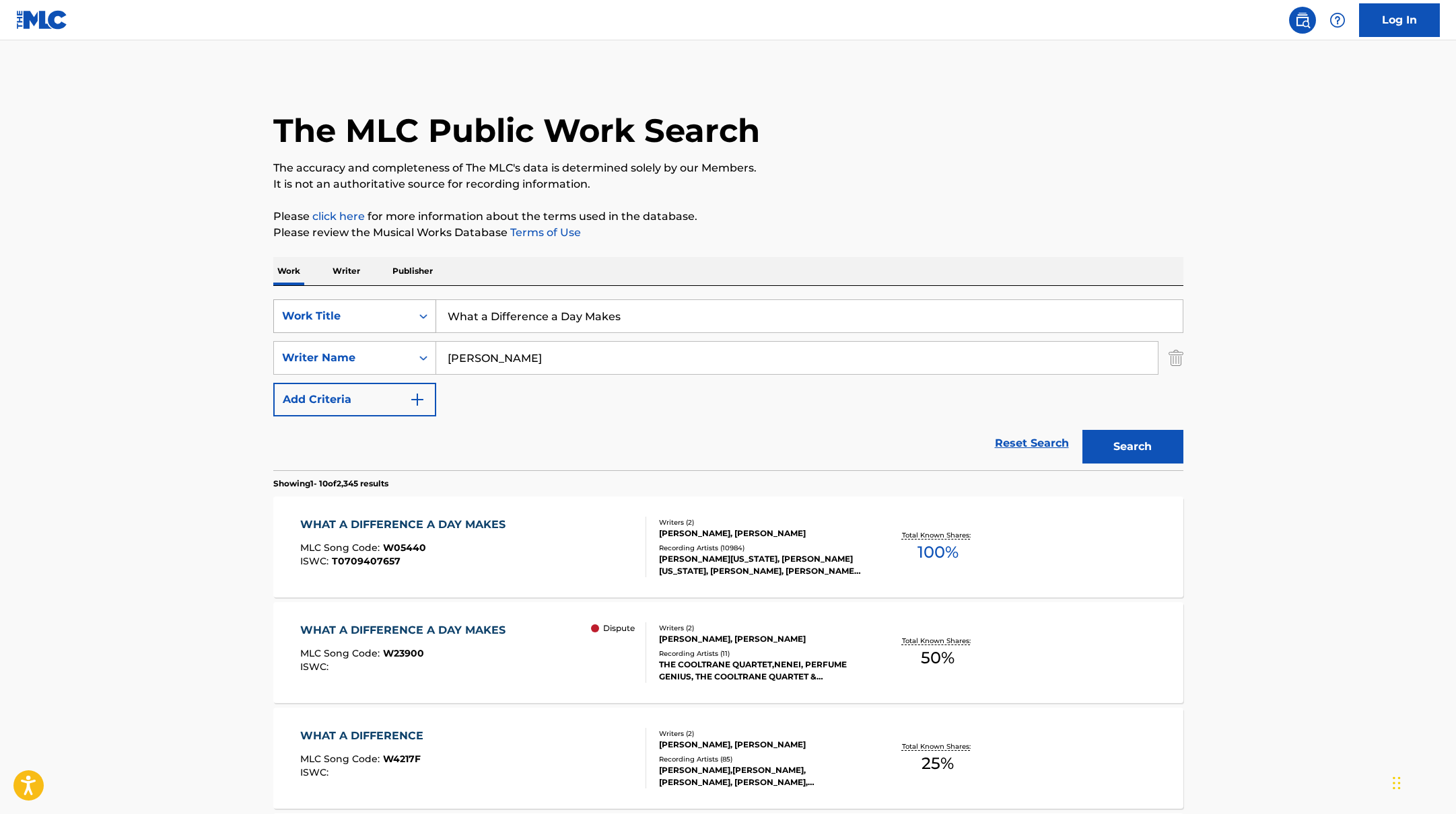
drag, startPoint x: 631, startPoint y: 320, endPoint x: 431, endPoint y: 313, distance: 200.1
click at [434, 315] on div "SearchWithCriteria10771601-4324-4cc8-ab46-06b0d7057aec Work Title What a Differ…" at bounding box center [728, 316] width 910 height 34
drag, startPoint x: 503, startPoint y: 313, endPoint x: 405, endPoint y: 314, distance: 98.0
click at [403, 314] on div "SearchWithCriteria10771601-4324-4cc8-ab46-06b0d7057aec Work Title RAYE" at bounding box center [728, 316] width 910 height 34
type input "DOG HOUSE (feat. [PERSON_NAME] & Yeat)"
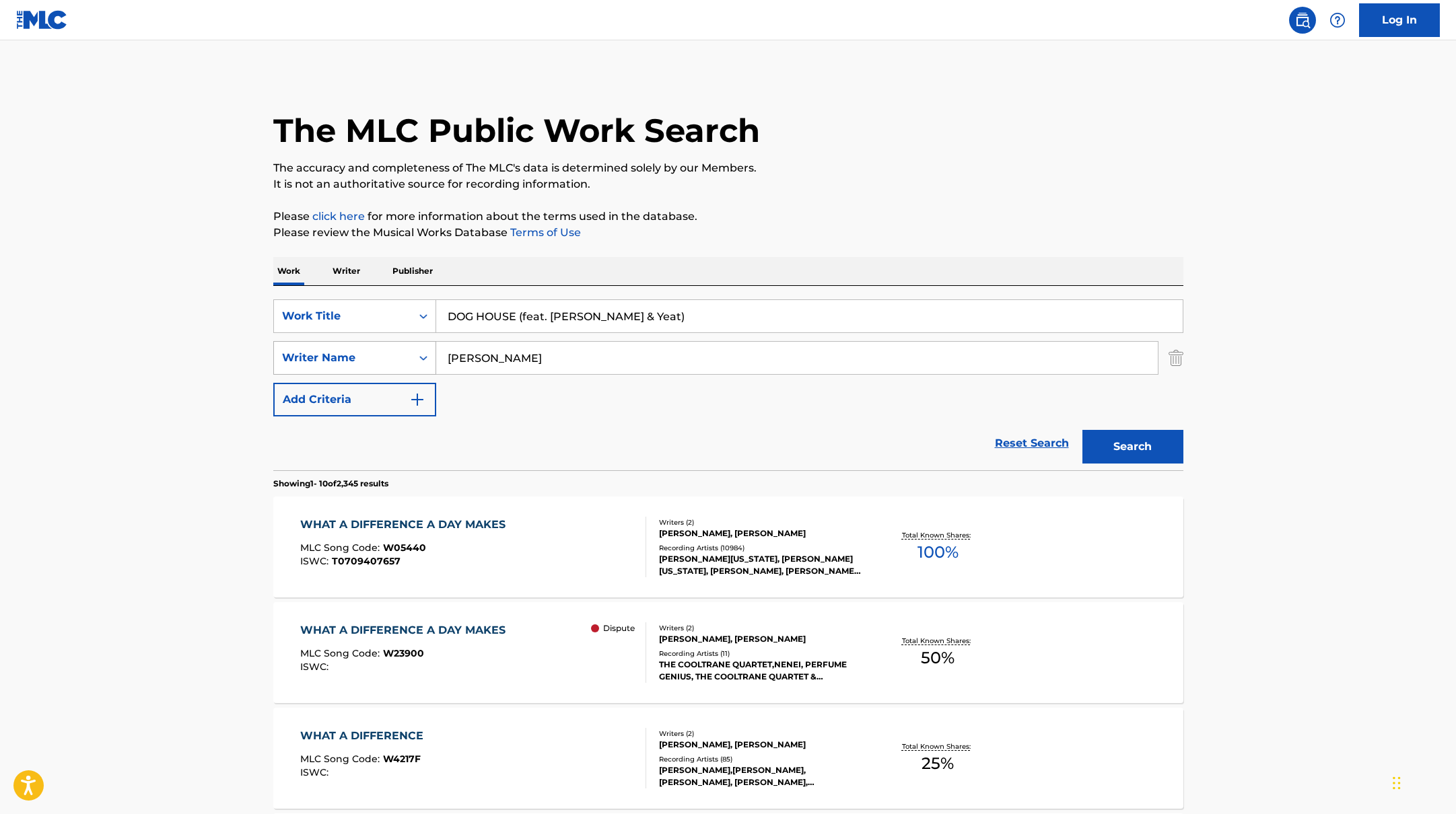
drag, startPoint x: 479, startPoint y: 356, endPoint x: 408, endPoint y: 356, distance: 71.0
click at [408, 356] on div "SearchWithCriteria17b139b1-9d92-4180-9b1a-8426ad8e22ea Writer Name [PERSON_NAME]" at bounding box center [728, 358] width 910 height 34
type input "[PERSON_NAME],"
click at [561, 316] on input "DOG HOUSE (feat. [PERSON_NAME] & Yeat)" at bounding box center [809, 316] width 746 height 33
drag, startPoint x: 519, startPoint y: 315, endPoint x: 691, endPoint y: 313, distance: 172.0
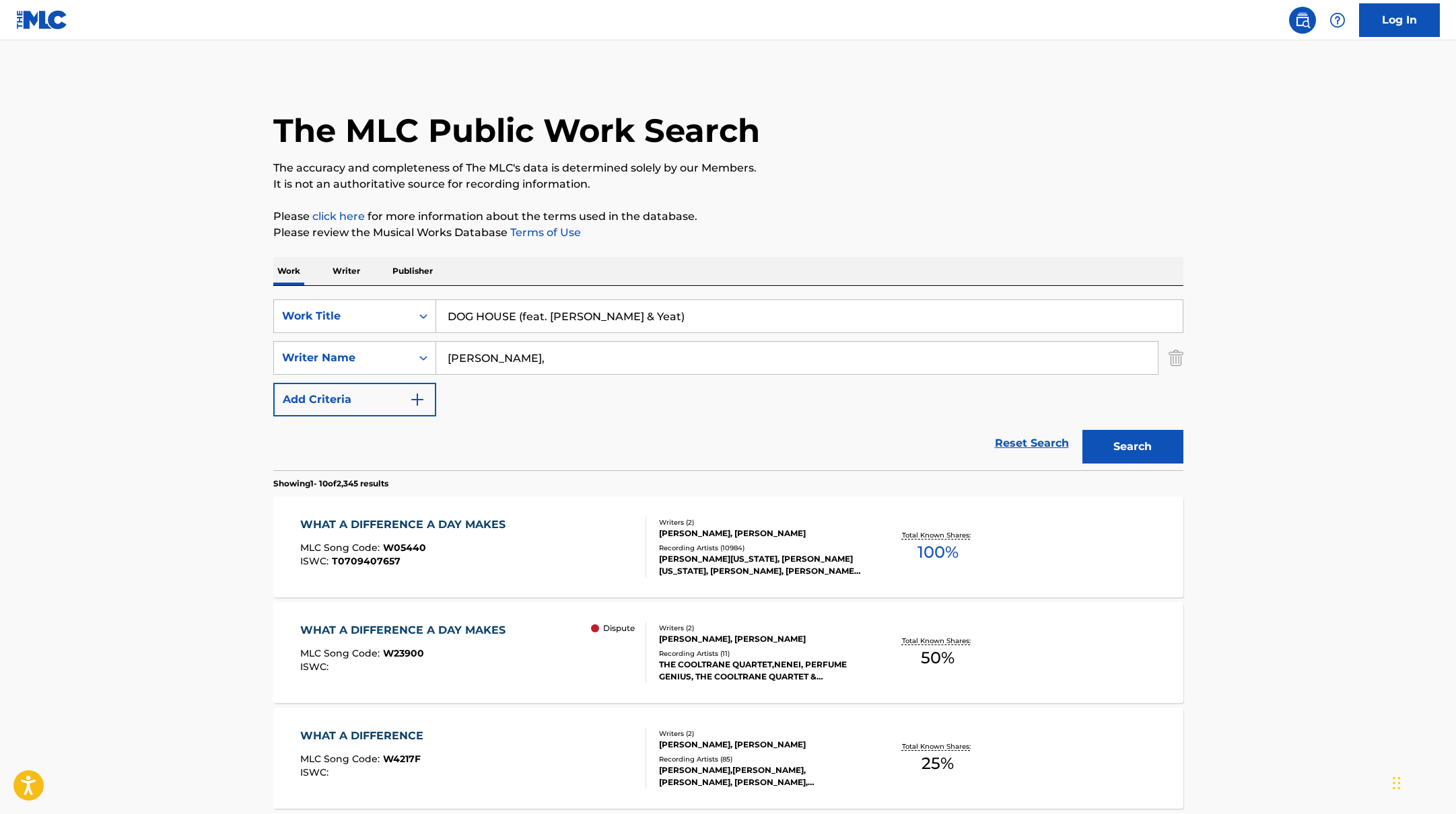
click at [691, 313] on input "DOG HOUSE (feat. [PERSON_NAME] & Yeat)" at bounding box center [809, 316] width 746 height 33
click at [1082, 430] on button "Search" at bounding box center [1133, 447] width 101 height 34
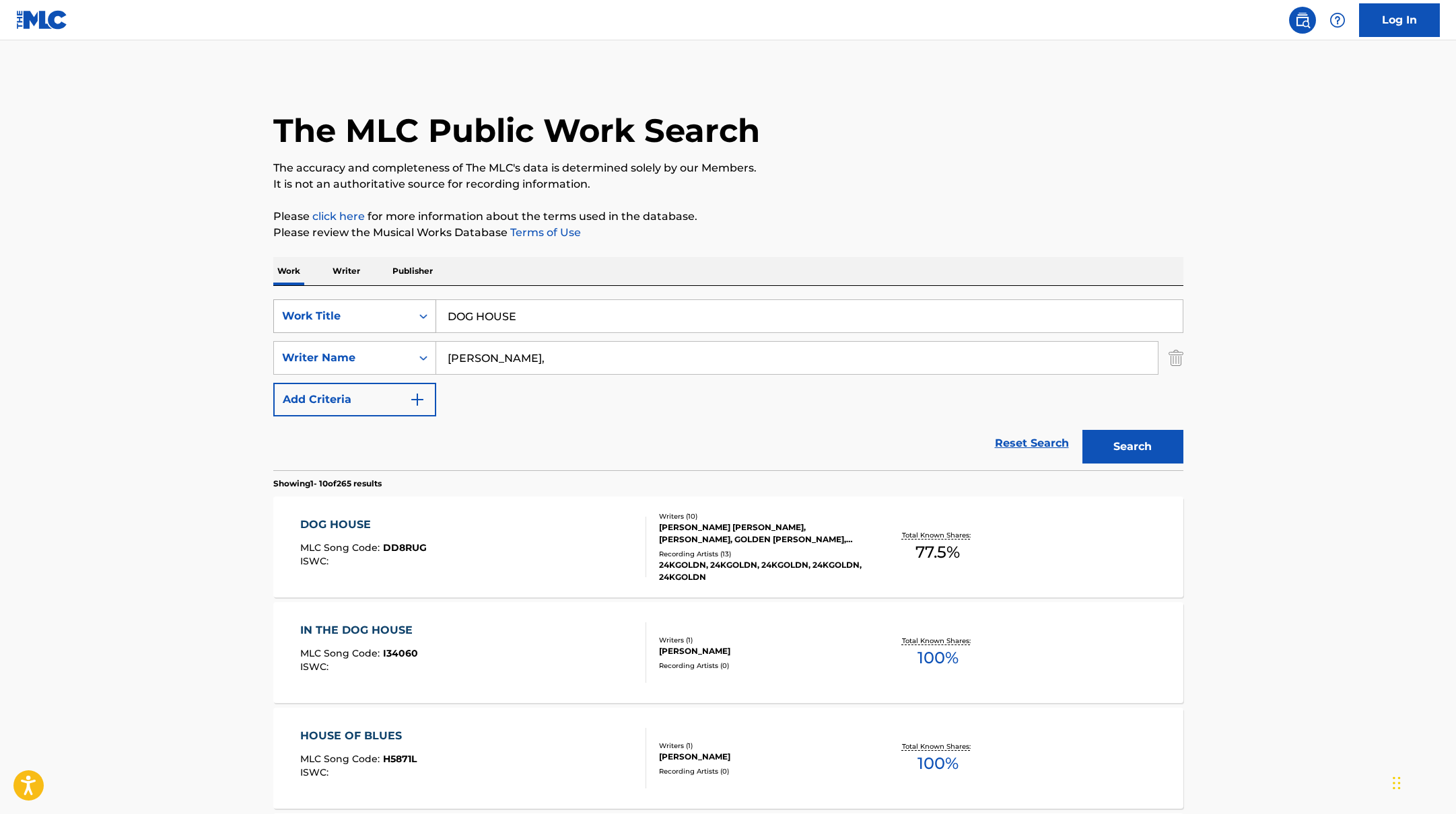
drag, startPoint x: 562, startPoint y: 318, endPoint x: 402, endPoint y: 315, distance: 160.0
click at [402, 316] on div "SearchWithCriteria10771601-4324-4cc8-ab46-06b0d7057aec Work Title DOG HOUSE" at bounding box center [728, 316] width 910 height 34
type input "Valet"
drag, startPoint x: 505, startPoint y: 368, endPoint x: 388, endPoint y: 366, distance: 117.0
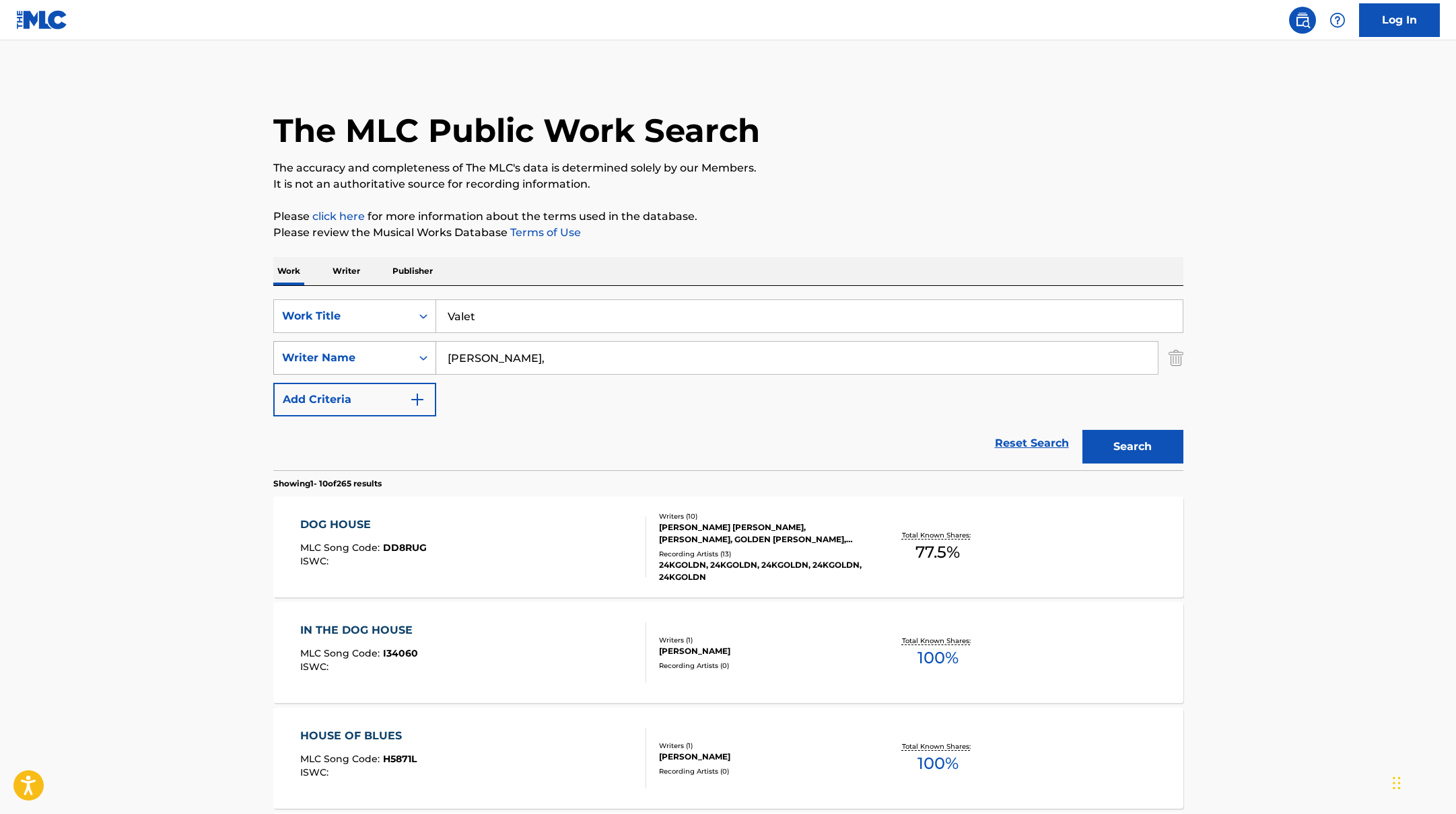
click at [388, 366] on div "SearchWithCriteria17b139b1-9d92-4180-9b1a-8426ad8e22ea Writer Name [PERSON_NAME…" at bounding box center [728, 358] width 910 height 34
click at [843, 222] on p "Please click here for more information about the terms used in the database." at bounding box center [728, 216] width 910 height 16
drag, startPoint x: 550, startPoint y: 354, endPoint x: 446, endPoint y: 335, distance: 105.7
click at [395, 349] on div "SearchWithCriteria17b139b1-9d92-4180-9b1a-8426ad8e22ea Writer Name [PERSON_NAME]" at bounding box center [728, 358] width 910 height 34
type input "Lukeni"
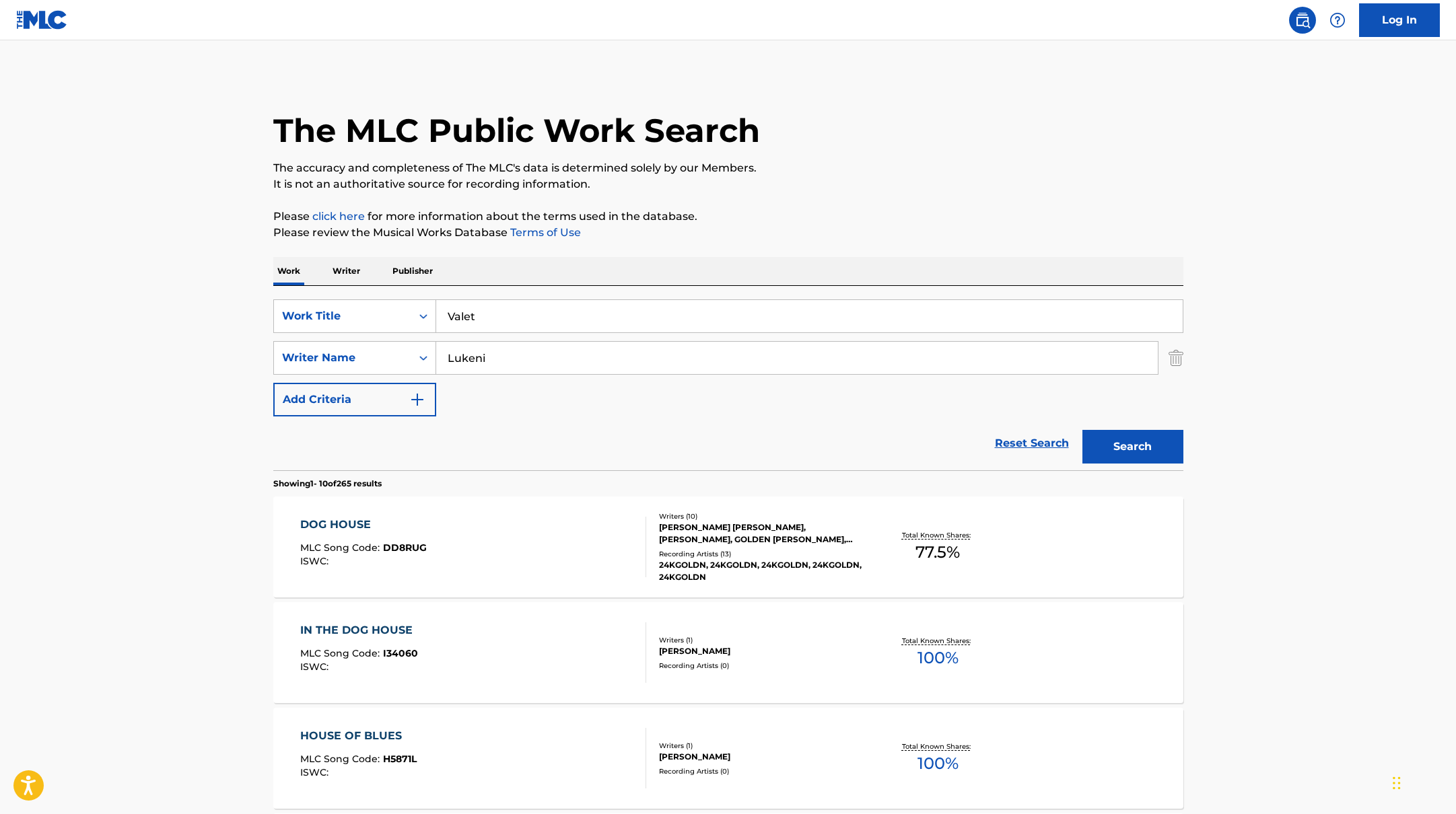
click at [961, 209] on p "Please click here for more information about the terms used in the database." at bounding box center [728, 216] width 910 height 16
click at [1118, 445] on button "Search" at bounding box center [1133, 447] width 101 height 34
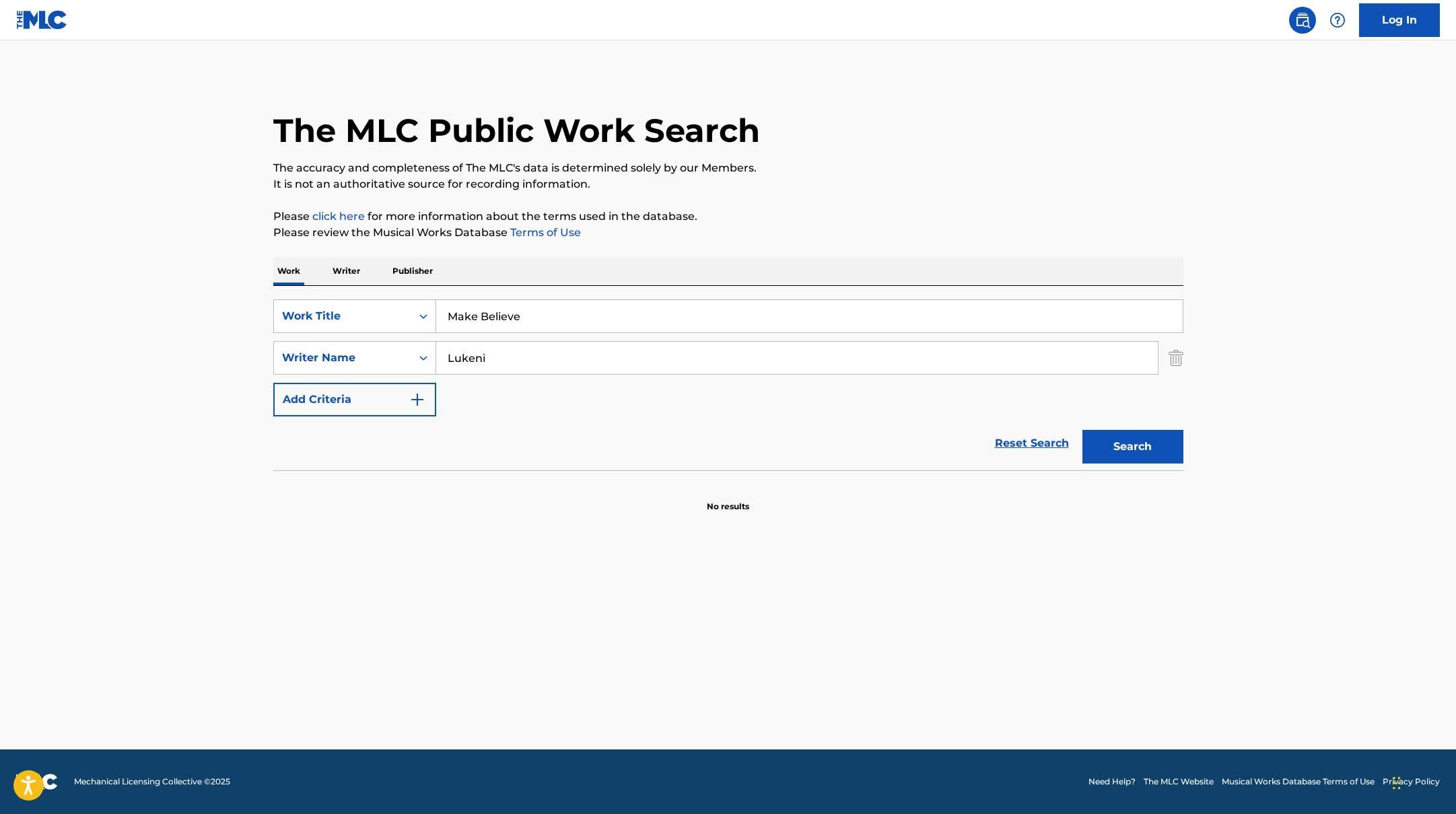
drag, startPoint x: 481, startPoint y: 313, endPoint x: 842, endPoint y: 204, distance: 377.1
click at [842, 205] on div "The MLC Public Work Search The accuracy and completeness of The MLC's data is d…" at bounding box center [728, 293] width 942 height 438
type input "Make Believe"
click at [842, 204] on div "The MLC Public Work Search The accuracy and completeness of The MLC's data is d…" at bounding box center [728, 293] width 942 height 438
drag, startPoint x: 534, startPoint y: 353, endPoint x: 907, endPoint y: 205, distance: 401.3
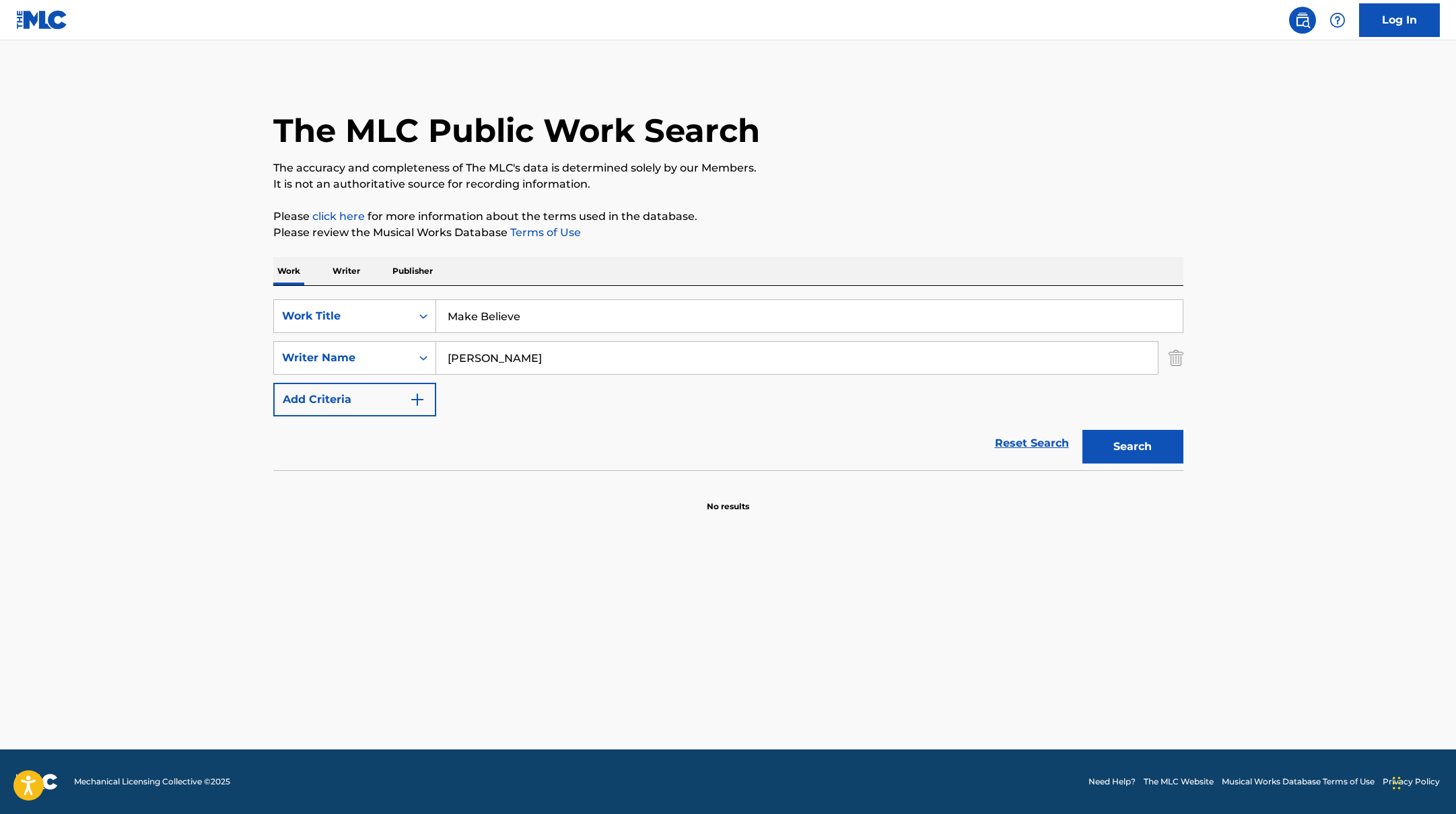
click at [899, 209] on div "The MLC Public Work Search The accuracy and completeness of The MLC's data is d…" at bounding box center [728, 293] width 942 height 438
type input "[PERSON_NAME]"
click at [907, 205] on div "The MLC Public Work Search The accuracy and completeness of The MLC's data is d…" at bounding box center [728, 293] width 942 height 438
click at [1135, 441] on button "Search" at bounding box center [1133, 447] width 101 height 34
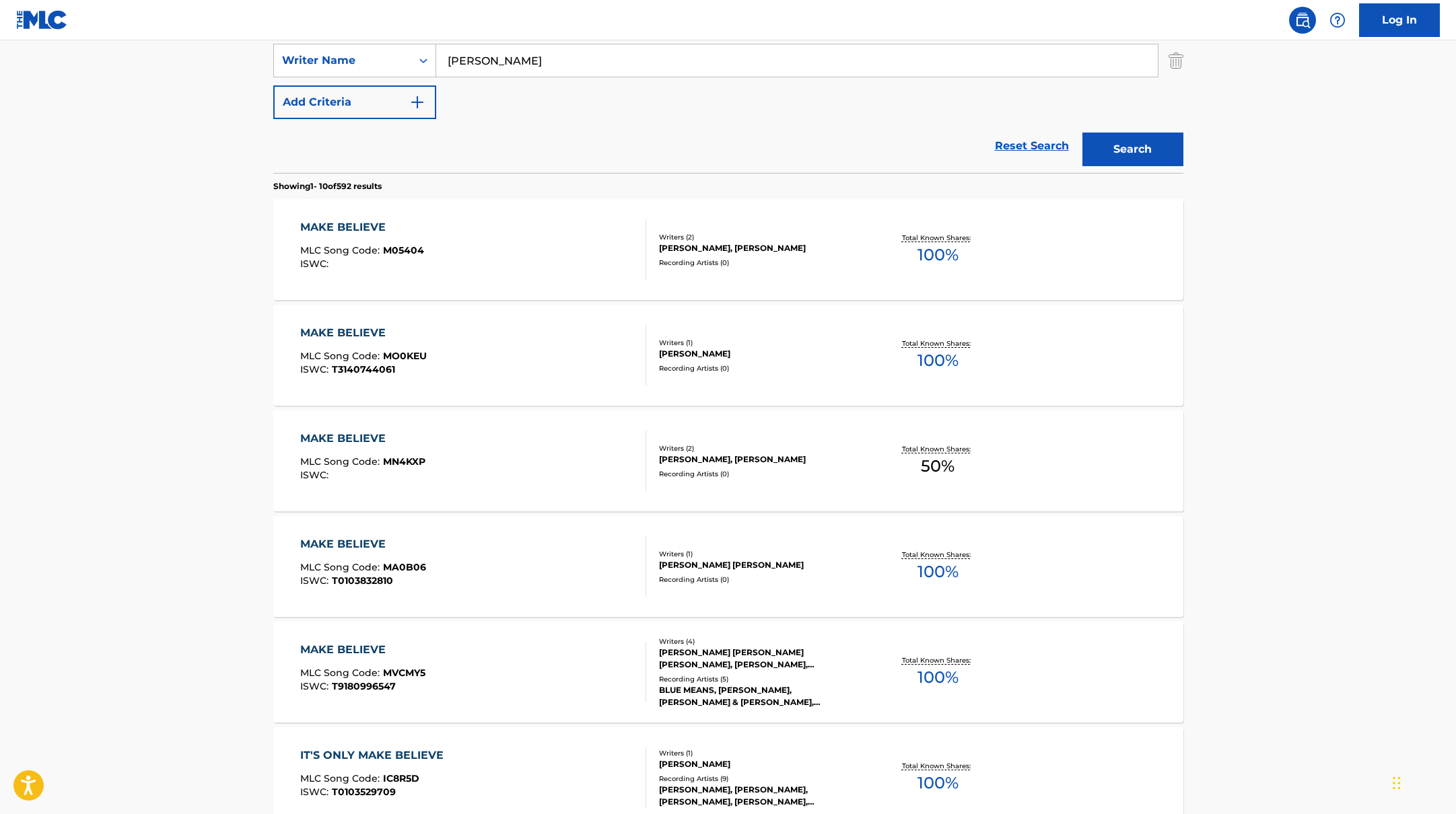
scroll to position [304, 0]
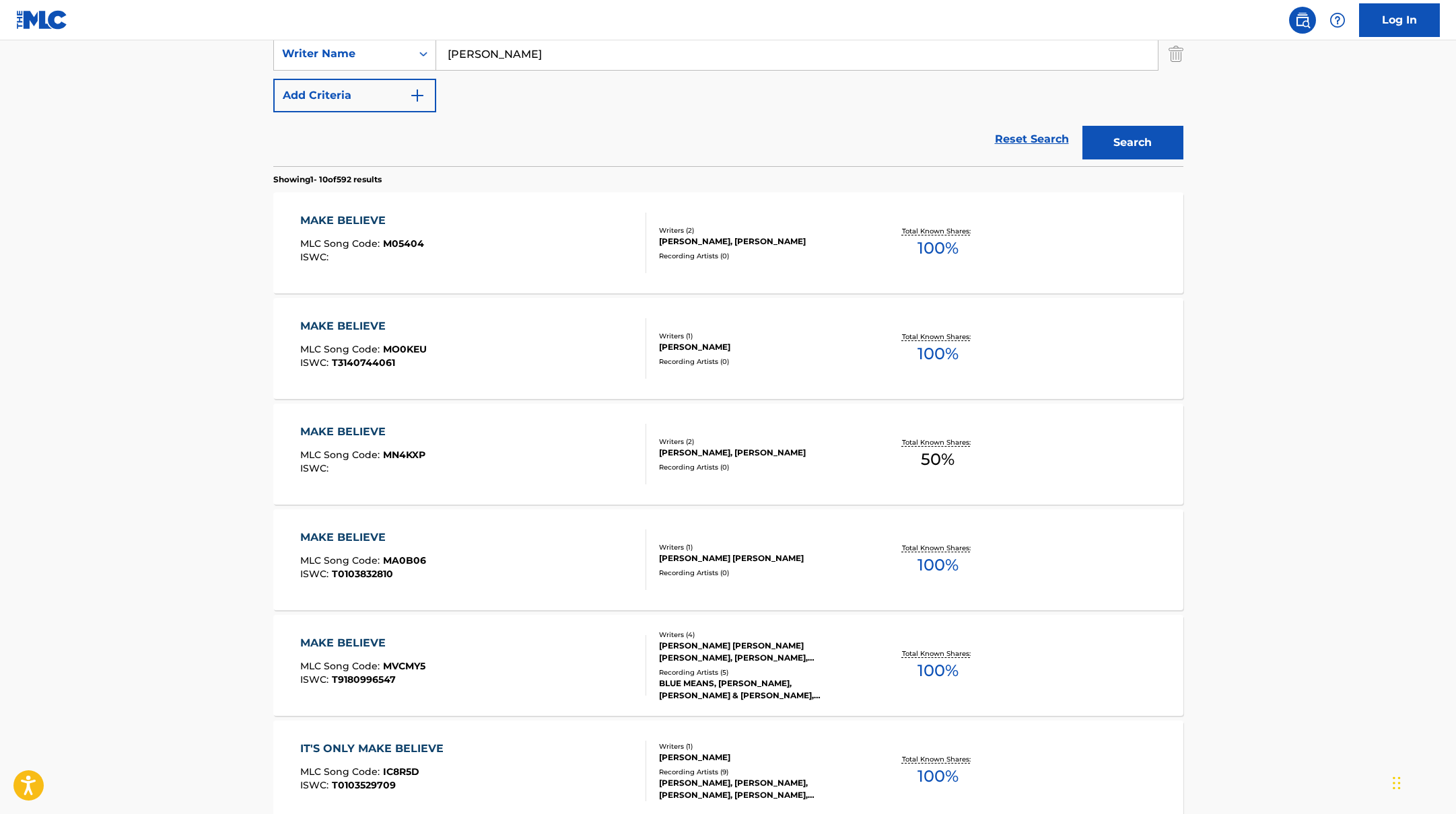
click at [584, 460] on div "MAKE BELIEVE MLC Song Code : MN4KXP ISWC :" at bounding box center [473, 454] width 346 height 61
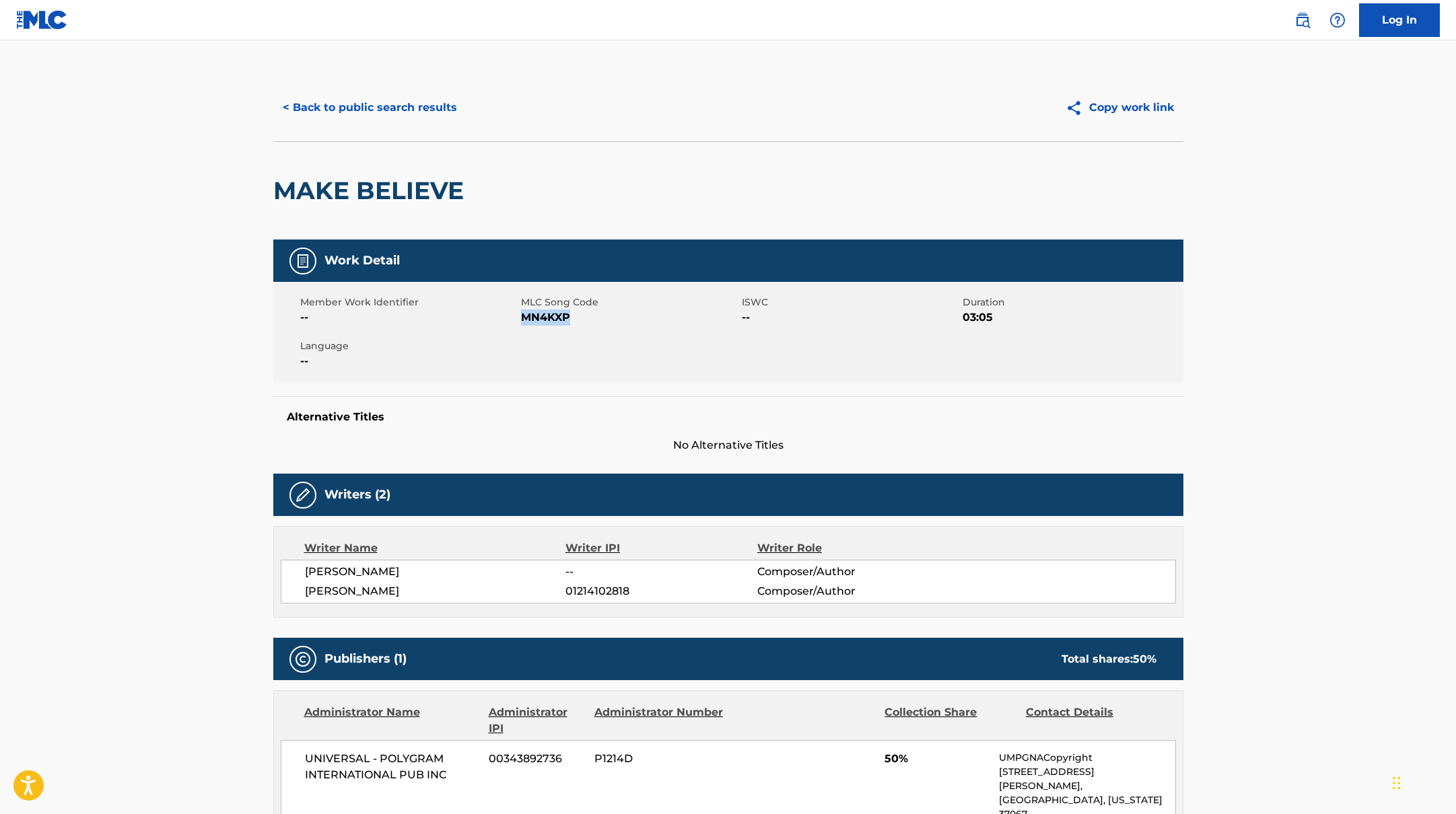
drag, startPoint x: 523, startPoint y: 319, endPoint x: 604, endPoint y: 319, distance: 81.0
click at [604, 319] on span "MN4KXP" at bounding box center [629, 318] width 217 height 16
click at [423, 105] on button "< Back to public search results" at bounding box center [369, 107] width 193 height 34
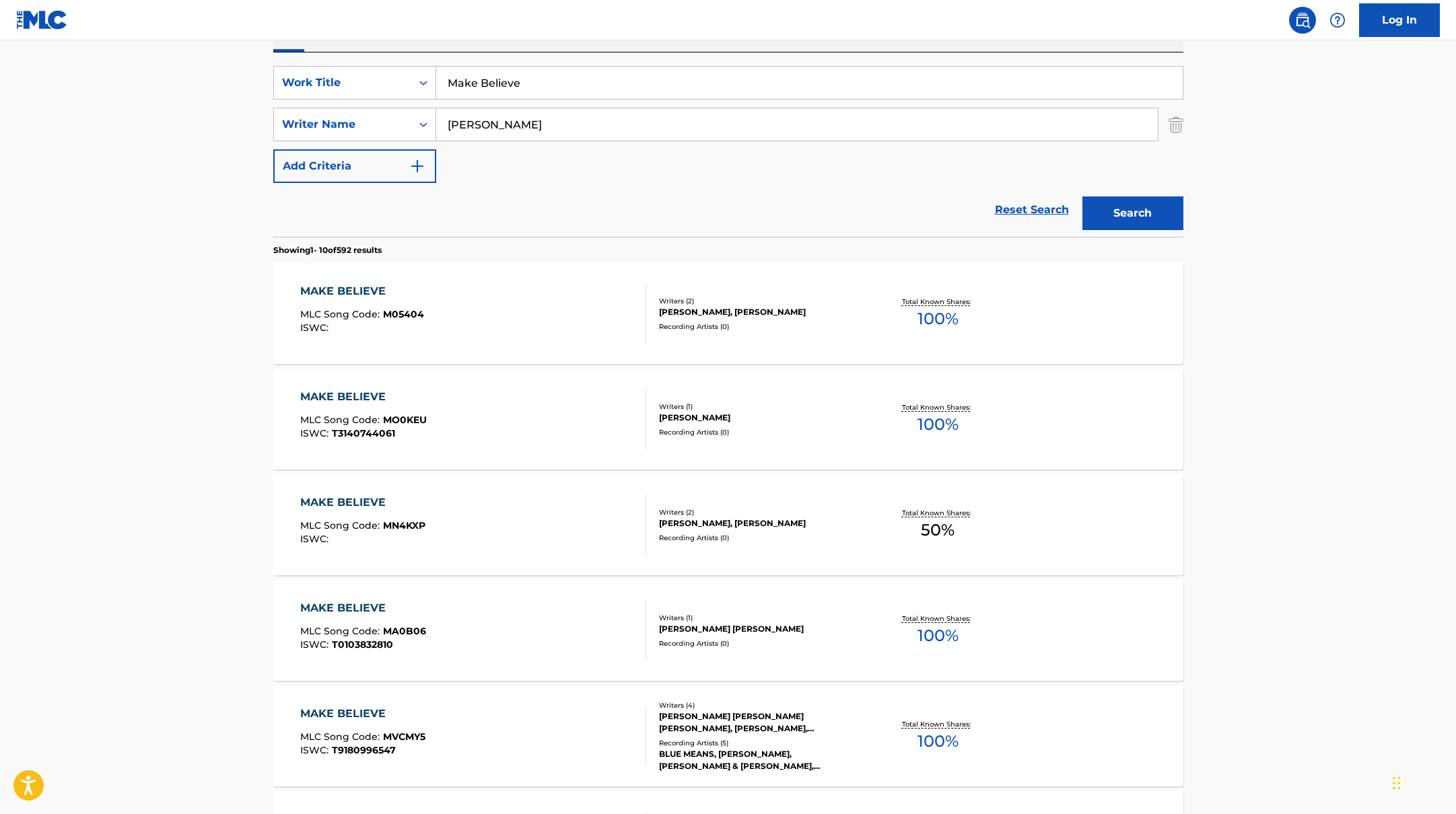
scroll to position [151, 0]
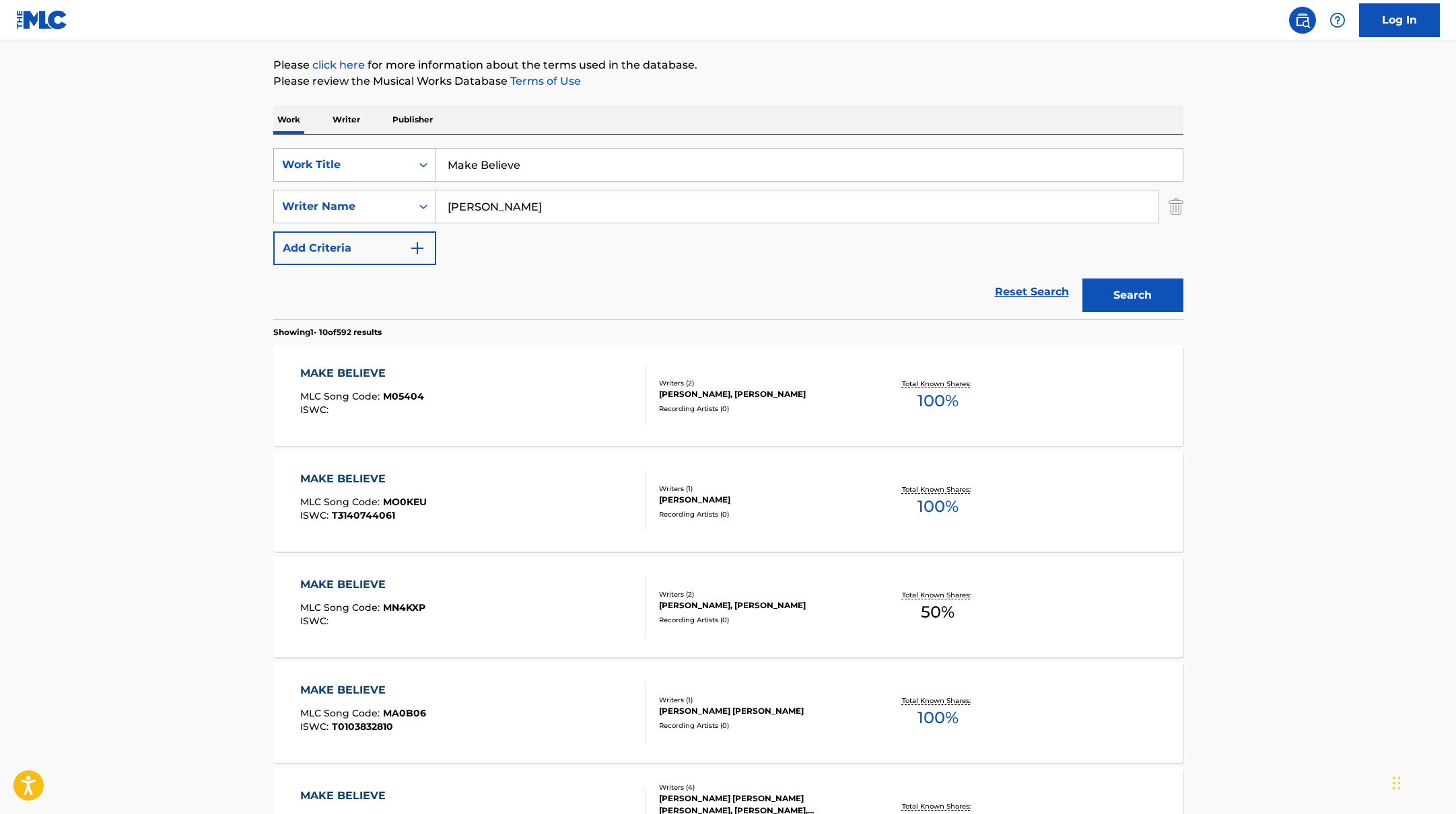
drag, startPoint x: 535, startPoint y: 163, endPoint x: 370, endPoint y: 163, distance: 165.0
click at [370, 163] on div "SearchWithCriteria10771601-4324-4cc8-ab46-06b0d7057aec Work Title Make Believe" at bounding box center [728, 165] width 910 height 34
click at [604, 170] on input "[PERSON_NAME]" at bounding box center [809, 165] width 746 height 33
drag, startPoint x: 562, startPoint y: 168, endPoint x: 382, endPoint y: 166, distance: 180.0
click at [382, 166] on div "SearchWithCriteria10771601-4324-4cc8-ab46-06b0d7057aec Work Title [PERSON_NAME]" at bounding box center [728, 165] width 910 height 34
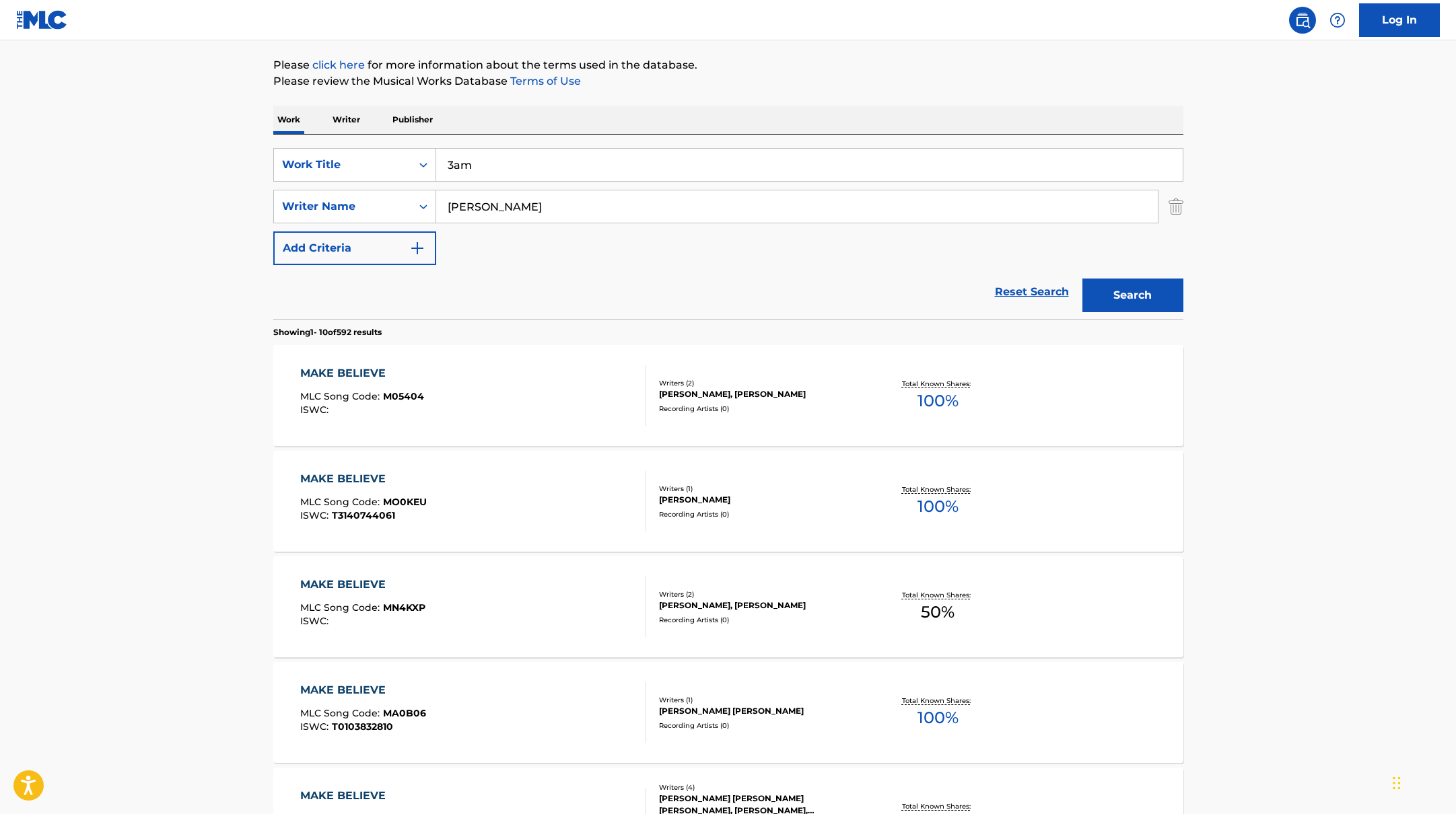
type input "3am"
drag, startPoint x: 601, startPoint y: 207, endPoint x: 375, endPoint y: 214, distance: 226.1
click at [375, 214] on div "SearchWithCriteria17b139b1-9d92-4180-9b1a-8426ad8e22ea Writer Name [PERSON_NAME]" at bounding box center [728, 207] width 910 height 34
click at [1035, 65] on p "Please click here for more information about the terms used in the database." at bounding box center [728, 65] width 910 height 16
drag, startPoint x: 500, startPoint y: 209, endPoint x: 373, endPoint y: 211, distance: 127.0
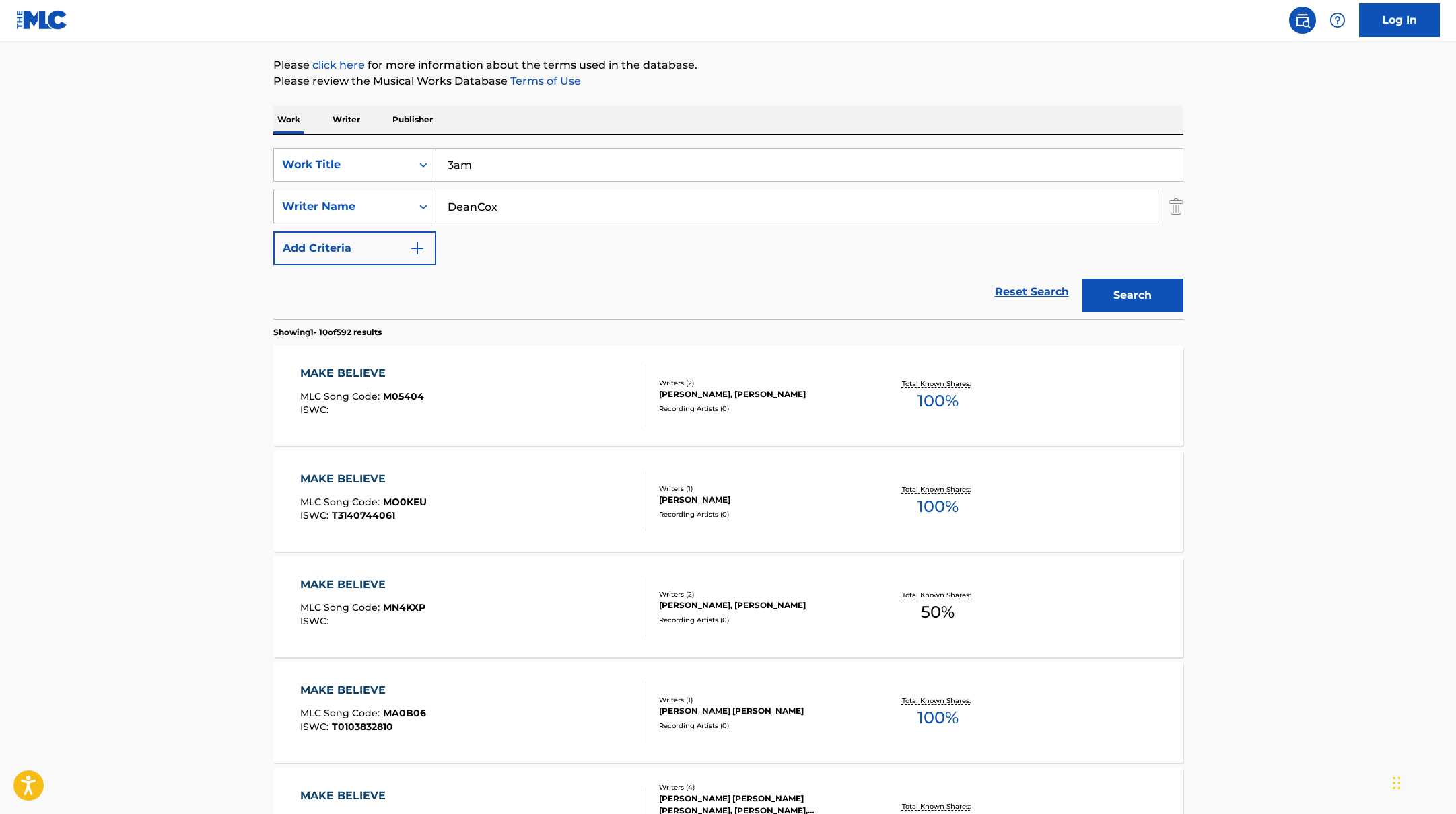
click at [371, 211] on div "SearchWithCriteria17b139b1-9d92-4180-9b1a-8426ad8e22ea Writer Name DeanCox" at bounding box center [728, 207] width 910 height 34
type input "[PERSON_NAME]"
click at [1145, 297] on button "Search" at bounding box center [1133, 296] width 101 height 34
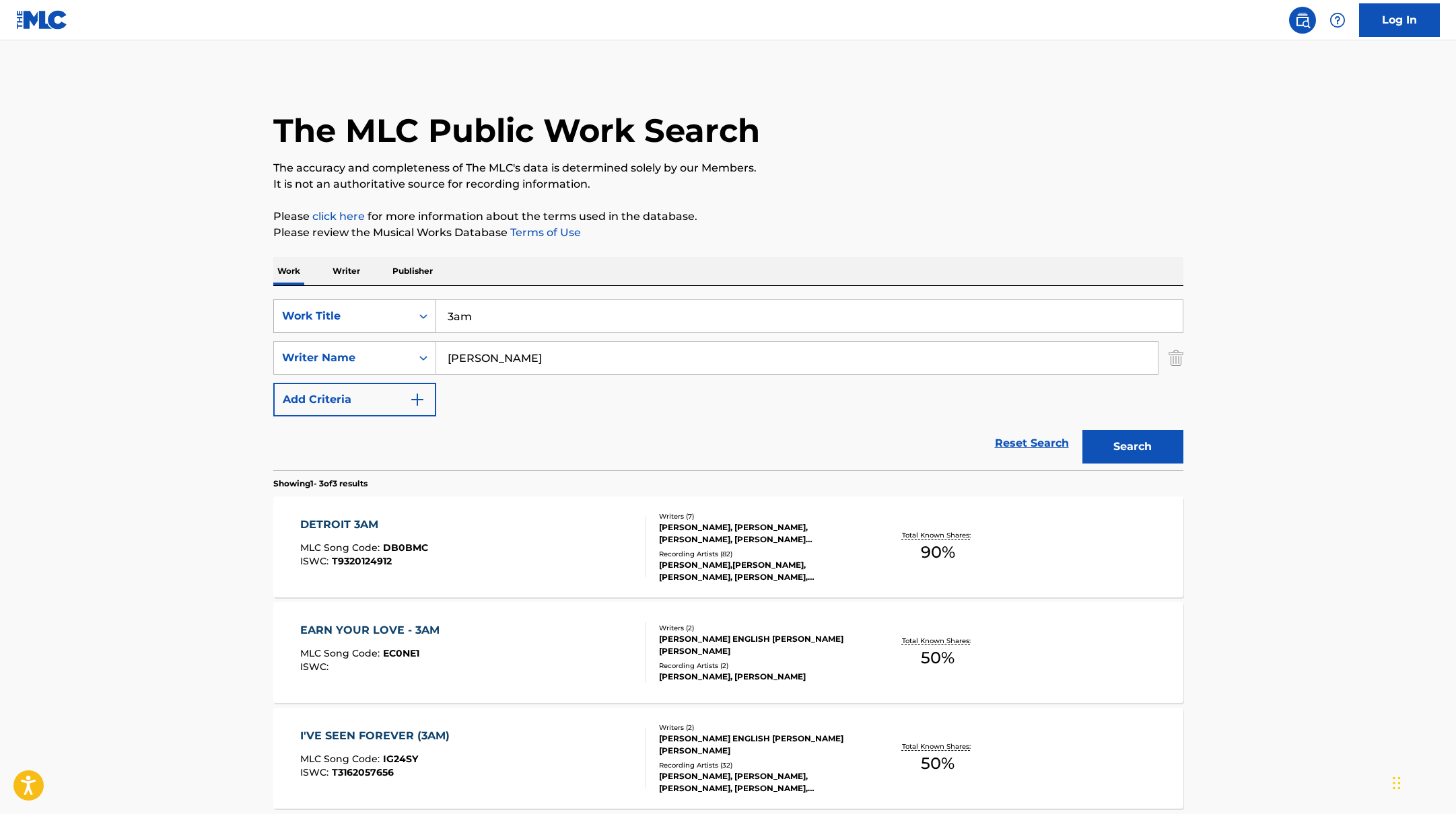
drag, startPoint x: 512, startPoint y: 320, endPoint x: 334, endPoint y: 299, distance: 179.2
click at [334, 299] on div "SearchWithCriteria10771601-4324-4cc8-ab46-06b0d7057aec Work Title 3am" at bounding box center [728, 316] width 910 height 34
type input "925"
click at [833, 209] on p "Please click here for more information about the terms used in the database." at bounding box center [728, 216] width 910 height 16
drag, startPoint x: 477, startPoint y: 368, endPoint x: 878, endPoint y: 219, distance: 427.8
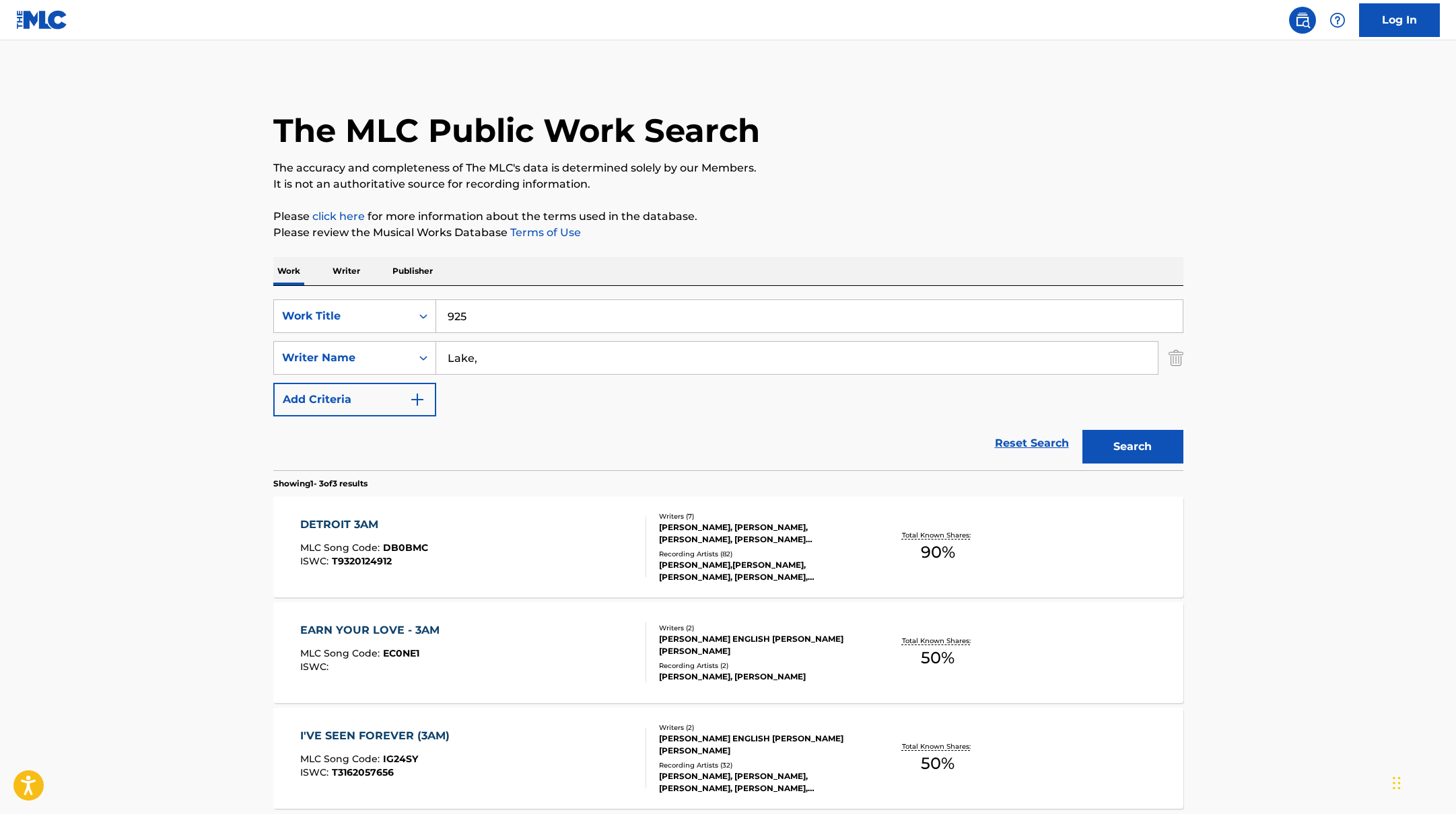
click at [877, 221] on div "The MLC Public Work Search The accuracy and completeness of The MLC's data is d…" at bounding box center [728, 473] width 942 height 798
type input "Lake,"
click at [878, 219] on p "Please click here for more information about the terms used in the database." at bounding box center [728, 216] width 910 height 16
click at [1112, 437] on button "Search" at bounding box center [1133, 447] width 101 height 34
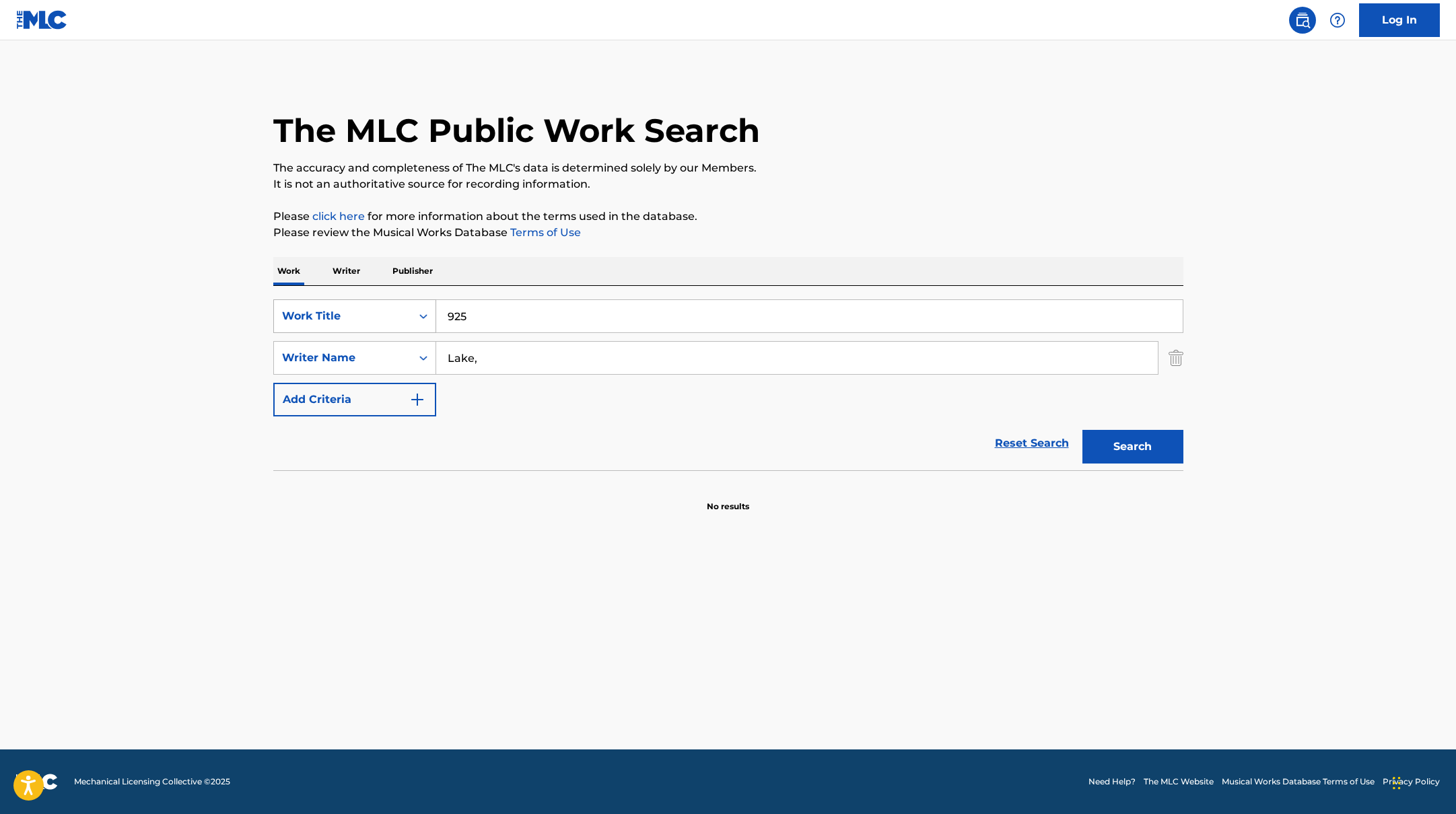
drag, startPoint x: 481, startPoint y: 313, endPoint x: 412, endPoint y: 309, distance: 69.1
click at [412, 310] on div "SearchWithCriteria10771601-4324-4cc8-ab46-06b0d7057aec Work Title 925" at bounding box center [728, 316] width 910 height 34
type input "Golden Brown"
click at [811, 191] on p "It is not an authoritative source for recording information." at bounding box center [728, 184] width 910 height 16
drag, startPoint x: 486, startPoint y: 357, endPoint x: 420, endPoint y: 357, distance: 66.0
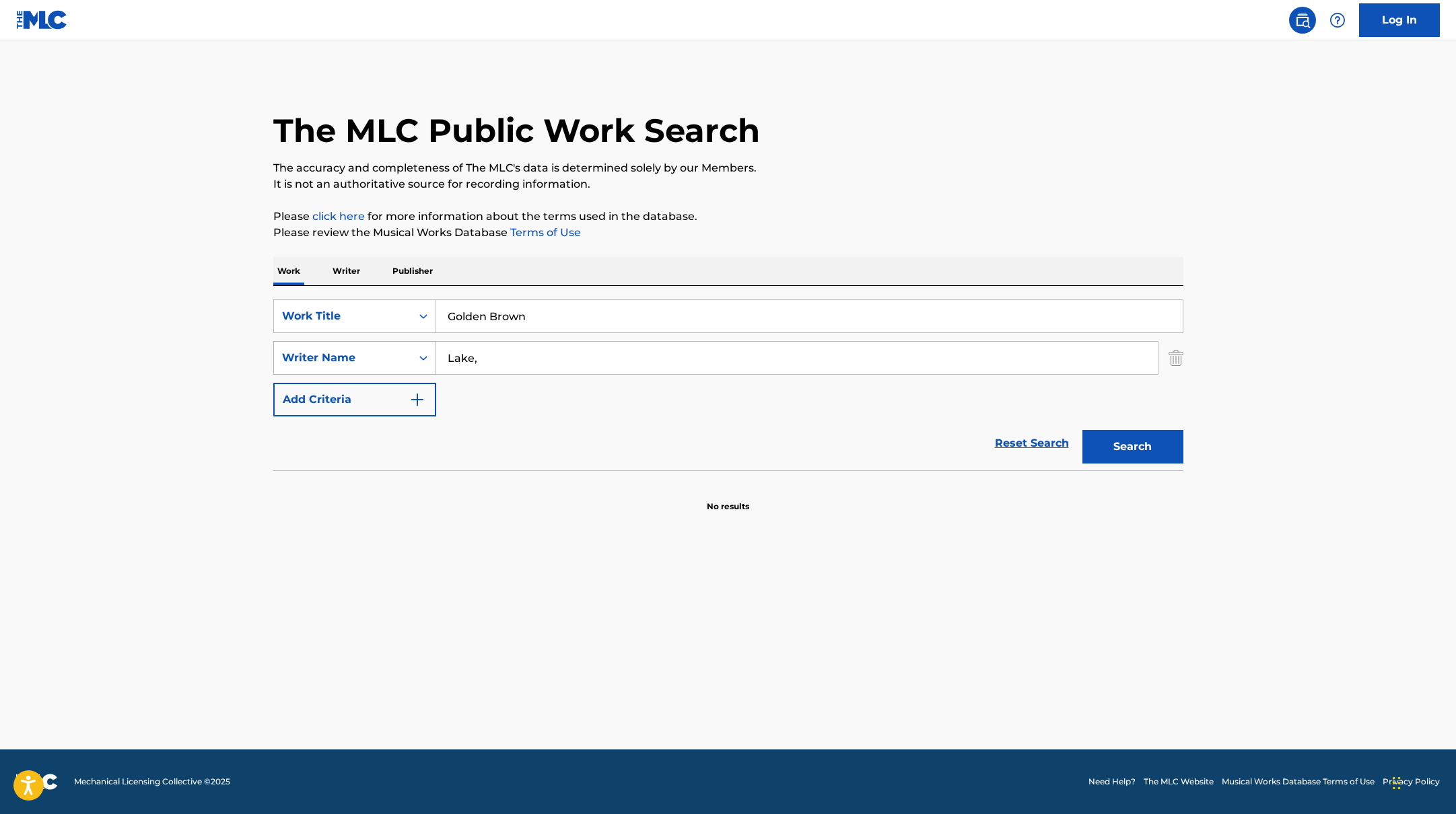
click at [420, 357] on div "SearchWithCriteria17b139b1-9d92-4180-9b1a-8426ad8e22ea Writer Name Lake," at bounding box center [728, 358] width 910 height 34
type input "Greenfield,"
click at [952, 202] on div "The MLC Public Work Search The accuracy and completeness of The MLC's data is d…" at bounding box center [728, 293] width 942 height 438
click at [1119, 442] on button "Search" at bounding box center [1133, 447] width 101 height 34
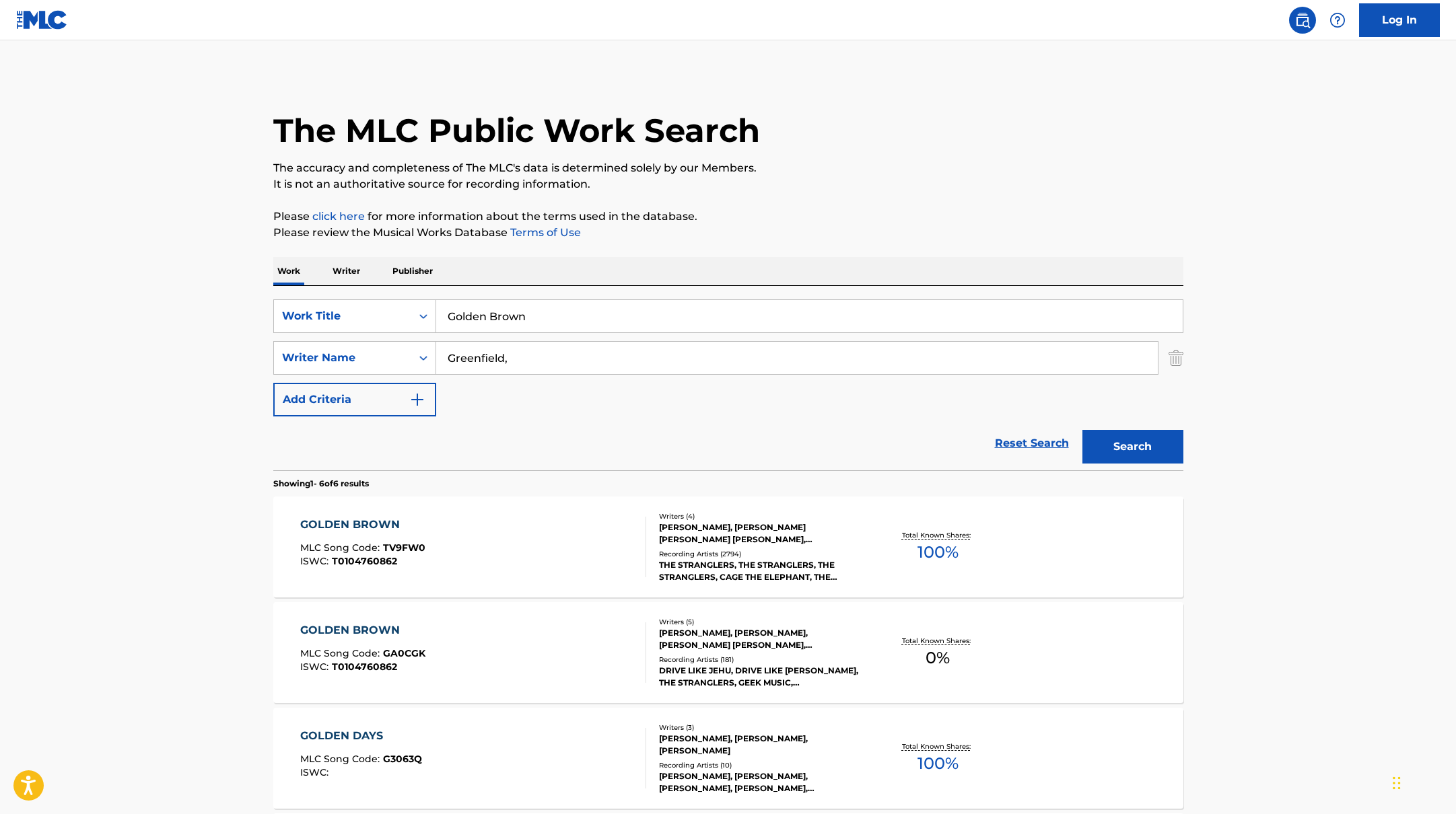
click at [596, 557] on div "GOLDEN BROWN MLC Song Code : TV9FW0 ISWC : T0104760862" at bounding box center [473, 547] width 346 height 61
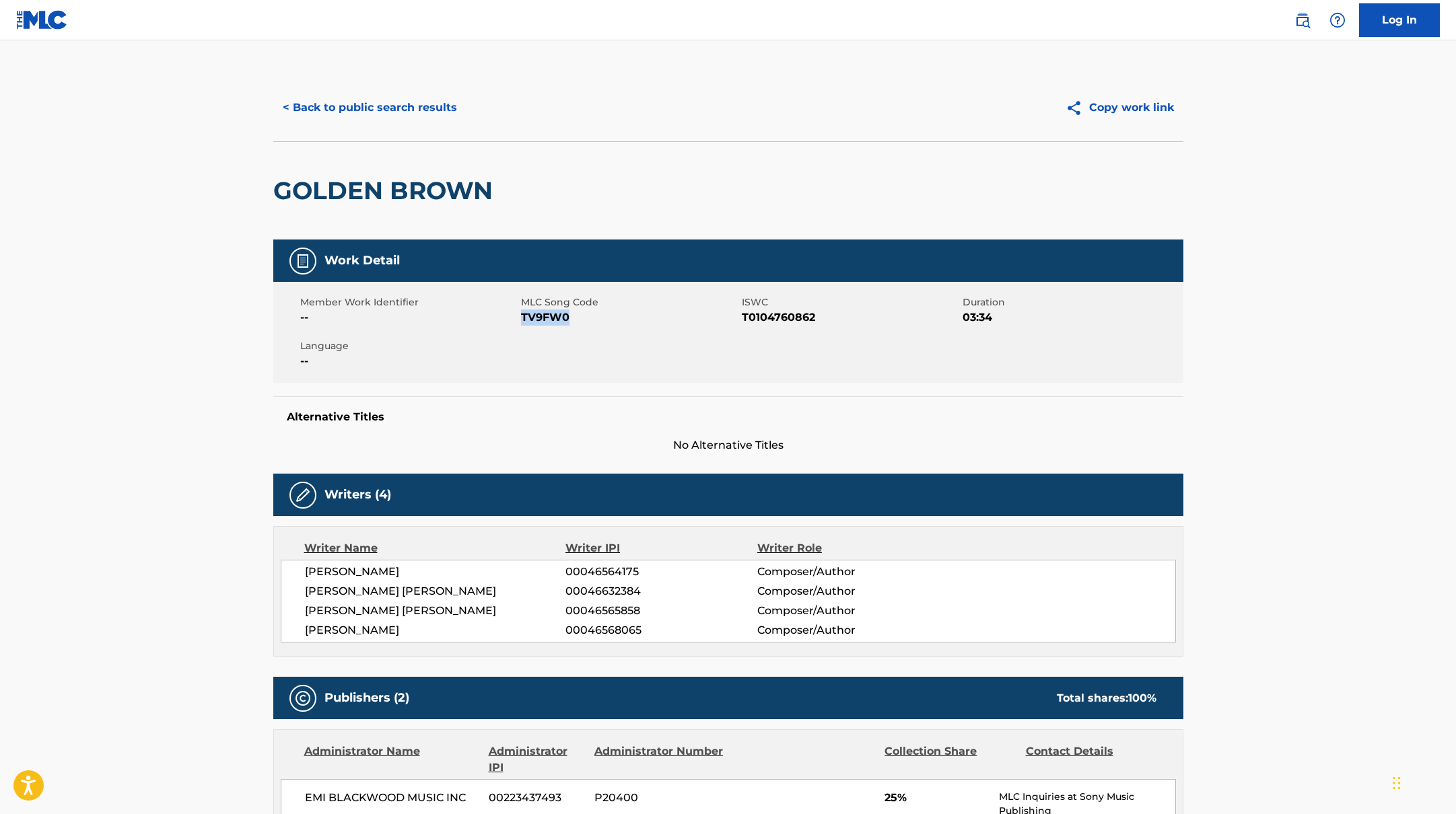
drag, startPoint x: 521, startPoint y: 316, endPoint x: 616, endPoint y: 321, distance: 95.1
click at [616, 321] on span "TV9FW0" at bounding box center [629, 318] width 217 height 16
click at [415, 104] on button "< Back to public search results" at bounding box center [369, 107] width 193 height 34
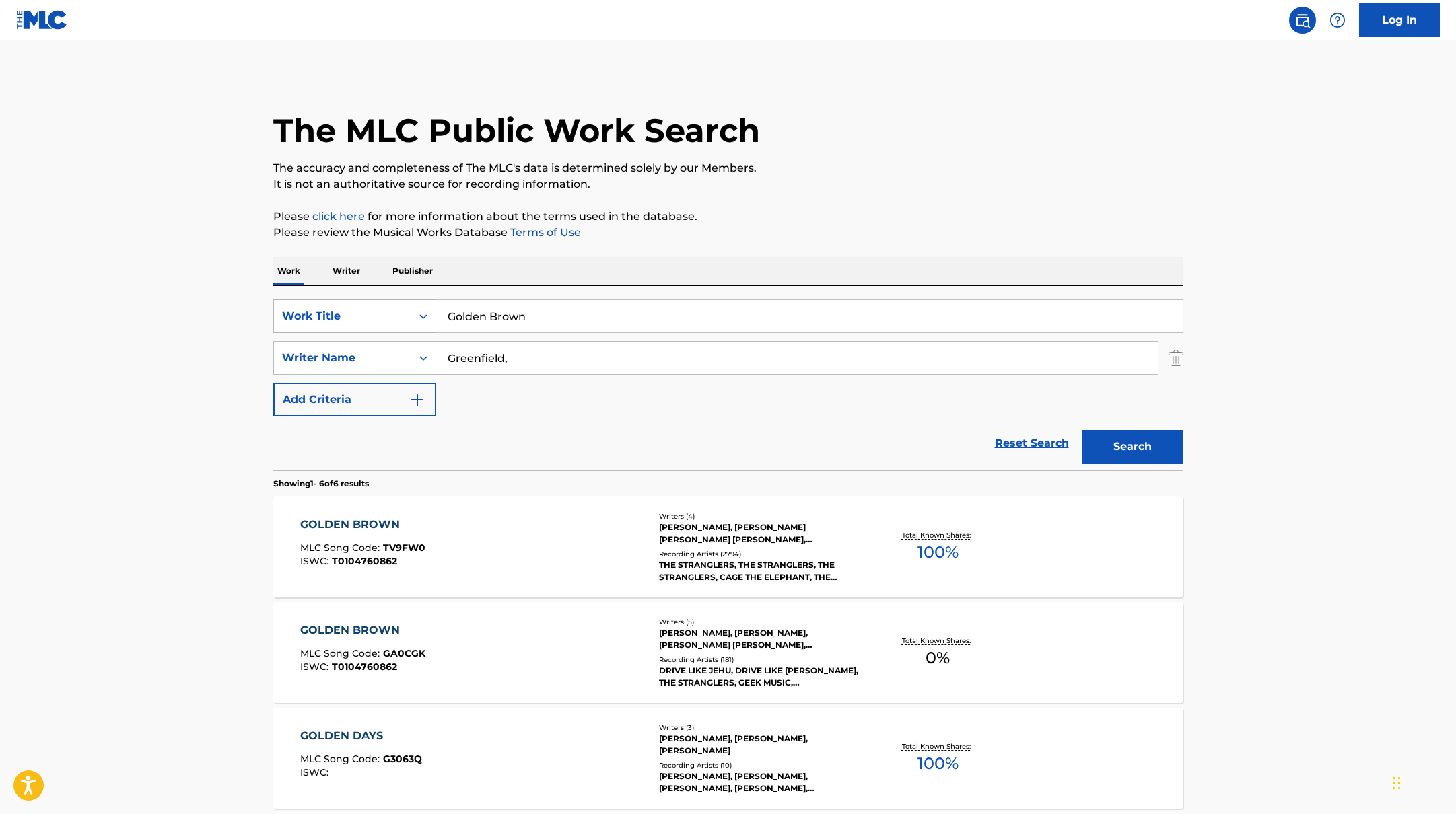
drag, startPoint x: 543, startPoint y: 317, endPoint x: 380, endPoint y: 308, distance: 163.2
click at [383, 312] on div "SearchWithCriteria10771601-4324-4cc8-ab46-06b0d7057aec Work Title Golden Brown" at bounding box center [728, 316] width 910 height 34
drag, startPoint x: 548, startPoint y: 315, endPoint x: 395, endPoint y: 304, distance: 153.4
click at [401, 308] on div "SearchWithCriteria10771601-4324-4cc8-ab46-06b0d7057aec Work Title The Stranglers" at bounding box center [728, 316] width 910 height 34
type input "The Stranglers"
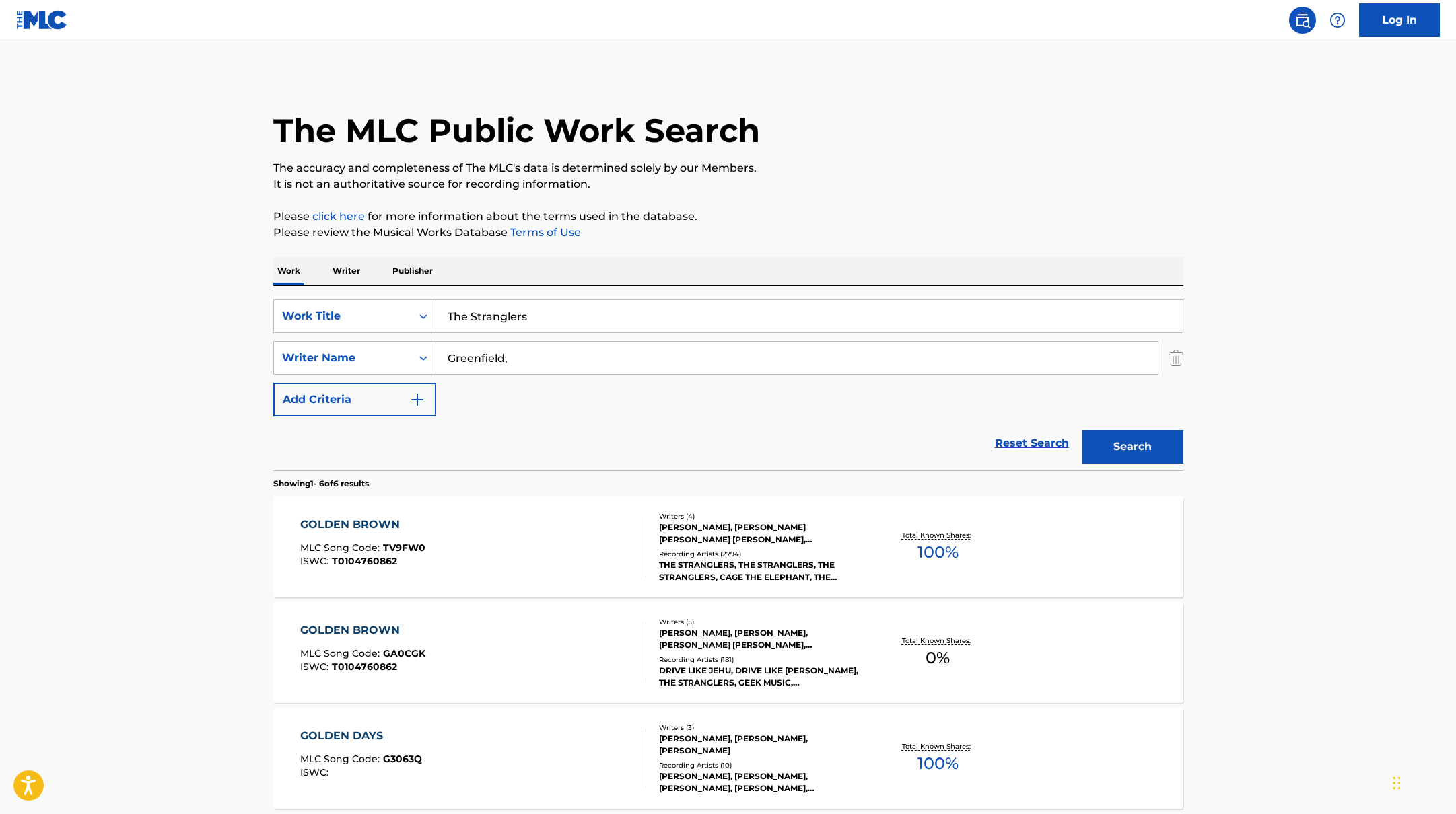
click at [573, 545] on div "GOLDEN BROWN MLC Song Code : TV9FW0 ISWC : T0104760862" at bounding box center [473, 547] width 346 height 61
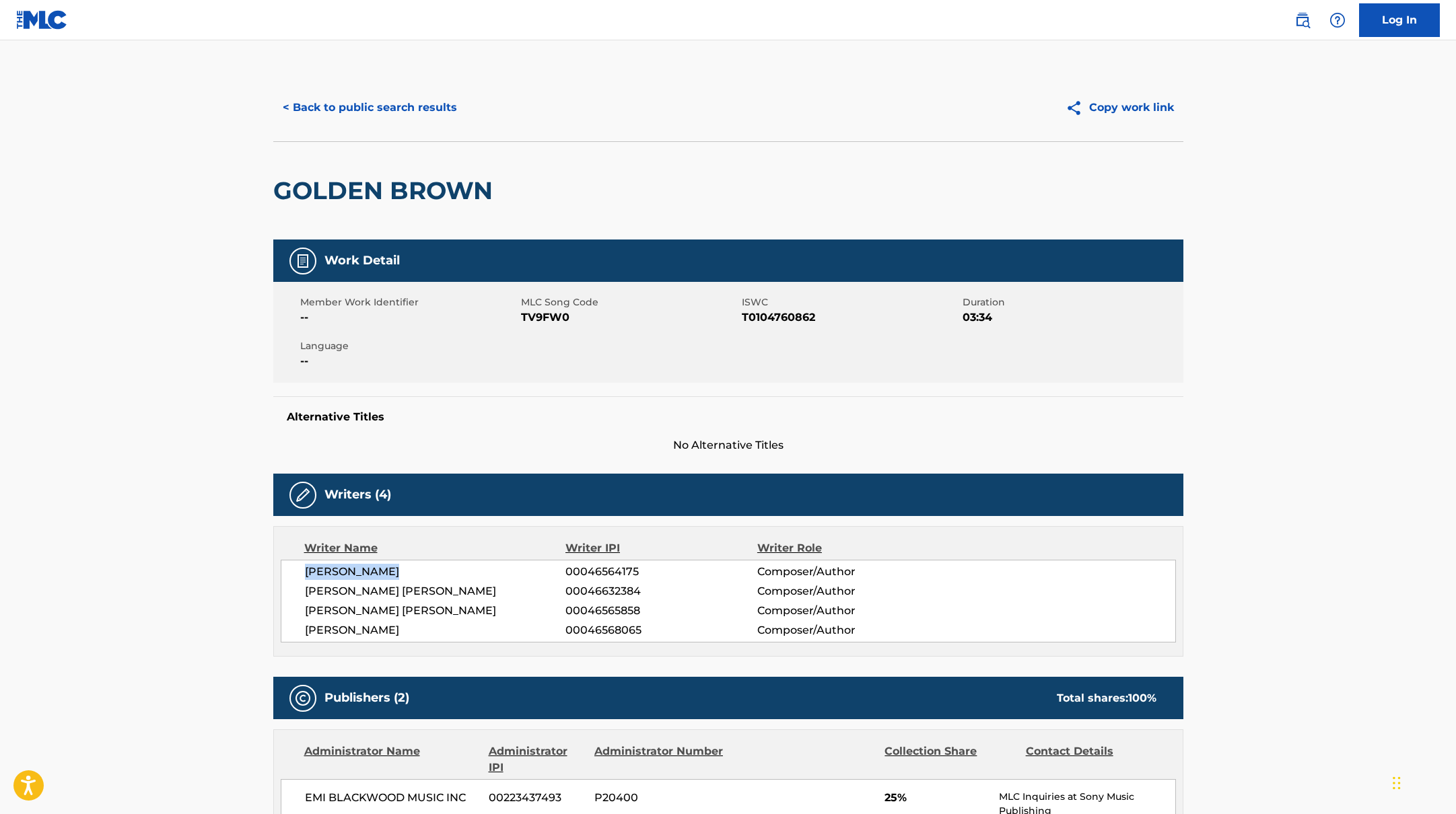
drag, startPoint x: 429, startPoint y: 571, endPoint x: 296, endPoint y: 578, distance: 133.2
click at [296, 578] on div "[PERSON_NAME] 00046564175 Composer/Author [PERSON_NAME] [PERSON_NAME] 000466323…" at bounding box center [729, 601] width 896 height 83
click at [451, 118] on button "< Back to public search results" at bounding box center [369, 107] width 193 height 34
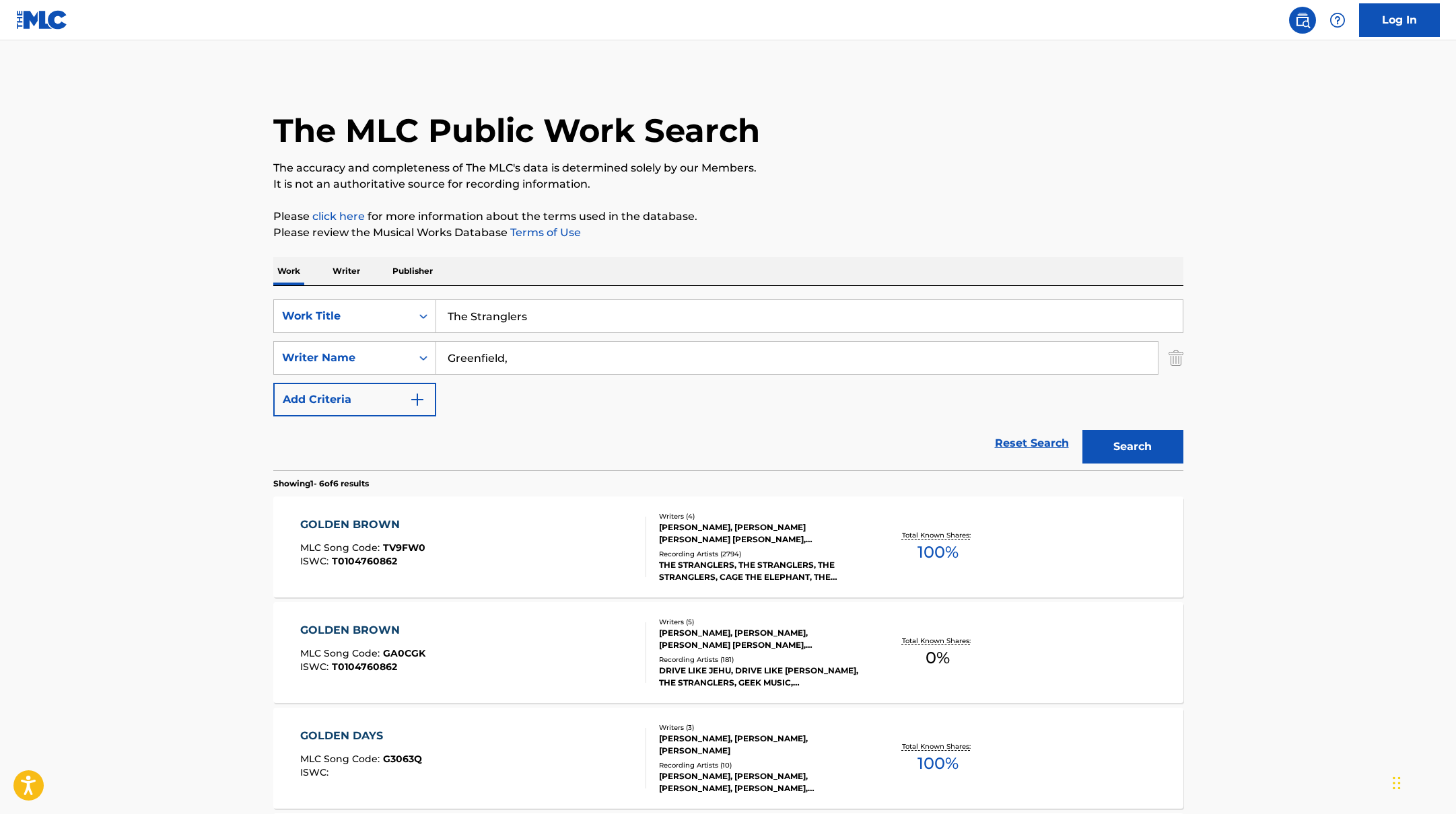
drag, startPoint x: 551, startPoint y: 322, endPoint x: 496, endPoint y: 289, distance: 64.1
click at [383, 310] on div "SearchWithCriteria10771601-4324-4cc8-ab46-06b0d7057aec Work Title The Stranglers" at bounding box center [728, 316] width 910 height 34
type input "Camera"
click at [873, 222] on p "Please click here for more information about the terms used in the database." at bounding box center [728, 216] width 910 height 16
drag, startPoint x: 509, startPoint y: 354, endPoint x: 427, endPoint y: 354, distance: 82.0
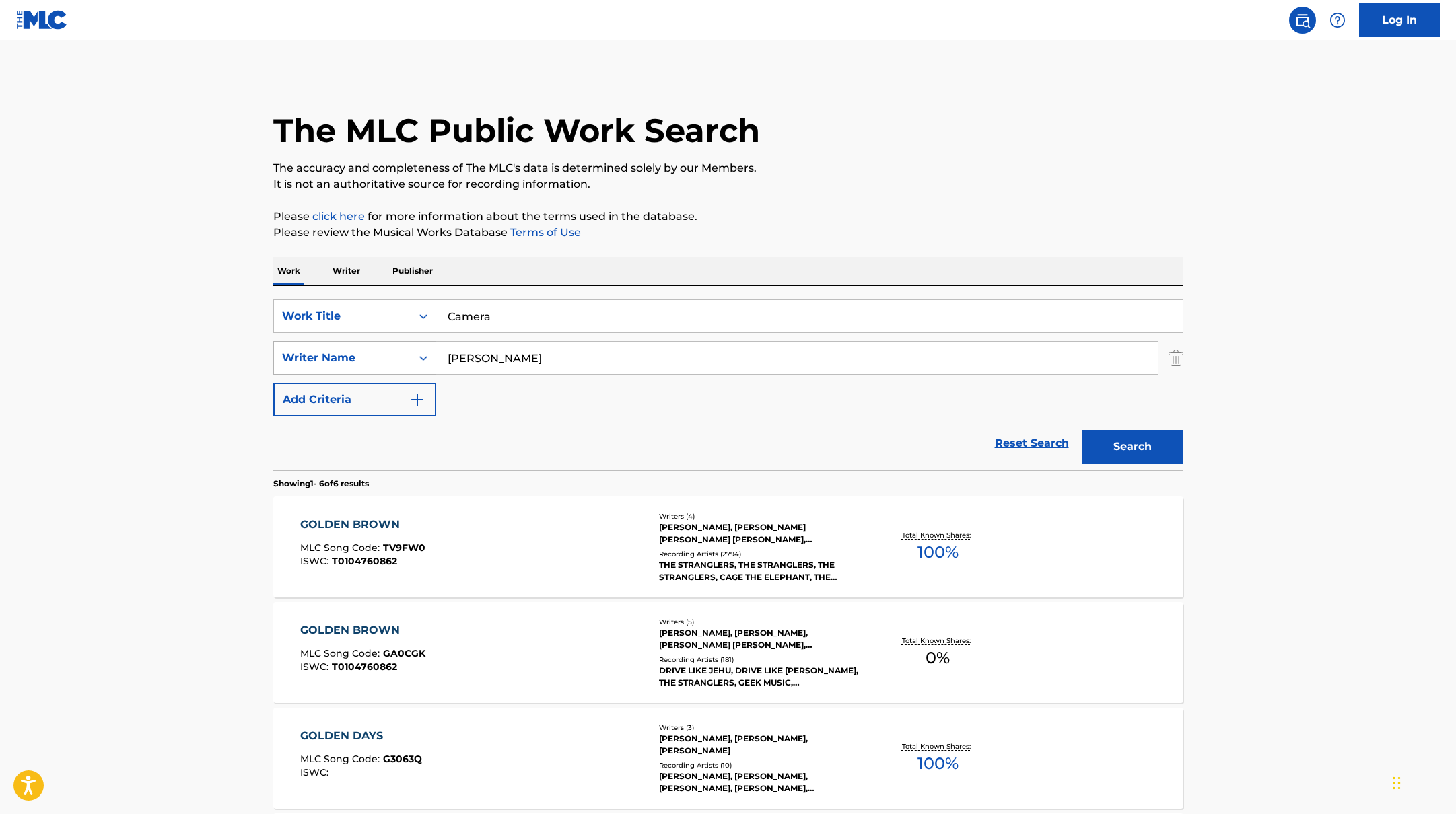
click at [427, 354] on div "SearchWithCriteria17b139b1-9d92-4180-9b1a-8426ad8e22ea Writer Name [PERSON_NAME]" at bounding box center [728, 358] width 910 height 34
type input "[PERSON_NAME]"
click at [1082, 430] on button "Search" at bounding box center [1133, 447] width 101 height 34
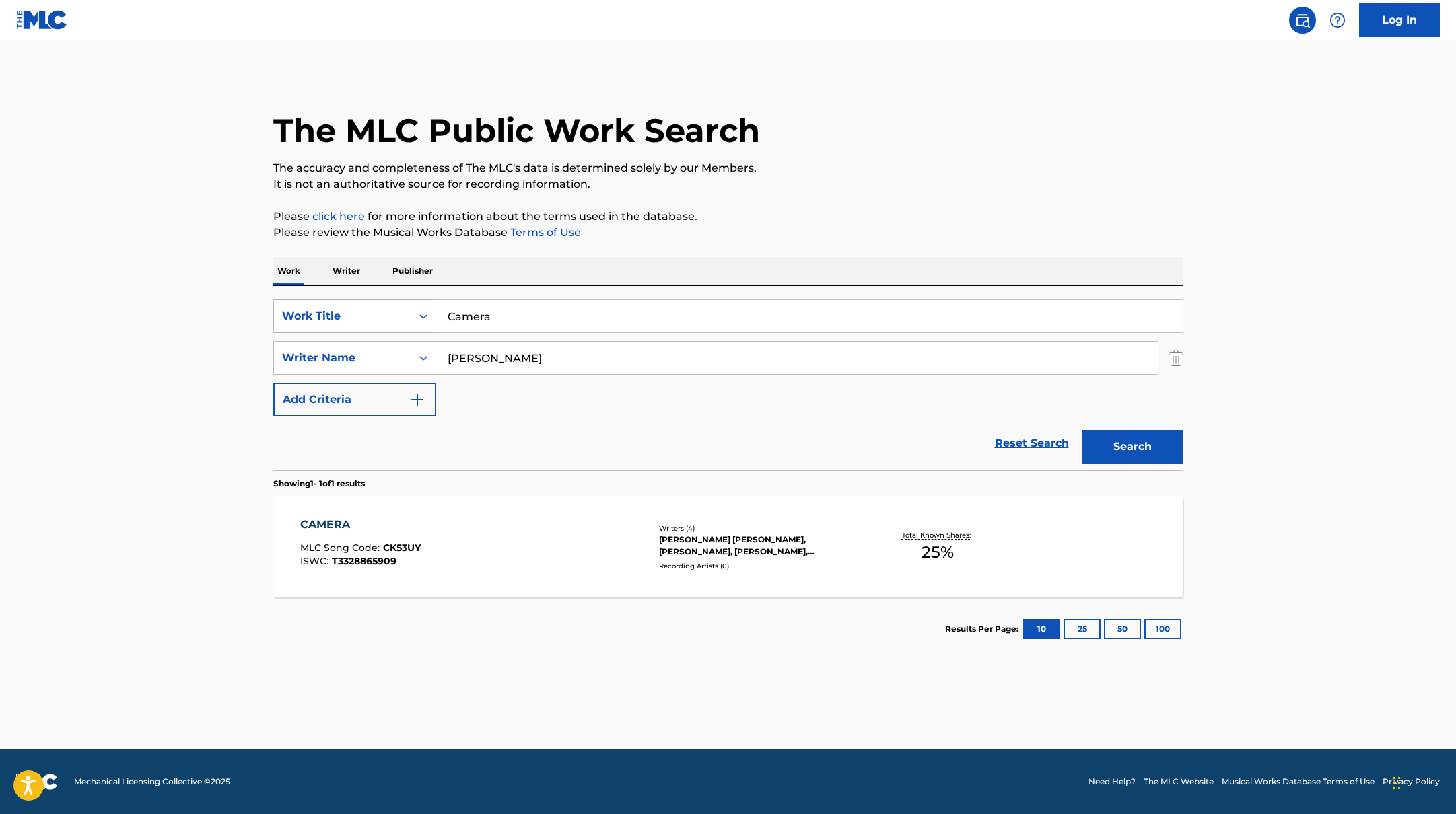
drag, startPoint x: 524, startPoint y: 316, endPoint x: 397, endPoint y: 317, distance: 127.0
click at [397, 317] on div "SearchWithCriteria10771601-4324-4cc8-ab46-06b0d7057aec Work Title Camera" at bounding box center [728, 316] width 910 height 34
click at [596, 539] on div "CAMERA MLC Song Code : CK53UY ISWC : T3328865909" at bounding box center [473, 547] width 346 height 61
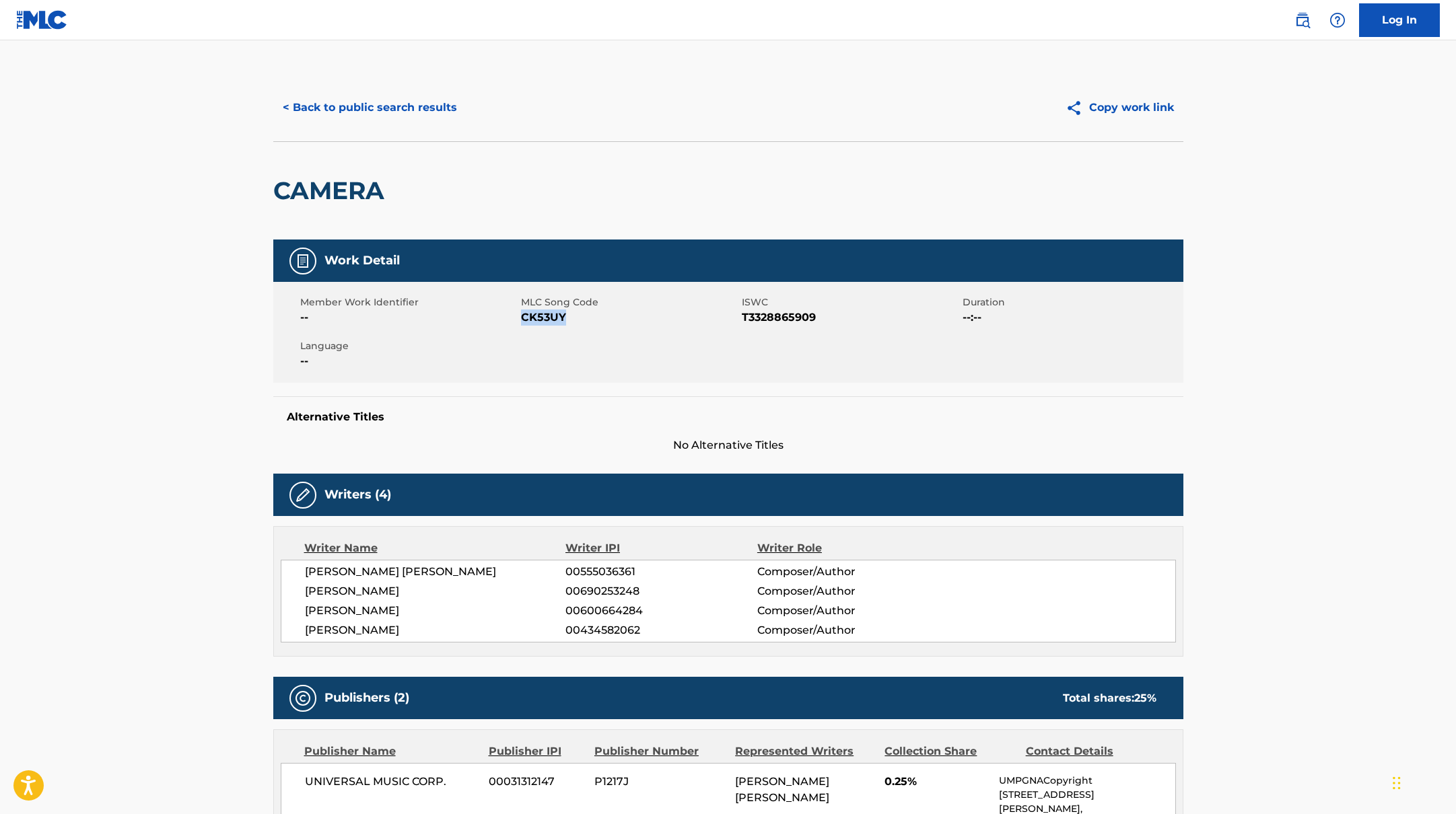
drag, startPoint x: 521, startPoint y: 319, endPoint x: 608, endPoint y: 319, distance: 87.0
click at [608, 319] on span "CK53UY" at bounding box center [629, 318] width 217 height 16
click at [381, 108] on button "< Back to public search results" at bounding box center [369, 107] width 193 height 34
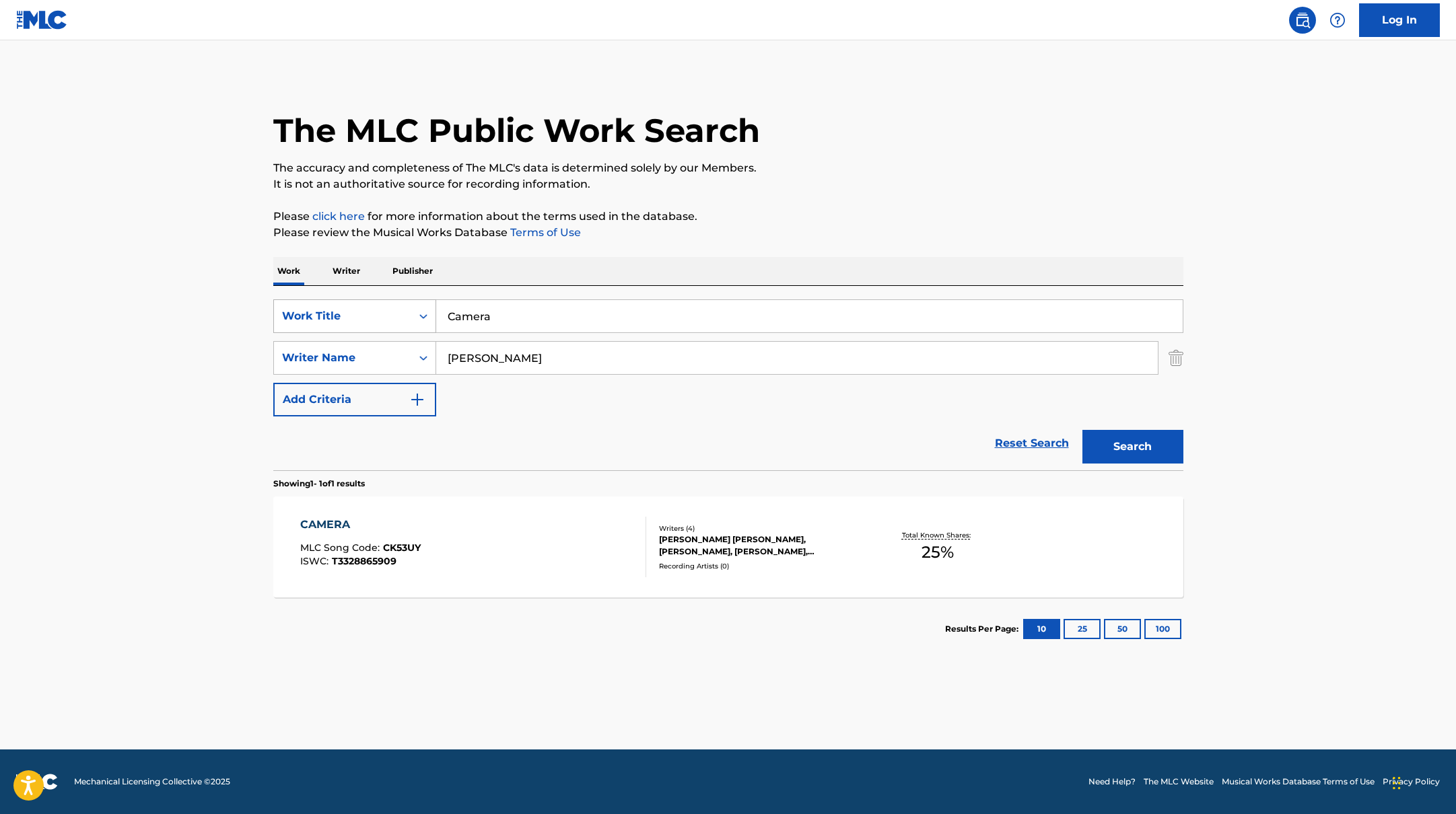
drag, startPoint x: 519, startPoint y: 319, endPoint x: 377, endPoint y: 299, distance: 143.4
click at [377, 299] on div "SearchWithCriteria10771601-4324-4cc8-ab46-06b0d7057aec Work Title Camera" at bounding box center [728, 316] width 910 height 34
drag, startPoint x: 526, startPoint y: 316, endPoint x: 379, endPoint y: 309, distance: 147.2
click at [376, 309] on div "SearchWithCriteria10771601-4324-4cc8-ab46-06b0d7057aec Work Title [PERSON_NAME]" at bounding box center [728, 316] width 910 height 34
type input "NOW OR NEVER"
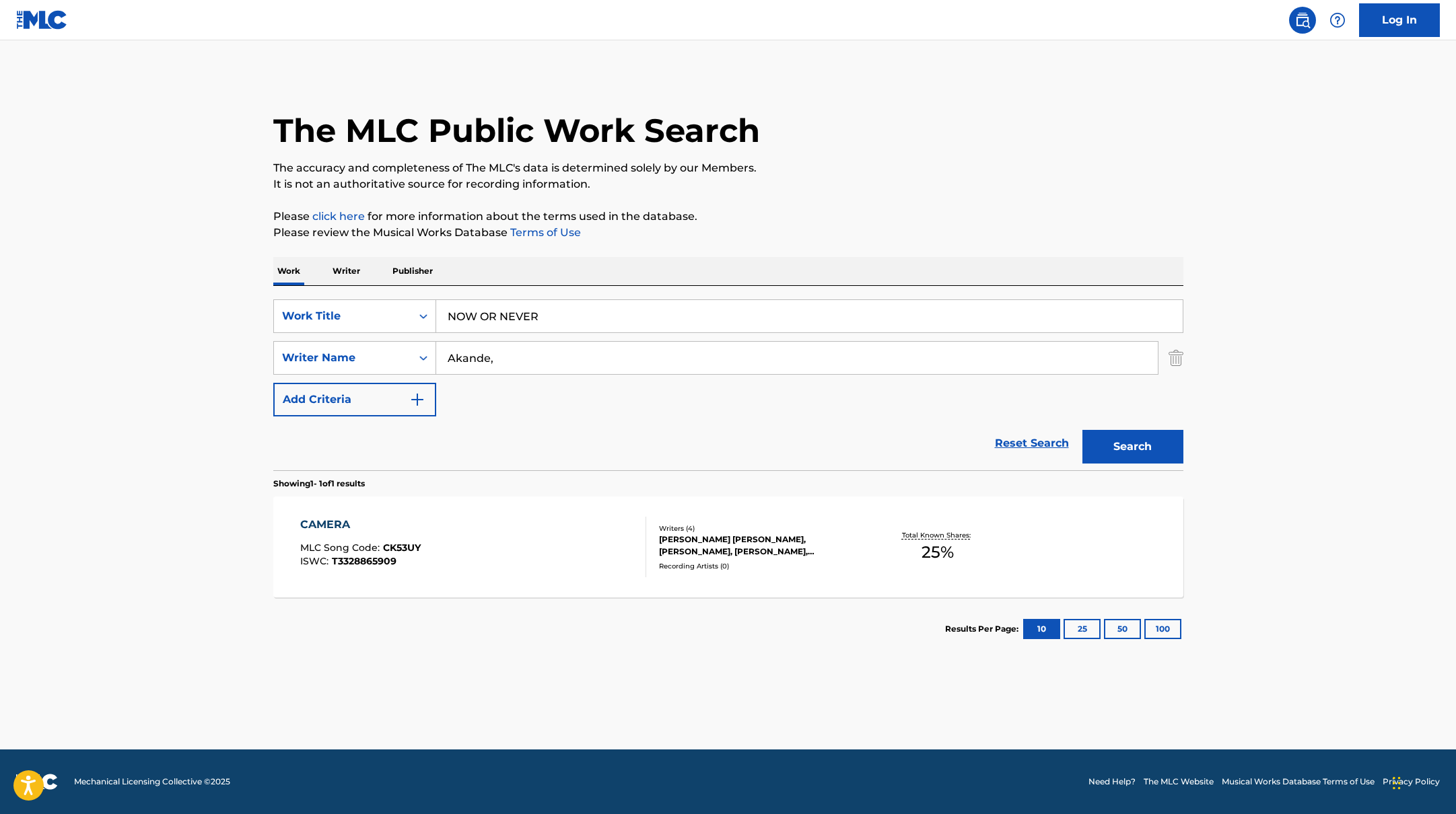
drag, startPoint x: 521, startPoint y: 359, endPoint x: 855, endPoint y: 188, distance: 375.2
click at [854, 188] on div "The MLC Public Work Search The accuracy and completeness of The MLC's data is d…" at bounding box center [728, 368] width 942 height 587
type input "Akande,"
click at [857, 187] on p "It is not an authoritative source for recording information." at bounding box center [728, 184] width 910 height 16
click at [1148, 448] on button "Search" at bounding box center [1133, 447] width 101 height 34
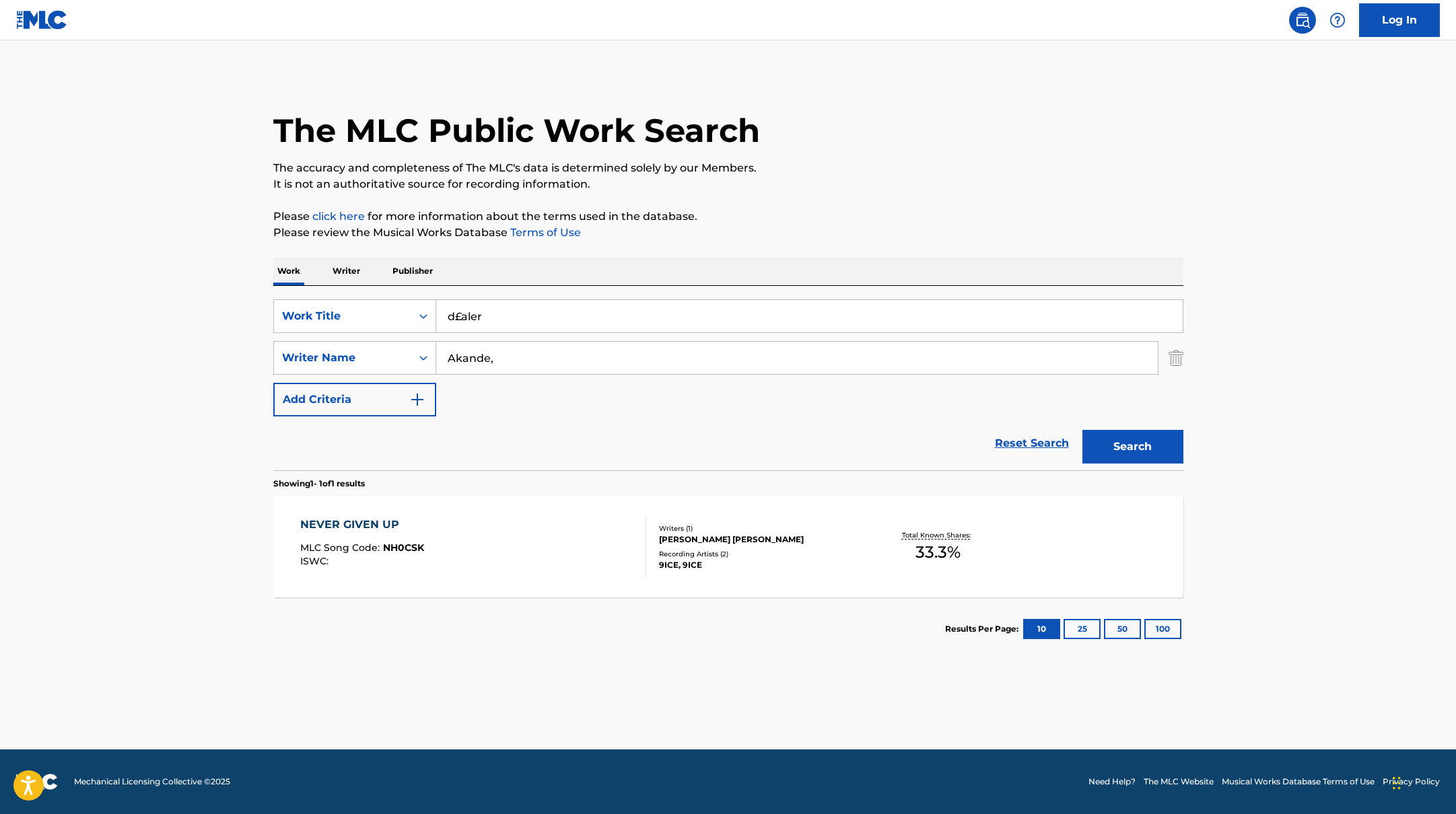
drag, startPoint x: 562, startPoint y: 315, endPoint x: 651, endPoint y: 253, distance: 108.5
click at [618, 253] on div "The MLC Public Work Search The accuracy and completeness of The MLC's data is d…" at bounding box center [728, 368] width 942 height 587
type input "d£aler"
click at [657, 252] on div "The MLC Public Work Search The accuracy and completeness of The MLC's data is d…" at bounding box center [728, 368] width 942 height 587
drag, startPoint x: 512, startPoint y: 360, endPoint x: 321, endPoint y: 348, distance: 191.4
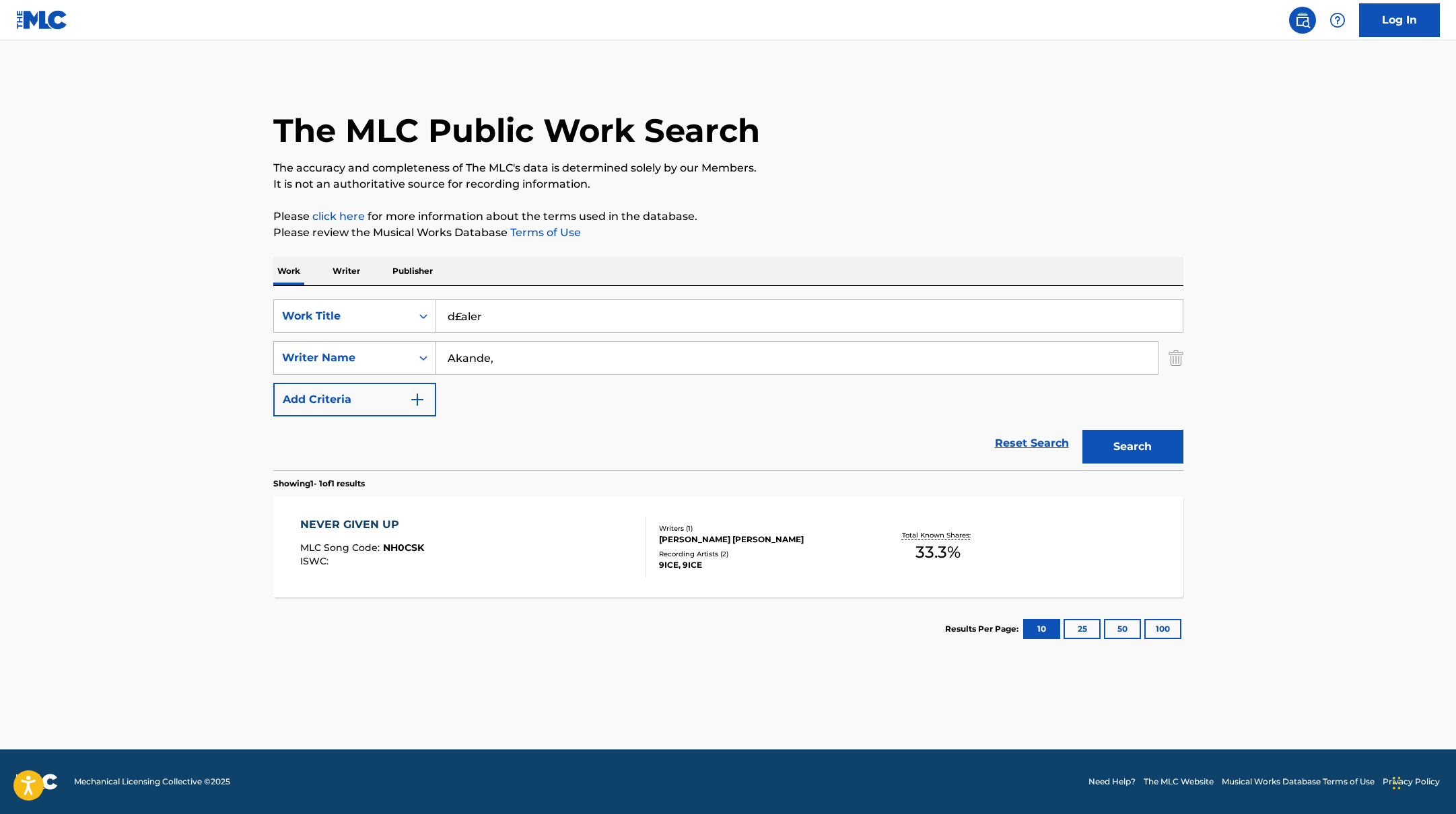
click at [321, 348] on div "SearchWithCriteria17b139b1-9d92-4180-9b1a-8426ad8e22ea Writer Name [PERSON_NAME…" at bounding box center [728, 358] width 910 height 34
click at [1082, 430] on button "Search" at bounding box center [1133, 447] width 101 height 34
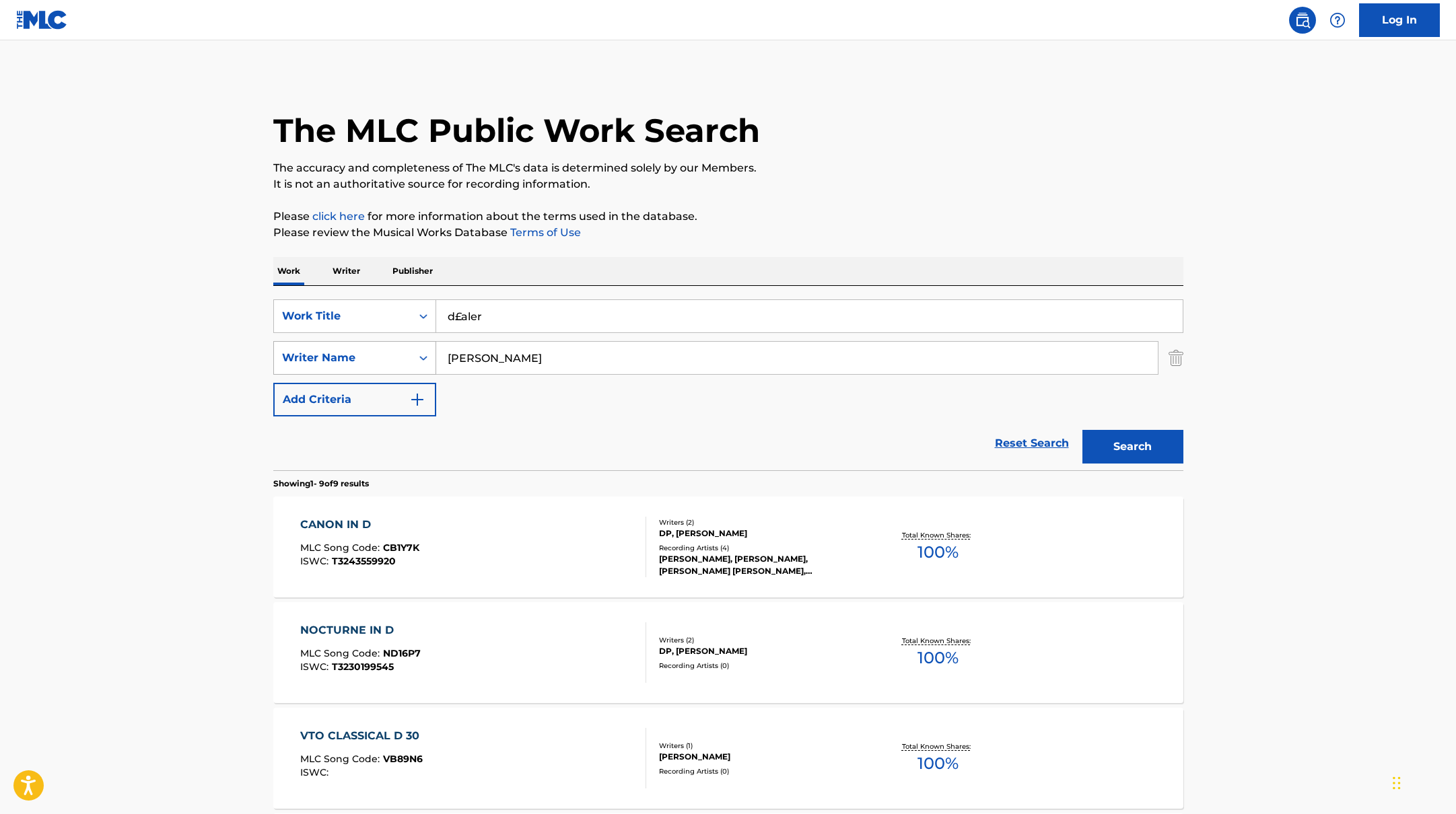
drag, startPoint x: 531, startPoint y: 368, endPoint x: 360, endPoint y: 353, distance: 171.7
click at [360, 353] on div "SearchWithCriteria17b139b1-9d92-4180-9b1a-8426ad8e22ea Writer Name [PERSON_NAME]" at bounding box center [728, 358] width 910 height 34
type input "Brown"
click at [1162, 455] on button "Search" at bounding box center [1133, 447] width 101 height 34
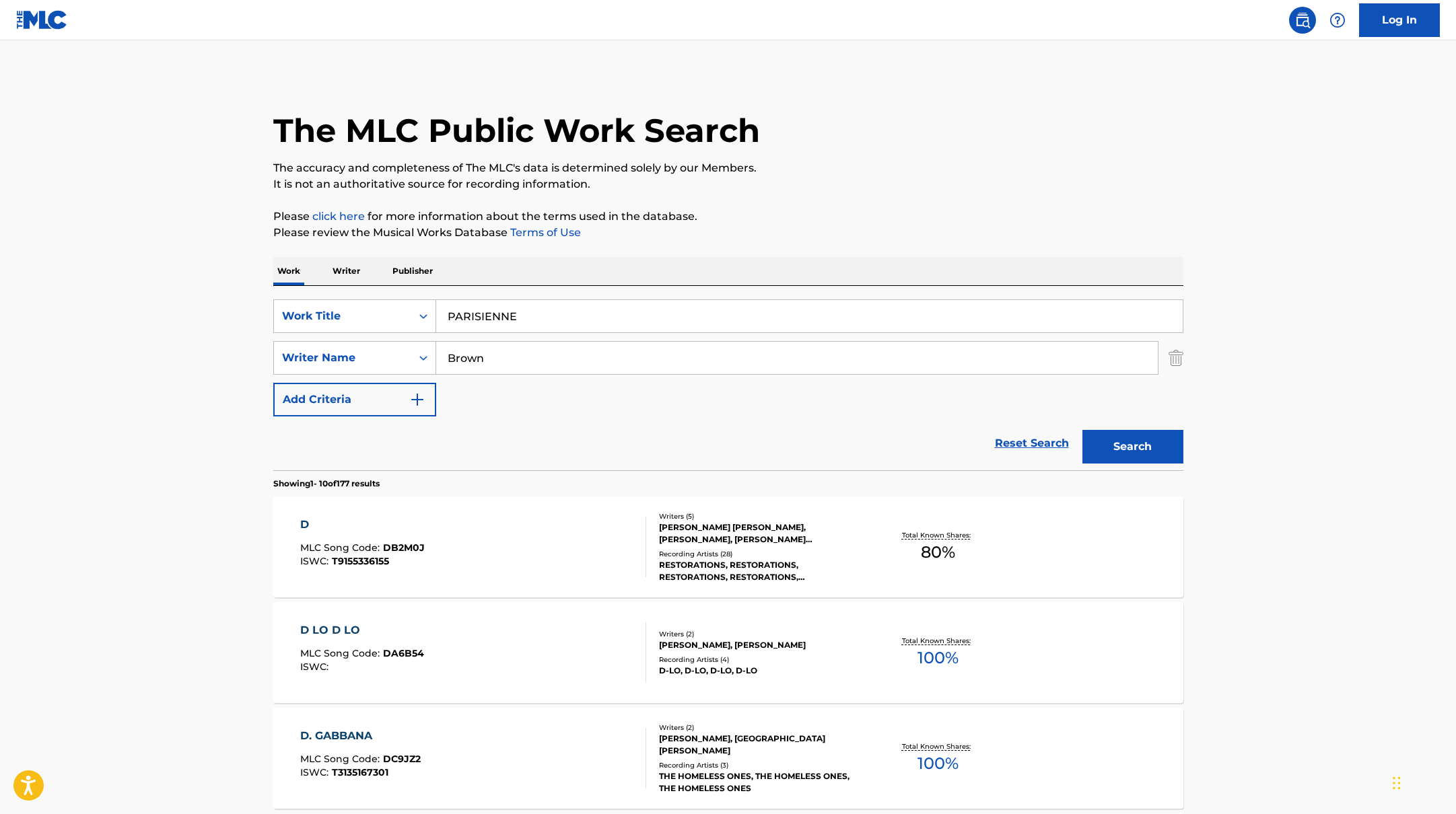
drag, startPoint x: 540, startPoint y: 322, endPoint x: 825, endPoint y: 187, distance: 315.4
type input "PARISIENNE"
click at [825, 187] on p "It is not an authoritative source for recording information." at bounding box center [728, 184] width 910 height 16
drag, startPoint x: 512, startPoint y: 371, endPoint x: 386, endPoint y: 354, distance: 127.1
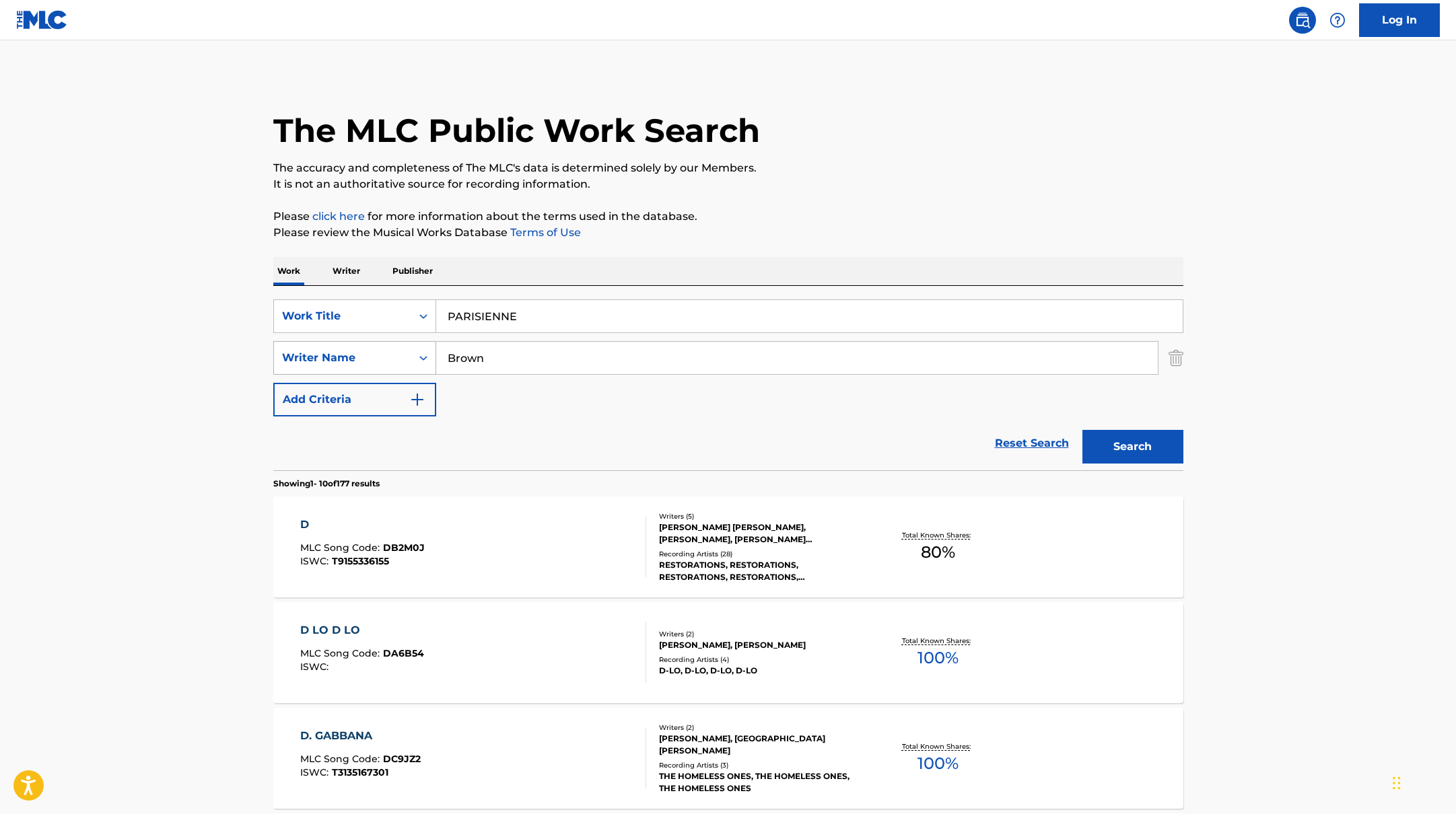
click at [386, 354] on div "SearchWithCriteria17b139b1-9d92-4180-9b1a-8426ad8e22ea Writer Name [PERSON_NAME]" at bounding box center [728, 358] width 910 height 34
type input "[PERSON_NAME],"
click at [1122, 451] on button "Search" at bounding box center [1133, 447] width 101 height 34
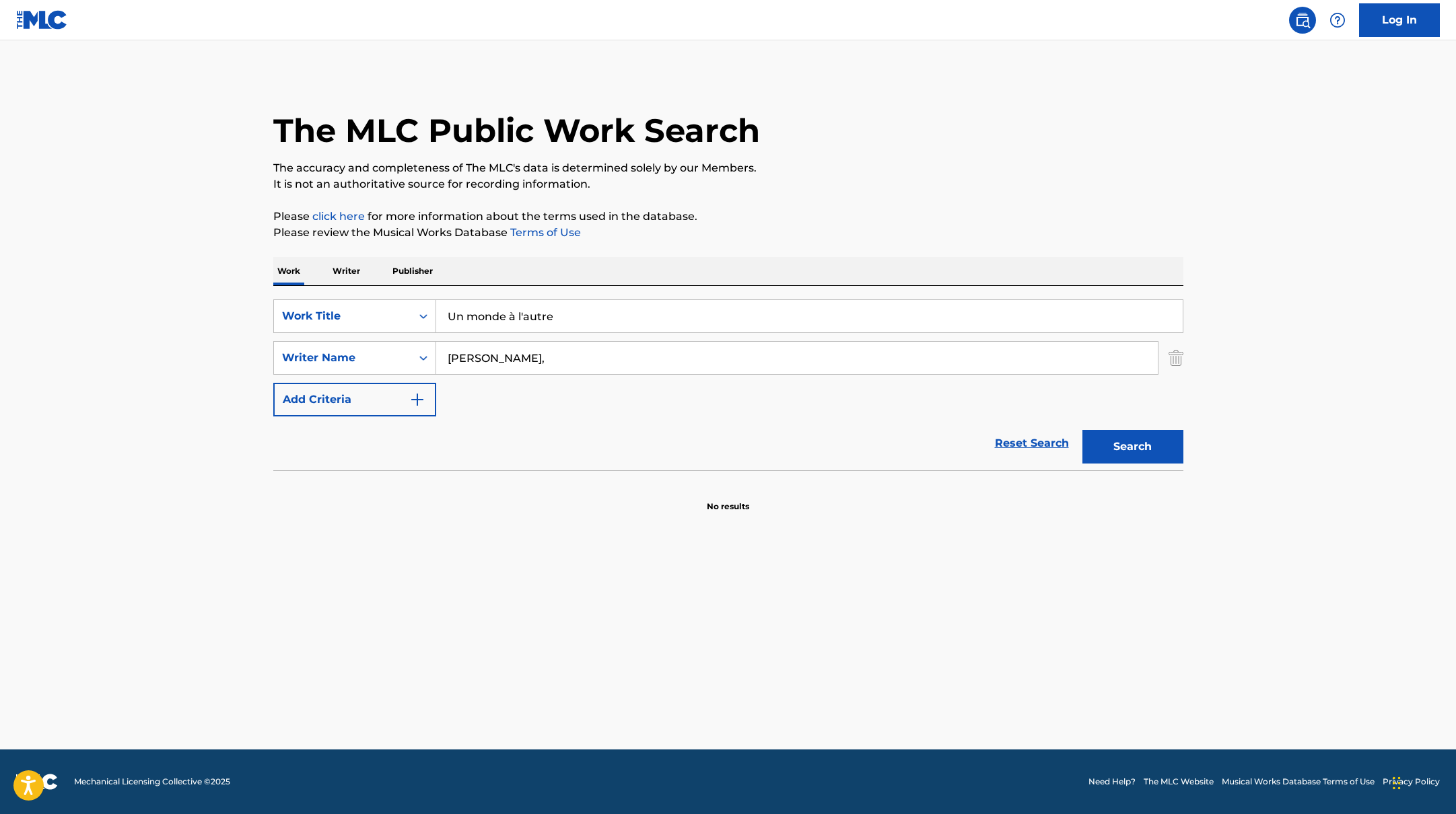
drag, startPoint x: 476, startPoint y: 313, endPoint x: 845, endPoint y: 214, distance: 382.0
click at [840, 216] on div "The MLC Public Work Search The accuracy and completeness of The MLC's data is d…" at bounding box center [728, 293] width 942 height 438
click at [845, 214] on p "Please click here for more information about the terms used in the database." at bounding box center [728, 216] width 910 height 16
click at [511, 361] on input "[PERSON_NAME]," at bounding box center [797, 358] width 722 height 33
click at [1134, 439] on button "Search" at bounding box center [1133, 447] width 101 height 34
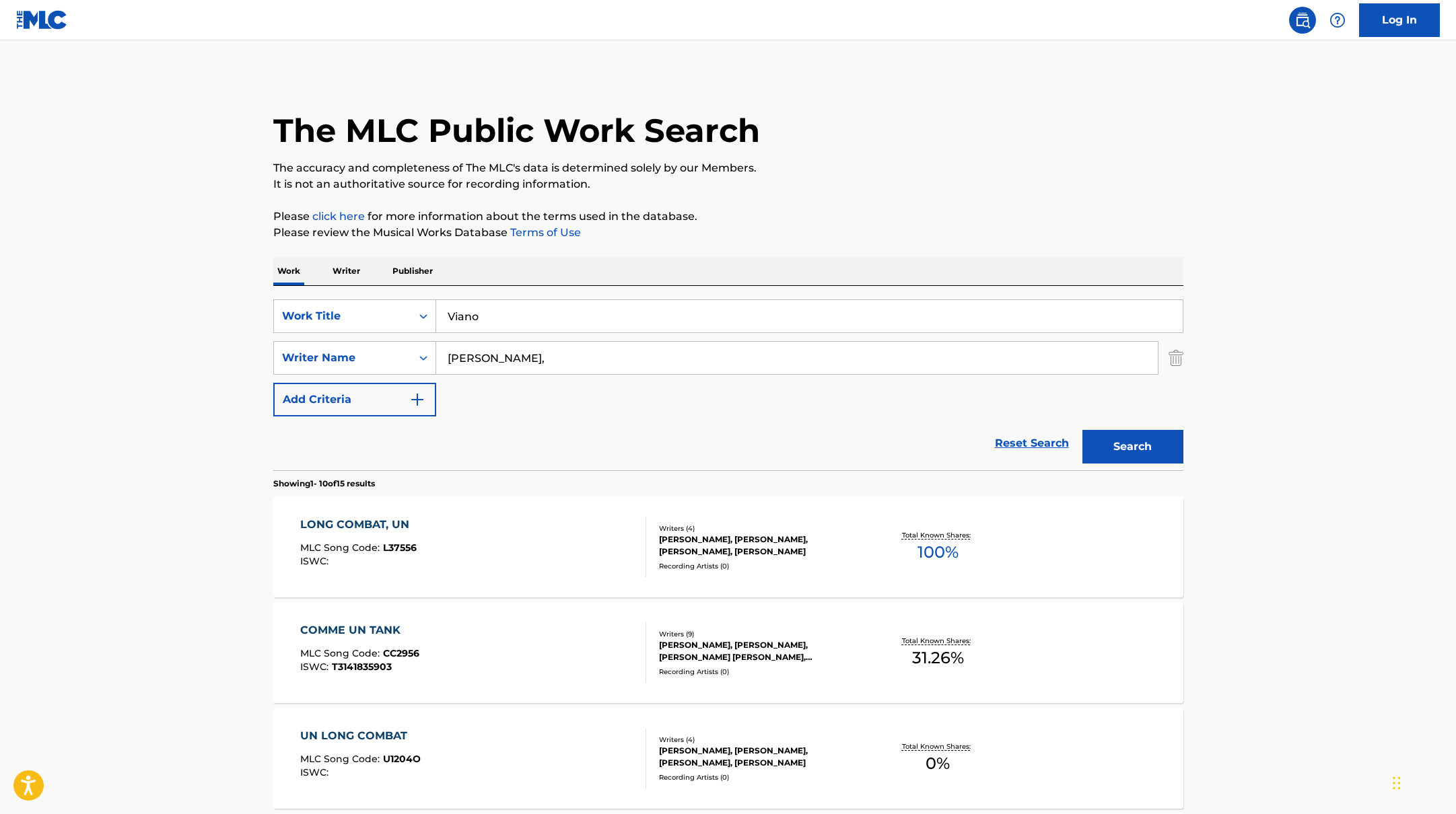
drag, startPoint x: 569, startPoint y: 313, endPoint x: 817, endPoint y: 221, distance: 264.5
type input "Viano"
click at [817, 221] on p "Please click here for more information about the terms used in the database." at bounding box center [728, 216] width 910 height 16
drag, startPoint x: 508, startPoint y: 361, endPoint x: 373, endPoint y: 360, distance: 135.0
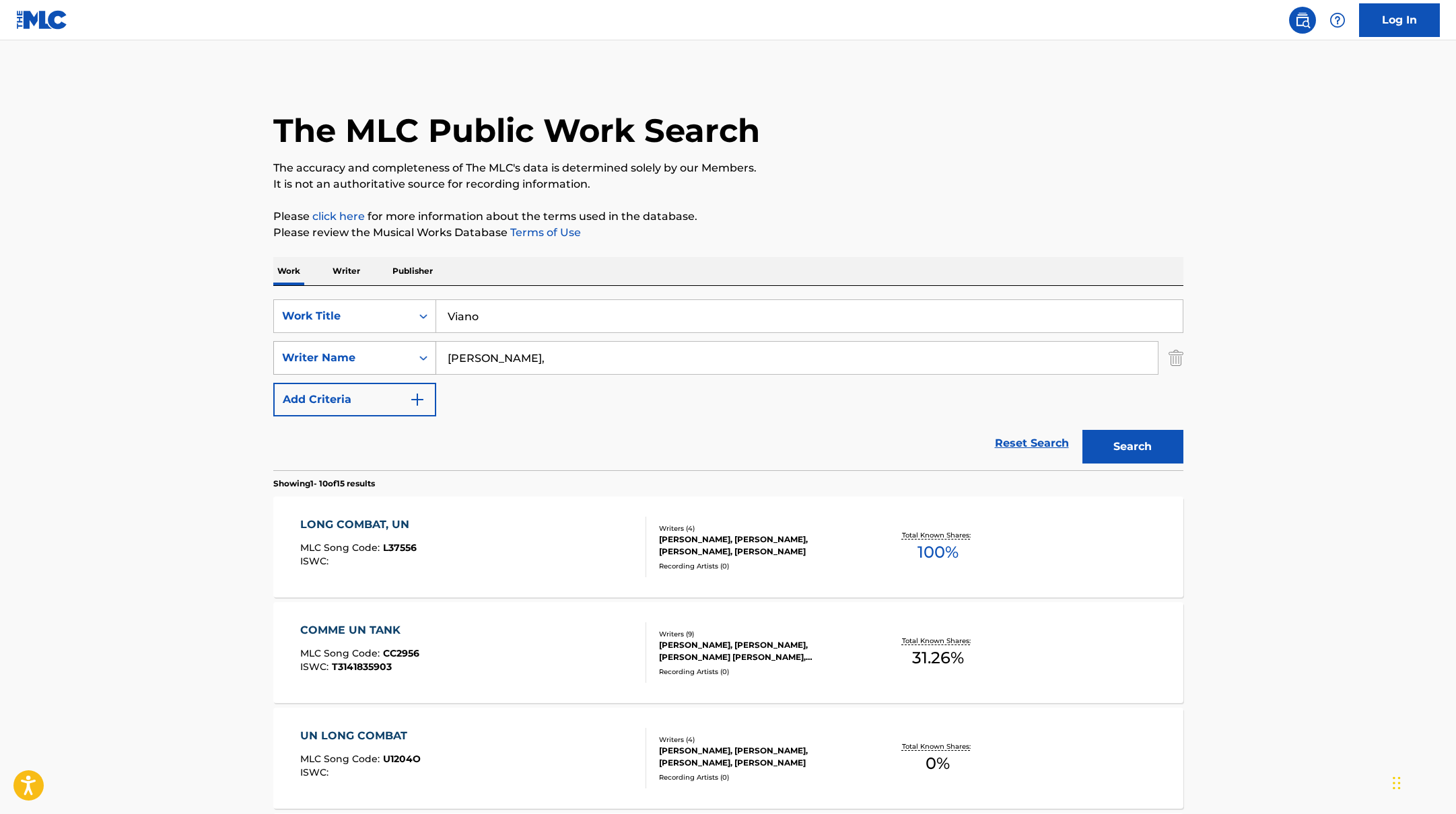
click at [388, 360] on div "SearchWithCriteria17b139b1-9d92-4180-9b1a-8426ad8e22ea Writer Name [PERSON_NAME…" at bounding box center [728, 358] width 910 height 34
type input "White"
click at [1082, 430] on button "Search" at bounding box center [1133, 447] width 101 height 34
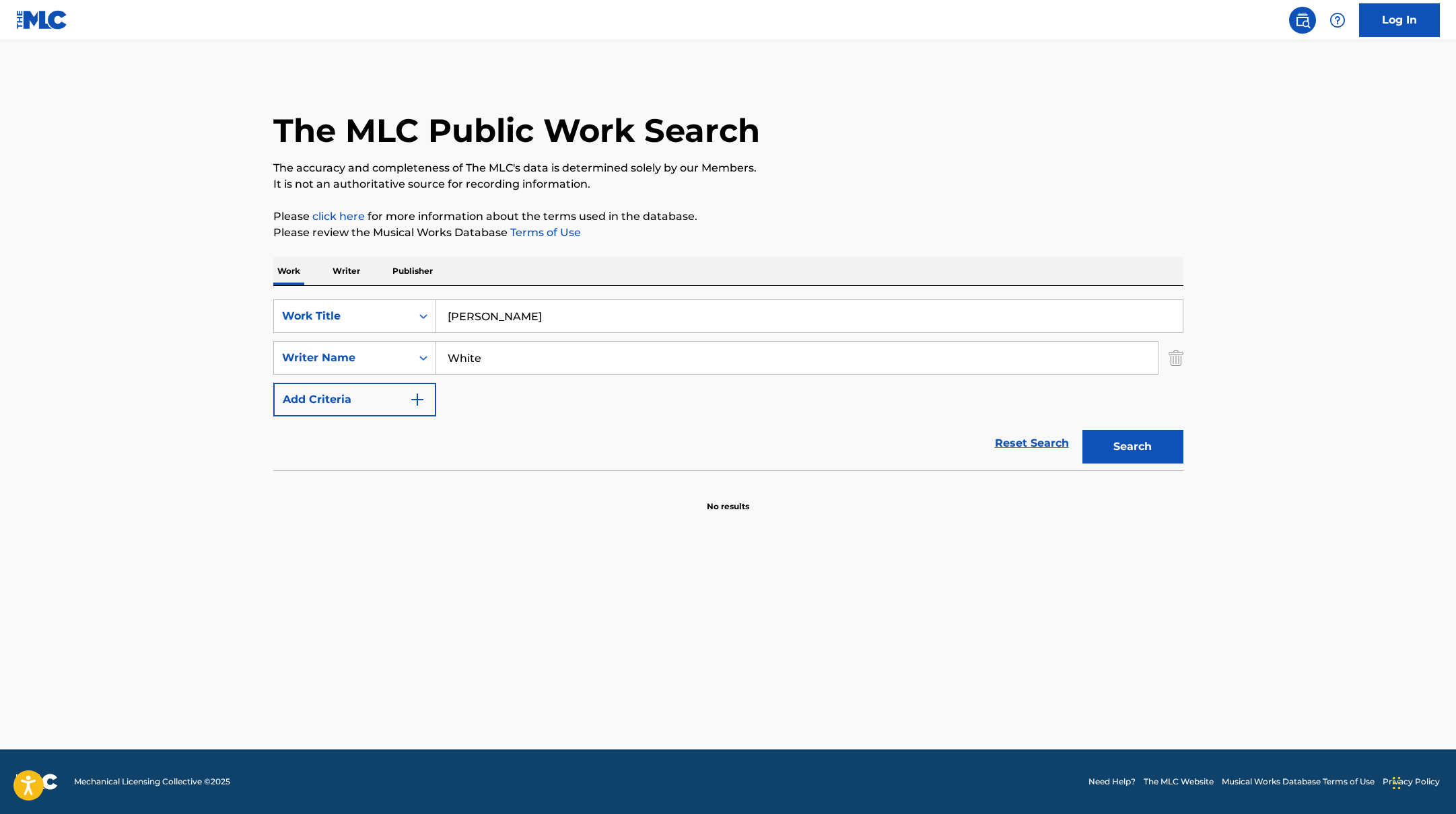
drag, startPoint x: 533, startPoint y: 318, endPoint x: 757, endPoint y: 209, distance: 249.1
click at [752, 211] on div "The MLC Public Work Search The accuracy and completeness of The MLC's data is d…" at bounding box center [728, 293] width 942 height 438
type input "[PERSON_NAME]"
click at [758, 209] on p "Please click here for more information about the terms used in the database." at bounding box center [728, 216] width 910 height 16
drag, startPoint x: 479, startPoint y: 354, endPoint x: 428, endPoint y: 353, distance: 51.0
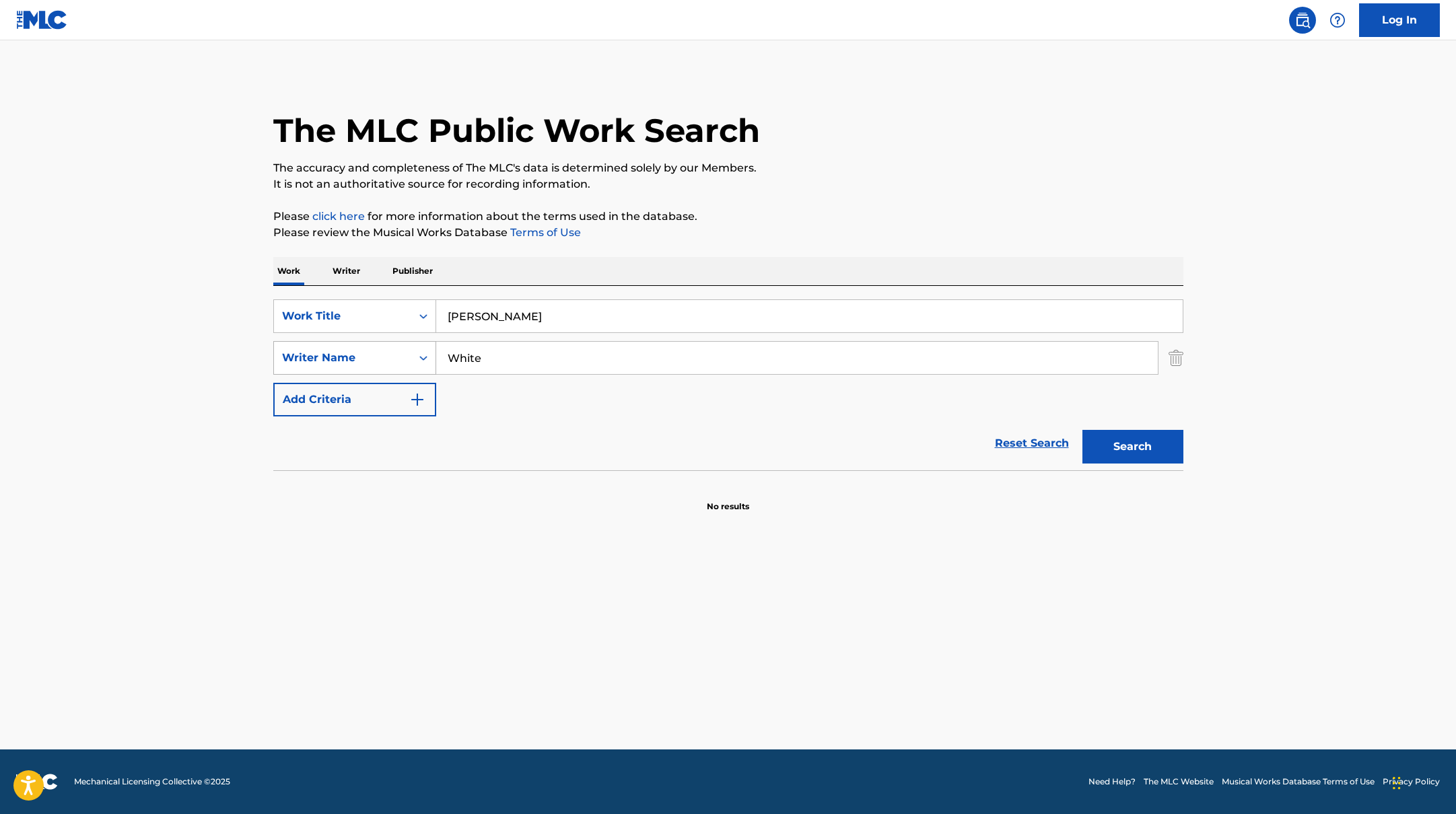
click at [431, 353] on div "SearchWithCriteria17b139b1-9d92-4180-9b1a-8426ad8e22ea Writer Name White" at bounding box center [728, 358] width 910 height 34
type input "[PERSON_NAME]"
click at [1082, 430] on button "Search" at bounding box center [1133, 447] width 101 height 34
drag, startPoint x: 473, startPoint y: 313, endPoint x: 848, endPoint y: 176, distance: 399.2
click at [848, 177] on div "The MLC Public Work Search The accuracy and completeness of The MLC's data is d…" at bounding box center [728, 293] width 942 height 438
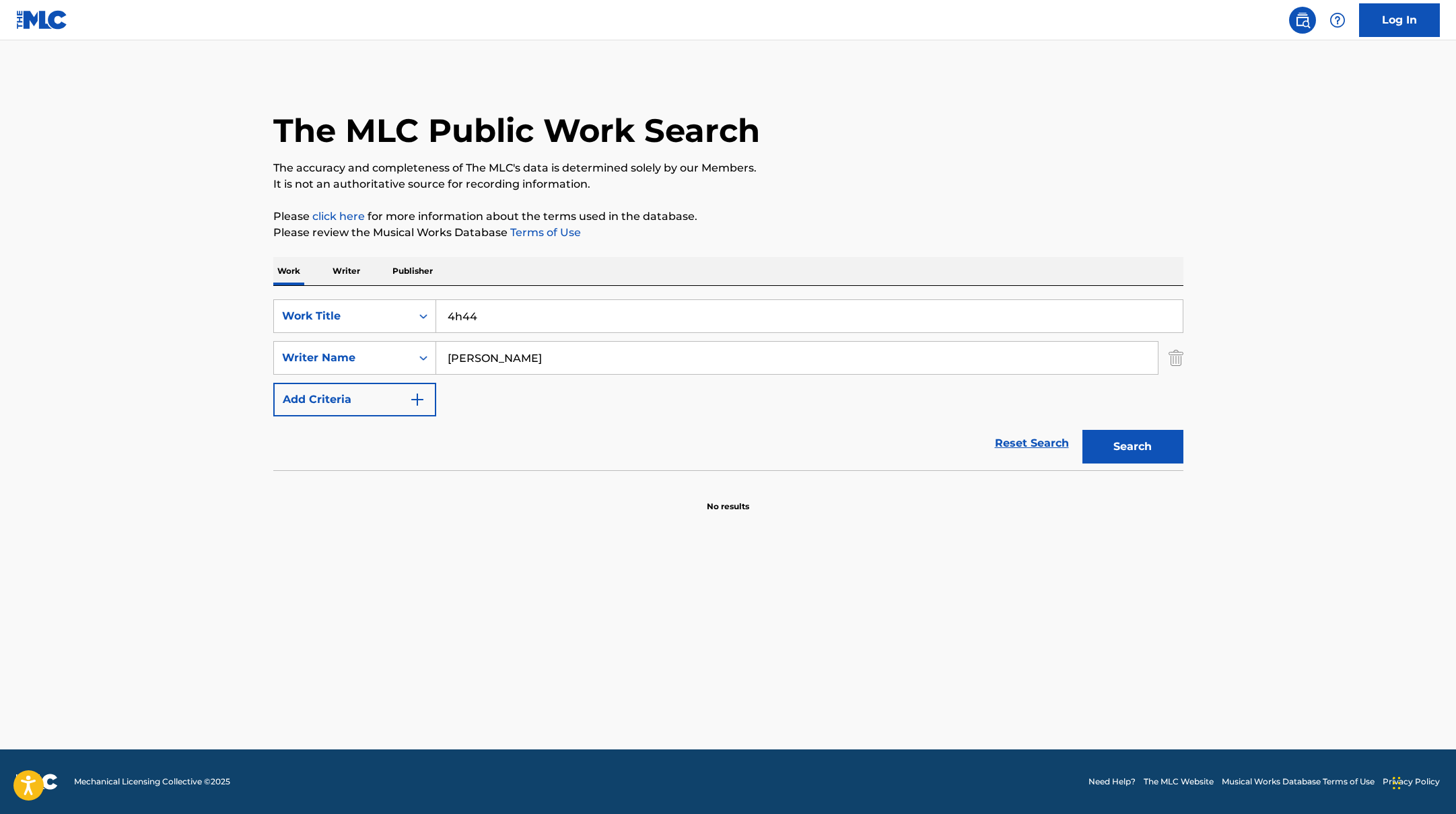
type input "4h44"
click at [848, 176] on p "It is not an authoritative source for recording information." at bounding box center [728, 184] width 910 height 16
drag, startPoint x: 492, startPoint y: 350, endPoint x: 514, endPoint y: 359, distance: 23.8
click at [514, 359] on input "[PERSON_NAME]" at bounding box center [797, 358] width 722 height 33
type input "Farsi,"
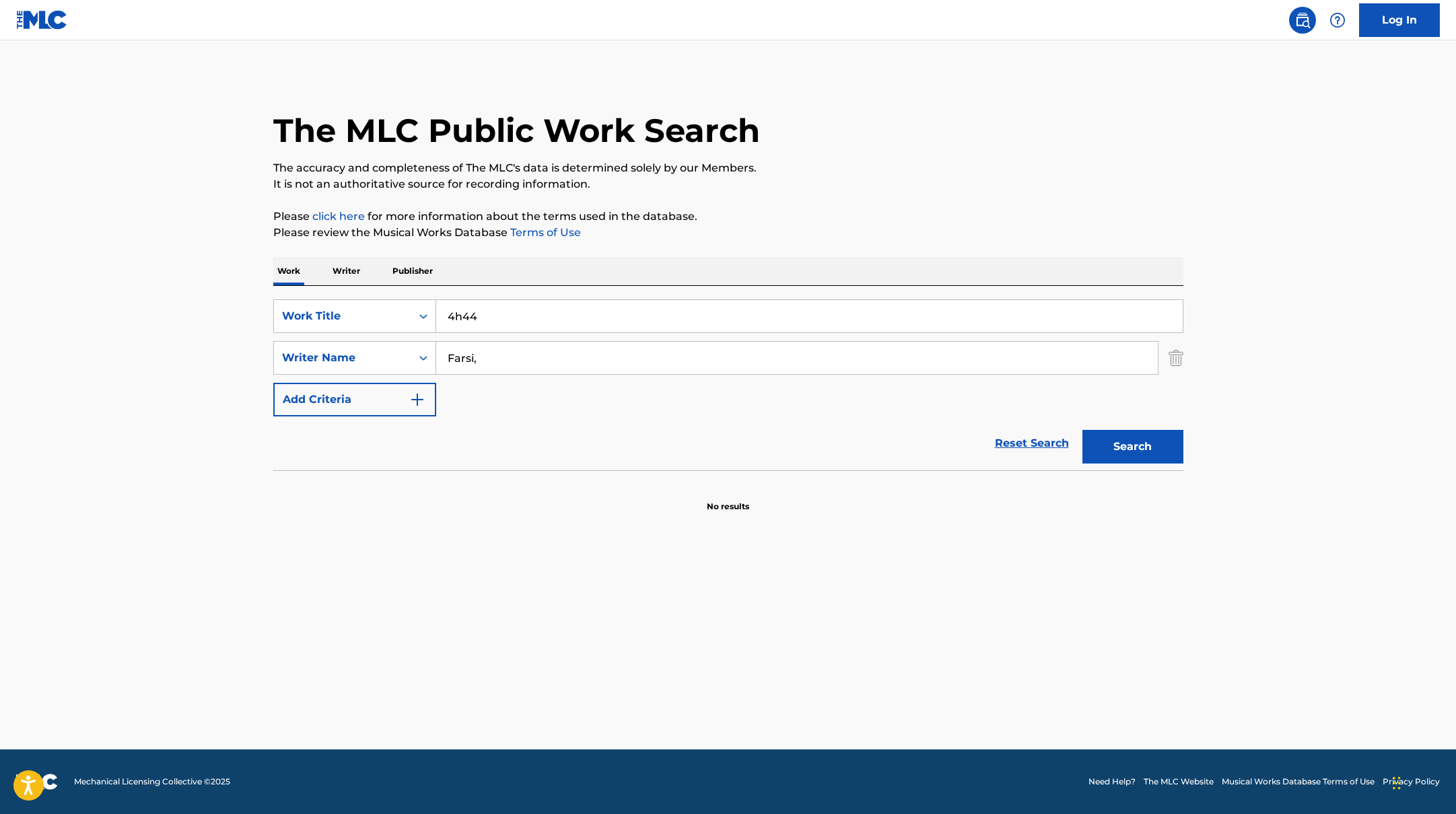
click at [1160, 467] on div "Search" at bounding box center [1130, 443] width 108 height 54
click at [1152, 444] on button "Search" at bounding box center [1133, 447] width 101 height 34
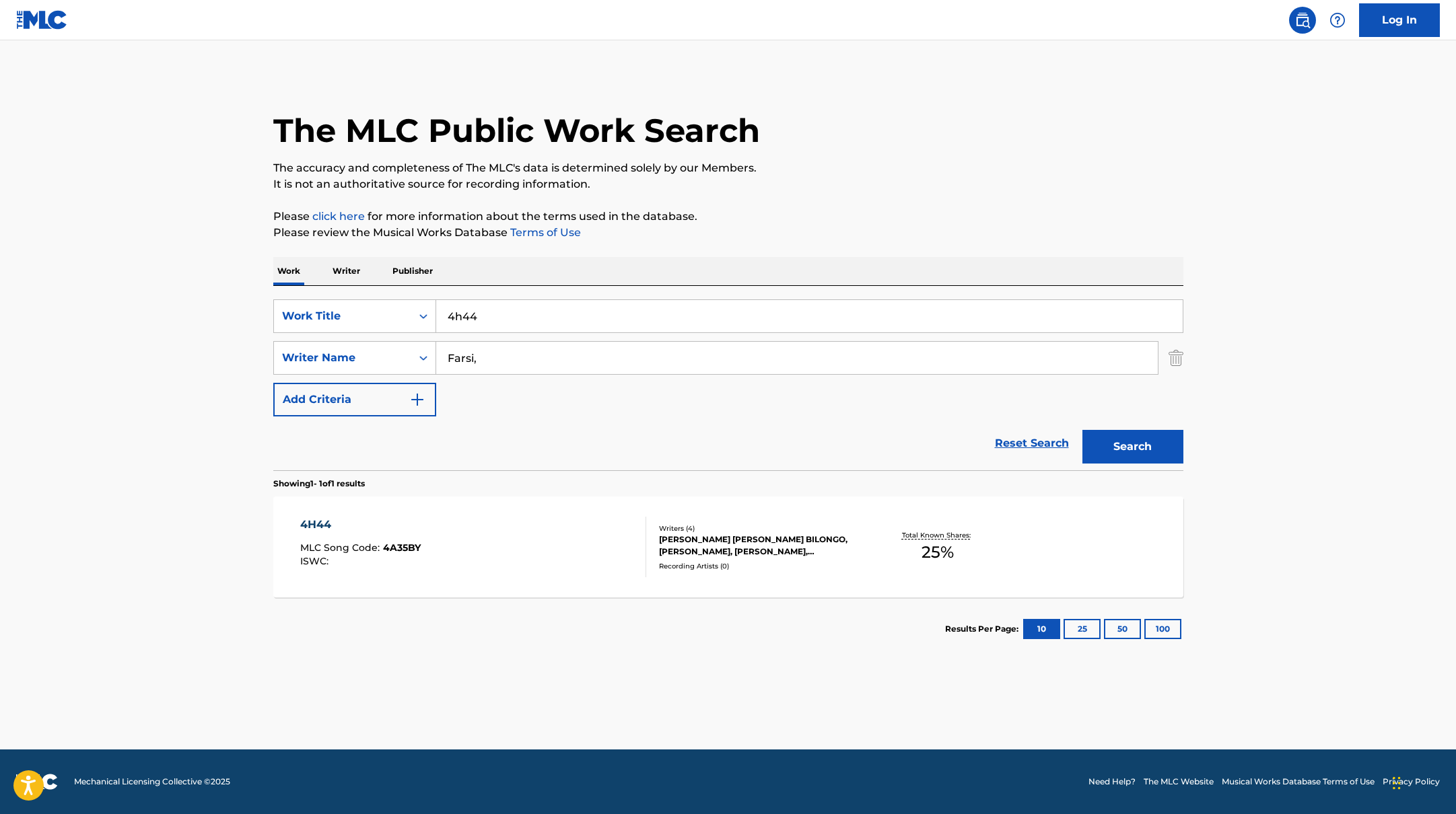
click at [582, 539] on div "4H44 MLC Song Code : 4A35BY ISWC :" at bounding box center [473, 547] width 346 height 61
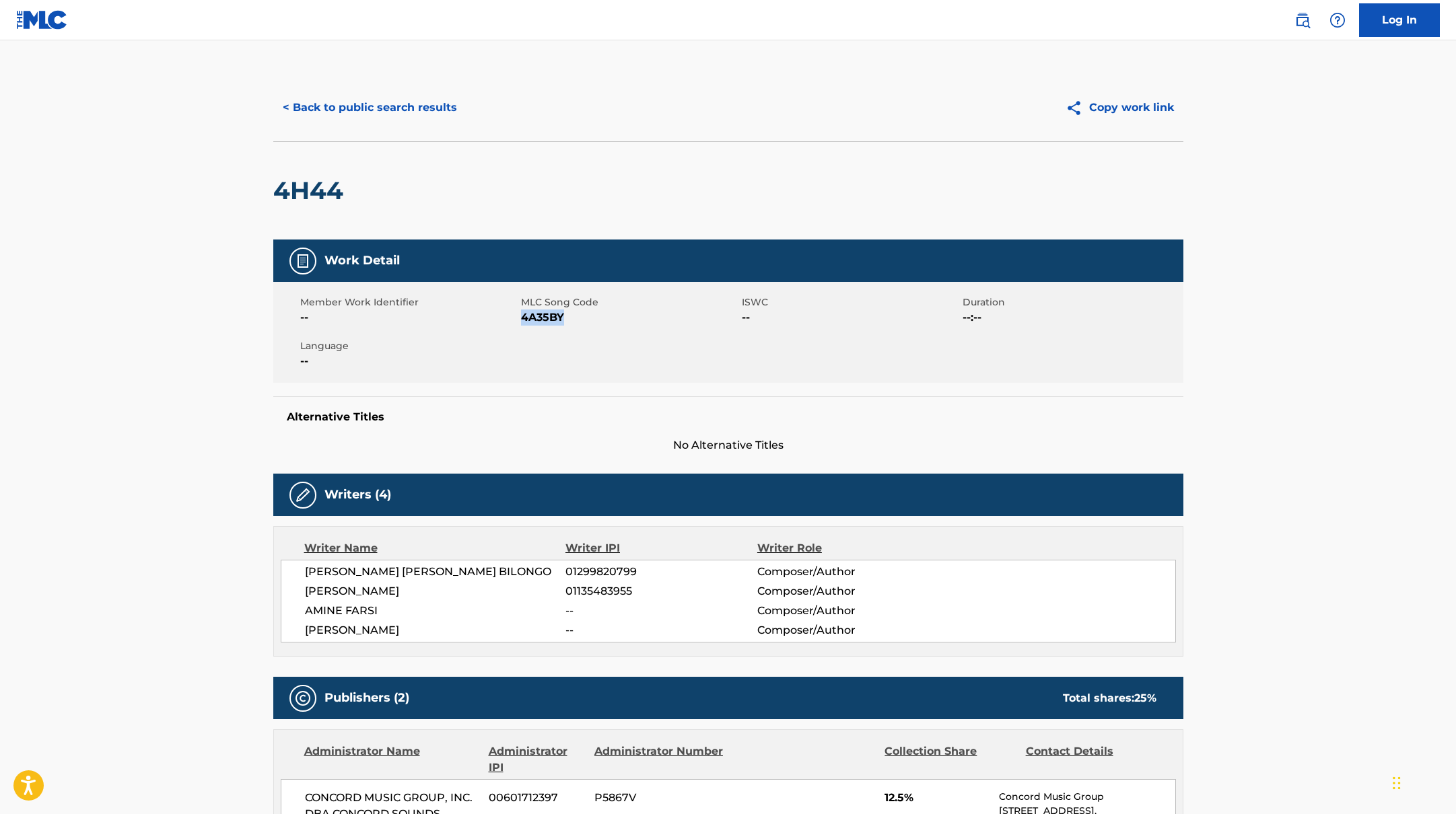
drag, startPoint x: 521, startPoint y: 318, endPoint x: 623, endPoint y: 318, distance: 102.0
click at [623, 318] on span "4A35BY" at bounding box center [629, 318] width 217 height 16
click at [385, 114] on button "< Back to public search results" at bounding box center [369, 107] width 193 height 34
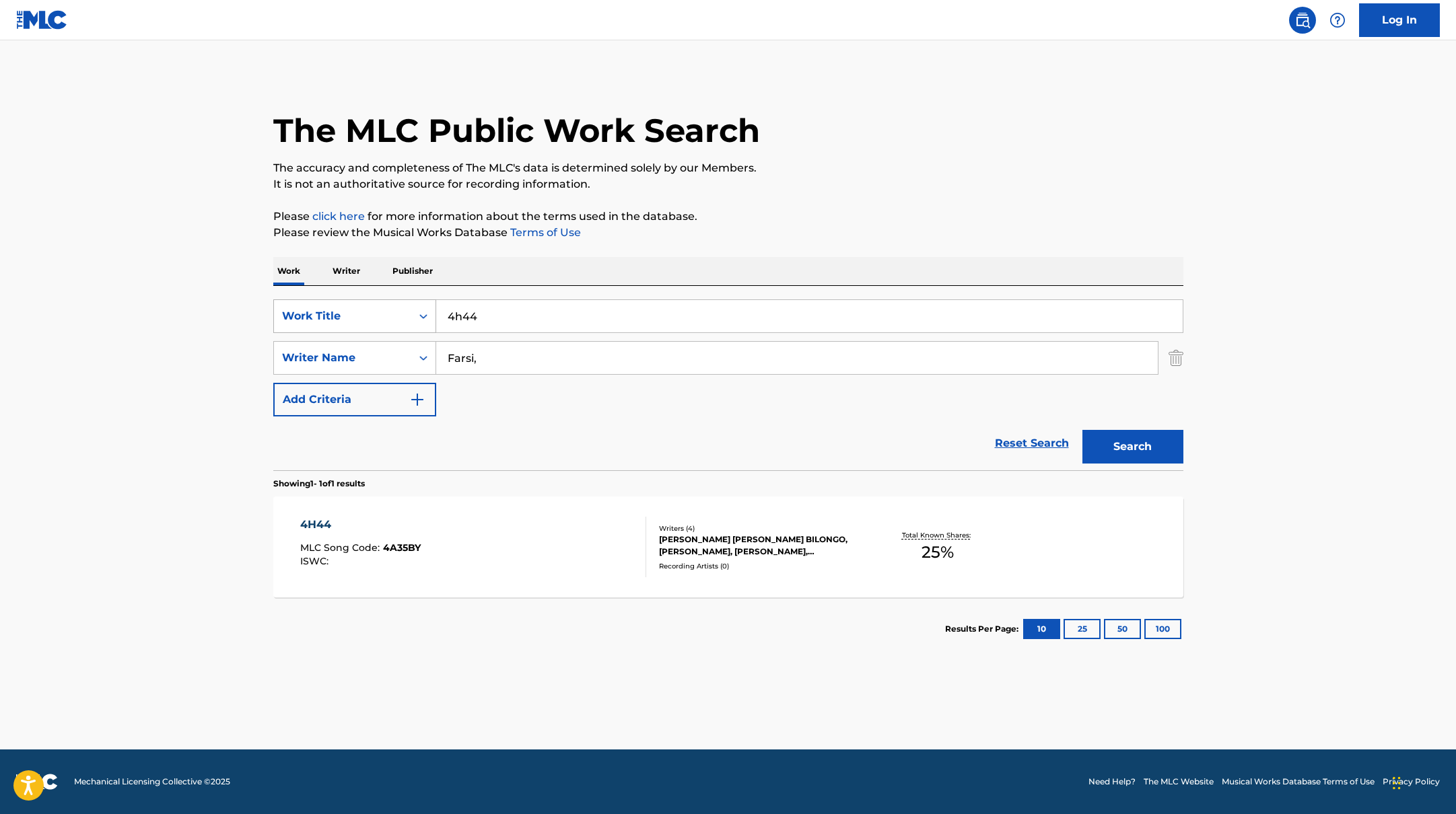
drag, startPoint x: 495, startPoint y: 318, endPoint x: 429, endPoint y: 311, distance: 66.4
click at [429, 311] on div "SearchWithCriteria10771601-4324-4cc8-ab46-06b0d7057aec Work Title 4h44" at bounding box center [728, 316] width 910 height 34
drag, startPoint x: 514, startPoint y: 320, endPoint x: 398, endPoint y: 298, distance: 118.1
click at [398, 299] on div "SearchWithCriteria10771601-4324-4cc8-ab46-06b0d7057aec Work Title ZZ, Timar" at bounding box center [728, 316] width 910 height 34
type input "ZZ, Timar"
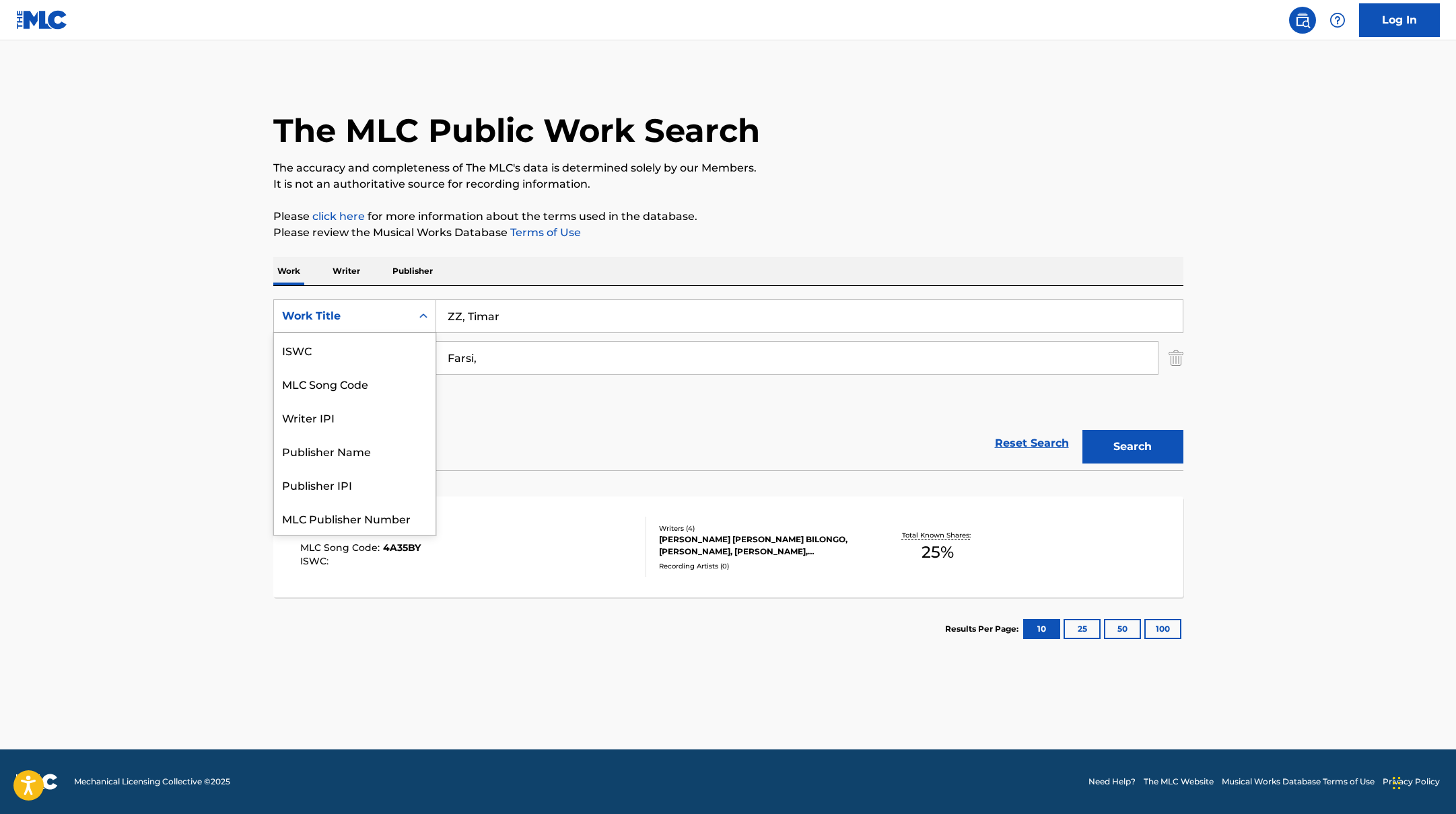
scroll to position [34, 0]
drag, startPoint x: 398, startPoint y: 298, endPoint x: 775, endPoint y: -23, distance: 495.1
click at [775, 0] on html "Accessibility Screen-Reader Guide, Feedback, and Issue Reporting | New window C…" at bounding box center [728, 407] width 1456 height 814
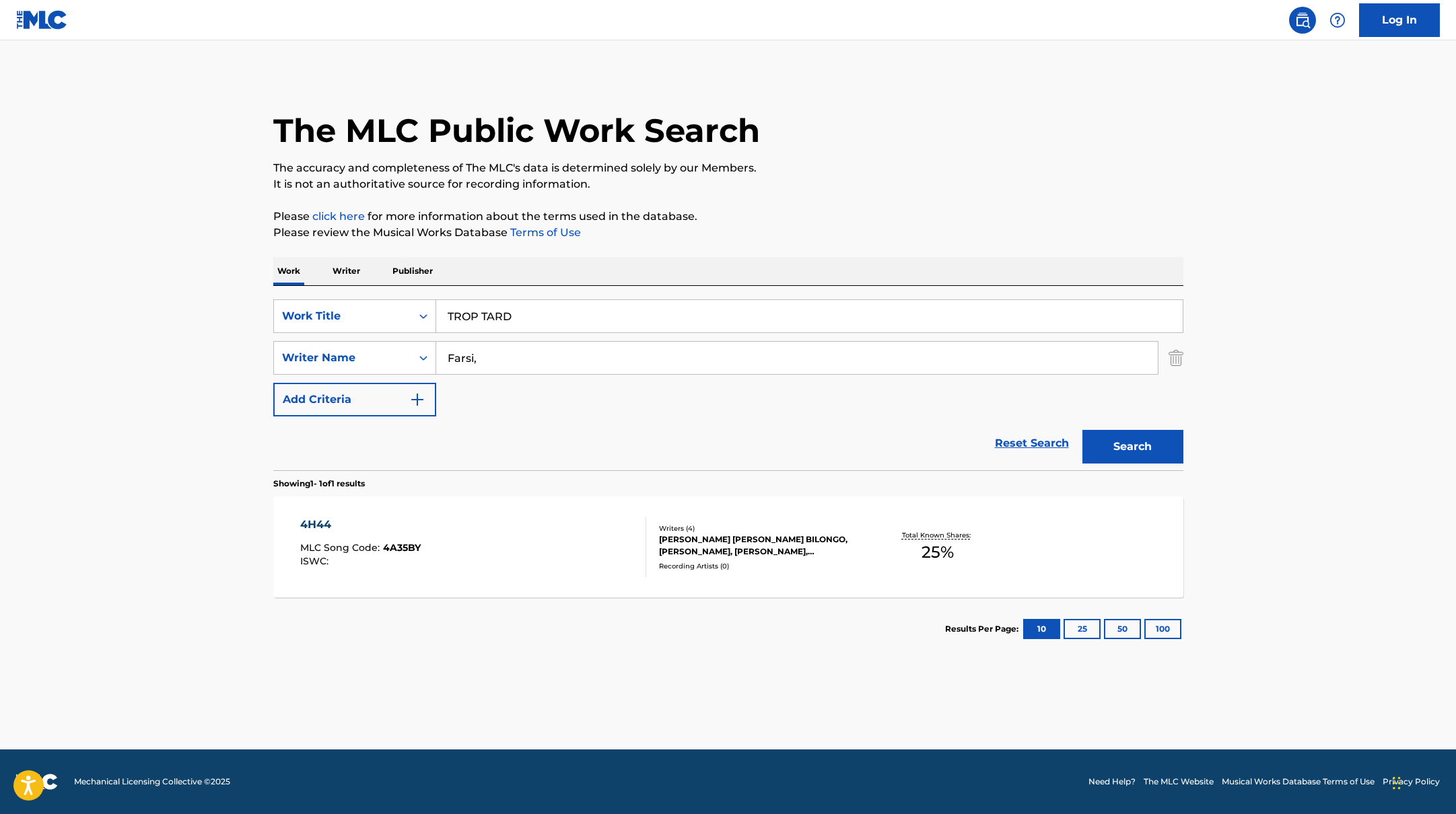
drag, startPoint x: 542, startPoint y: 313, endPoint x: 788, endPoint y: 274, distance: 249.1
click at [782, 274] on div "Work Writer Publisher SearchWithCriteria10771601-4324-4cc8-ab46-06b0d7057aec Wo…" at bounding box center [728, 458] width 910 height 404
type input "TROP TARD"
click at [1149, 448] on button "Search" at bounding box center [1133, 447] width 101 height 34
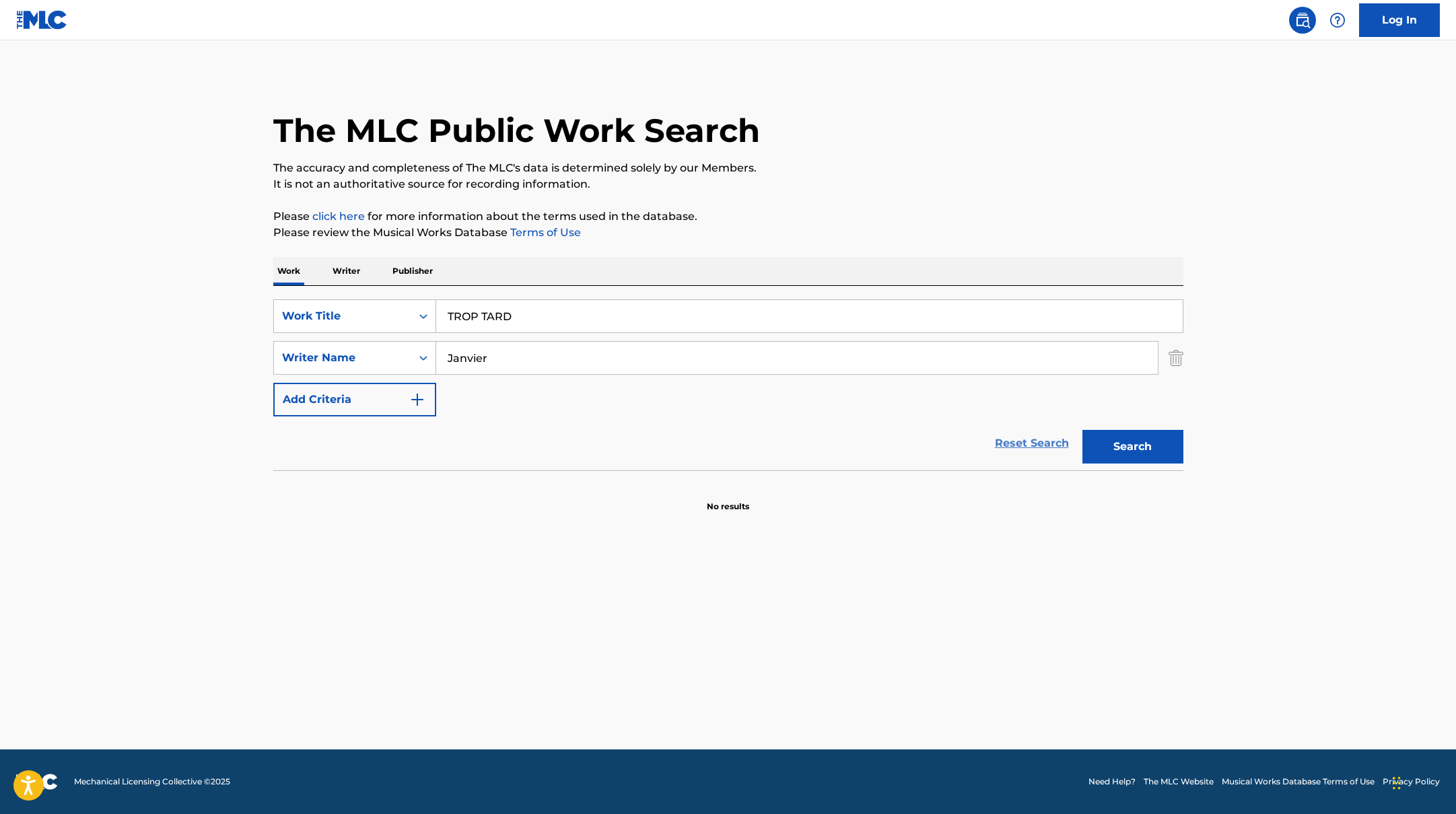
drag, startPoint x: 495, startPoint y: 354, endPoint x: 1042, endPoint y: 453, distance: 555.9
click at [1036, 457] on form "SearchWithCriteria10771601-4324-4cc8-ab46-06b0d7057aec Work Title TROP TARD Sea…" at bounding box center [728, 385] width 910 height 171
type input "Janvier"
click at [1110, 448] on button "Search" at bounding box center [1133, 447] width 101 height 34
drag, startPoint x: 550, startPoint y: 322, endPoint x: 449, endPoint y: 286, distance: 107.2
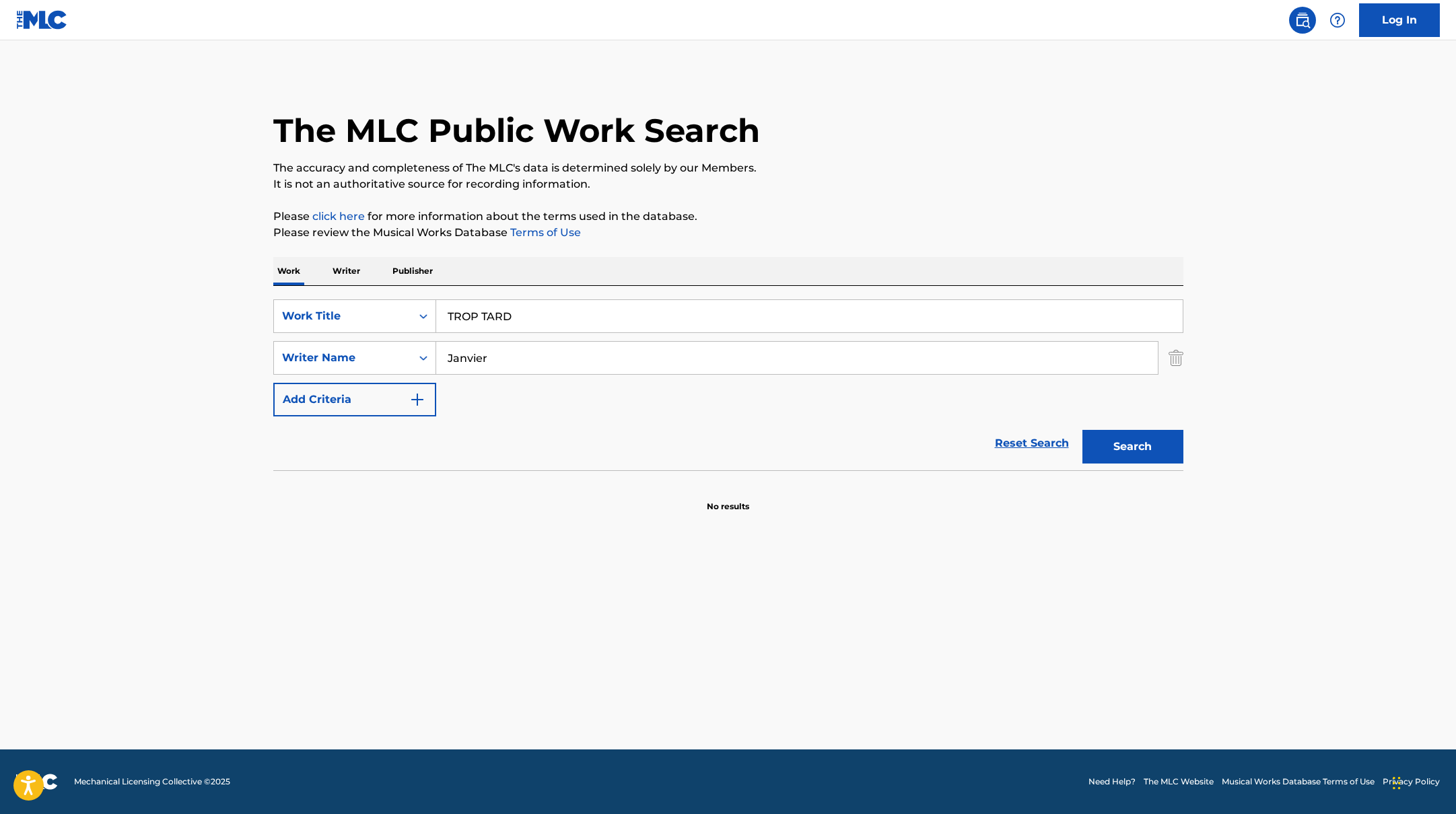
click at [374, 298] on div "SearchWithCriteria10771601-4324-4cc8-ab46-06b0d7057aec Work Title TROP TARD Sea…" at bounding box center [728, 378] width 910 height 185
type input "KYKY2BONDY"
click at [725, 241] on div "The MLC Public Work Search The accuracy and completeness of The MLC's data is d…" at bounding box center [728, 293] width 942 height 438
drag, startPoint x: 510, startPoint y: 356, endPoint x: 391, endPoint y: 351, distance: 119.1
click at [391, 351] on div "SearchWithCriteria17b139b1-9d92-4180-9b1a-8426ad8e22ea Writer Name Janvier" at bounding box center [728, 358] width 910 height 34
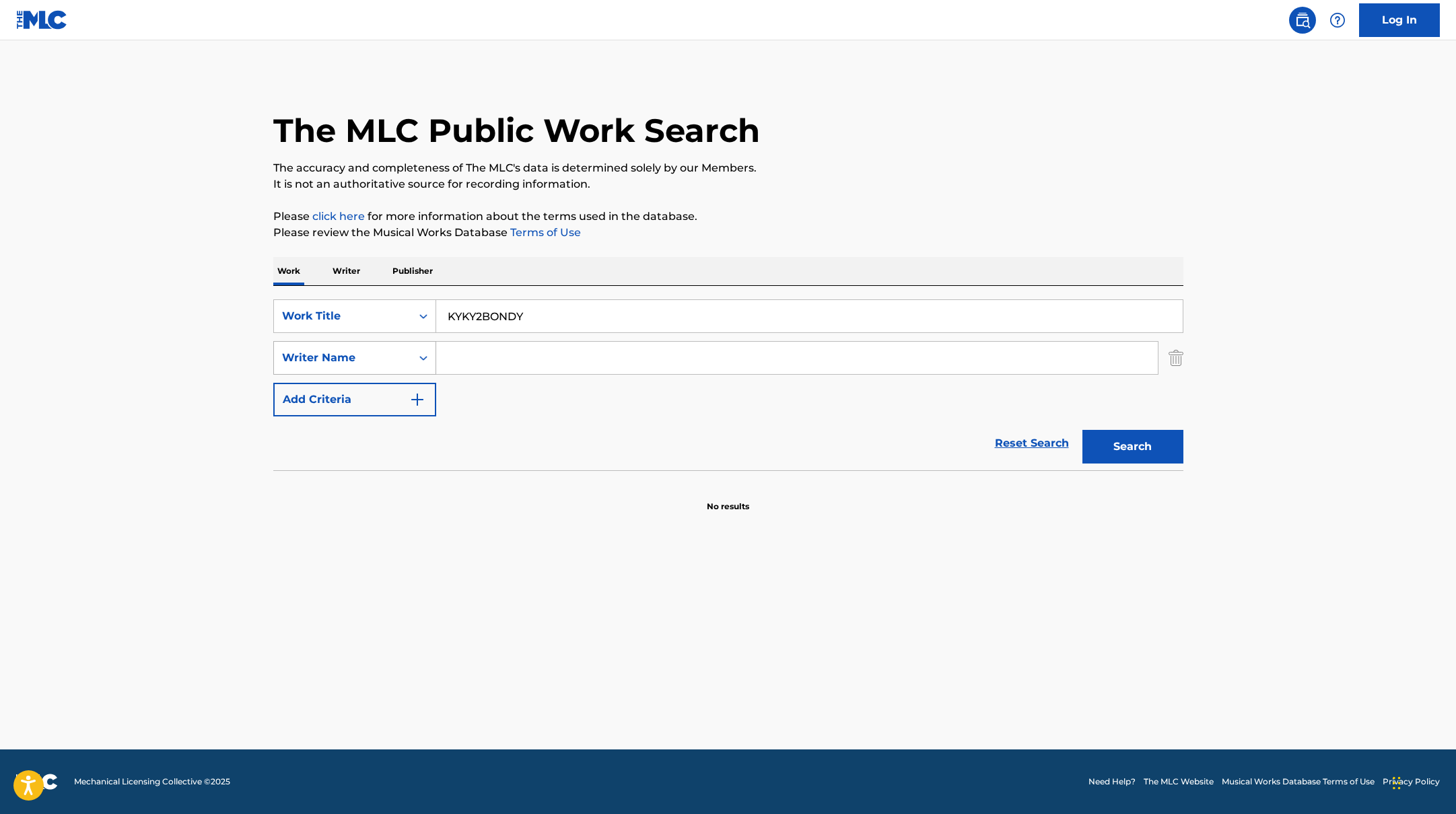
click at [1082, 430] on button "Search" at bounding box center [1133, 447] width 101 height 34
drag, startPoint x: 557, startPoint y: 317, endPoint x: 314, endPoint y: 292, distance: 244.3
click at [320, 293] on div "SearchWithCriteria10771601-4324-4cc8-ab46-06b0d7057aec Work Title KYKY2BONDY Se…" at bounding box center [728, 378] width 910 height 185
type input "[PERSON_NAME]"
click at [764, 214] on p "Please click here for more information about the terms used in the database." at bounding box center [728, 216] width 910 height 16
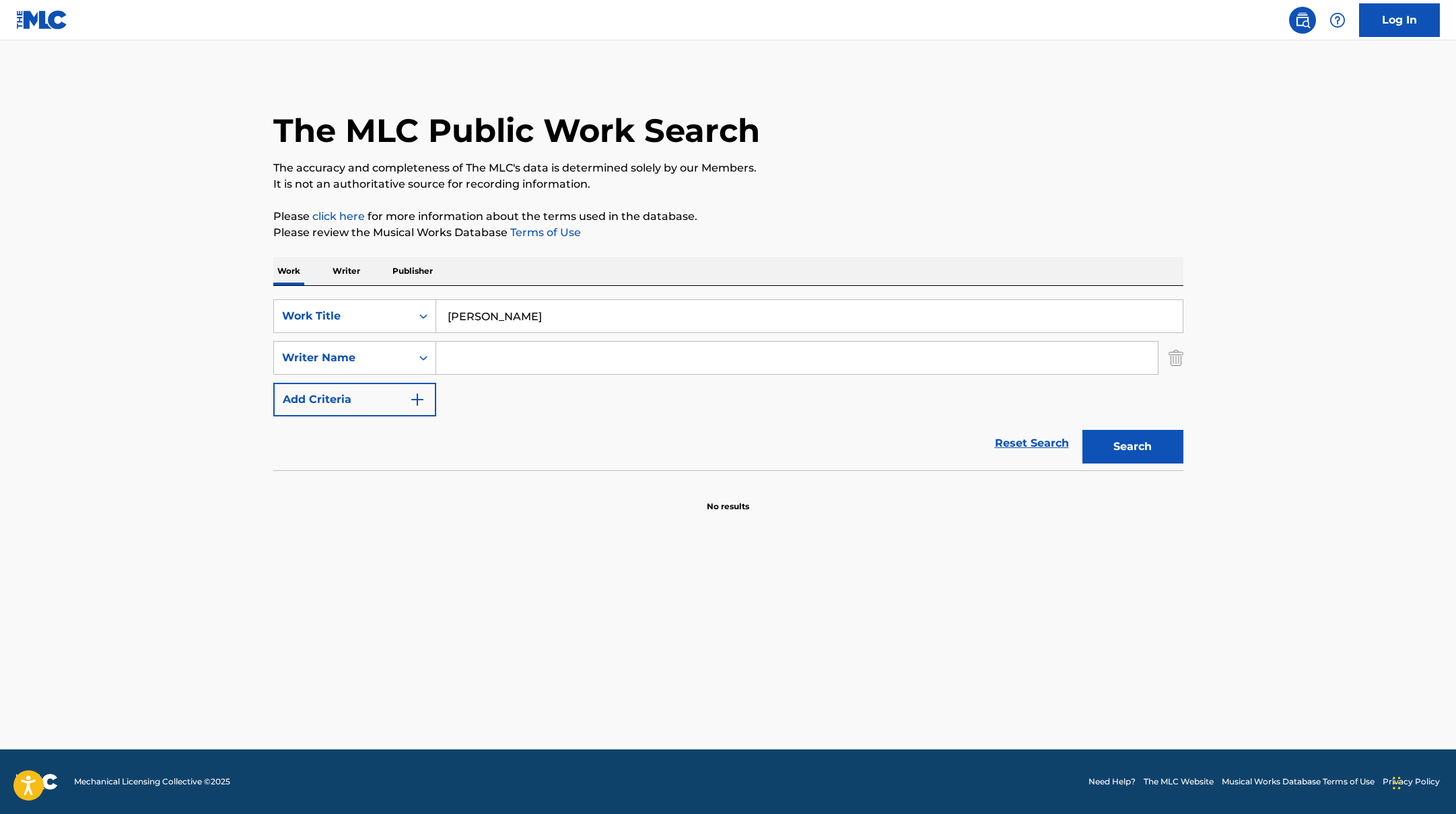
click at [491, 352] on input "Search Form" at bounding box center [797, 358] width 722 height 33
type input "Prod,"
click at [1082, 430] on button "Search" at bounding box center [1133, 447] width 101 height 34
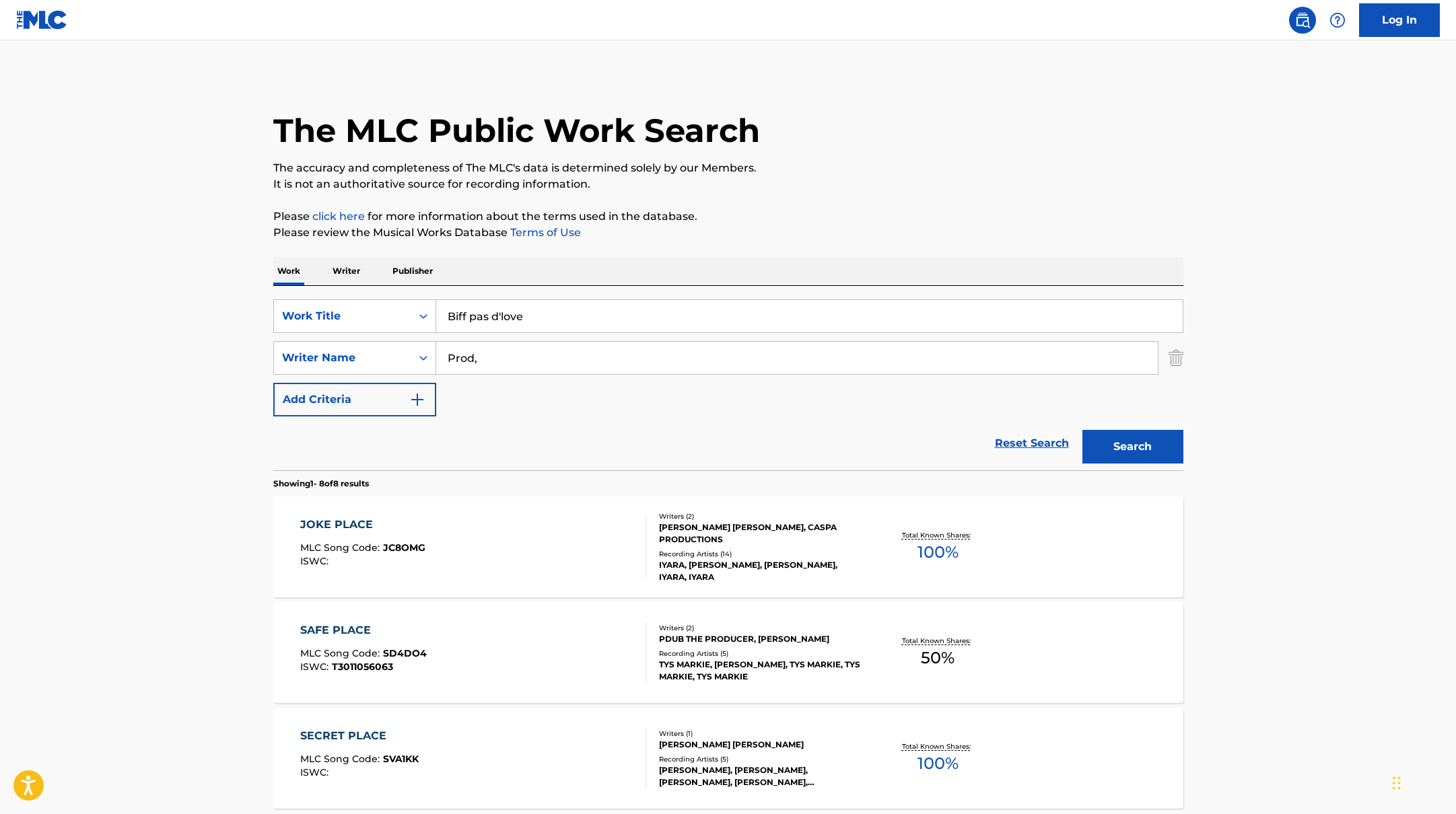
drag, startPoint x: 539, startPoint y: 318, endPoint x: 489, endPoint y: 262, distance: 75.1
click at [488, 262] on div "Work Writer Publisher SearchWithCriteria10771601-4324-4cc8-ab46-06b0d7057aec Wo…" at bounding box center [728, 828] width 910 height 1144
type input "Biff pas d'love"
click at [489, 262] on div "Work Writer Publisher" at bounding box center [728, 271] width 910 height 28
drag, startPoint x: 492, startPoint y: 359, endPoint x: 414, endPoint y: 345, distance: 79.2
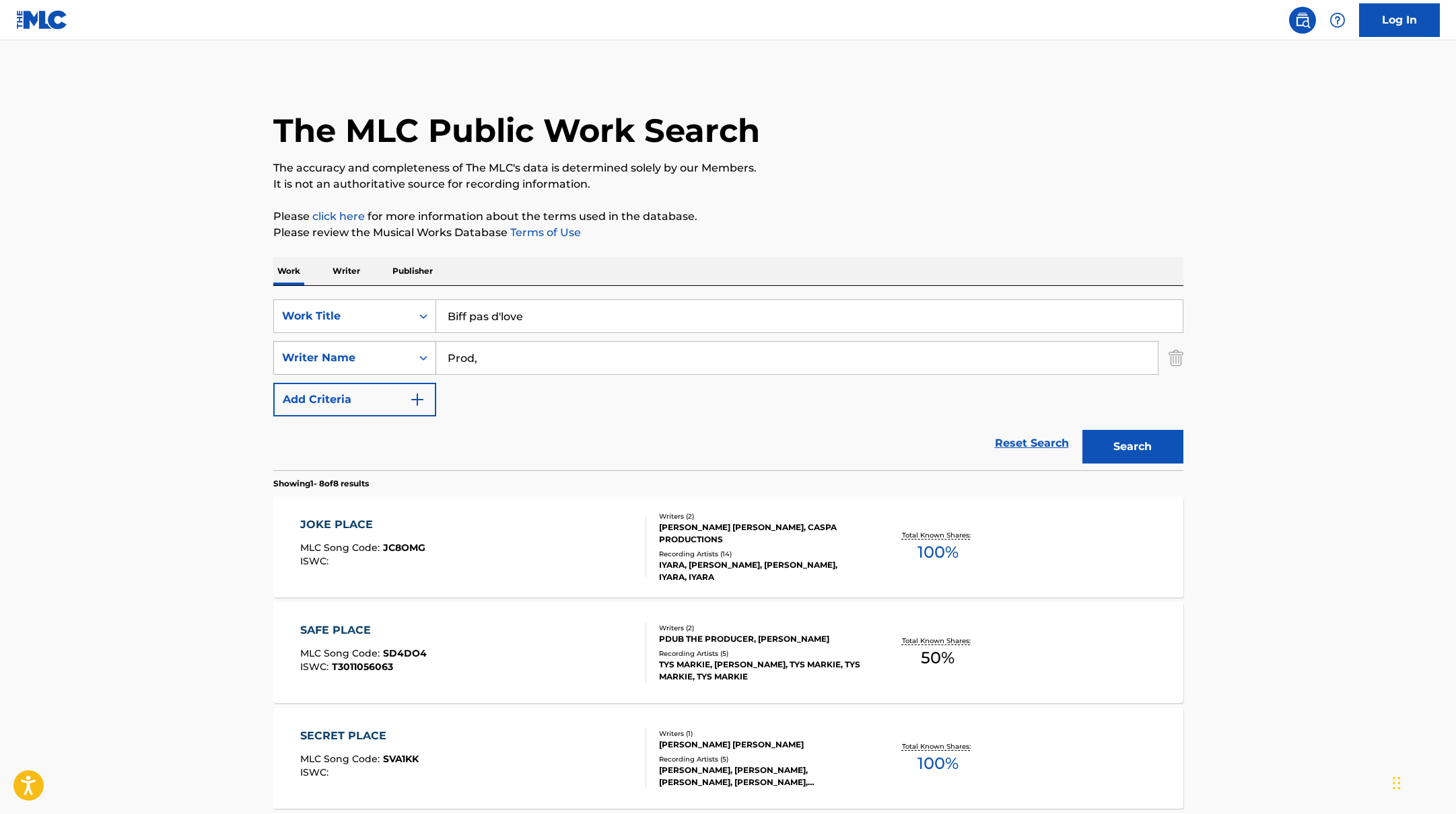
click at [425, 348] on div "SearchWithCriteria17b139b1-9d92-4180-9b1a-8426ad8e22ea Writer Name Prod," at bounding box center [728, 358] width 910 height 34
click at [1082, 430] on button "Search" at bounding box center [1133, 447] width 101 height 34
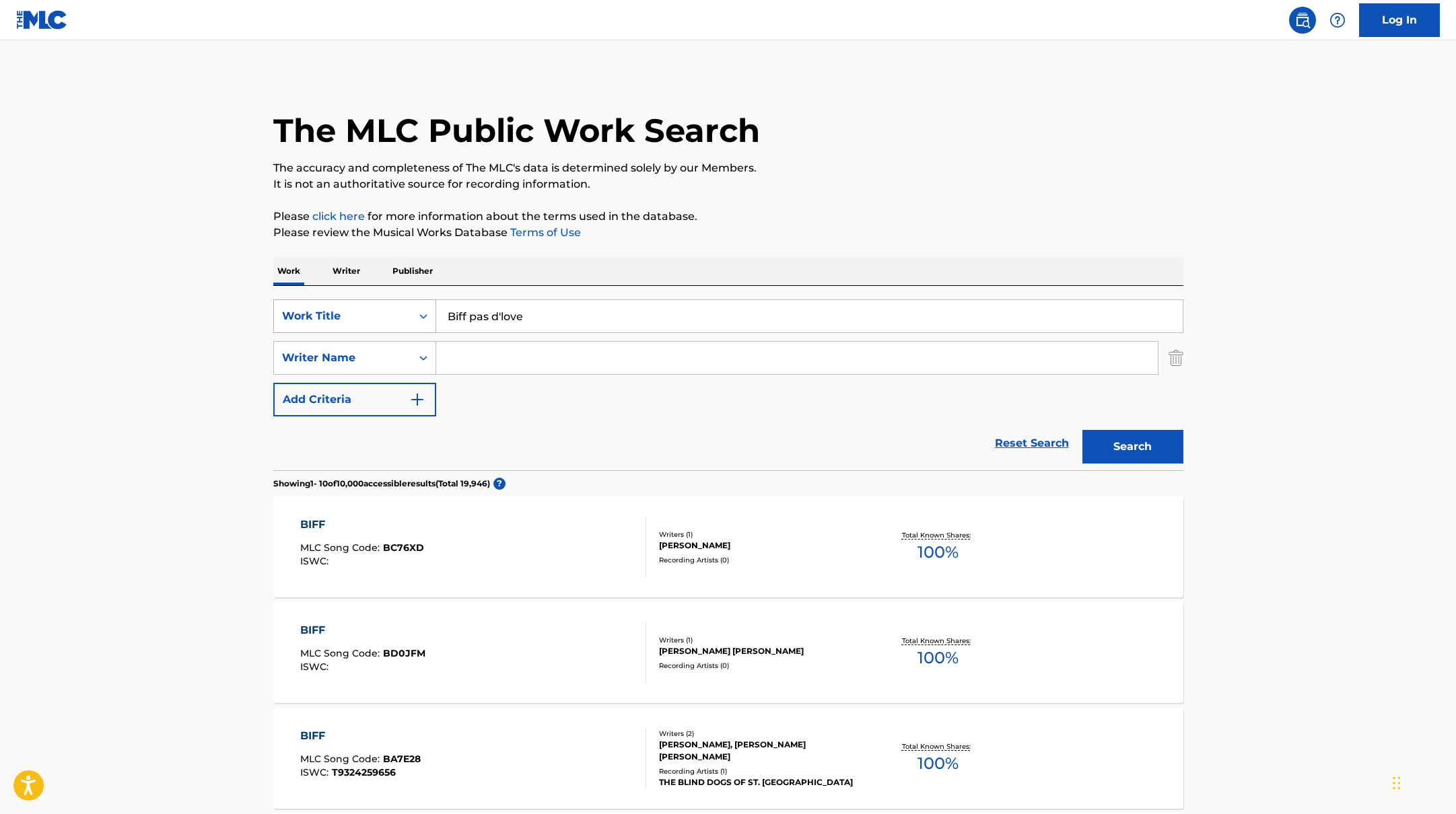
drag, startPoint x: 534, startPoint y: 313, endPoint x: 394, endPoint y: 313, distance: 140.0
click at [394, 313] on div "SearchWithCriteria10771601-4324-4cc8-ab46-06b0d7057aec Work Title Biff pas d'lo…" at bounding box center [728, 316] width 910 height 34
type input "Impardonnable"
click at [1134, 455] on button "Search" at bounding box center [1133, 447] width 101 height 34
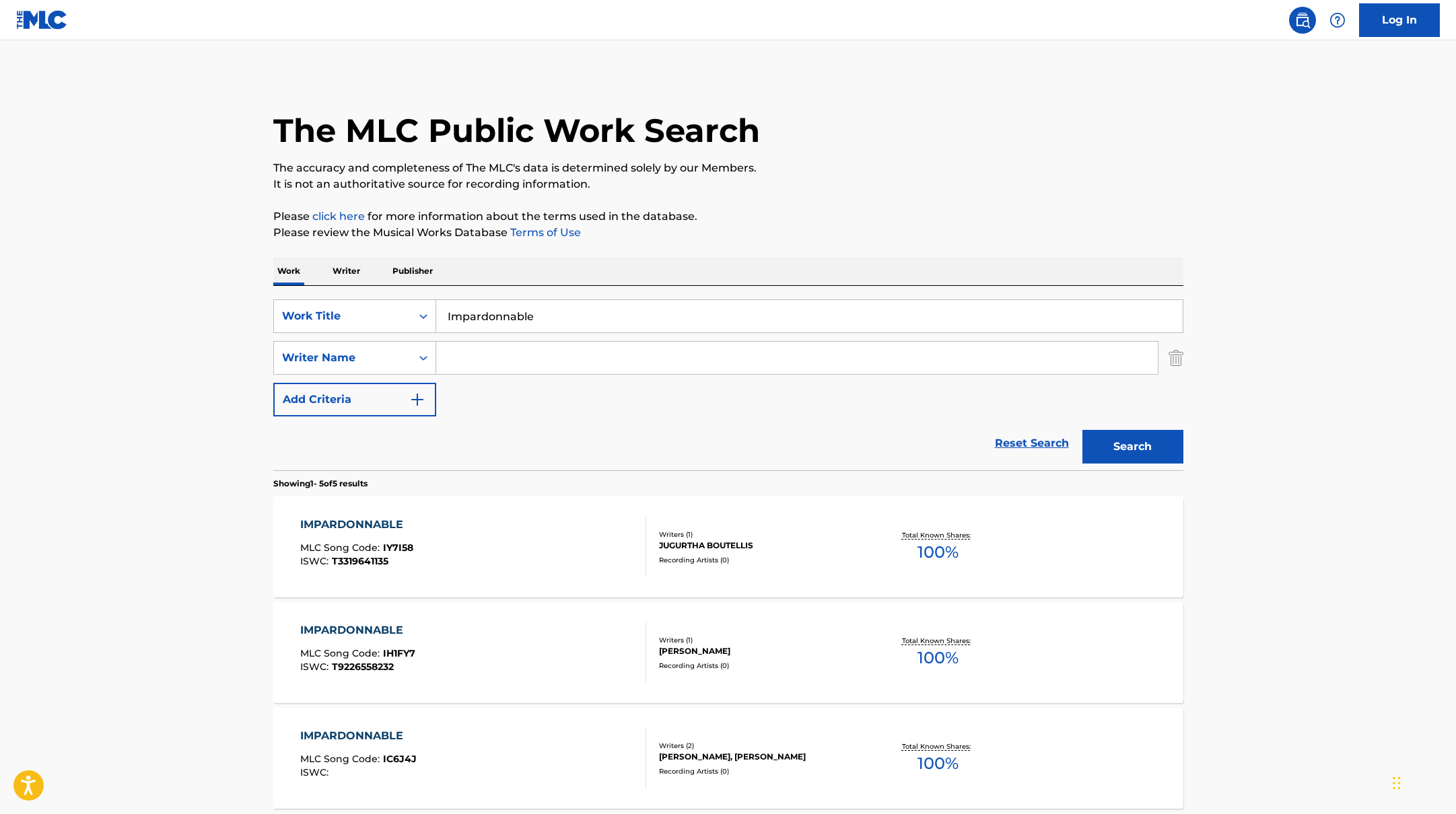
click at [534, 361] on input "Search Form" at bounding box center [797, 358] width 722 height 33
type input "[PERSON_NAME]"
click at [1105, 458] on button "Search" at bounding box center [1133, 447] width 101 height 34
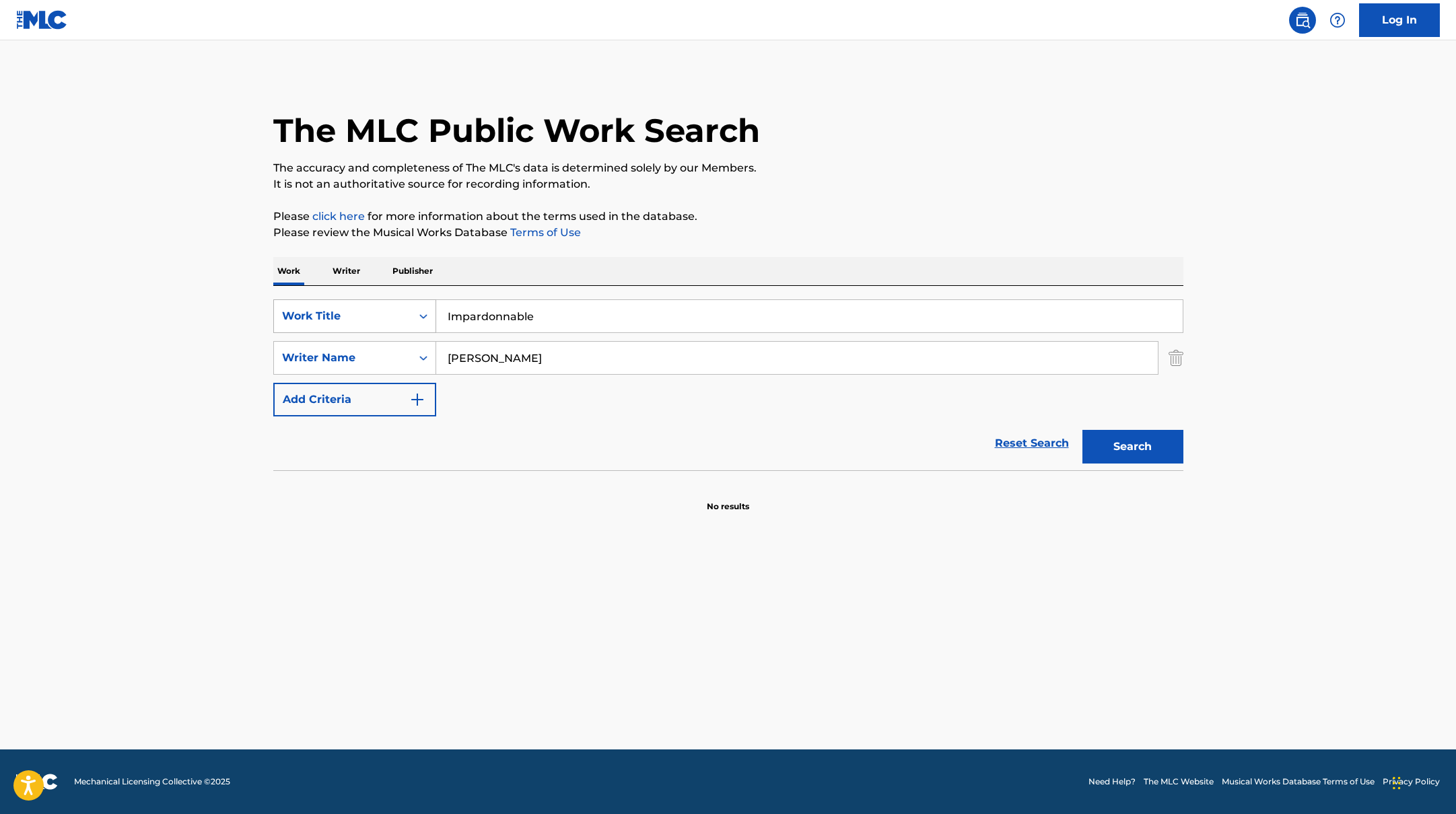
drag, startPoint x: 550, startPoint y: 320, endPoint x: 384, endPoint y: 310, distance: 166.3
click at [395, 313] on div "SearchWithCriteria10771601-4324-4cc8-ab46-06b0d7057aec Work Title Impardonnable" at bounding box center [728, 316] width 910 height 34
type input "5 bleus"
click at [579, 271] on div "Work Writer Publisher" at bounding box center [728, 271] width 910 height 28
drag, startPoint x: 499, startPoint y: 364, endPoint x: 400, endPoint y: 339, distance: 102.1
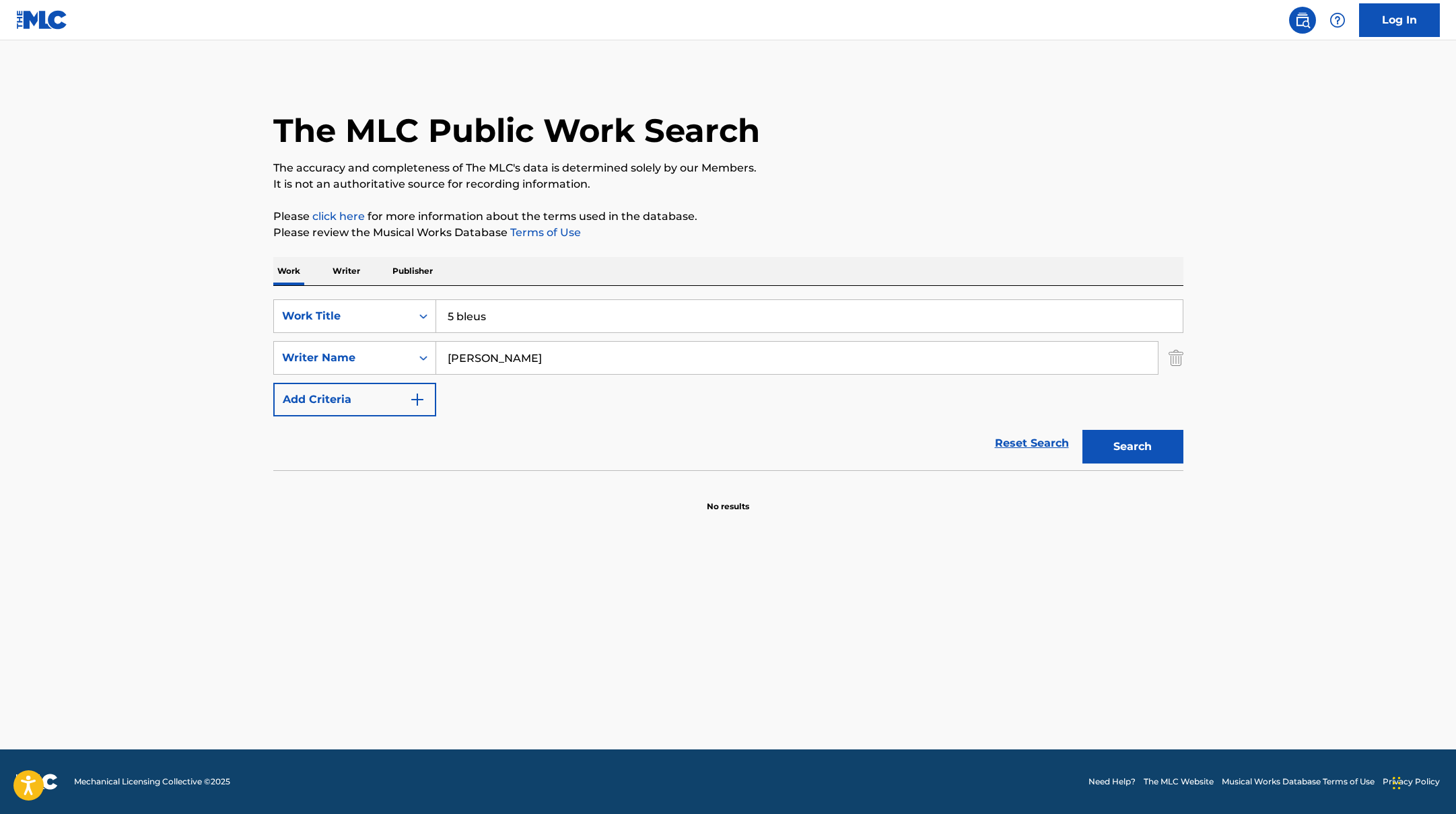
click at [408, 342] on div "SearchWithCriteria17b139b1-9d92-4180-9b1a-8426ad8e22ea Writer Name [PERSON_NAME]" at bounding box center [728, 358] width 910 height 34
click at [1082, 430] on button "Search" at bounding box center [1133, 447] width 101 height 34
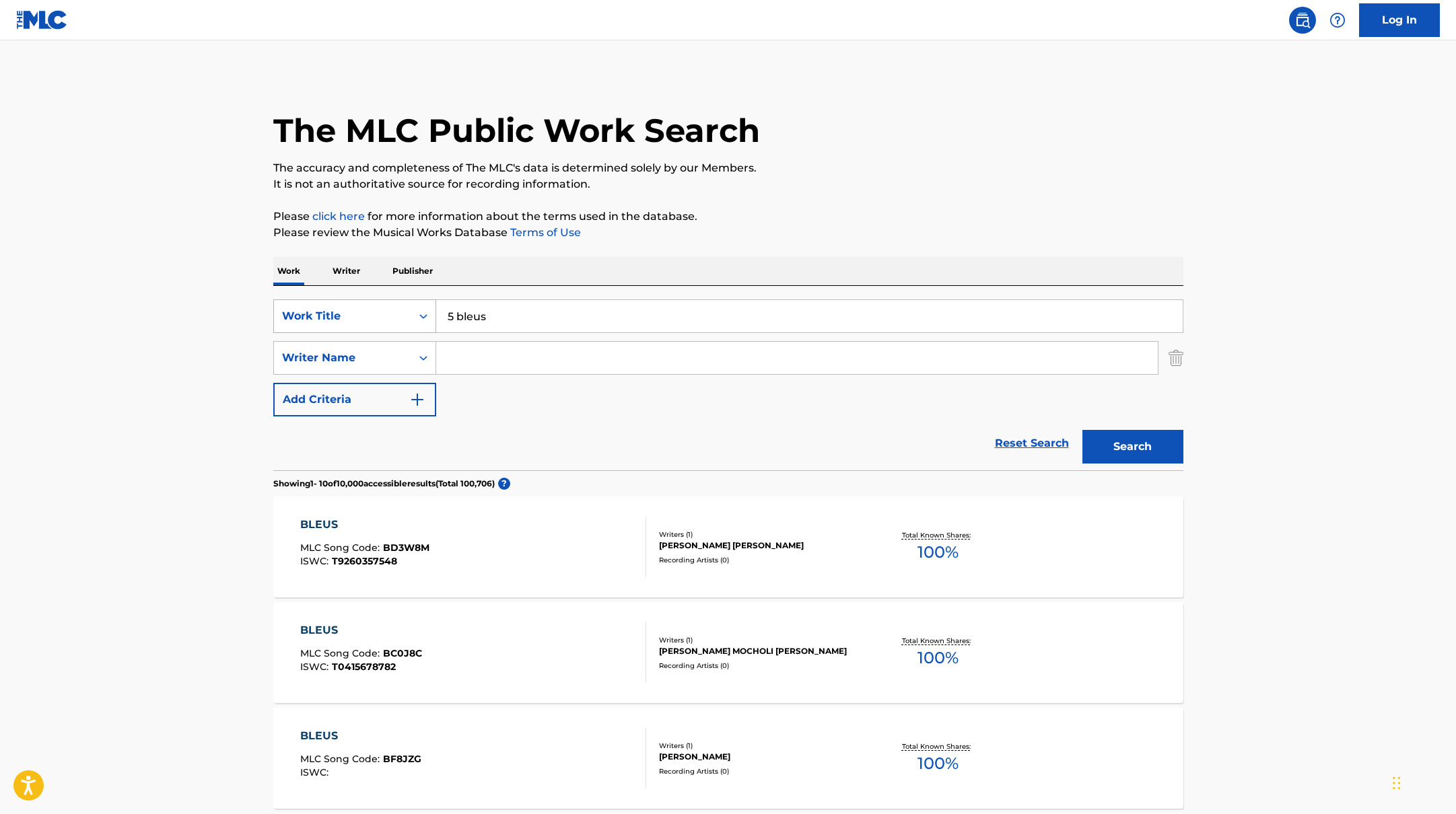
drag, startPoint x: 510, startPoint y: 314, endPoint x: 400, endPoint y: 315, distance: 110.0
click at [371, 312] on div "SearchWithCriteria10771601-4324-4cc8-ab46-06b0d7057aec Work Title 5 bleus" at bounding box center [728, 316] width 910 height 34
click at [1150, 452] on button "Search" at bounding box center [1133, 447] width 101 height 34
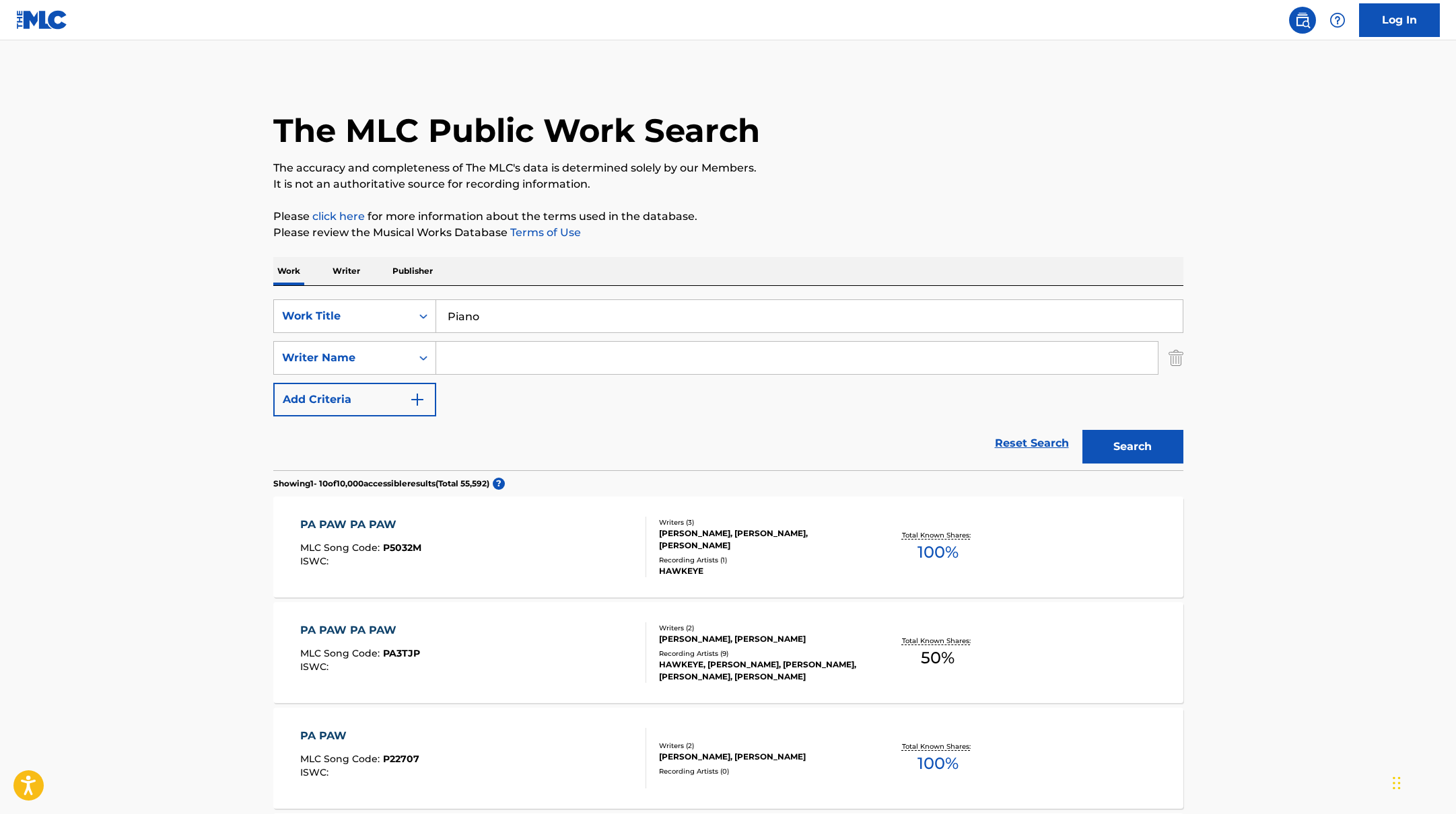
drag, startPoint x: 529, startPoint y: 322, endPoint x: 736, endPoint y: 208, distance: 236.3
click at [736, 209] on p "Please click here for more information about the terms used in the database." at bounding box center [728, 216] width 910 height 16
click at [500, 355] on input "Search Form" at bounding box center [797, 358] width 722 height 33
click at [1141, 442] on button "Search" at bounding box center [1133, 447] width 101 height 34
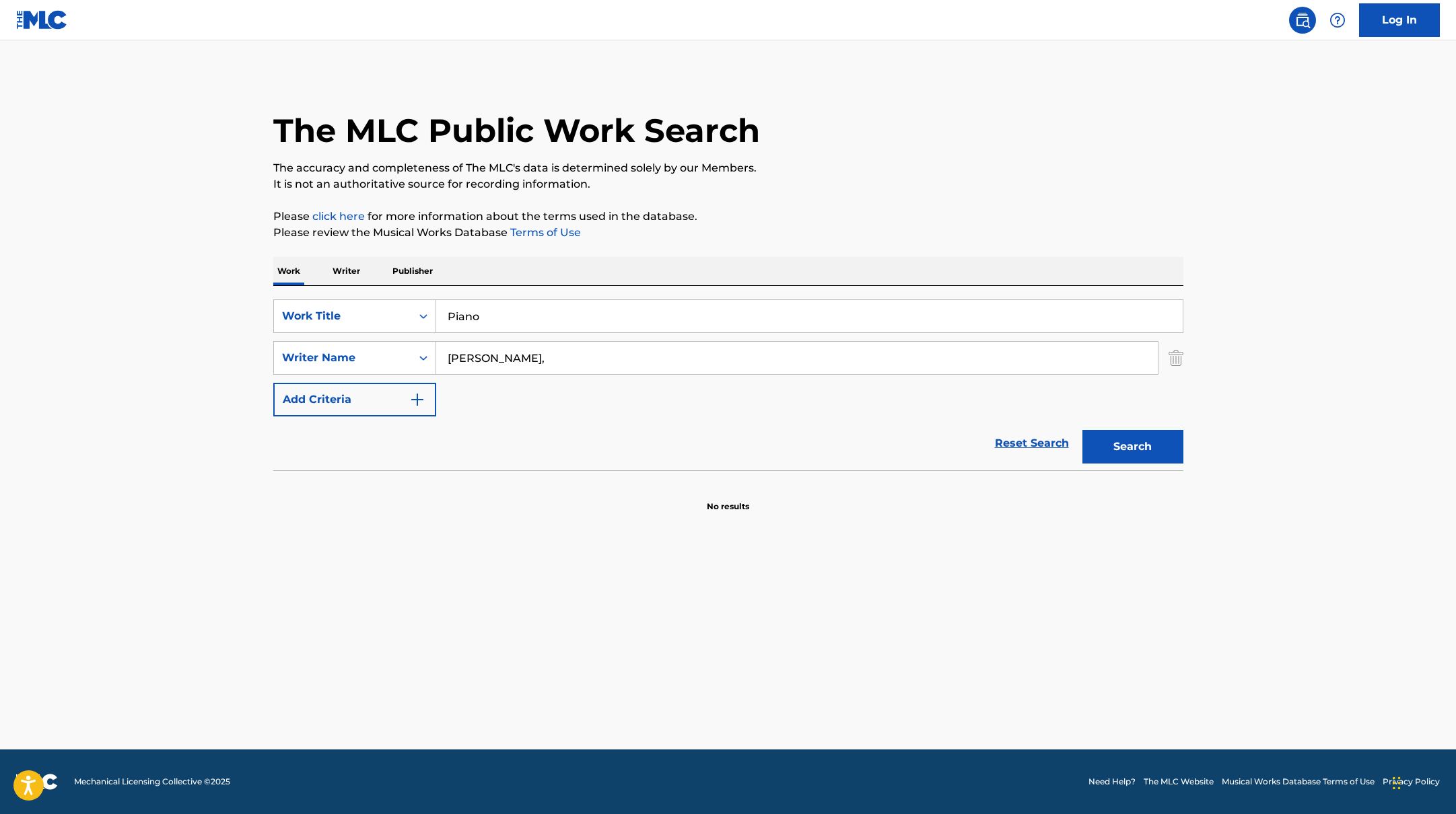
drag, startPoint x: 494, startPoint y: 315, endPoint x: 526, endPoint y: 292, distance: 39.4
click at [397, 303] on div "SearchWithCriteria10771601-4324-4cc8-ab46-06b0d7057aec Work Title Piano" at bounding box center [728, 316] width 910 height 34
click at [815, 220] on p "Please click here for more information about the terms used in the database." at bounding box center [728, 216] width 910 height 16
drag, startPoint x: 496, startPoint y: 369, endPoint x: 403, endPoint y: 354, distance: 94.2
click at [403, 354] on div "SearchWithCriteria17b139b1-9d92-4180-9b1a-8426ad8e22ea Writer Name [PERSON_NAME…" at bounding box center [728, 358] width 910 height 34
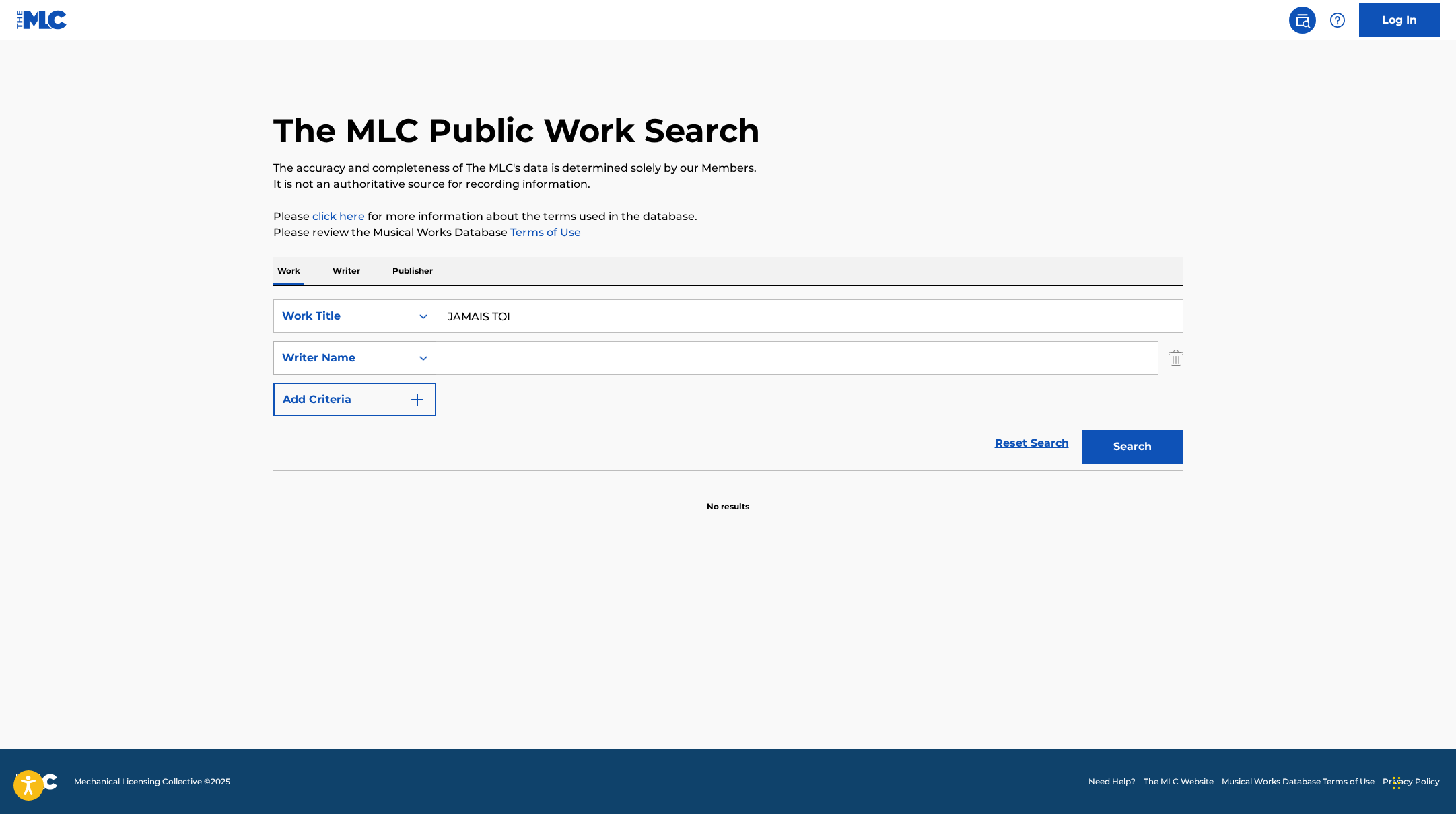
click at [1082, 430] on button "Search" at bounding box center [1133, 447] width 101 height 34
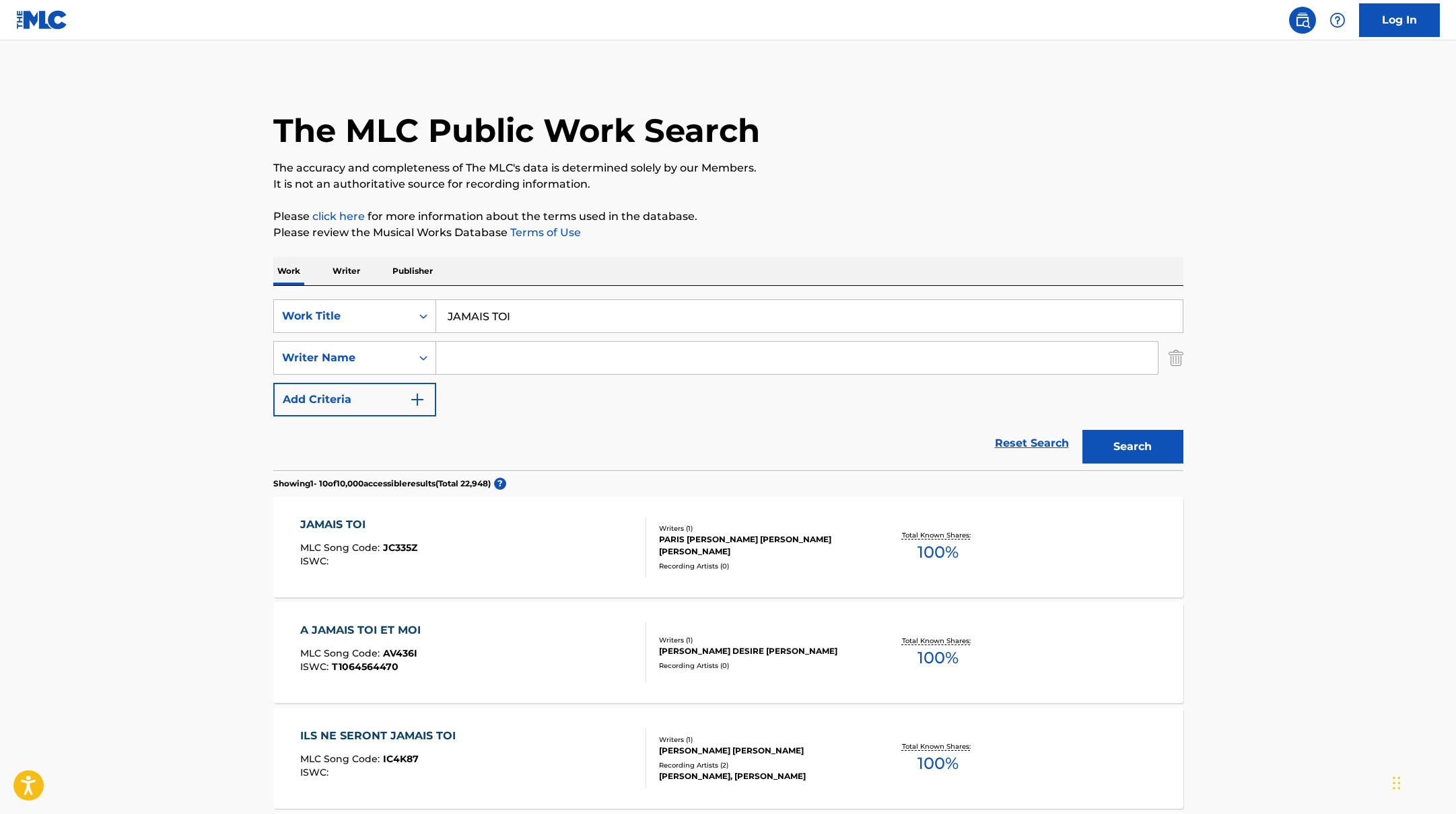
click at [544, 525] on div "JAMAIS TOI MLC Song Code : JC335Z ISWC :" at bounding box center [473, 547] width 346 height 61
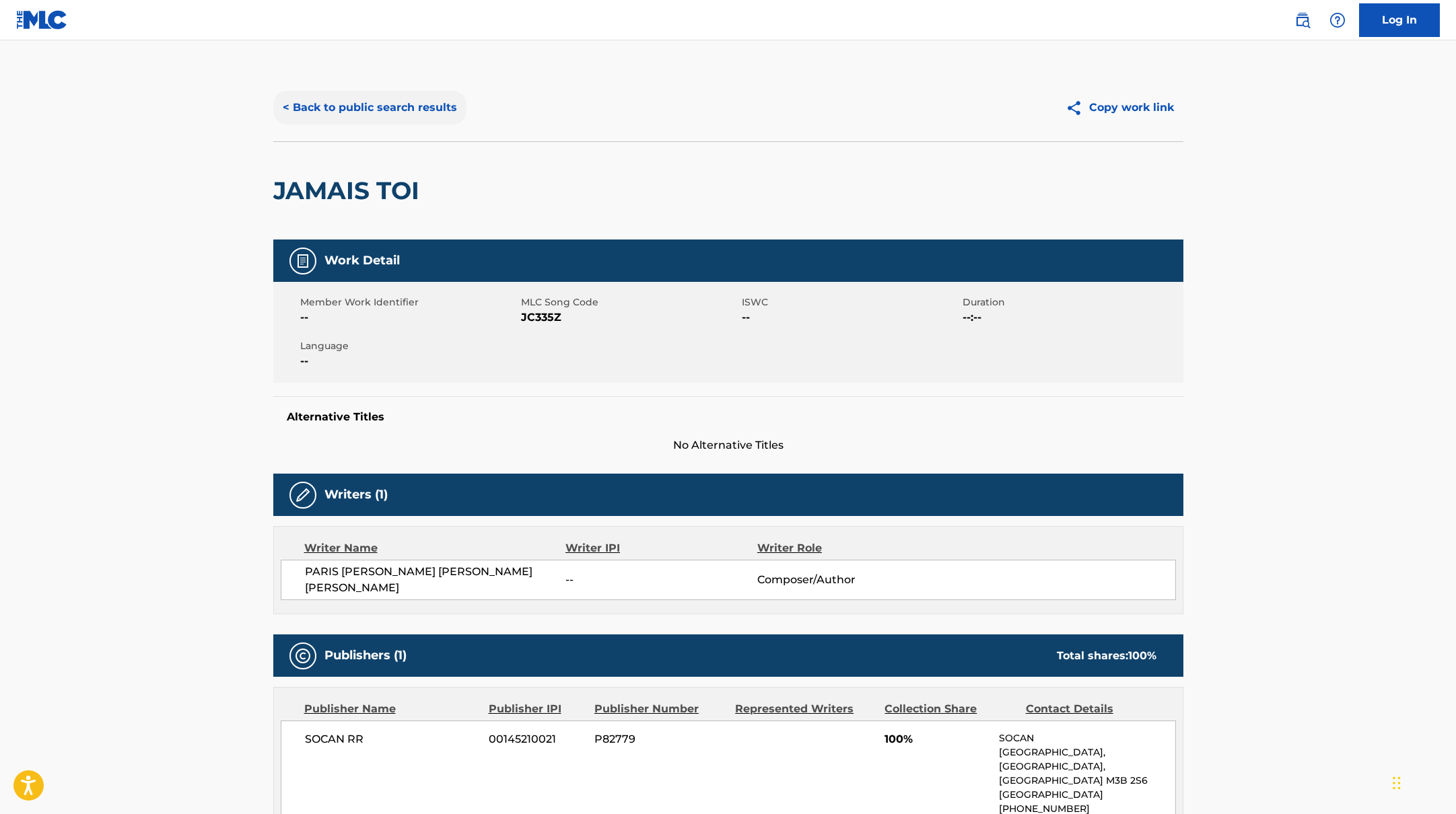
click at [420, 105] on button "< Back to public search results" at bounding box center [369, 107] width 193 height 34
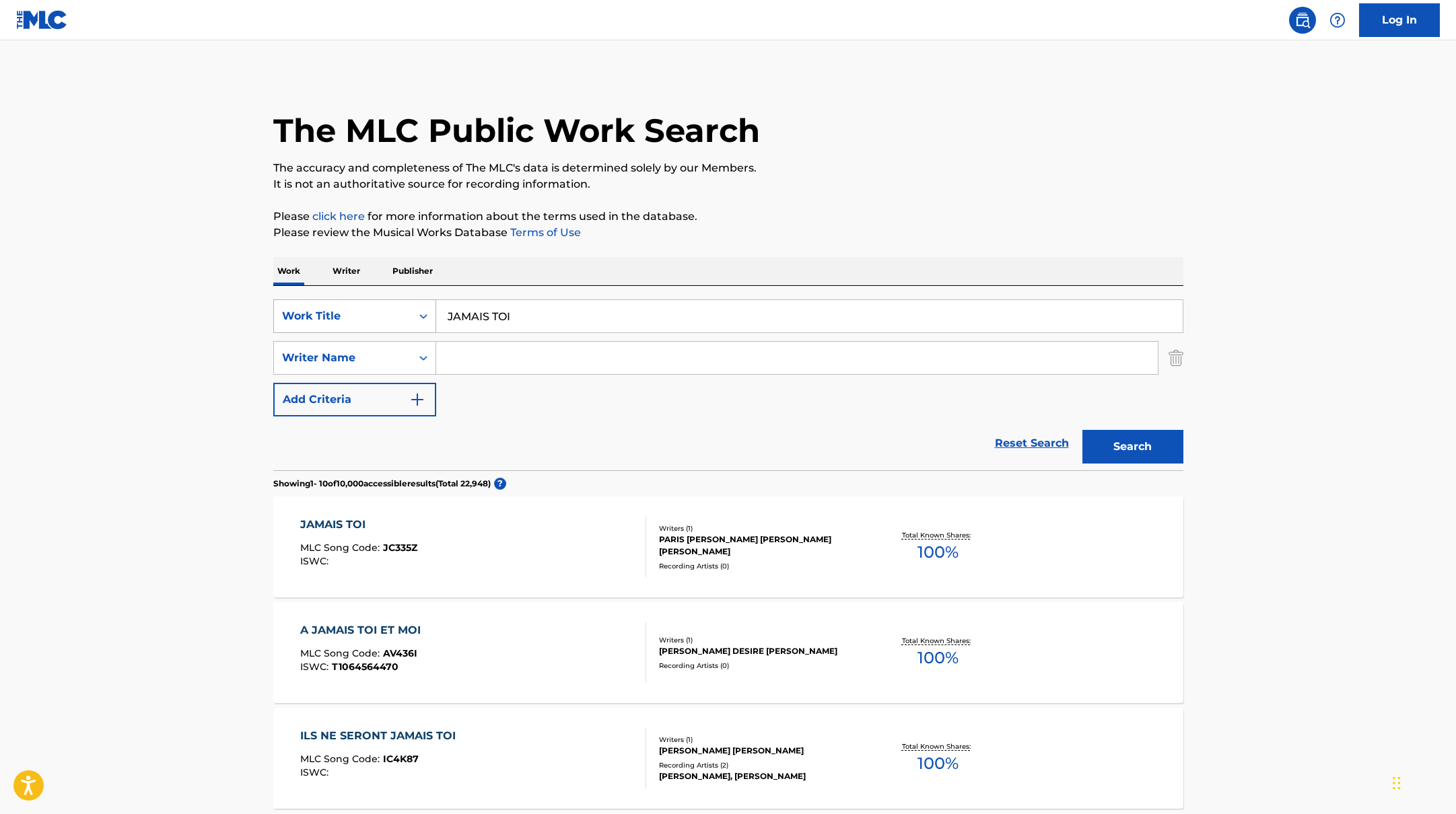
drag, startPoint x: 519, startPoint y: 323, endPoint x: 405, endPoint y: 308, distance: 115.0
click at [405, 308] on div "SearchWithCriteria10771601-4324-4cc8-ab46-06b0d7057aec Work Title JAMAIS TOI" at bounding box center [728, 316] width 910 height 34
click at [813, 188] on p "It is not an authoritative source for recording information." at bounding box center [728, 184] width 910 height 16
click at [470, 362] on input "Search Form" at bounding box center [797, 358] width 722 height 33
drag, startPoint x: 473, startPoint y: 316, endPoint x: 626, endPoint y: 315, distance: 153.0
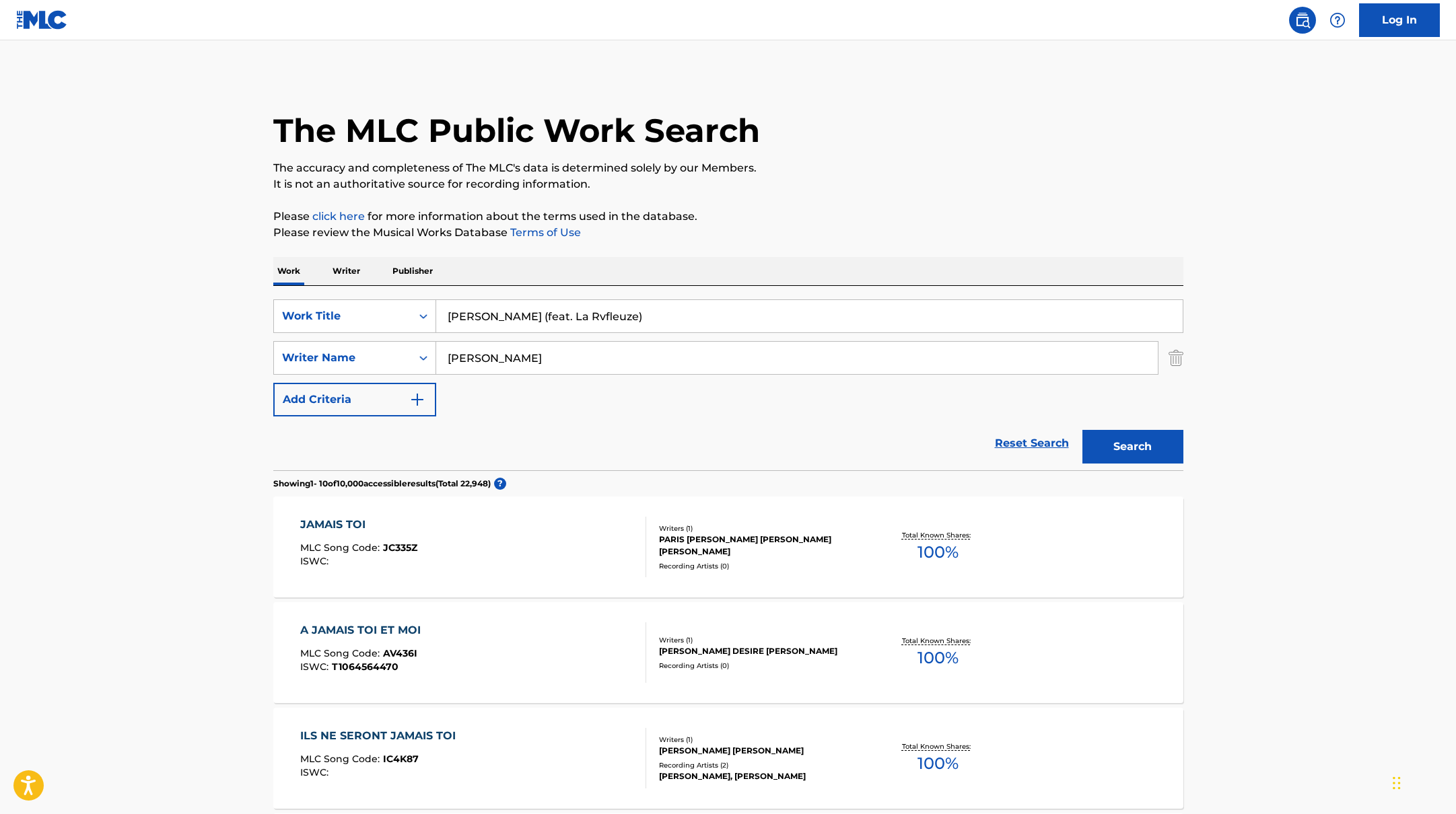
click at [626, 315] on input "[PERSON_NAME] (feat. La Rvfleuze)" at bounding box center [809, 316] width 746 height 33
drag, startPoint x: 618, startPoint y: 316, endPoint x: 475, endPoint y: 316, distance: 143.0
click at [475, 316] on input "[PERSON_NAME] (feat. La Rvfleuze)" at bounding box center [809, 316] width 746 height 33
click at [1082, 430] on button "Search" at bounding box center [1133, 447] width 101 height 34
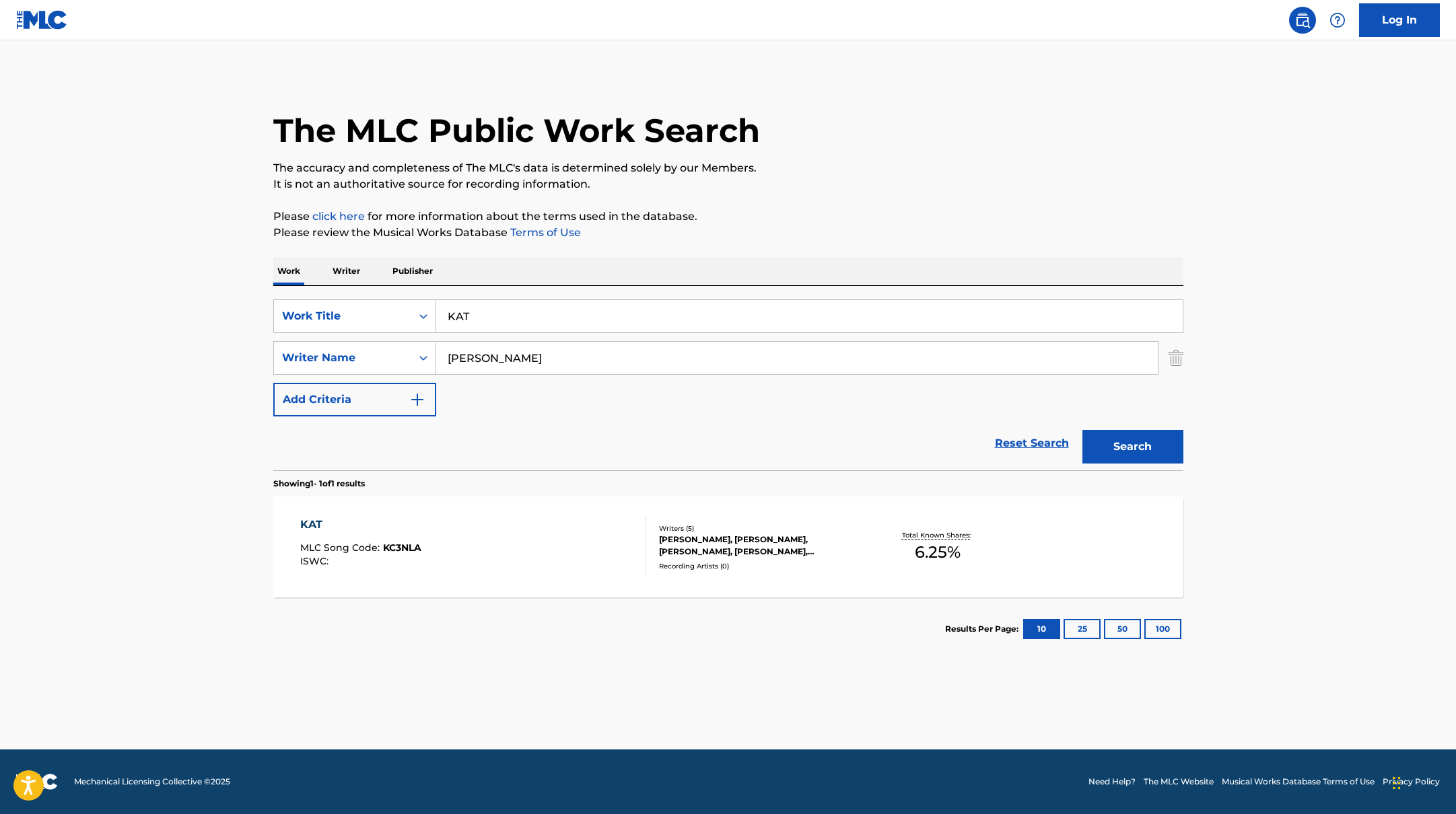
click at [577, 553] on div "KAT MLC Song Code : KC3NLA ISWC :" at bounding box center [473, 547] width 346 height 61
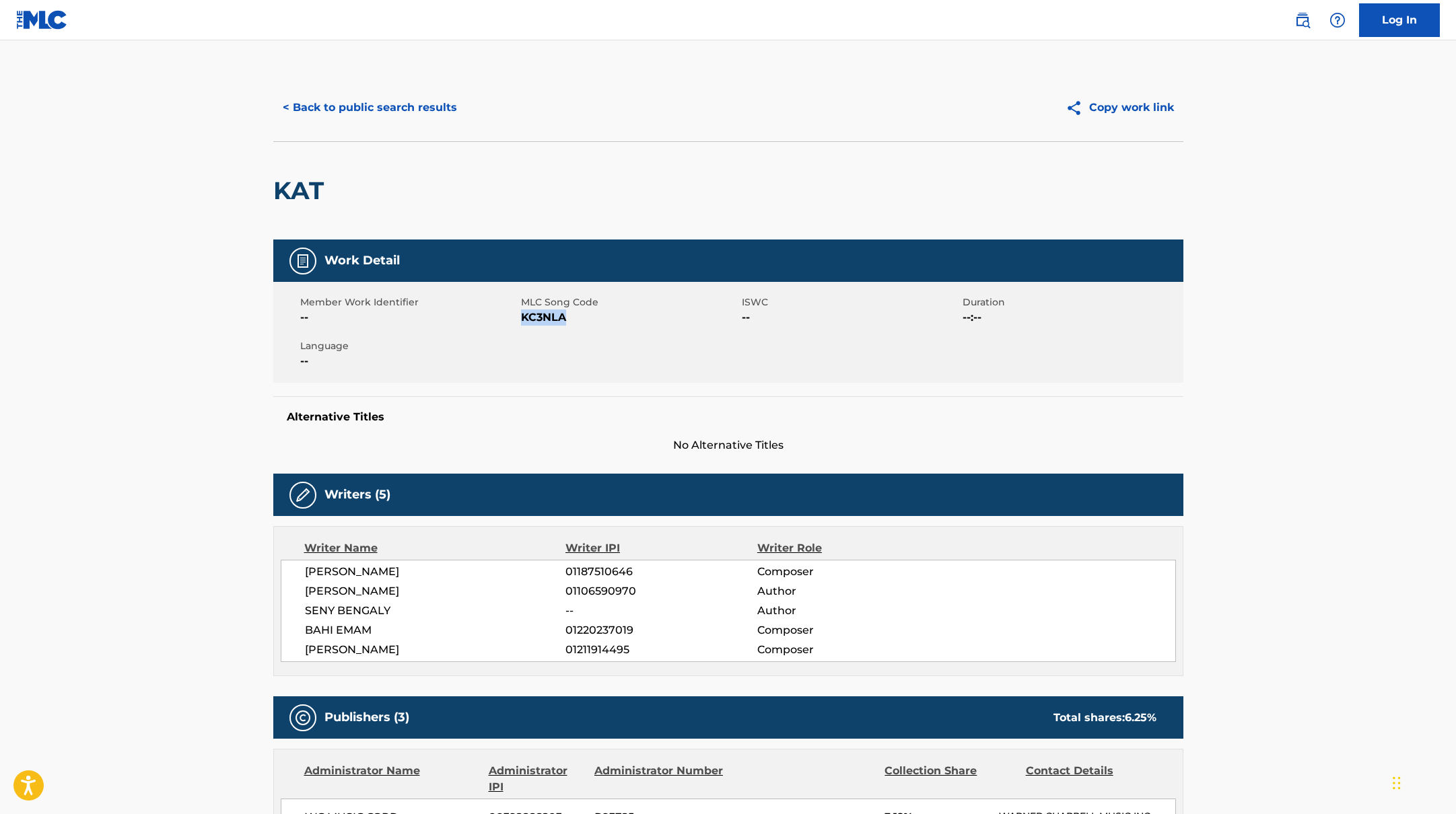
drag, startPoint x: 521, startPoint y: 316, endPoint x: 615, endPoint y: 325, distance: 94.4
click at [615, 325] on span "KC3NLA" at bounding box center [629, 318] width 217 height 16
click at [387, 106] on button "< Back to public search results" at bounding box center [369, 107] width 193 height 34
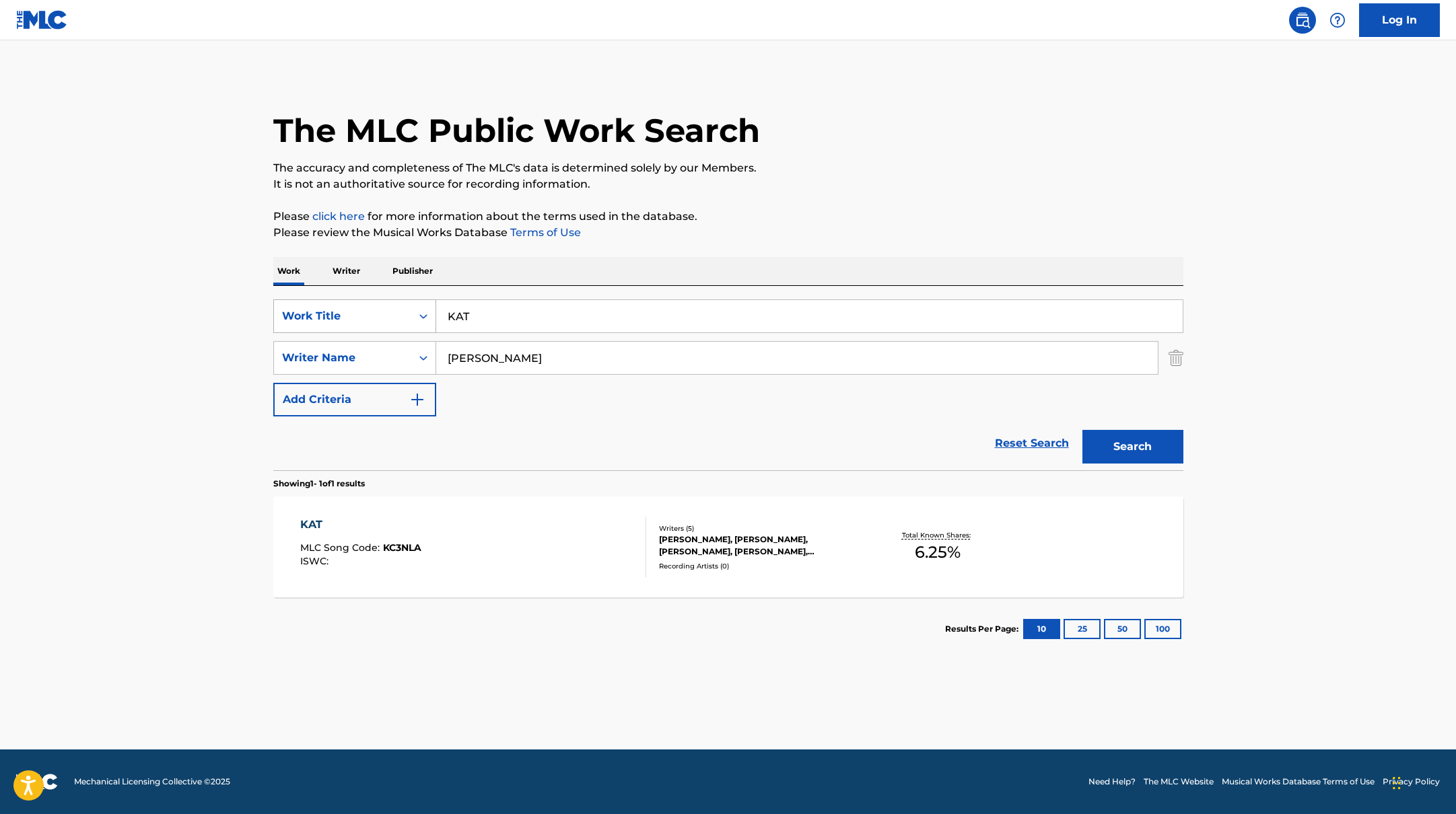
drag, startPoint x: 490, startPoint y: 309, endPoint x: 432, endPoint y: 304, distance: 58.2
click at [432, 304] on div "SearchWithCriteria10771601-4324-4cc8-ab46-06b0d7057aec Work Title KAT" at bounding box center [728, 316] width 910 height 34
drag, startPoint x: 475, startPoint y: 313, endPoint x: 417, endPoint y: 298, distance: 59.9
click at [417, 298] on div "SearchWithCriteria10771601-4324-4cc8-ab46-06b0d7057aec Work Title KAT SearchWit…" at bounding box center [728, 378] width 910 height 185
drag, startPoint x: 555, startPoint y: 315, endPoint x: 371, endPoint y: 281, distance: 187.1
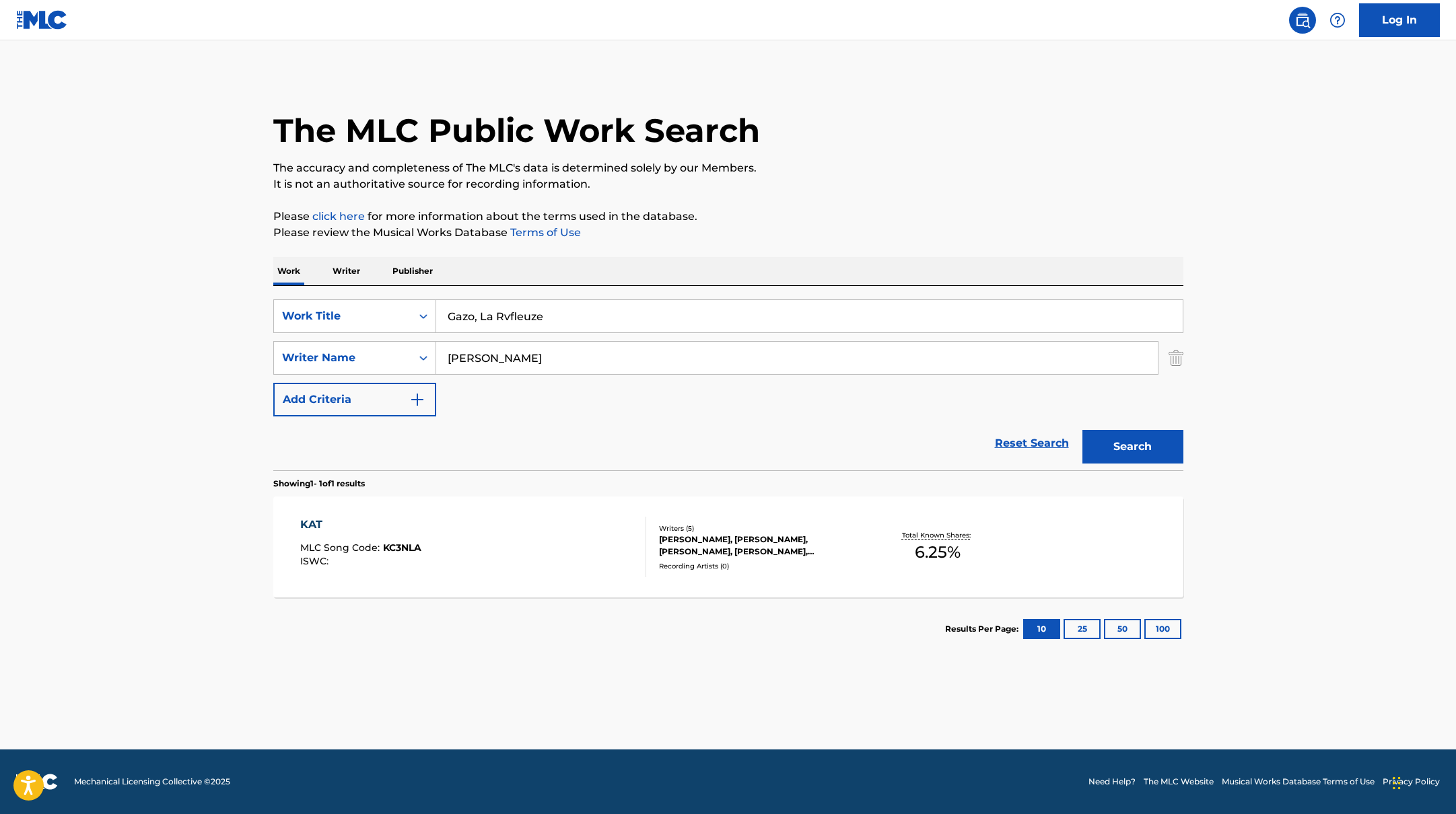
click at [376, 282] on div "Work Writer Publisher SearchWithCriteria10771601-4324-4cc8-ab46-06b0d7057aec Wo…" at bounding box center [728, 458] width 910 height 404
drag, startPoint x: 508, startPoint y: 364, endPoint x: 365, endPoint y: 353, distance: 143.4
click at [365, 353] on div "SearchWithCriteria17b139b1-9d92-4180-9b1a-8426ad8e22ea Writer Name [PERSON_NAME]" at bounding box center [728, 358] width 910 height 34
click at [1082, 430] on button "Search" at bounding box center [1133, 447] width 101 height 34
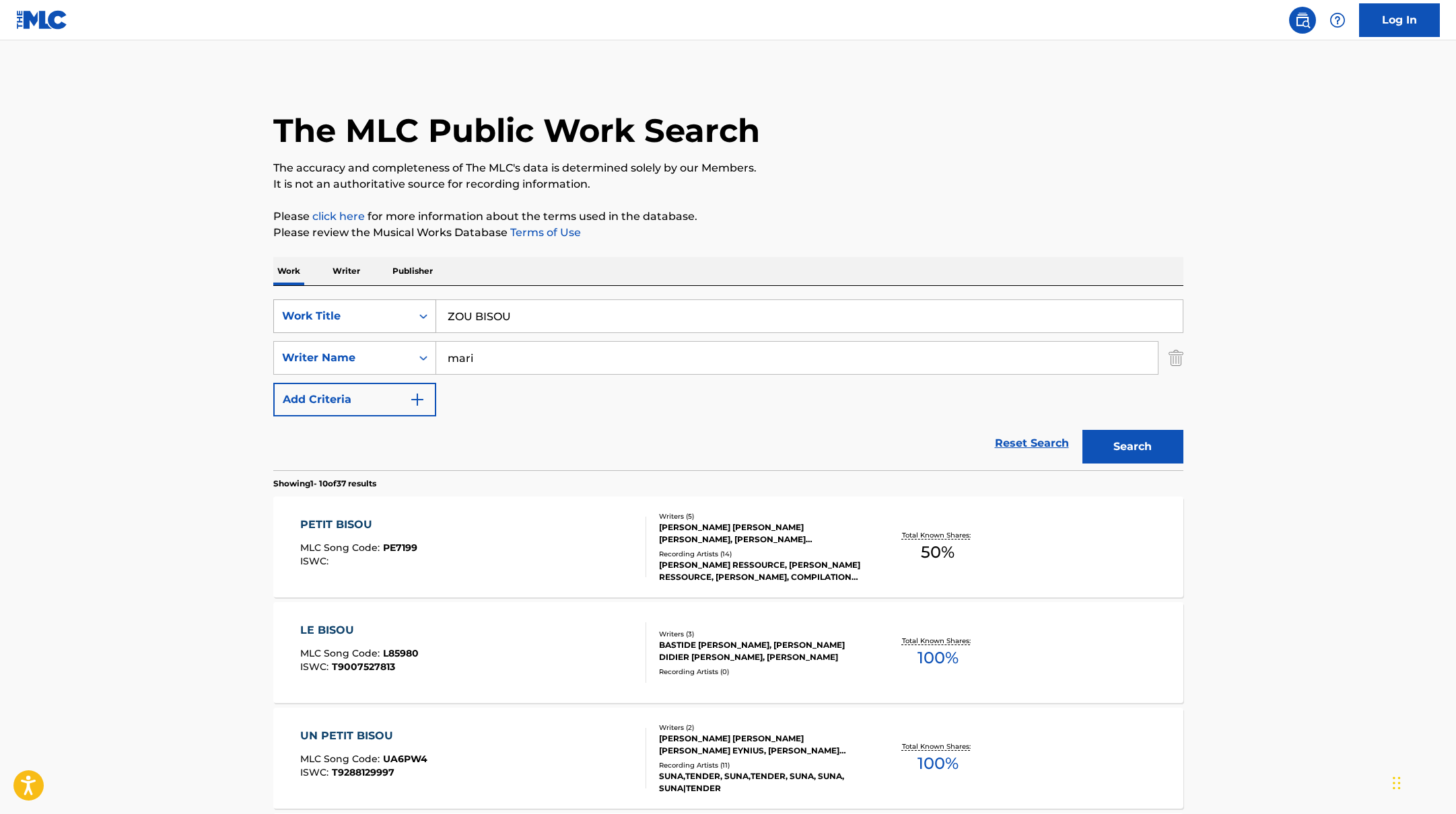
drag, startPoint x: 519, startPoint y: 320, endPoint x: 383, endPoint y: 307, distance: 136.6
click at [383, 307] on div "SearchWithCriteria10771601-4324-4cc8-ab46-06b0d7057aec Work Title ZOU BISOU" at bounding box center [728, 316] width 910 height 34
click at [812, 187] on p "It is not an authoritative source for recording information." at bounding box center [728, 184] width 910 height 16
drag, startPoint x: 487, startPoint y: 361, endPoint x: 424, endPoint y: 345, distance: 65.0
click at [424, 345] on div "SearchWithCriteria17b139b1-9d92-4180-9b1a-8426ad8e22ea Writer Name mari" at bounding box center [728, 358] width 910 height 34
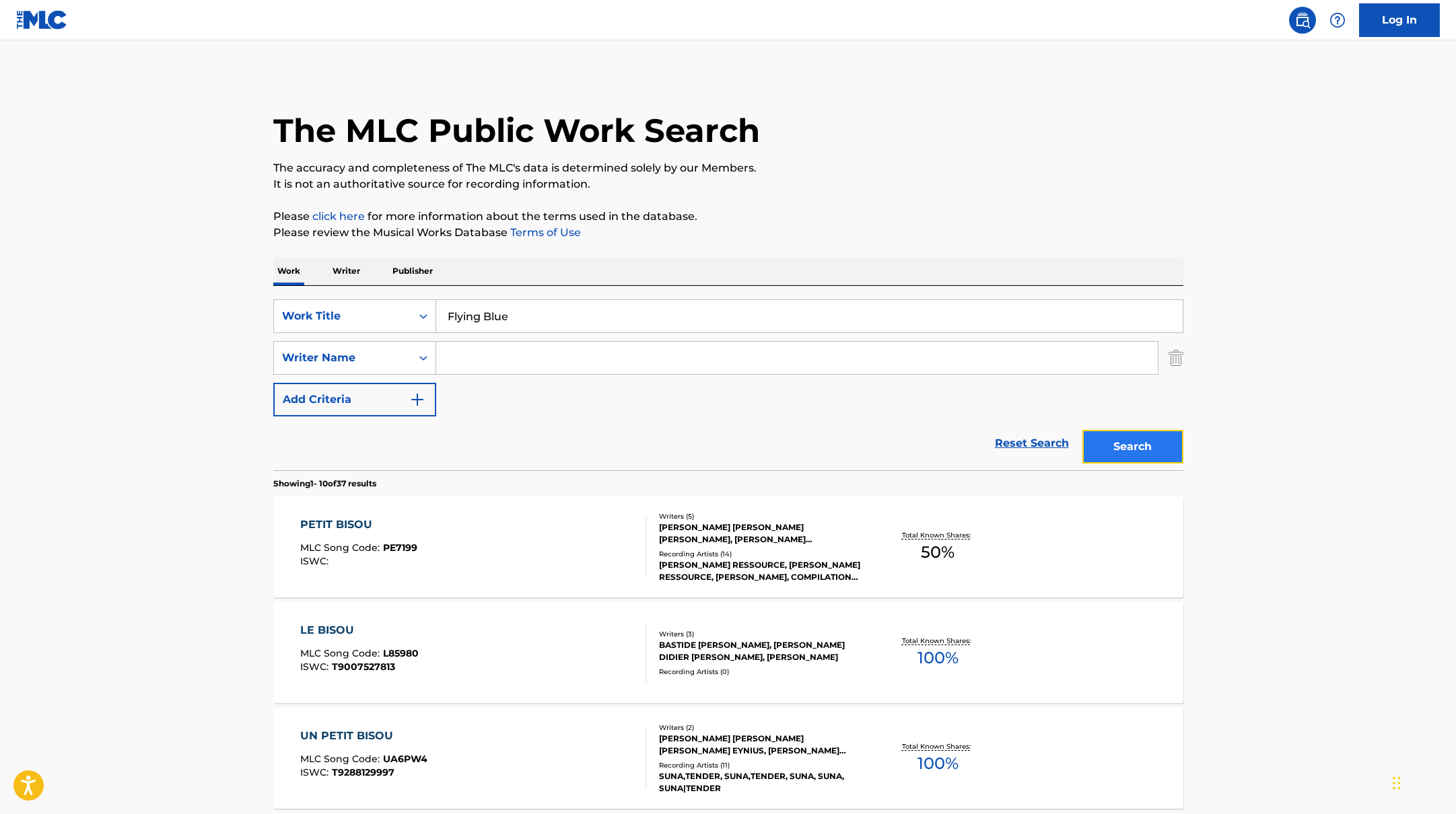
click at [1140, 445] on button "Search" at bounding box center [1133, 447] width 101 height 34
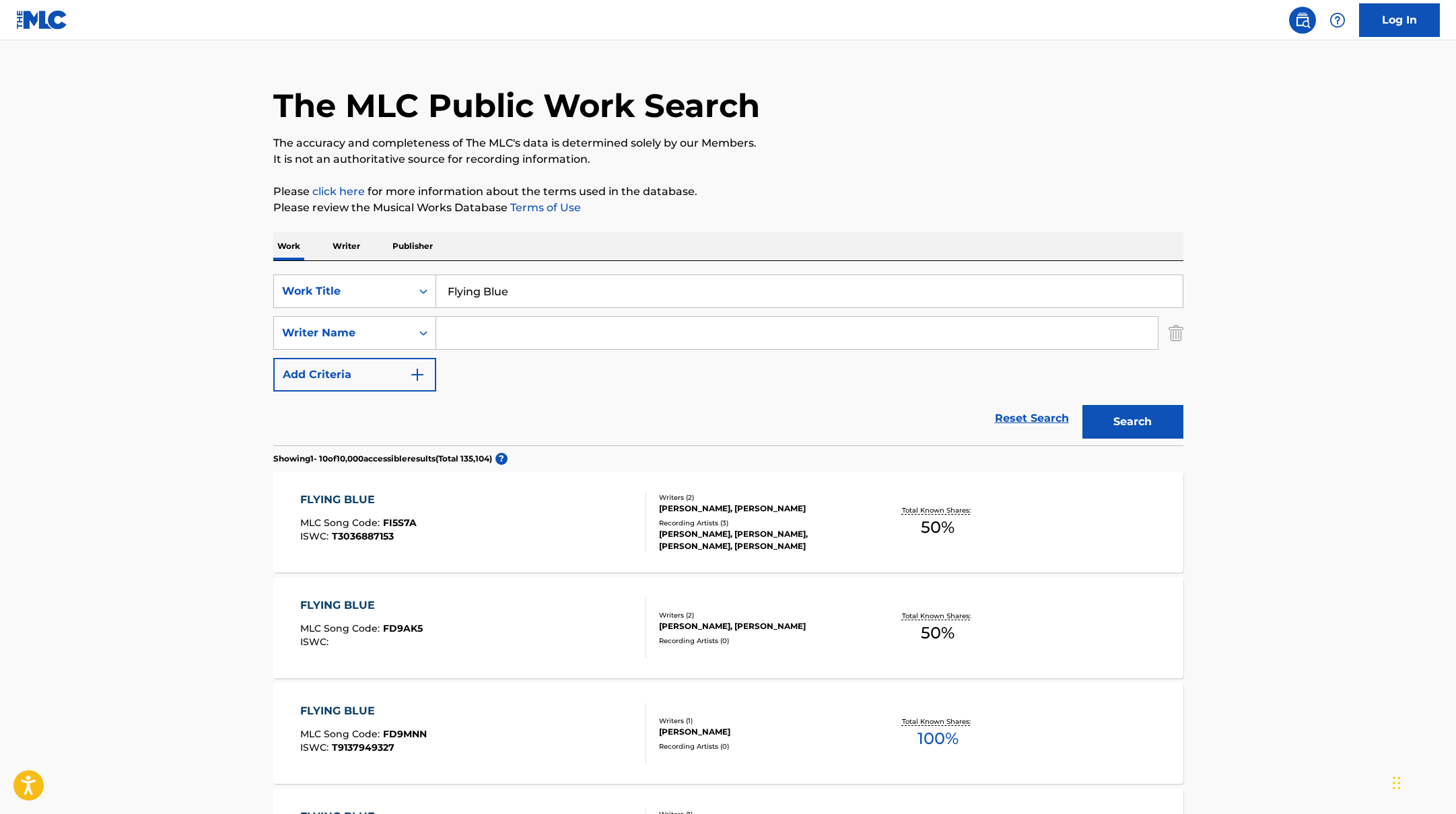
scroll to position [43, 0]
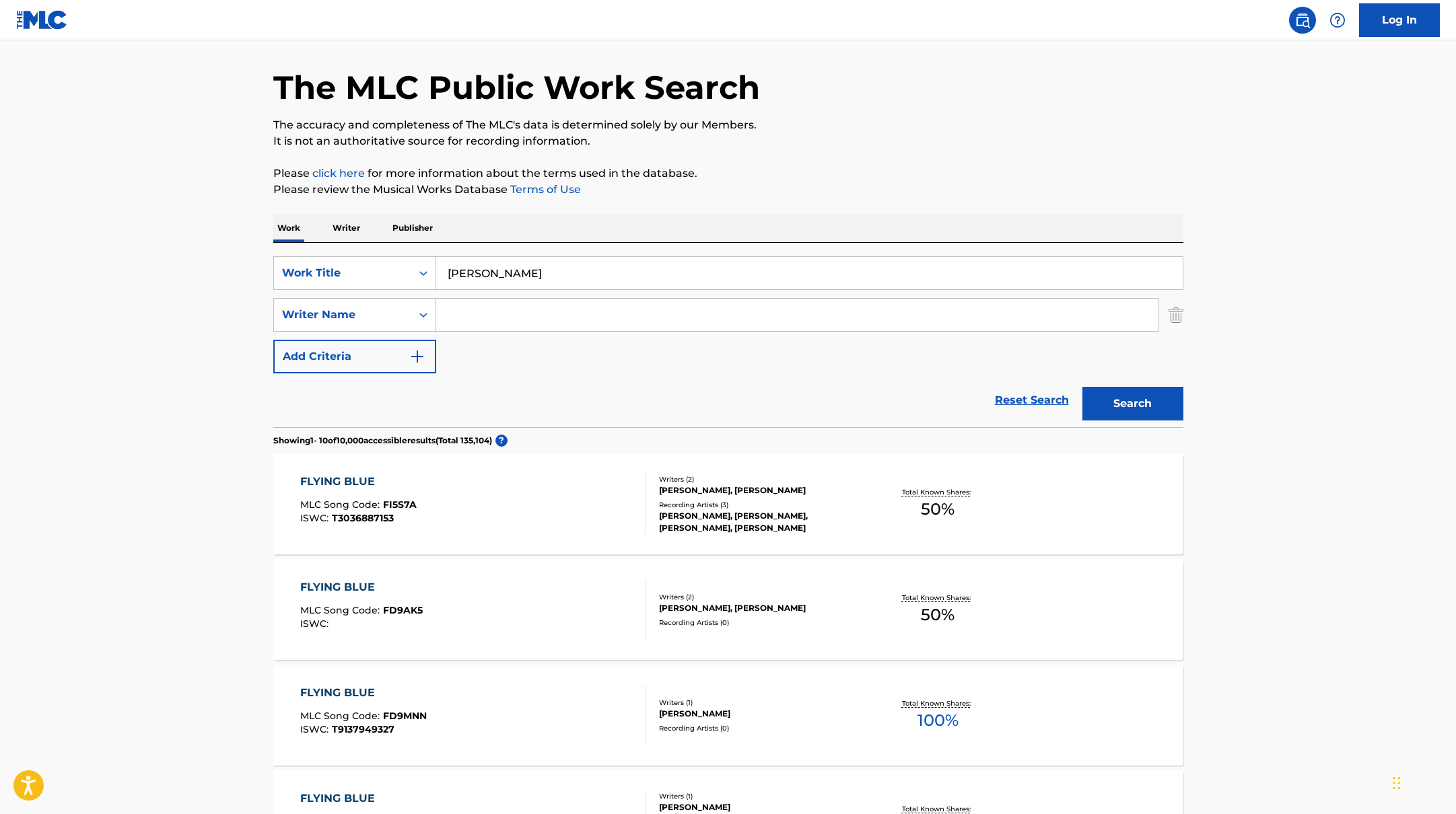
drag, startPoint x: 475, startPoint y: 269, endPoint x: 849, endPoint y: 190, distance: 382.3
click at [849, 192] on div "The MLC Public Work Search The accuracy and completeness of The MLC's data is d…" at bounding box center [728, 803] width 942 height 1544
click at [849, 190] on p "Please review the Musical Works Database Terms of Use" at bounding box center [728, 190] width 910 height 16
click at [1148, 405] on button "Search" at bounding box center [1133, 404] width 101 height 34
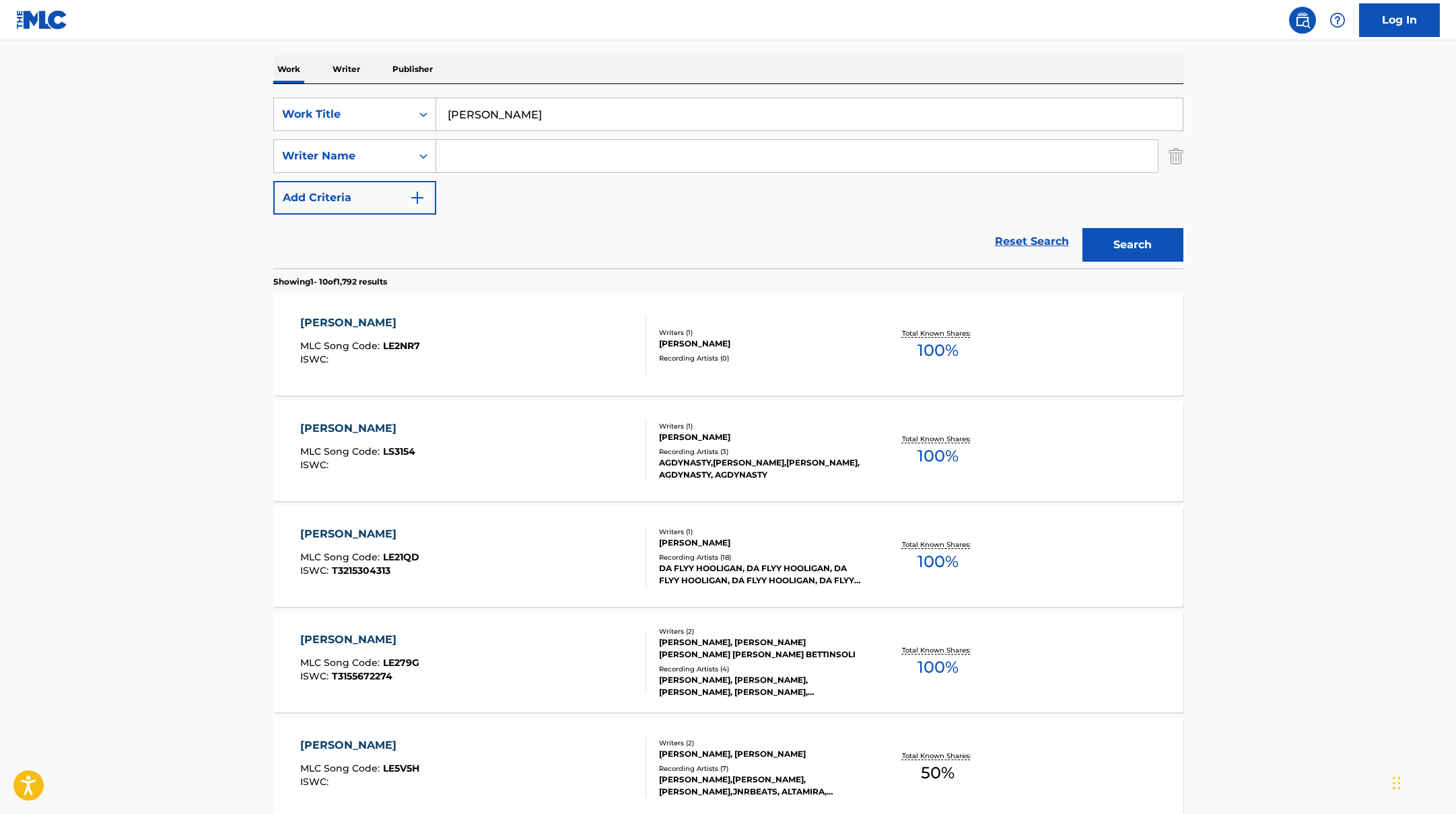
scroll to position [215, 0]
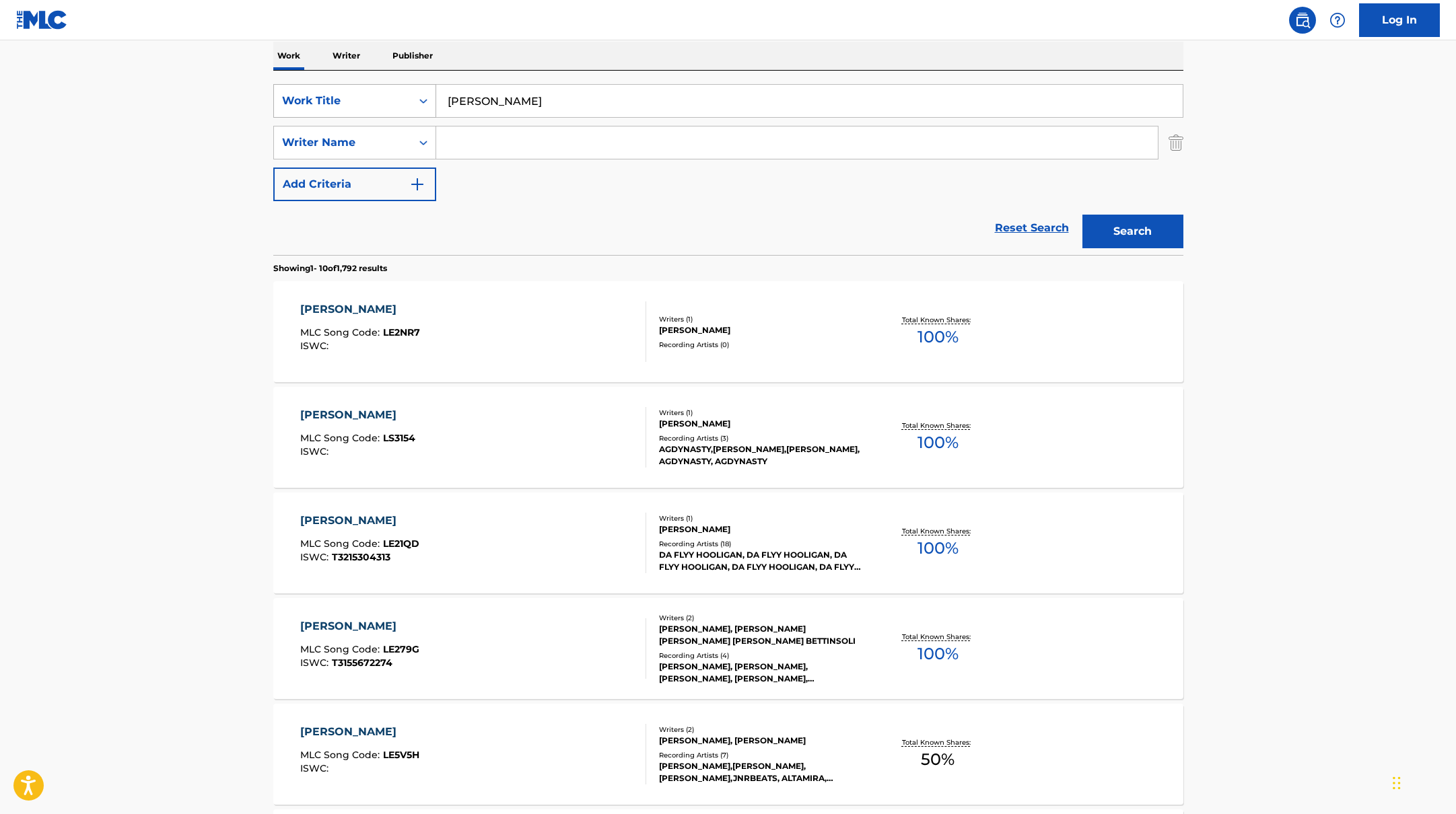
drag, startPoint x: 541, startPoint y: 104, endPoint x: 376, endPoint y: 91, distance: 165.5
click at [376, 91] on div "SearchWithCriteria10771601-4324-4cc8-ab46-06b0d7057aec Work Title [PERSON_NAME]" at bounding box center [728, 101] width 910 height 34
click at [537, 137] on input "Search Form" at bounding box center [797, 143] width 722 height 33
click at [1126, 229] on button "Search" at bounding box center [1133, 232] width 101 height 34
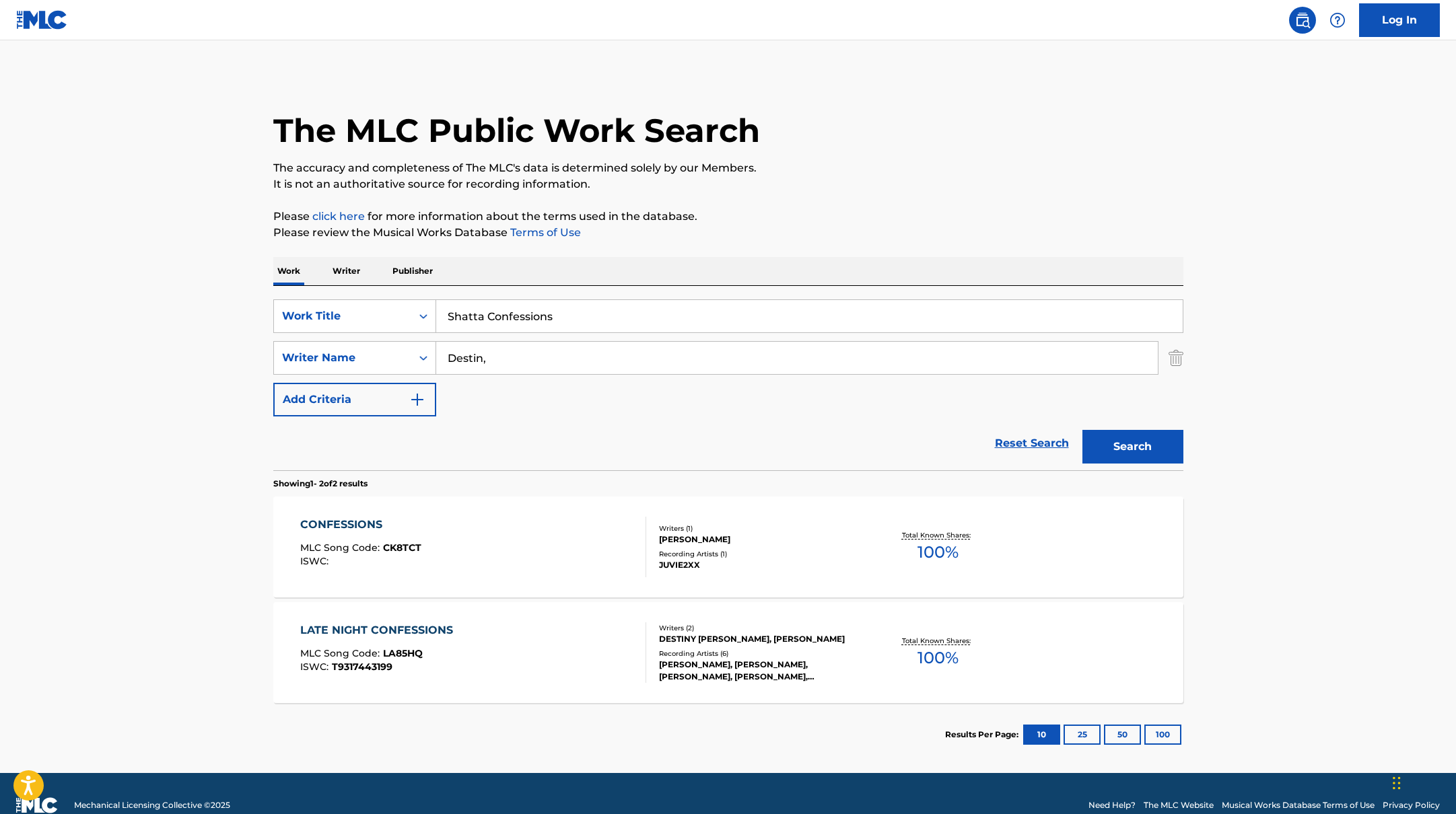
drag, startPoint x: 591, startPoint y: 317, endPoint x: 406, endPoint y: 287, distance: 187.4
click at [382, 293] on div "SearchWithCriteria10771601-4324-4cc8-ab46-06b0d7057aec Work Title Shatta Confes…" at bounding box center [728, 378] width 910 height 185
click at [767, 203] on div "The MLC Public Work Search The accuracy and completeness of The MLC's data is d…" at bounding box center [728, 420] width 942 height 692
drag, startPoint x: 507, startPoint y: 365, endPoint x: 370, endPoint y: 351, distance: 137.7
click at [372, 352] on div "SearchWithCriteria17b139b1-9d92-4180-9b1a-8426ad8e22ea Writer Name Destin," at bounding box center [728, 358] width 910 height 34
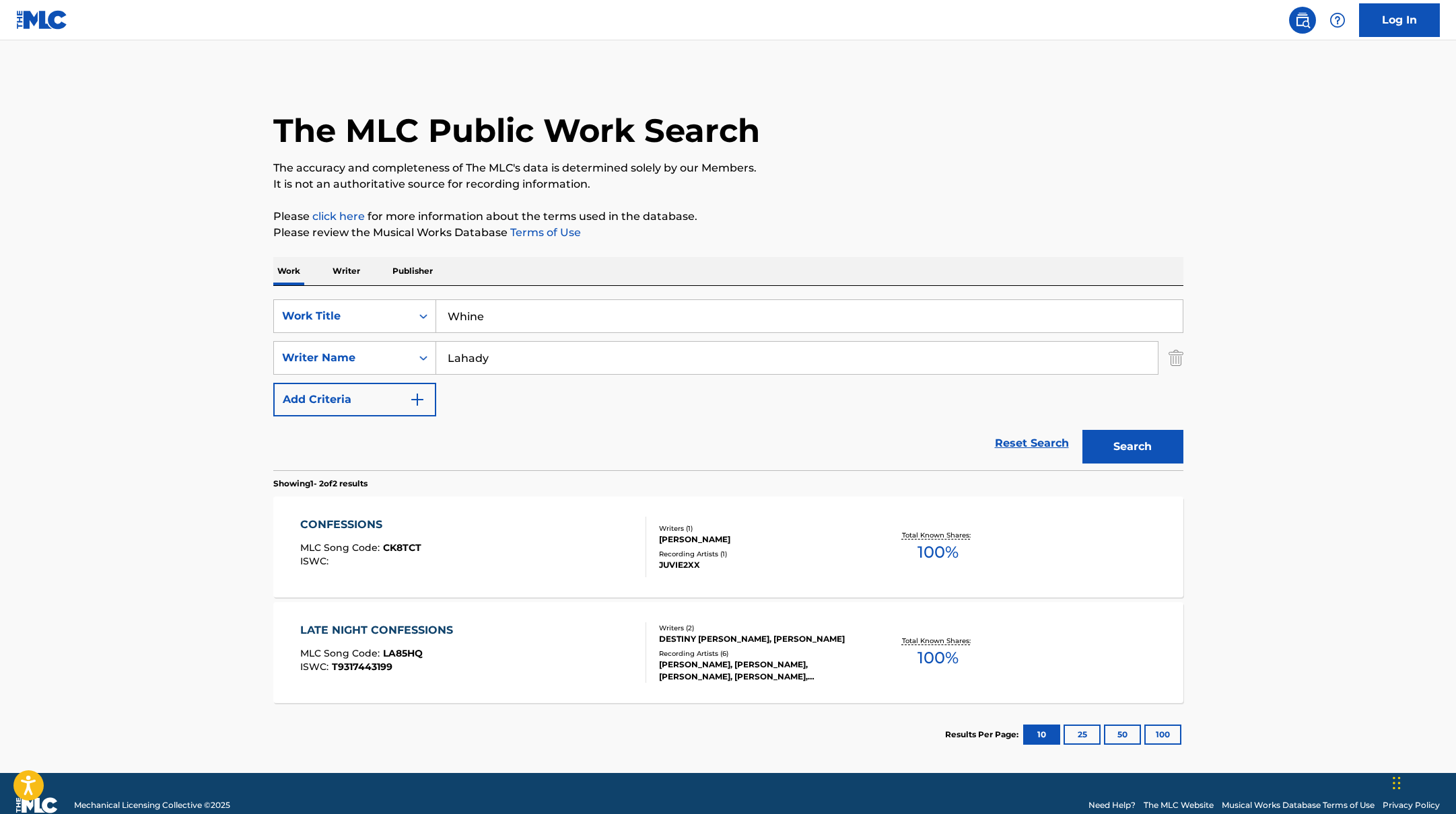
click at [896, 203] on div "The MLC Public Work Search The accuracy and completeness of The MLC's data is d…" at bounding box center [728, 420] width 942 height 692
click at [1143, 451] on button "Search" at bounding box center [1133, 447] width 101 height 34
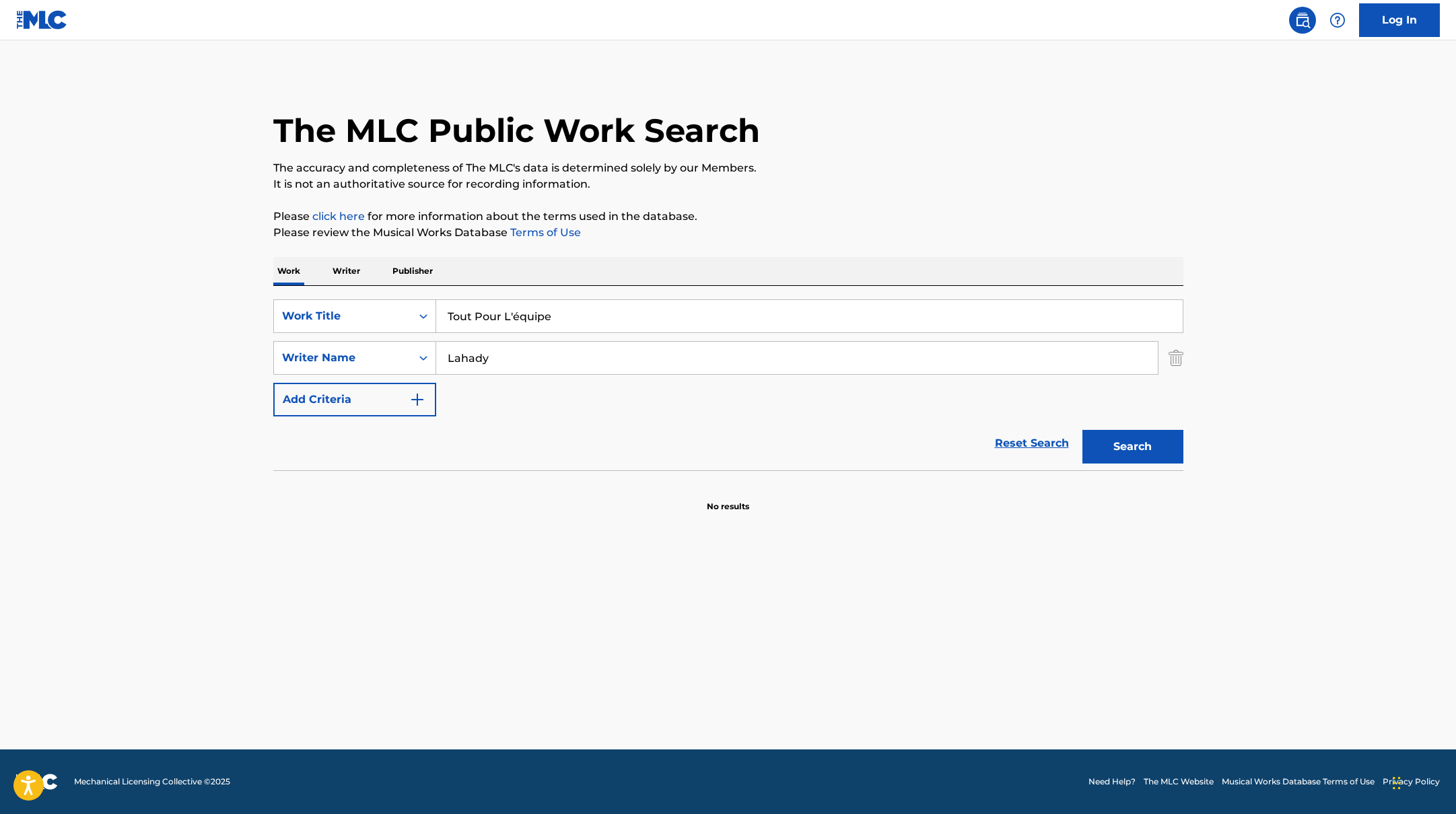
drag, startPoint x: 507, startPoint y: 322, endPoint x: 756, endPoint y: 199, distance: 277.7
click at [754, 199] on div "The MLC Public Work Search The accuracy and completeness of The MLC's data is d…" at bounding box center [728, 293] width 942 height 438
click at [756, 199] on div "The MLC Public Work Search The accuracy and completeness of The MLC's data is d…" at bounding box center [728, 293] width 942 height 438
drag, startPoint x: 502, startPoint y: 358, endPoint x: 402, endPoint y: 341, distance: 101.4
click at [415, 343] on div "SearchWithCriteria17b139b1-9d92-4180-9b1a-8426ad8e22ea Writer Name [PERSON_NAME]" at bounding box center [728, 358] width 910 height 34
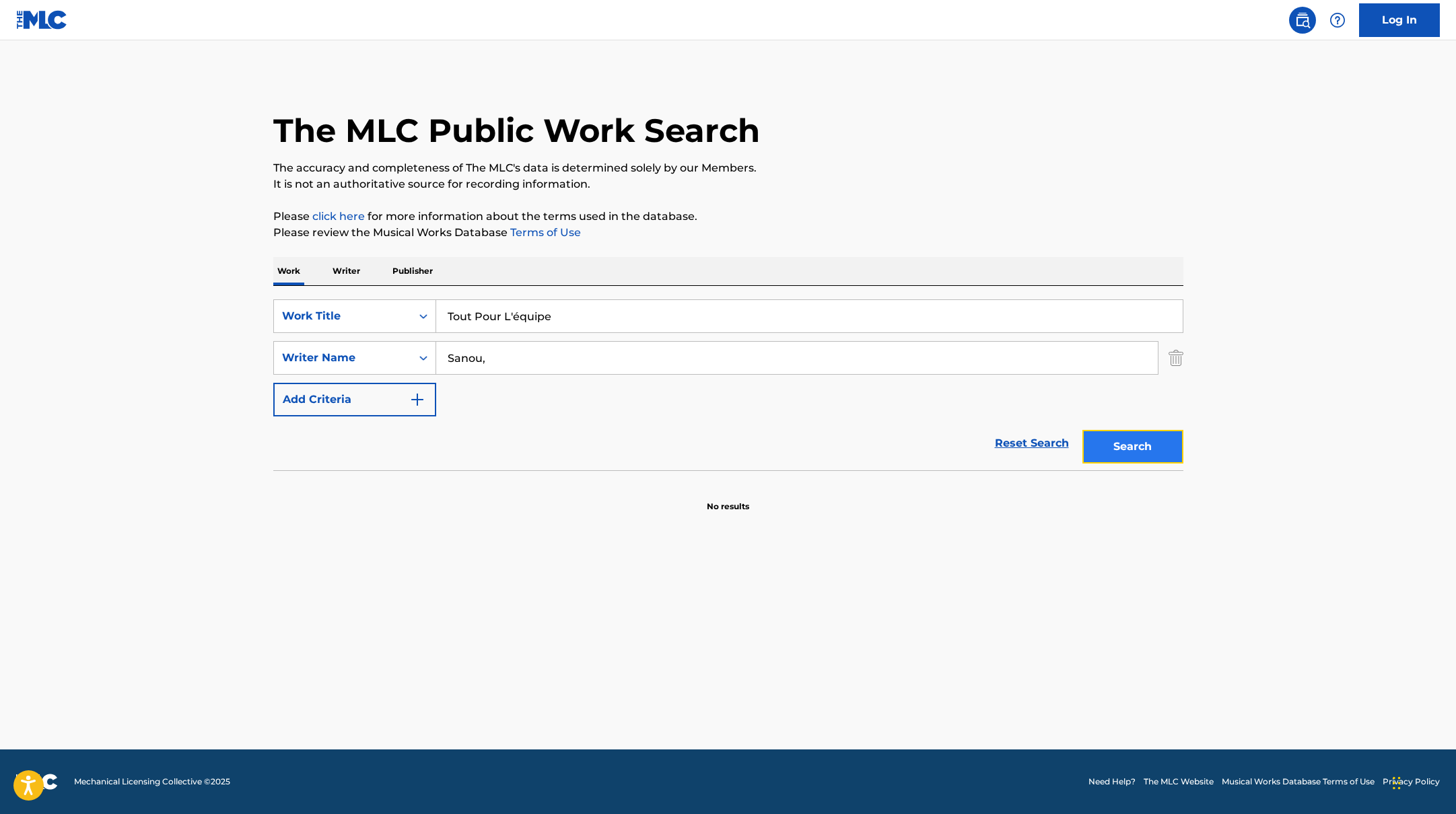
click at [1141, 455] on button "Search" at bounding box center [1133, 447] width 101 height 34
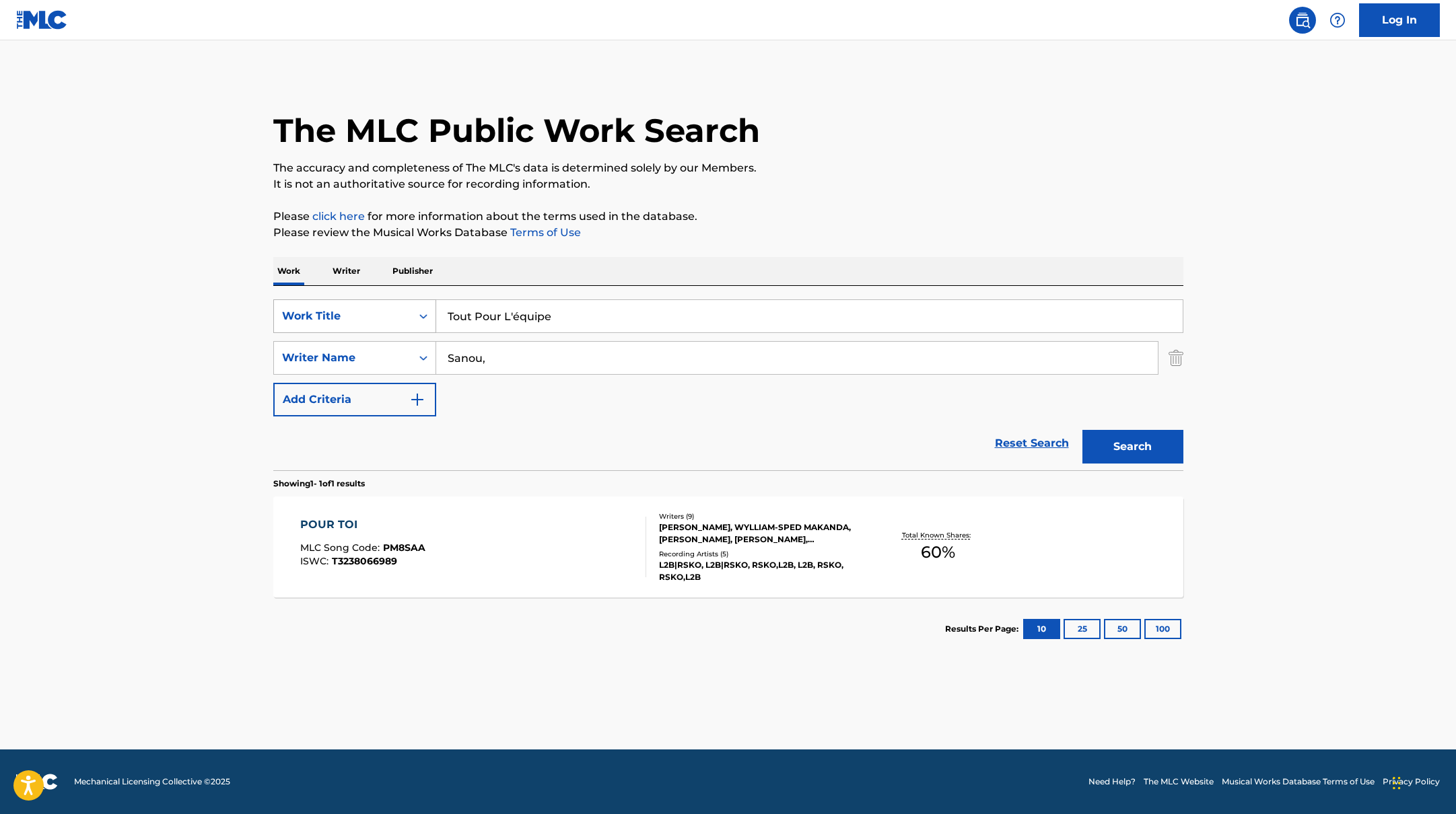
drag, startPoint x: 565, startPoint y: 315, endPoint x: 423, endPoint y: 301, distance: 142.7
click at [432, 302] on div "SearchWithCriteria10771601-4324-4cc8-ab46-06b0d7057aec Work Title Tout Pour L'é…" at bounding box center [728, 316] width 910 height 34
click at [476, 272] on div "Work Writer Publisher" at bounding box center [728, 271] width 910 height 28
drag, startPoint x: 496, startPoint y: 358, endPoint x: 383, endPoint y: 319, distance: 119.5
click at [391, 323] on div "SearchWithCriteria10771601-4324-4cc8-ab46-06b0d7057aec Work Title BTRD SearchWi…" at bounding box center [728, 358] width 910 height 117
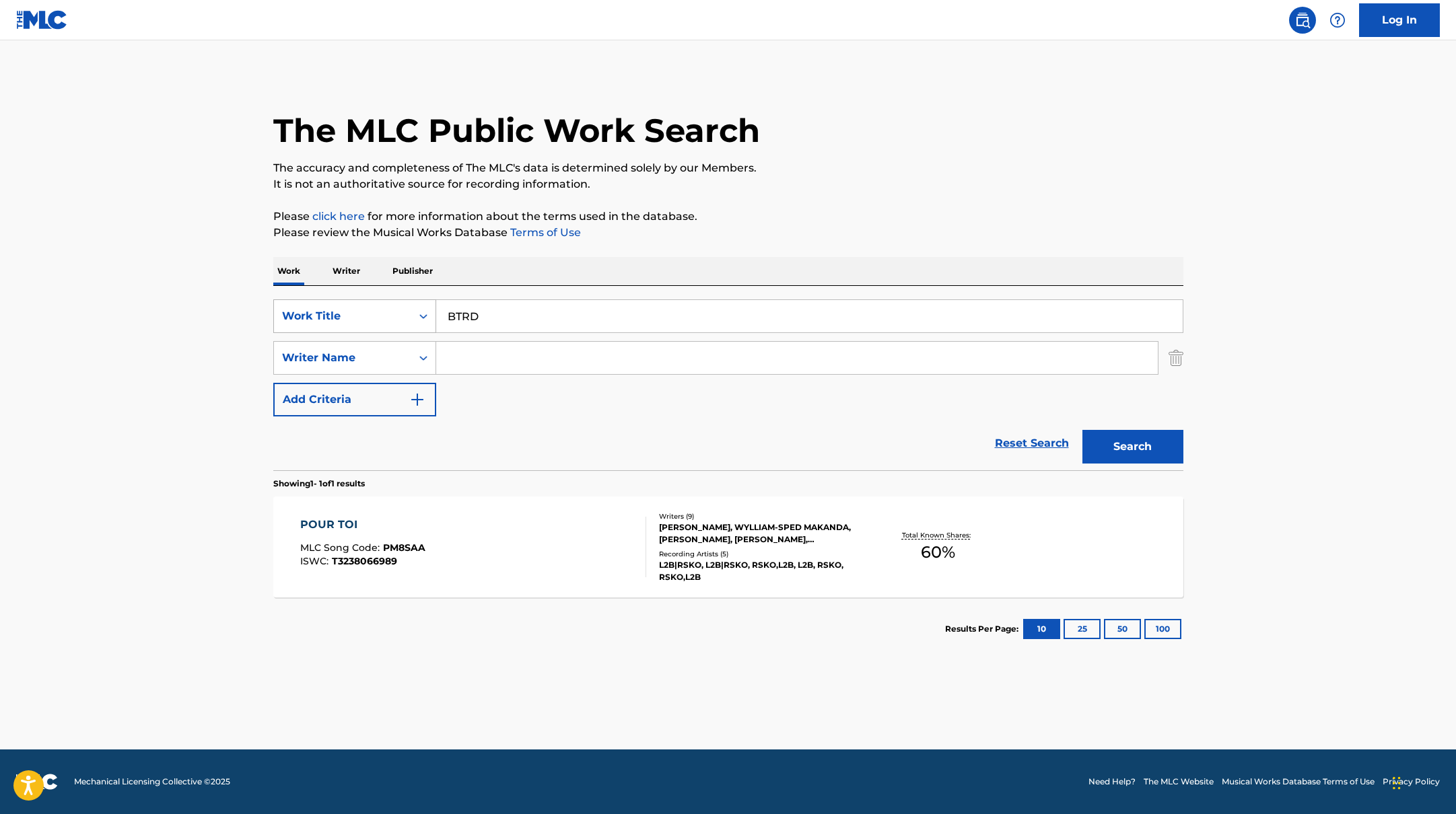
click at [1082, 430] on button "Search" at bounding box center [1133, 447] width 101 height 34
drag, startPoint x: 470, startPoint y: 317, endPoint x: 405, endPoint y: 298, distance: 67.7
click at [412, 303] on div "SearchWithCriteria10771601-4324-4cc8-ab46-06b0d7057aec Work Title BTRD" at bounding box center [728, 316] width 910 height 34
click at [804, 210] on p "Please click here for more information about the terms used in the database." at bounding box center [728, 216] width 910 height 16
click at [472, 359] on input "Search Form" at bounding box center [797, 358] width 722 height 33
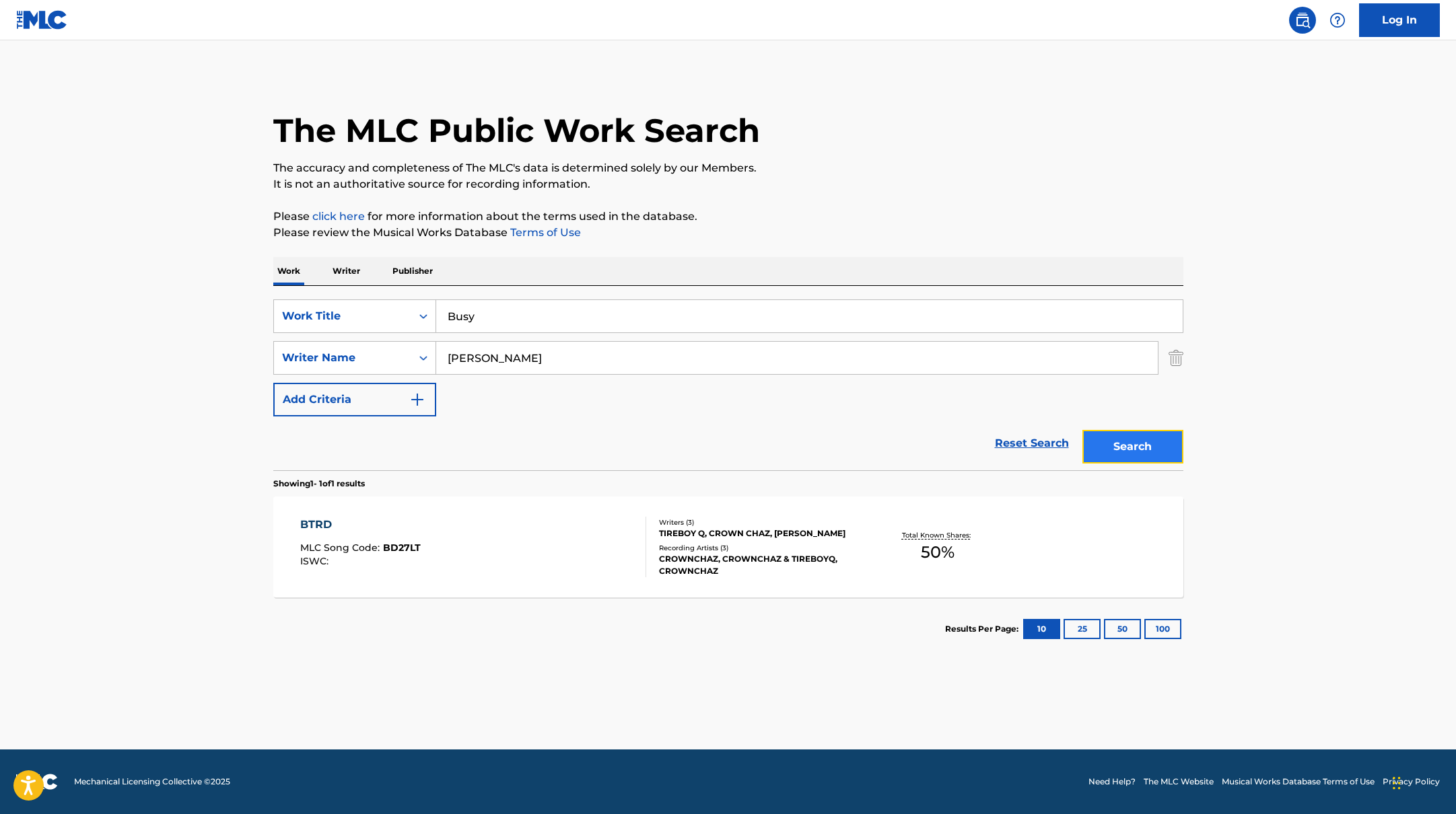
click at [1116, 451] on button "Search" at bounding box center [1133, 447] width 101 height 34
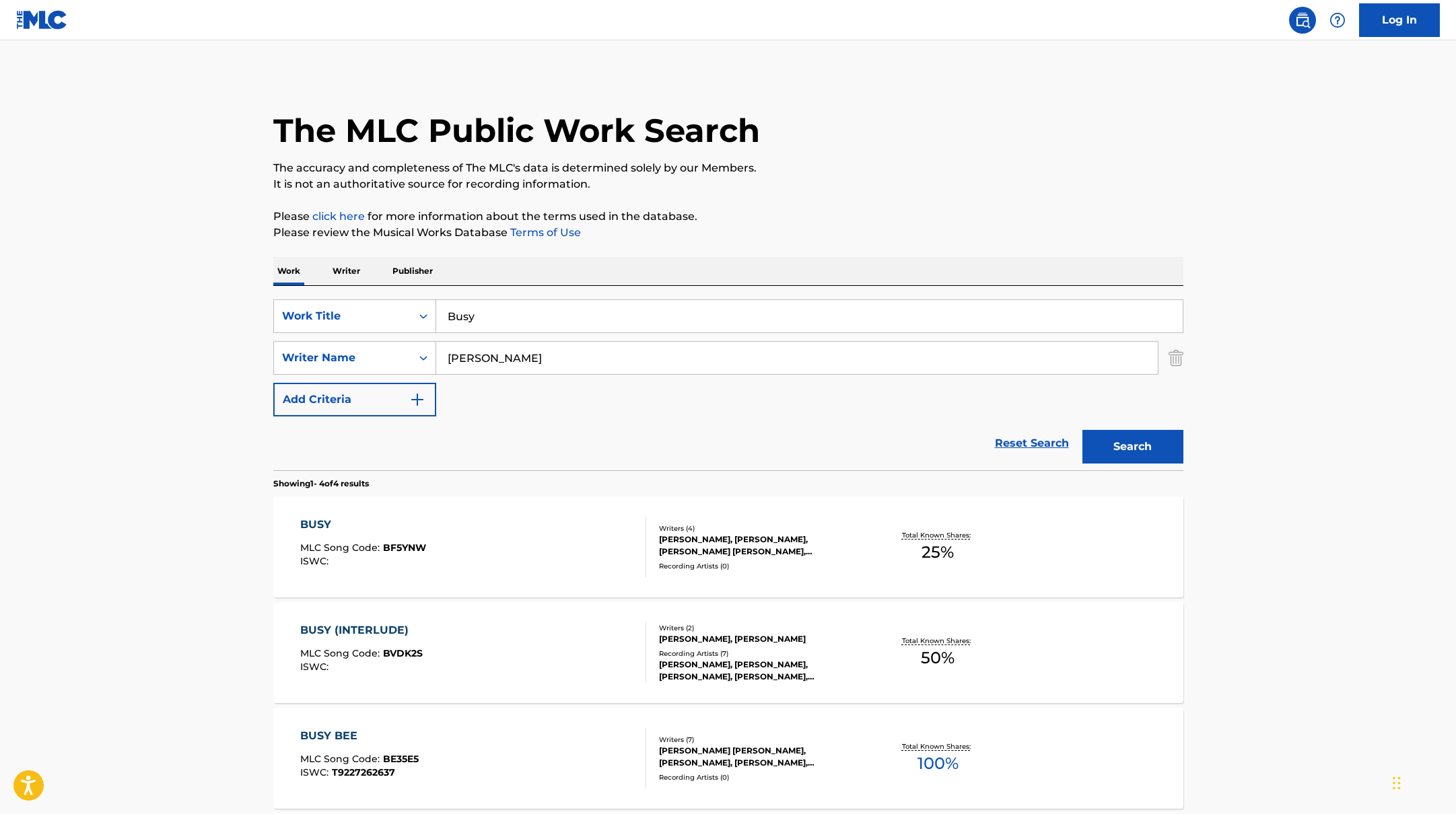
click at [573, 586] on div "BUSY MLC Song Code : BF5YNW ISWC : Writers ( 4 ) [PERSON_NAME], [PERSON_NAME], …" at bounding box center [728, 547] width 910 height 101
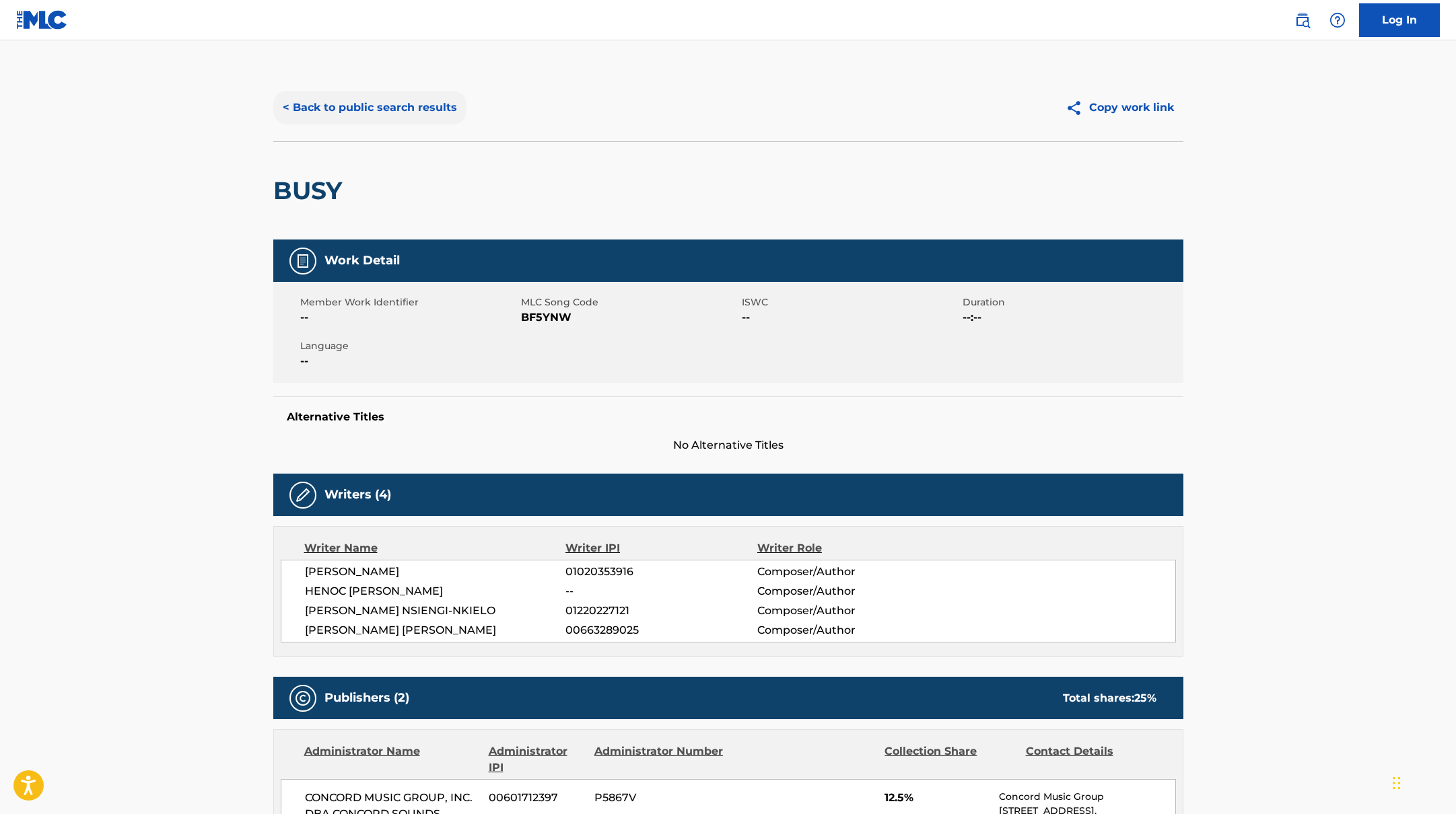
click at [399, 103] on button "< Back to public search results" at bounding box center [369, 107] width 193 height 34
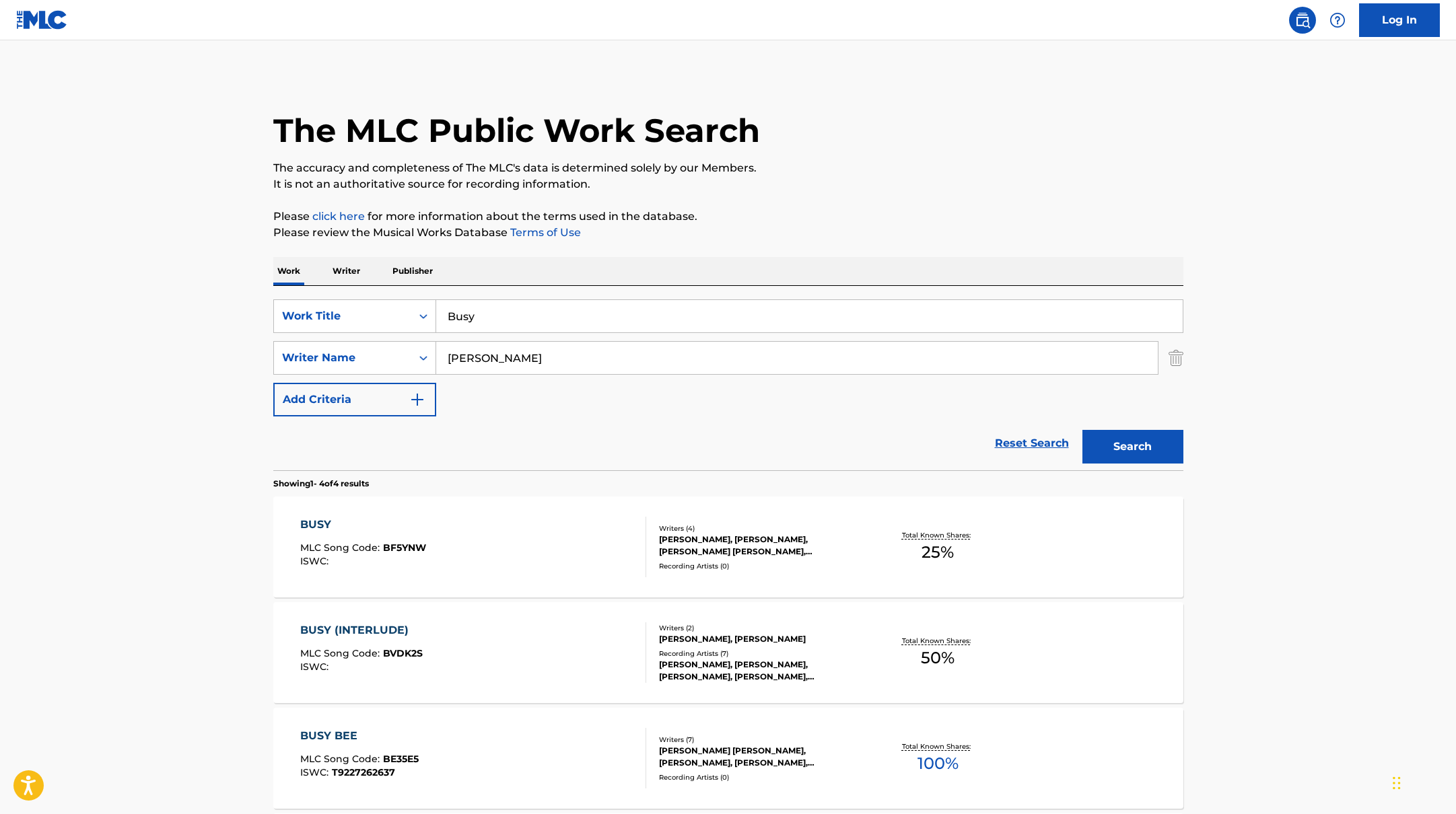
drag, startPoint x: 487, startPoint y: 312, endPoint x: 381, endPoint y: 292, distance: 107.9
click at [397, 292] on div "SearchWithCriteria10771601-4324-4cc8-ab46-06b0d7057aec Work Title Busy SearchWi…" at bounding box center [728, 378] width 910 height 185
drag, startPoint x: 493, startPoint y: 361, endPoint x: 413, endPoint y: 347, distance: 81.2
click at [424, 349] on div "SearchWithCriteria17b139b1-9d92-4180-9b1a-8426ad8e22ea Writer Name [PERSON_NAME]" at bounding box center [728, 358] width 910 height 34
click at [1145, 443] on button "Search" at bounding box center [1133, 447] width 101 height 34
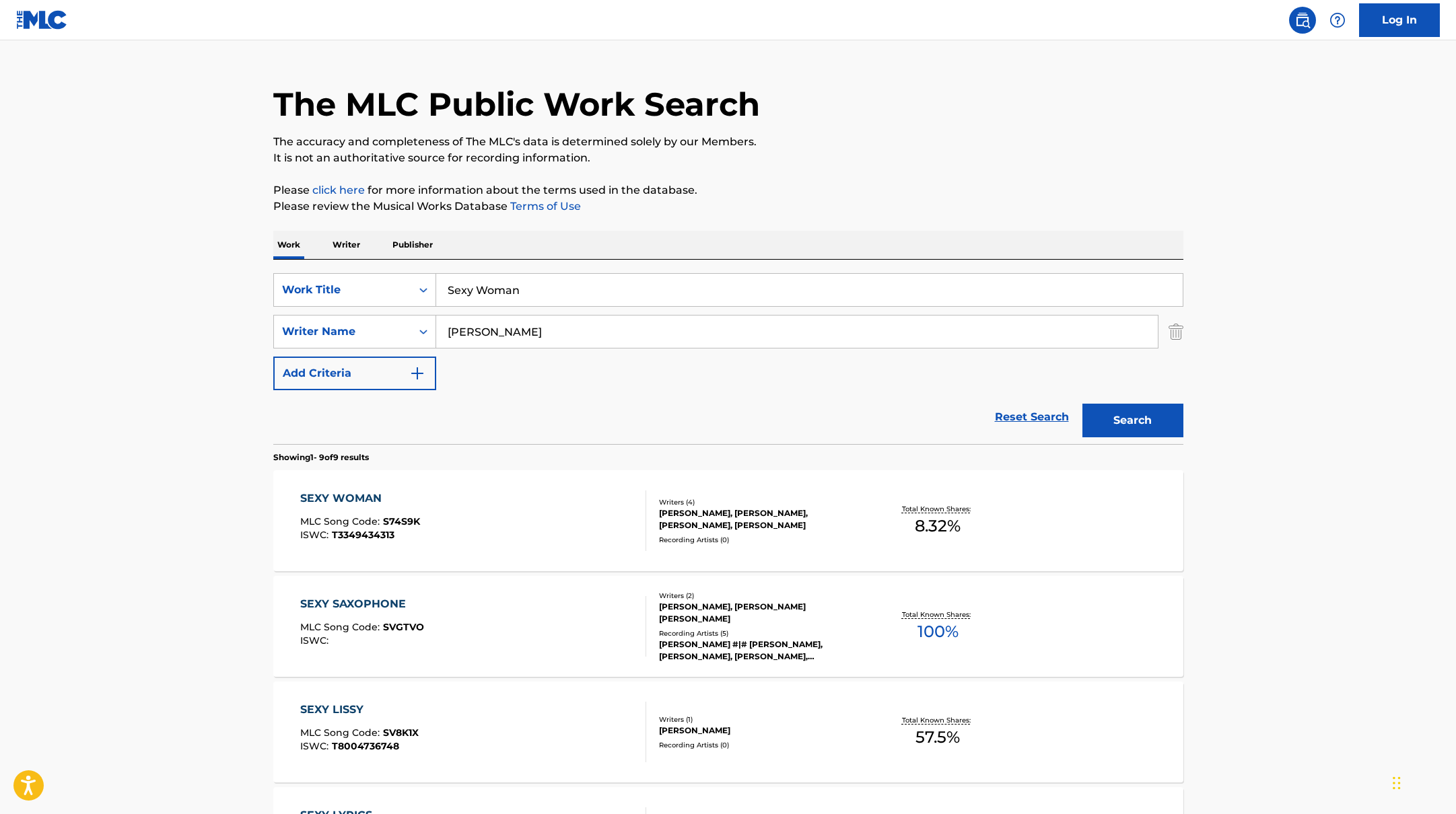
scroll to position [33, 0]
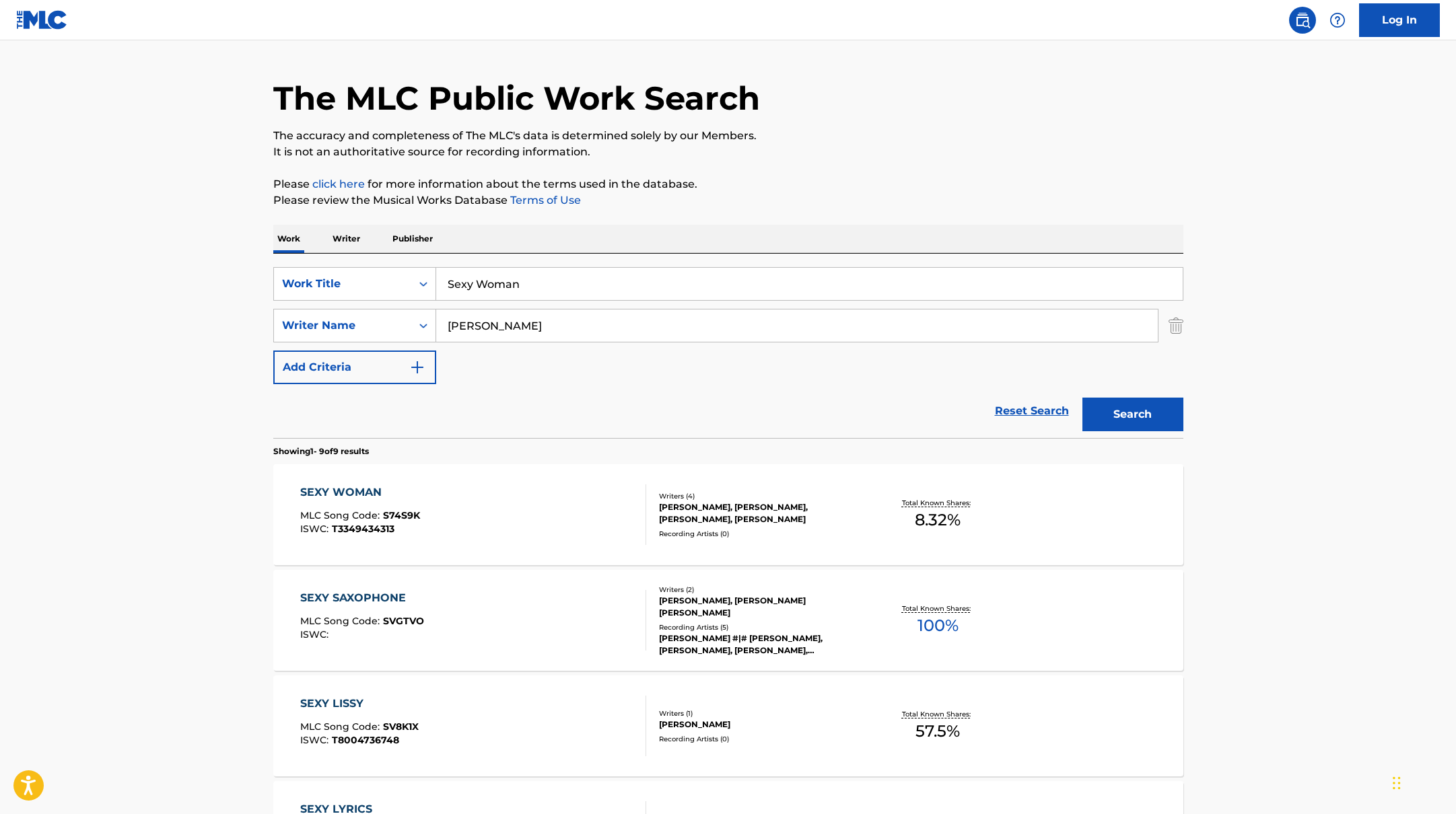
click at [566, 534] on div "SEXY WOMAN MLC Song Code : S74S9K ISWC : T3349434313" at bounding box center [473, 515] width 346 height 61
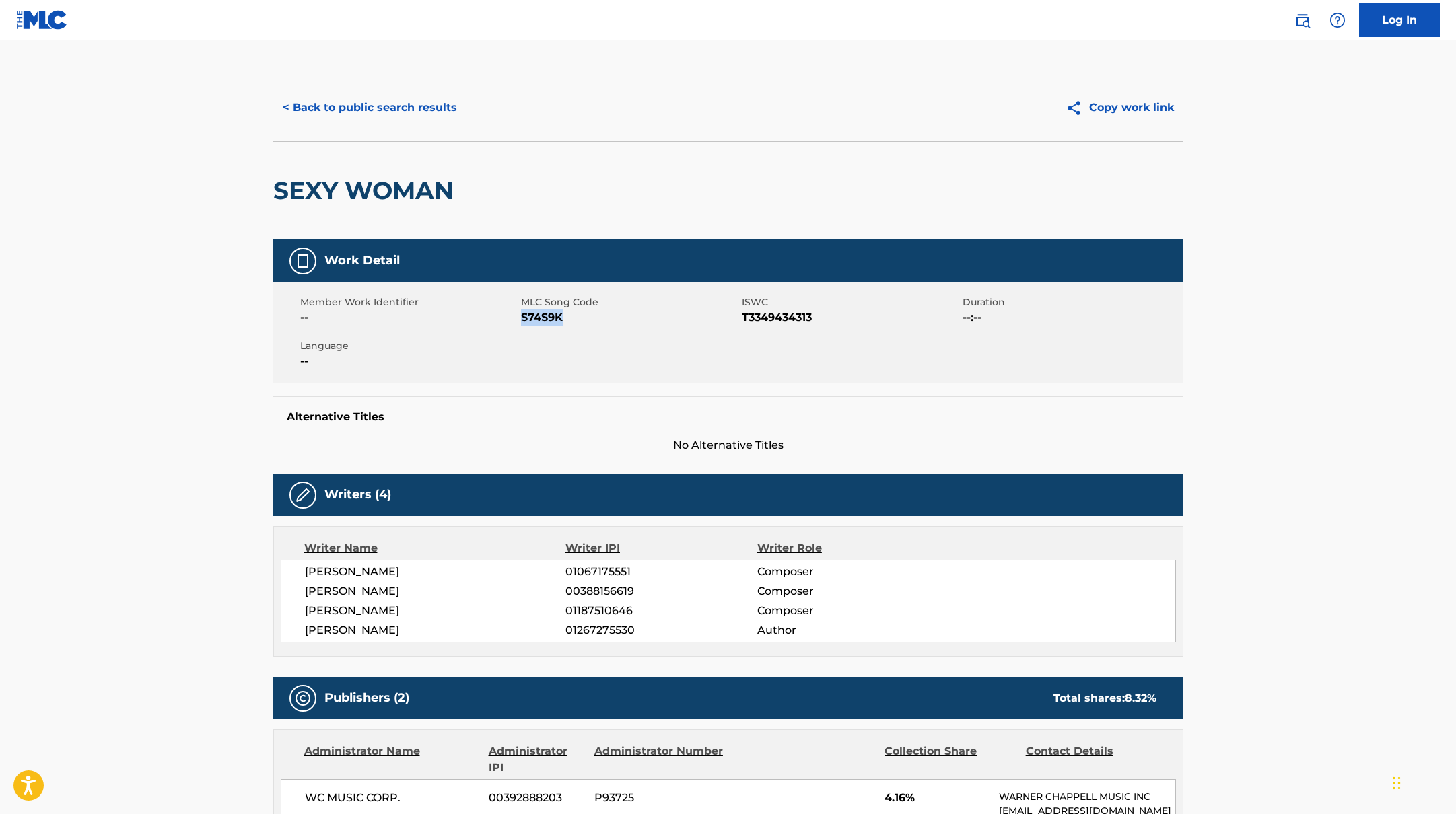
drag, startPoint x: 521, startPoint y: 318, endPoint x: 613, endPoint y: 322, distance: 92.1
click at [613, 322] on span "S74S9K" at bounding box center [629, 318] width 217 height 16
click at [368, 117] on button "< Back to public search results" at bounding box center [369, 107] width 193 height 34
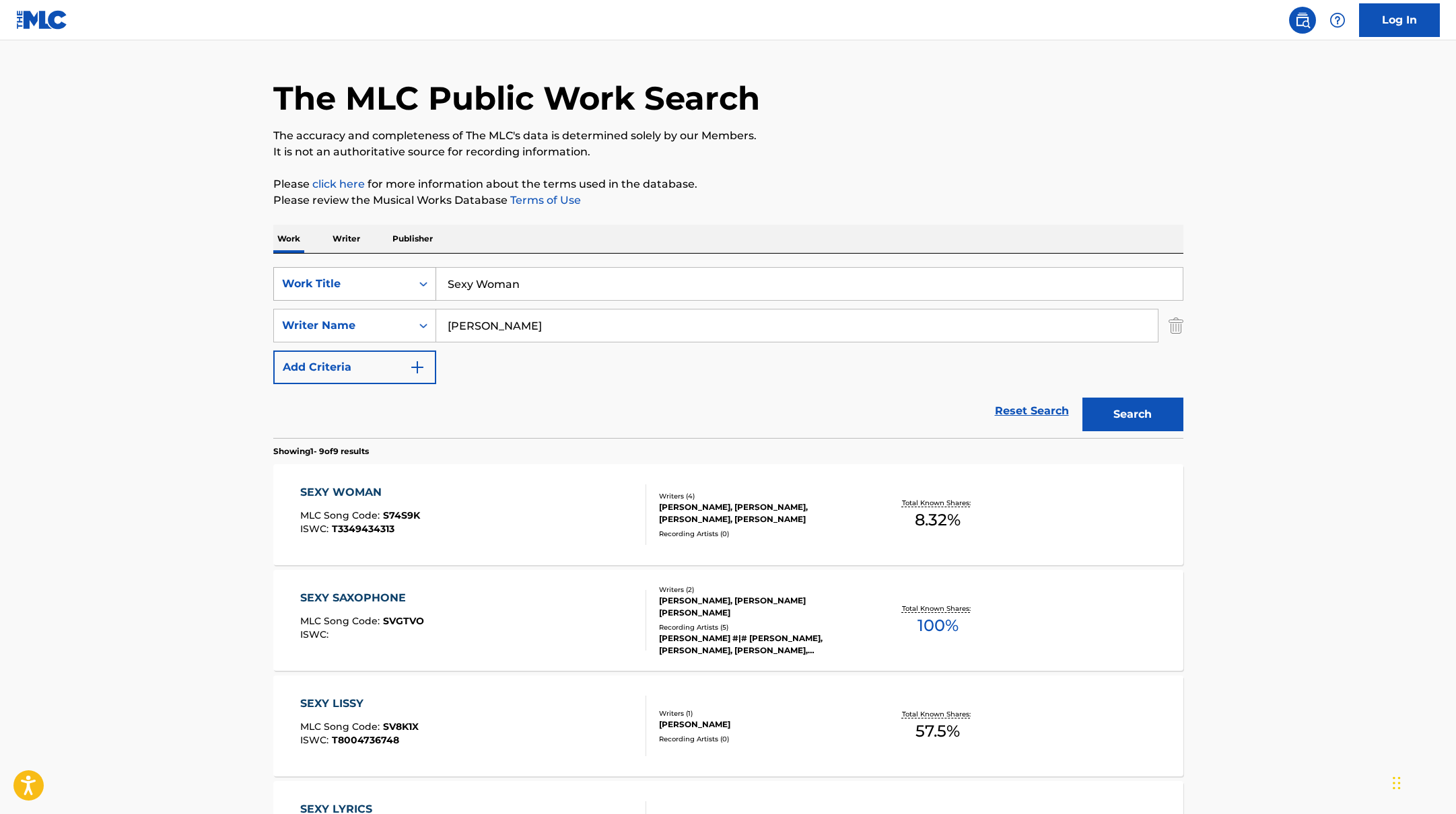
drag, startPoint x: 482, startPoint y: 277, endPoint x: 413, endPoint y: 269, distance: 69.5
click at [413, 269] on div "SearchWithCriteria10771601-4324-4cc8-ab46-06b0d7057aec Work Title Sexy Woman" at bounding box center [728, 284] width 910 height 34
drag, startPoint x: 488, startPoint y: 284, endPoint x: 414, endPoint y: 267, distance: 75.9
click at [424, 271] on div "SearchWithCriteria10771601-4324-4cc8-ab46-06b0d7057aec Work Title La Mano 1.9" at bounding box center [728, 284] width 910 height 34
drag, startPoint x: 490, startPoint y: 332, endPoint x: 379, endPoint y: 315, distance: 112.3
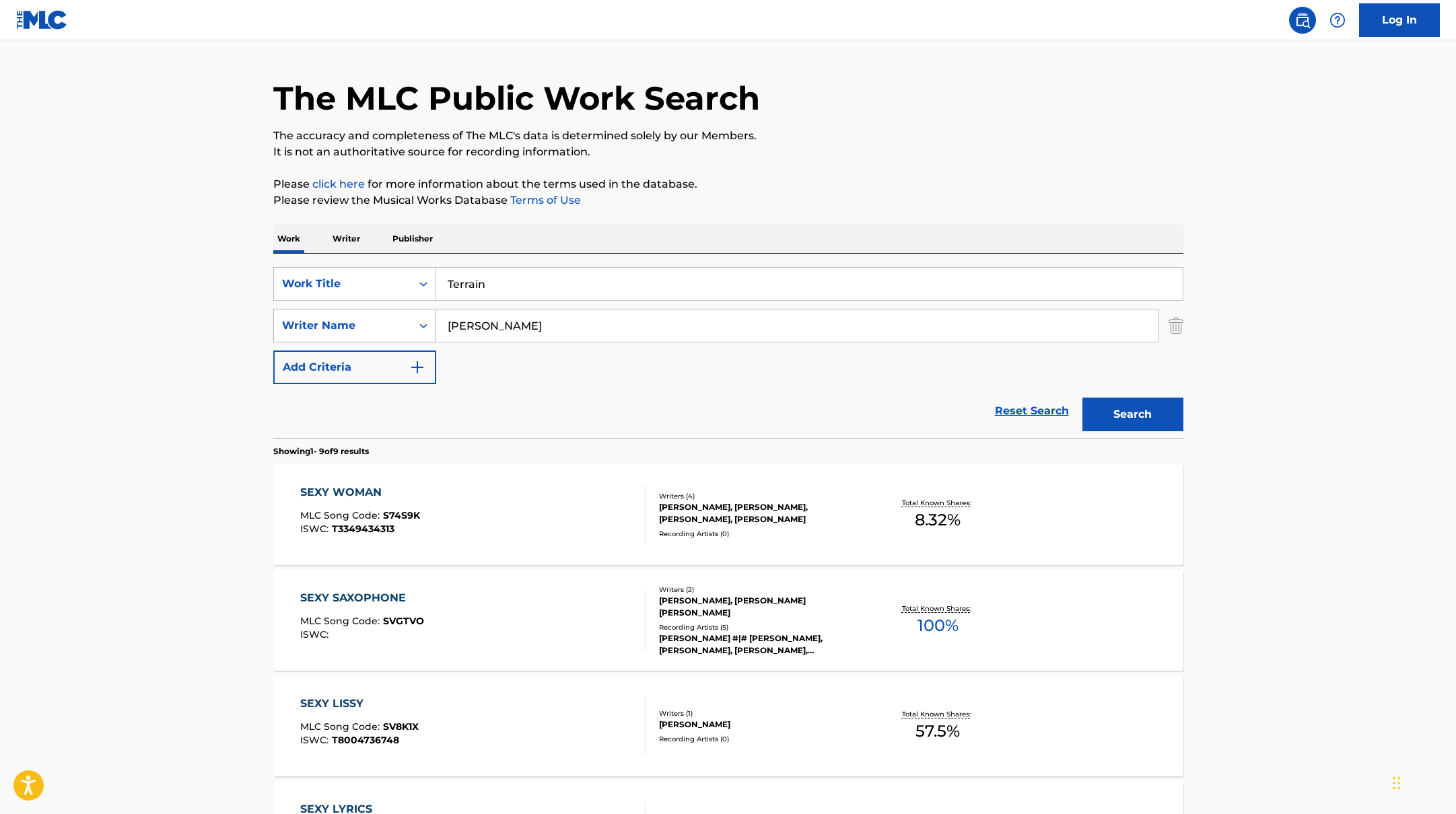
click at [382, 315] on div "SearchWithCriteria17b139b1-9d92-4180-9b1a-8426ad8e22ea Writer Name [PERSON_NAME]" at bounding box center [728, 326] width 910 height 34
click at [1124, 414] on button "Search" at bounding box center [1133, 414] width 101 height 34
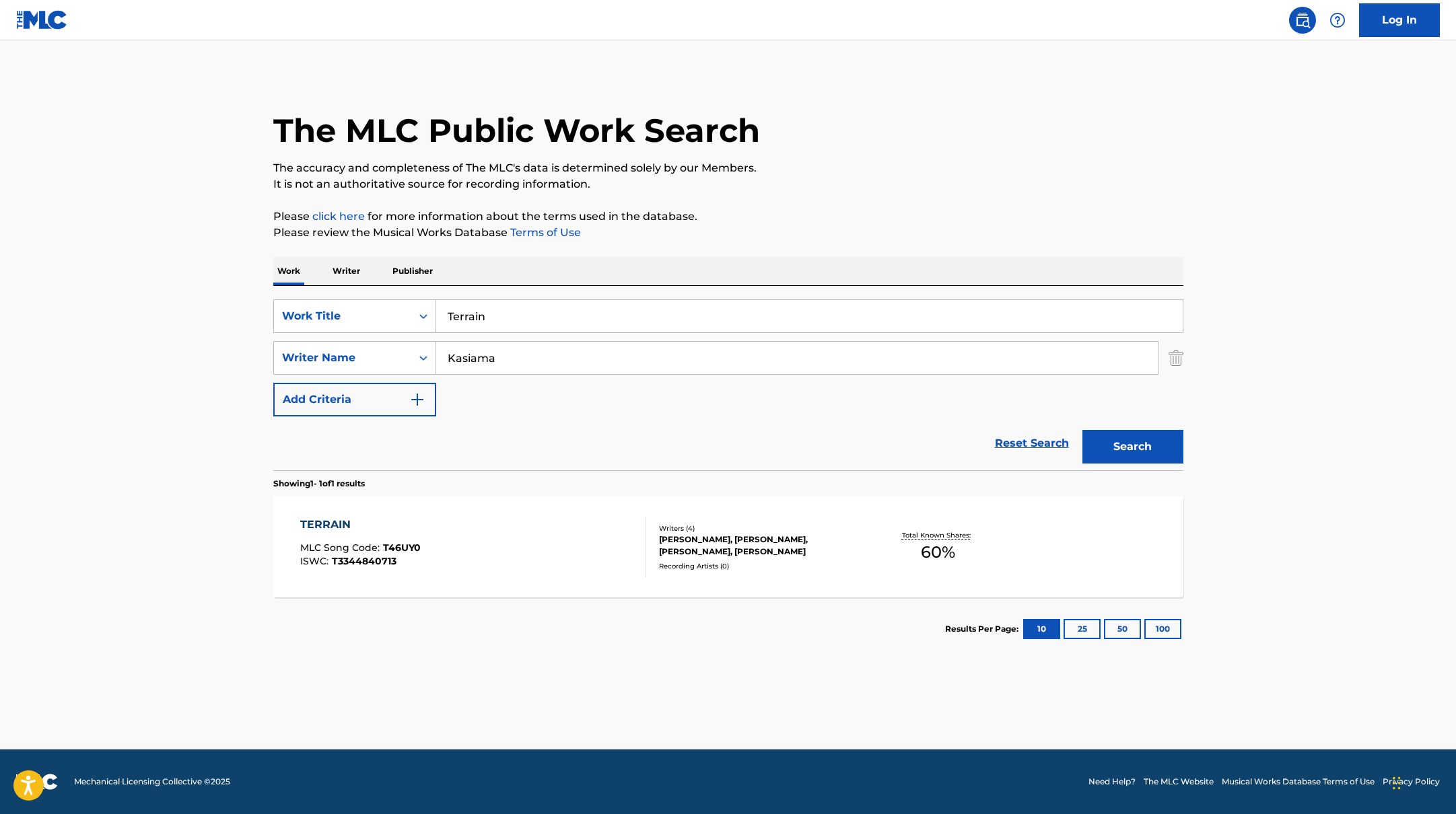
click at [552, 560] on div "TERRAIN MLC Song Code : T46UY0 ISWC : T3344840713" at bounding box center [473, 547] width 346 height 61
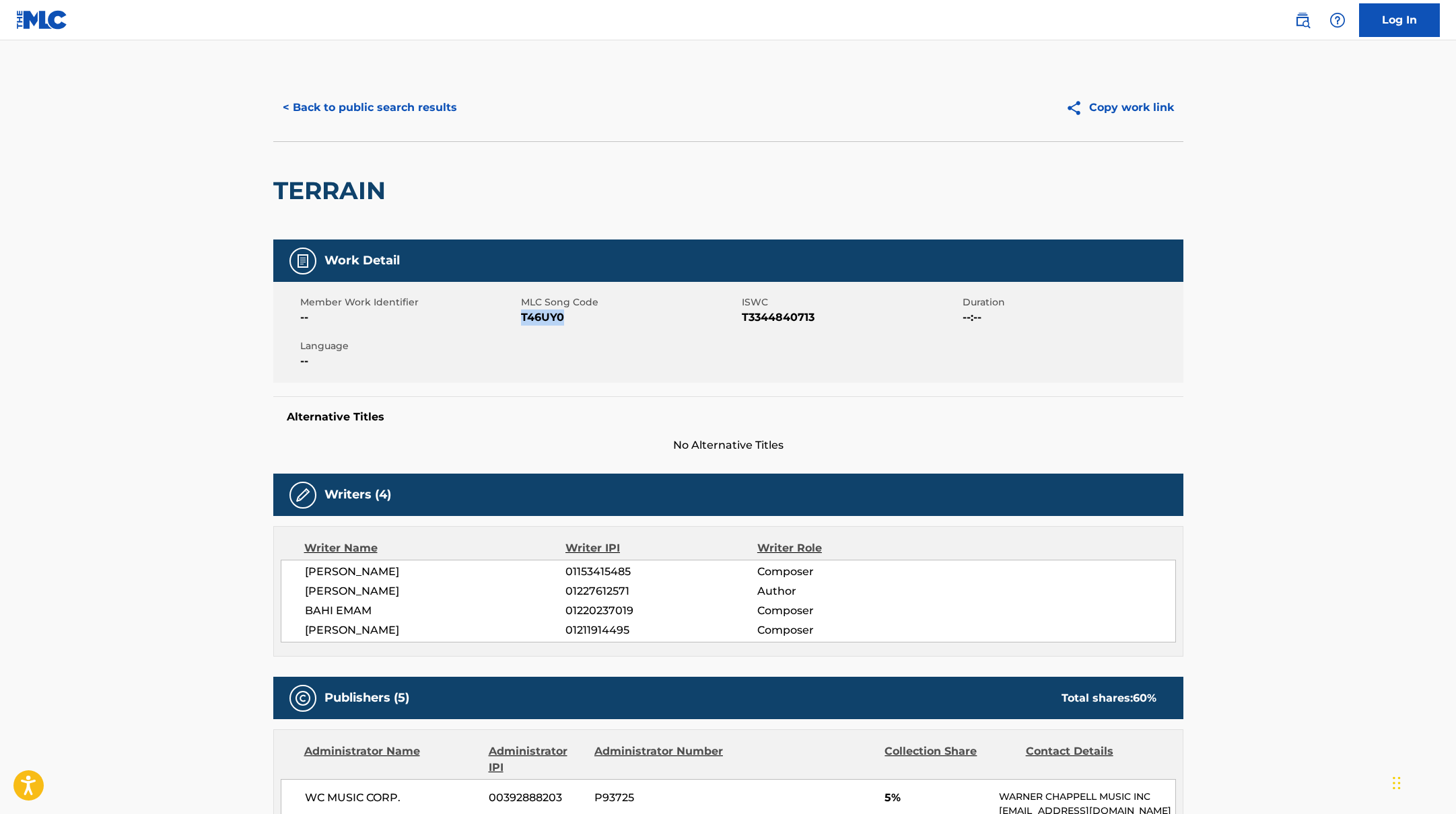
drag, startPoint x: 521, startPoint y: 316, endPoint x: 591, endPoint y: 316, distance: 70.0
click at [591, 316] on span "T46UY0" at bounding box center [629, 318] width 217 height 16
click at [414, 110] on button "< Back to public search results" at bounding box center [369, 107] width 193 height 34
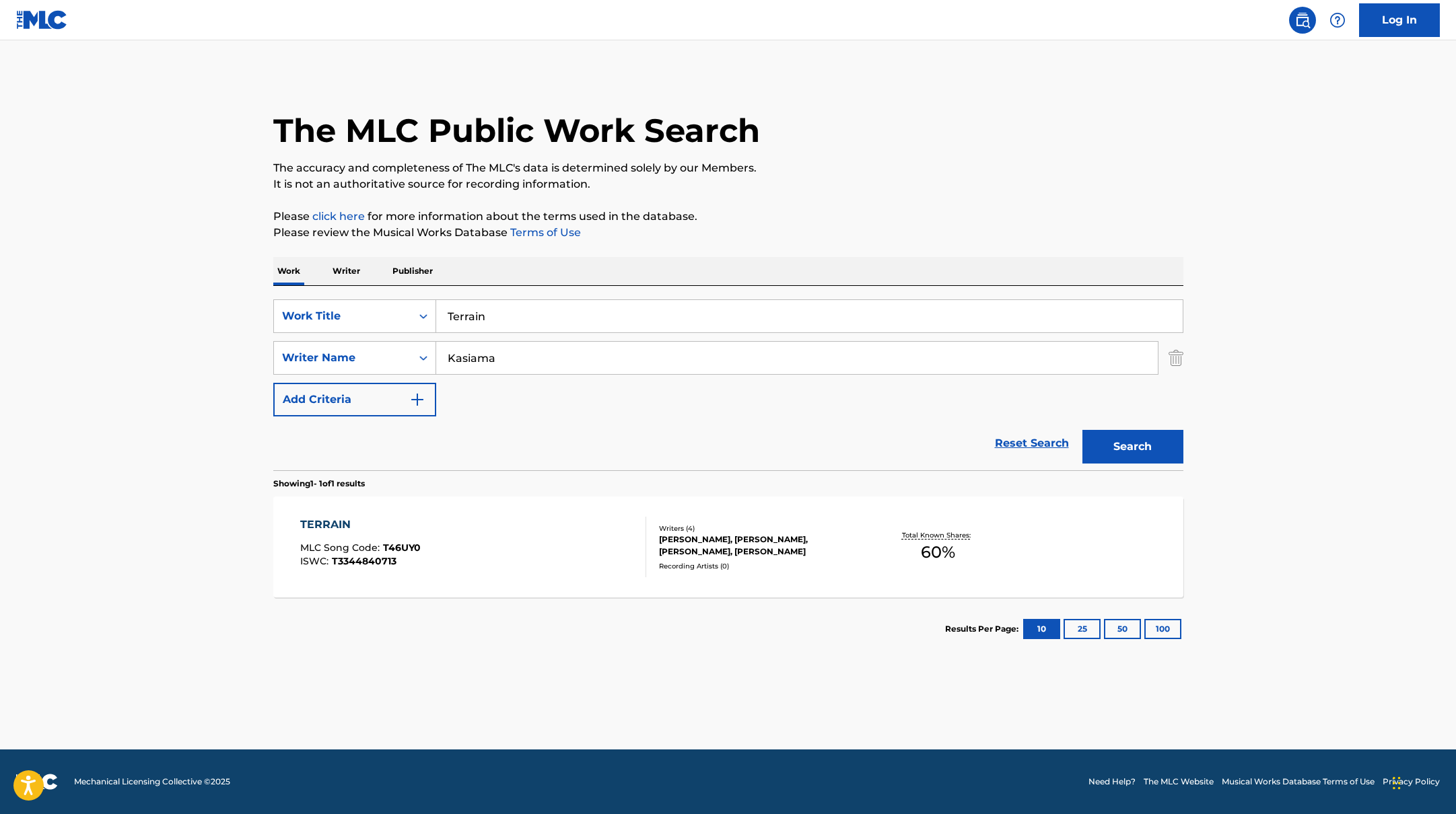
drag, startPoint x: 506, startPoint y: 318, endPoint x: 415, endPoint y: 291, distance: 94.9
click at [415, 291] on div "SearchWithCriteria10771601-4324-4cc8-ab46-06b0d7057aec Work Title Terrain Searc…" at bounding box center [728, 378] width 910 height 185
drag, startPoint x: 537, startPoint y: 318, endPoint x: 401, endPoint y: 291, distance: 138.7
click at [401, 291] on div "SearchWithCriteria10771601-4324-4cc8-ab46-06b0d7057aec Work Title Nono La Grint…" at bounding box center [728, 378] width 910 height 185
drag, startPoint x: 507, startPoint y: 368, endPoint x: 809, endPoint y: 227, distance: 333.3
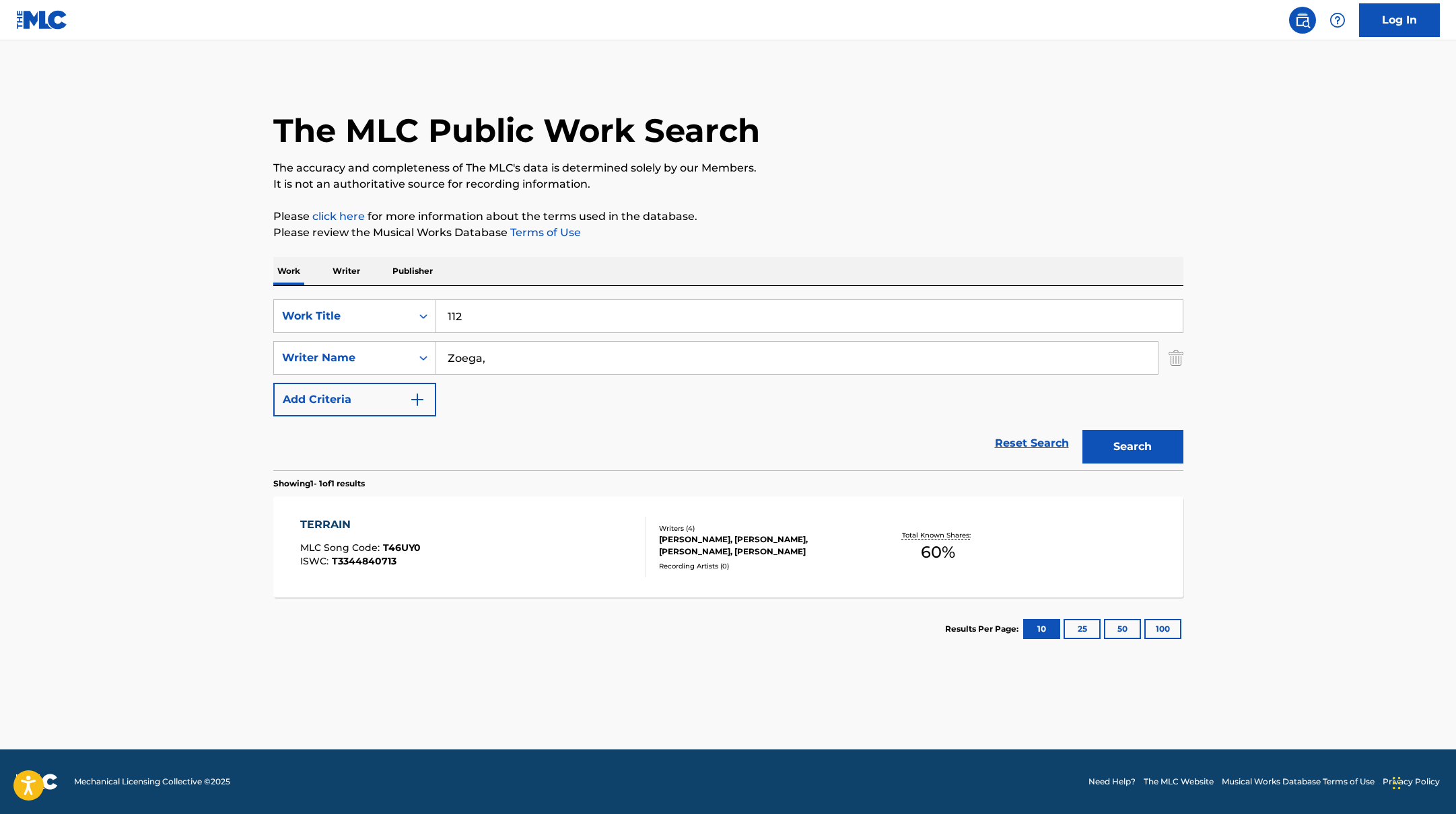
click at [791, 231] on div "The MLC Public Work Search The accuracy and completeness of The MLC's data is d…" at bounding box center [728, 368] width 942 height 587
click at [809, 227] on p "Please review the Musical Works Database Terms of Use" at bounding box center [728, 233] width 910 height 16
click at [1151, 451] on button "Search" at bounding box center [1133, 447] width 101 height 34
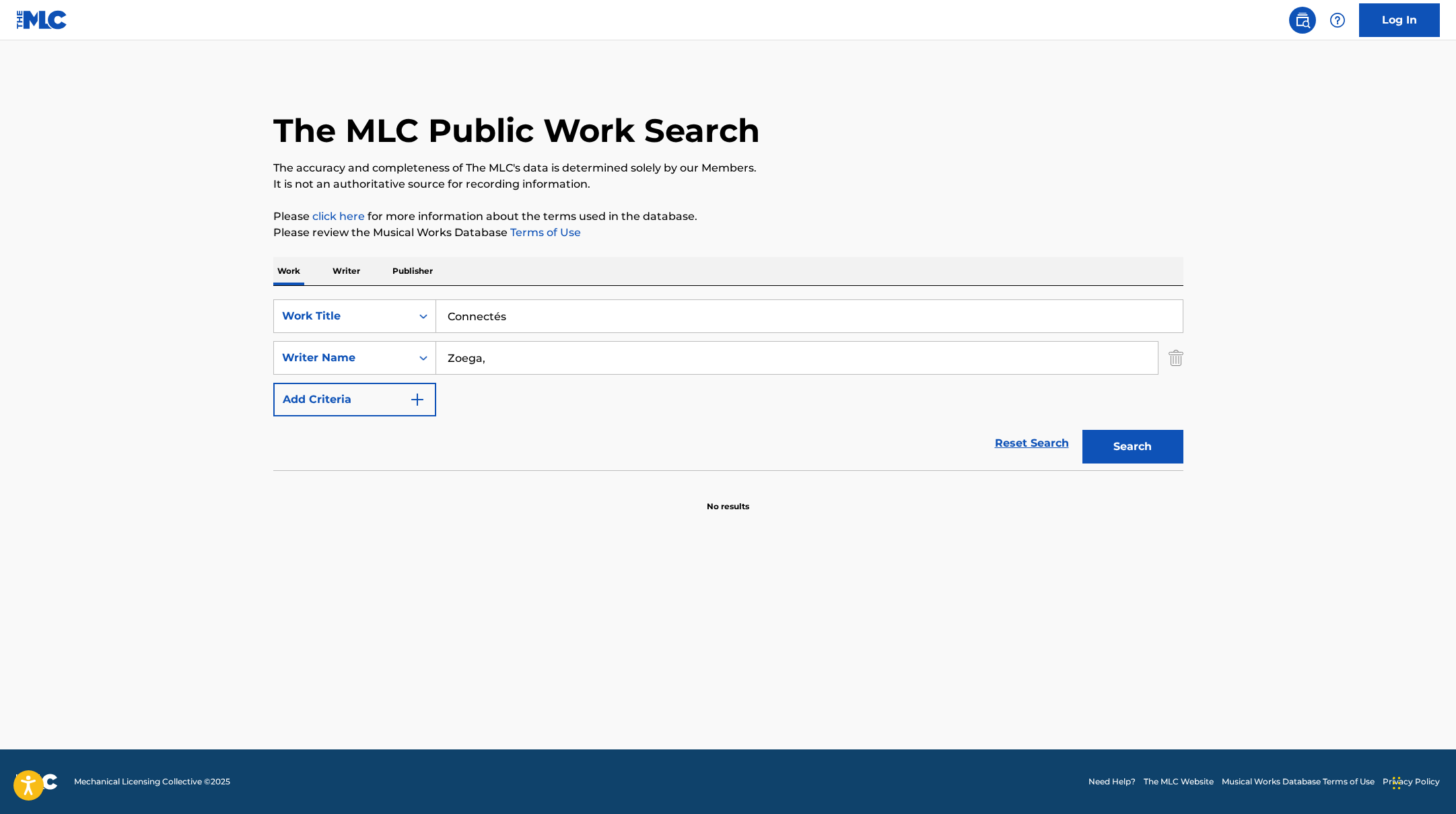
drag, startPoint x: 498, startPoint y: 313, endPoint x: 753, endPoint y: 170, distance: 292.4
click at [749, 171] on div "The MLC Public Work Search The accuracy and completeness of The MLC's data is d…" at bounding box center [728, 293] width 942 height 438
click at [753, 170] on p "The accuracy and completeness of The MLC's data is determined solely by our Mem…" at bounding box center [728, 168] width 910 height 16
drag, startPoint x: 497, startPoint y: 358, endPoint x: 814, endPoint y: 210, distance: 349.8
click at [801, 210] on div "The MLC Public Work Search The accuracy and completeness of The MLC's data is d…" at bounding box center [728, 293] width 942 height 438
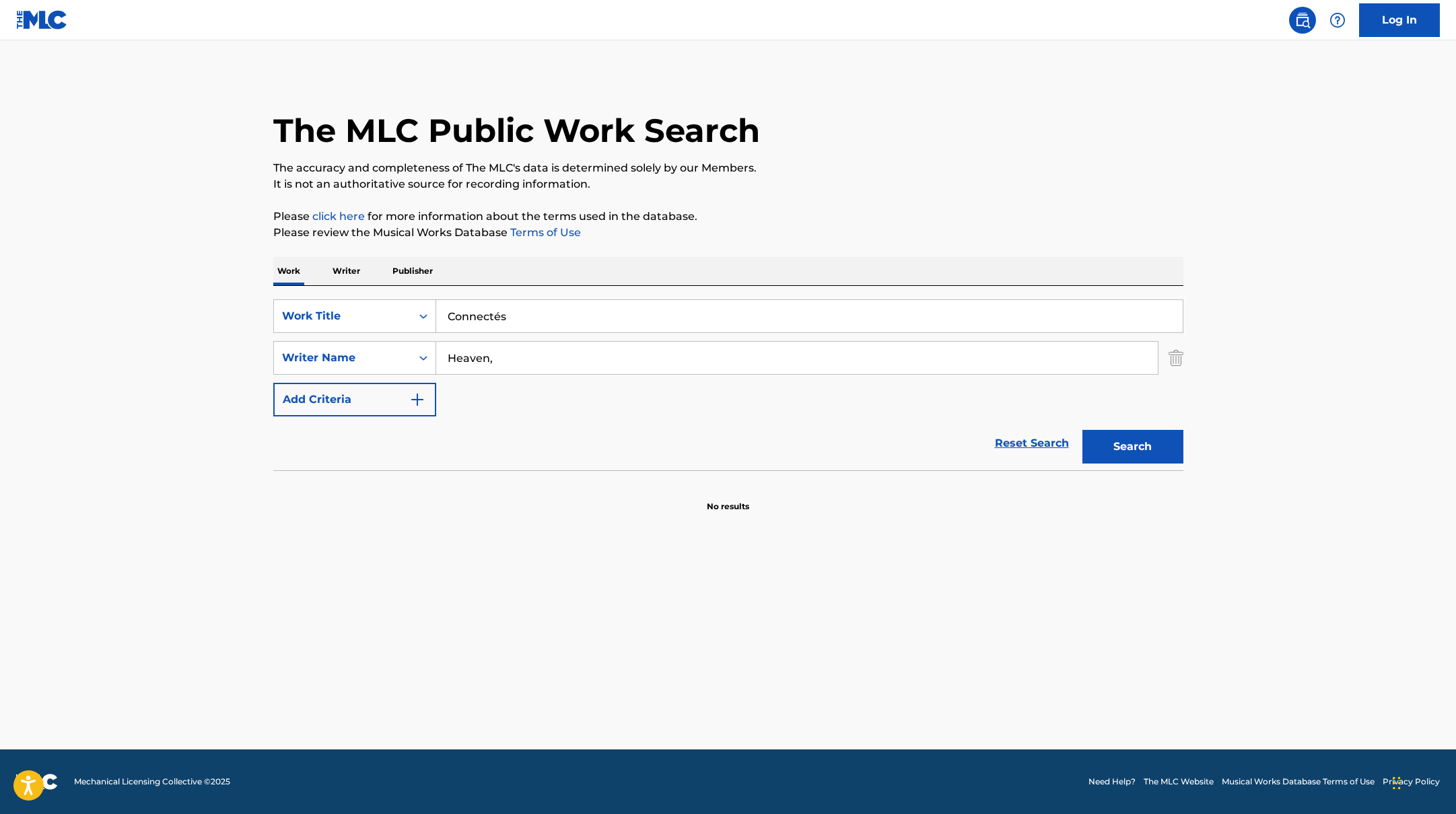
click at [814, 210] on p "Please click here for more information about the terms used in the database." at bounding box center [728, 216] width 910 height 16
click at [1112, 438] on button "Search" at bounding box center [1133, 447] width 101 height 34
drag, startPoint x: 513, startPoint y: 320, endPoint x: 782, endPoint y: 183, distance: 301.9
click at [780, 185] on div "The MLC Public Work Search The accuracy and completeness of The MLC's data is d…" at bounding box center [728, 293] width 942 height 438
click at [784, 182] on p "It is not an authoritative source for recording information." at bounding box center [728, 184] width 910 height 16
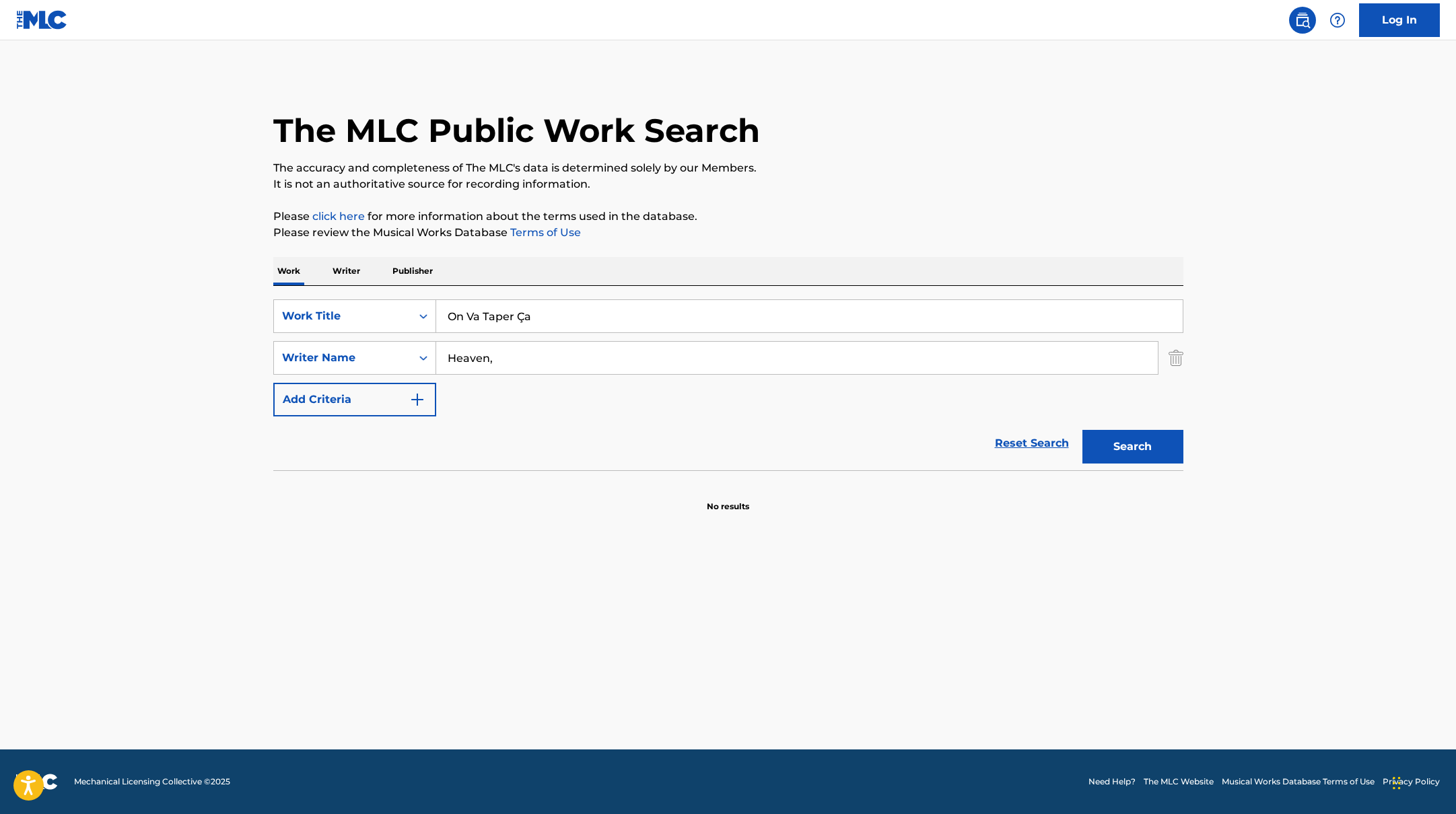
drag, startPoint x: 483, startPoint y: 315, endPoint x: 504, endPoint y: 272, distance: 47.9
click at [501, 274] on div "Work Writer Publisher SearchWithCriteria10771601-4324-4cc8-ab46-06b0d7057aec Wo…" at bounding box center [728, 385] width 910 height 256
click at [504, 272] on div "Work Writer Publisher" at bounding box center [728, 271] width 910 height 28
drag, startPoint x: 502, startPoint y: 360, endPoint x: 426, endPoint y: 342, distance: 78.1
click at [426, 342] on div "SearchWithCriteria17b139b1-9d92-4180-9b1a-8426ad8e22ea Writer Name Heaven," at bounding box center [728, 358] width 910 height 34
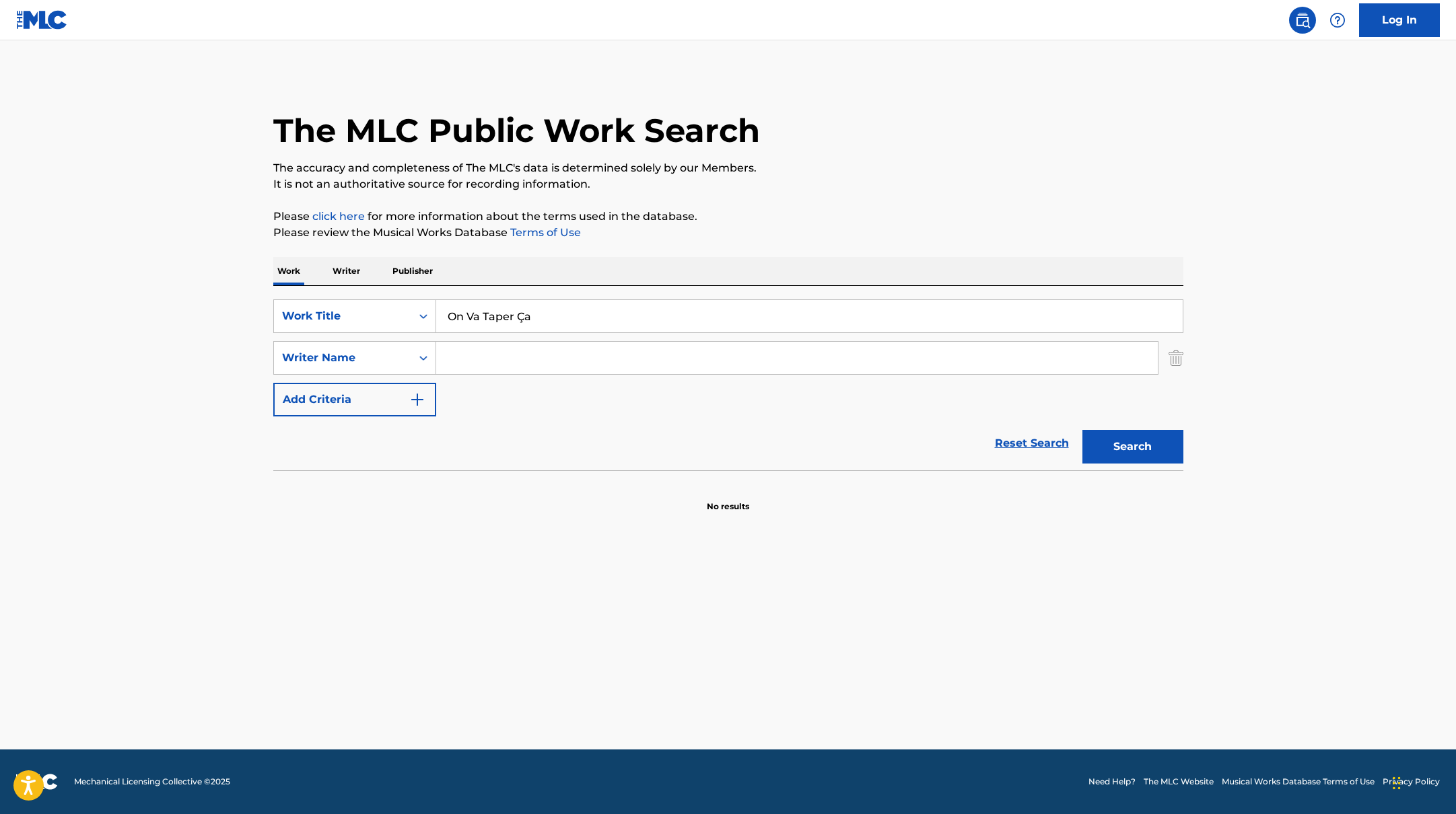
click at [1082, 430] on button "Search" at bounding box center [1133, 447] width 101 height 34
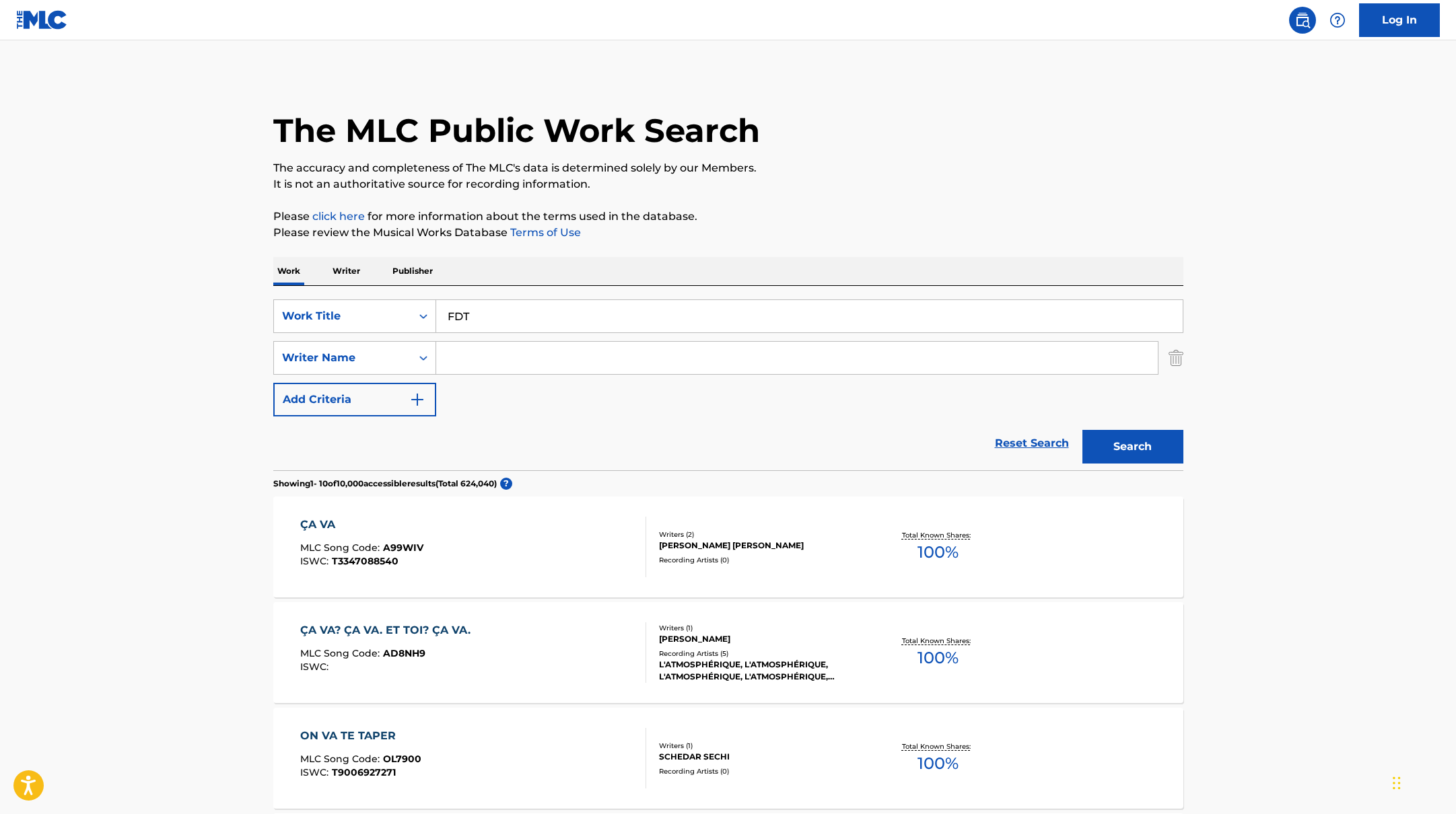
drag, startPoint x: 553, startPoint y: 317, endPoint x: 804, endPoint y: 180, distance: 286.0
click at [804, 180] on p "It is not an authoritative source for recording information." at bounding box center [728, 184] width 910 height 16
click at [527, 364] on input "Search Form" at bounding box center [797, 358] width 722 height 33
click at [1115, 436] on button "Search" at bounding box center [1133, 447] width 101 height 34
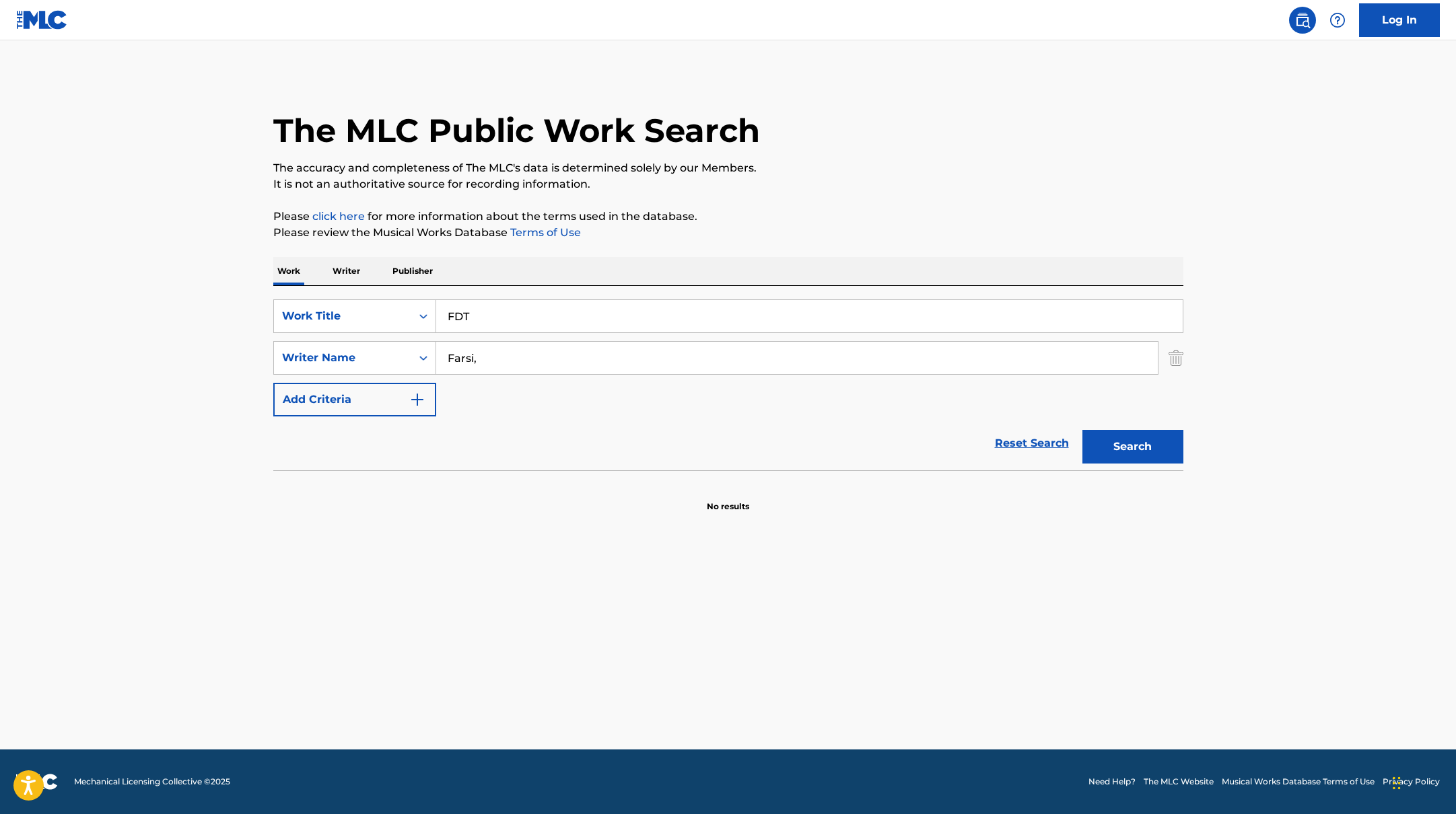
drag, startPoint x: 477, startPoint y: 321, endPoint x: 454, endPoint y: 306, distance: 27.5
click at [448, 318] on input "FDT" at bounding box center [809, 316] width 746 height 33
click at [505, 274] on div "Work Writer Publisher" at bounding box center [728, 271] width 910 height 28
drag, startPoint x: 487, startPoint y: 363, endPoint x: 437, endPoint y: 344, distance: 53.5
click at [433, 349] on div "SearchWithCriteria17b139b1-9d92-4180-9b1a-8426ad8e22ea Writer Name [PERSON_NAME…" at bounding box center [728, 358] width 910 height 34
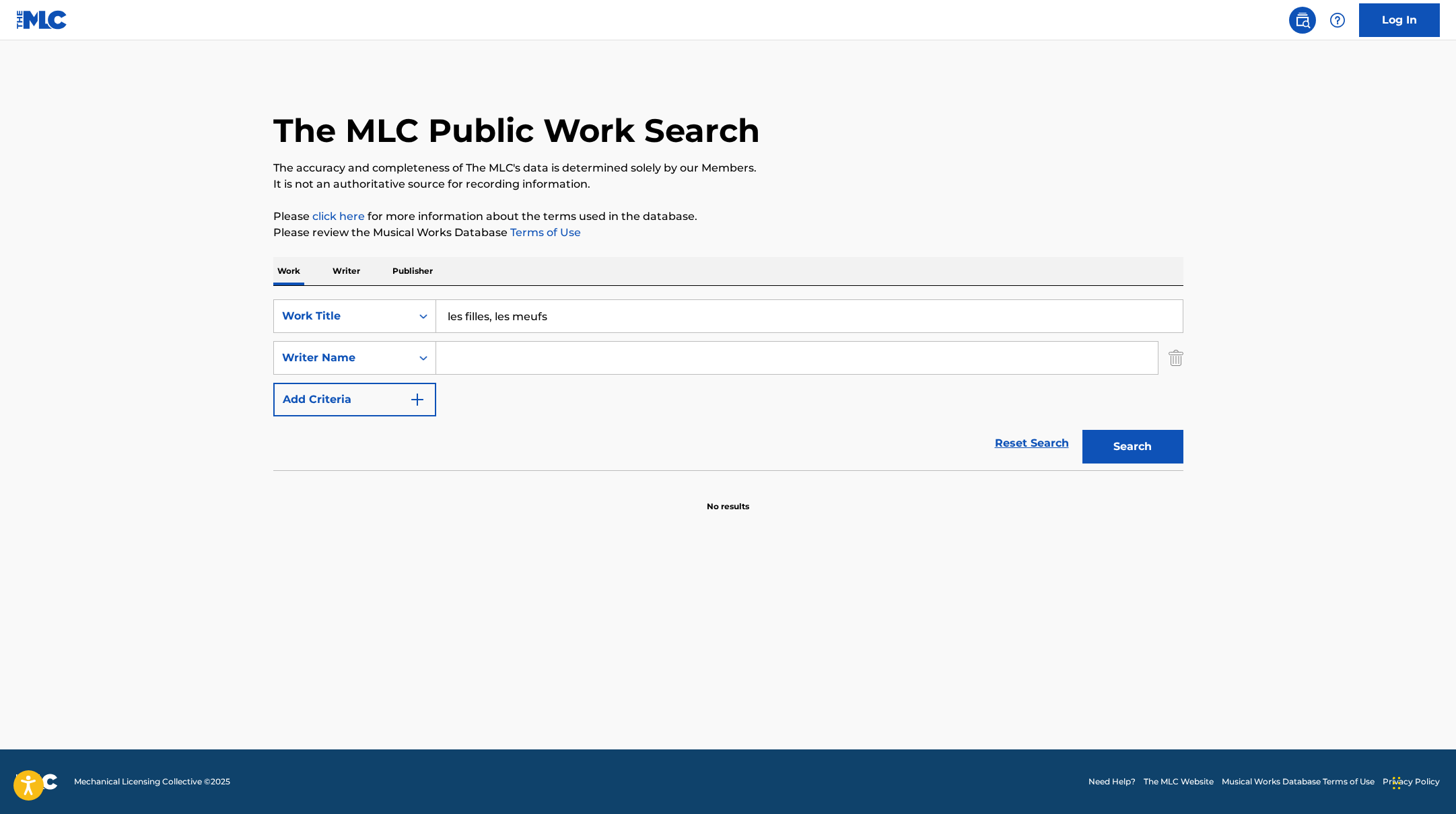
click at [1082, 430] on button "Search" at bounding box center [1133, 447] width 101 height 34
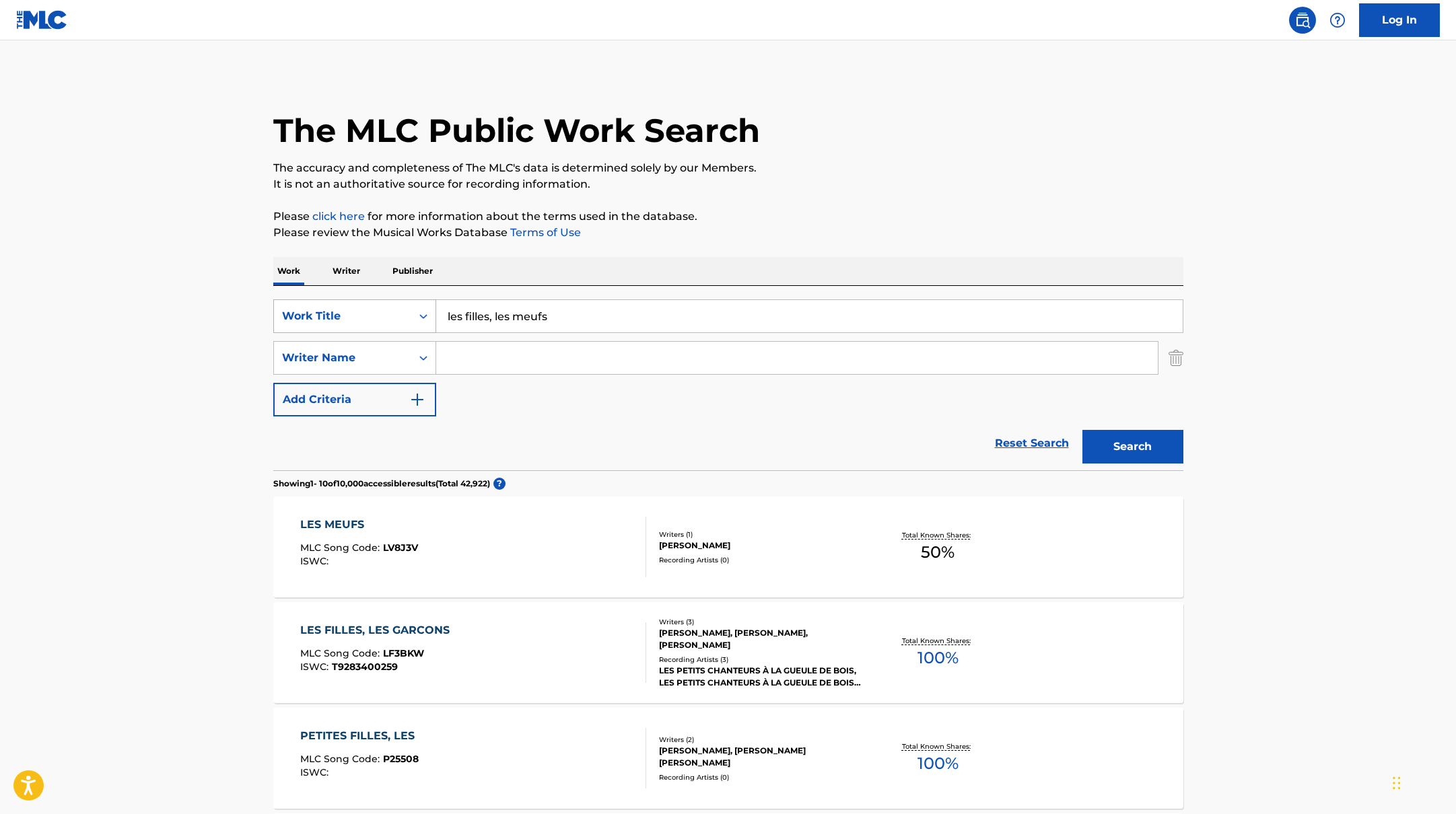
drag, startPoint x: 571, startPoint y: 327, endPoint x: 386, endPoint y: 299, distance: 187.1
click at [386, 299] on div "SearchWithCriteria10771601-4324-4cc8-ab46-06b0d7057aec Work Title les filles, l…" at bounding box center [728, 316] width 910 height 34
click at [746, 191] on p "It is not an authoritative source for recording information." at bounding box center [728, 184] width 910 height 16
click at [516, 356] on input "Search Form" at bounding box center [797, 358] width 722 height 33
click at [1082, 430] on button "Search" at bounding box center [1133, 447] width 101 height 34
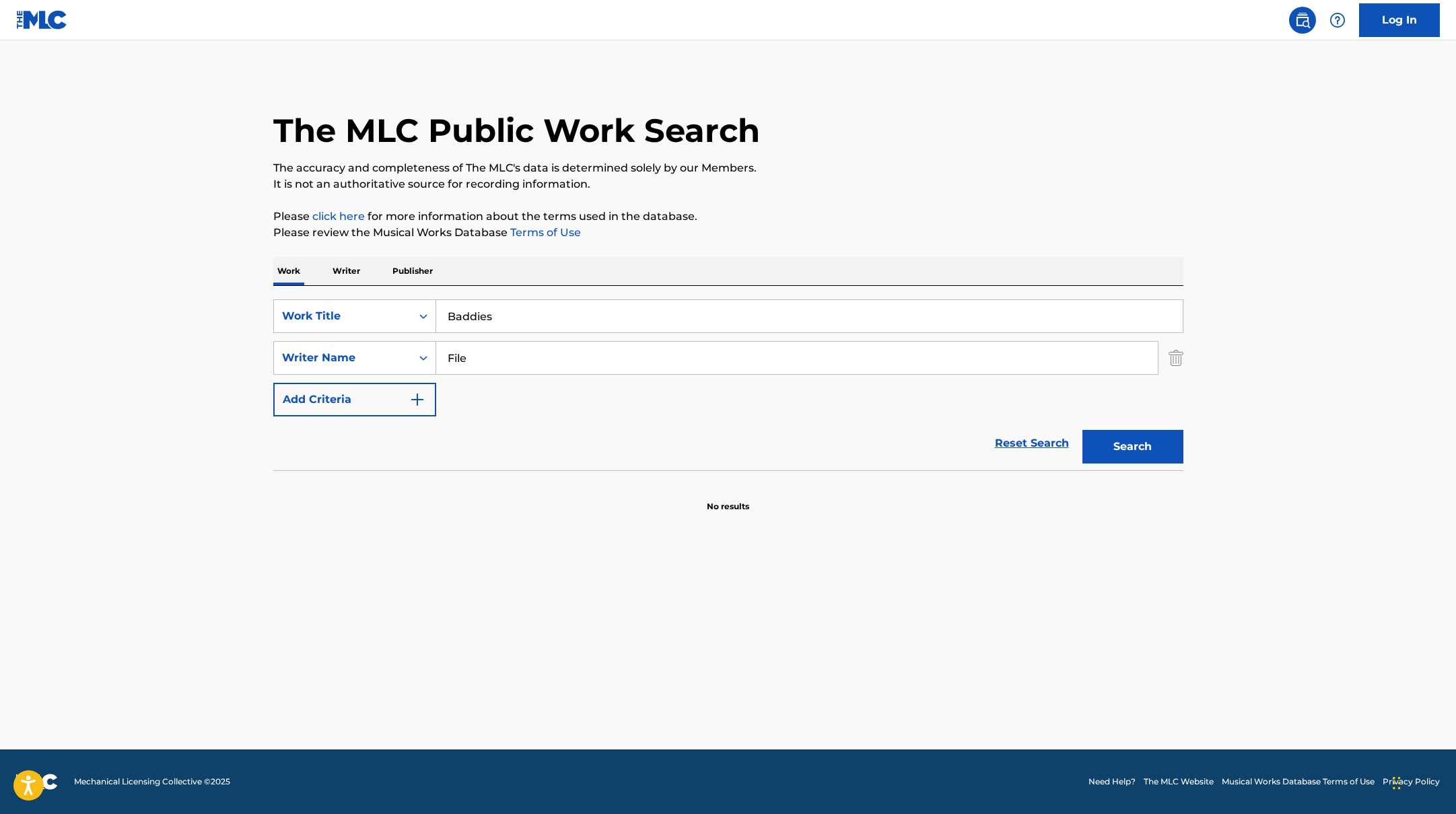
click at [1082, 430] on button "Search" at bounding box center [1133, 447] width 101 height 34
drag, startPoint x: 504, startPoint y: 322, endPoint x: 441, endPoint y: 298, distance: 67.4
click at [437, 302] on input "Baddies" at bounding box center [809, 316] width 746 height 33
click at [507, 267] on div "Work Writer Publisher" at bounding box center [728, 271] width 910 height 28
drag, startPoint x: 480, startPoint y: 364, endPoint x: 431, endPoint y: 349, distance: 51.2
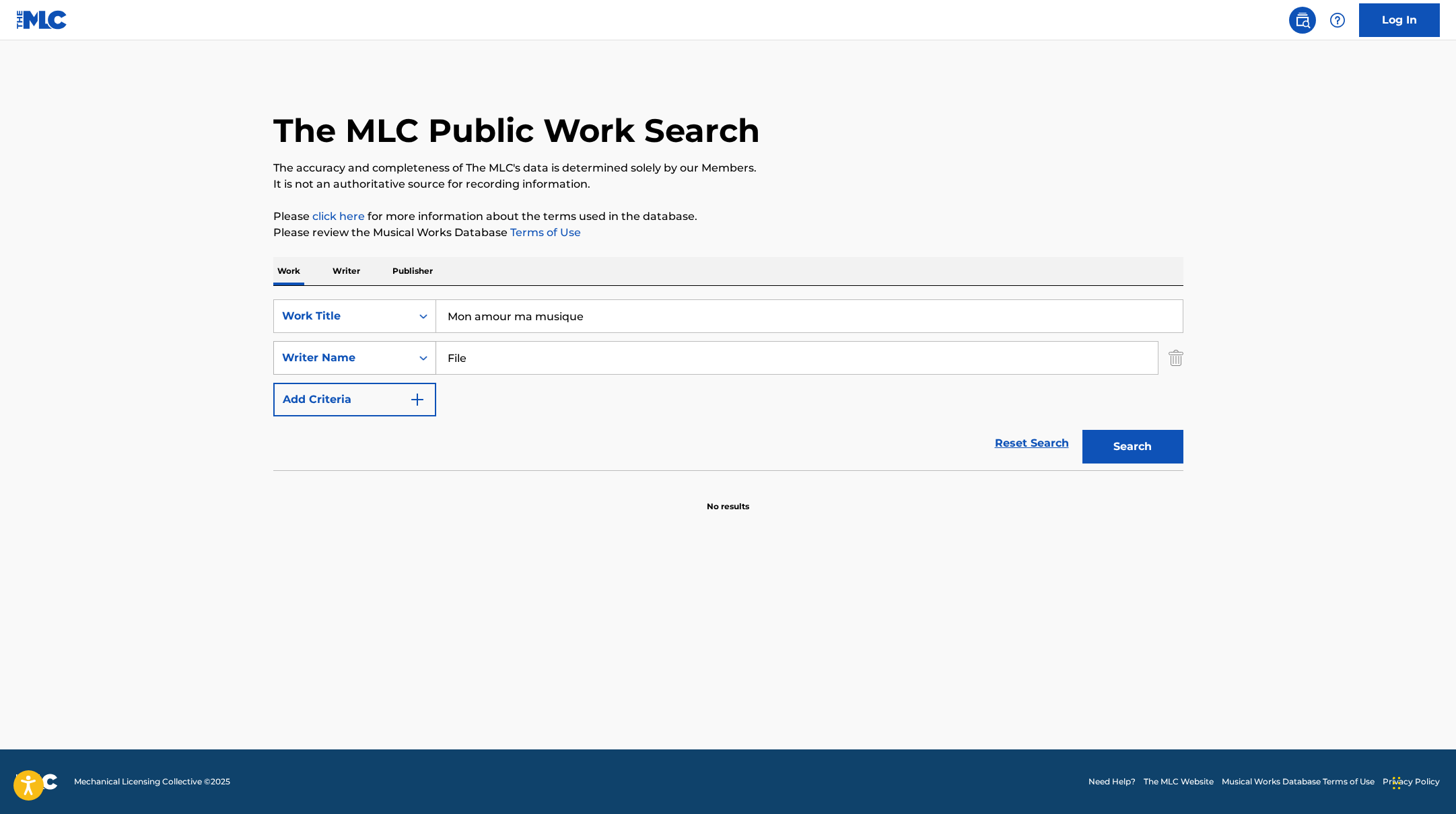
click at [434, 351] on div "SearchWithCriteria17b139b1-9d92-4180-9b1a-8426ad8e22ea Writer Name File" at bounding box center [728, 358] width 910 height 34
click at [1082, 430] on button "Search" at bounding box center [1133, 447] width 101 height 34
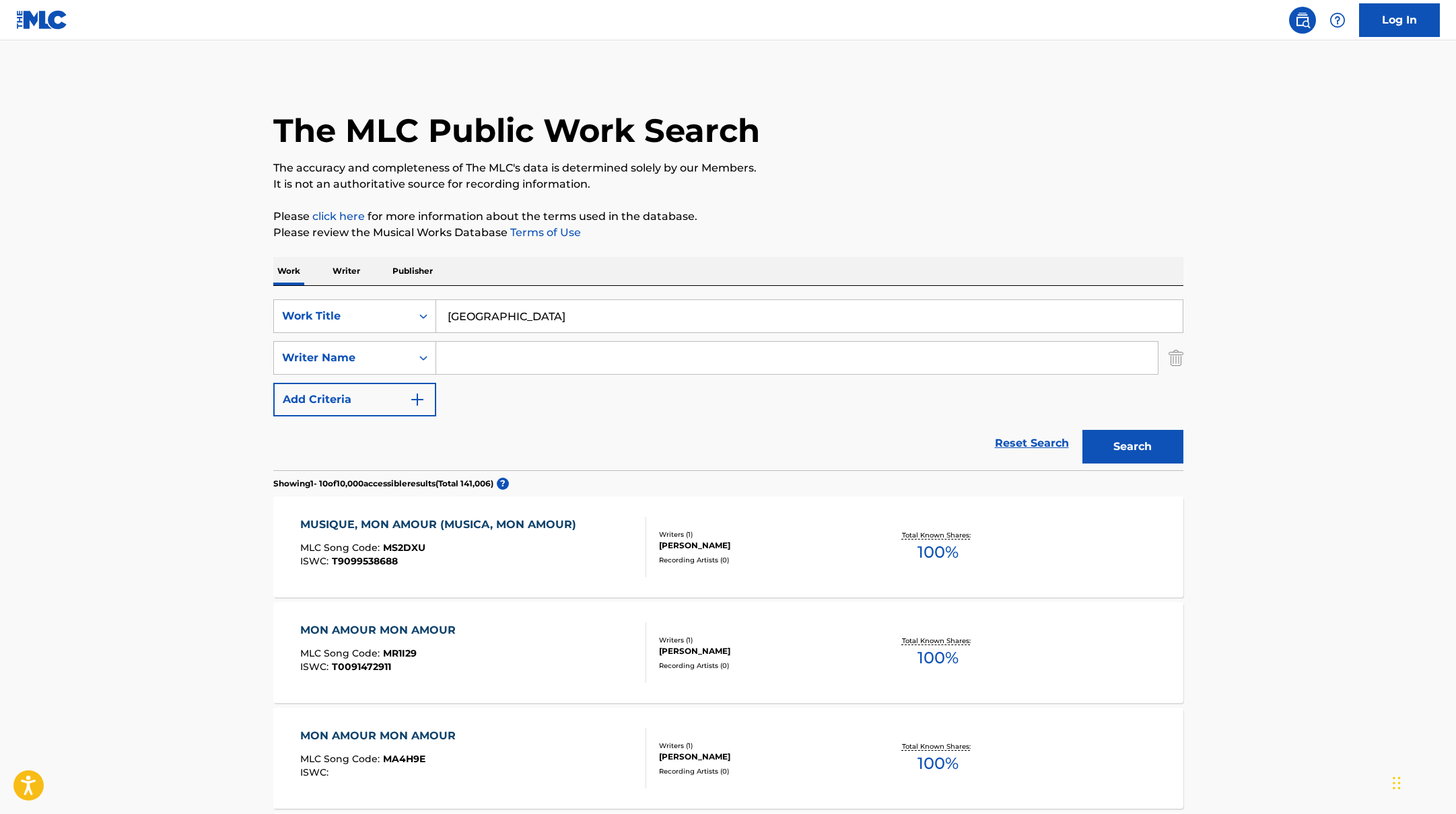
drag, startPoint x: 600, startPoint y: 318, endPoint x: 724, endPoint y: 217, distance: 159.9
click at [724, 217] on p "Please click here for more information about the terms used in the database." at bounding box center [728, 216] width 910 height 16
click at [482, 363] on input "Search Form" at bounding box center [797, 358] width 722 height 33
click at [1100, 434] on button "Search" at bounding box center [1133, 447] width 101 height 34
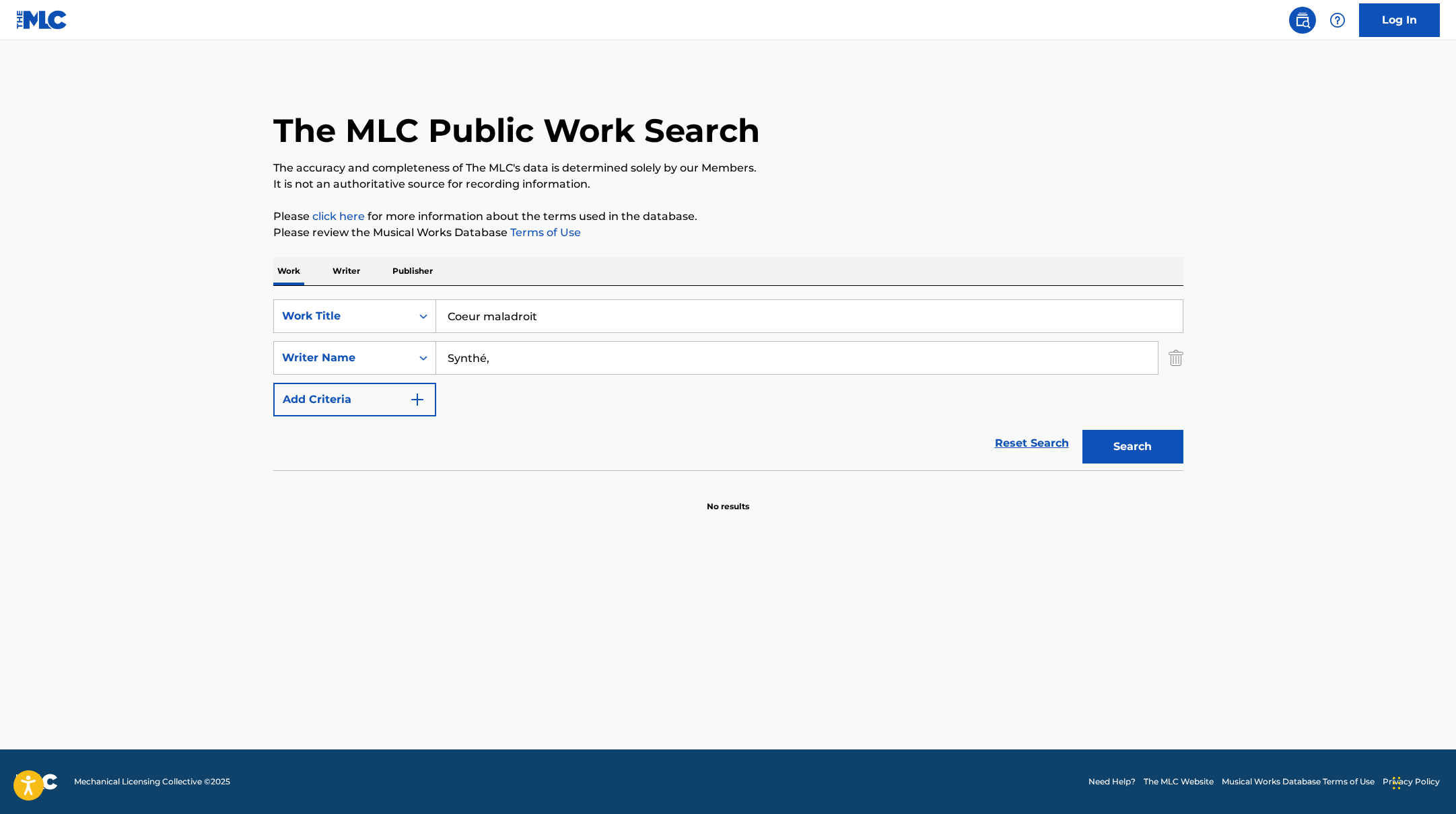
drag, startPoint x: 496, startPoint y: 306, endPoint x: 880, endPoint y: 180, distance: 404.1
click at [881, 180] on div "The MLC Public Work Search The accuracy and completeness of The MLC's data is d…" at bounding box center [728, 293] width 942 height 438
click at [880, 180] on p "It is not an authoritative source for recording information." at bounding box center [728, 184] width 910 height 16
drag, startPoint x: 502, startPoint y: 358, endPoint x: 386, endPoint y: 343, distance: 117.0
click at [386, 343] on div "SearchWithCriteria17b139b1-9d92-4180-9b1a-8426ad8e22ea Writer Name Synthé," at bounding box center [728, 358] width 910 height 34
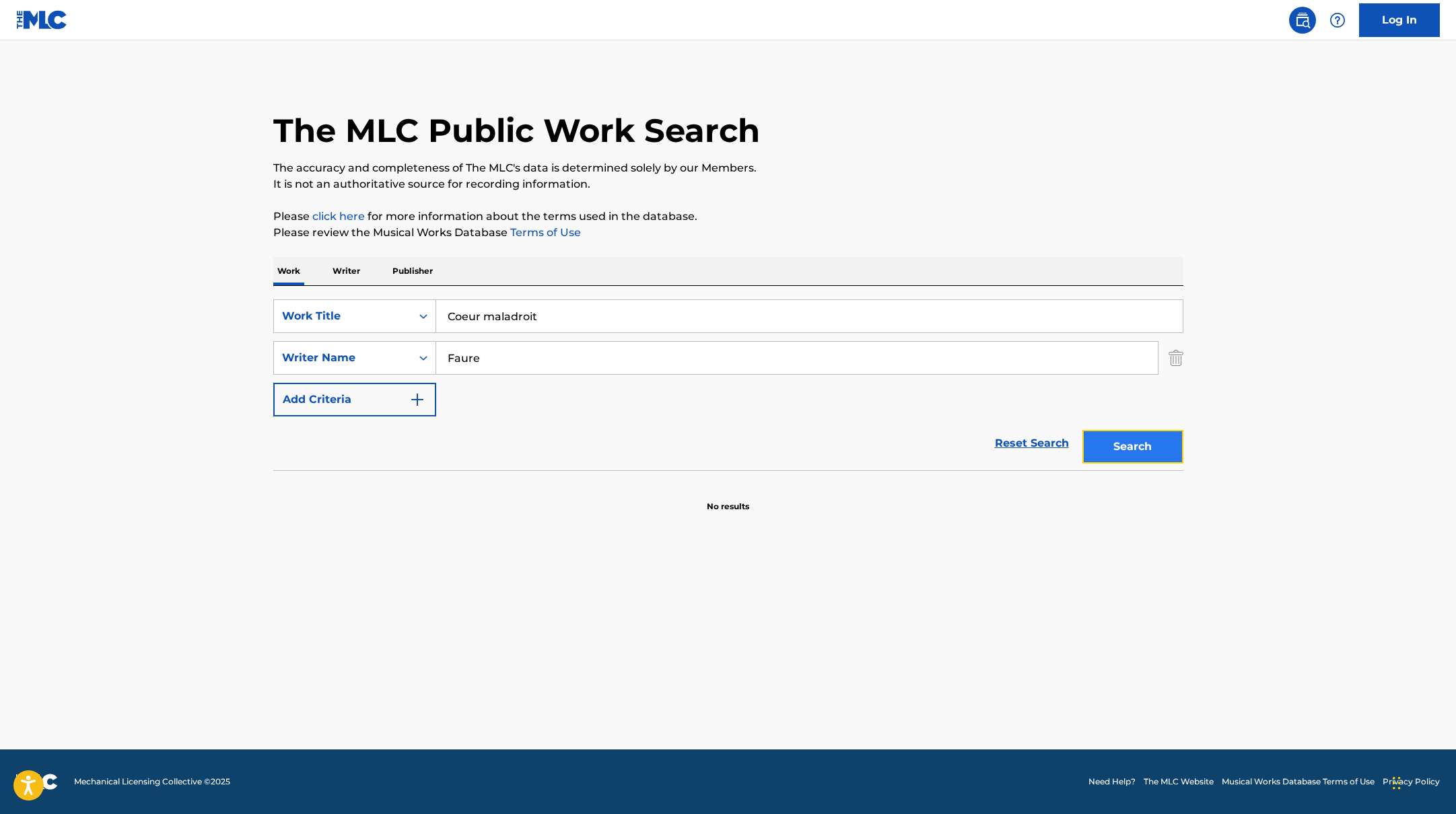
click at [1111, 456] on button "Search" at bounding box center [1133, 447] width 101 height 34
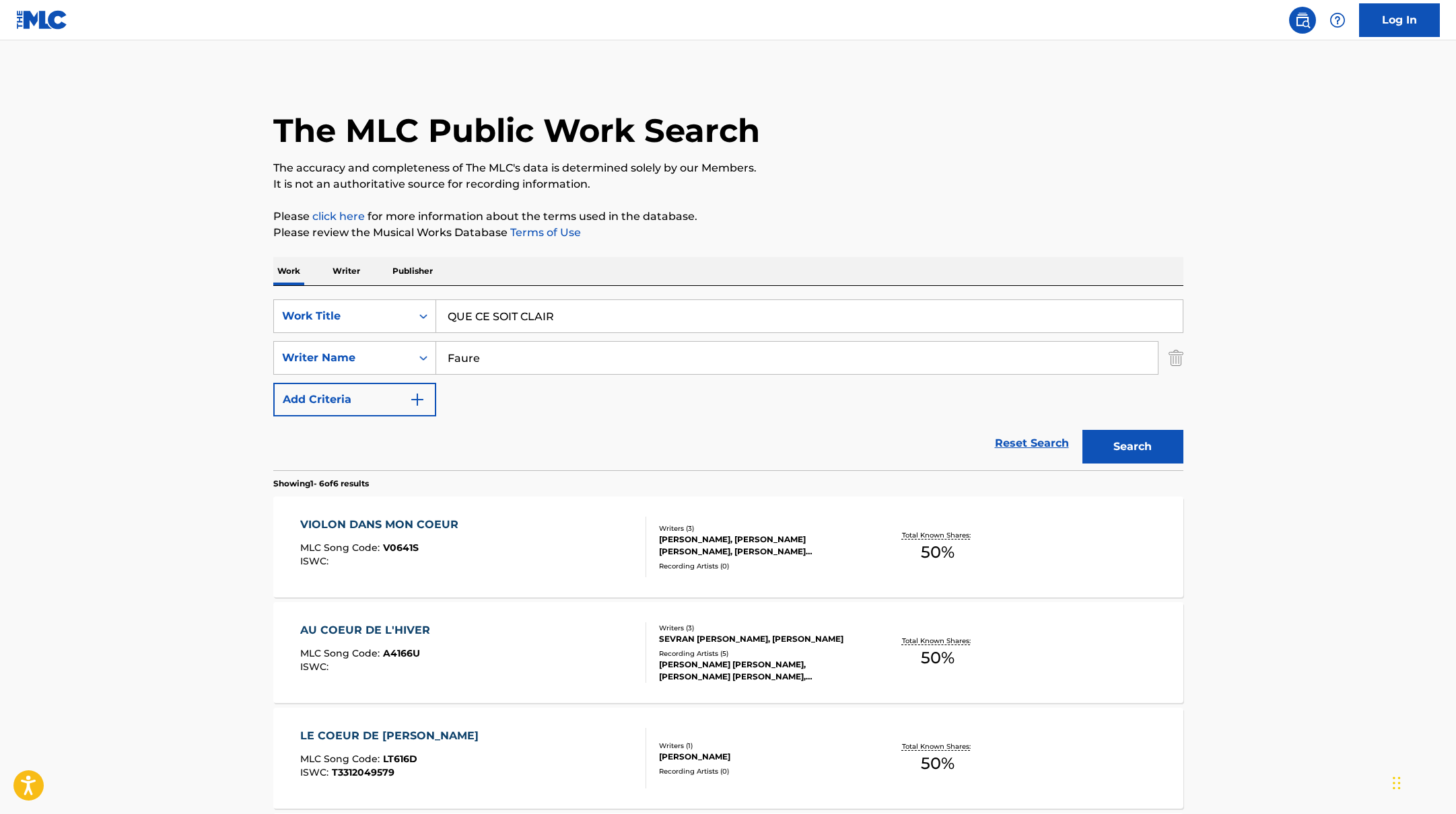
drag, startPoint x: 521, startPoint y: 315, endPoint x: 817, endPoint y: 185, distance: 323.3
click at [817, 185] on div "The MLC Public Work Search The accuracy and completeness of The MLC's data is d…" at bounding box center [728, 632] width 942 height 1115
click at [817, 185] on p "It is not an authoritative source for recording information." at bounding box center [728, 184] width 910 height 16
drag, startPoint x: 487, startPoint y: 355, endPoint x: 400, endPoint y: 350, distance: 87.1
click at [410, 353] on div "SearchWithCriteria17b139b1-9d92-4180-9b1a-8426ad8e22ea Writer Name Faure" at bounding box center [728, 358] width 910 height 34
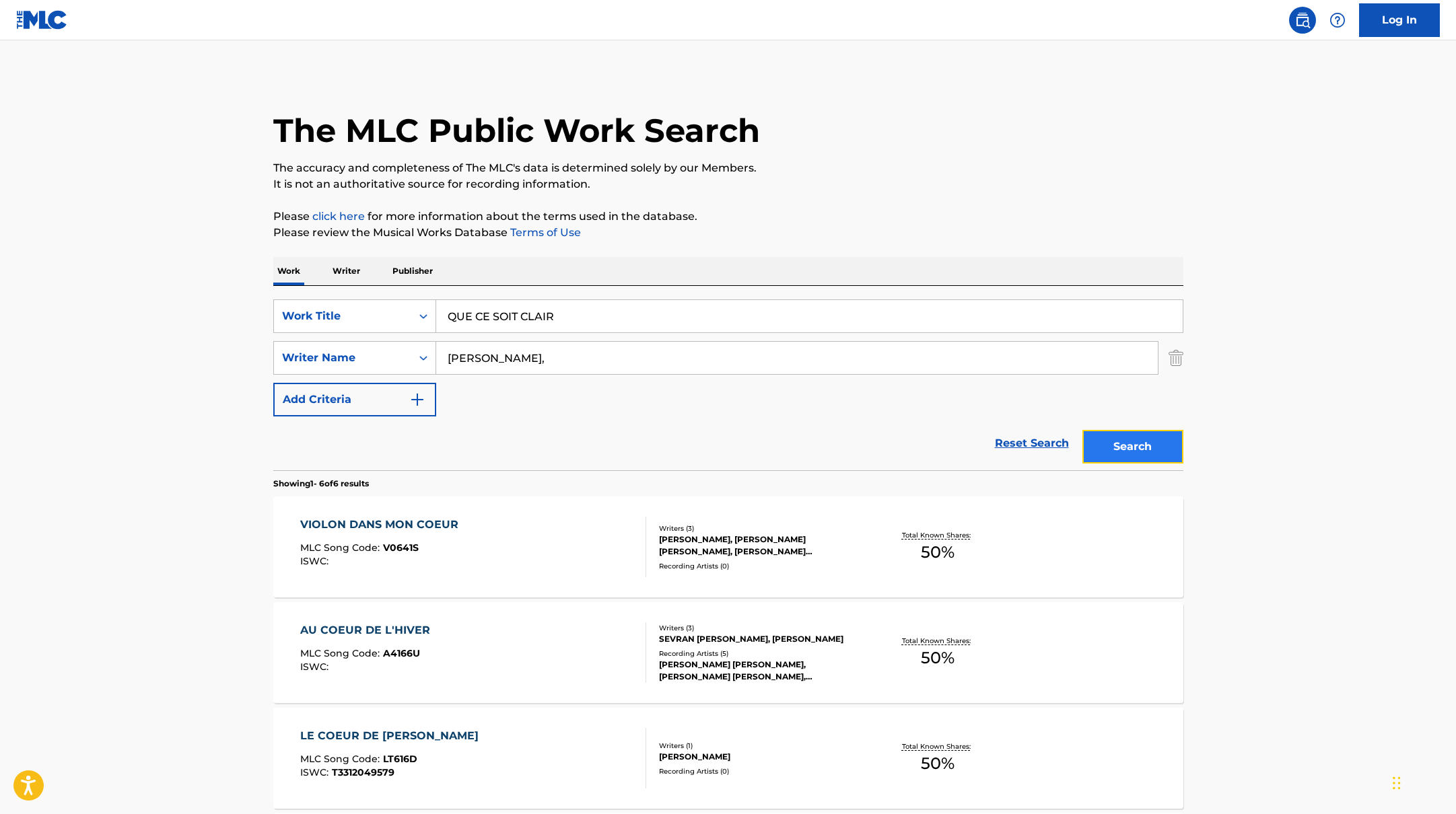
click at [1102, 443] on button "Search" at bounding box center [1133, 447] width 101 height 34
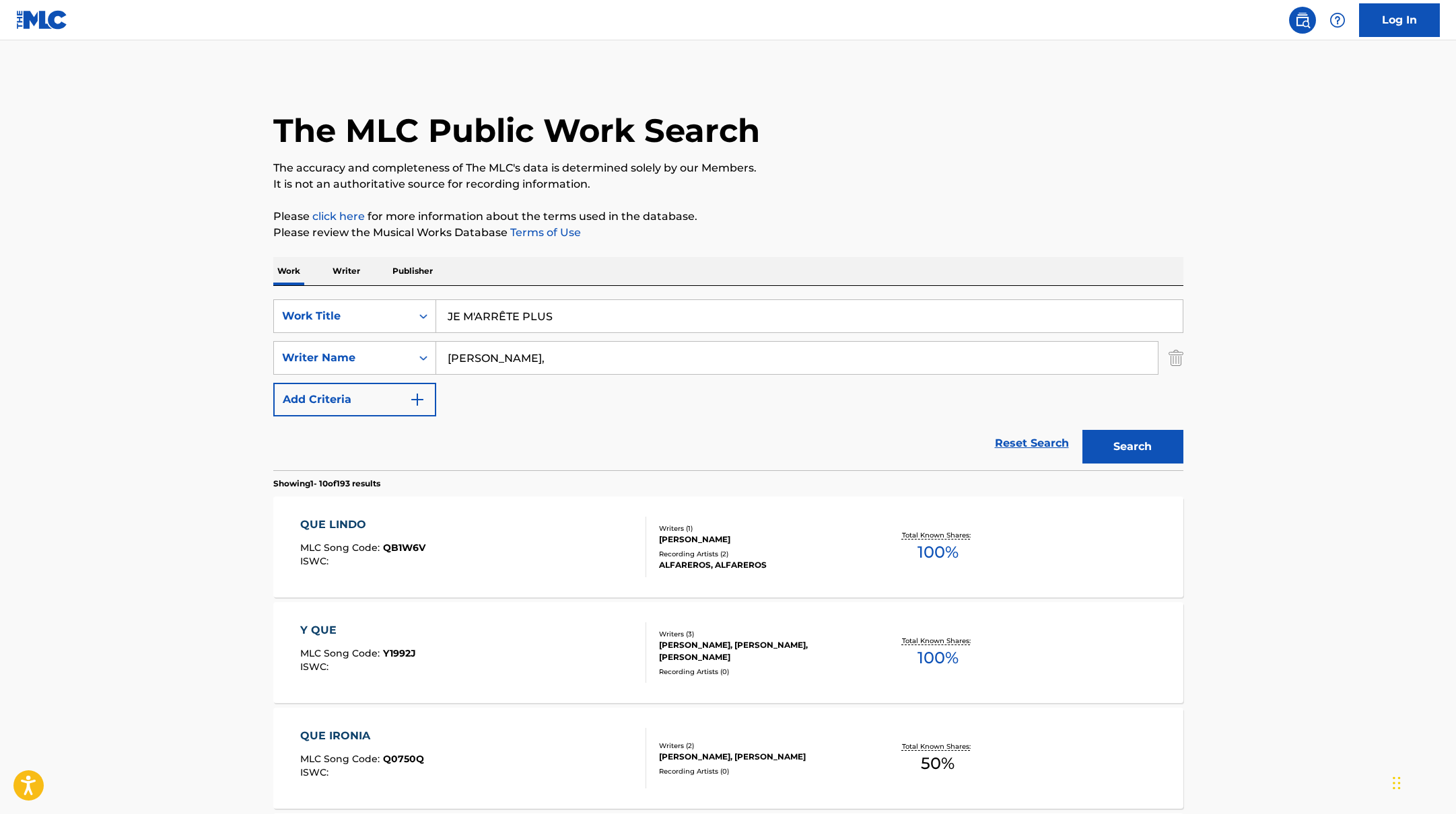
drag, startPoint x: 441, startPoint y: 295, endPoint x: 877, endPoint y: 199, distance: 446.4
drag, startPoint x: 495, startPoint y: 356, endPoint x: 393, endPoint y: 351, distance: 102.1
click at [393, 351] on div "SearchWithCriteria17b139b1-9d92-4180-9b1a-8426ad8e22ea Writer Name [PERSON_NAME…" at bounding box center [728, 358] width 910 height 34
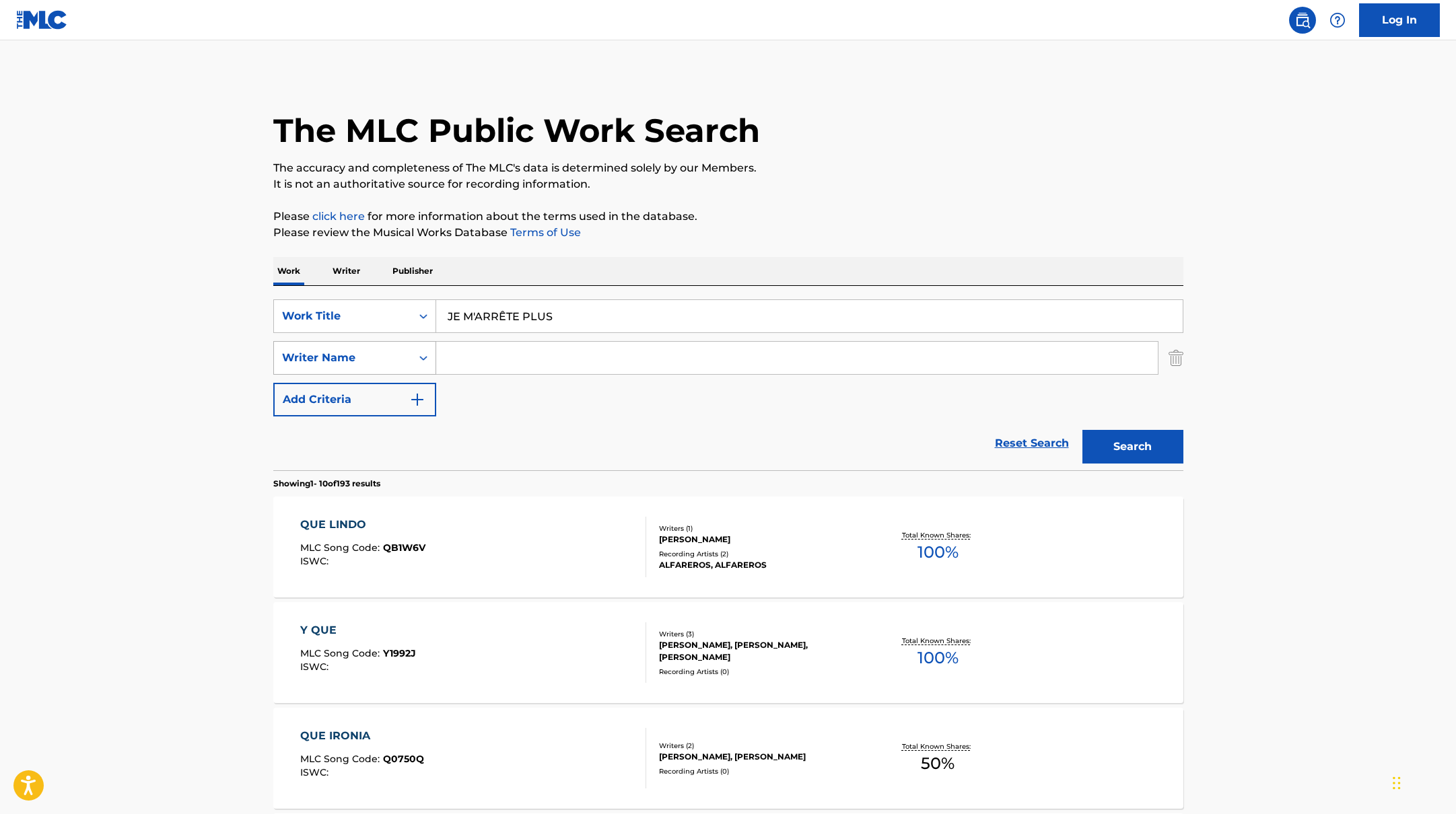
click at [1082, 430] on button "Search" at bounding box center [1133, 447] width 101 height 34
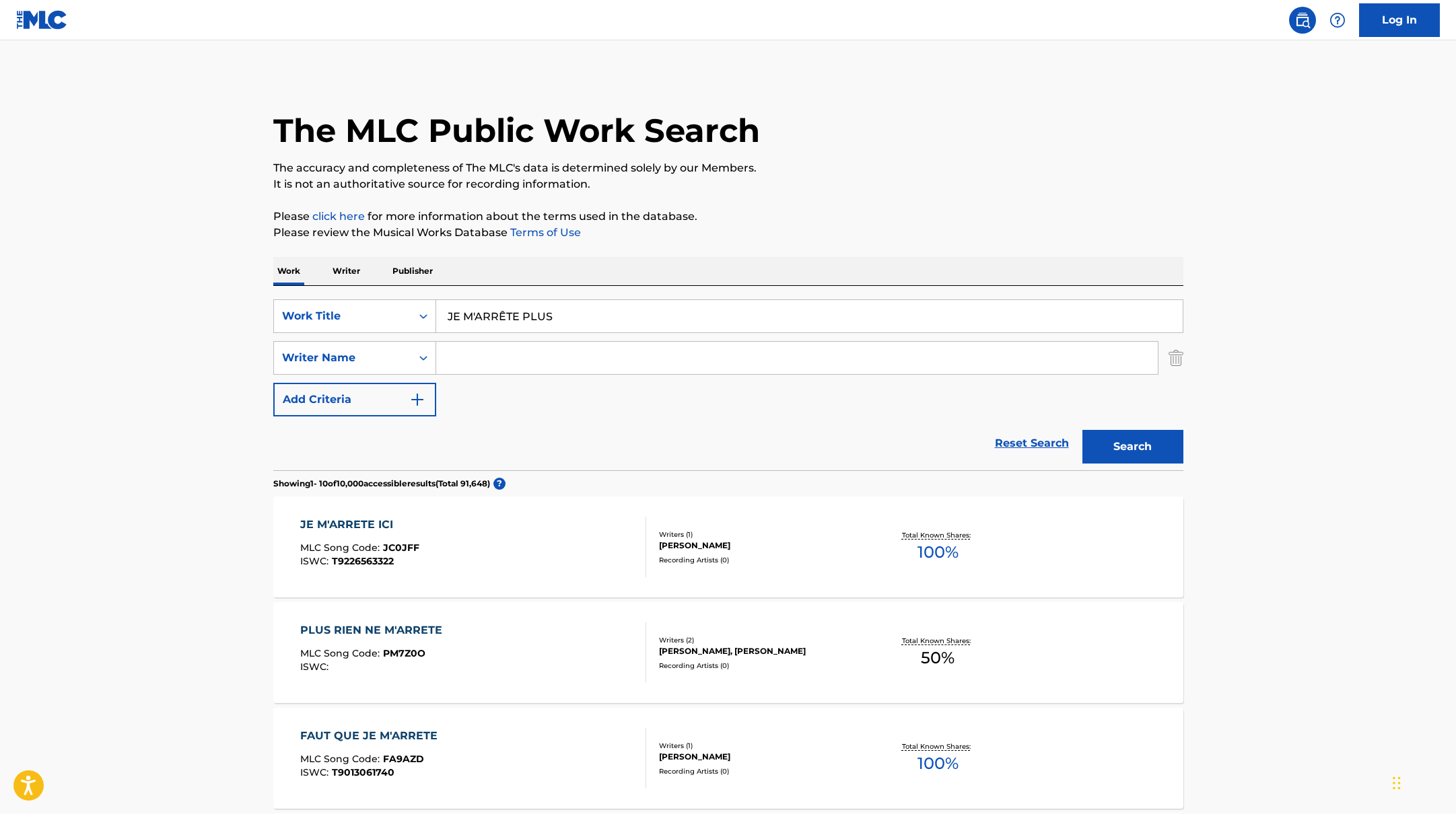
drag, startPoint x: 524, startPoint y: 310, endPoint x: 381, endPoint y: 283, distance: 145.5
click at [836, 209] on p "Please click here for more information about the terms used in the database." at bounding box center [728, 216] width 910 height 16
click at [465, 354] on input "Search Form" at bounding box center [797, 358] width 722 height 33
click at [1109, 443] on button "Search" at bounding box center [1133, 447] width 101 height 34
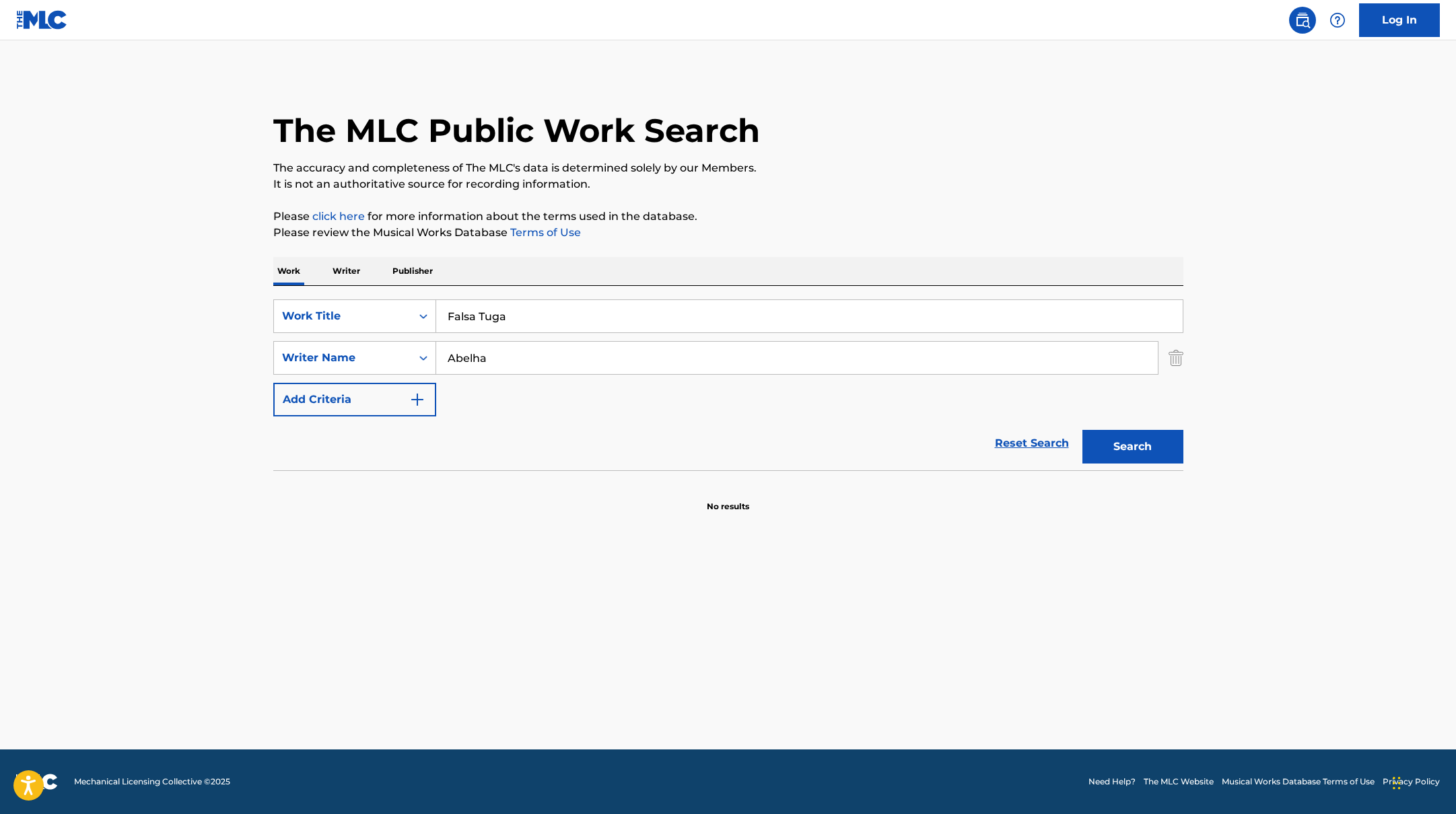
drag, startPoint x: 518, startPoint y: 315, endPoint x: 727, endPoint y: 208, distance: 234.8
click at [326, 287] on div "SearchWithCriteria10771601-4324-4cc8-ab46-06b0d7057aec Work Title Falsa Tuga Se…" at bounding box center [728, 378] width 910 height 185
click at [813, 182] on p "It is not an authoritative source for recording information." at bounding box center [728, 184] width 910 height 16
drag, startPoint x: 495, startPoint y: 362, endPoint x: 391, endPoint y: 349, distance: 104.8
click at [443, 351] on input "Abelha" at bounding box center [797, 358] width 722 height 33
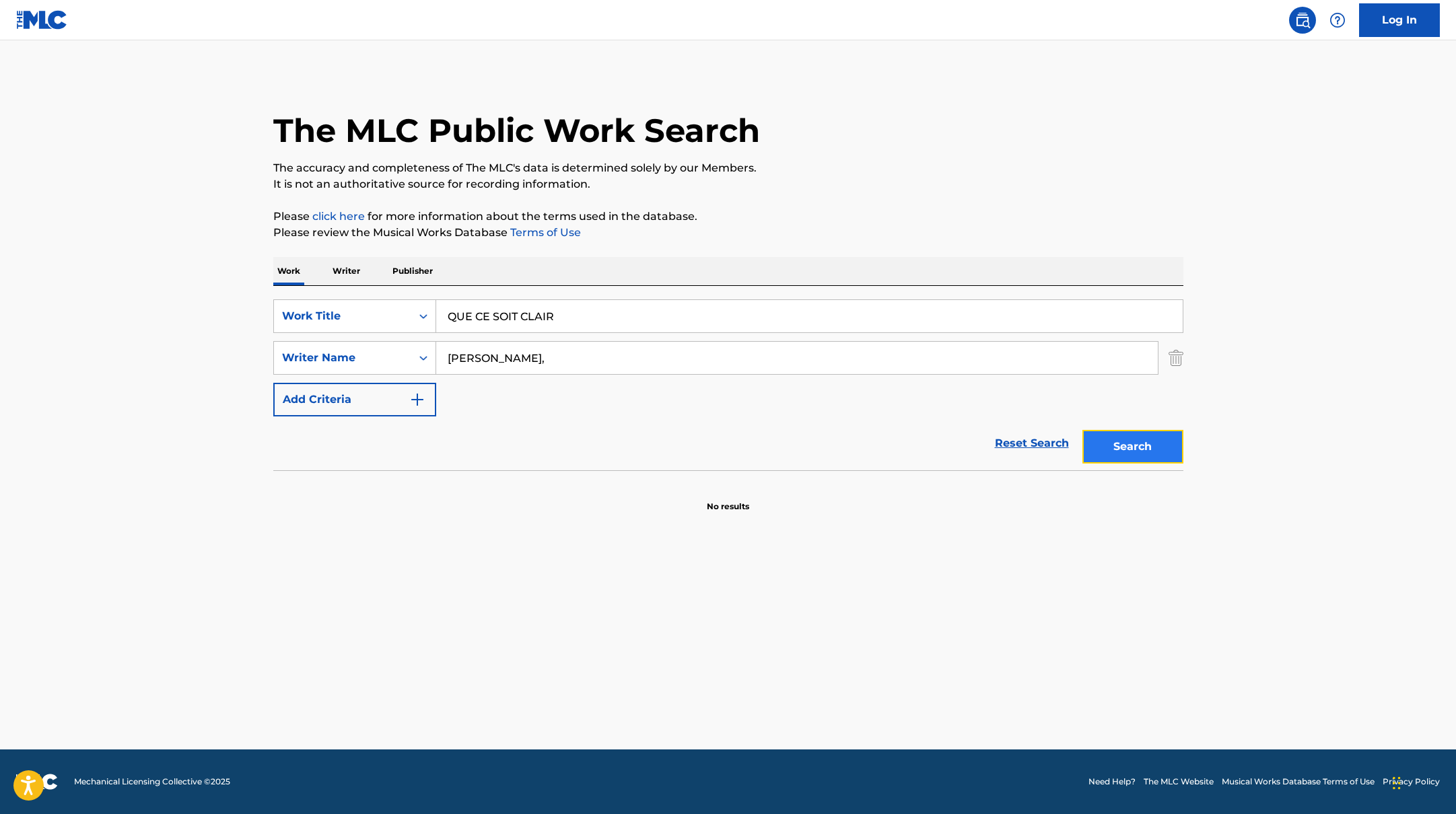
click at [1133, 430] on button "Search" at bounding box center [1133, 447] width 101 height 34
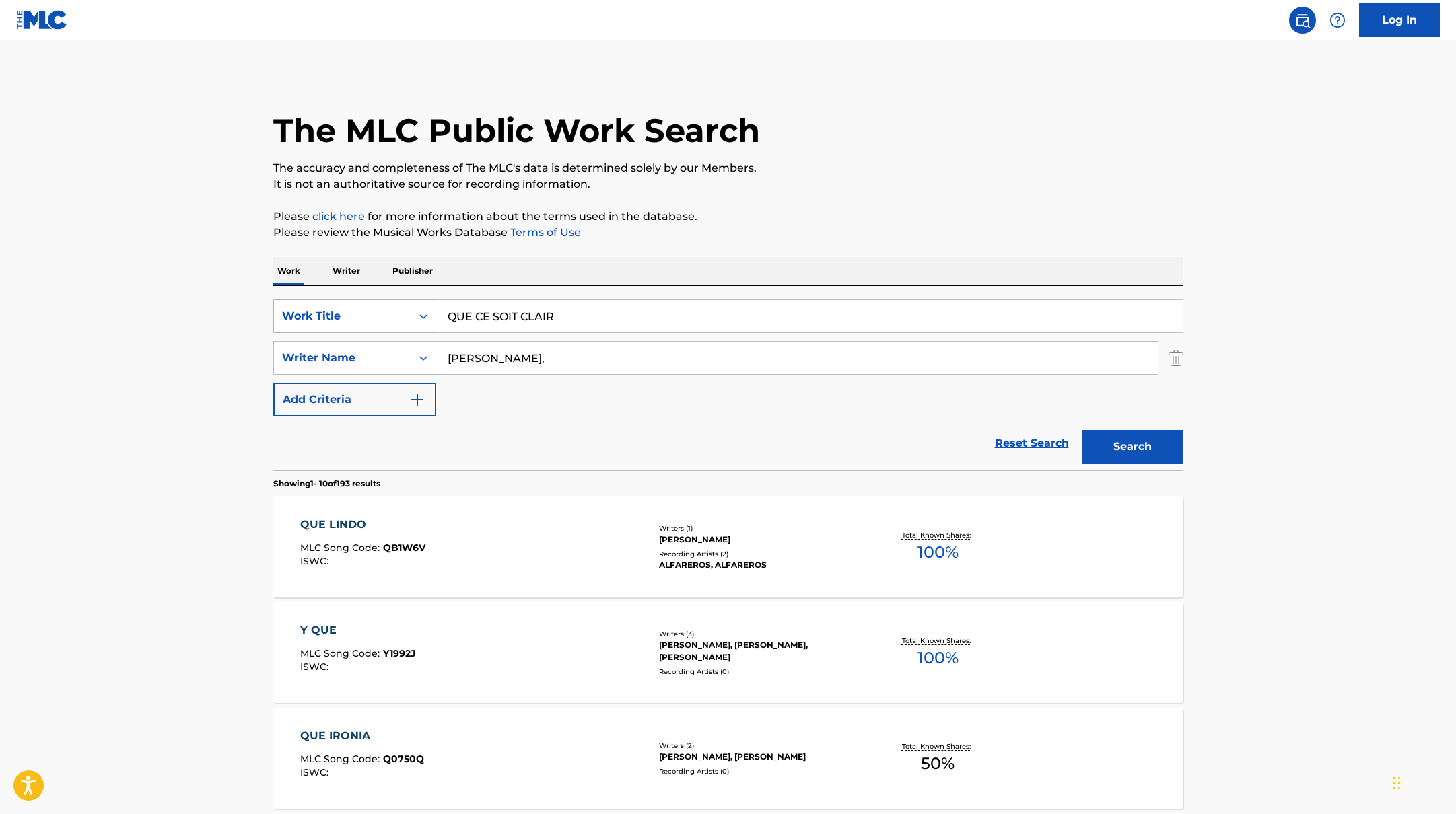
drag, startPoint x: 570, startPoint y: 326, endPoint x: 340, endPoint y: 306, distance: 230.9
click at [340, 306] on div "SearchWithCriteria10771601-4324-4cc8-ab46-06b0d7057aec Work Title QUE CE SOIT C…" at bounding box center [728, 316] width 910 height 34
click at [836, 182] on p "It is not an authoritative source for recording information." at bounding box center [728, 184] width 910 height 16
drag, startPoint x: 499, startPoint y: 361, endPoint x: 414, endPoint y: 345, distance: 86.5
click at [414, 345] on div "SearchWithCriteria17b139b1-9d92-4180-9b1a-8426ad8e22ea Writer Name [PERSON_NAME…" at bounding box center [728, 358] width 910 height 34
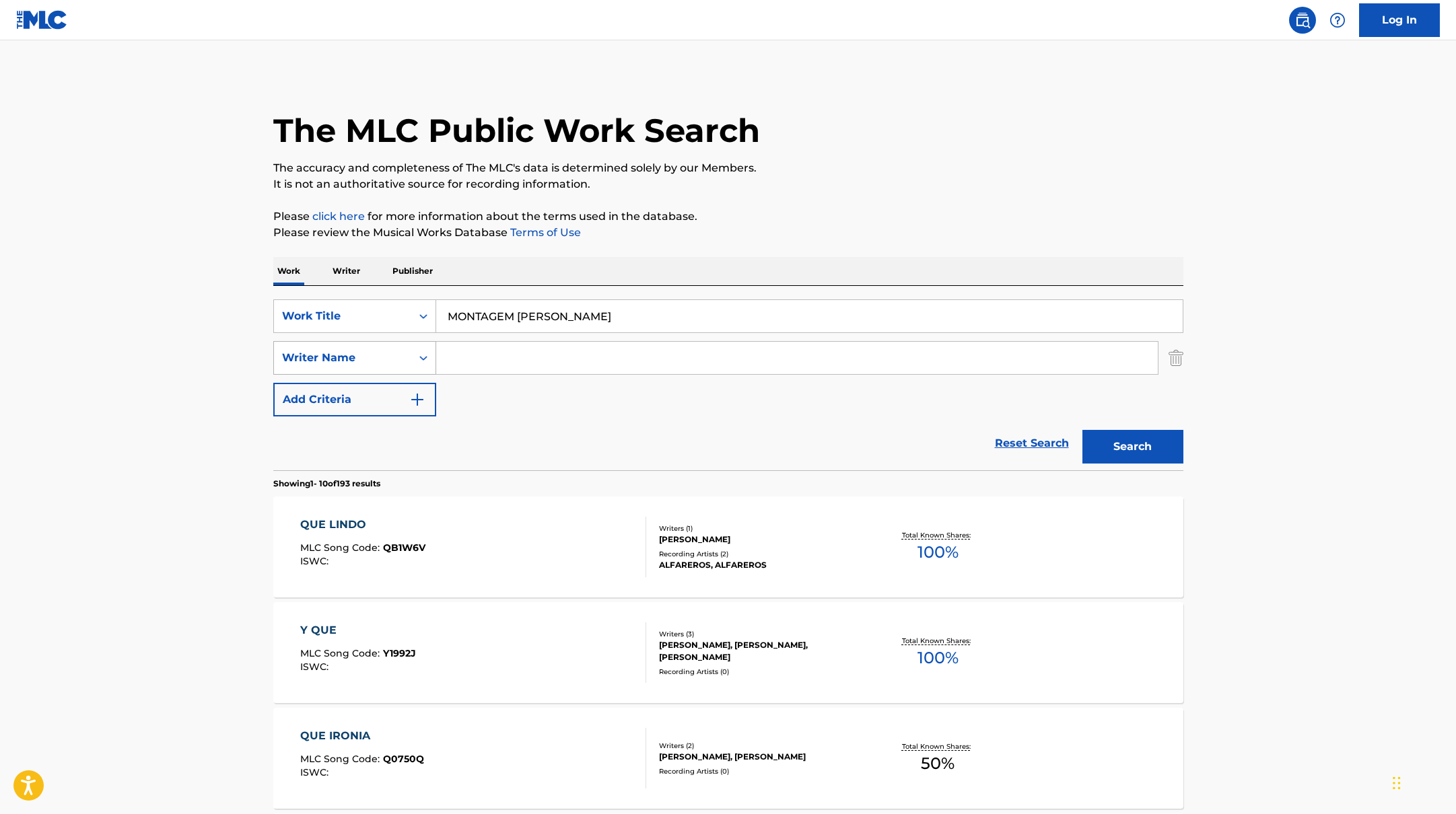
click at [1082, 430] on button "Search" at bounding box center [1133, 447] width 101 height 34
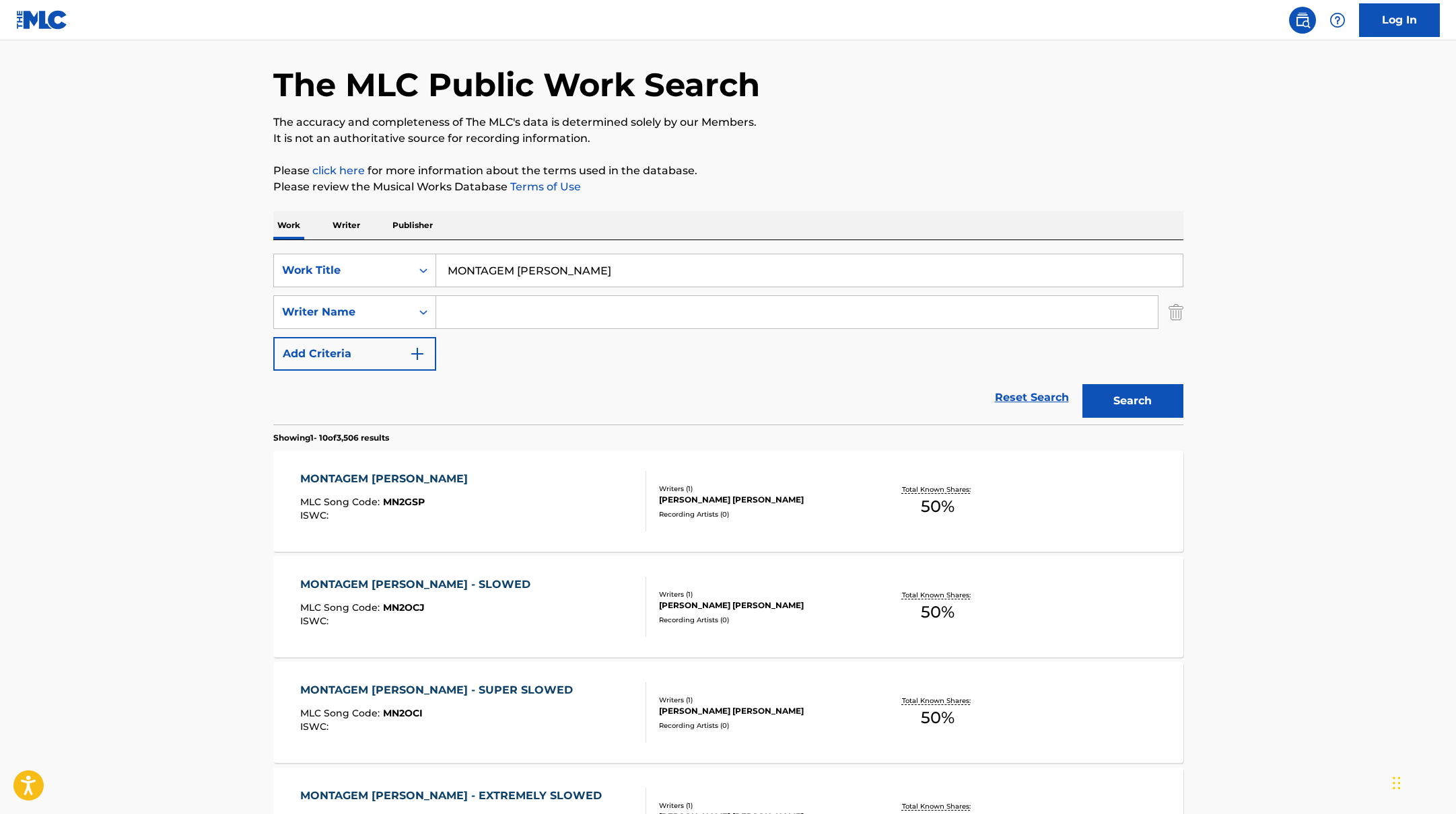
scroll to position [55, 0]
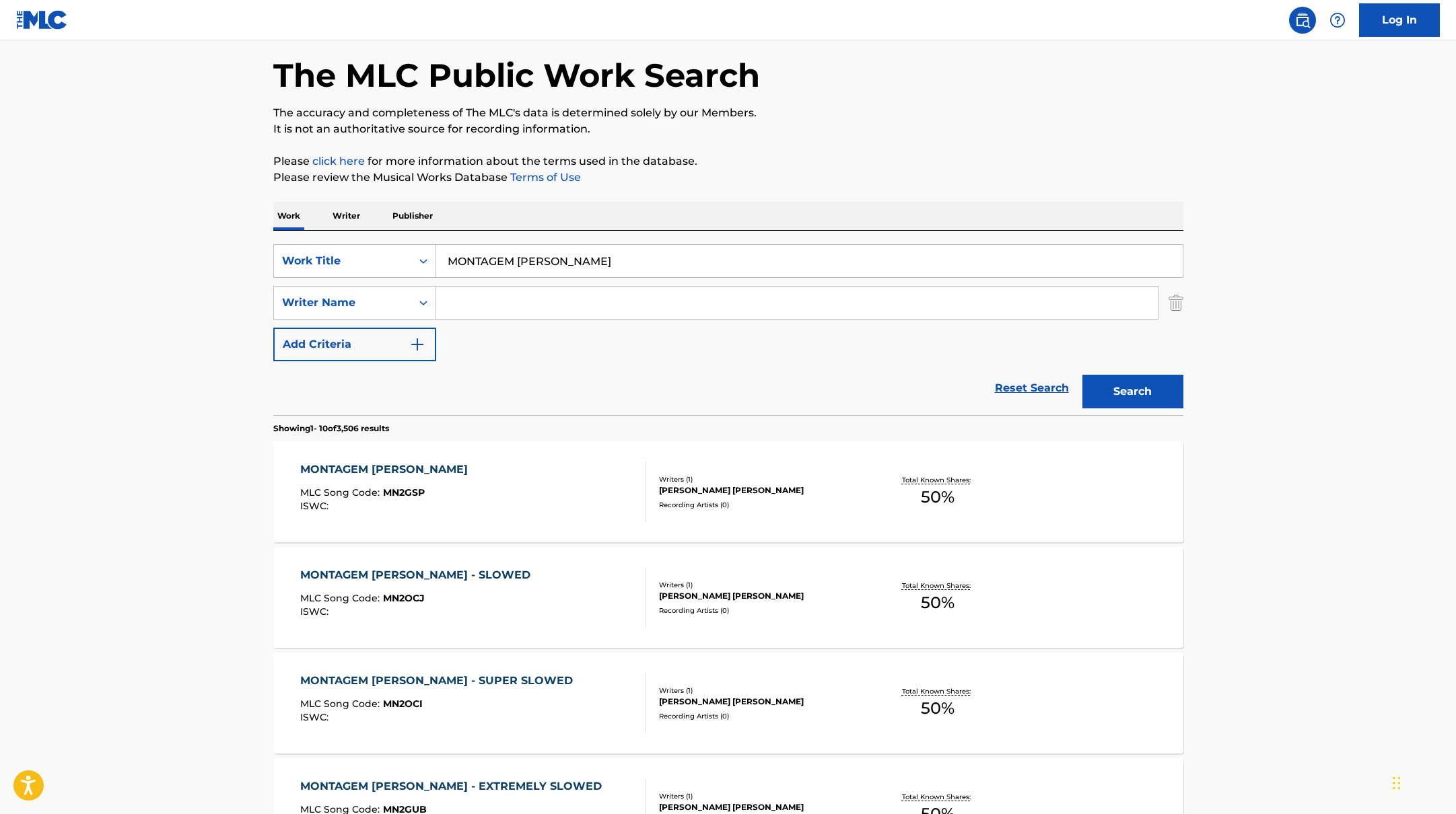
click at [535, 496] on div "MONTAGEM [PERSON_NAME] MLC Song Code : MN2GSP ISWC :" at bounding box center [473, 492] width 346 height 61
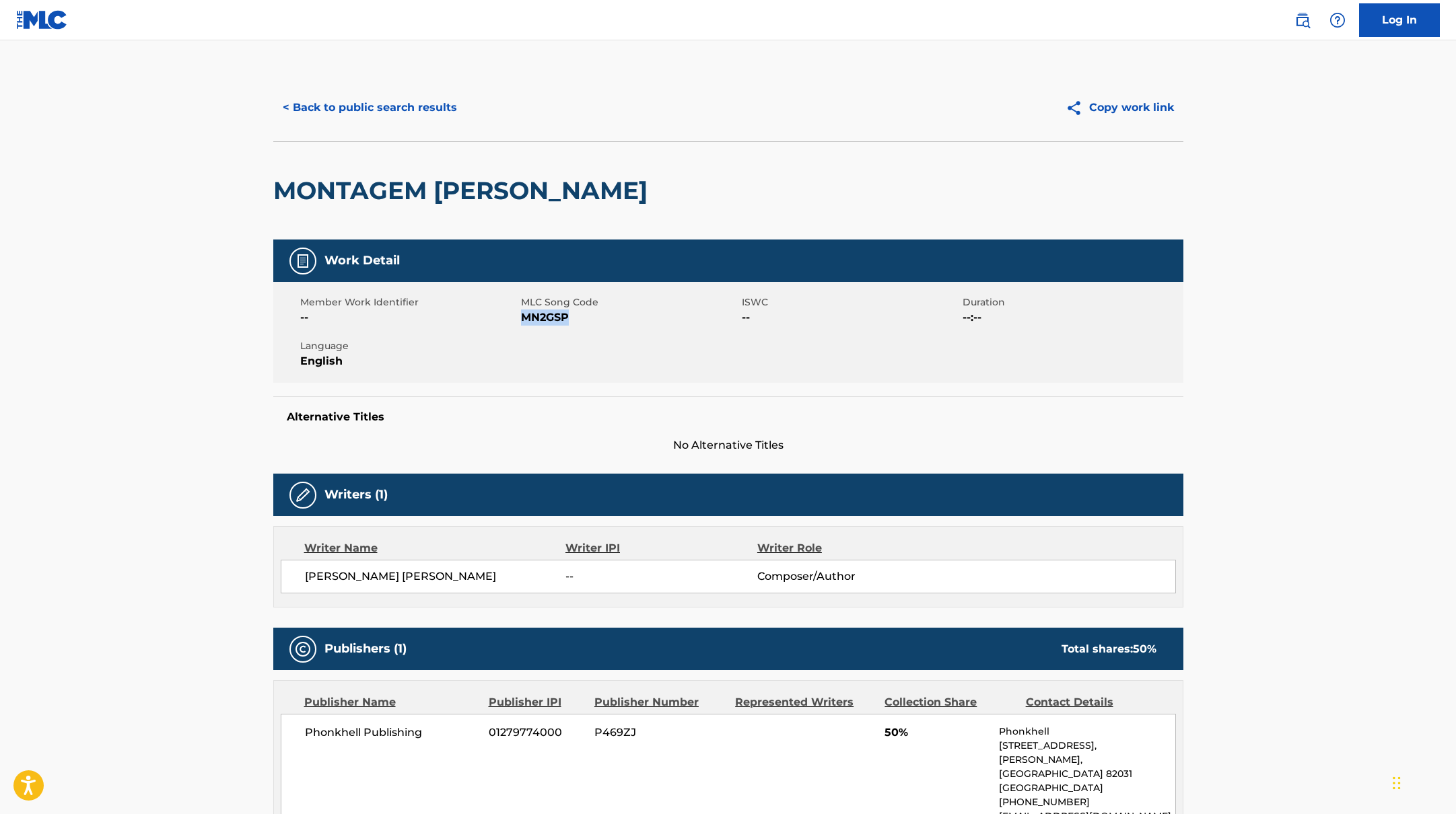
drag, startPoint x: 521, startPoint y: 318, endPoint x: 574, endPoint y: 318, distance: 53.0
click at [574, 318] on span "MN2GSP" at bounding box center [629, 318] width 217 height 16
click at [430, 110] on button "< Back to public search results" at bounding box center [369, 107] width 193 height 34
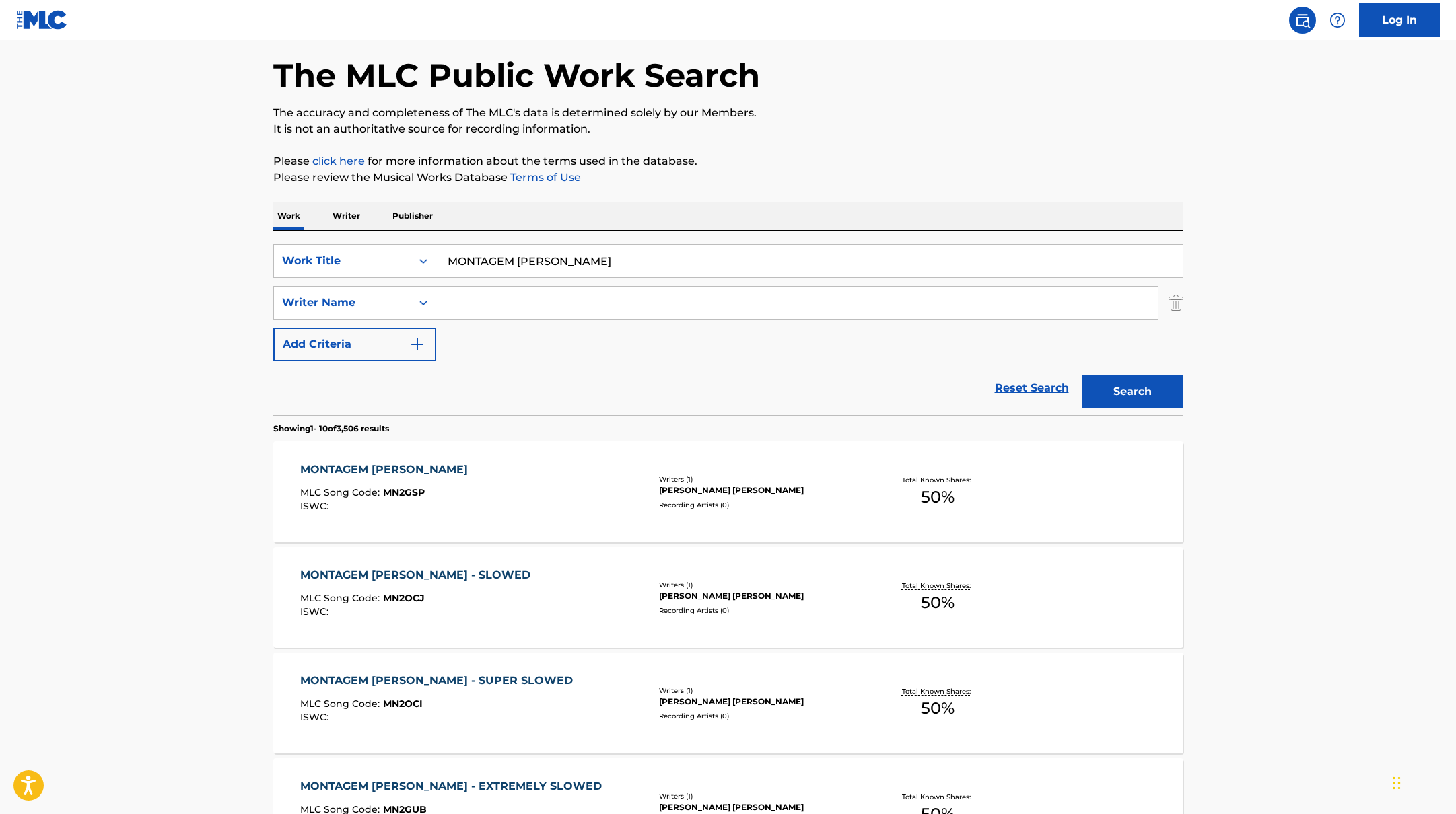
drag, startPoint x: 574, startPoint y: 263, endPoint x: 389, endPoint y: 242, distance: 186.2
click at [389, 242] on div "SearchWithCriteria10771601-4324-4cc8-ab46-06b0d7057aec Work Title MONTAGEM [PER…" at bounding box center [728, 322] width 910 height 185
click at [472, 261] on input "capeJXNDROSayfalse" at bounding box center [809, 261] width 746 height 33
click at [525, 260] on input "cape, JXNDROSayfalse" at bounding box center [809, 261] width 746 height 33
drag, startPoint x: 596, startPoint y: 261, endPoint x: 391, endPoint y: 238, distance: 206.3
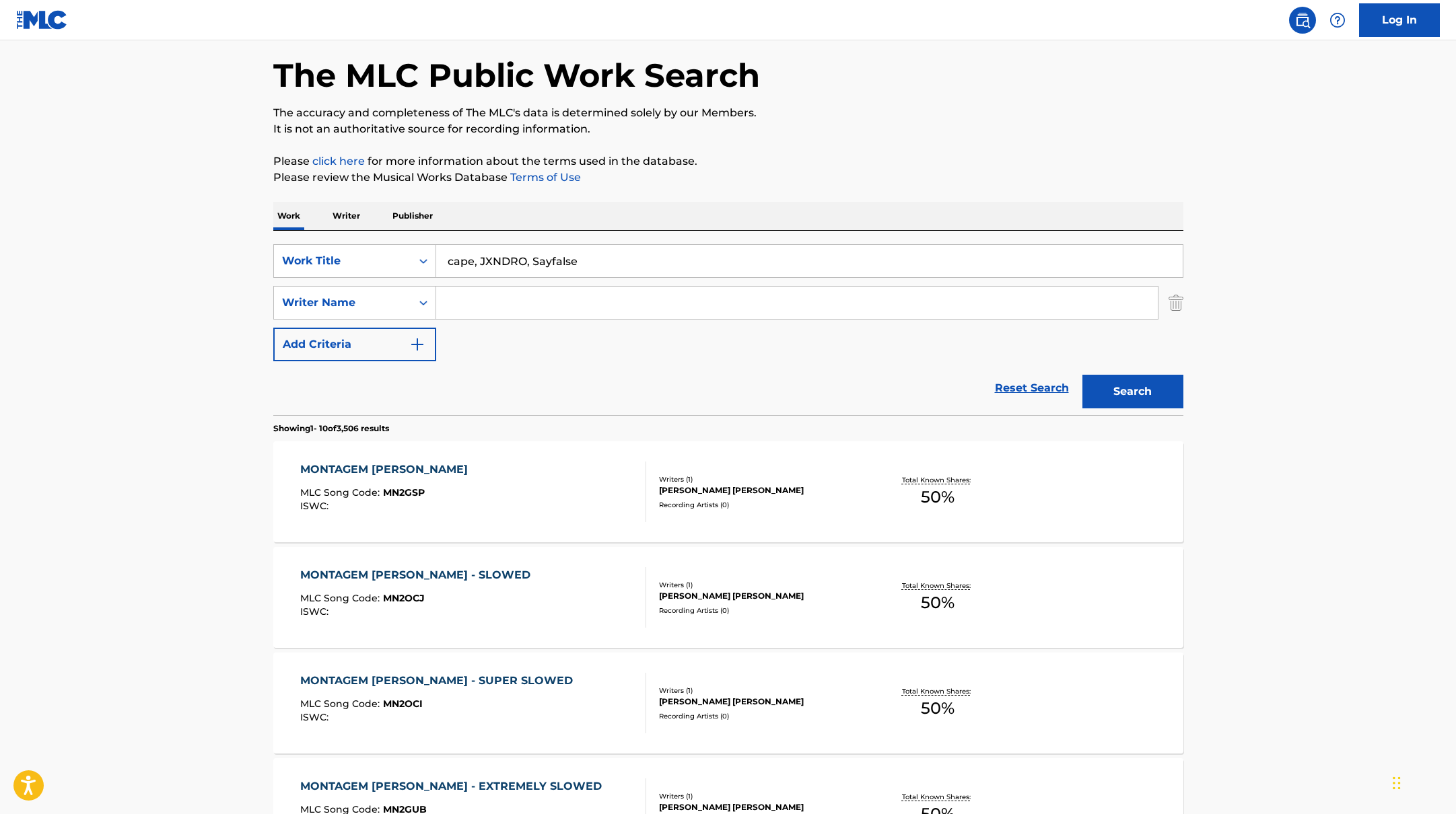
click at [391, 238] on div "SearchWithCriteria10771601-4324-4cc8-ab46-06b0d7057aec Work Title cape, JXNDRO,…" at bounding box center [728, 322] width 910 height 185
click at [1082, 375] on button "Search" at bounding box center [1133, 392] width 101 height 34
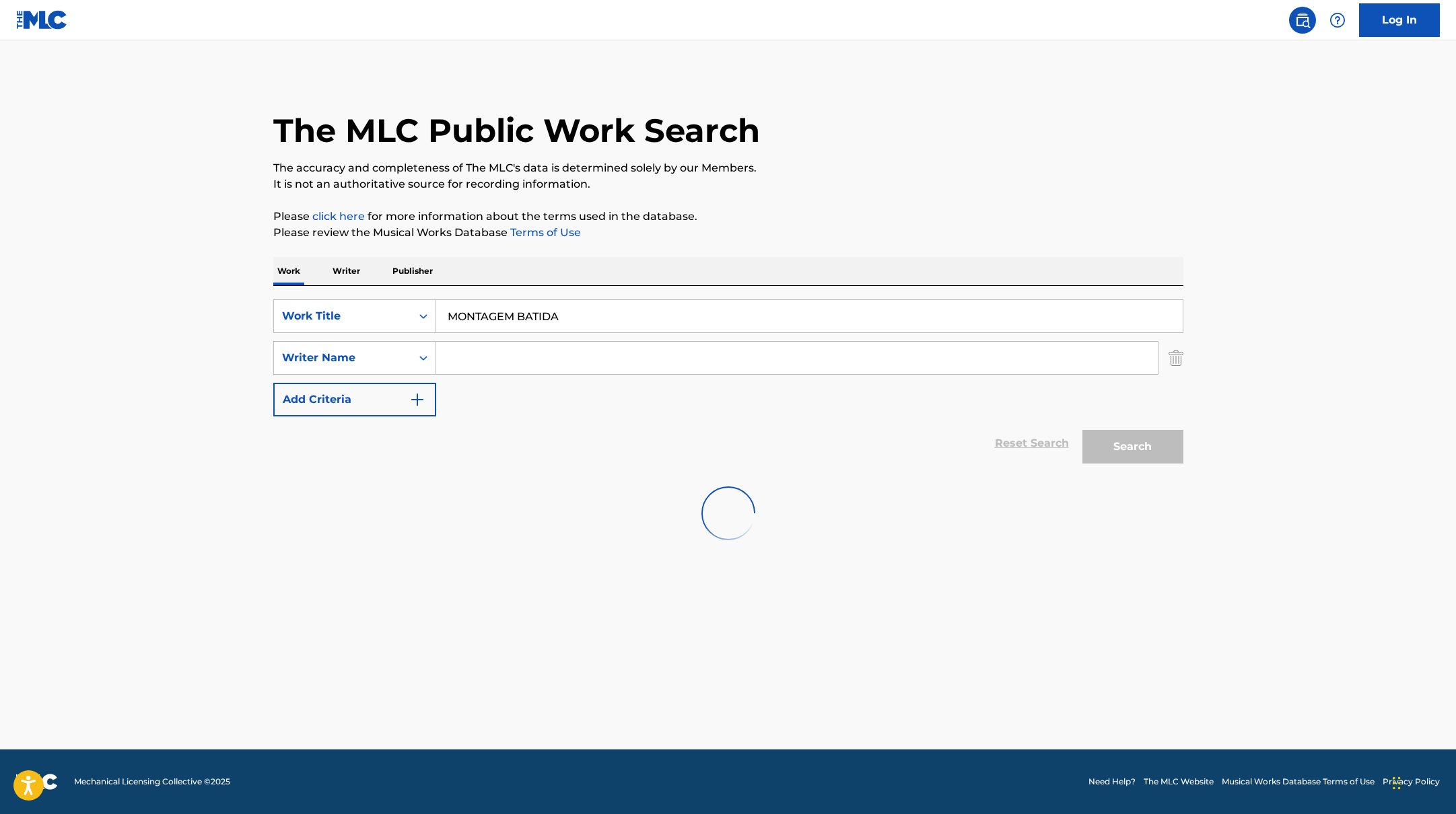
scroll to position [0, 0]
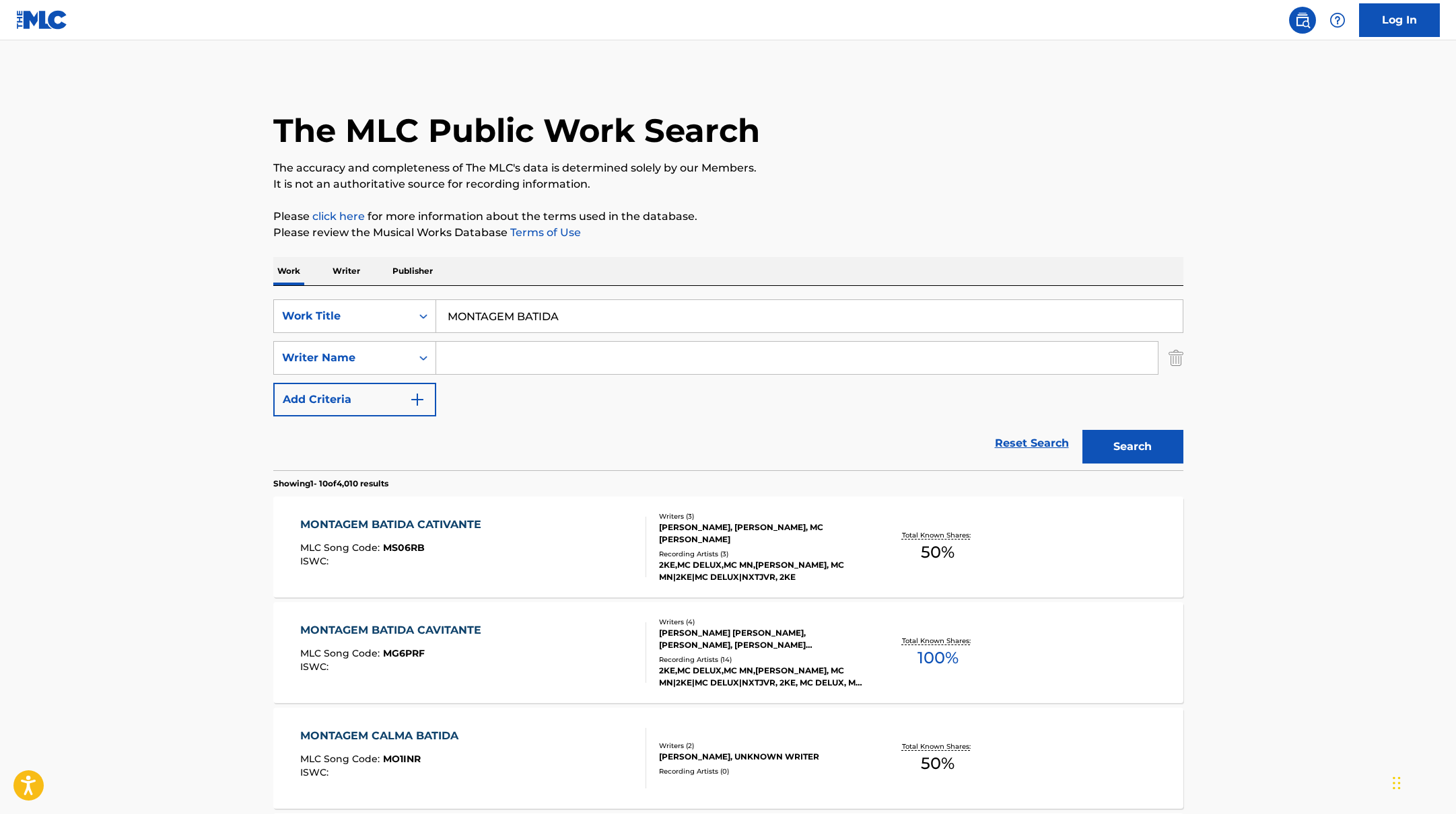
drag, startPoint x: 581, startPoint y: 321, endPoint x: 369, endPoint y: 289, distance: 214.4
click at [353, 295] on div "SearchWithCriteria10771601-4324-4cc8-ab46-06b0d7057aec Work Title MONTAGEM BATI…" at bounding box center [728, 378] width 910 height 185
click at [837, 225] on p "Please review the Musical Works Database Terms of Use" at bounding box center [728, 233] width 910 height 16
click at [1136, 448] on button "Search" at bounding box center [1133, 447] width 101 height 34
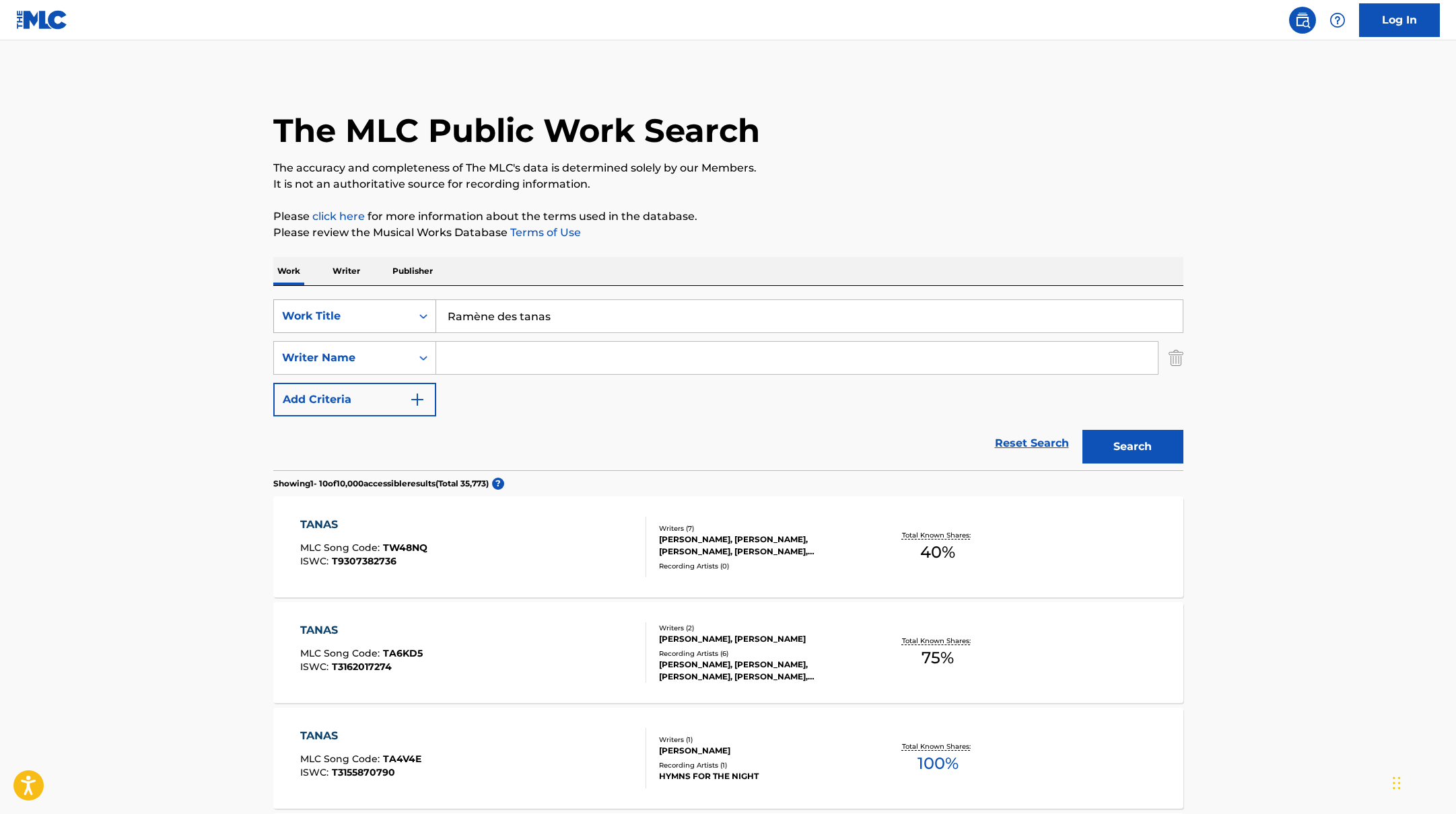
drag, startPoint x: 544, startPoint y: 319, endPoint x: 304, endPoint y: 313, distance: 240.1
click at [320, 315] on div "SearchWithCriteria10771601-4324-4cc8-ab46-06b0d7057aec Work Title Ramène des ta…" at bounding box center [728, 316] width 910 height 34
click at [477, 361] on input "Search Form" at bounding box center [797, 358] width 722 height 33
click at [1121, 449] on button "Search" at bounding box center [1133, 447] width 101 height 34
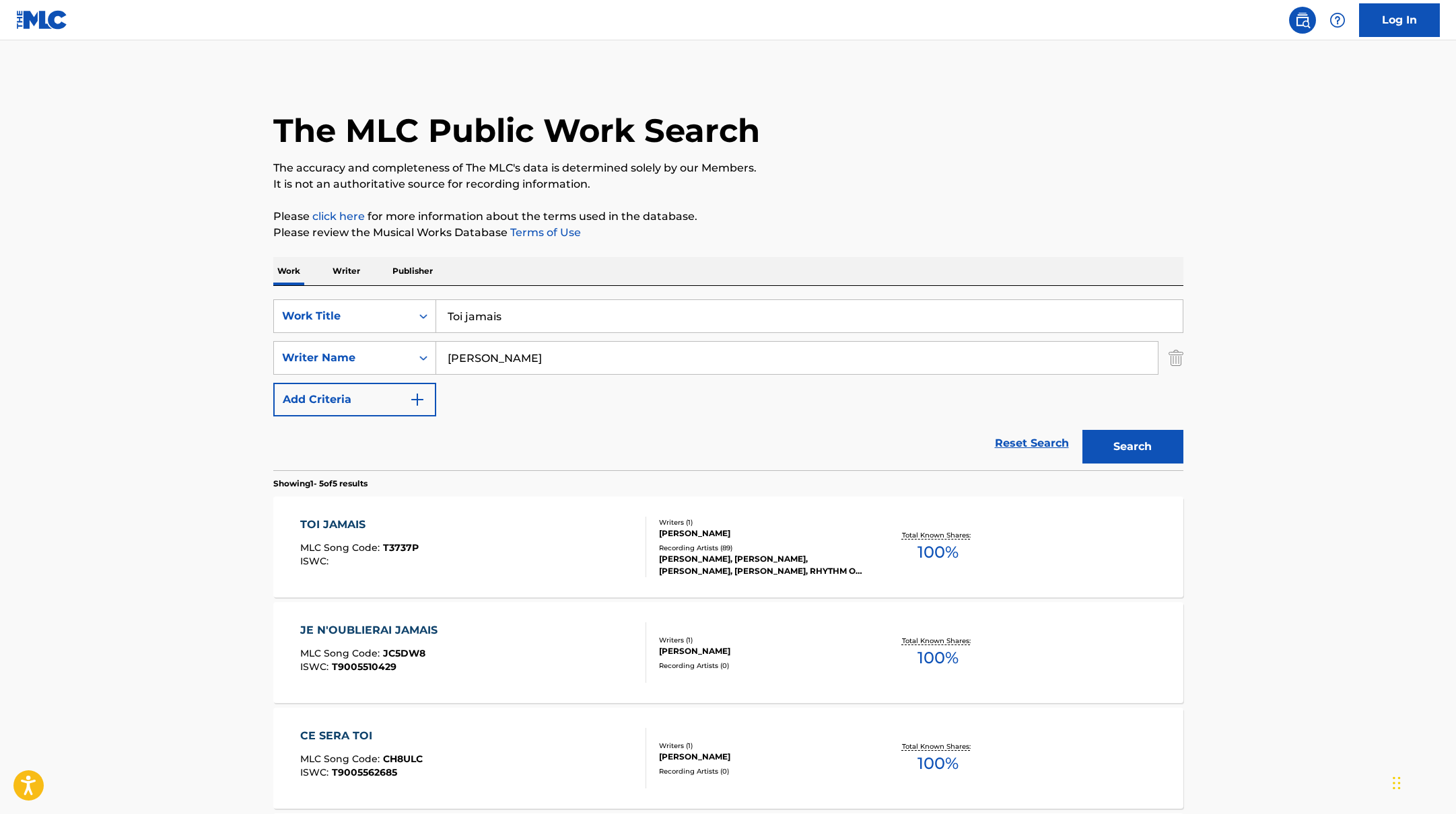
click at [582, 533] on div "TOI JAMAIS MLC Song Code : T3737P ISWC :" at bounding box center [473, 547] width 346 height 61
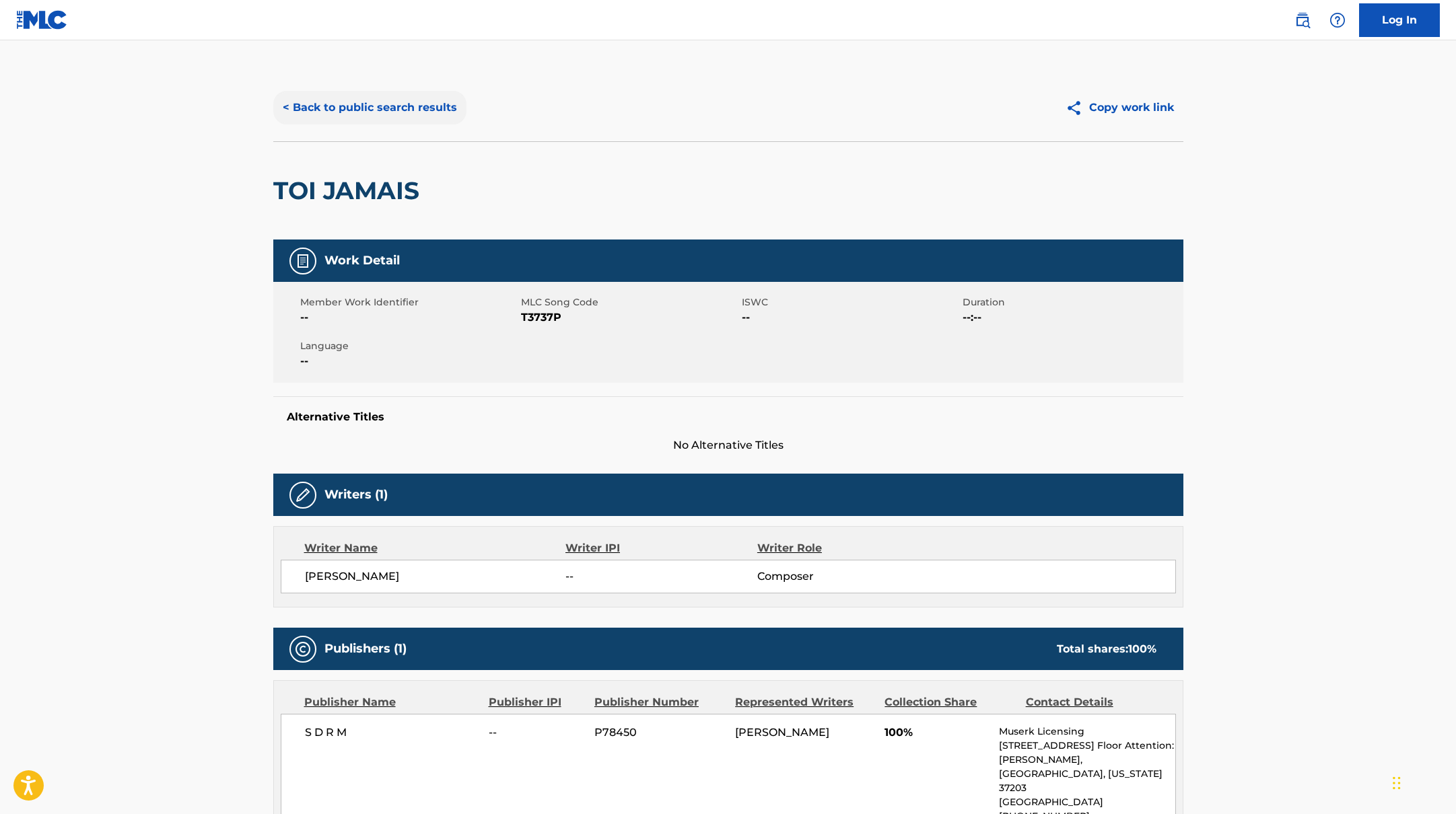
click at [409, 105] on button "< Back to public search results" at bounding box center [369, 107] width 193 height 34
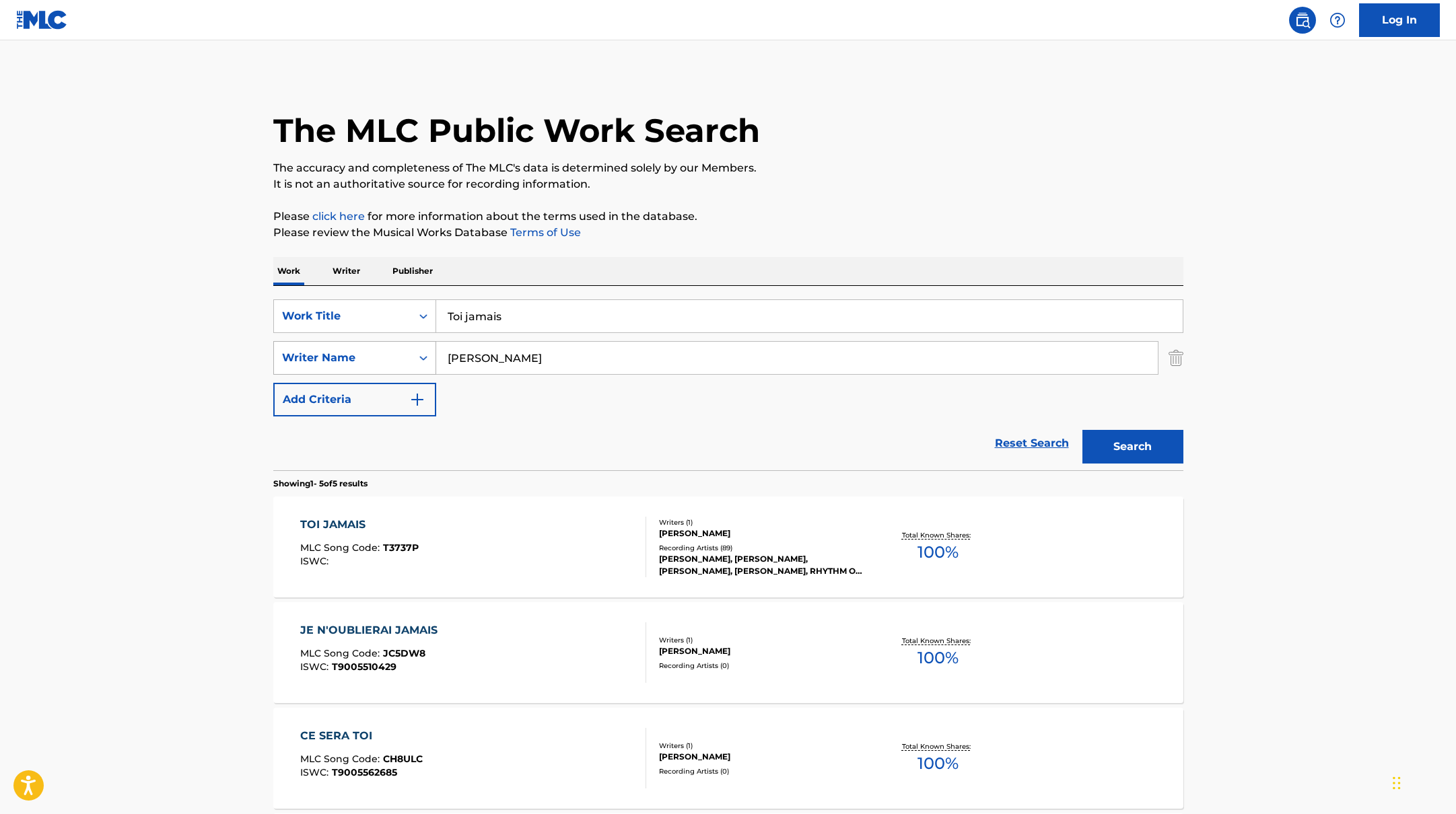
drag, startPoint x: 512, startPoint y: 360, endPoint x: 373, endPoint y: 349, distance: 139.4
click at [388, 350] on div "SearchWithCriteria17b139b1-9d92-4180-9b1a-8426ad8e22ea Writer Name [PERSON_NAME]" at bounding box center [728, 358] width 910 height 34
click at [1082, 430] on button "Search" at bounding box center [1133, 447] width 101 height 34
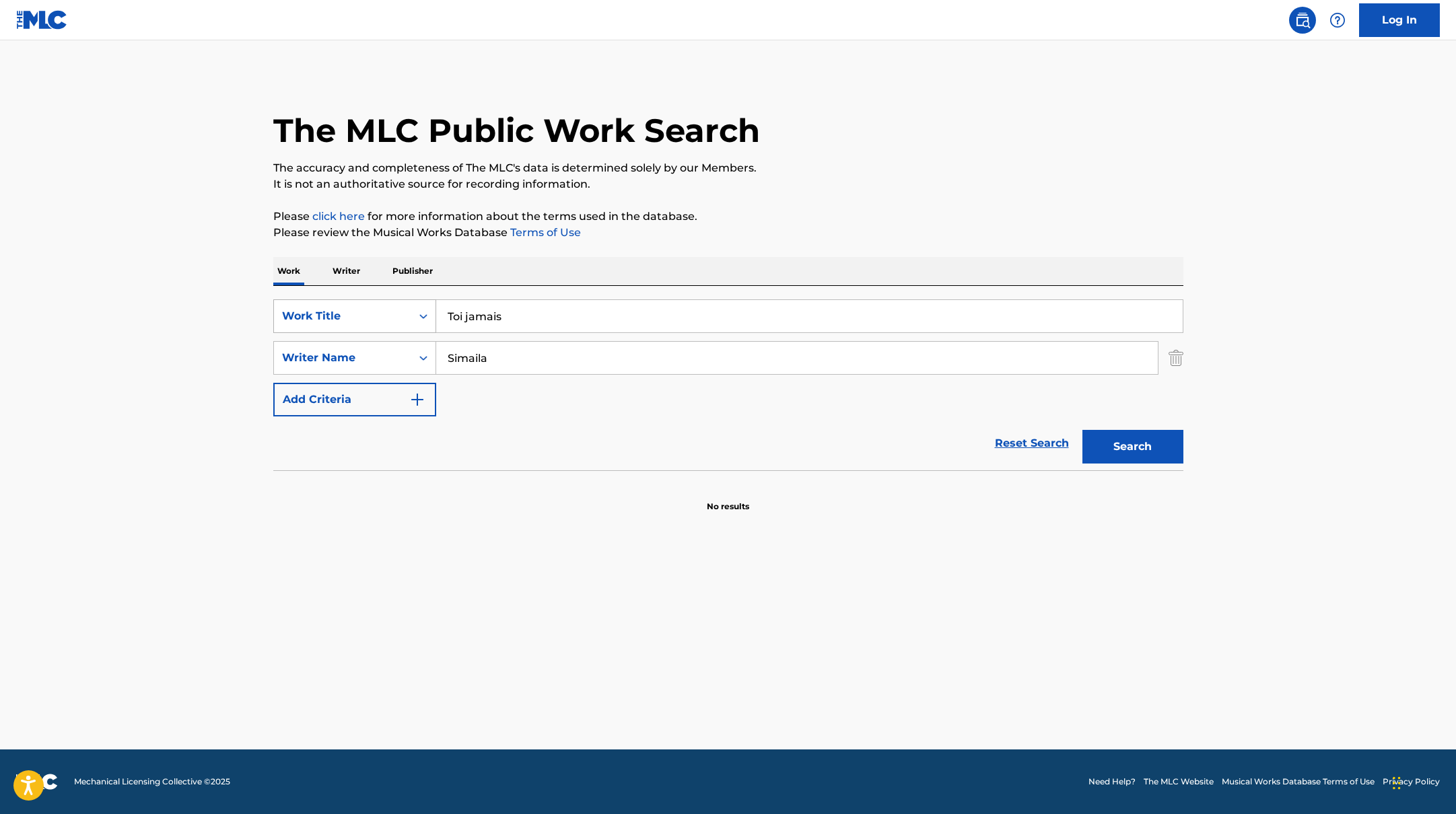
drag, startPoint x: 519, startPoint y: 326, endPoint x: 376, endPoint y: 300, distance: 145.3
click at [363, 302] on div "SearchWithCriteria10771601-4324-4cc8-ab46-06b0d7057aec Work Title Toi jamais" at bounding box center [728, 316] width 910 height 34
click at [770, 220] on p "Please click here for more information about the terms used in the database." at bounding box center [728, 216] width 910 height 16
drag, startPoint x: 497, startPoint y: 364, endPoint x: 945, endPoint y: 175, distance: 486.2
click at [945, 177] on div "The MLC Public Work Search The accuracy and completeness of The MLC's data is d…" at bounding box center [728, 293] width 942 height 438
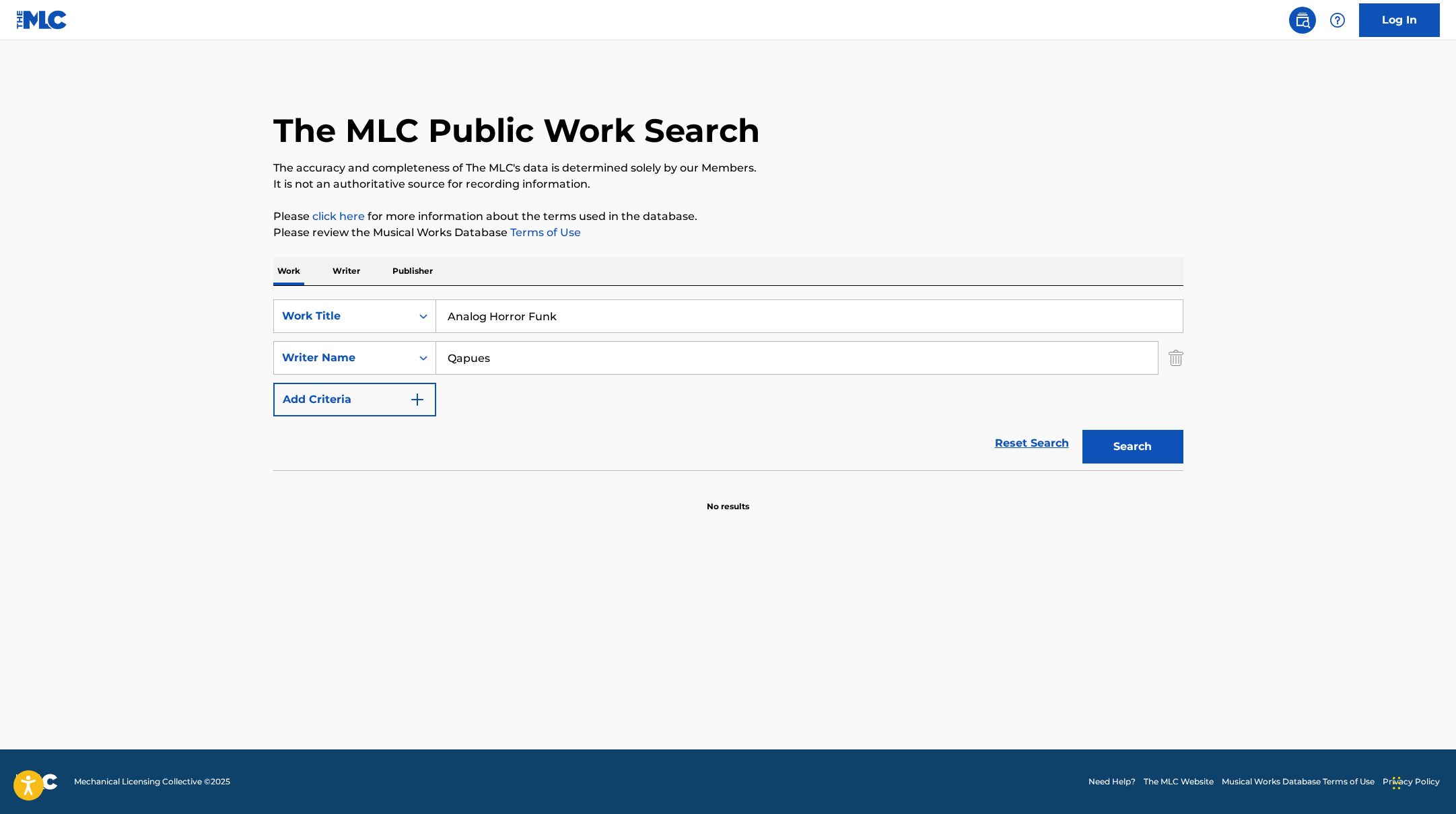
click at [945, 175] on p "The accuracy and completeness of The MLC's data is determined solely by our Mem…" at bounding box center [728, 168] width 910 height 16
click at [1159, 453] on button "Search" at bounding box center [1133, 447] width 101 height 34
drag, startPoint x: 567, startPoint y: 313, endPoint x: 807, endPoint y: 207, distance: 262.4
click at [807, 207] on div "The MLC Public Work Search The accuracy and completeness of The MLC's data is d…" at bounding box center [728, 293] width 942 height 438
click at [809, 204] on div "The MLC Public Work Search The accuracy and completeness of The MLC's data is d…" at bounding box center [728, 293] width 942 height 438
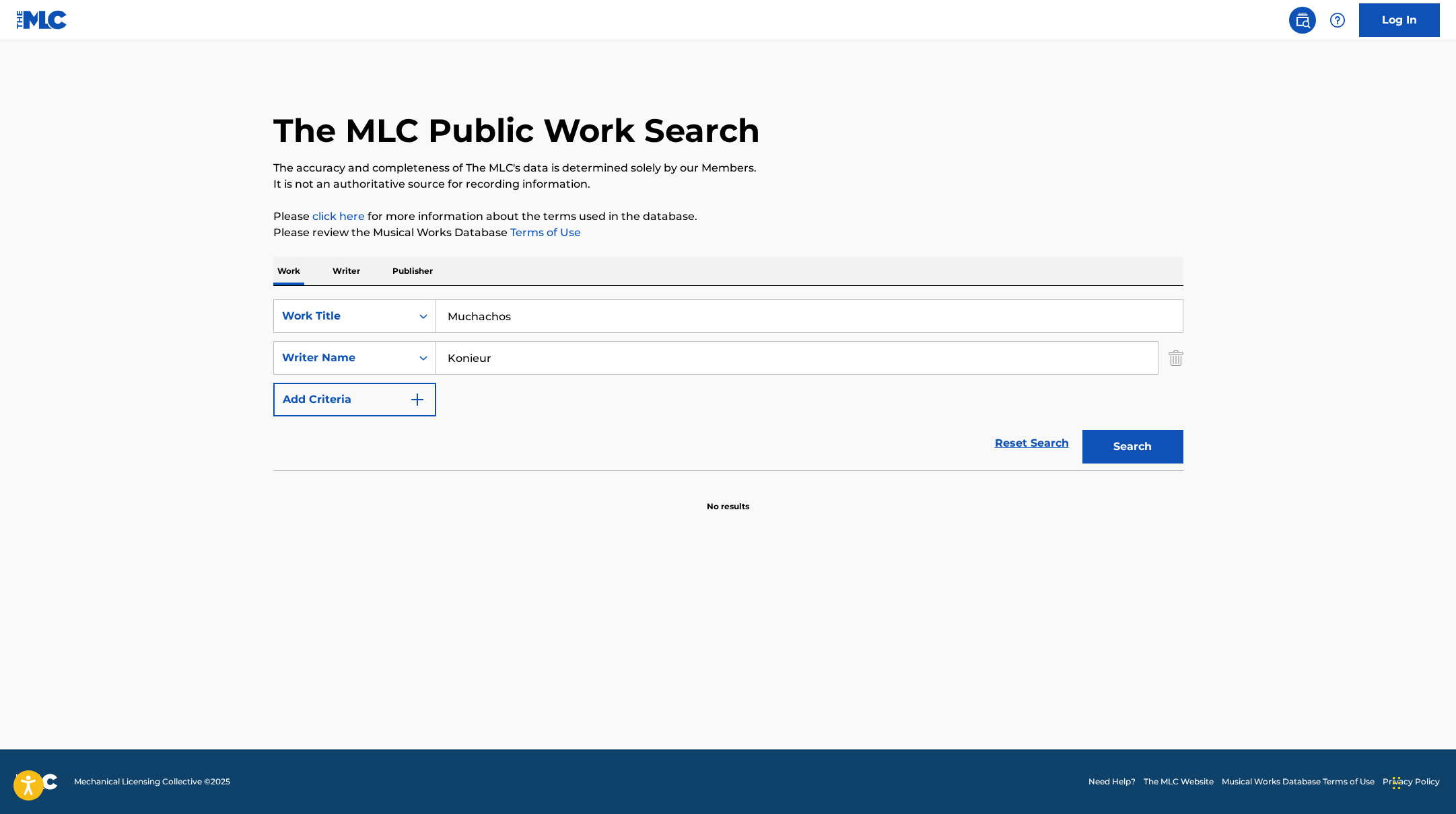
drag, startPoint x: 538, startPoint y: 363, endPoint x: 863, endPoint y: 180, distance: 373.0
click at [860, 182] on div "The MLC Public Work Search The accuracy and completeness of The MLC's data is d…" at bounding box center [728, 293] width 942 height 438
click at [863, 180] on p "It is not an authoritative source for recording information." at bounding box center [728, 184] width 910 height 16
click at [1128, 457] on button "Search" at bounding box center [1133, 447] width 101 height 34
drag, startPoint x: 521, startPoint y: 319, endPoint x: 402, endPoint y: 308, distance: 119.5
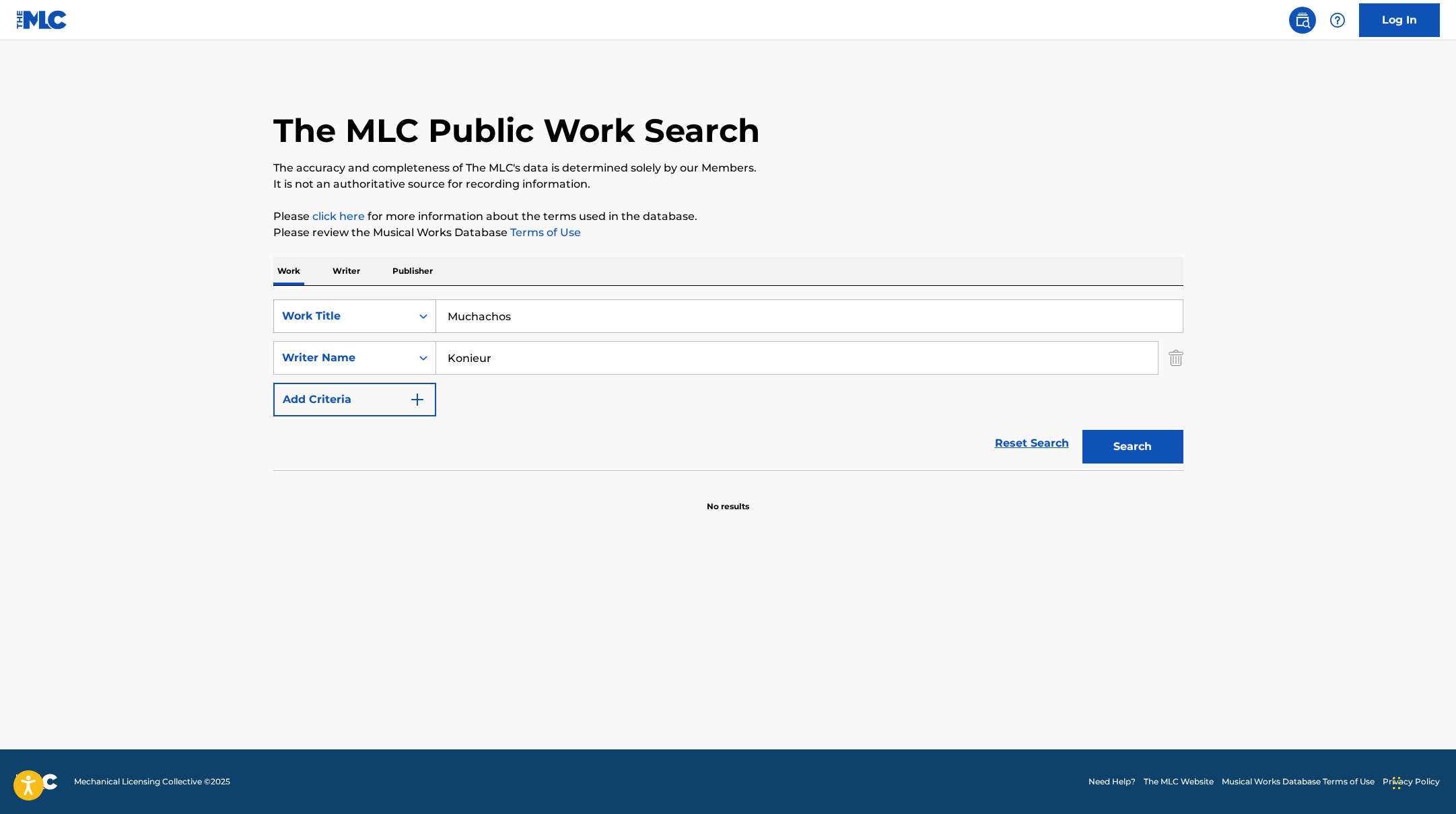
click at [402, 308] on div "SearchWithCriteria10771601-4324-4cc8-ab46-06b0d7057aec Work Title Muchachos" at bounding box center [728, 316] width 910 height 34
click at [795, 195] on div "The MLC Public Work Search The accuracy and completeness of The MLC's data is d…" at bounding box center [728, 293] width 942 height 438
drag, startPoint x: 499, startPoint y: 361, endPoint x: 1185, endPoint y: 478, distance: 695.9
click at [1186, 479] on div "The MLC Public Work Search The accuracy and completeness of The MLC's data is d…" at bounding box center [728, 293] width 942 height 438
click at [1160, 455] on button "Search" at bounding box center [1133, 447] width 101 height 34
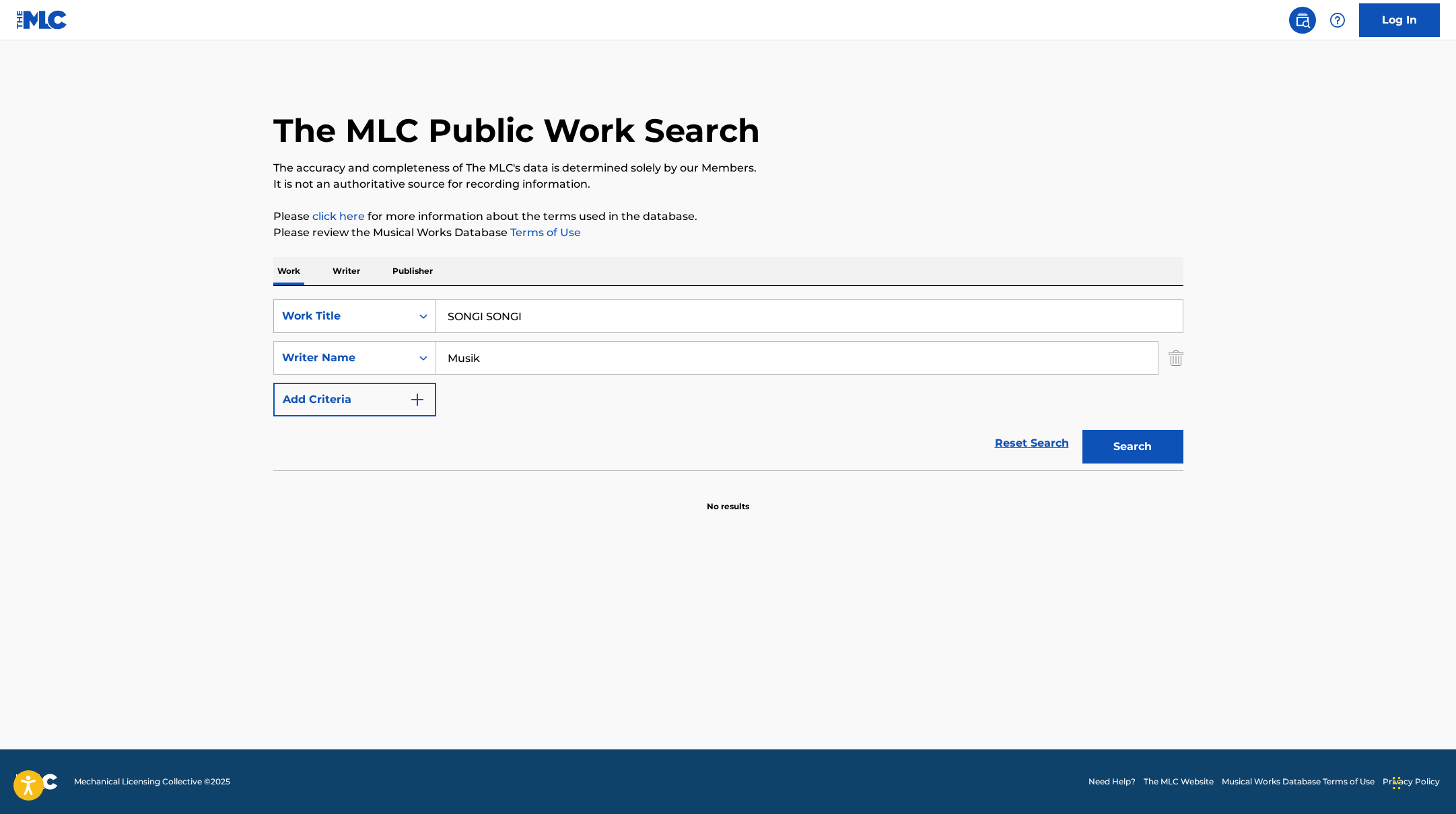
drag, startPoint x: 533, startPoint y: 316, endPoint x: 345, endPoint y: 298, distance: 188.9
click at [318, 299] on div "SearchWithCriteria10771601-4324-4cc8-ab46-06b0d7057aec Work Title SONGI SONGI" at bounding box center [728, 316] width 910 height 34
click at [684, 212] on p "Please click here for more information about the terms used in the database." at bounding box center [728, 216] width 910 height 16
drag, startPoint x: 502, startPoint y: 362, endPoint x: 790, endPoint y: 202, distance: 329.5
click at [780, 202] on div "The MLC Public Work Search The accuracy and completeness of The MLC's data is d…" at bounding box center [728, 293] width 942 height 438
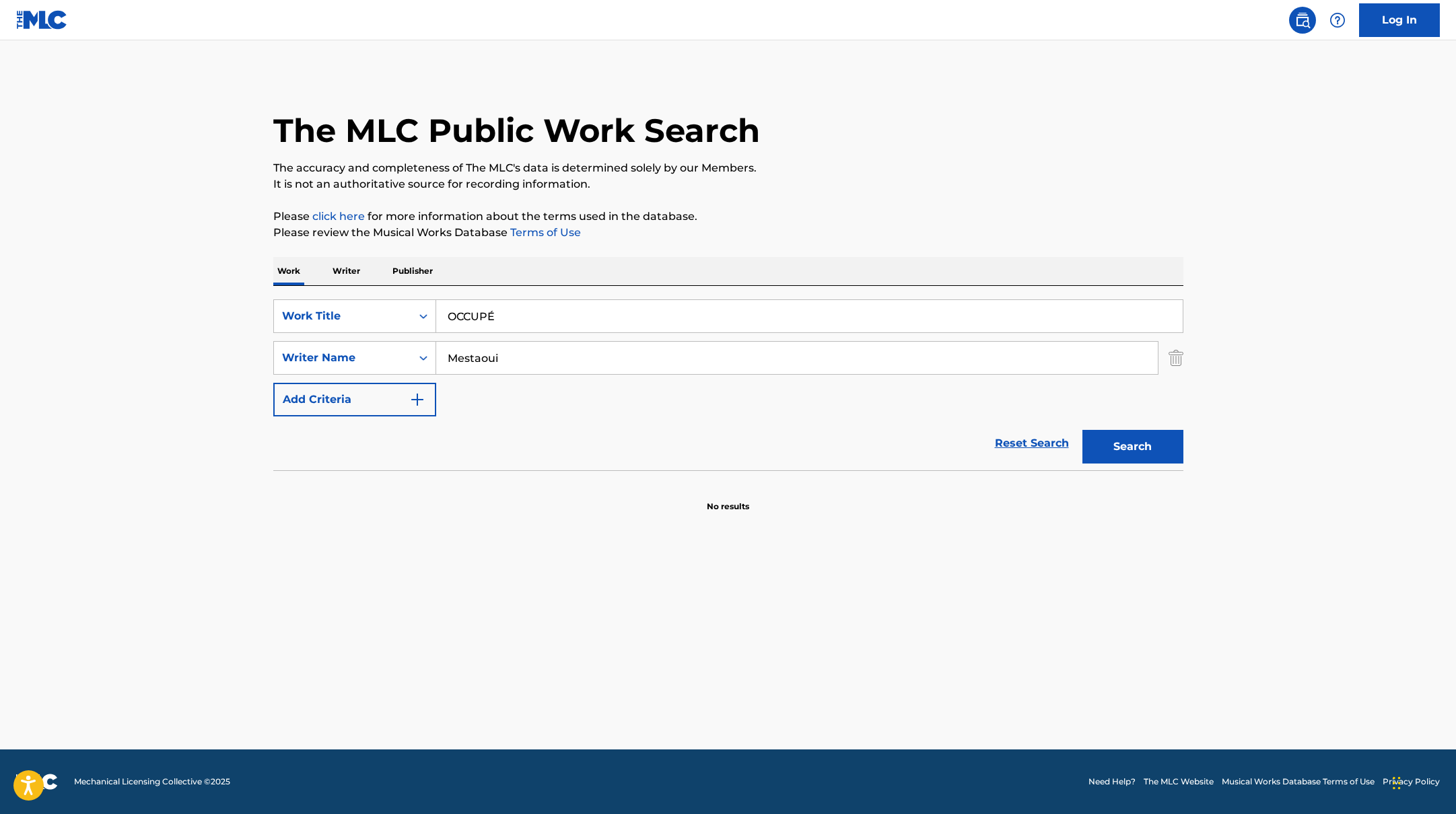
click at [790, 202] on div "The MLC Public Work Search The accuracy and completeness of The MLC's data is d…" at bounding box center [728, 293] width 942 height 438
click at [1109, 455] on button "Search" at bounding box center [1133, 447] width 101 height 34
drag, startPoint x: 516, startPoint y: 325, endPoint x: 780, endPoint y: 189, distance: 297.0
click at [774, 190] on div "The MLC Public Work Search The accuracy and completeness of The MLC's data is d…" at bounding box center [728, 293] width 942 height 438
click at [780, 189] on p "It is not an authoritative source for recording information." at bounding box center [728, 184] width 910 height 16
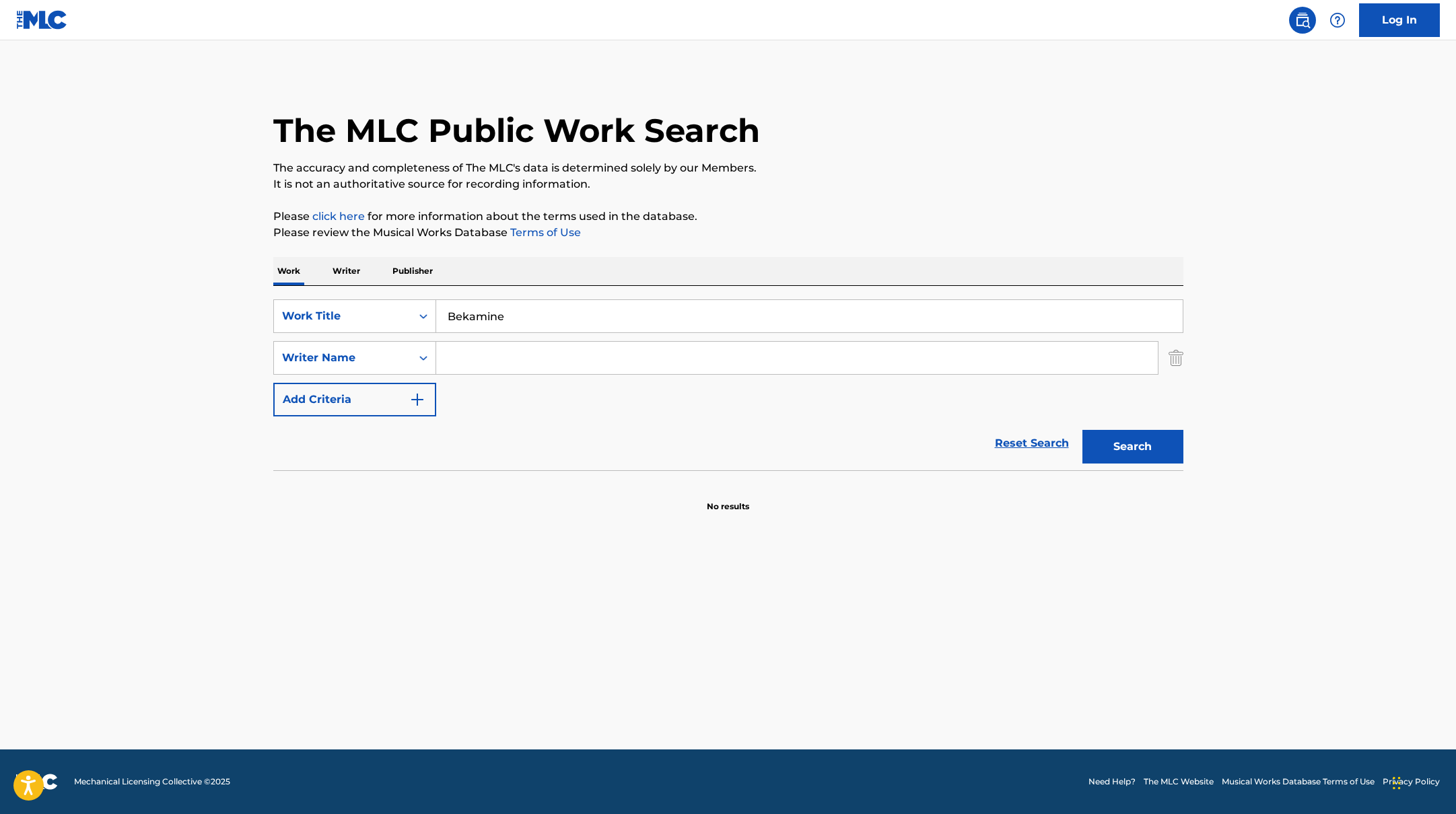
click at [1082, 430] on button "Search" at bounding box center [1133, 447] width 101 height 34
drag, startPoint x: 516, startPoint y: 315, endPoint x: 792, endPoint y: 189, distance: 303.4
click at [785, 189] on div "The MLC Public Work Search The accuracy and completeness of The MLC's data is d…" at bounding box center [728, 293] width 942 height 438
click at [792, 189] on p "It is not an authoritative source for recording information." at bounding box center [728, 184] width 910 height 16
click at [537, 360] on input "Search Form" at bounding box center [797, 358] width 722 height 33
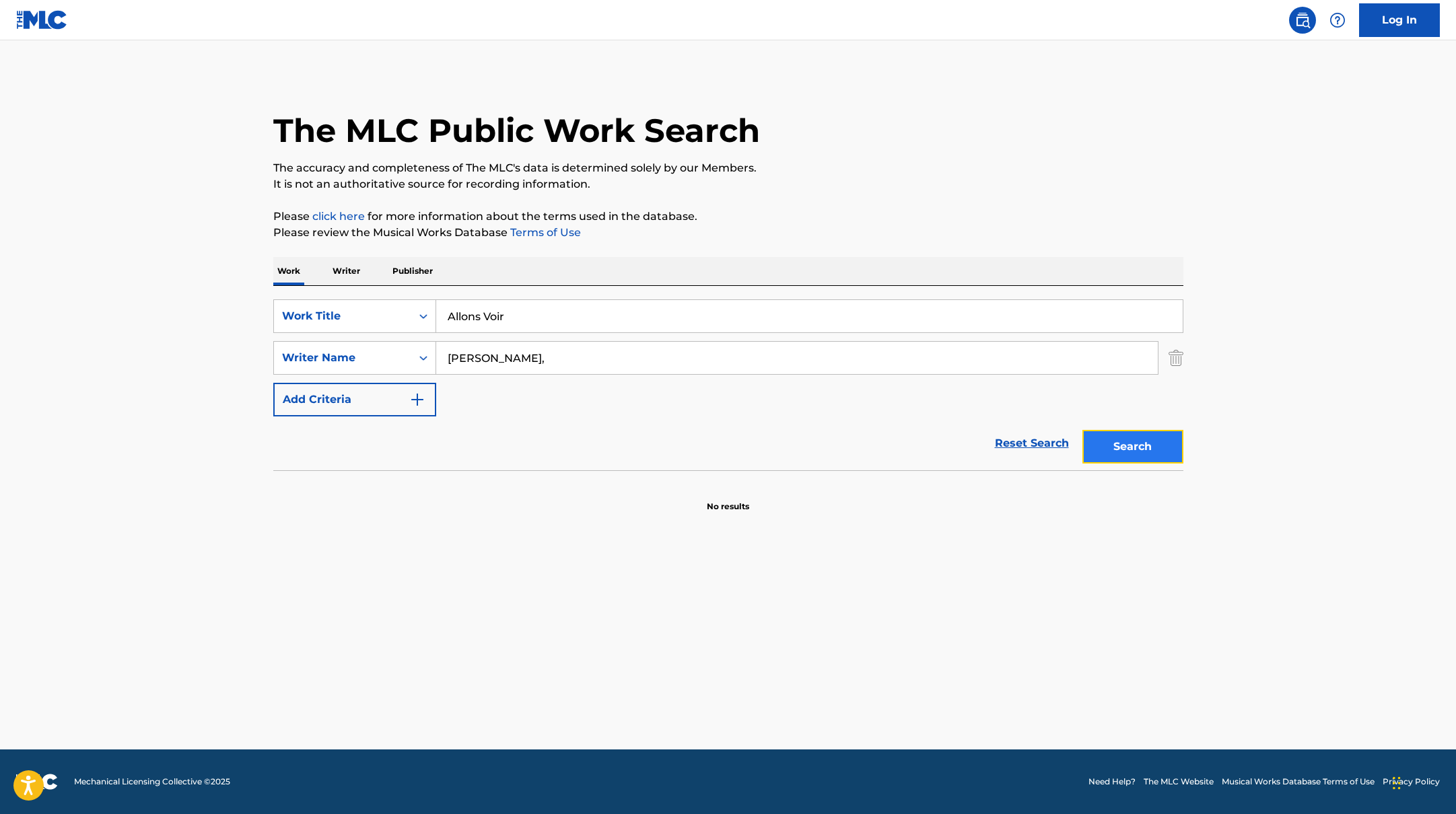
click at [1133, 442] on button "Search" at bounding box center [1133, 447] width 101 height 34
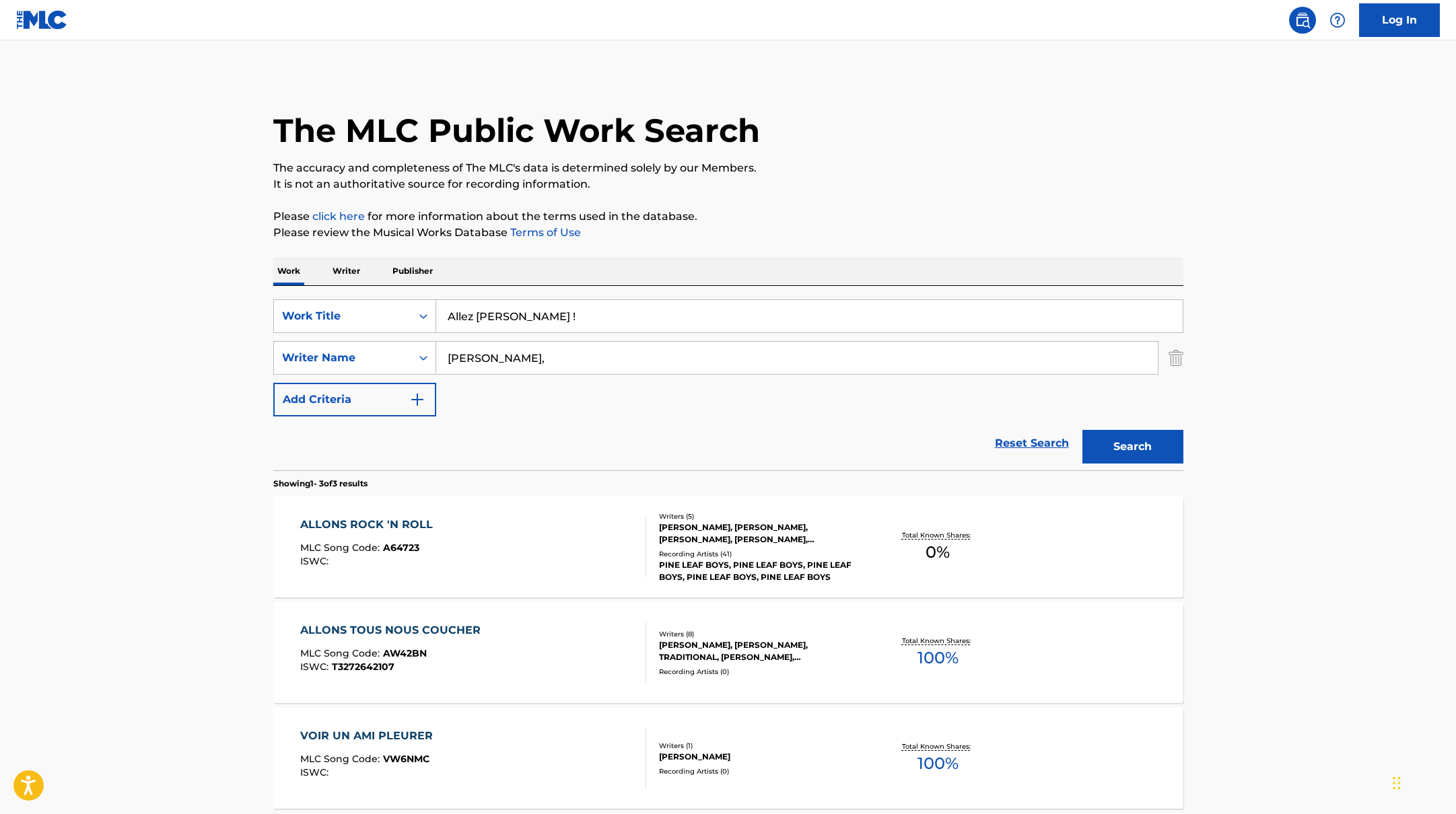
drag, startPoint x: 514, startPoint y: 311, endPoint x: 822, endPoint y: 198, distance: 328.1
click at [814, 200] on div "The MLC Public Work Search The accuracy and completeness of The MLC's data is d…" at bounding box center [728, 473] width 942 height 798
click at [822, 198] on div "The MLC Public Work Search The accuracy and completeness of The MLC's data is d…" at bounding box center [728, 473] width 942 height 798
drag, startPoint x: 507, startPoint y: 364, endPoint x: 877, endPoint y: 411, distance: 373.0
click at [814, 401] on div "SearchWithCriteria10771601-4324-4cc8-ab46-06b0d7057aec Work Title Allez [PERSON…" at bounding box center [728, 358] width 910 height 117
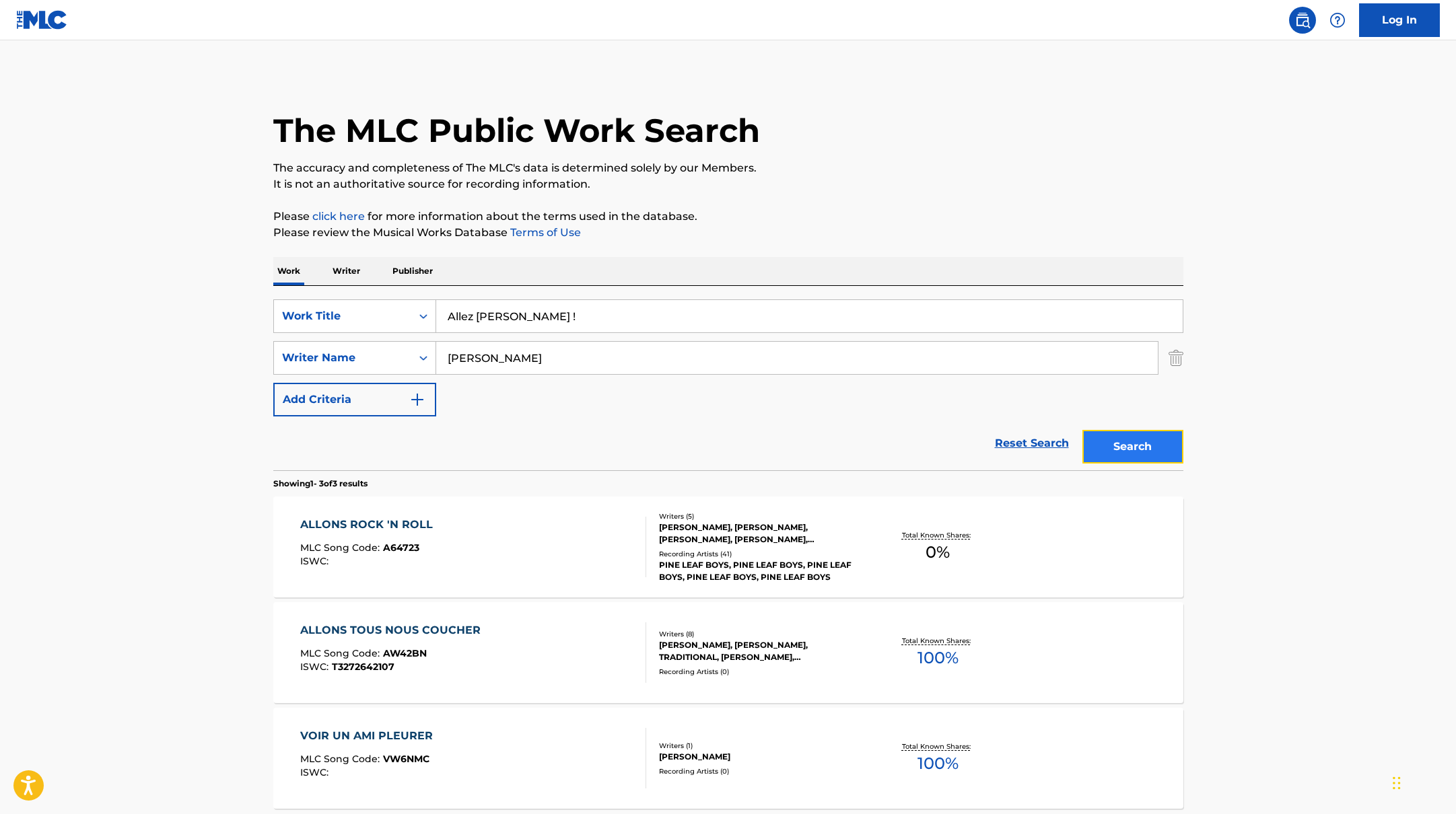
click at [1094, 433] on button "Search" at bounding box center [1133, 447] width 101 height 34
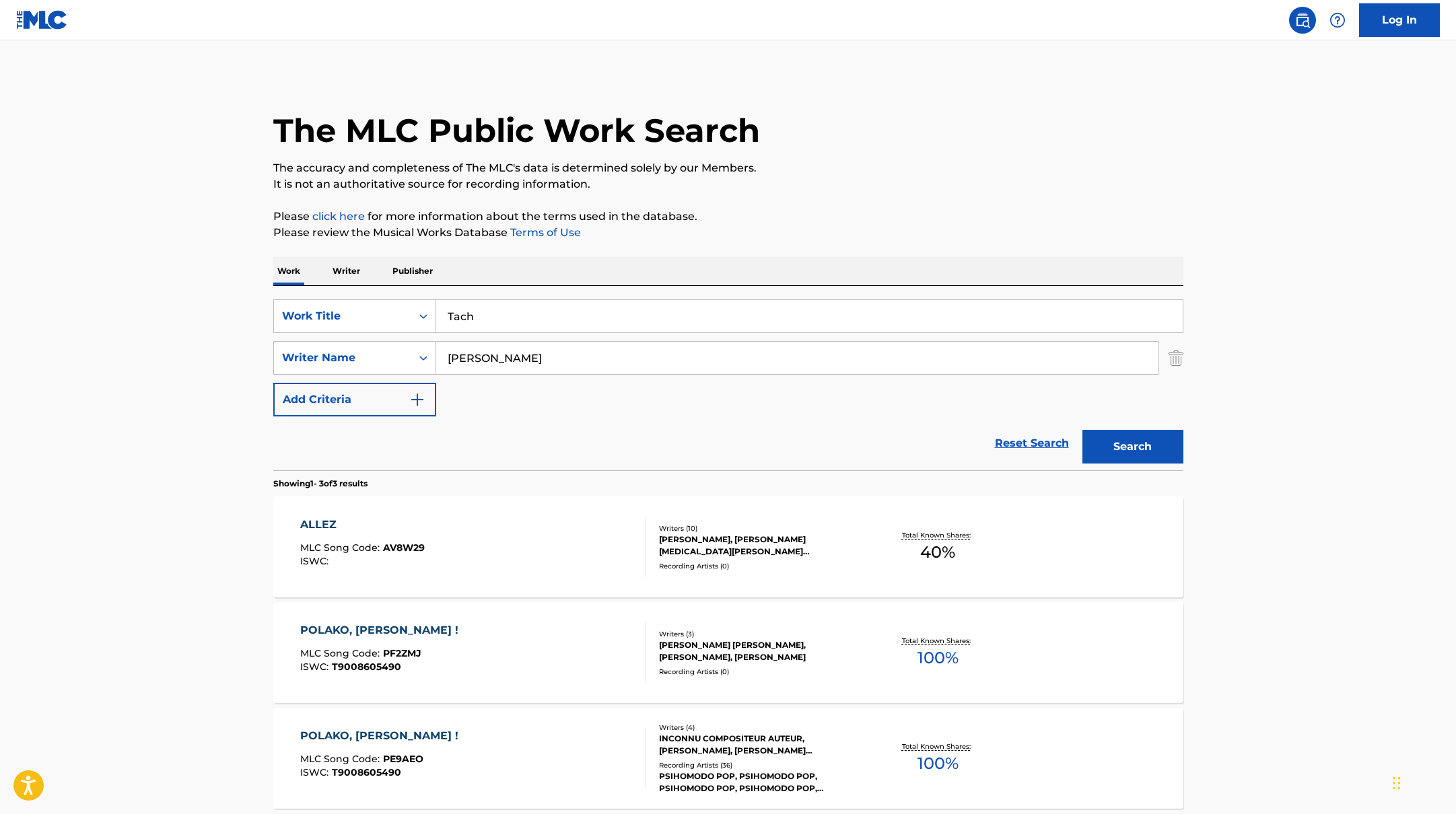
drag, startPoint x: 534, startPoint y: 321, endPoint x: 905, endPoint y: 163, distance: 403.2
click at [905, 163] on div "The MLC Public Work Search The accuracy and completeness of The MLC's data is d…" at bounding box center [728, 473] width 942 height 798
click at [905, 163] on p "The accuracy and completeness of The MLC's data is determined solely by our Mem…" at bounding box center [728, 168] width 910 height 16
drag, startPoint x: 495, startPoint y: 357, endPoint x: 388, endPoint y: 354, distance: 107.0
click at [388, 354] on div "SearchWithCriteria17b139b1-9d92-4180-9b1a-8426ad8e22ea Writer Name [PERSON_NAME]" at bounding box center [728, 358] width 910 height 34
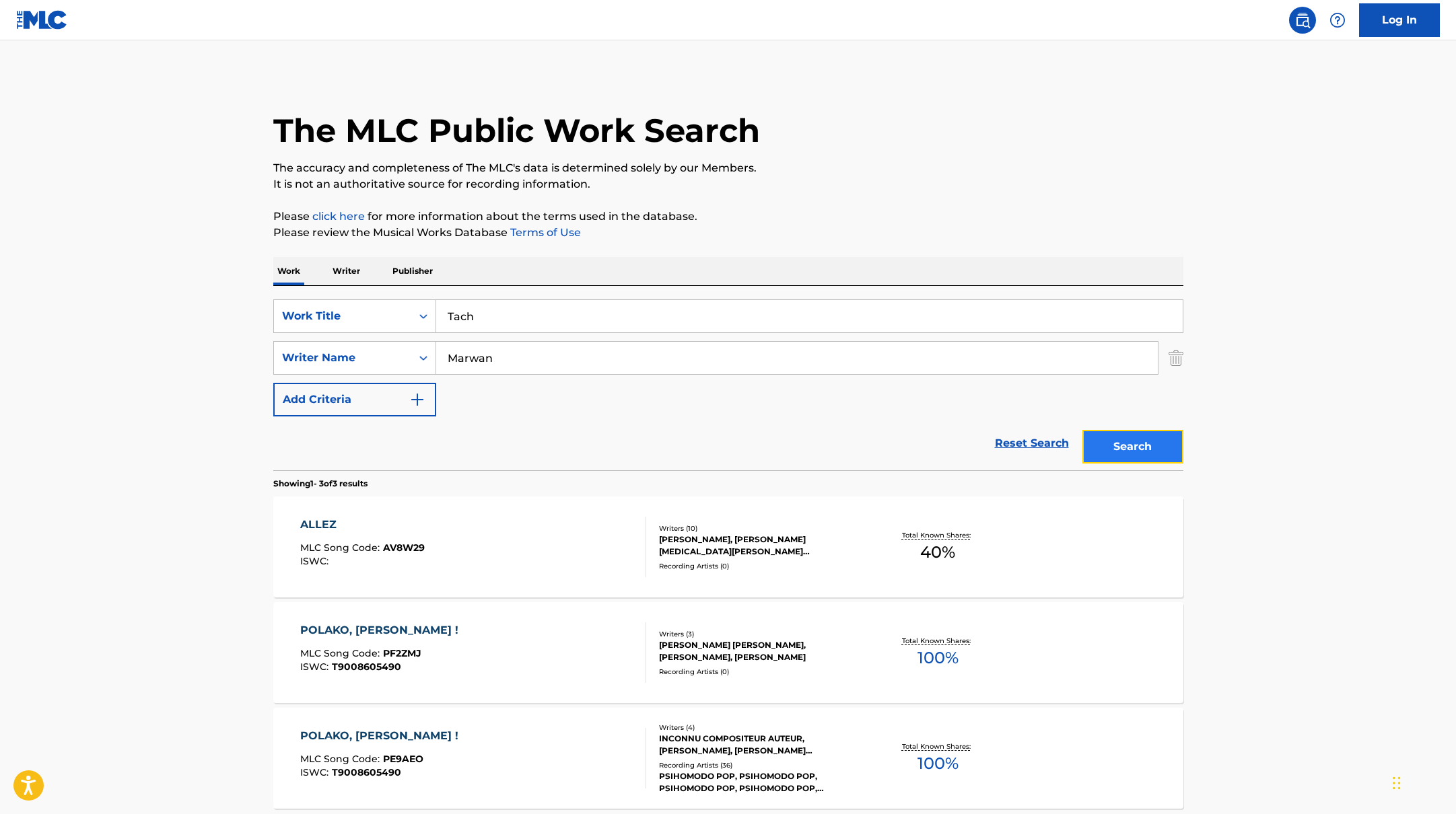
click at [1129, 443] on button "Search" at bounding box center [1133, 447] width 101 height 34
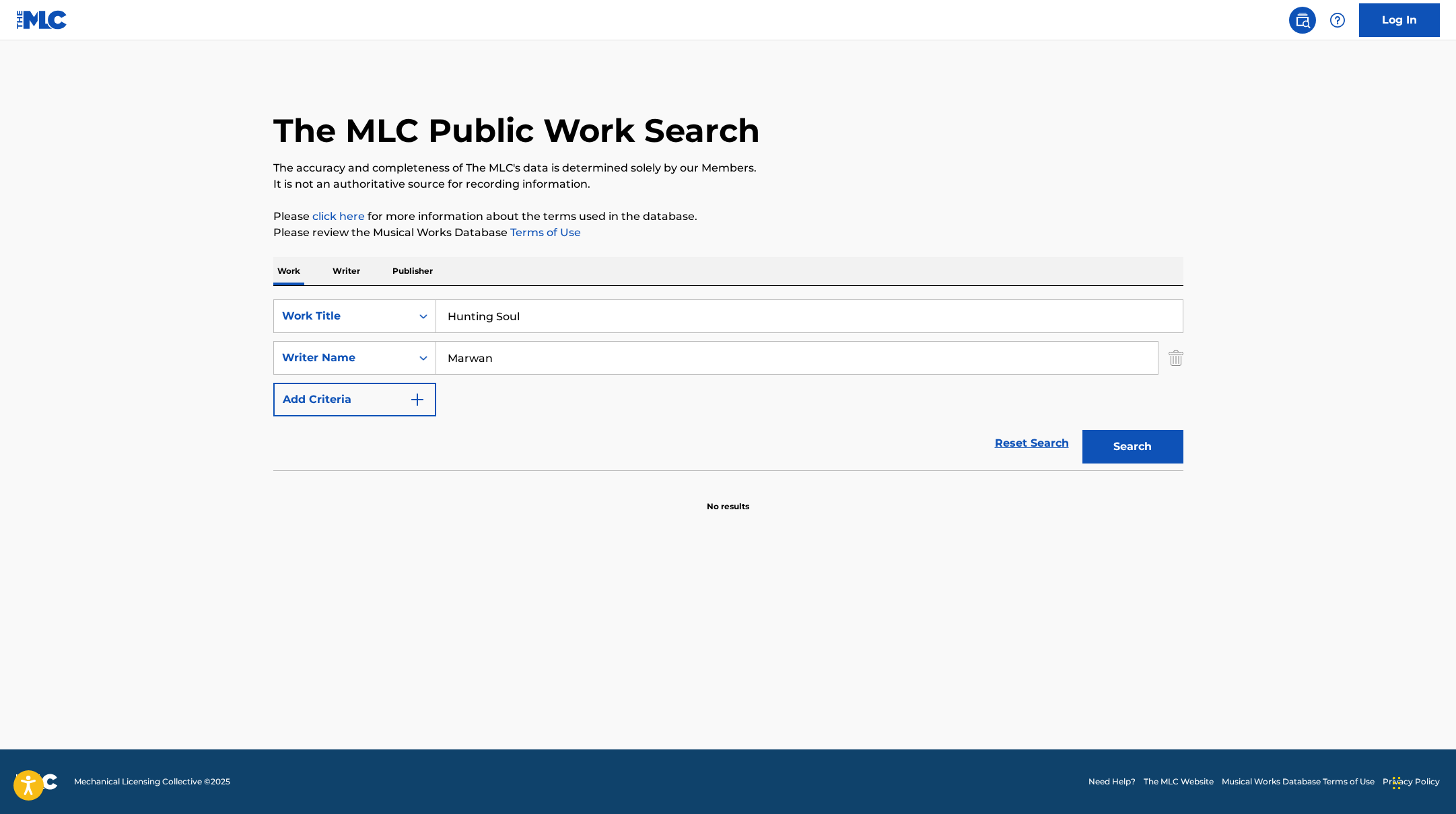
drag, startPoint x: 492, startPoint y: 318, endPoint x: 840, endPoint y: 136, distance: 392.7
click at [837, 137] on div "The MLC Public Work Search The accuracy and completeness of The MLC's data is d…" at bounding box center [728, 293] width 942 height 438
click at [840, 136] on div "The MLC Public Work Search" at bounding box center [728, 123] width 910 height 98
drag, startPoint x: 503, startPoint y: 361, endPoint x: 392, endPoint y: 351, distance: 111.4
click at [392, 351] on div "SearchWithCriteria17b139b1-9d92-4180-9b1a-8426ad8e22ea Writer Name [PERSON_NAME]" at bounding box center [728, 358] width 910 height 34
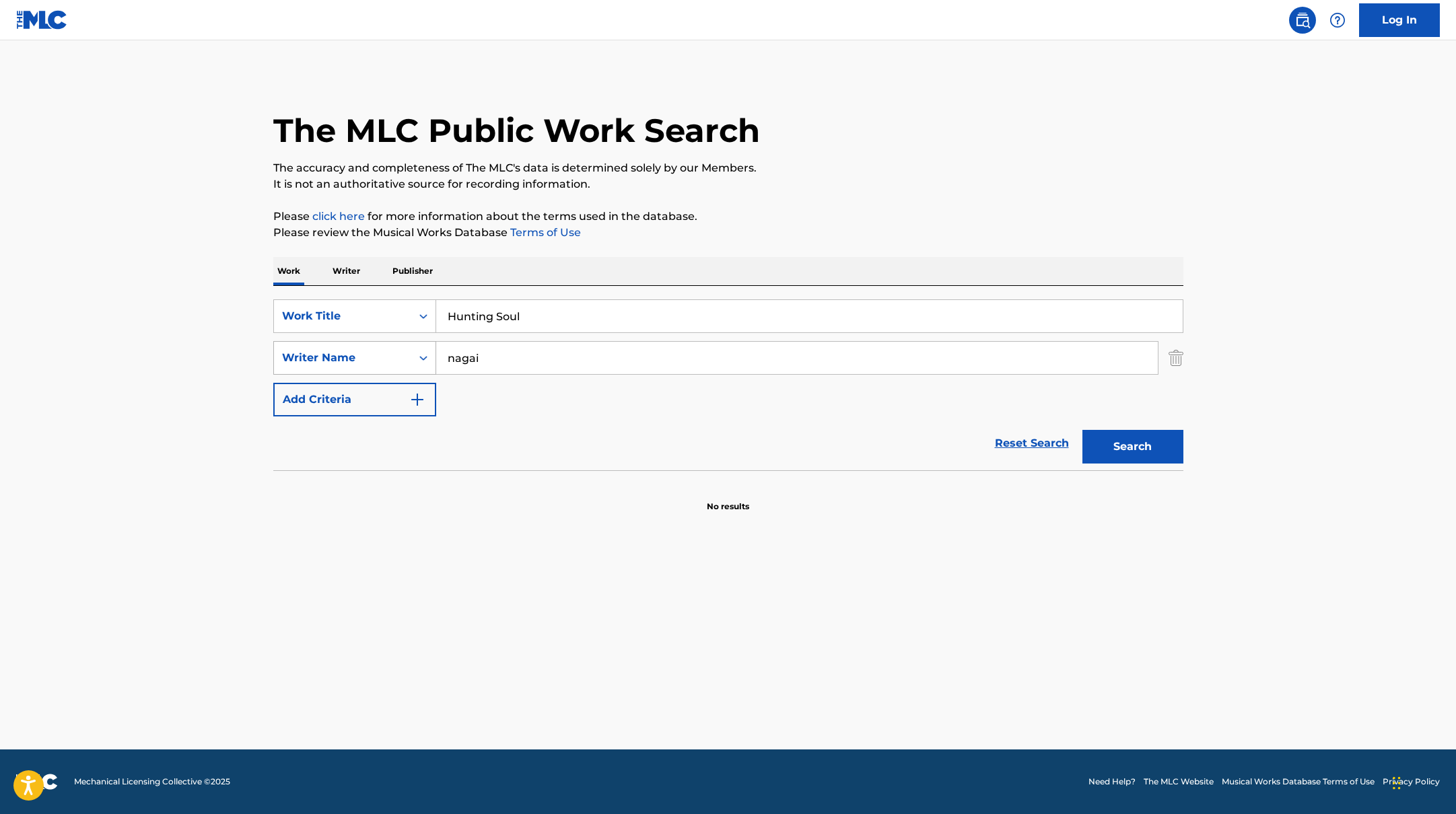
click at [1082, 430] on button "Search" at bounding box center [1133, 447] width 101 height 34
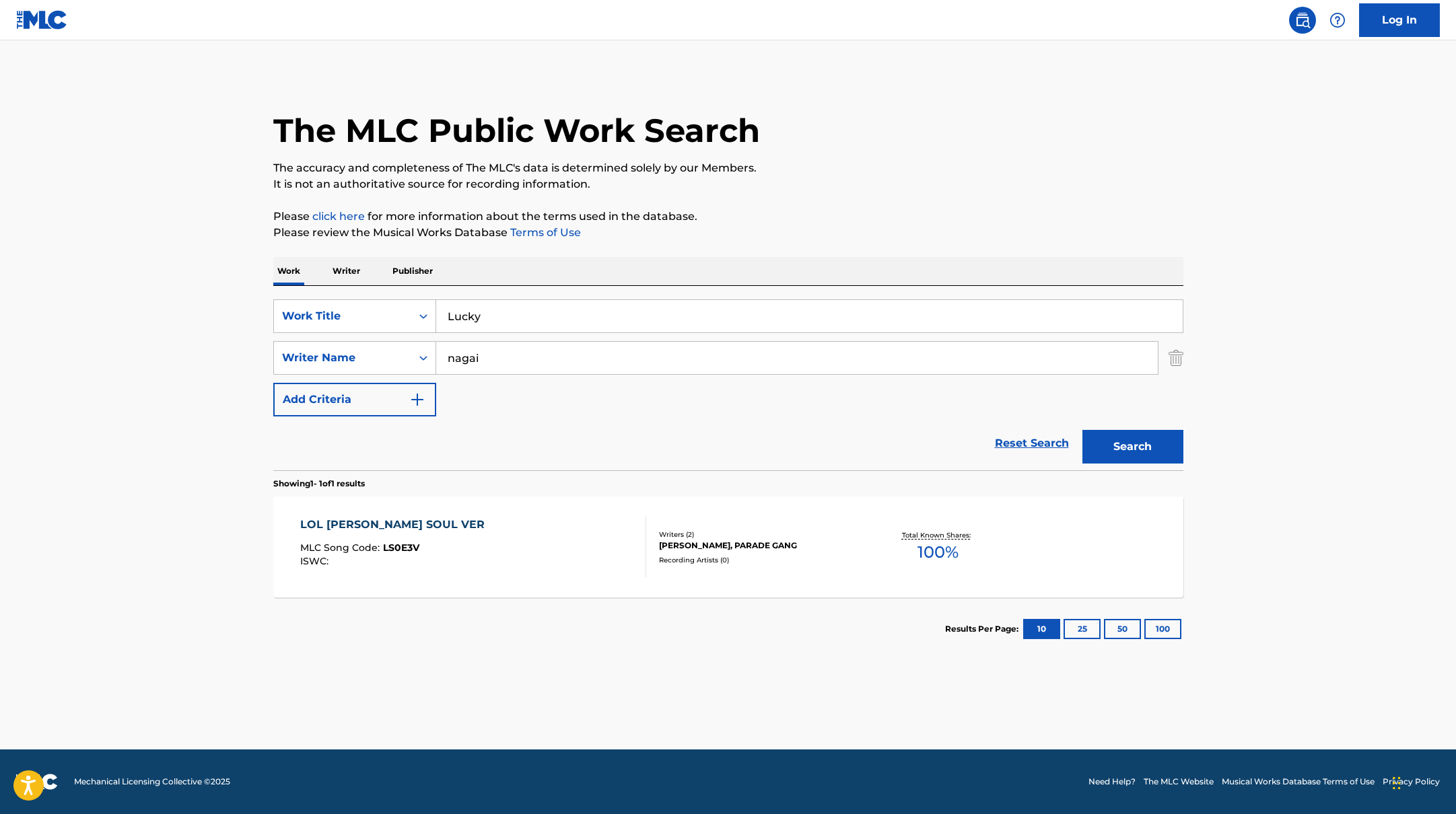
drag, startPoint x: 538, startPoint y: 320, endPoint x: 417, endPoint y: 298, distance: 123.0
click at [417, 298] on div "SearchWithCriteria10771601-4324-4cc8-ab46-06b0d7057aec Work Title Lucky SearchW…" at bounding box center [728, 378] width 910 height 185
drag, startPoint x: 488, startPoint y: 355, endPoint x: 400, endPoint y: 344, distance: 88.7
click at [400, 344] on div "SearchWithCriteria17b139b1-9d92-4180-9b1a-8426ad8e22ea Writer Name [PERSON_NAME]" at bounding box center [728, 358] width 910 height 34
click at [1082, 430] on button "Search" at bounding box center [1133, 447] width 101 height 34
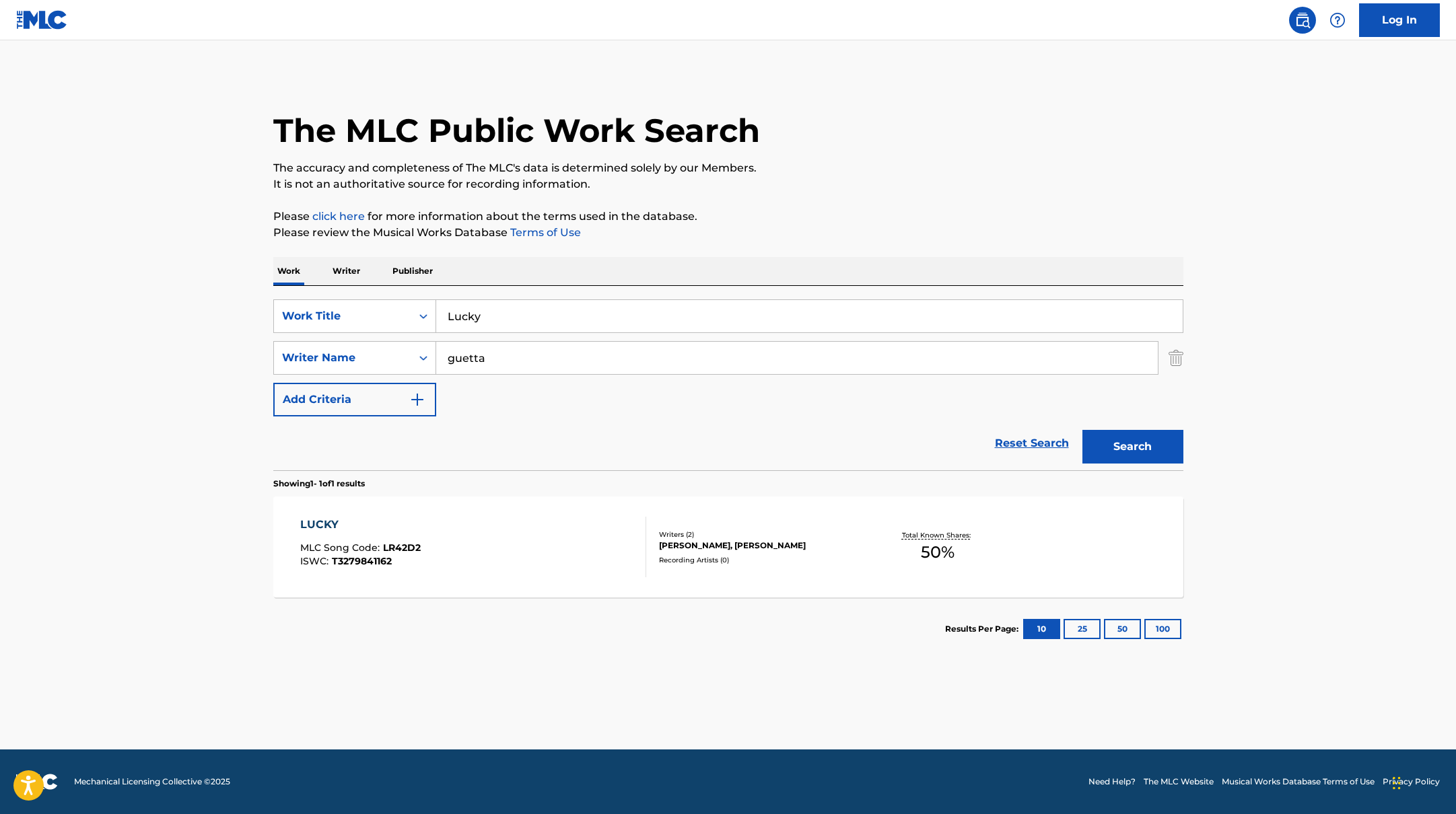
click at [514, 535] on div "LUCKY MLC Song Code : LR42D2 ISWC : T3279841162" at bounding box center [473, 547] width 346 height 61
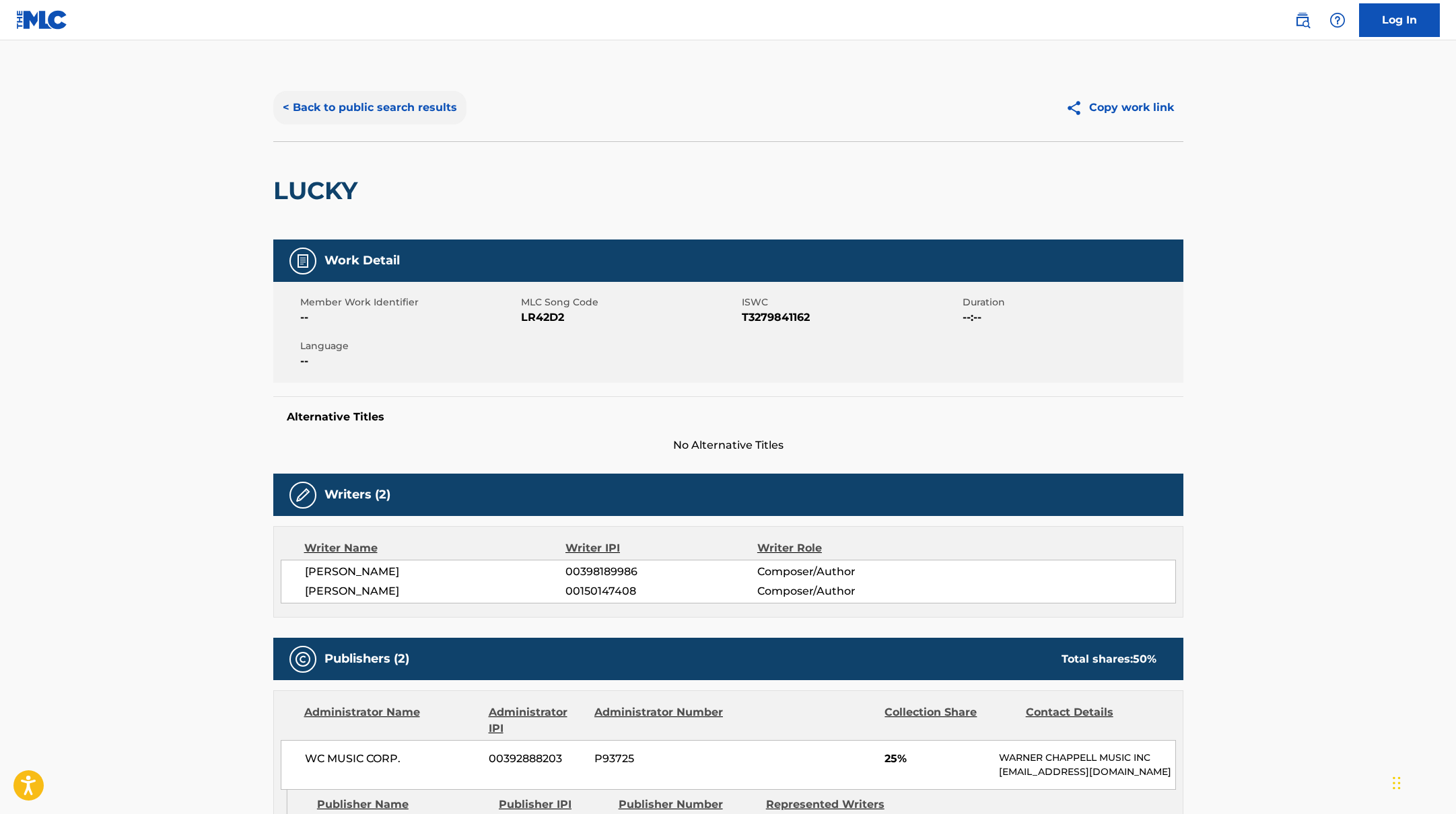
click at [382, 101] on button "< Back to public search results" at bounding box center [369, 107] width 193 height 34
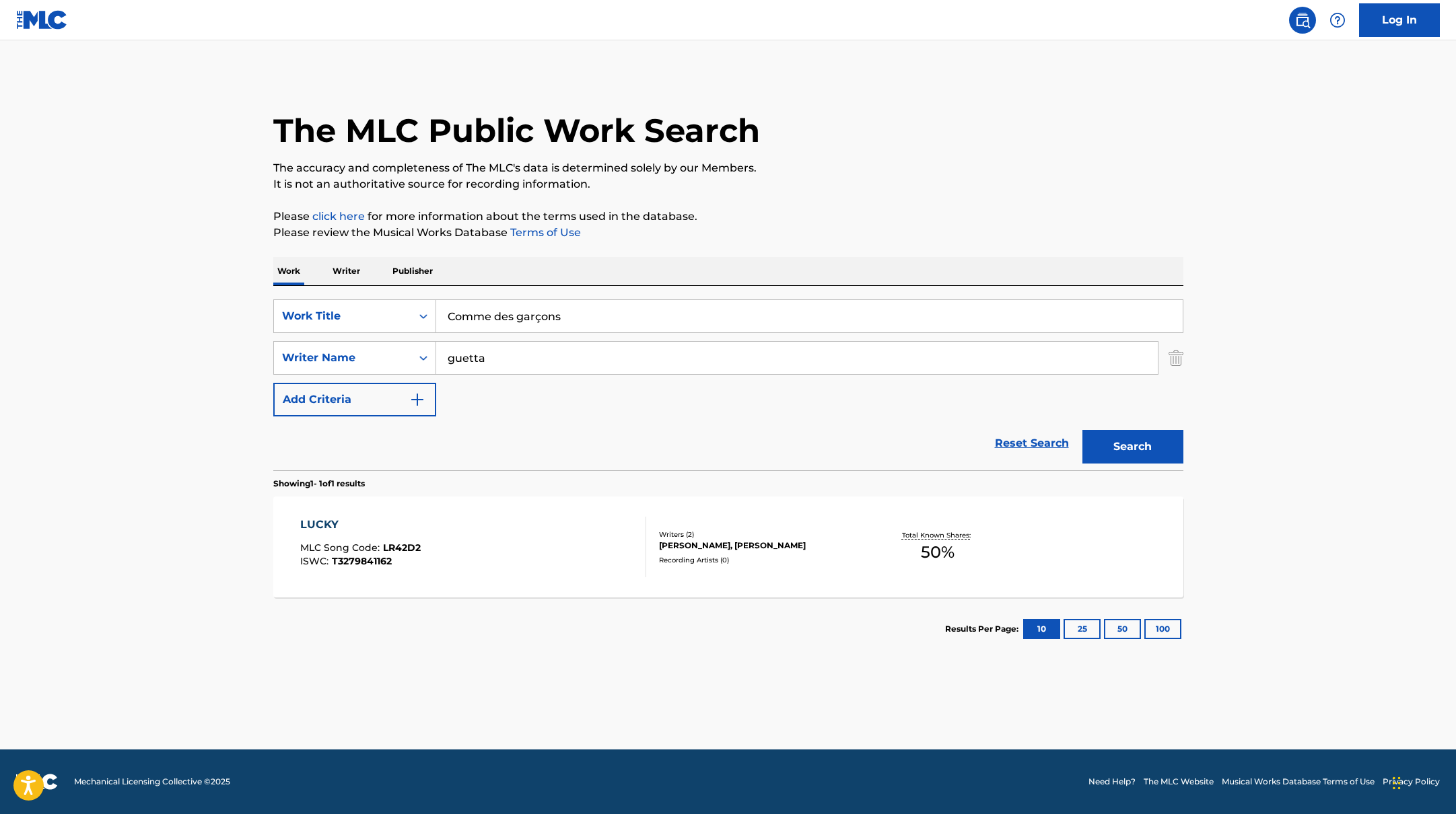
drag, startPoint x: 489, startPoint y: 319, endPoint x: 784, endPoint y: 193, distance: 320.8
click at [784, 193] on div "The MLC Public Work Search The accuracy and completeness of The MLC's data is d…" at bounding box center [728, 368] width 942 height 587
drag, startPoint x: 490, startPoint y: 359, endPoint x: 372, endPoint y: 352, distance: 118.2
click at [372, 352] on div "SearchWithCriteria17b139b1-9d92-4180-9b1a-8426ad8e22ea Writer Name [PERSON_NAME]" at bounding box center [728, 358] width 910 height 34
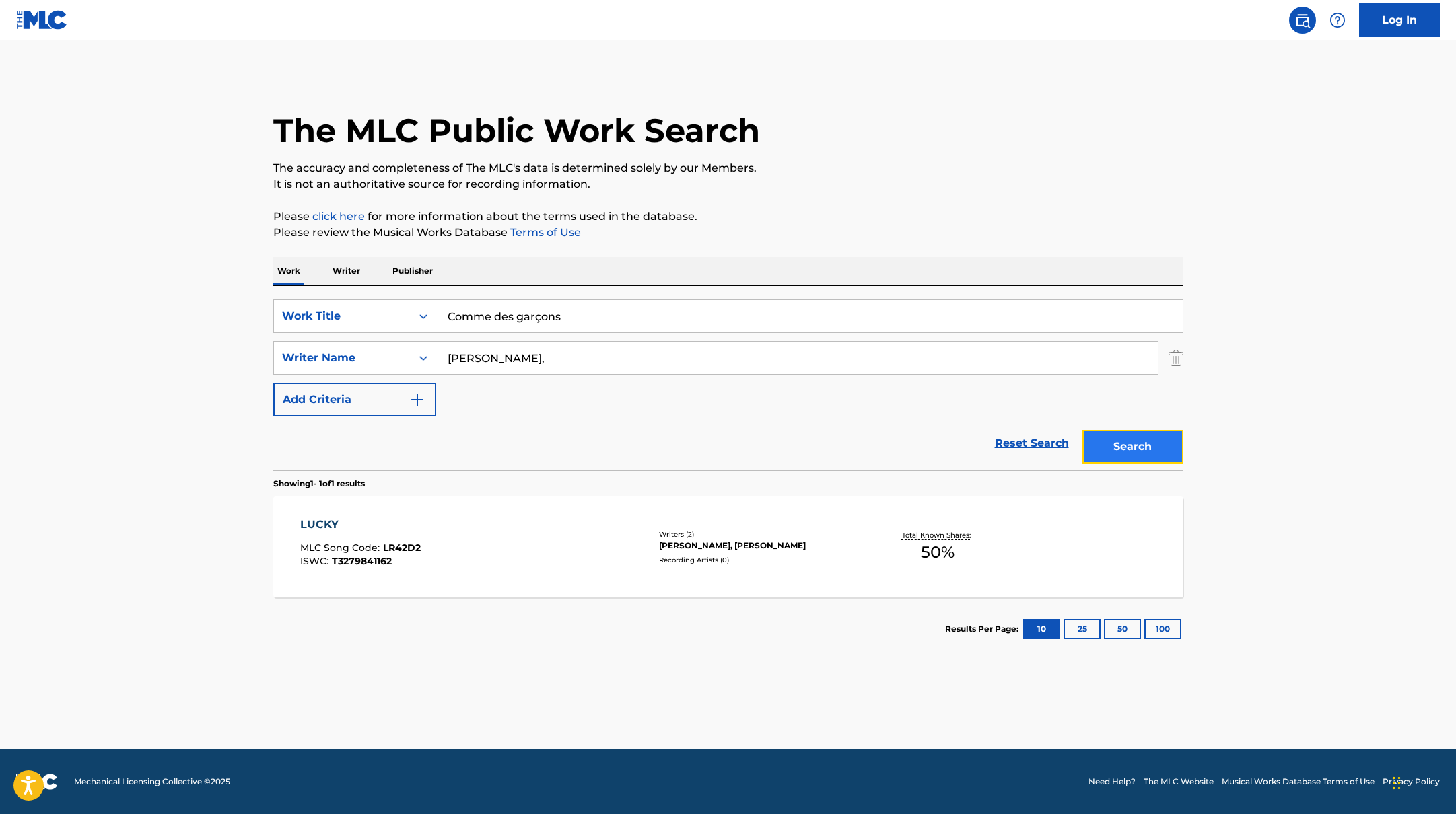
click at [1148, 446] on button "Search" at bounding box center [1133, 447] width 101 height 34
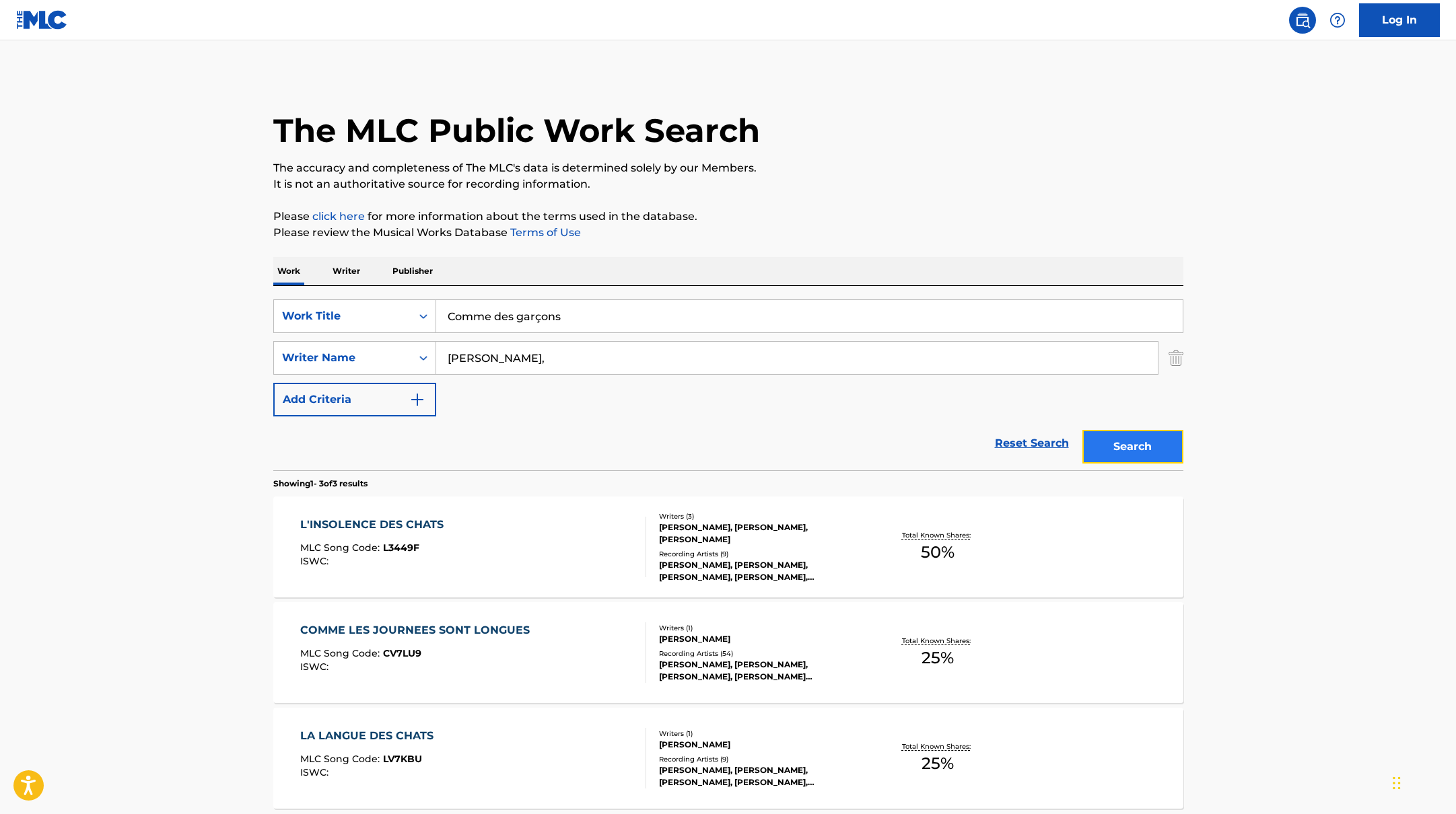
click at [1119, 453] on button "Search" at bounding box center [1133, 447] width 101 height 34
drag, startPoint x: 575, startPoint y: 324, endPoint x: 394, endPoint y: 305, distance: 182.0
click at [394, 305] on div "SearchWithCriteria10771601-4324-4cc8-ab46-06b0d7057aec Work Title Comme des gar…" at bounding box center [728, 316] width 910 height 34
click at [877, 162] on p "The accuracy and completeness of The MLC's data is determined solely by our Mem…" at bounding box center [728, 168] width 910 height 16
drag, startPoint x: 503, startPoint y: 357, endPoint x: 424, endPoint y: 354, distance: 79.1
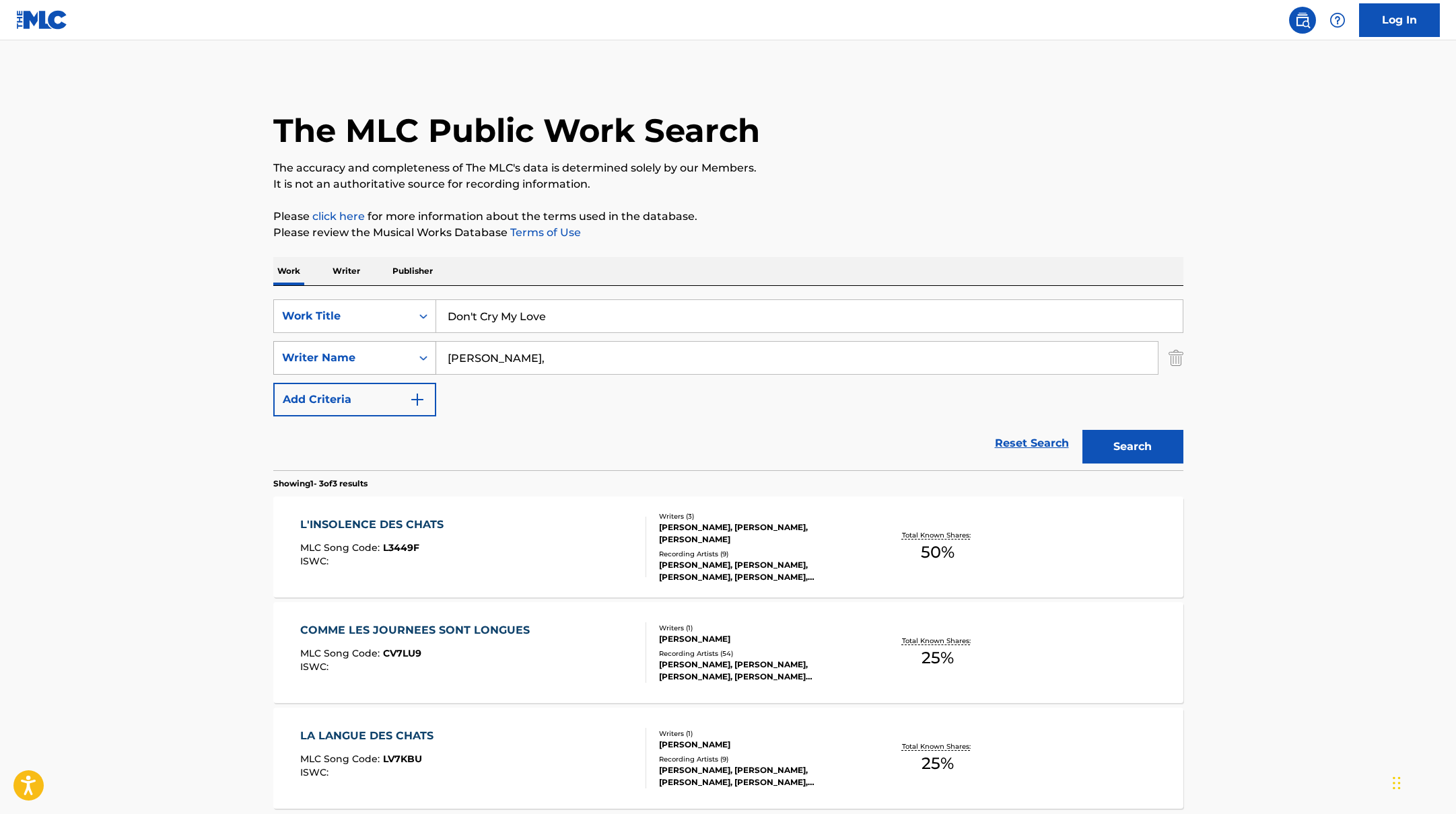
click at [426, 354] on div "SearchWithCriteria17b139b1-9d92-4180-9b1a-8426ad8e22ea Writer Name [PERSON_NAME…" at bounding box center [728, 358] width 910 height 34
click at [1082, 430] on button "Search" at bounding box center [1133, 447] width 101 height 34
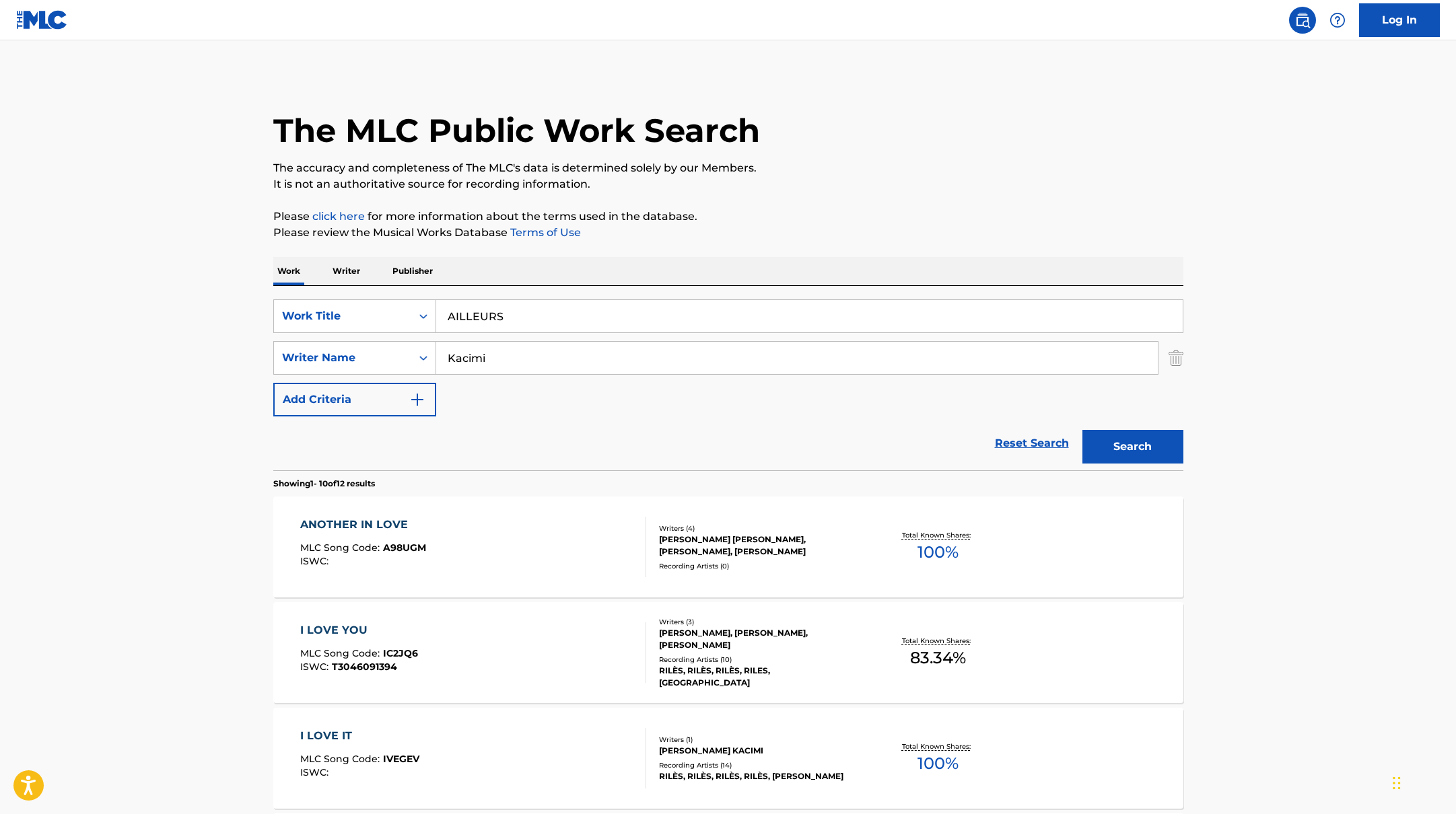
drag, startPoint x: 565, startPoint y: 317, endPoint x: 785, endPoint y: 219, distance: 240.8
click at [785, 219] on p "Please click here for more information about the terms used in the database." at bounding box center [728, 216] width 910 height 16
drag, startPoint x: 502, startPoint y: 364, endPoint x: 431, endPoint y: 356, distance: 71.4
click at [440, 356] on input "Kacimi" at bounding box center [797, 358] width 722 height 33
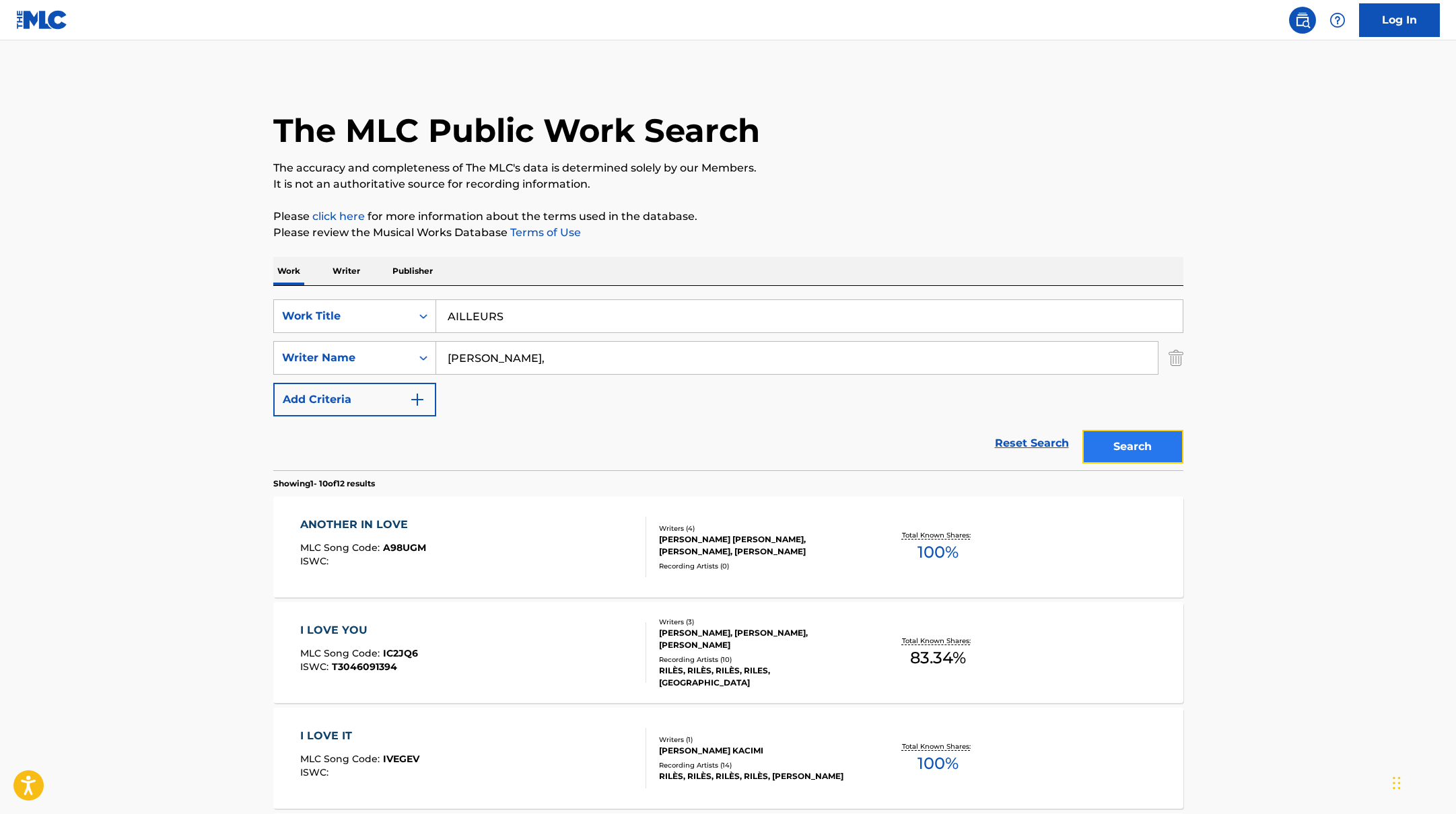
click at [1130, 437] on button "Search" at bounding box center [1133, 447] width 101 height 34
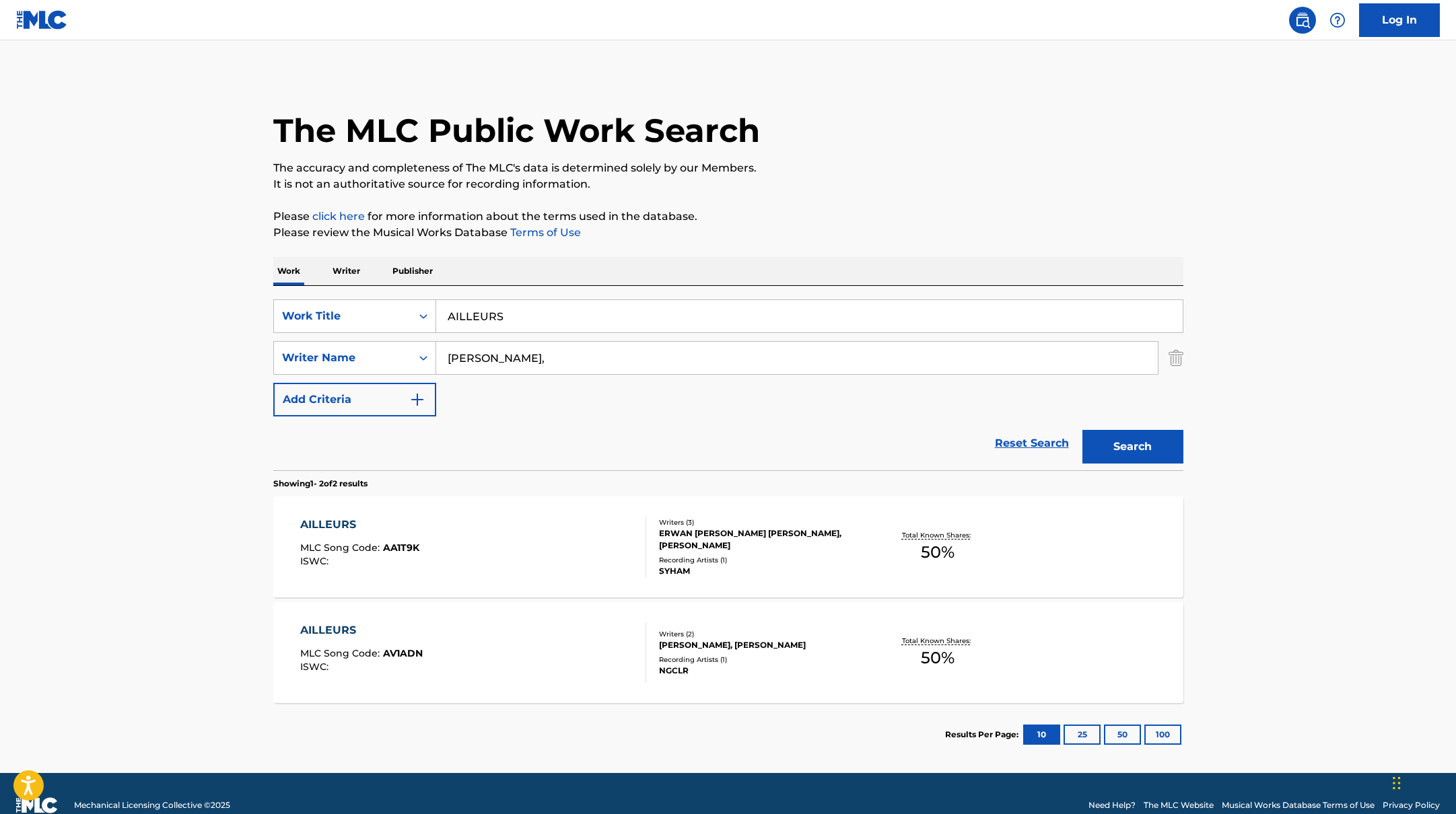
scroll to position [23, 0]
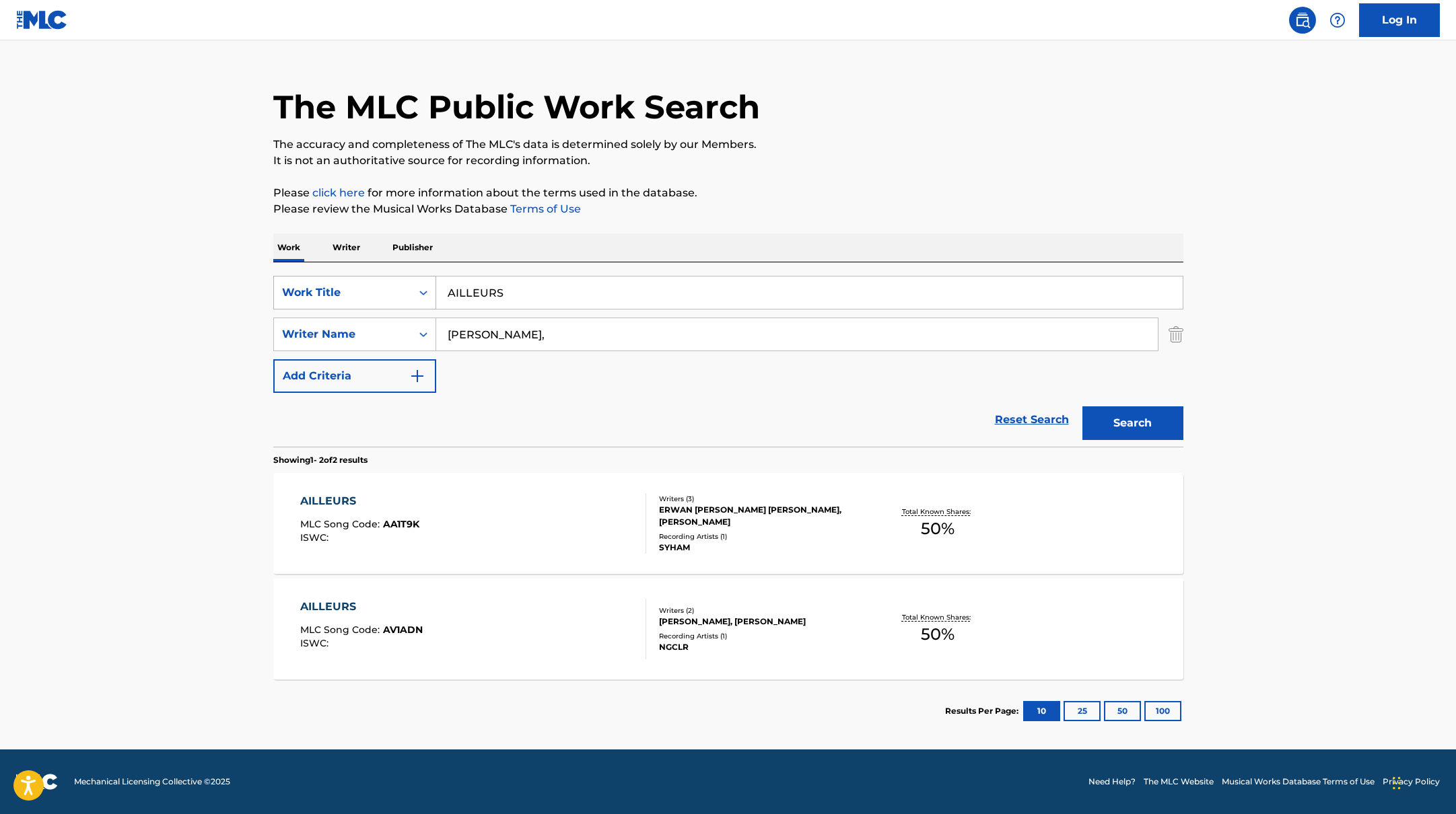
drag, startPoint x: 545, startPoint y: 289, endPoint x: 395, endPoint y: 293, distance: 150.1
click at [395, 293] on div "SearchWithCriteria10771601-4324-4cc8-ab46-06b0d7057aec Work Title AILLEURS" at bounding box center [728, 293] width 910 height 34
click at [774, 171] on div "The MLC Public Work Search The accuracy and completeness of The MLC's data is d…" at bounding box center [728, 396] width 942 height 692
drag, startPoint x: 514, startPoint y: 337, endPoint x: 878, endPoint y: 176, distance: 398.0
click at [877, 179] on div "The MLC Public Work Search The accuracy and completeness of The MLC's data is d…" at bounding box center [728, 396] width 942 height 692
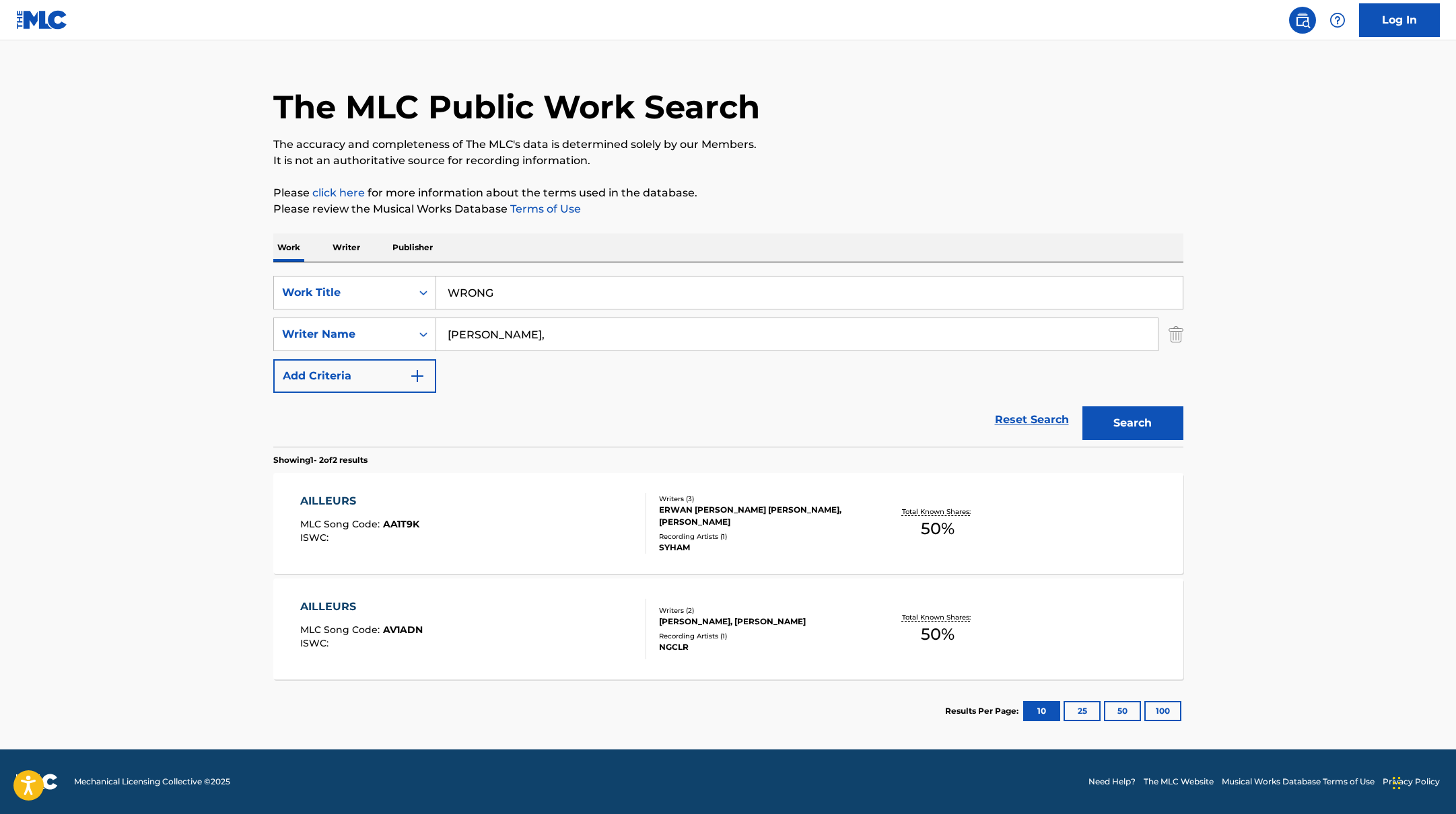
click at [878, 176] on div "The MLC Public Work Search The accuracy and completeness of The MLC's data is d…" at bounding box center [728, 396] width 942 height 692
click at [1159, 421] on button "Search" at bounding box center [1133, 424] width 101 height 34
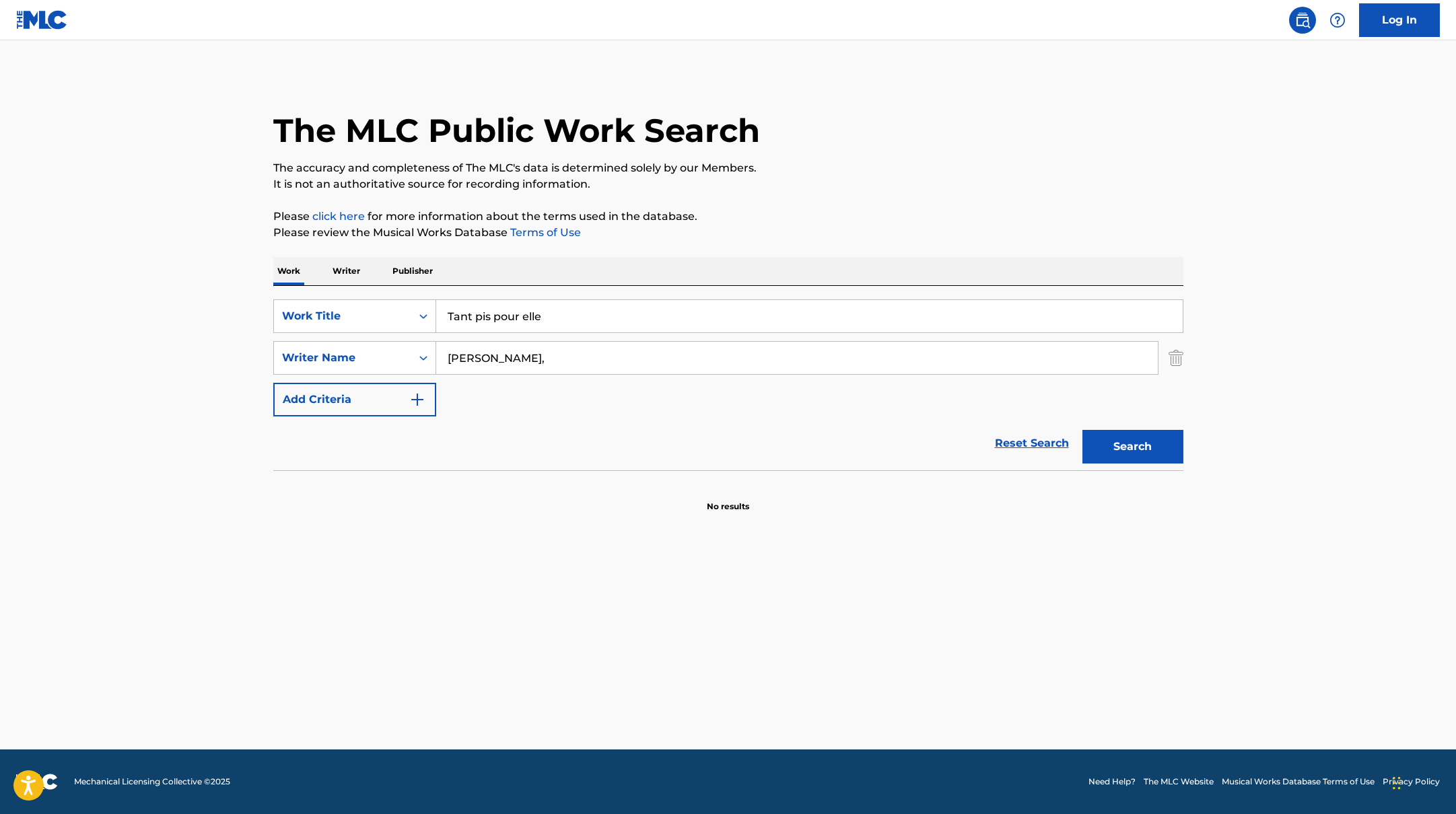
drag, startPoint x: 511, startPoint y: 315, endPoint x: 844, endPoint y: 194, distance: 354.3
click at [832, 194] on div "The MLC Public Work Search The accuracy and completeness of The MLC's data is d…" at bounding box center [728, 293] width 942 height 438
click at [844, 194] on div "The MLC Public Work Search The accuracy and completeness of The MLC's data is d…" at bounding box center [728, 293] width 942 height 438
drag, startPoint x: 499, startPoint y: 358, endPoint x: 865, endPoint y: 421, distance: 371.4
click at [860, 421] on form "SearchWithCriteria10771601-4324-4cc8-ab46-06b0d7057aec Work Title Tant pis pour…" at bounding box center [728, 385] width 910 height 171
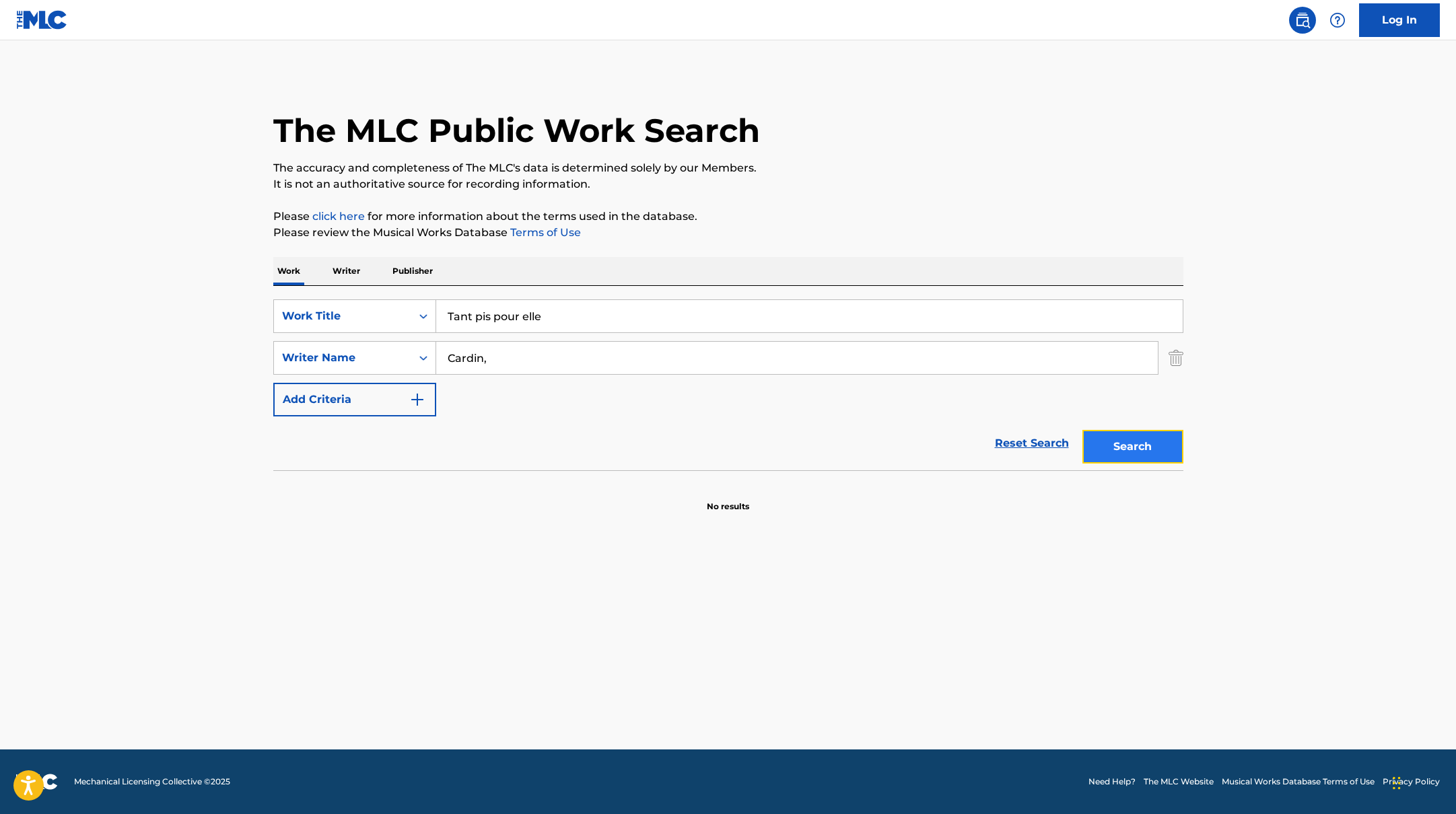
click at [1145, 446] on button "Search" at bounding box center [1133, 447] width 101 height 34
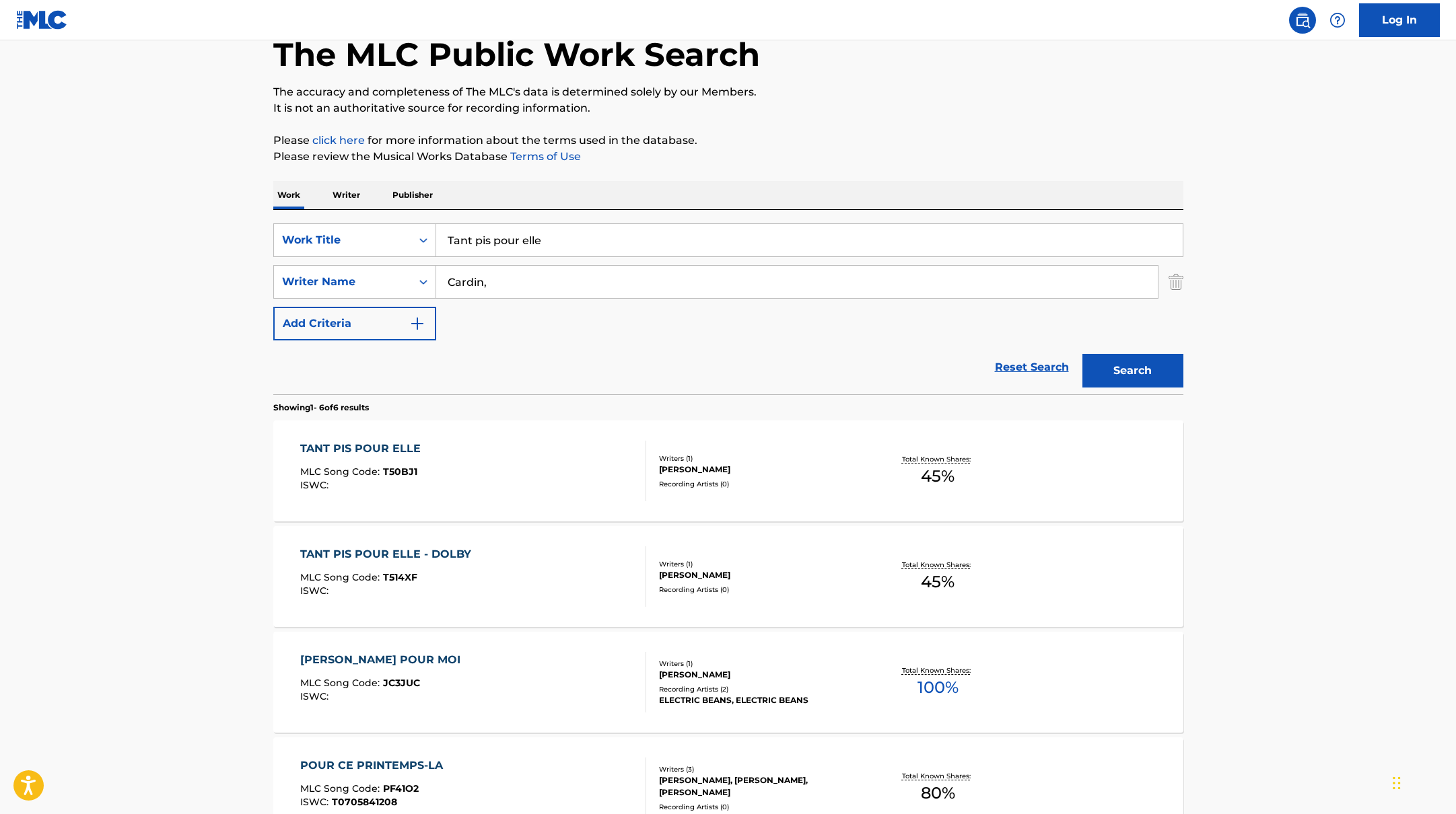
scroll to position [81, 0]
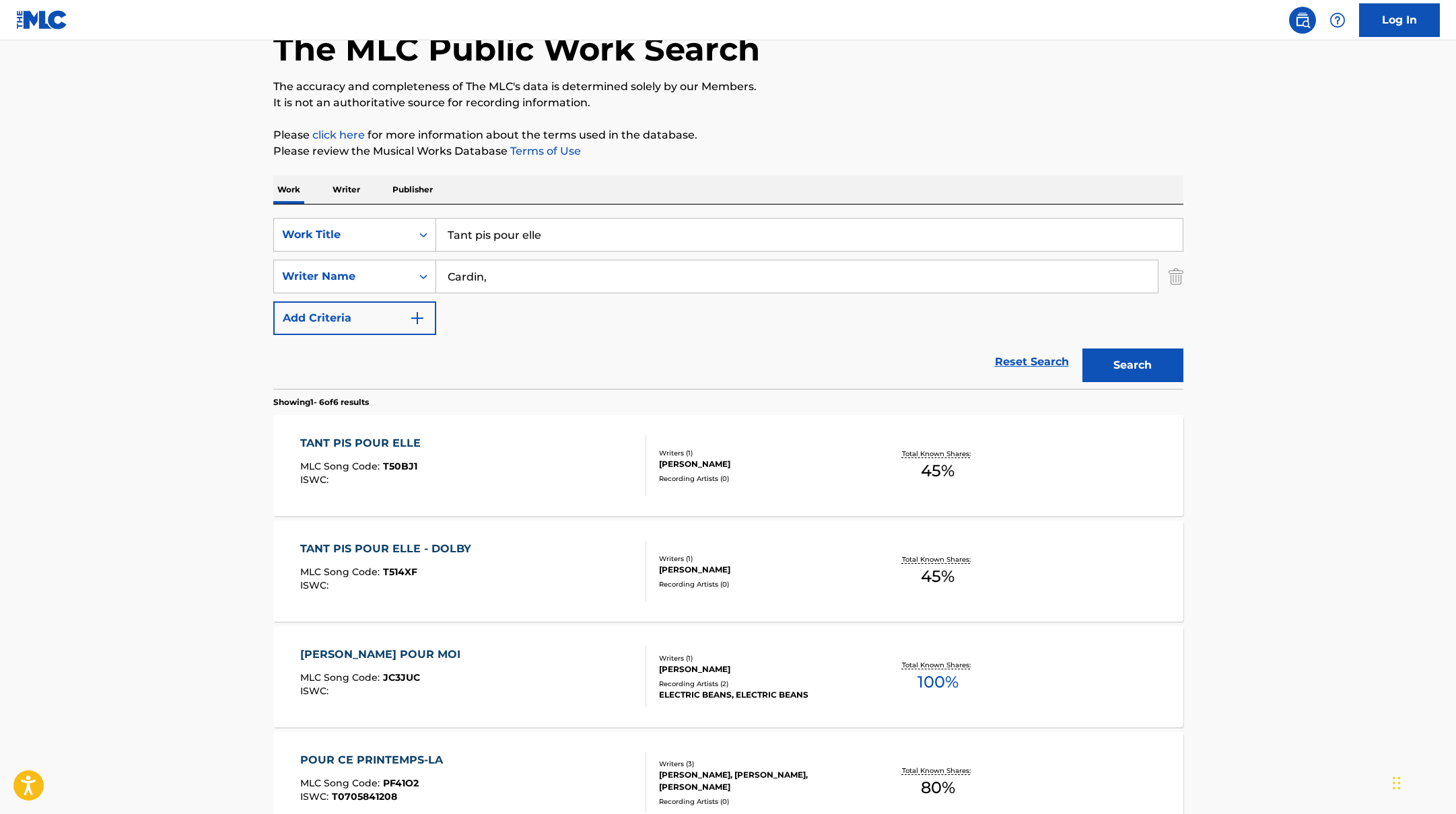
click at [572, 466] on div "TANT PIS POUR ELLE MLC Song Code : T50BJ1 ISWC :" at bounding box center [473, 466] width 346 height 61
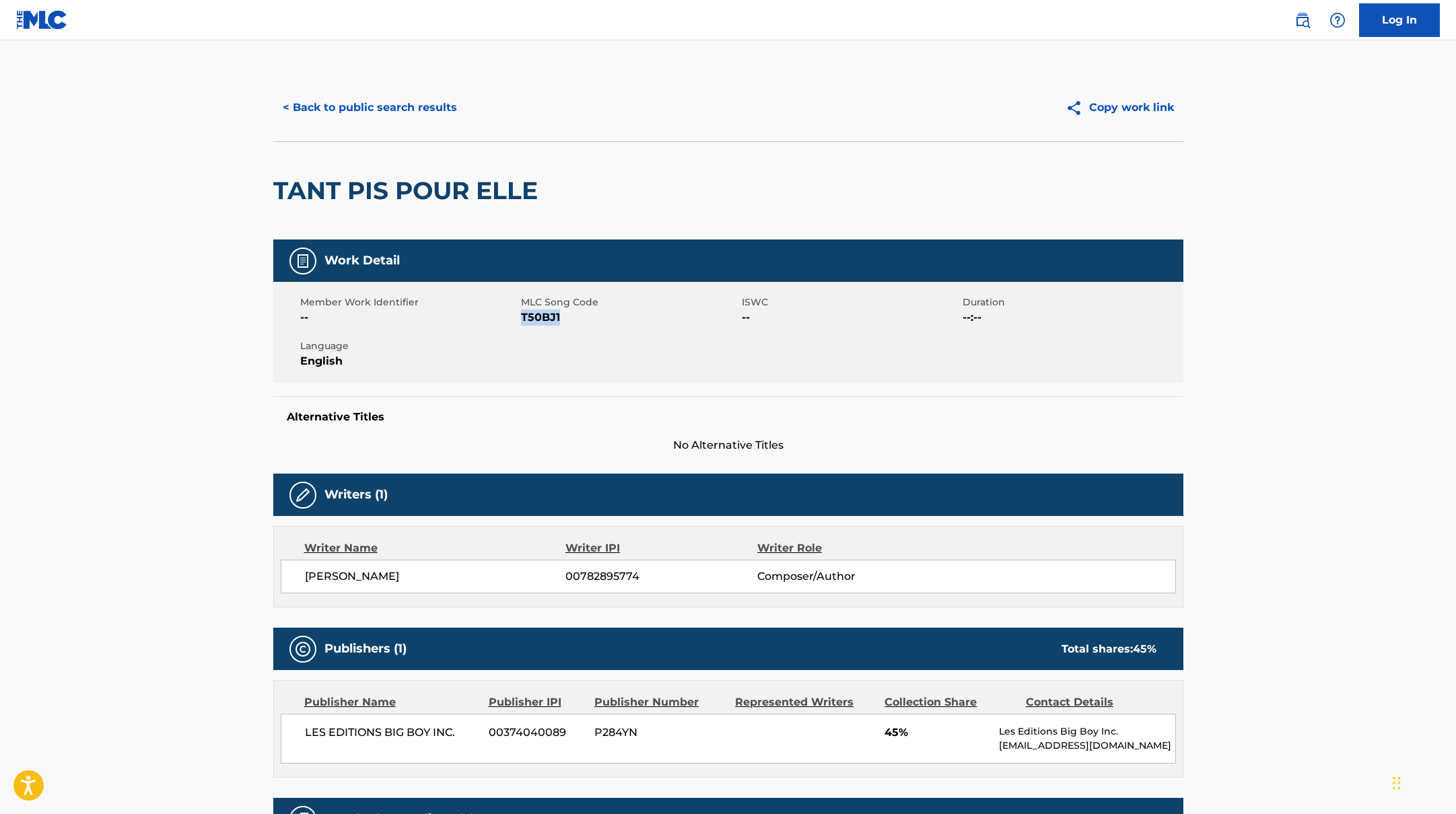
drag, startPoint x: 521, startPoint y: 318, endPoint x: 602, endPoint y: 318, distance: 81.0
click at [602, 318] on span "T50BJ1" at bounding box center [629, 318] width 217 height 16
click at [405, 114] on button "< Back to public search results" at bounding box center [369, 107] width 193 height 34
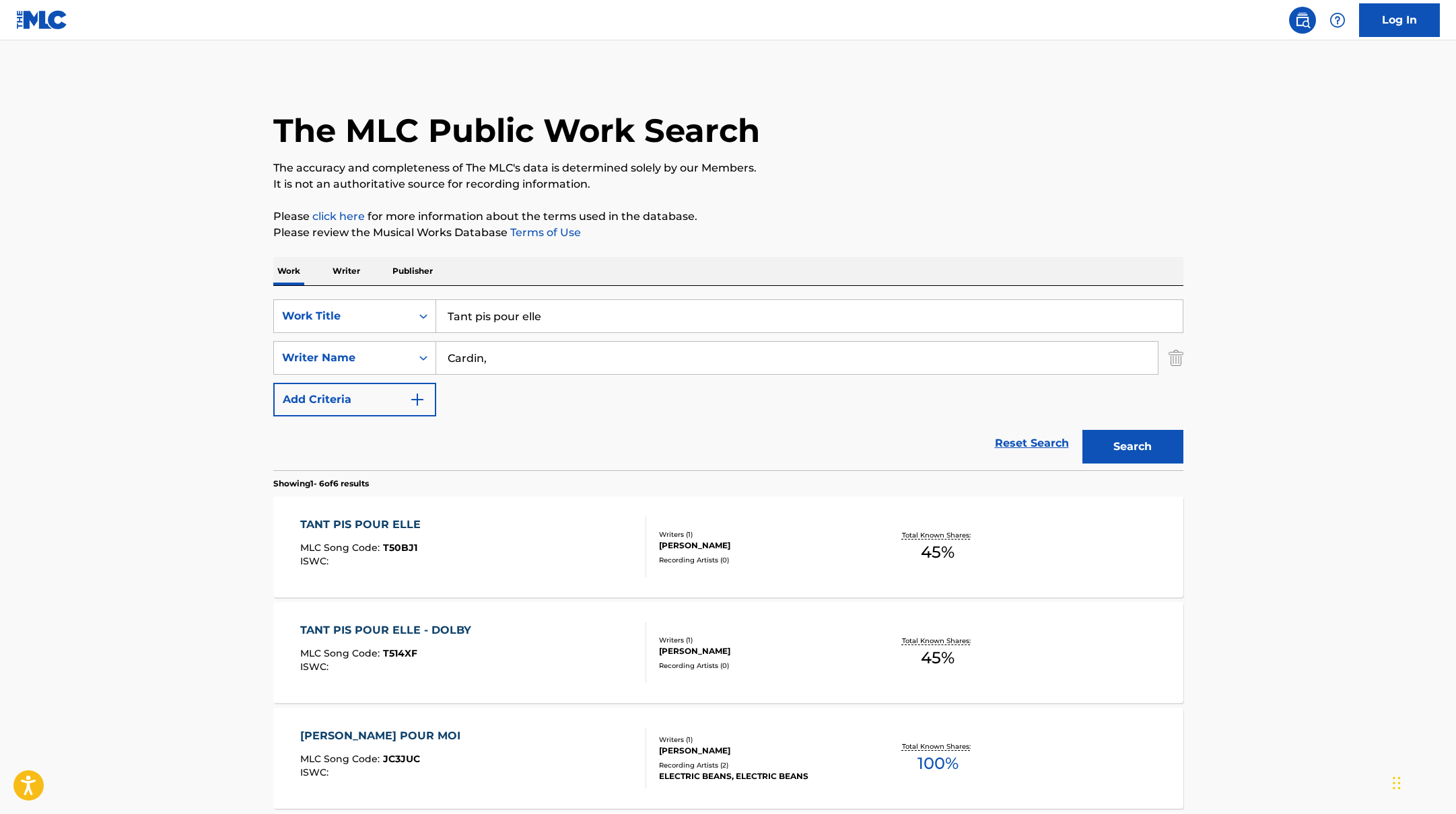
scroll to position [81, 0]
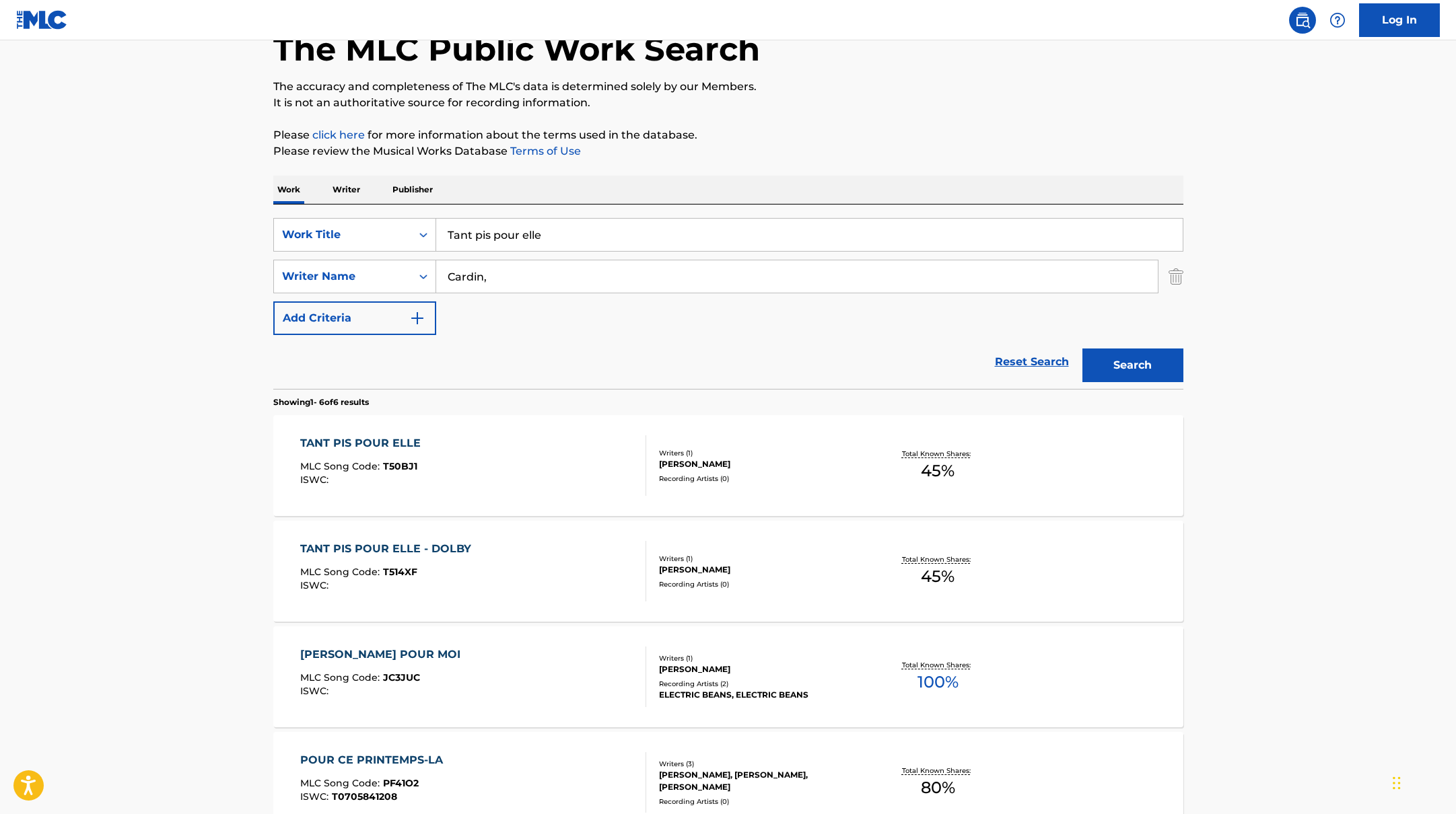
drag, startPoint x: 570, startPoint y: 235, endPoint x: 382, endPoint y: 215, distance: 189.1
click at [387, 215] on div "SearchWithCriteria10771601-4324-4cc8-ab46-06b0d7057aec Work Title Tant pis pour…" at bounding box center [728, 296] width 910 height 185
drag, startPoint x: 555, startPoint y: 236, endPoint x: 379, endPoint y: 214, distance: 177.4
click at [379, 214] on div "SearchWithCriteria10771601-4324-4cc8-ab46-06b0d7057aec Work Title [PERSON_NAME]…" at bounding box center [728, 296] width 910 height 185
drag, startPoint x: 507, startPoint y: 271, endPoint x: 370, endPoint y: 263, distance: 137.2
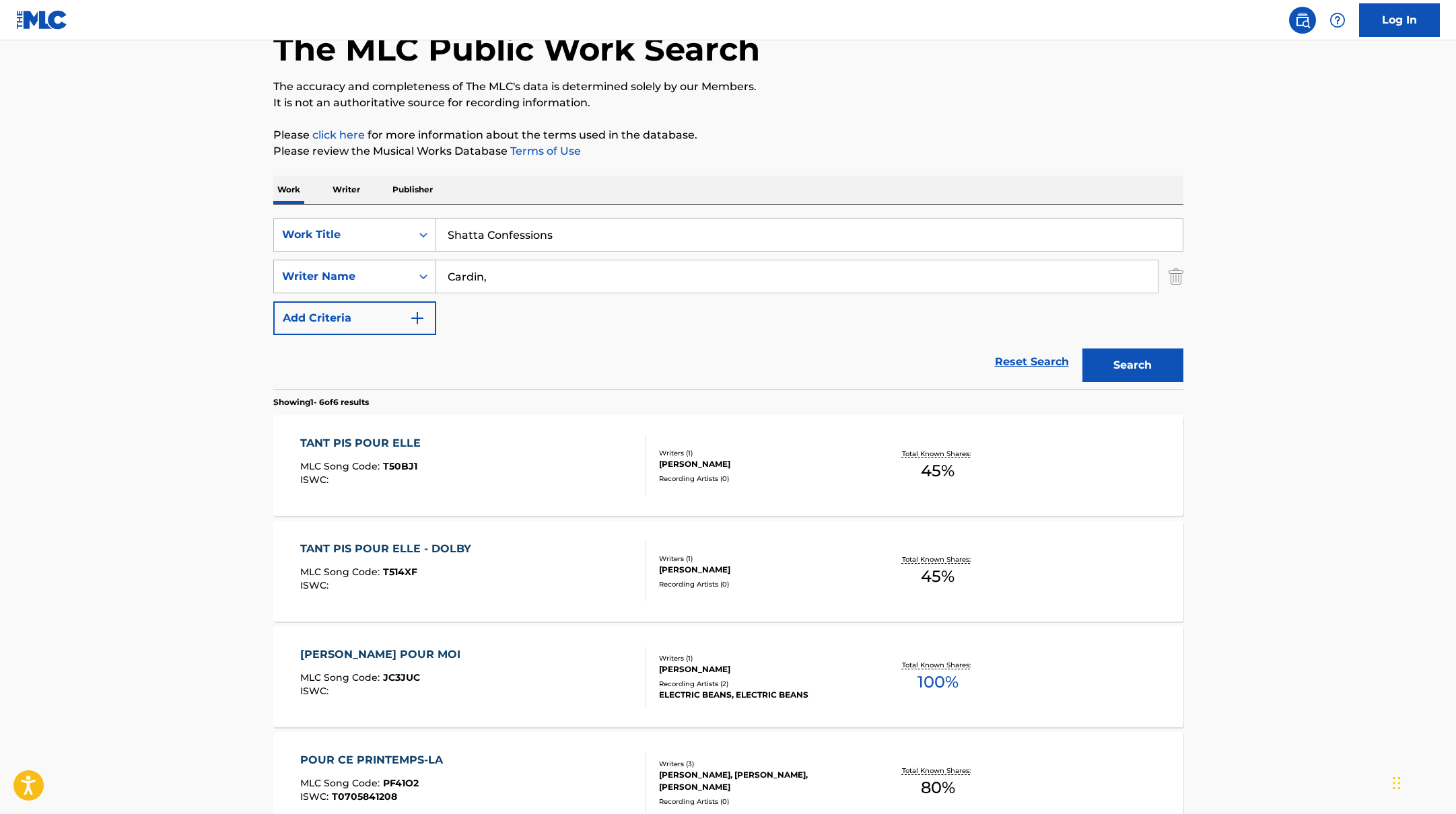
click at [370, 263] on div "SearchWithCriteria17b139b1-9d92-4180-9b1a-8426ad8e22ea Writer Name [PERSON_NAME…" at bounding box center [728, 277] width 910 height 34
click at [1117, 361] on button "Search" at bounding box center [1133, 366] width 101 height 34
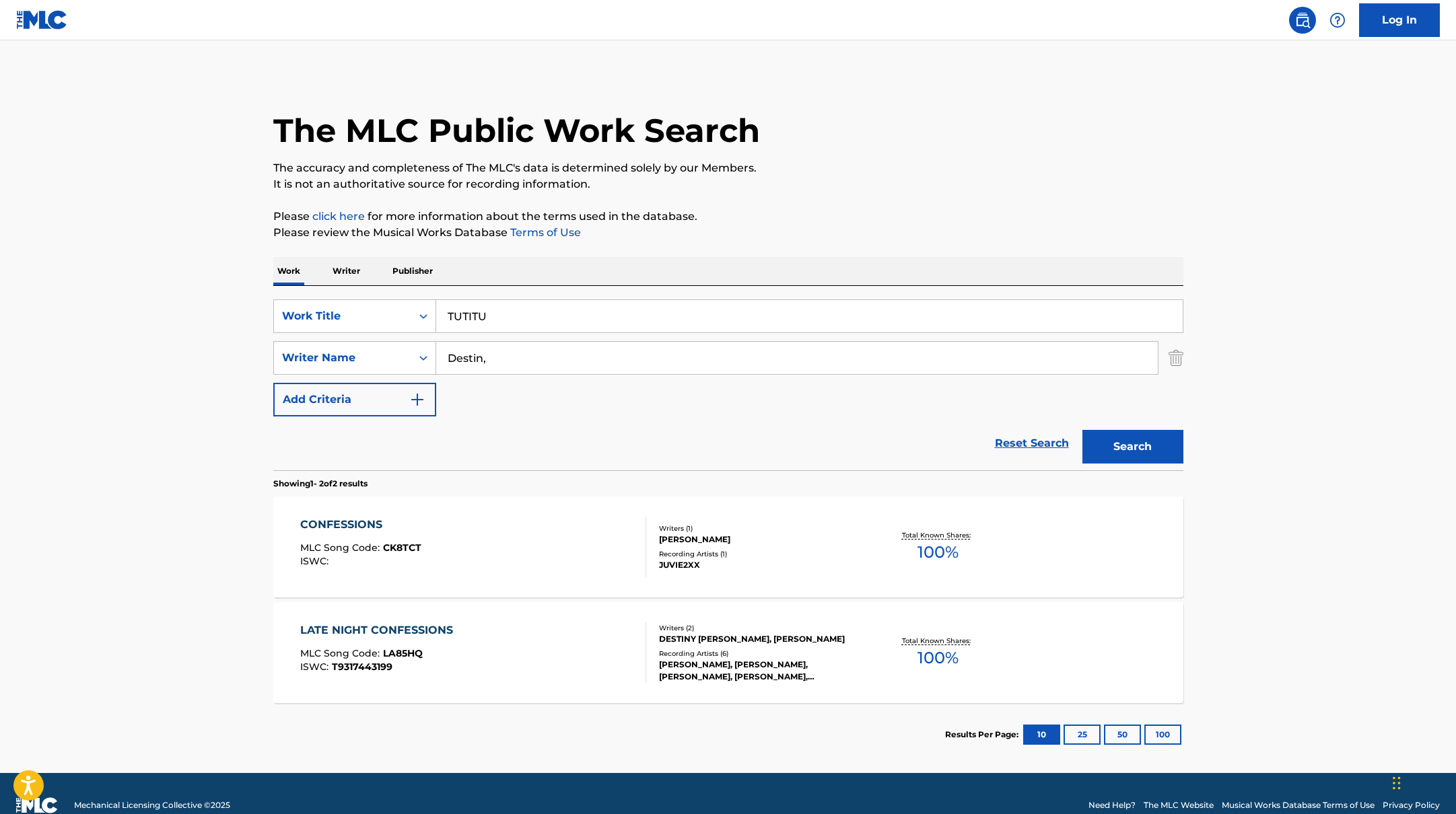
drag, startPoint x: 577, startPoint y: 313, endPoint x: 784, endPoint y: 248, distance: 217.0
click at [783, 248] on div "The MLC Public Work Search The accuracy and completeness of The MLC's data is d…" at bounding box center [728, 420] width 942 height 692
click at [784, 248] on div "The MLC Public Work Search The accuracy and completeness of The MLC's data is d…" at bounding box center [728, 420] width 942 height 692
drag, startPoint x: 497, startPoint y: 354, endPoint x: 408, endPoint y: 350, distance: 89.1
click at [362, 349] on div "SearchWithCriteria17b139b1-9d92-4180-9b1a-8426ad8e22ea Writer Name Destin," at bounding box center [728, 358] width 910 height 34
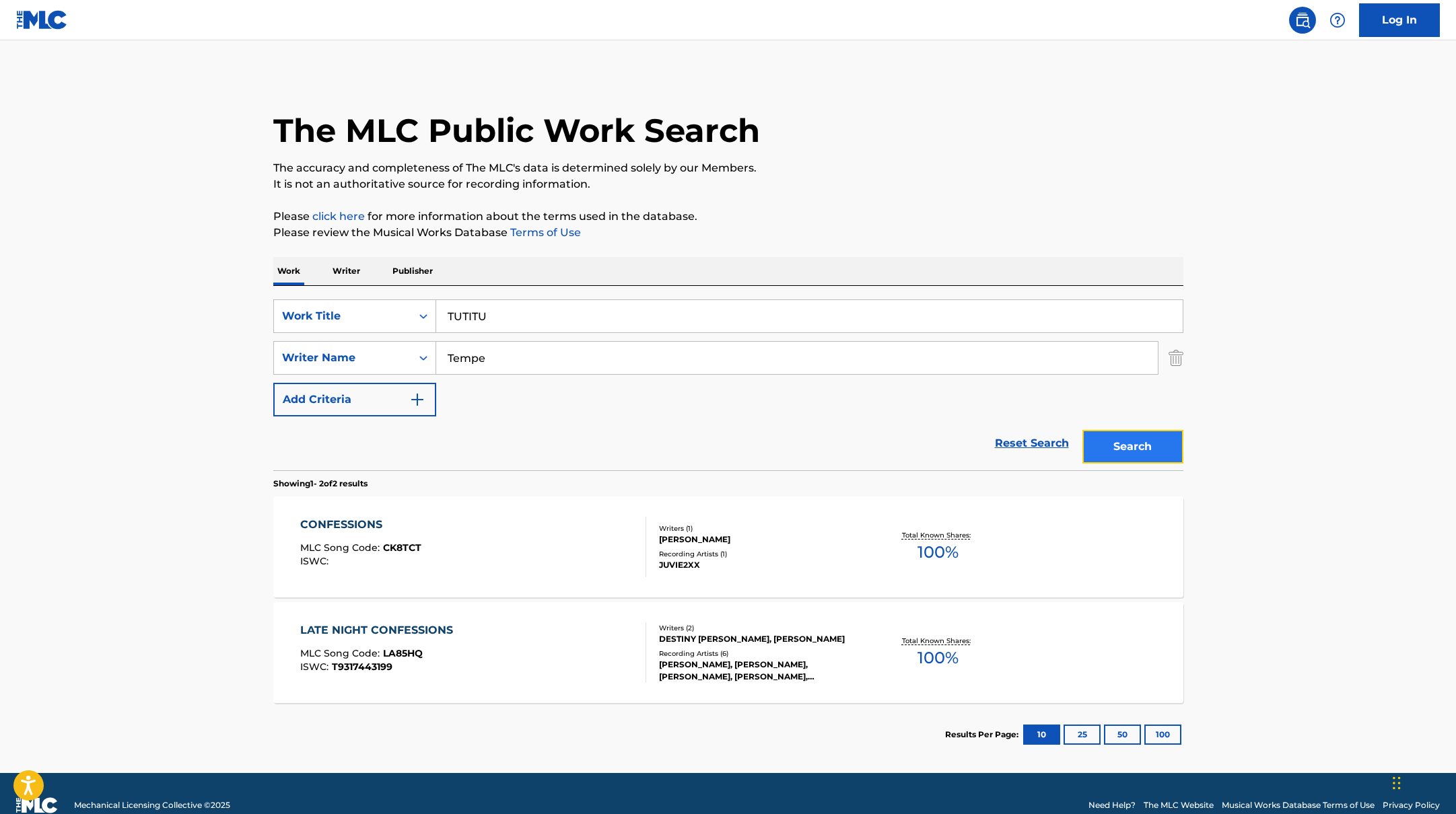
click at [1104, 440] on button "Search" at bounding box center [1133, 447] width 101 height 34
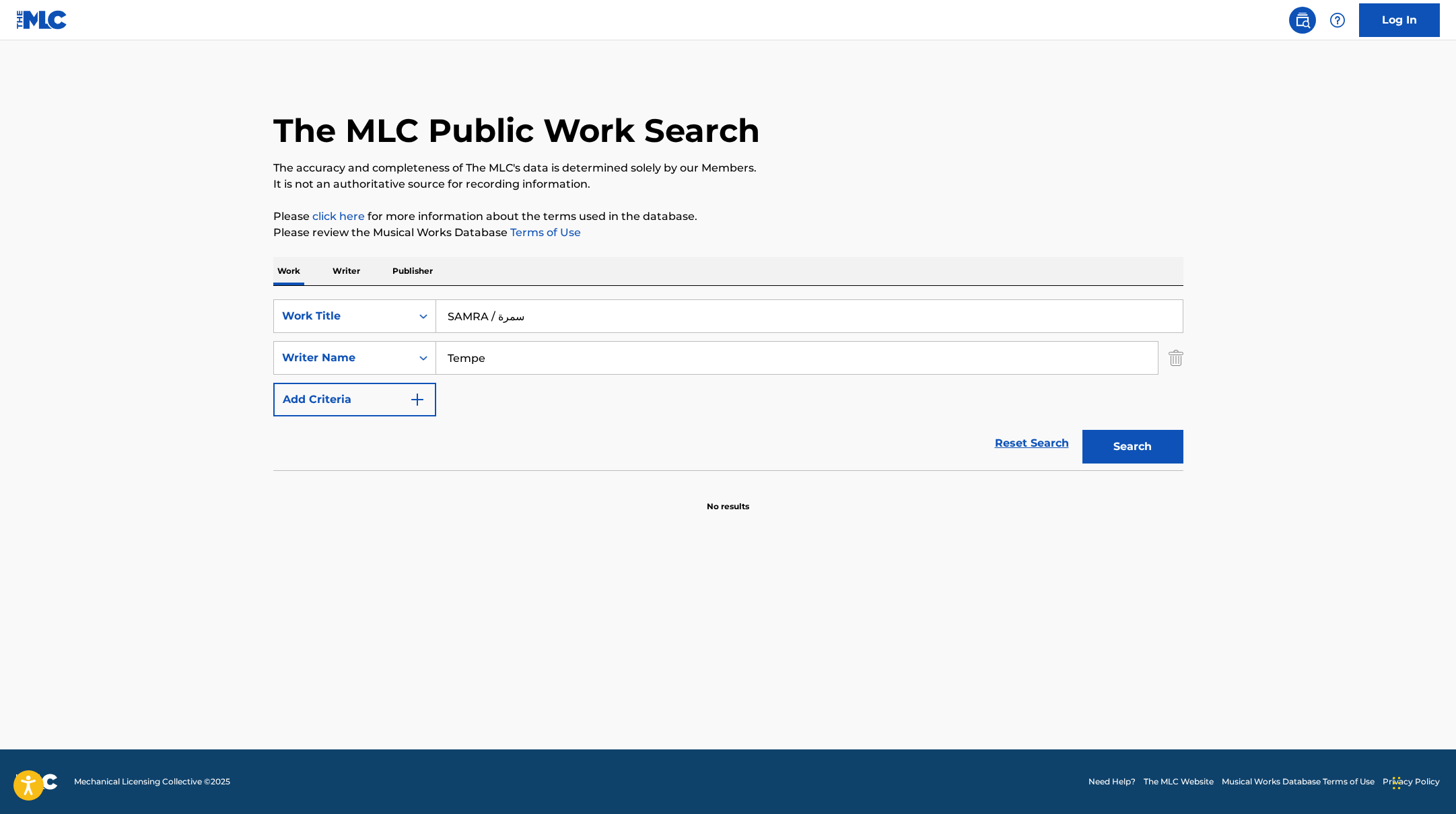
drag, startPoint x: 502, startPoint y: 320, endPoint x: 671, endPoint y: 259, distance: 179.7
click at [375, 310] on div "SearchWithCriteria10771601-4324-4cc8-ab46-06b0d7057aec Work Title SAMRA / سمرة" at bounding box center [728, 316] width 910 height 34
click at [815, 223] on p "Please click here for more information about the terms used in the database." at bounding box center [728, 216] width 910 height 16
drag, startPoint x: 506, startPoint y: 374, endPoint x: 469, endPoint y: 355, distance: 41.6
click at [469, 354] on div "Tempe" at bounding box center [797, 358] width 722 height 34
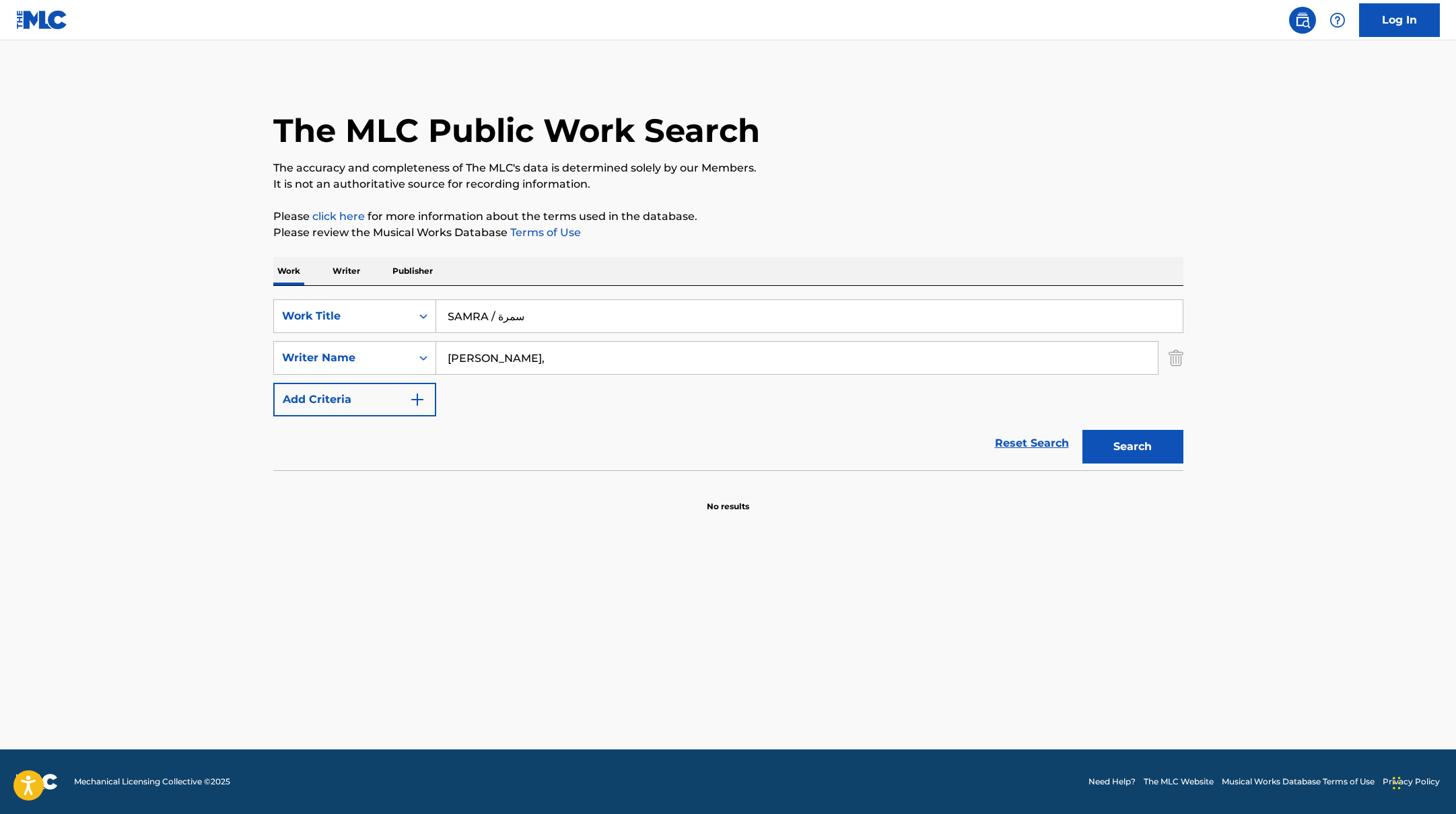
drag, startPoint x: 497, startPoint y: 356, endPoint x: 548, endPoint y: 299, distance: 76.5
click at [548, 299] on div "SearchWithCriteria10771601-4324-4cc8-ab46-06b0d7057aec Work Title SAMRA / سمرة …" at bounding box center [728, 358] width 910 height 117
drag, startPoint x: 543, startPoint y: 318, endPoint x: 491, endPoint y: 320, distance: 52.0
click at [491, 320] on input "SAMRA / سمرة" at bounding box center [809, 316] width 746 height 33
click at [1082, 430] on button "Search" at bounding box center [1133, 447] width 101 height 34
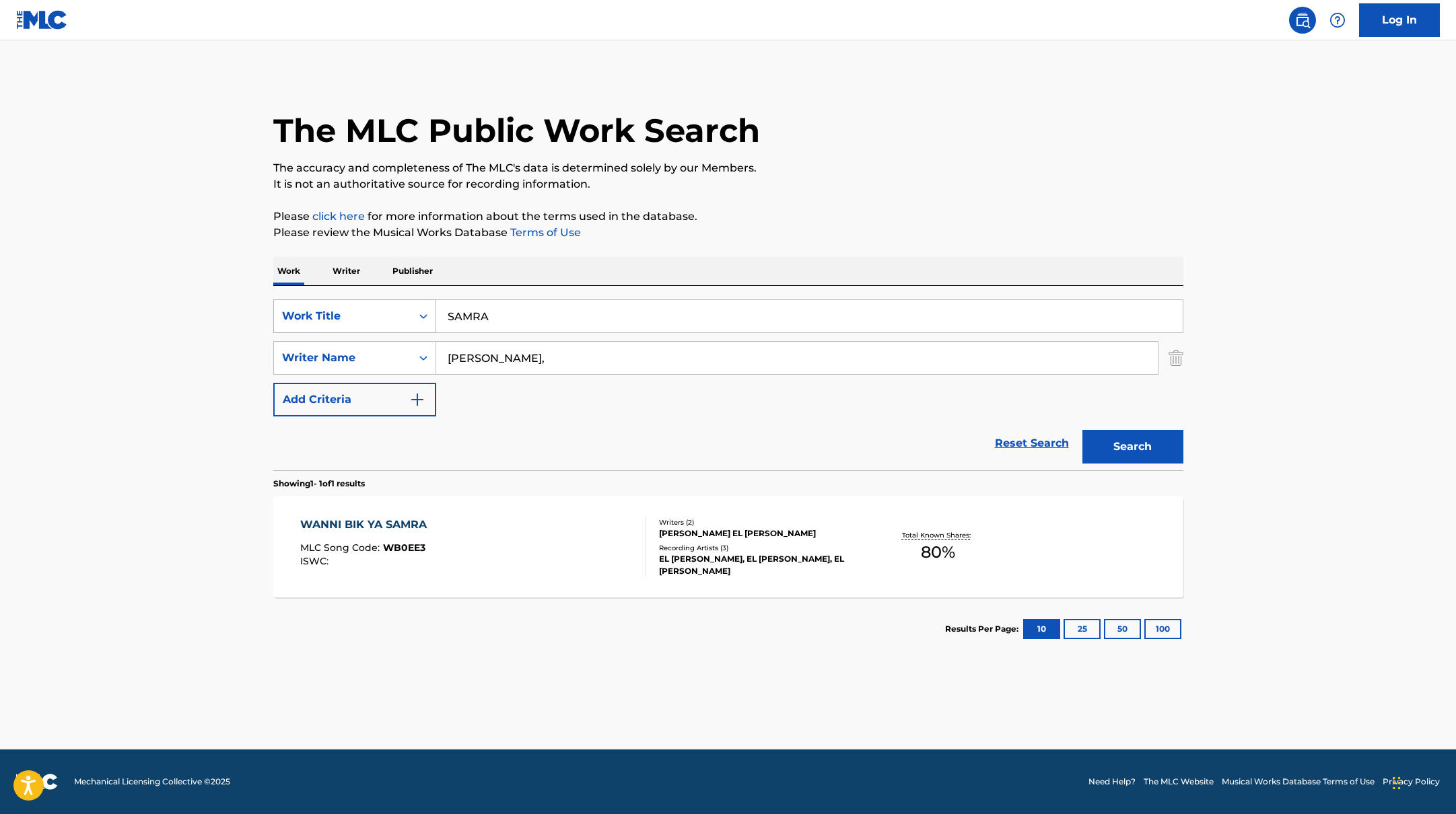
drag, startPoint x: 511, startPoint y: 315, endPoint x: 378, endPoint y: 314, distance: 133.0
click at [378, 314] on div "SearchWithCriteria10771601-4324-4cc8-ab46-06b0d7057aec Work Title SAMRA" at bounding box center [728, 316] width 910 height 34
click at [834, 180] on p "It is not an authoritative source for recording information." at bounding box center [728, 184] width 910 height 16
drag, startPoint x: 533, startPoint y: 367, endPoint x: 771, endPoint y: 226, distance: 276.6
click at [763, 228] on div "The MLC Public Work Search The accuracy and completeness of The MLC's data is d…" at bounding box center [728, 368] width 942 height 587
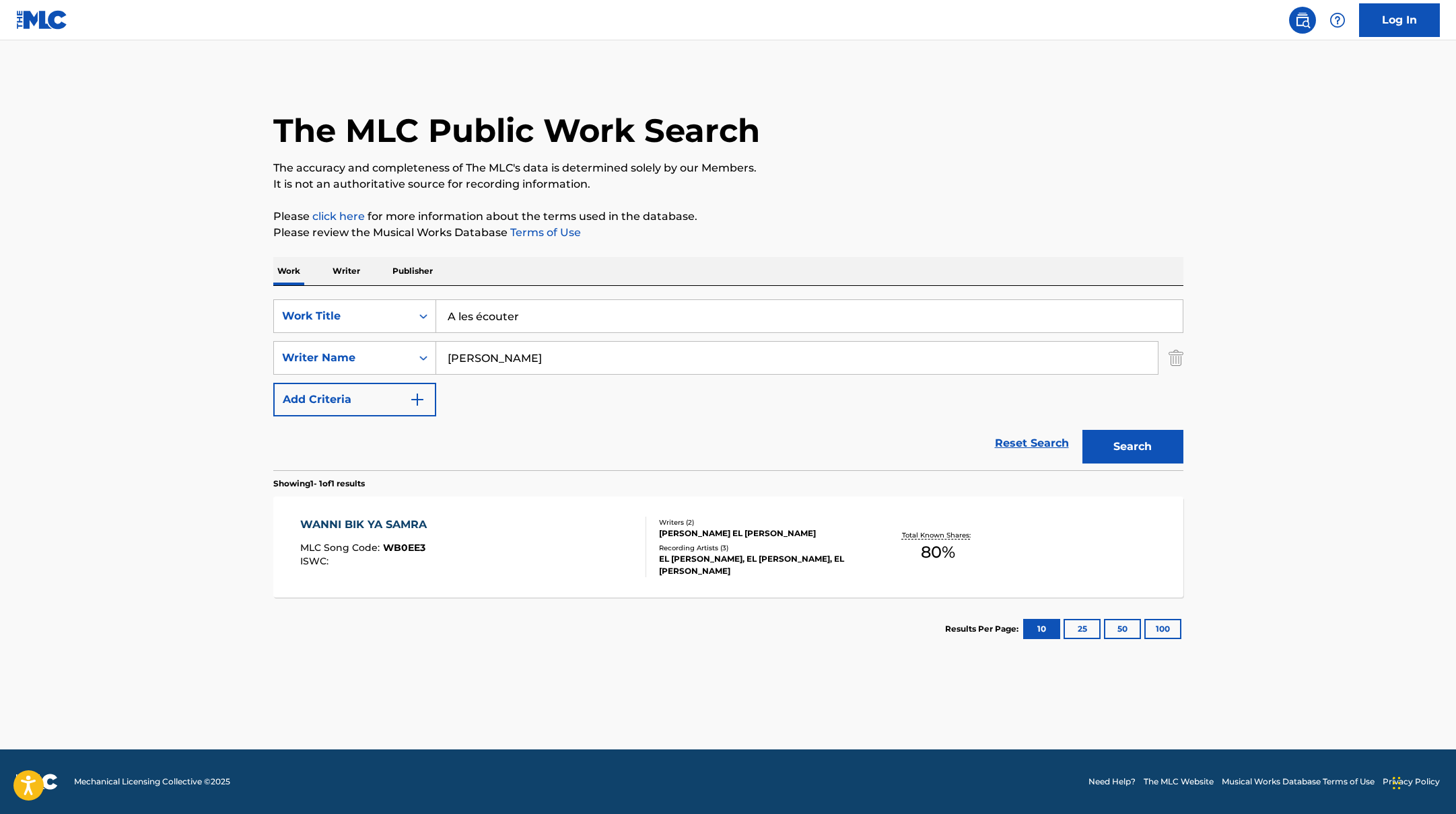
click at [771, 226] on p "Please review the Musical Works Database Terms of Use" at bounding box center [728, 233] width 910 height 16
click at [1131, 456] on button "Search" at bounding box center [1133, 447] width 101 height 34
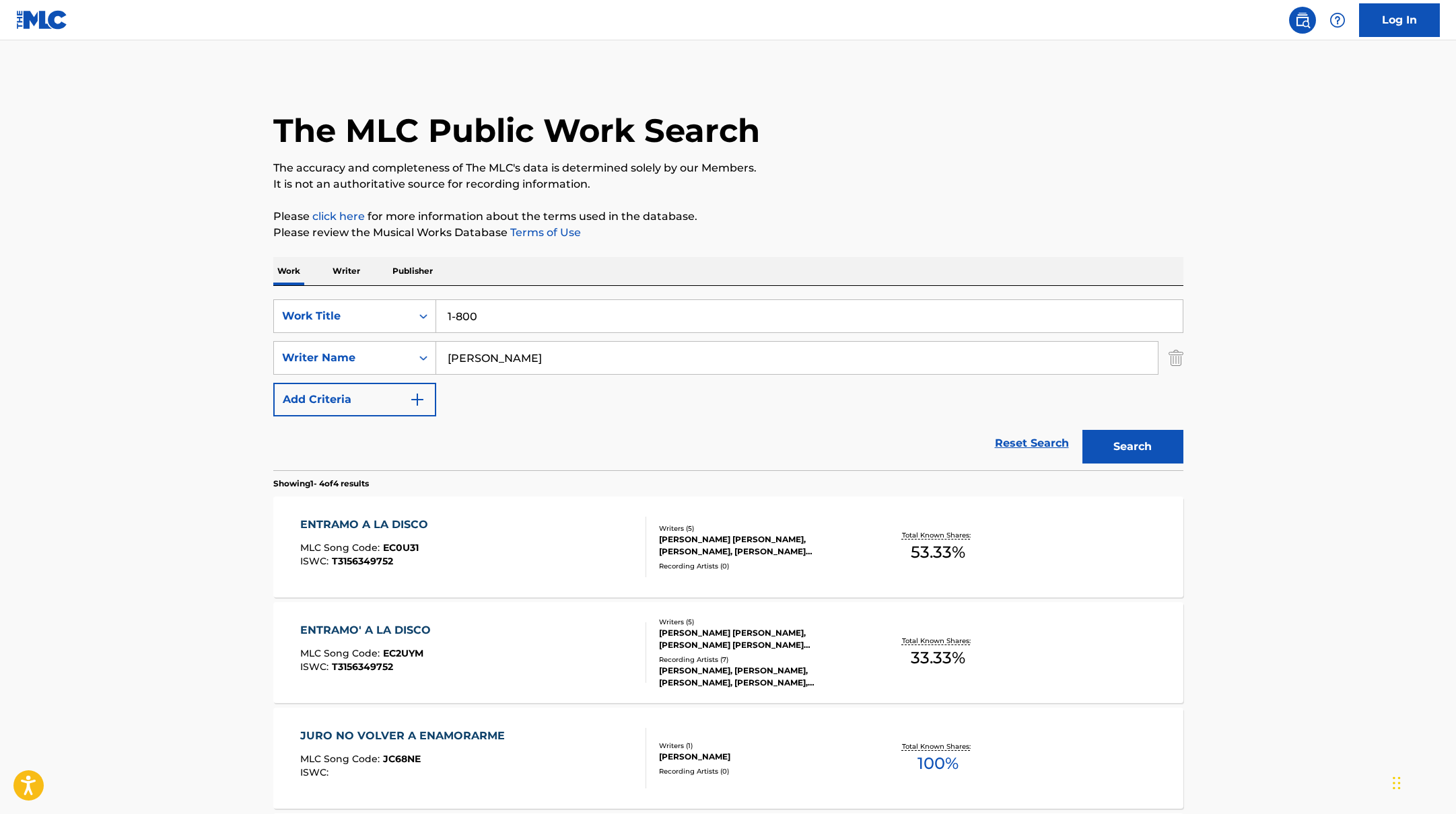
drag, startPoint x: 524, startPoint y: 318, endPoint x: 840, endPoint y: 166, distance: 350.7
click at [840, 166] on div "The MLC Public Work Search The accuracy and completeness of The MLC's data is d…" at bounding box center [728, 526] width 942 height 904
click at [840, 166] on p "The accuracy and completeness of The MLC's data is determined solely by our Mem…" at bounding box center [728, 168] width 910 height 16
drag, startPoint x: 501, startPoint y: 362, endPoint x: 853, endPoint y: 204, distance: 385.8
click at [853, 204] on div "The MLC Public Work Search The accuracy and completeness of The MLC's data is d…" at bounding box center [728, 526] width 942 height 904
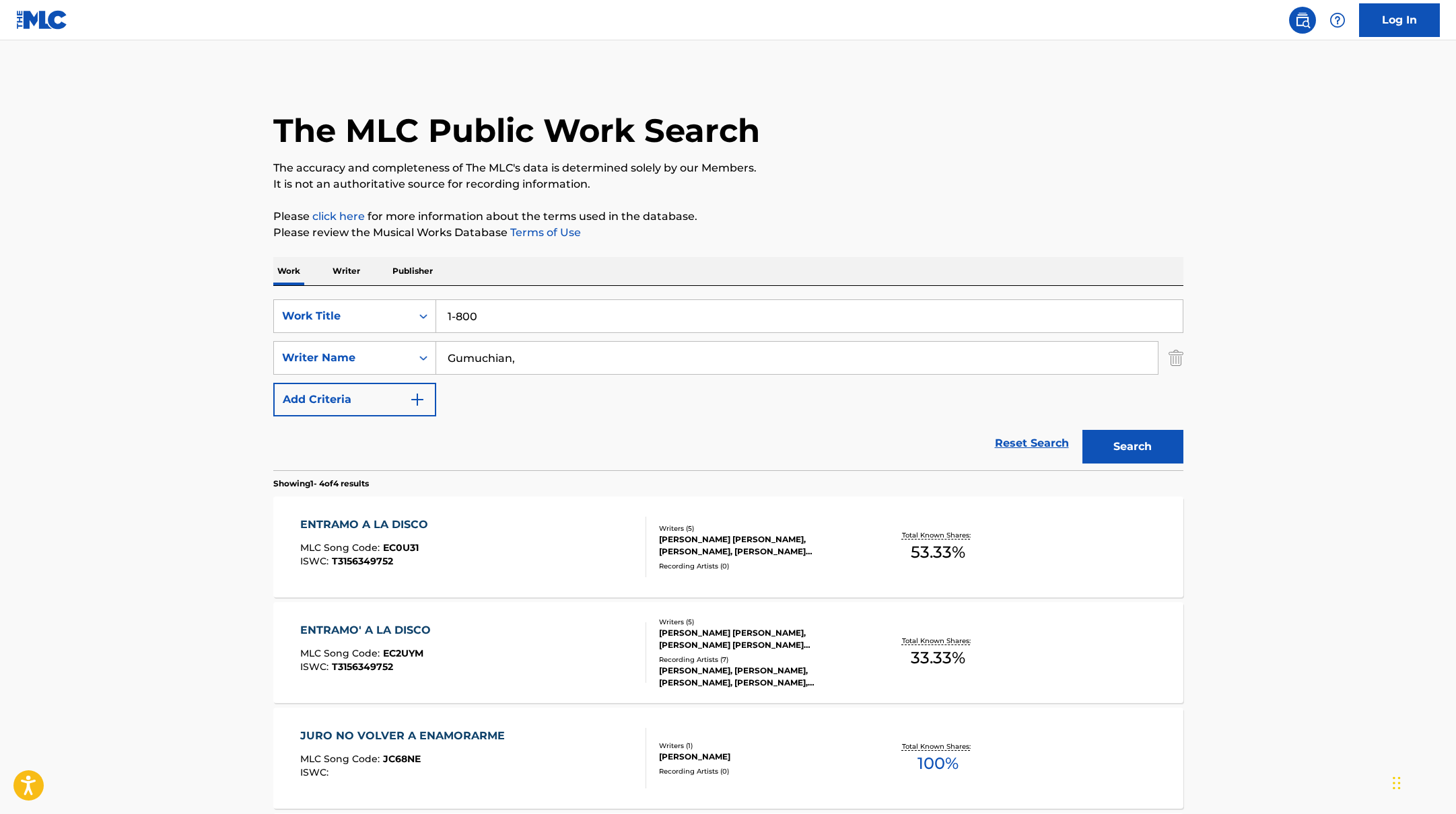
click at [862, 202] on div "The MLC Public Work Search The accuracy and completeness of The MLC's data is d…" at bounding box center [728, 526] width 942 height 904
click at [1135, 450] on button "Search" at bounding box center [1133, 447] width 101 height 34
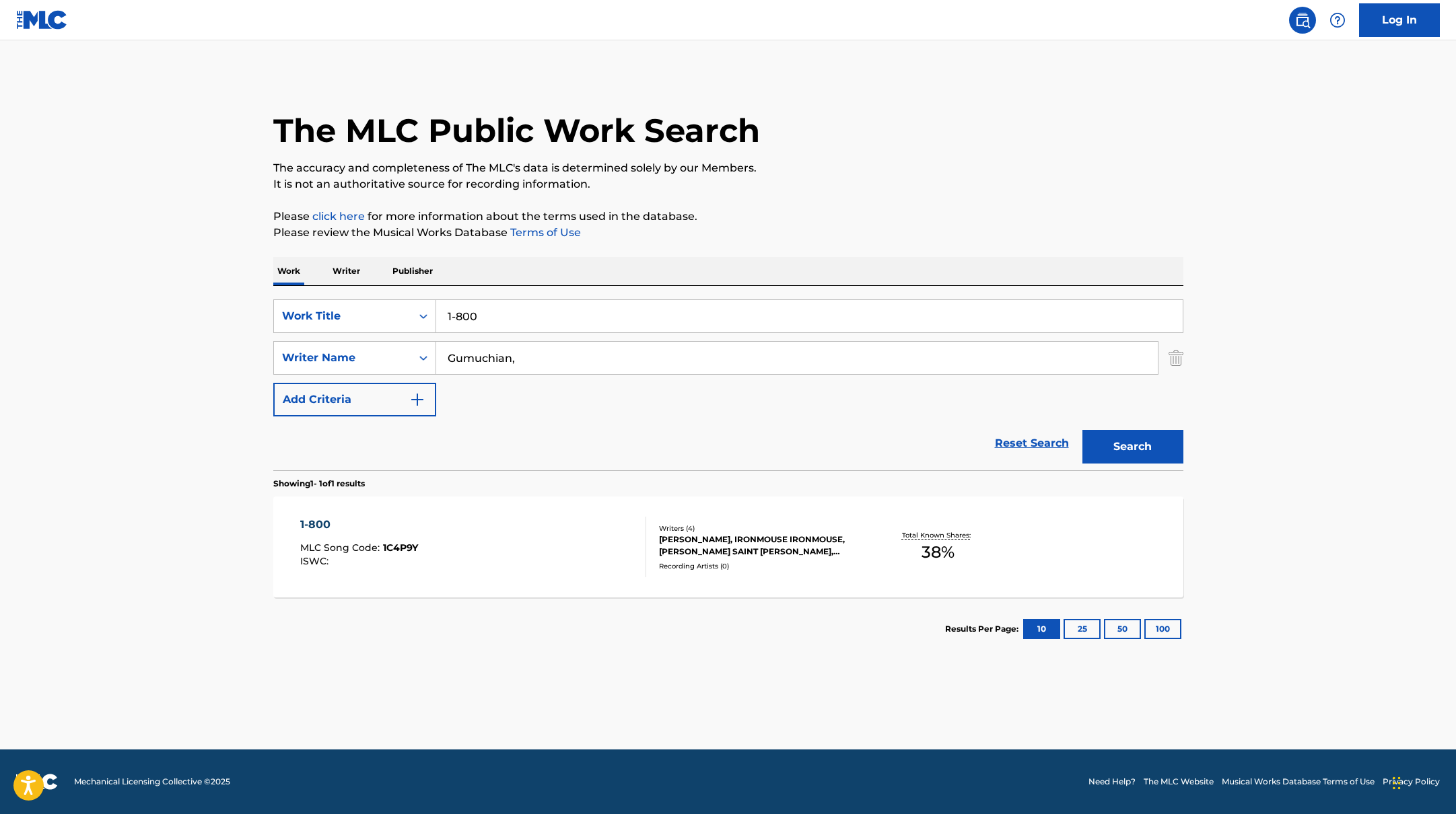
click at [547, 514] on div "1-800 MLC Song Code : 1C4P9Y ISWC : Writers ( 4 ) [PERSON_NAME], [PERSON_NAME],…" at bounding box center [728, 547] width 910 height 101
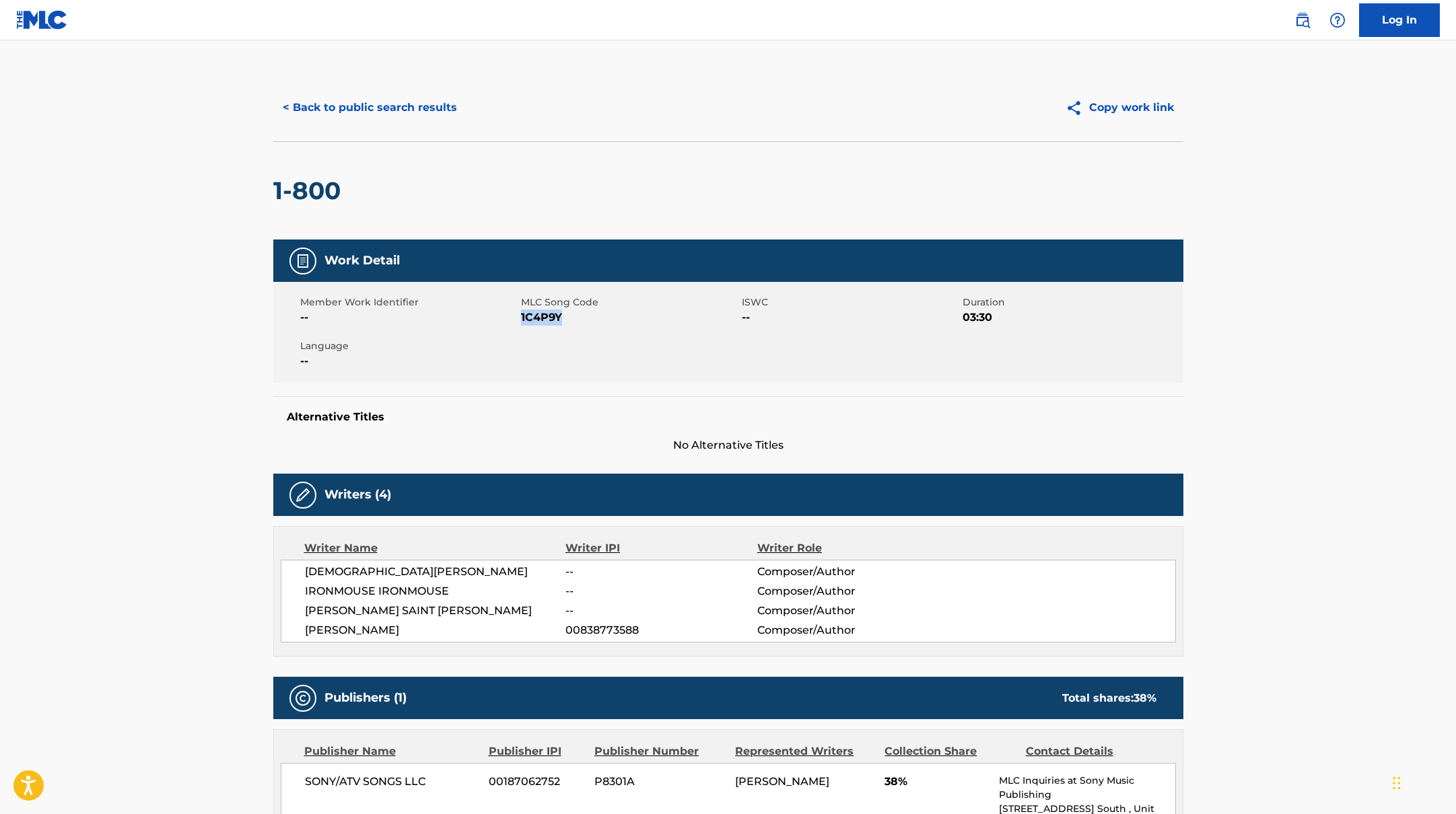
drag, startPoint x: 521, startPoint y: 315, endPoint x: 604, endPoint y: 322, distance: 83.3
click at [604, 322] on span "1C4P9Y" at bounding box center [629, 318] width 217 height 16
click at [341, 111] on button "< Back to public search results" at bounding box center [369, 107] width 193 height 34
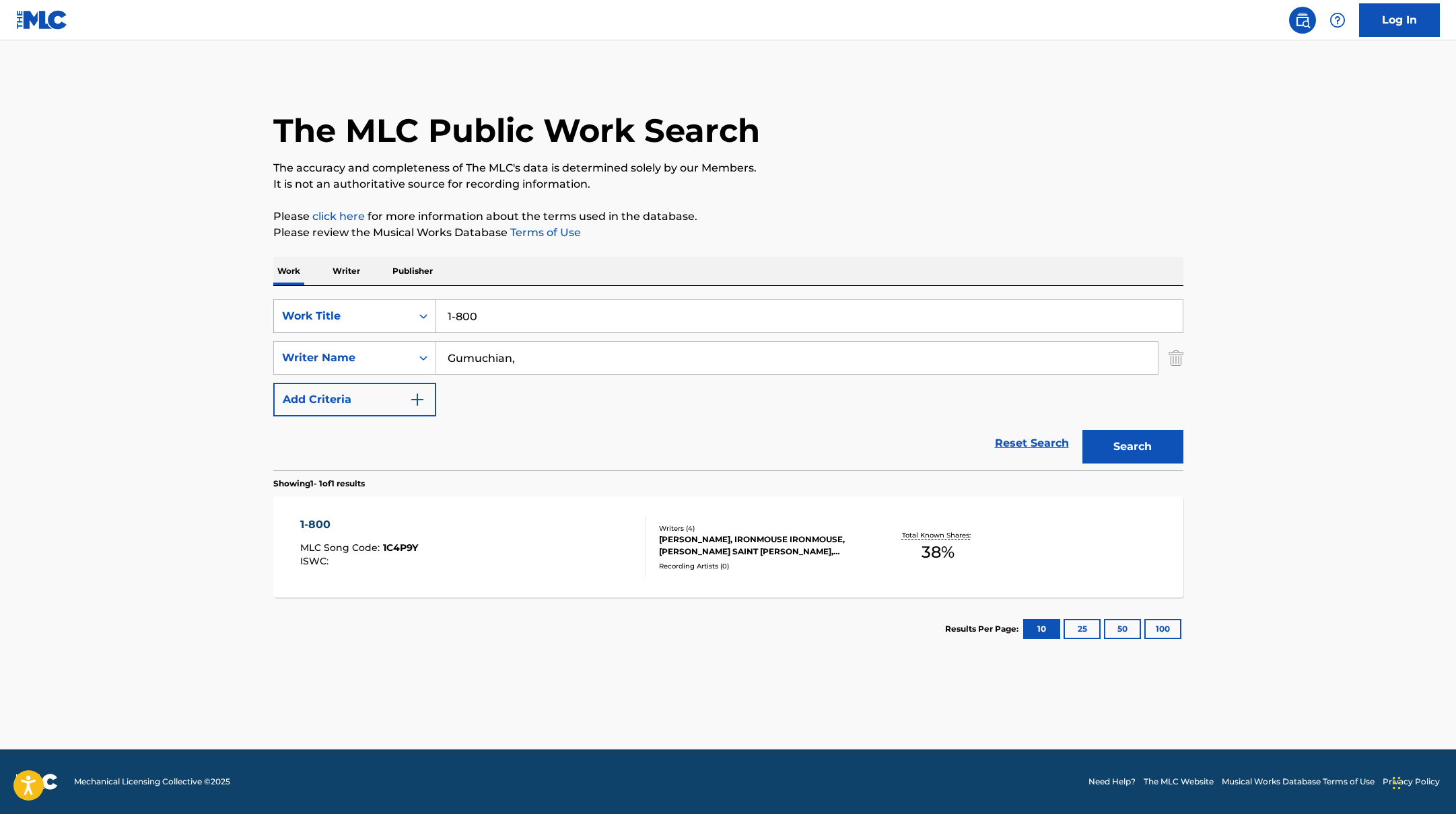
drag, startPoint x: 492, startPoint y: 322, endPoint x: 408, endPoint y: 308, distance: 85.2
click at [415, 312] on div "SearchWithCriteria10771601-4324-4cc8-ab46-06b0d7057aec Work Title 1-800" at bounding box center [728, 316] width 910 height 34
drag, startPoint x: 537, startPoint y: 359, endPoint x: 337, endPoint y: 348, distance: 200.3
click at [340, 348] on div "SearchWithCriteria17b139b1-9d92-4180-9b1a-8426ad8e22ea Writer Name [PERSON_NAME…" at bounding box center [728, 358] width 910 height 34
click at [1114, 439] on button "Search" at bounding box center [1133, 447] width 101 height 34
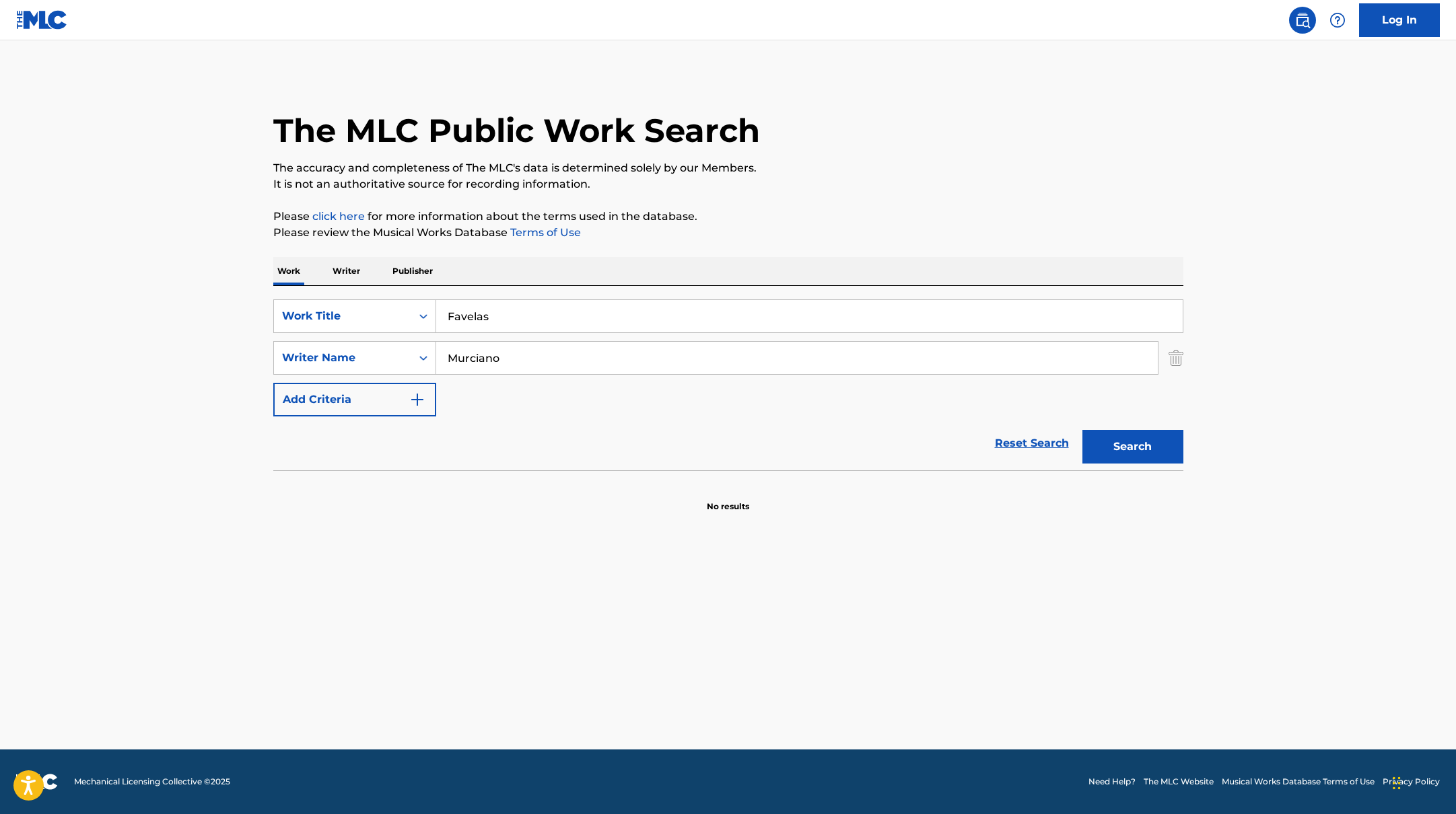
drag, startPoint x: 480, startPoint y: 313, endPoint x: 491, endPoint y: 266, distance: 48.3
click at [490, 266] on div "Work Writer Publisher SearchWithCriteria10771601-4324-4cc8-ab46-06b0d7057aec Wo…" at bounding box center [728, 385] width 910 height 256
click at [492, 264] on div "Work Writer Publisher" at bounding box center [728, 271] width 910 height 28
drag, startPoint x: 517, startPoint y: 366, endPoint x: 365, endPoint y: 329, distance: 156.4
click at [365, 329] on div "SearchWithCriteria10771601-4324-4cc8-ab46-06b0d7057aec Work Title Favelas Searc…" at bounding box center [728, 358] width 910 height 117
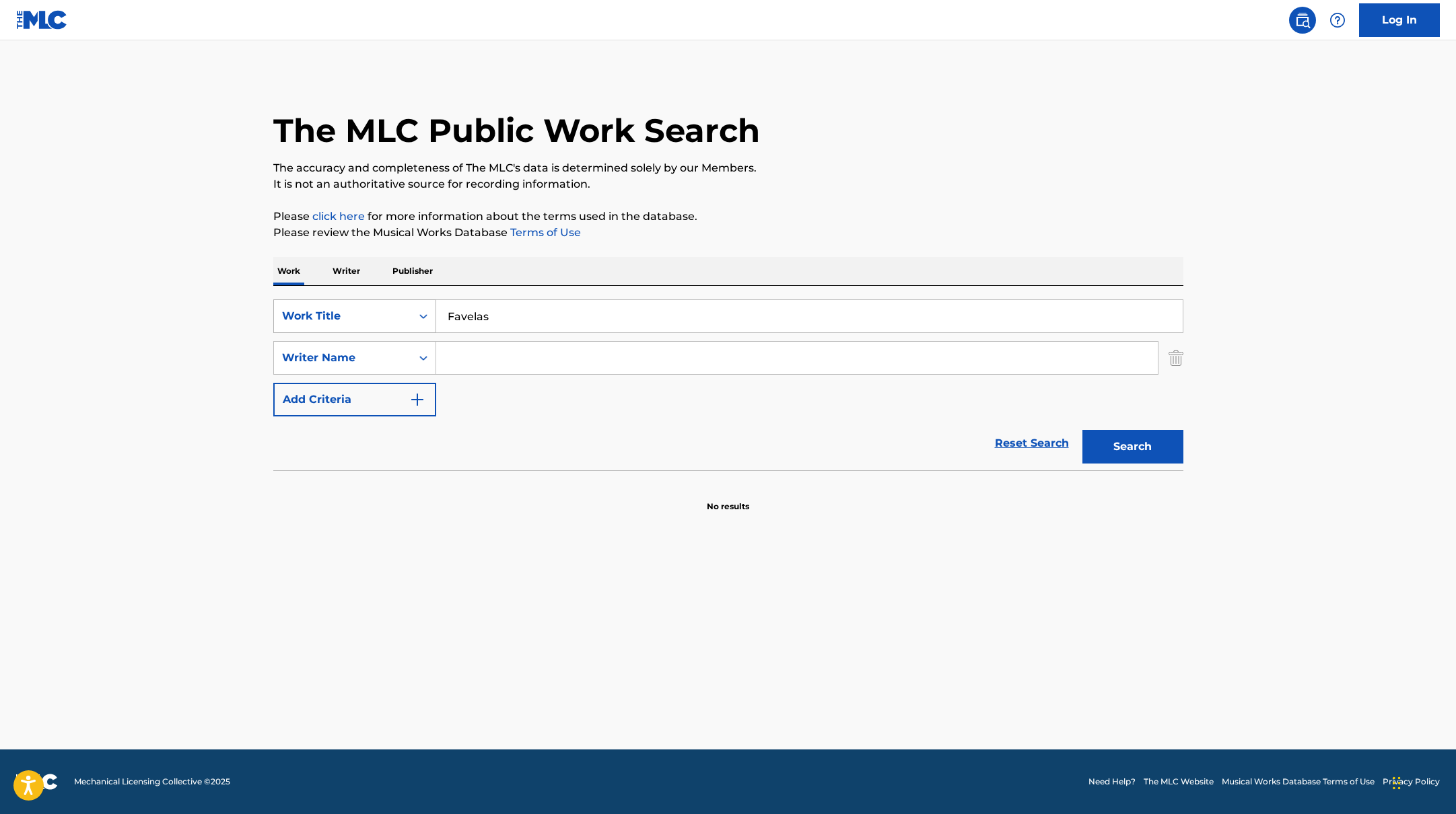
click at [1082, 430] on button "Search" at bounding box center [1133, 447] width 101 height 34
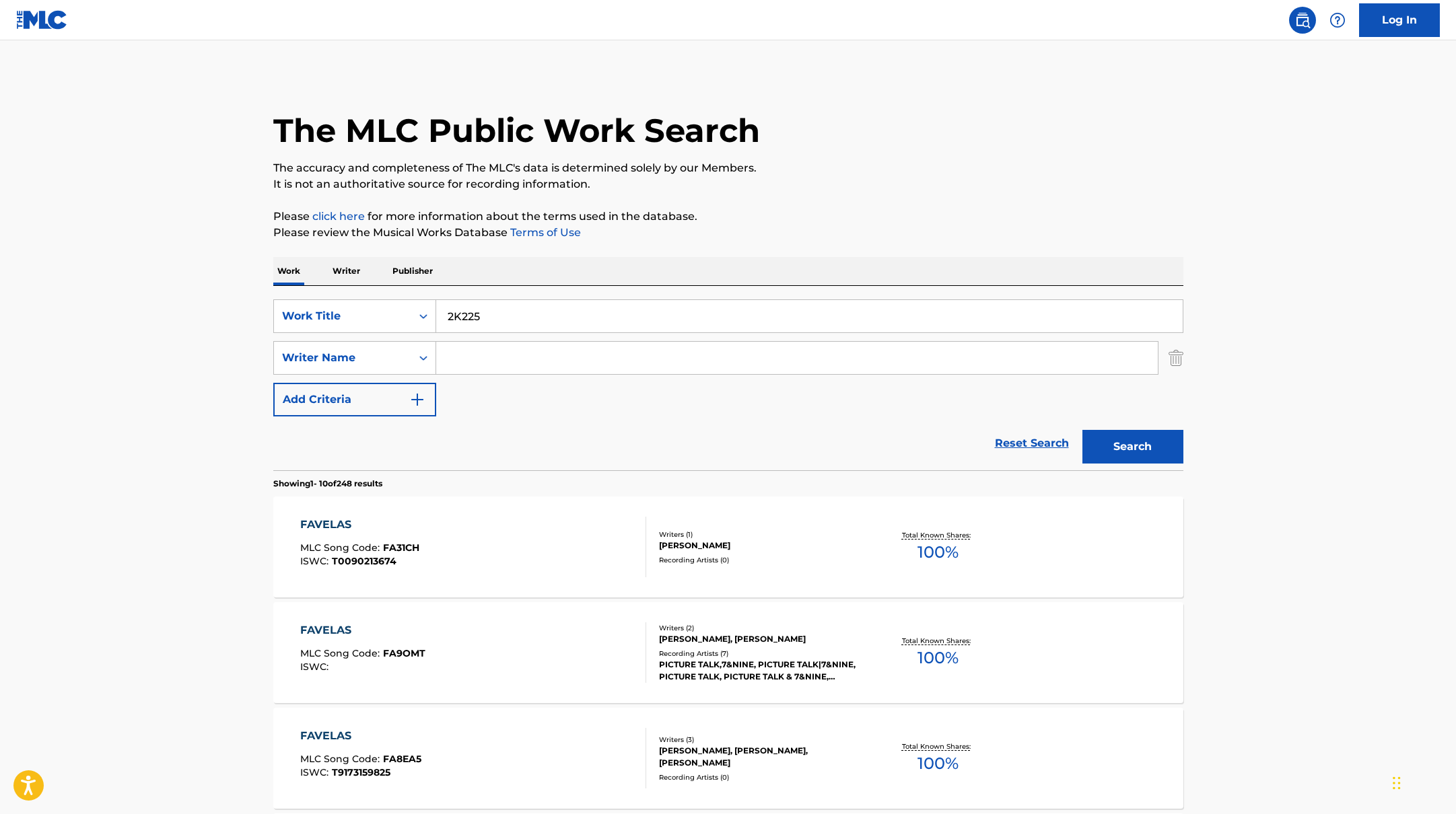
drag, startPoint x: 522, startPoint y: 322, endPoint x: 720, endPoint y: 201, distance: 232.0
